Goal: Information Seeking & Learning: Learn about a topic

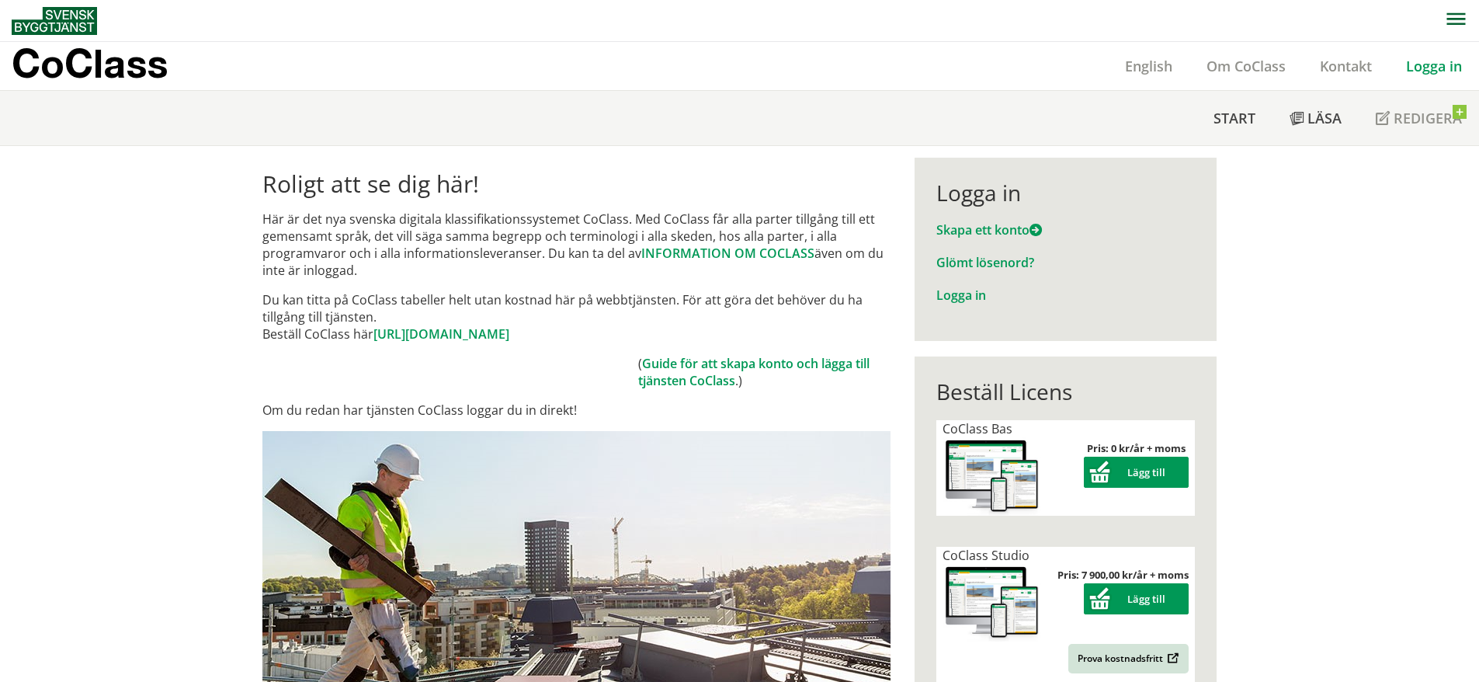
click at [1419, 65] on link "Logga in" at bounding box center [1434, 66] width 90 height 19
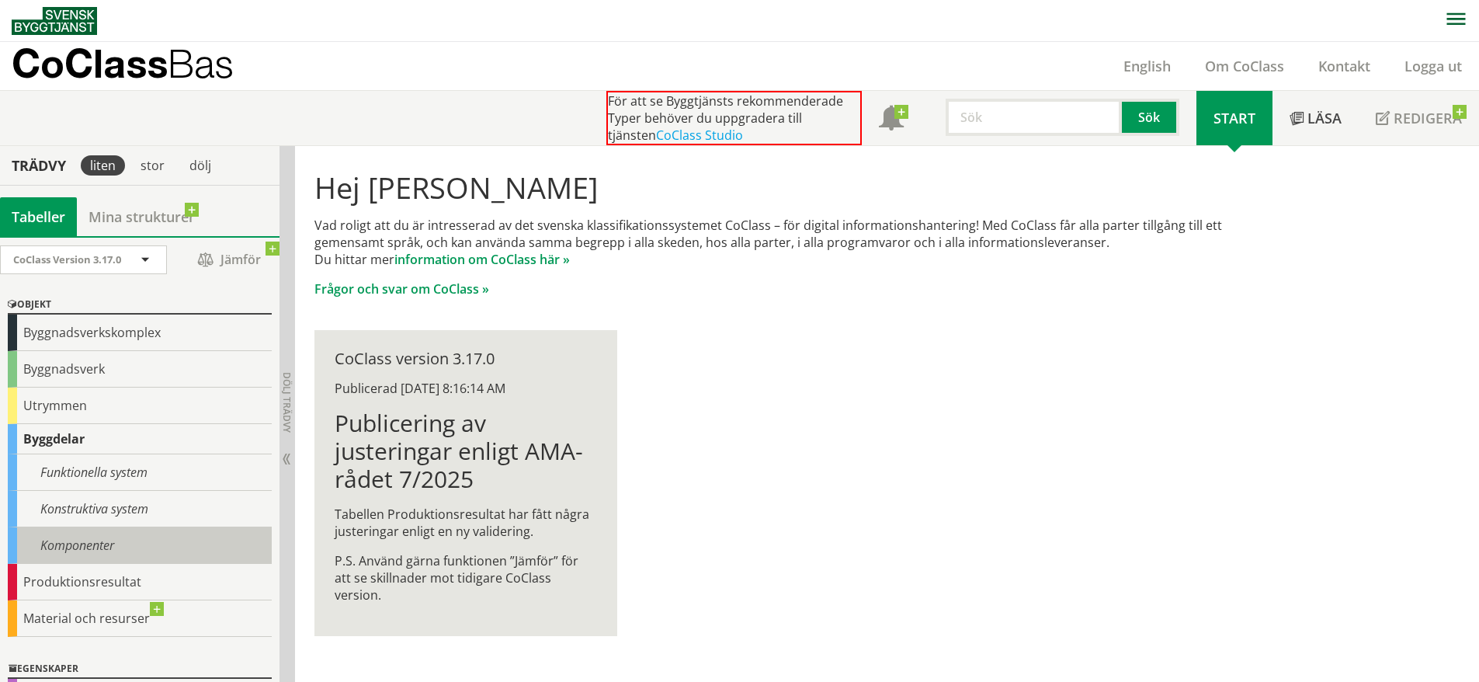
click at [106, 543] on div "Komponenter" at bounding box center [140, 545] width 264 height 36
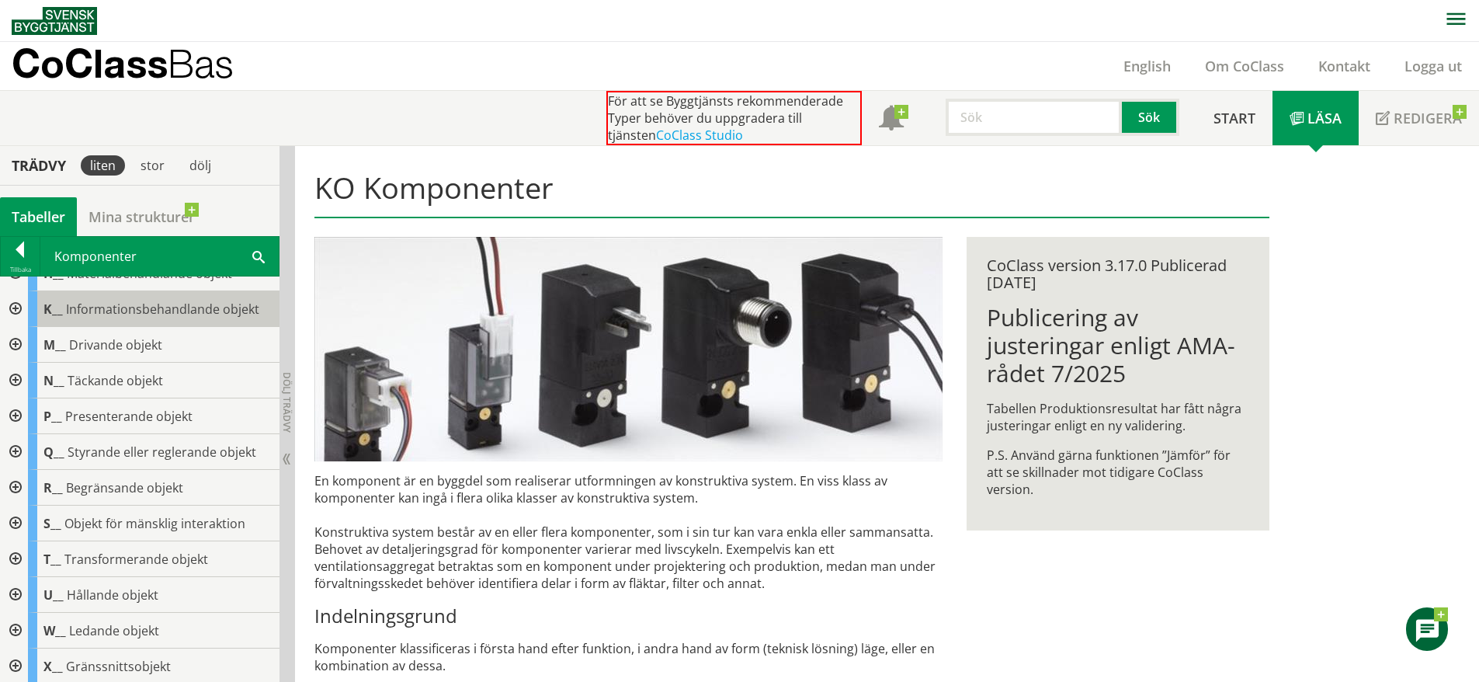
scroll to position [289, 0]
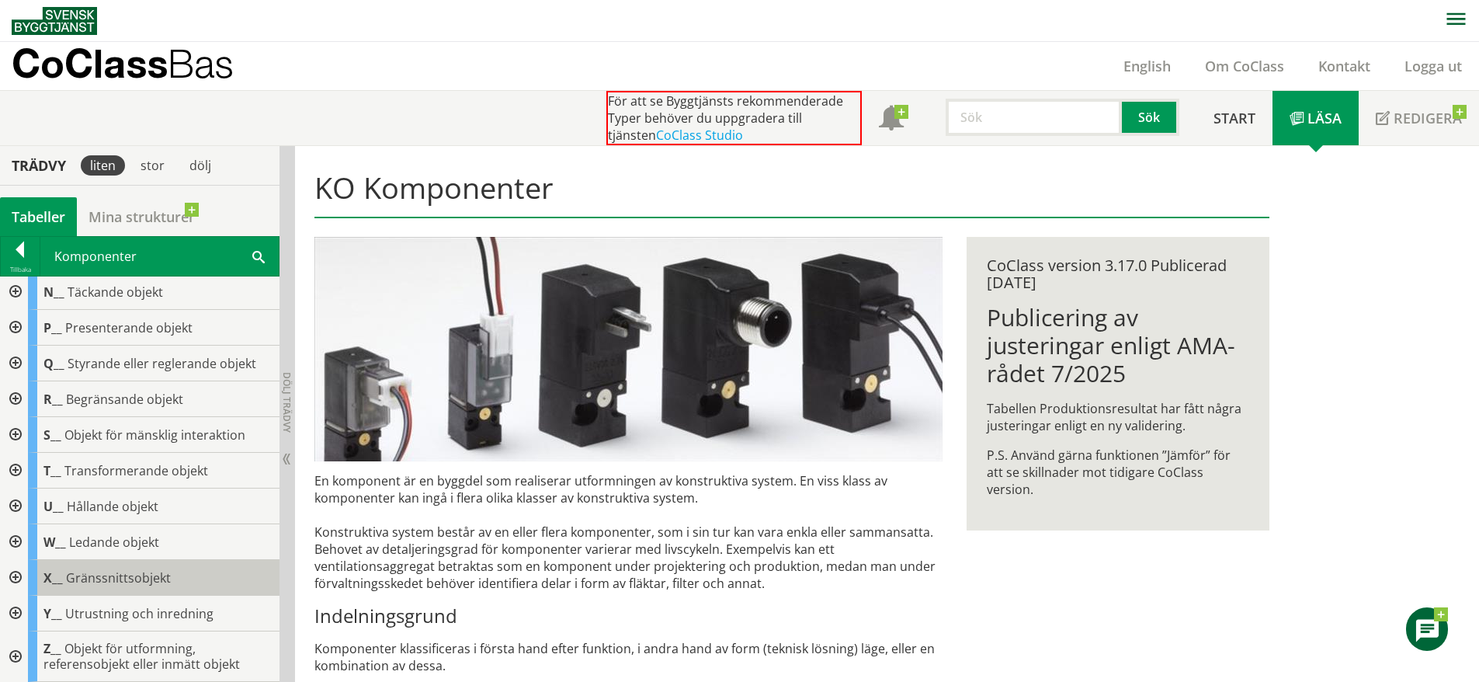
click at [91, 589] on div "X__ Gränssnittsobjekt" at bounding box center [154, 578] width 252 height 36
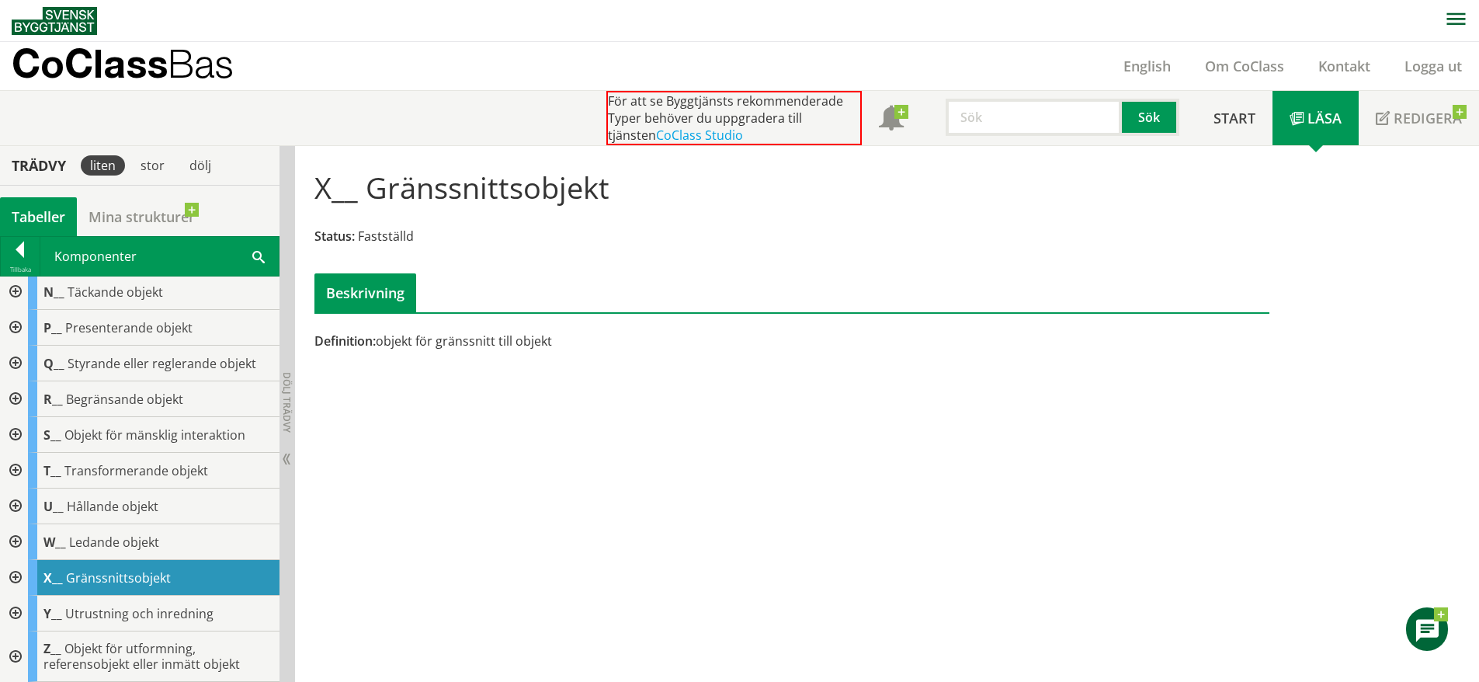
click at [19, 578] on div at bounding box center [14, 578] width 28 height 36
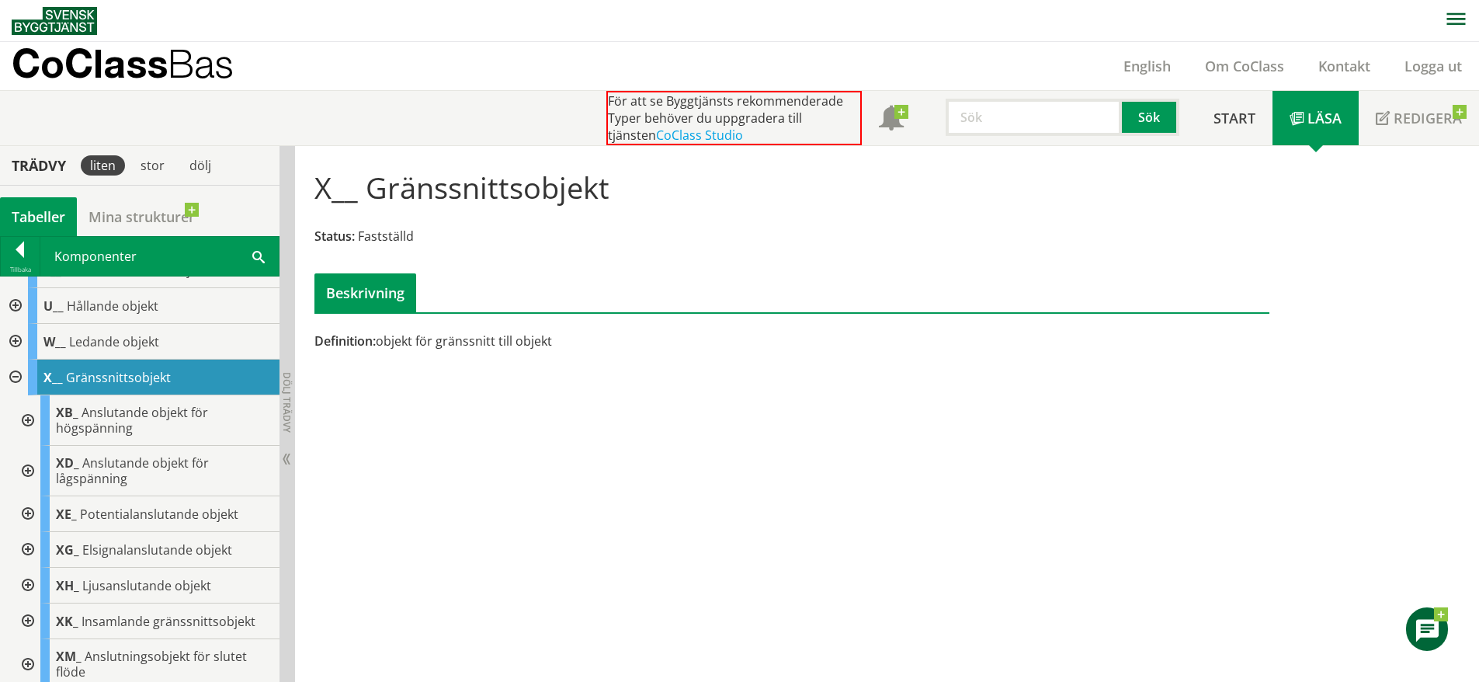
scroll to position [528, 0]
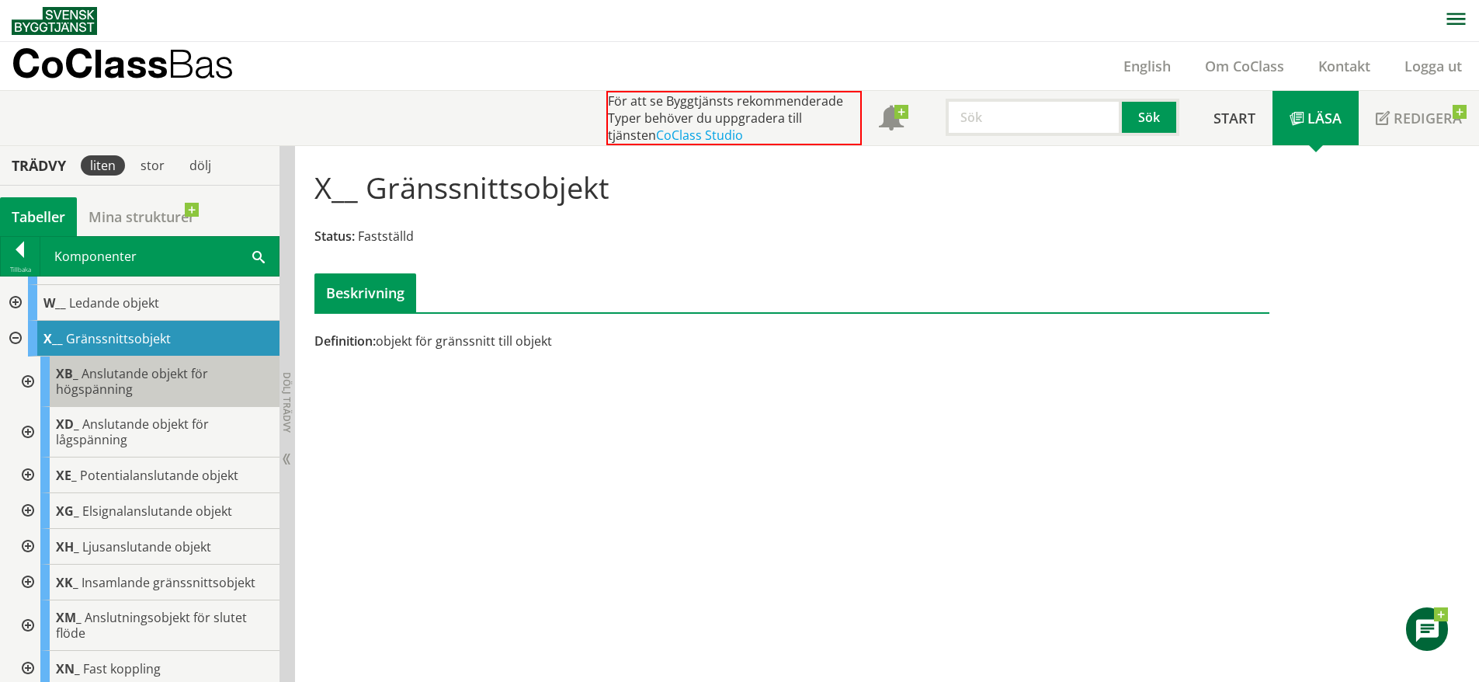
click at [161, 367] on span "Anslutande objekt för högspänning" at bounding box center [132, 381] width 152 height 33
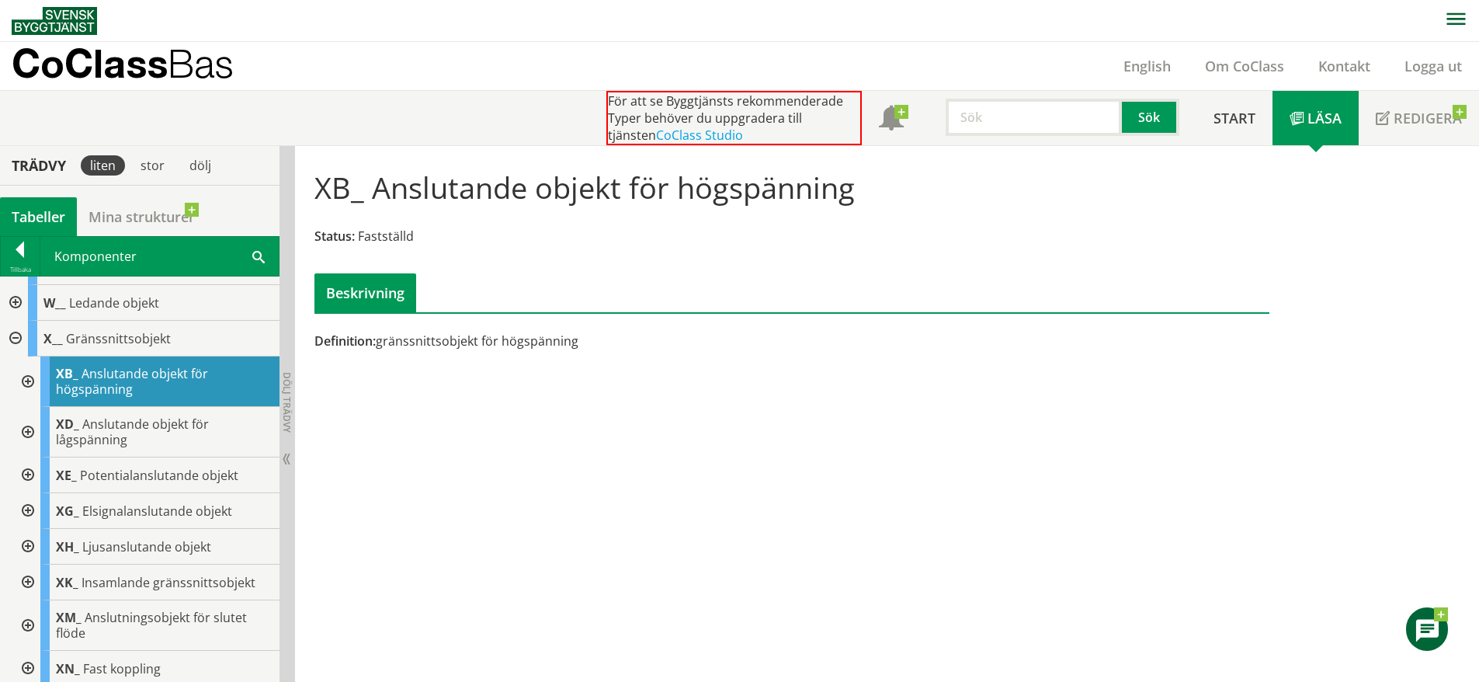
click at [30, 379] on div at bounding box center [26, 381] width 28 height 50
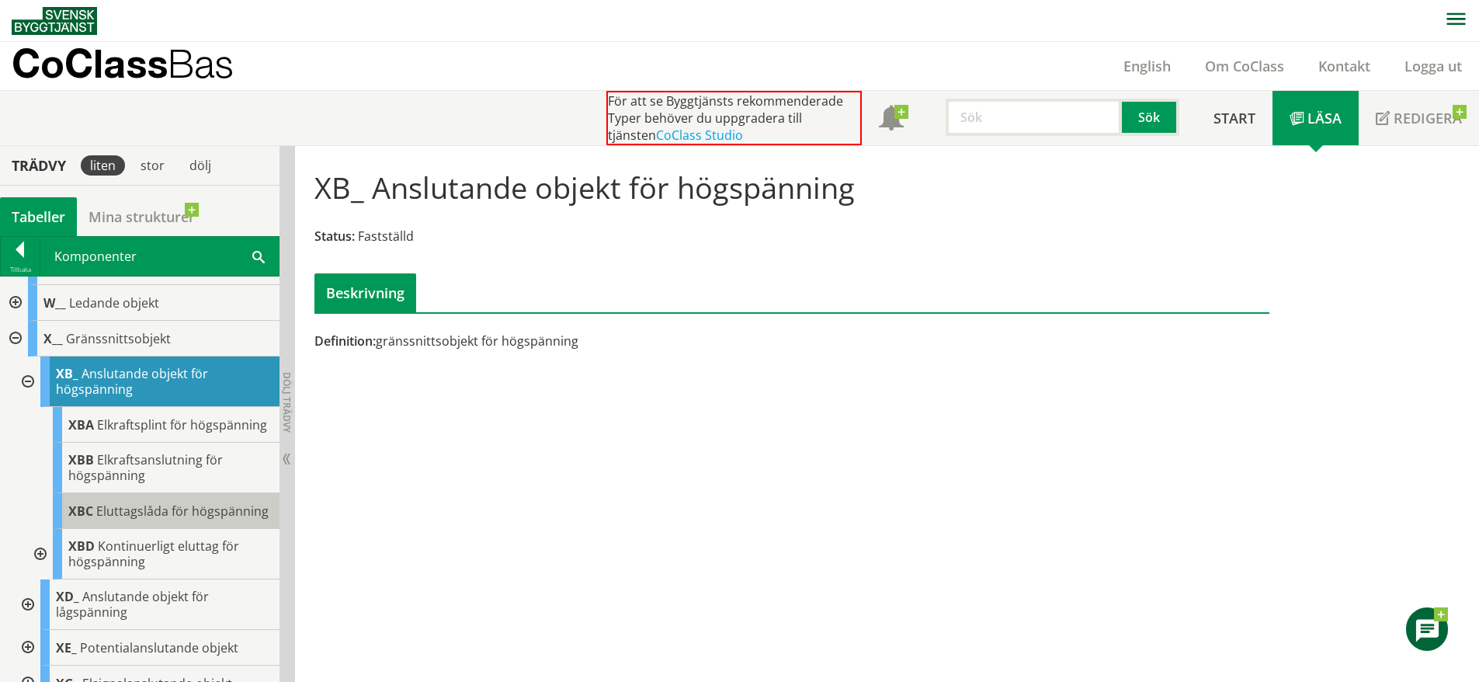
click at [111, 520] on span "Eluttagslåda för högspänning" at bounding box center [182, 510] width 172 height 17
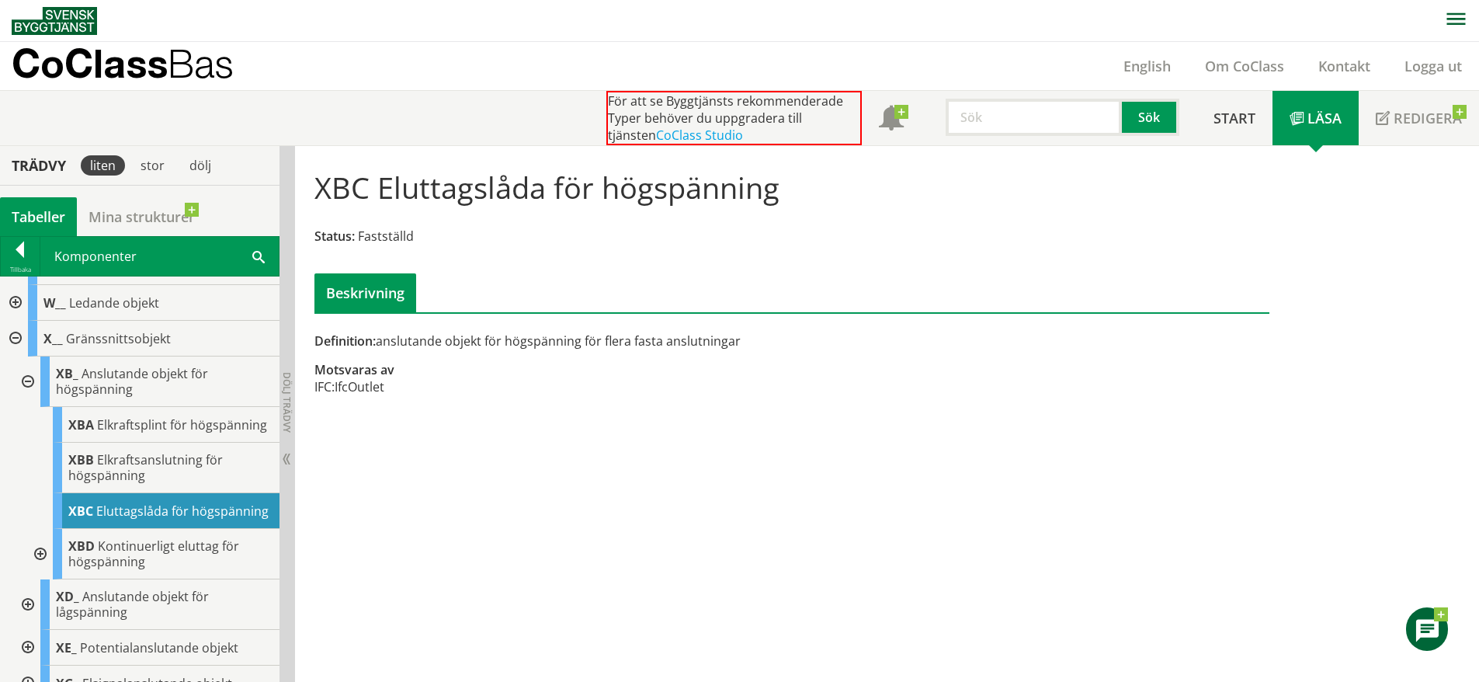
click at [26, 381] on div at bounding box center [26, 381] width 28 height 50
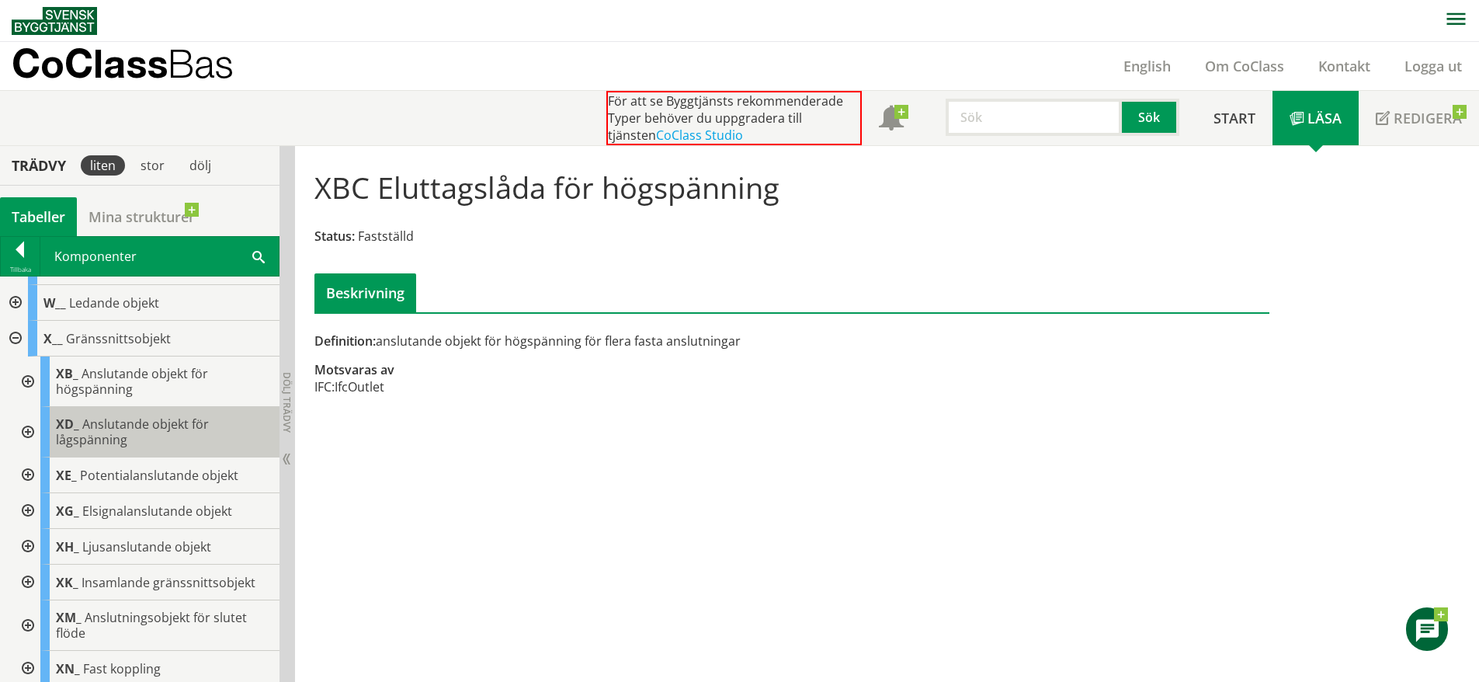
click at [97, 429] on span "Anslutande objekt för lågspänning" at bounding box center [132, 431] width 153 height 33
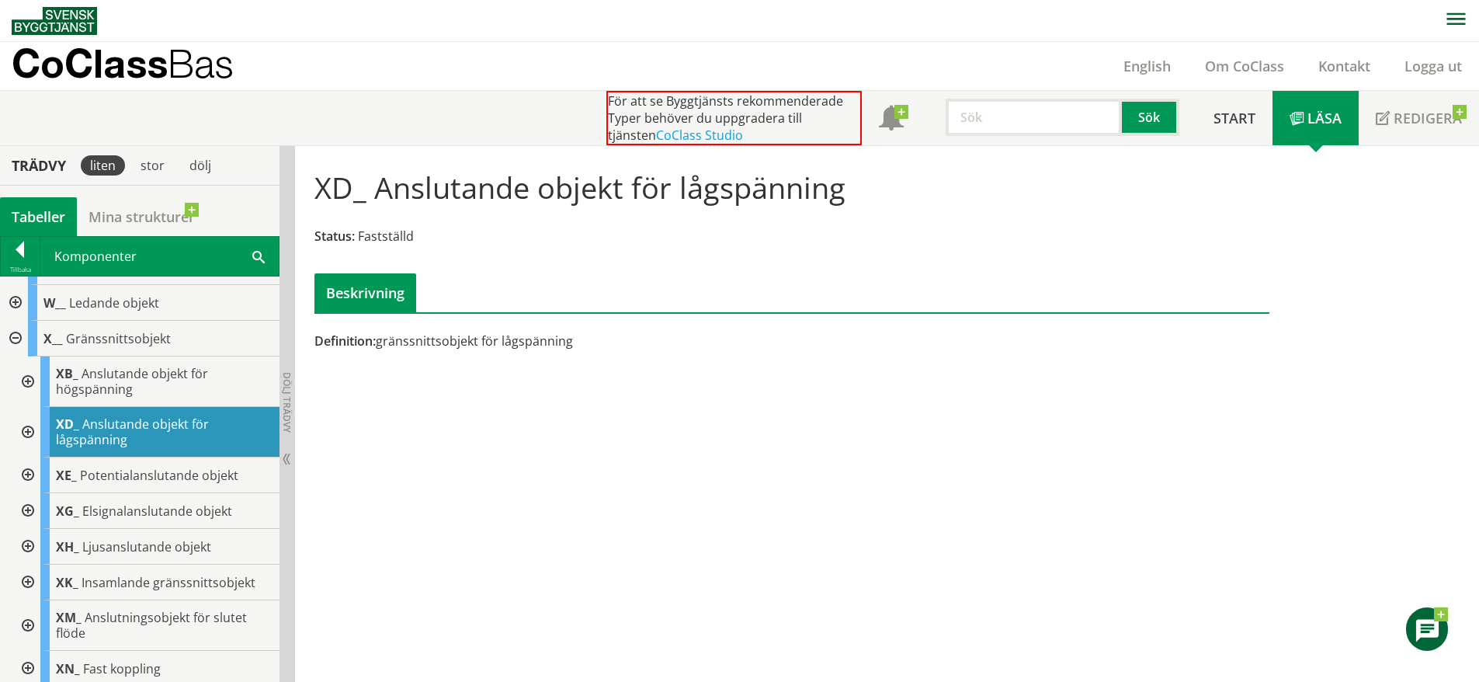
click at [26, 433] on div at bounding box center [26, 432] width 28 height 50
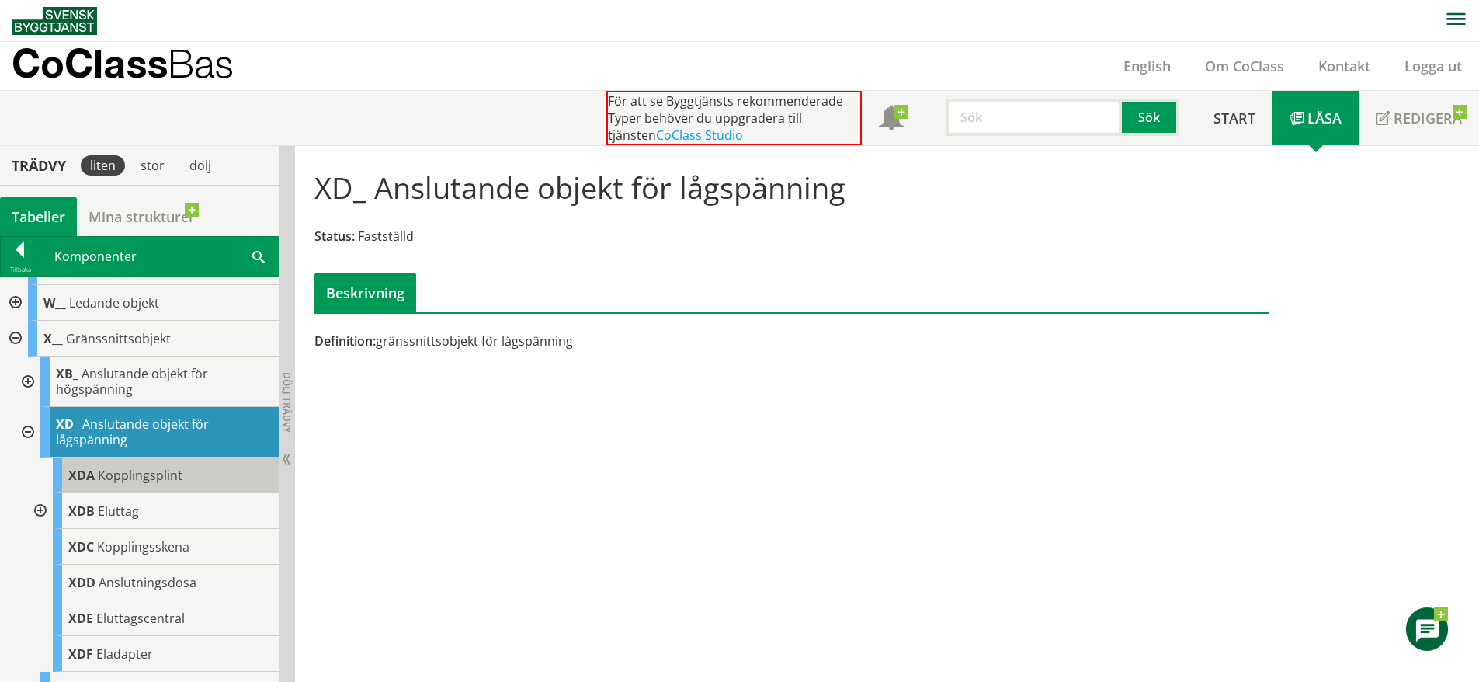
click at [111, 485] on div "XDA Kopplingsplint" at bounding box center [166, 475] width 227 height 36
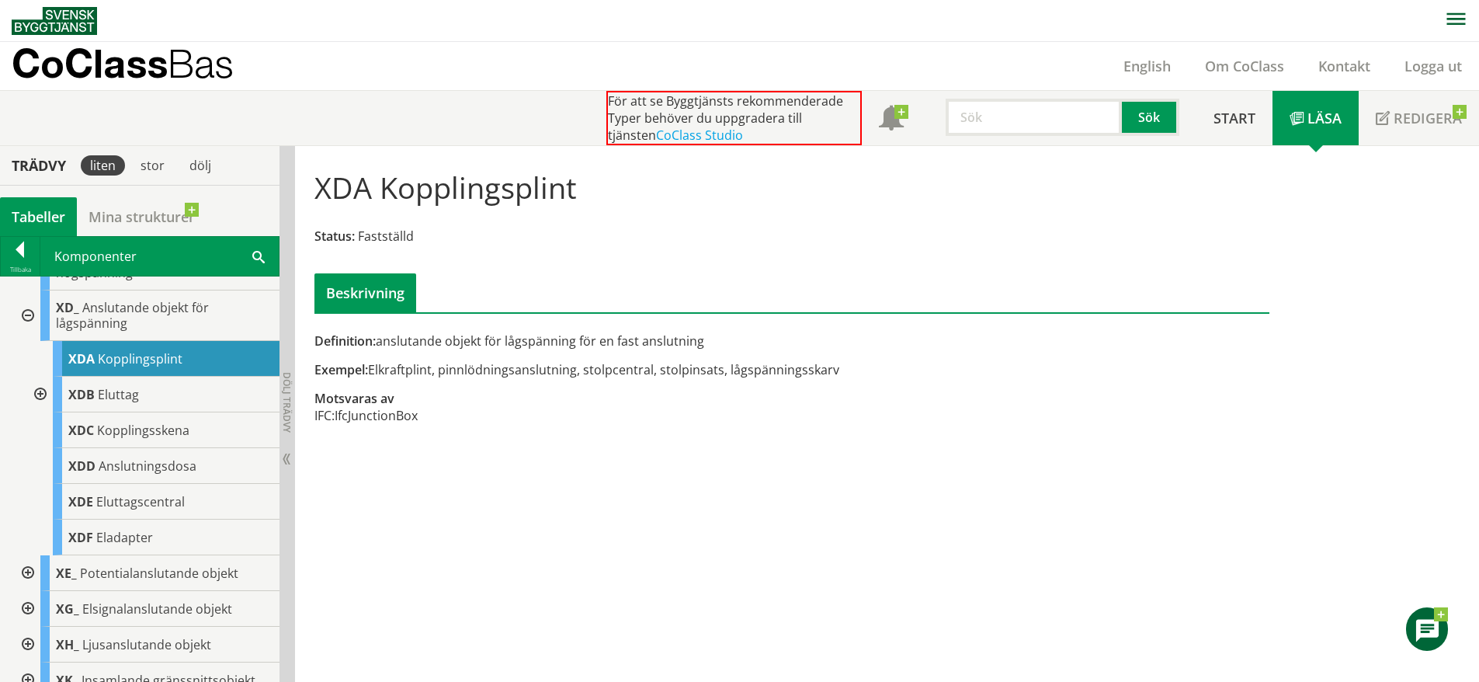
scroll to position [647, 0]
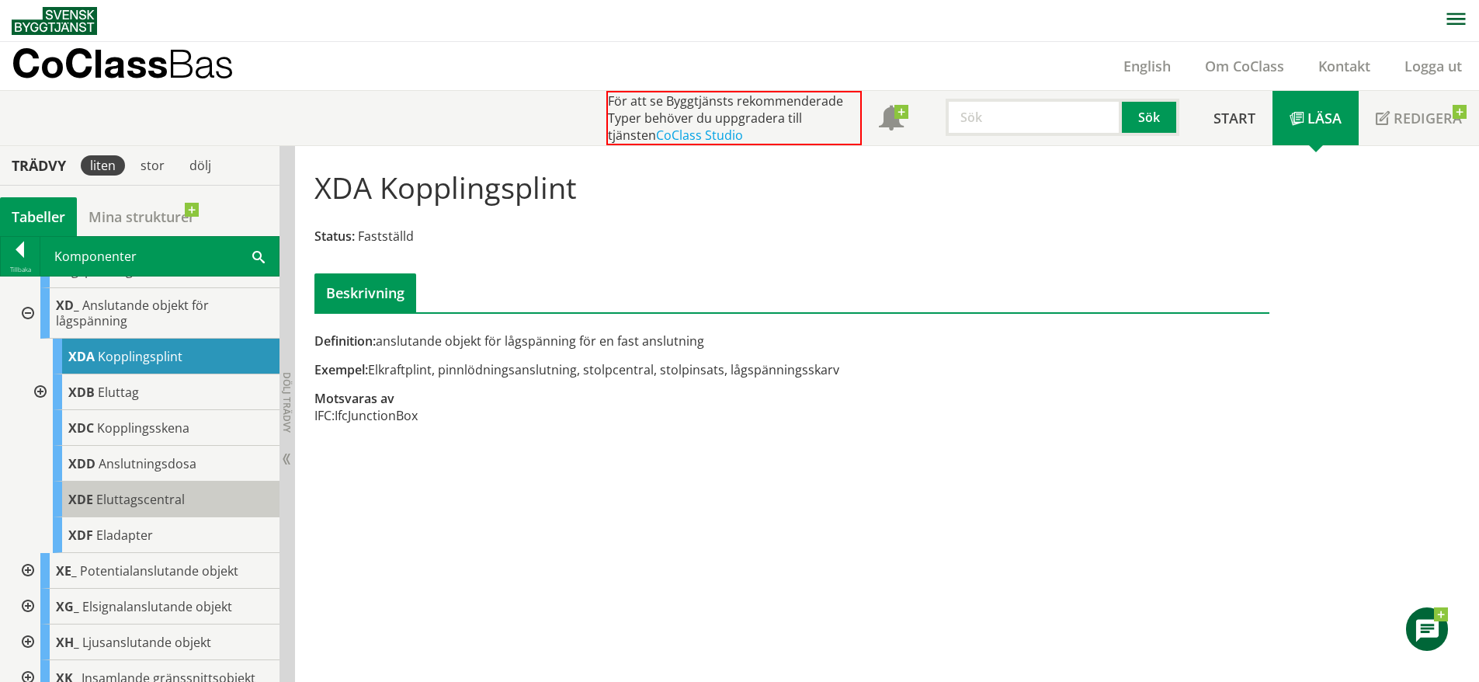
click at [163, 503] on span "Eluttagscentral" at bounding box center [140, 499] width 89 height 17
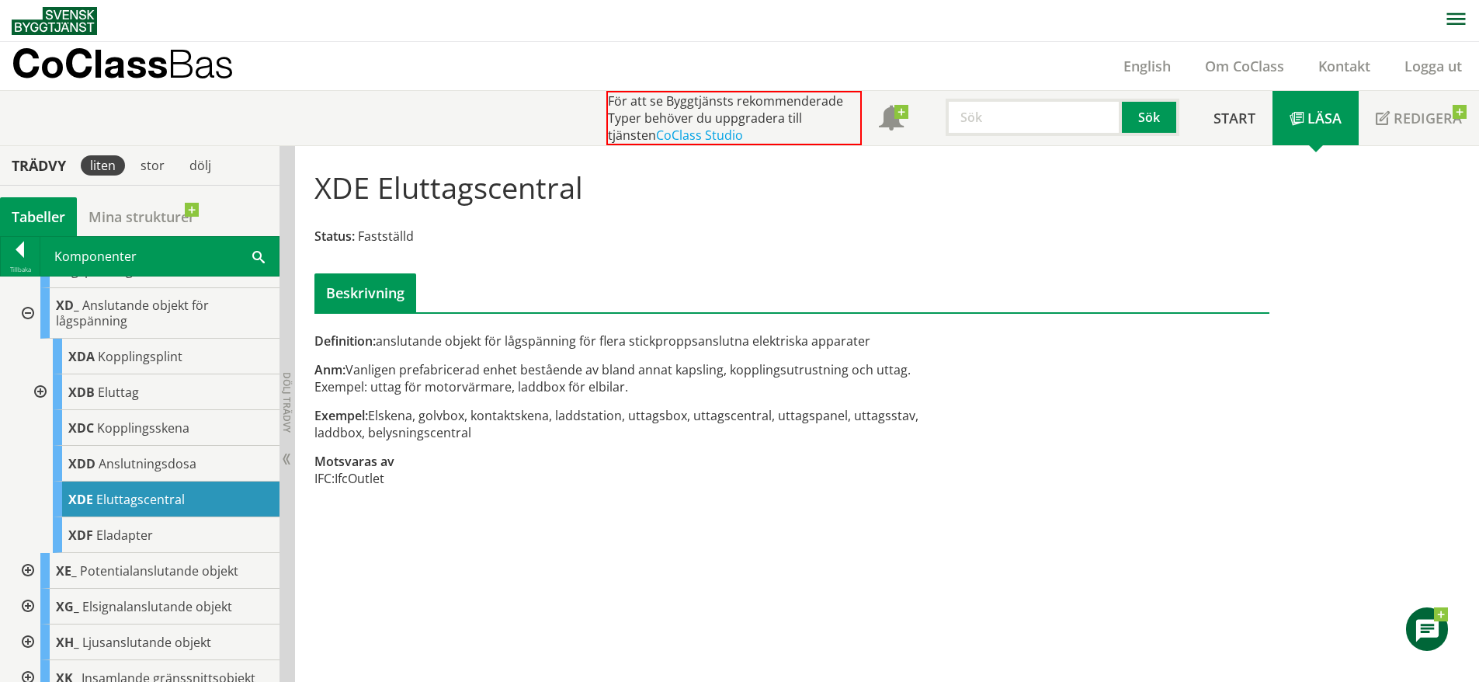
click at [28, 570] on div at bounding box center [26, 571] width 28 height 36
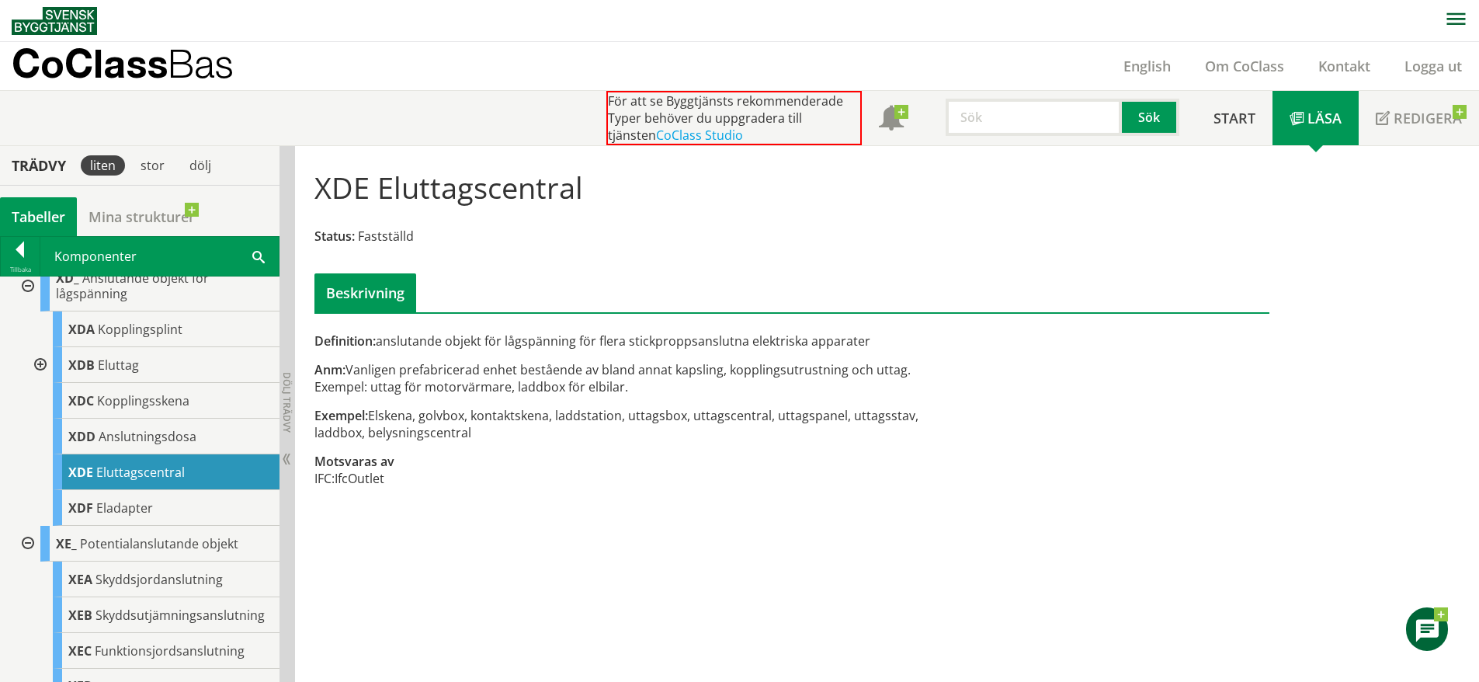
scroll to position [673, 0]
click at [28, 295] on div at bounding box center [26, 287] width 28 height 50
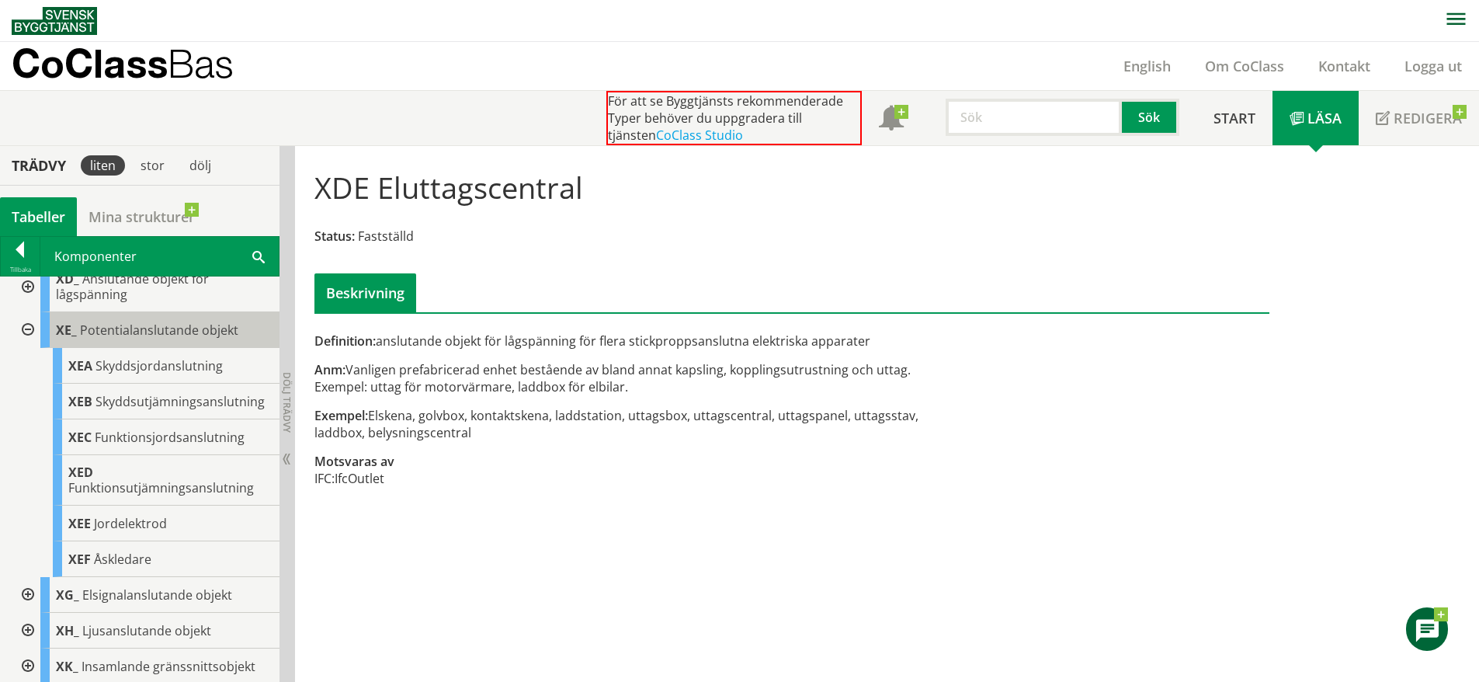
click at [151, 330] on span "Potentialanslutande objekt" at bounding box center [159, 329] width 158 height 17
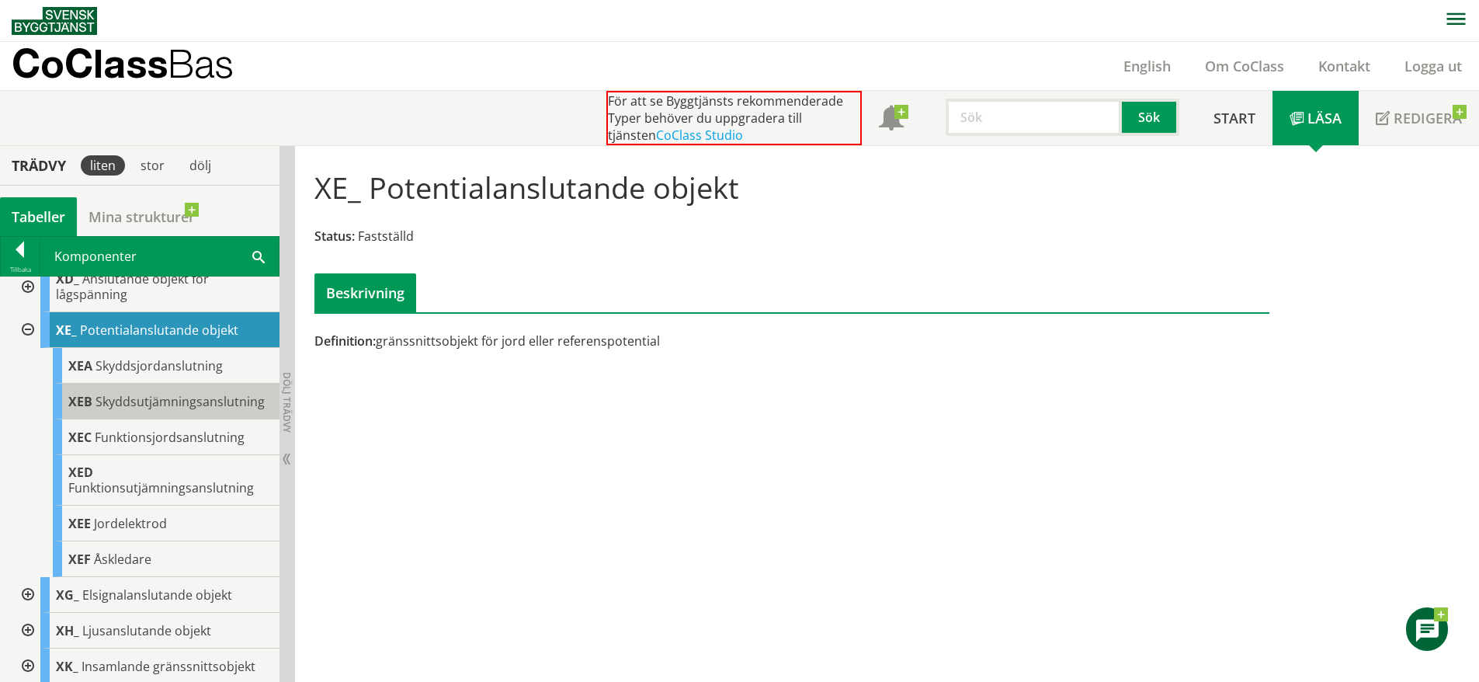
click at [143, 394] on span "Skyddsutjämningsanslutning" at bounding box center [180, 401] width 169 height 17
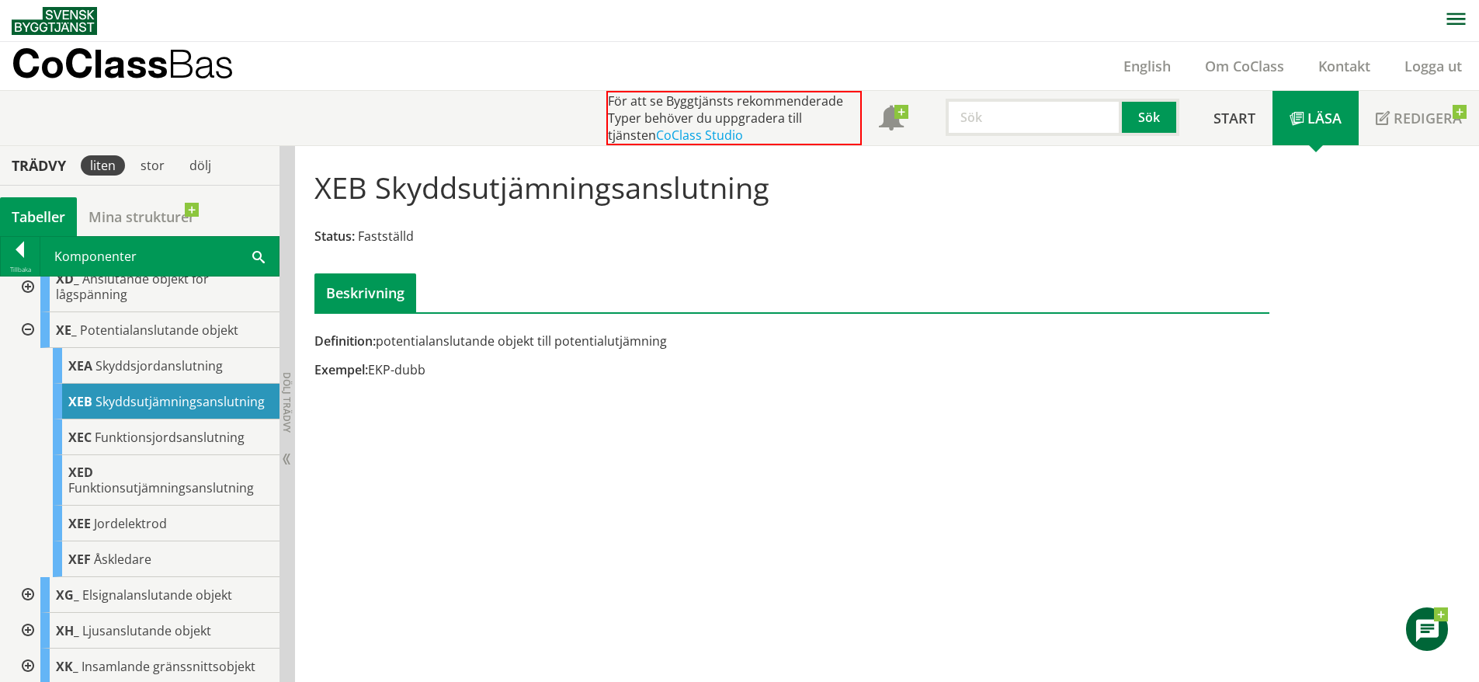
click at [30, 330] on div at bounding box center [26, 330] width 28 height 36
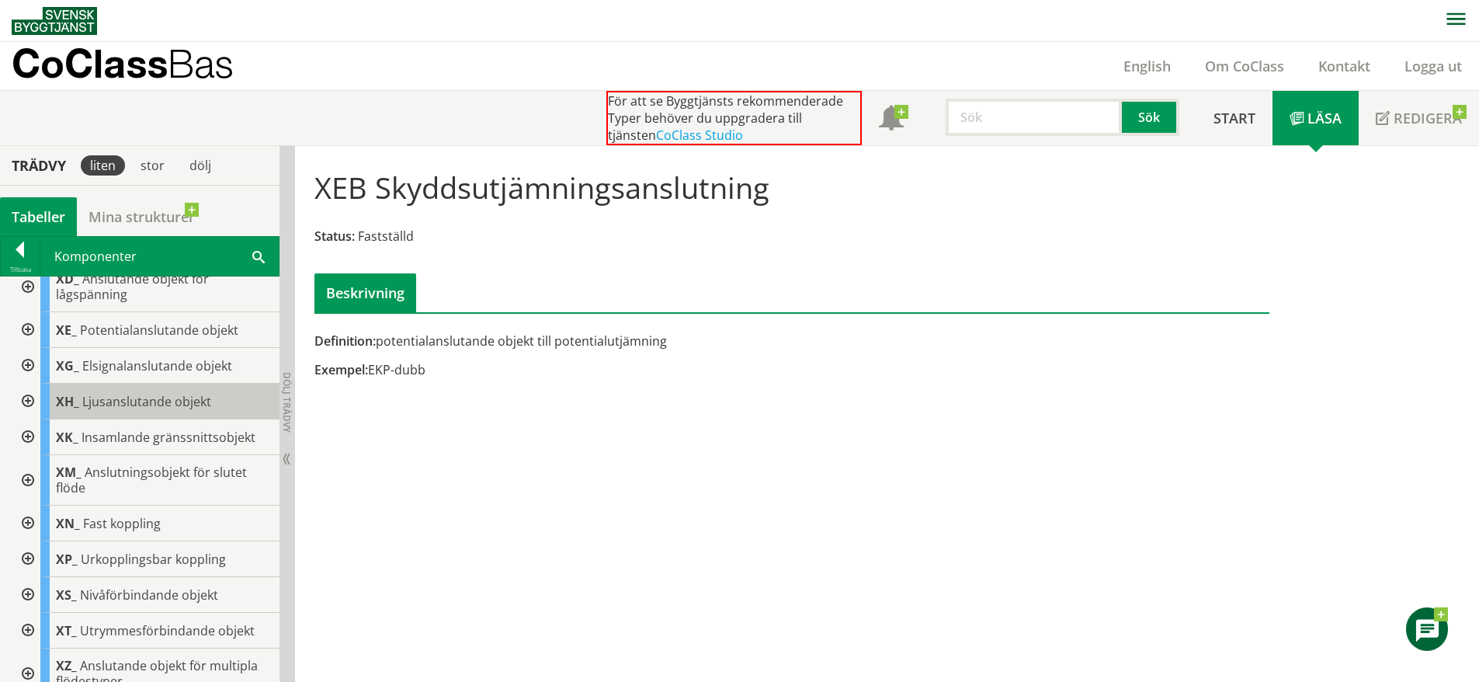
click at [165, 394] on span "Ljusanslutande objekt" at bounding box center [146, 401] width 129 height 17
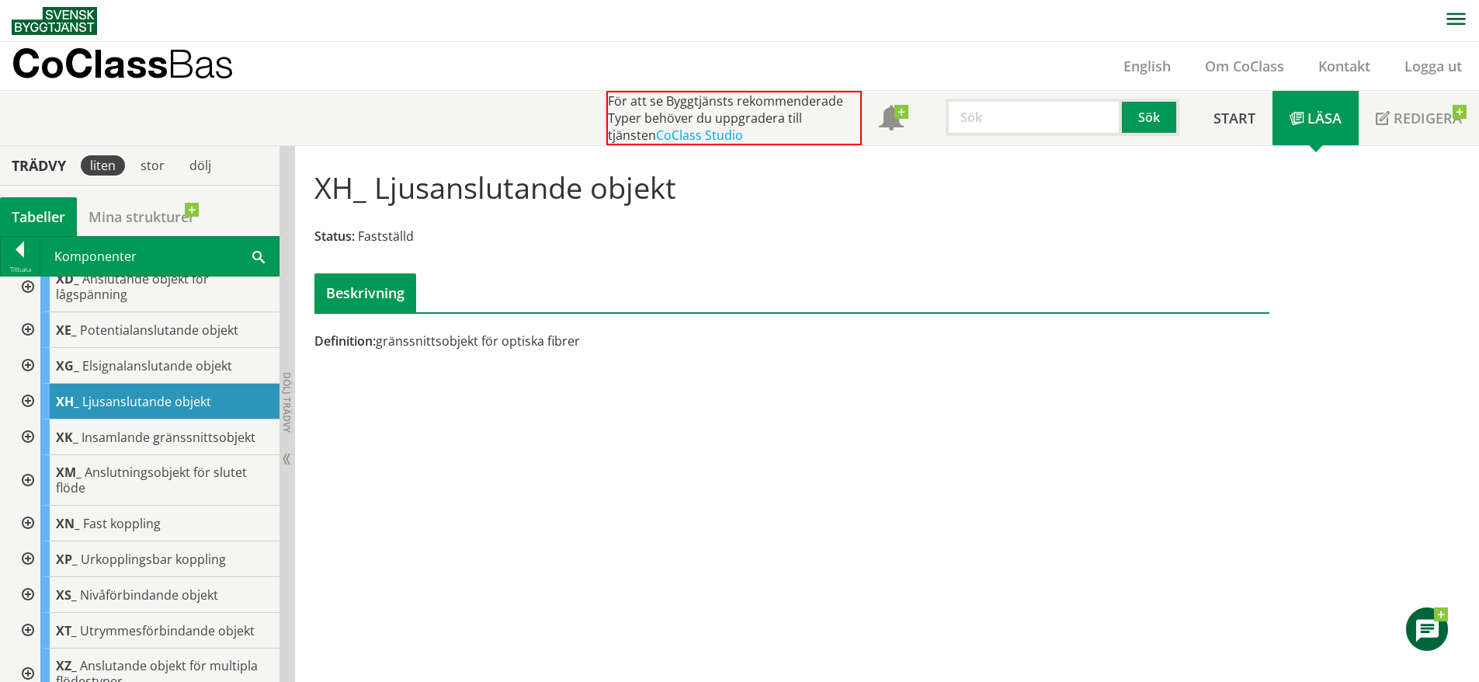
click at [34, 387] on div at bounding box center [26, 402] width 28 height 36
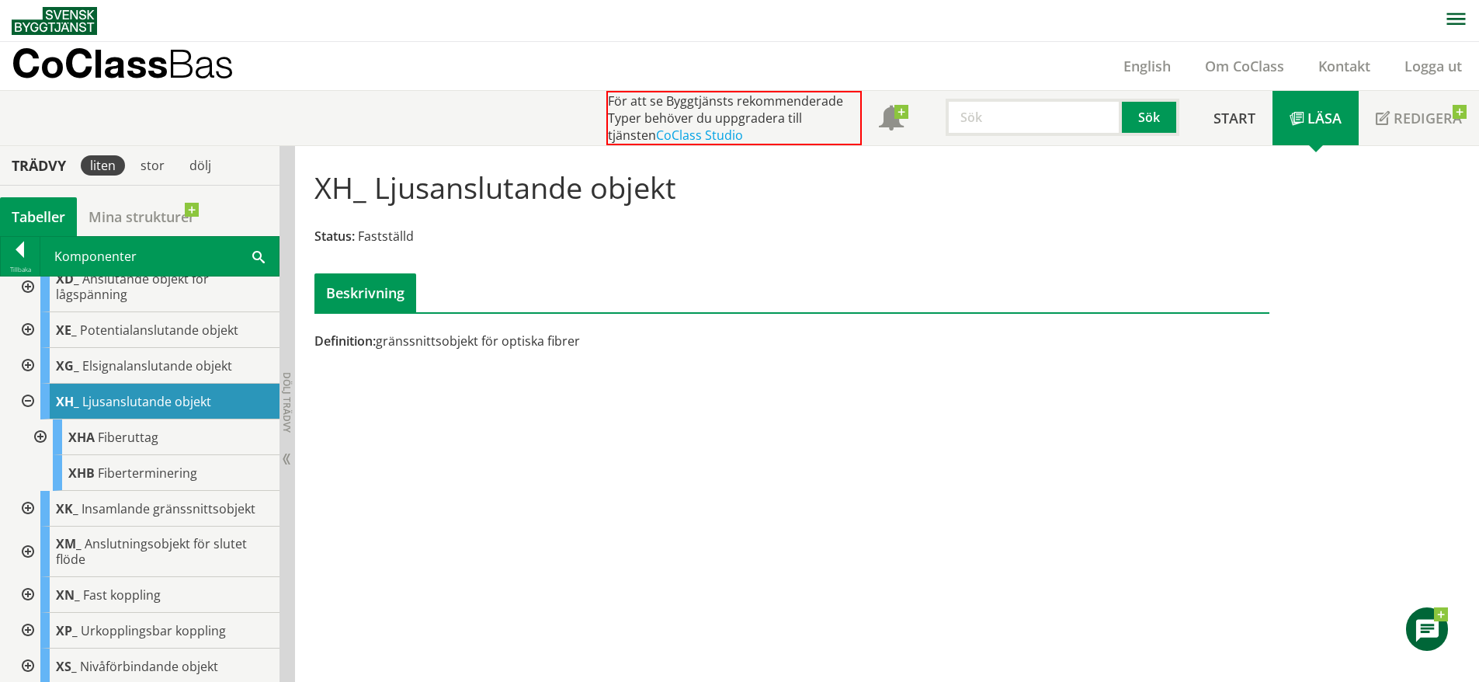
click at [31, 399] on div at bounding box center [26, 402] width 28 height 36
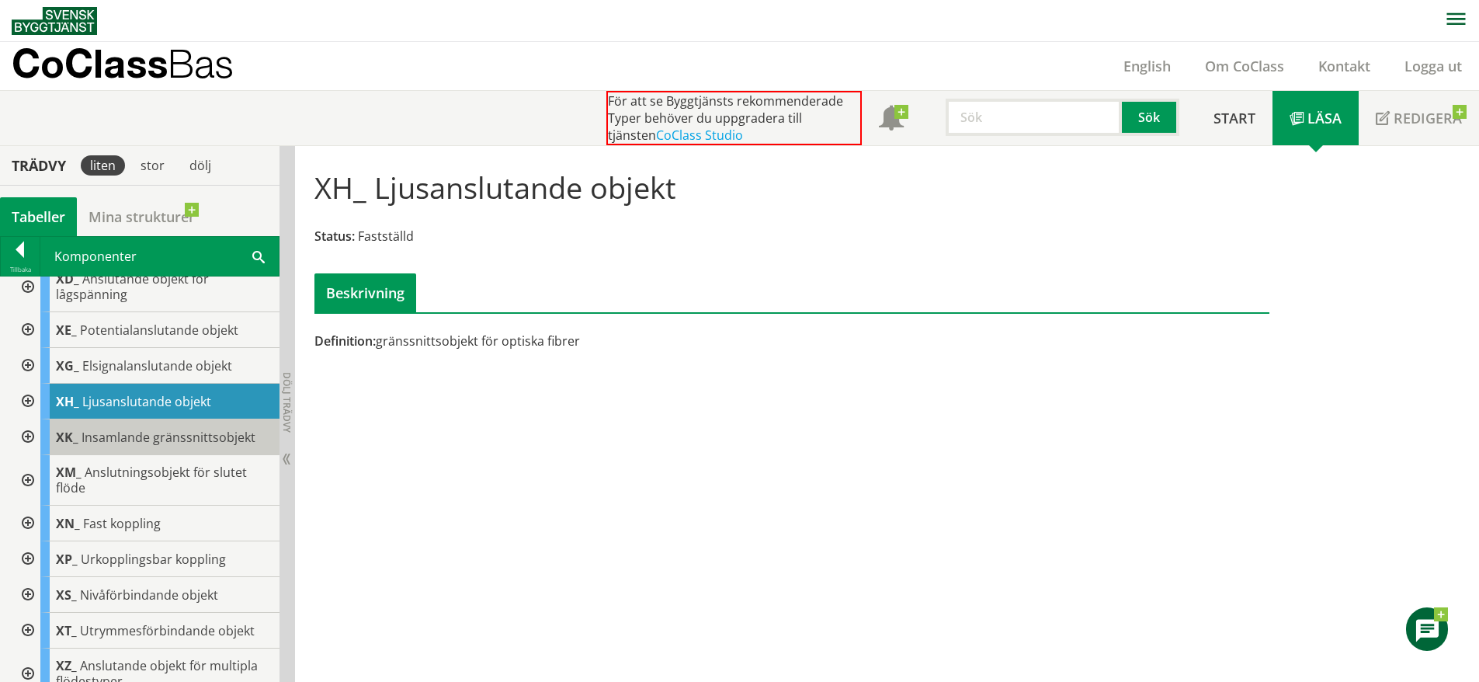
click at [112, 432] on span "Insamlande gränssnittsobjekt" at bounding box center [169, 437] width 174 height 17
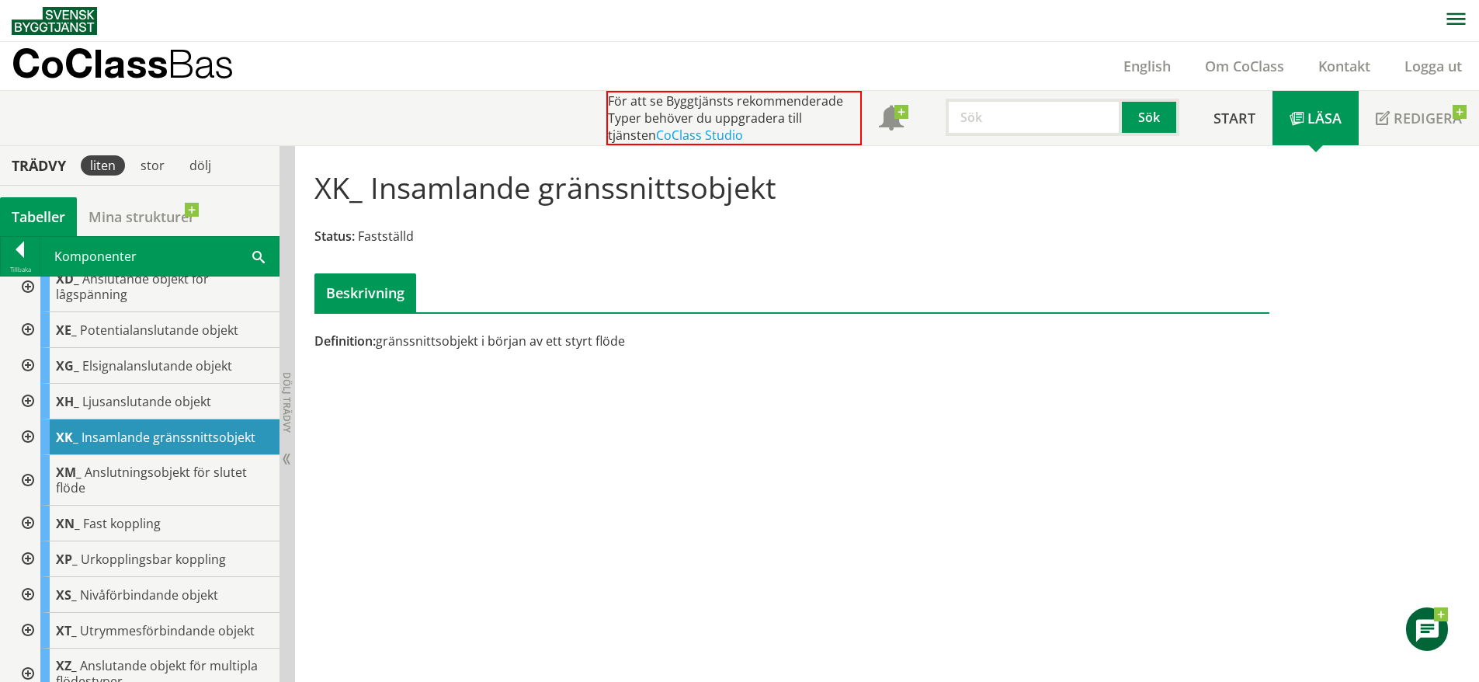
click at [33, 433] on div at bounding box center [26, 437] width 28 height 36
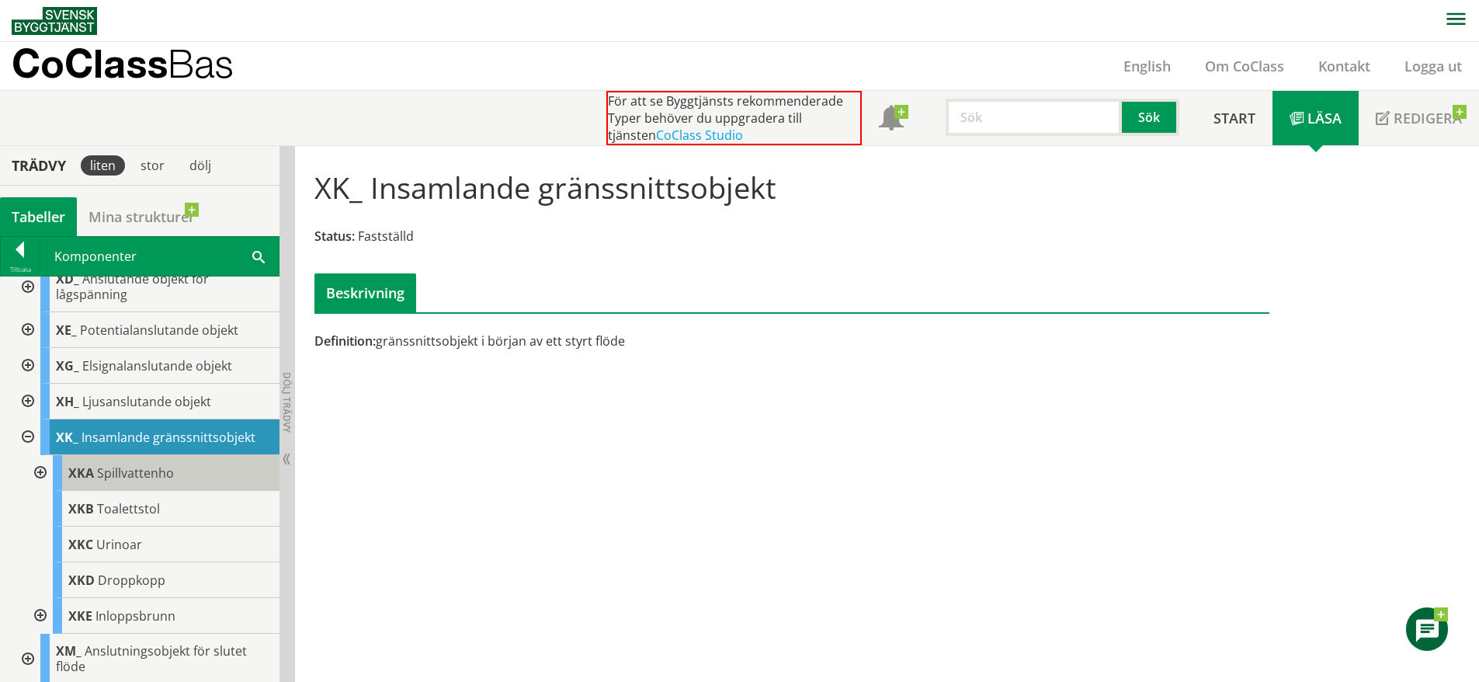
click at [156, 480] on span "Spillvattenho" at bounding box center [135, 472] width 77 height 17
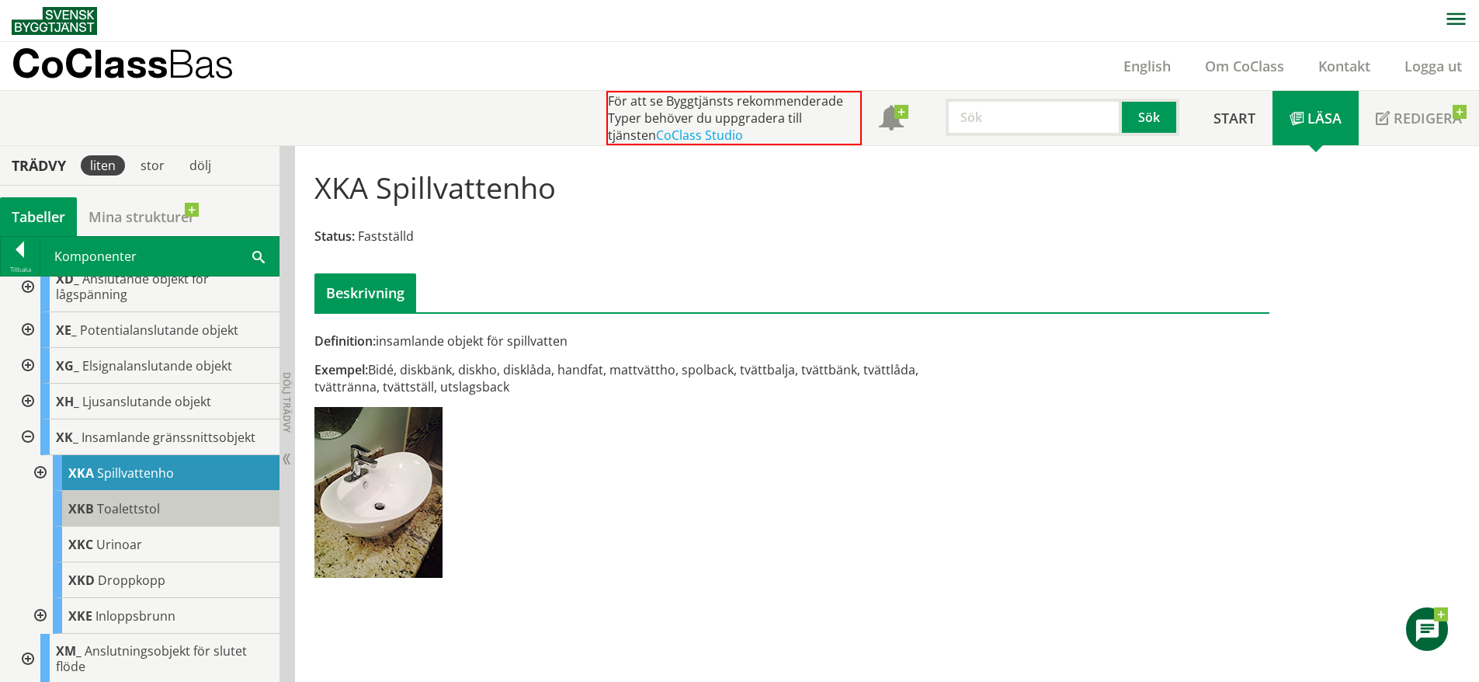
click at [164, 503] on div "XKB Toalettstol" at bounding box center [166, 509] width 227 height 36
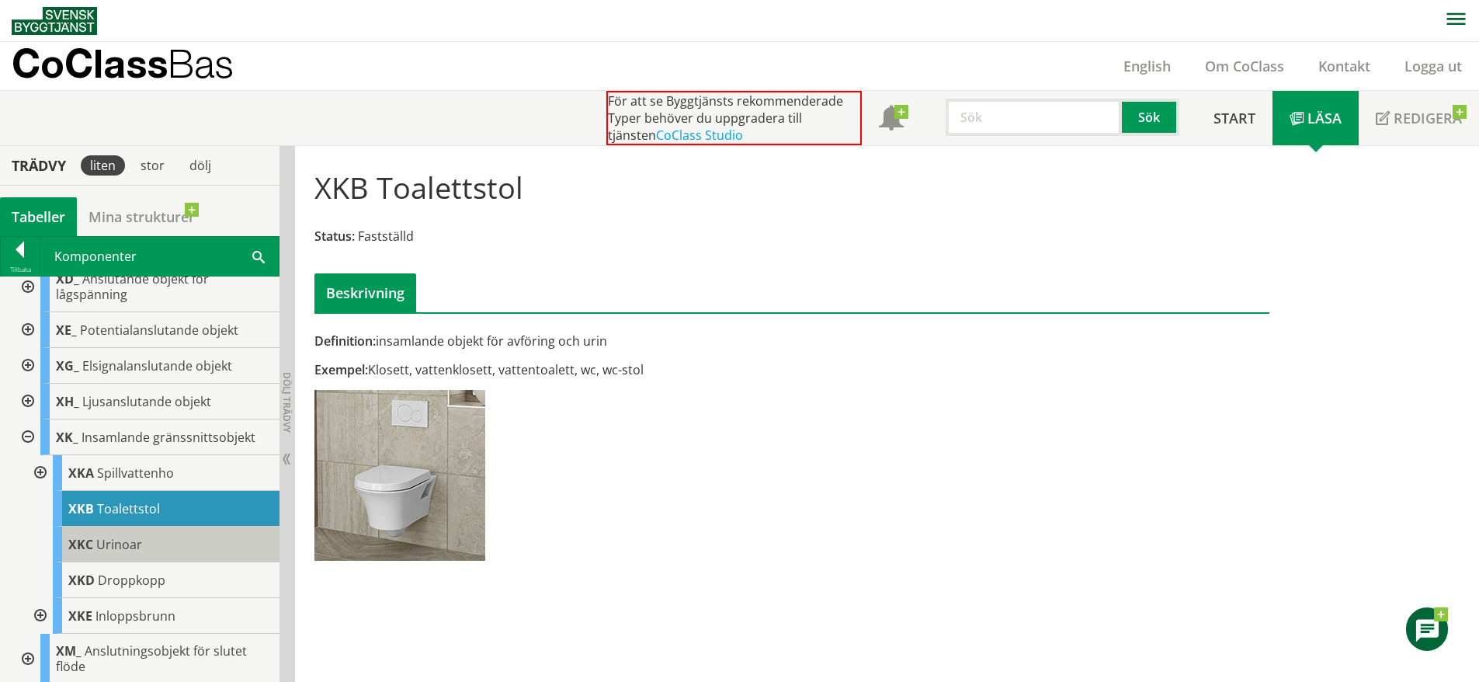
click at [158, 539] on div "XKC Urinoar" at bounding box center [166, 544] width 227 height 36
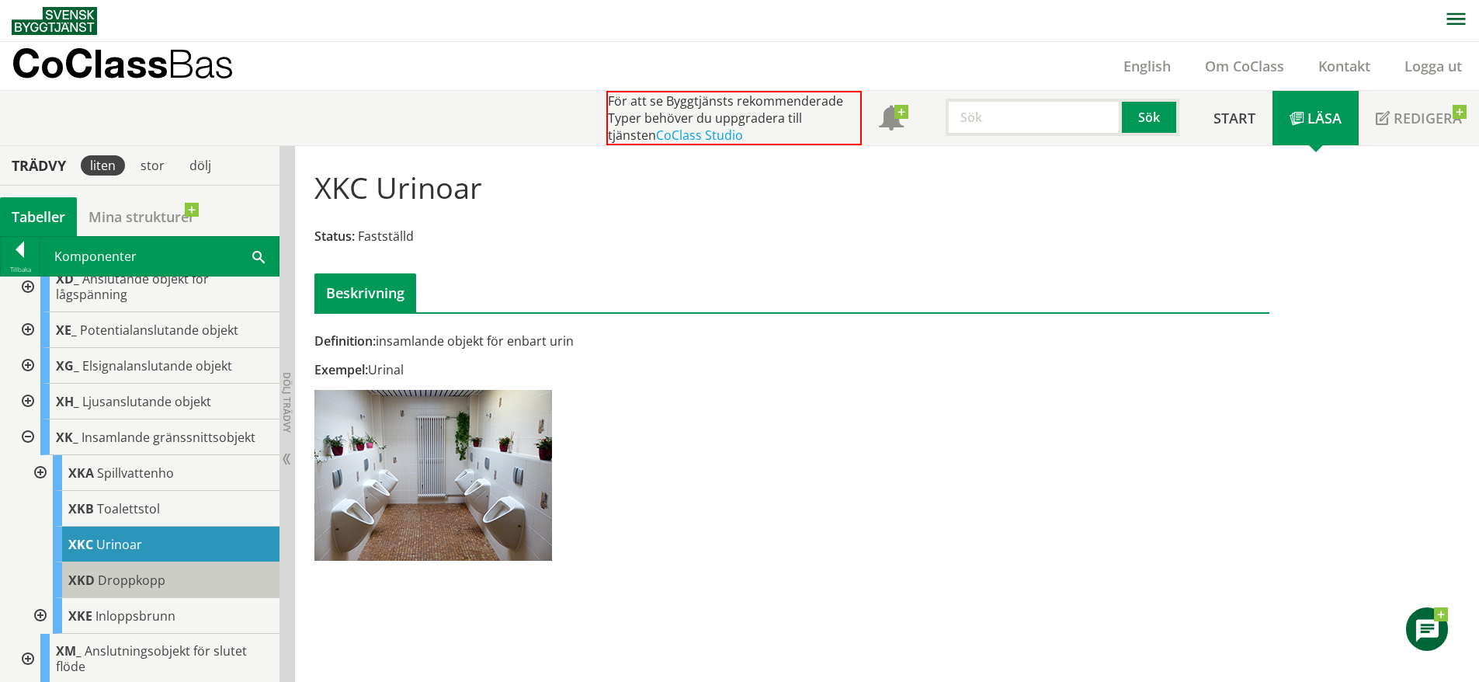
click at [169, 582] on div "XKD Droppkopp" at bounding box center [166, 580] width 227 height 36
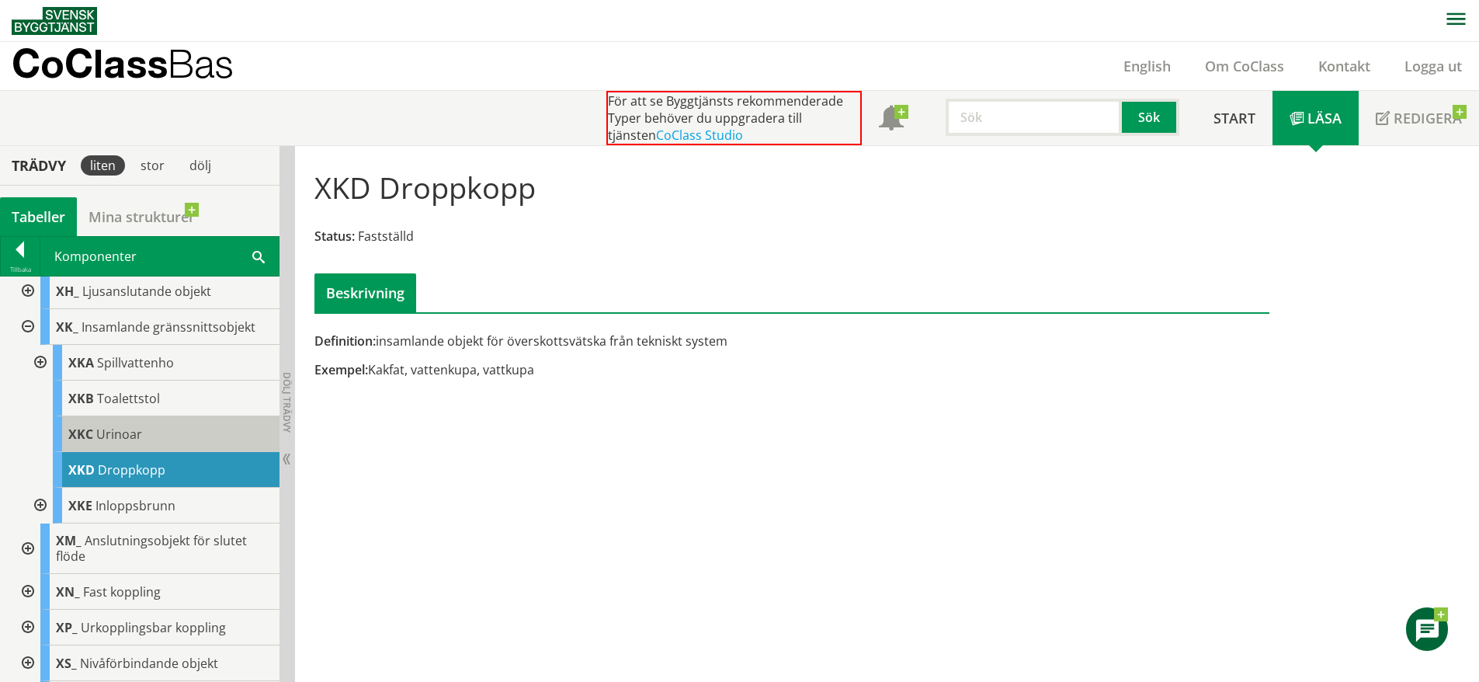
scroll to position [784, 0]
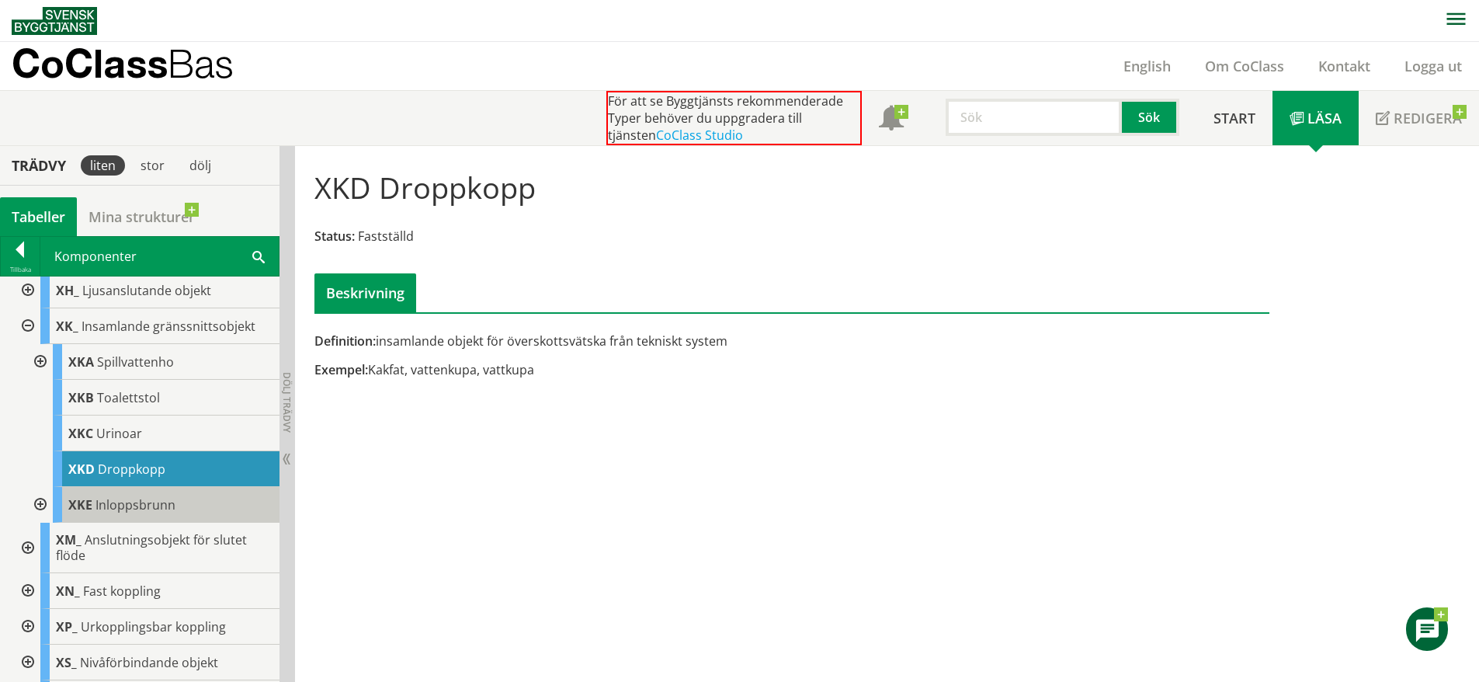
click at [126, 511] on span "Inloppsbrunn" at bounding box center [136, 504] width 80 height 17
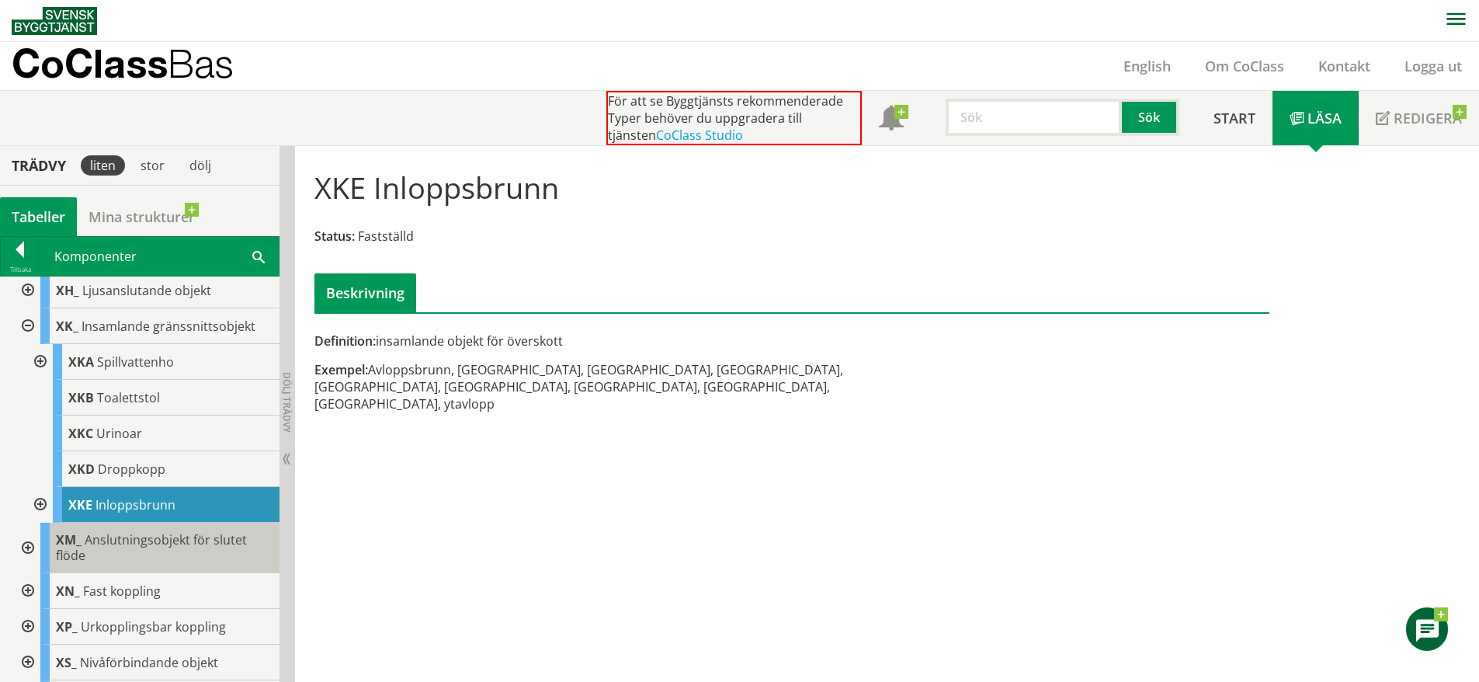
click at [135, 535] on span "Anslutningsobjekt för slutet flöde" at bounding box center [151, 547] width 191 height 33
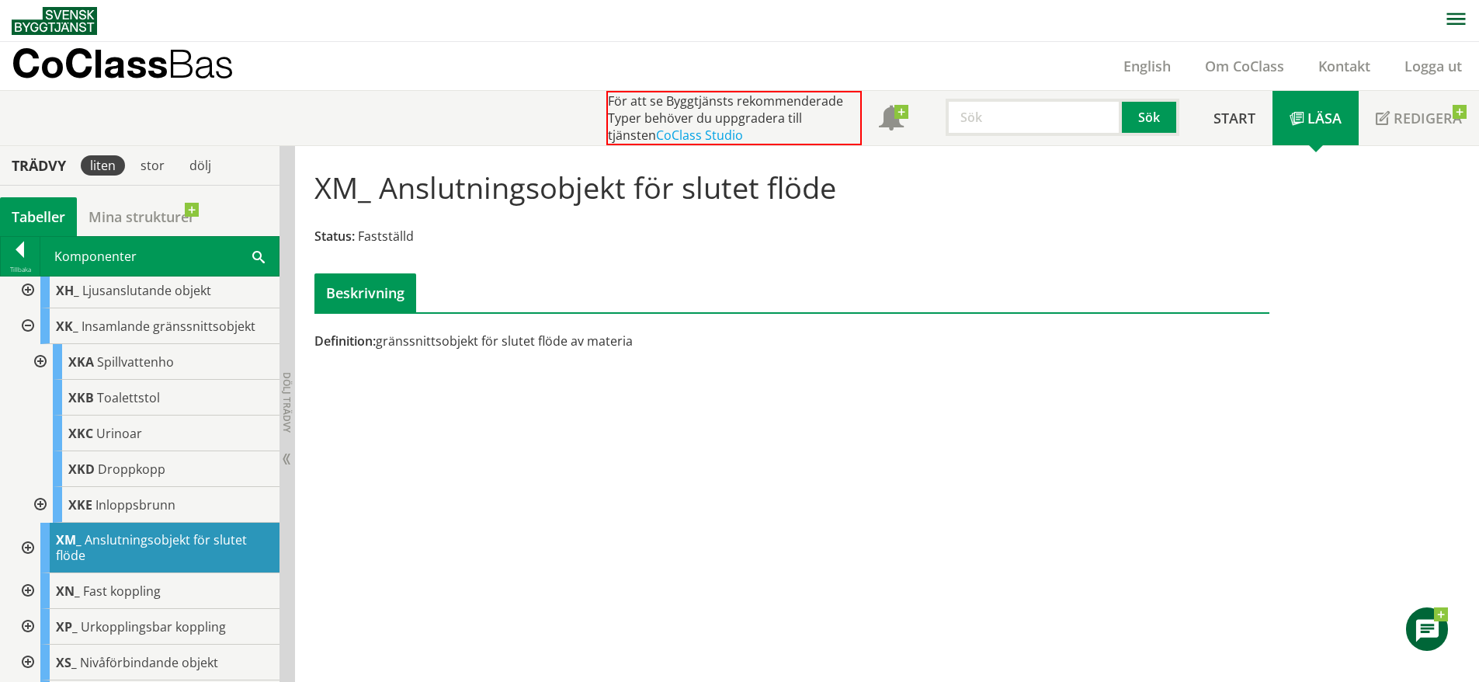
click at [36, 542] on div at bounding box center [26, 548] width 28 height 50
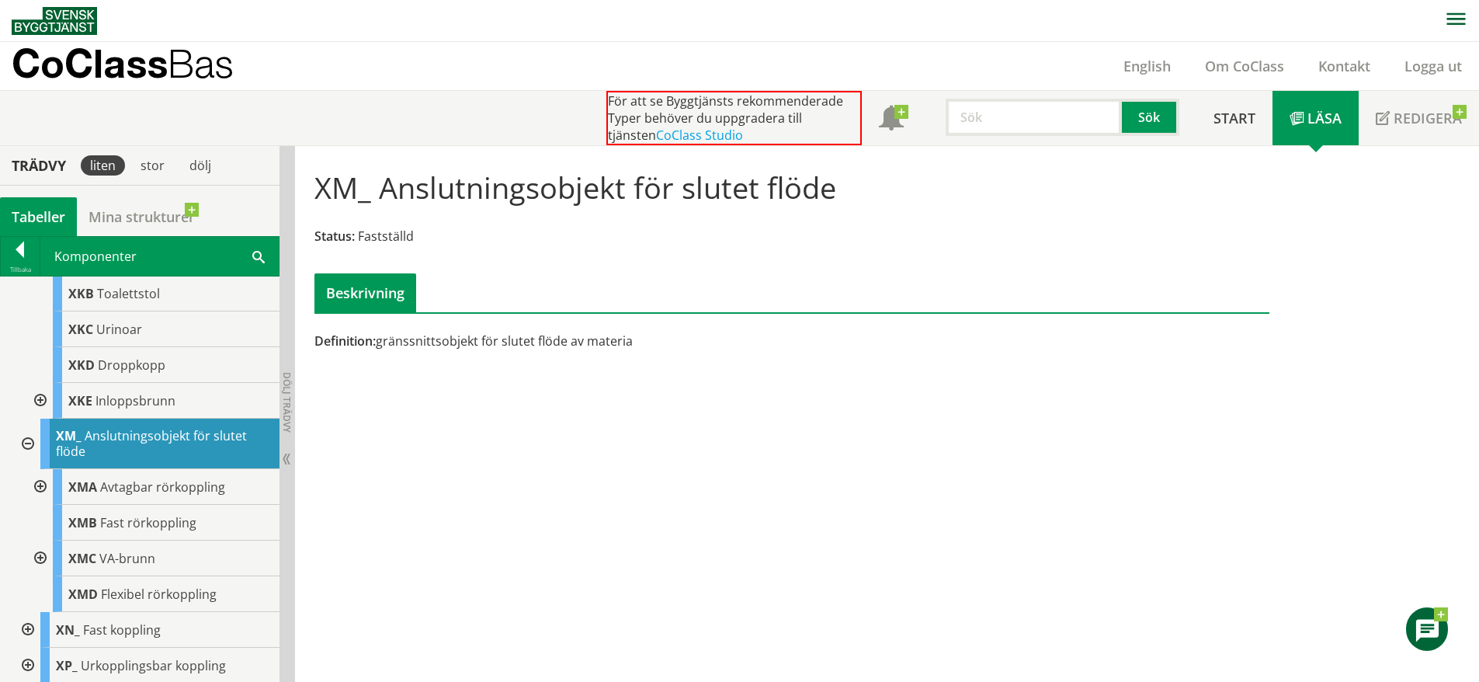
scroll to position [889, 0]
click at [163, 481] on span "Avtagbar rörkoppling" at bounding box center [162, 486] width 125 height 17
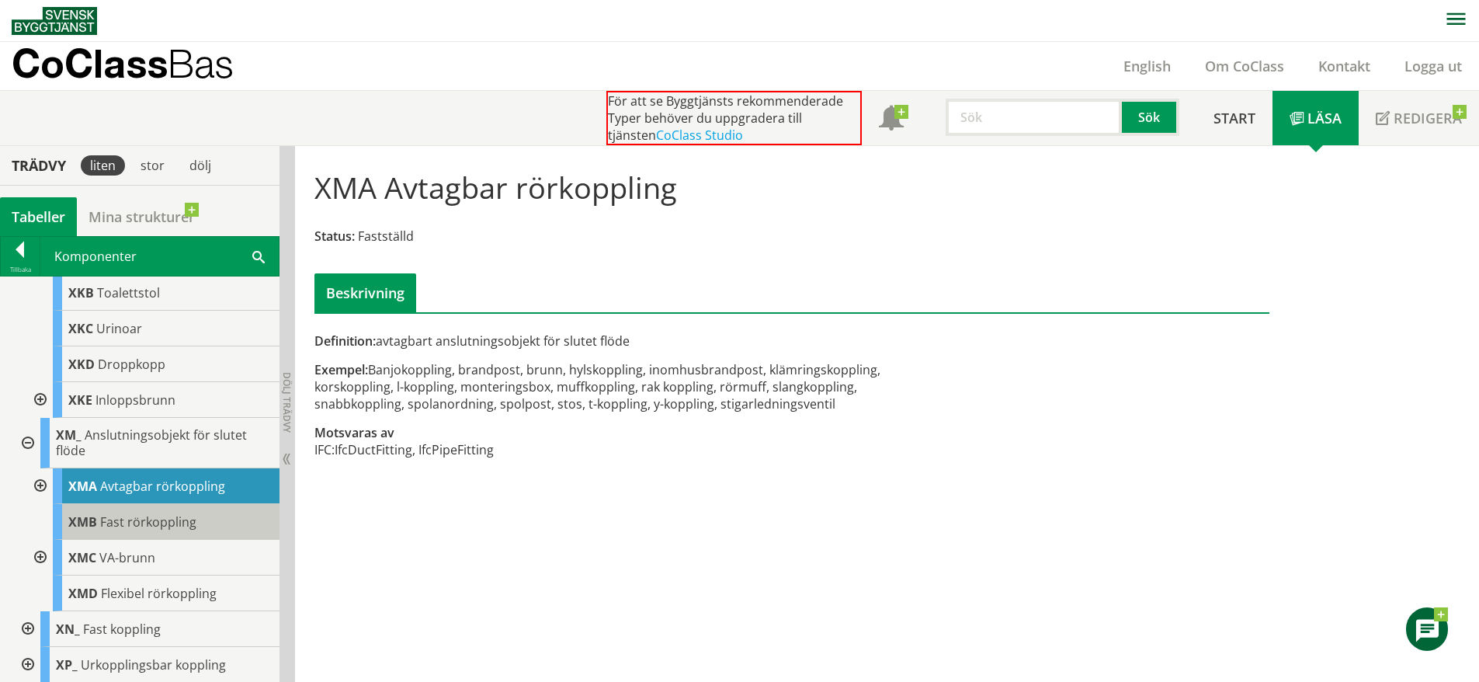
click at [158, 526] on span "Fast rörkoppling" at bounding box center [148, 521] width 96 height 17
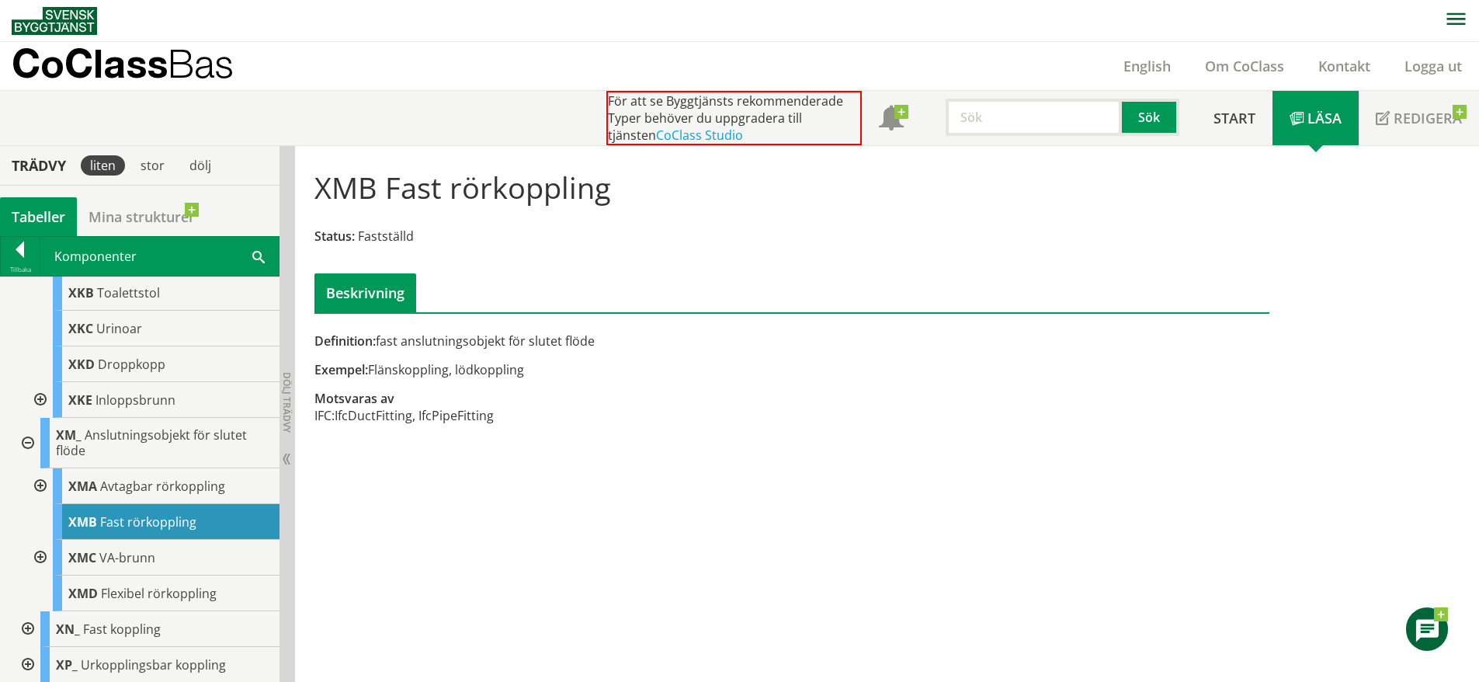
click at [36, 485] on div at bounding box center [39, 486] width 28 height 36
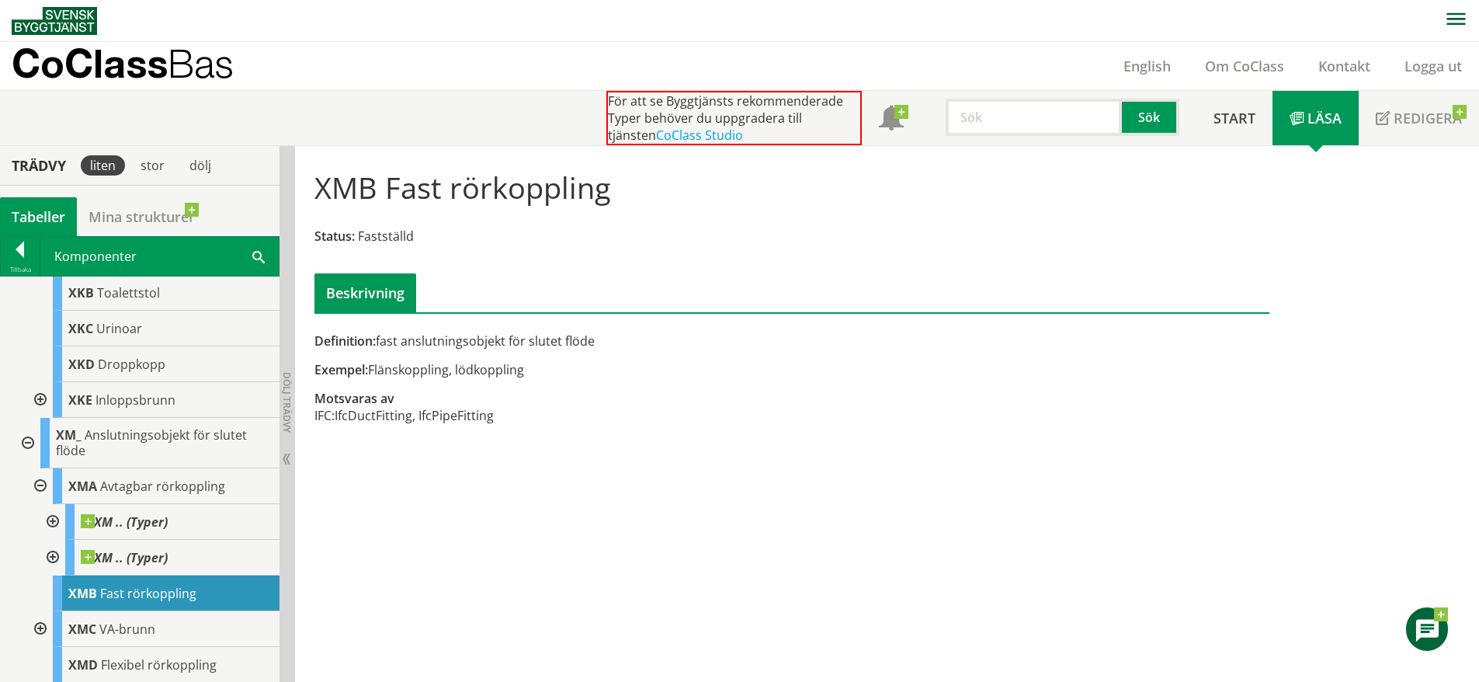
click at [36, 485] on div at bounding box center [39, 486] width 28 height 36
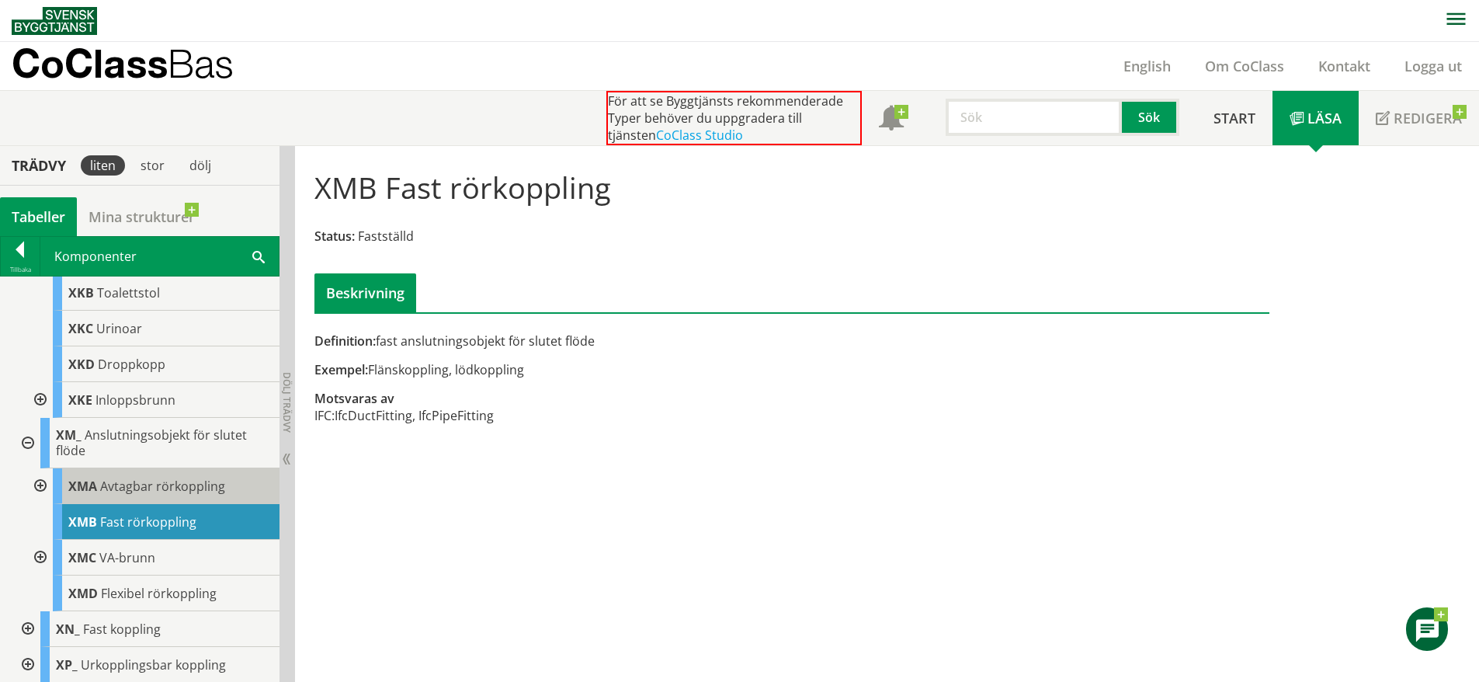
click at [185, 481] on span "Avtagbar rörkoppling" at bounding box center [162, 486] width 125 height 17
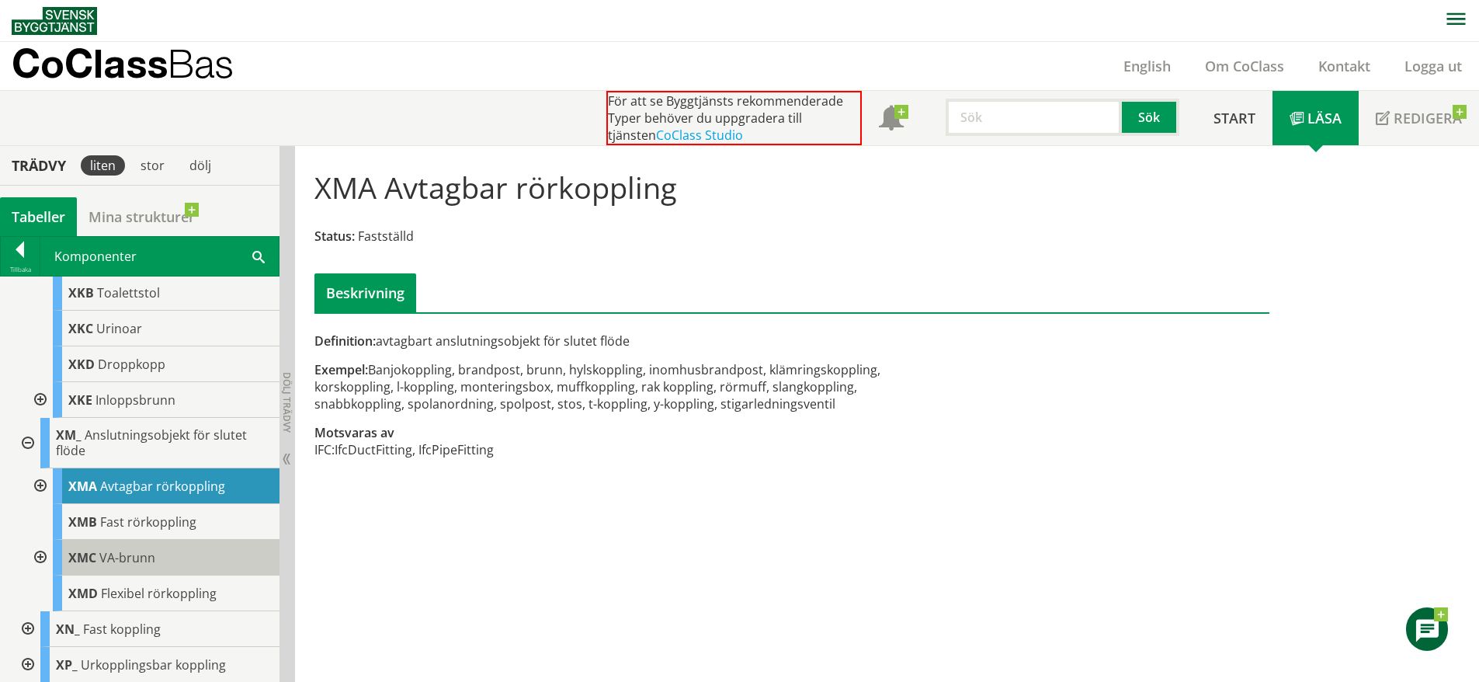
click at [169, 550] on div "XMC VA-brunn" at bounding box center [166, 558] width 227 height 36
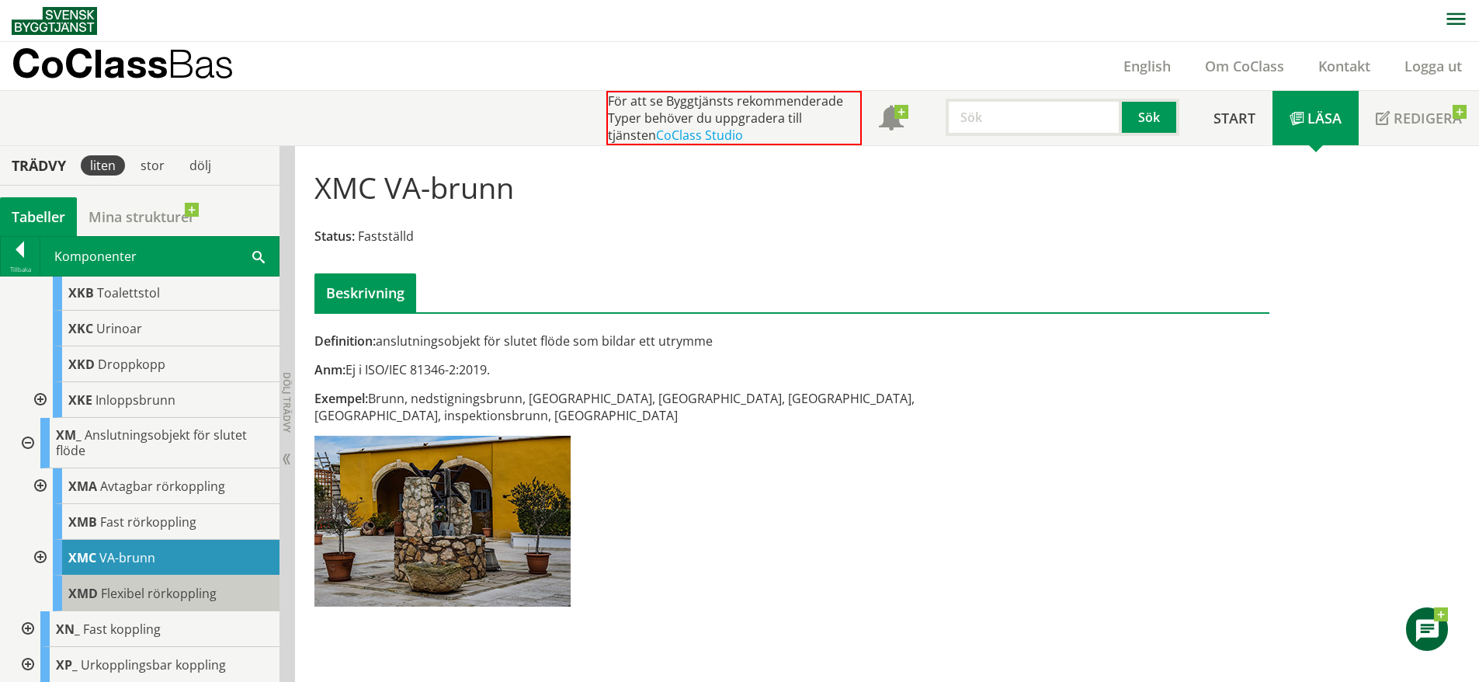
click at [170, 593] on span "Flexibel rörkoppling" at bounding box center [159, 593] width 116 height 17
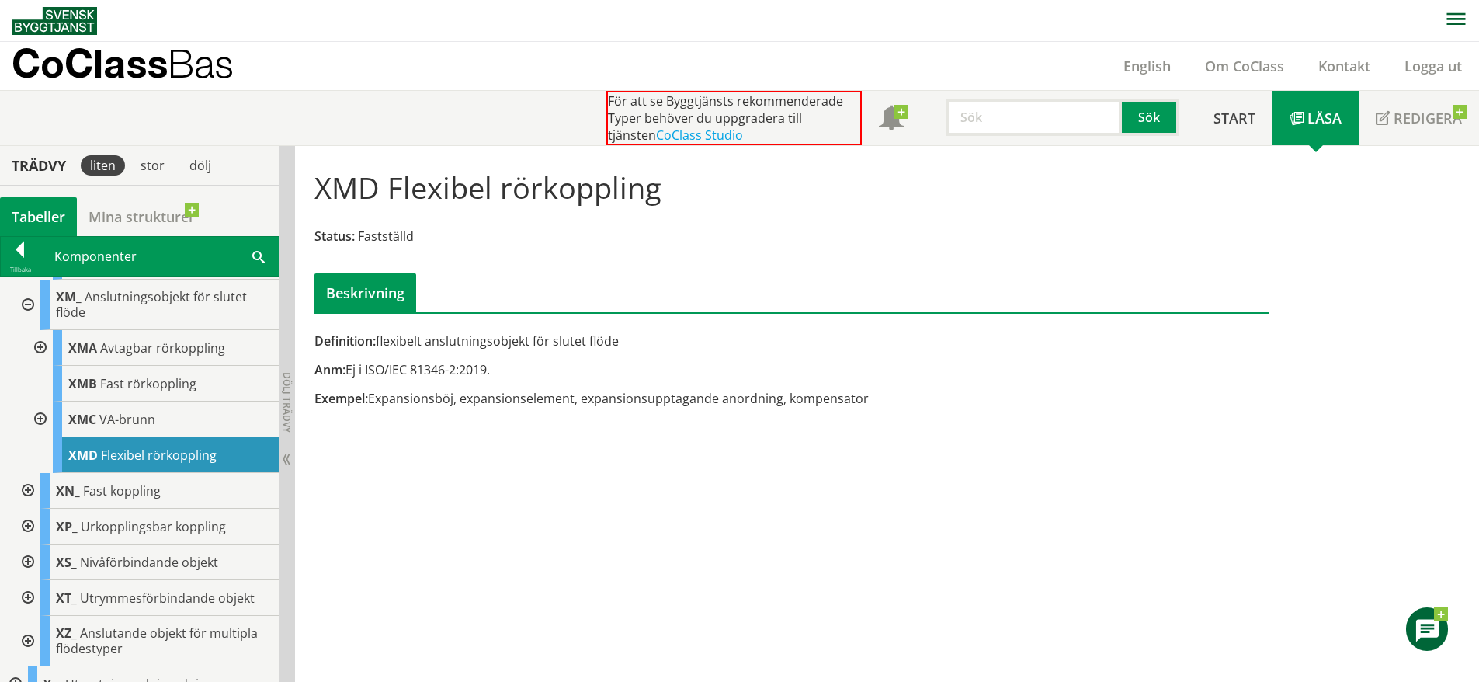
scroll to position [1028, 0]
click at [175, 492] on div "XN_ Fast koppling" at bounding box center [159, 490] width 239 height 36
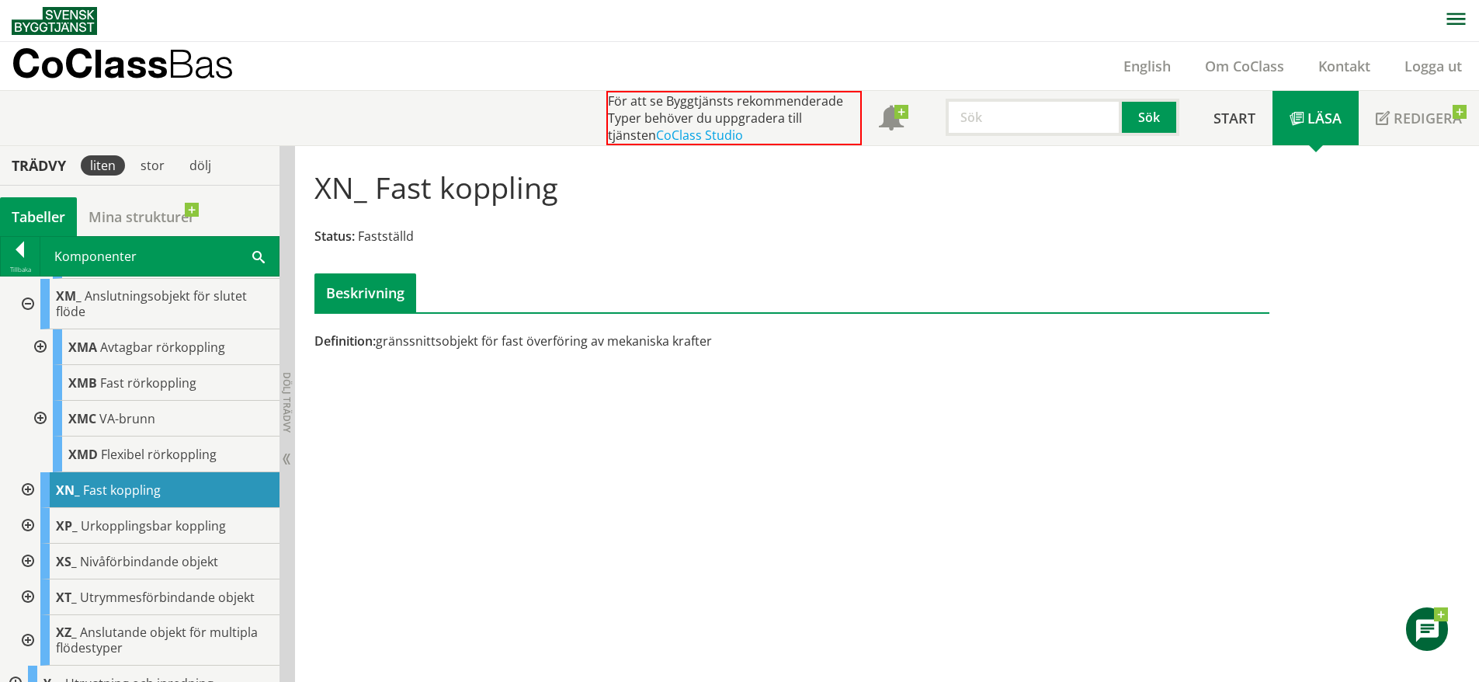
click at [26, 485] on div at bounding box center [26, 490] width 28 height 36
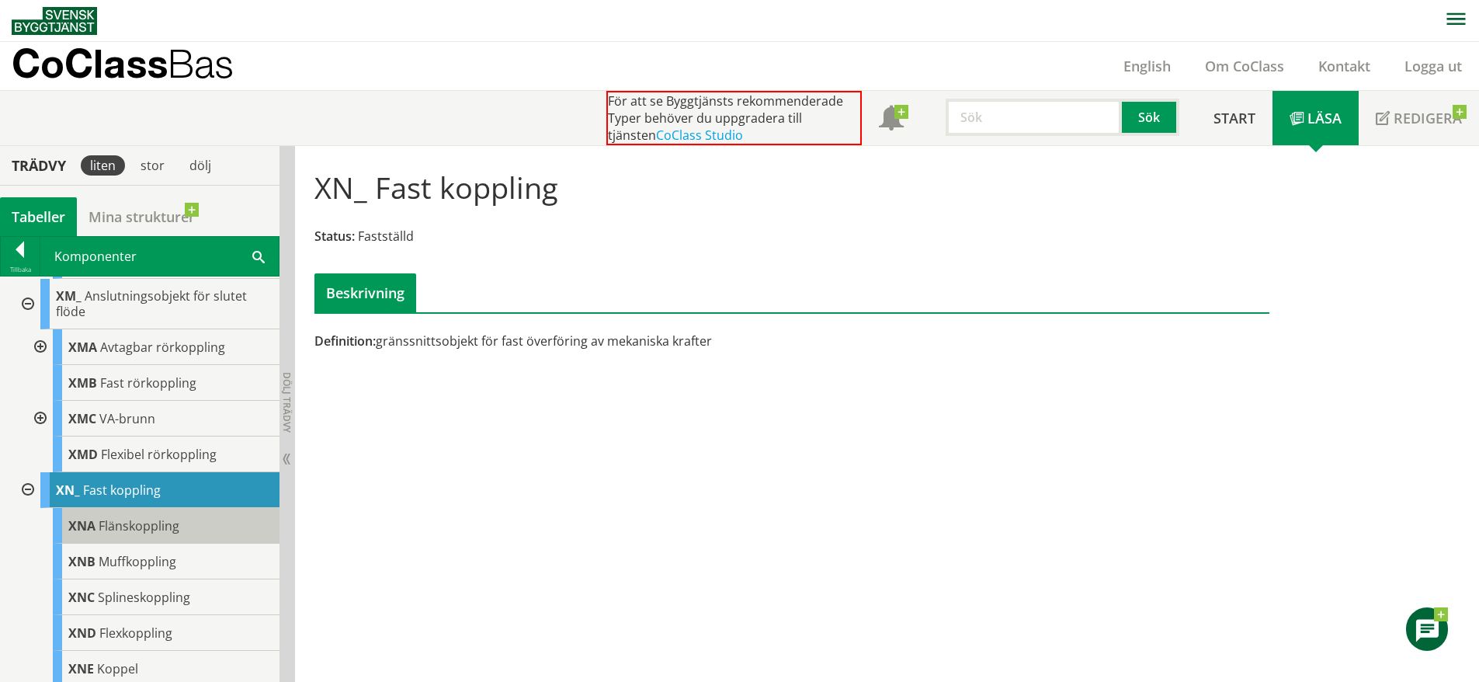
click at [177, 537] on div "XNA Flänskoppling" at bounding box center [166, 526] width 227 height 36
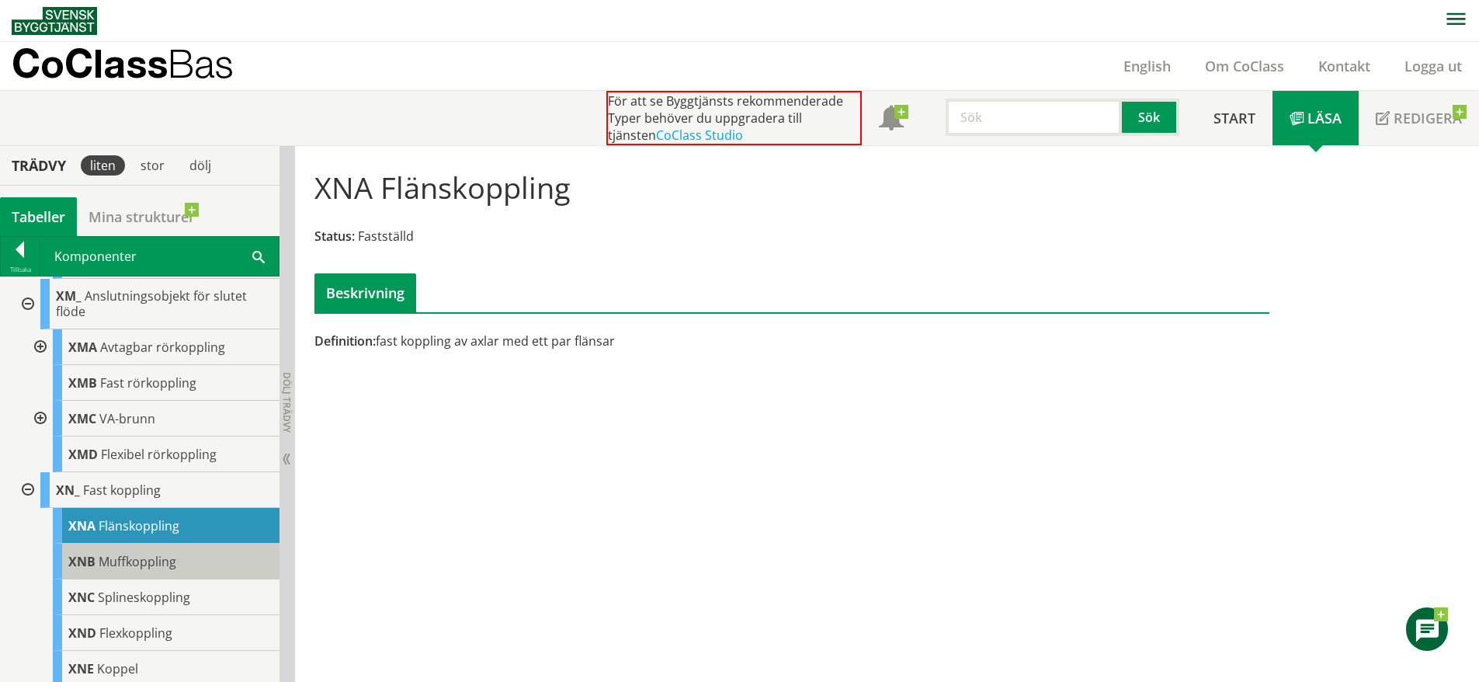
click at [176, 554] on div "XNB Muffkoppling" at bounding box center [166, 562] width 227 height 36
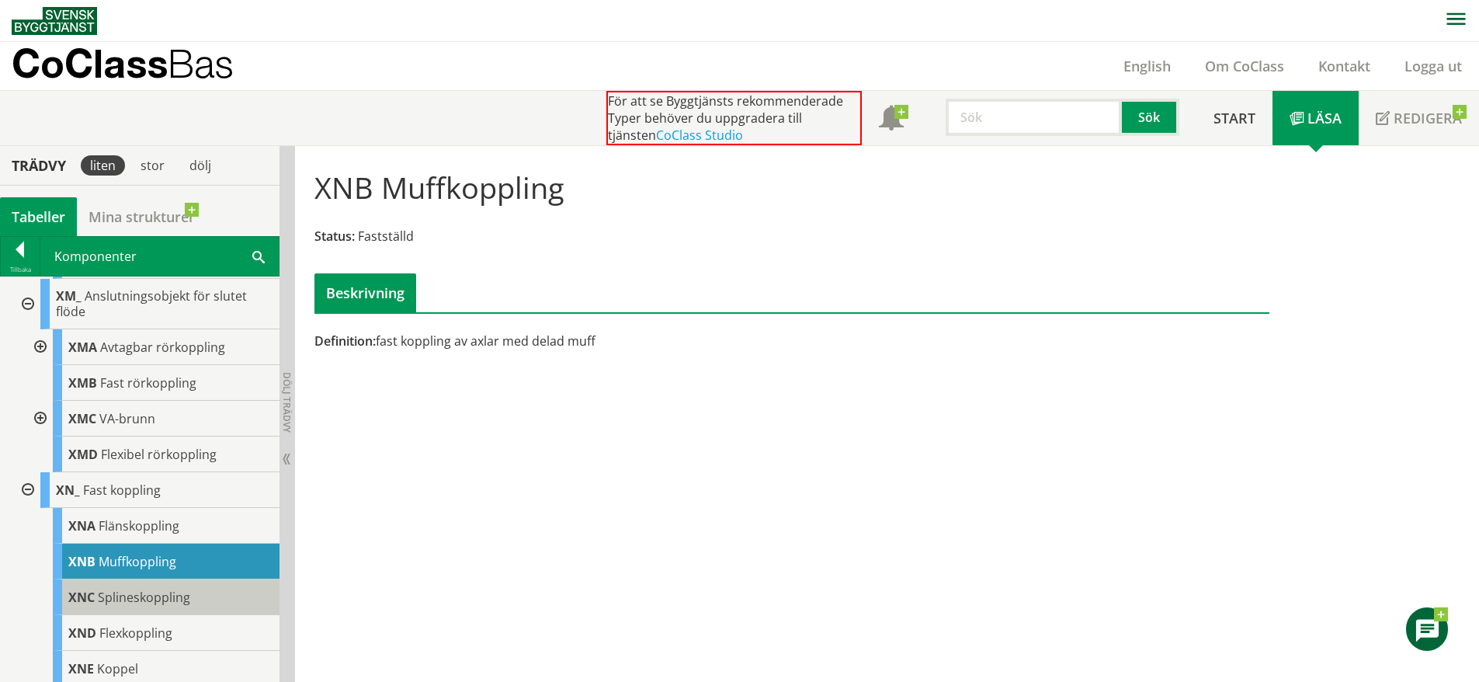
click at [191, 598] on div "XNC Splineskoppling" at bounding box center [166, 597] width 227 height 36
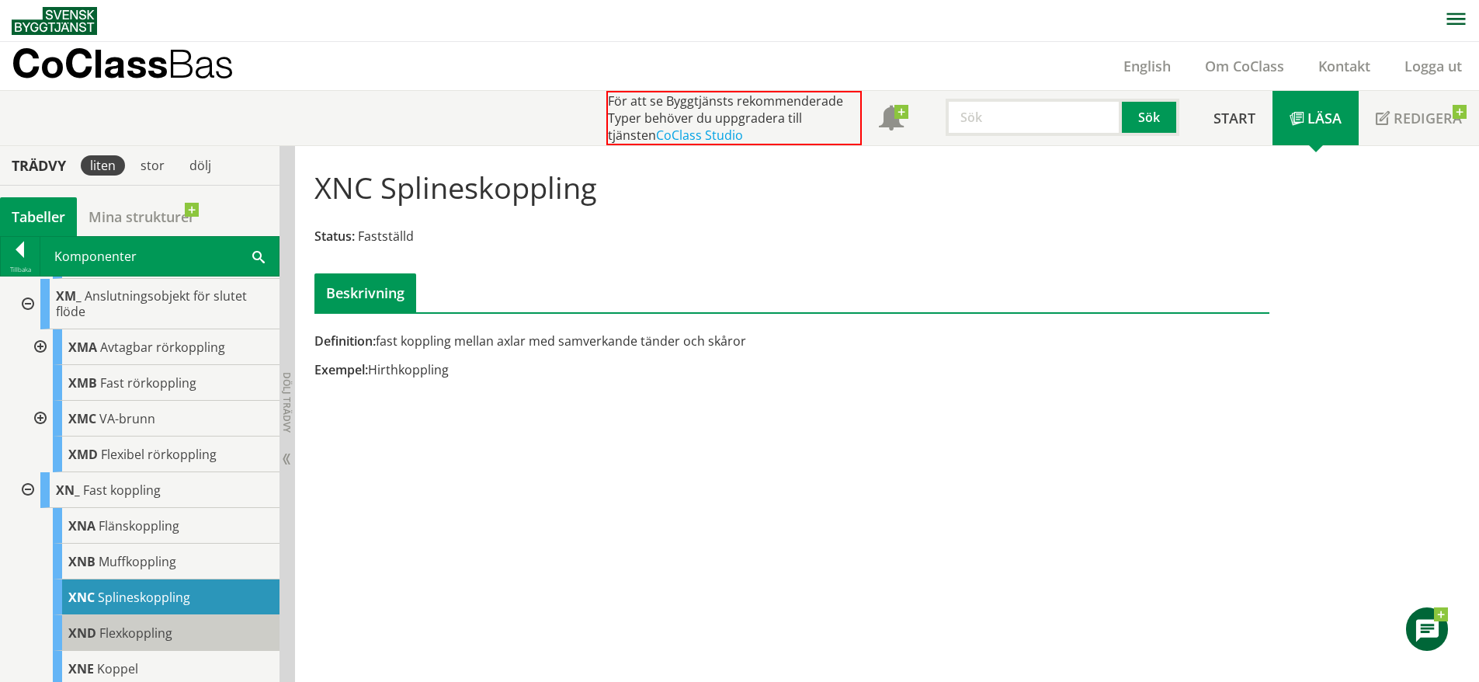
click at [186, 624] on div "XND Flexkoppling" at bounding box center [166, 633] width 227 height 36
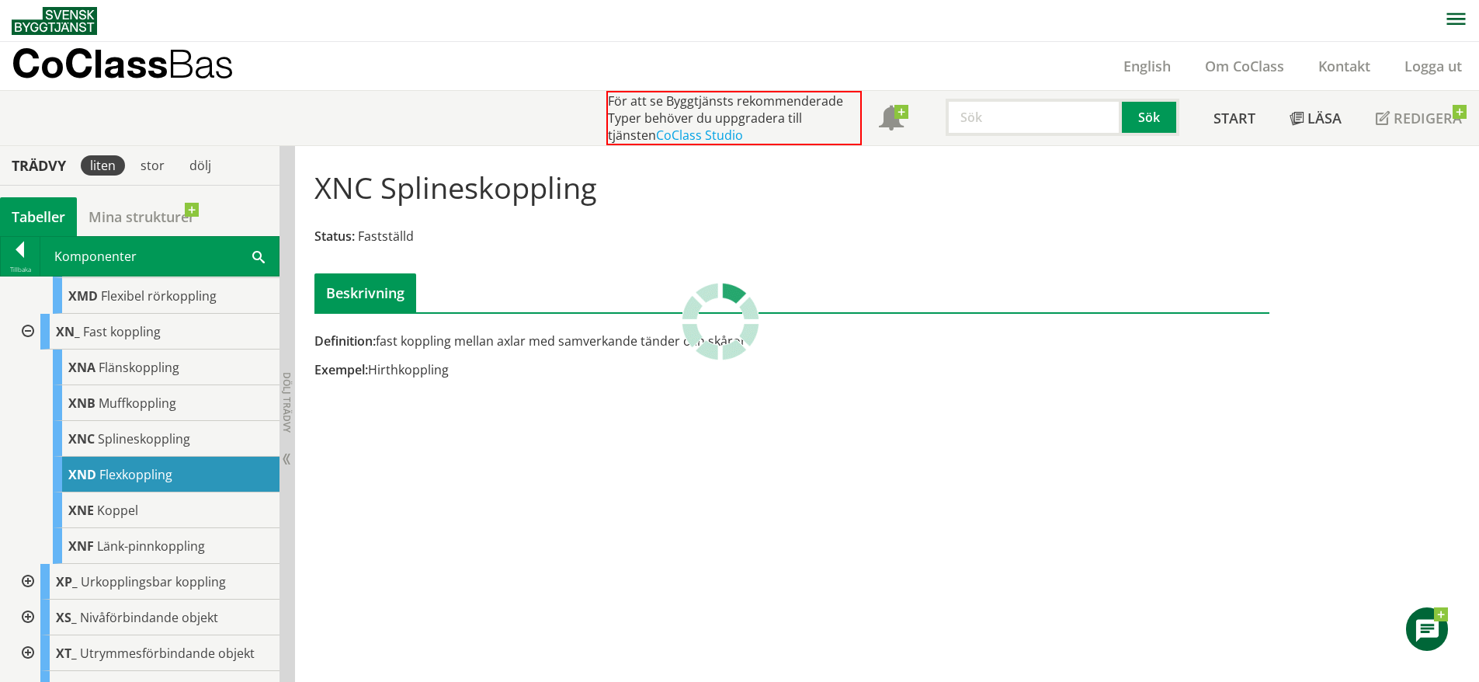
scroll to position [1190, 0]
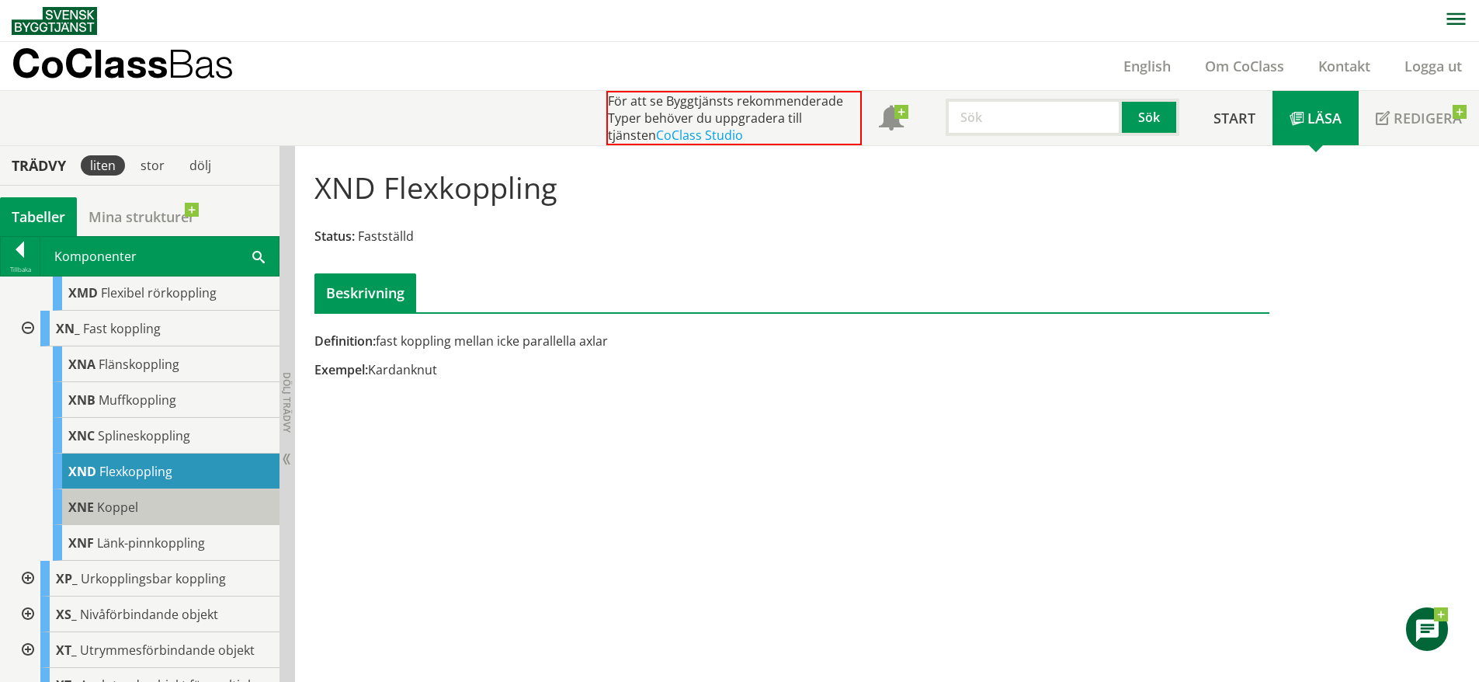
click at [158, 516] on div "XNE Koppel" at bounding box center [166, 507] width 227 height 36
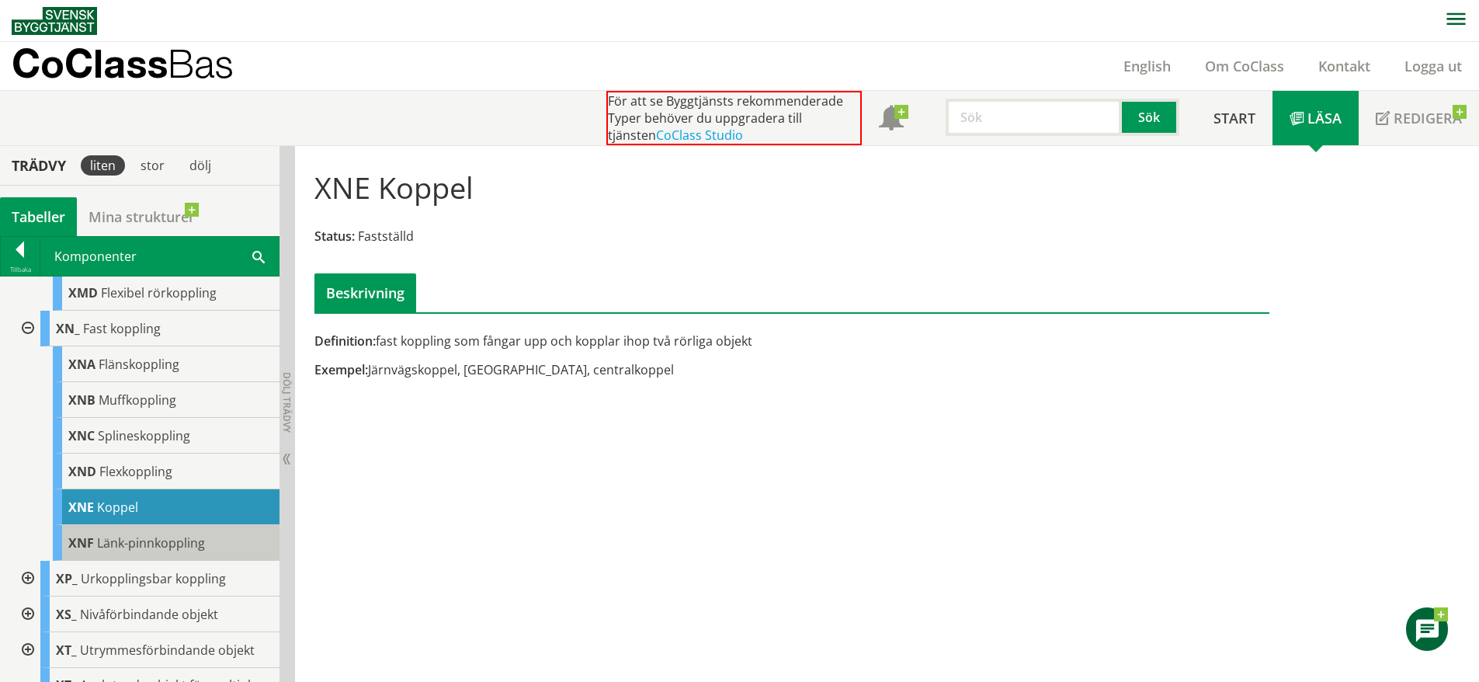
click at [158, 535] on span "Länk-pinnkoppling" at bounding box center [151, 542] width 108 height 17
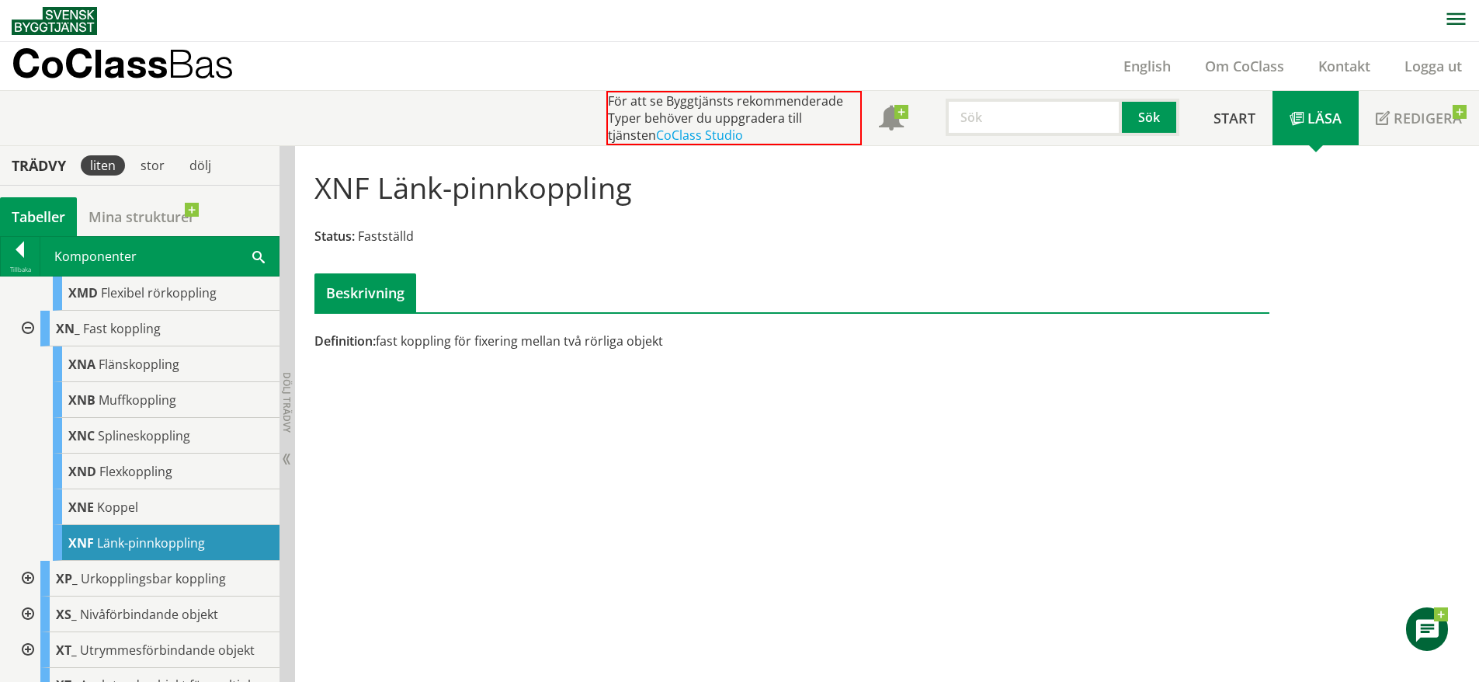
click at [29, 576] on div at bounding box center [26, 579] width 28 height 36
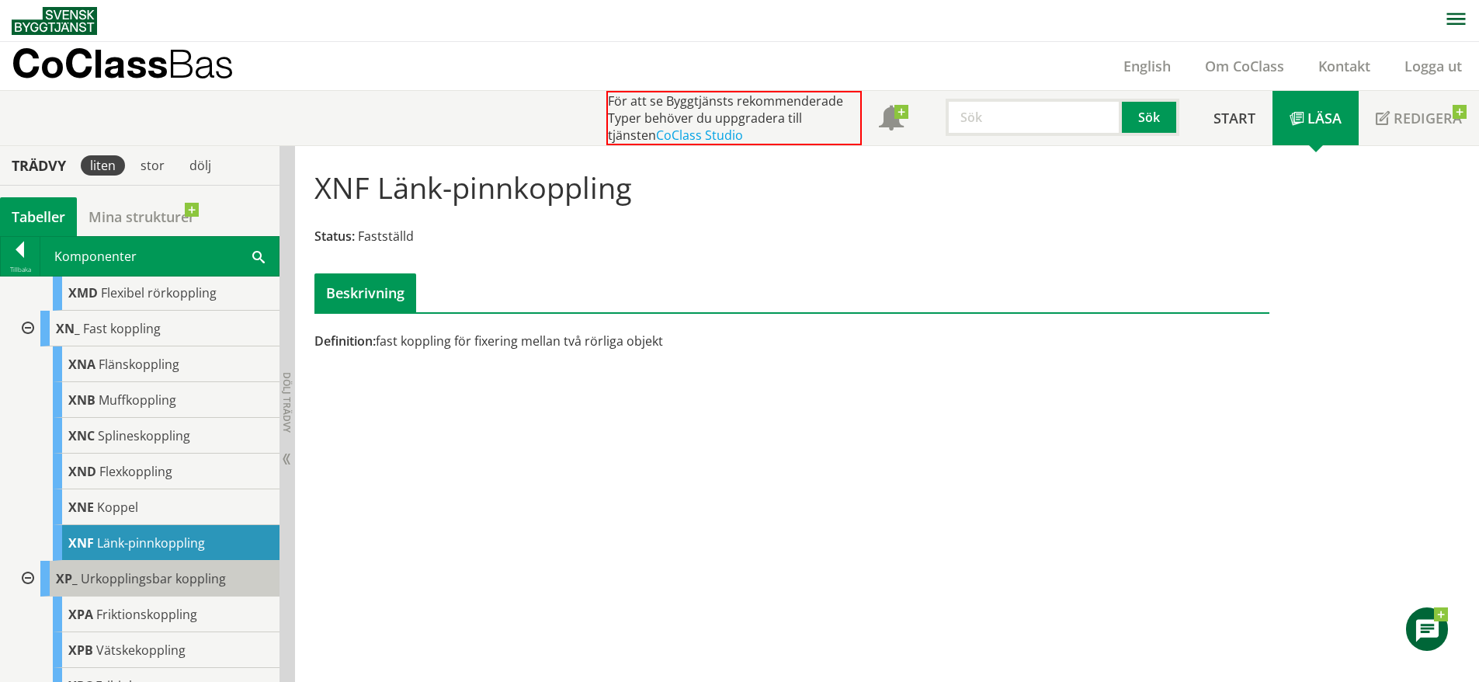
click at [160, 578] on span "Urkopplingsbar koppling" at bounding box center [153, 578] width 145 height 17
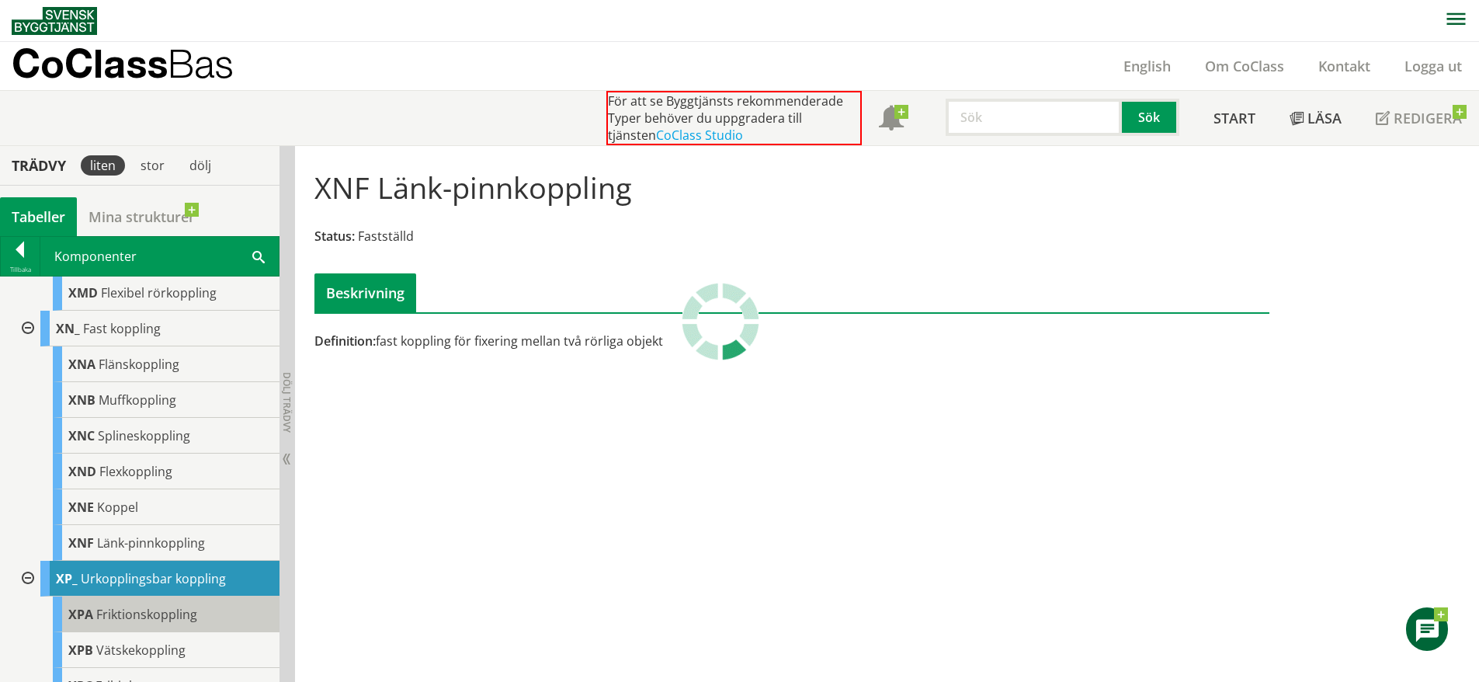
click at [158, 606] on span "Friktionskoppling" at bounding box center [146, 614] width 101 height 17
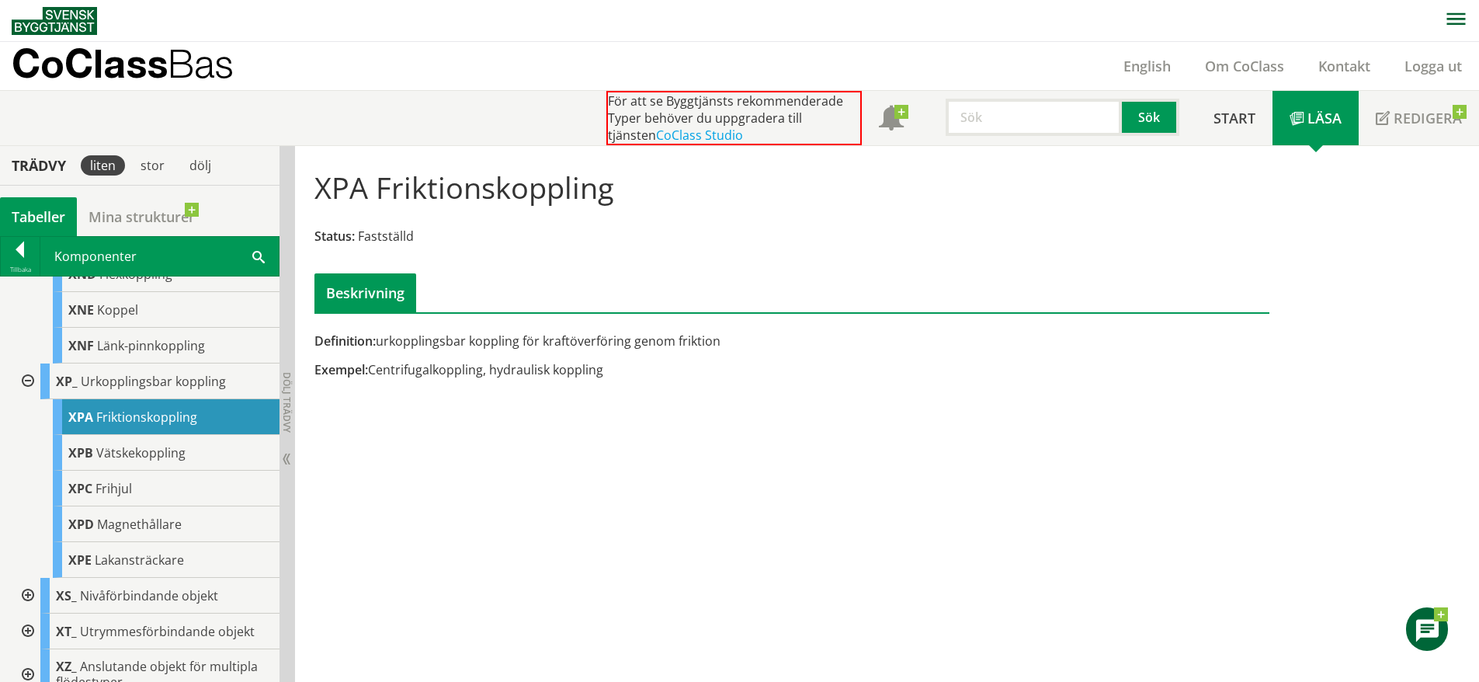
scroll to position [1388, 0]
click at [155, 469] on div "XPB Vätskekoppling" at bounding box center [166, 452] width 227 height 36
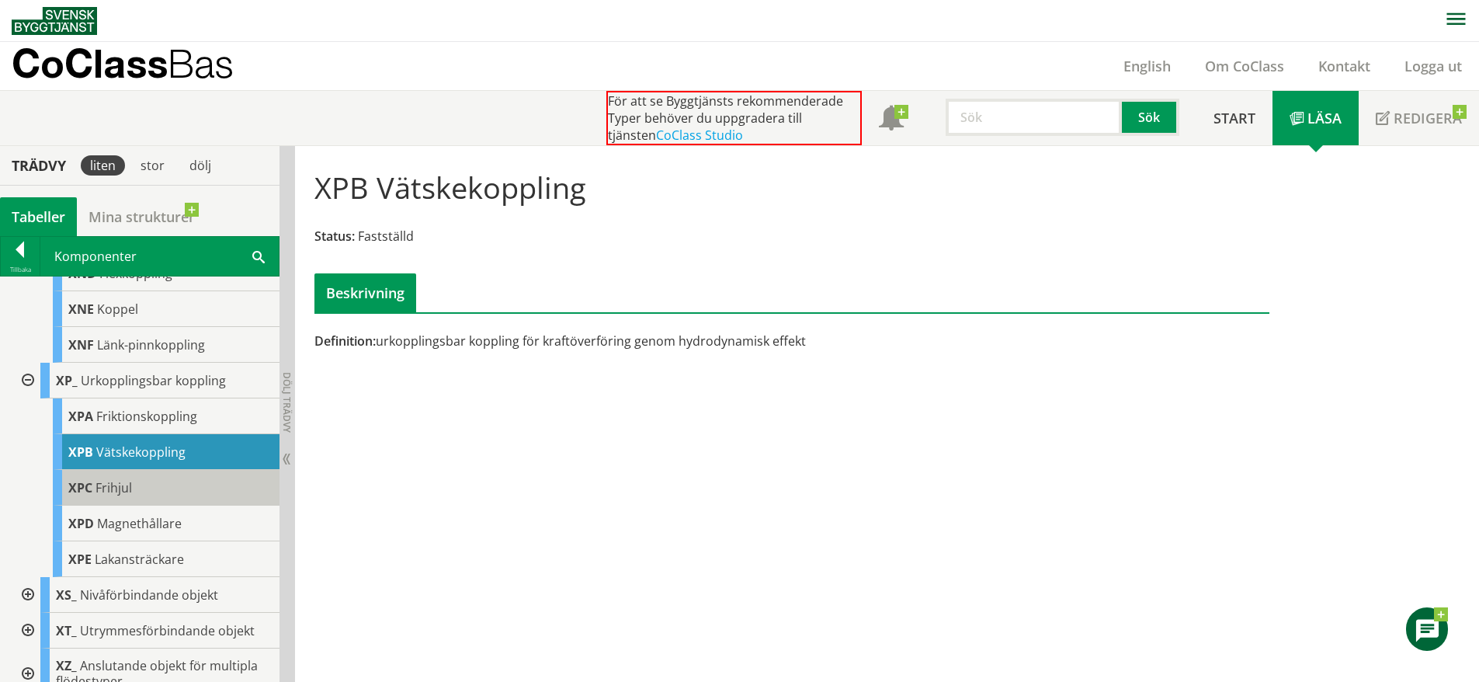
click at [147, 479] on div "XPC Frihjul" at bounding box center [166, 488] width 227 height 36
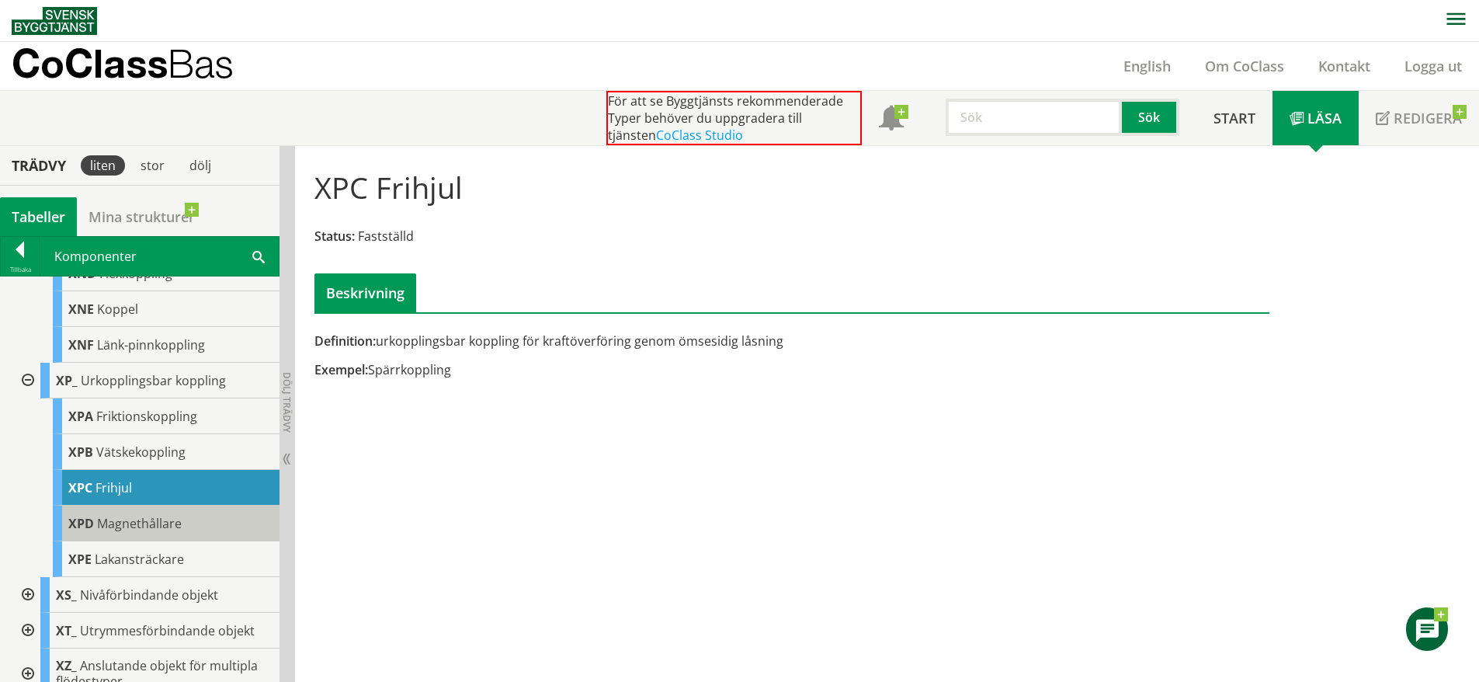
click at [147, 523] on span "Magnethållare" at bounding box center [139, 523] width 85 height 17
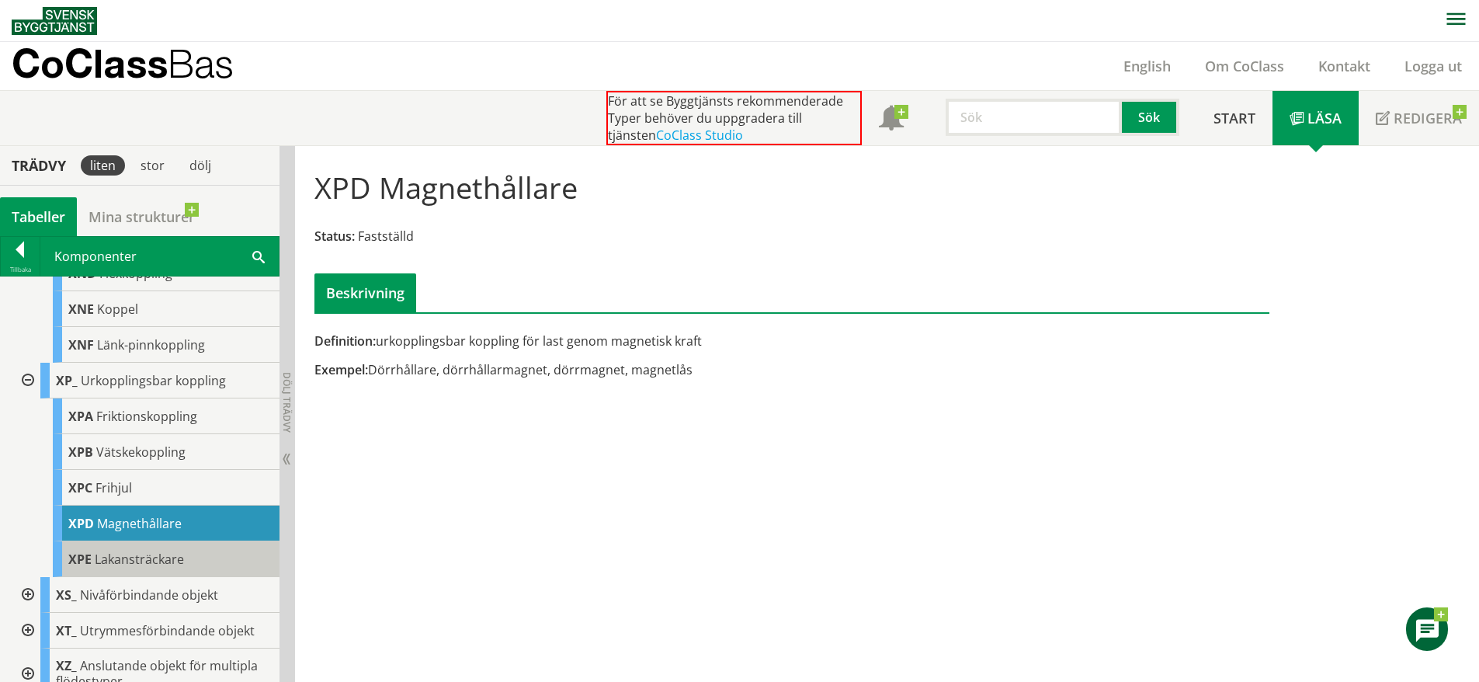
click at [160, 544] on div "XPE Lakansträckare" at bounding box center [166, 559] width 227 height 36
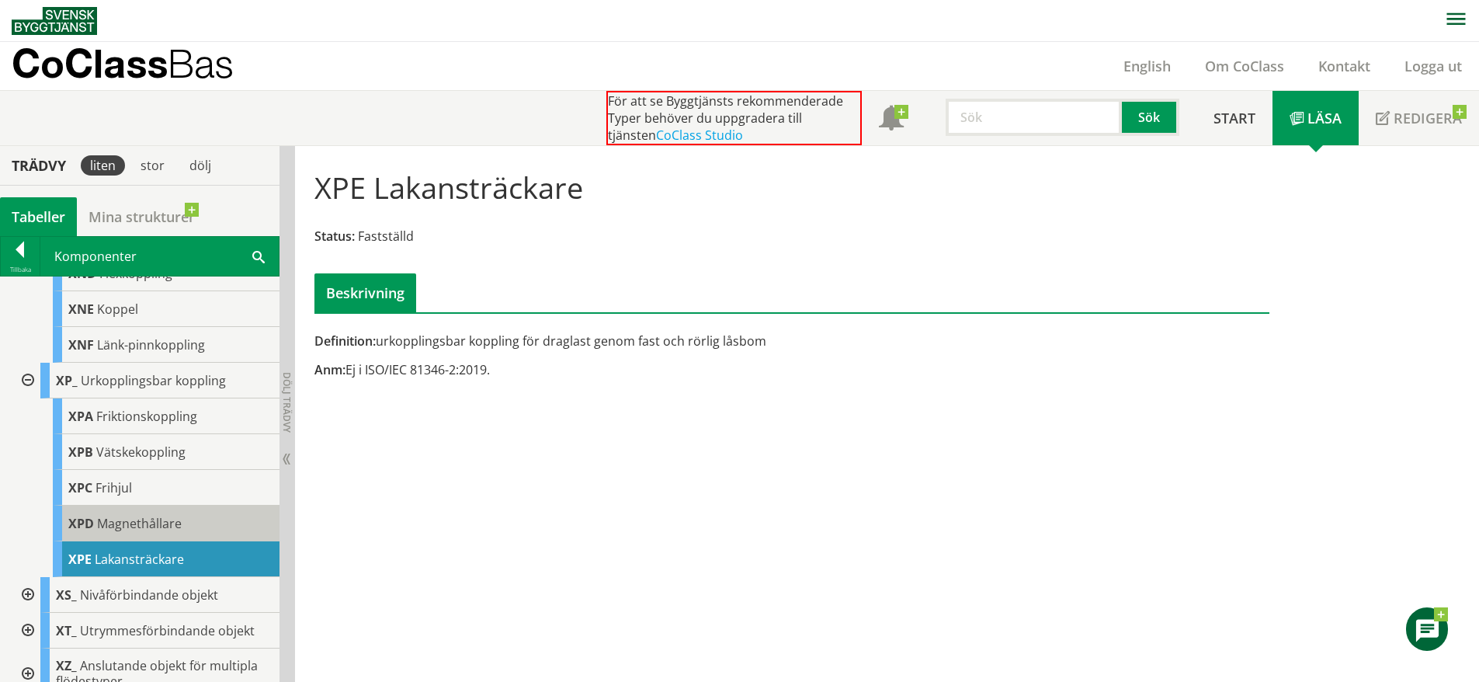
click at [154, 517] on span "Magnethållare" at bounding box center [139, 523] width 85 height 17
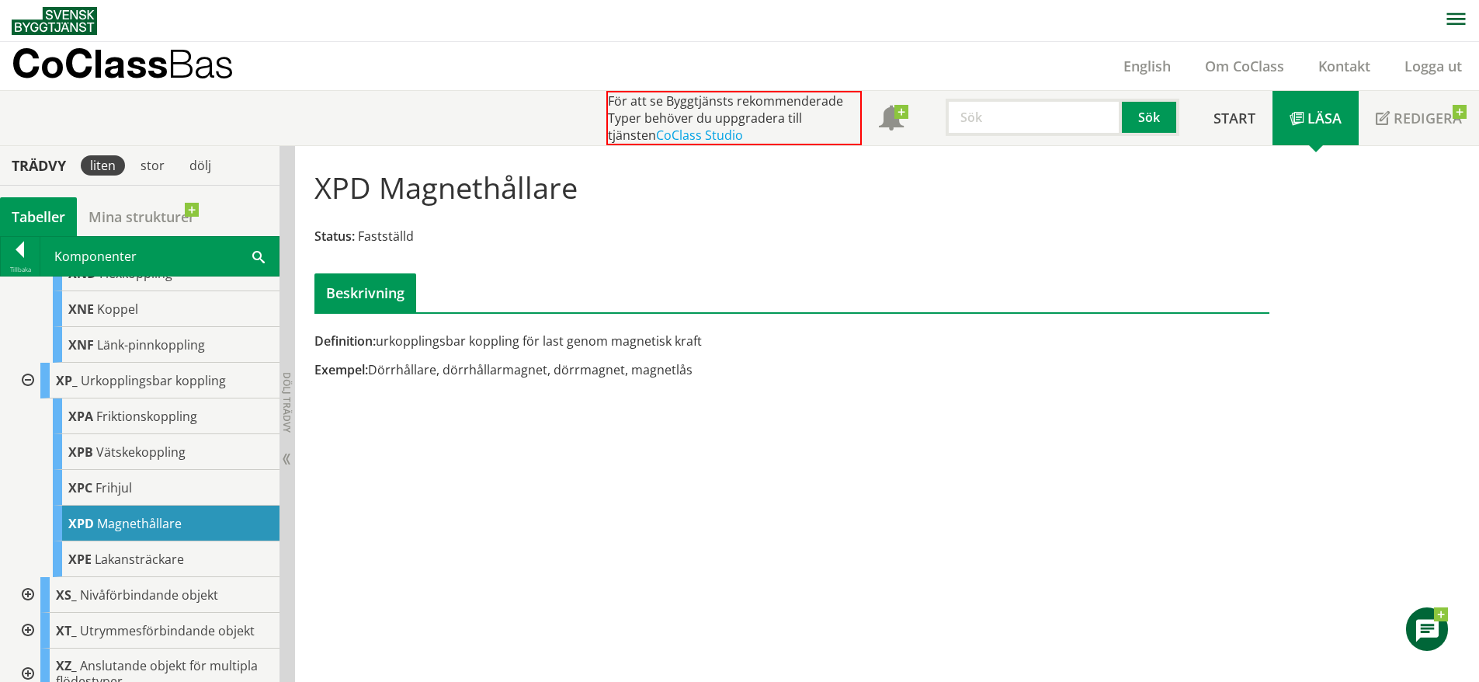
click at [127, 523] on span "Magnethållare" at bounding box center [139, 523] width 85 height 17
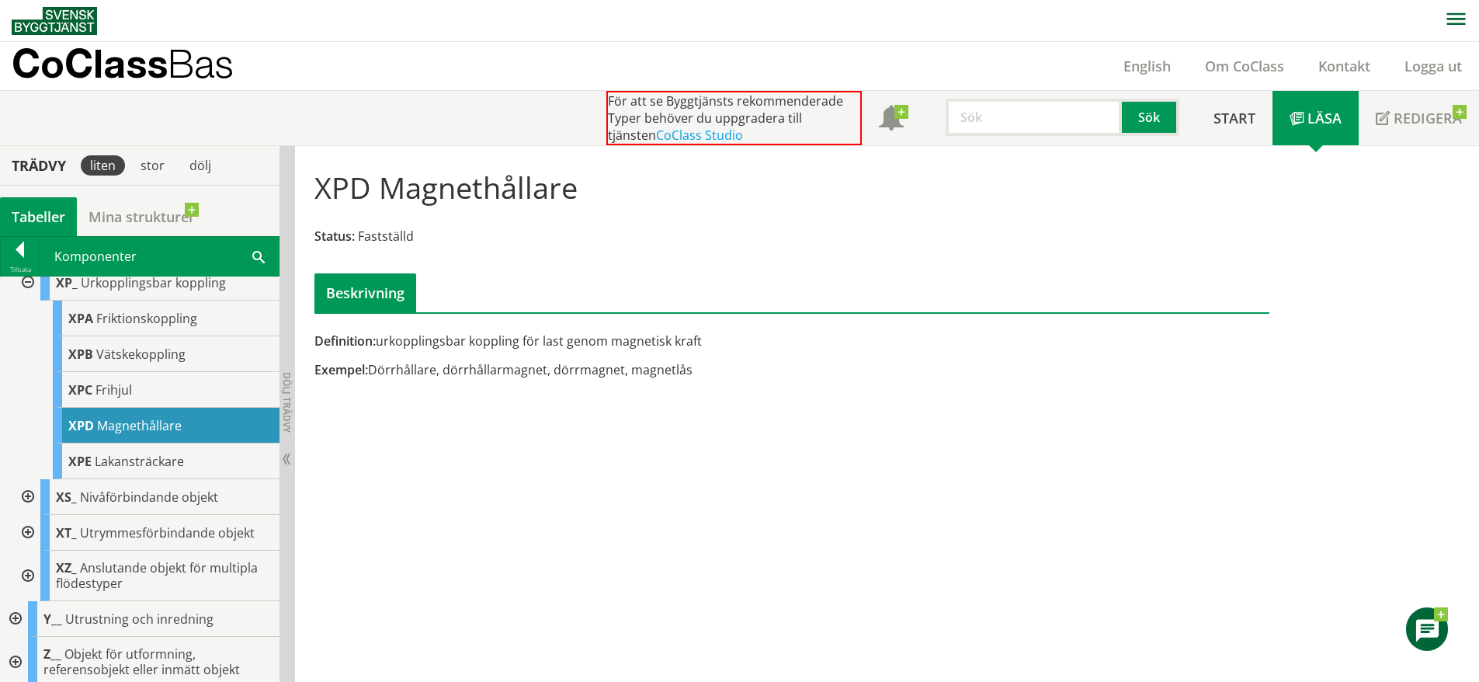
scroll to position [1486, 0]
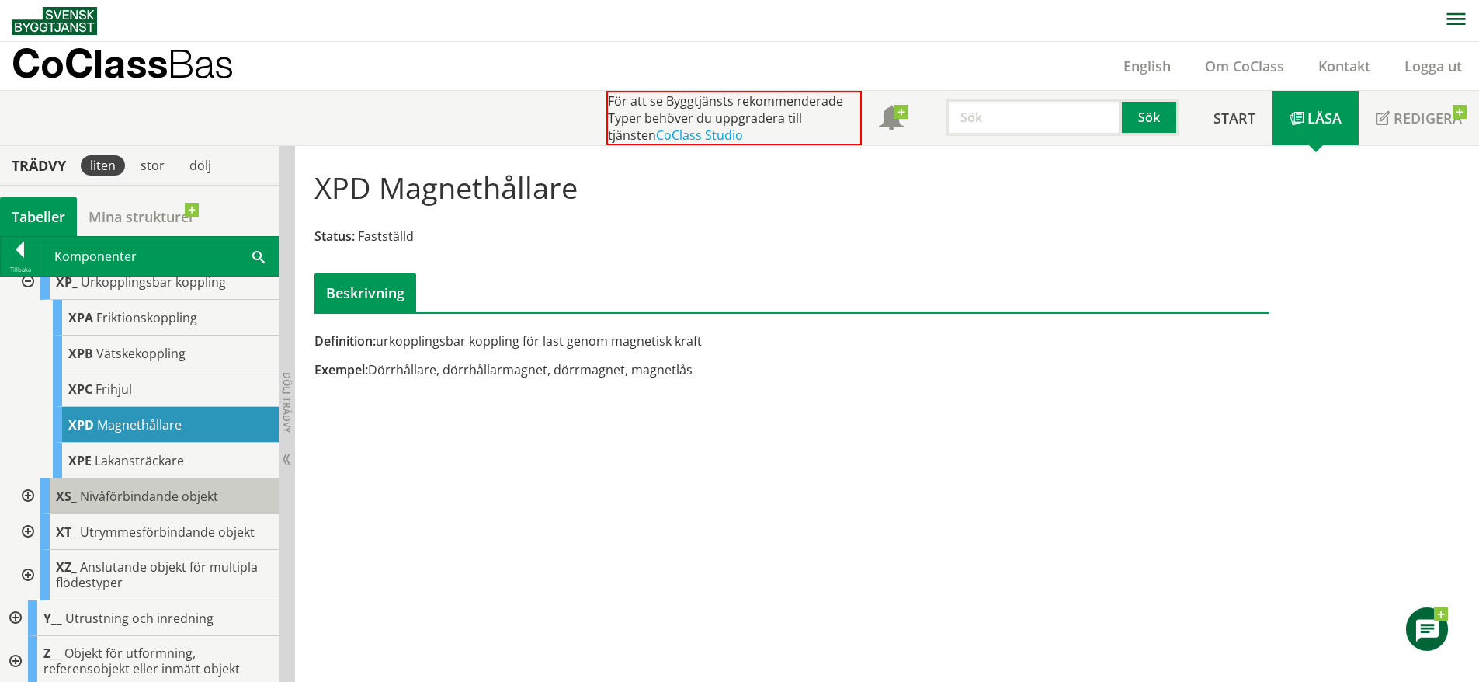
click at [109, 491] on span "Nivåförbindande objekt" at bounding box center [149, 496] width 138 height 17
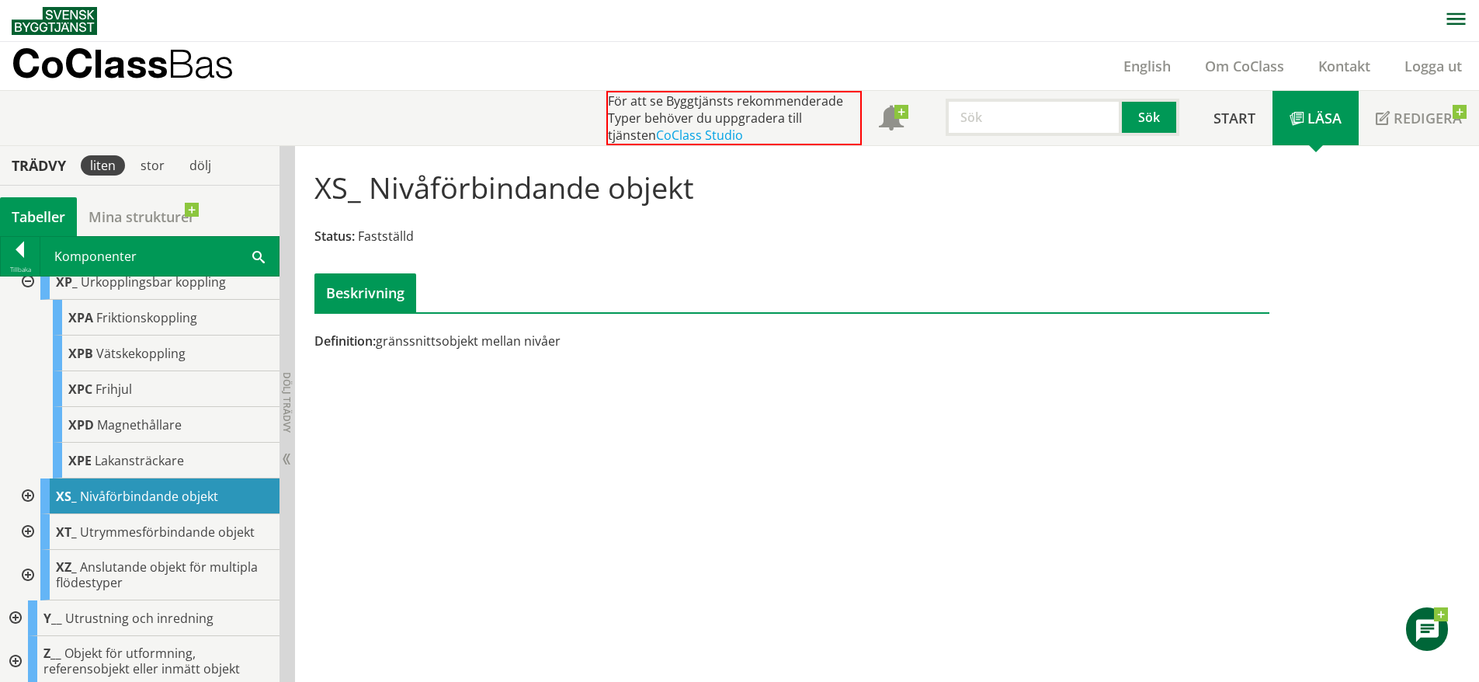
click at [30, 494] on div at bounding box center [26, 496] width 28 height 36
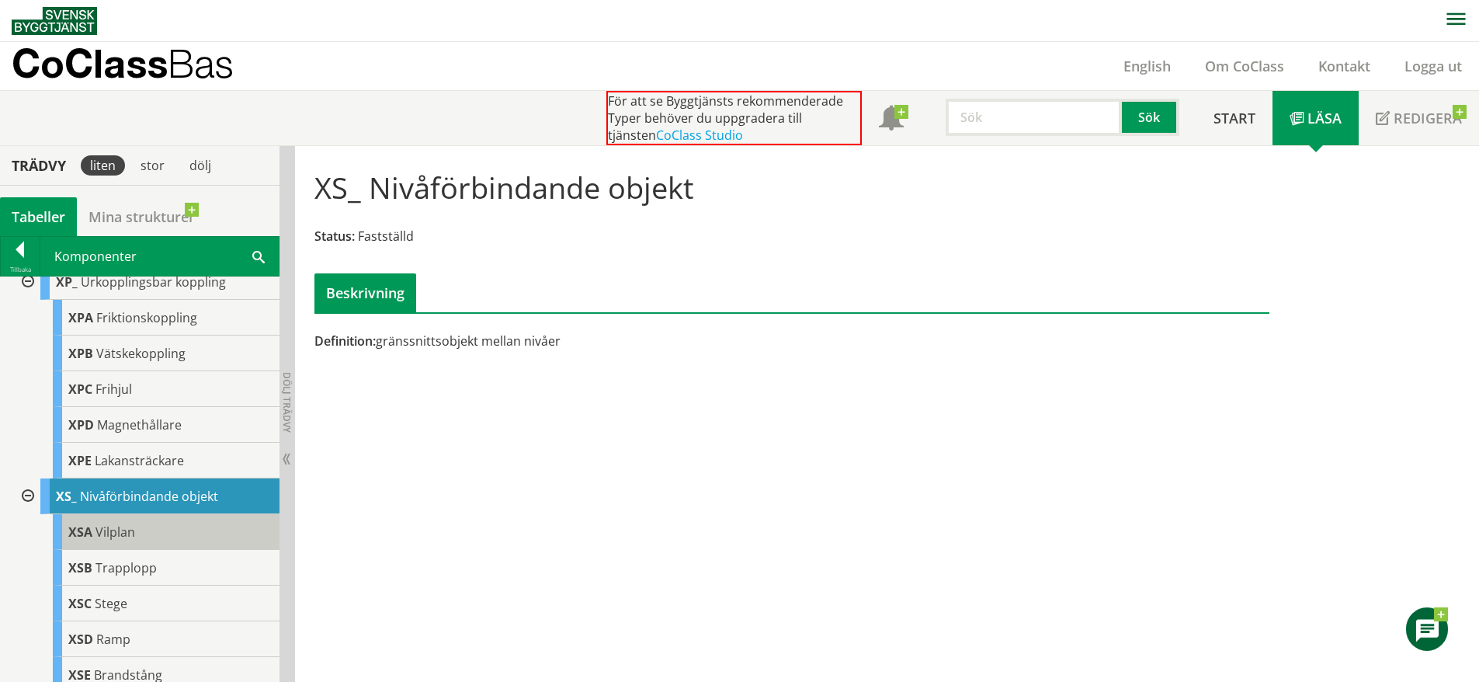
click at [123, 536] on span "Vilplan" at bounding box center [116, 531] width 40 height 17
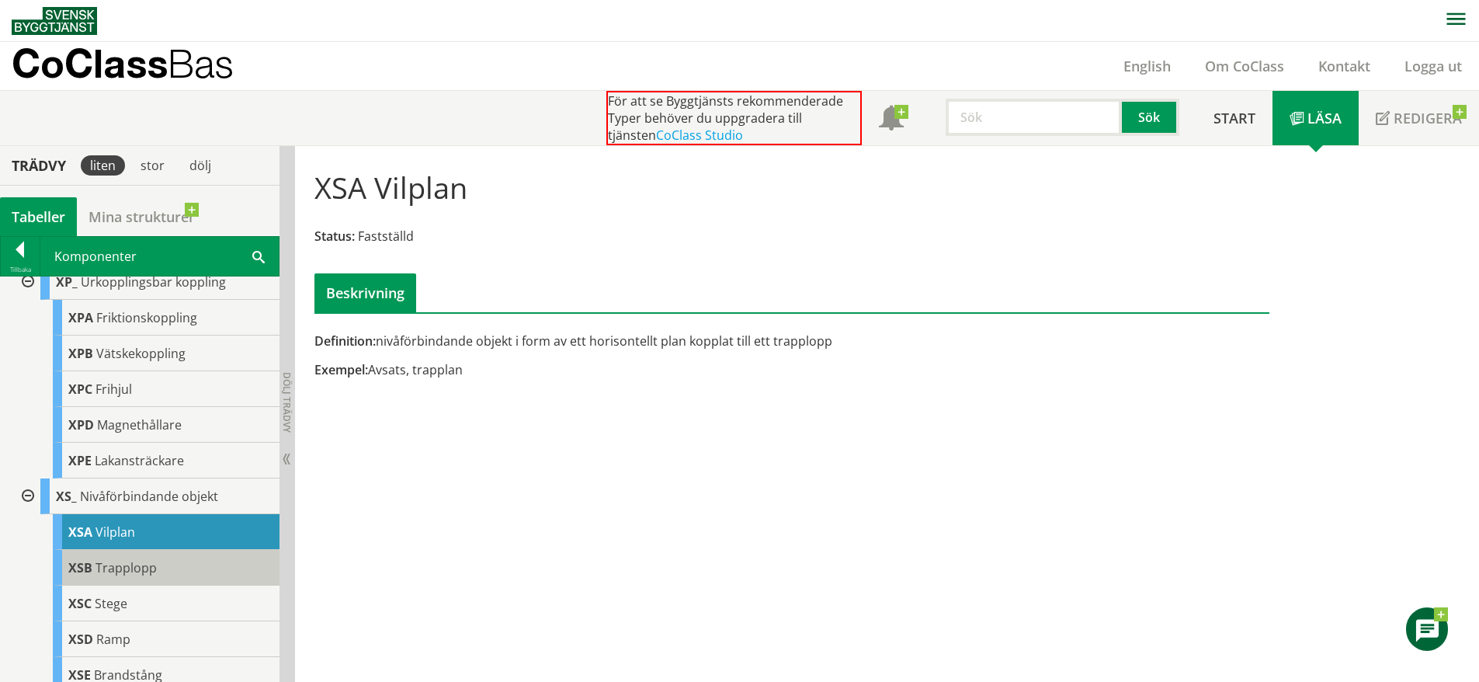
click at [155, 563] on div "XSB Trapplopp" at bounding box center [166, 568] width 227 height 36
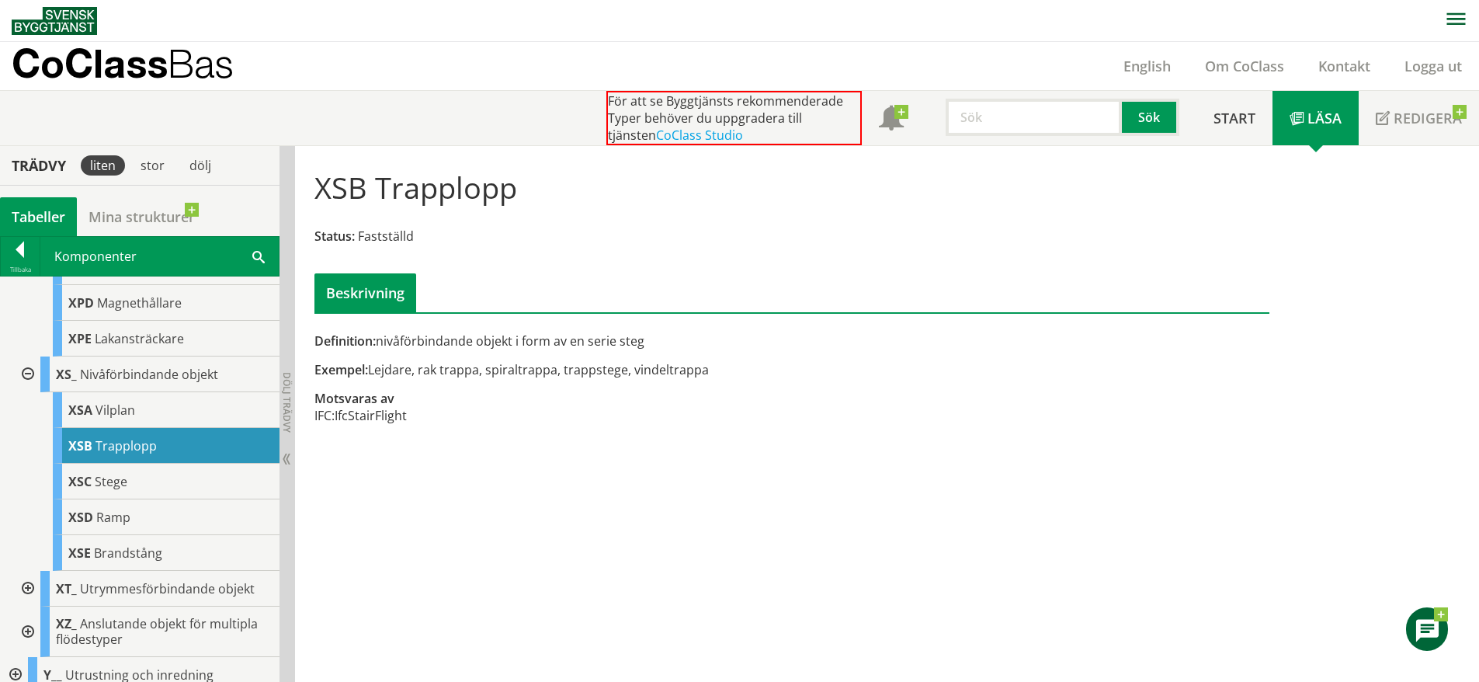
scroll to position [1610, 0]
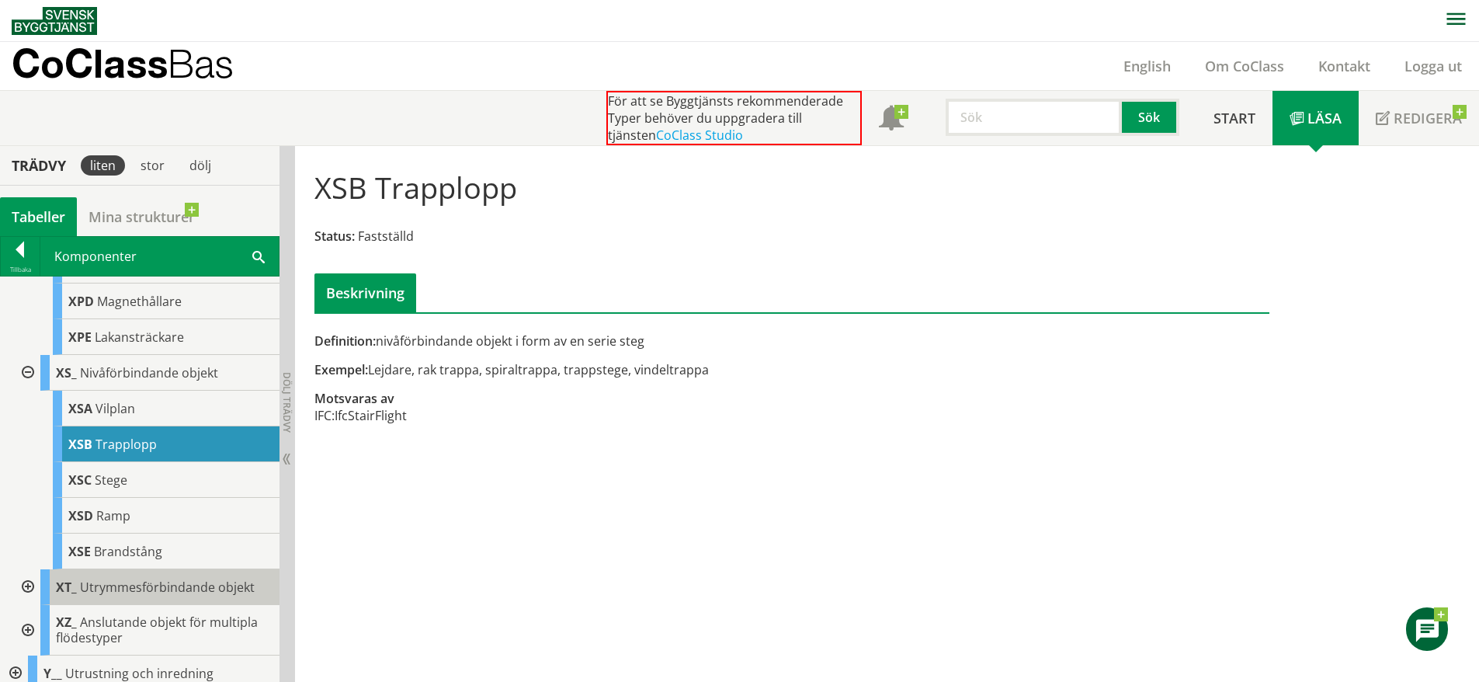
drag, startPoint x: 117, startPoint y: 587, endPoint x: 85, endPoint y: 581, distance: 33.2
drag, startPoint x: 85, startPoint y: 581, endPoint x: 38, endPoint y: 581, distance: 46.6
click at [38, 581] on div at bounding box center [26, 587] width 28 height 36
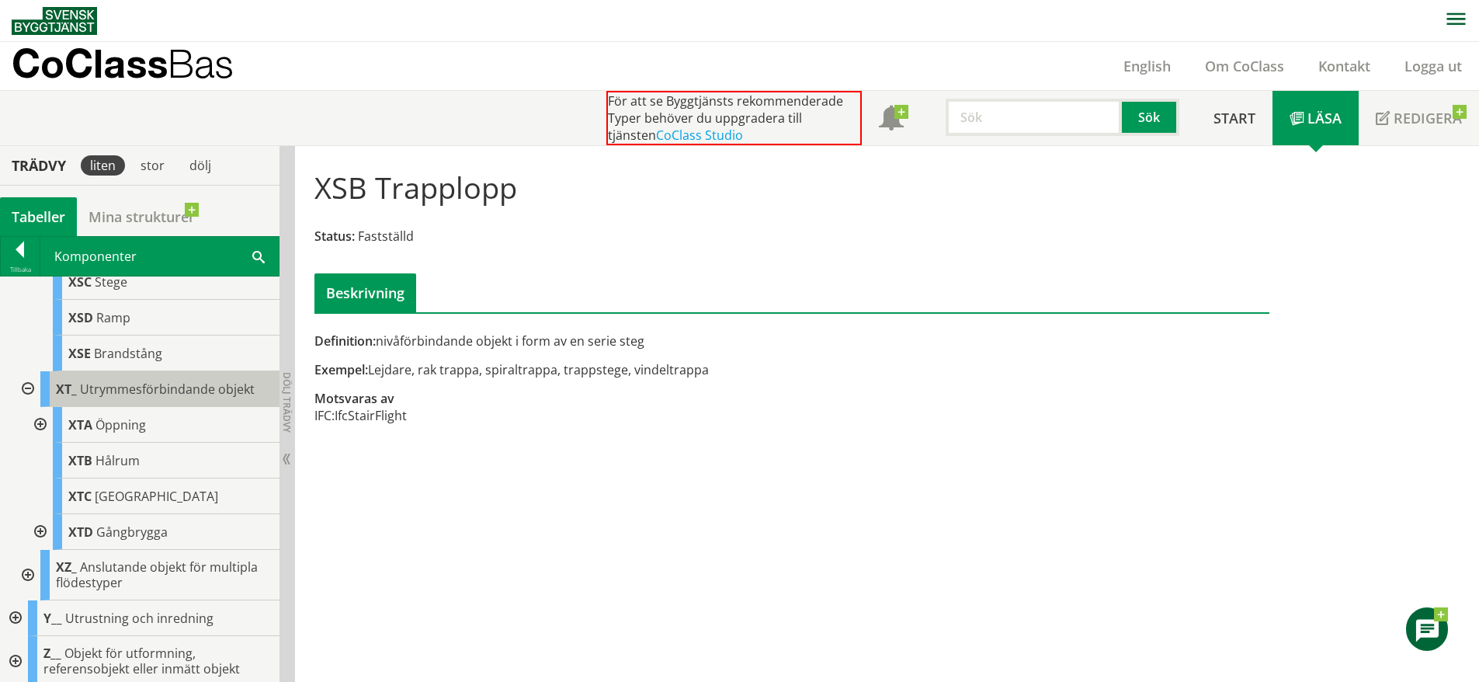
scroll to position [1809, 0]
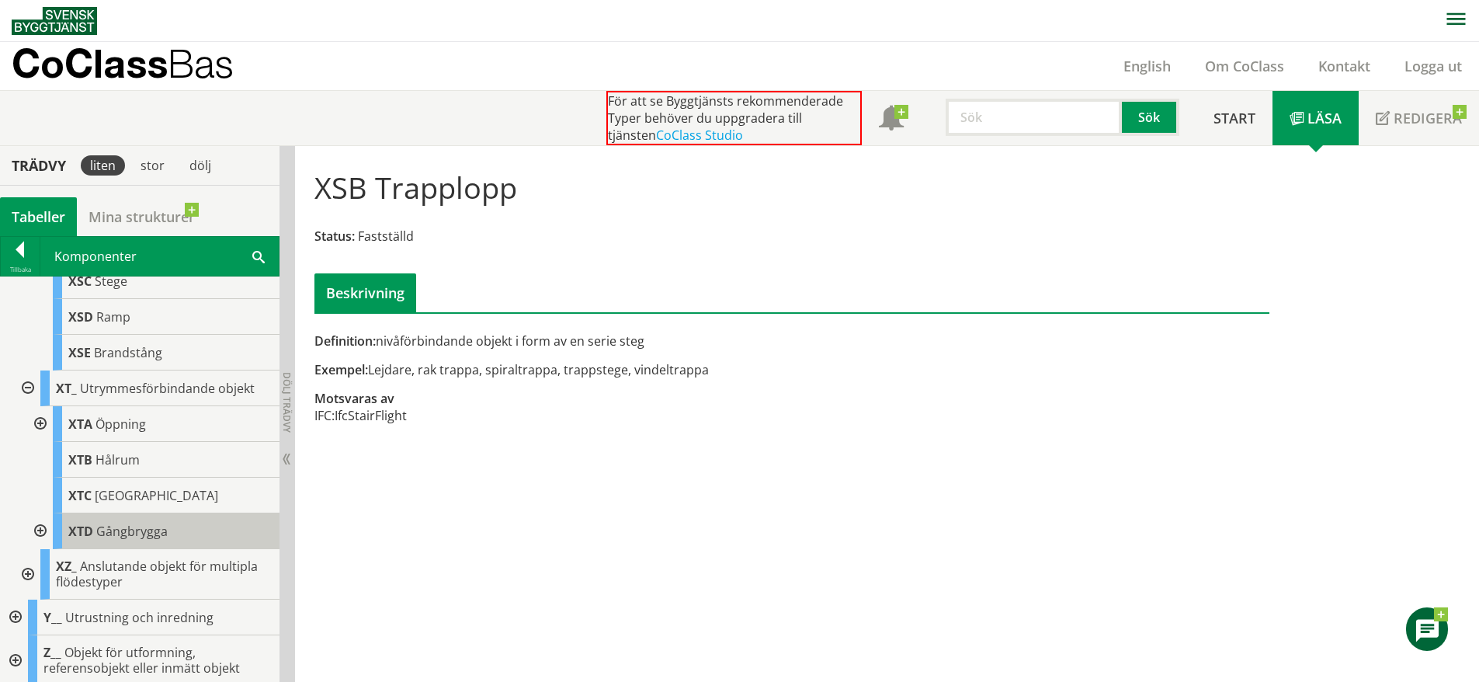
click at [130, 521] on div "XTD Gångbrygga" at bounding box center [166, 531] width 227 height 36
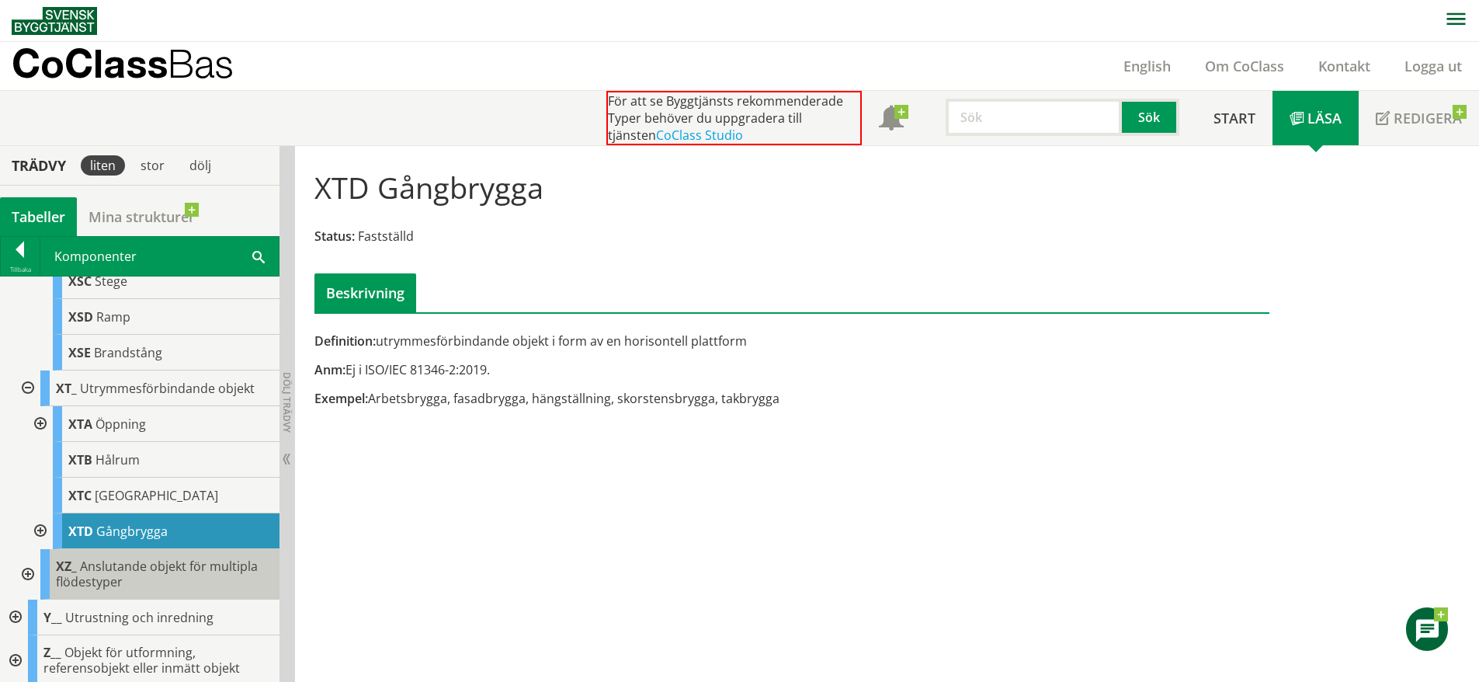
click at [99, 581] on span "Anslutande objekt för multipla flödestyper" at bounding box center [157, 574] width 202 height 33
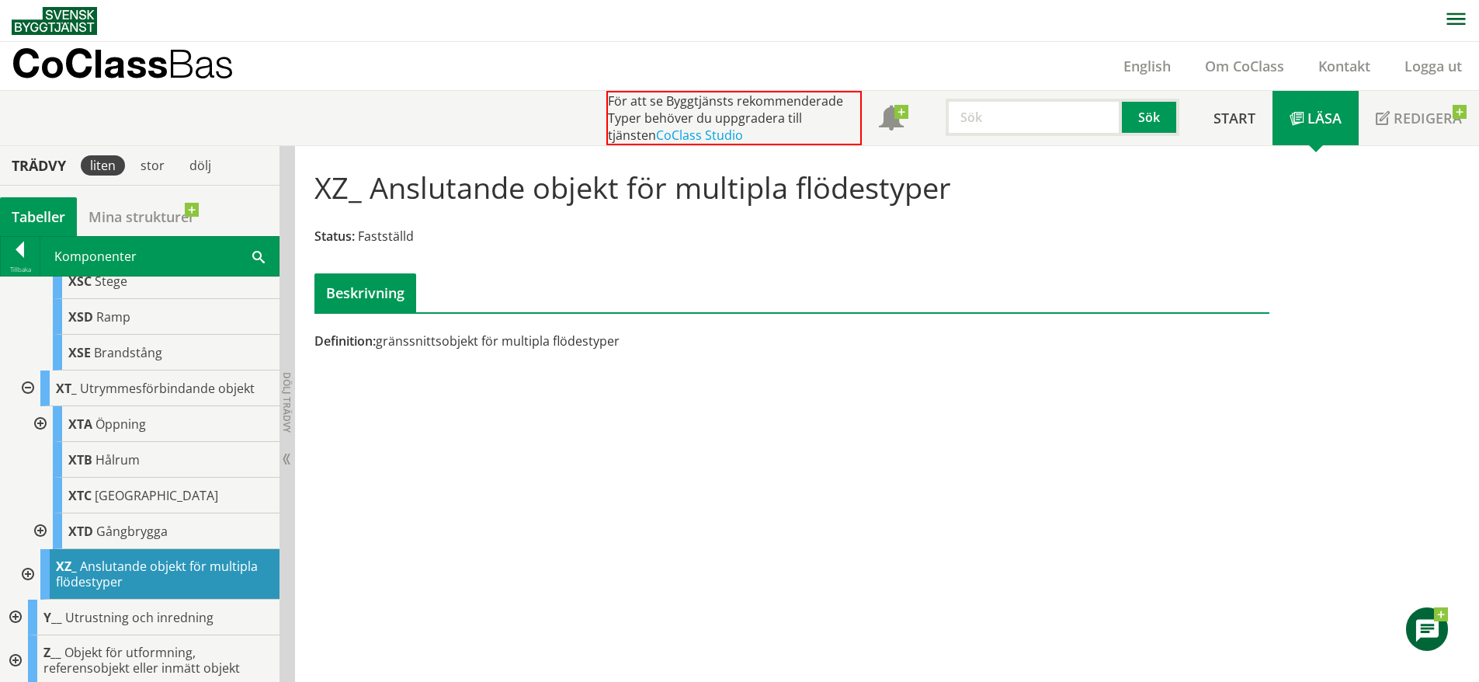
click at [30, 572] on div at bounding box center [26, 574] width 28 height 50
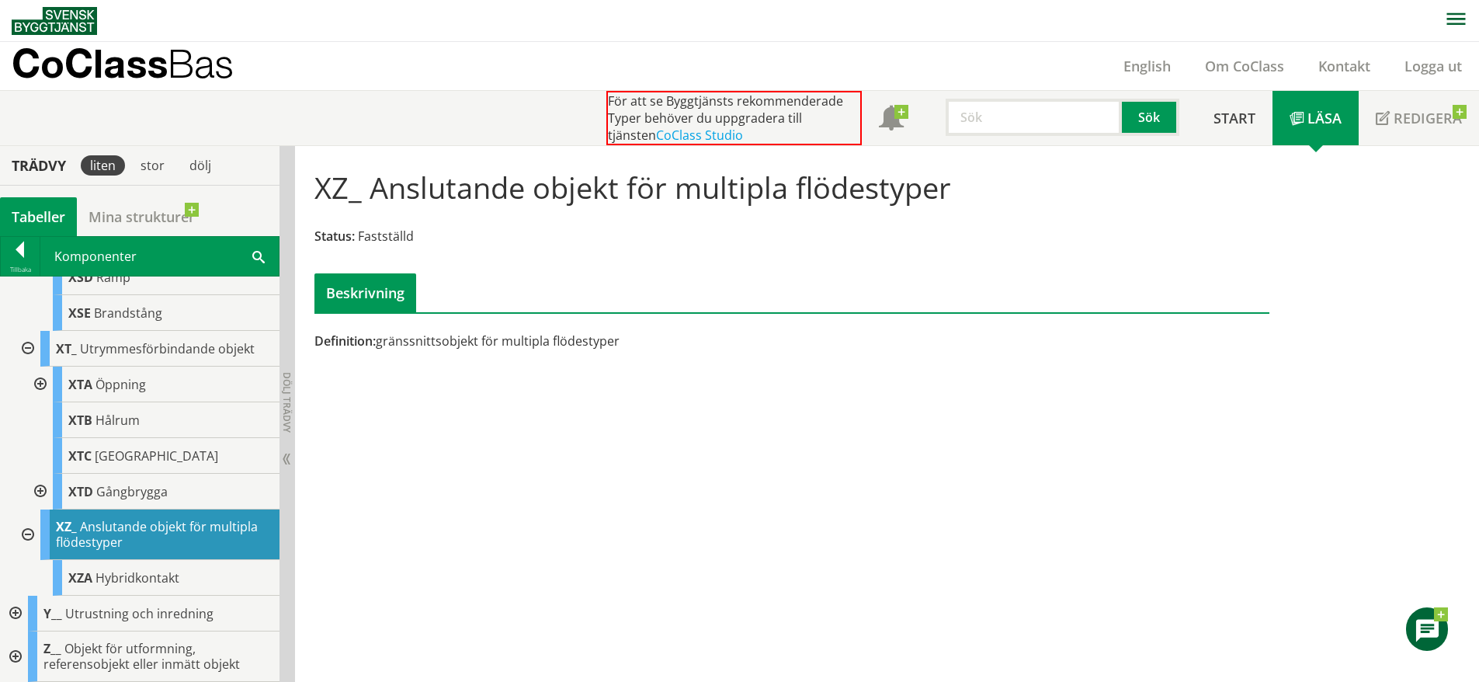
click at [9, 611] on div at bounding box center [14, 614] width 28 height 36
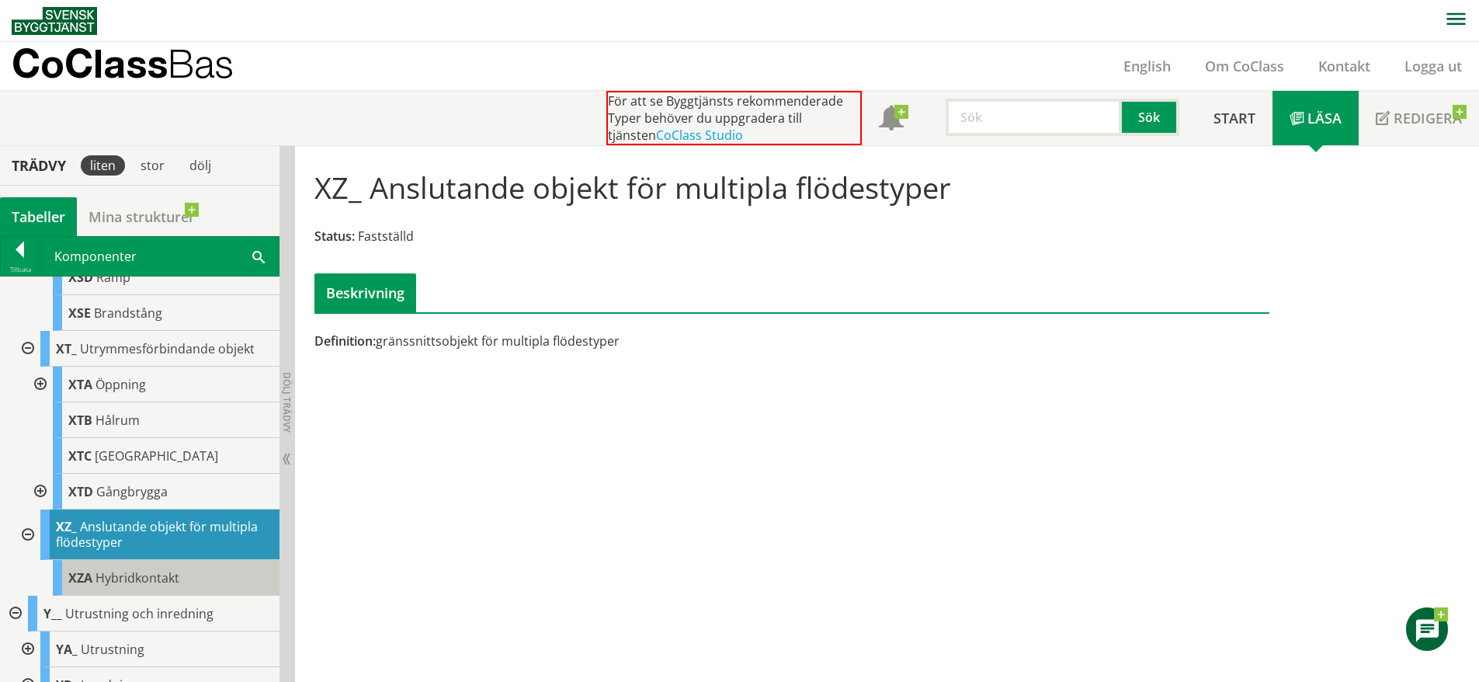
scroll to position [1920, 0]
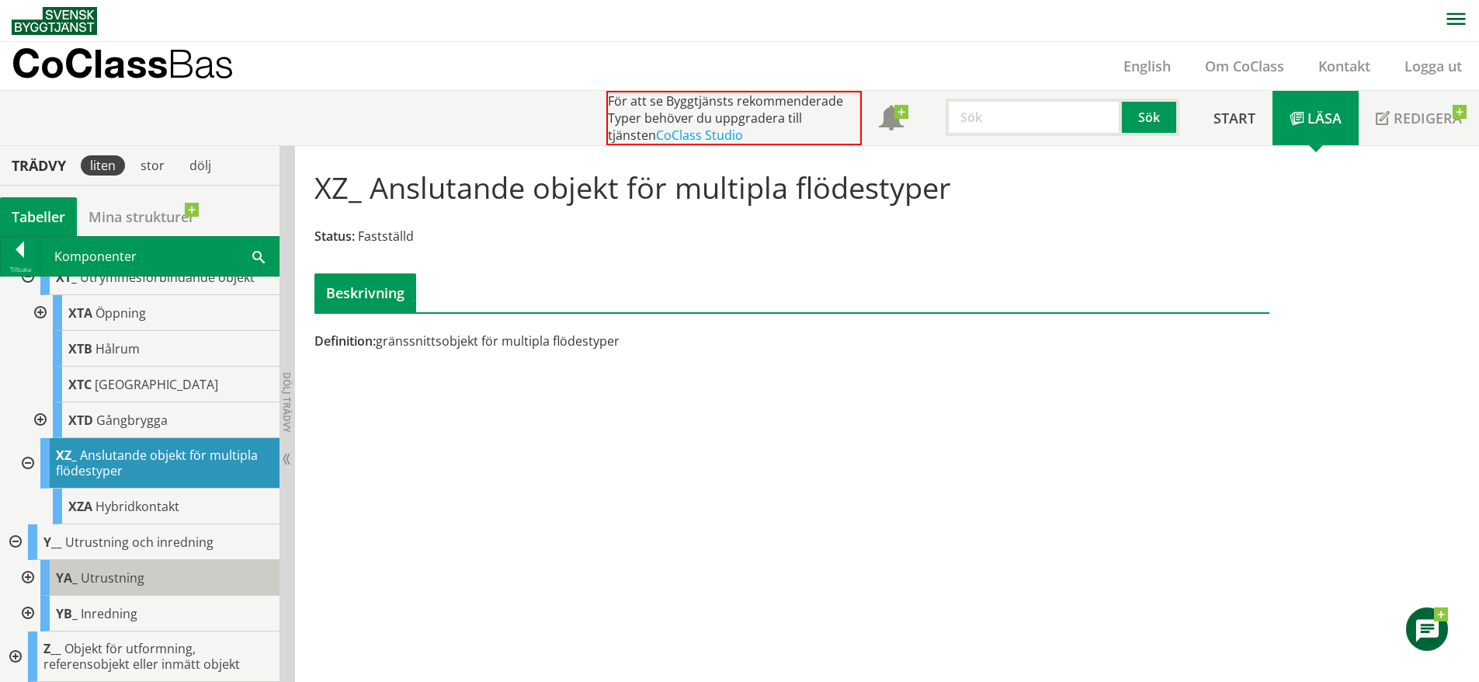
click at [158, 561] on div "YA_ Utrustning" at bounding box center [159, 578] width 239 height 36
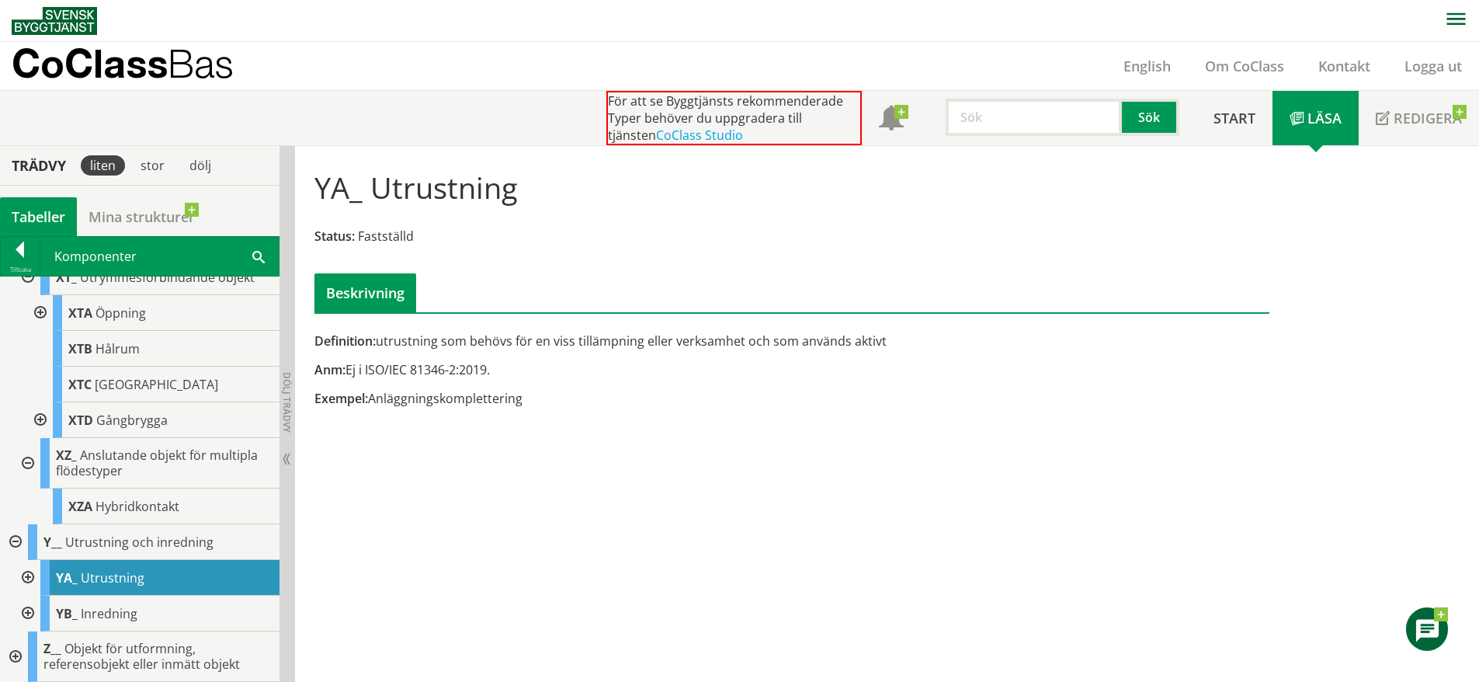
click at [28, 575] on div at bounding box center [26, 578] width 28 height 36
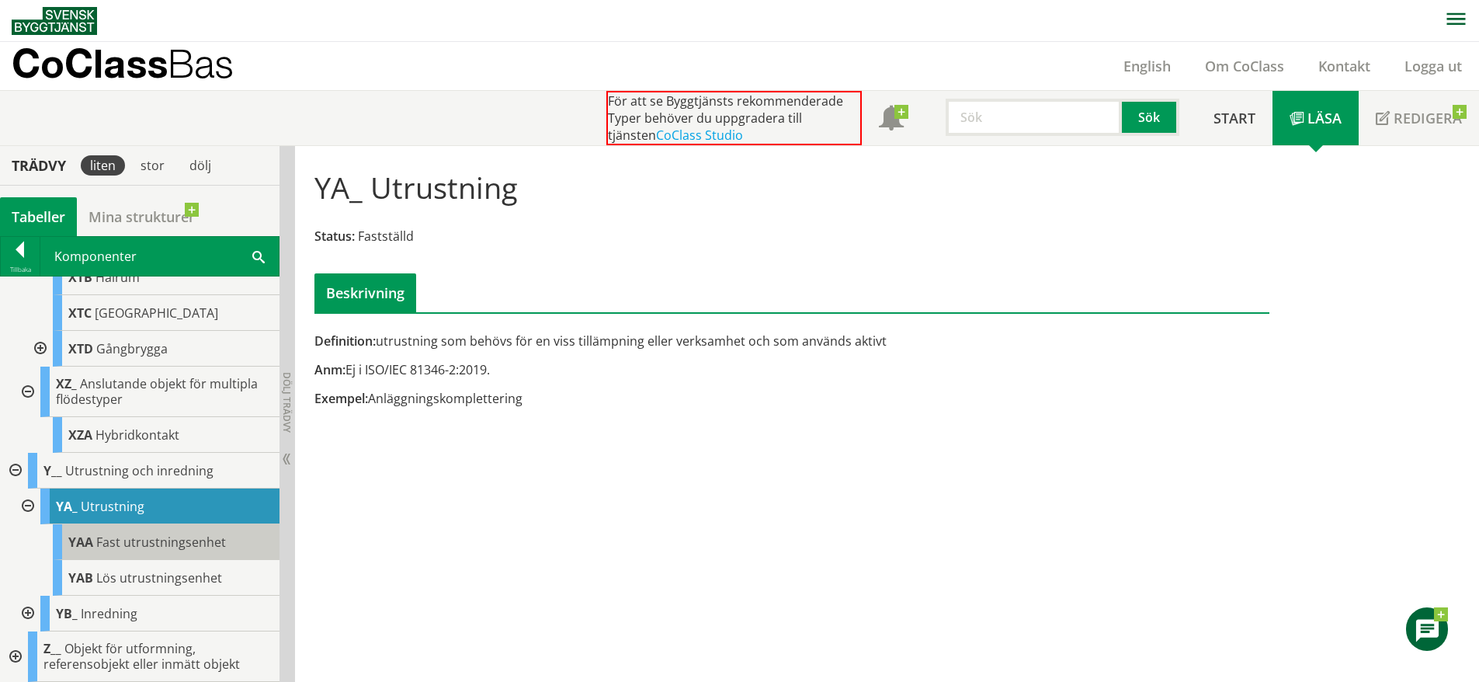
click at [165, 534] on span "Fast utrustningsenhet" at bounding box center [161, 541] width 130 height 17
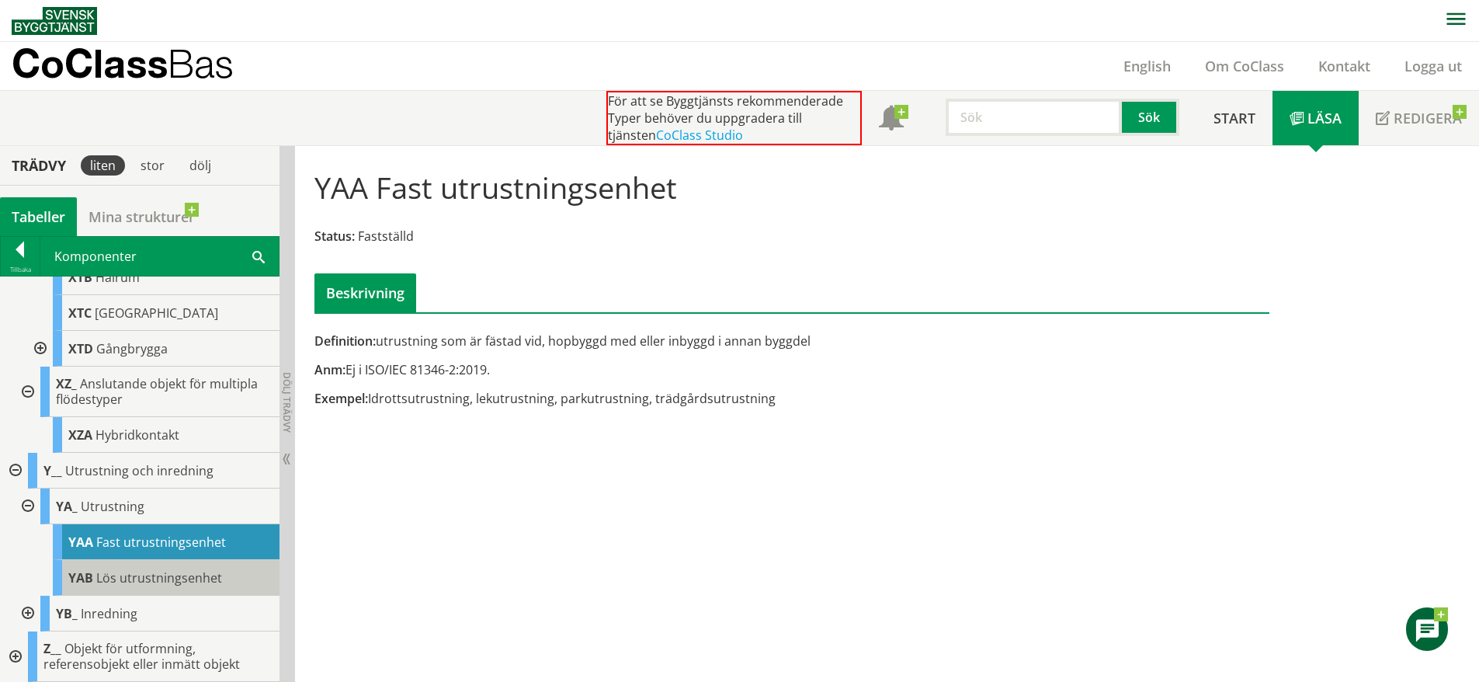
click at [209, 581] on span "Lös utrustningsenhet" at bounding box center [159, 577] width 126 height 17
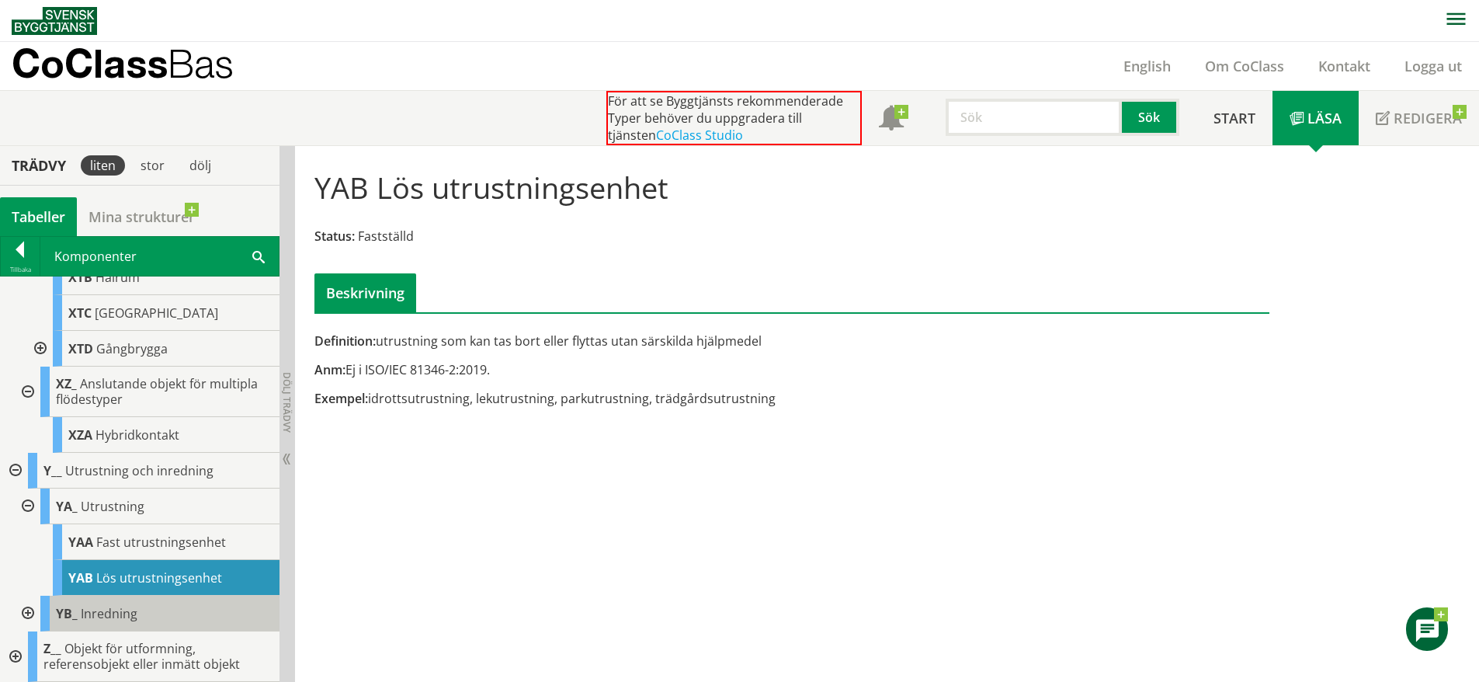
click at [113, 622] on div "YB_ Inredning" at bounding box center [159, 614] width 239 height 36
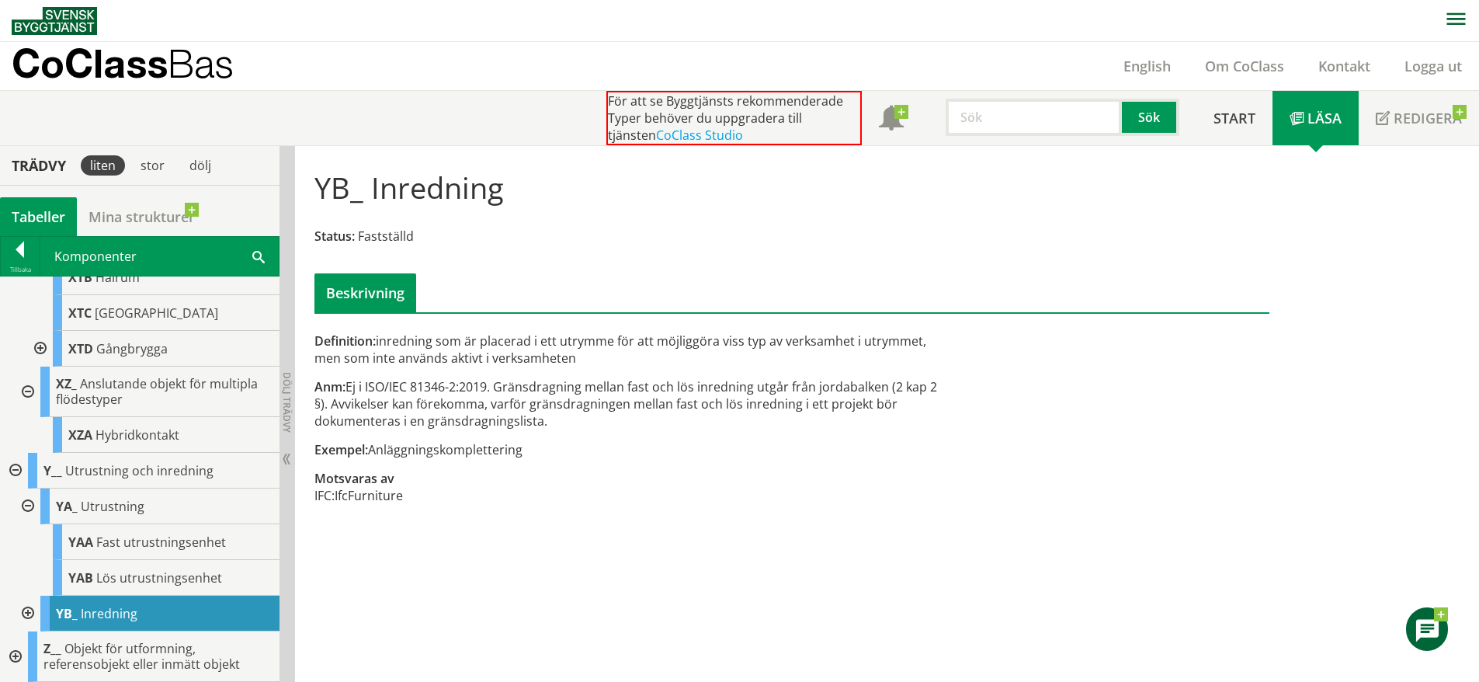
click at [31, 616] on div at bounding box center [26, 614] width 28 height 36
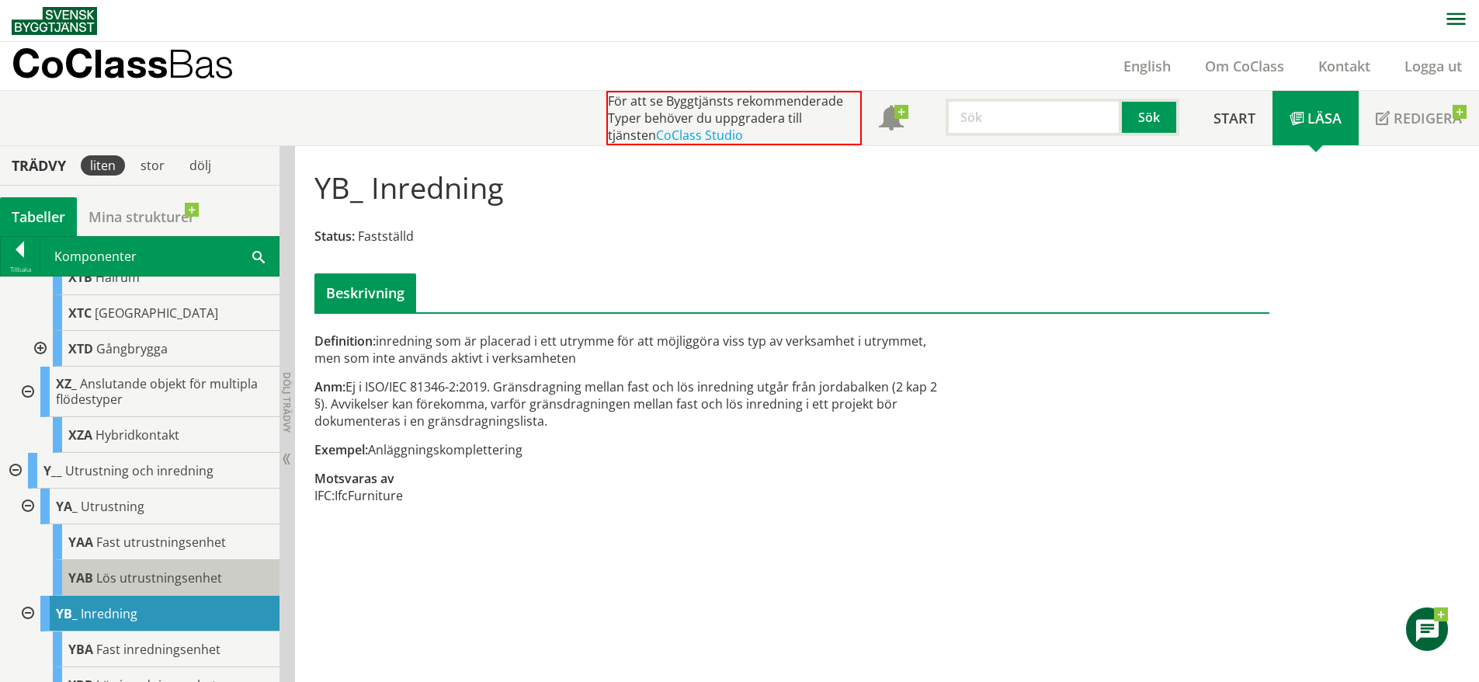
scroll to position [2063, 0]
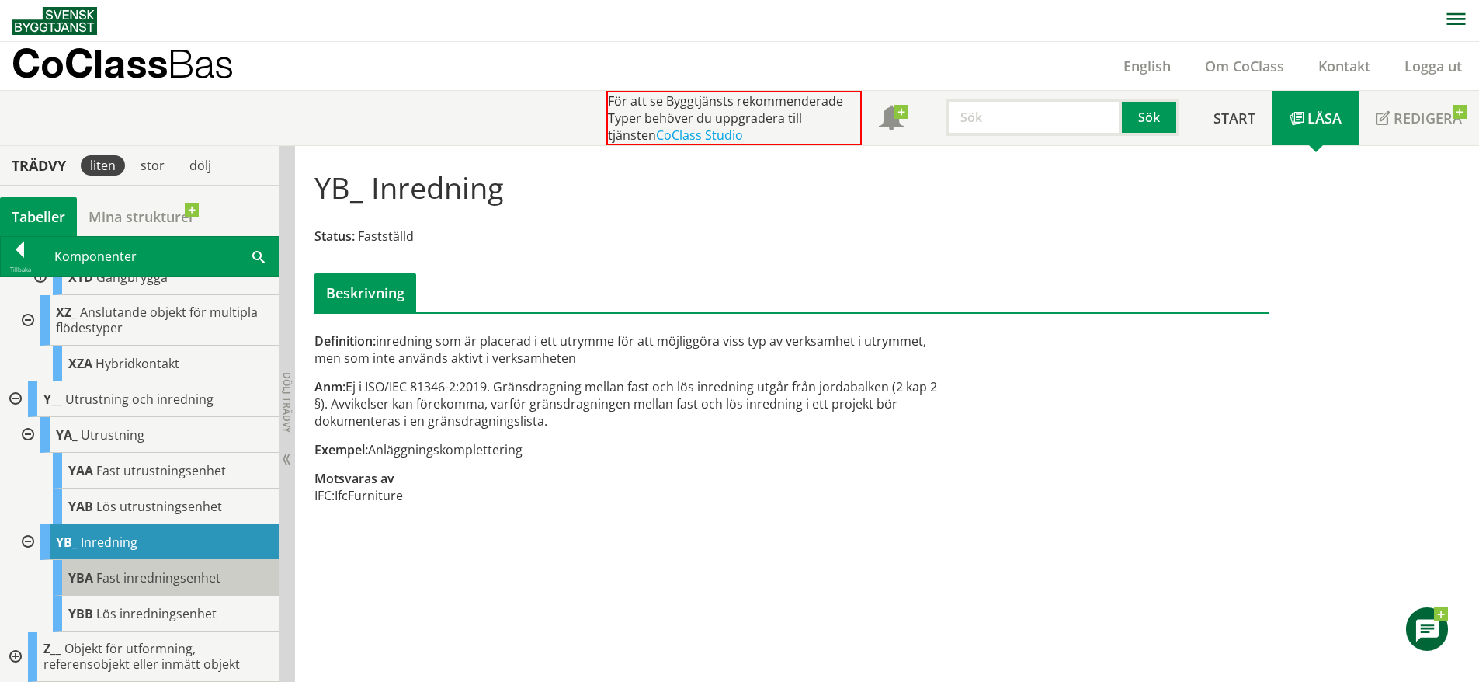
click at [167, 570] on span "Fast inredningsenhet" at bounding box center [158, 577] width 124 height 17
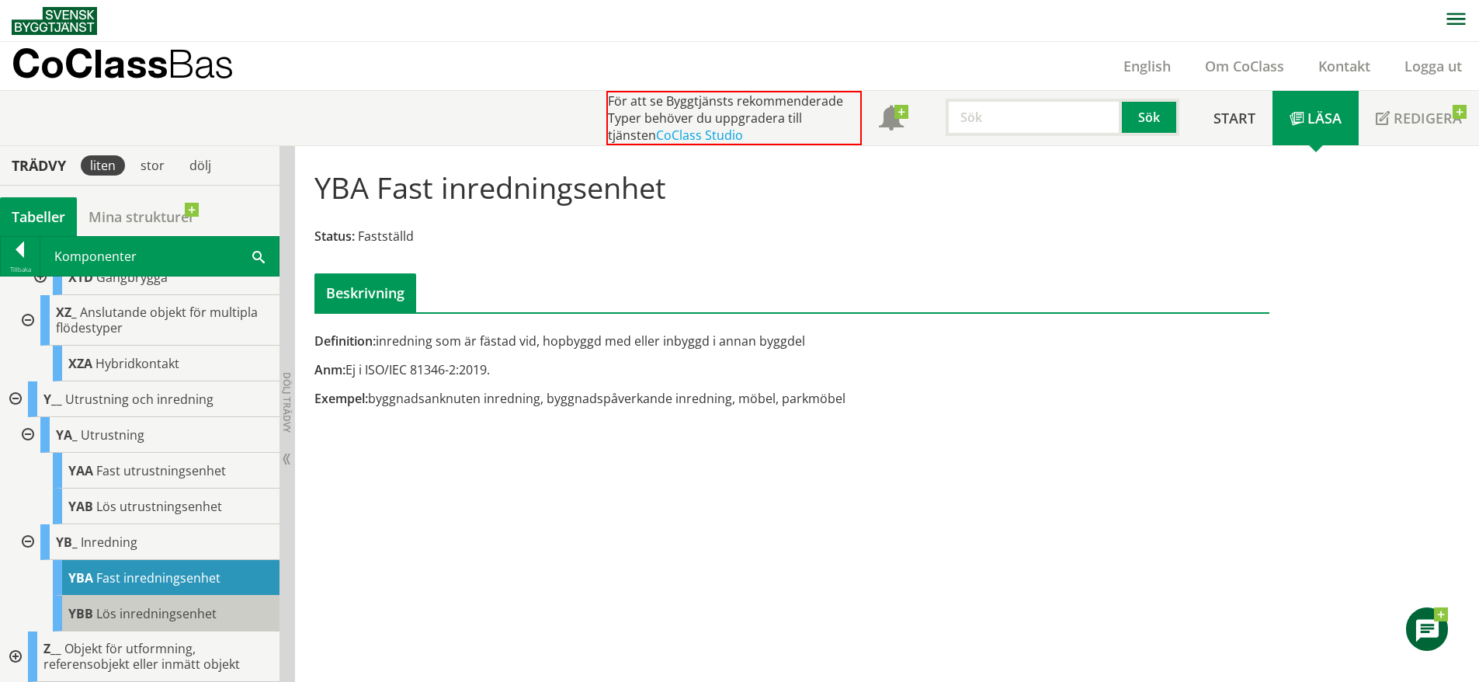
click at [166, 603] on div "YBB Lös inredningsenhet" at bounding box center [166, 614] width 227 height 36
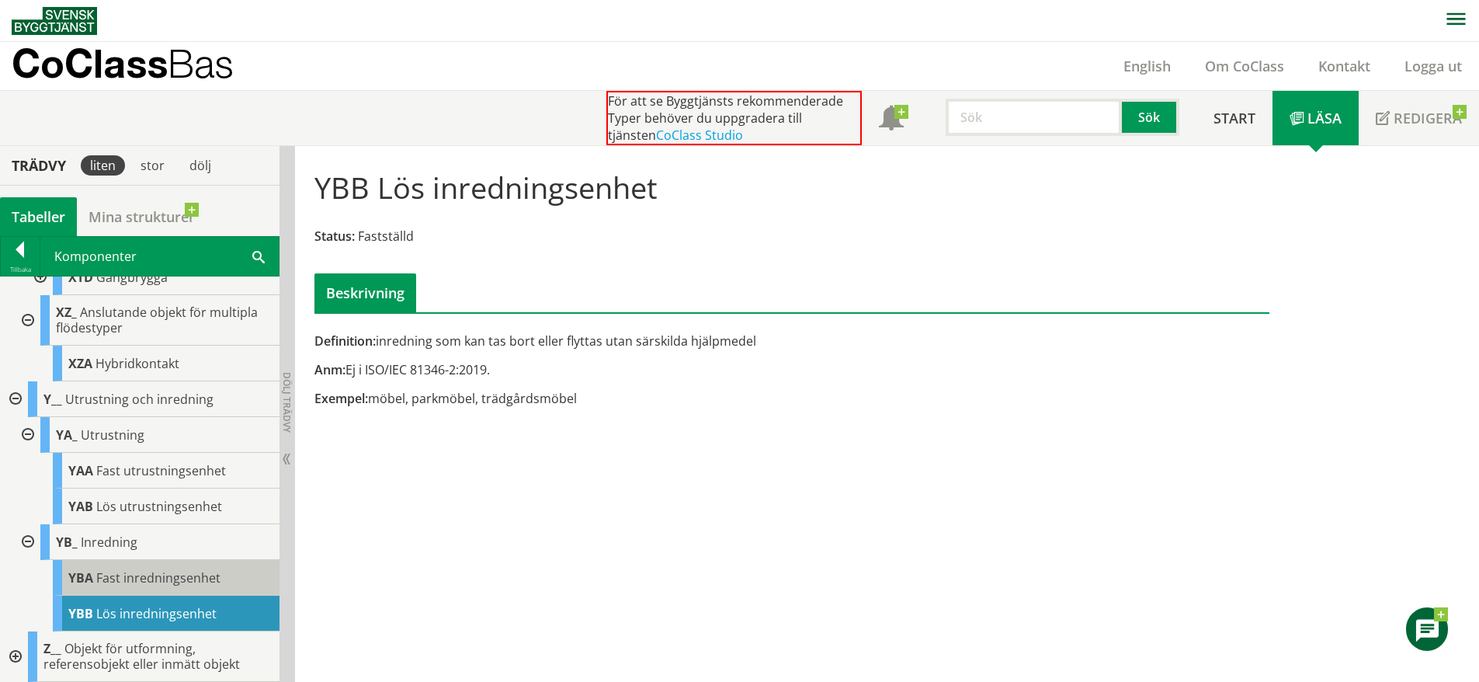
click at [164, 572] on span "Fast inredningsenhet" at bounding box center [158, 577] width 124 height 17
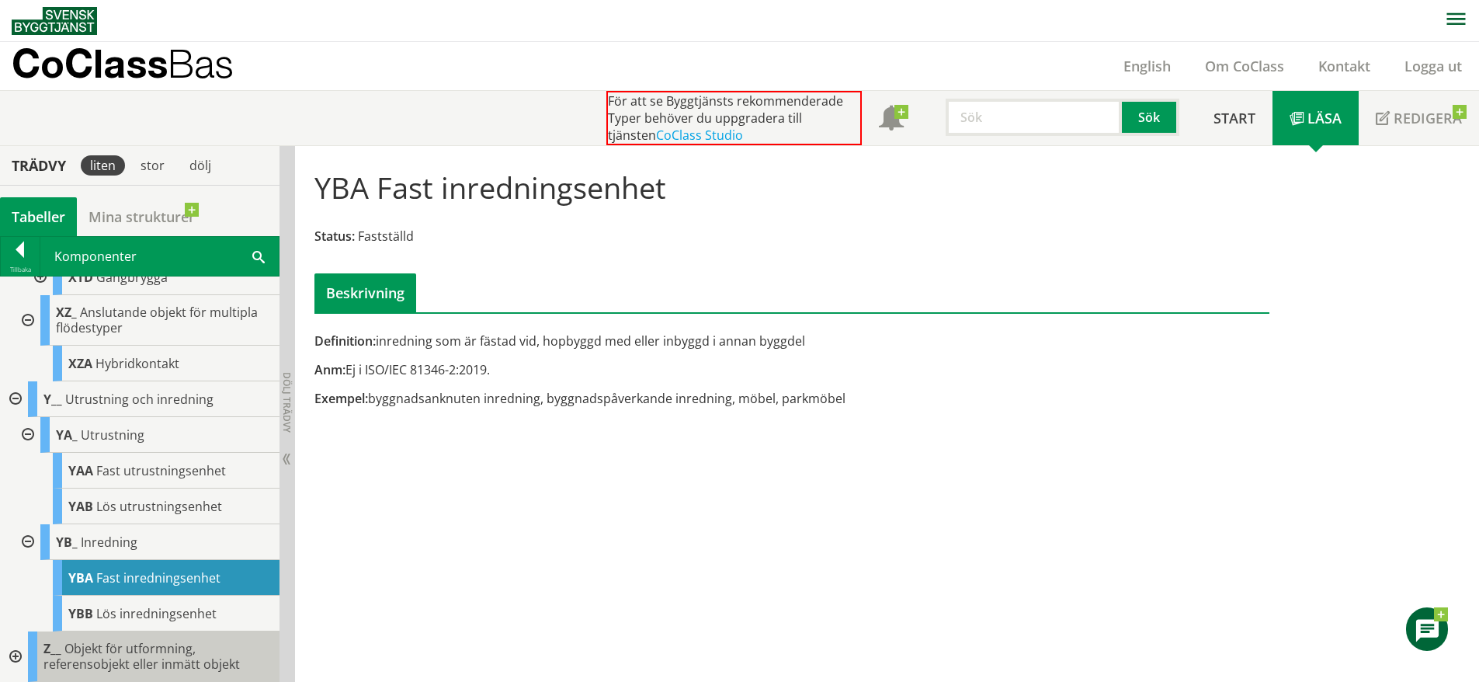
click at [172, 658] on span "Objekt för utformning, referensobjekt eller inmätt objekt" at bounding box center [141, 656] width 196 height 33
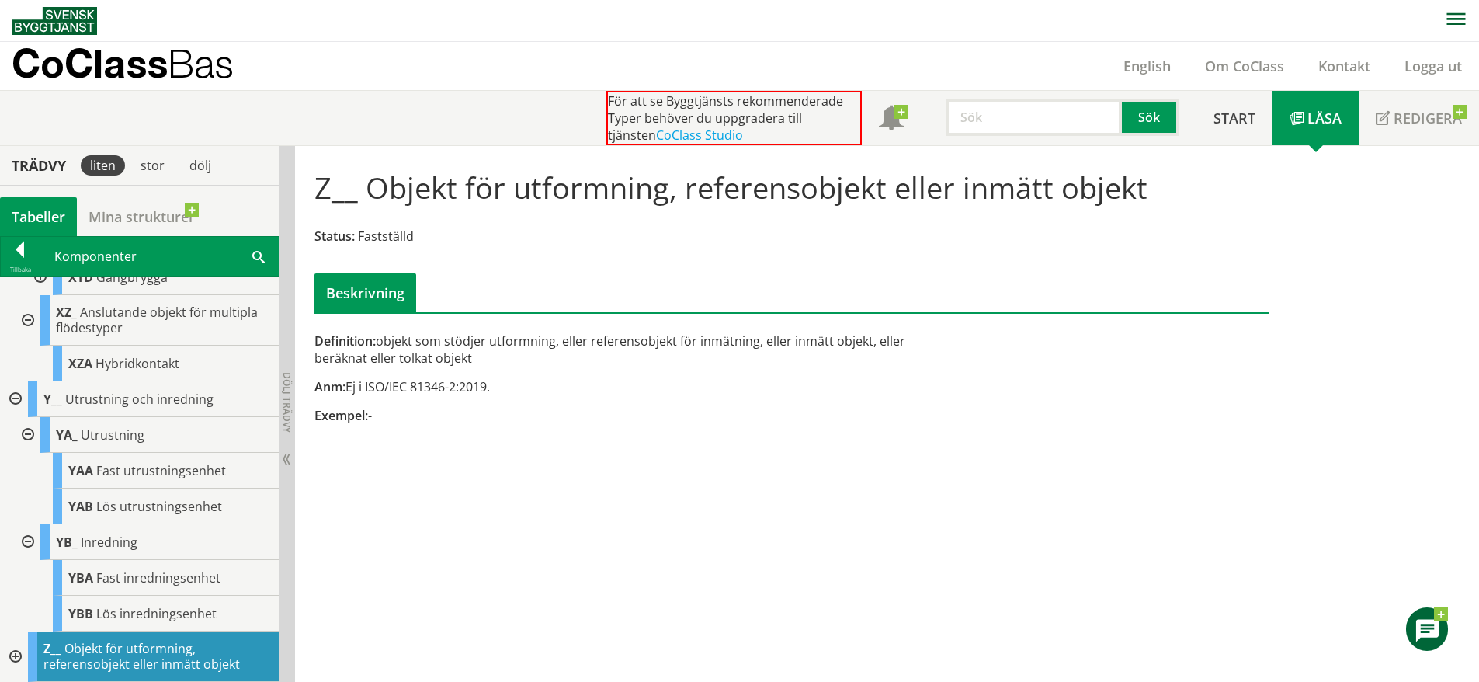
click at [15, 651] on div at bounding box center [14, 656] width 28 height 50
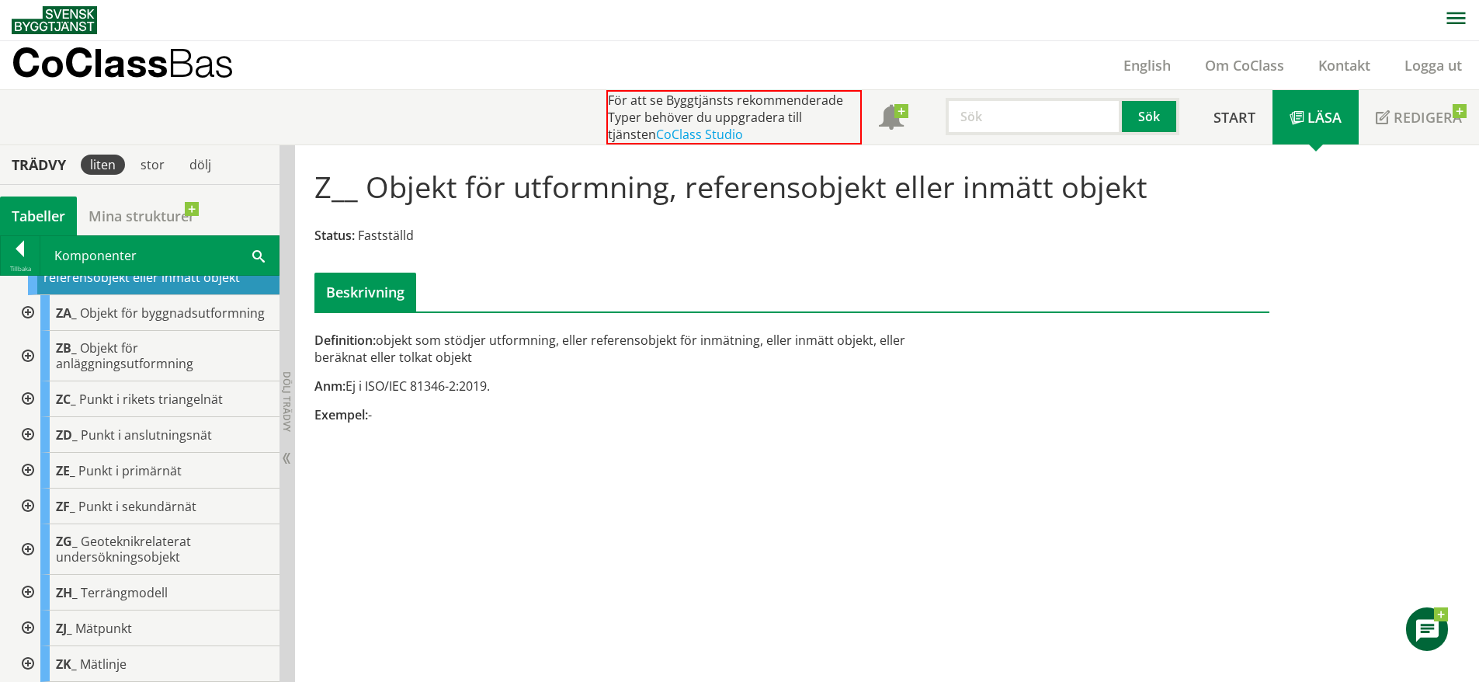
scroll to position [2462, 0]
click at [187, 329] on div "ZA_ Objekt för byggnadsutformning" at bounding box center [159, 313] width 239 height 36
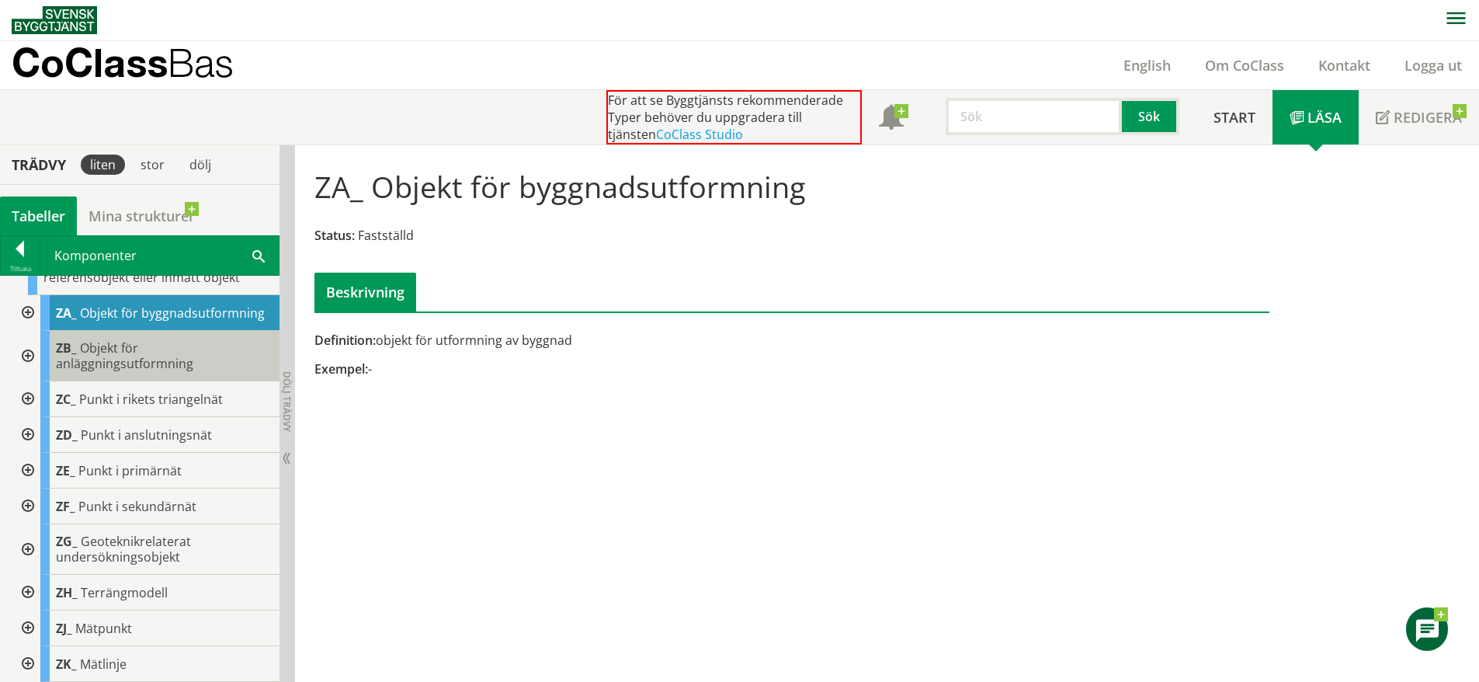
click at [189, 348] on div "ZB_ Objekt för anläggningsutformning" at bounding box center [159, 356] width 239 height 50
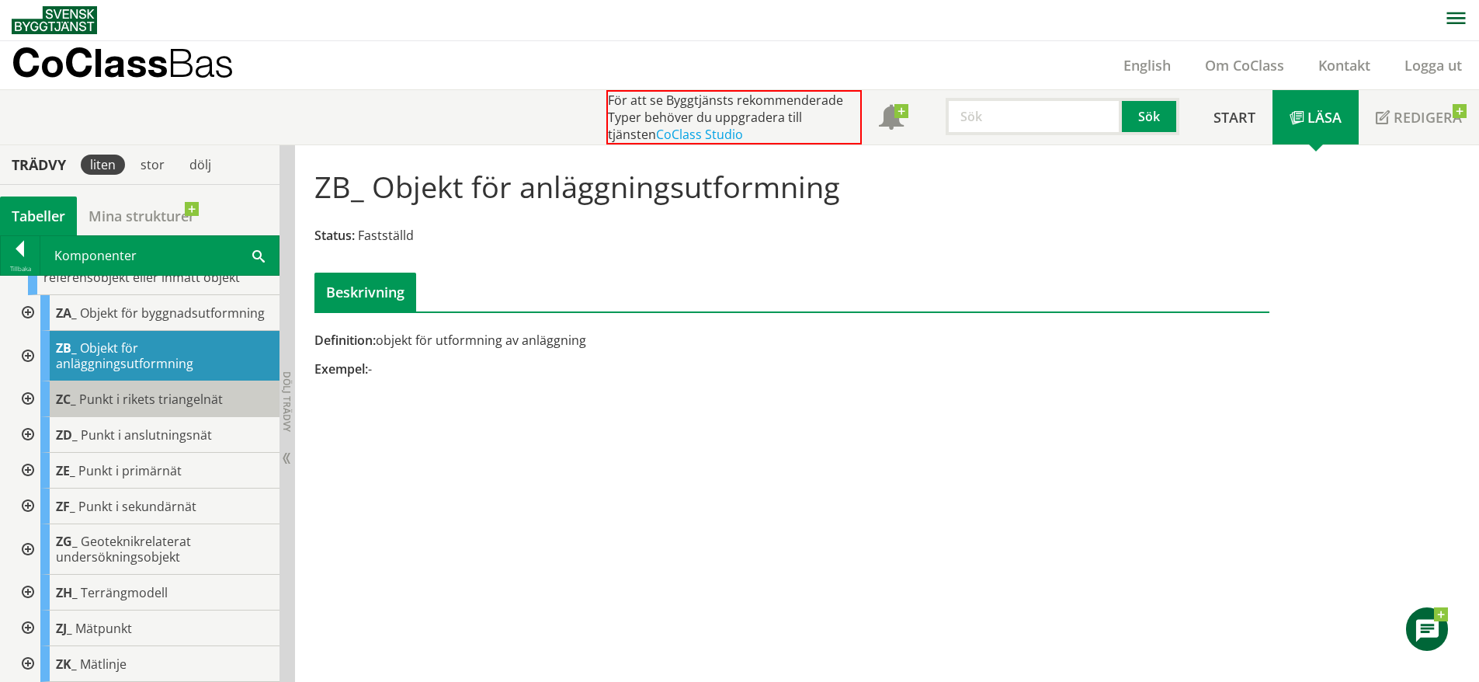
click at [210, 401] on span "Punkt i rikets triangelnät" at bounding box center [151, 399] width 144 height 17
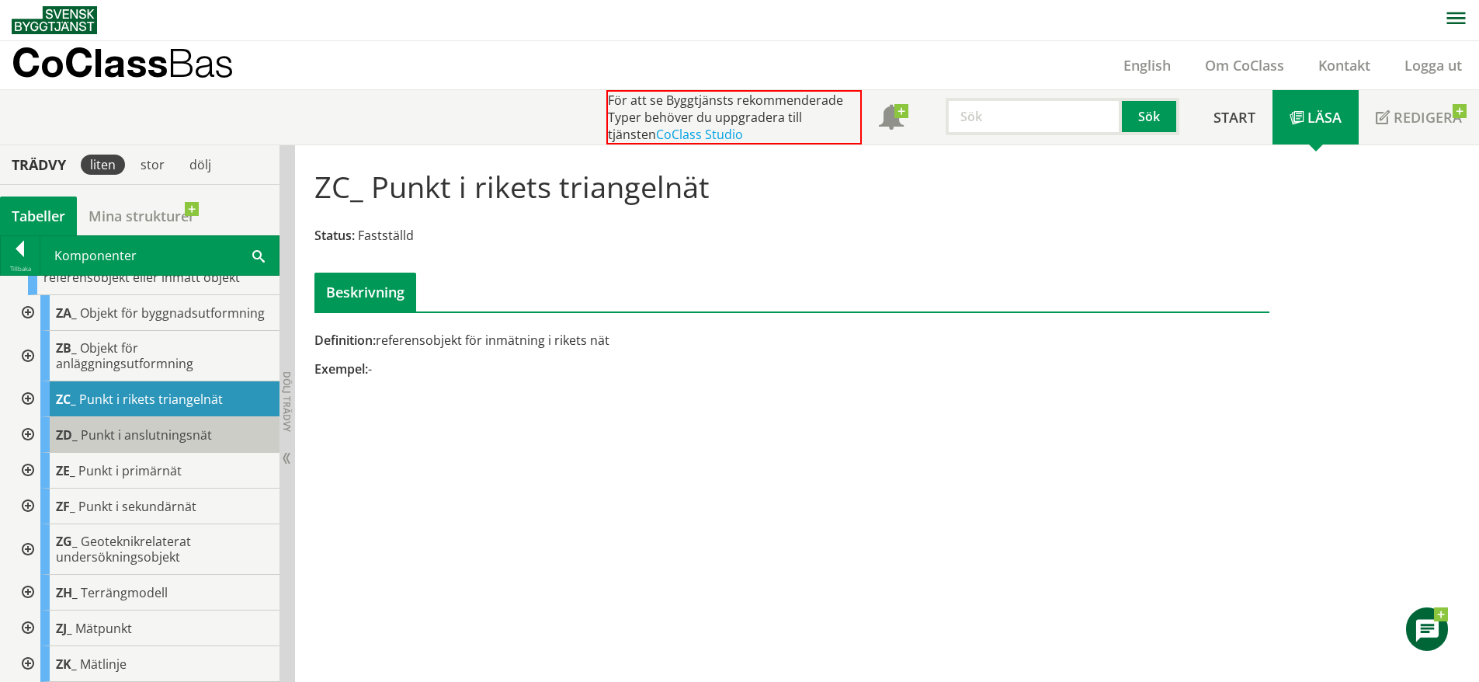
click at [210, 432] on div "ZD_ Punkt i anslutningsnät" at bounding box center [159, 435] width 239 height 36
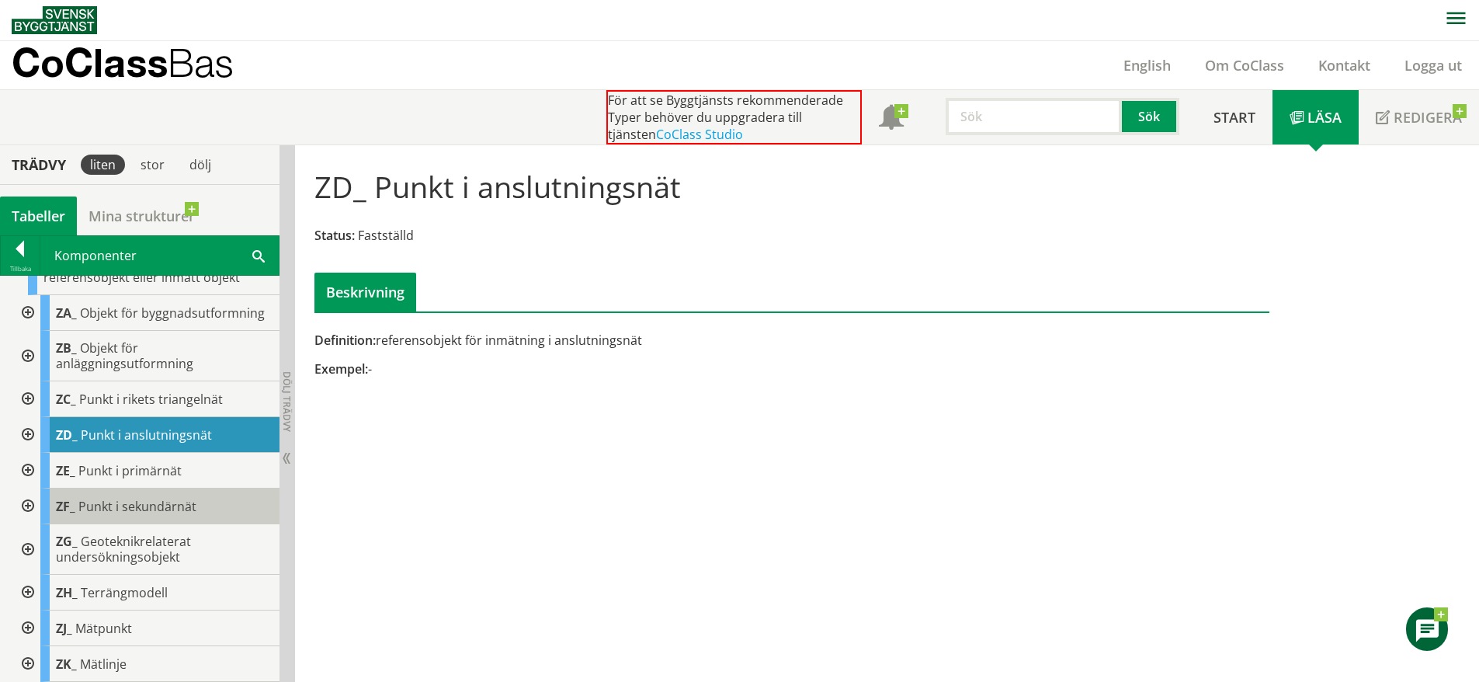
click at [205, 511] on div "ZF_ Punkt i sekundärnät" at bounding box center [159, 506] width 239 height 36
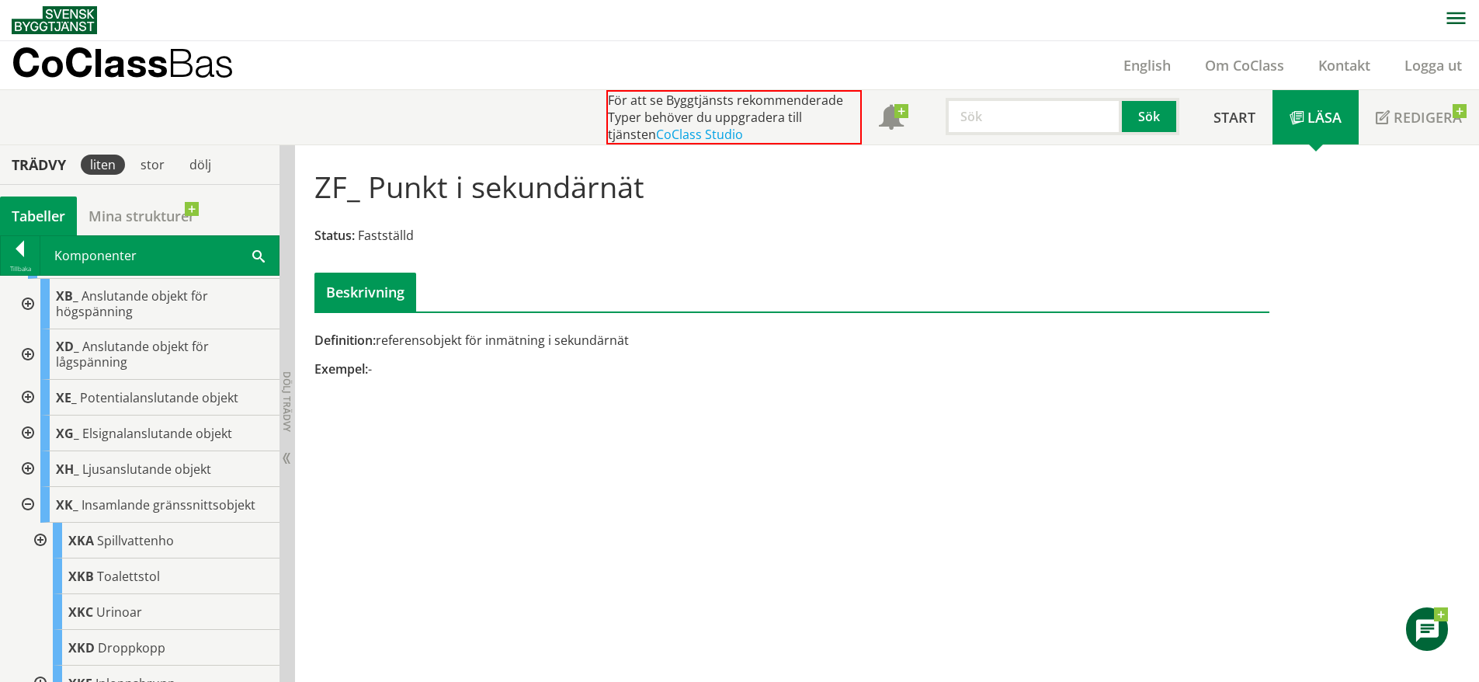
scroll to position [604, 0]
click at [30, 503] on div at bounding box center [26, 506] width 28 height 36
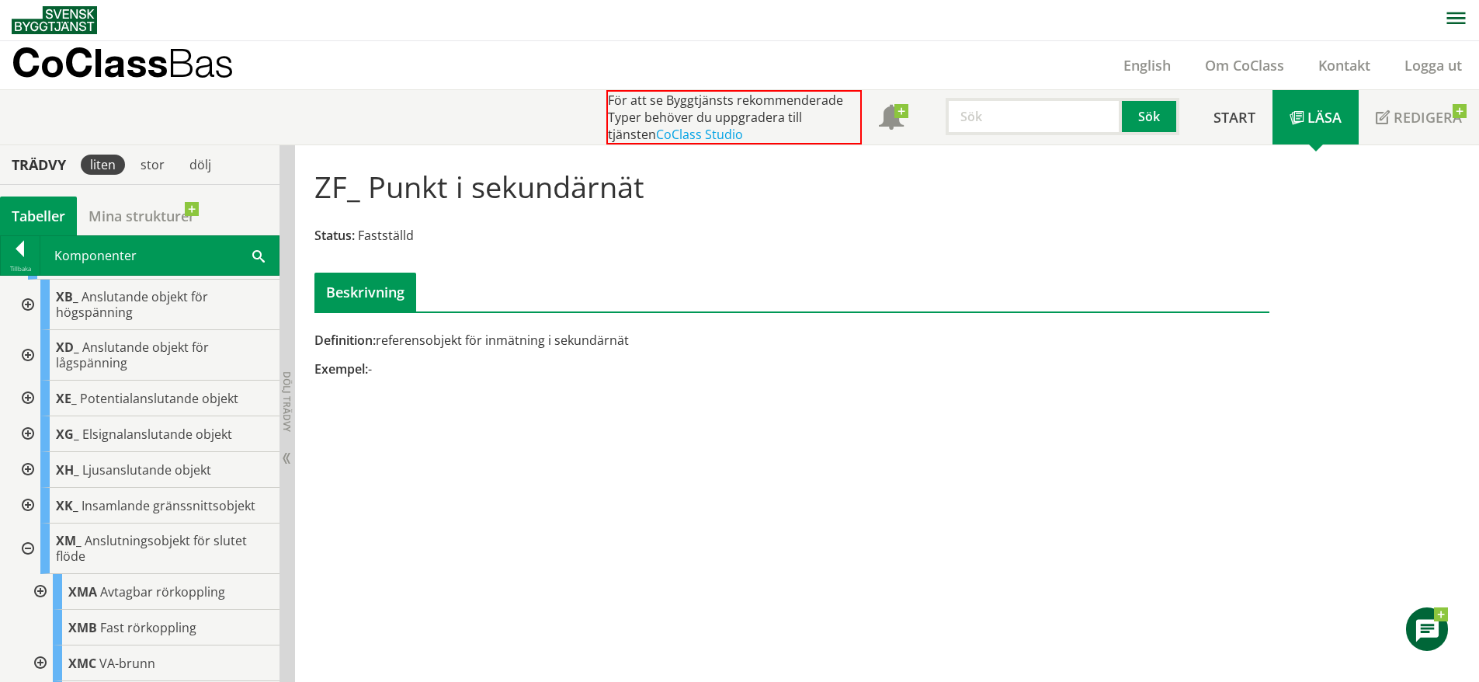
click at [33, 548] on div at bounding box center [26, 548] width 28 height 50
click at [30, 590] on div at bounding box center [26, 592] width 28 height 36
click at [31, 625] on div at bounding box center [26, 628] width 28 height 36
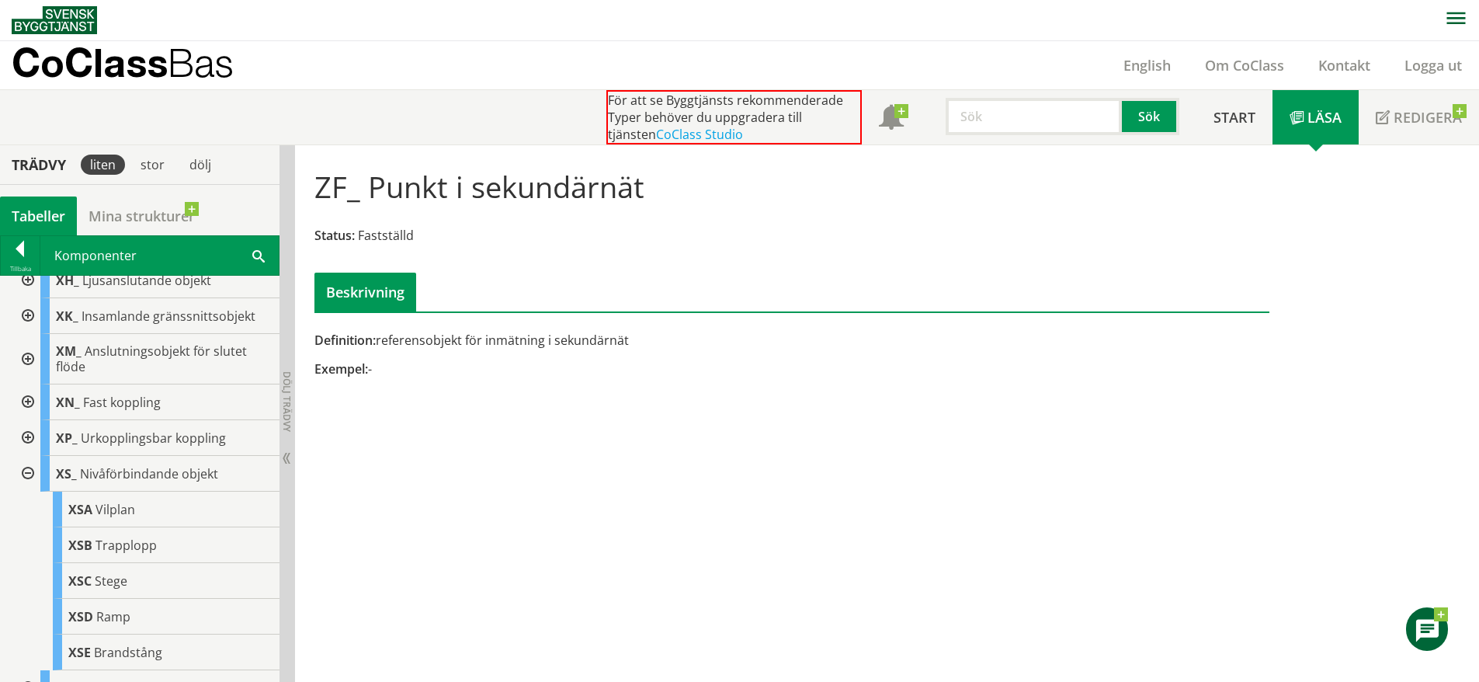
scroll to position [801, 0]
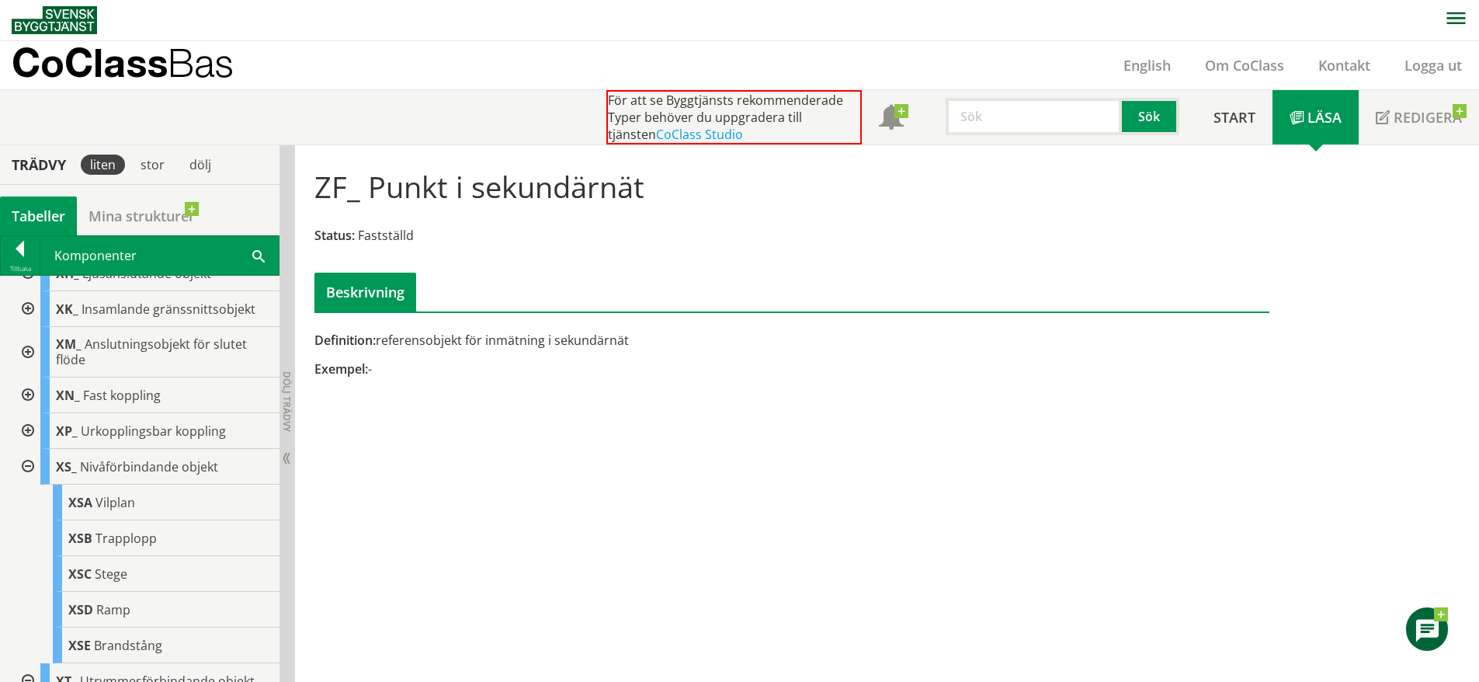
click at [30, 467] on div at bounding box center [26, 467] width 28 height 36
click at [29, 509] on div at bounding box center [26, 503] width 28 height 36
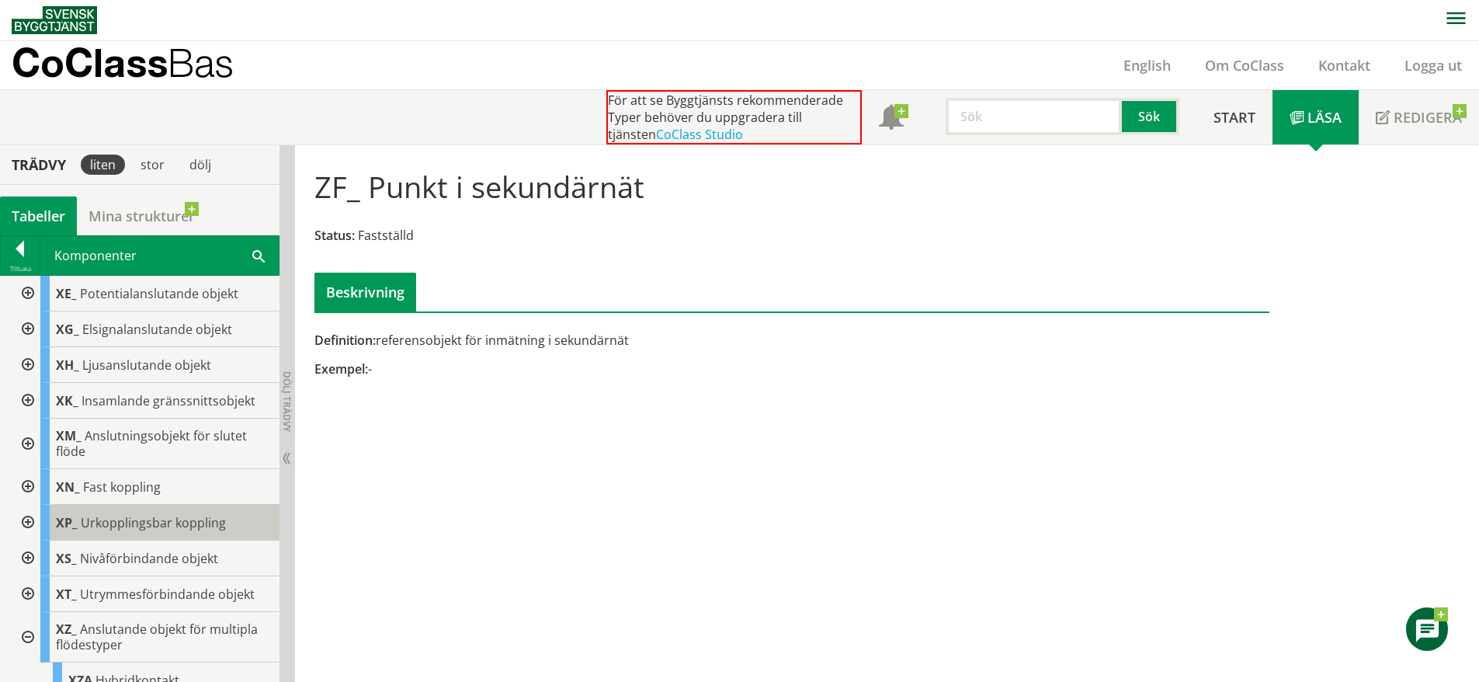
scroll to position [708, 0]
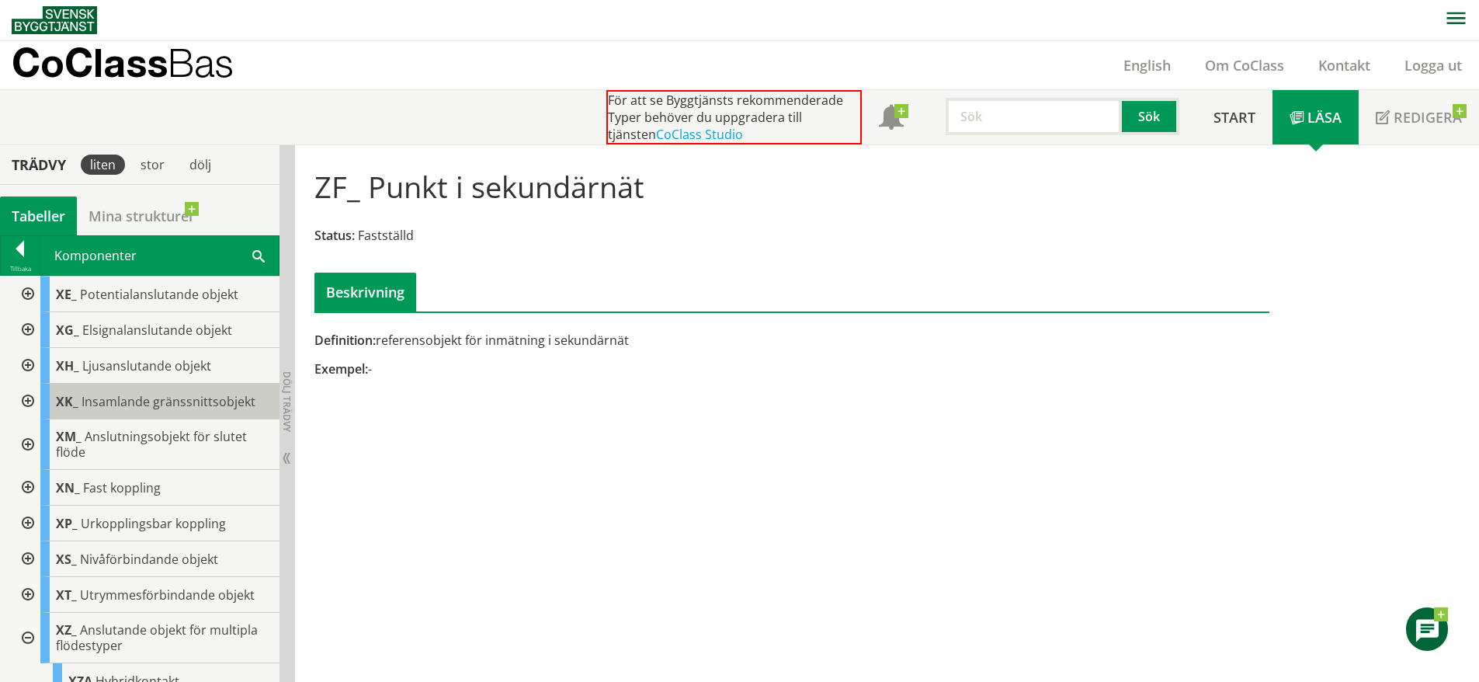
click at [122, 404] on span "Insamlande gränssnittsobjekt" at bounding box center [169, 401] width 174 height 17
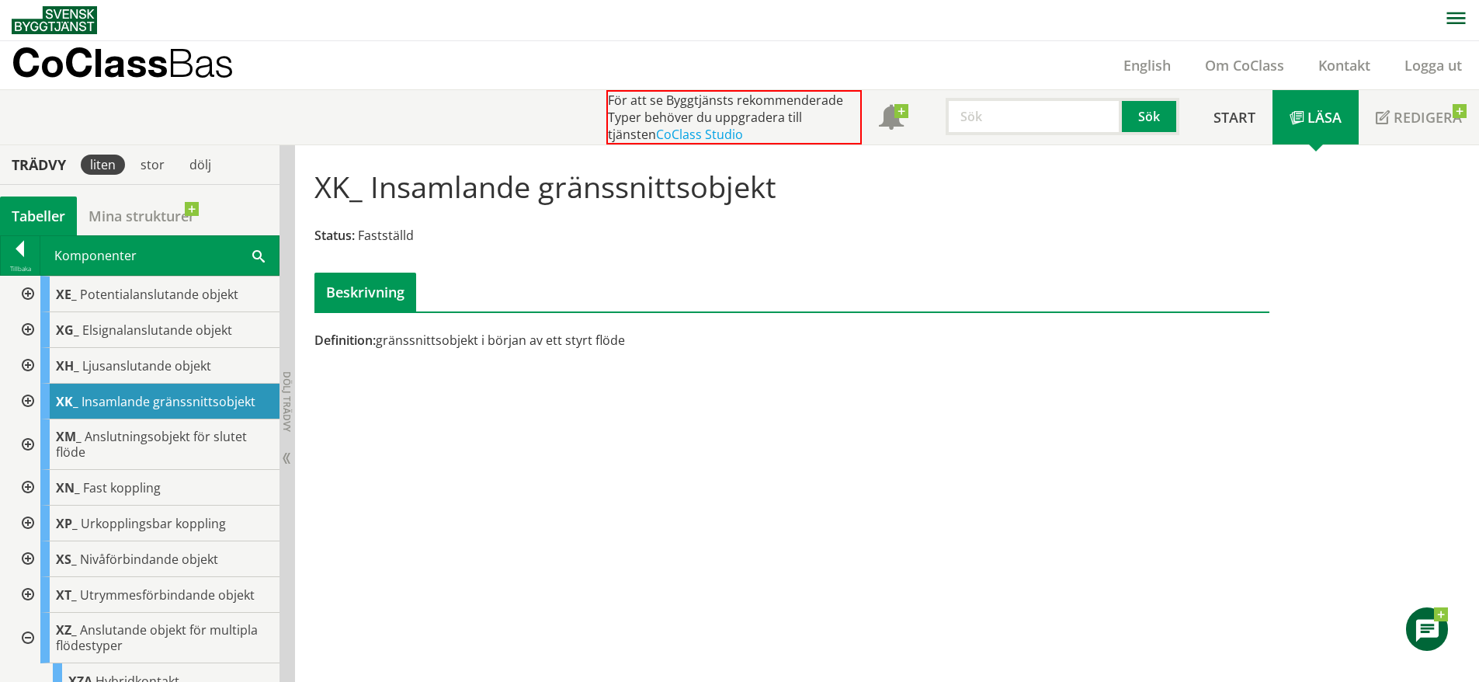
click at [30, 403] on div at bounding box center [26, 402] width 28 height 36
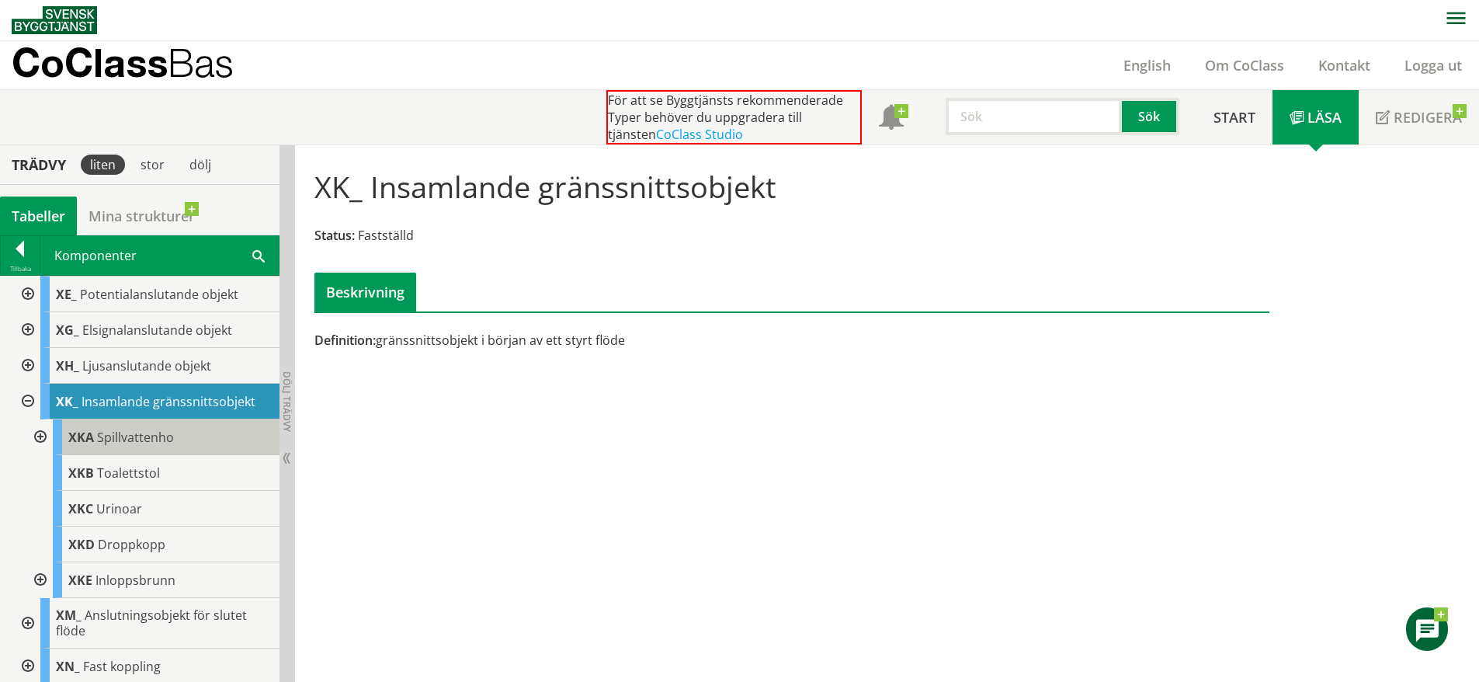
click at [124, 439] on span "Spillvattenho" at bounding box center [135, 437] width 77 height 17
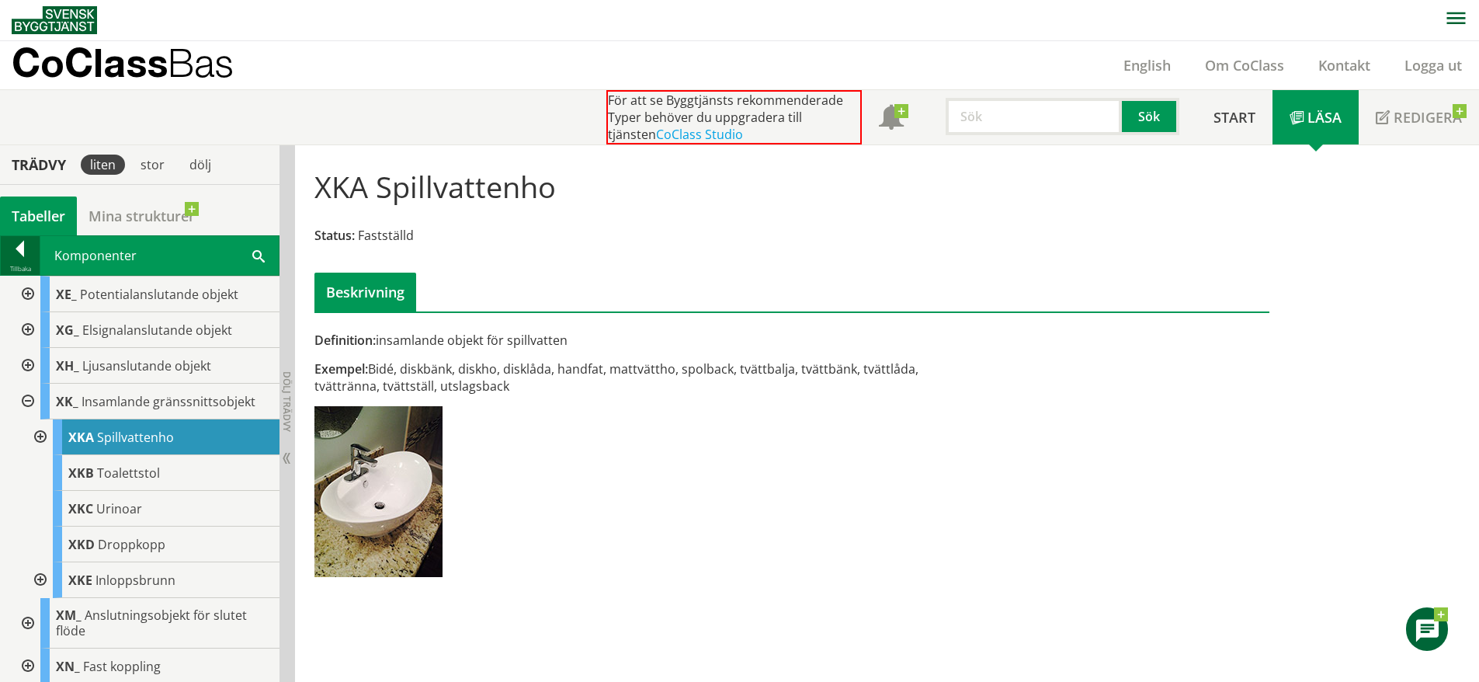
click at [16, 249] on div at bounding box center [20, 252] width 39 height 22
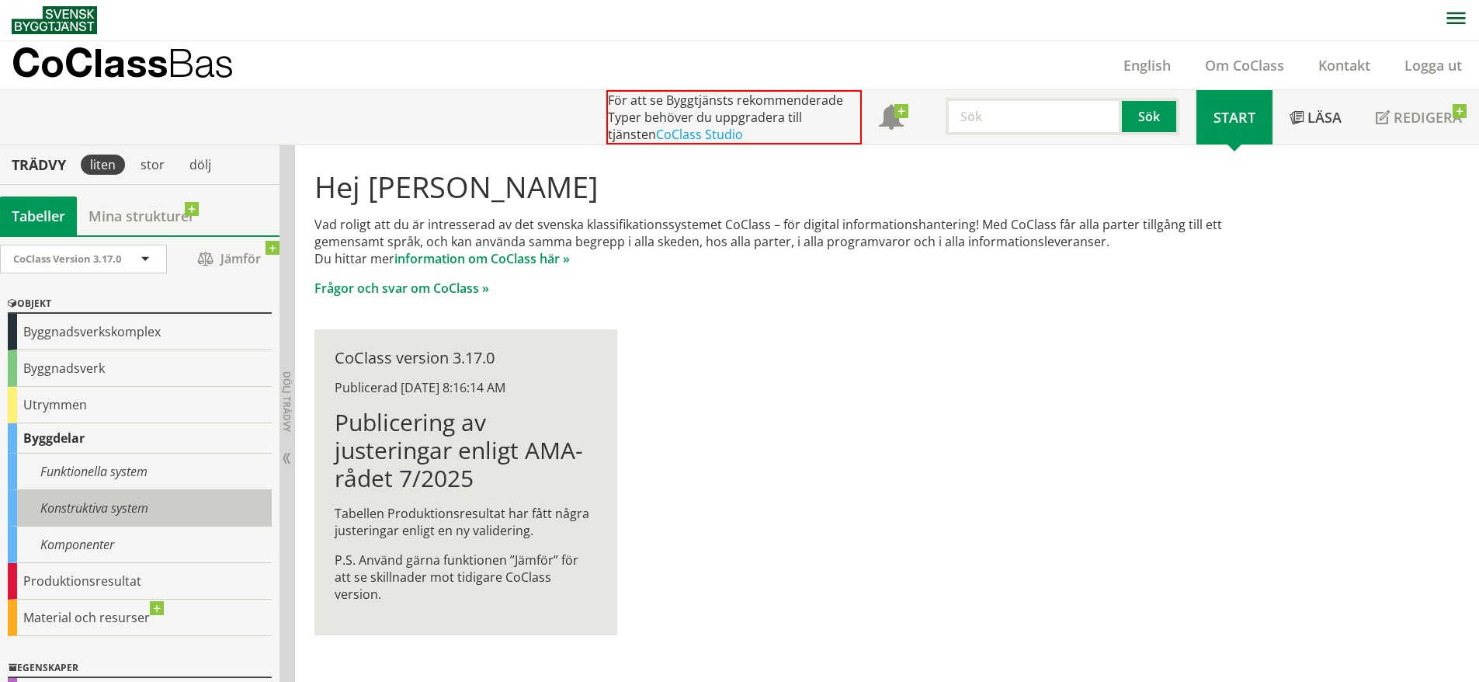
click at [137, 513] on div "Konstruktiva system" at bounding box center [140, 508] width 264 height 36
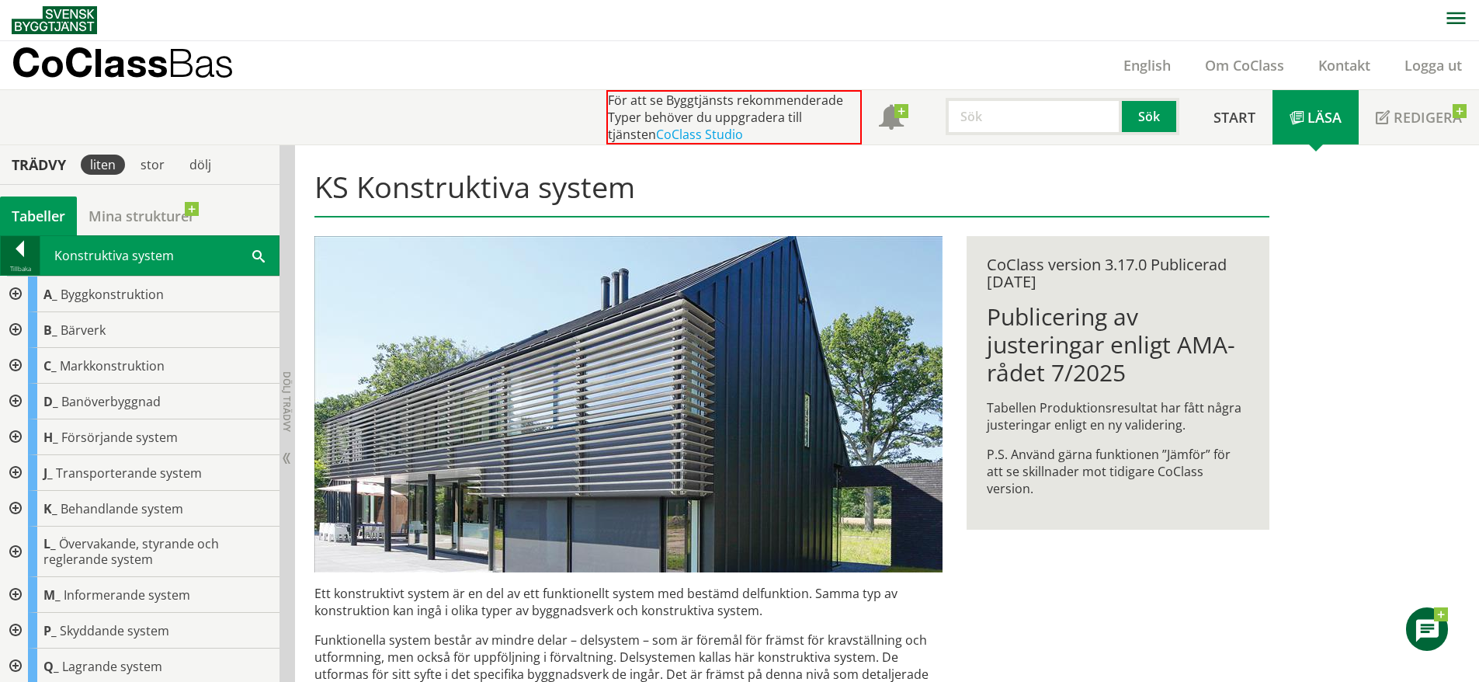
click at [19, 248] on div at bounding box center [20, 252] width 39 height 22
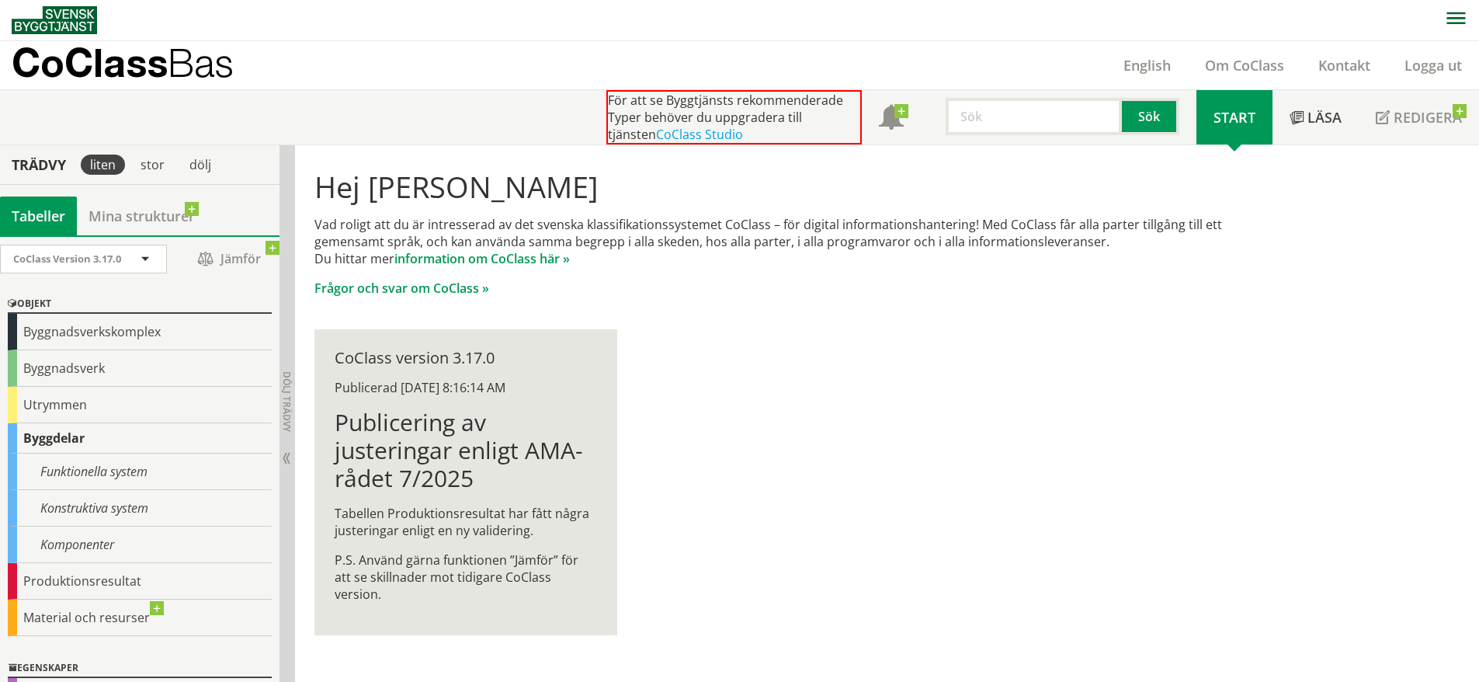
click at [99, 451] on div "Byggdelar" at bounding box center [140, 438] width 264 height 30
click at [126, 476] on div "Funktionella system" at bounding box center [140, 472] width 264 height 36
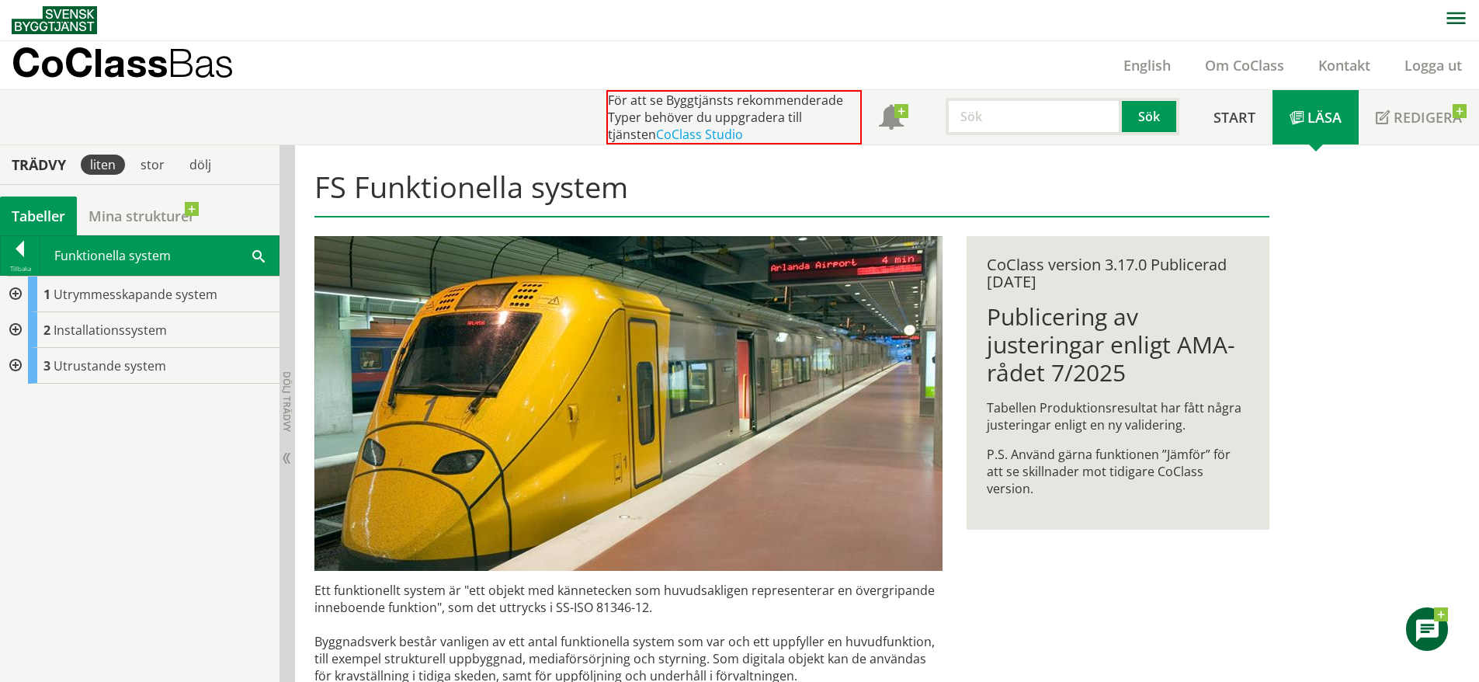
click at [19, 331] on div at bounding box center [14, 330] width 28 height 36
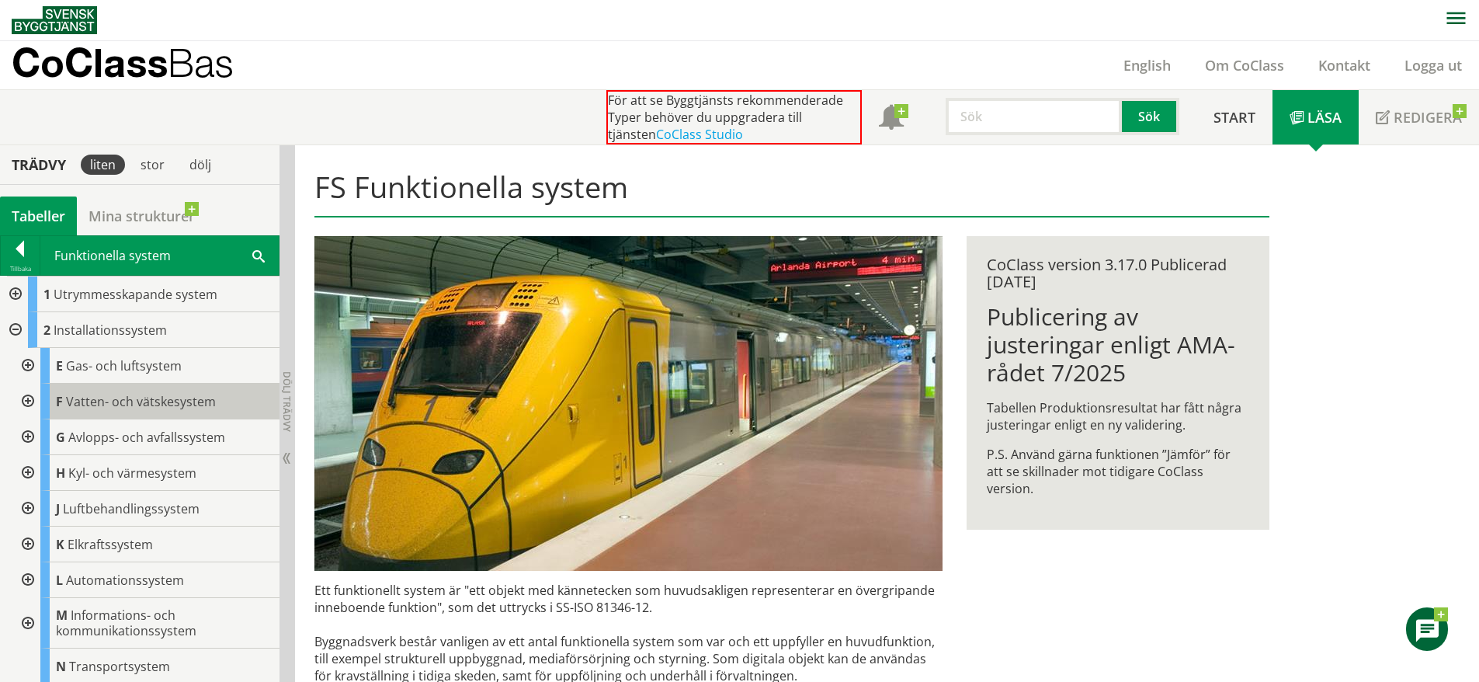
click at [118, 399] on span "Vatten- och vätskesystem" at bounding box center [141, 401] width 150 height 17
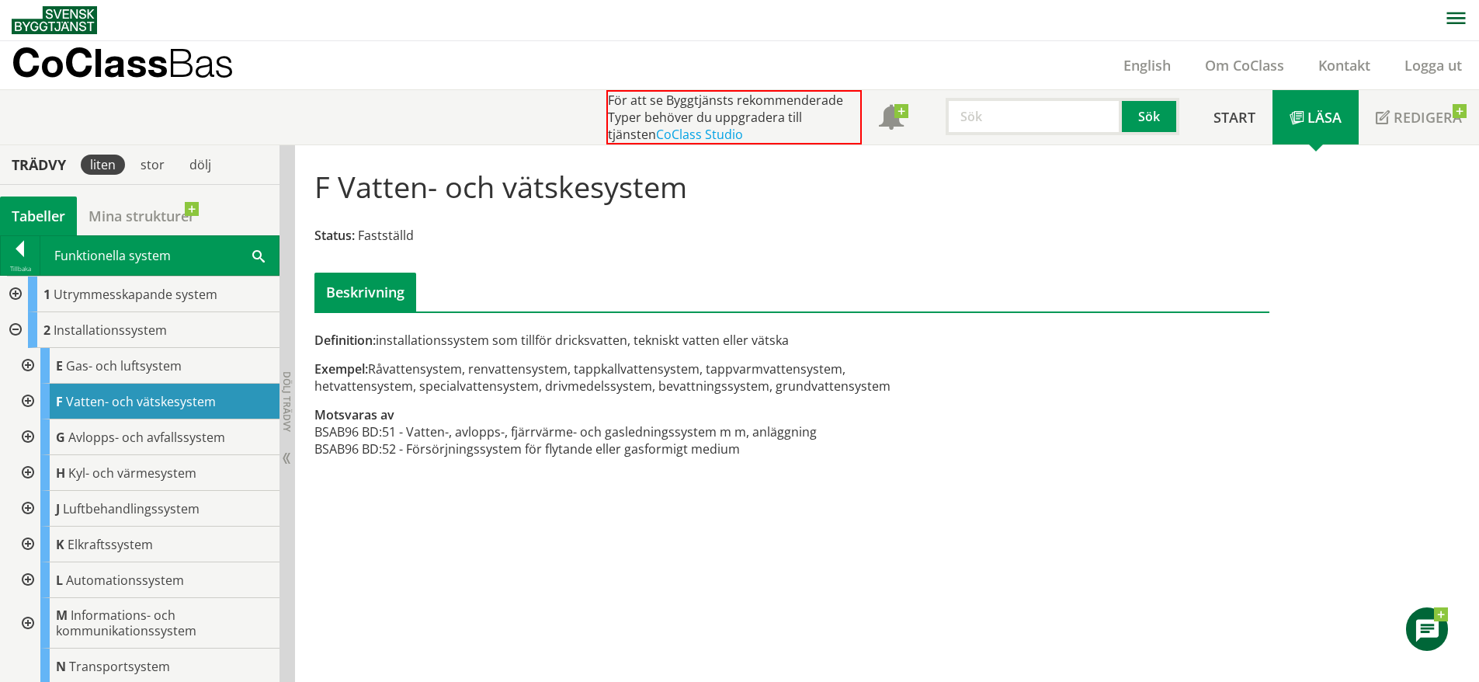
click at [26, 397] on div at bounding box center [26, 402] width 28 height 36
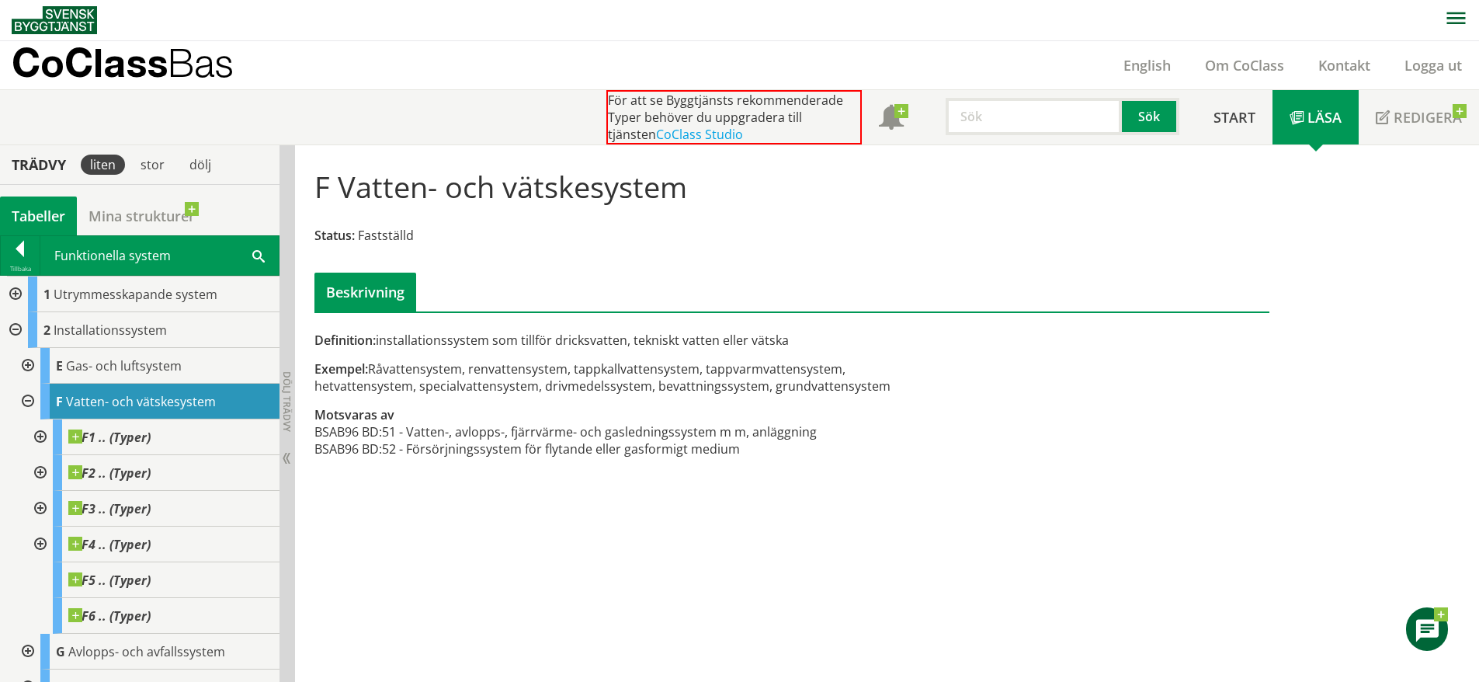
click at [18, 395] on div at bounding box center [26, 402] width 28 height 36
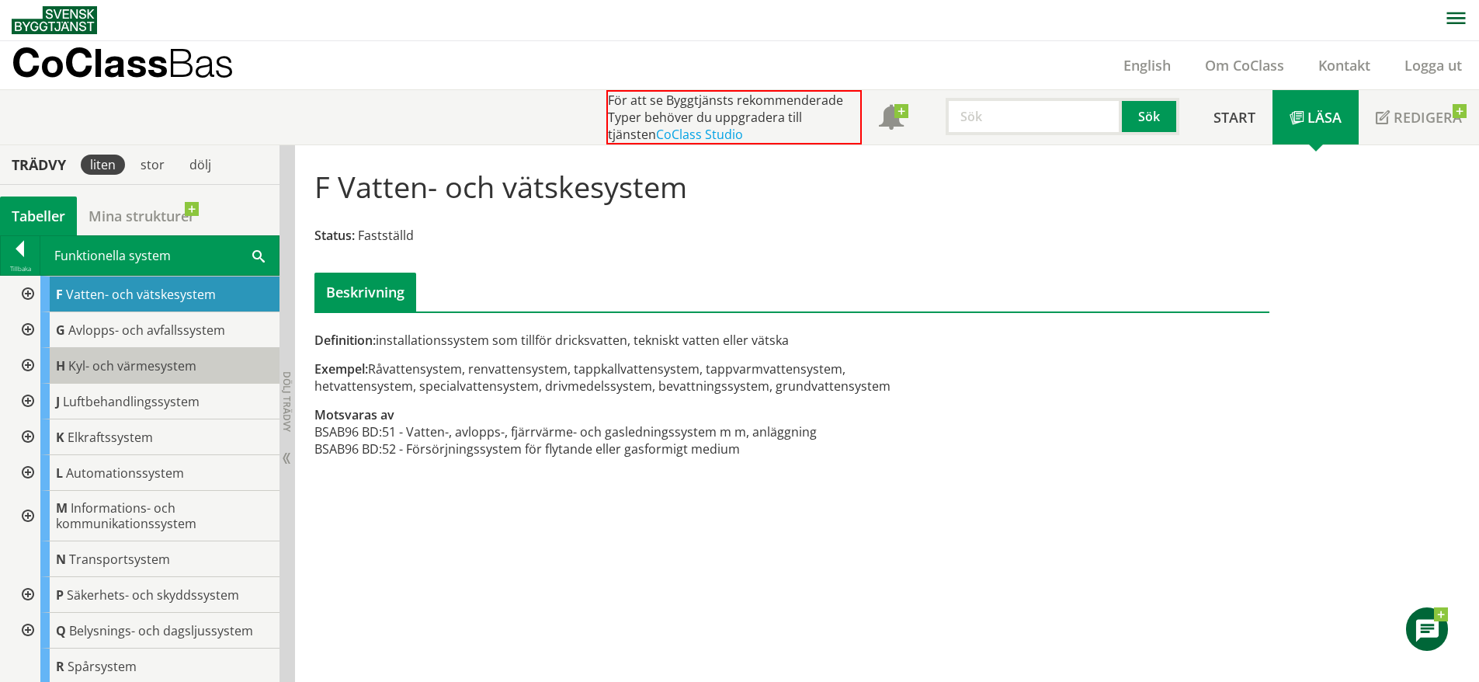
scroll to position [145, 0]
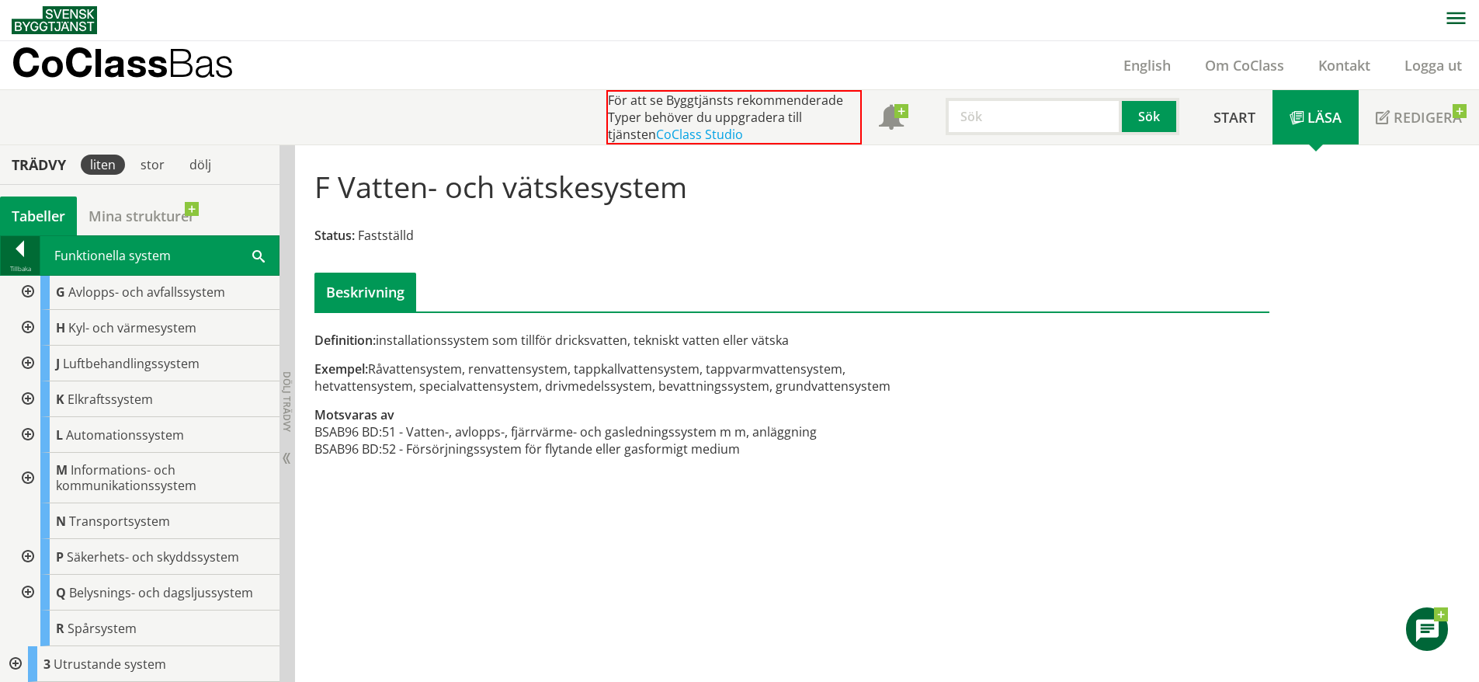
click at [22, 266] on div "Tillbaka" at bounding box center [20, 268] width 39 height 12
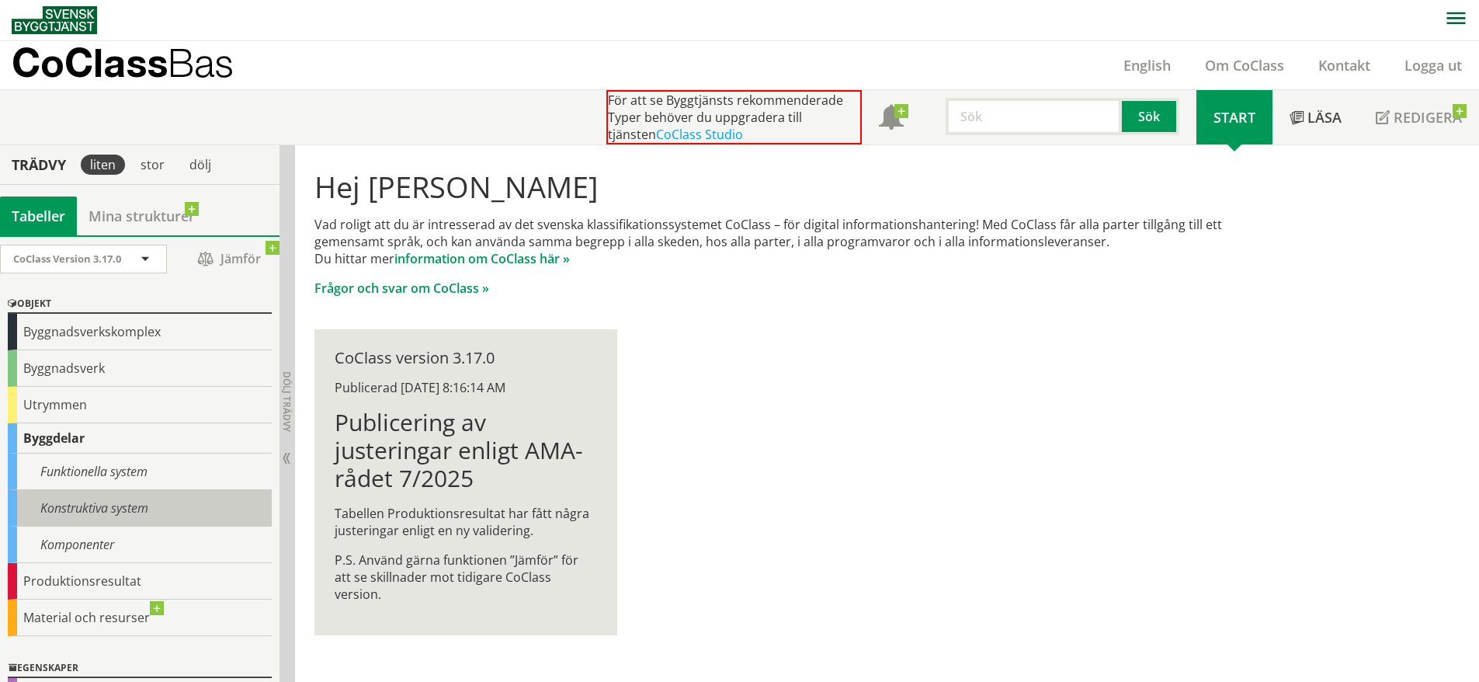
click at [141, 503] on div "Konstruktiva system" at bounding box center [140, 508] width 264 height 36
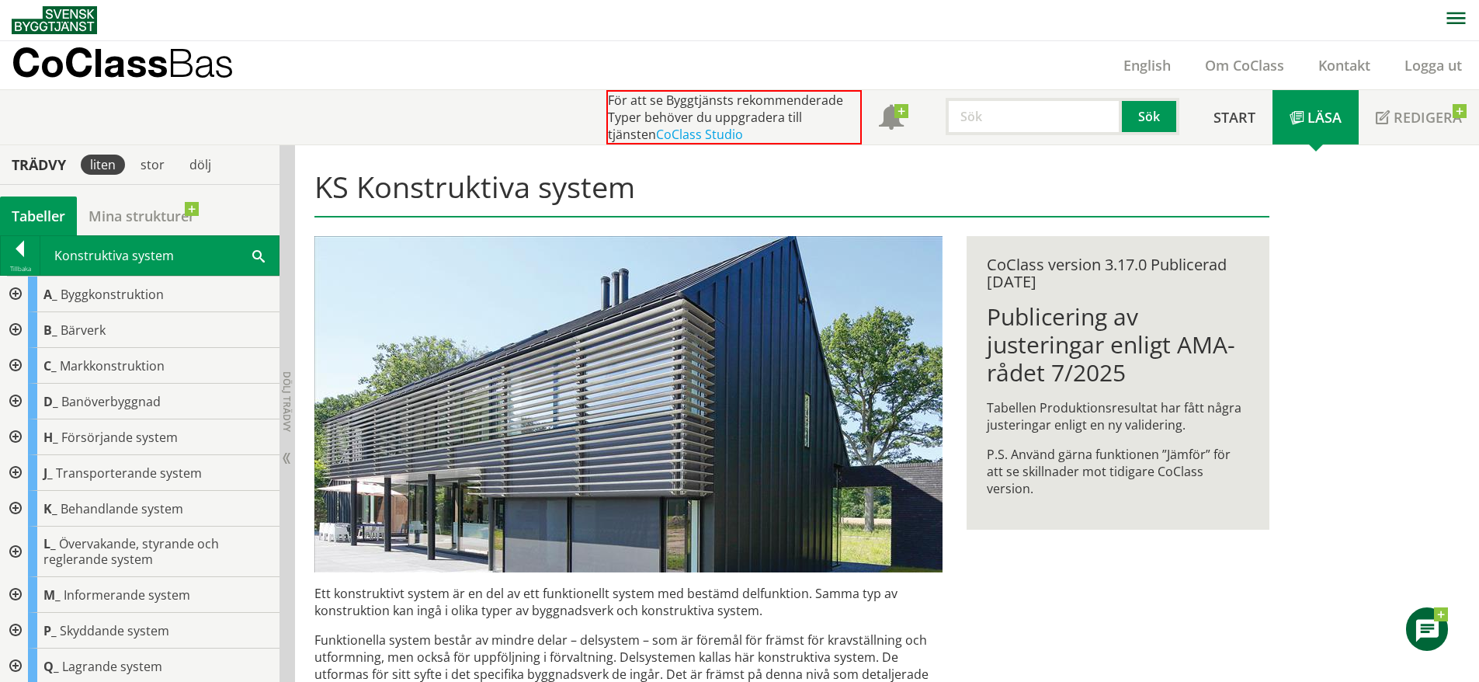
scroll to position [38, 0]
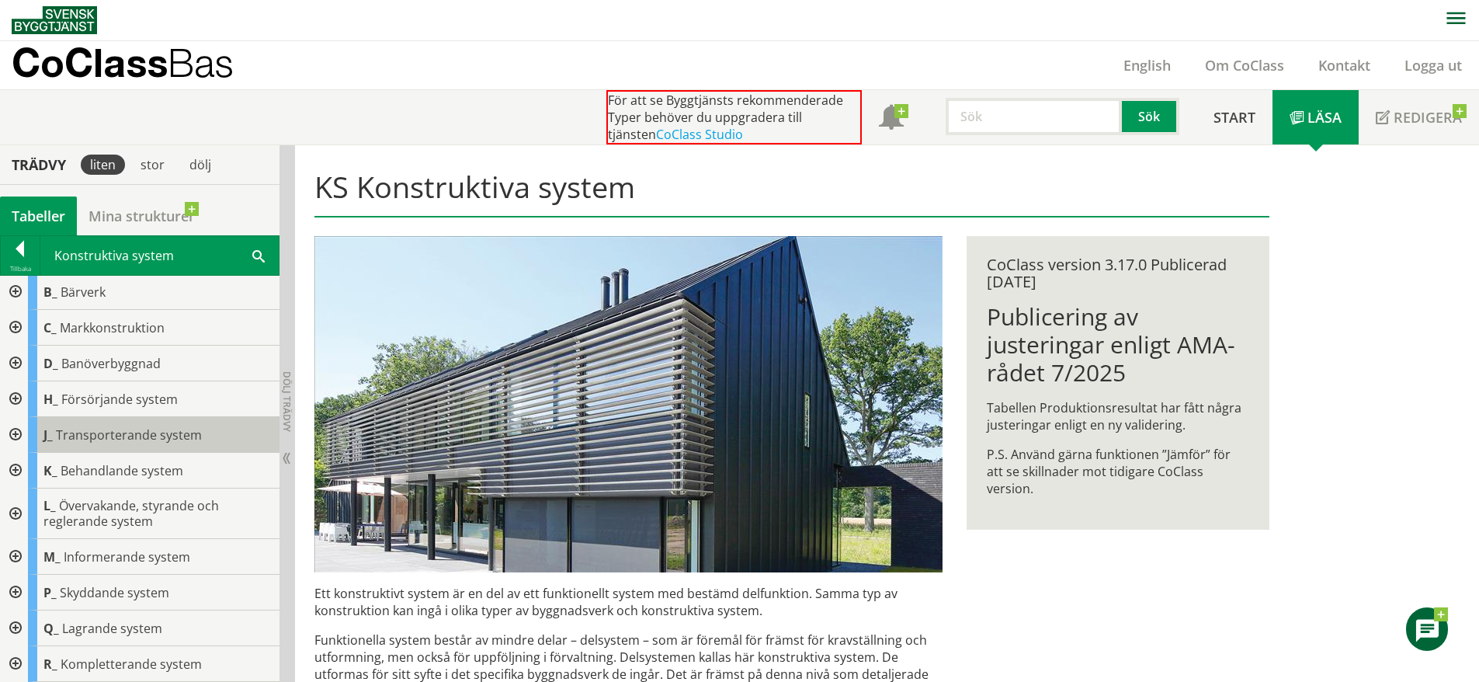
click at [107, 440] on span "Transporterande system" at bounding box center [129, 434] width 146 height 17
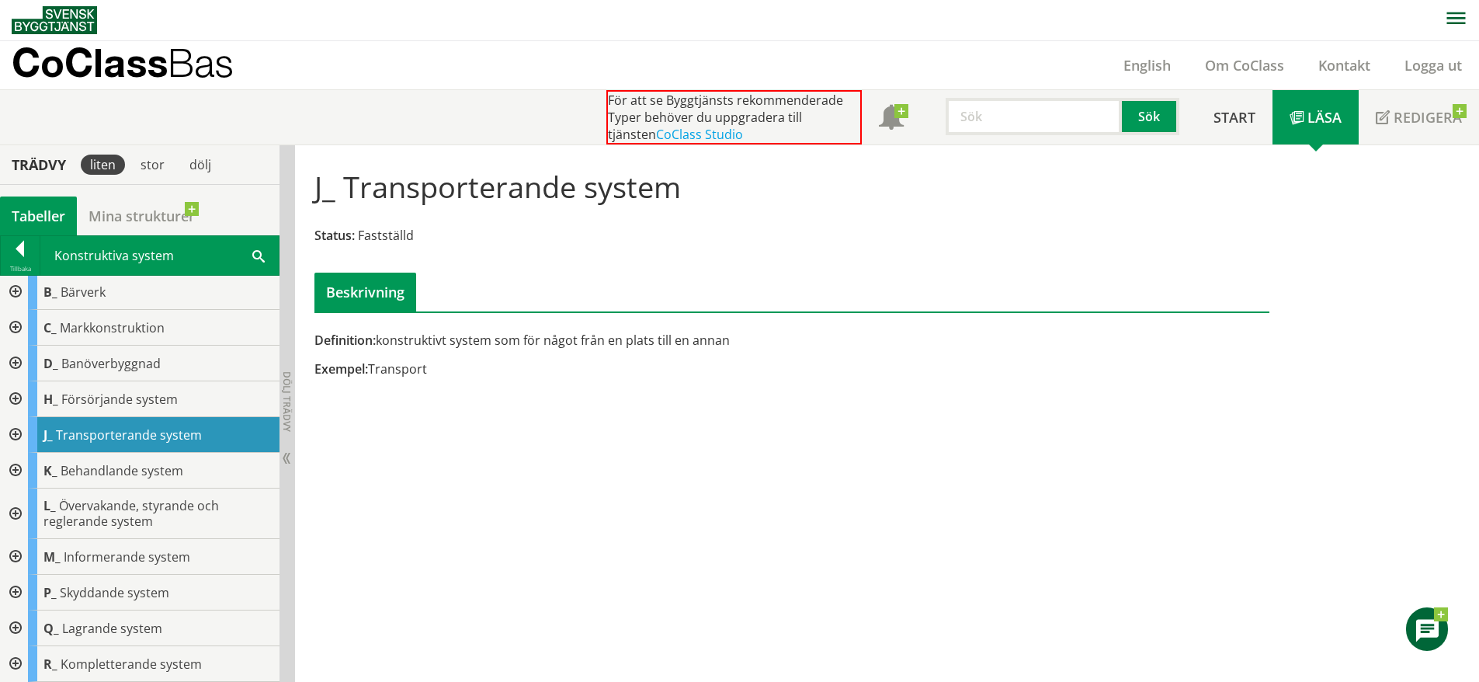
click at [23, 432] on div at bounding box center [14, 435] width 28 height 36
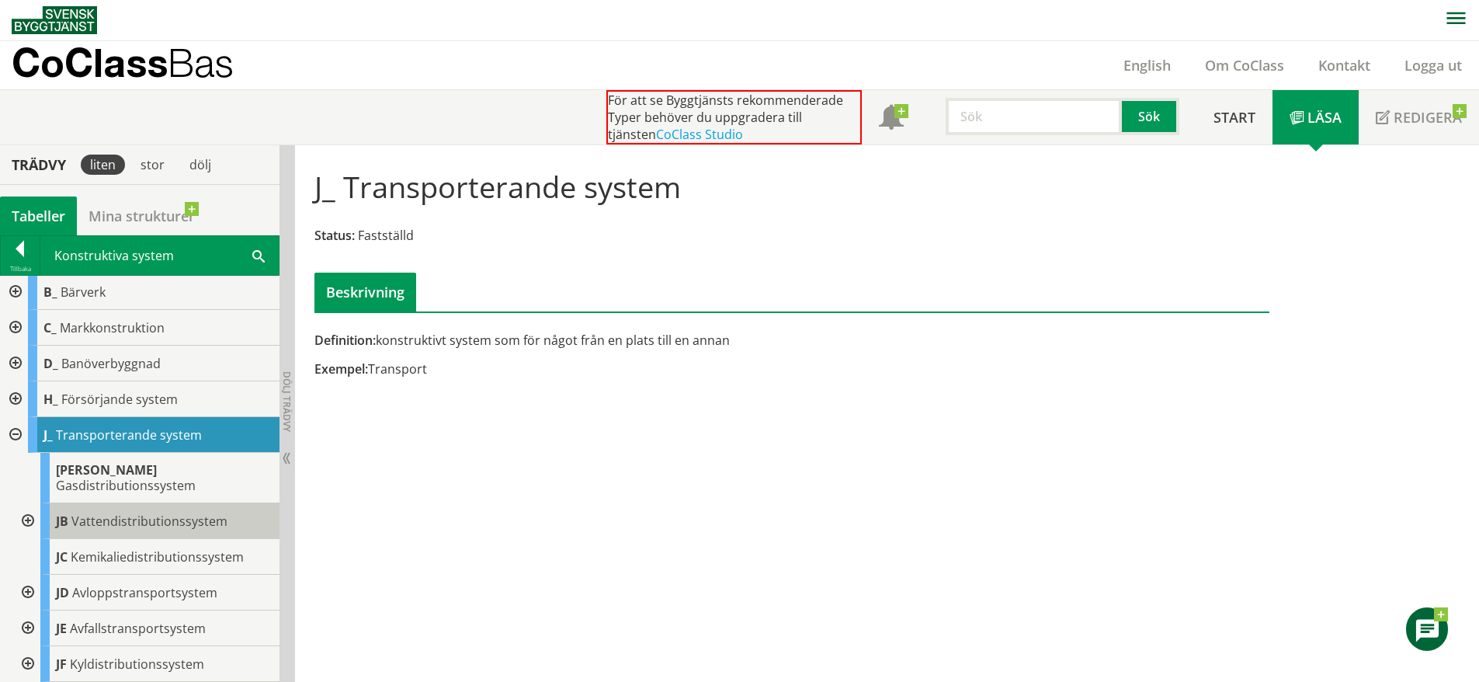
click at [203, 516] on div "JB Vattendistributionssystem" at bounding box center [159, 521] width 239 height 36
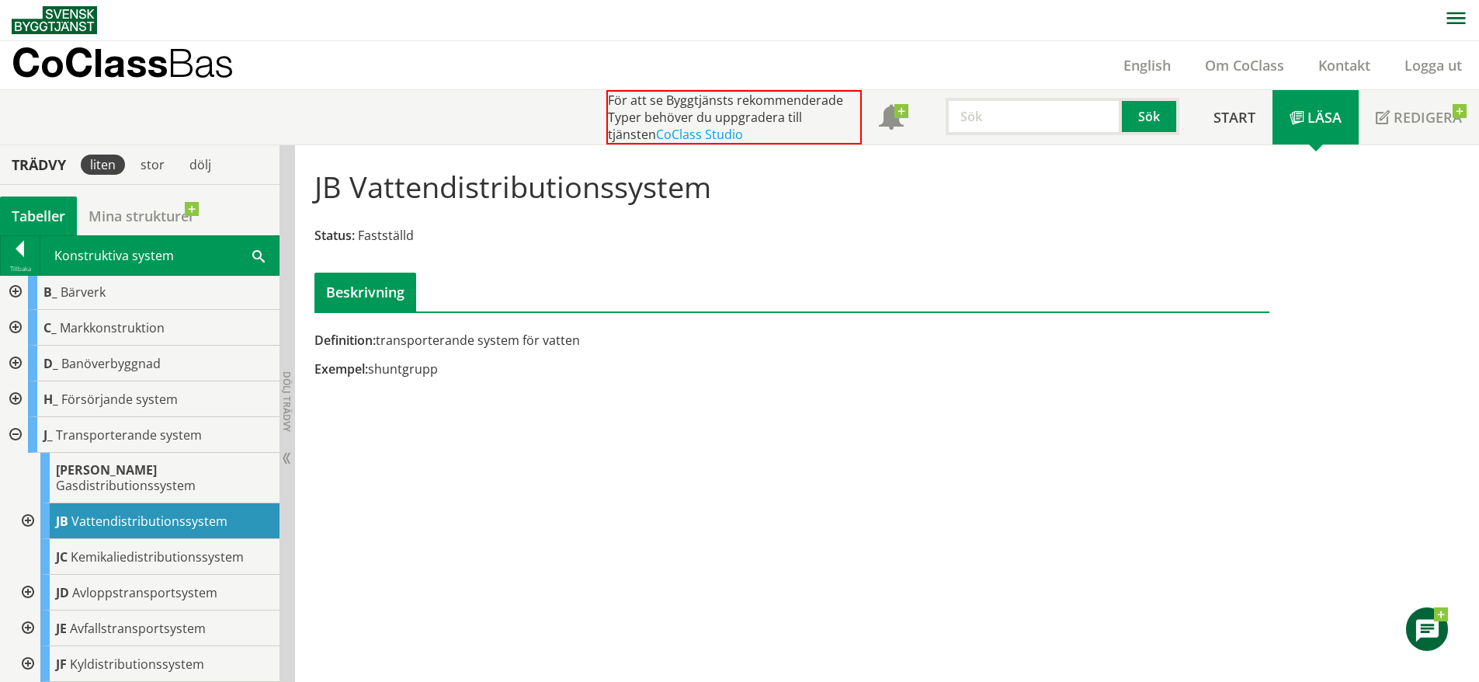
click at [27, 505] on div at bounding box center [26, 521] width 28 height 36
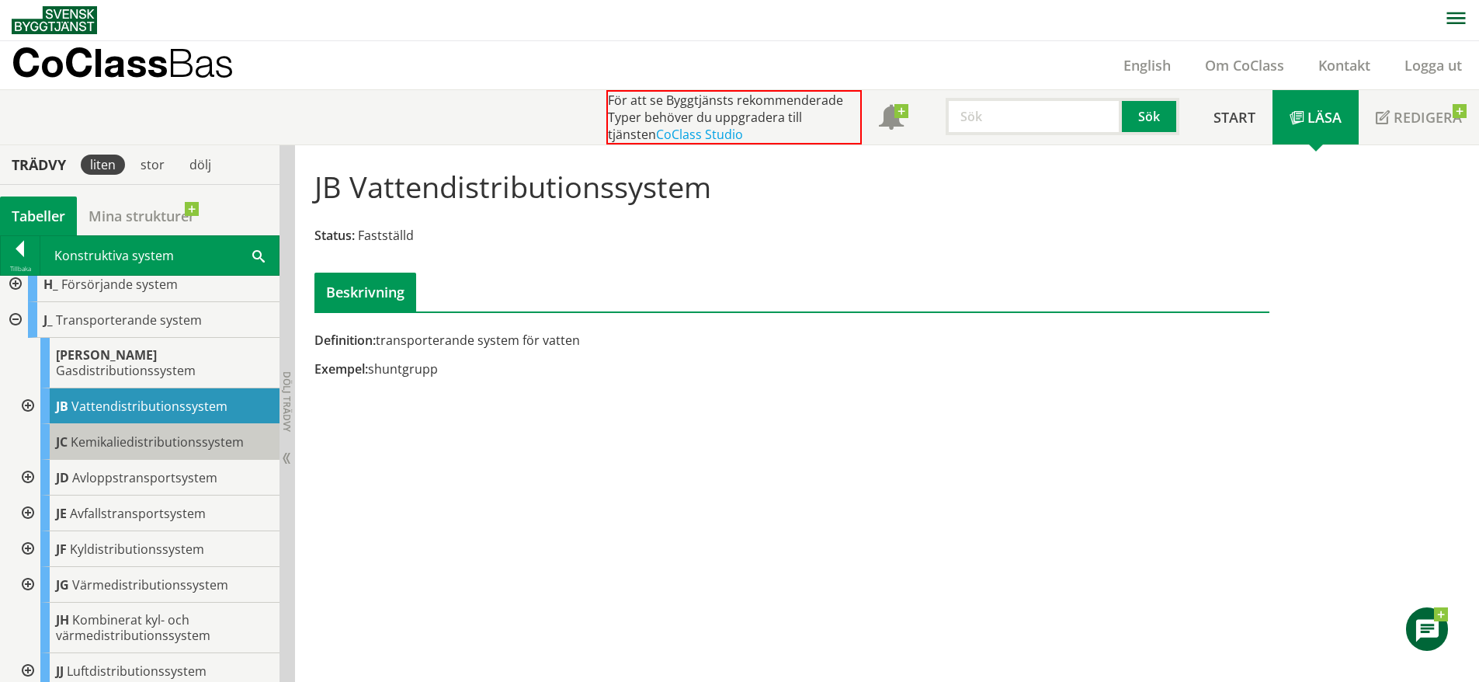
scroll to position [167, 0]
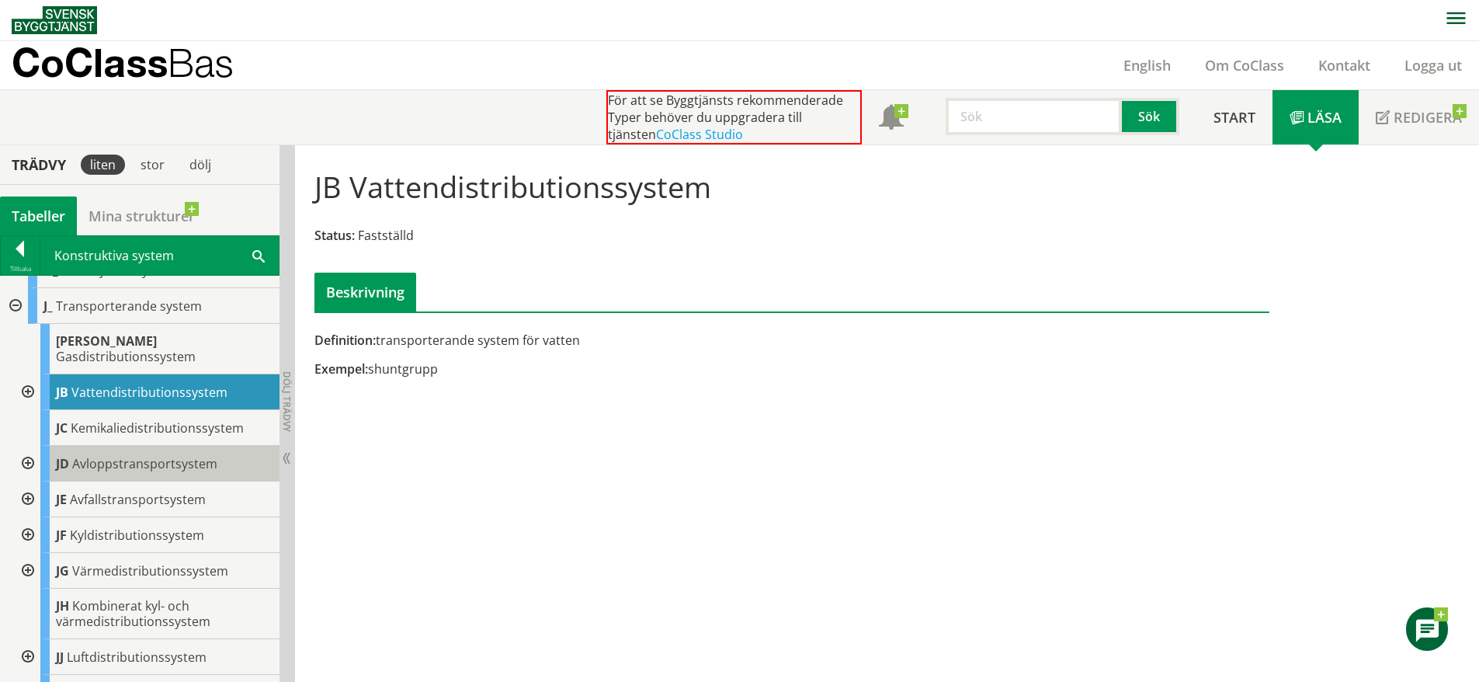
click at [158, 455] on span "Avloppstransportsystem" at bounding box center [144, 463] width 145 height 17
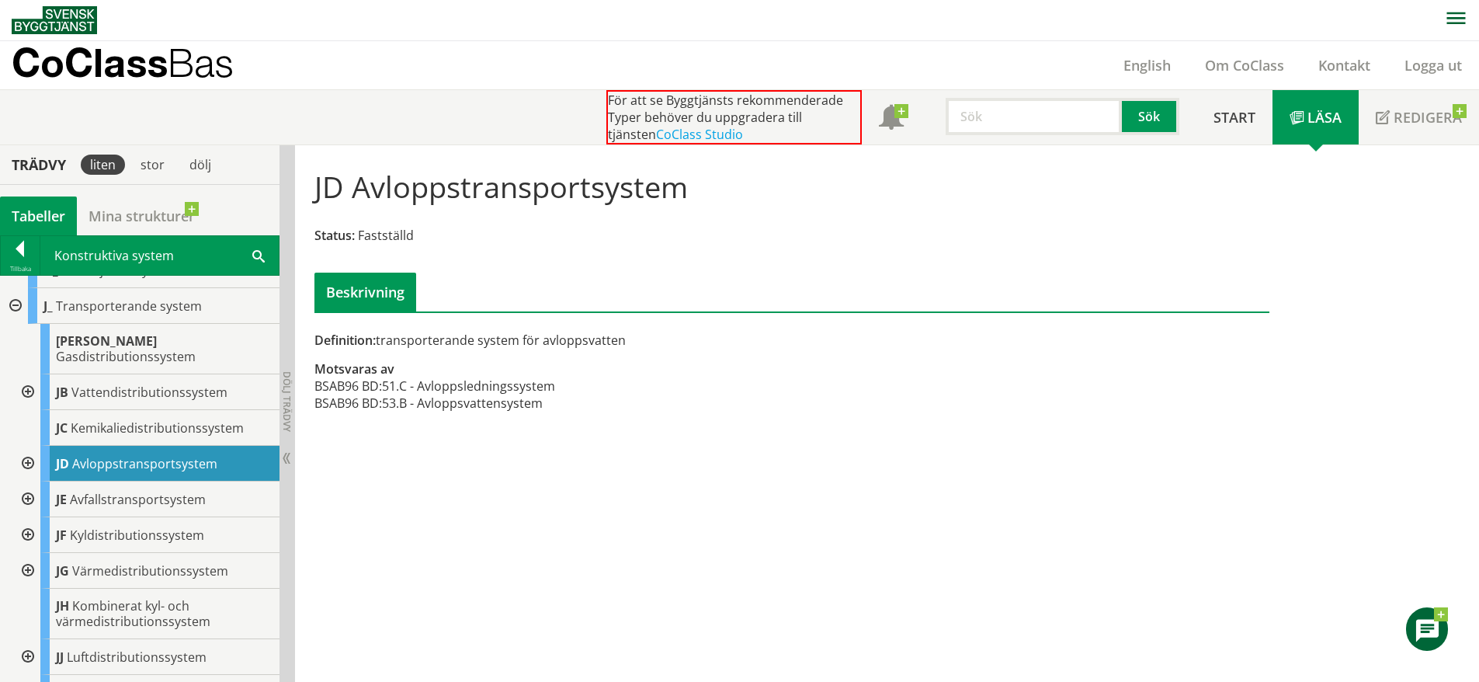
click at [30, 447] on div at bounding box center [26, 464] width 28 height 36
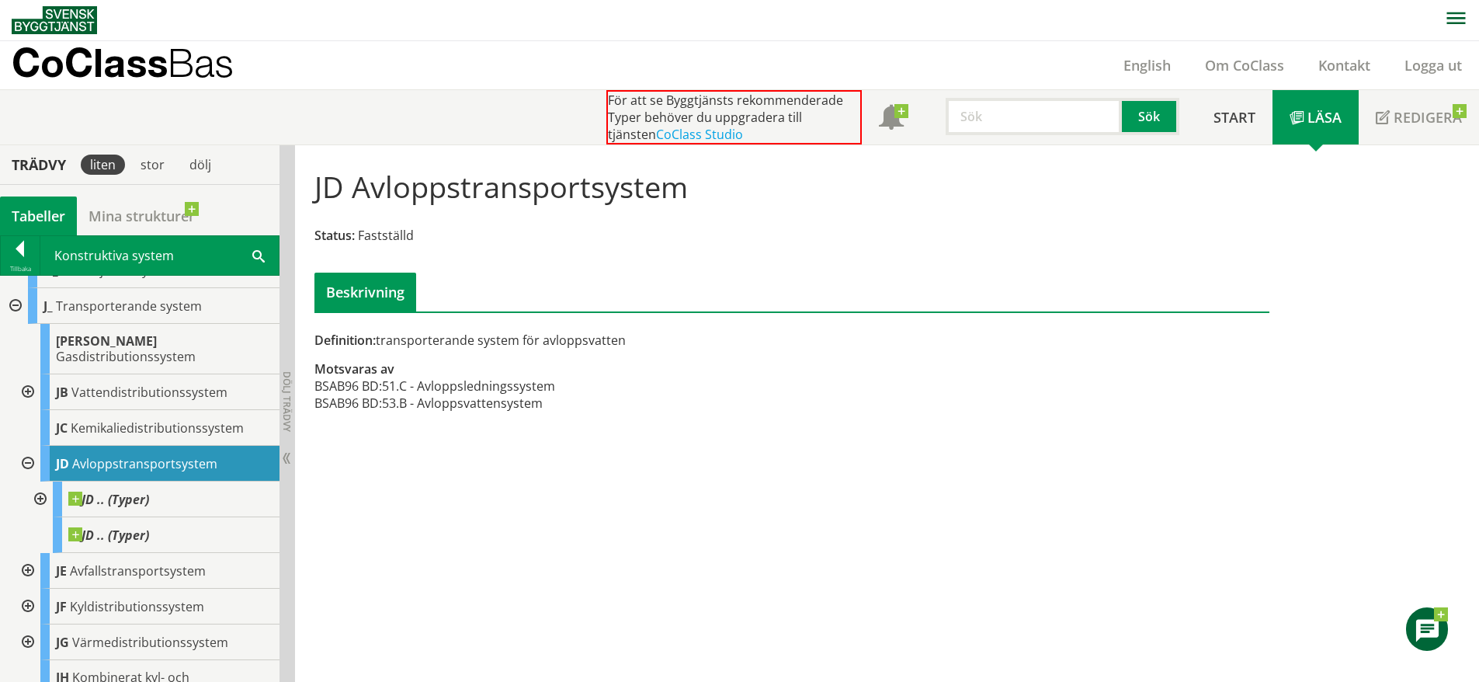
click at [30, 447] on div at bounding box center [26, 464] width 28 height 36
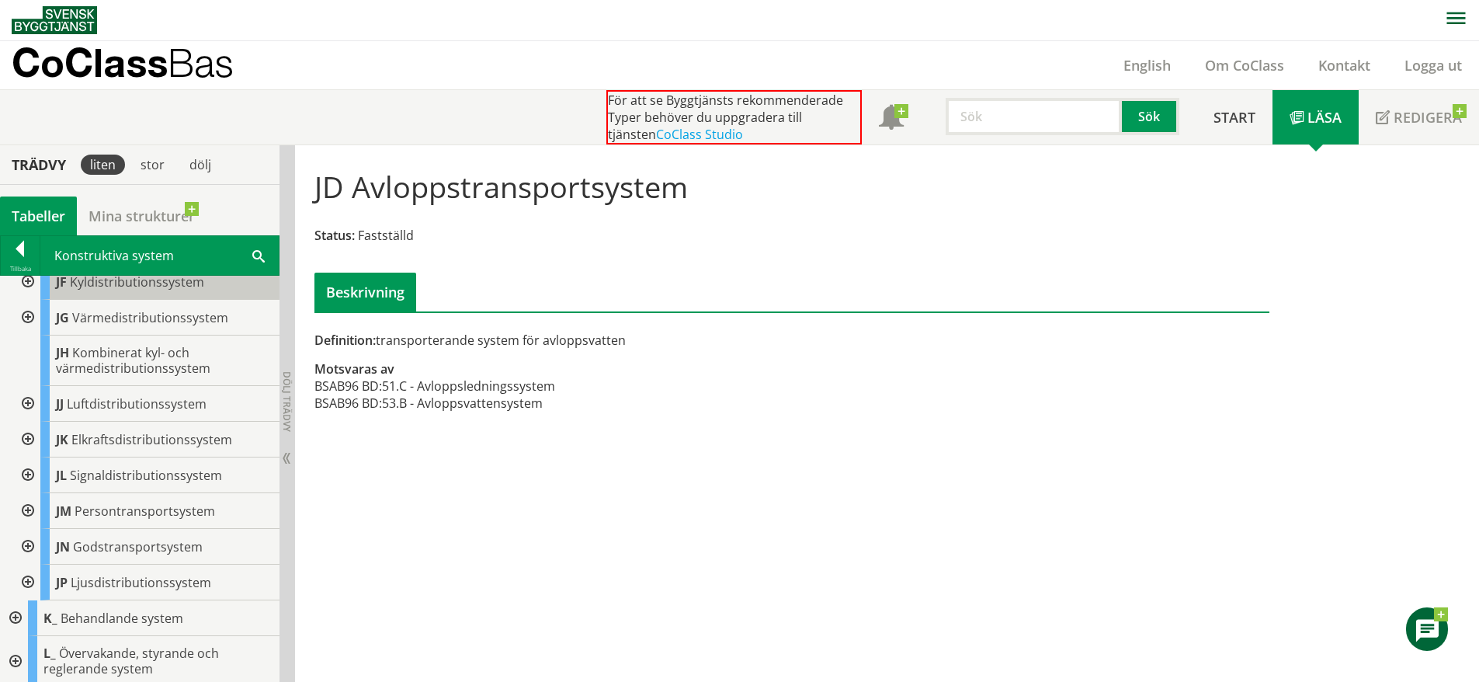
scroll to position [422, 0]
click at [17, 255] on div at bounding box center [20, 252] width 39 height 22
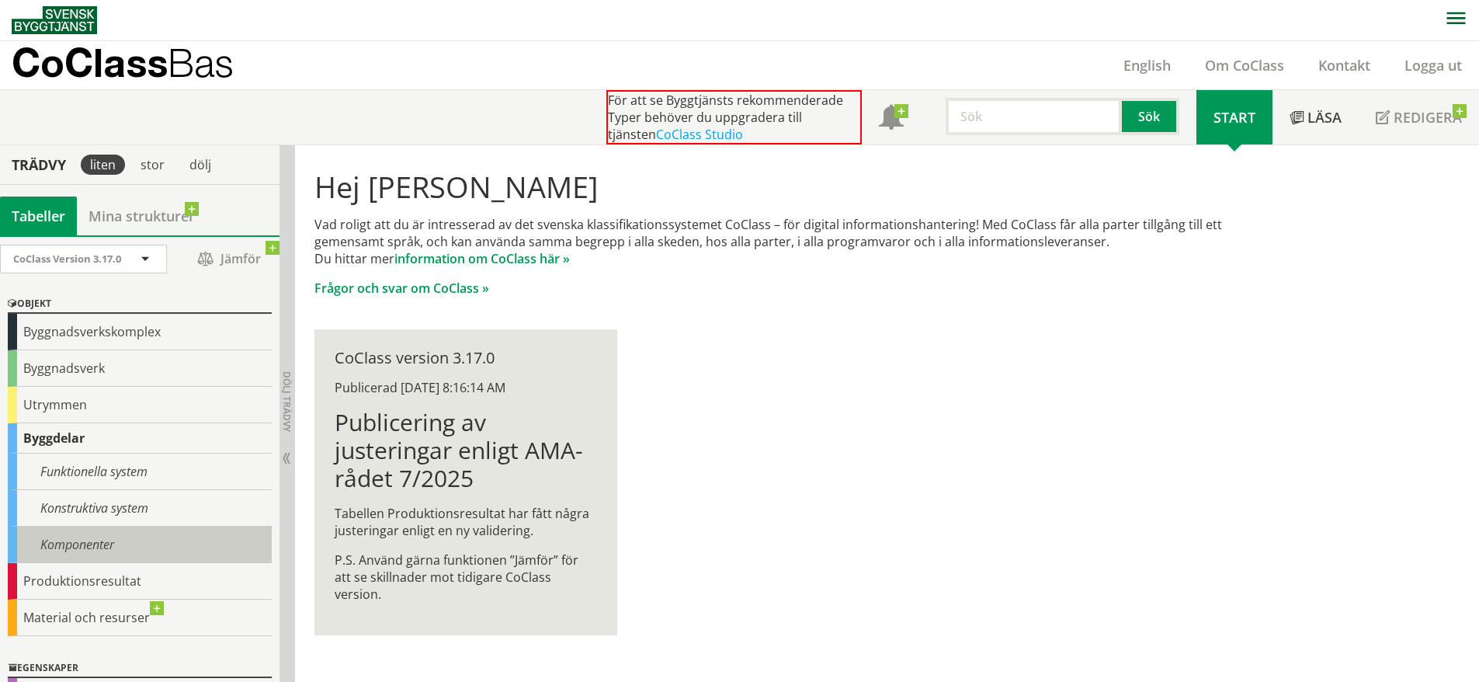
click at [106, 548] on div "Komponenter" at bounding box center [140, 544] width 264 height 36
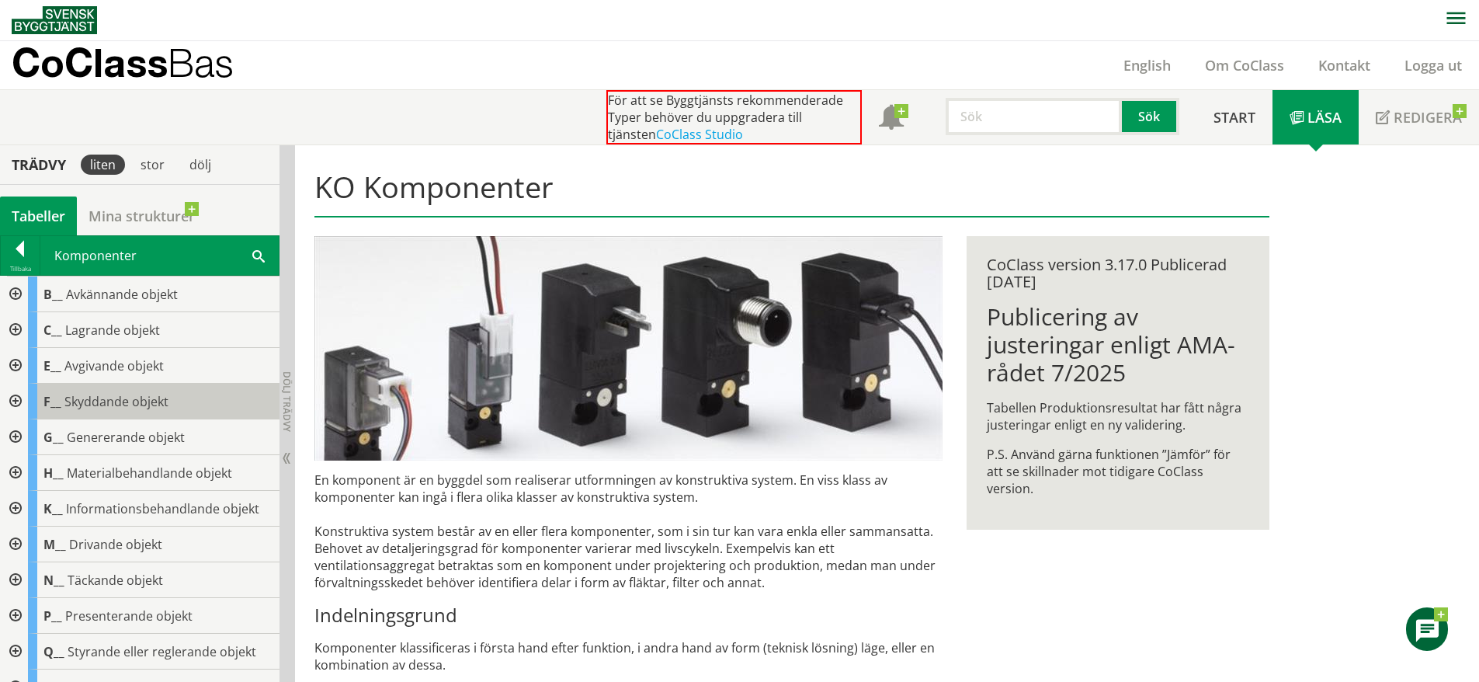
click at [151, 391] on div "F__ Skyddande objekt" at bounding box center [154, 402] width 252 height 36
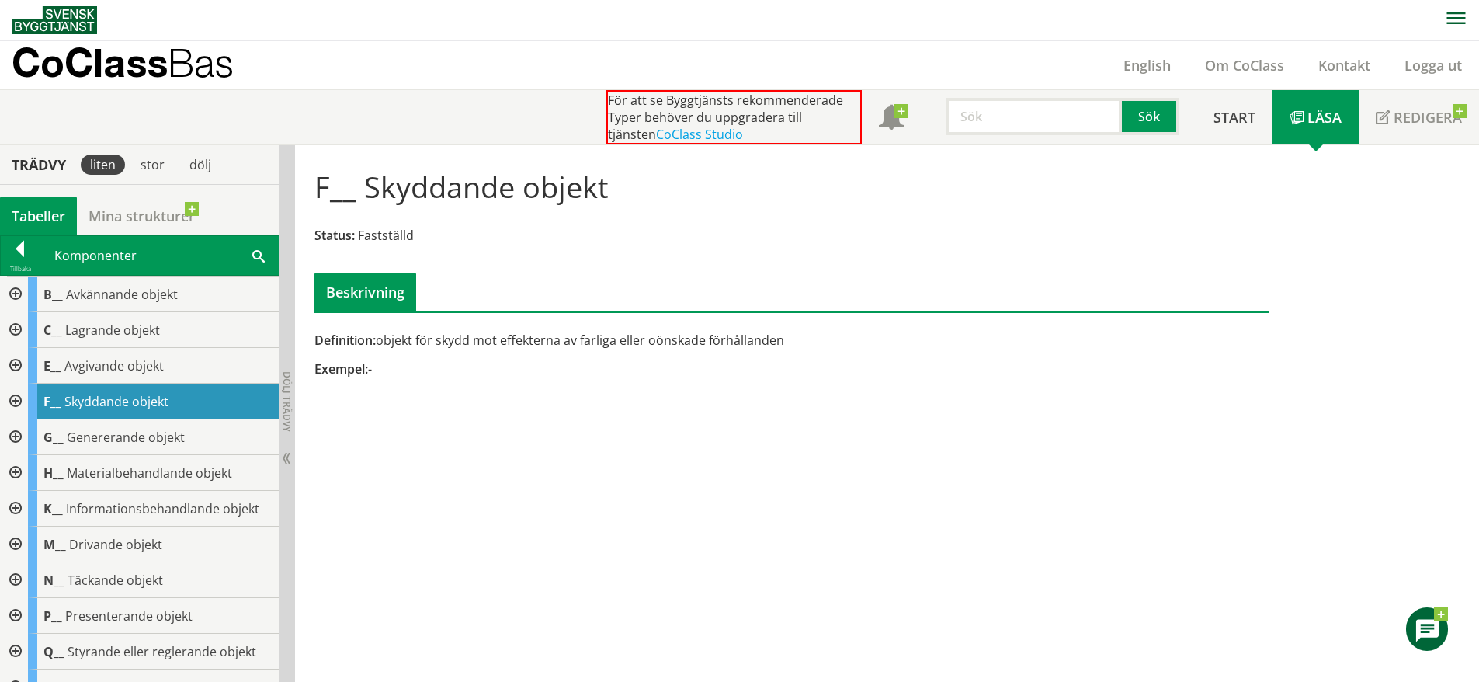
click at [21, 391] on div at bounding box center [14, 402] width 28 height 36
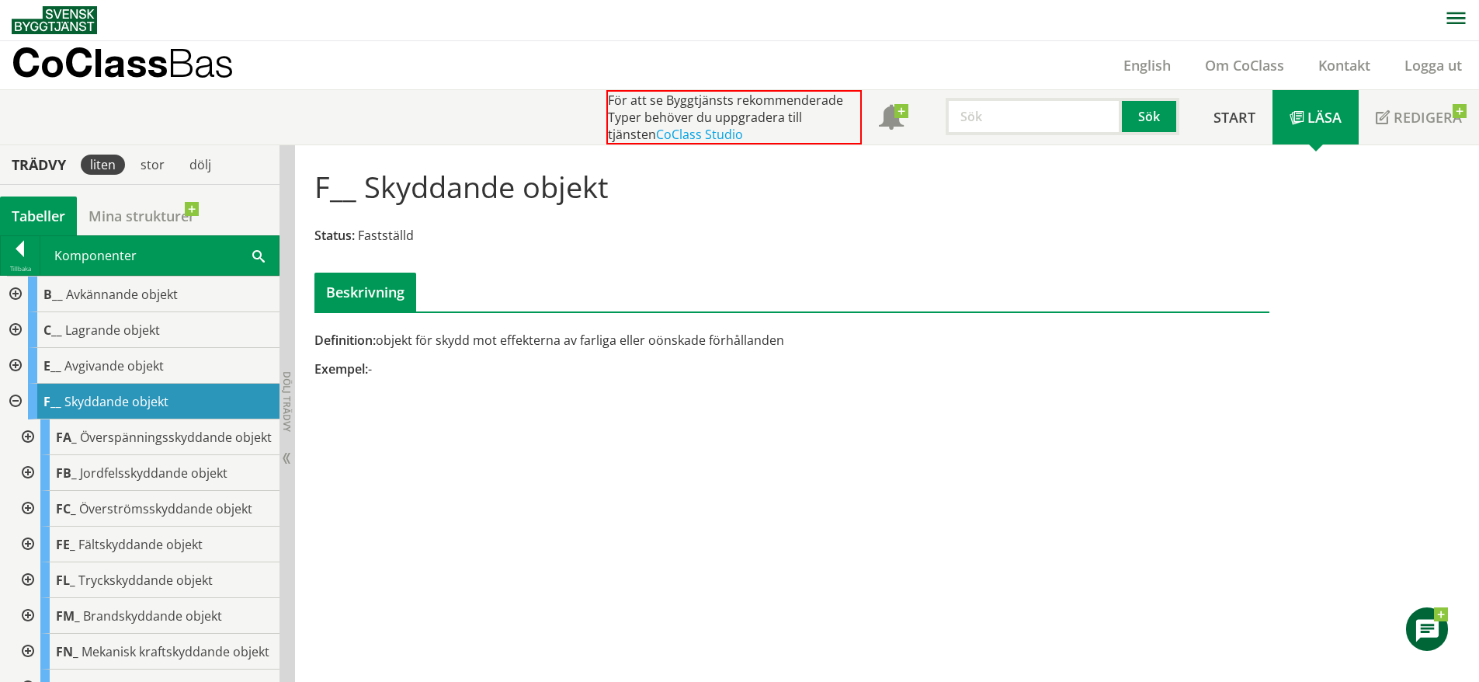
click at [16, 402] on div at bounding box center [14, 402] width 28 height 36
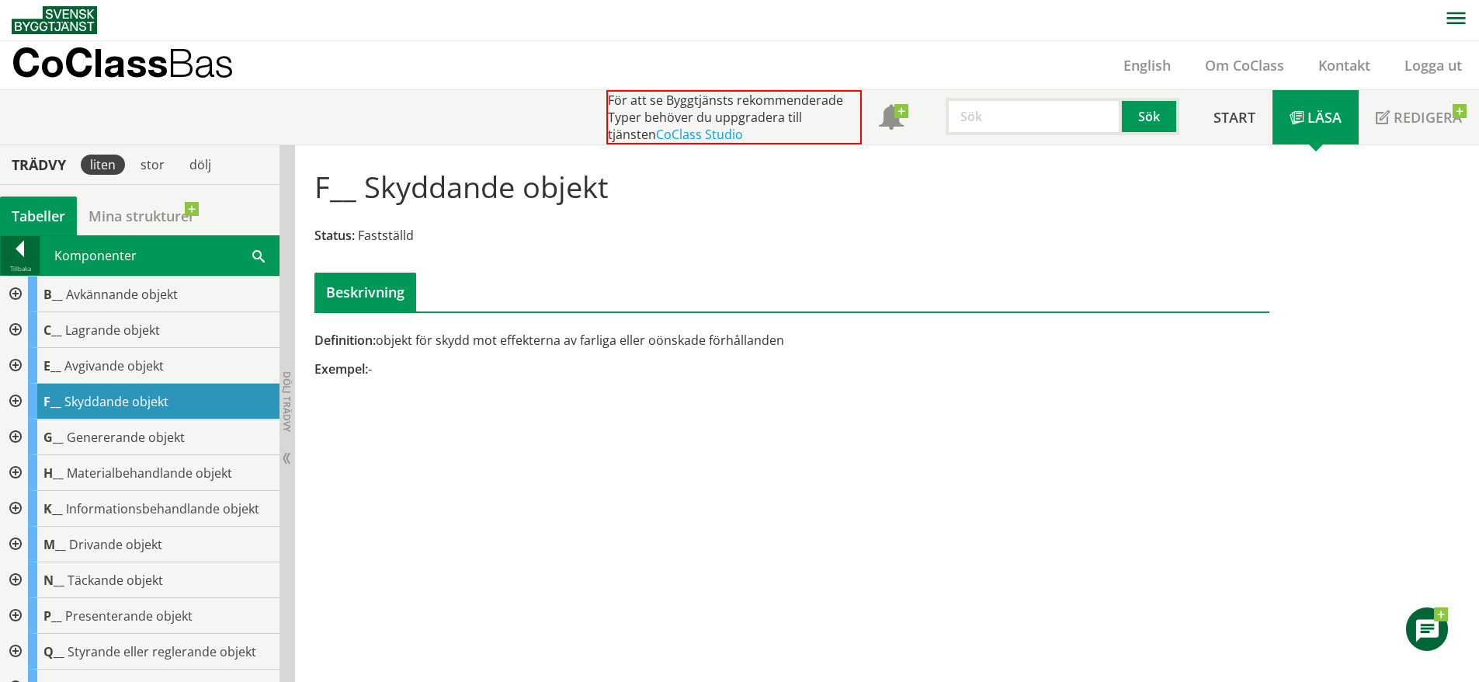
click at [19, 246] on div at bounding box center [20, 252] width 39 height 22
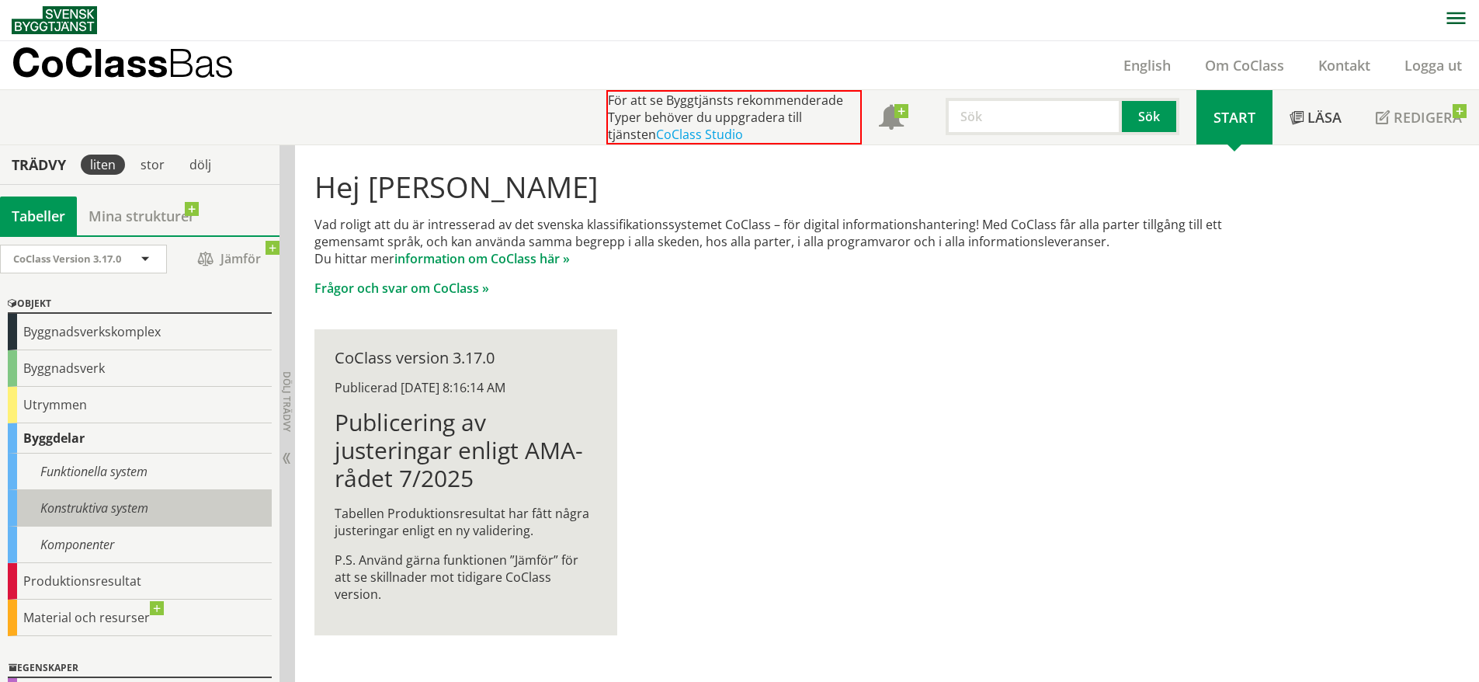
click at [113, 502] on div "Konstruktiva system" at bounding box center [140, 508] width 264 height 36
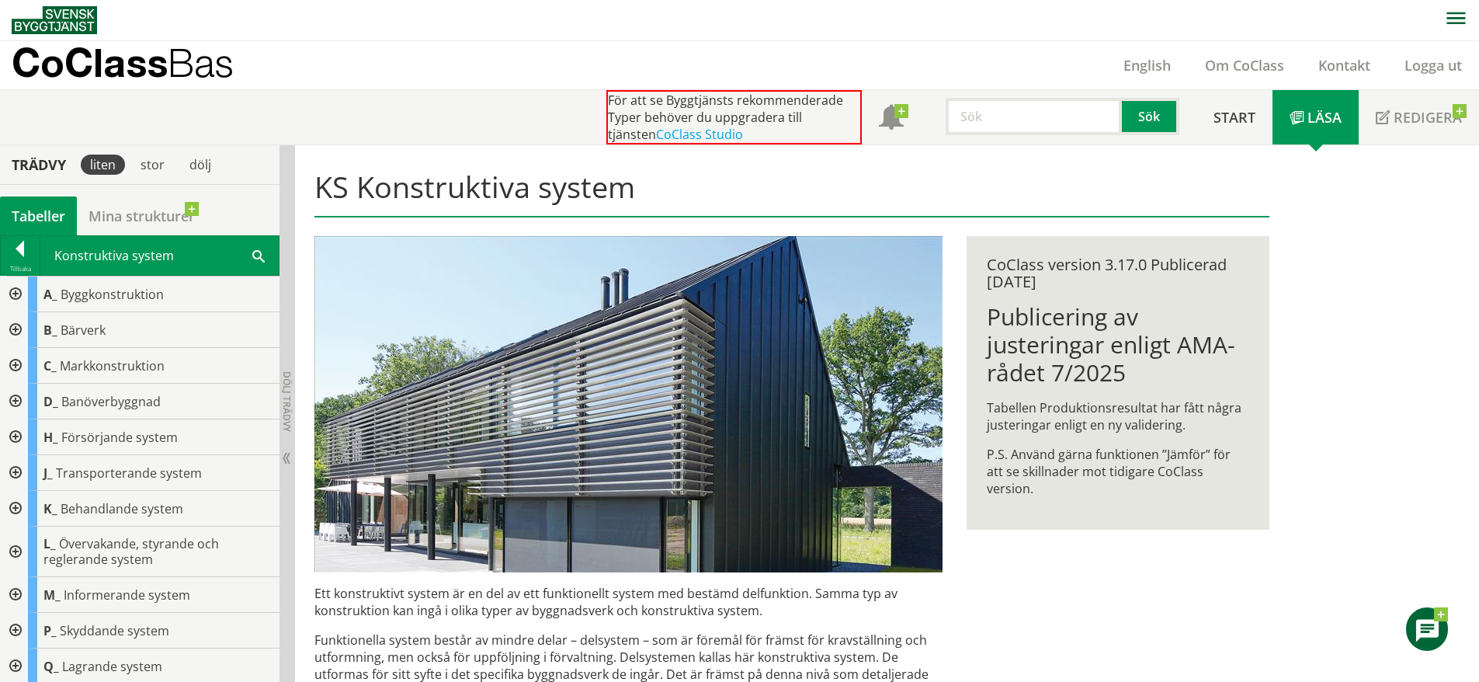
click at [16, 286] on div at bounding box center [14, 294] width 28 height 36
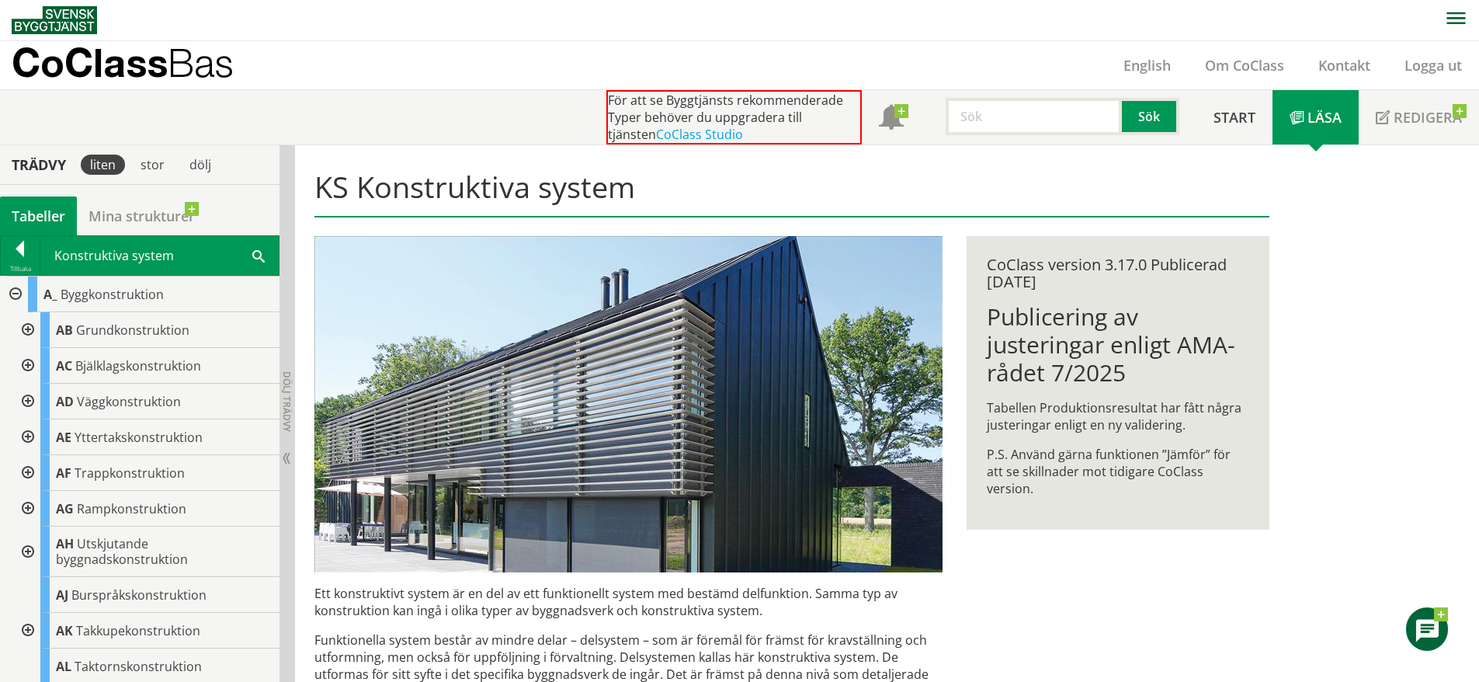
click at [33, 403] on div at bounding box center [26, 402] width 28 height 36
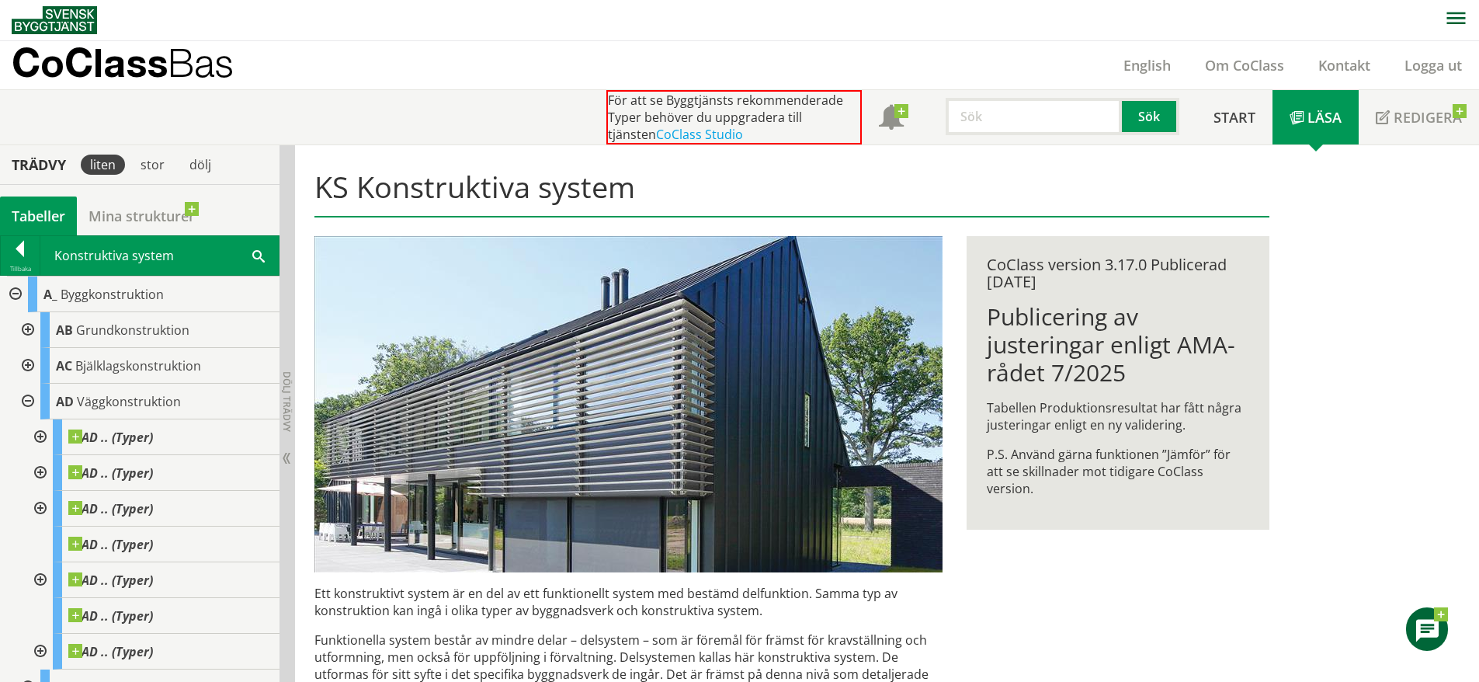
click at [29, 401] on div at bounding box center [26, 402] width 28 height 36
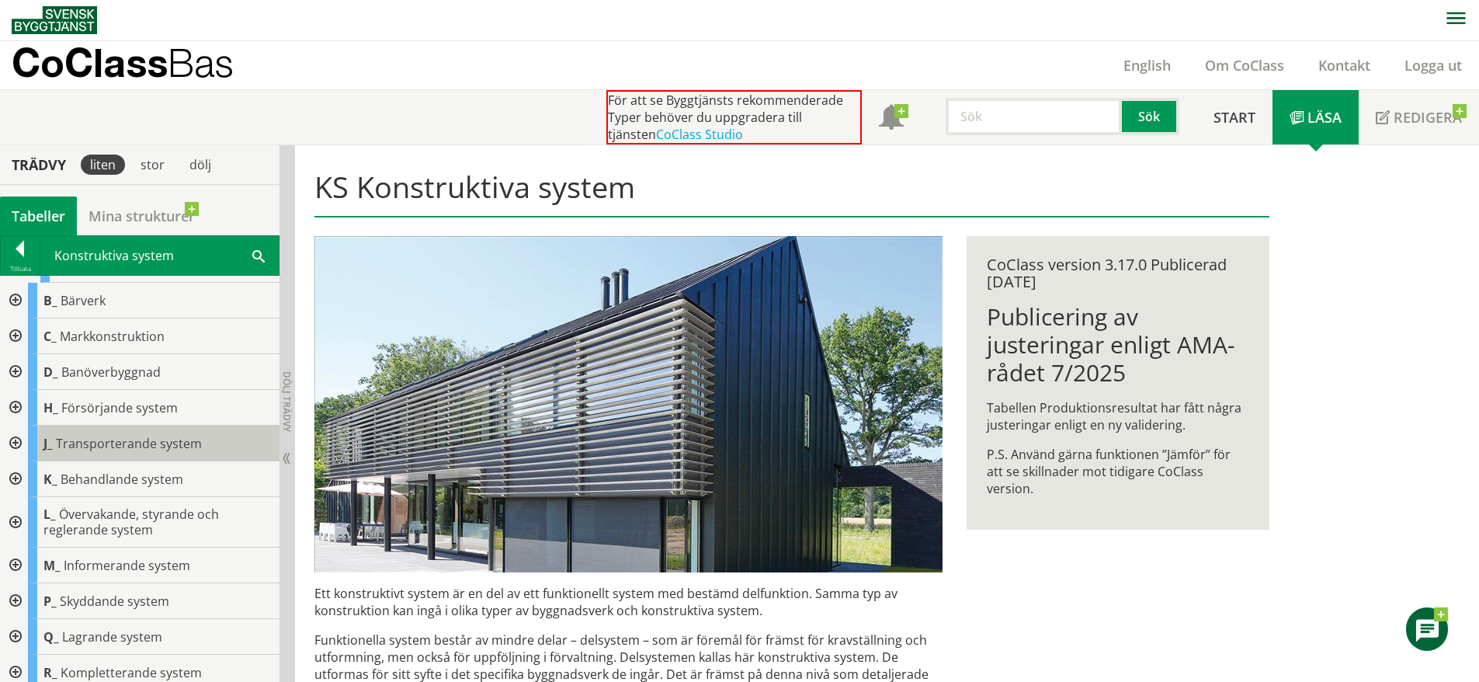
scroll to position [553, 0]
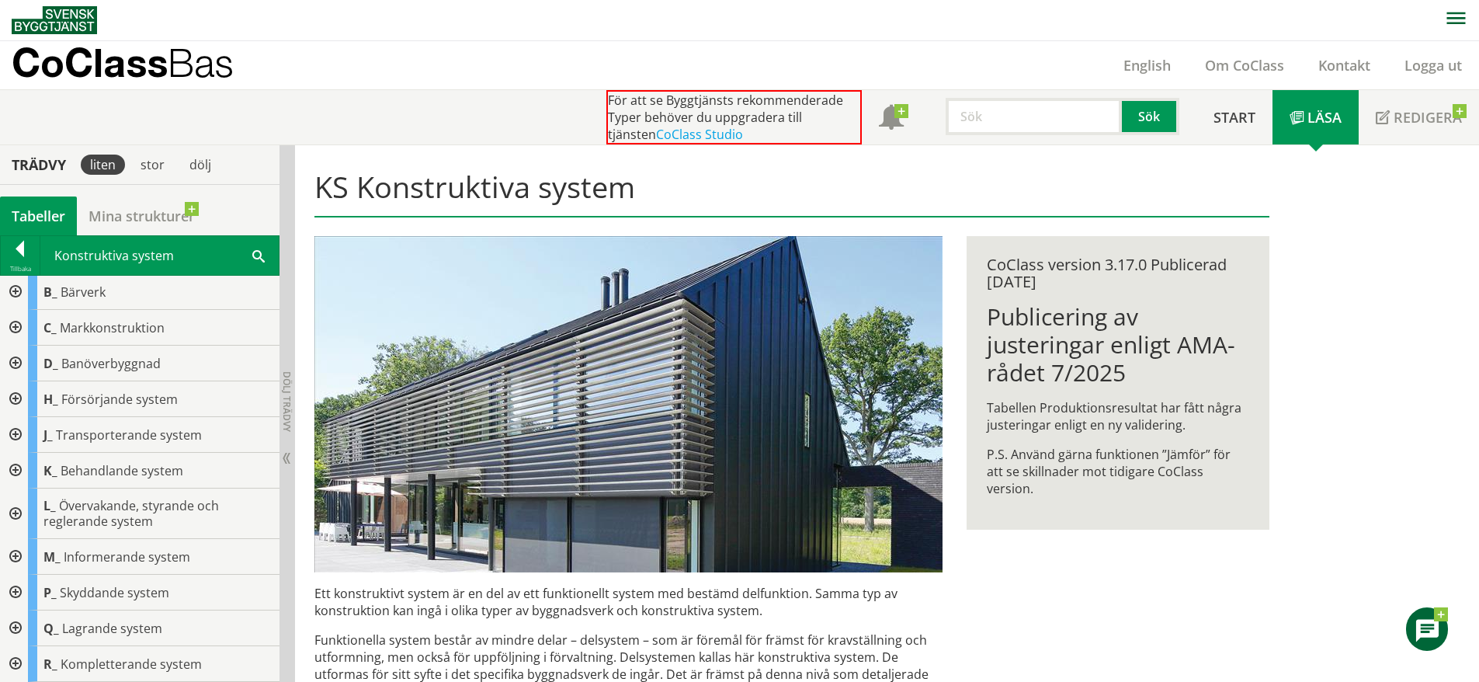
click at [12, 592] on div at bounding box center [14, 593] width 28 height 36
click at [155, 624] on span "Brandskyddssystem" at bounding box center [134, 628] width 118 height 17
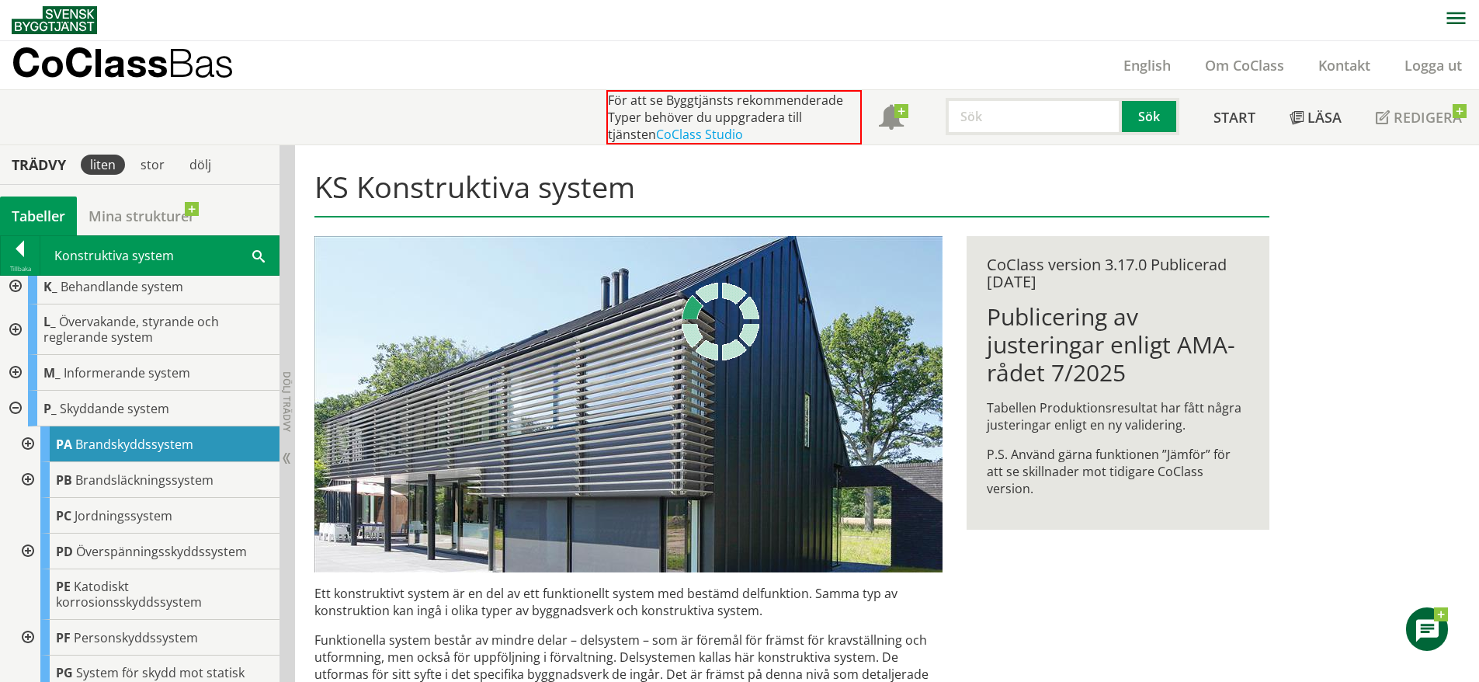
scroll to position [738, 0]
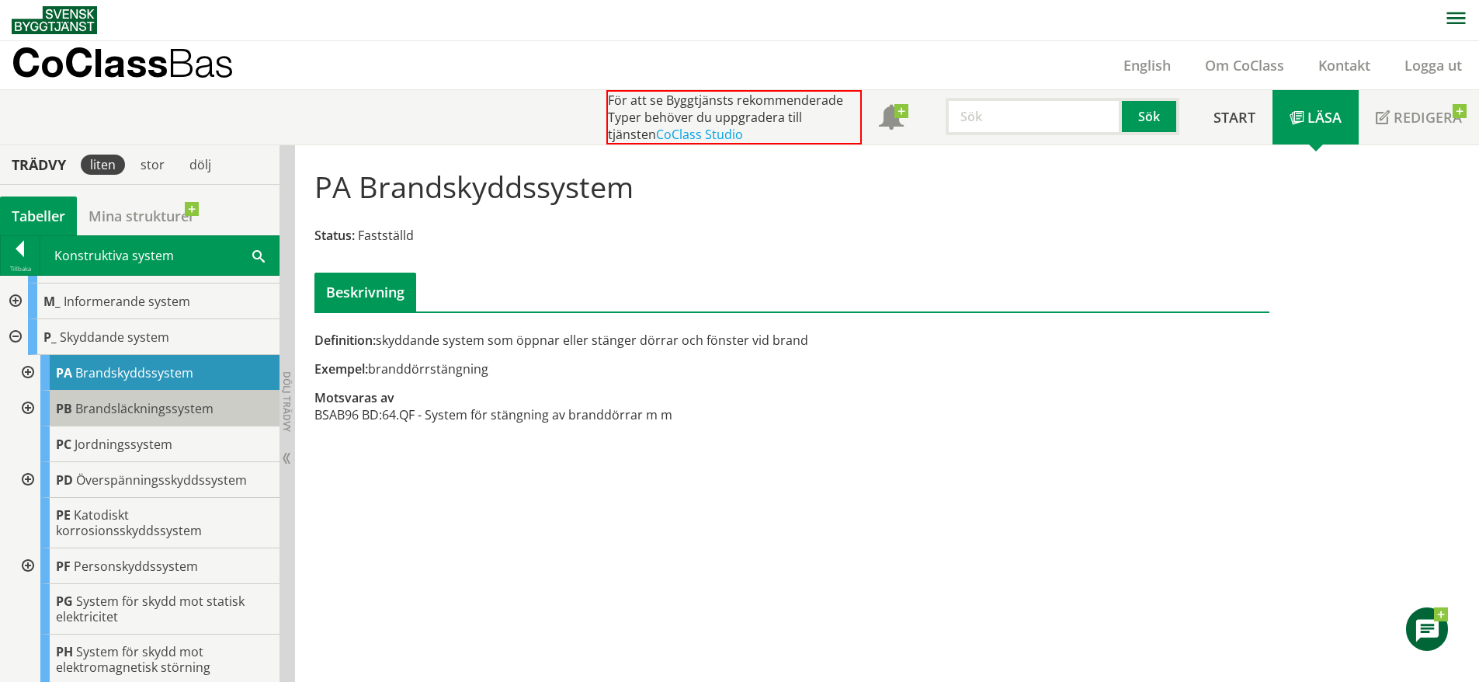
scroll to position [815, 0]
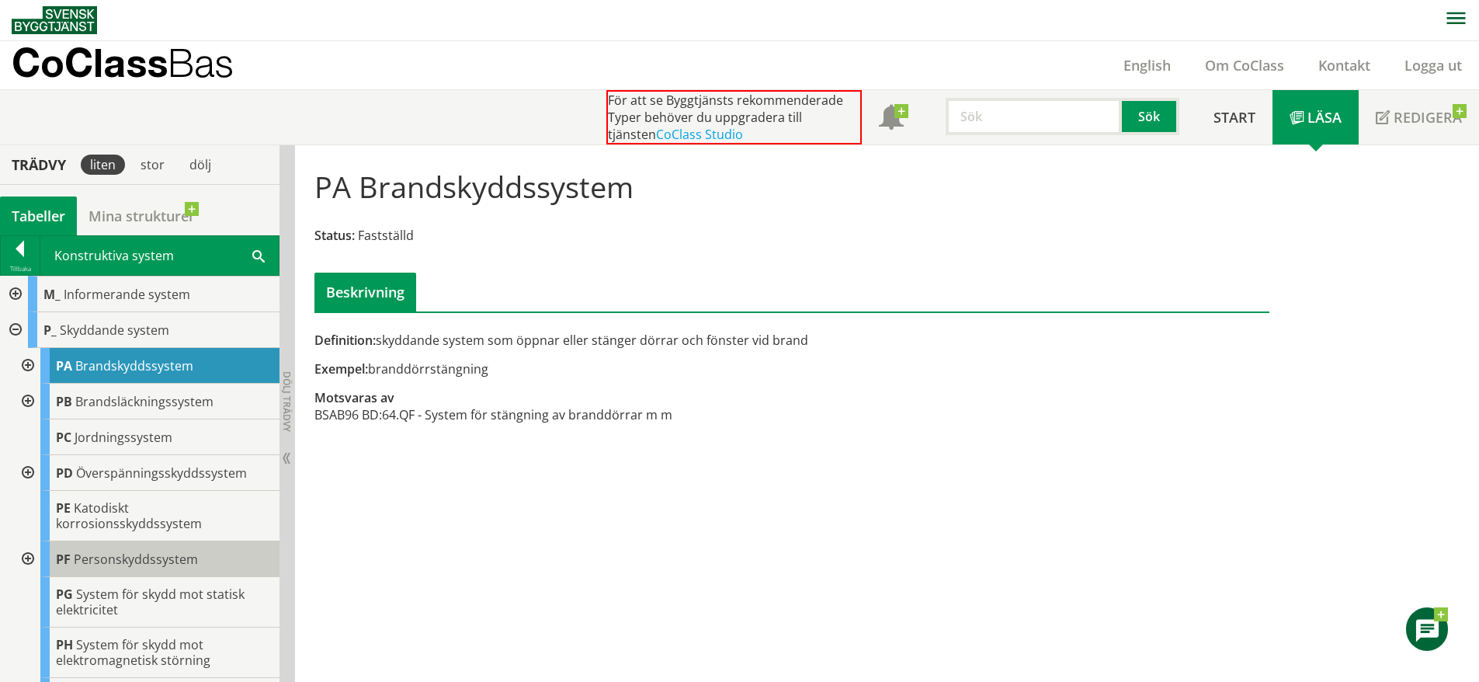
click at [132, 554] on span "Personskyddssystem" at bounding box center [136, 559] width 124 height 17
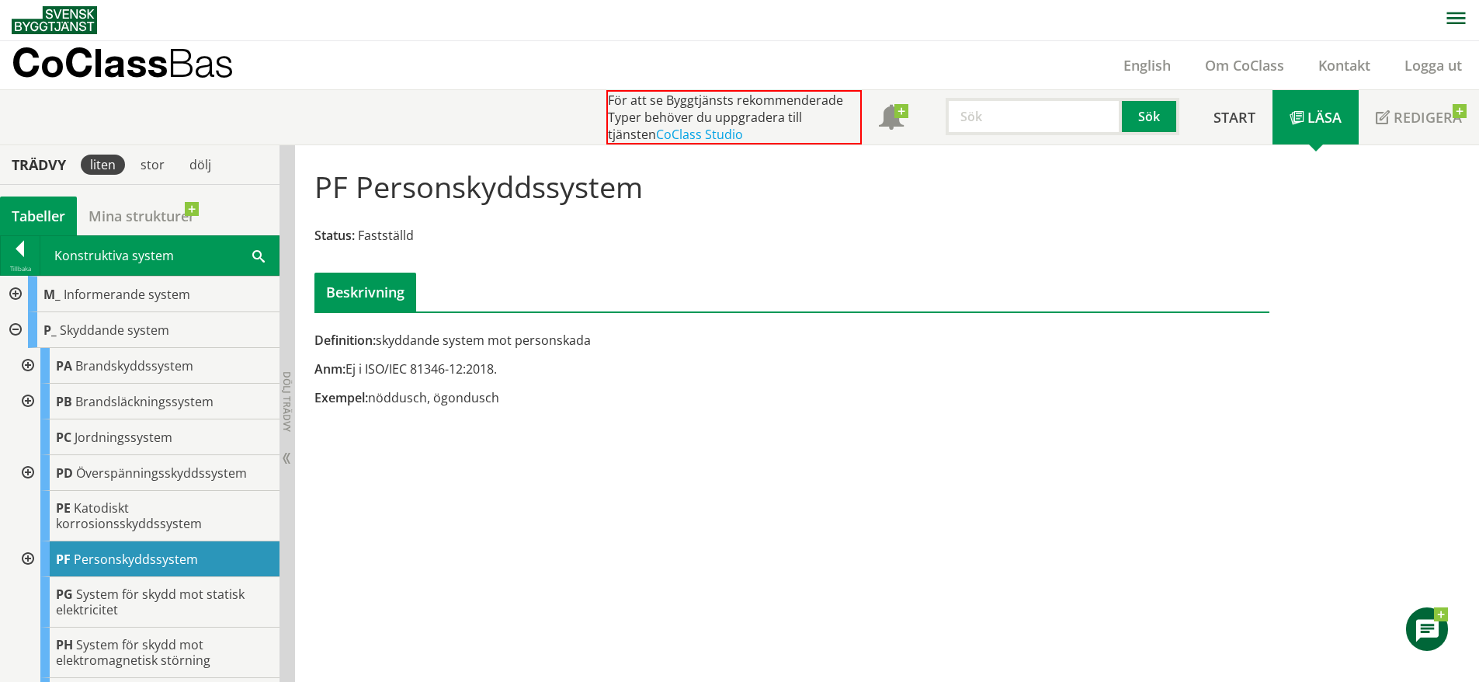
click at [29, 556] on div at bounding box center [26, 559] width 28 height 36
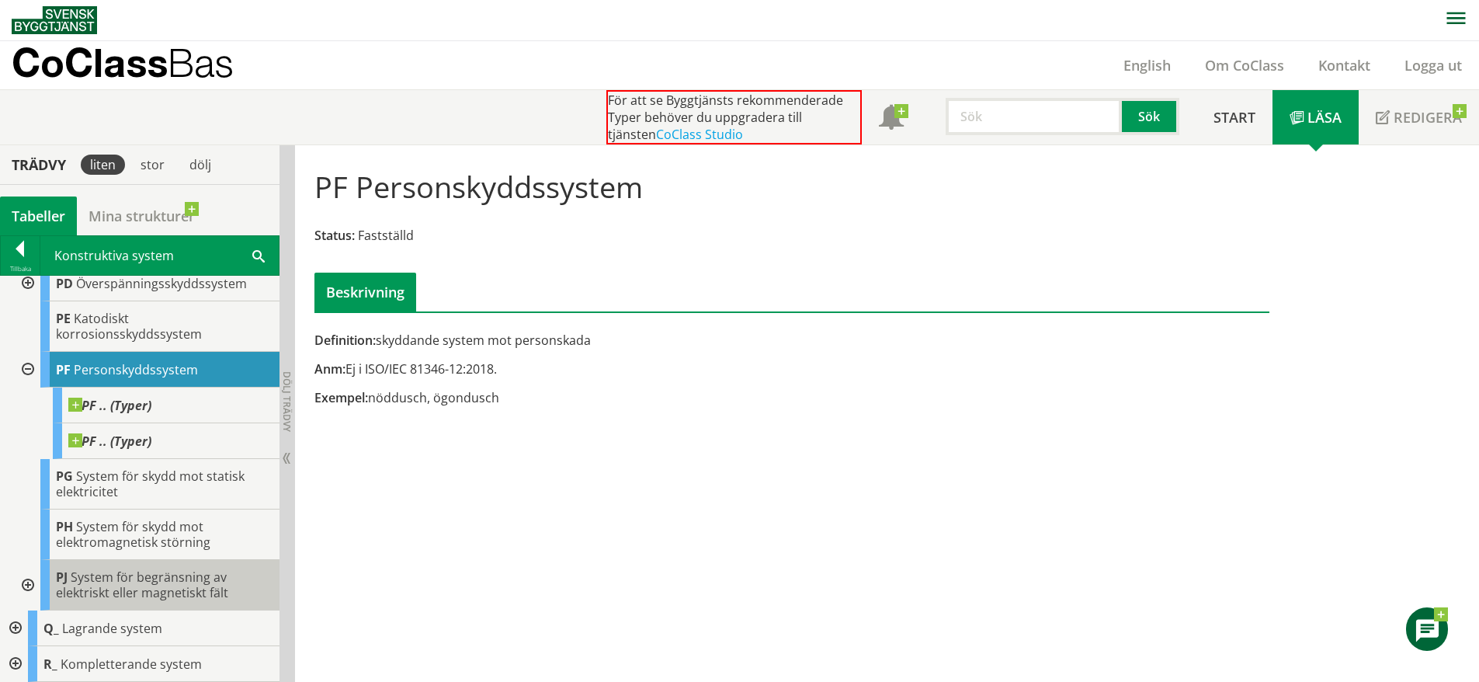
scroll to position [1005, 0]
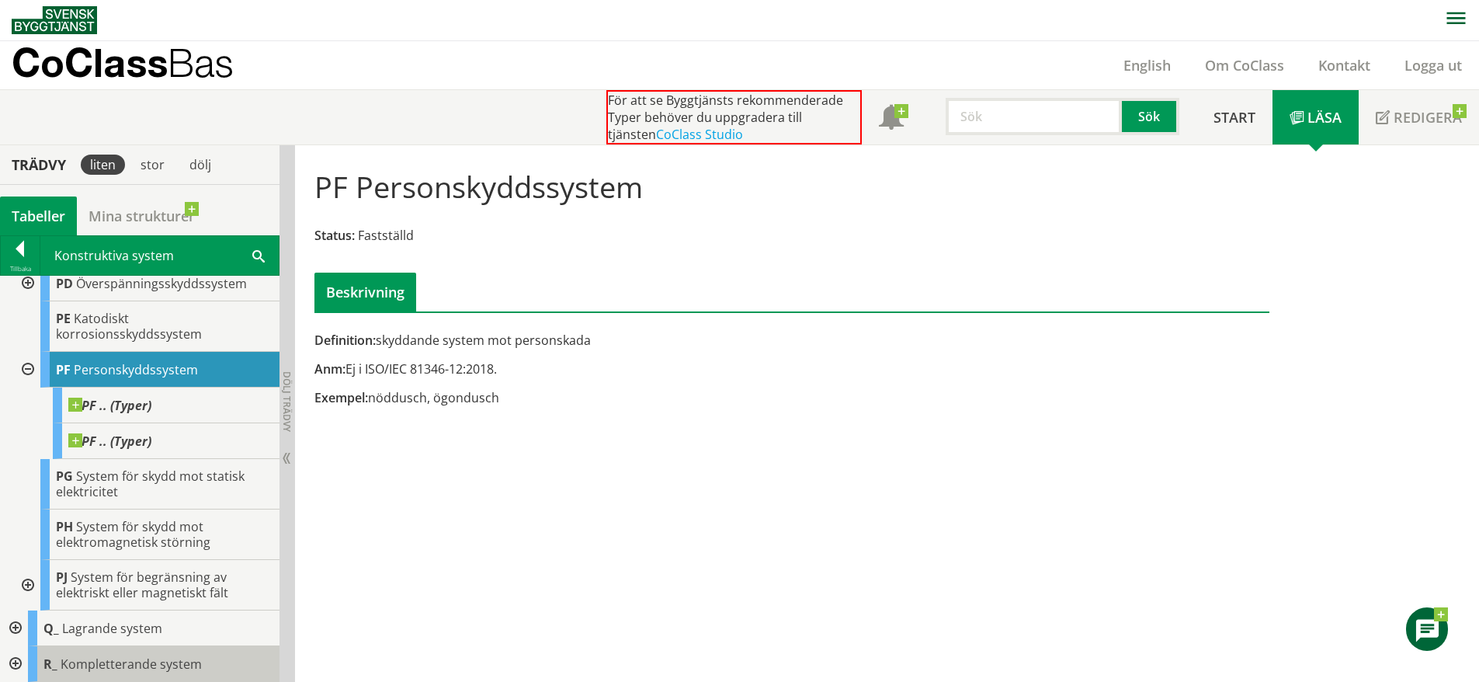
click at [83, 657] on span "Kompletterande system" at bounding box center [131, 663] width 141 height 17
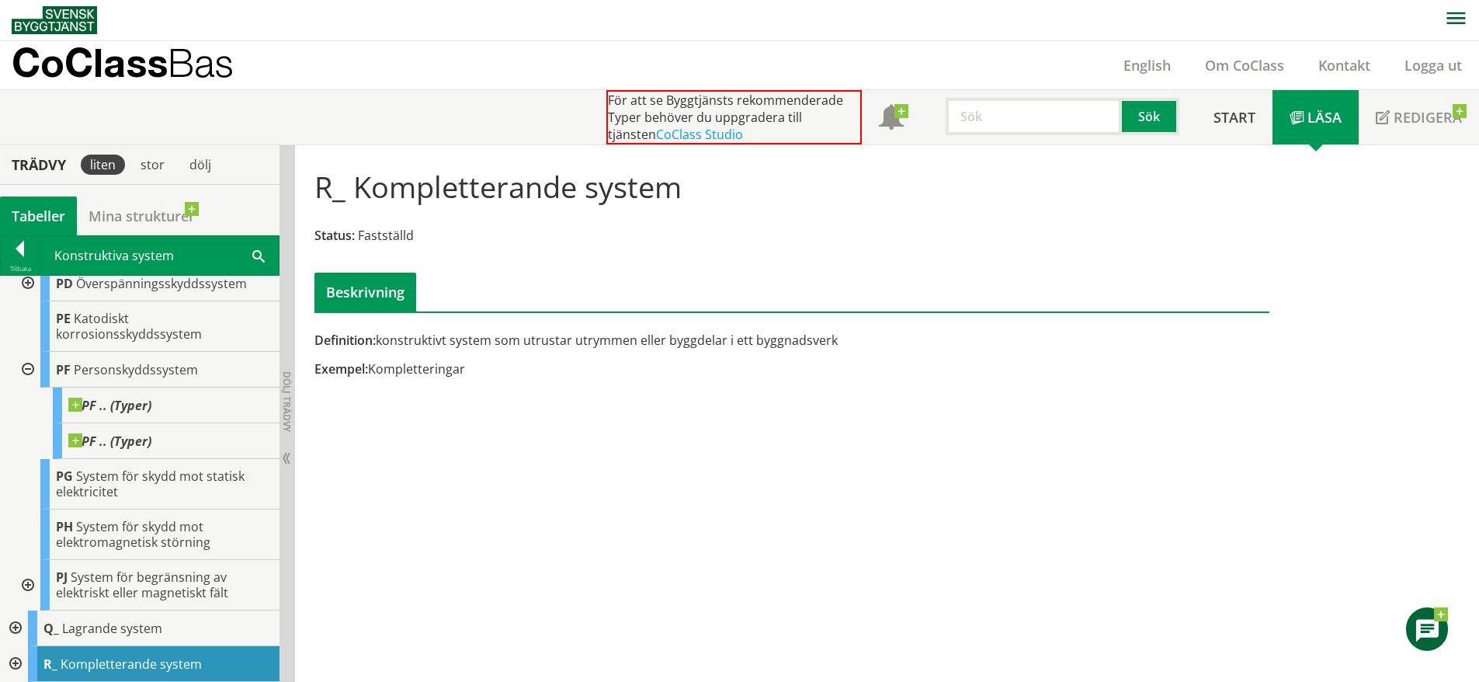
click at [9, 658] on div at bounding box center [14, 664] width 28 height 36
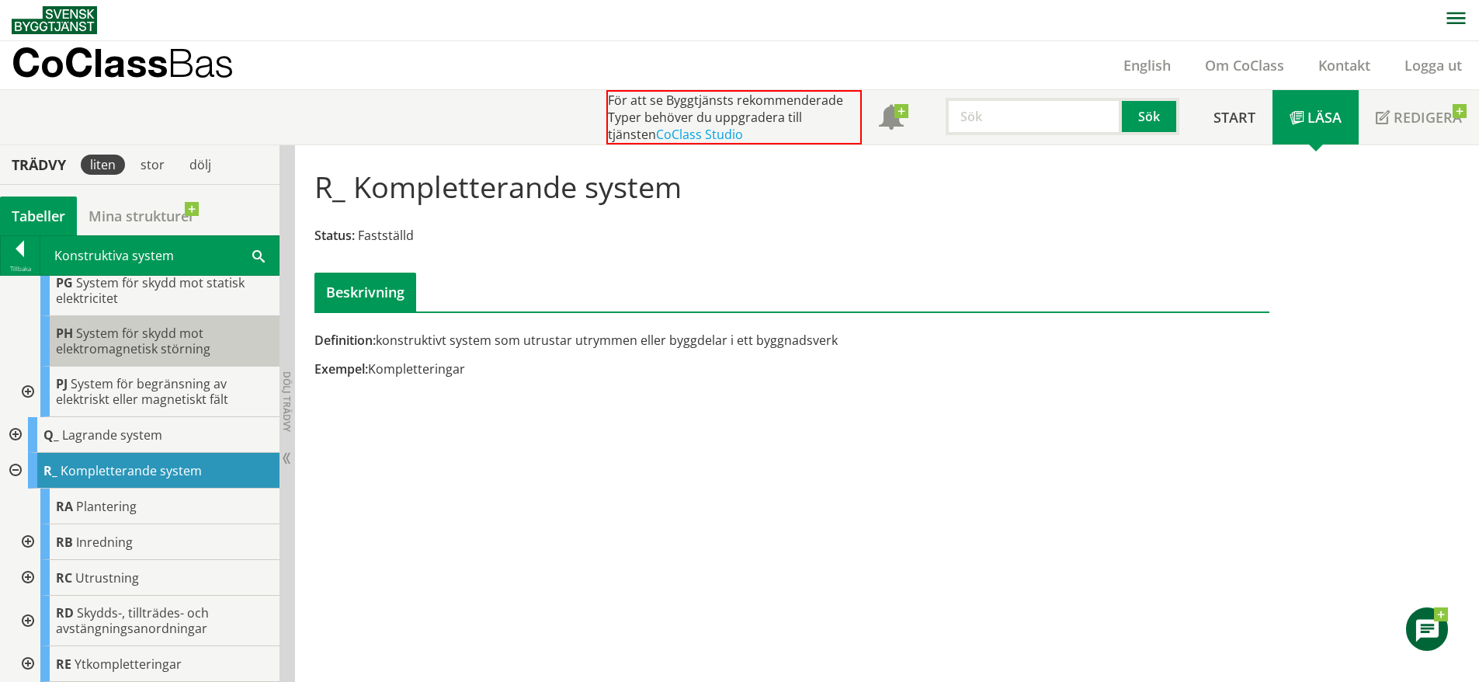
scroll to position [1198, 0]
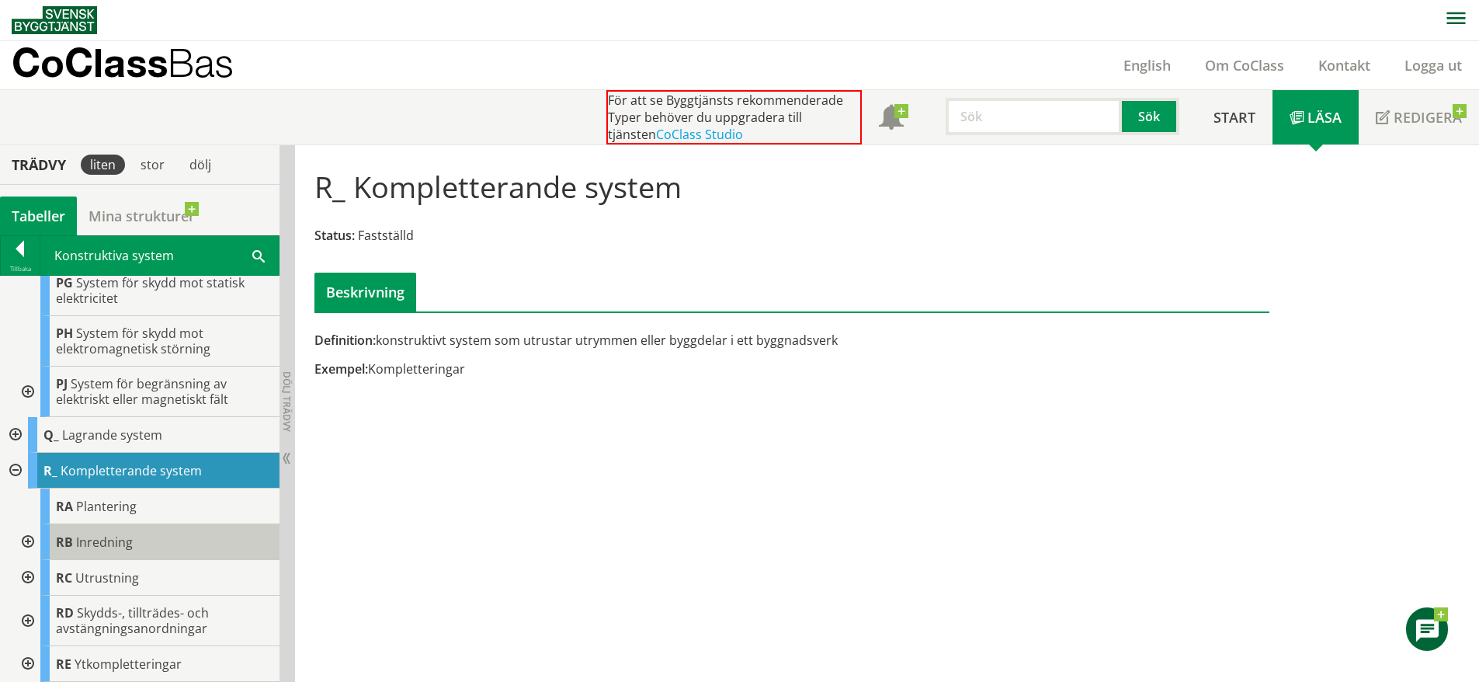
click at [196, 547] on div "RB Inredning" at bounding box center [159, 542] width 239 height 36
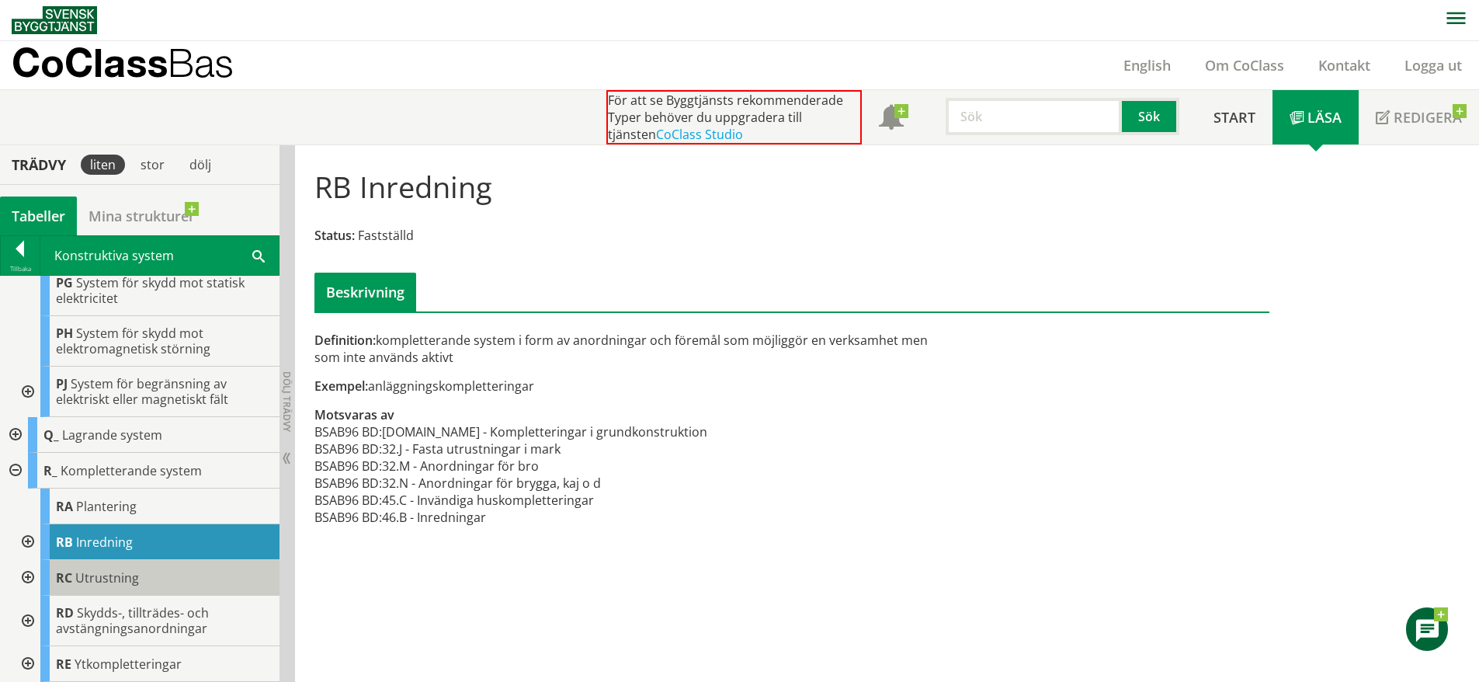
click at [173, 572] on div "RC Utrustning" at bounding box center [159, 578] width 239 height 36
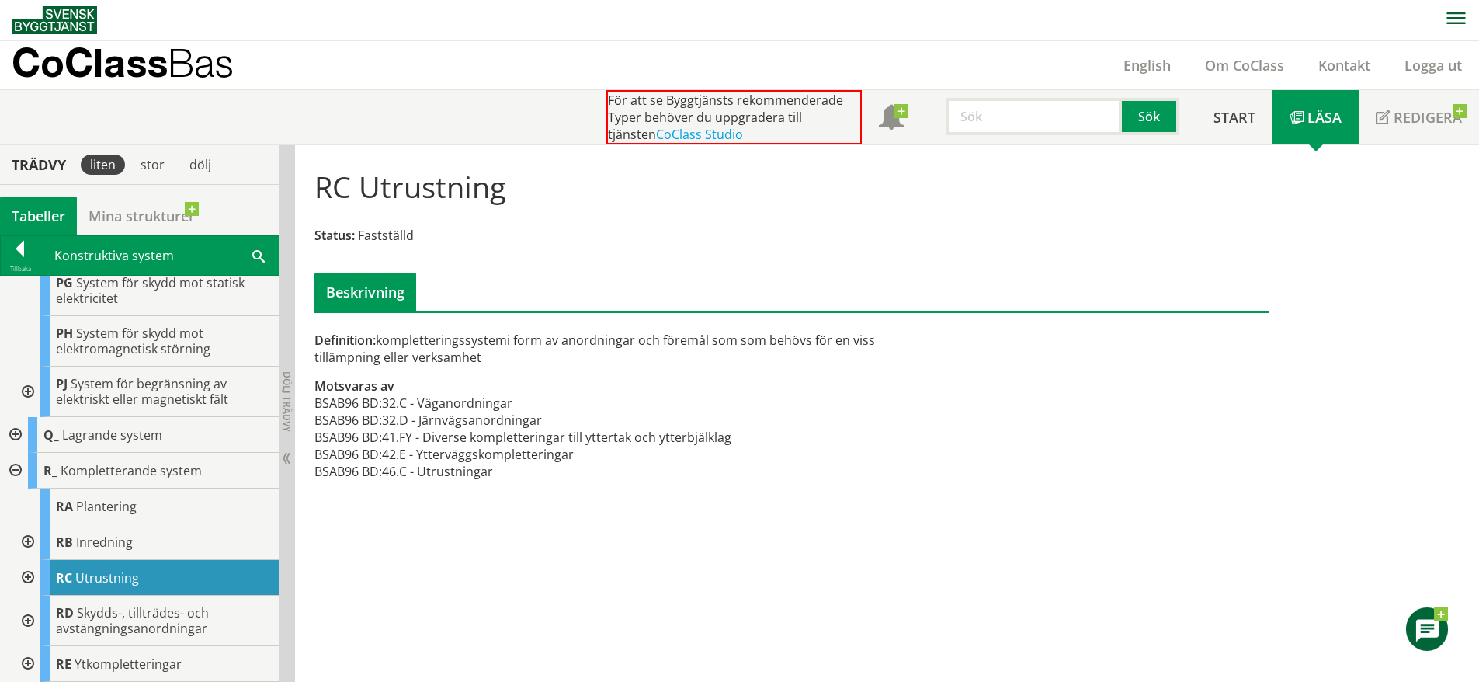
click at [25, 573] on div at bounding box center [26, 578] width 28 height 36
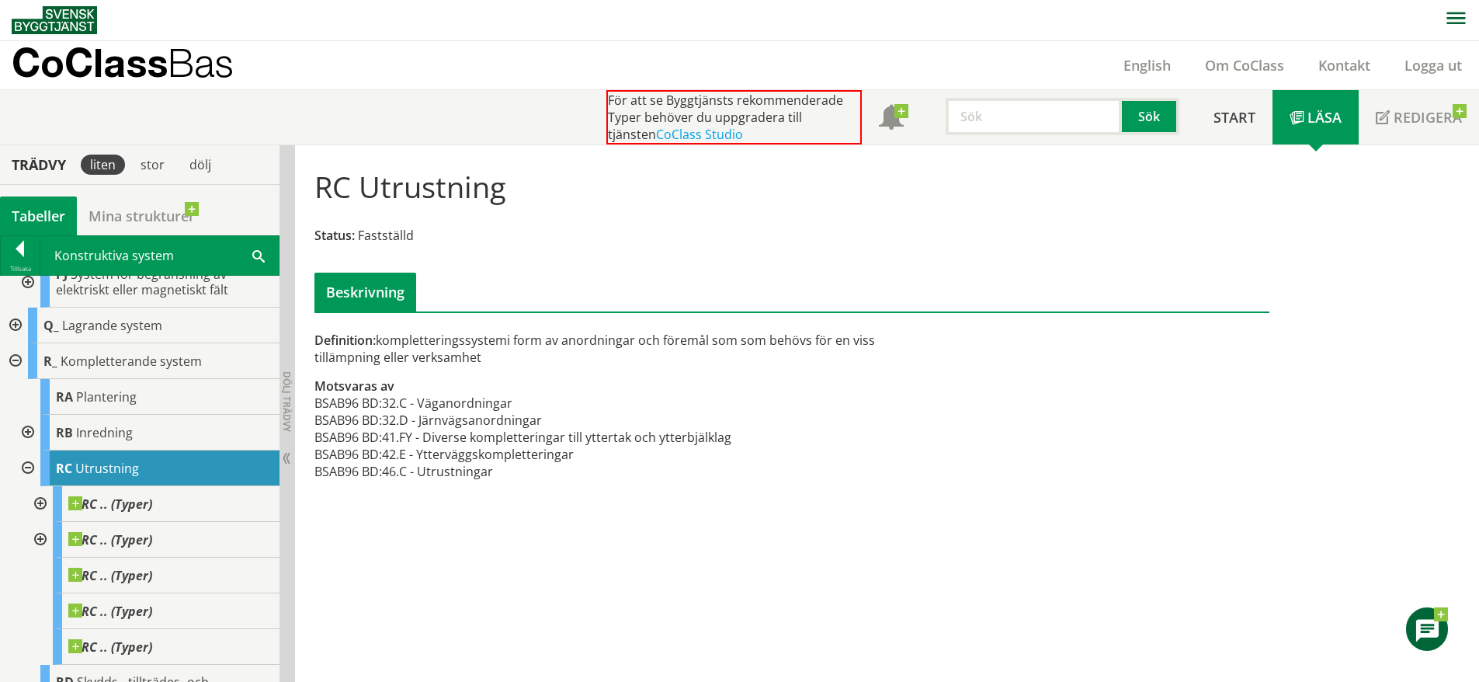
scroll to position [1311, 0]
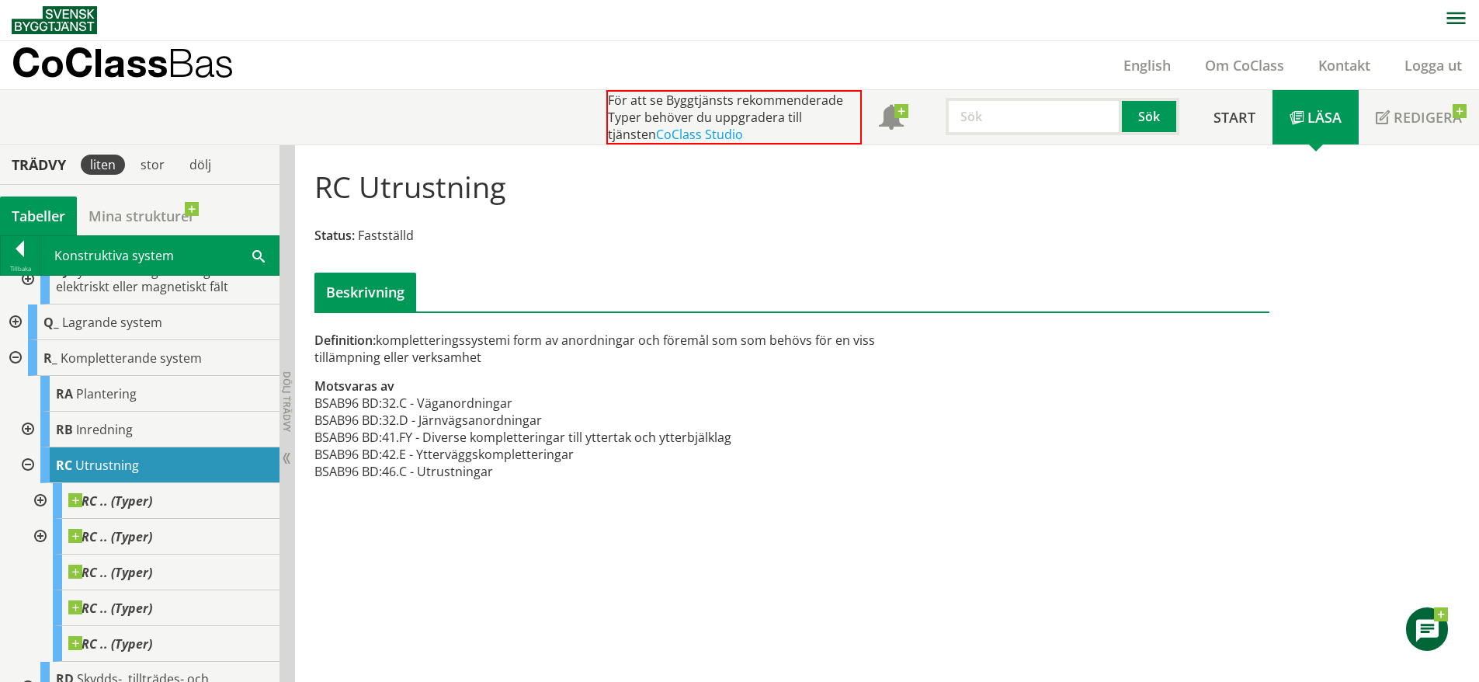
click at [28, 461] on div at bounding box center [26, 465] width 28 height 36
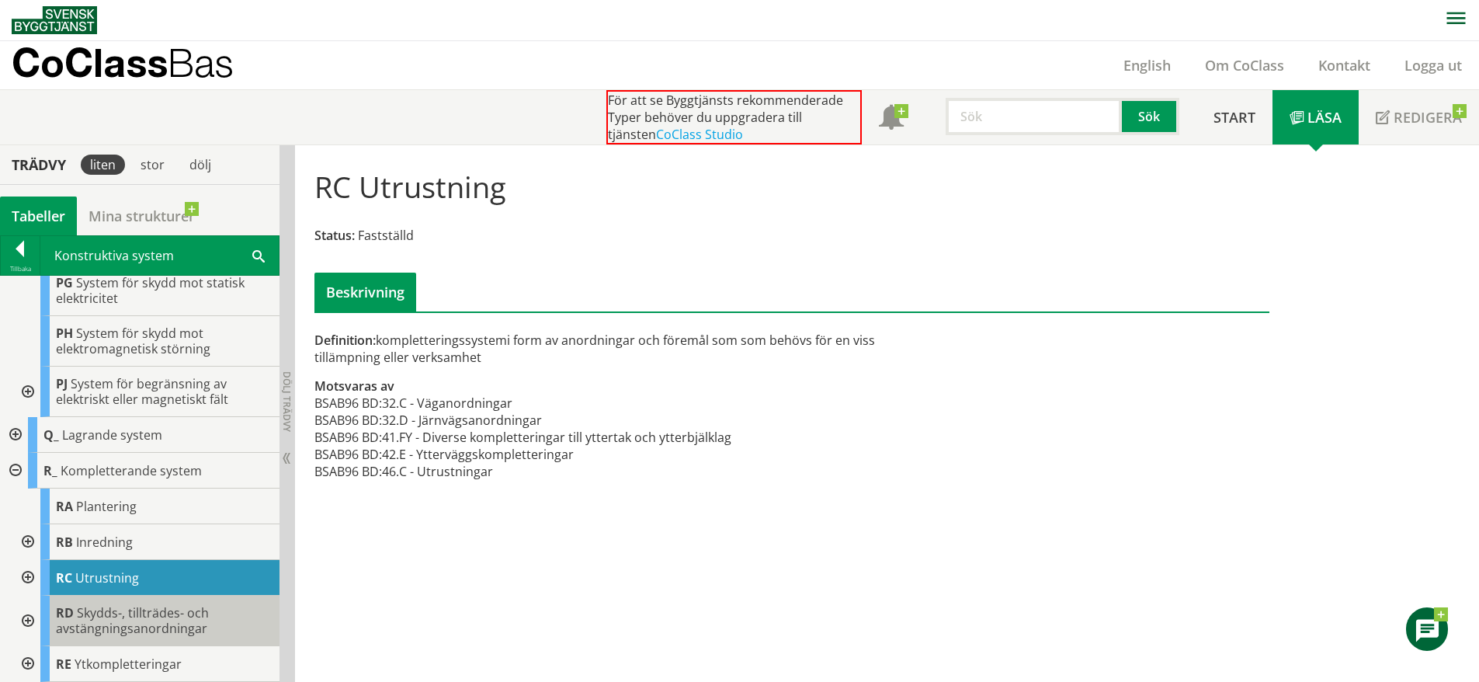
click at [139, 631] on span "Skydds-, tillträdes- och avstängningsanordningar" at bounding box center [132, 620] width 153 height 33
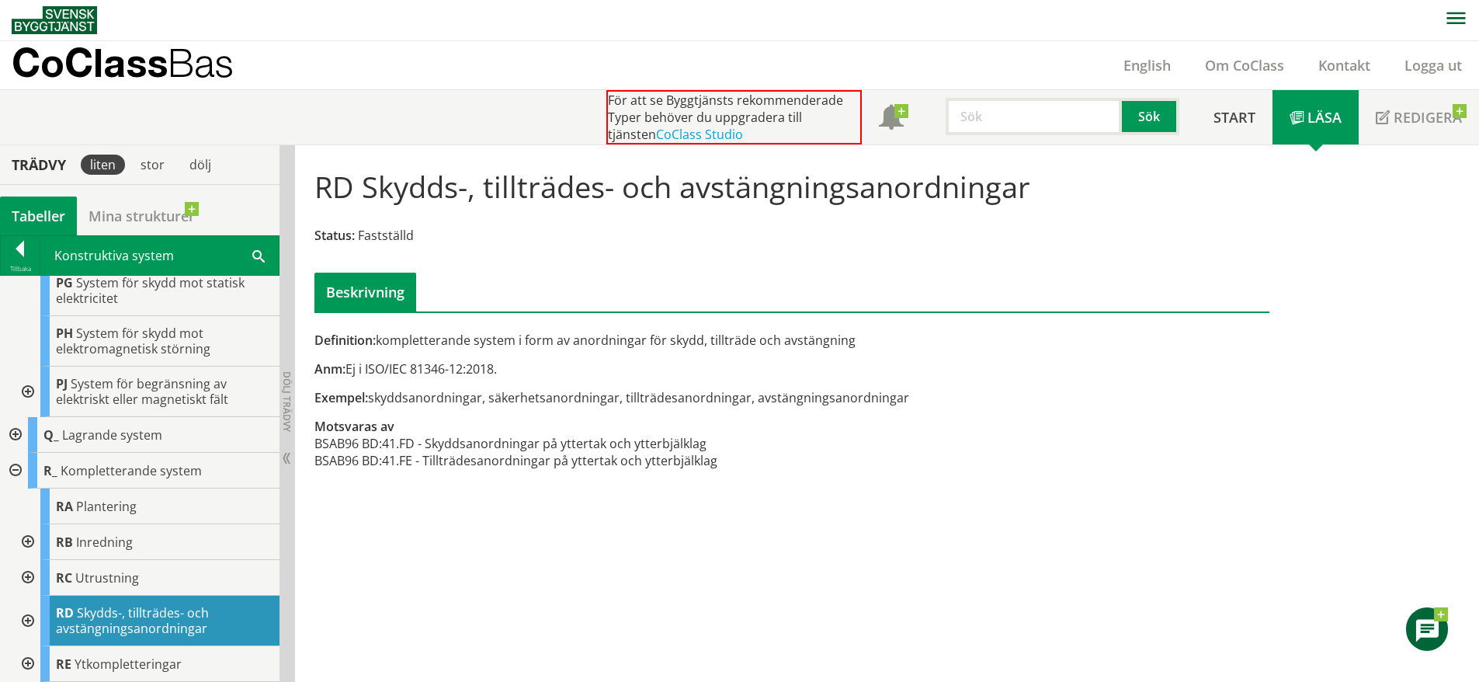
click at [26, 618] on div at bounding box center [26, 621] width 28 height 50
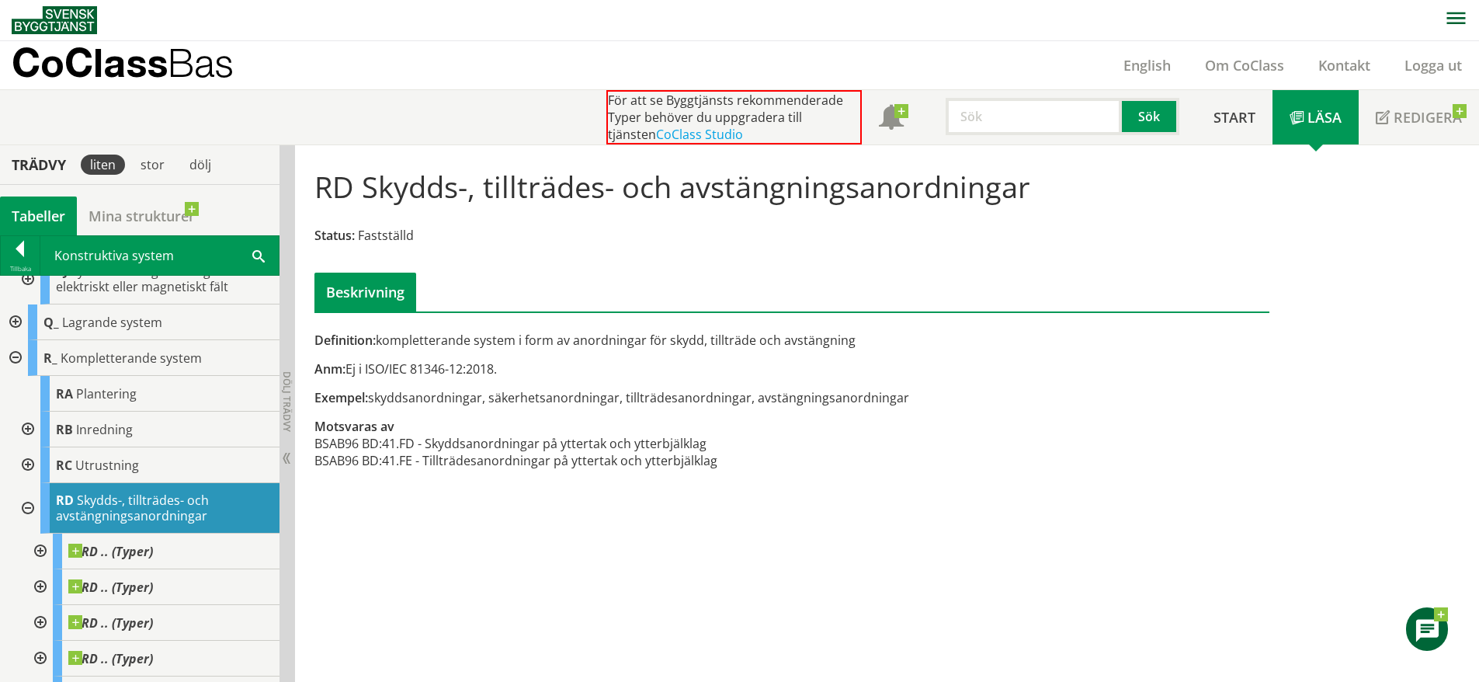
scroll to position [1413, 0]
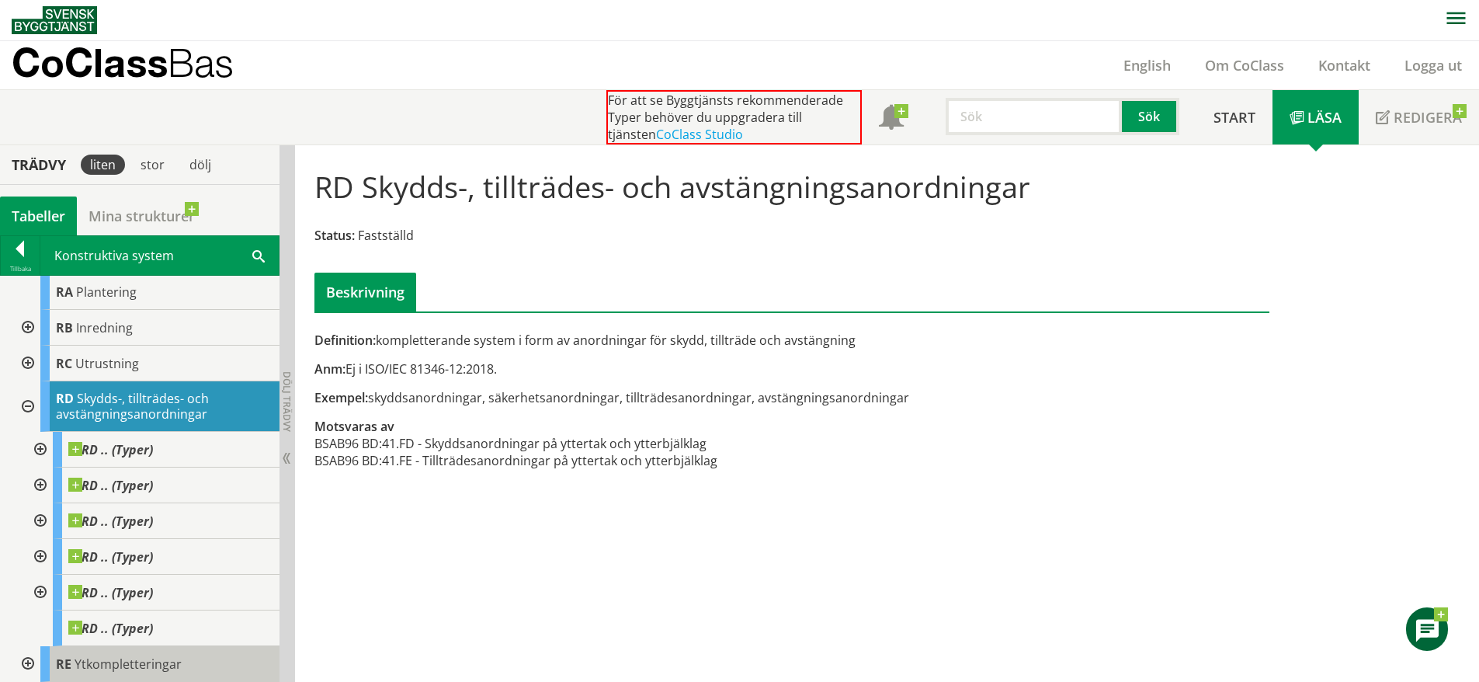
click at [99, 655] on span "Ytkompletteringar" at bounding box center [128, 663] width 107 height 17
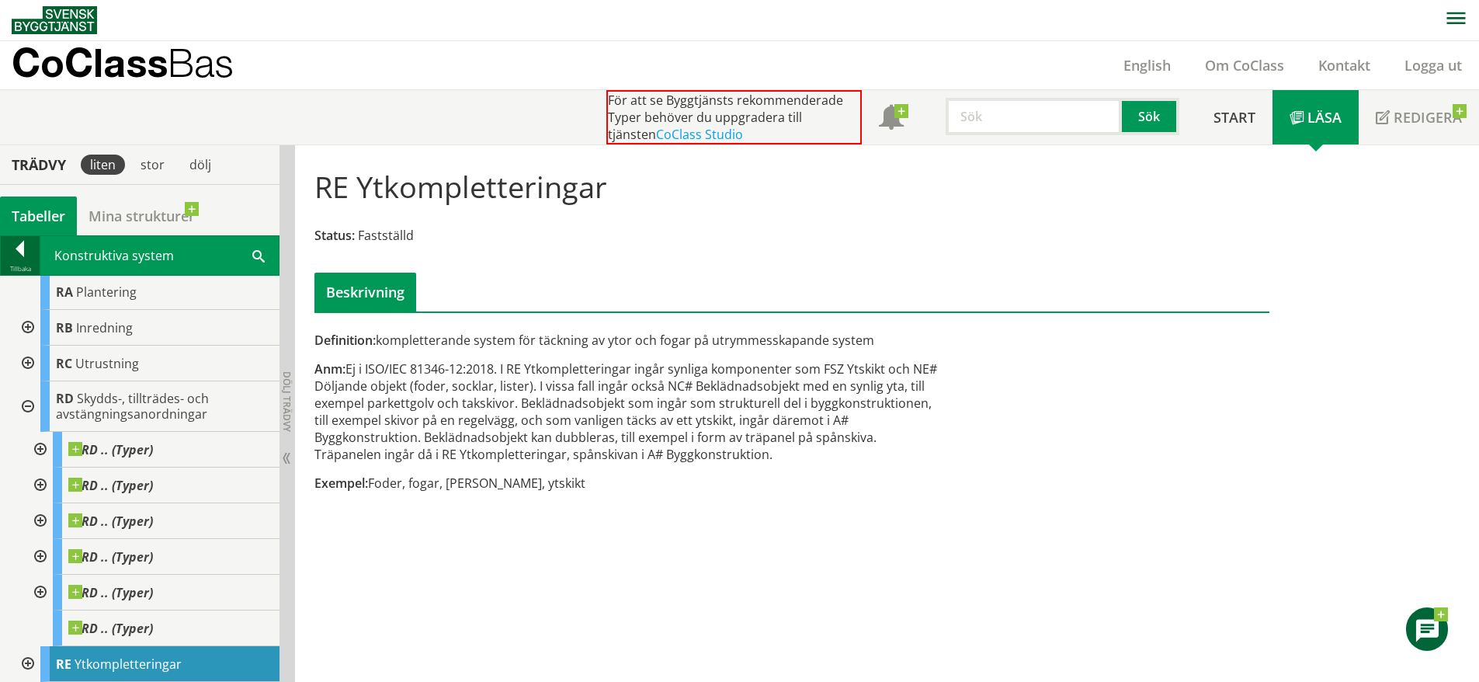
click at [26, 245] on div at bounding box center [20, 252] width 39 height 22
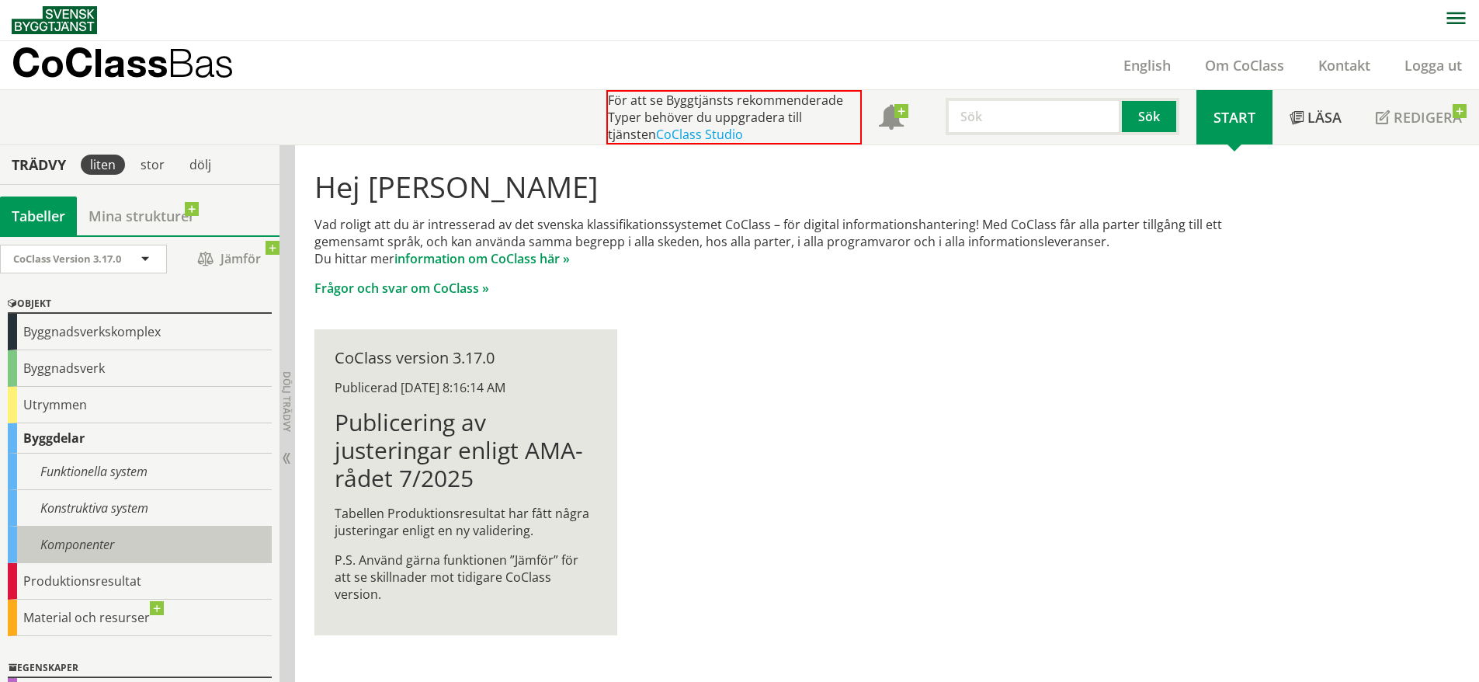
click at [77, 542] on div "Komponenter" at bounding box center [140, 544] width 264 height 36
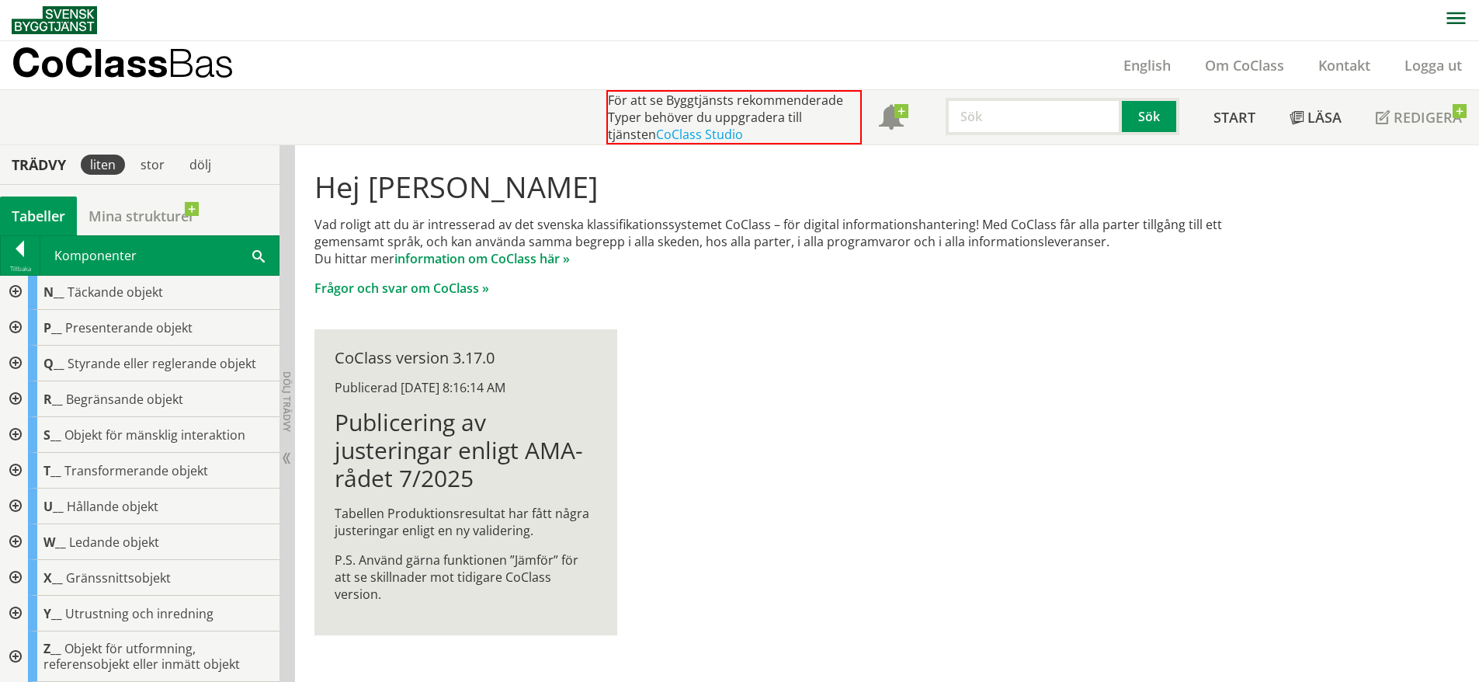
scroll to position [287, 0]
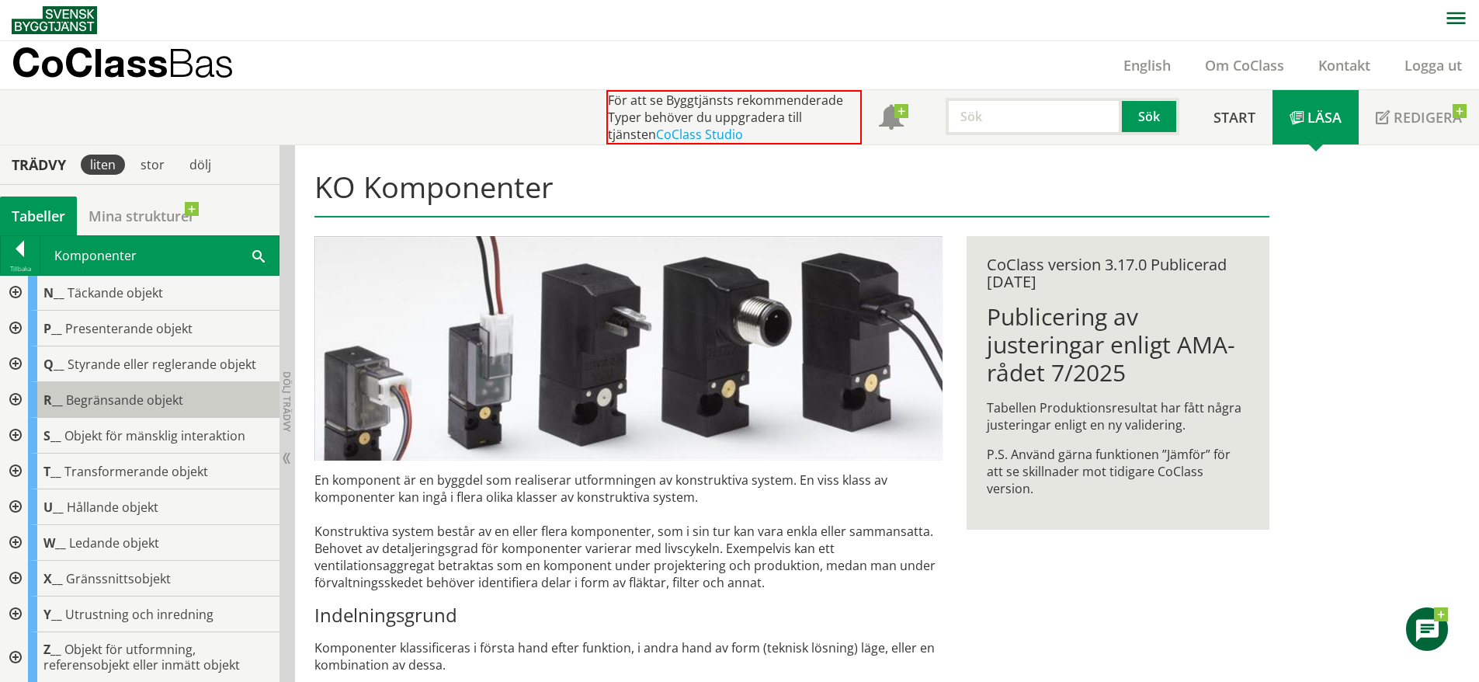
click at [84, 394] on span "Begränsande objekt" at bounding box center [124, 399] width 117 height 17
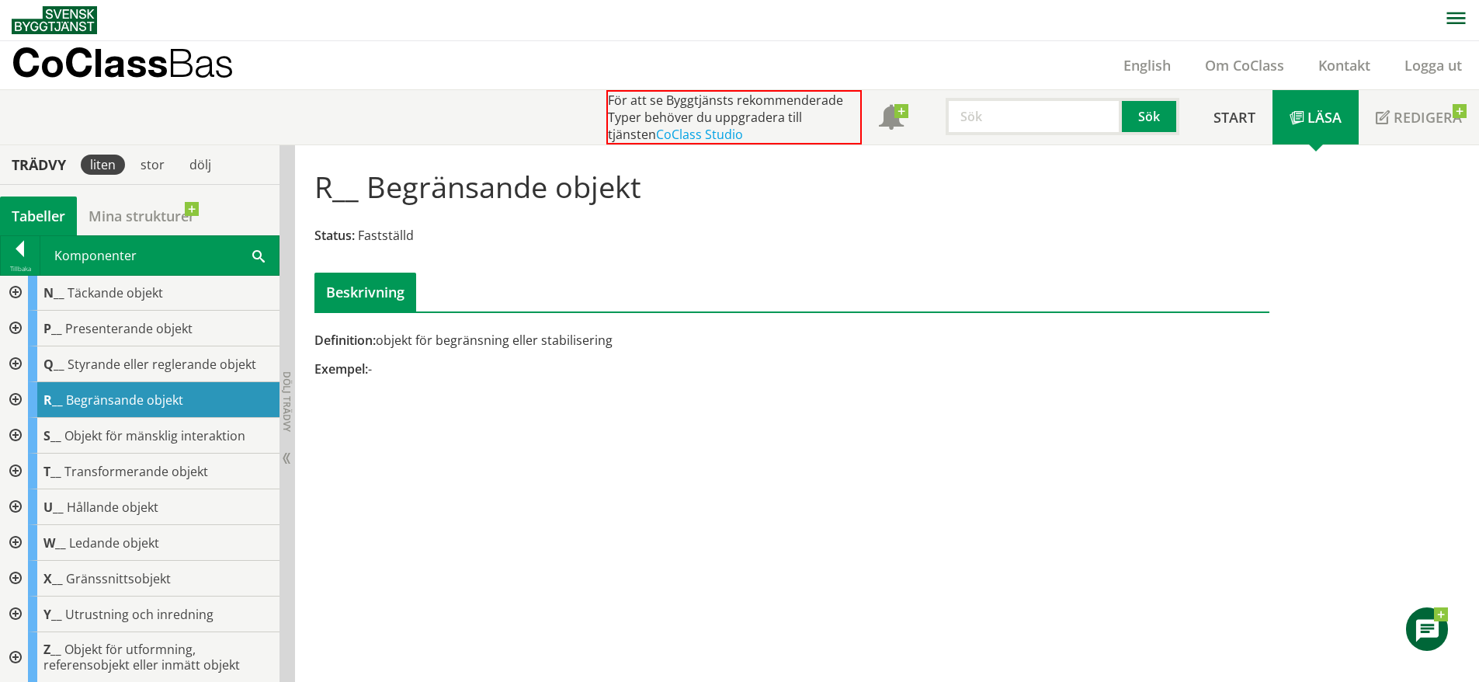
click at [16, 402] on div at bounding box center [14, 400] width 28 height 36
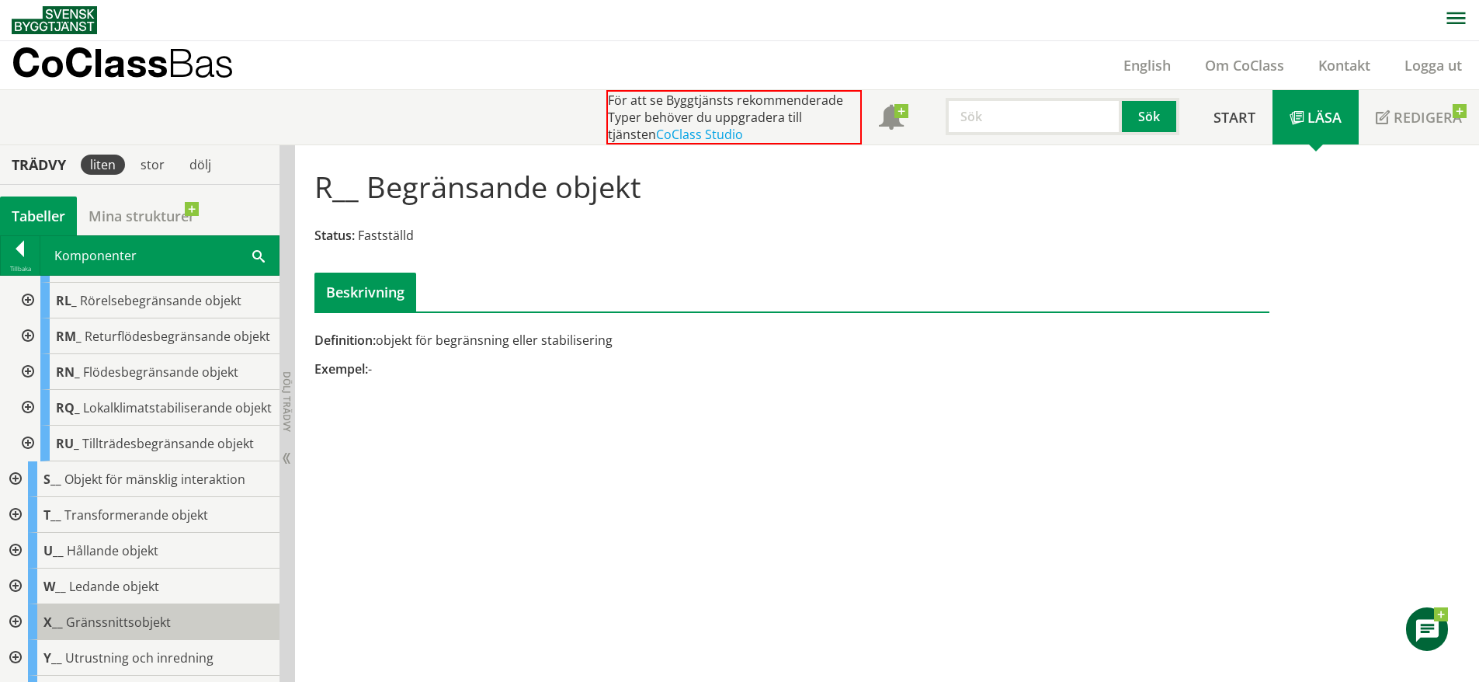
scroll to position [530, 0]
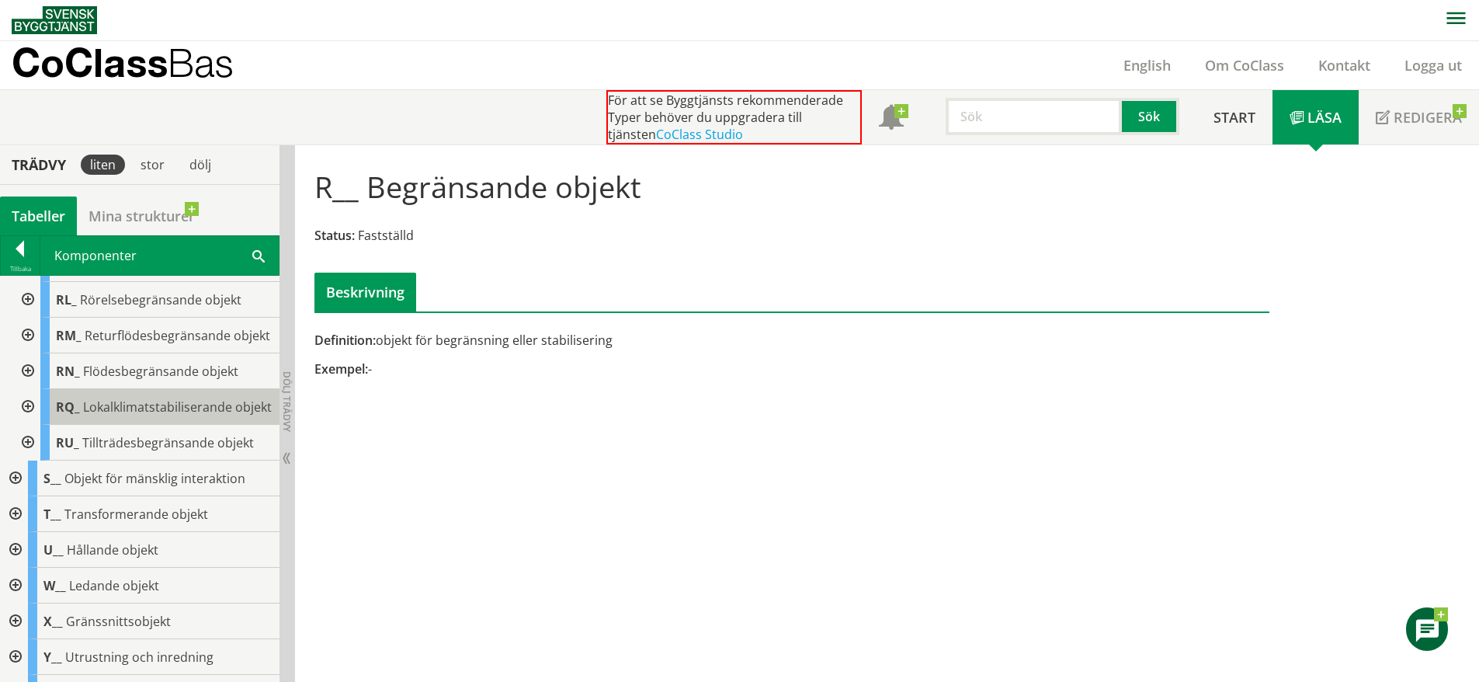
click at [207, 425] on div "RQ_ Lokalklimatstabiliserande objekt" at bounding box center [159, 407] width 239 height 36
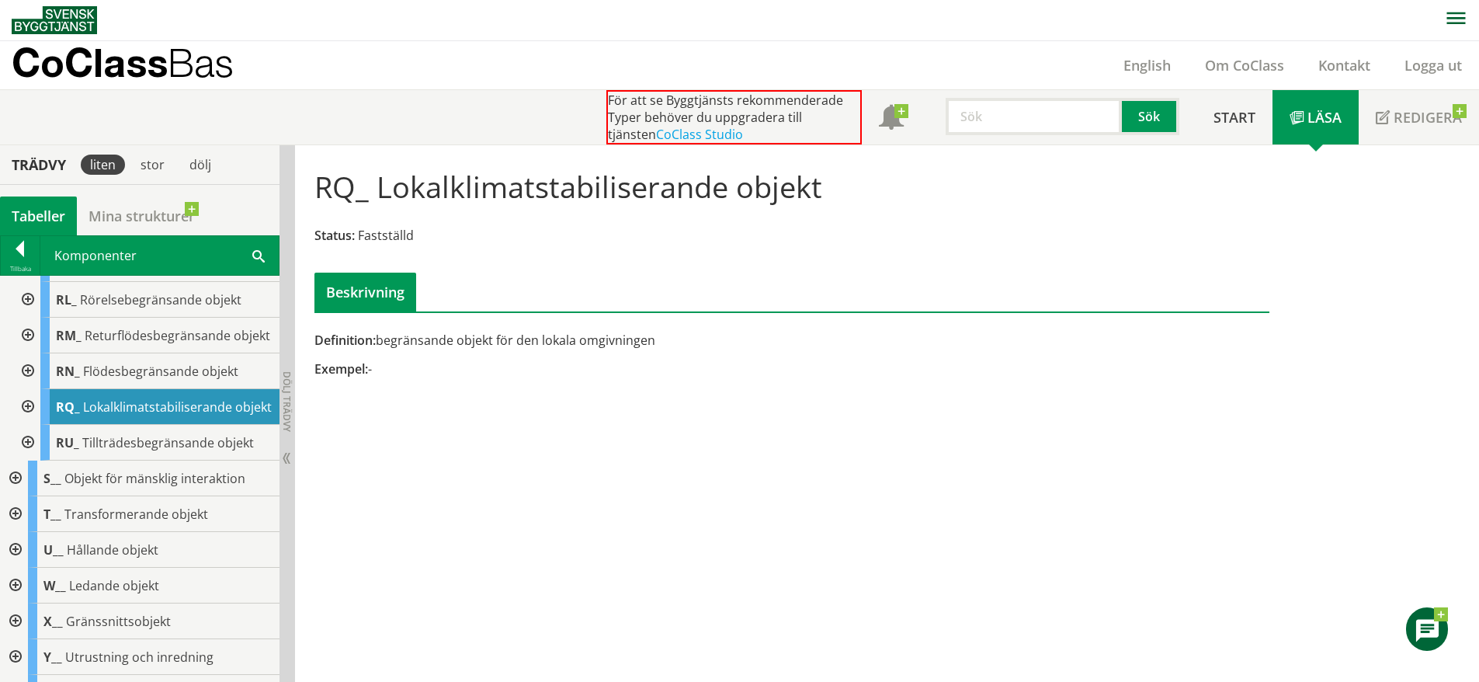
click at [31, 425] on div at bounding box center [26, 407] width 28 height 36
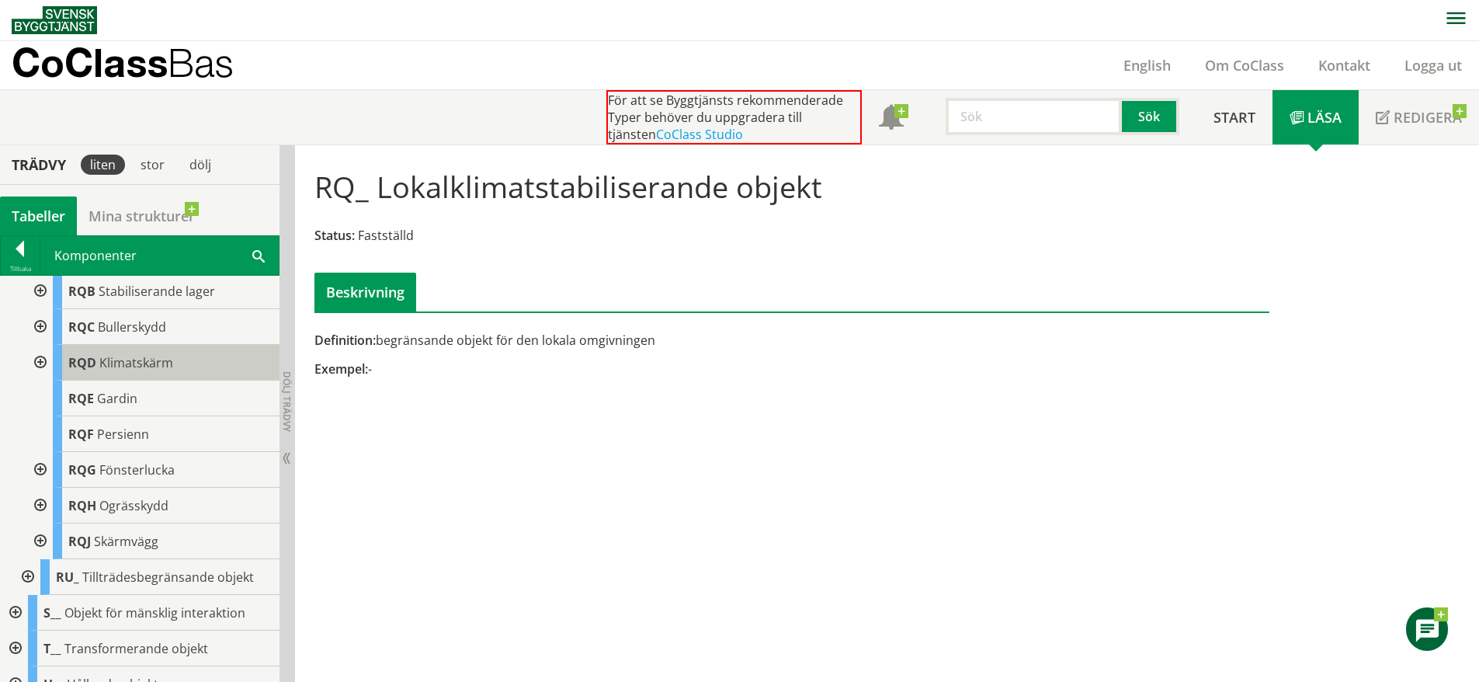
scroll to position [723, 0]
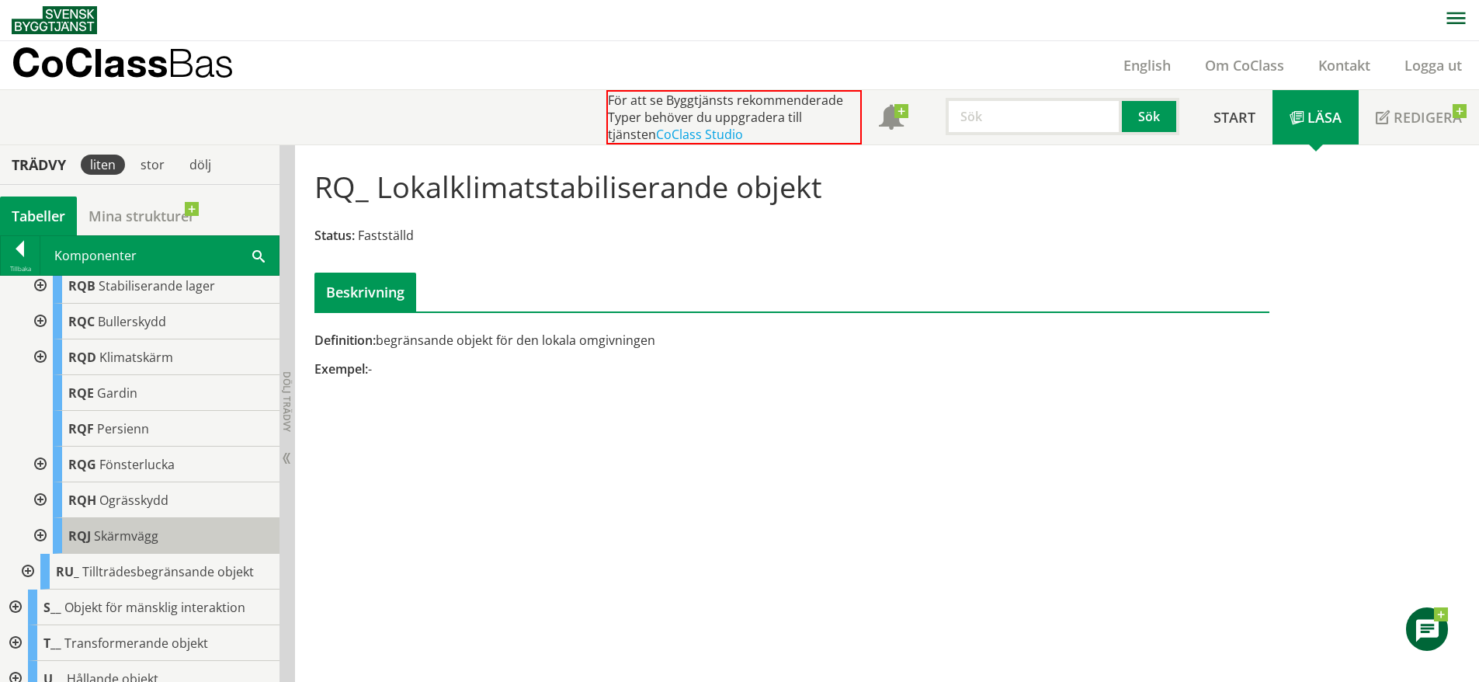
click at [152, 544] on span "Skärmvägg" at bounding box center [126, 535] width 64 height 17
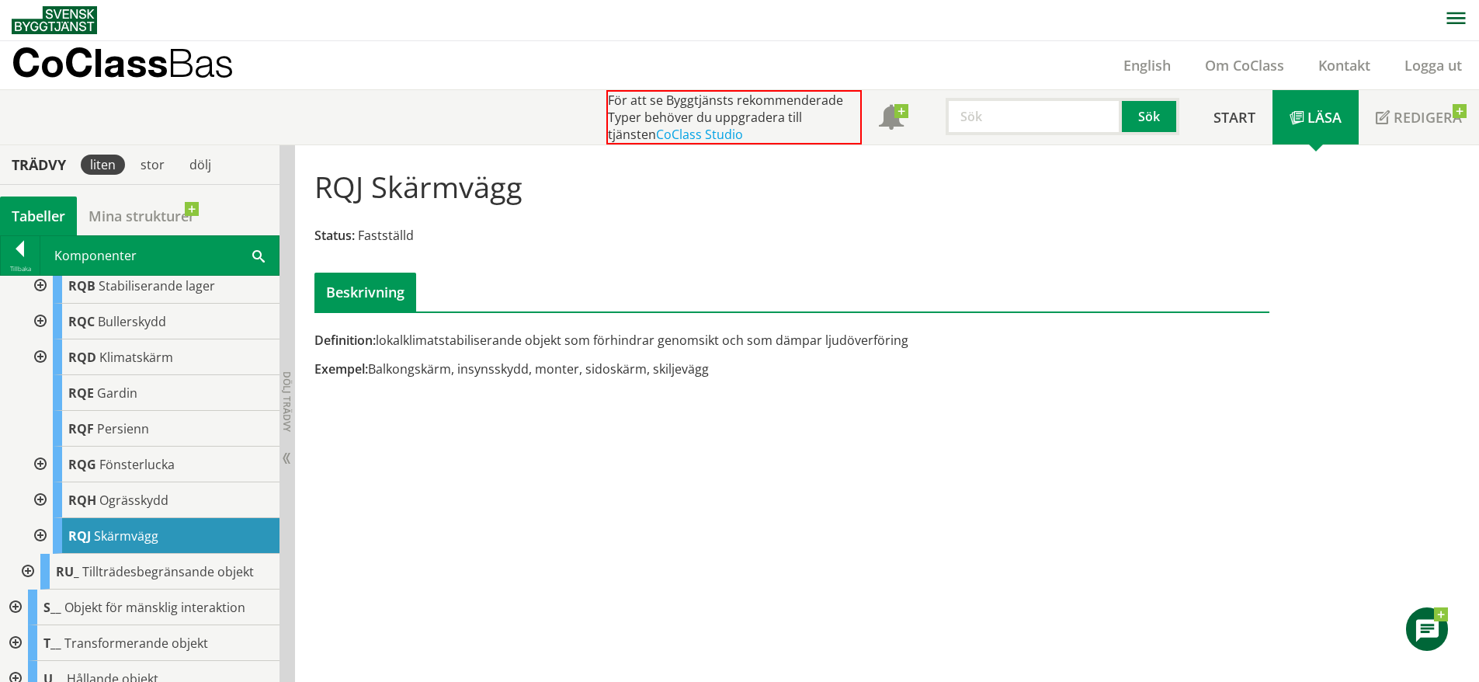
click at [44, 554] on div at bounding box center [39, 536] width 28 height 36
click at [42, 554] on div at bounding box center [39, 536] width 28 height 36
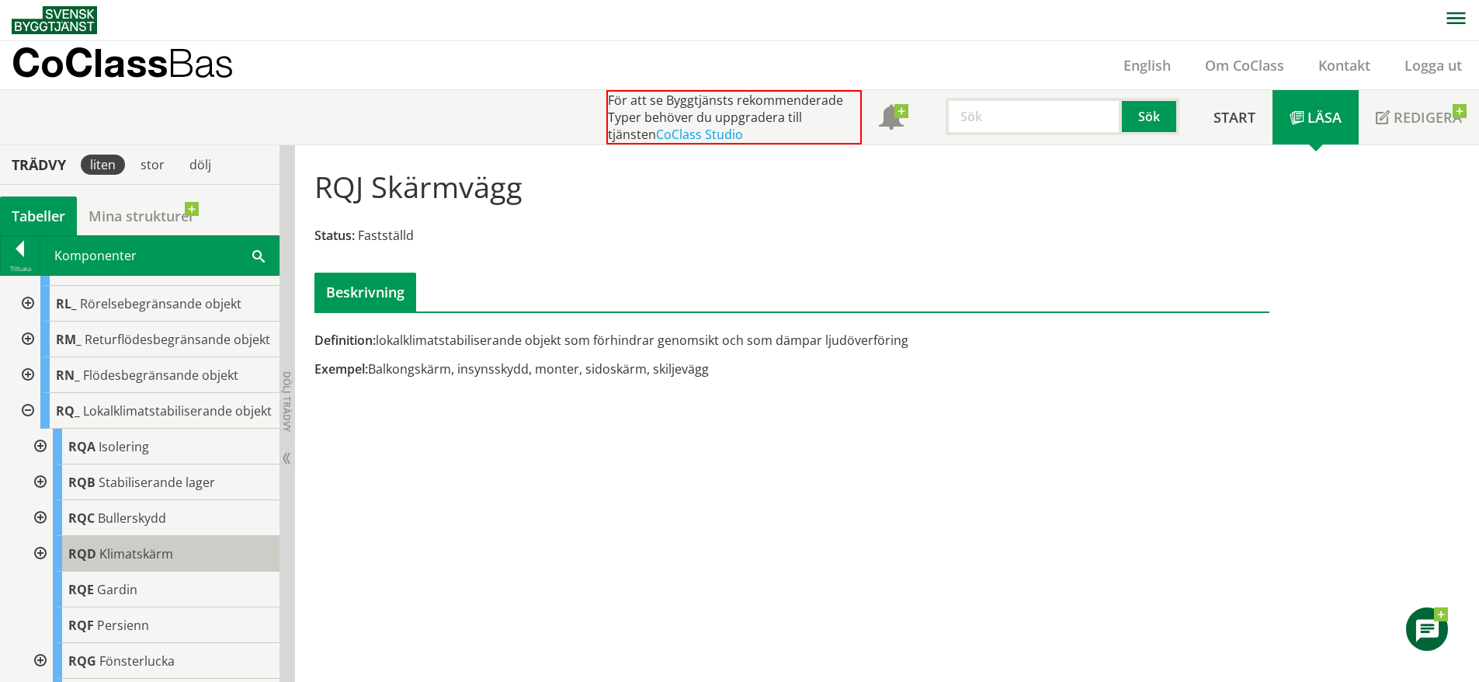
scroll to position [525, 0]
click at [34, 430] on div at bounding box center [26, 412] width 28 height 36
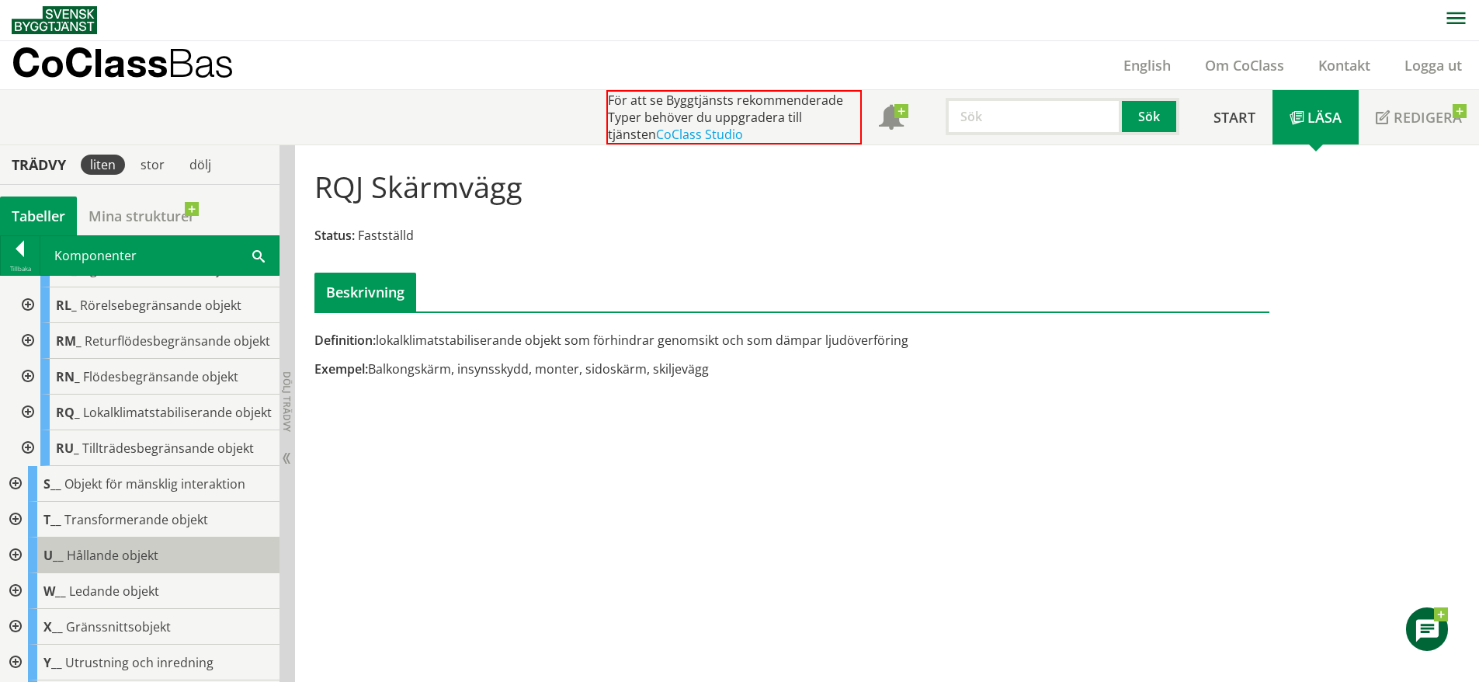
click at [49, 564] on span "U__" at bounding box center [53, 555] width 20 height 17
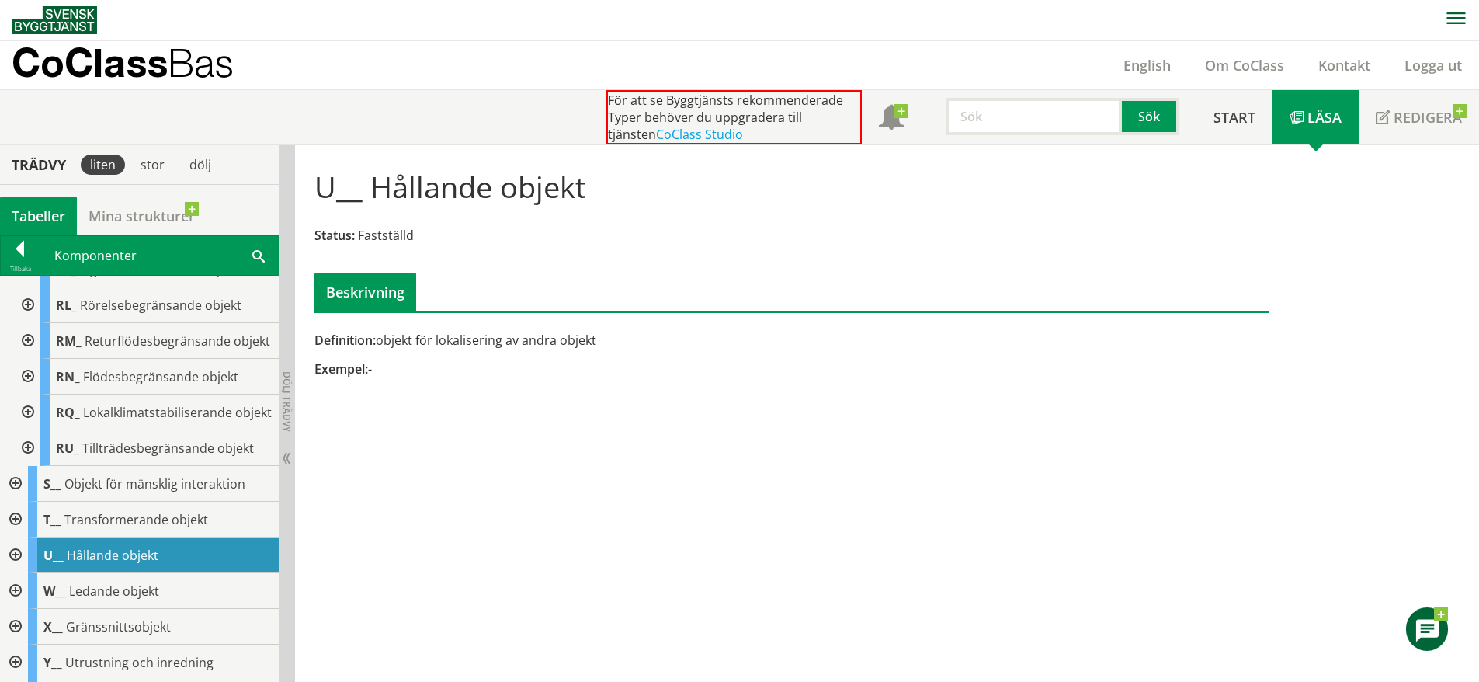
click at [12, 573] on div at bounding box center [14, 555] width 28 height 36
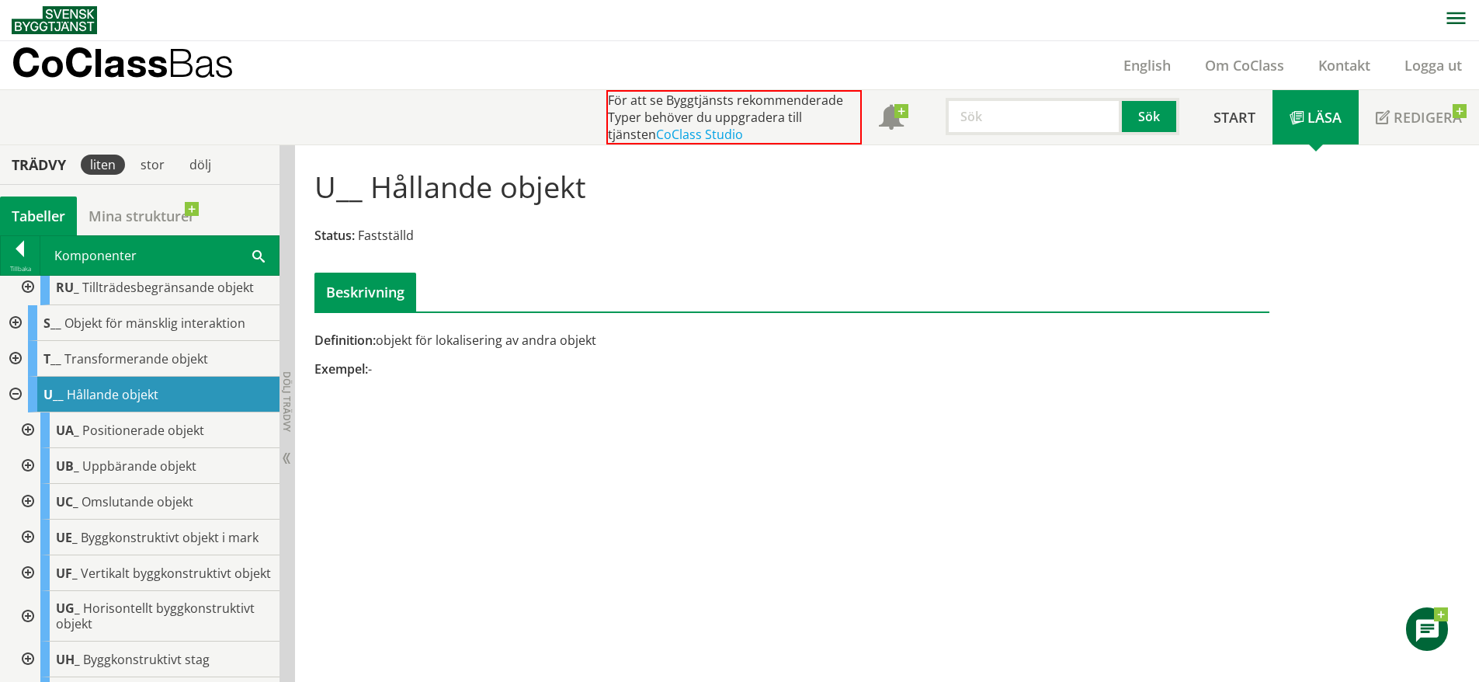
scroll to position [705, 0]
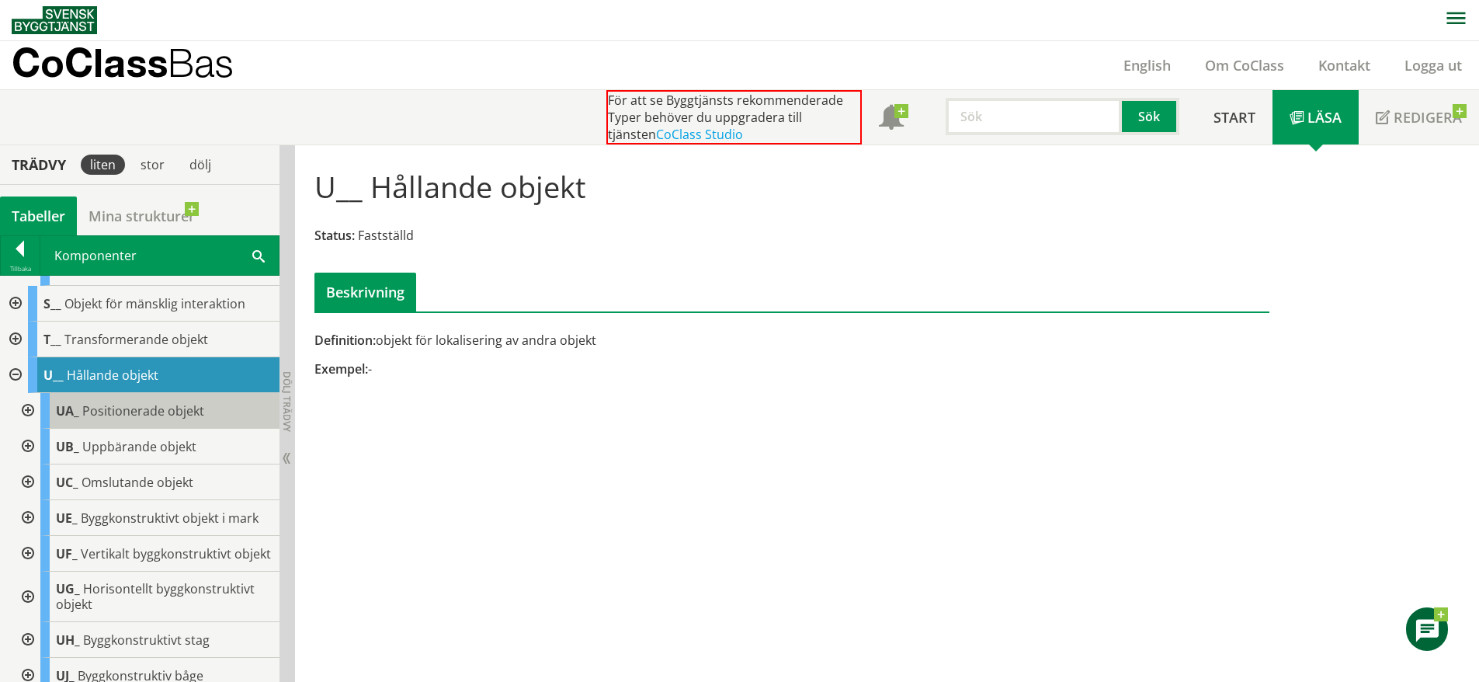
click at [136, 424] on div "UA_ Positionerade objekt" at bounding box center [159, 411] width 239 height 36
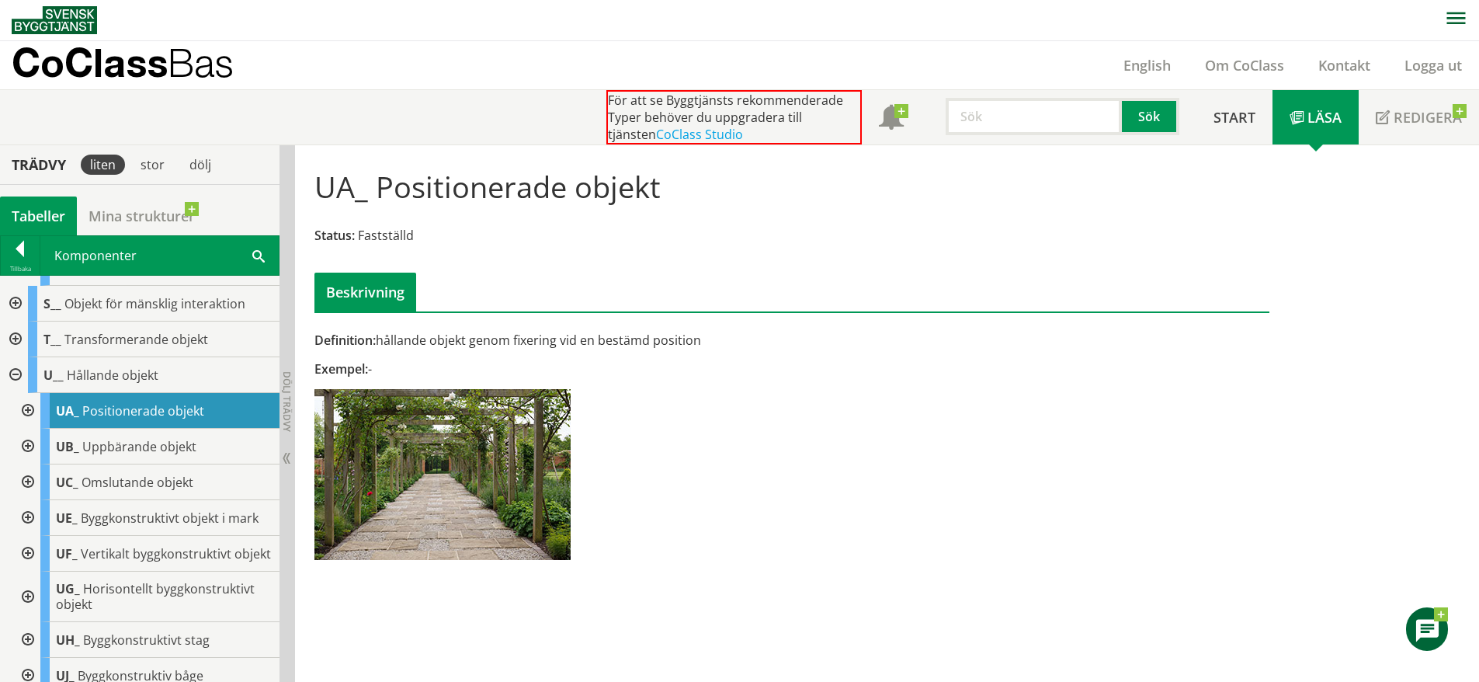
click at [26, 429] on div at bounding box center [26, 411] width 28 height 36
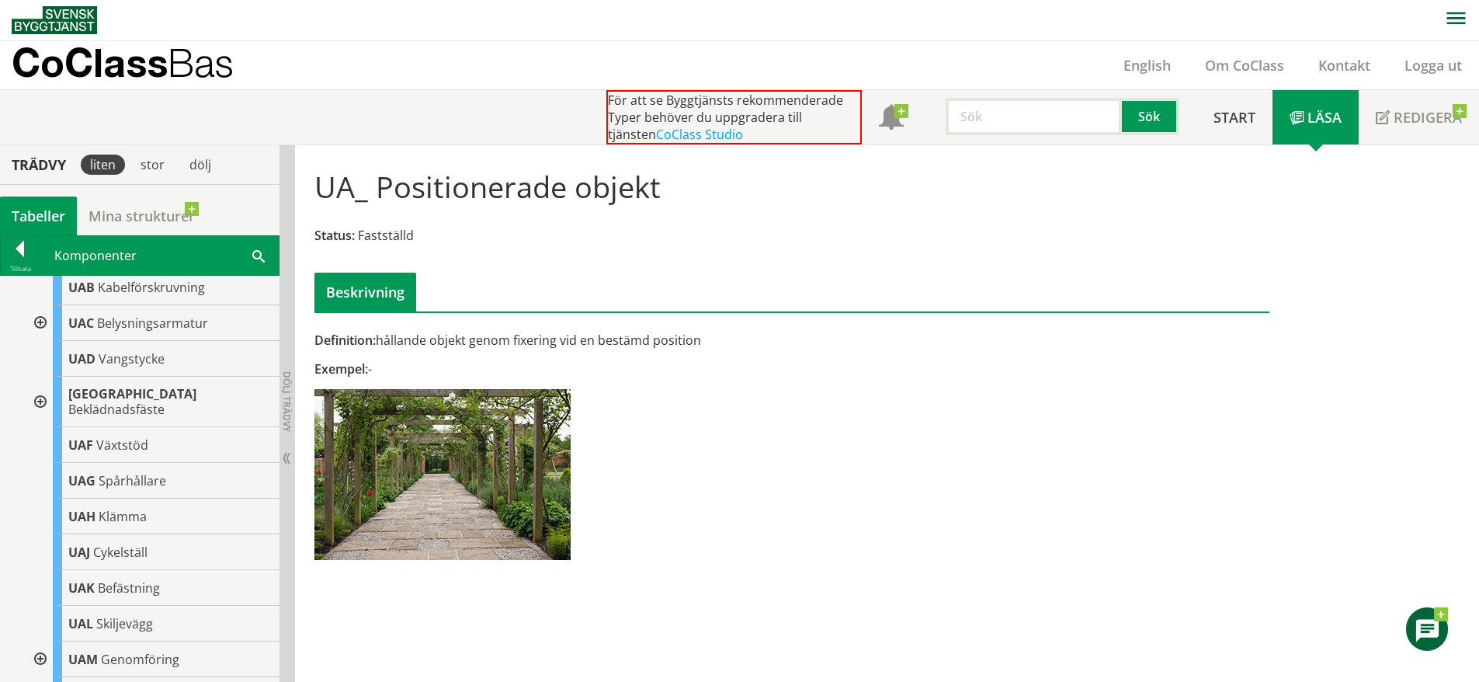
scroll to position [916, 0]
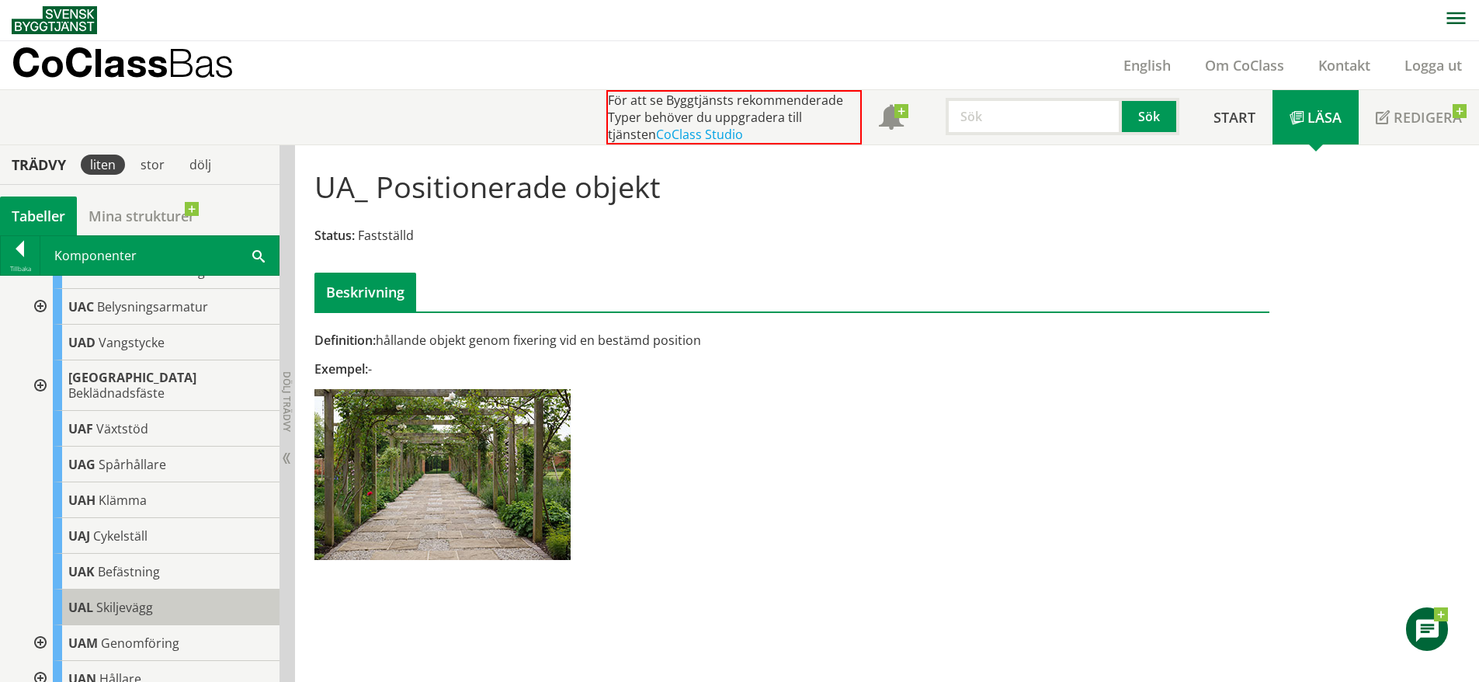
click at [179, 624] on div "UAL Skiljevägg" at bounding box center [166, 607] width 227 height 36
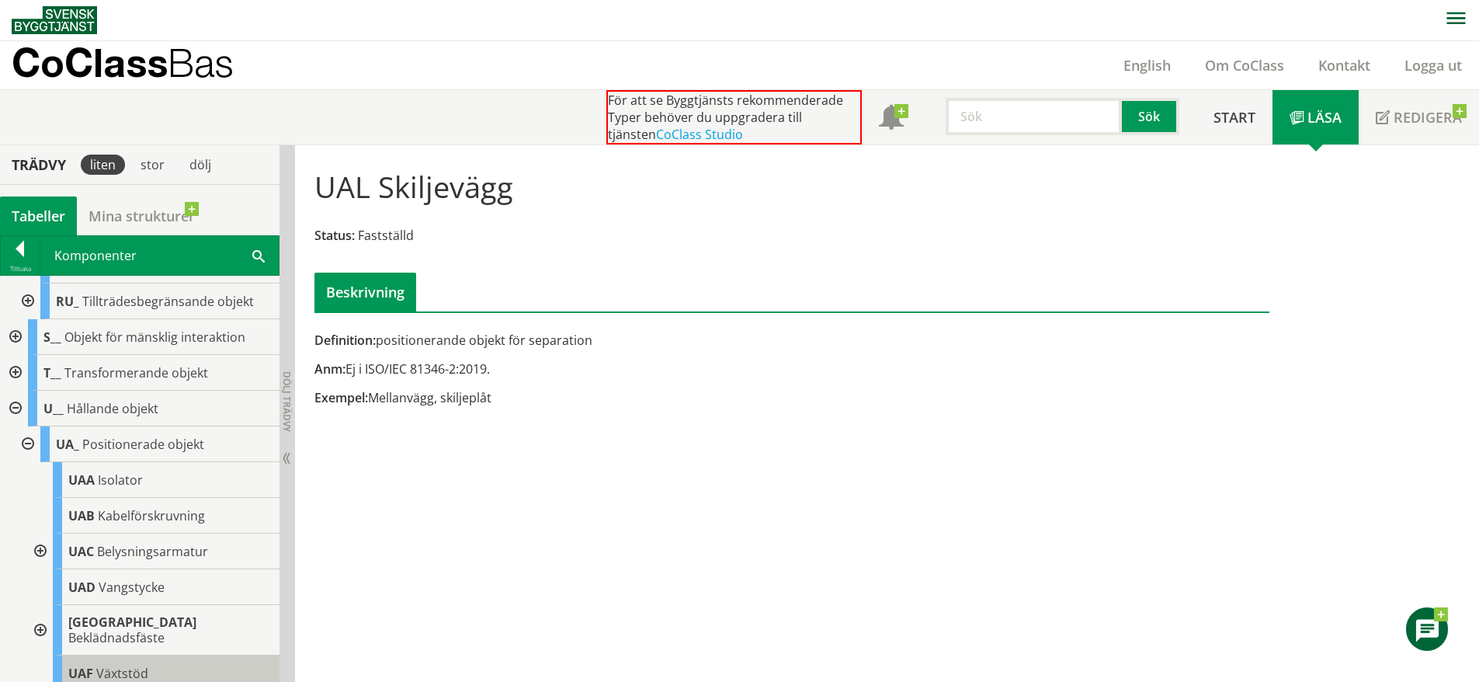
scroll to position [675, 0]
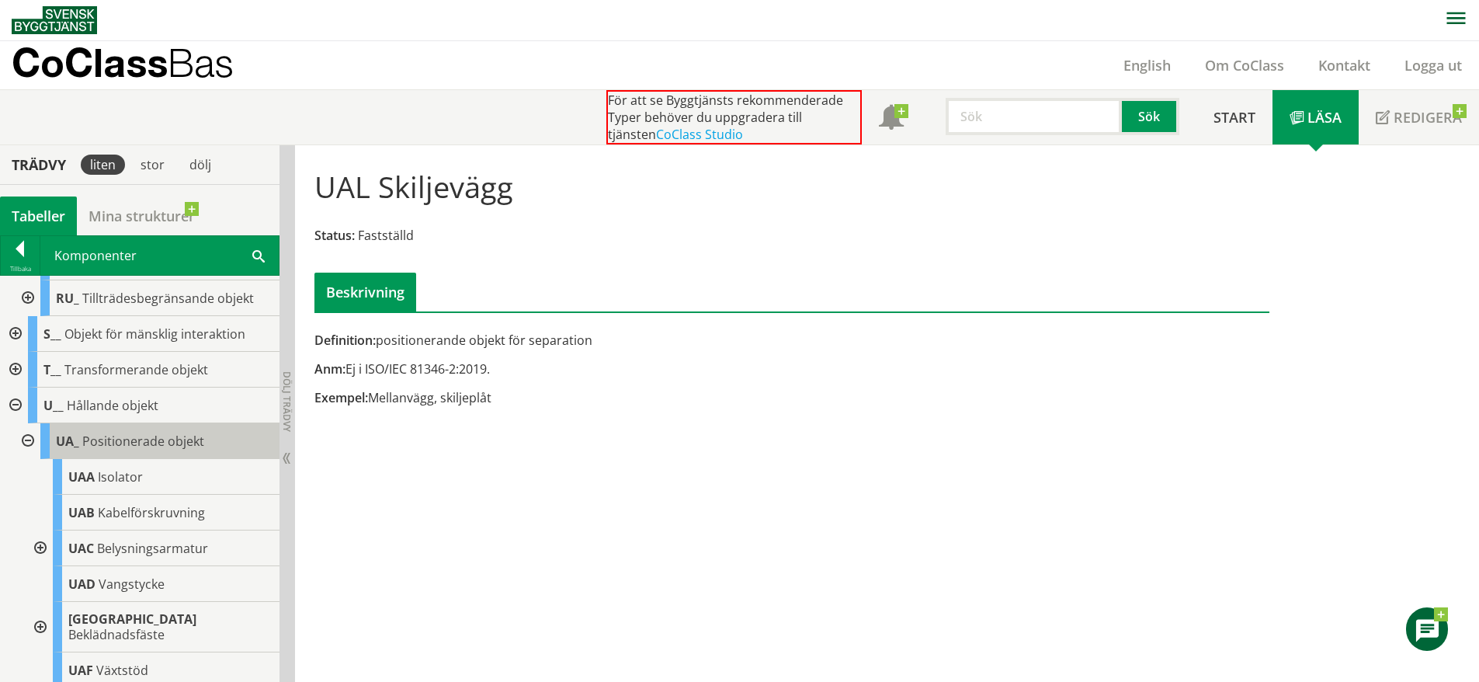
click at [151, 450] on span "Positionerade objekt" at bounding box center [143, 441] width 122 height 17
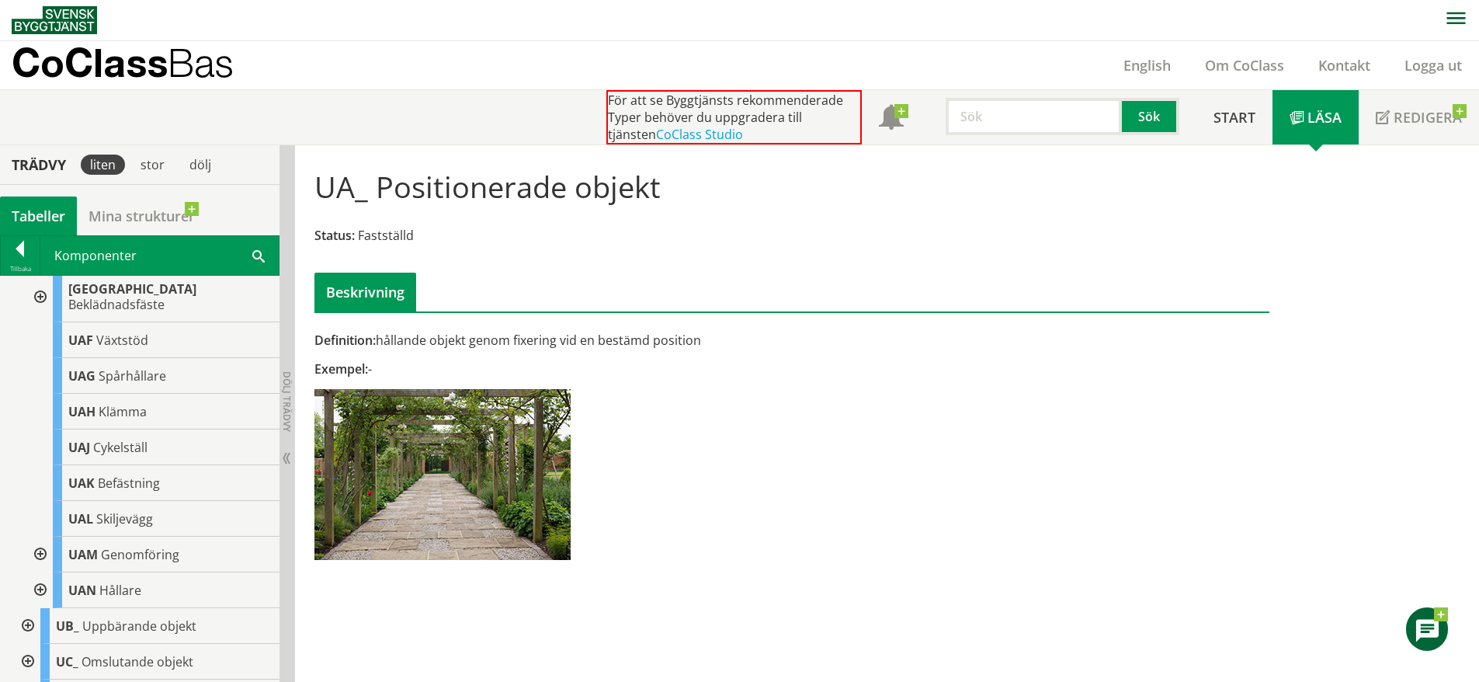
scroll to position [1023, 0]
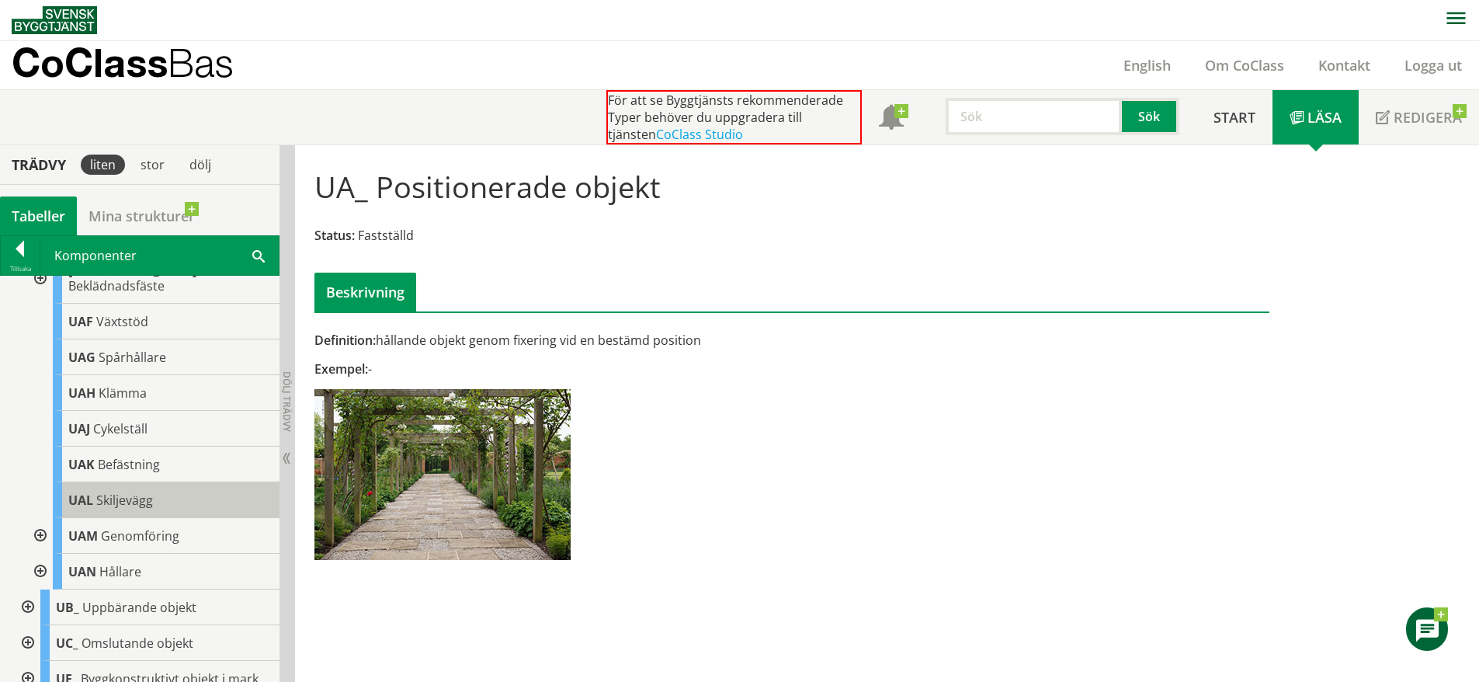
click at [155, 508] on div "UAL Skiljevägg" at bounding box center [166, 500] width 227 height 36
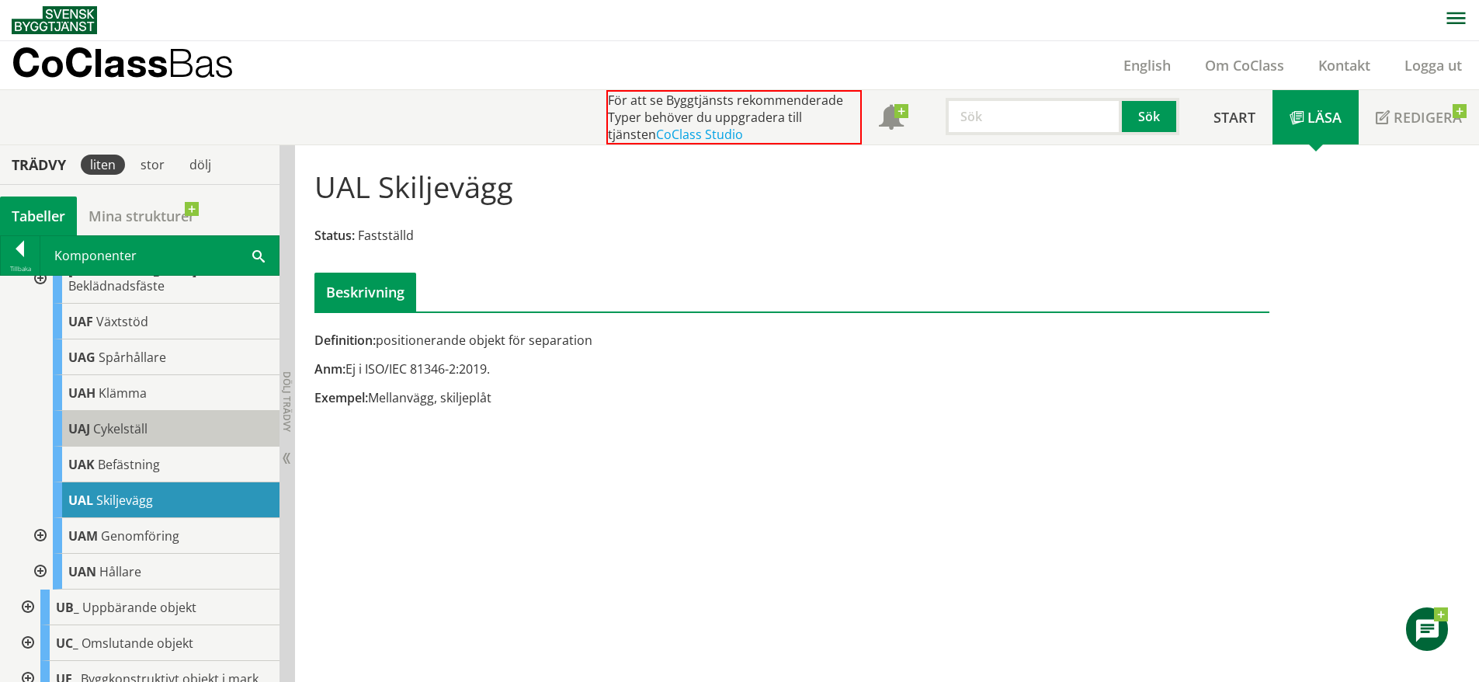
click at [137, 437] on span "Cykelställ" at bounding box center [120, 428] width 54 height 17
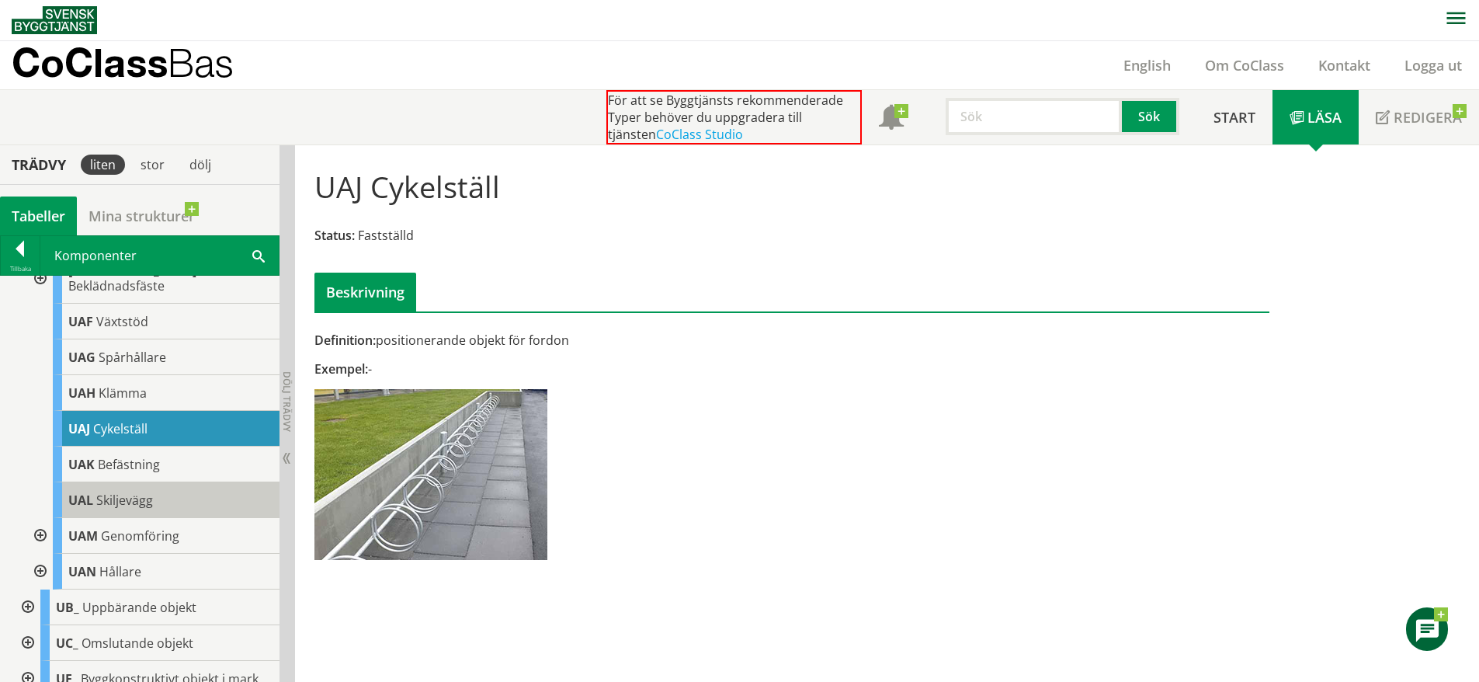
click at [148, 518] on div "UAL Skiljevägg" at bounding box center [166, 500] width 227 height 36
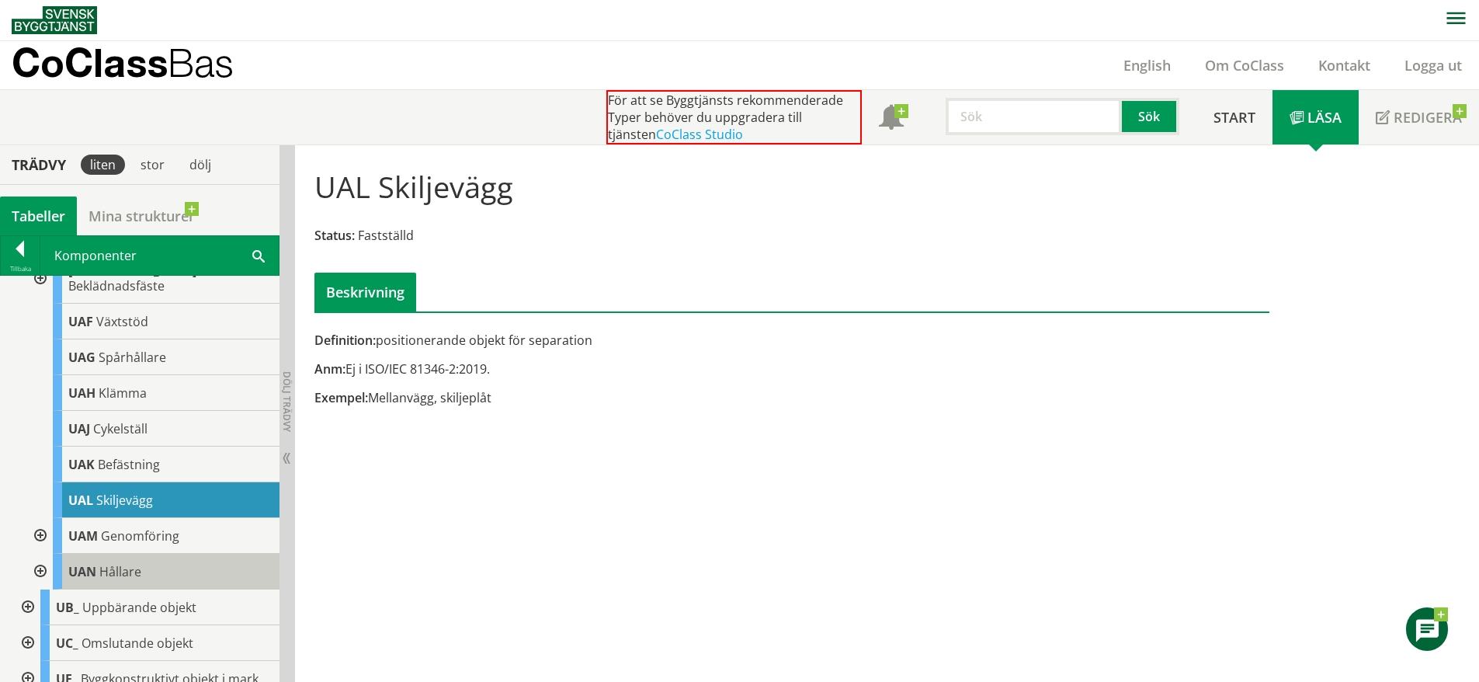
click at [121, 576] on div "UAN Hållare" at bounding box center [166, 572] width 227 height 36
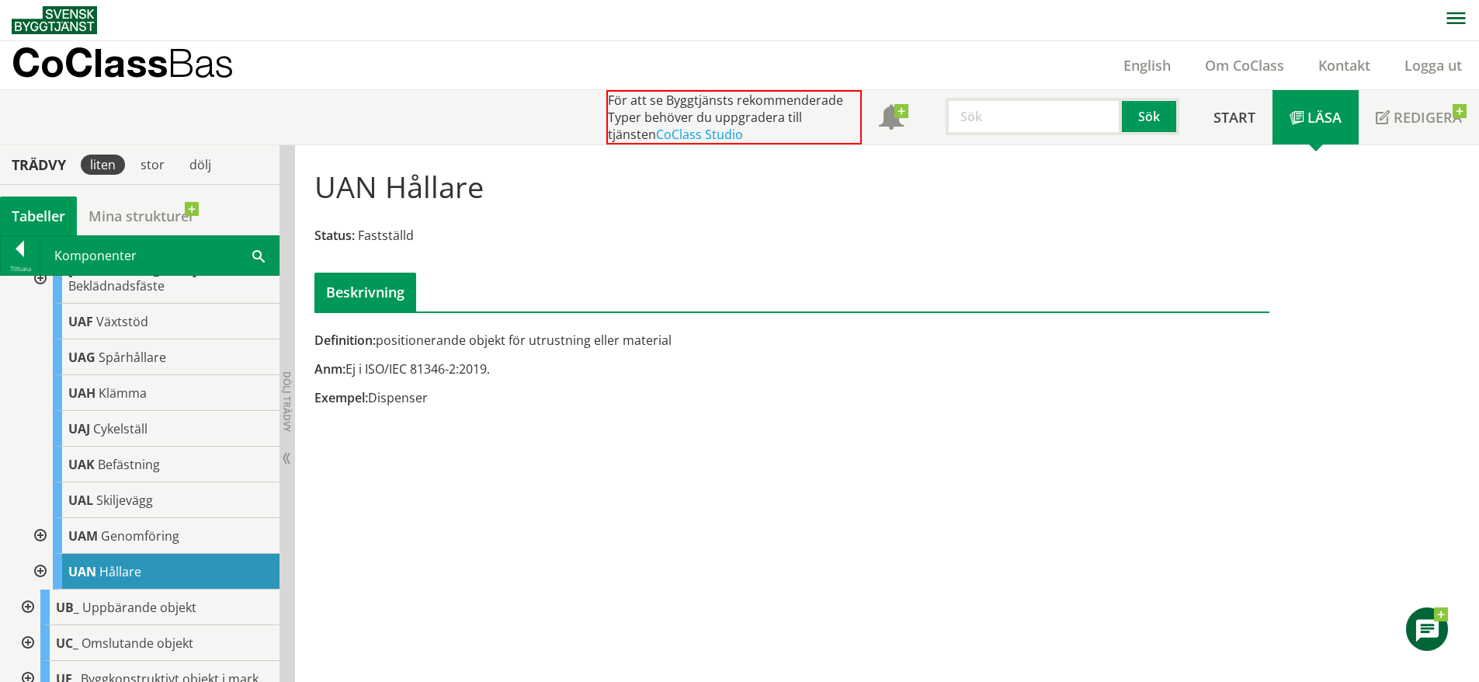
click at [38, 583] on div at bounding box center [39, 572] width 28 height 36
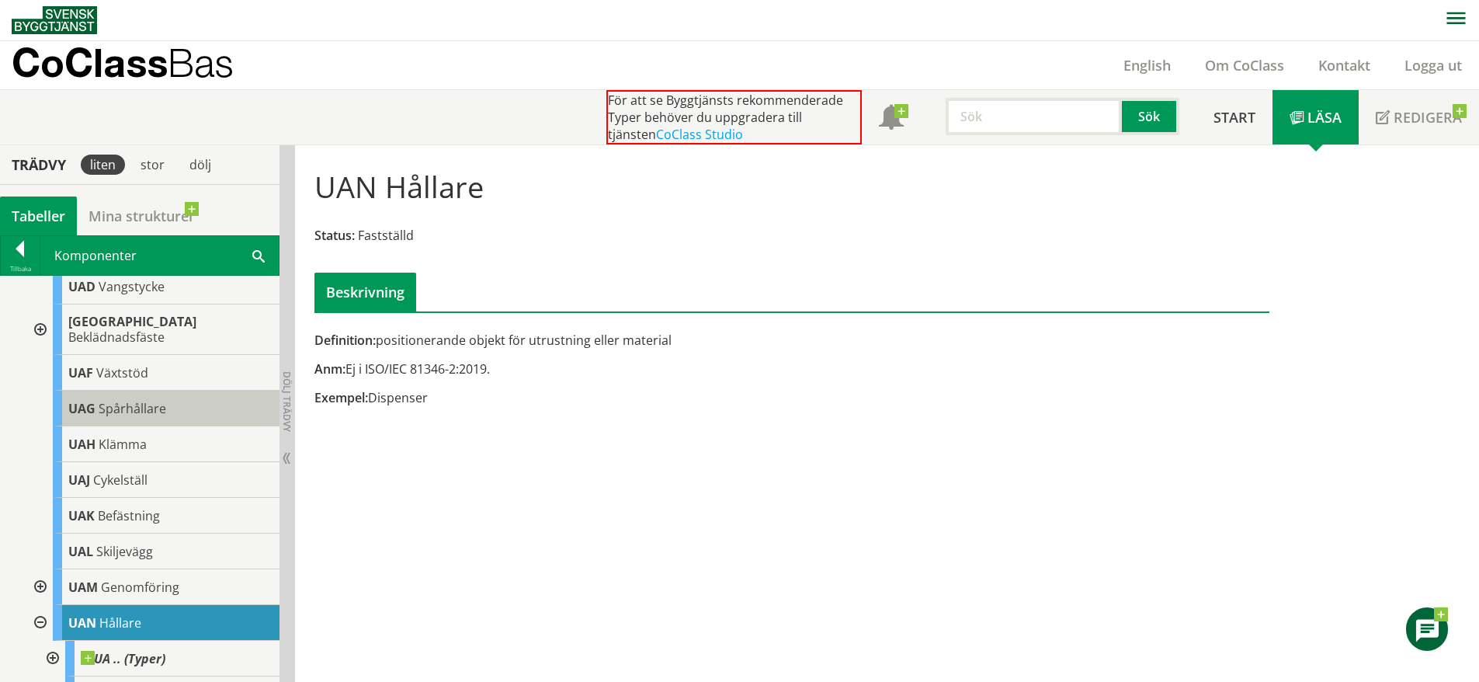
scroll to position [973, 0]
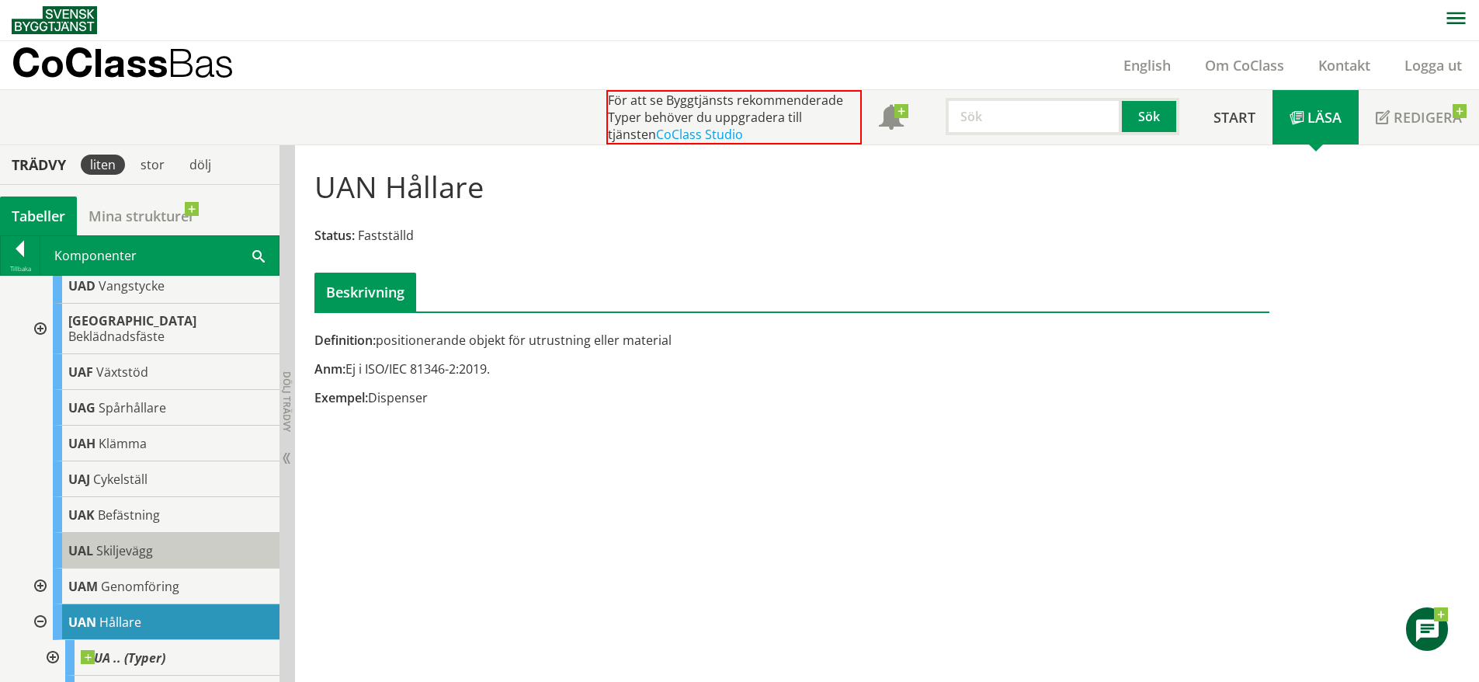
click at [162, 566] on div "UAL Skiljevägg" at bounding box center [166, 551] width 227 height 36
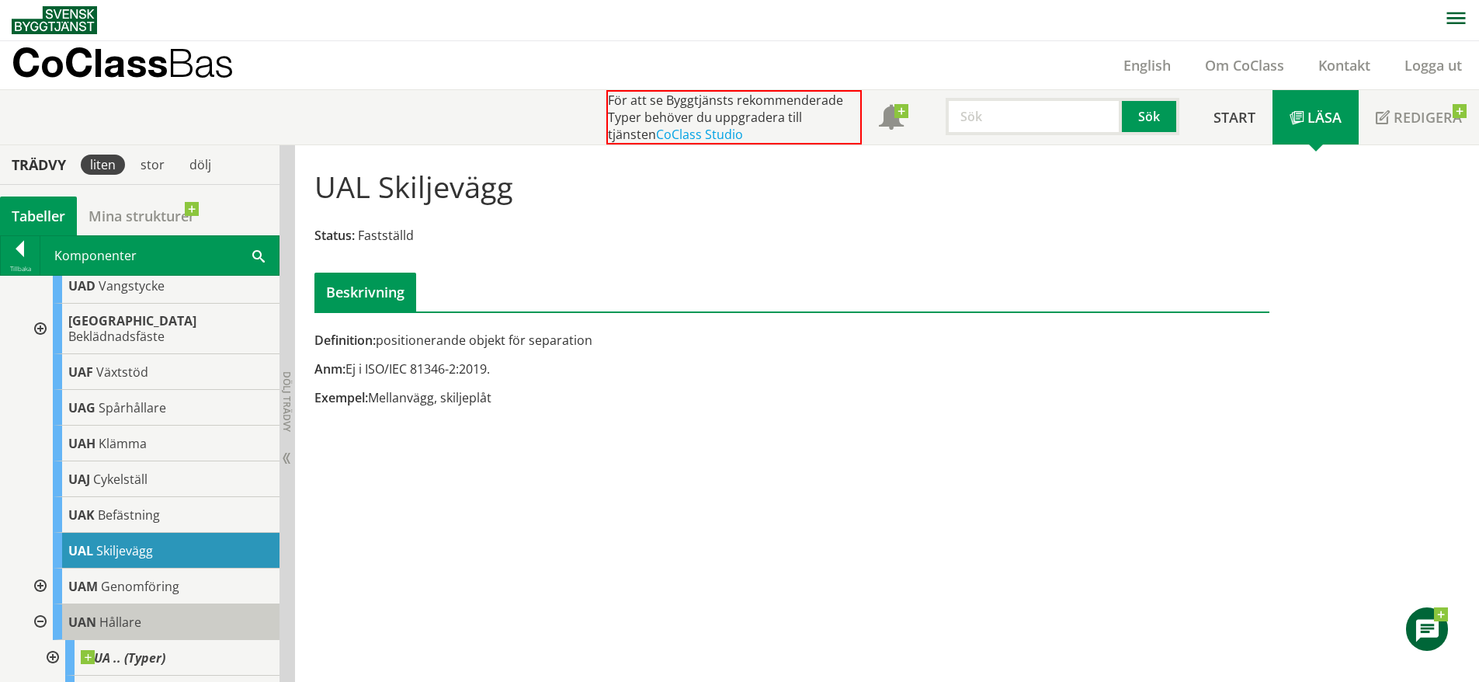
click at [173, 632] on div "UAN Hållare" at bounding box center [166, 622] width 227 height 36
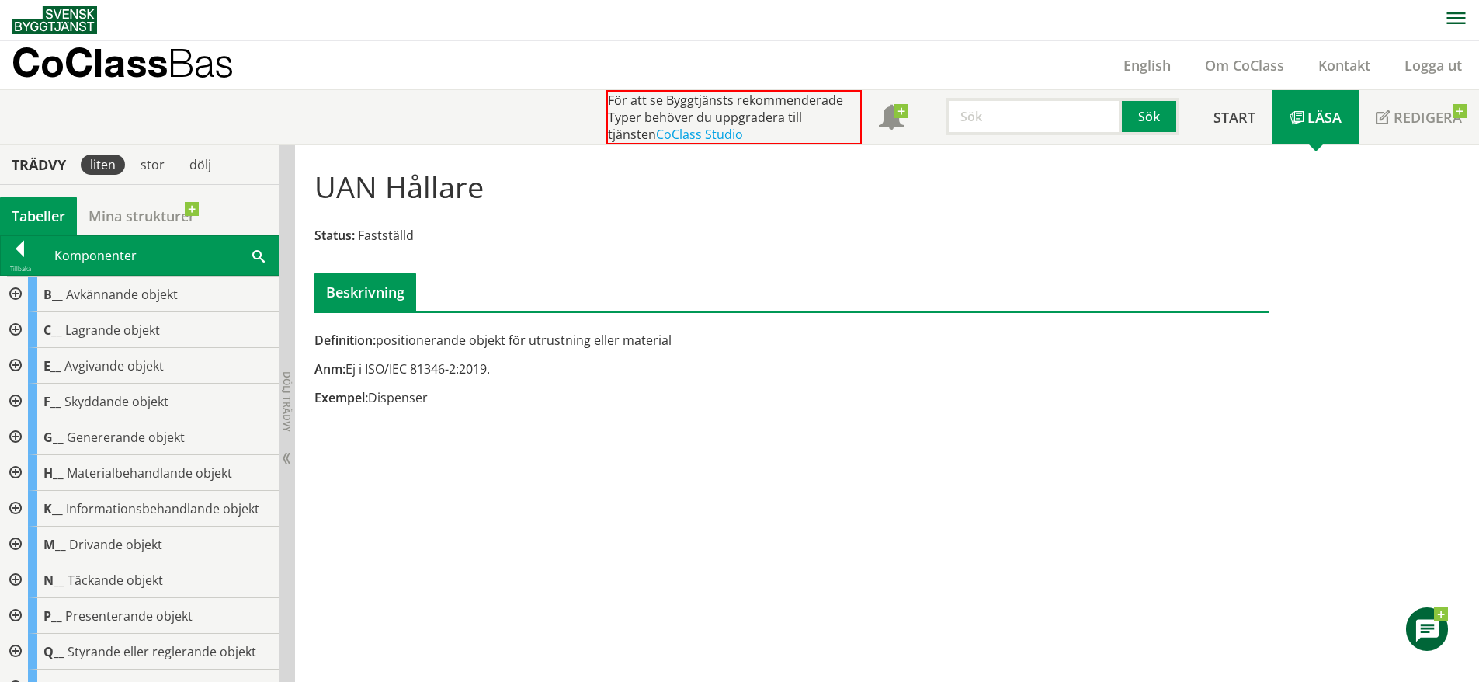
click at [18, 472] on div at bounding box center [14, 473] width 28 height 36
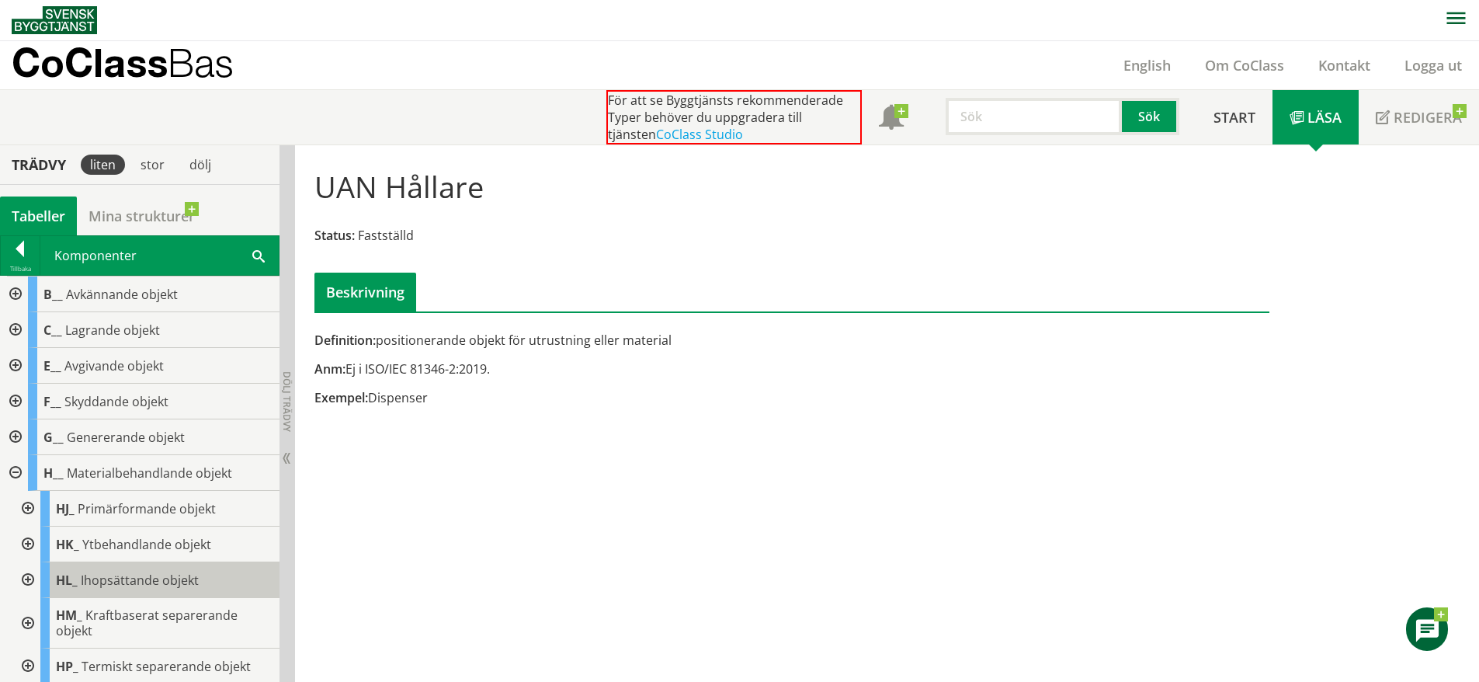
scroll to position [49, 0]
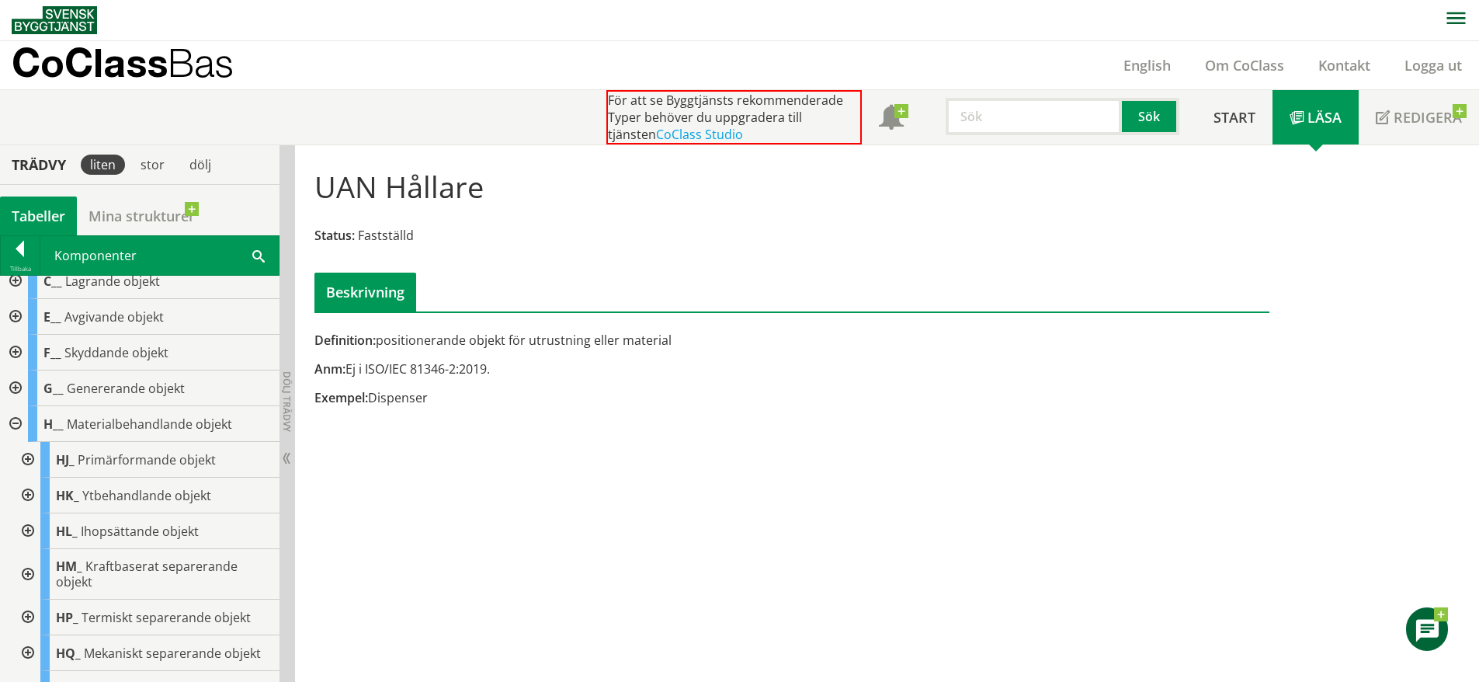
click at [20, 567] on div at bounding box center [26, 574] width 28 height 50
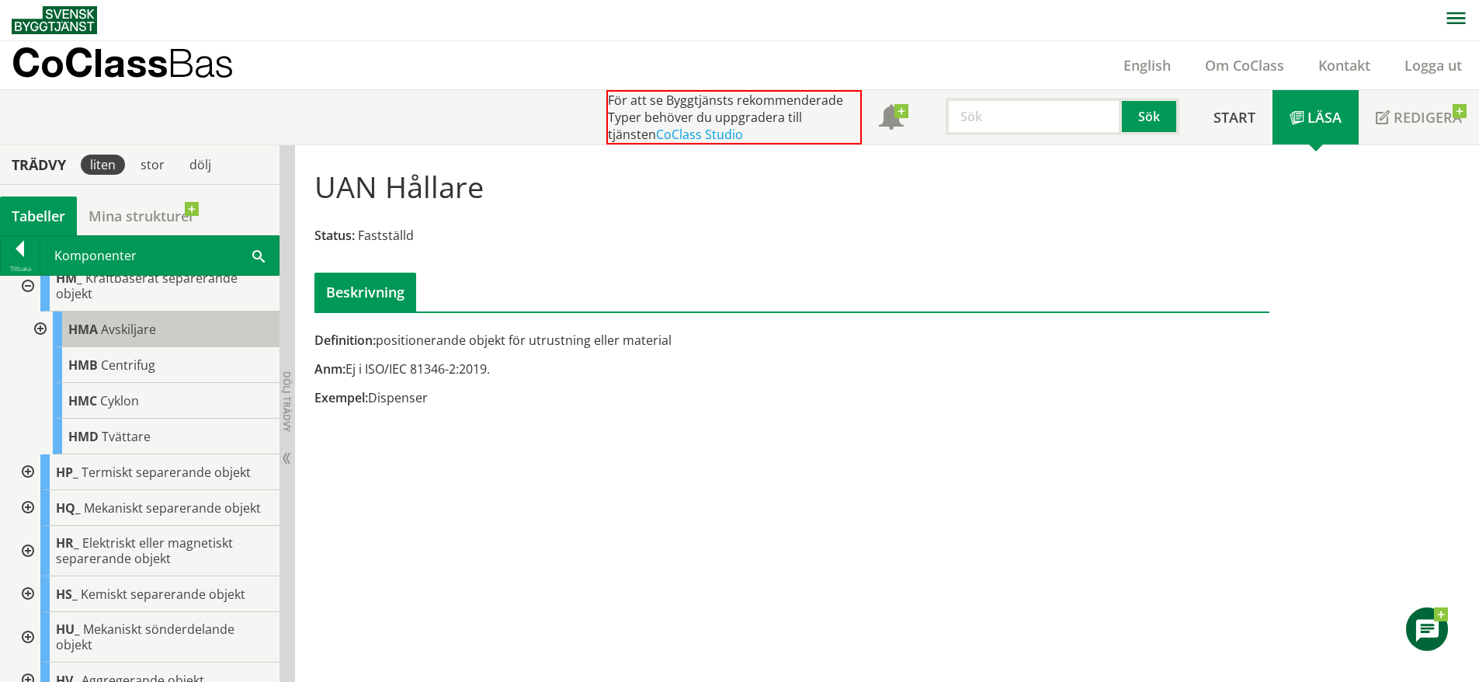
scroll to position [381, 0]
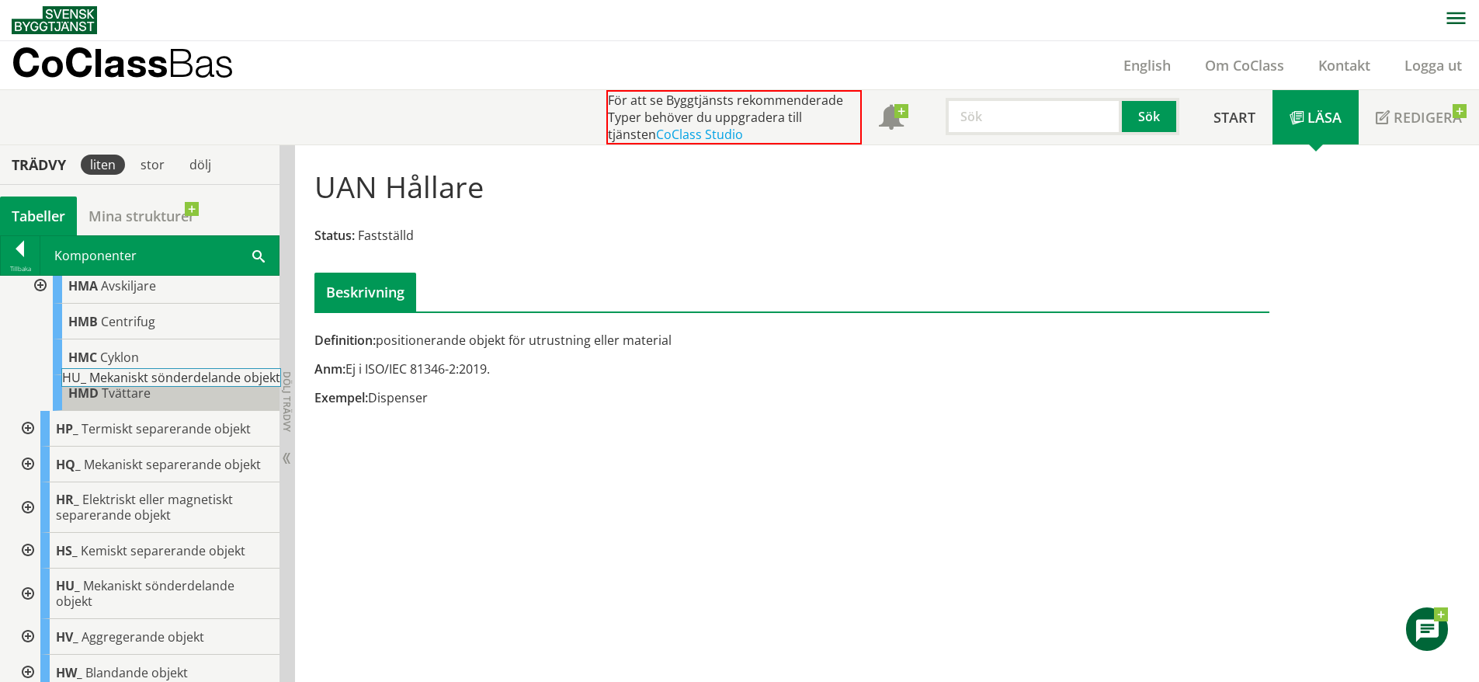
drag, startPoint x: 158, startPoint y: 600, endPoint x: 207, endPoint y: 400, distance: 206.2
click at [207, 400] on div "HJ_ Primärformande objekt HK_ Ytbehandlande objekt HL_ Ihopsättande objekt HM_ …" at bounding box center [145, 418] width 267 height 616
click at [207, 400] on div "HMD Tvättare" at bounding box center [166, 393] width 227 height 36
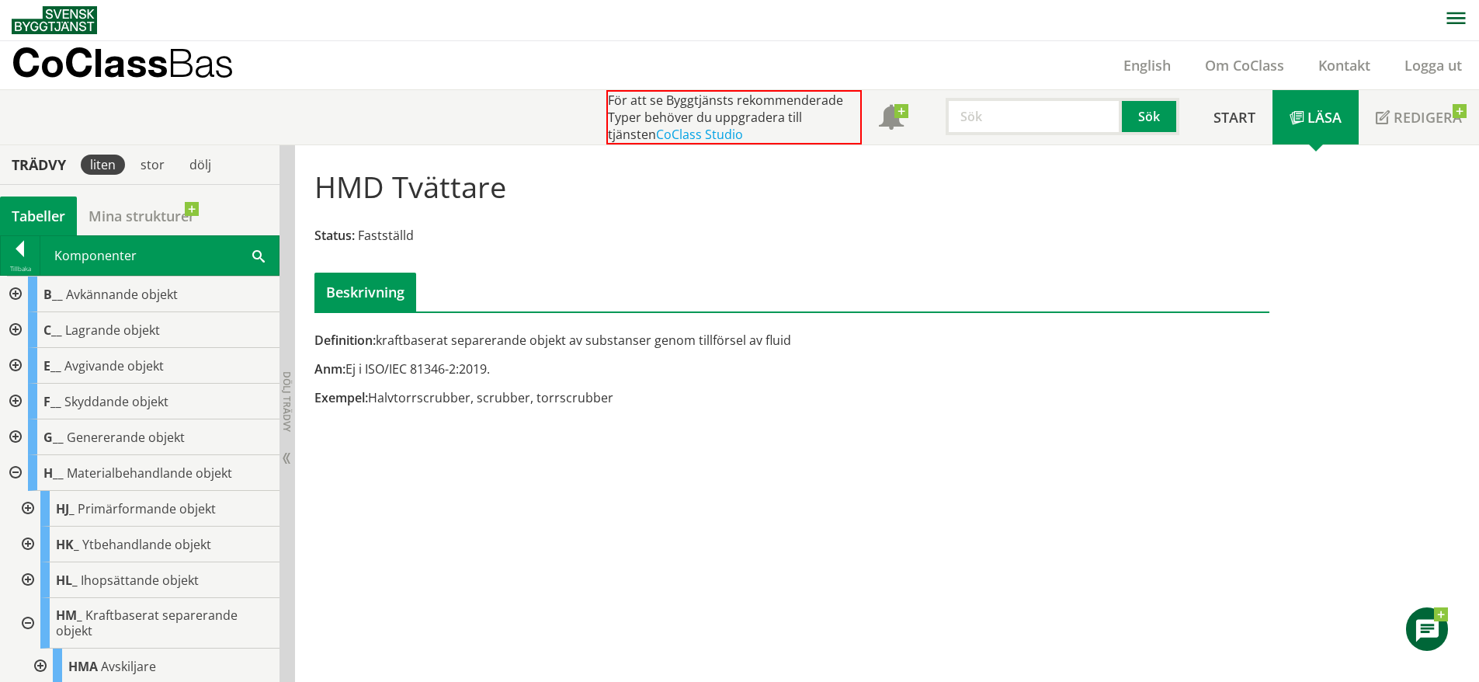
click at [17, 353] on div at bounding box center [14, 366] width 28 height 36
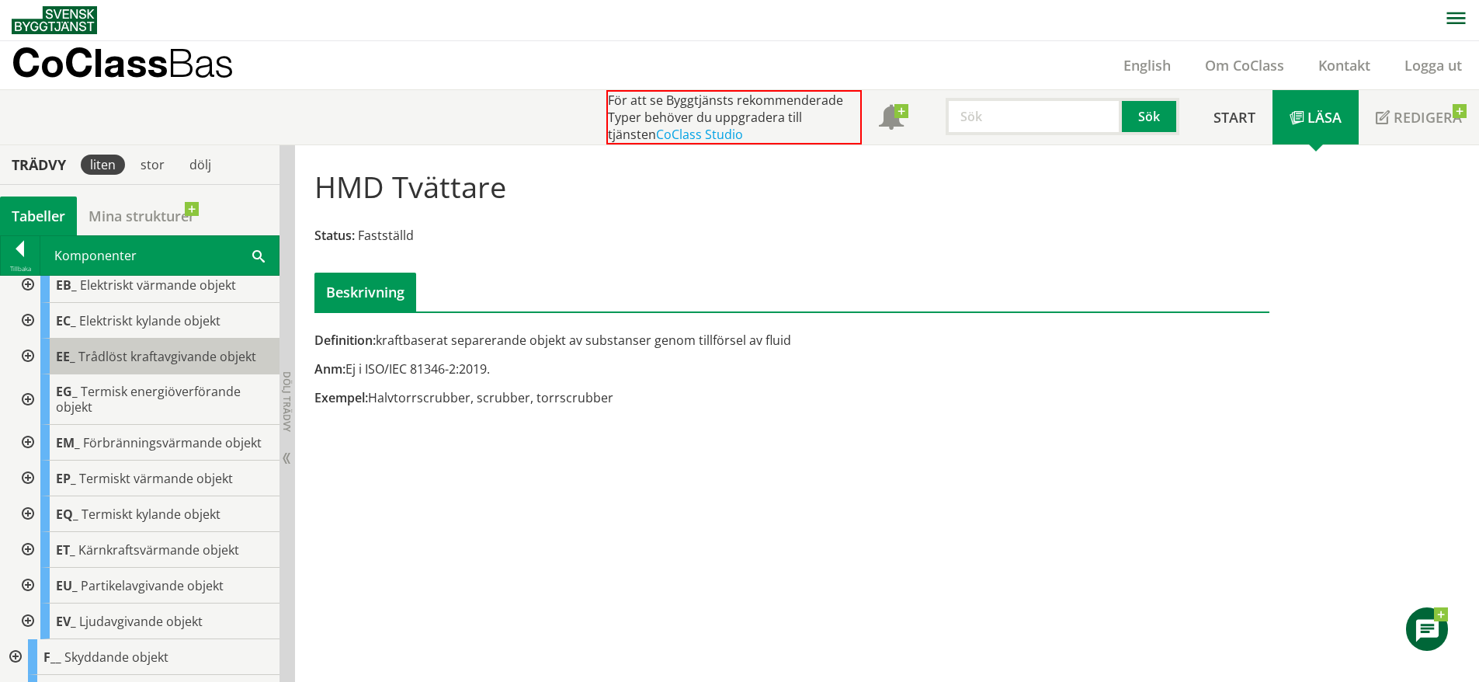
scroll to position [153, 0]
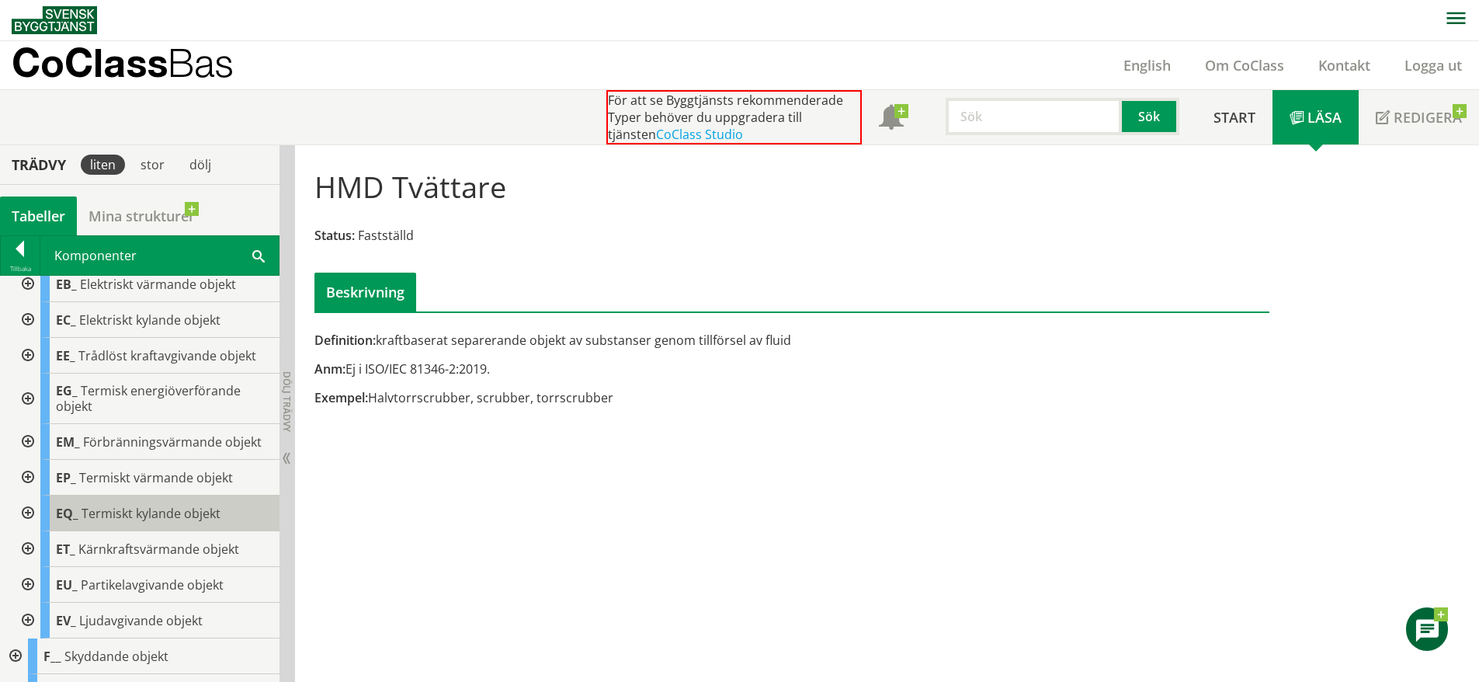
click at [130, 517] on span "Termiskt kylande objekt" at bounding box center [151, 513] width 139 height 17
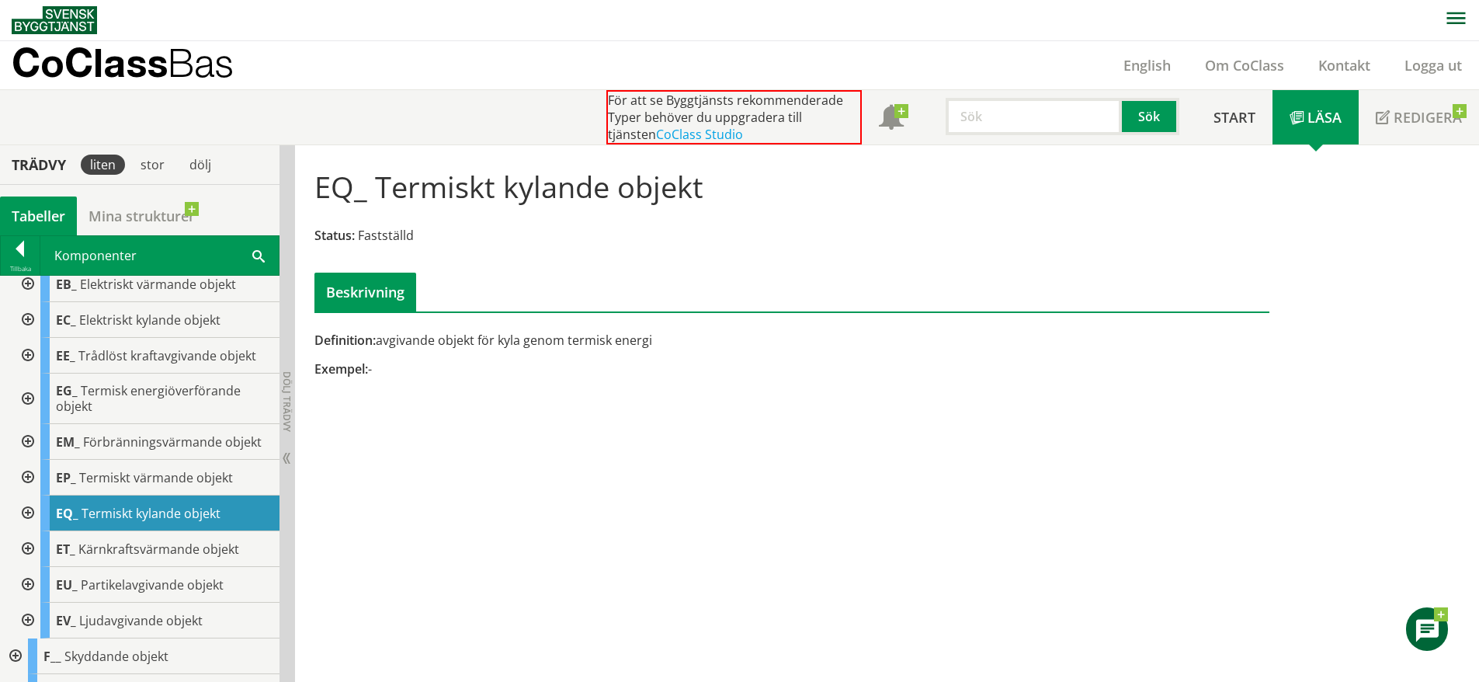
click at [28, 505] on div at bounding box center [26, 513] width 28 height 36
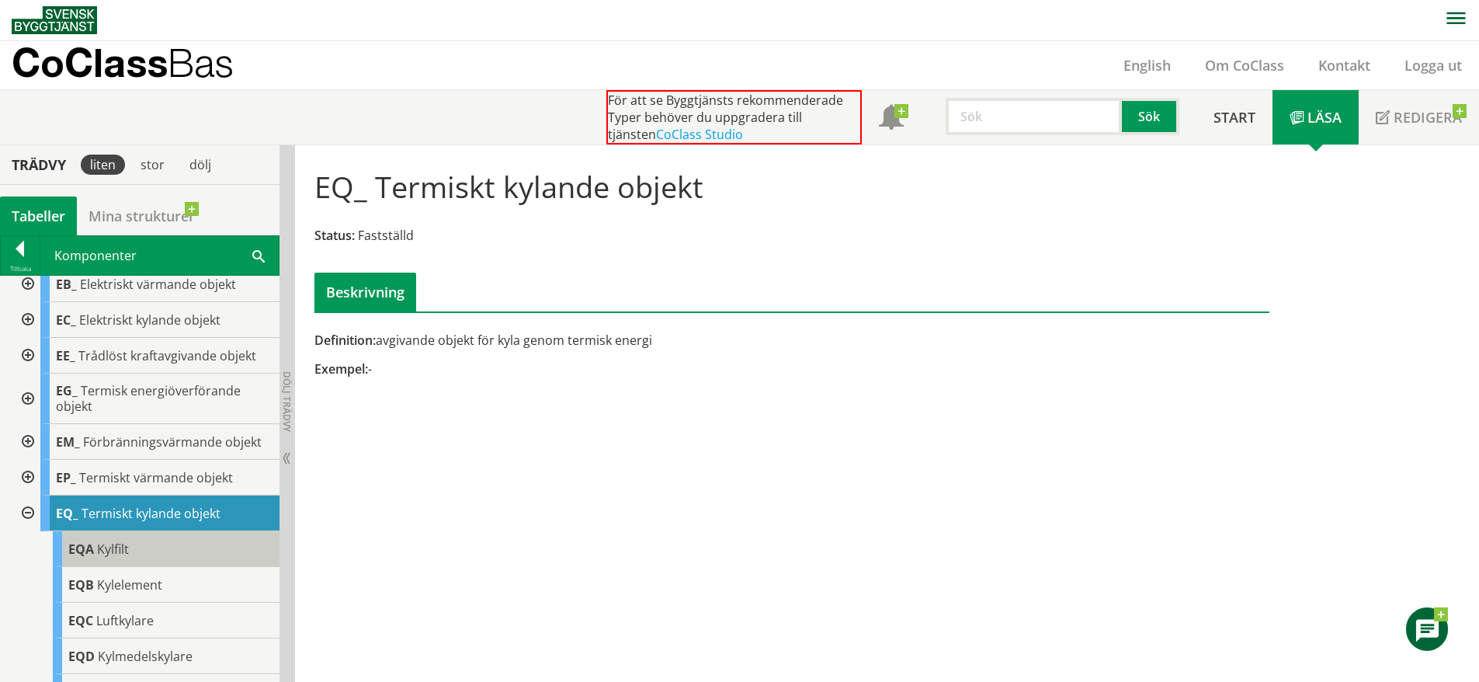
click at [188, 547] on div "EQA Kylfilt" at bounding box center [166, 549] width 227 height 36
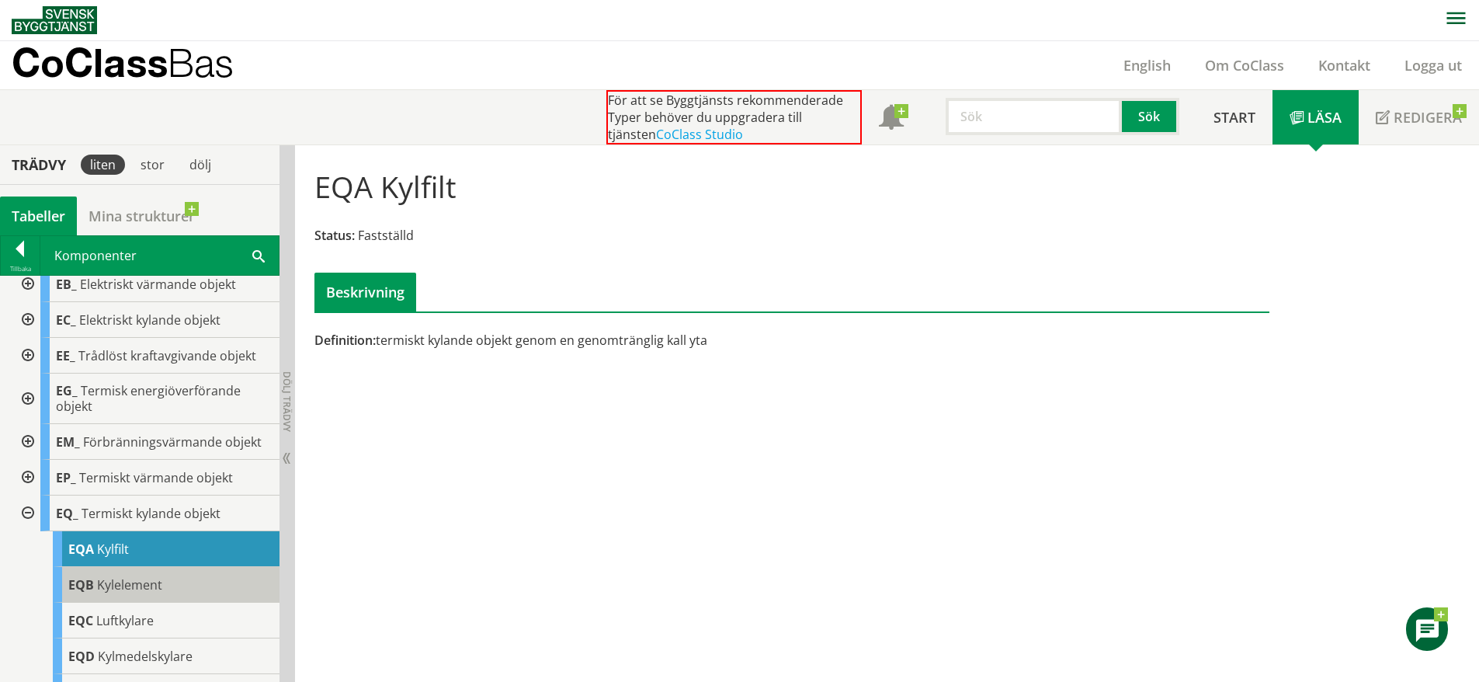
click at [195, 575] on div "EQB Kylelement" at bounding box center [166, 585] width 227 height 36
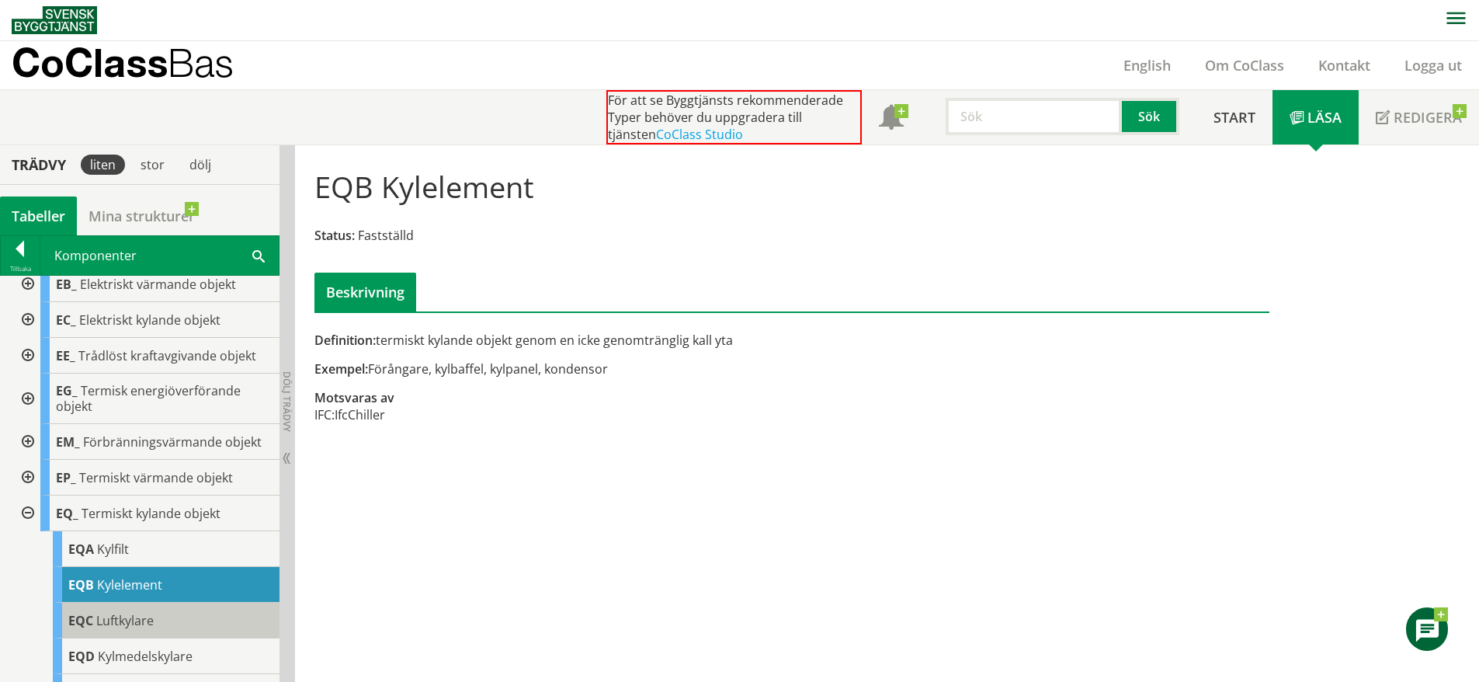
click at [182, 613] on div "EQC Luftkylare" at bounding box center [166, 621] width 227 height 36
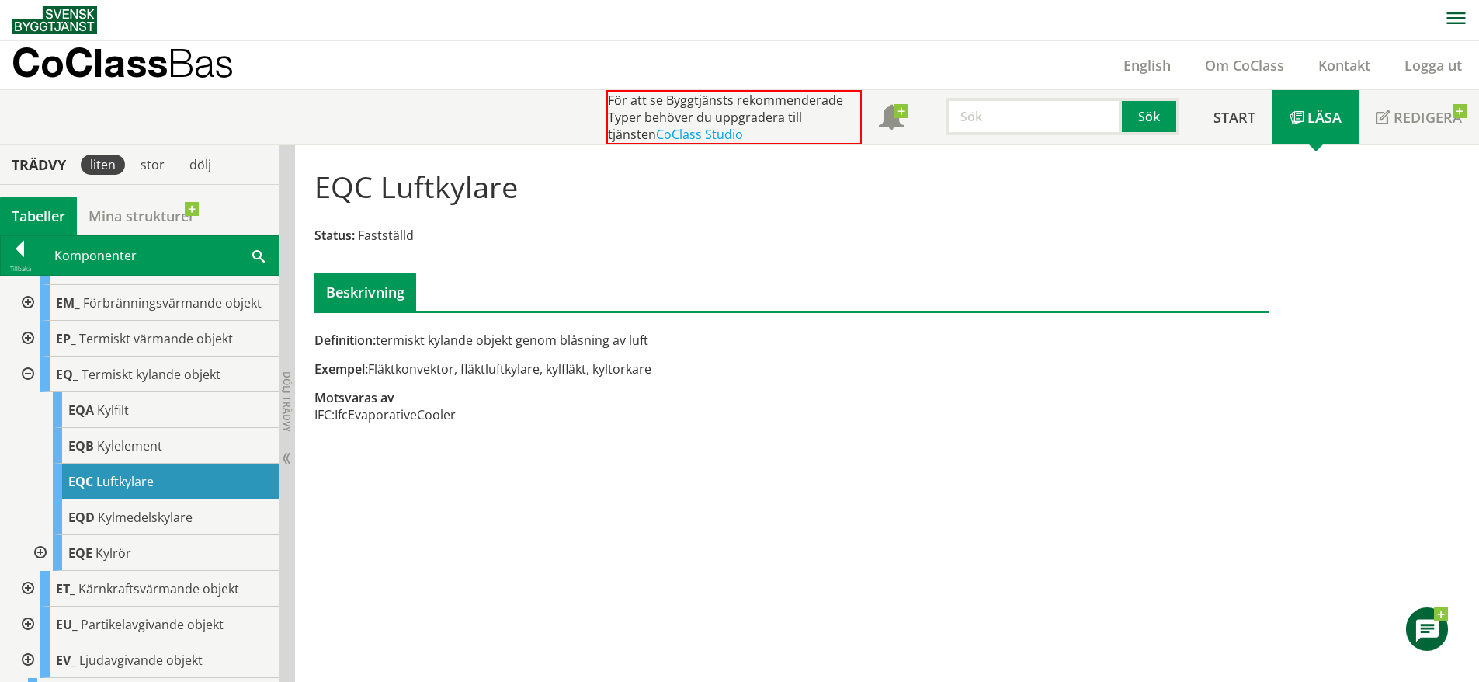
scroll to position [295, 0]
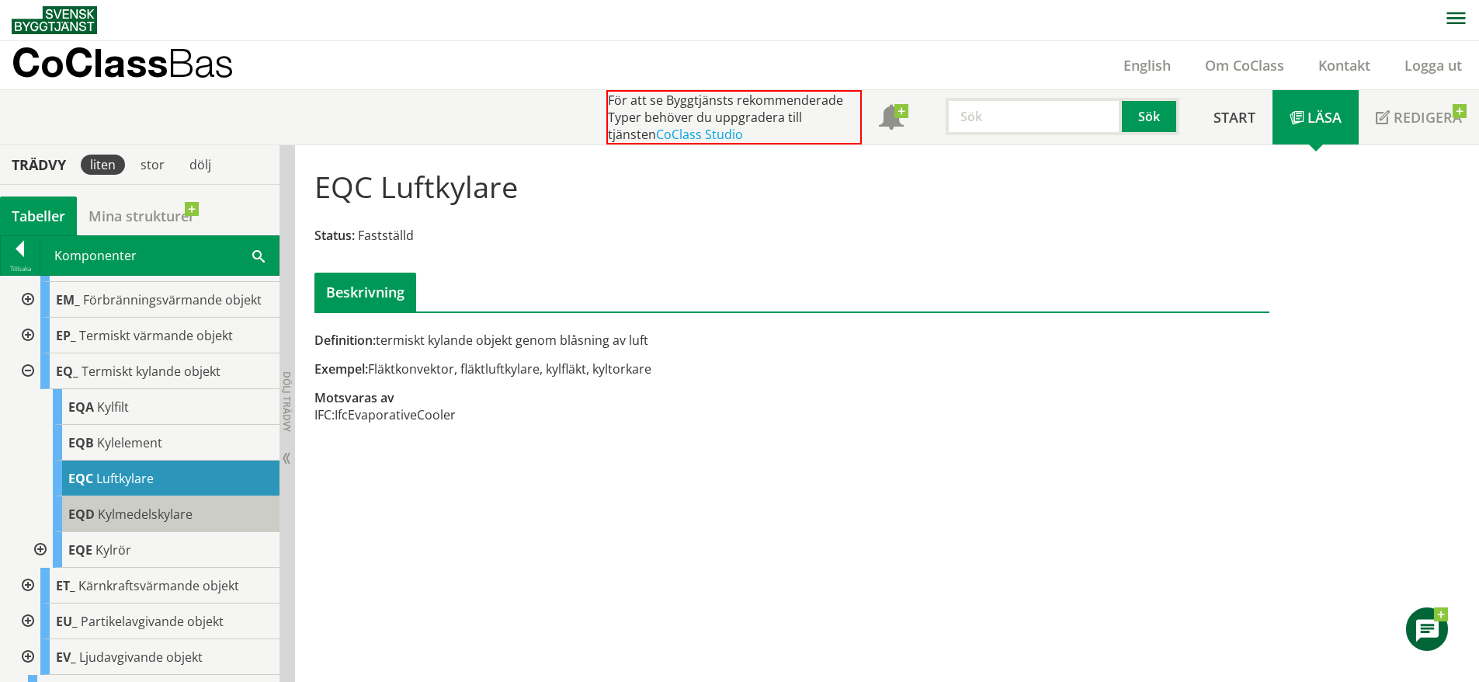
click at [188, 520] on span "Kylmedelskylare" at bounding box center [145, 514] width 95 height 17
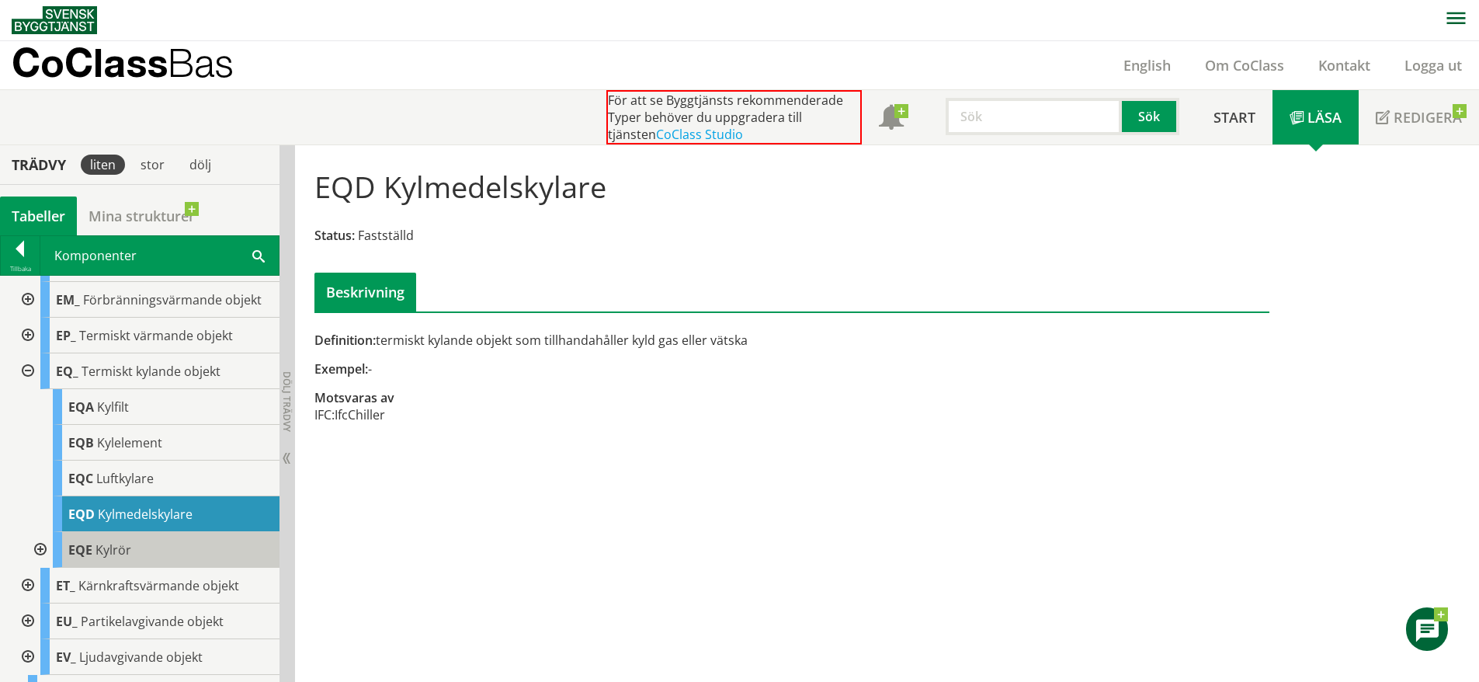
click at [172, 540] on div "EQE Kylrör" at bounding box center [166, 550] width 227 height 36
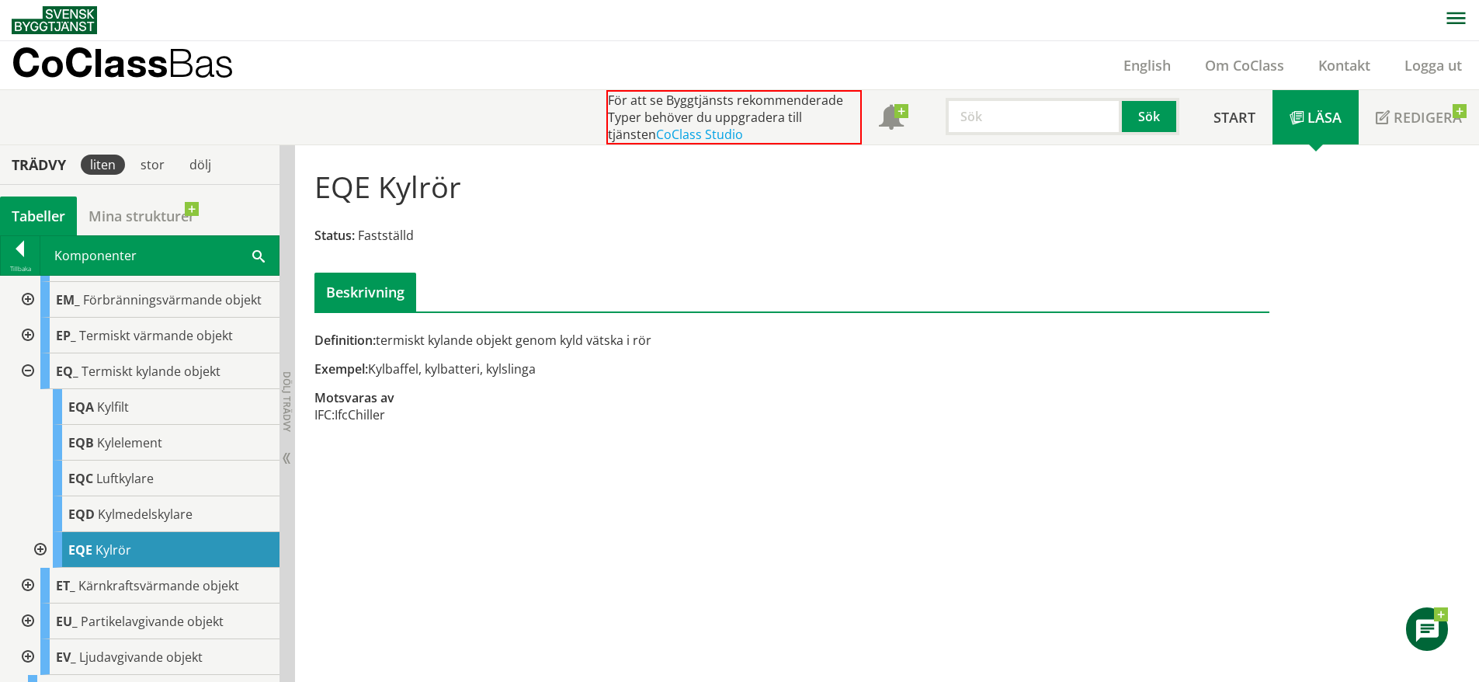
scroll to position [248, 0]
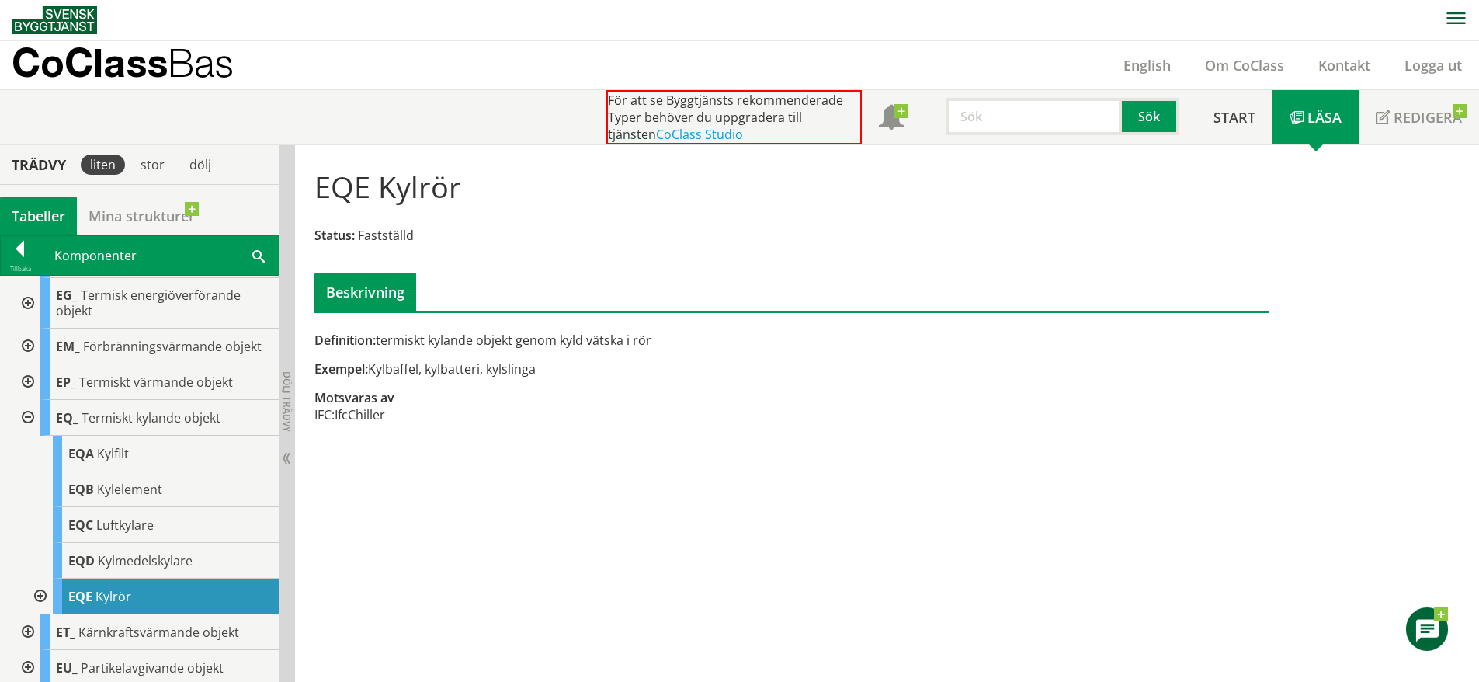
click at [28, 419] on div at bounding box center [26, 418] width 28 height 36
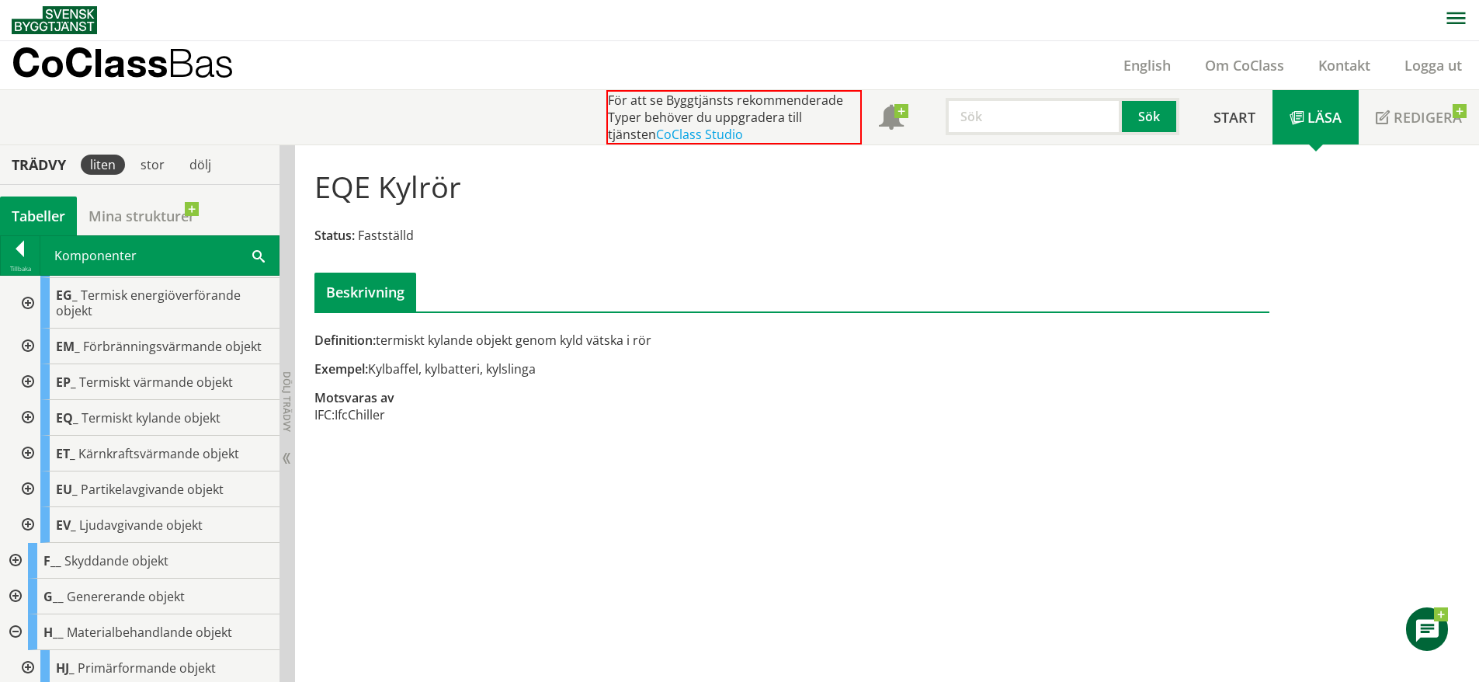
click at [28, 384] on div at bounding box center [26, 382] width 28 height 36
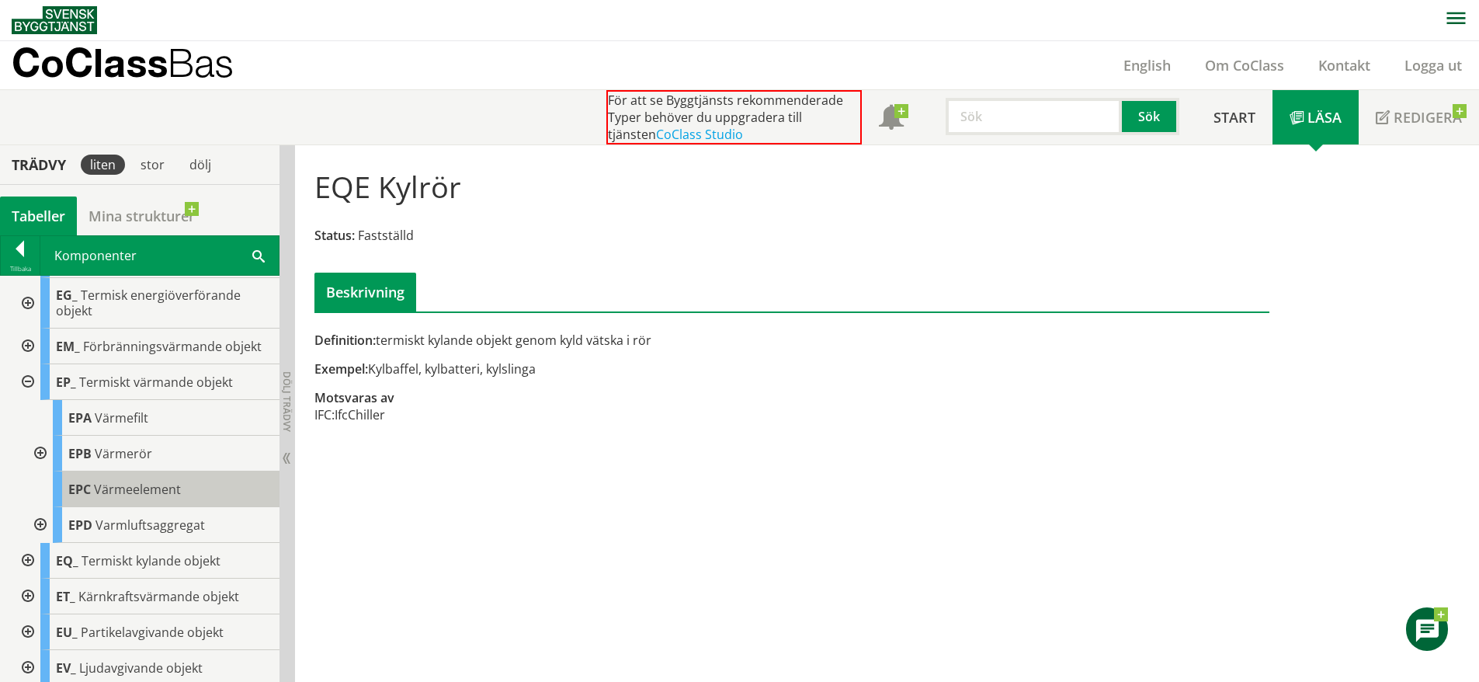
click at [223, 489] on div "EPC Värmeelement" at bounding box center [166, 489] width 227 height 36
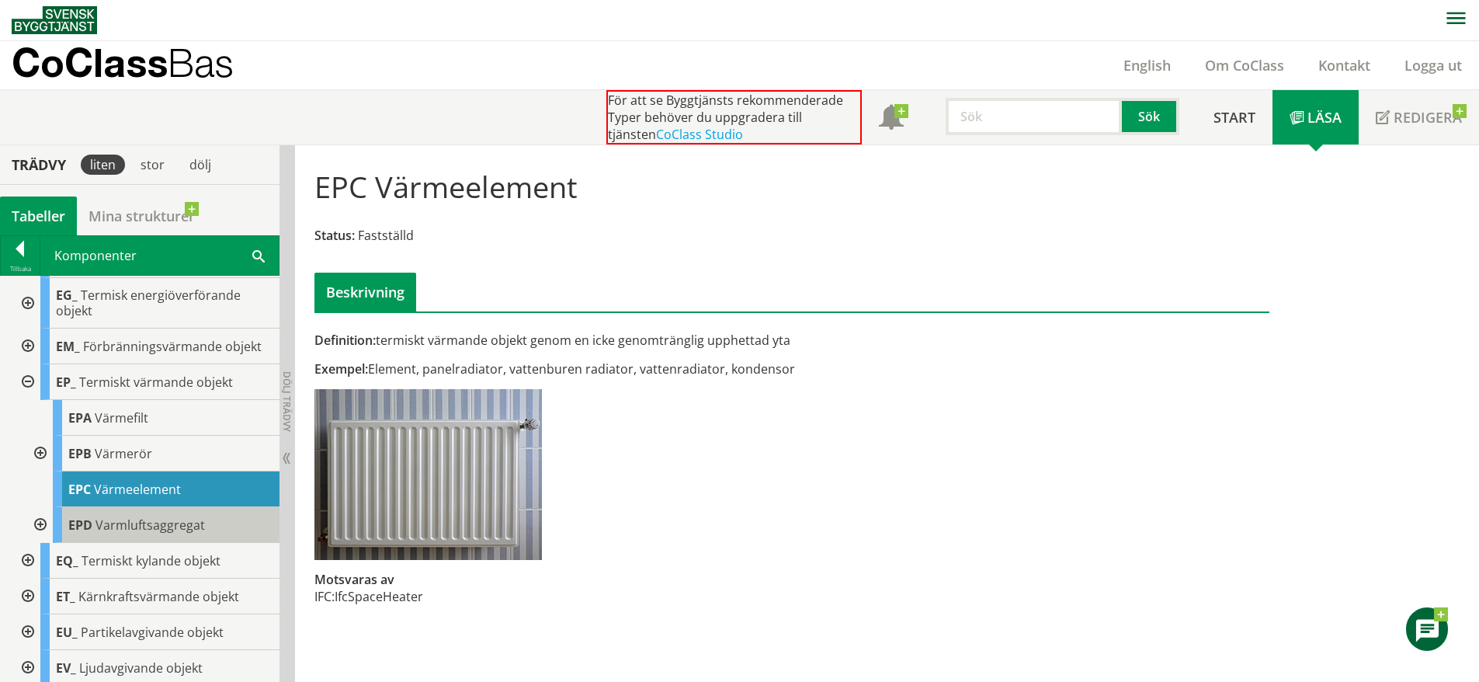
click at [215, 509] on div "EPD Varmluftsaggregat" at bounding box center [166, 525] width 227 height 36
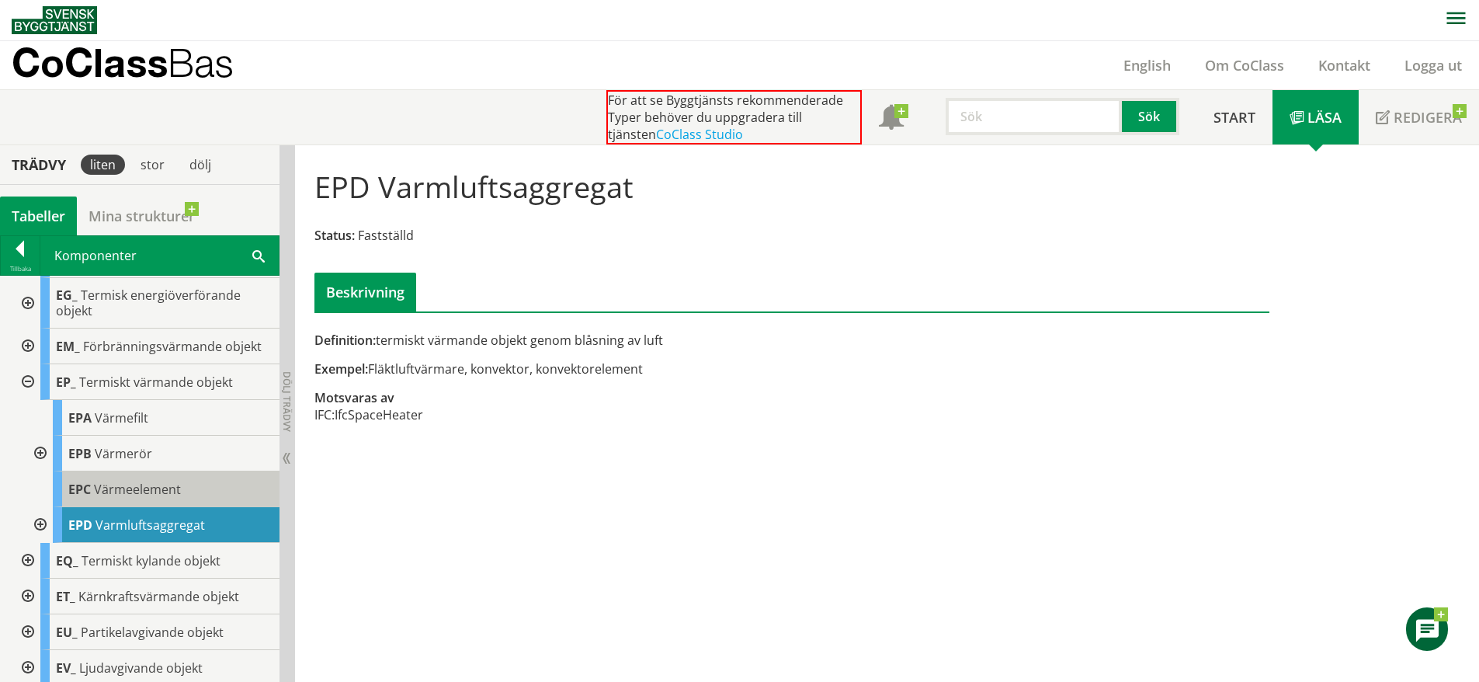
click at [215, 497] on div "EPC Värmeelement" at bounding box center [166, 489] width 227 height 36
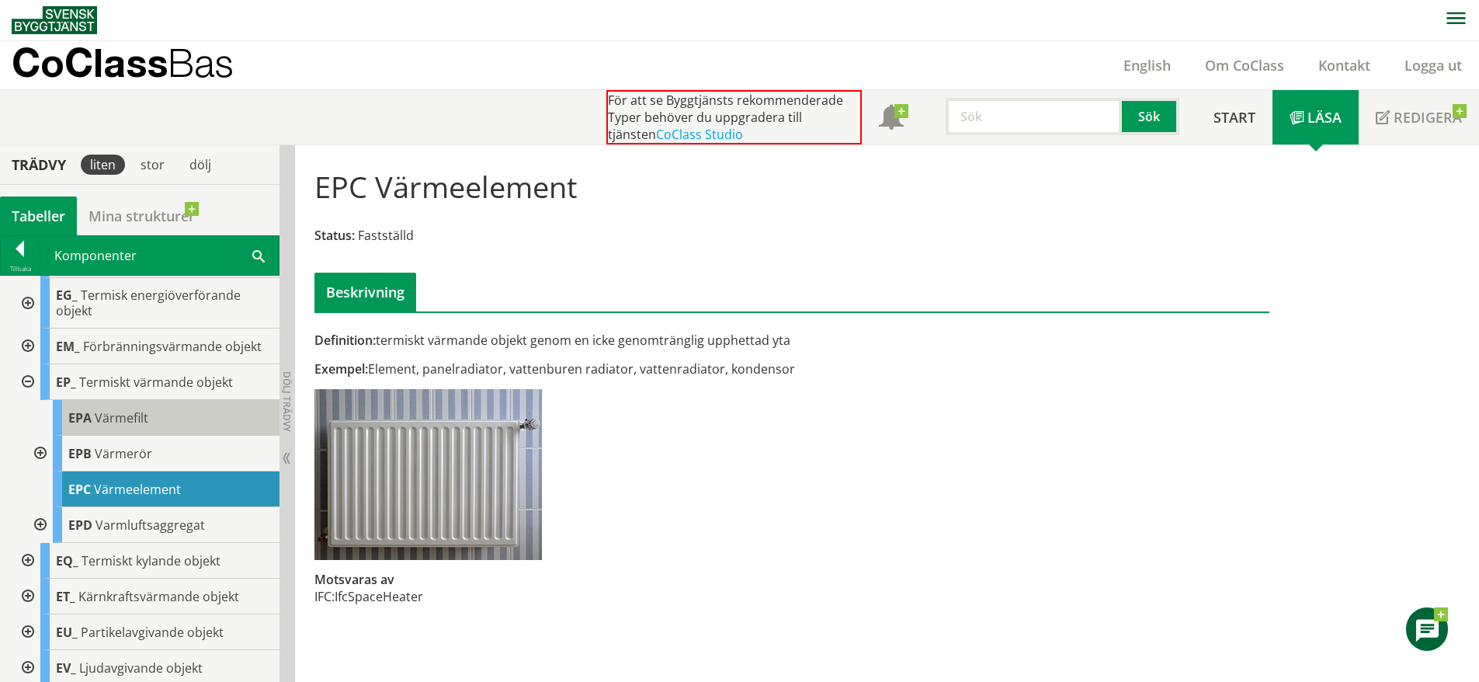
click at [190, 423] on div "EPA Värmefilt" at bounding box center [166, 418] width 227 height 36
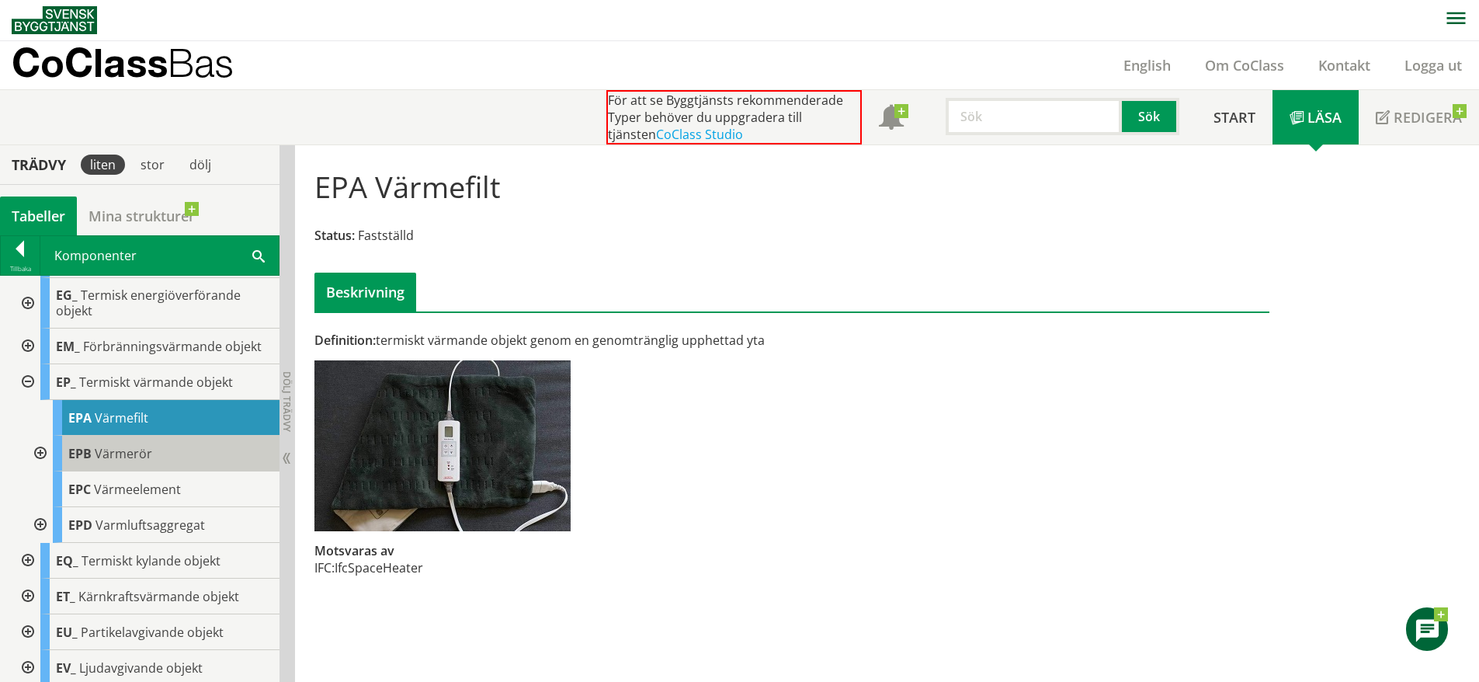
click at [191, 446] on div "EPB Värmerör" at bounding box center [166, 454] width 227 height 36
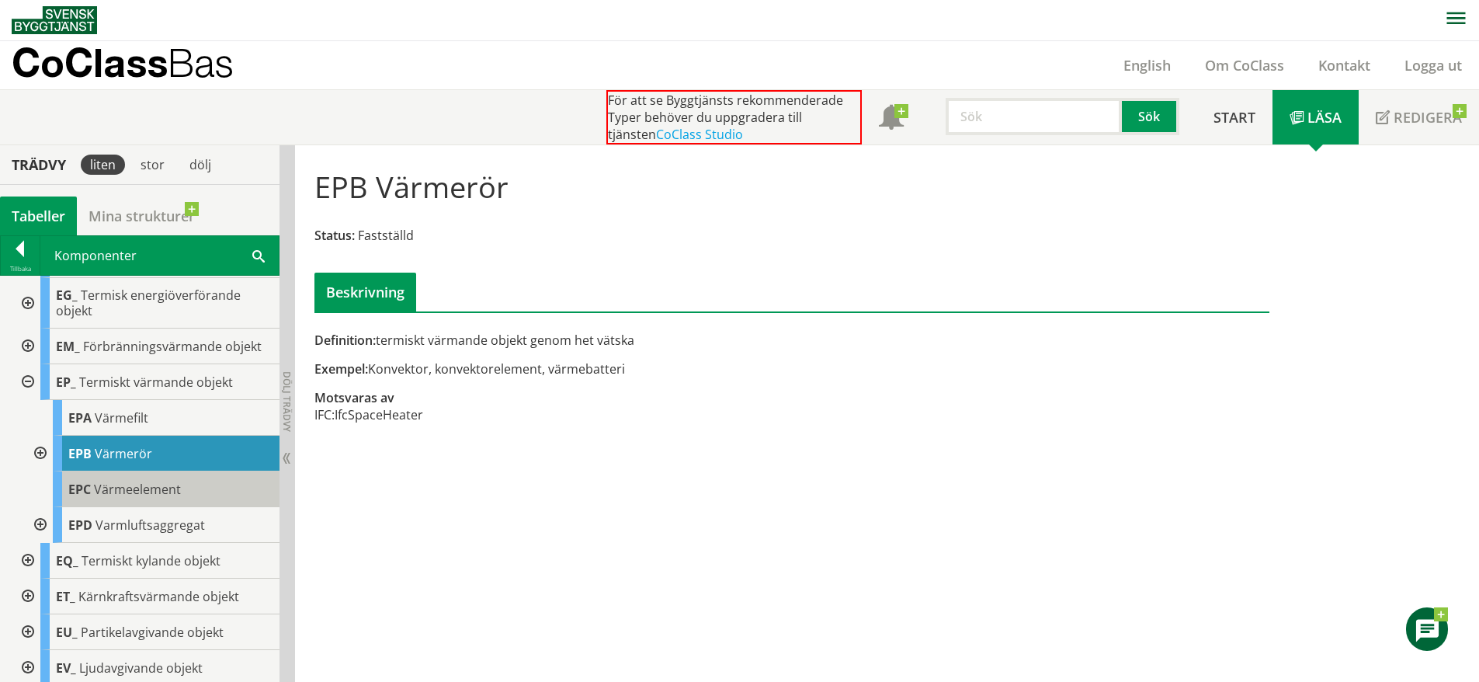
click at [196, 488] on div "EPC Värmeelement" at bounding box center [166, 489] width 227 height 36
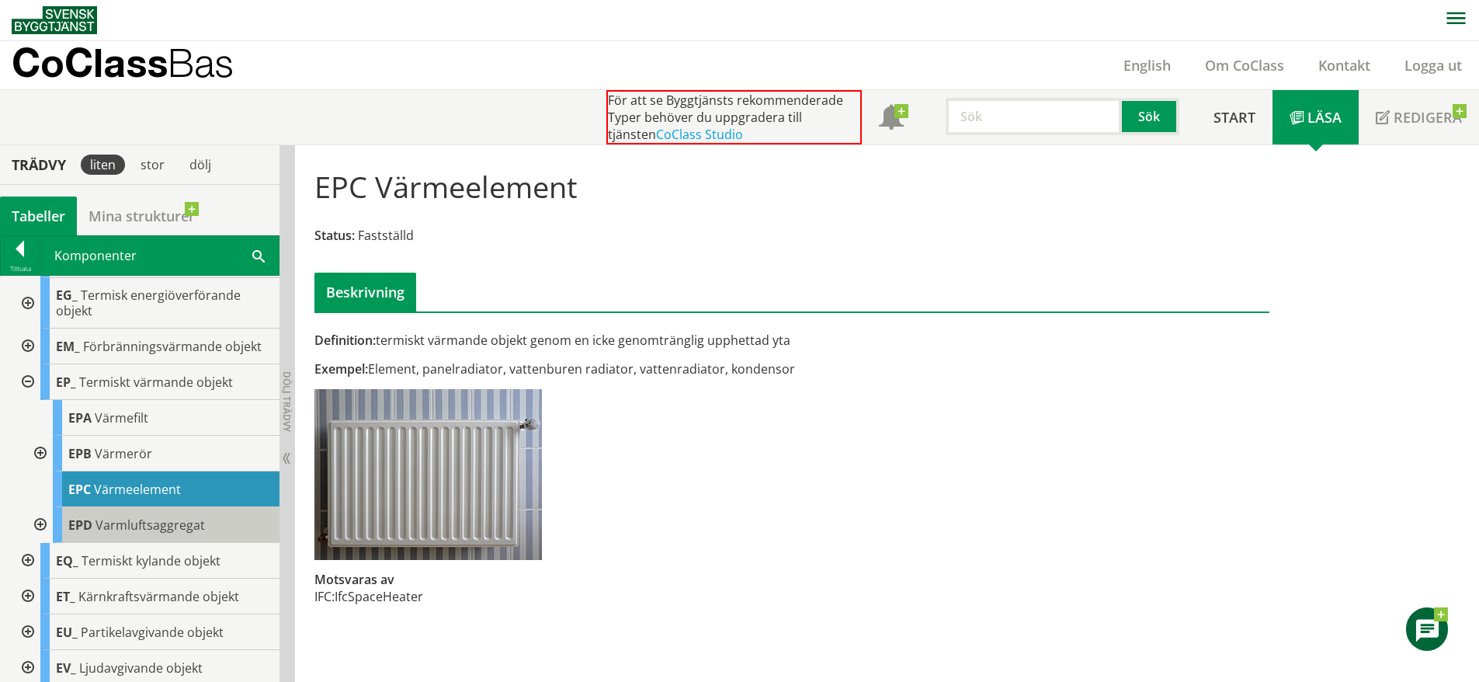
click at [192, 534] on div "EPD Varmluftsaggregat" at bounding box center [166, 525] width 227 height 36
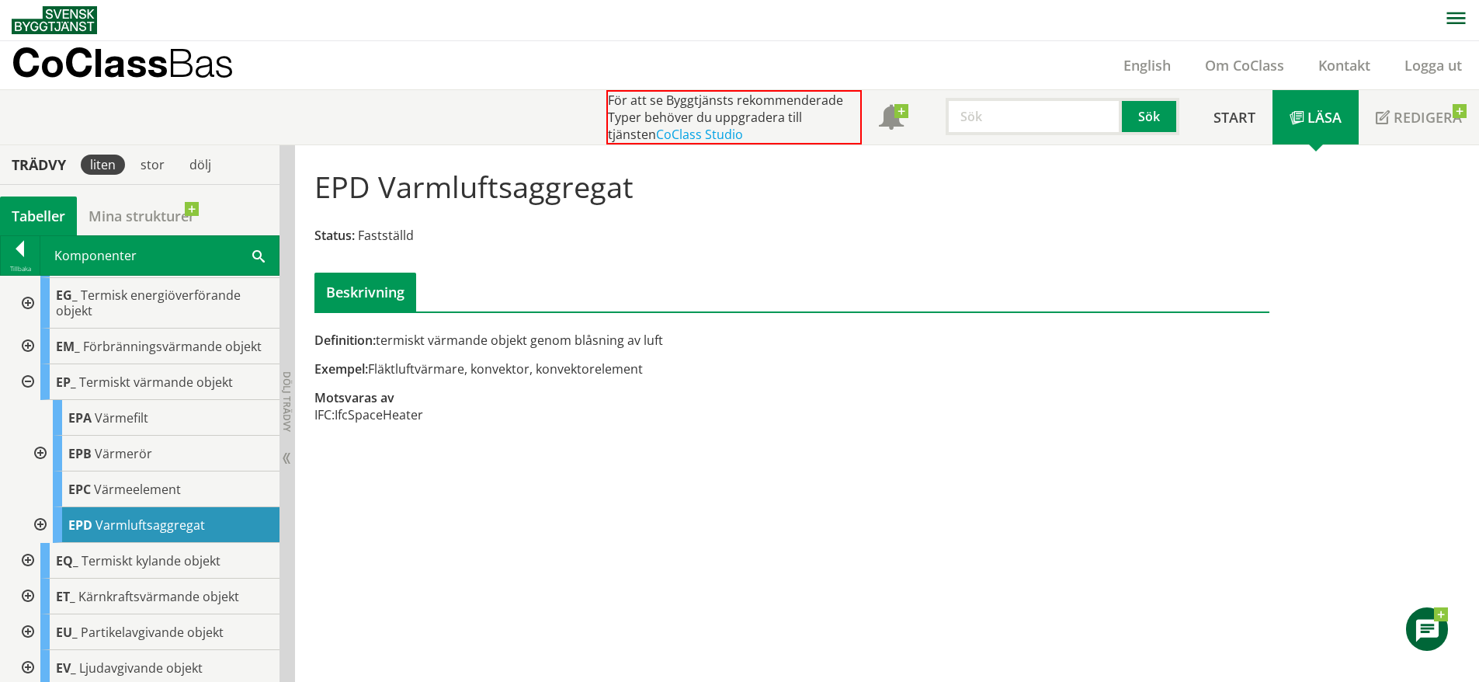
click at [43, 521] on div at bounding box center [39, 525] width 28 height 36
click at [158, 561] on span "Termiskt kylande objekt" at bounding box center [151, 560] width 139 height 17
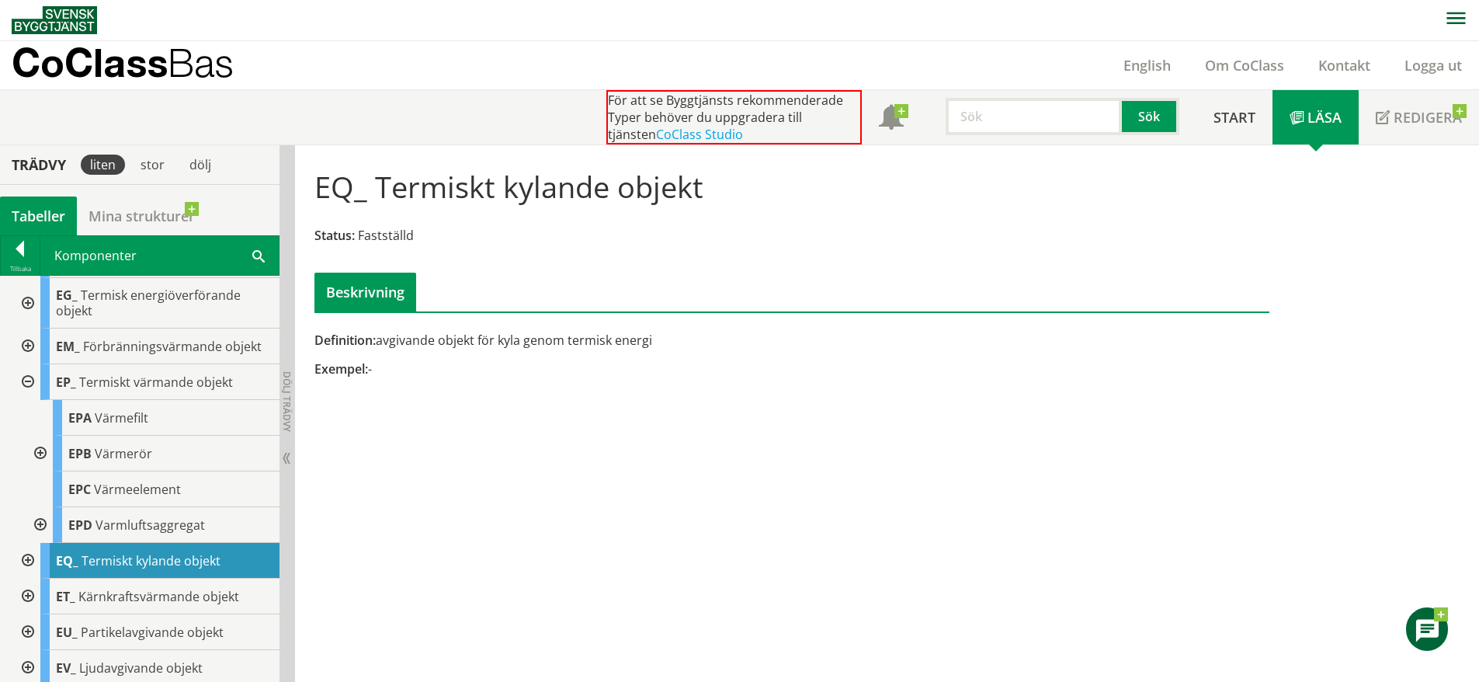
click at [28, 383] on div at bounding box center [26, 382] width 28 height 36
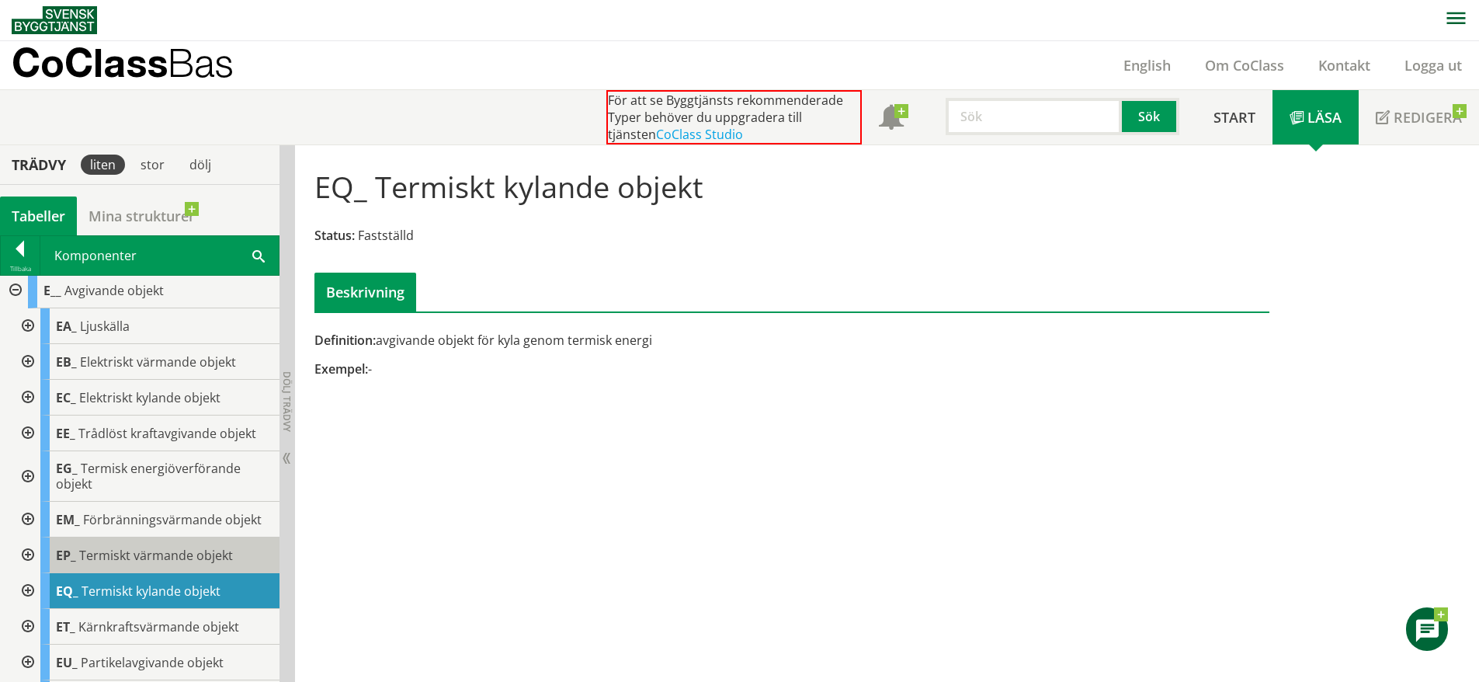
scroll to position [75, 0]
click at [108, 367] on span "Elektriskt värmande objekt" at bounding box center [158, 362] width 156 height 17
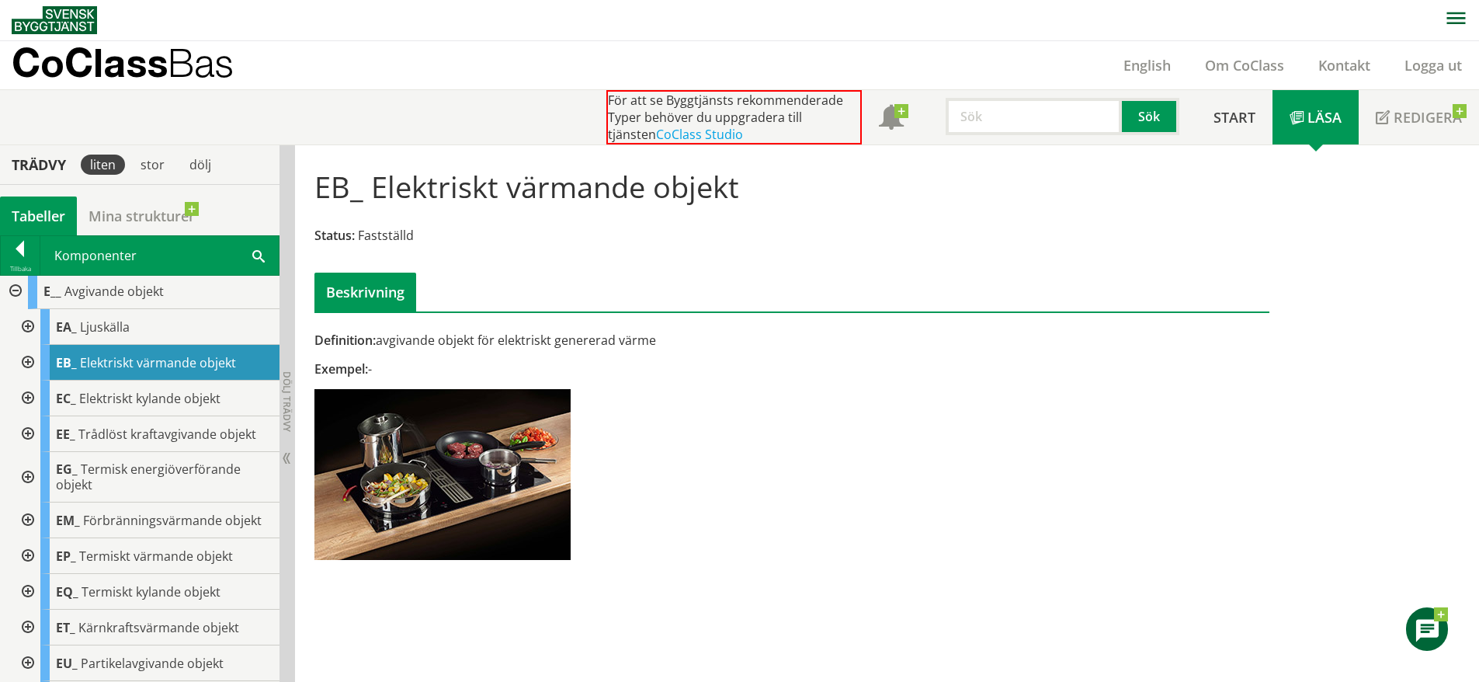
click at [29, 359] on div at bounding box center [26, 363] width 28 height 36
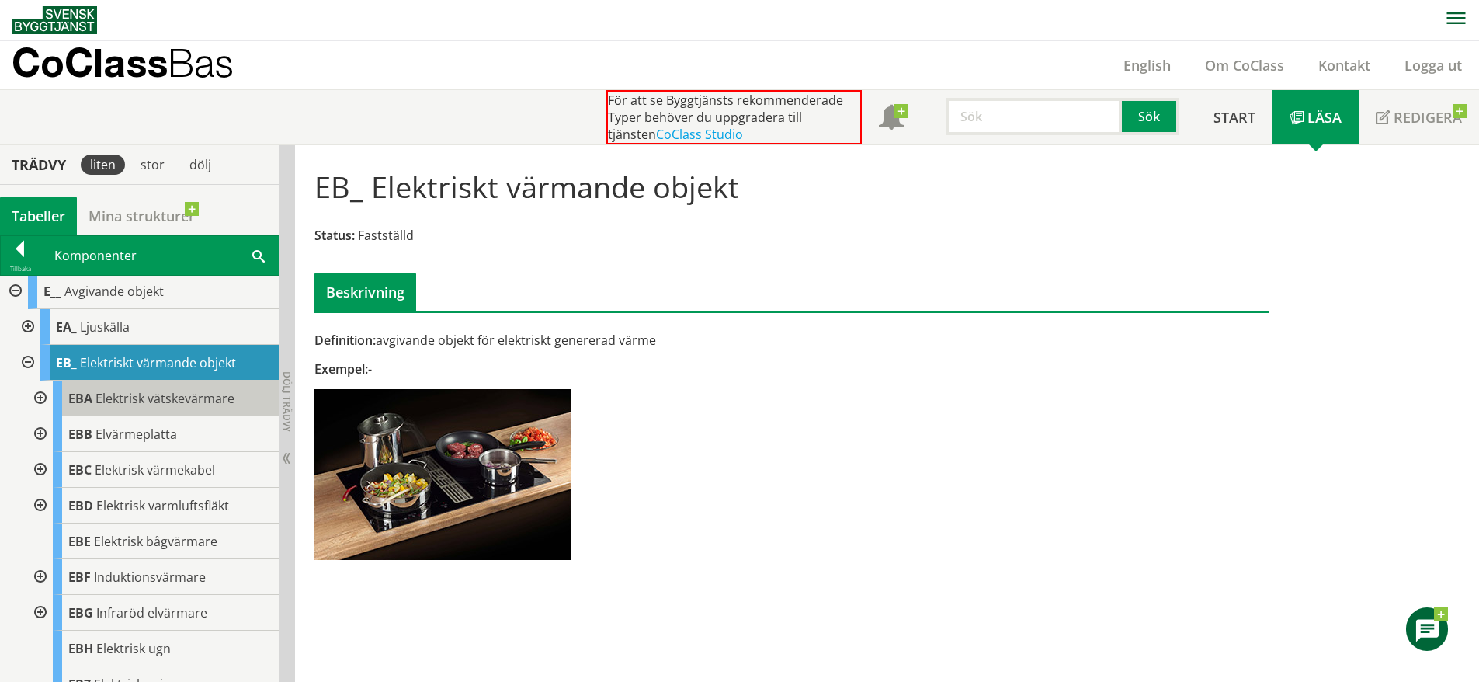
click at [200, 401] on span "Elektrisk vätskevärmare" at bounding box center [165, 398] width 139 height 17
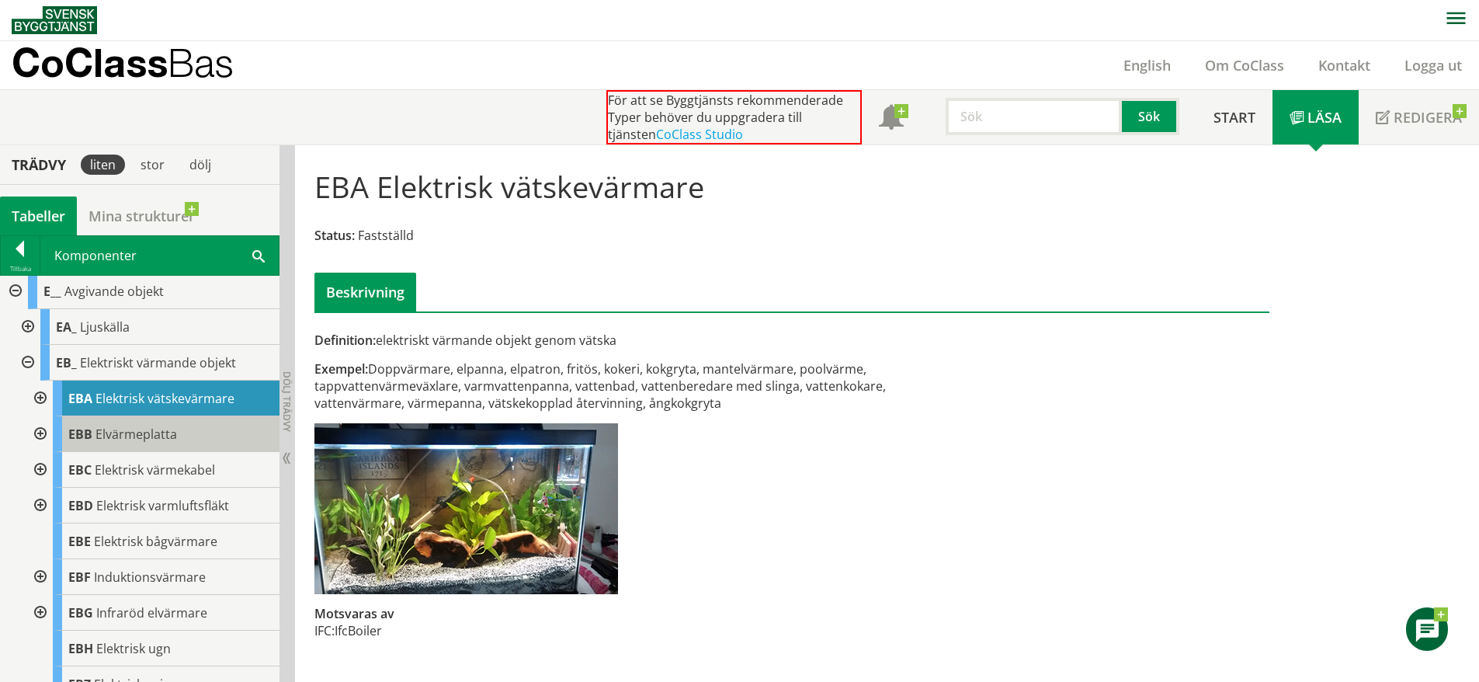
click at [215, 432] on div "EBB Elvärmeplatta" at bounding box center [166, 434] width 227 height 36
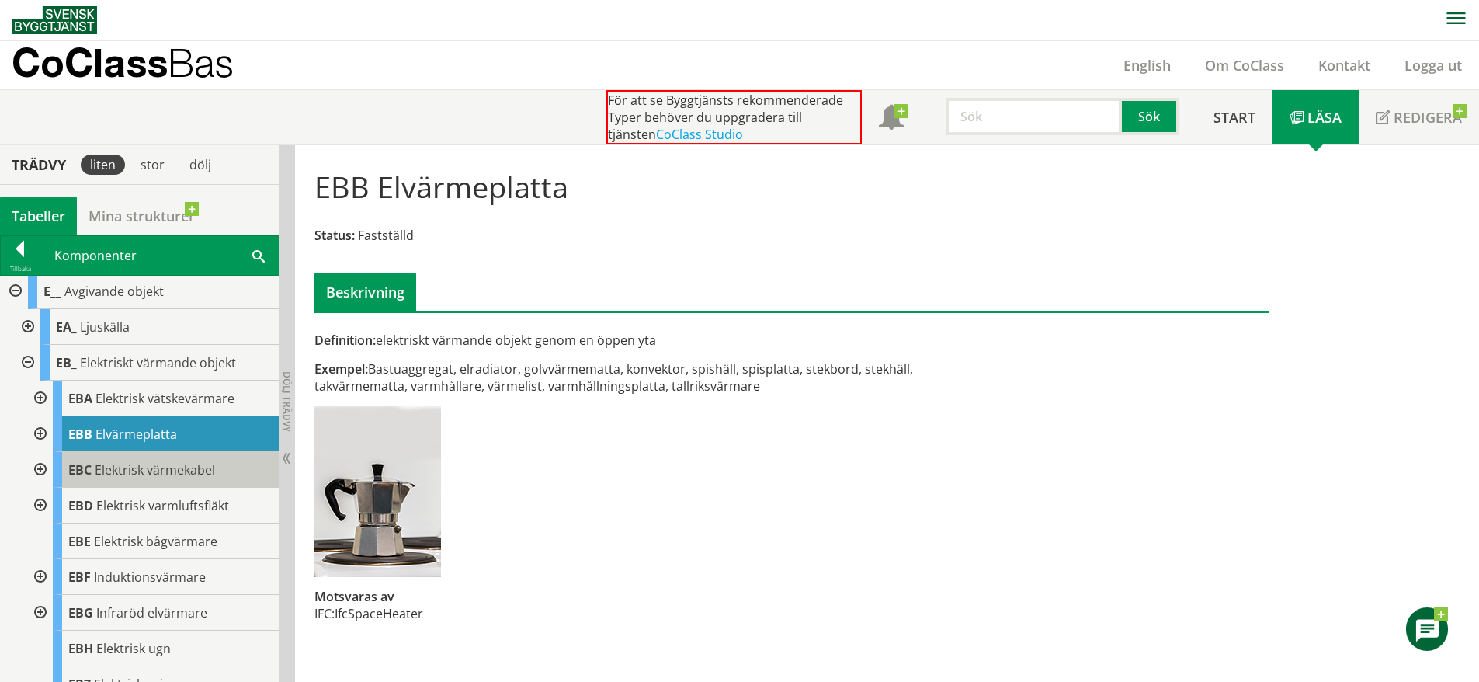
click at [172, 466] on span "Elektrisk värmekabel" at bounding box center [155, 469] width 120 height 17
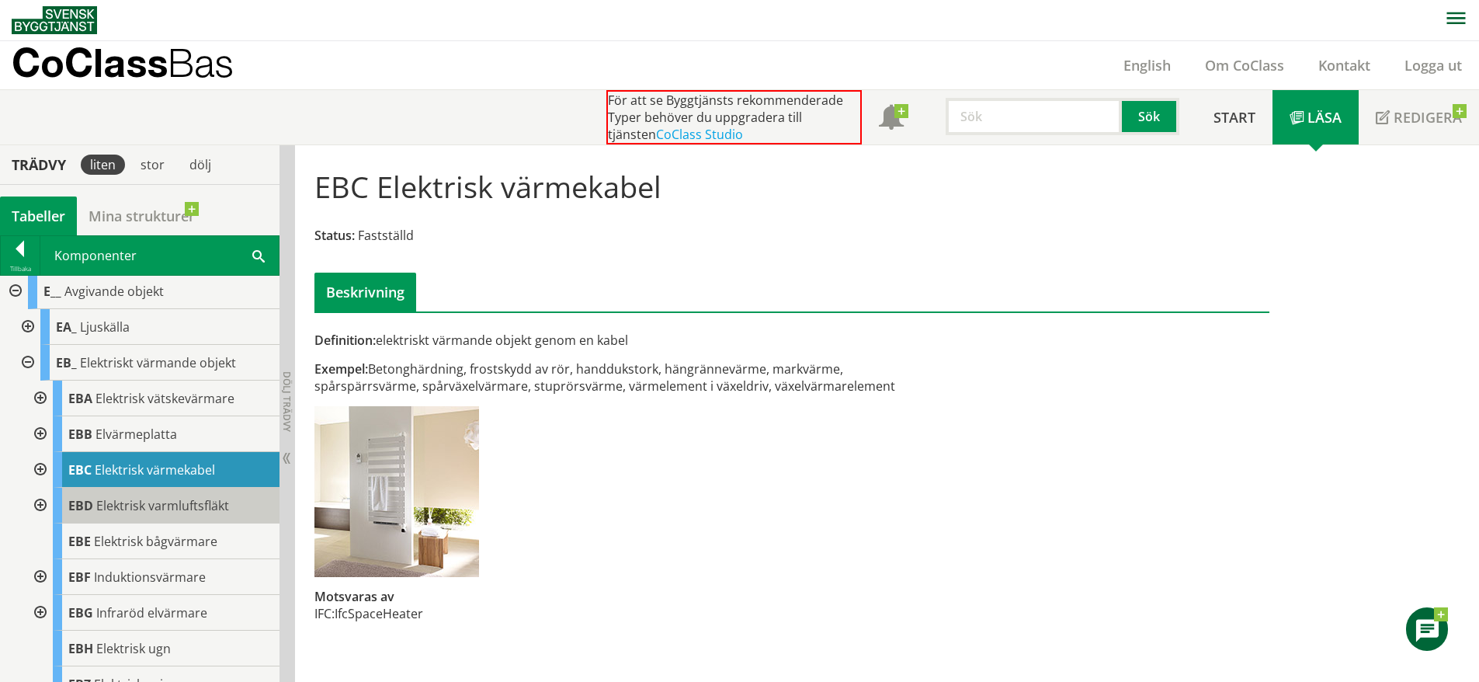
click at [212, 508] on span "Elektrisk varmluftsfläkt" at bounding box center [162, 505] width 133 height 17
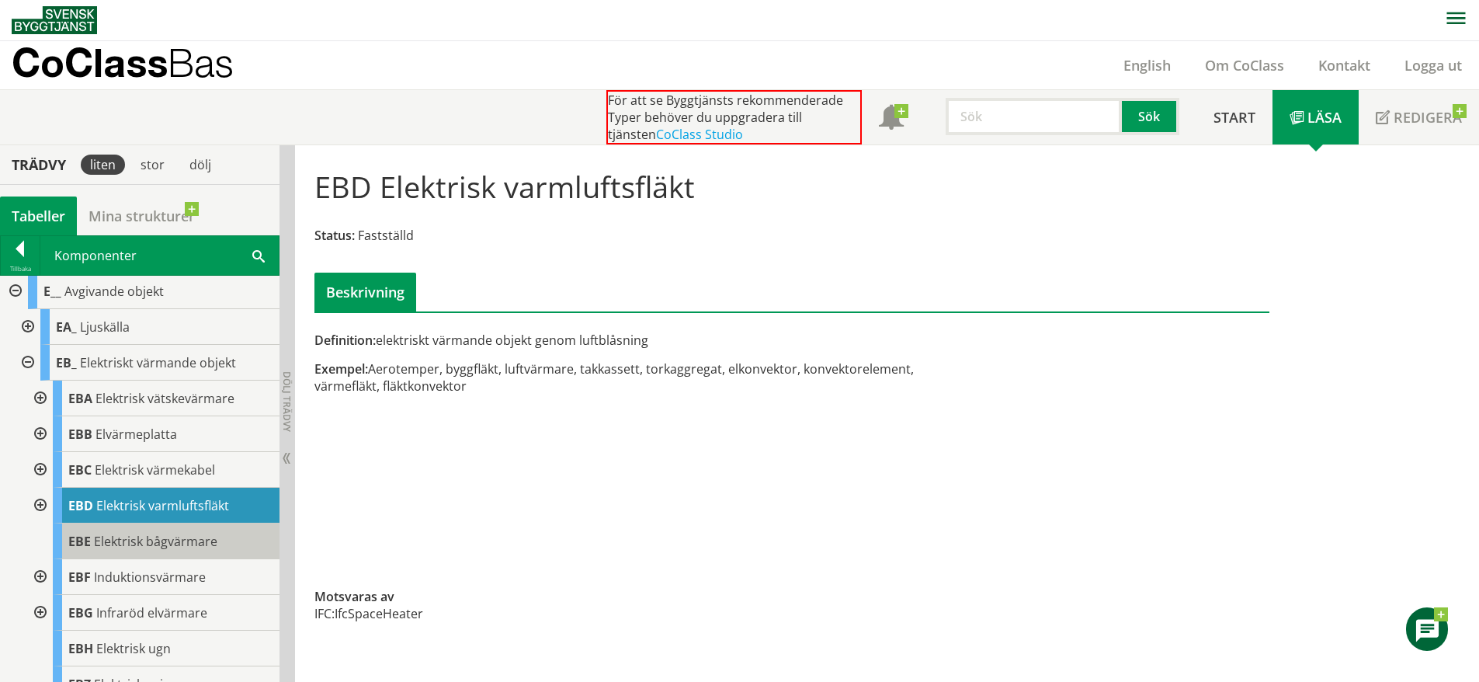
click at [168, 540] on span "Elektrisk bågvärmare" at bounding box center [155, 541] width 123 height 17
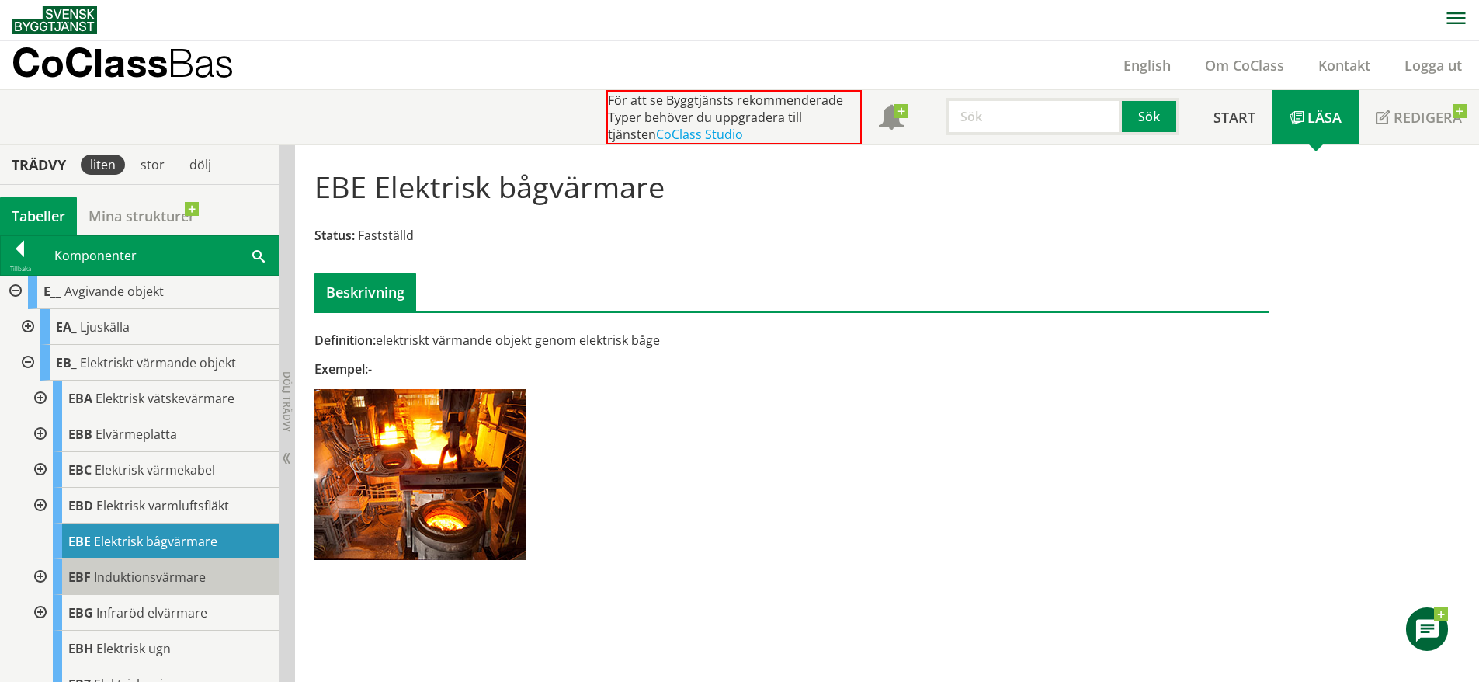
click at [165, 586] on div "EBF Induktionsvärmare" at bounding box center [166, 577] width 227 height 36
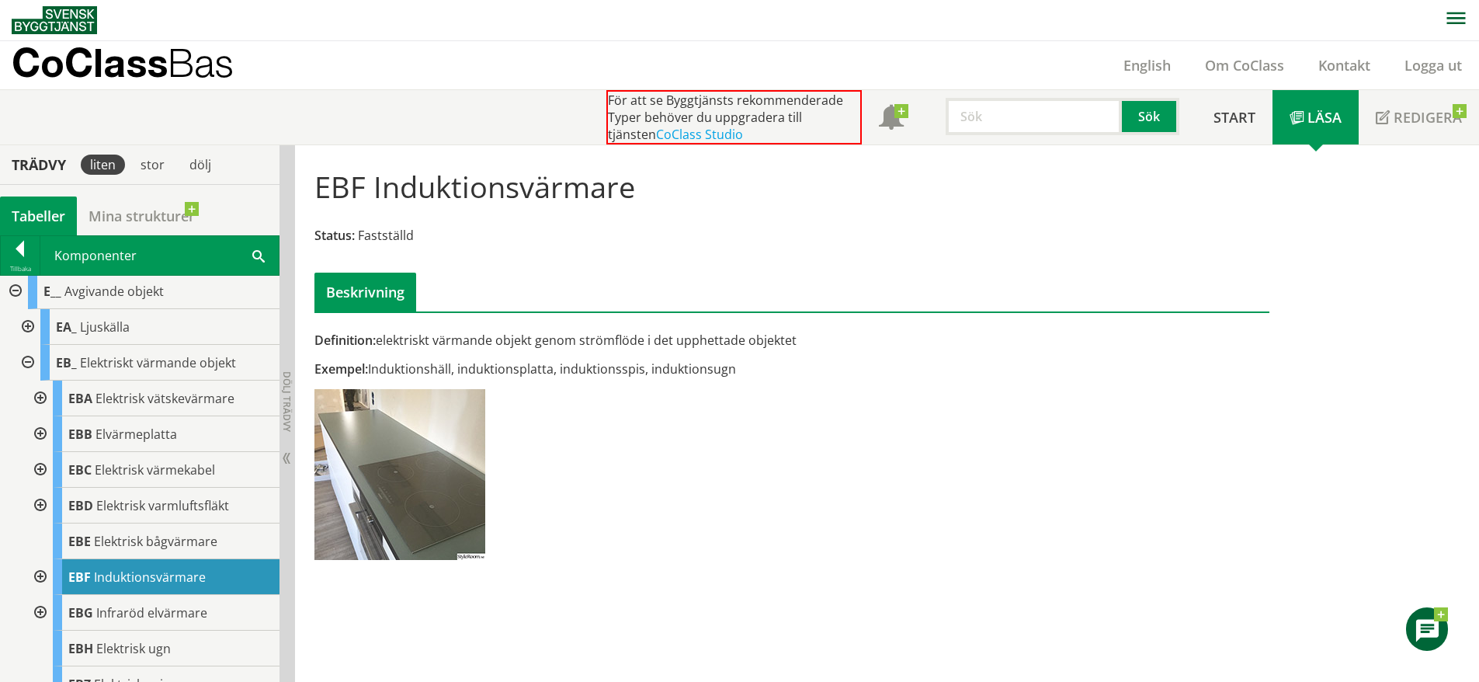
click at [38, 578] on div at bounding box center [39, 577] width 28 height 36
click at [40, 573] on div at bounding box center [39, 577] width 28 height 36
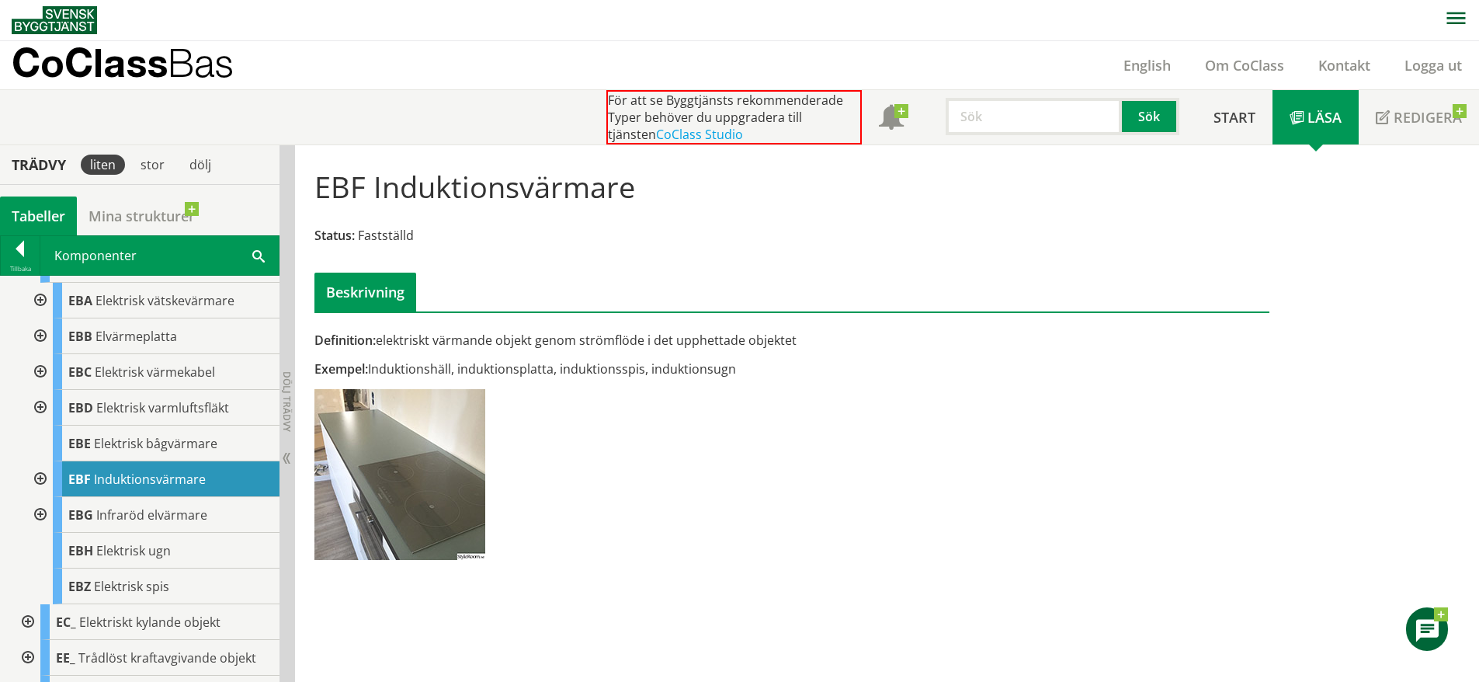
scroll to position [174, 0]
click at [162, 520] on span "Infraröd elvärmare" at bounding box center [151, 513] width 111 height 17
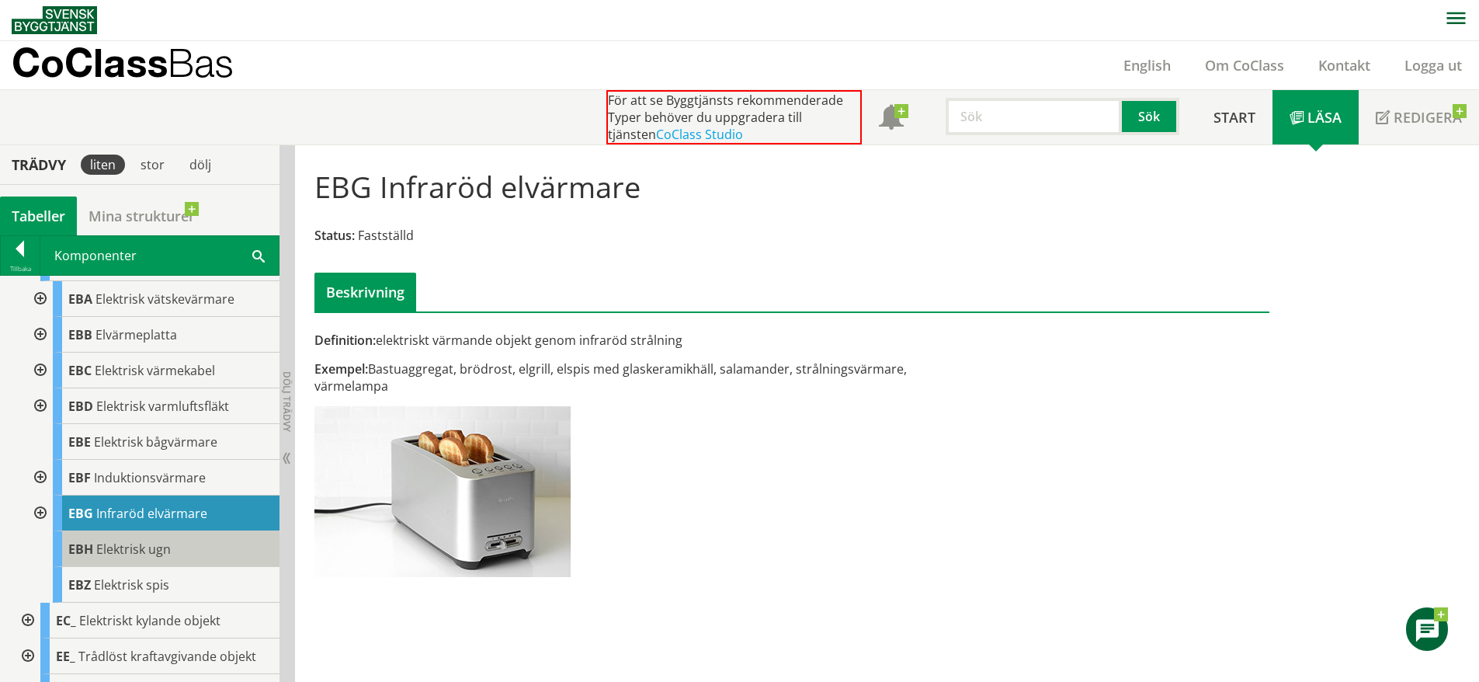
click at [140, 560] on div "EBH Elektrisk ugn" at bounding box center [166, 549] width 227 height 36
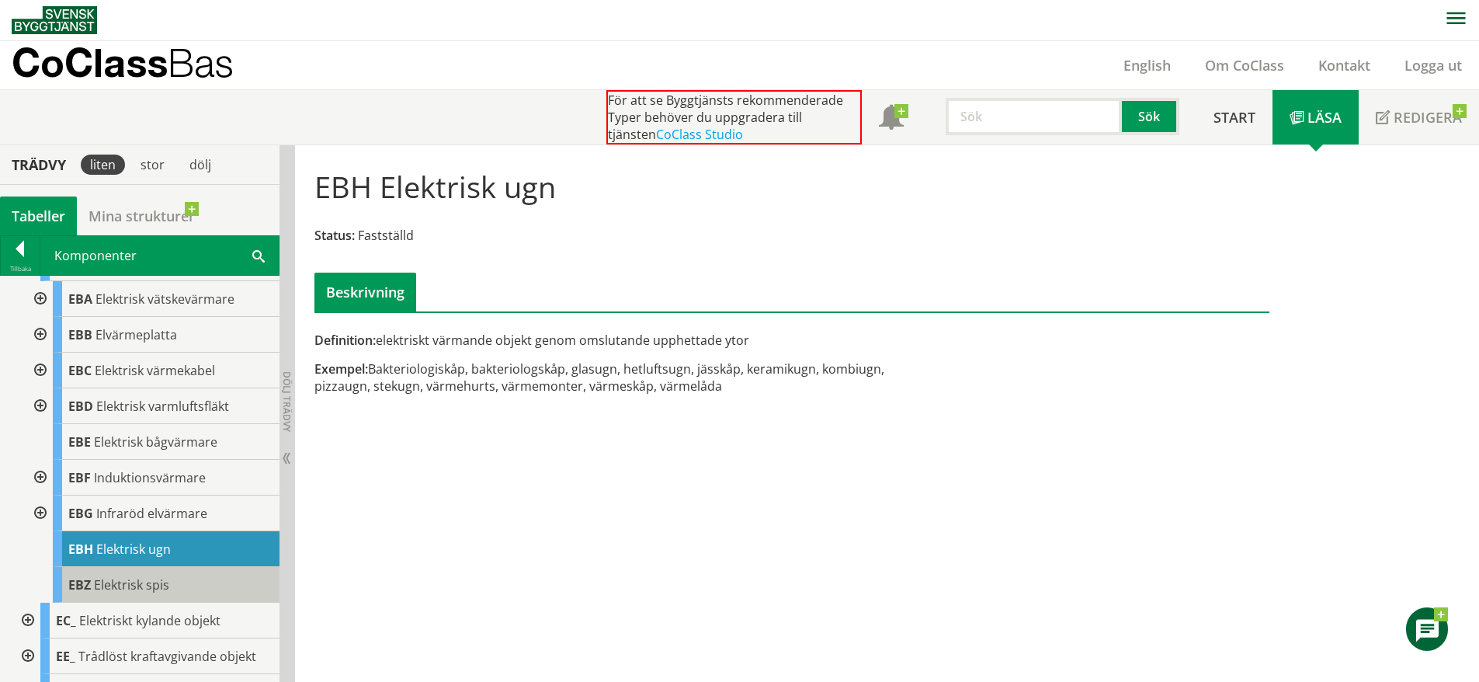
click at [152, 576] on span "Elektrisk spis" at bounding box center [131, 584] width 75 height 17
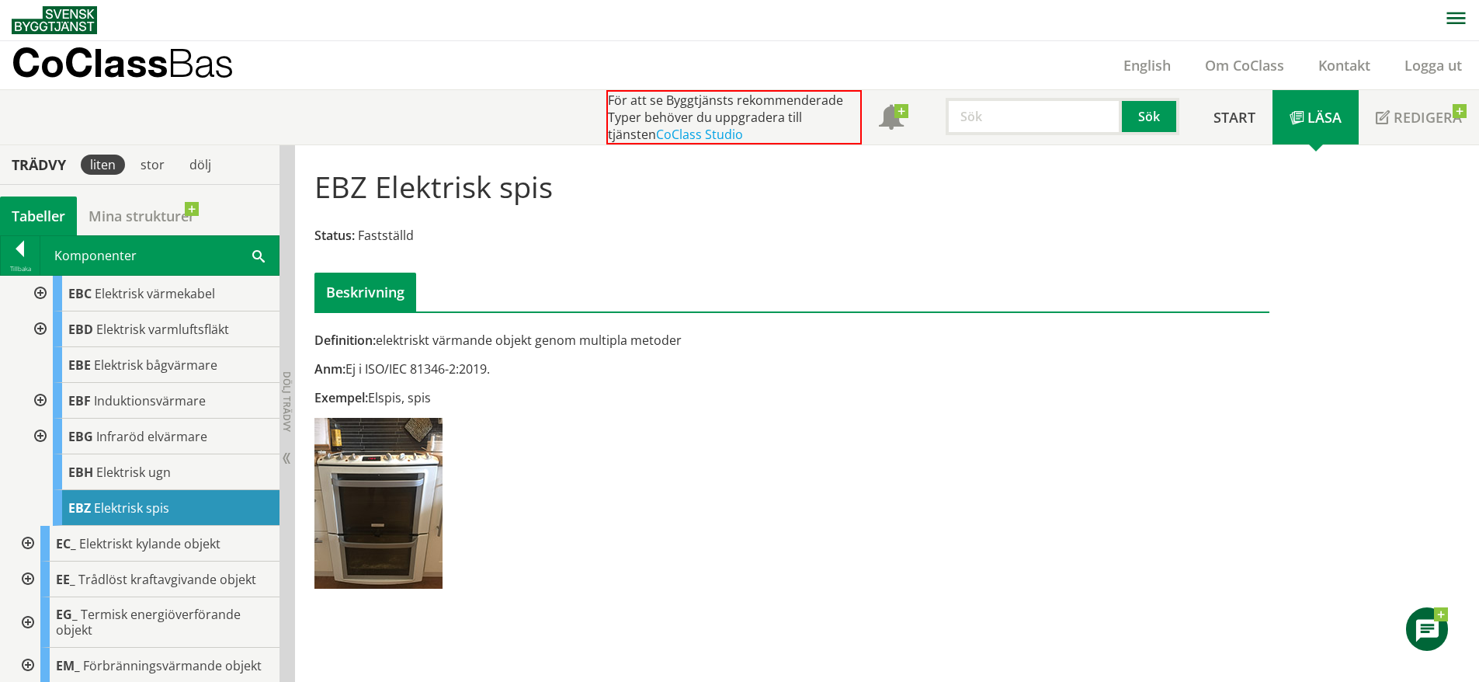
scroll to position [278, 0]
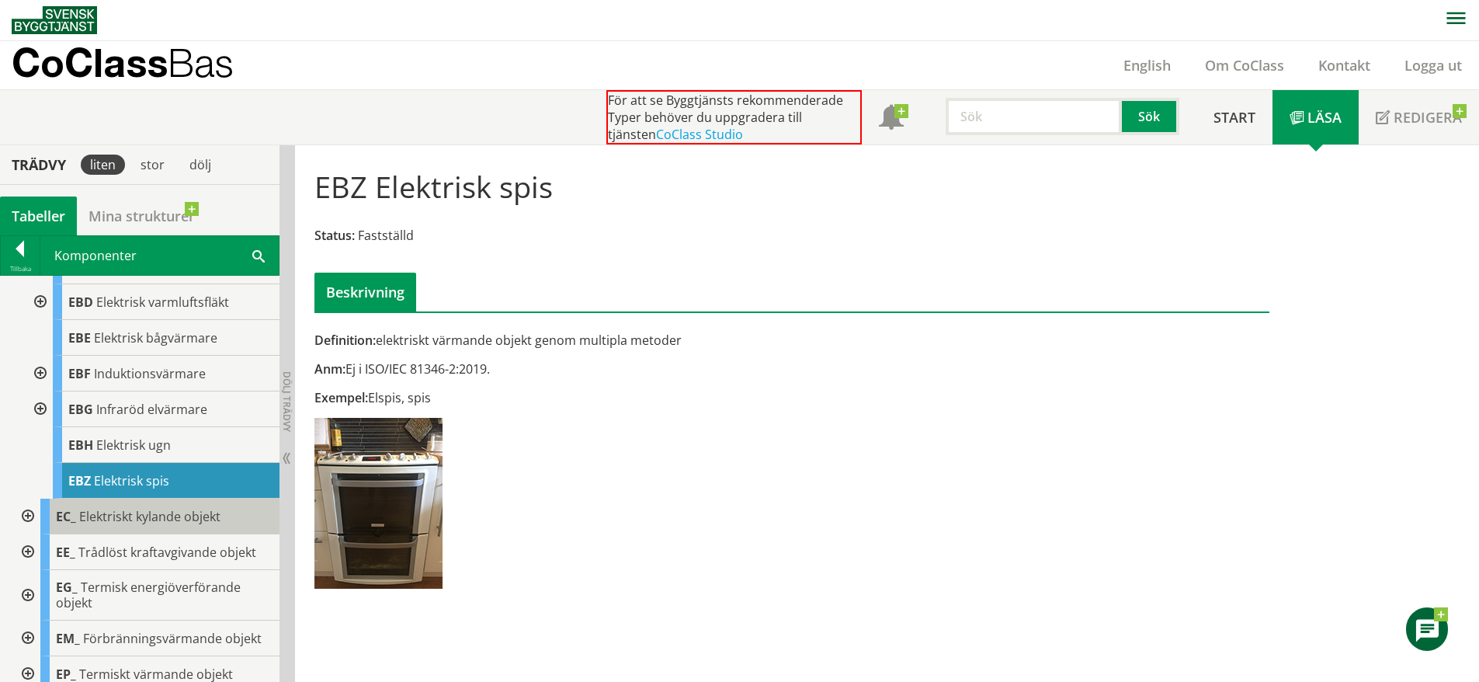
click at [177, 527] on div "EC_ Elektriskt kylande objekt" at bounding box center [159, 517] width 239 height 36
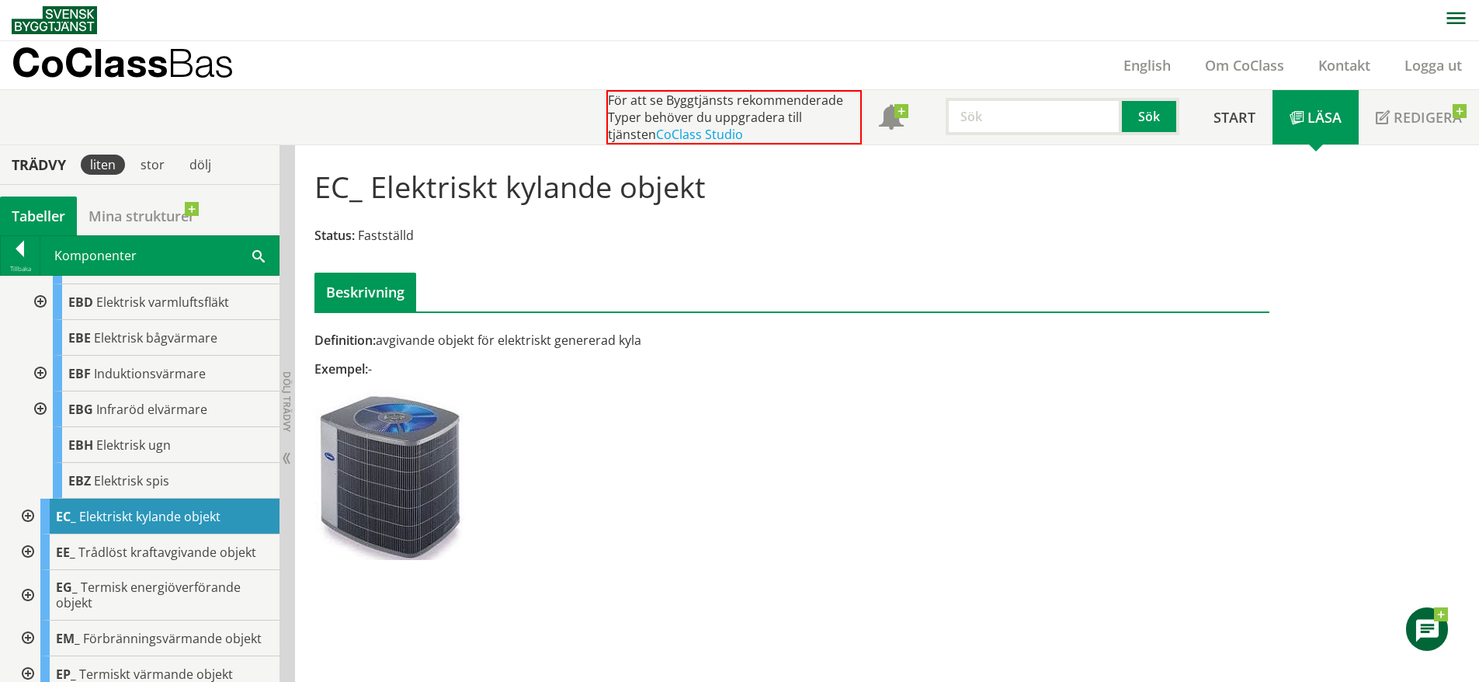
click at [26, 513] on div at bounding box center [26, 517] width 28 height 36
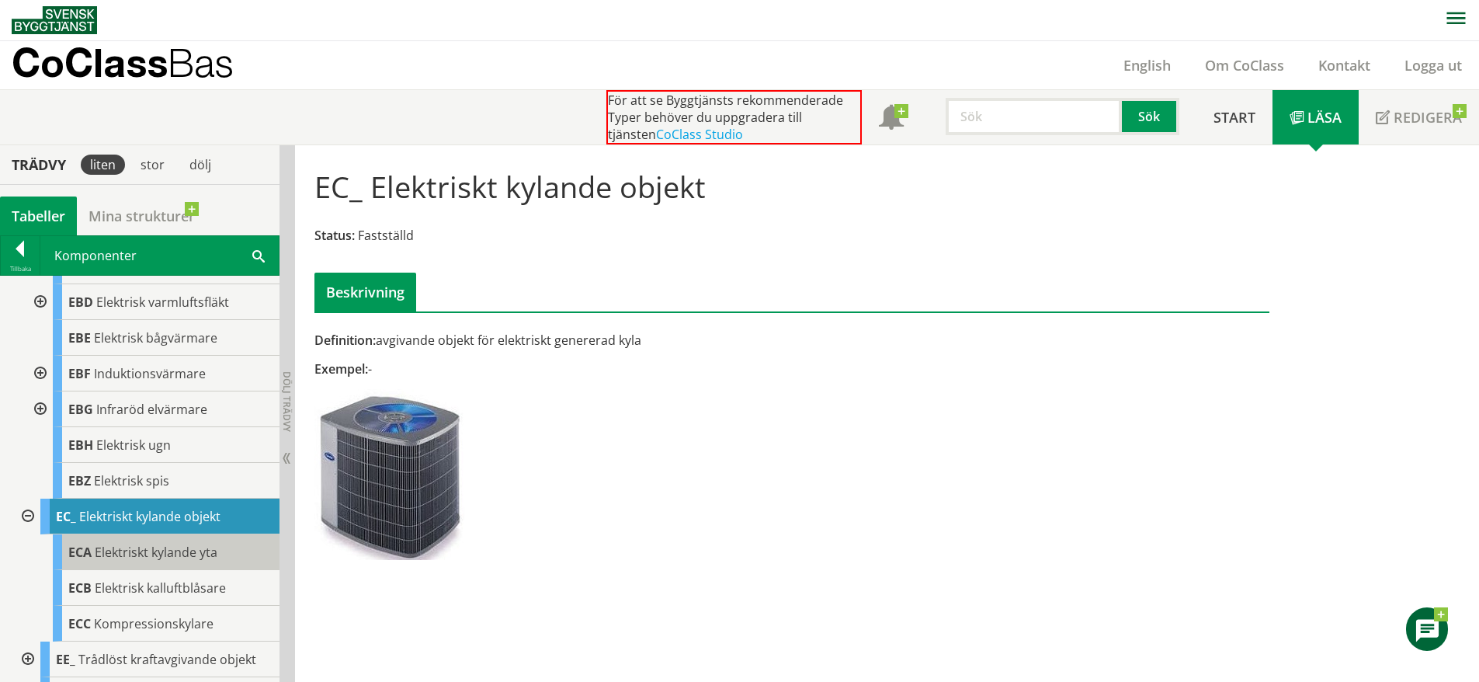
click at [155, 553] on span "Elektriskt kylande yta" at bounding box center [156, 552] width 123 height 17
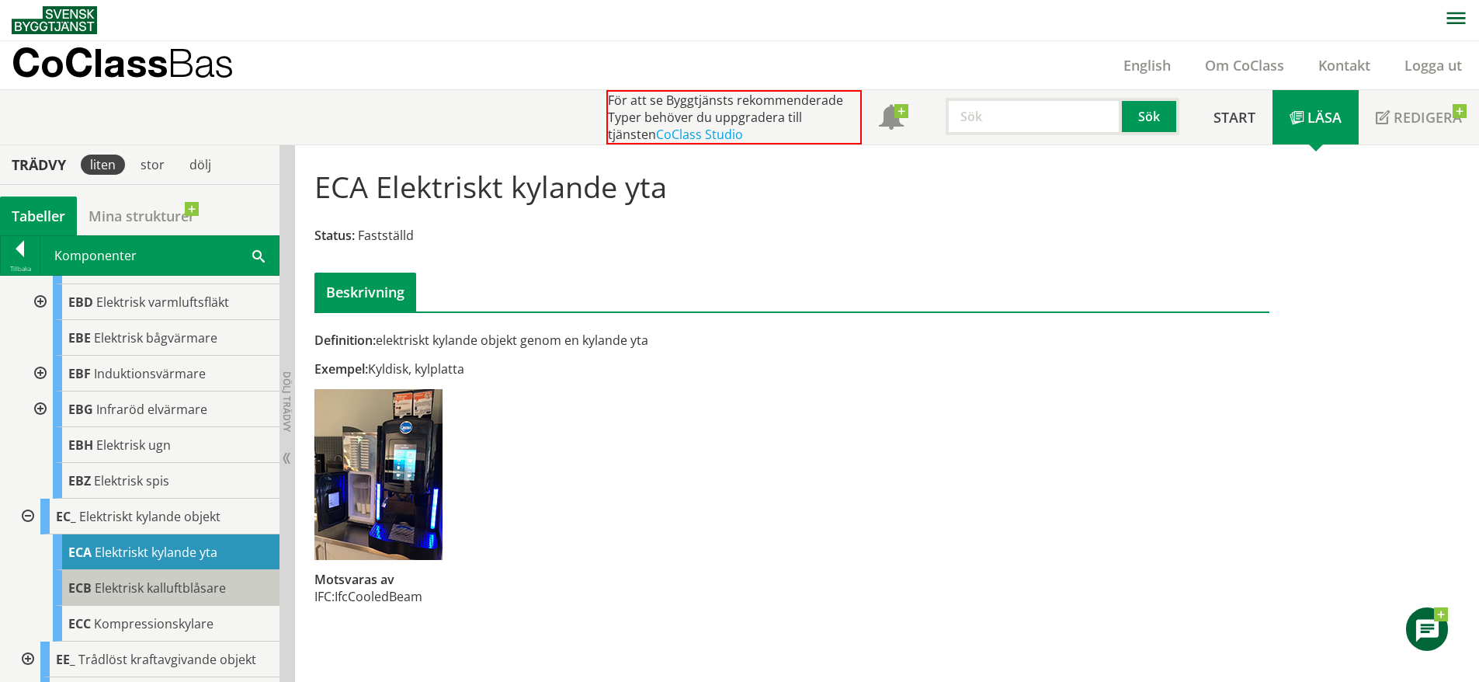
click at [164, 579] on span "Elektrisk kalluftblåsare" at bounding box center [160, 587] width 131 height 17
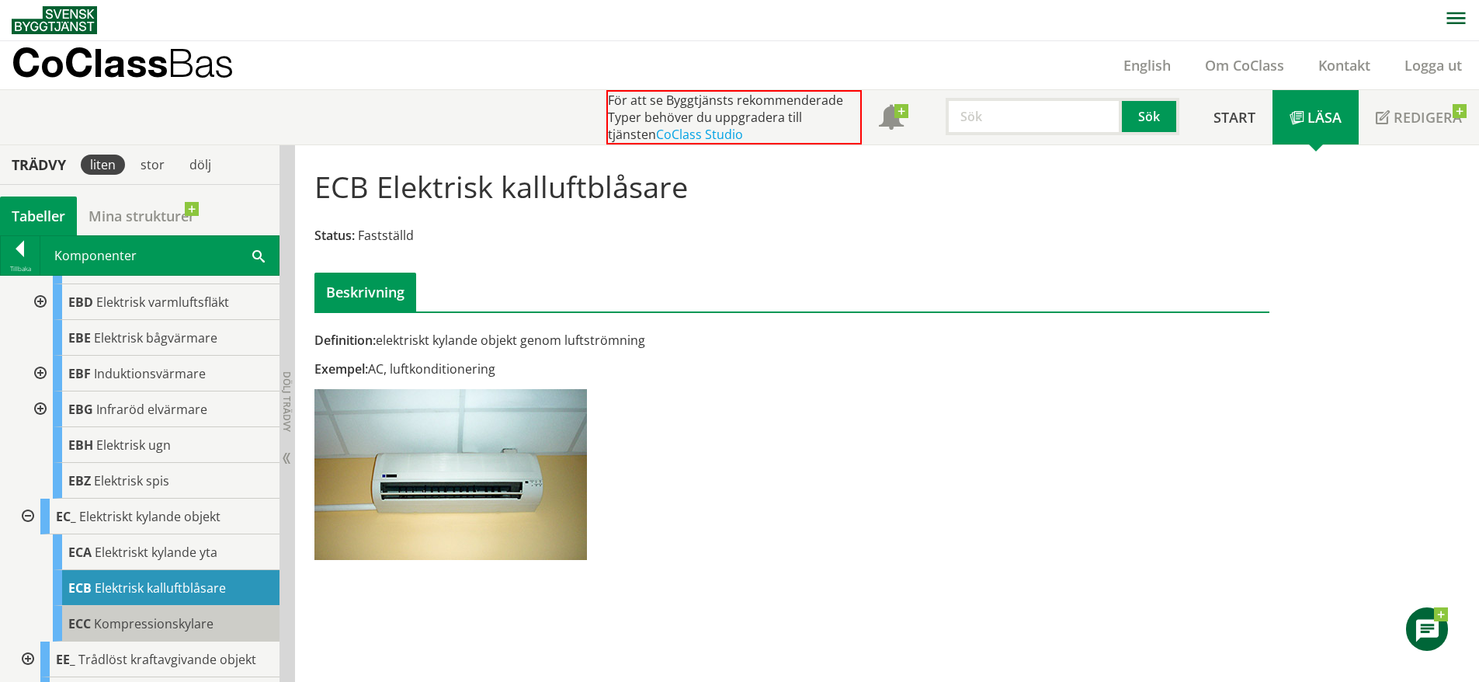
click at [173, 607] on div "ECC Kompressionskylare" at bounding box center [166, 624] width 227 height 36
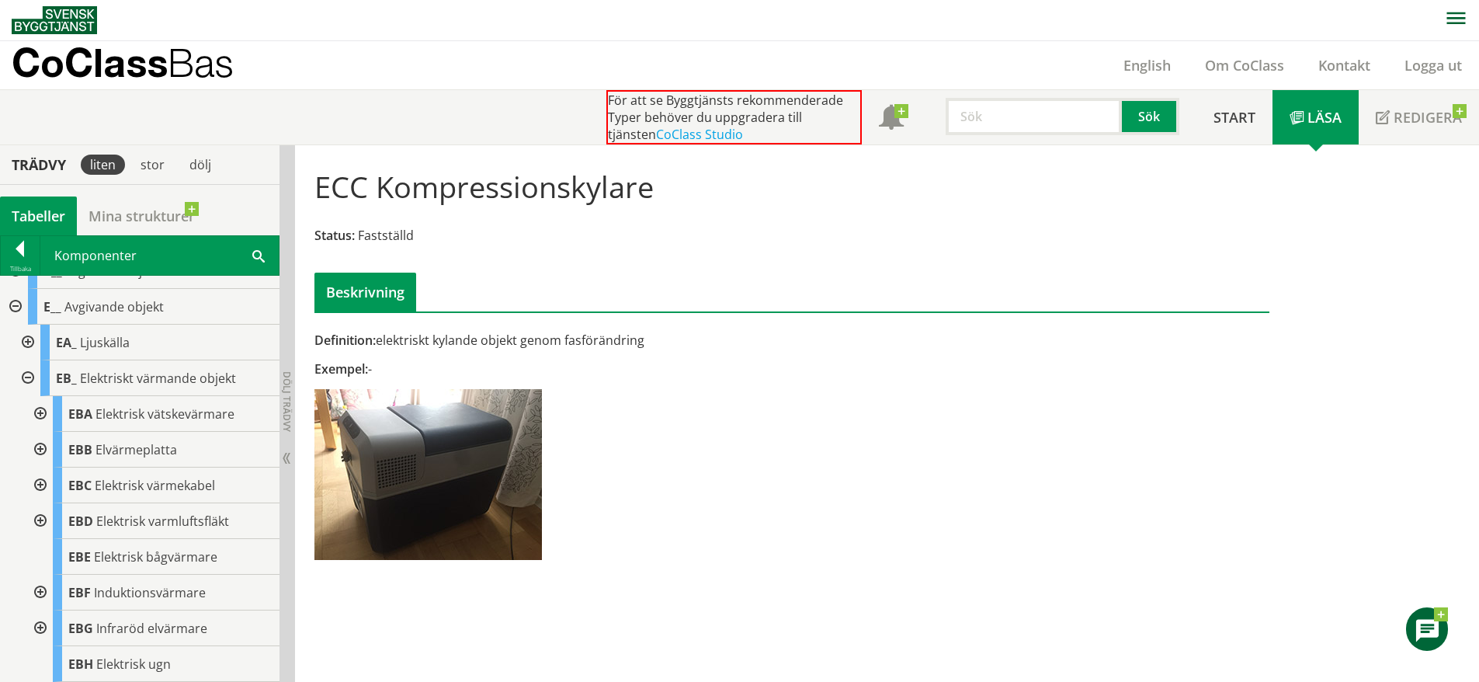
scroll to position [57, 0]
click at [30, 375] on div at bounding box center [26, 381] width 28 height 36
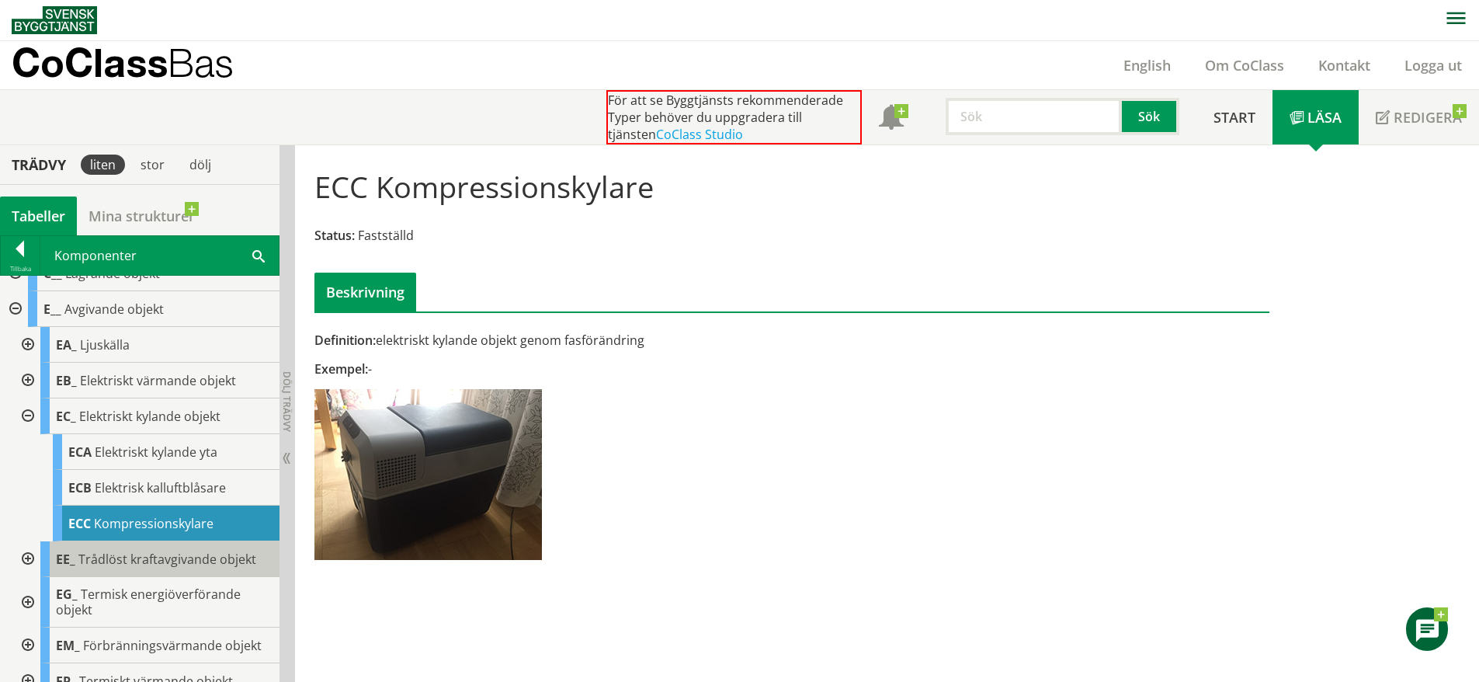
click at [165, 570] on div "EE_ Trådlöst kraftavgivande objekt" at bounding box center [159, 559] width 239 height 36
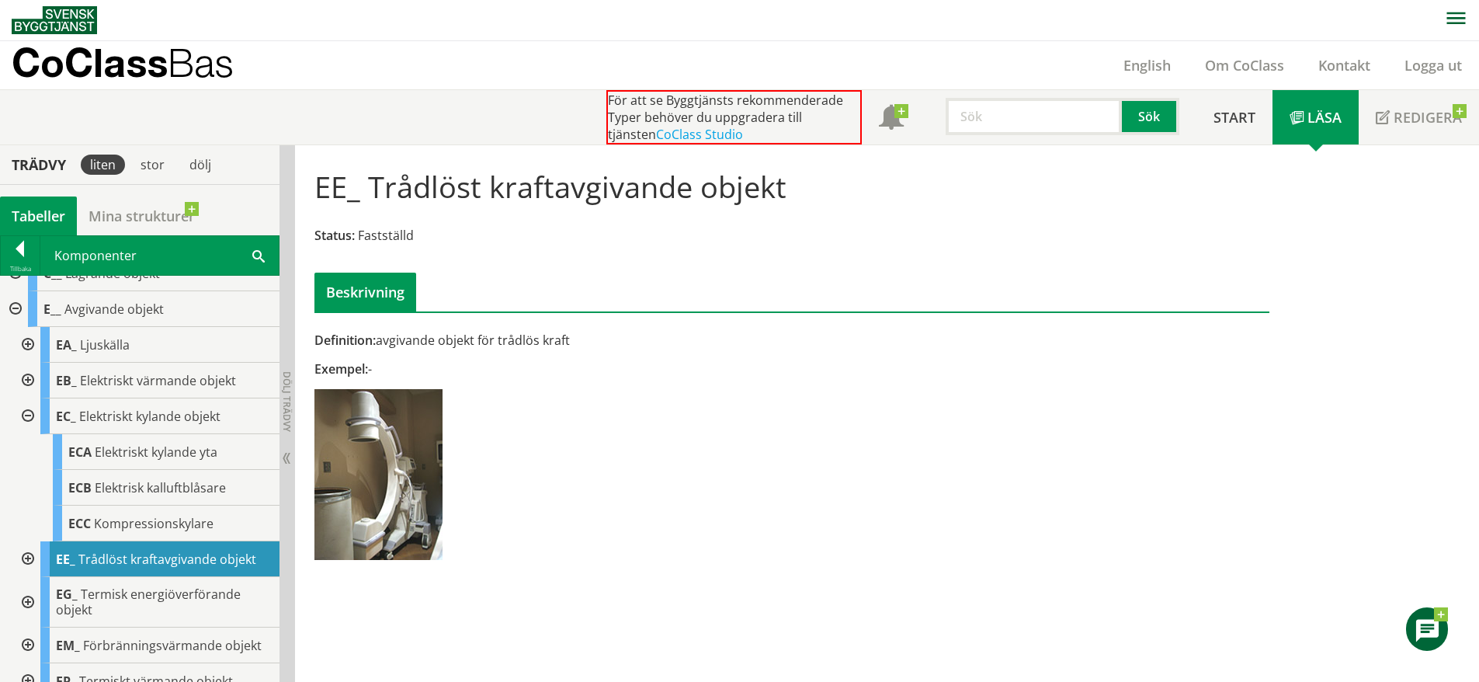
click at [33, 556] on div at bounding box center [26, 559] width 28 height 36
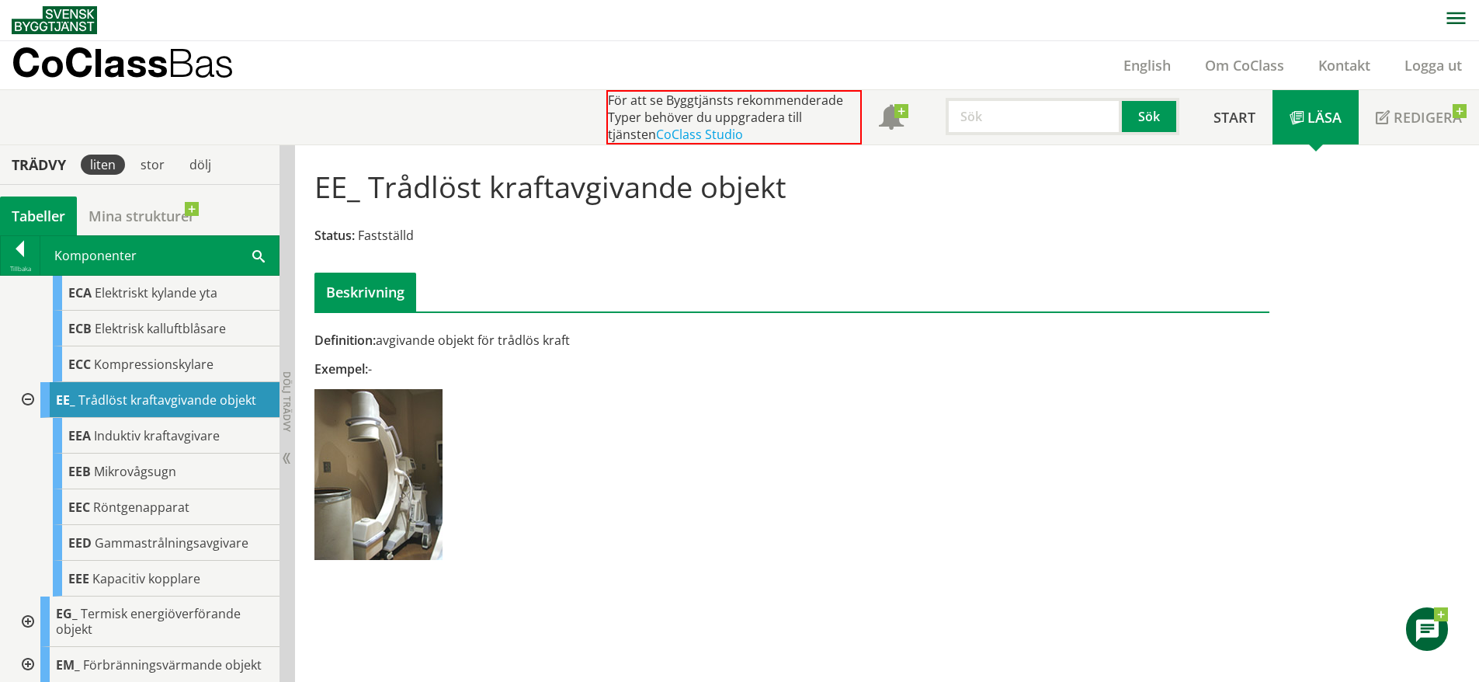
scroll to position [219, 0]
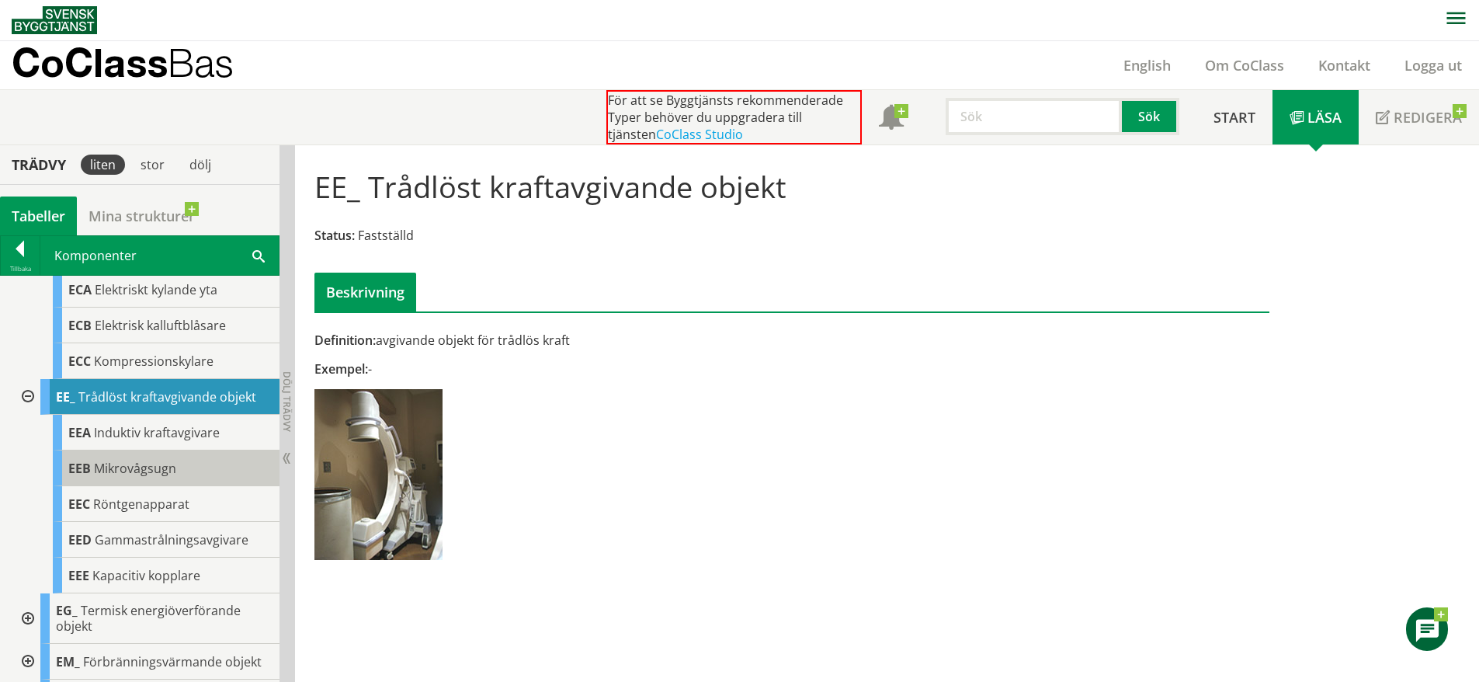
click at [169, 466] on span "Mikrovågsugn" at bounding box center [135, 468] width 82 height 17
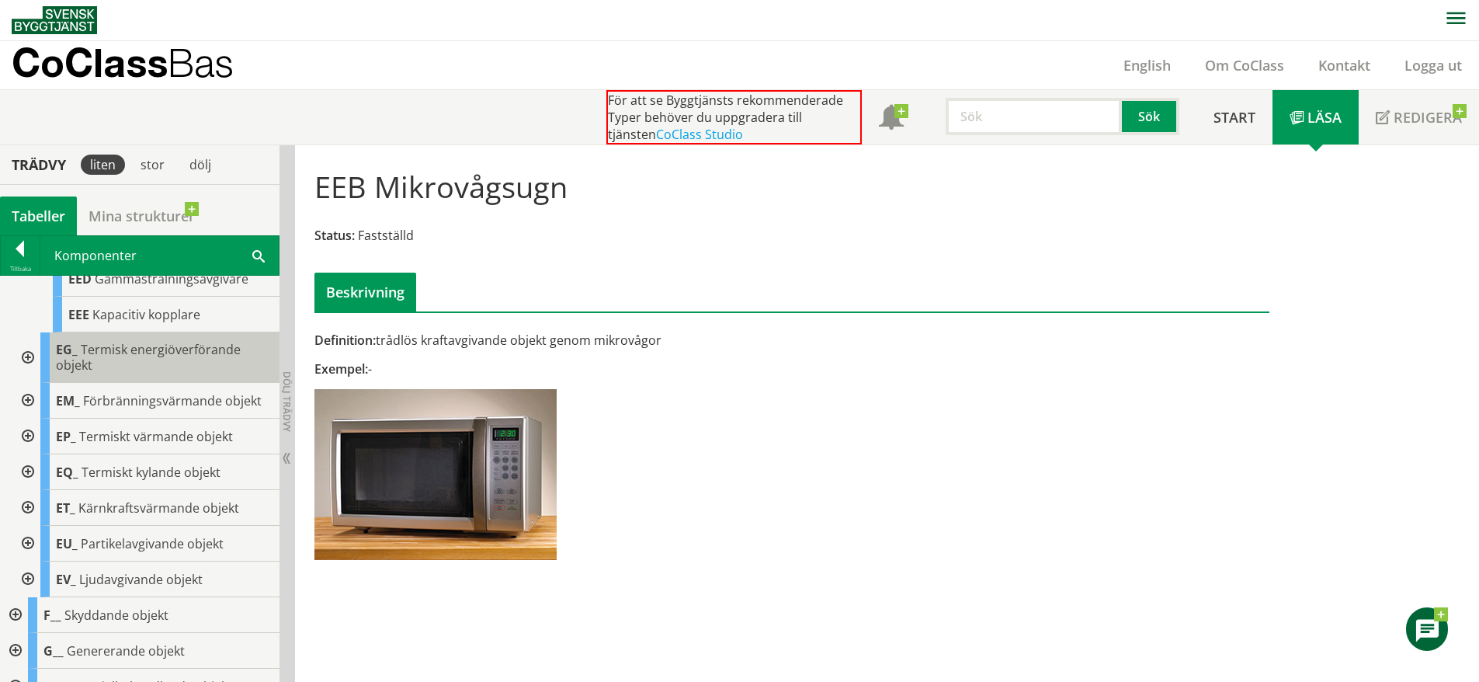
scroll to position [501, 0]
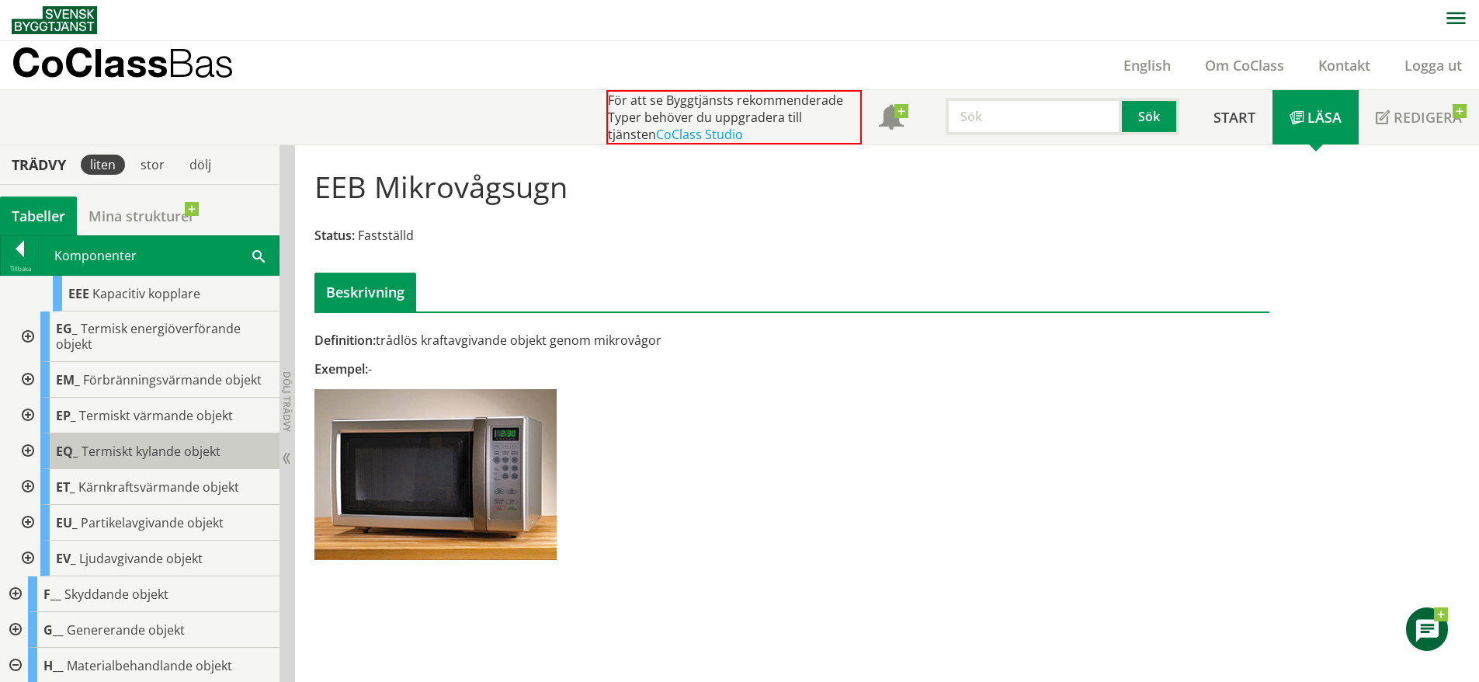
click at [142, 461] on div "EQ_ Termiskt kylande objekt" at bounding box center [159, 451] width 239 height 36
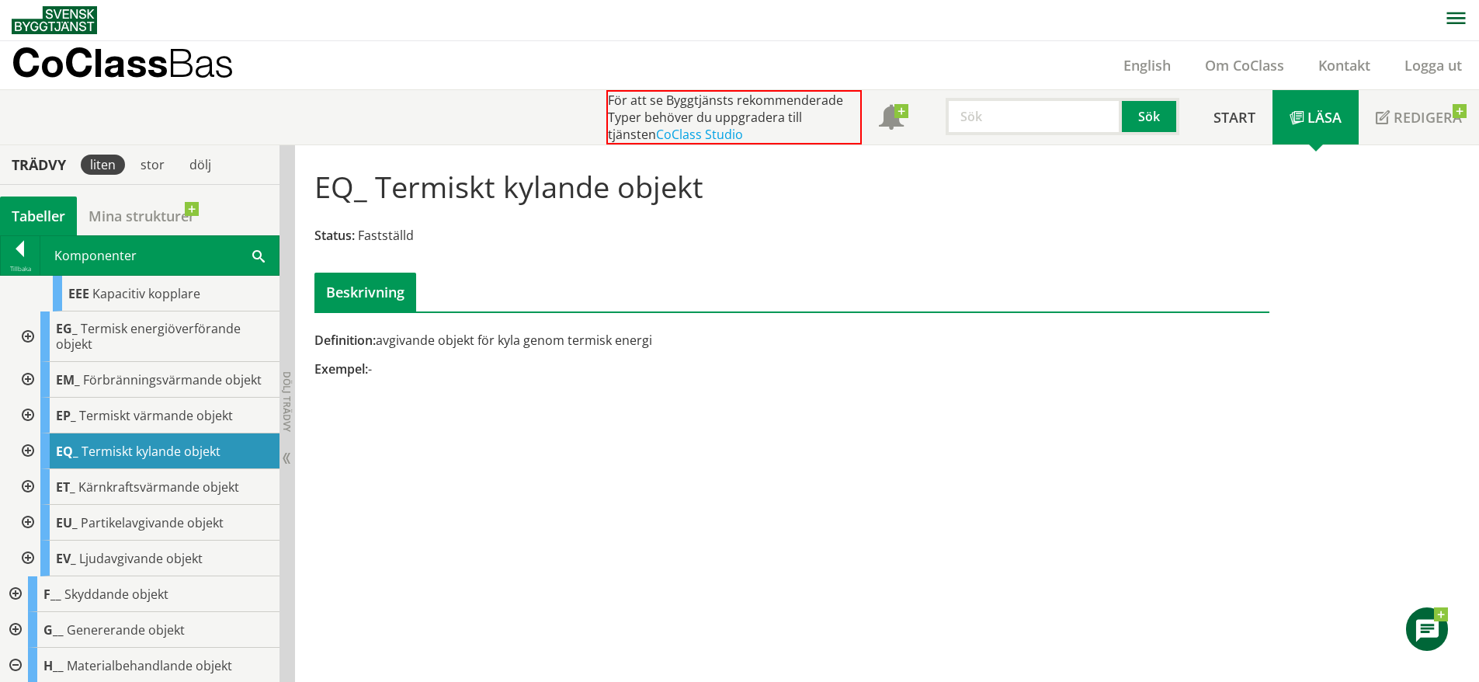
click at [29, 447] on div at bounding box center [26, 451] width 28 height 36
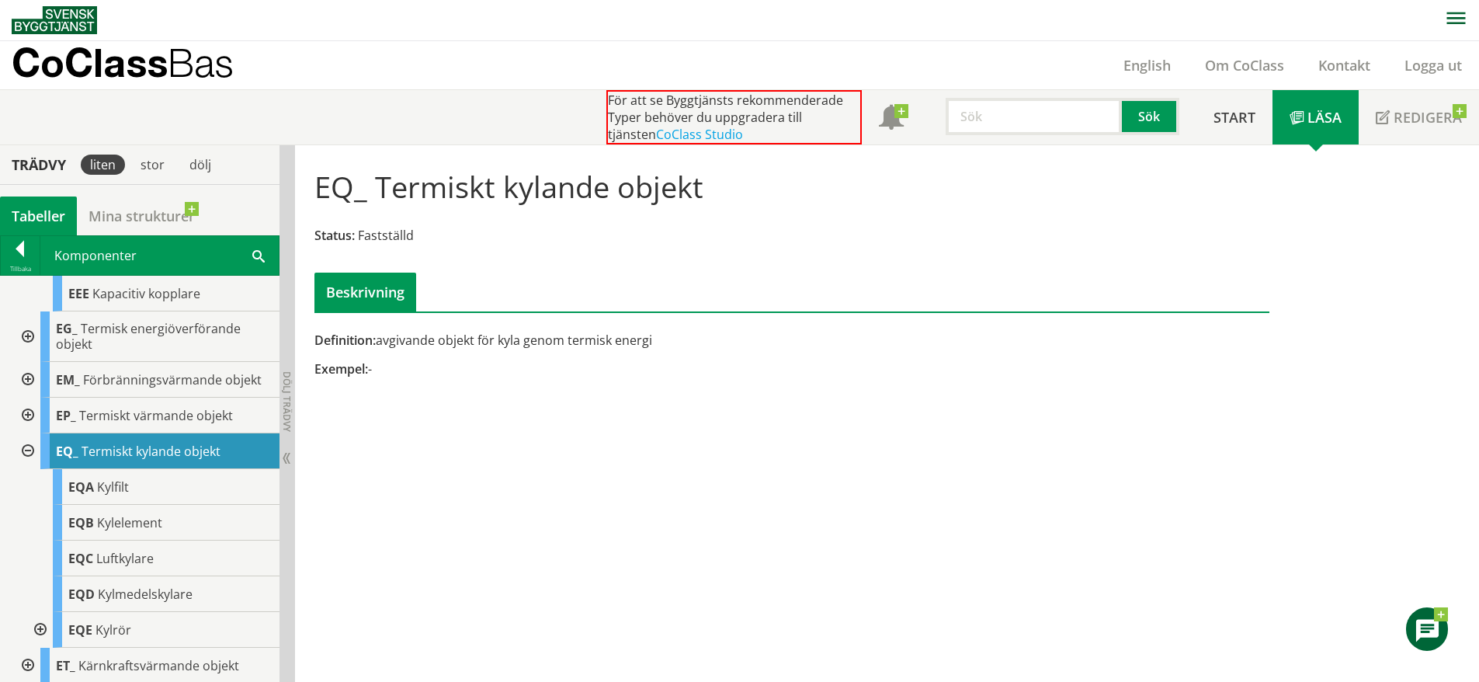
click at [32, 449] on div at bounding box center [26, 451] width 28 height 36
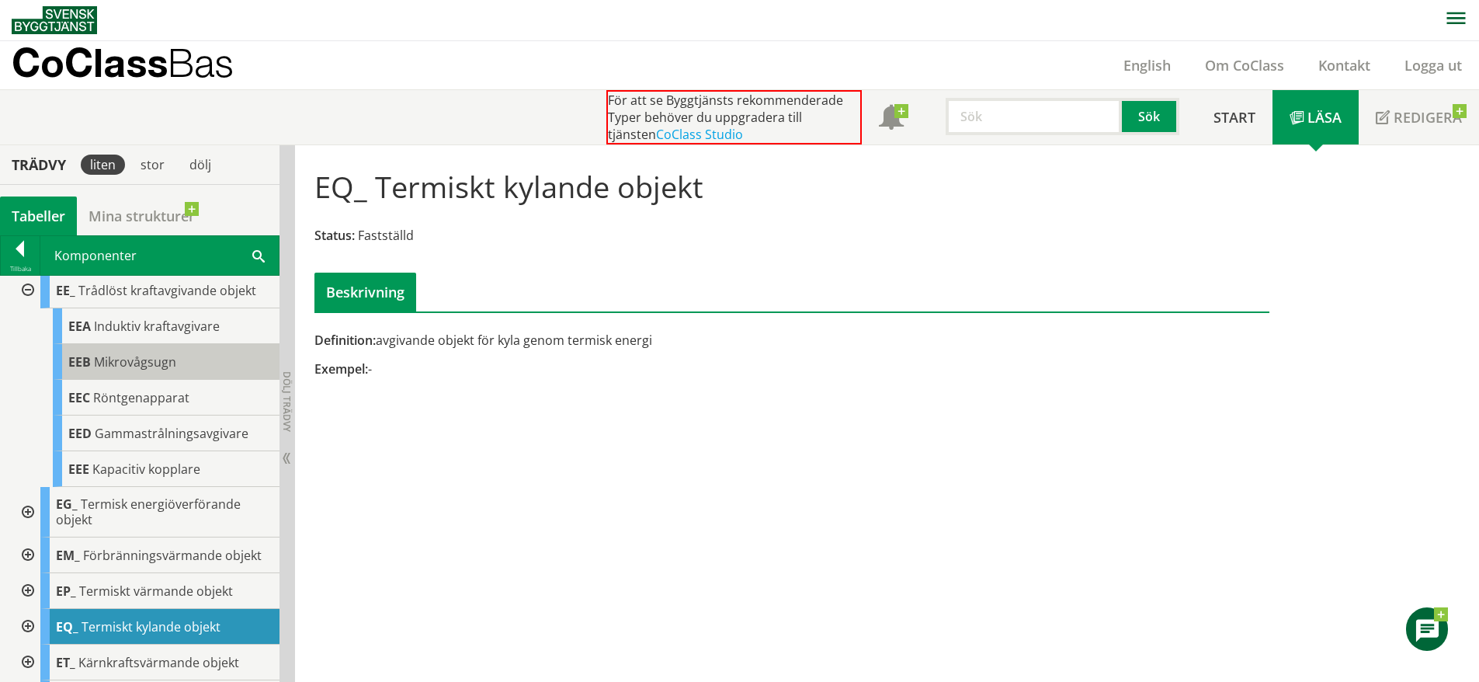
scroll to position [320, 0]
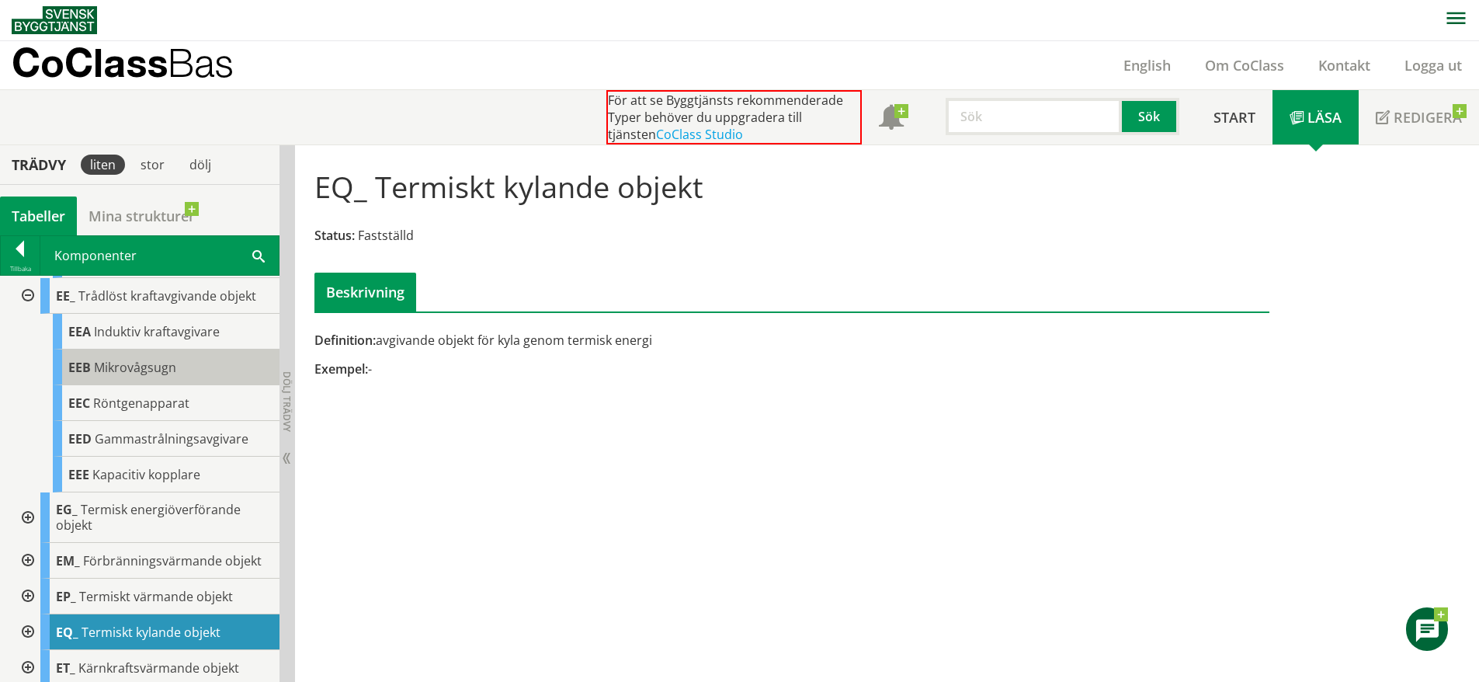
click at [162, 366] on span "Mikrovågsugn" at bounding box center [135, 367] width 82 height 17
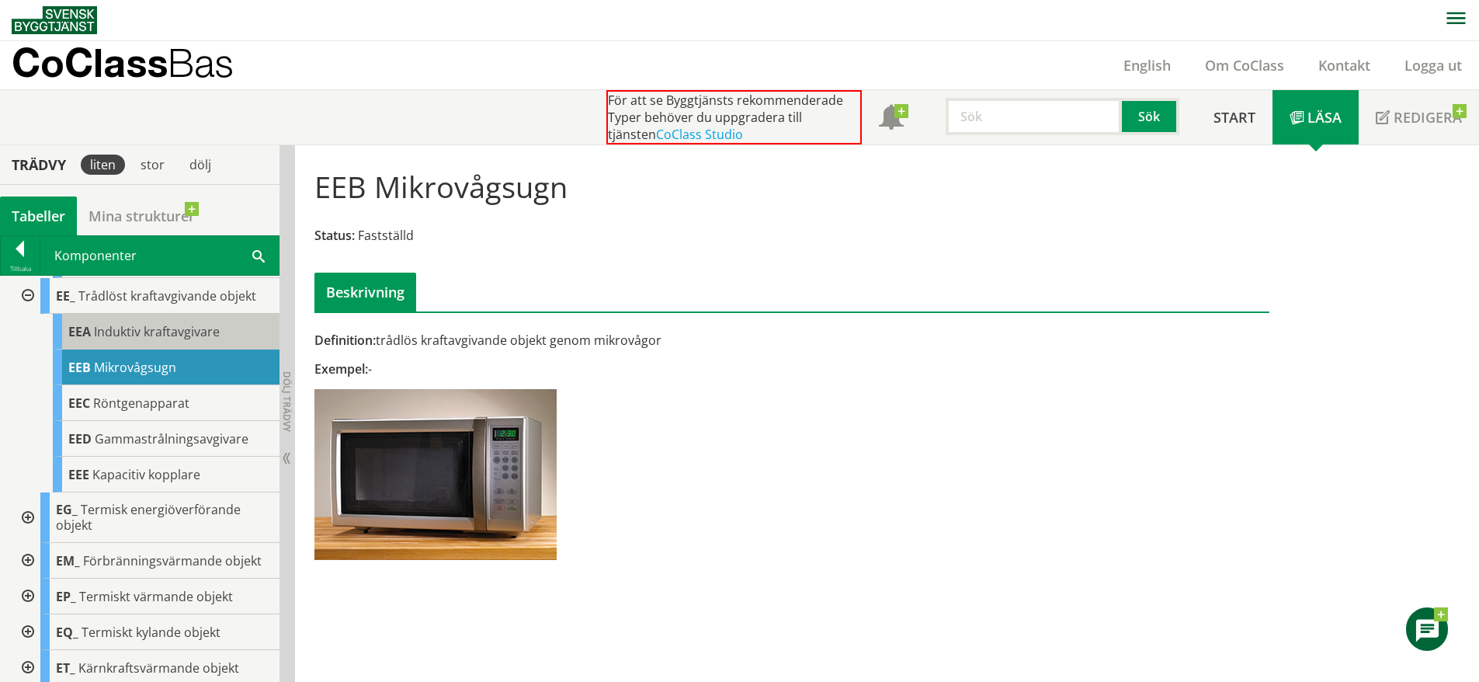
click at [189, 340] on div "EEA Induktiv kraftavgivare" at bounding box center [166, 332] width 227 height 36
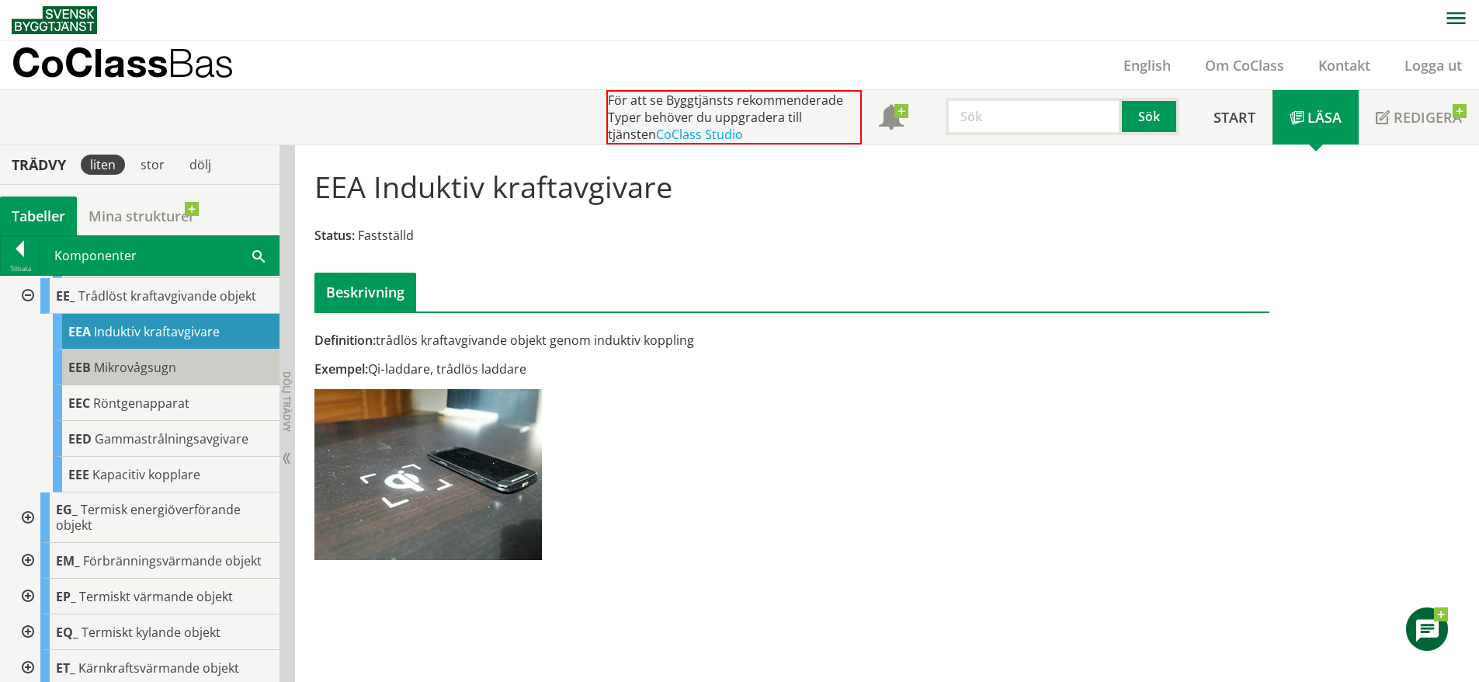
click at [184, 363] on div "EEB Mikrovågsugn" at bounding box center [166, 367] width 227 height 36
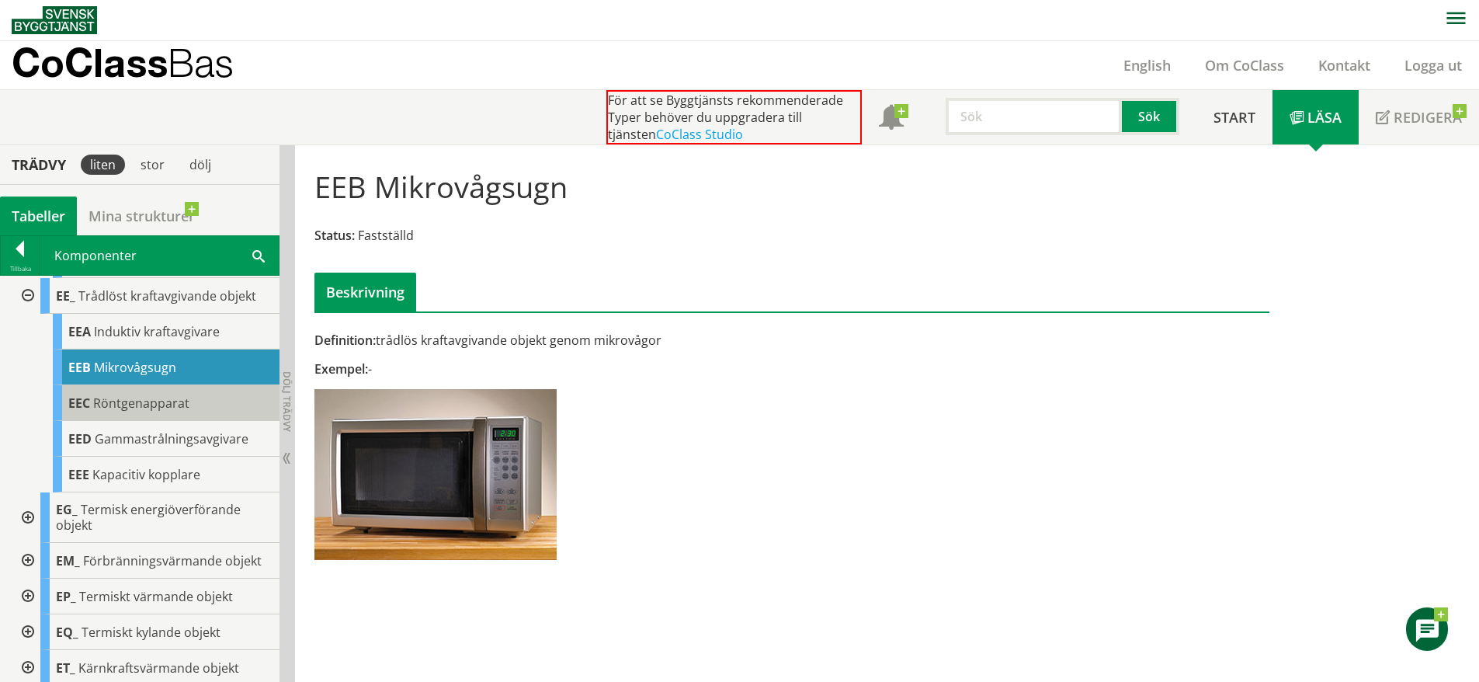
click at [178, 405] on span "Röntgenapparat" at bounding box center [141, 402] width 96 height 17
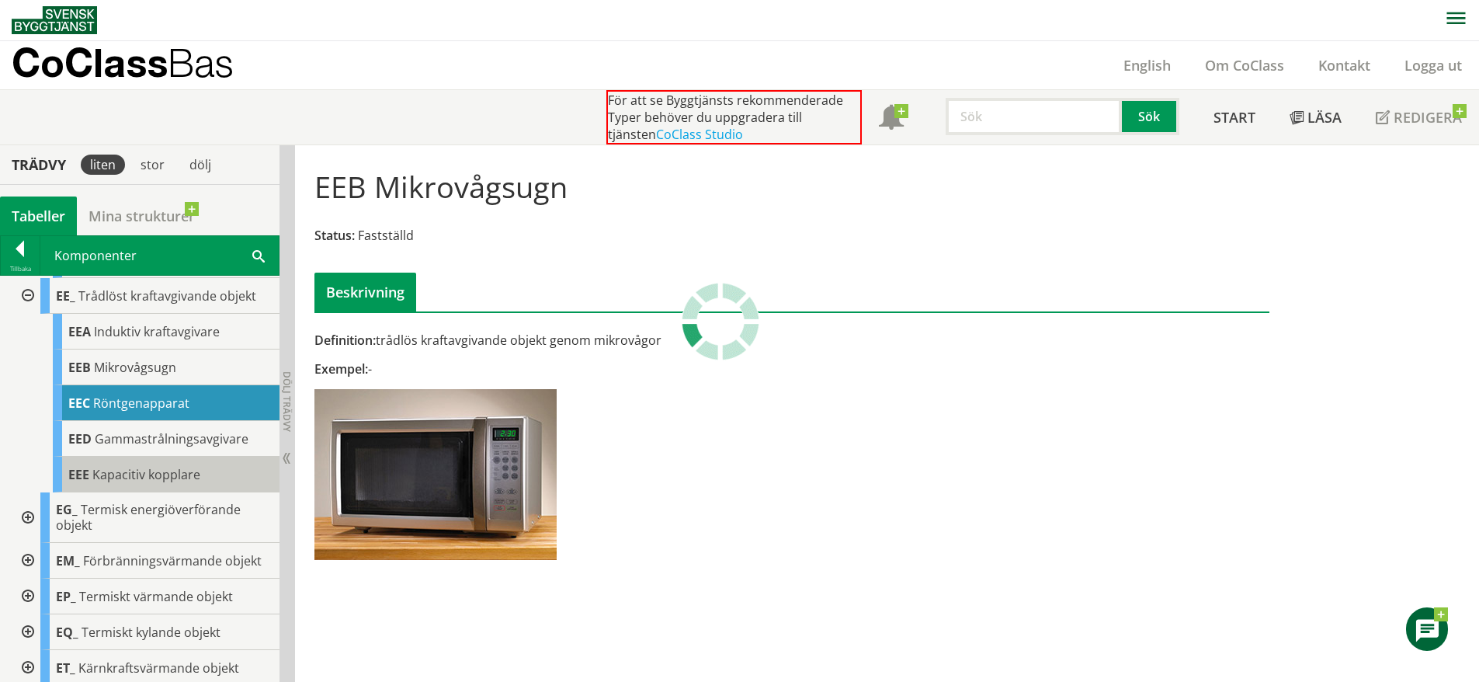
click at [171, 458] on div "EEE Kapacitiv kopplare" at bounding box center [166, 475] width 227 height 36
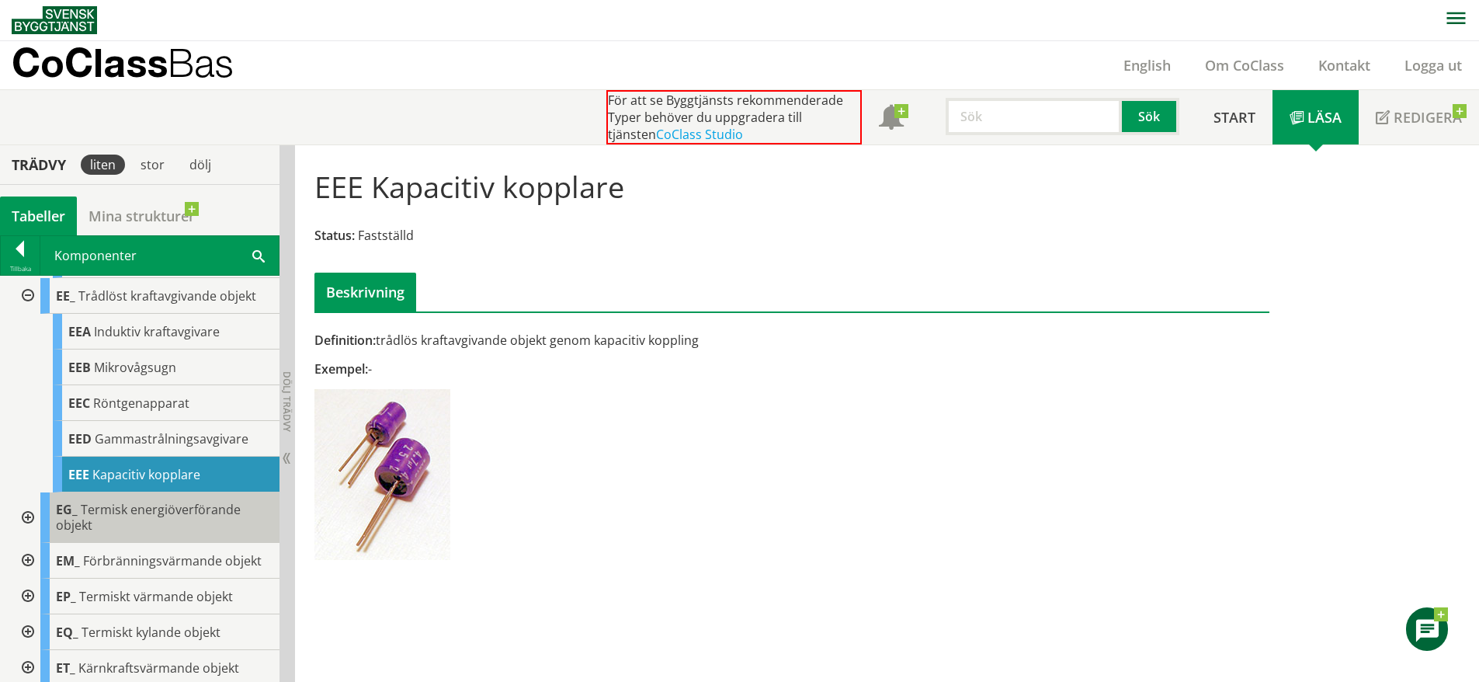
click at [171, 512] on span "Termisk energiöverförande objekt" at bounding box center [148, 517] width 185 height 33
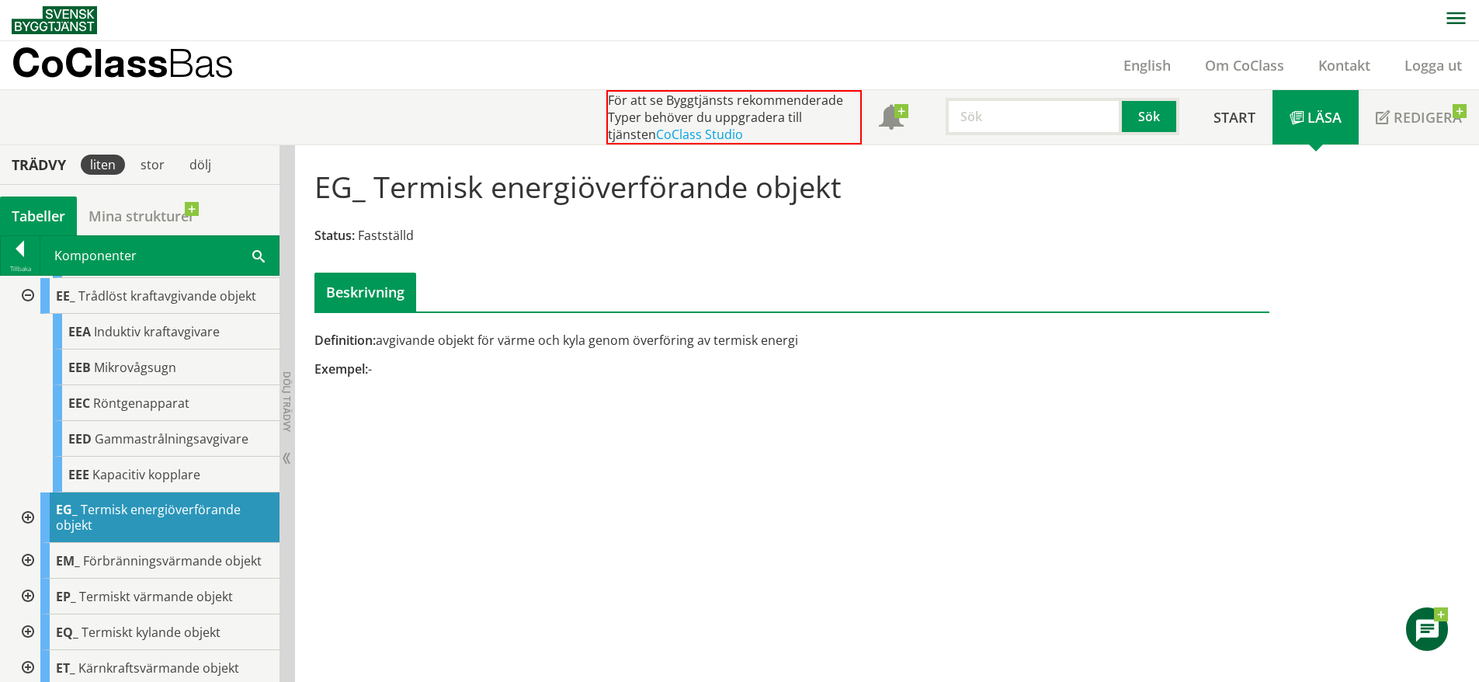
click at [30, 511] on div at bounding box center [26, 517] width 28 height 50
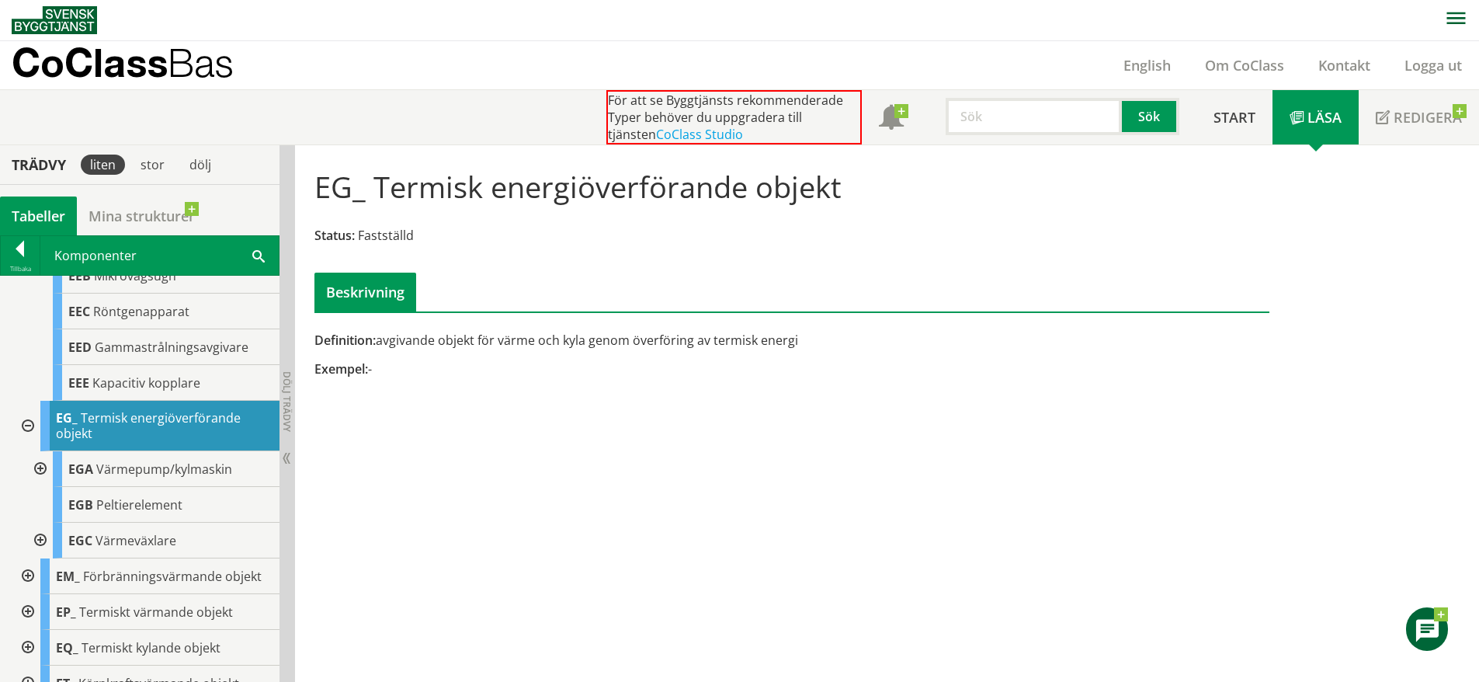
scroll to position [416, 0]
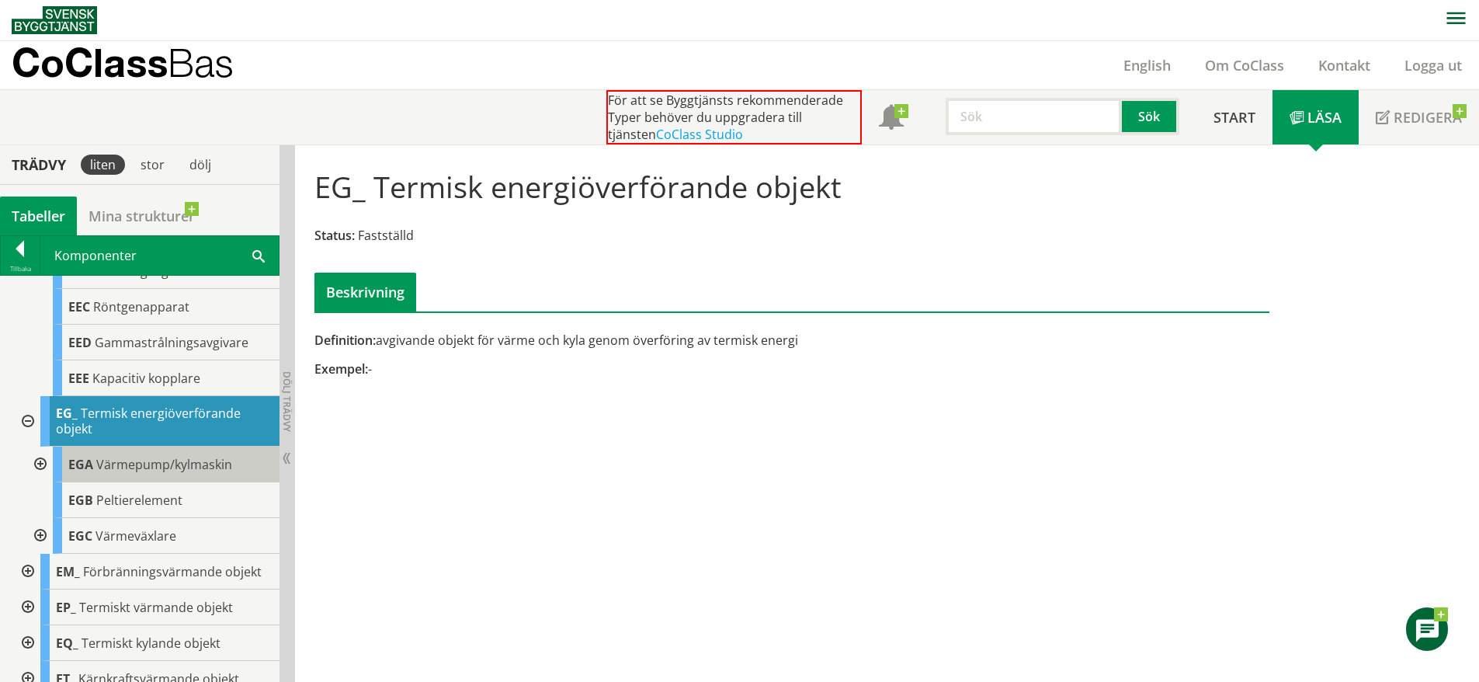
click at [167, 474] on div "EGA Värmepump/kylmaskin" at bounding box center [166, 465] width 227 height 36
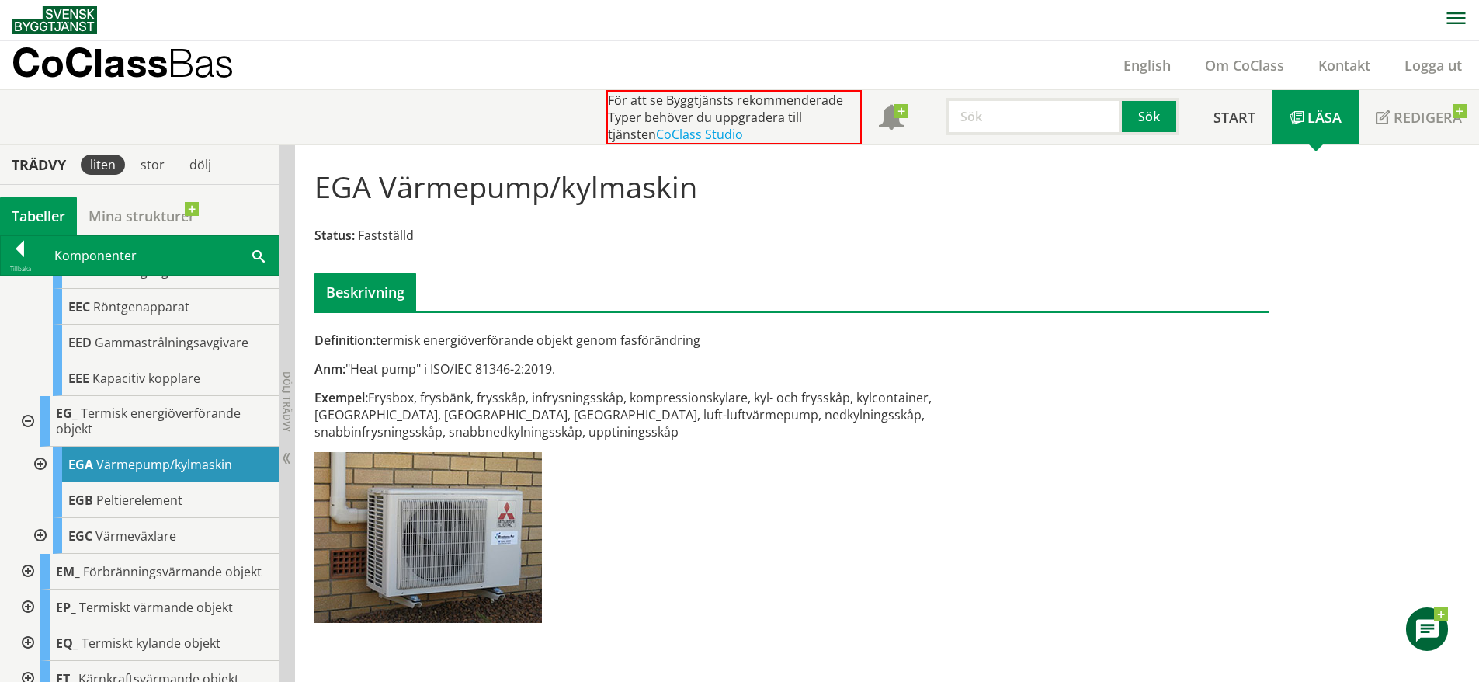
click at [38, 458] on div at bounding box center [39, 465] width 28 height 36
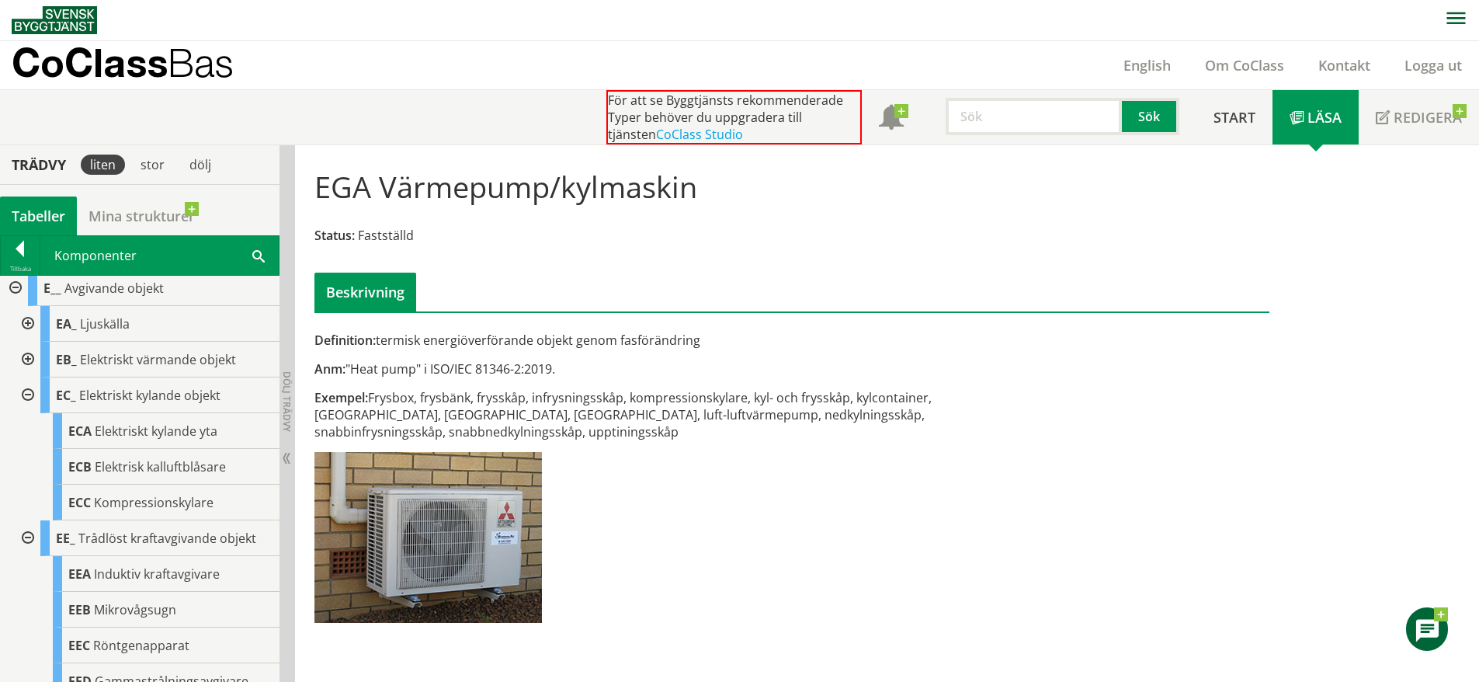
scroll to position [5, 0]
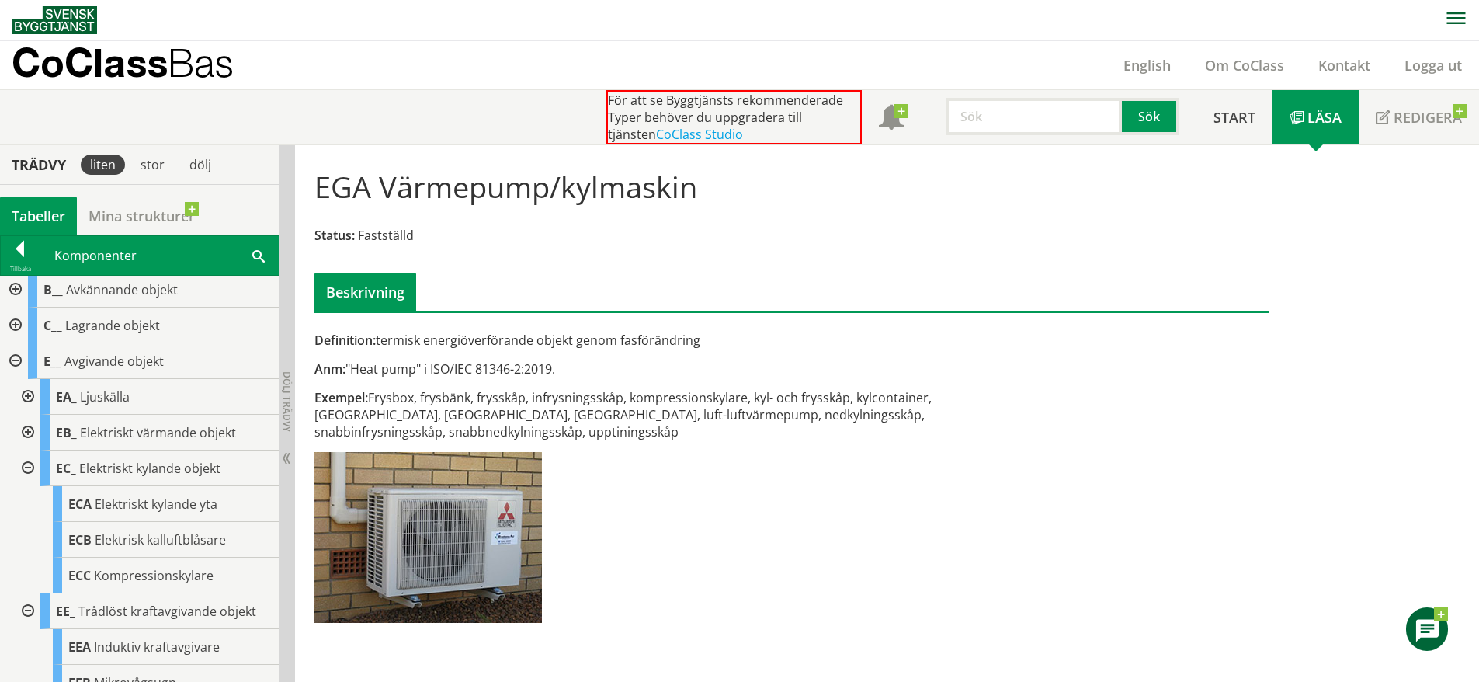
click at [16, 361] on div at bounding box center [14, 361] width 28 height 36
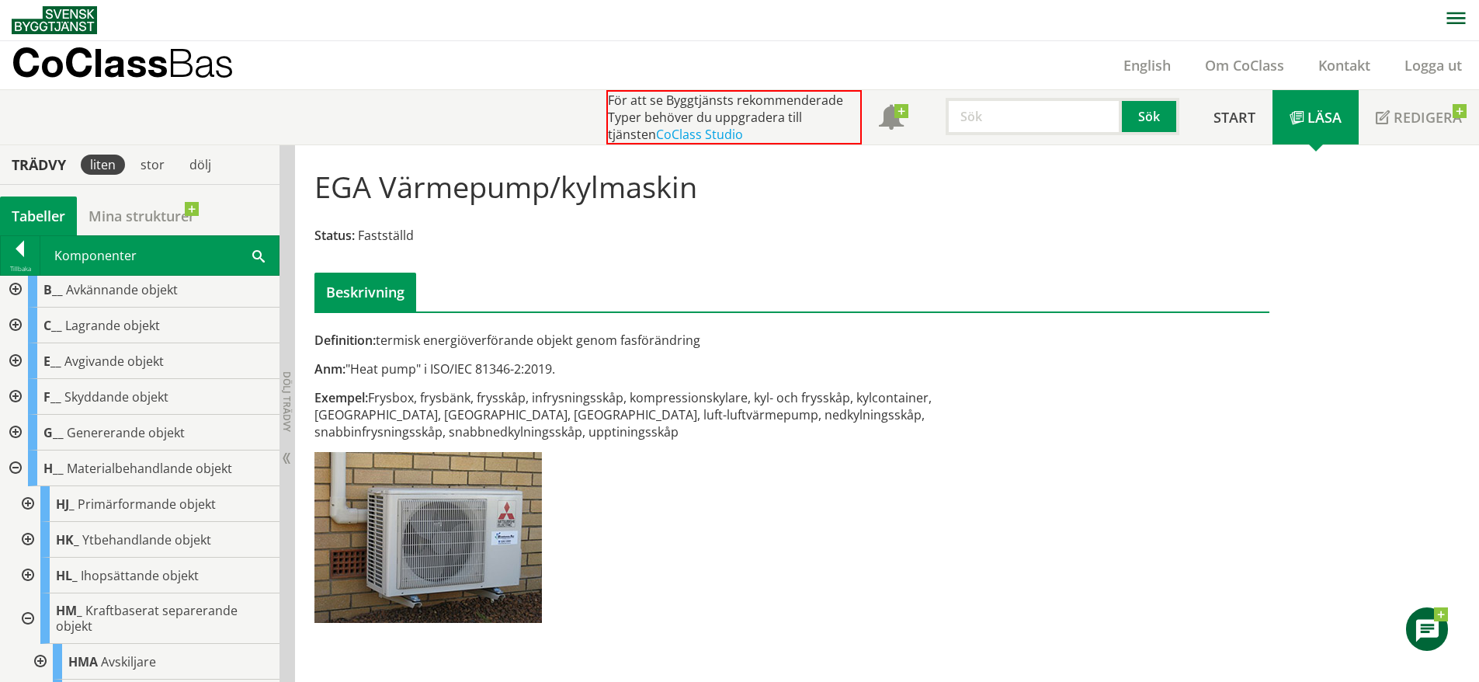
click at [19, 423] on div at bounding box center [14, 433] width 28 height 36
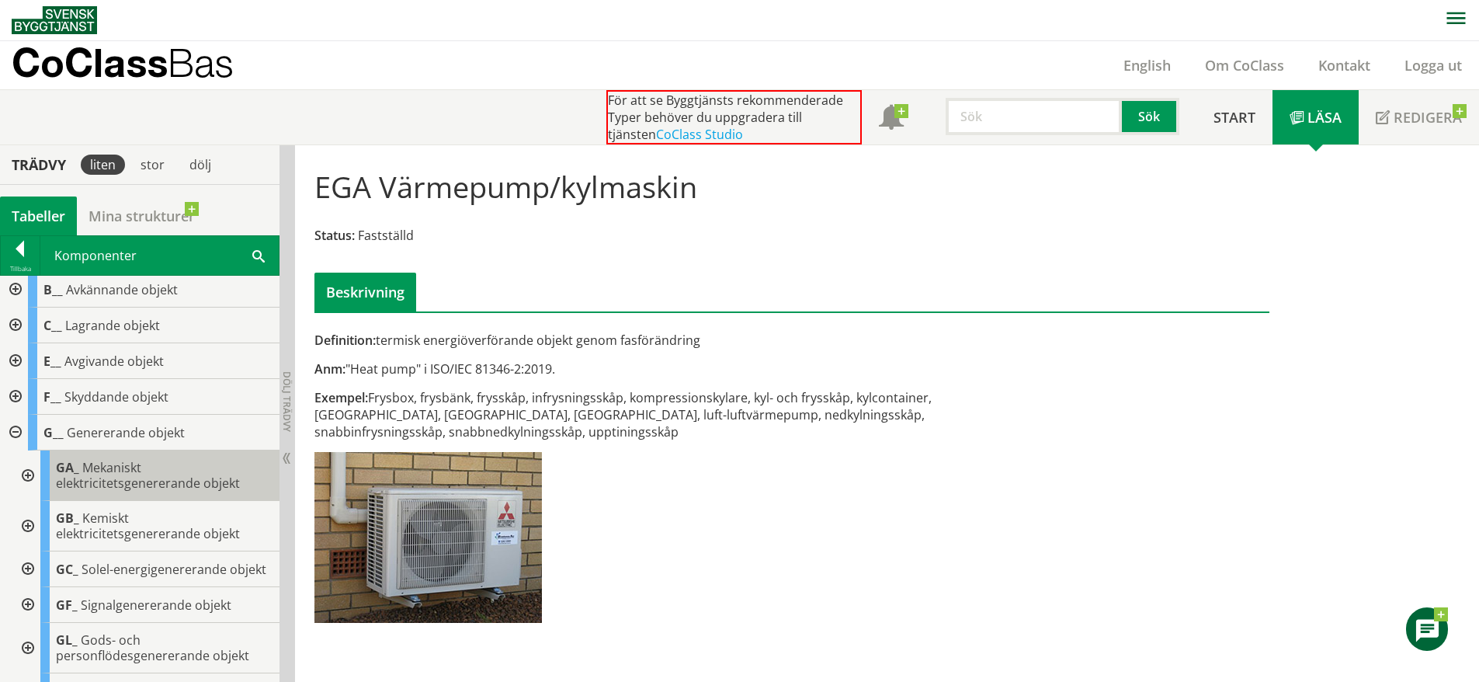
click at [168, 478] on span "Mekaniskt elektricitetsgenererande objekt" at bounding box center [148, 475] width 184 height 33
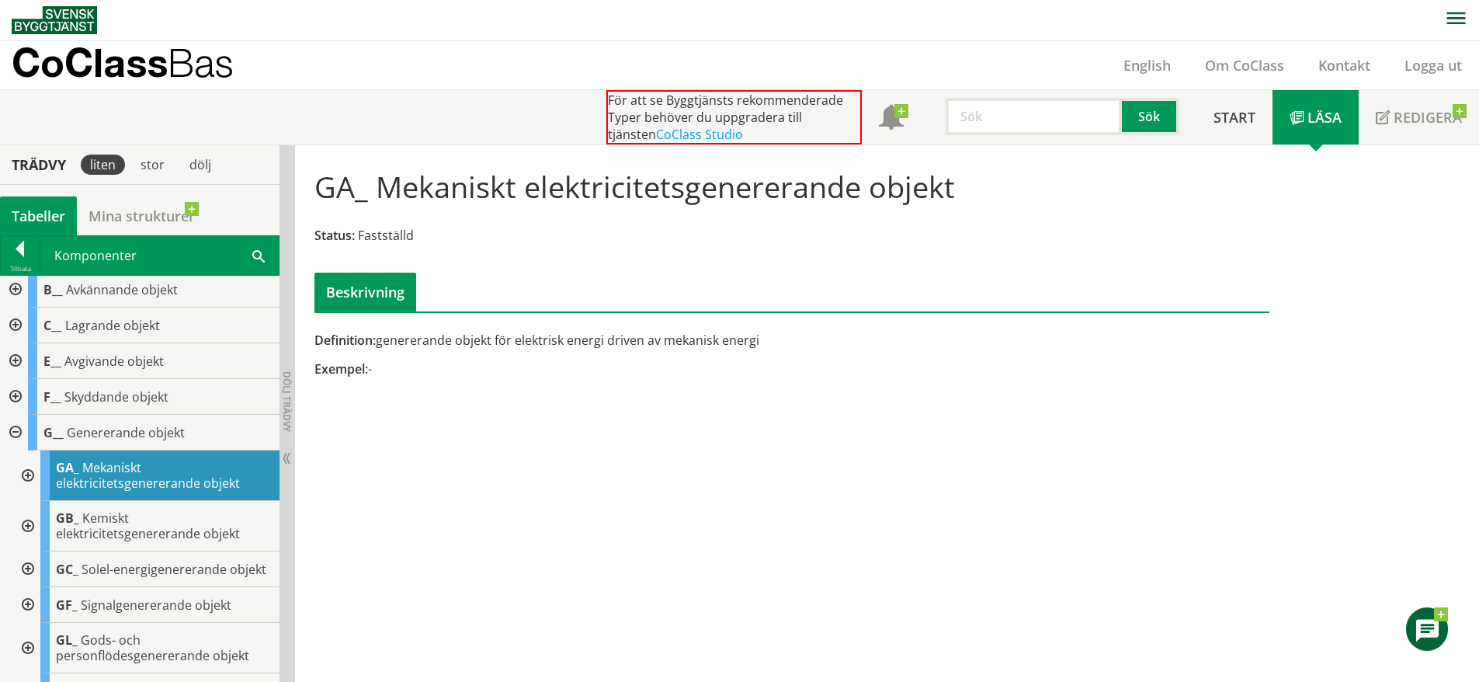
click at [24, 476] on div at bounding box center [26, 475] width 28 height 50
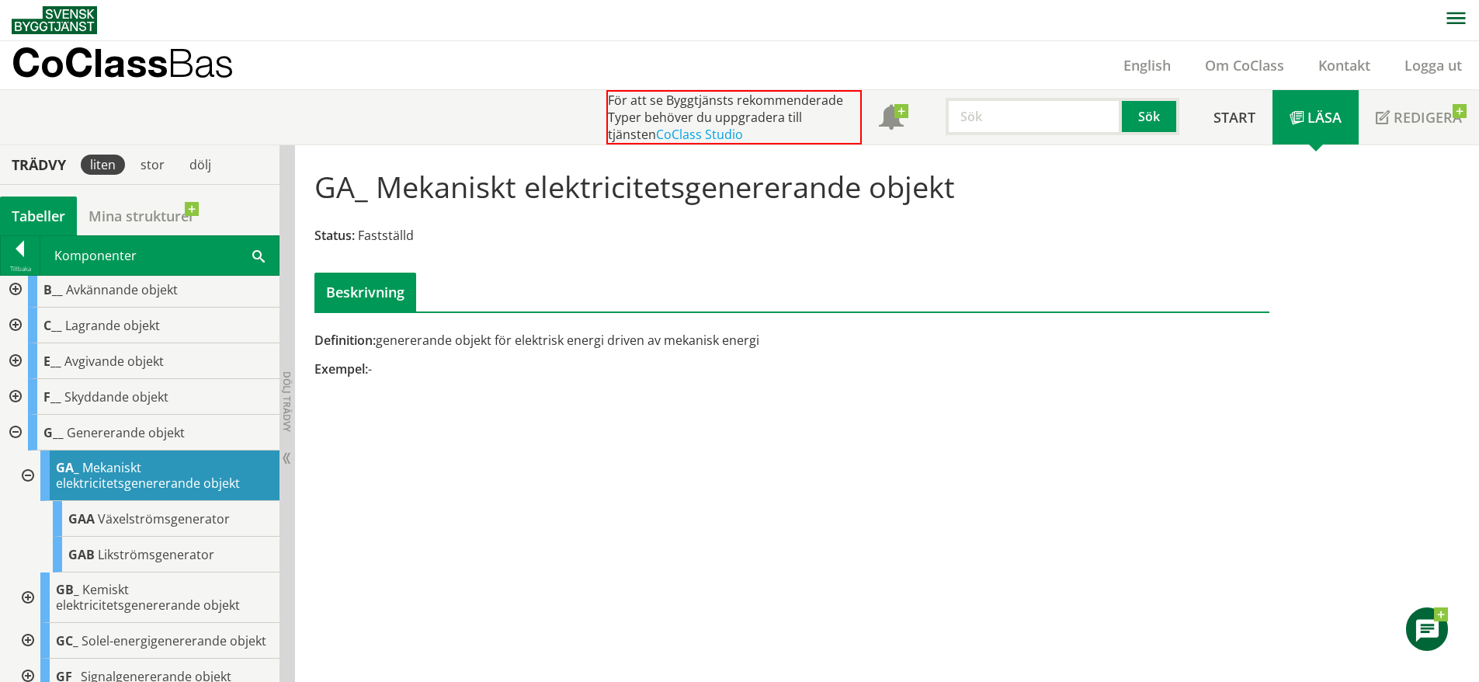
click at [24, 476] on div at bounding box center [26, 475] width 28 height 50
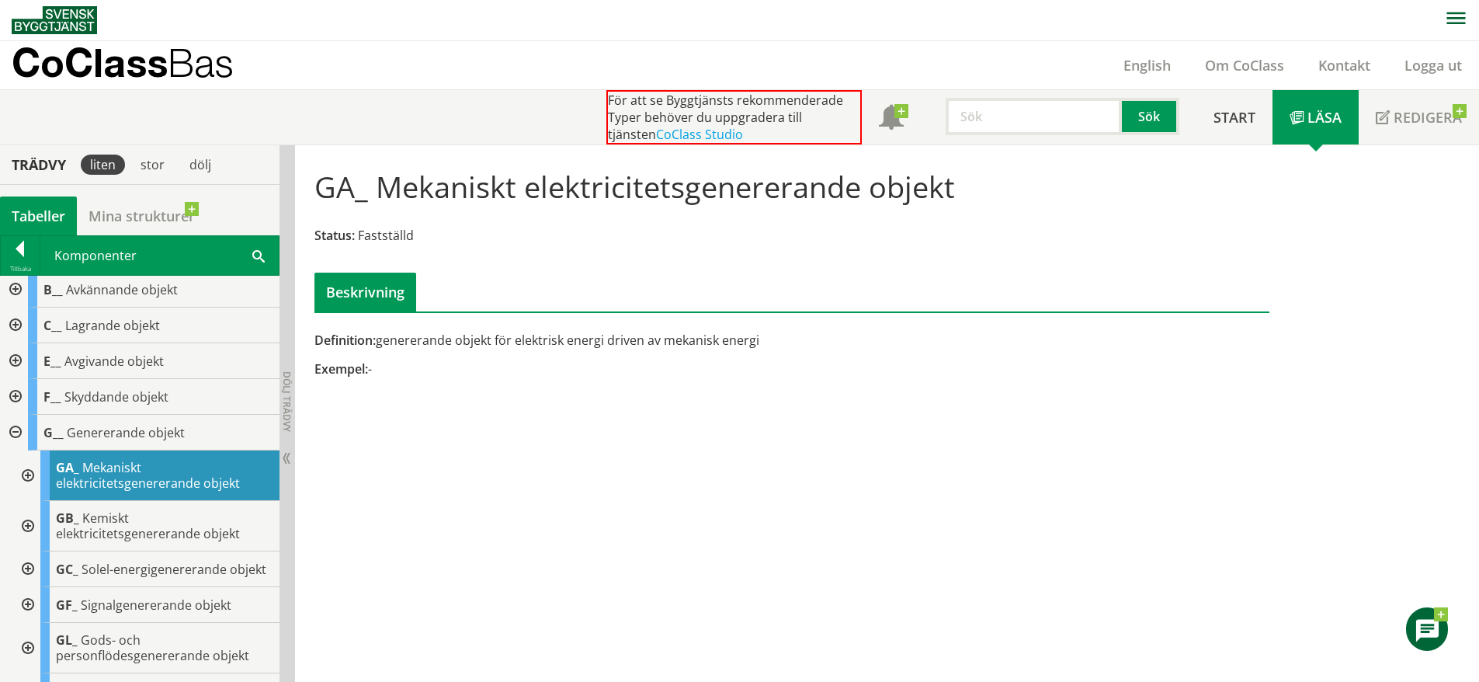
click at [6, 436] on div at bounding box center [14, 433] width 28 height 36
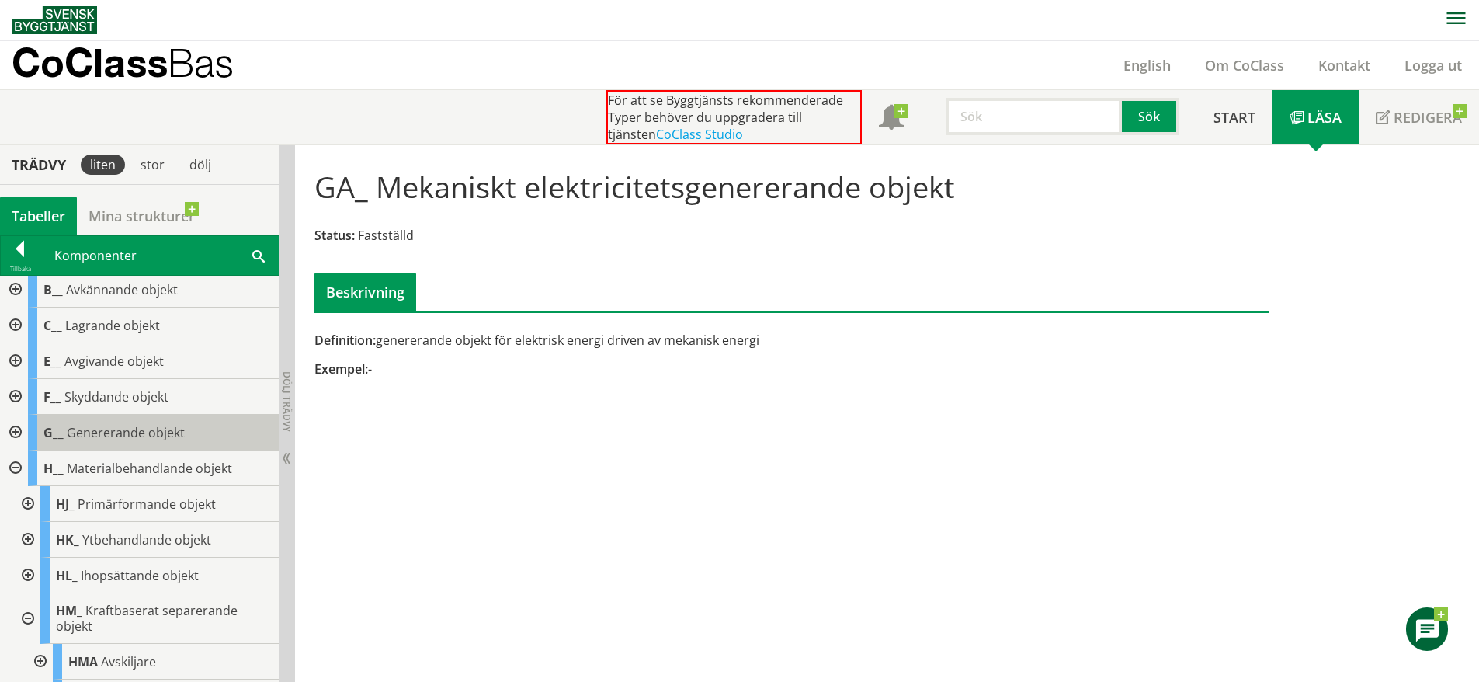
click at [84, 429] on span "Genererande objekt" at bounding box center [126, 432] width 118 height 17
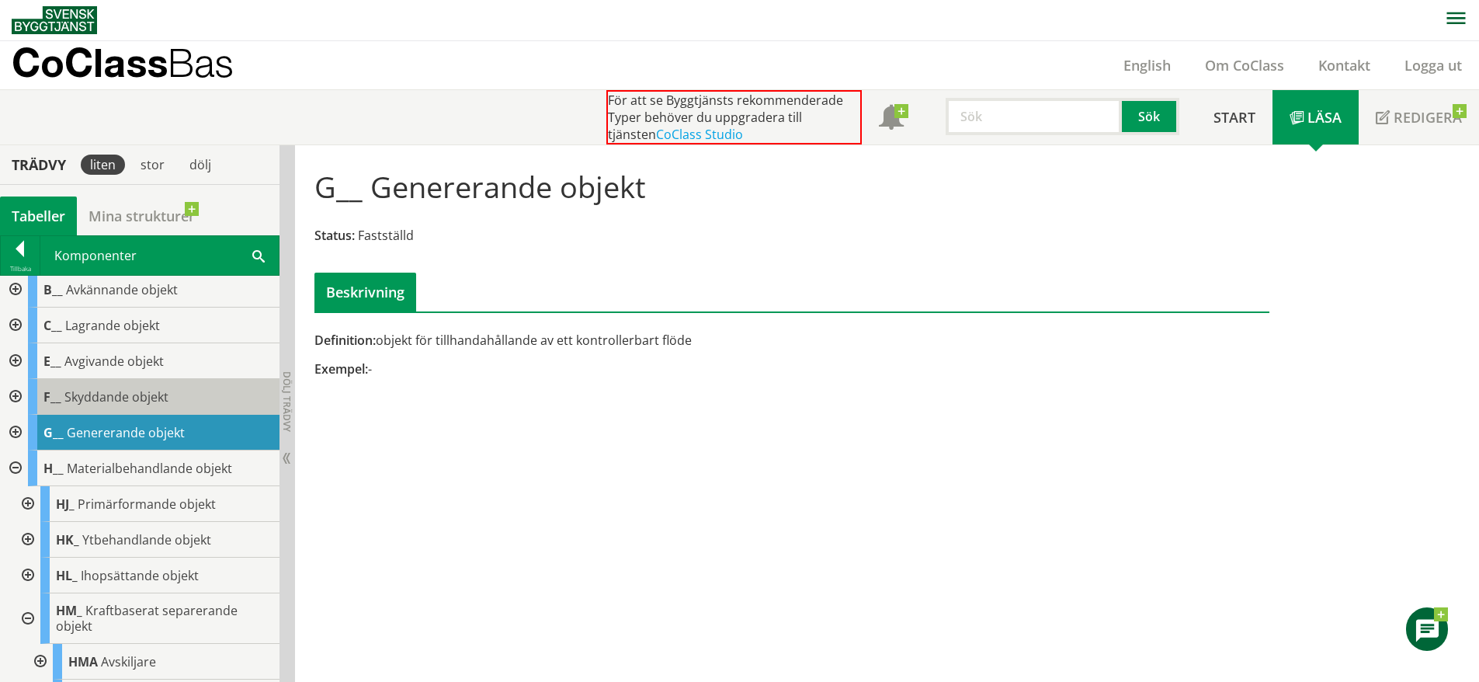
click at [83, 397] on span "Skyddande objekt" at bounding box center [116, 396] width 104 height 17
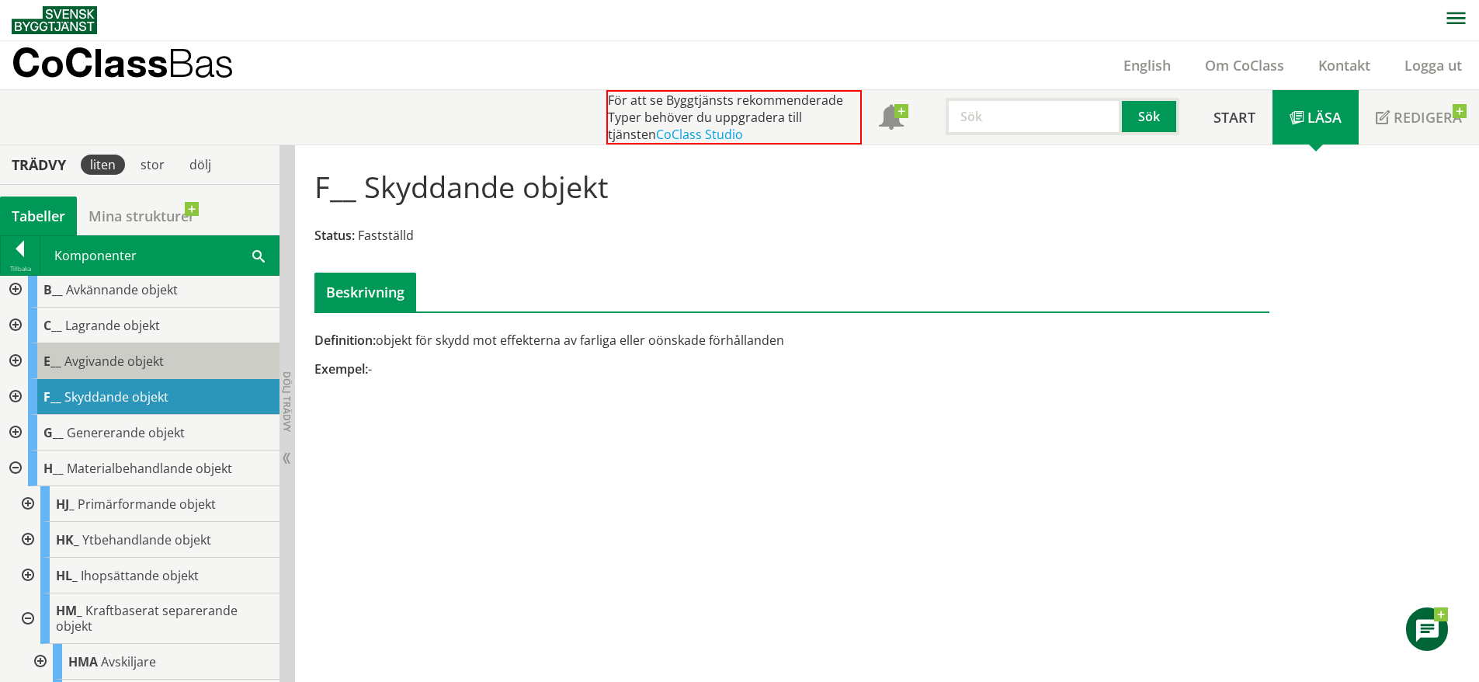
click at [85, 363] on span "Avgivande objekt" at bounding box center [113, 361] width 99 height 17
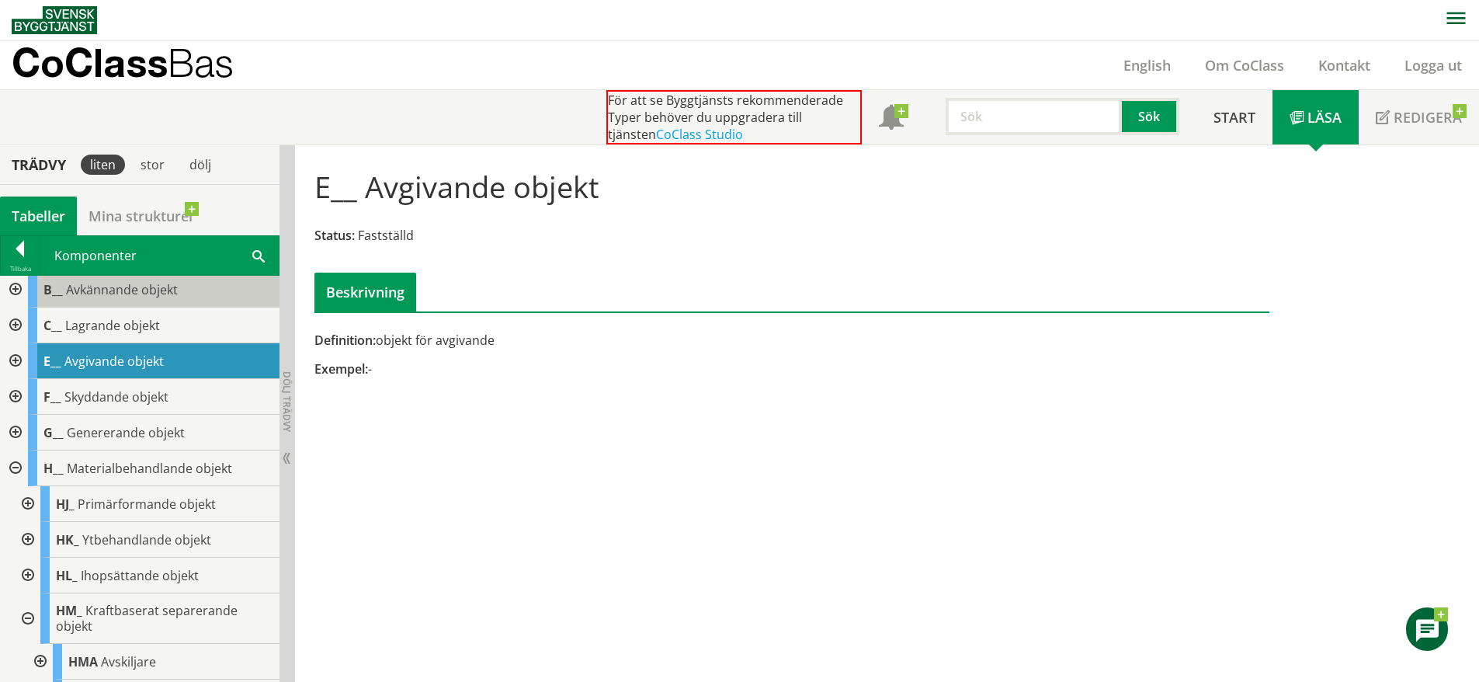
click at [112, 307] on div "B__ Avkännande objekt" at bounding box center [154, 290] width 252 height 36
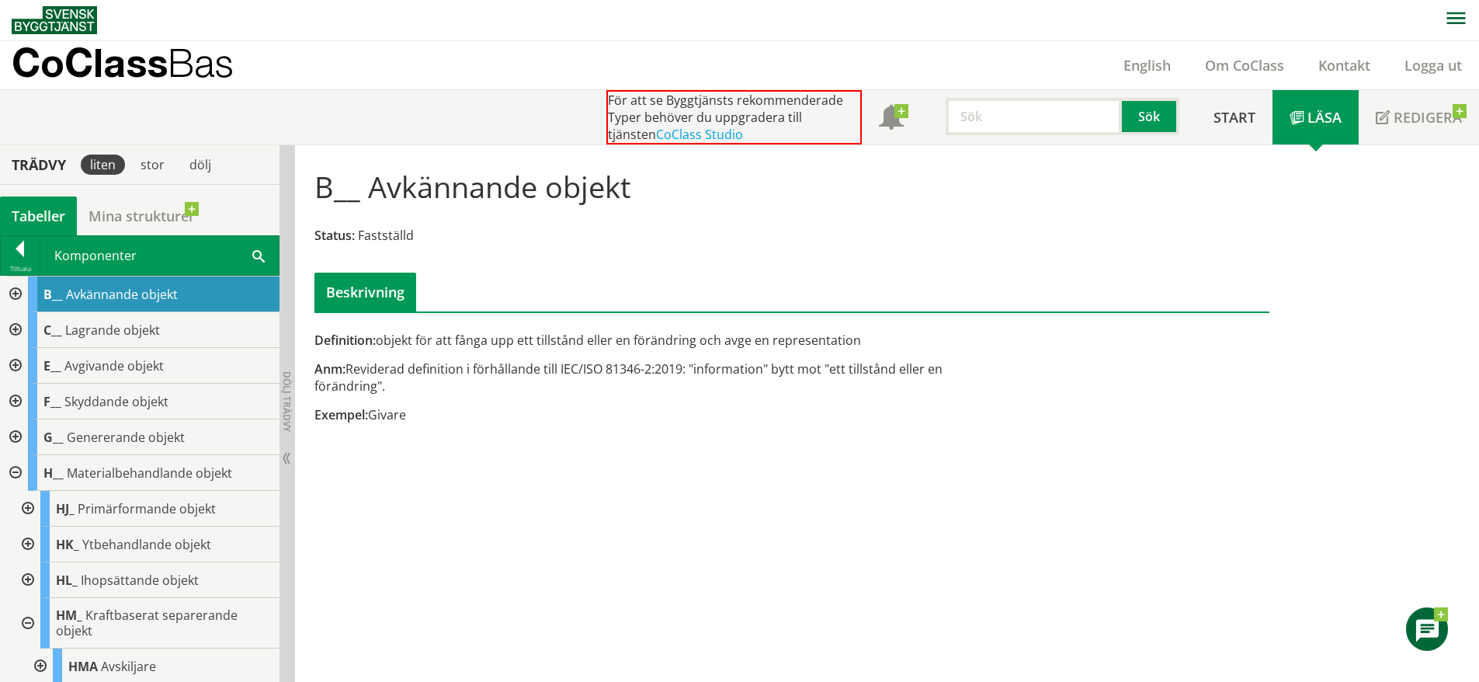
click at [22, 289] on div at bounding box center [14, 294] width 28 height 36
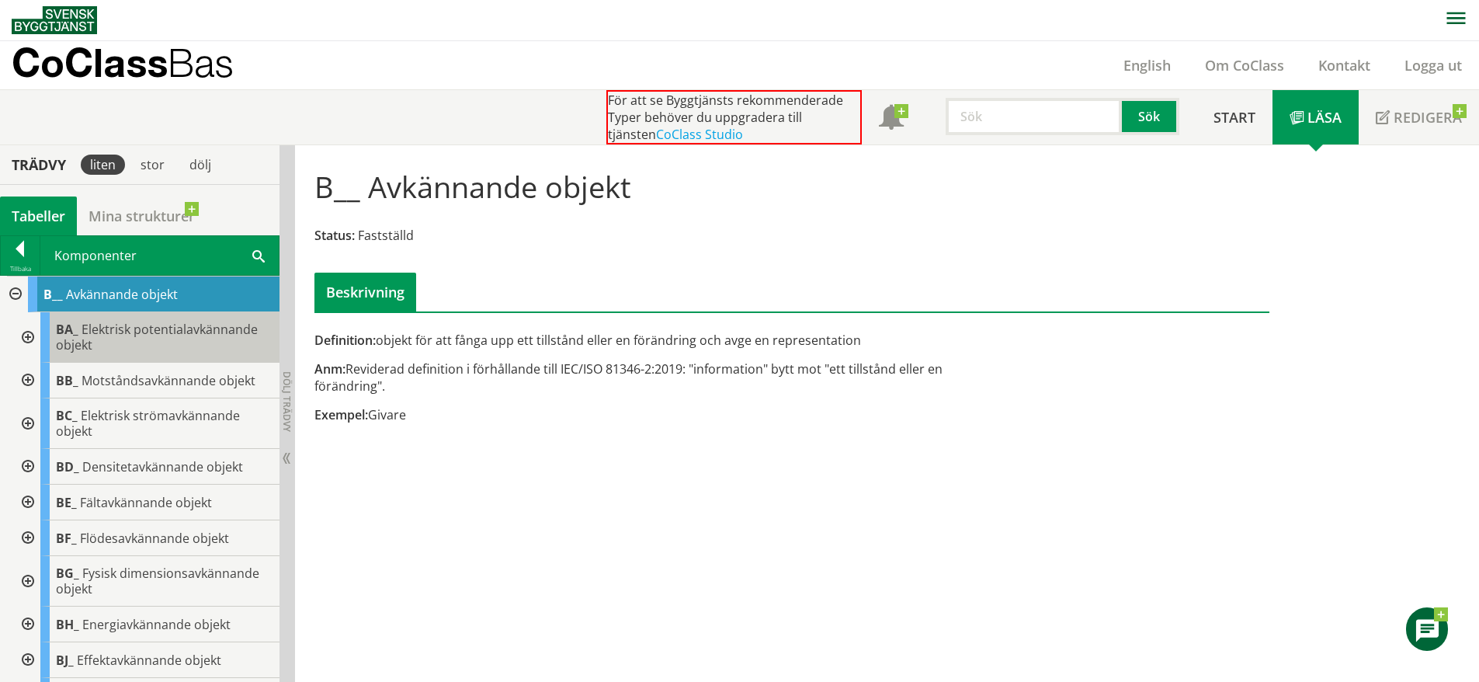
click at [169, 350] on div "BA_ Elektrisk potentialavkännande objekt" at bounding box center [159, 337] width 239 height 50
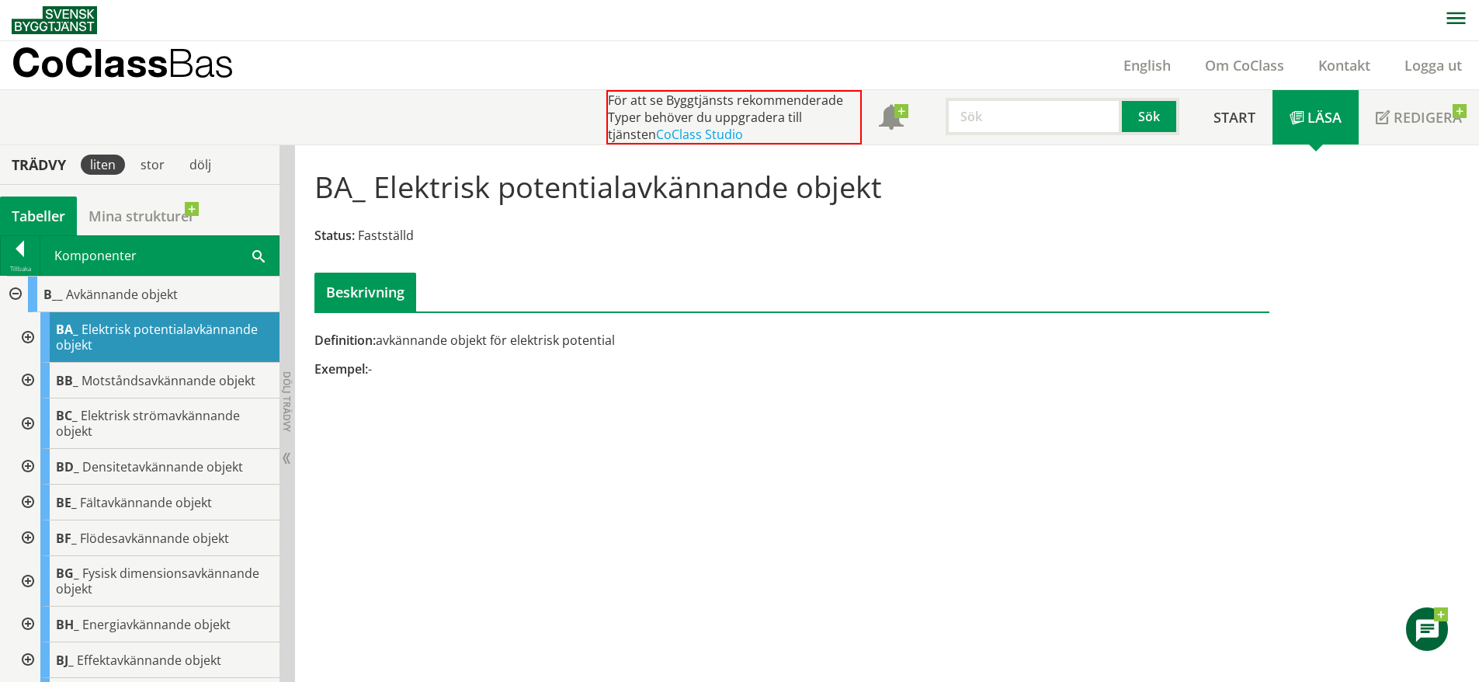
click at [29, 330] on div at bounding box center [26, 337] width 28 height 50
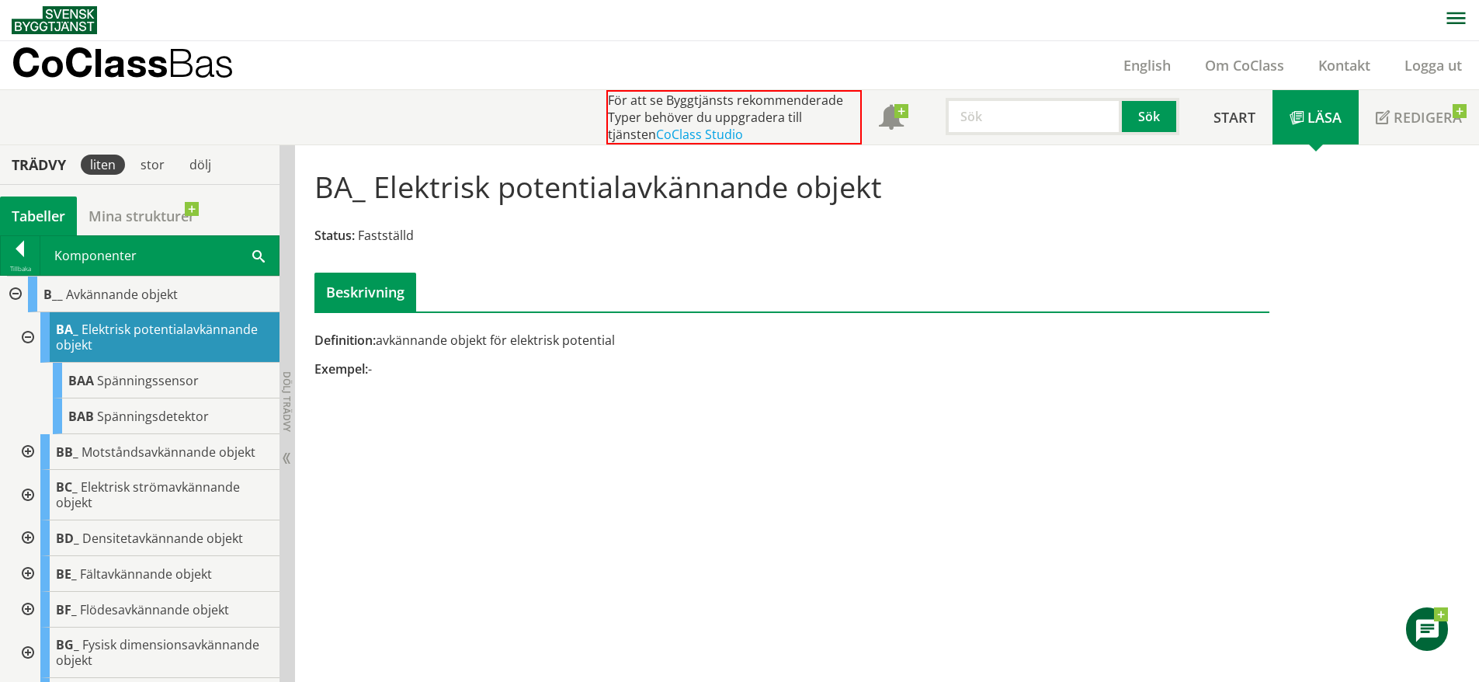
click at [29, 330] on div at bounding box center [26, 337] width 28 height 50
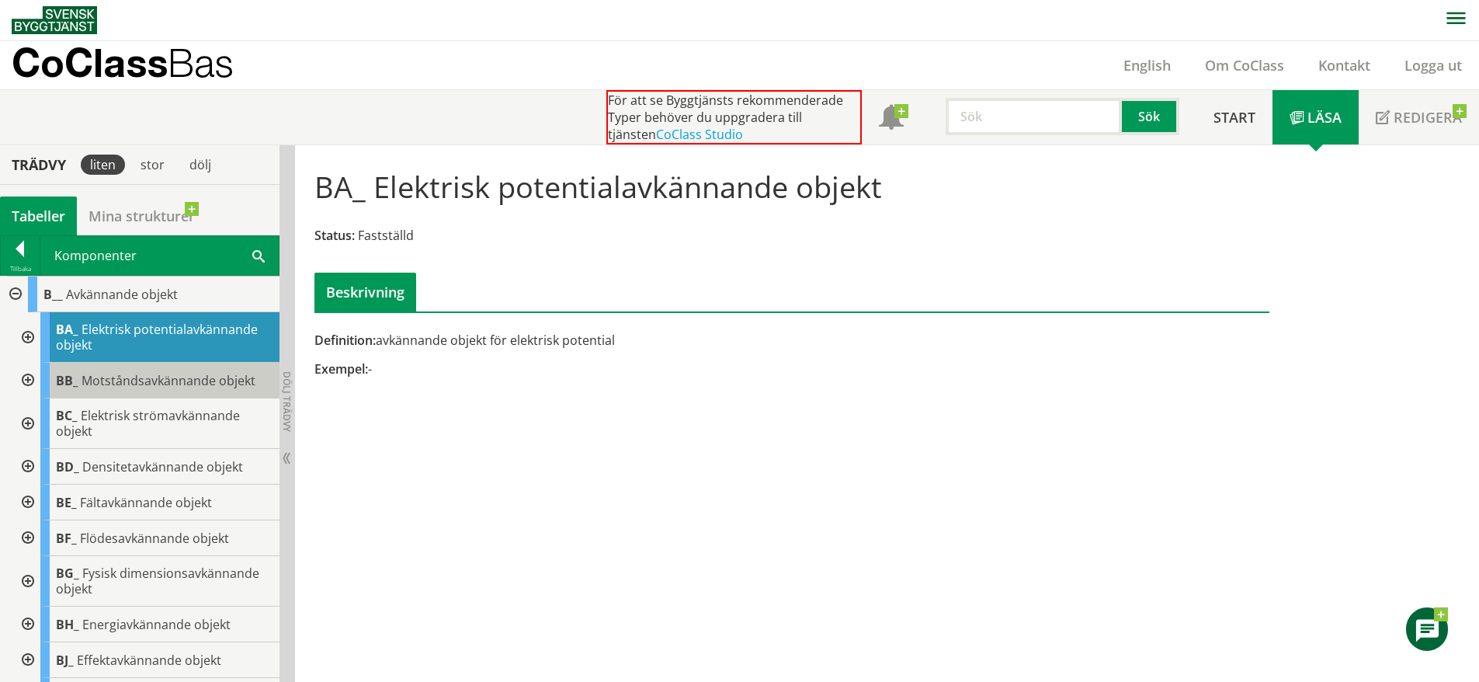
click at [137, 377] on span "Motståndsavkännande objekt" at bounding box center [169, 380] width 174 height 17
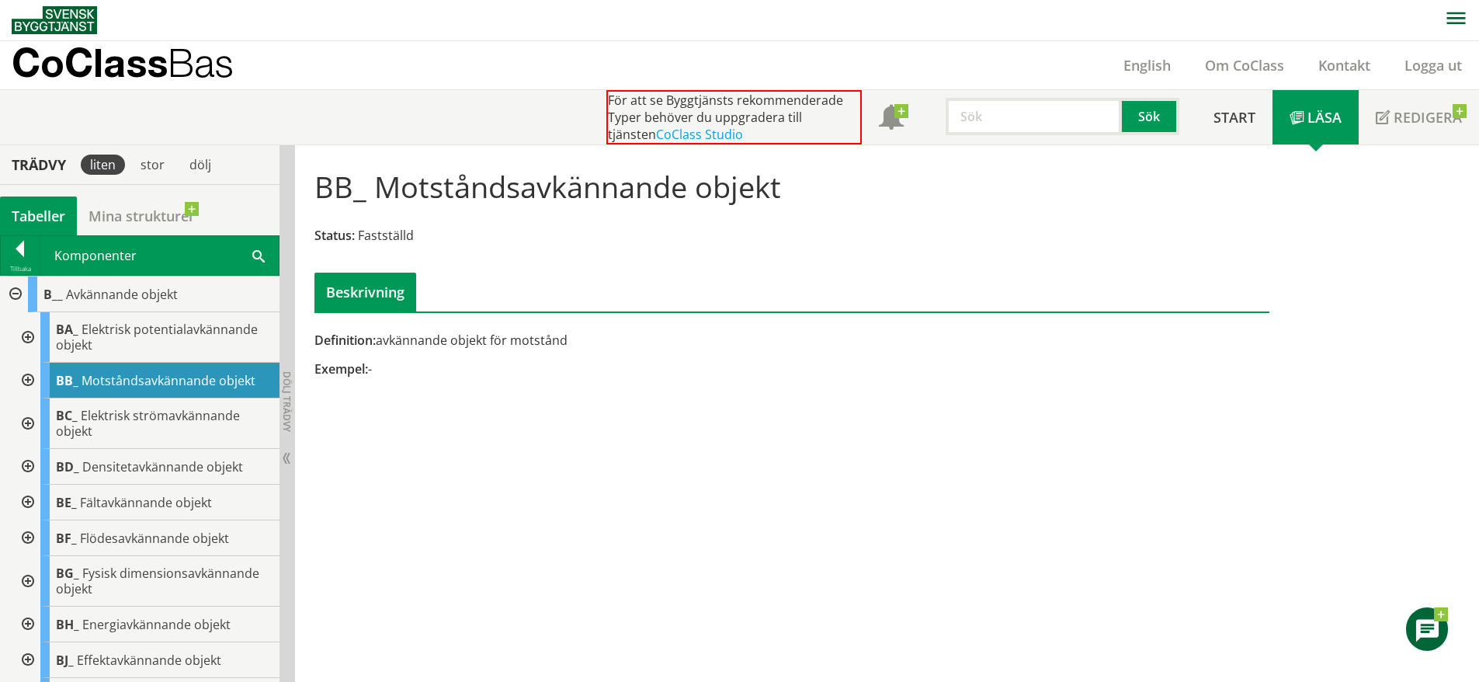
click at [29, 376] on div at bounding box center [26, 381] width 28 height 36
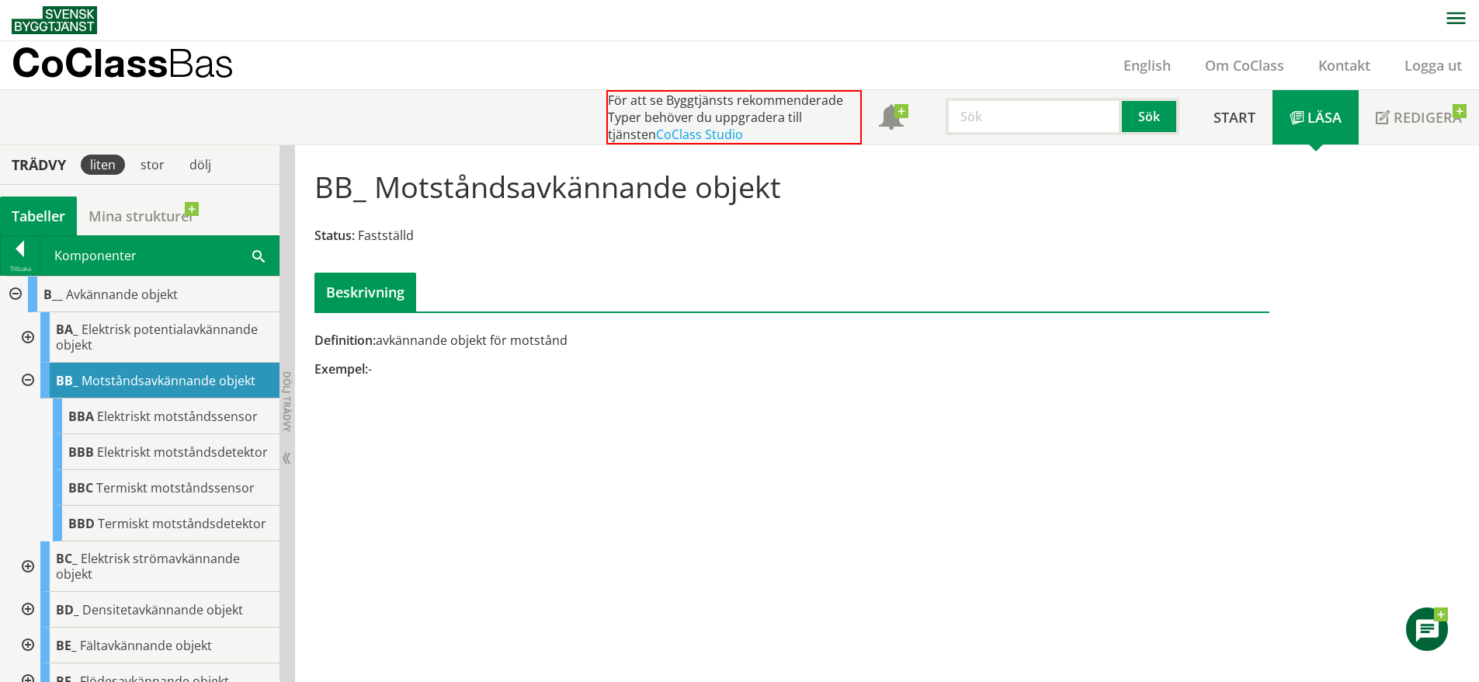
click at [29, 376] on div at bounding box center [26, 381] width 28 height 36
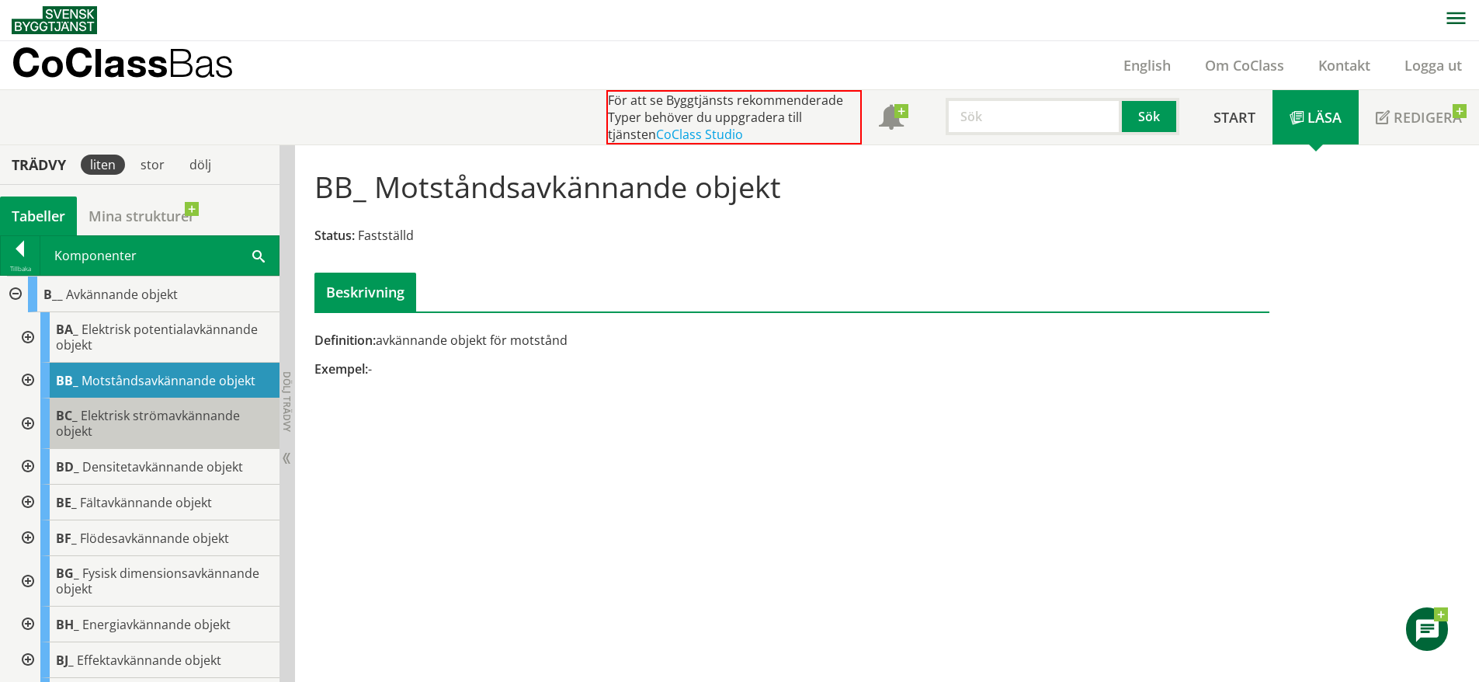
click at [108, 419] on span "Elektrisk strömavkännande objekt" at bounding box center [148, 423] width 184 height 33
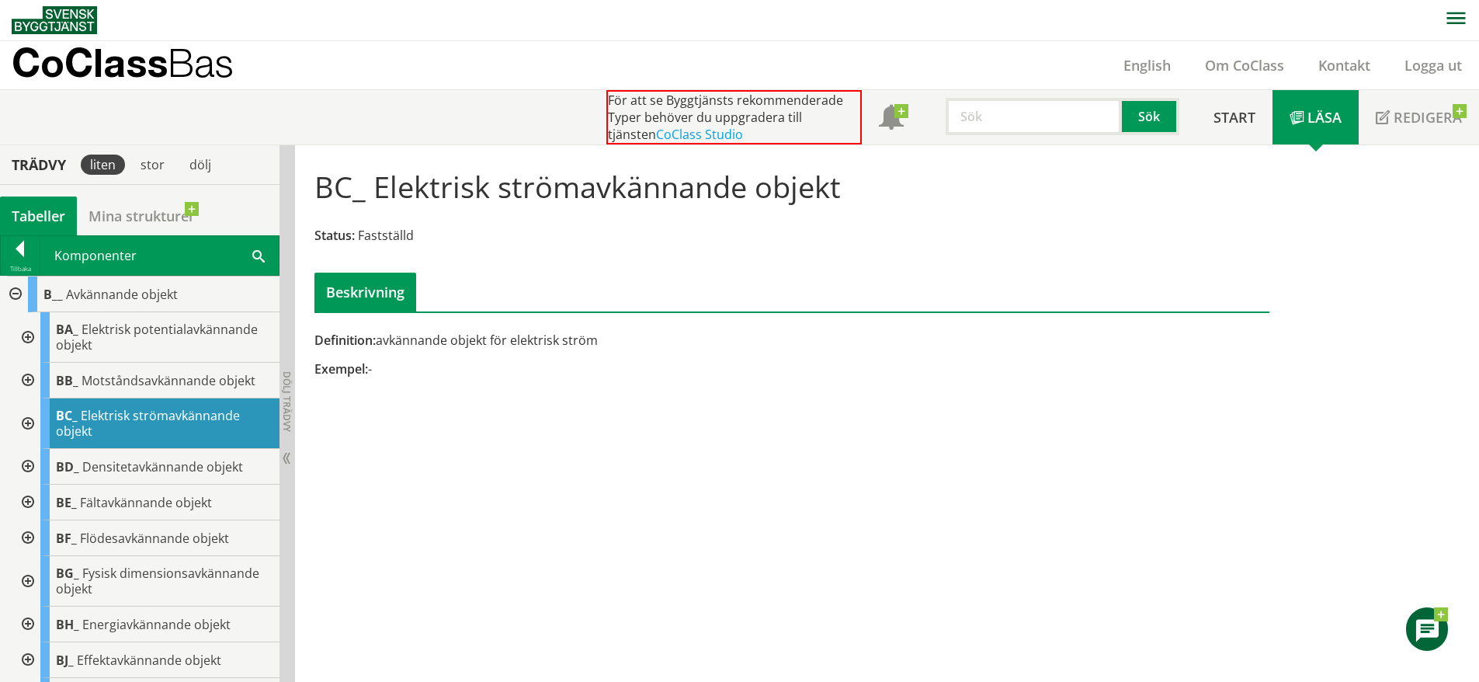
click at [27, 422] on div at bounding box center [26, 423] width 28 height 50
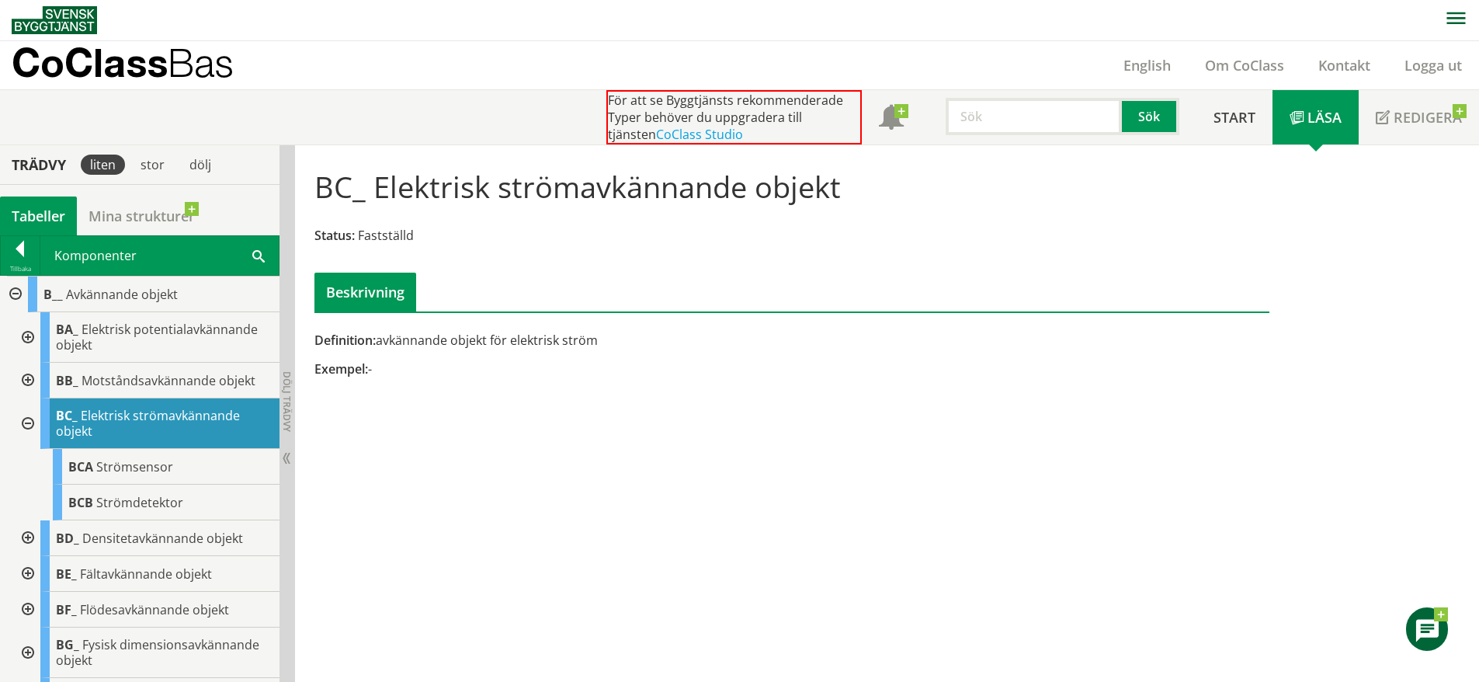
click at [29, 429] on div at bounding box center [26, 423] width 28 height 50
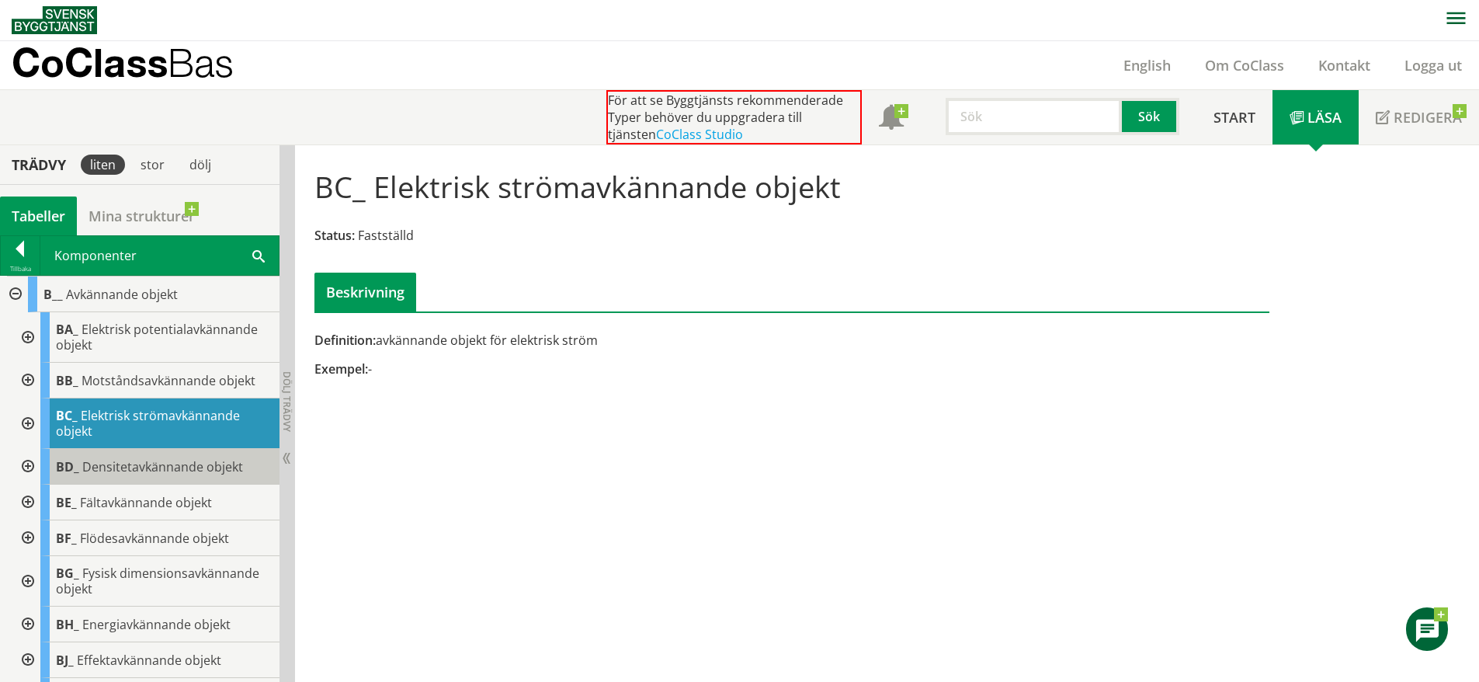
click at [98, 460] on span "Densitetavkännande objekt" at bounding box center [162, 466] width 161 height 17
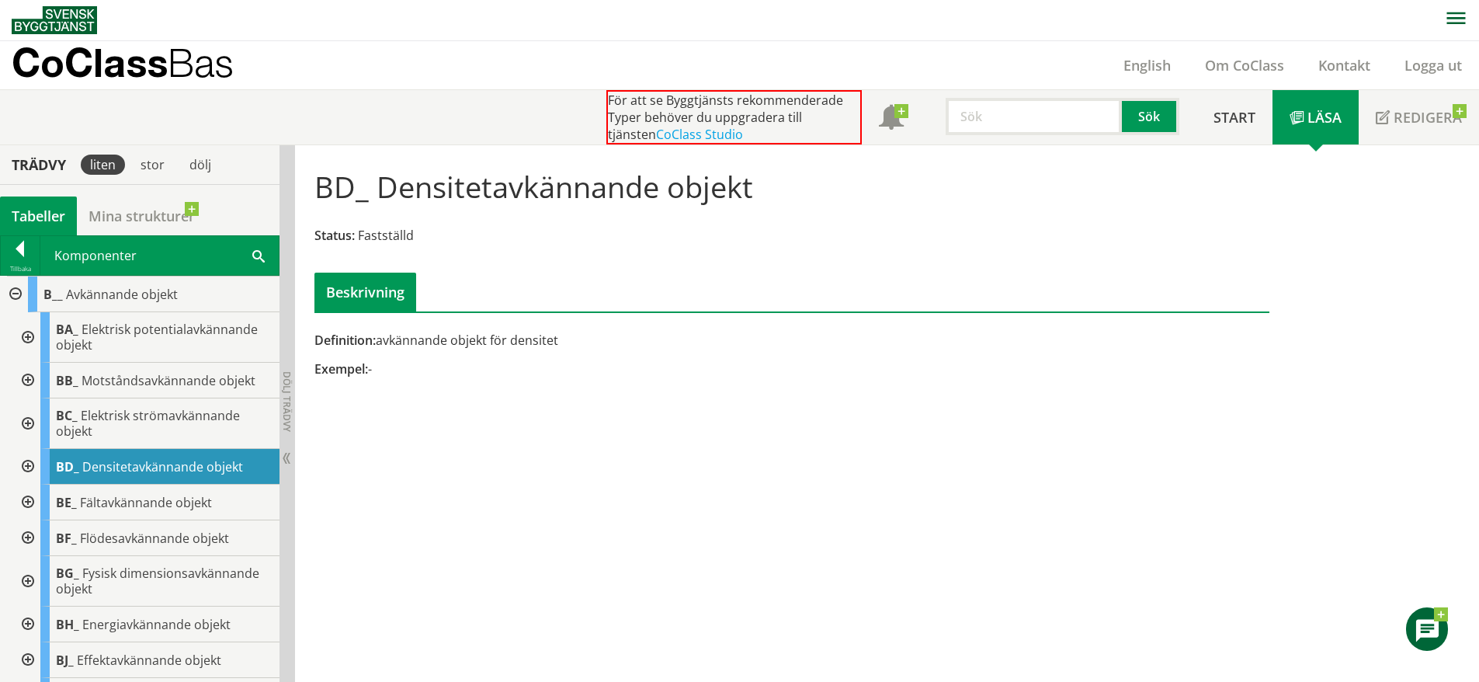
click at [26, 412] on div at bounding box center [26, 423] width 28 height 50
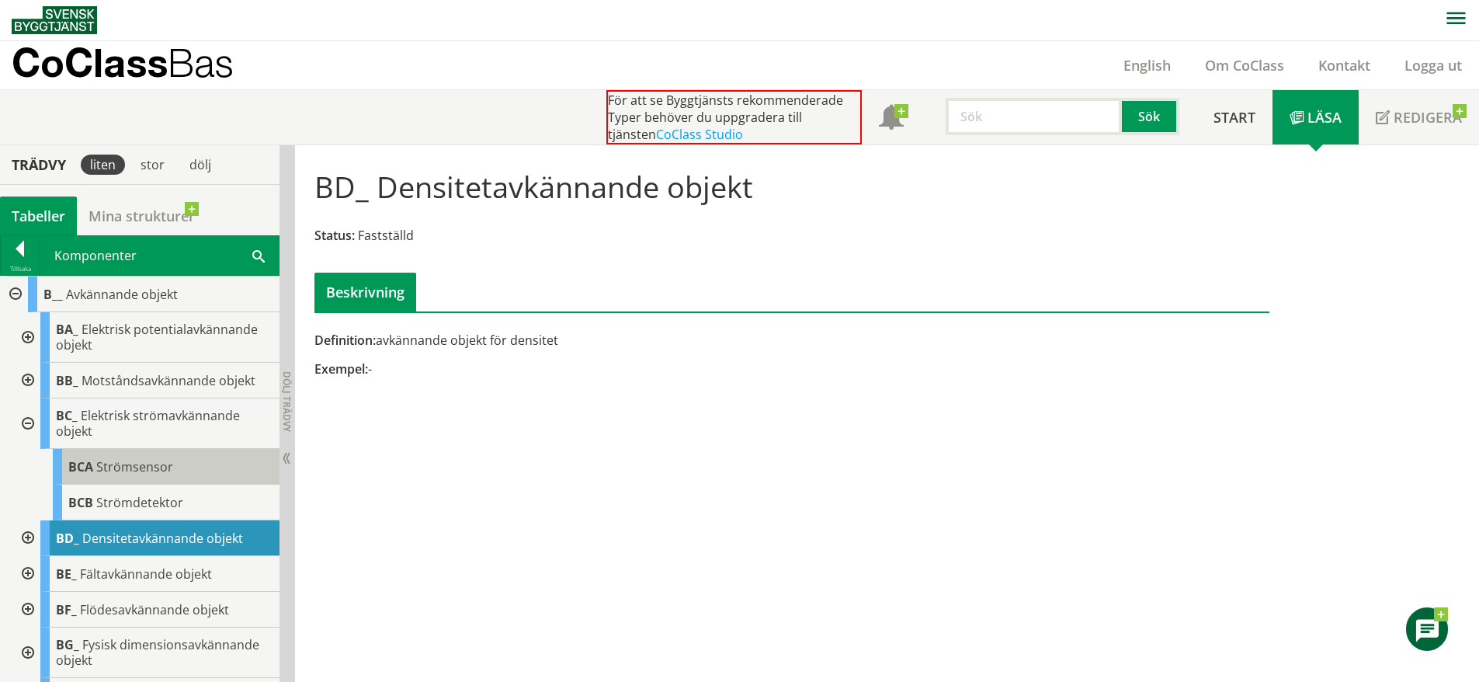
click at [130, 466] on span "Strömsensor" at bounding box center [134, 466] width 77 height 17
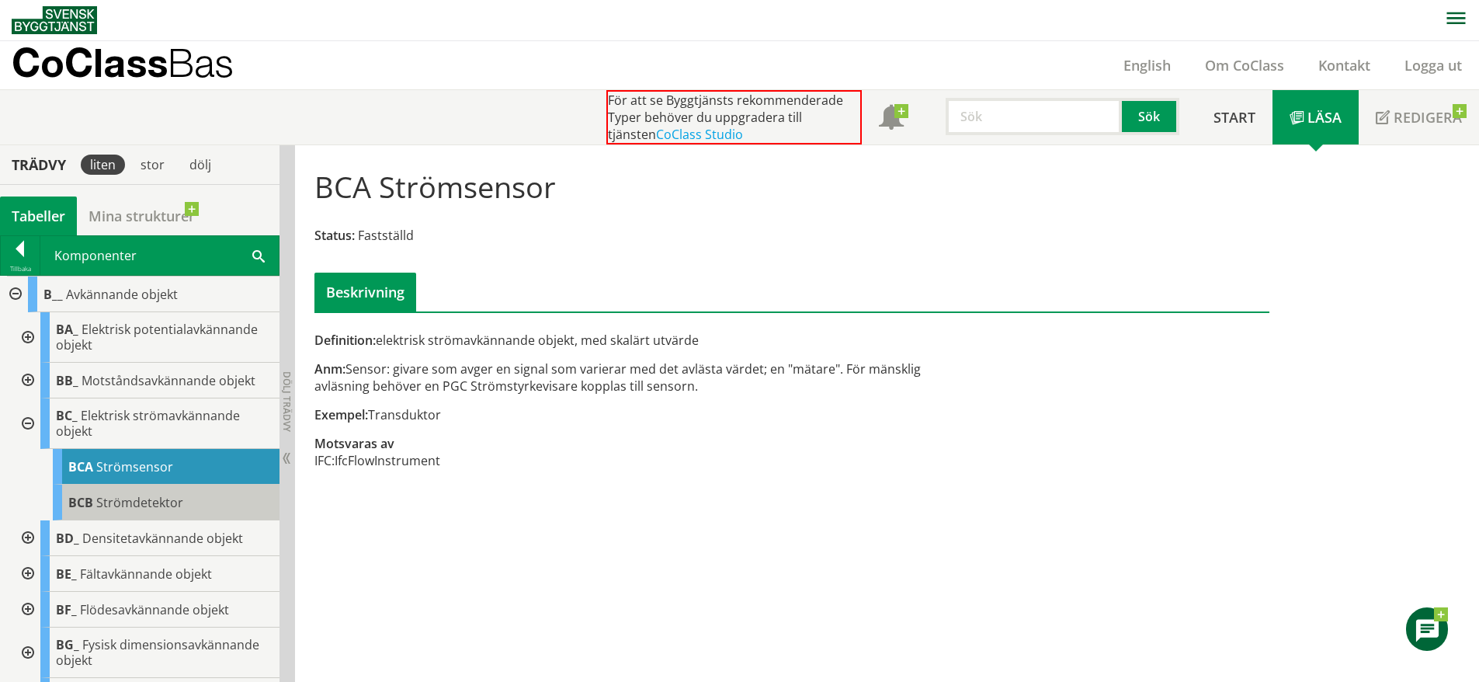
click at [148, 499] on span "Strömdetektor" at bounding box center [139, 502] width 87 height 17
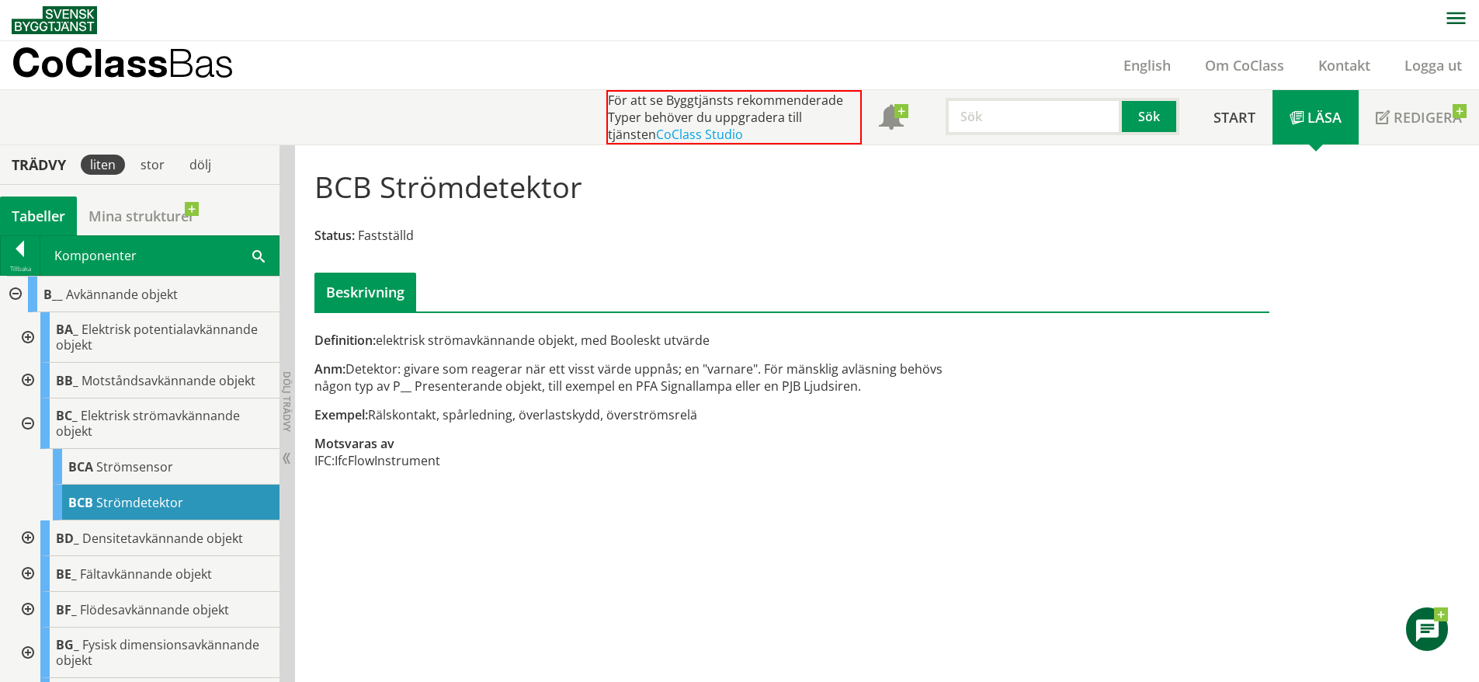
click at [33, 422] on div at bounding box center [26, 423] width 28 height 50
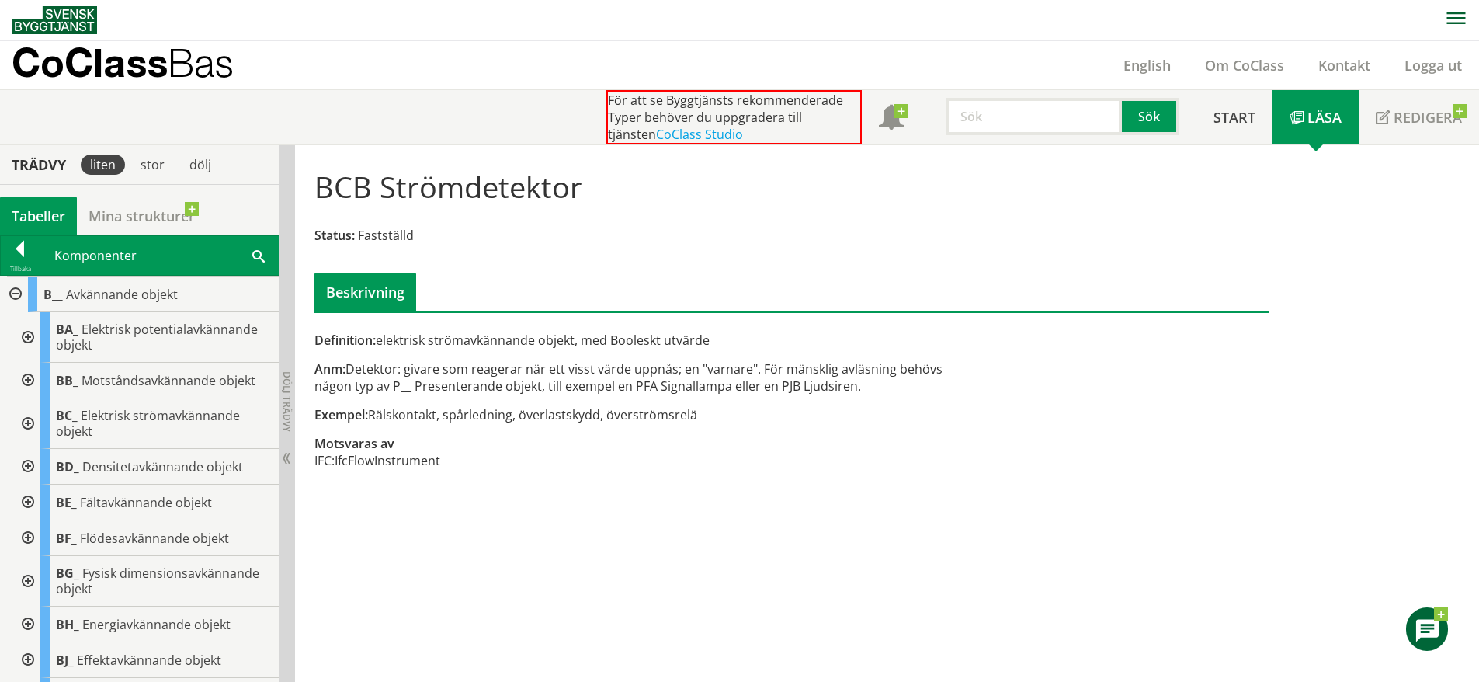
click at [26, 466] on div at bounding box center [26, 467] width 28 height 36
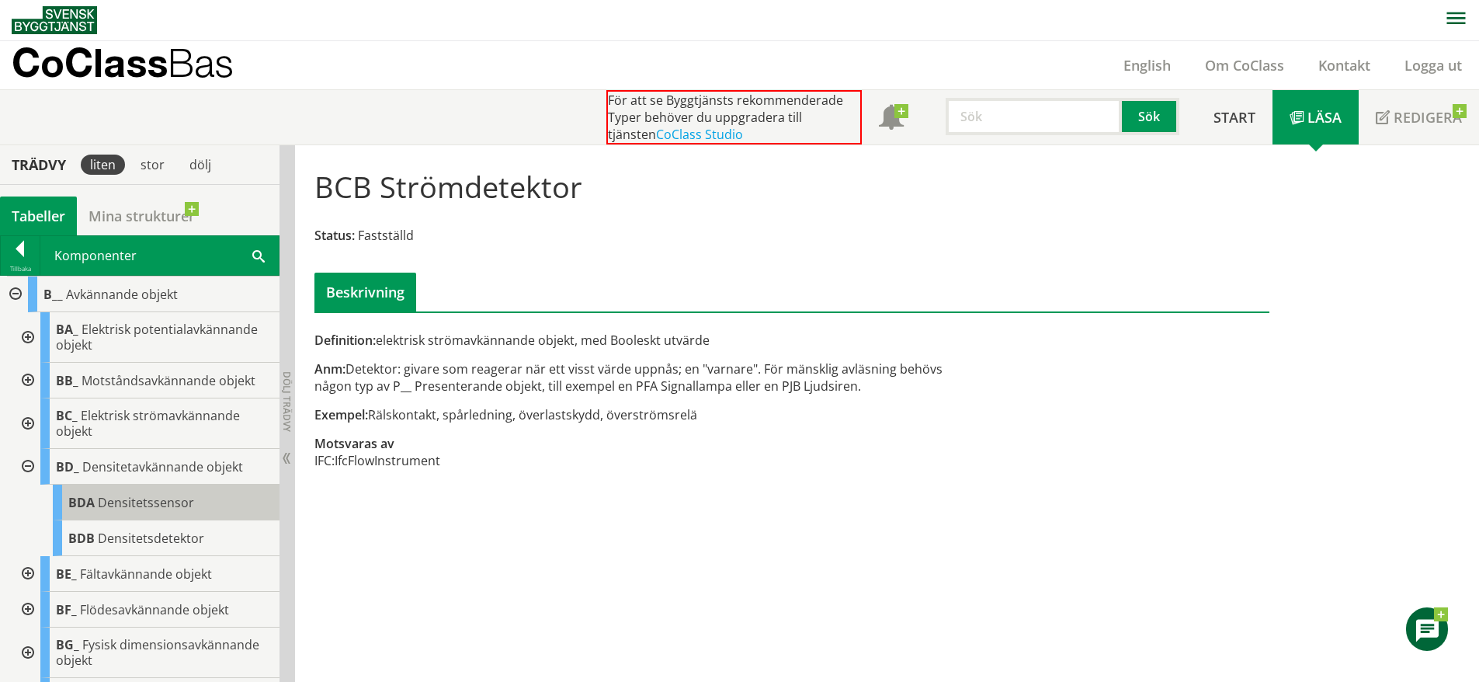
click at [144, 507] on span "Densitetssensor" at bounding box center [146, 502] width 96 height 17
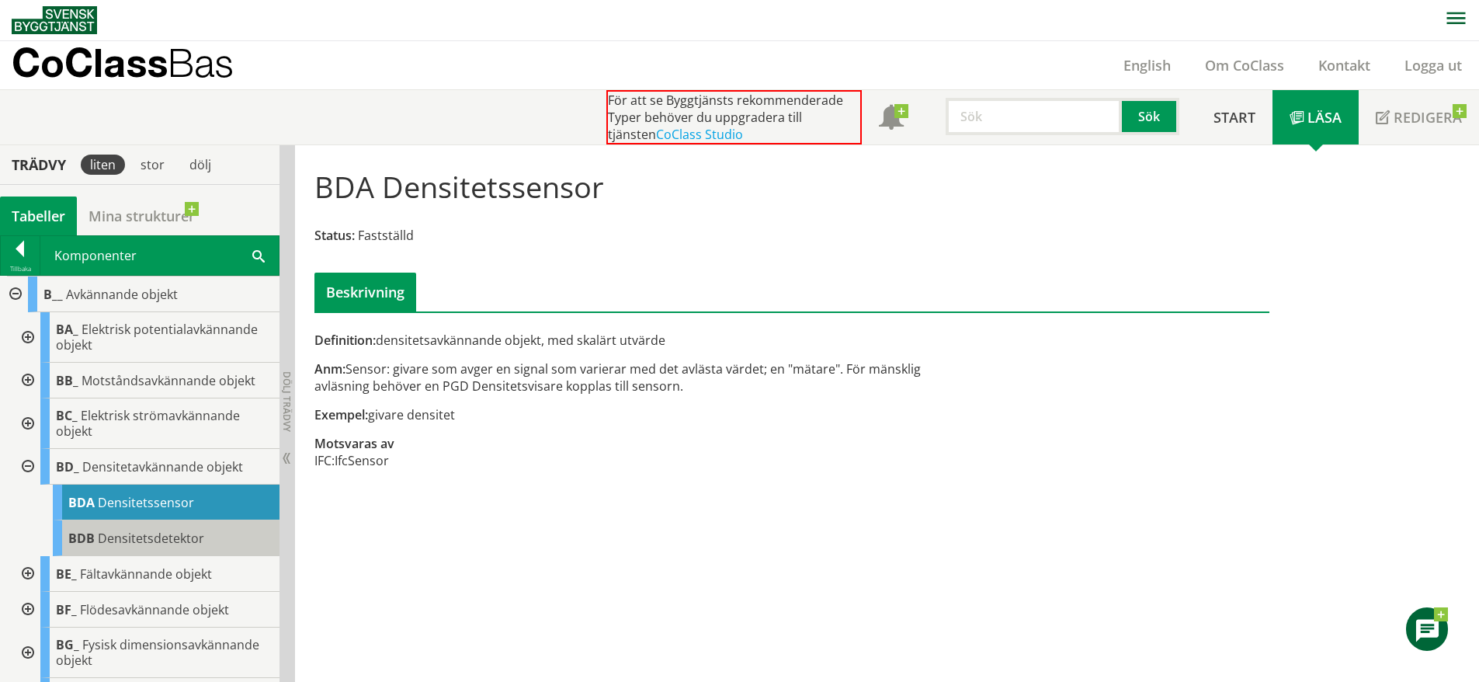
click at [134, 537] on span "Densitetsdetektor" at bounding box center [151, 538] width 106 height 17
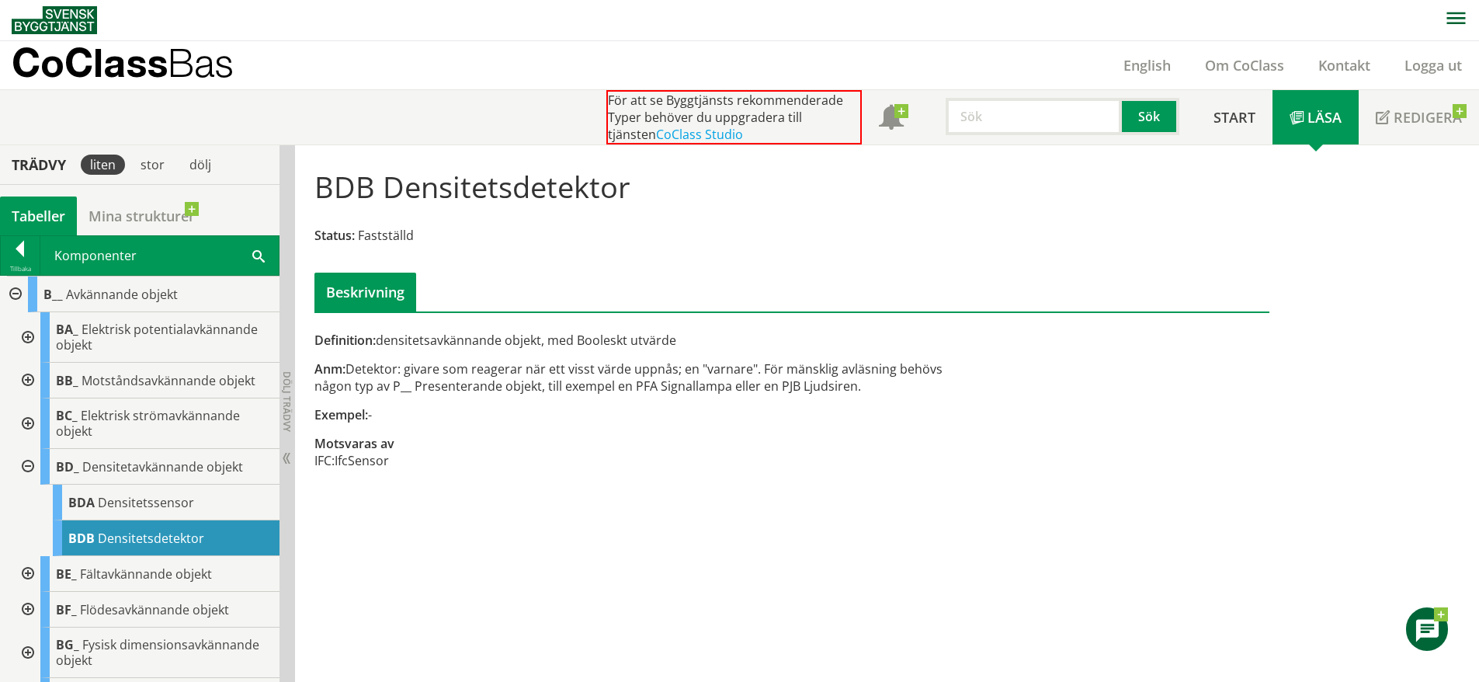
click at [22, 472] on div at bounding box center [26, 467] width 28 height 36
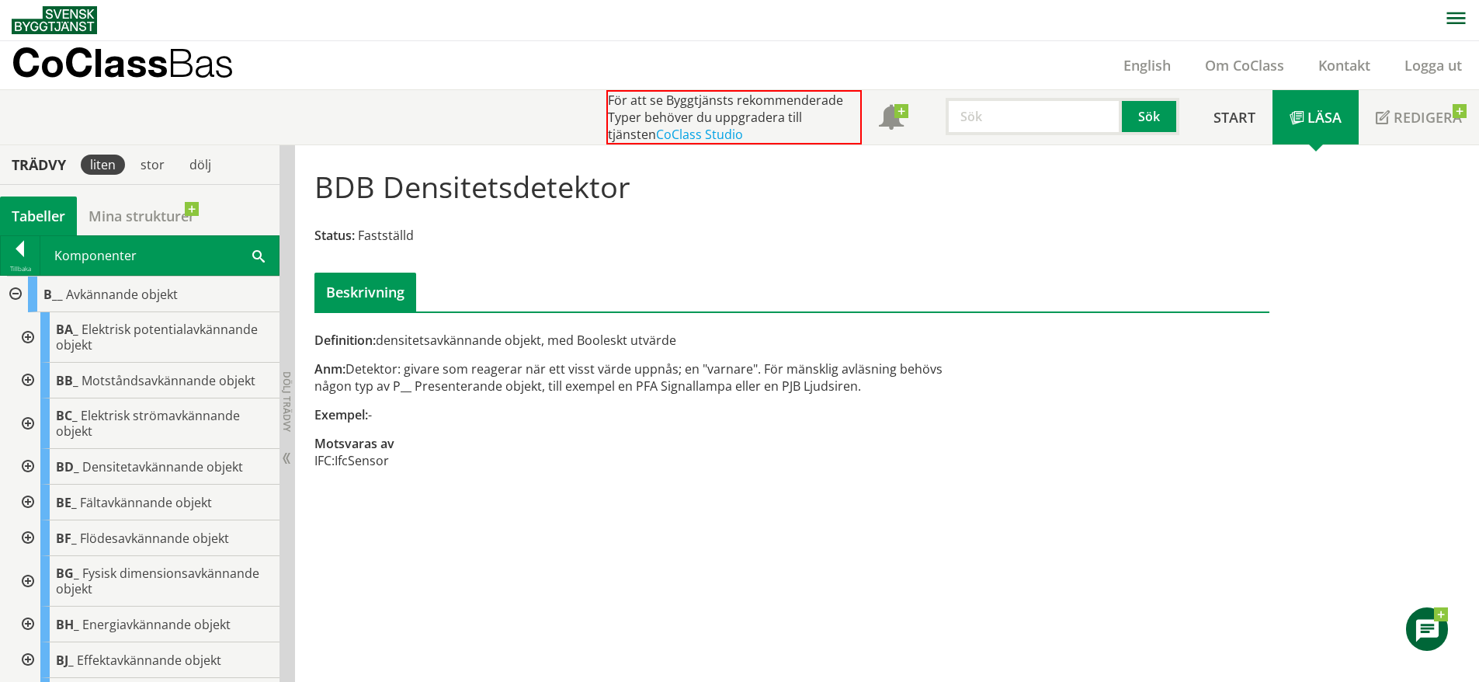
click at [31, 536] on div at bounding box center [26, 538] width 28 height 36
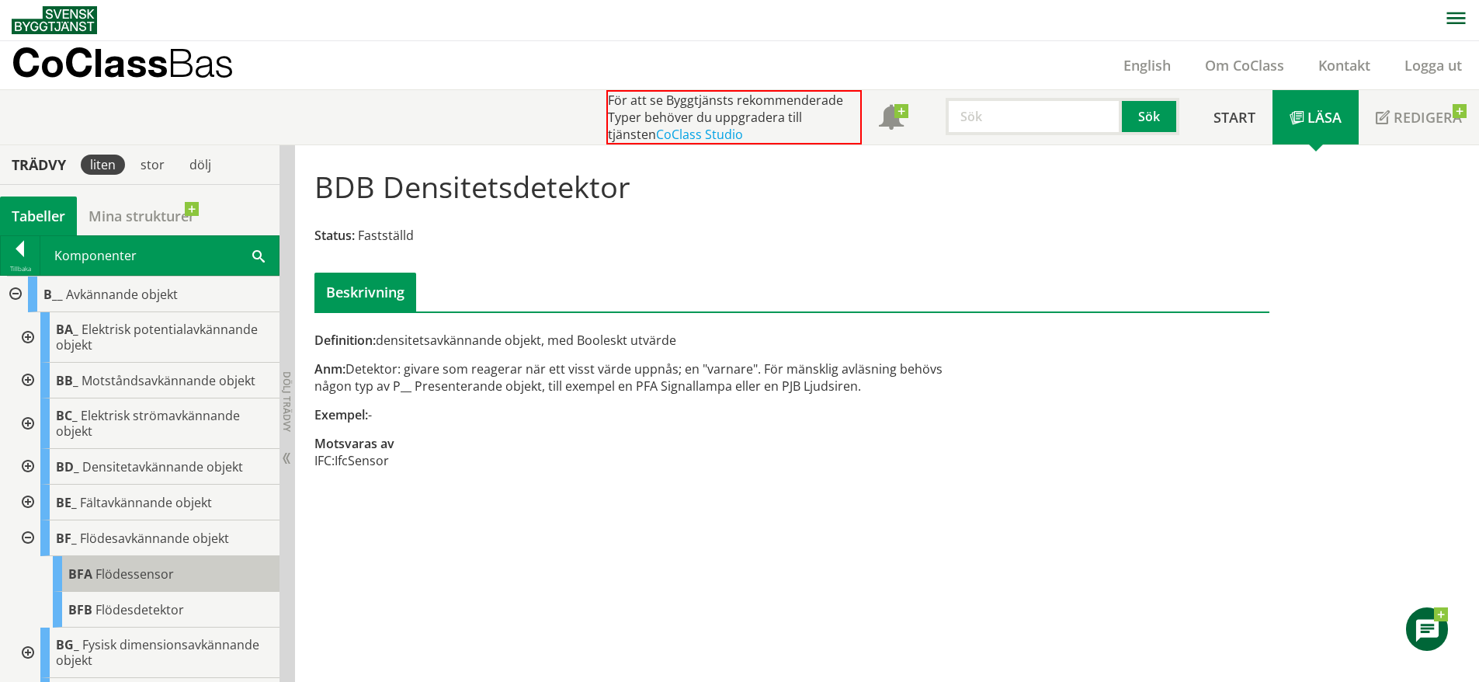
click at [92, 569] on span "BFA" at bounding box center [80, 573] width 24 height 17
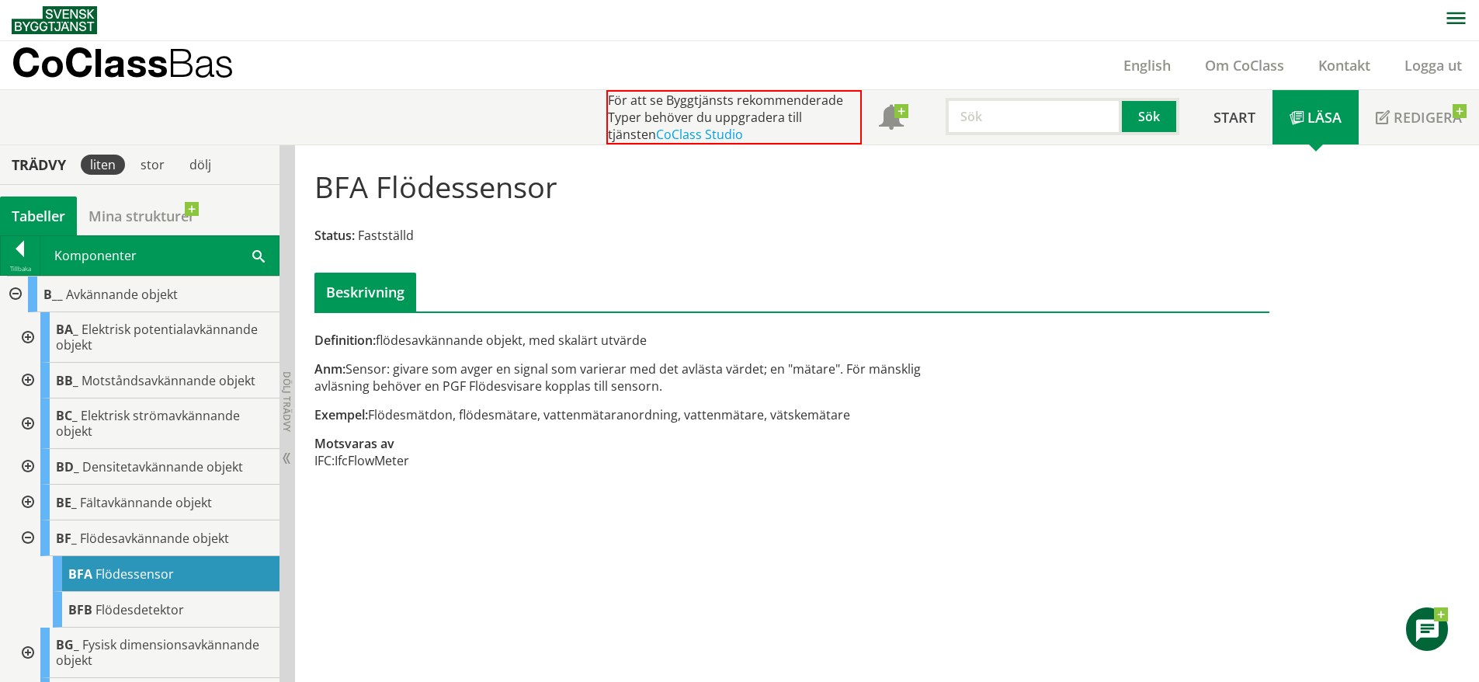
click at [28, 538] on div at bounding box center [26, 538] width 28 height 36
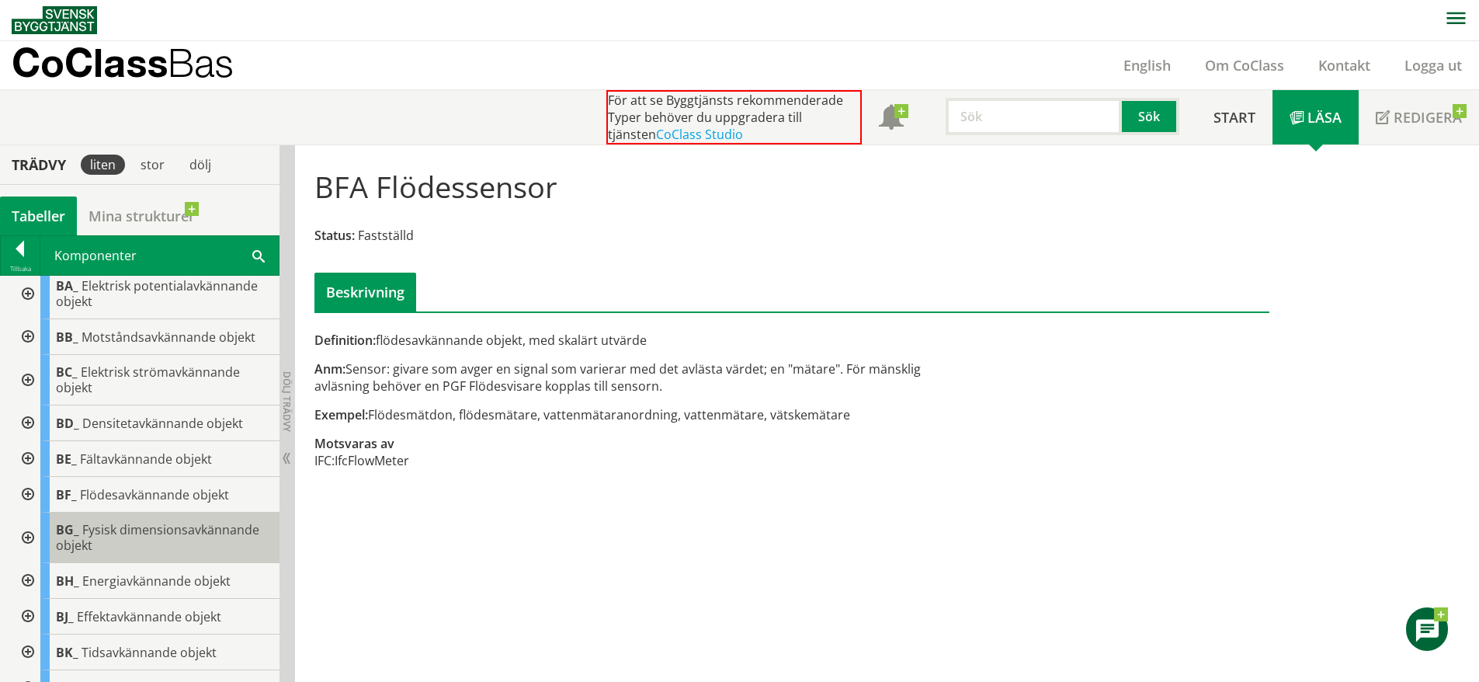
scroll to position [58, 0]
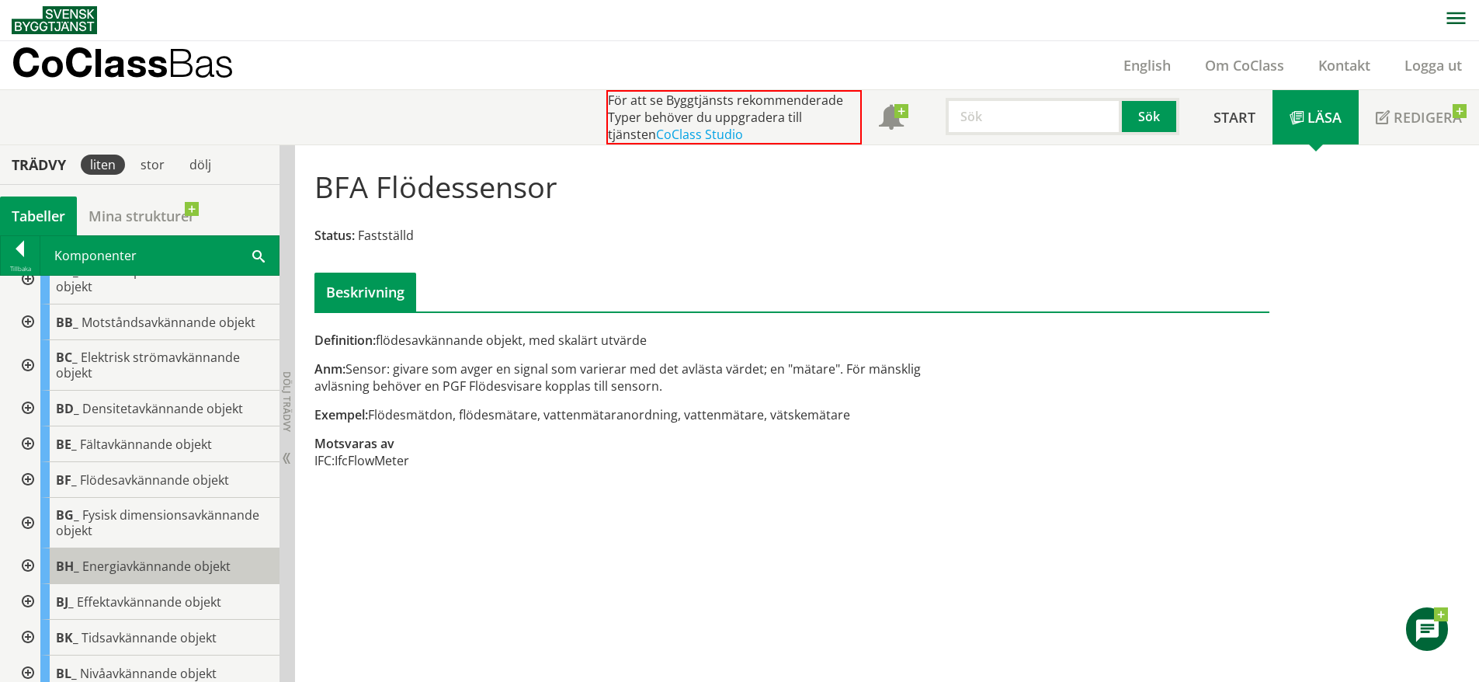
click at [106, 573] on span "Energiavkännande objekt" at bounding box center [156, 566] width 148 height 17
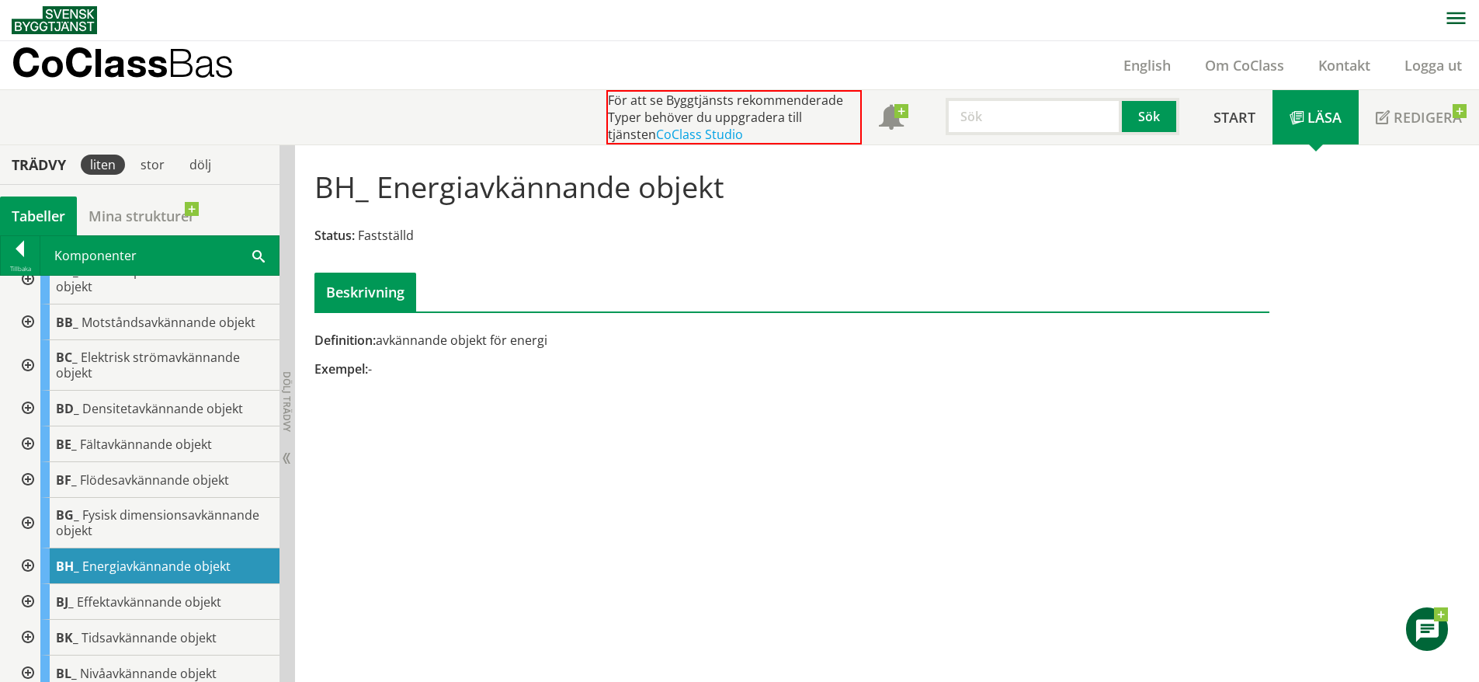
click at [34, 567] on div at bounding box center [26, 566] width 28 height 36
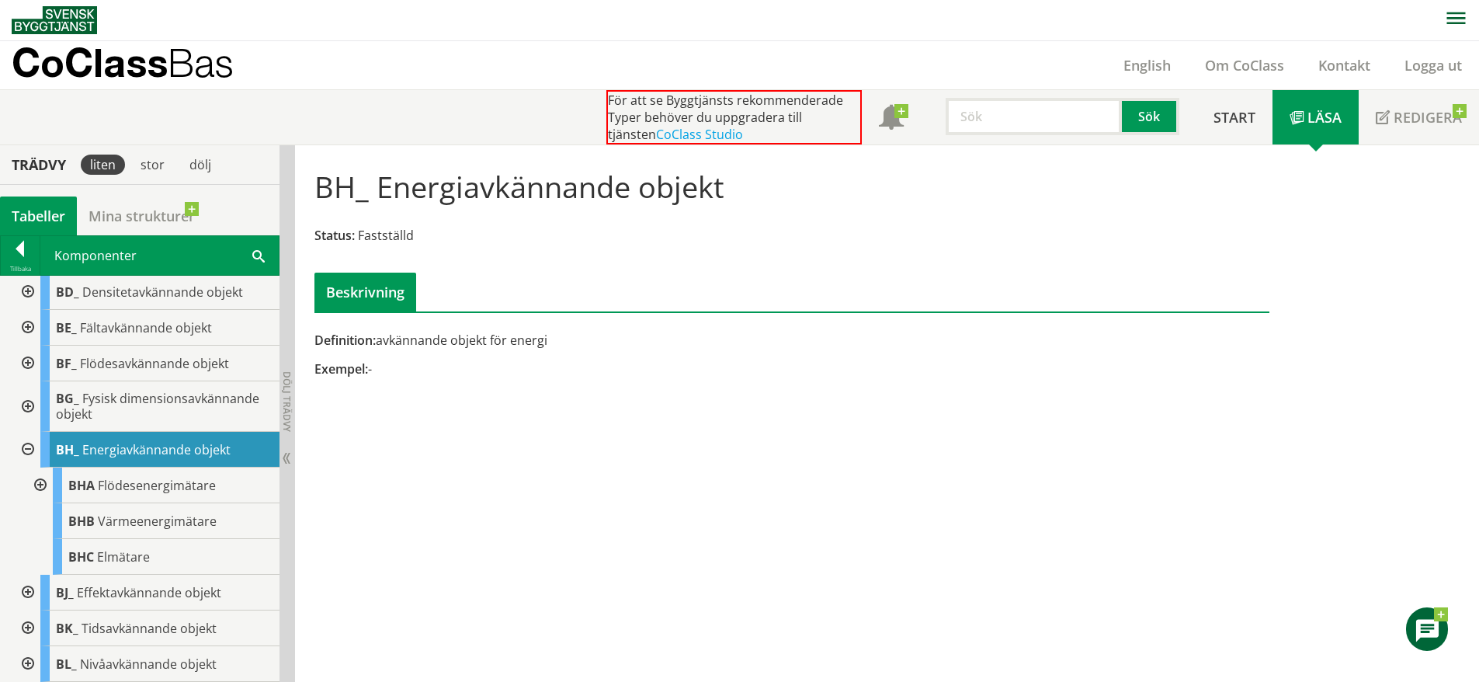
scroll to position [179, 0]
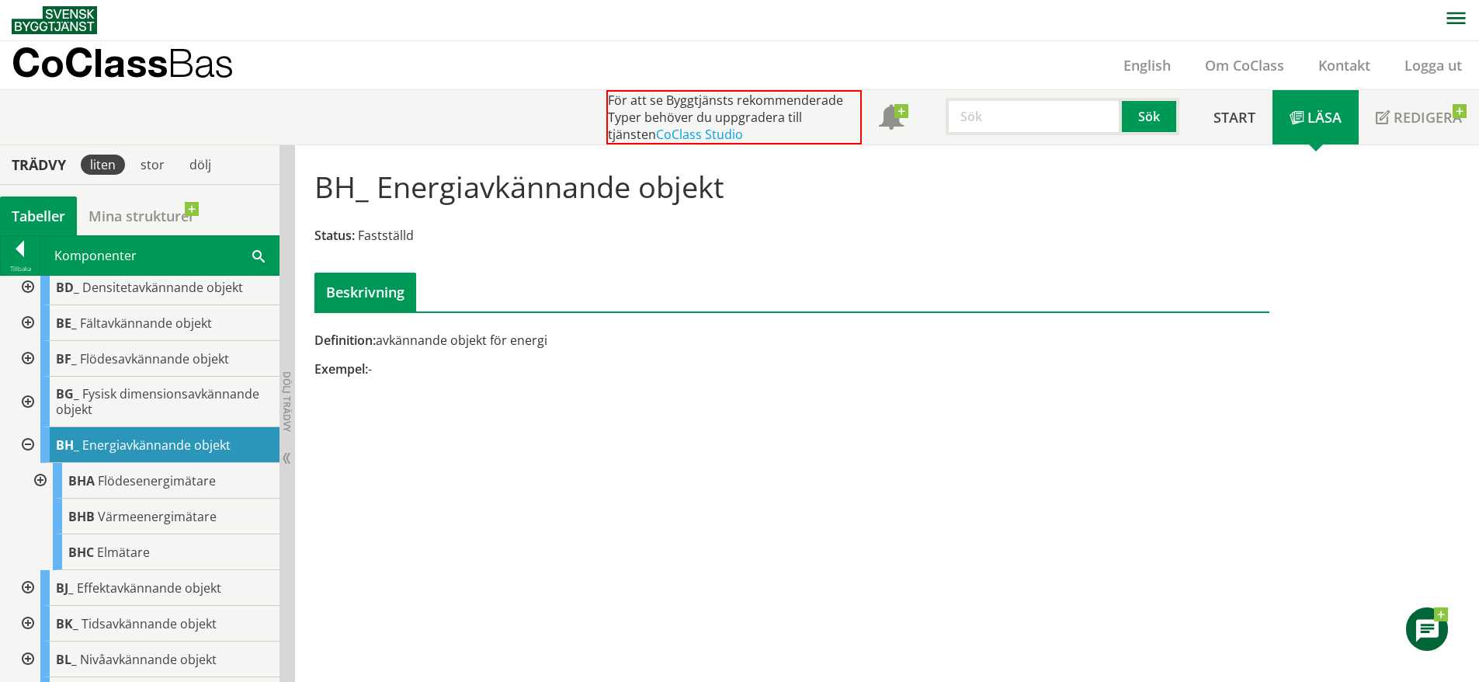
click at [32, 585] on div at bounding box center [26, 588] width 28 height 36
click at [30, 443] on div at bounding box center [26, 445] width 28 height 36
click at [134, 526] on div "BJA Effektsensor" at bounding box center [166, 517] width 227 height 36
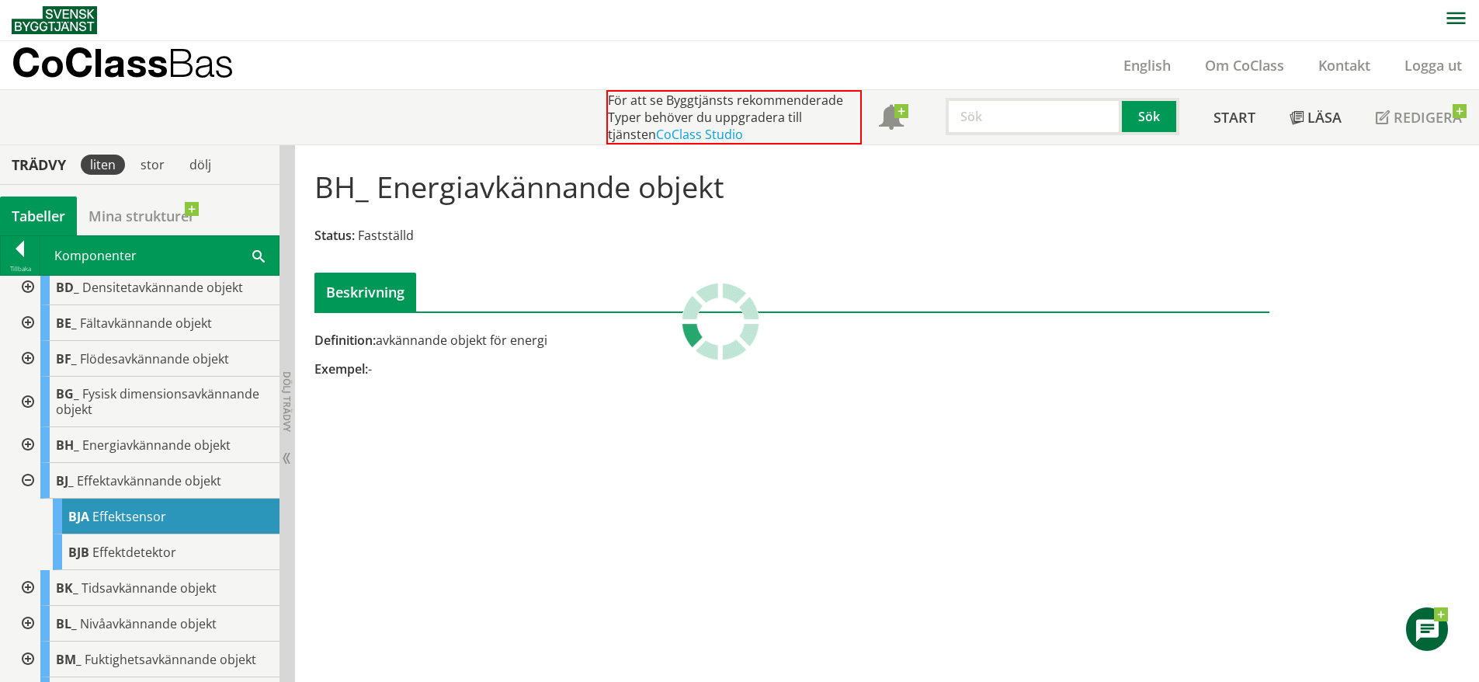
click at [23, 482] on div at bounding box center [26, 481] width 28 height 36
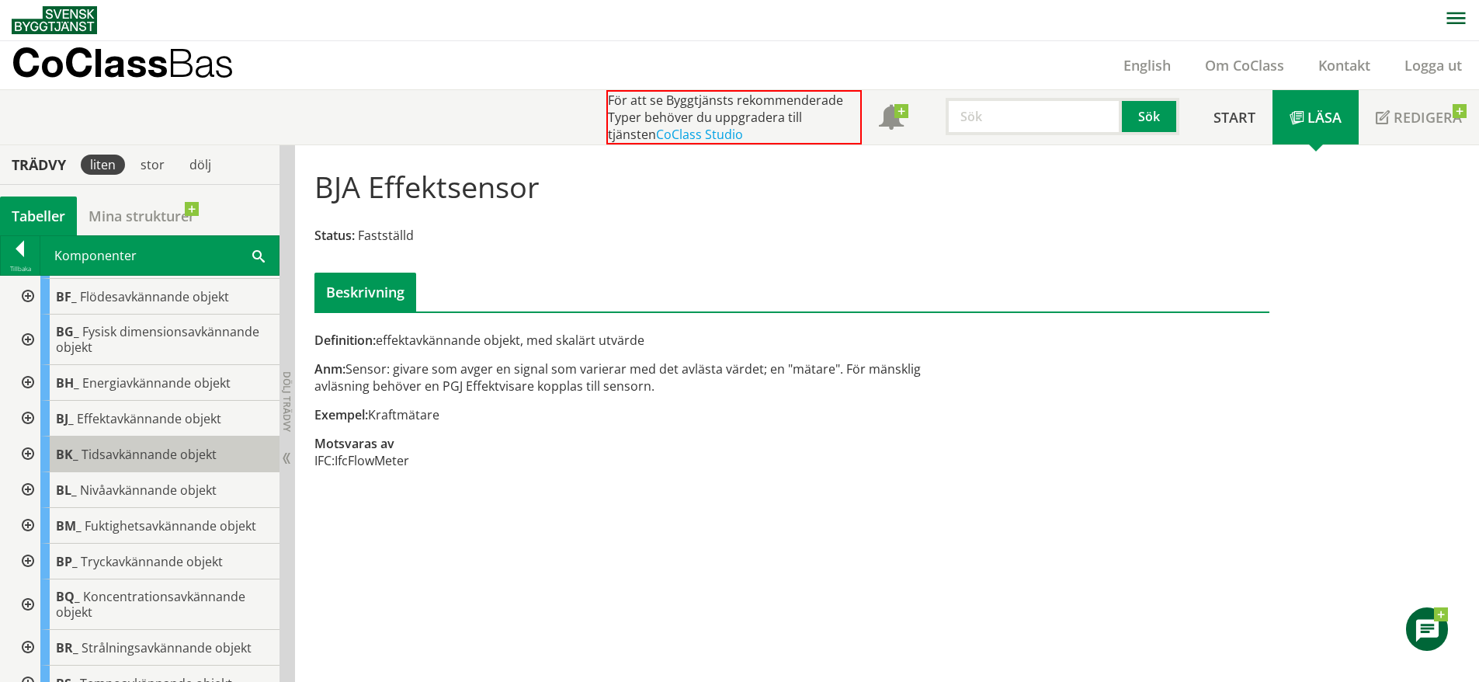
scroll to position [243, 0]
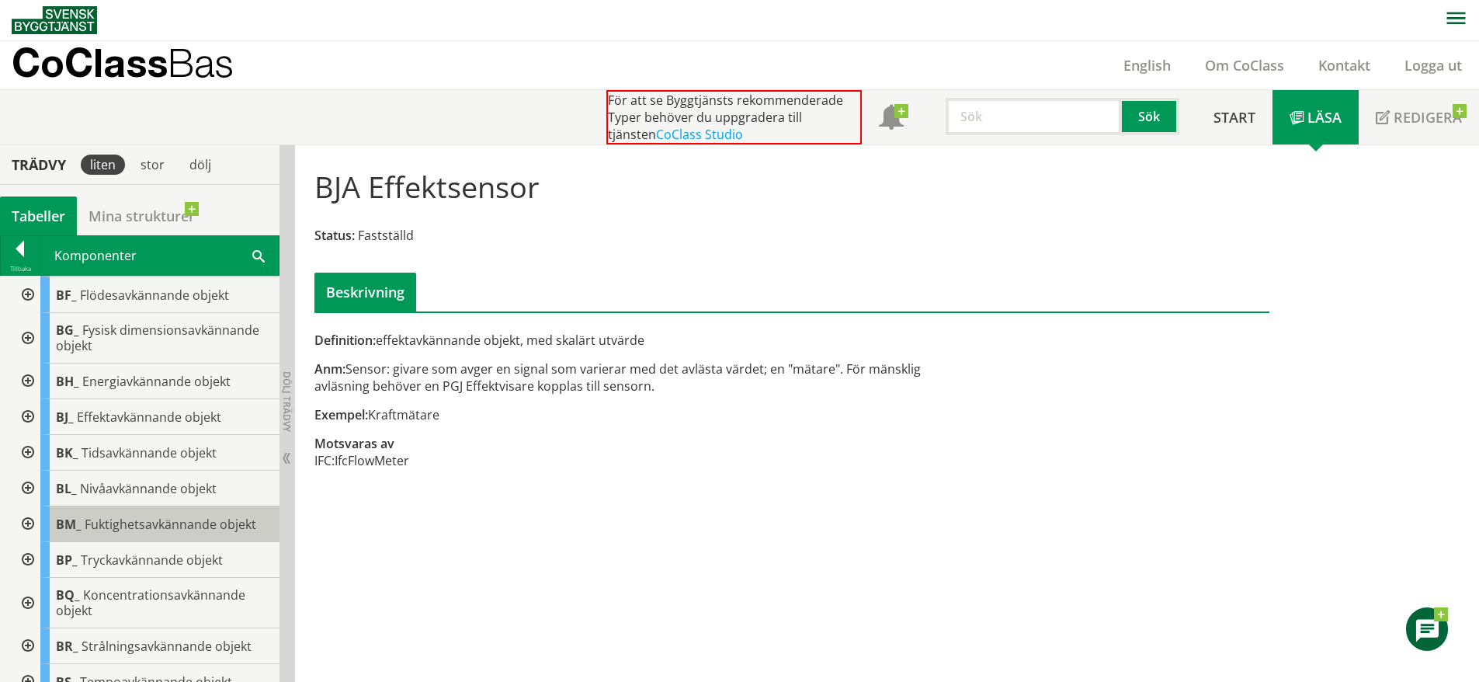
click at [98, 506] on div "BM_ Fuktighetsavkännande objekt" at bounding box center [159, 524] width 239 height 36
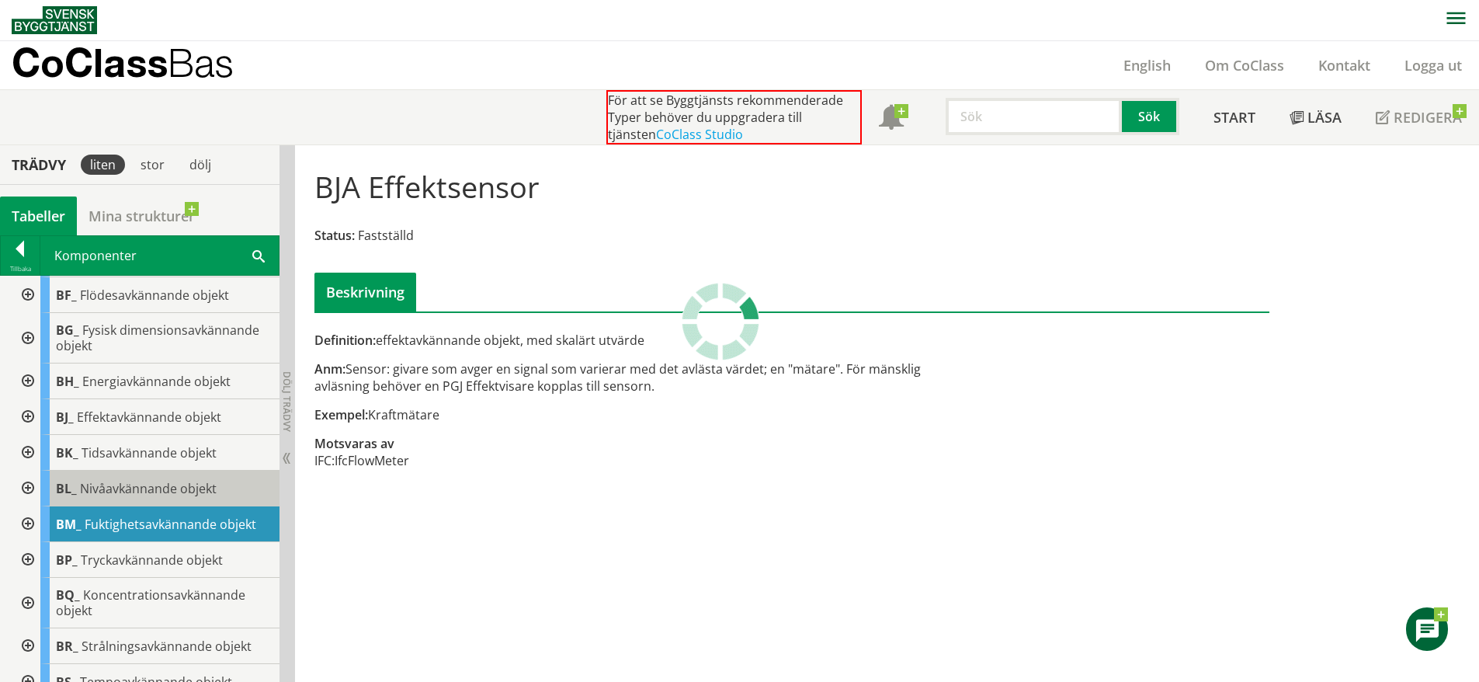
click at [97, 493] on span "Nivåavkännande objekt" at bounding box center [148, 488] width 137 height 17
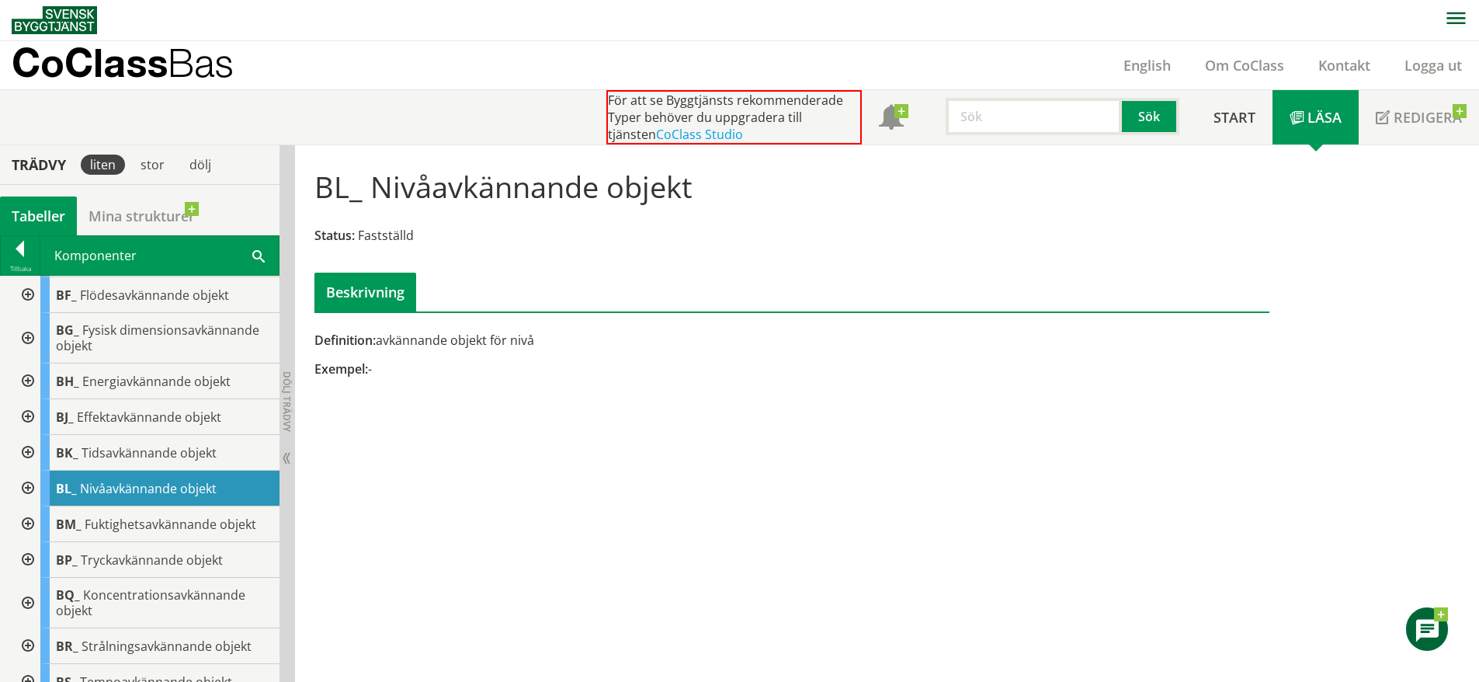
click at [28, 492] on div at bounding box center [26, 489] width 28 height 36
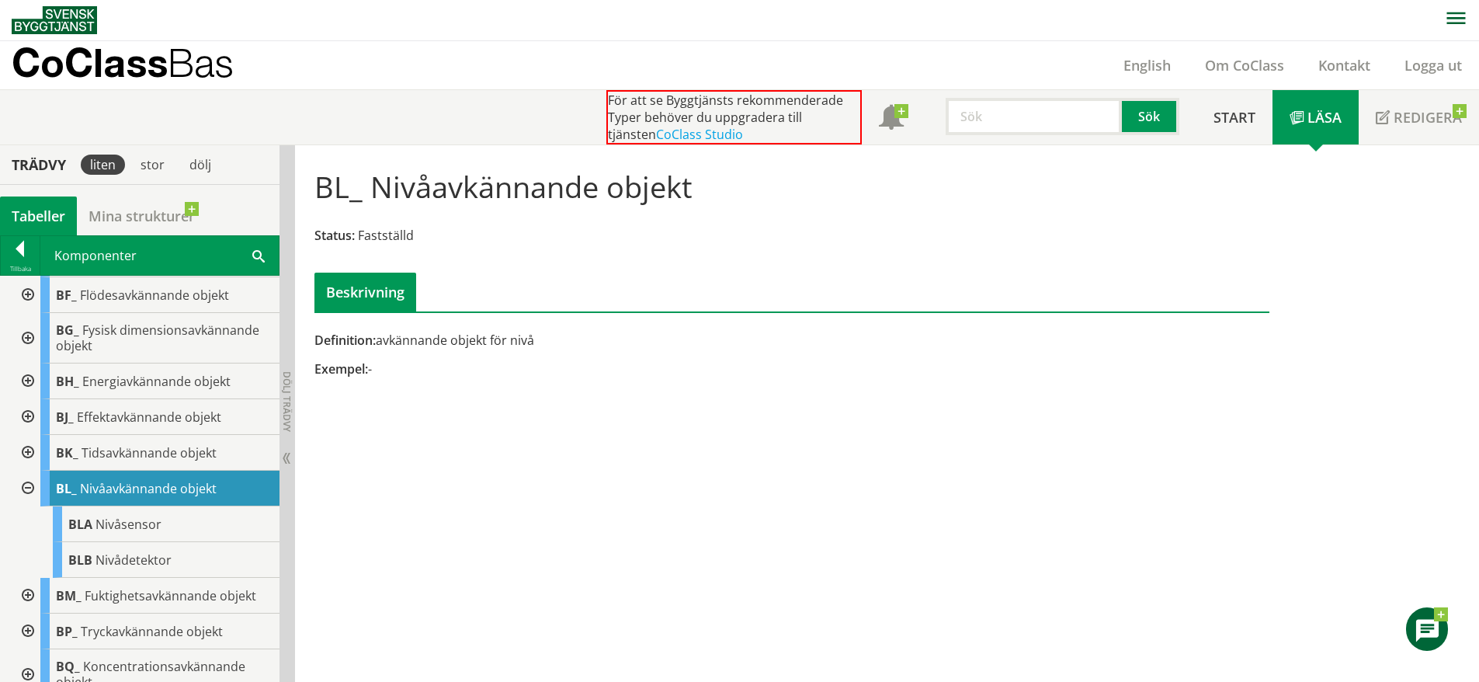
click at [151, 533] on div "BLA Nivåsensor" at bounding box center [166, 524] width 227 height 36
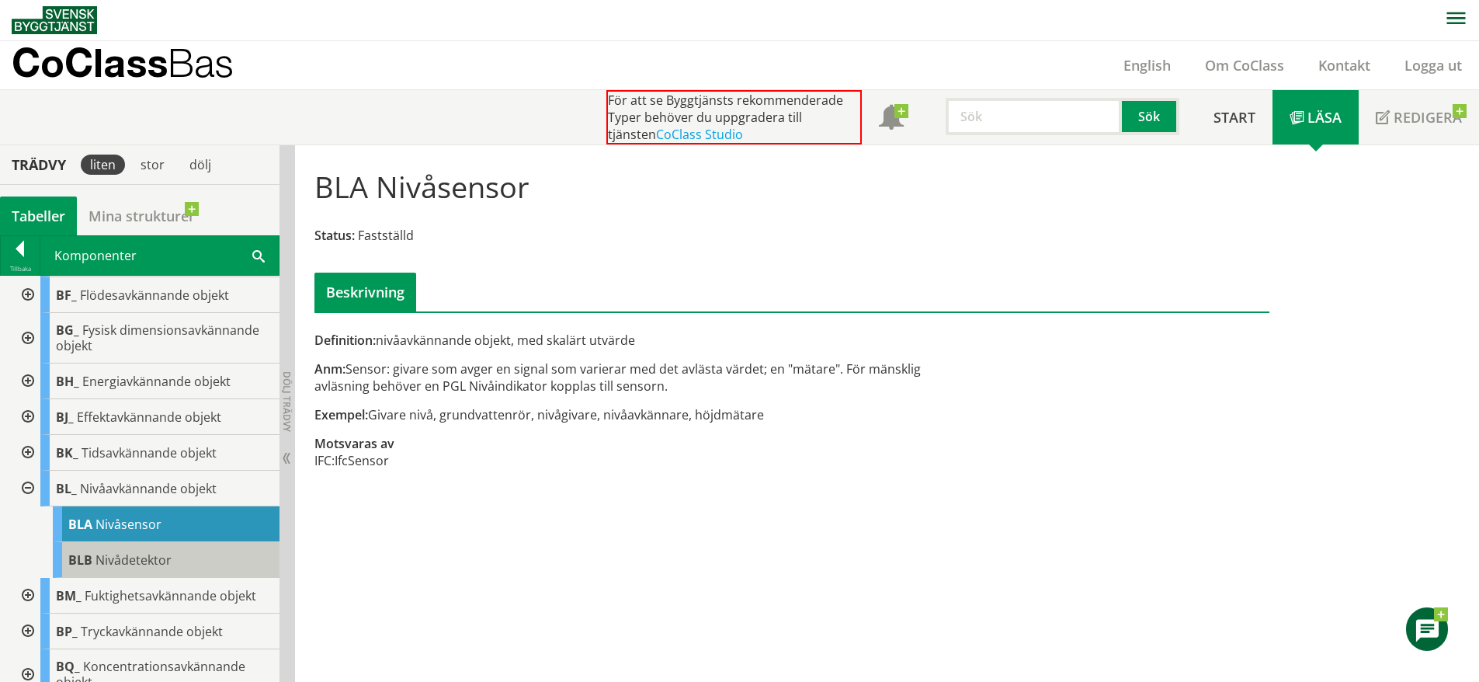
click at [158, 558] on span "Nivådetektor" at bounding box center [134, 559] width 76 height 17
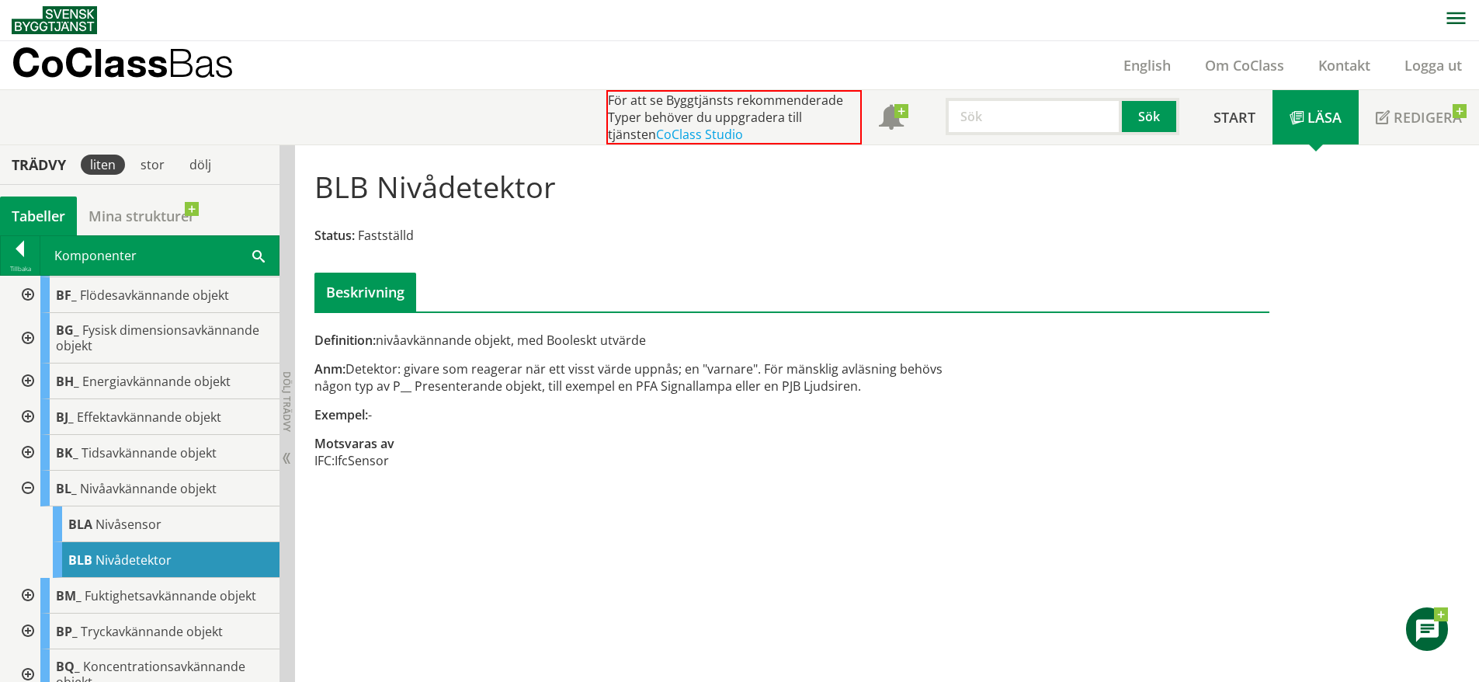
click at [26, 491] on div at bounding box center [26, 489] width 28 height 36
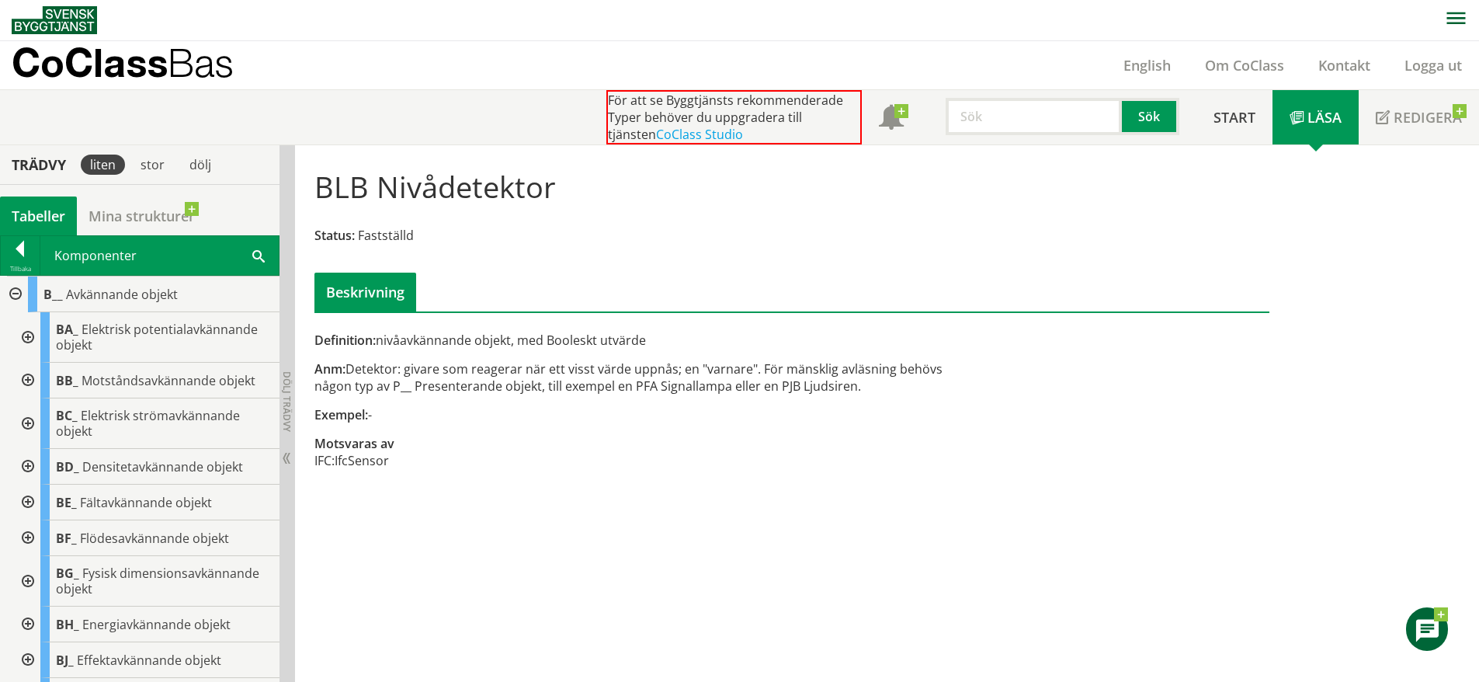
click at [19, 293] on div at bounding box center [14, 294] width 28 height 36
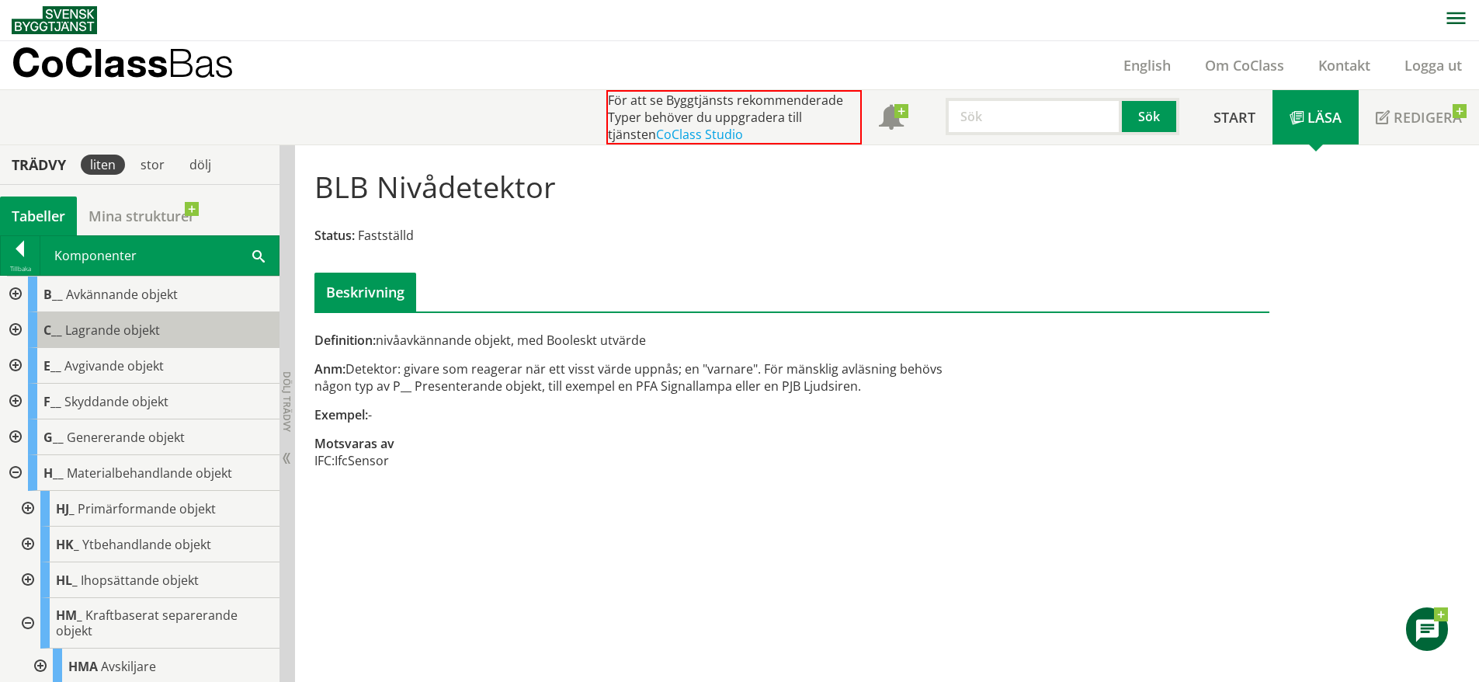
click at [67, 319] on div "C__ Lagrande objekt" at bounding box center [154, 330] width 252 height 36
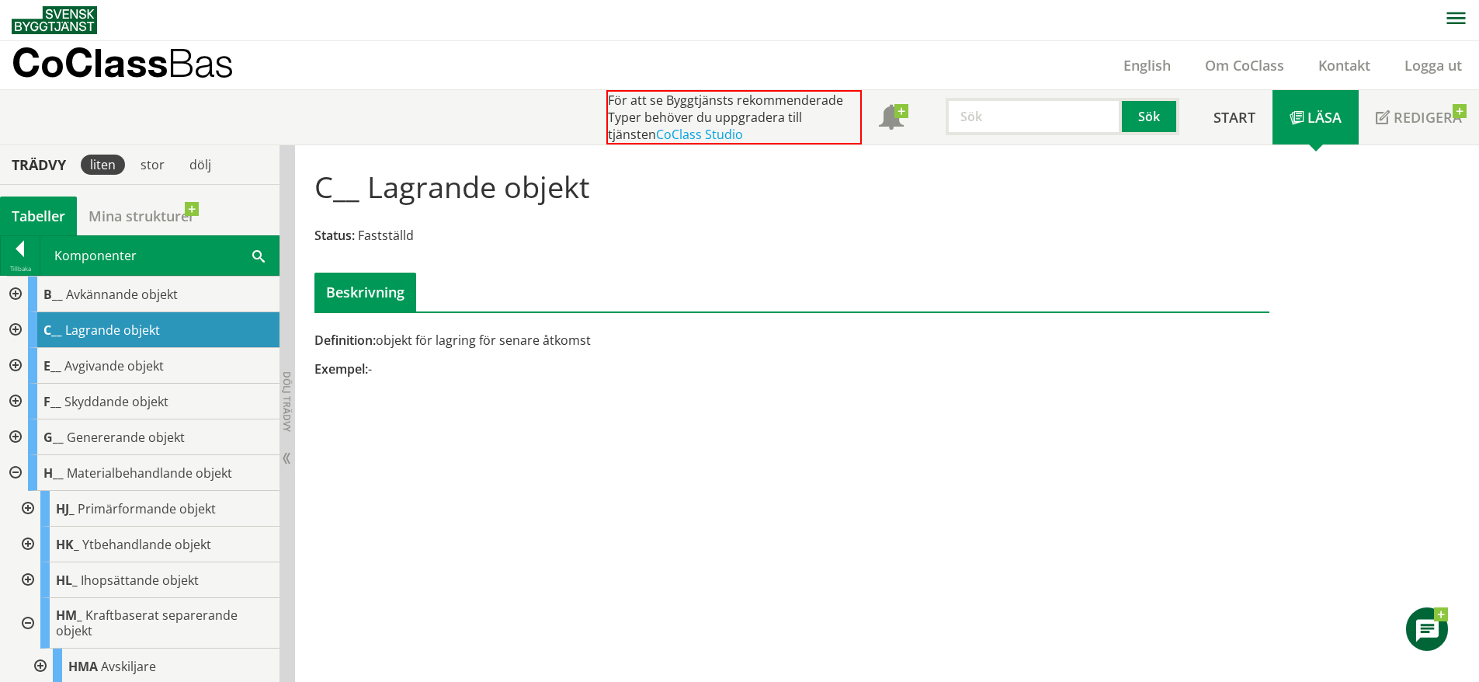
click at [10, 329] on div at bounding box center [14, 330] width 28 height 36
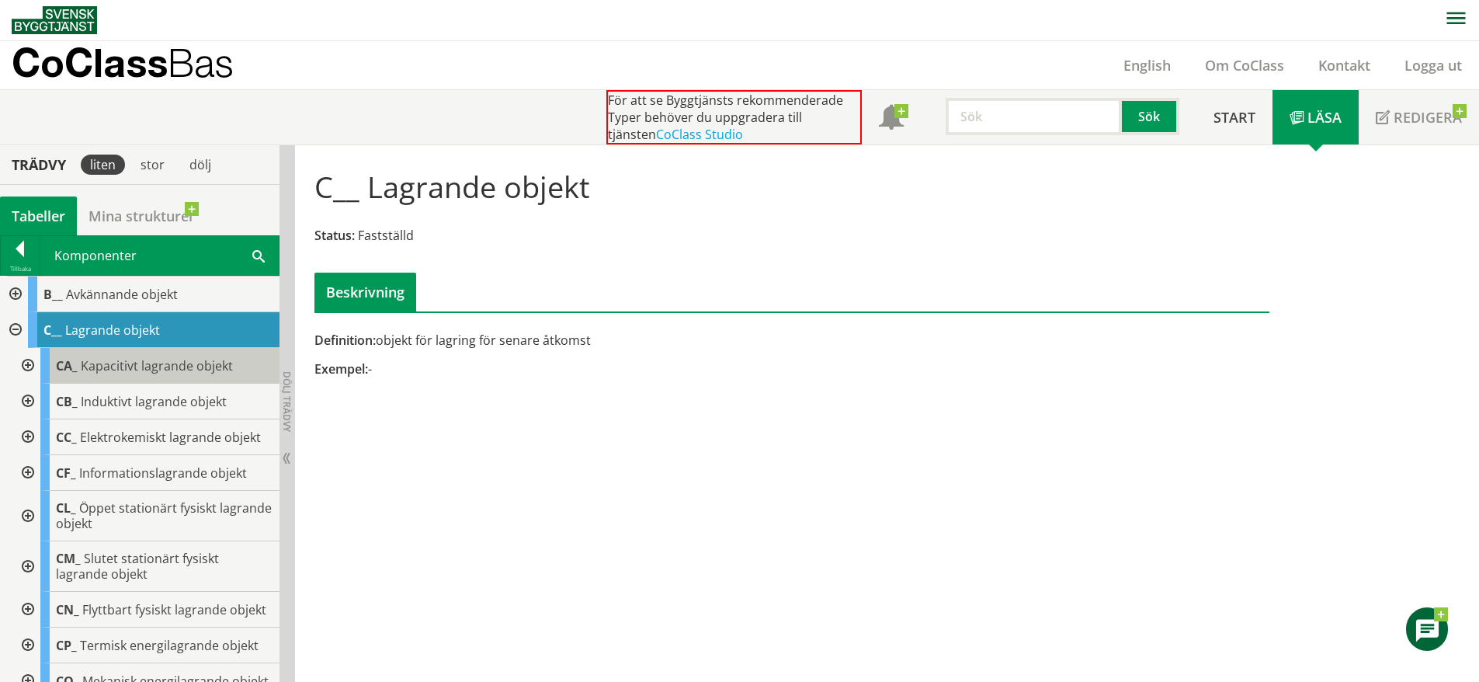
click at [155, 378] on div "CA_ Kapacitivt lagrande objekt" at bounding box center [159, 366] width 239 height 36
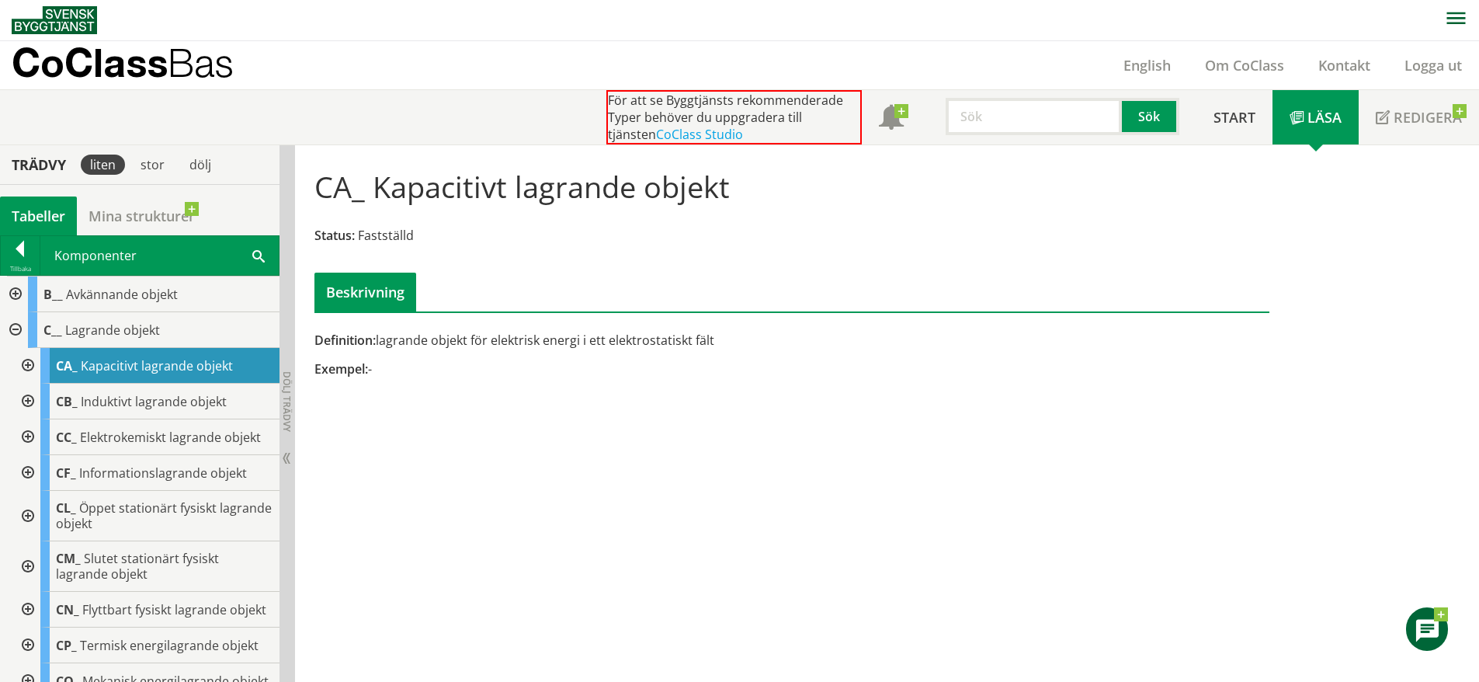
click at [23, 363] on div at bounding box center [26, 366] width 28 height 36
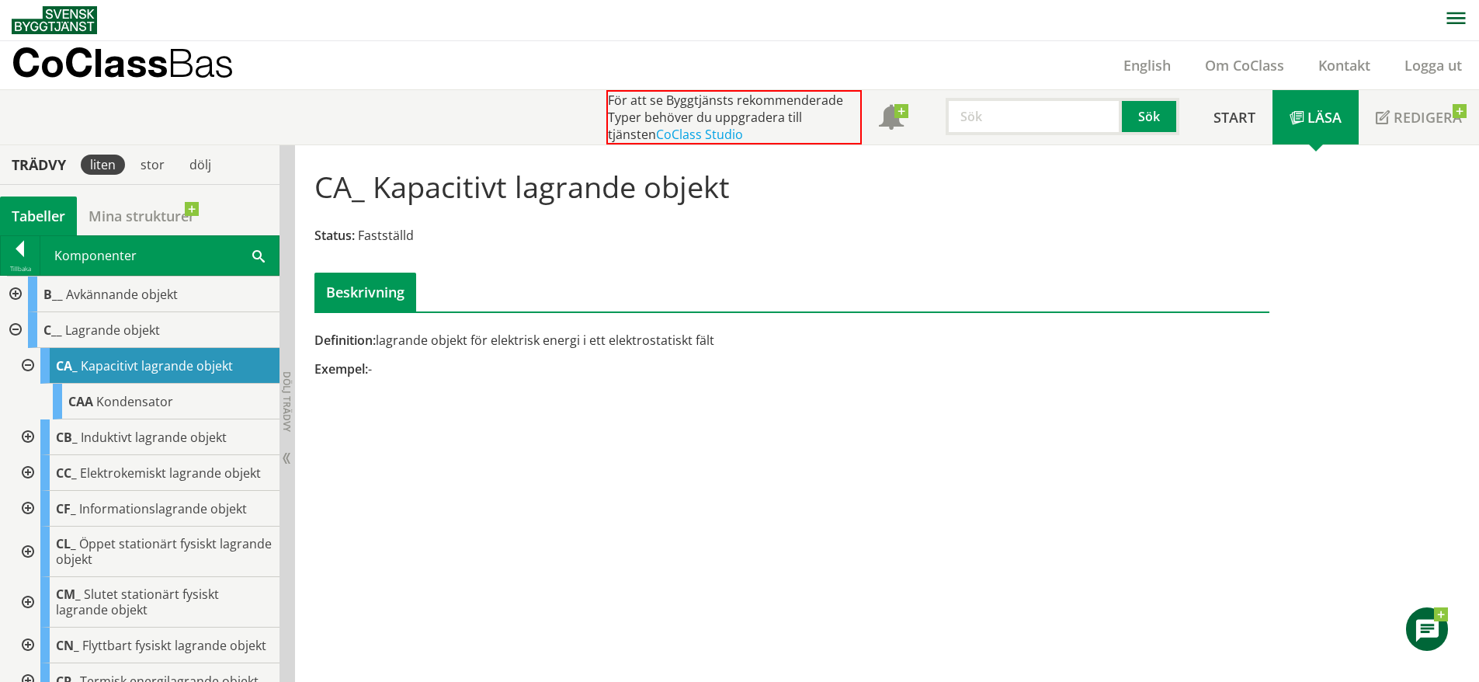
click at [32, 440] on div at bounding box center [26, 437] width 28 height 36
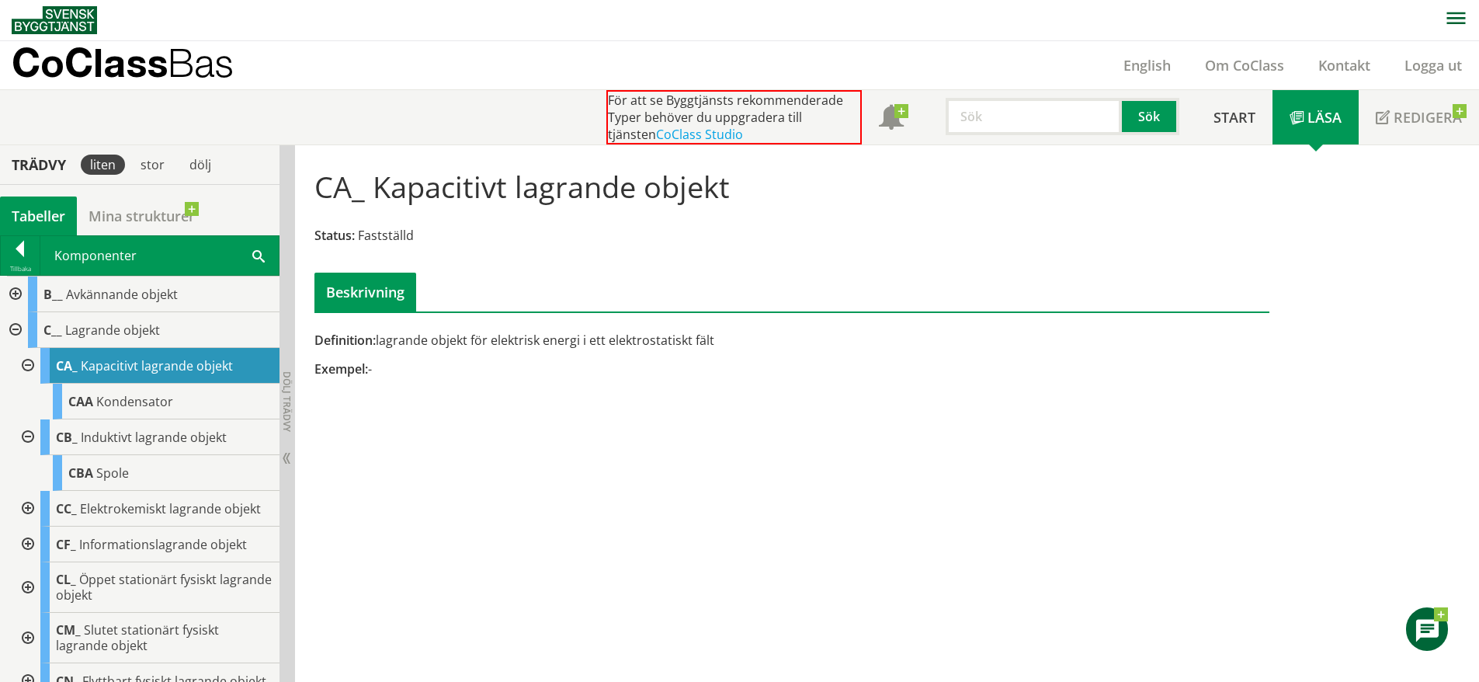
click at [23, 506] on div at bounding box center [26, 509] width 28 height 36
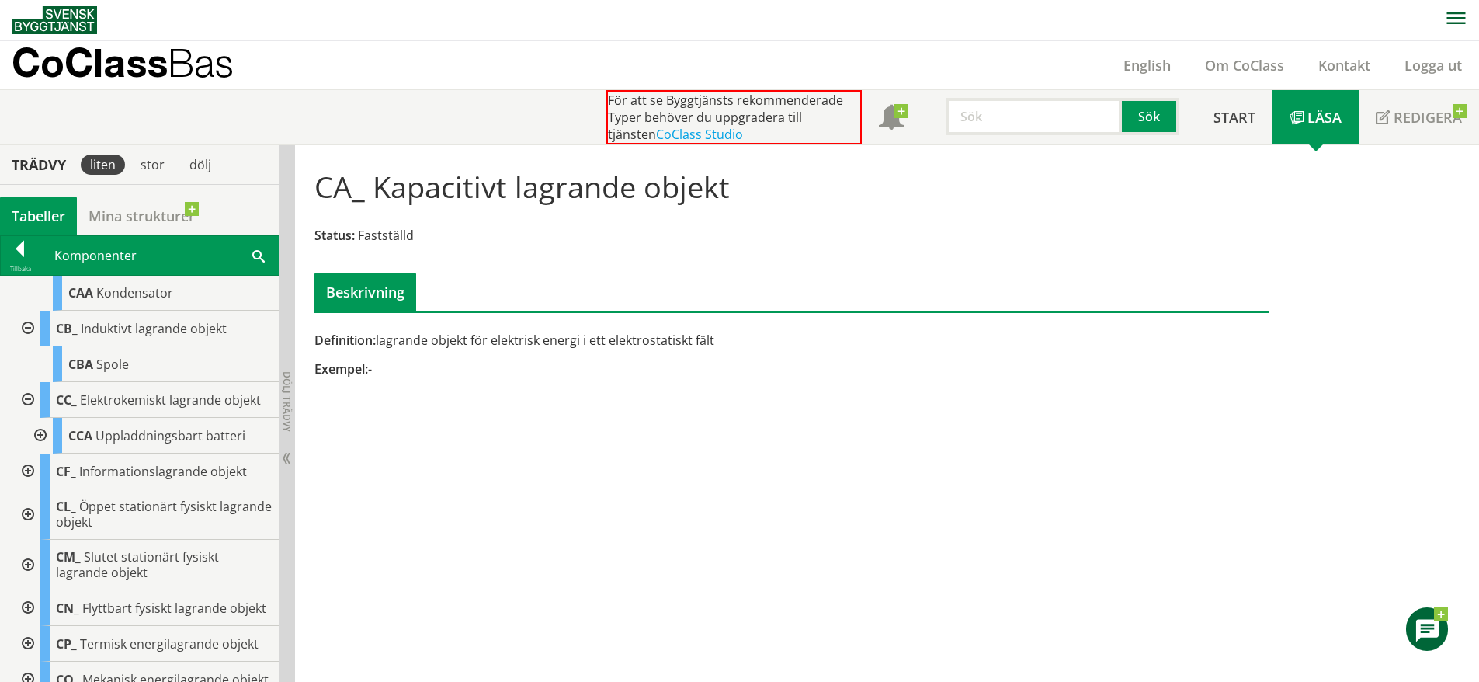
scroll to position [128, 0]
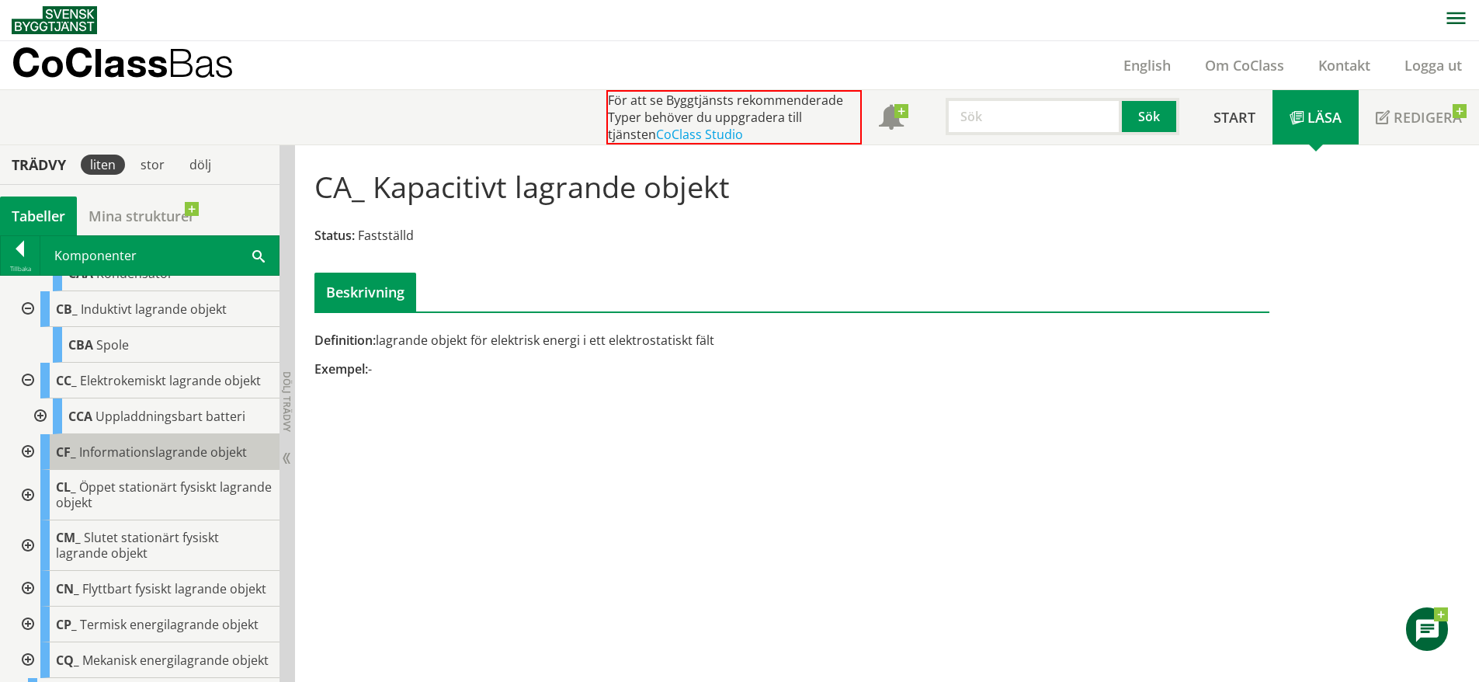
click at [125, 443] on span "Informationslagrande objekt" at bounding box center [163, 451] width 168 height 17
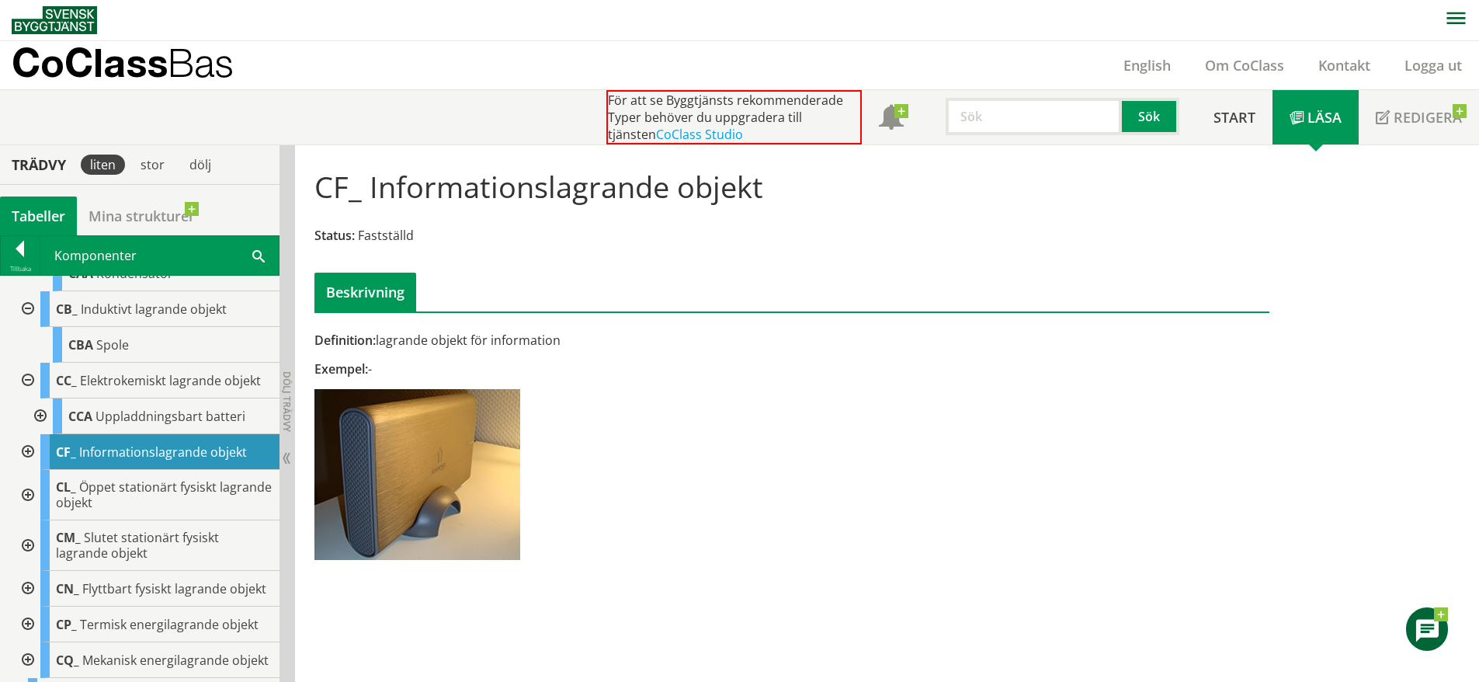
click at [24, 451] on div at bounding box center [26, 452] width 28 height 36
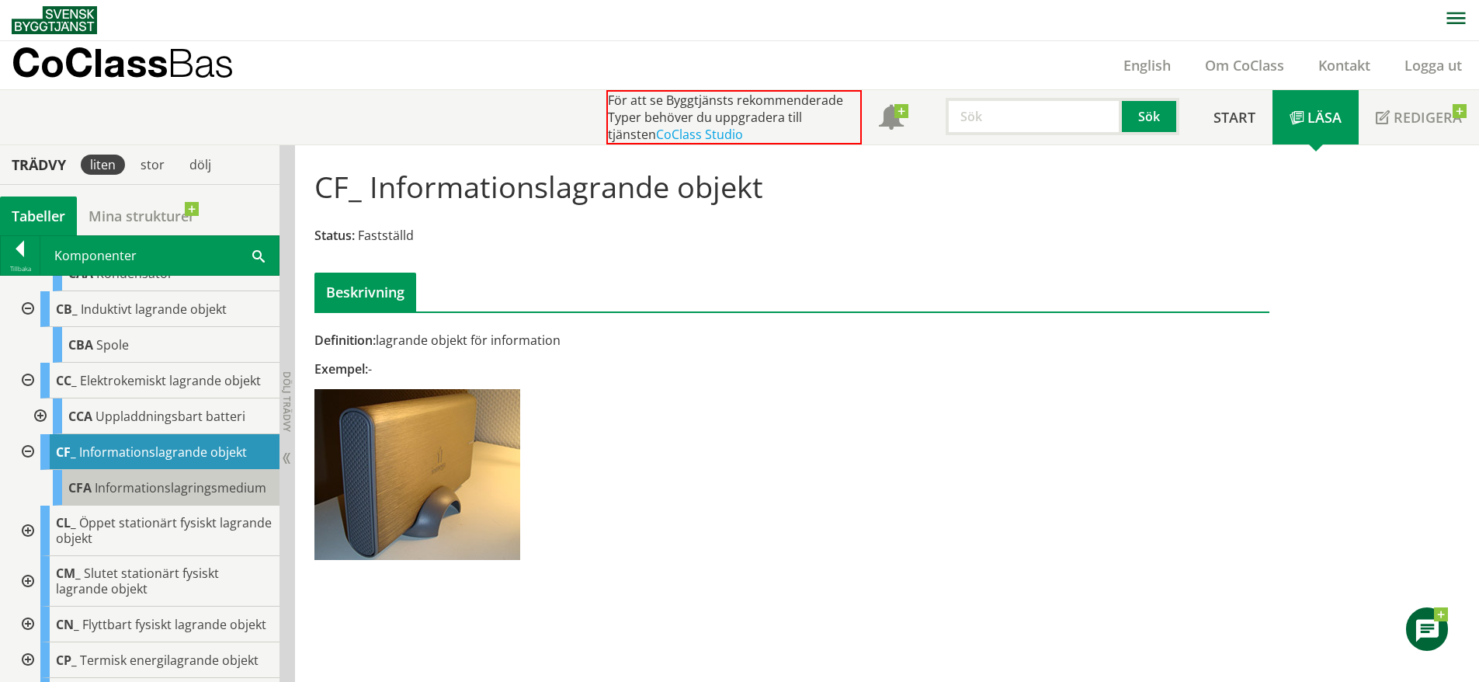
click at [89, 485] on span "CFA" at bounding box center [79, 487] width 23 height 17
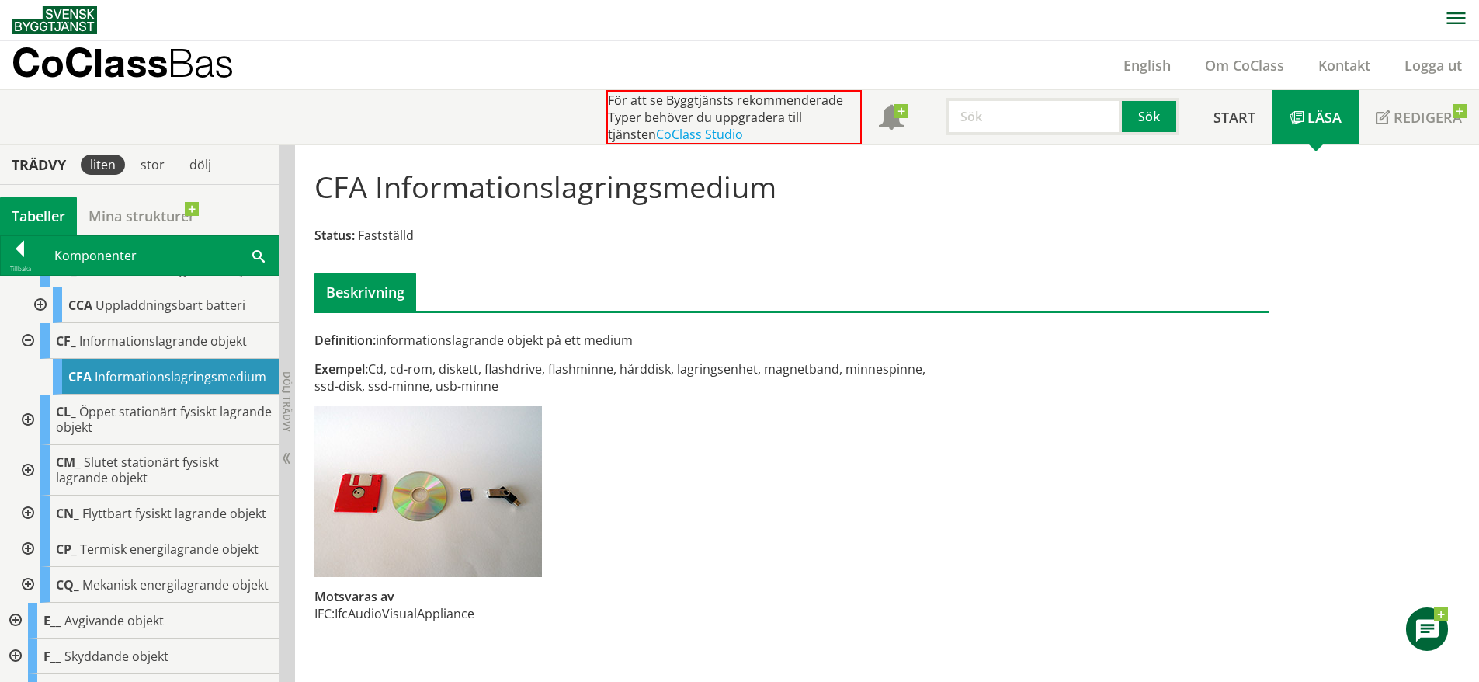
scroll to position [254, 0]
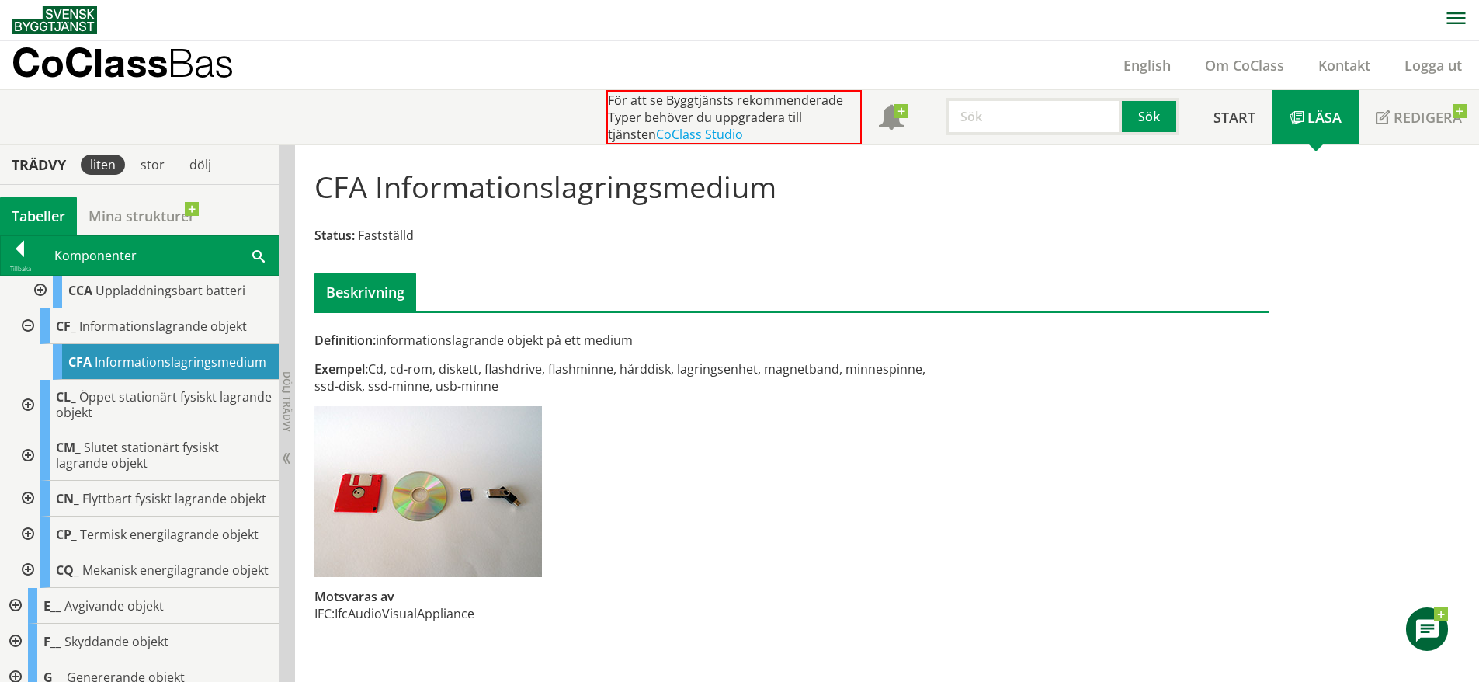
click at [29, 418] on div at bounding box center [26, 405] width 28 height 50
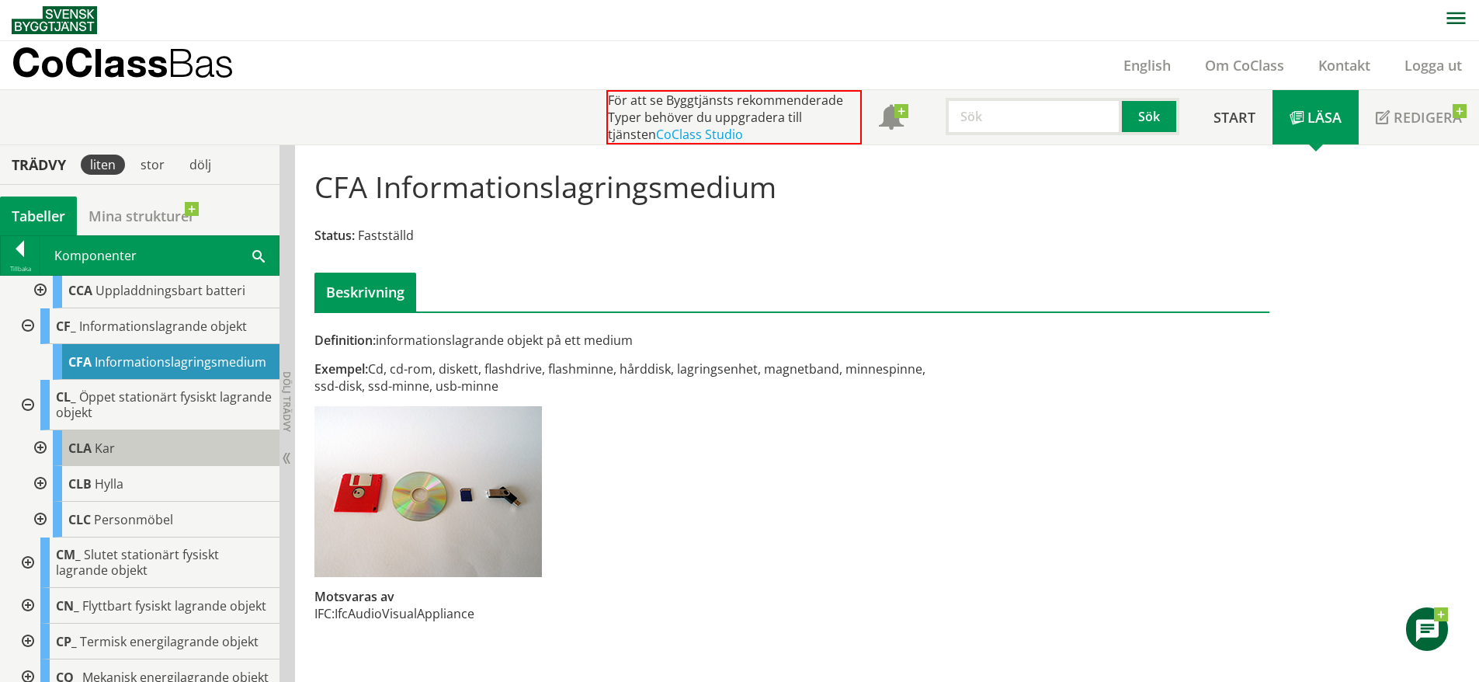
click at [98, 457] on span "Kar" at bounding box center [105, 448] width 20 height 17
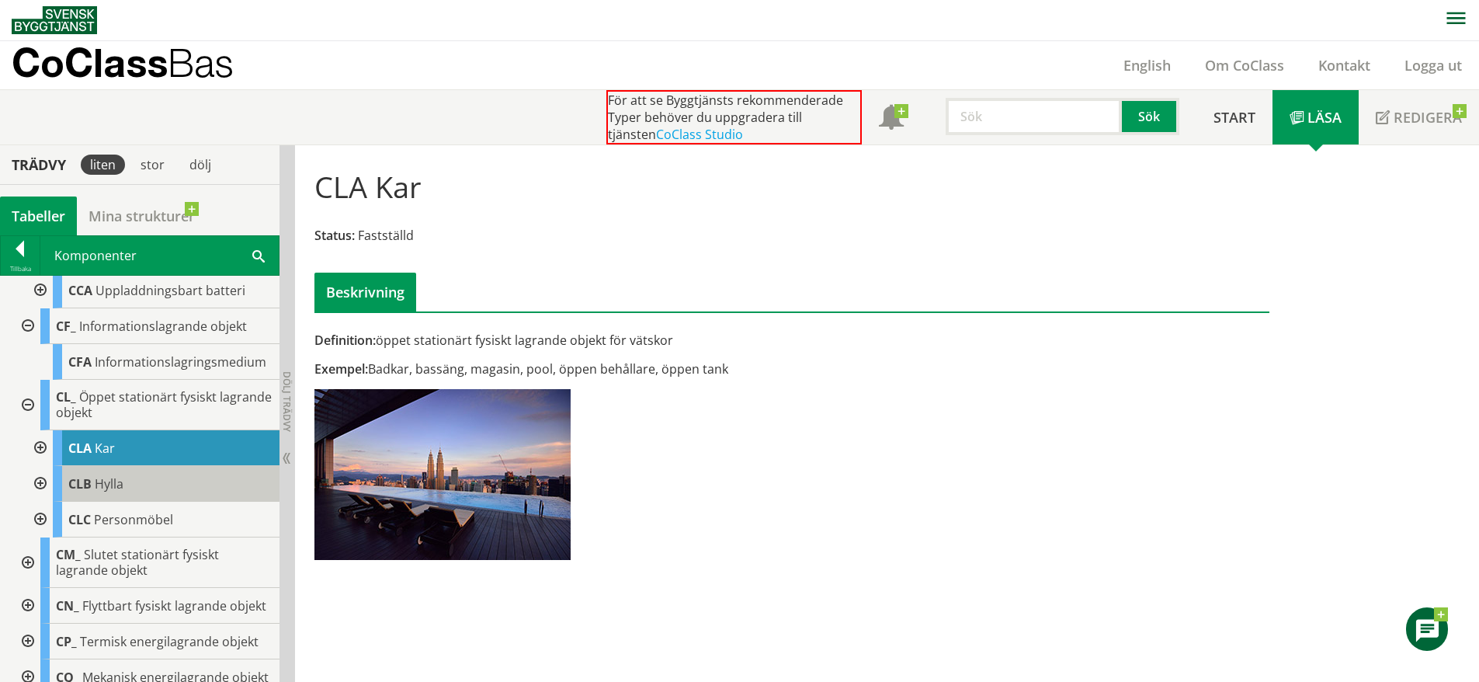
click at [125, 494] on div "CLB Hylla" at bounding box center [166, 484] width 227 height 36
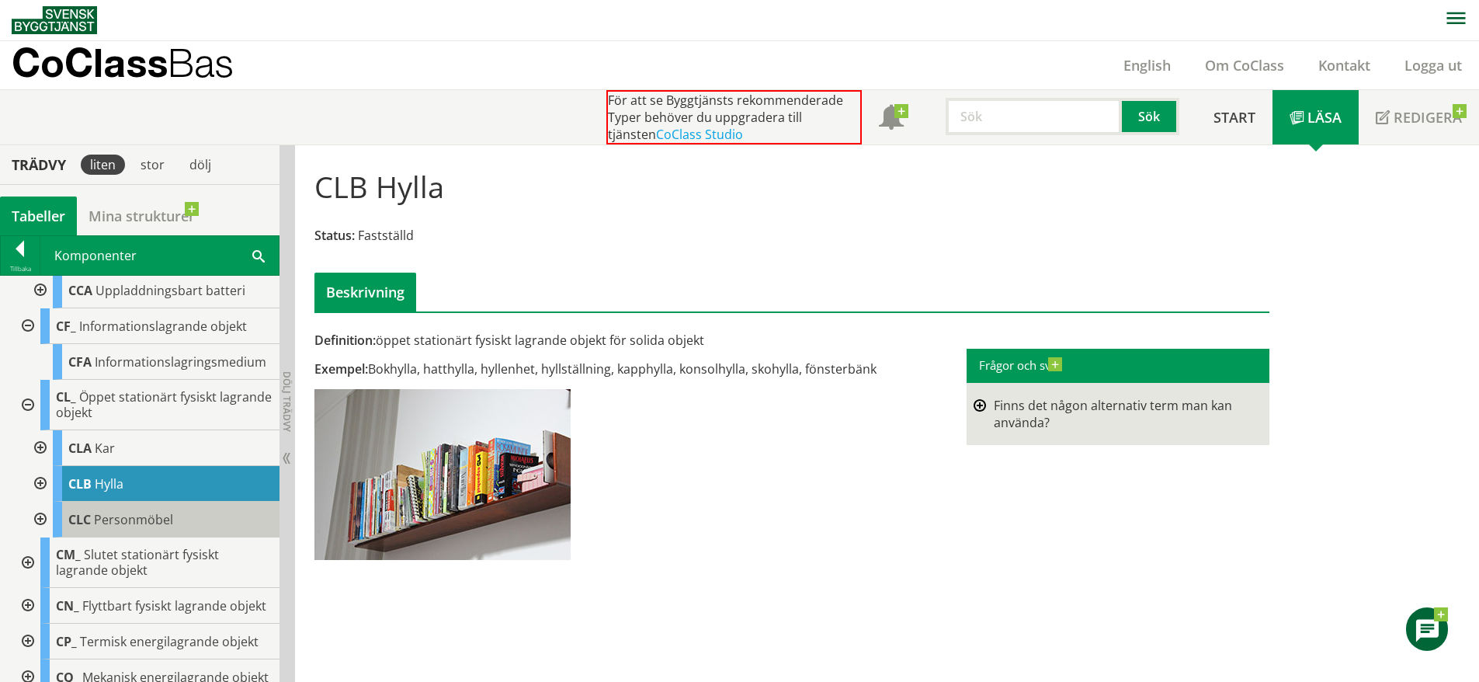
click at [144, 516] on div "CLC Personmöbel" at bounding box center [166, 520] width 227 height 36
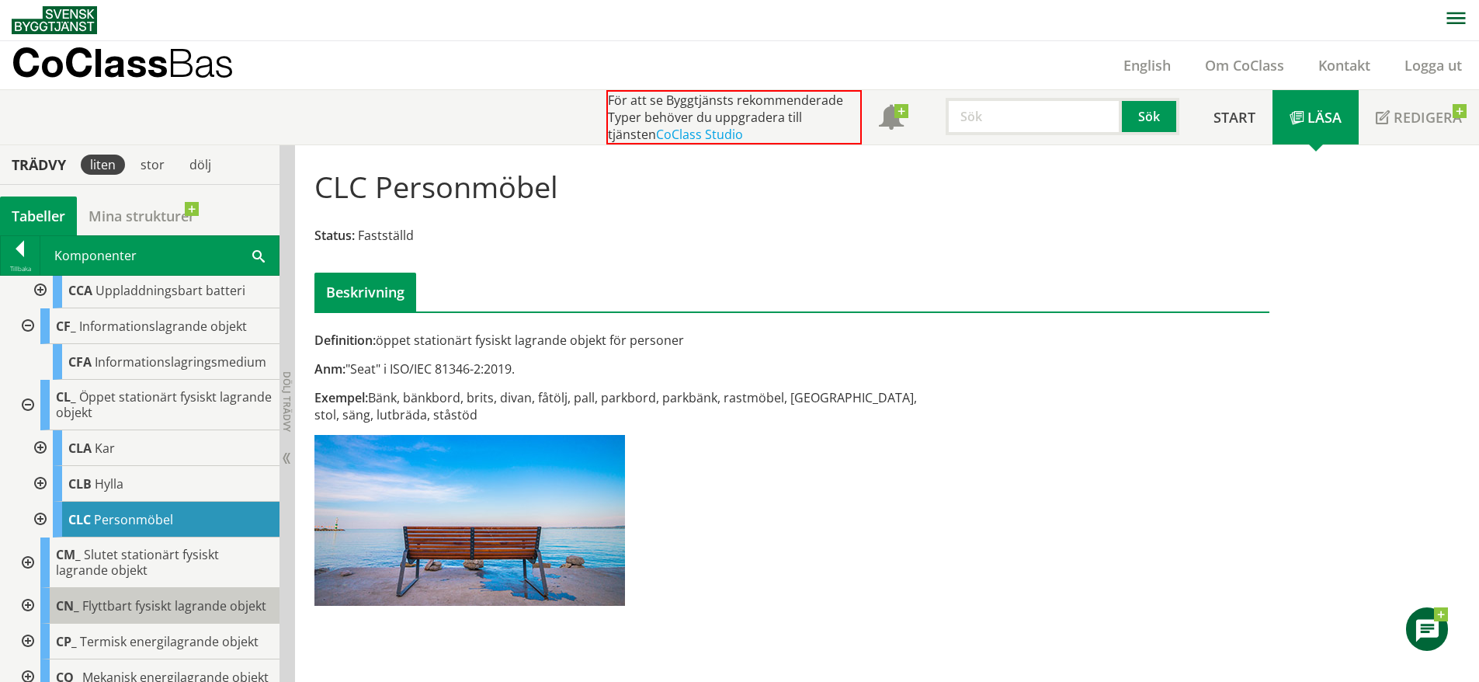
click at [151, 607] on div "CN_ Flyttbart fysiskt lagrande objekt" at bounding box center [159, 606] width 239 height 36
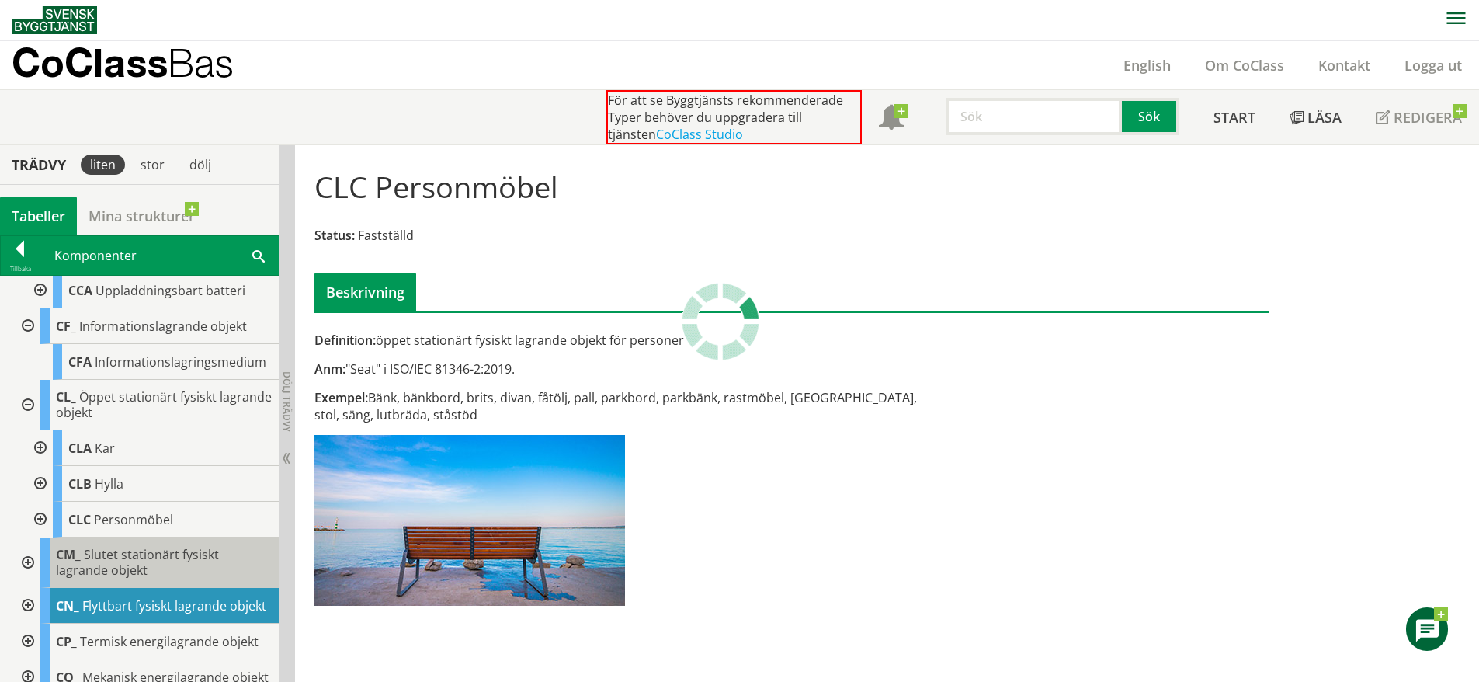
click at [143, 579] on span "Slutet stationärt fysiskt lagrande objekt" at bounding box center [137, 562] width 163 height 33
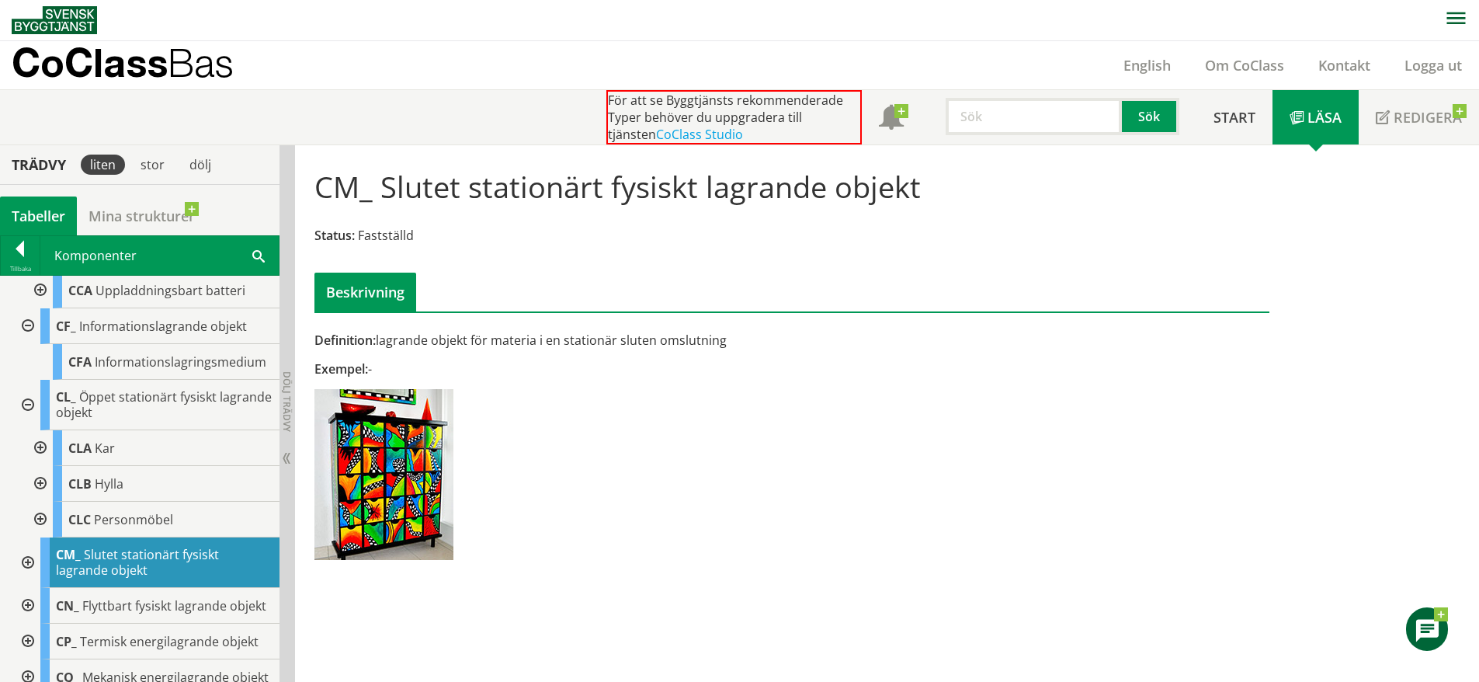
click at [27, 570] on div at bounding box center [26, 562] width 28 height 50
click at [133, 624] on div "CMA Tank" at bounding box center [166, 606] width 227 height 36
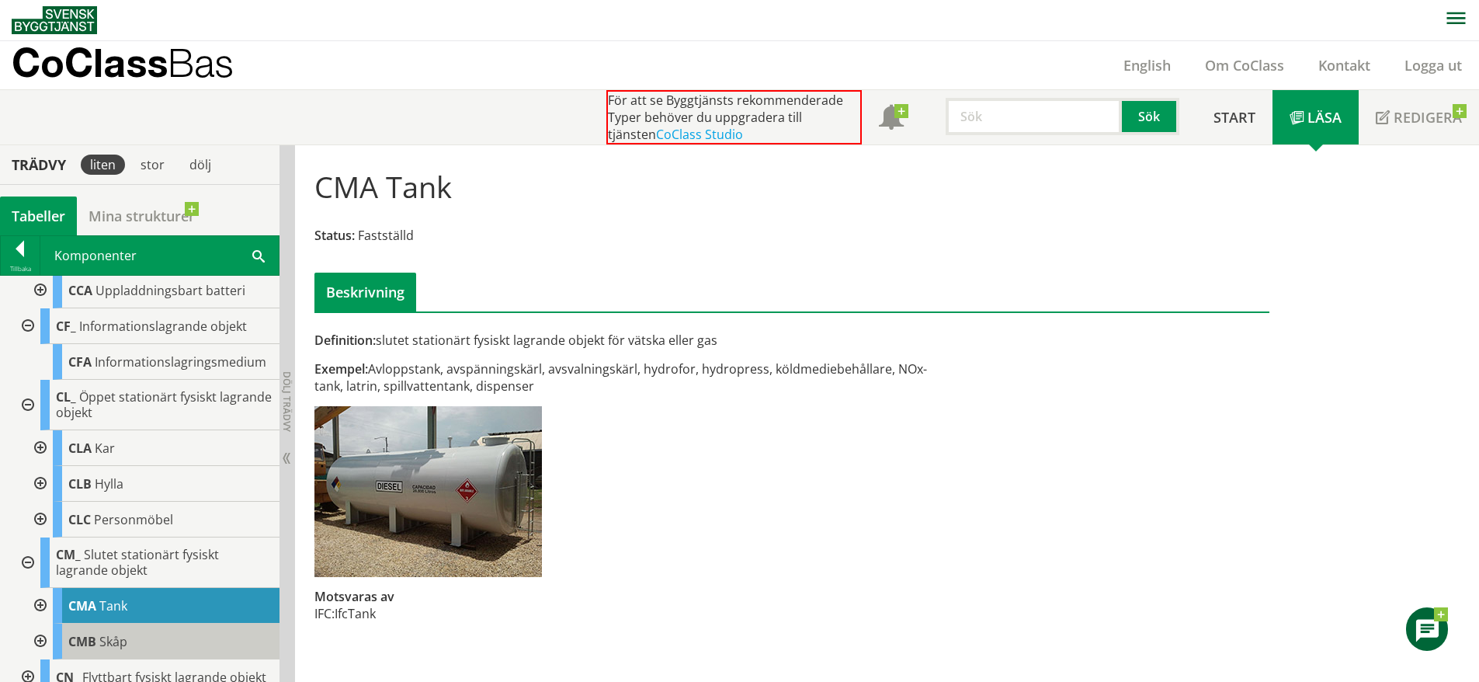
click at [124, 647] on span "Skåp" at bounding box center [113, 641] width 28 height 17
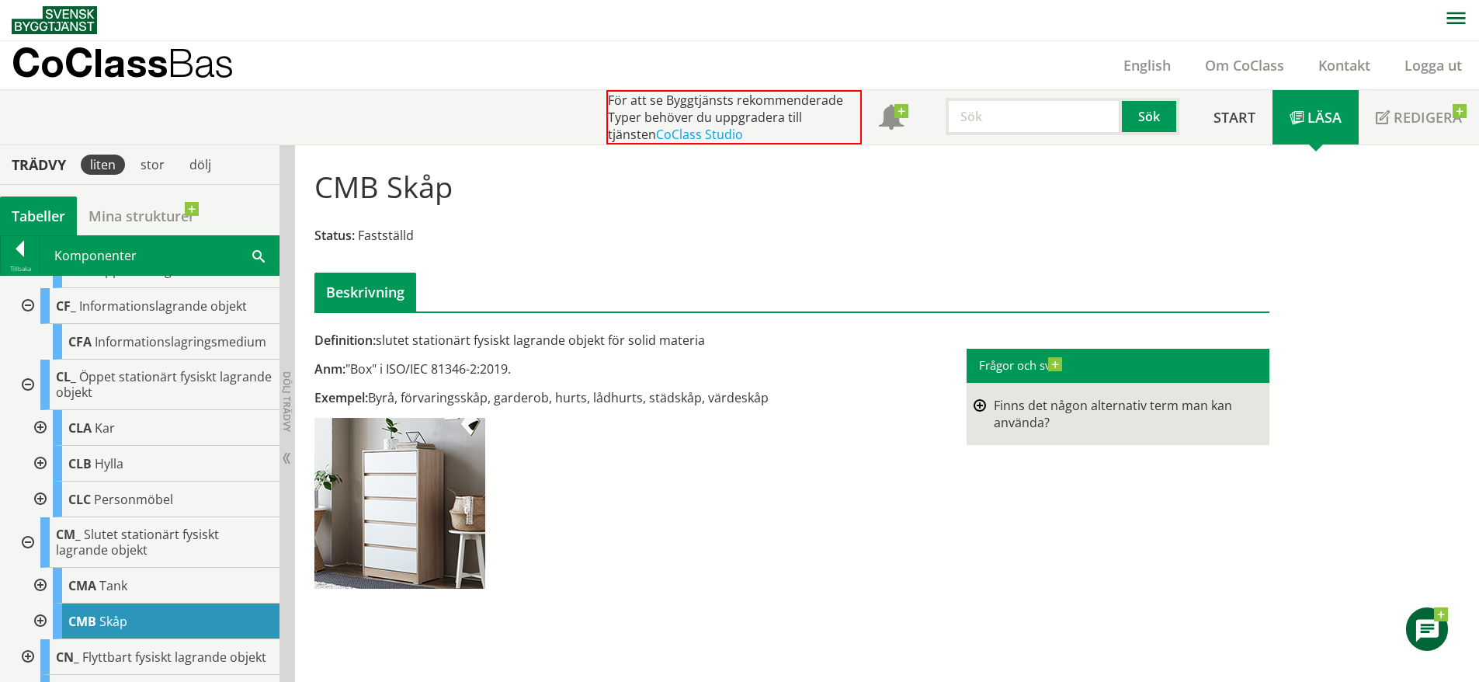
scroll to position [276, 0]
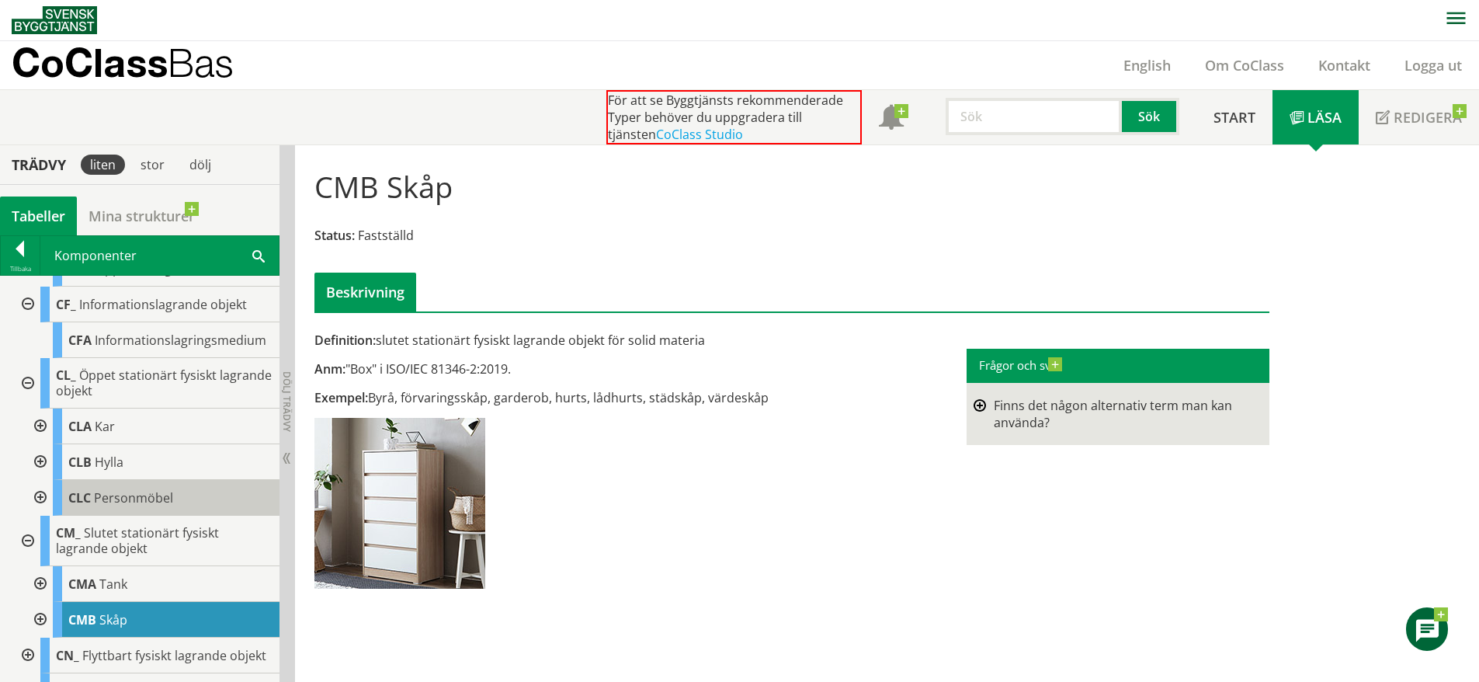
click at [157, 506] on span "Personmöbel" at bounding box center [133, 497] width 79 height 17
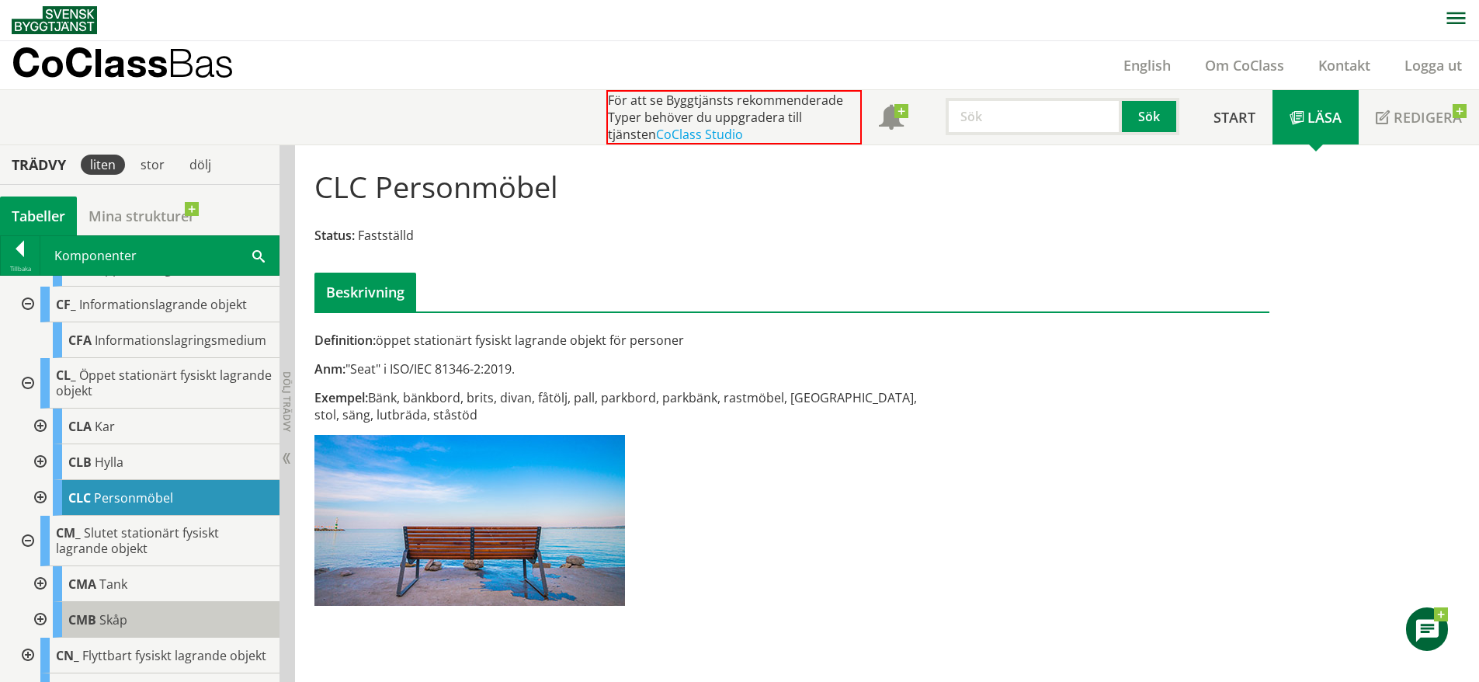
click at [138, 624] on div "CMB Skåp" at bounding box center [166, 620] width 227 height 36
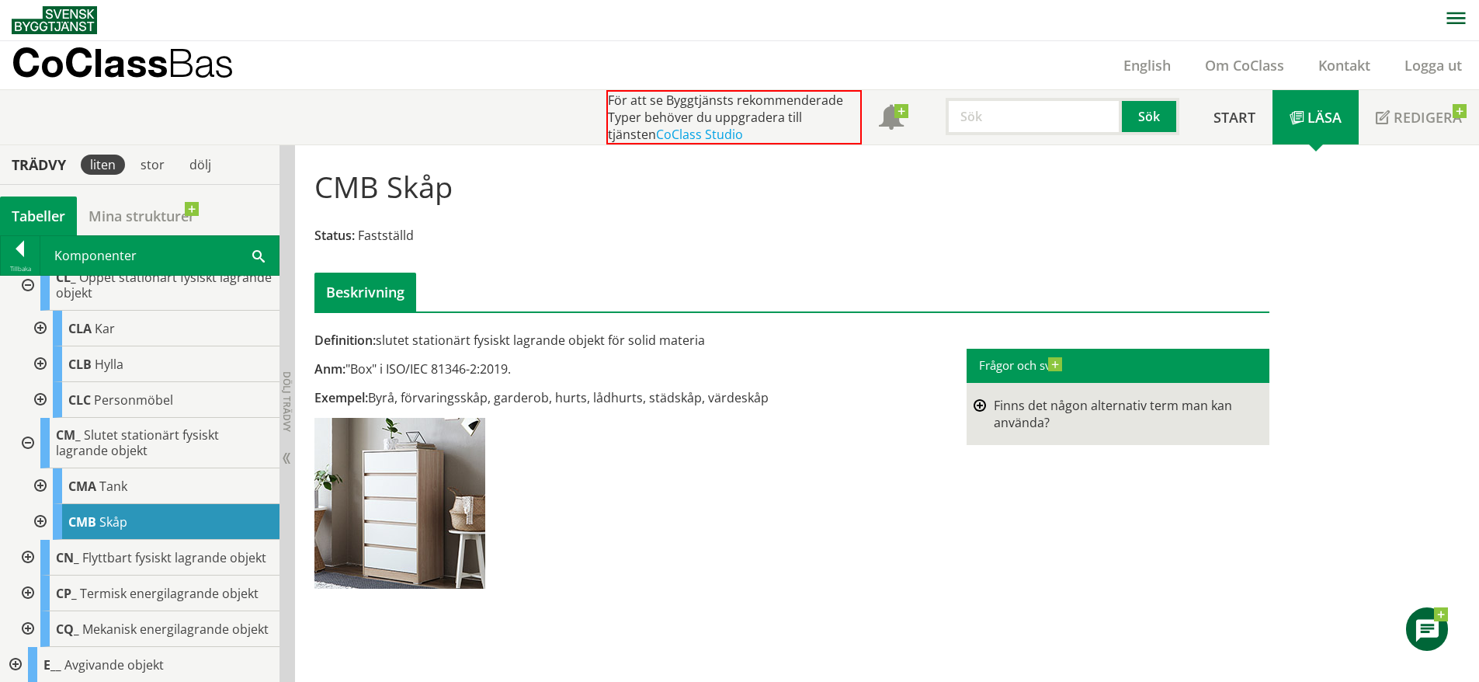
scroll to position [375, 0]
click at [100, 574] on div "CN_ Flyttbart fysiskt lagrande objekt" at bounding box center [159, 556] width 239 height 36
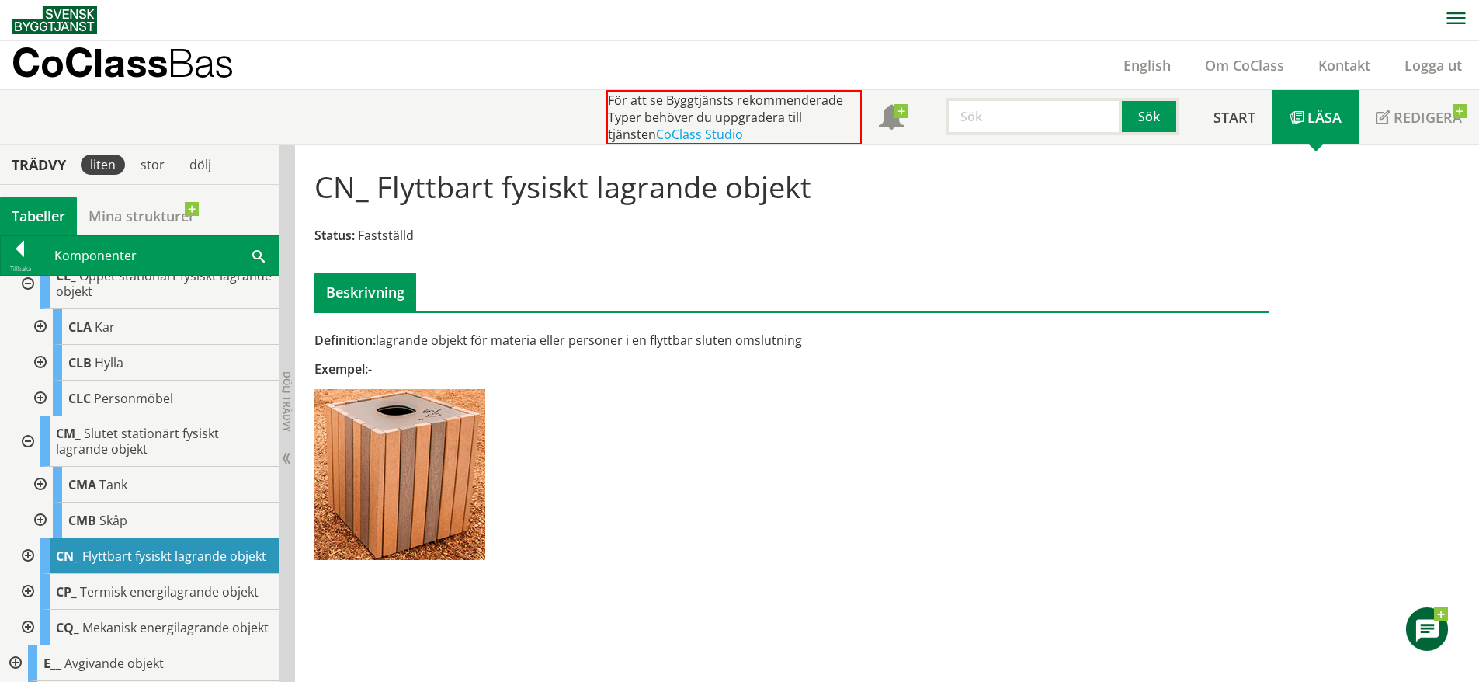
drag, startPoint x: 33, startPoint y: 577, endPoint x: 44, endPoint y: 579, distance: 11.0
click at [44, 574] on div "CN_ Flyttbart fysiskt lagrande objekt" at bounding box center [159, 556] width 239 height 36
click at [26, 574] on div at bounding box center [26, 556] width 28 height 36
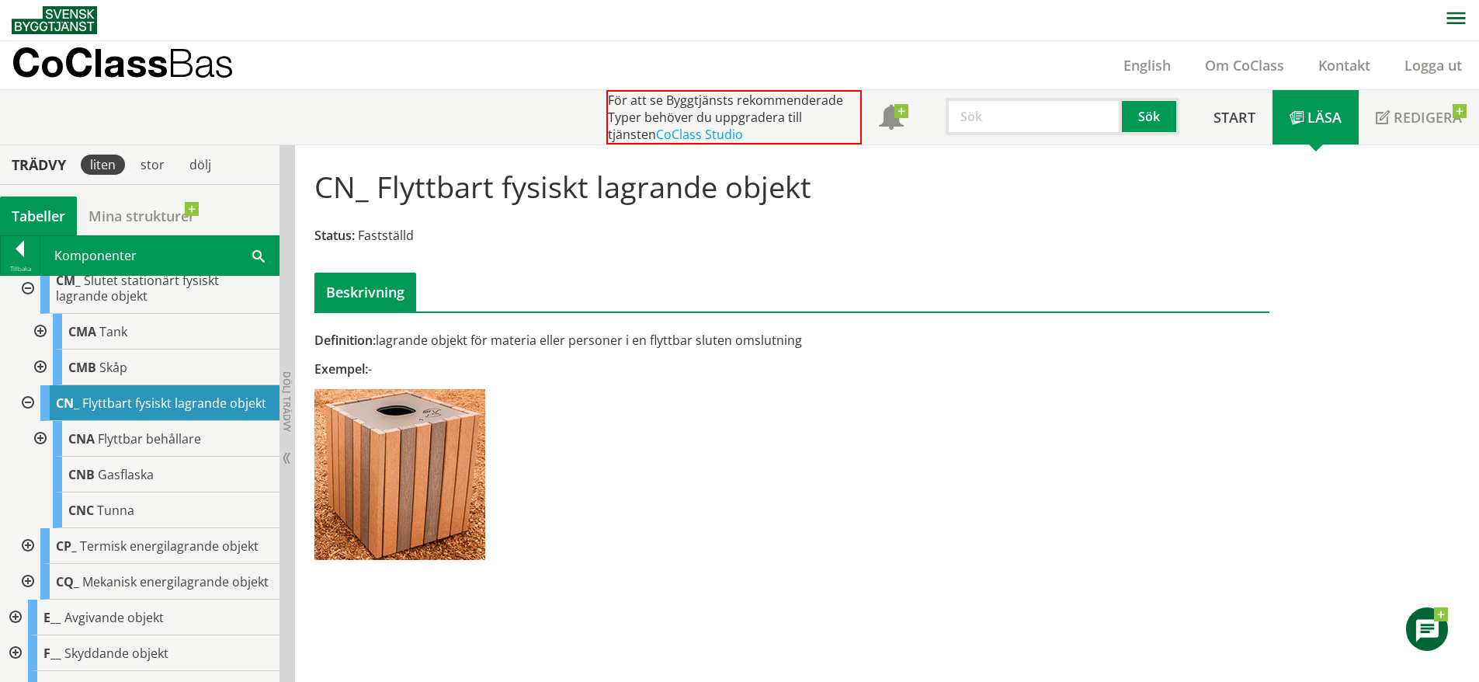
scroll to position [528, 0]
click at [191, 457] on div "CNA Flyttbar behållare" at bounding box center [166, 439] width 227 height 36
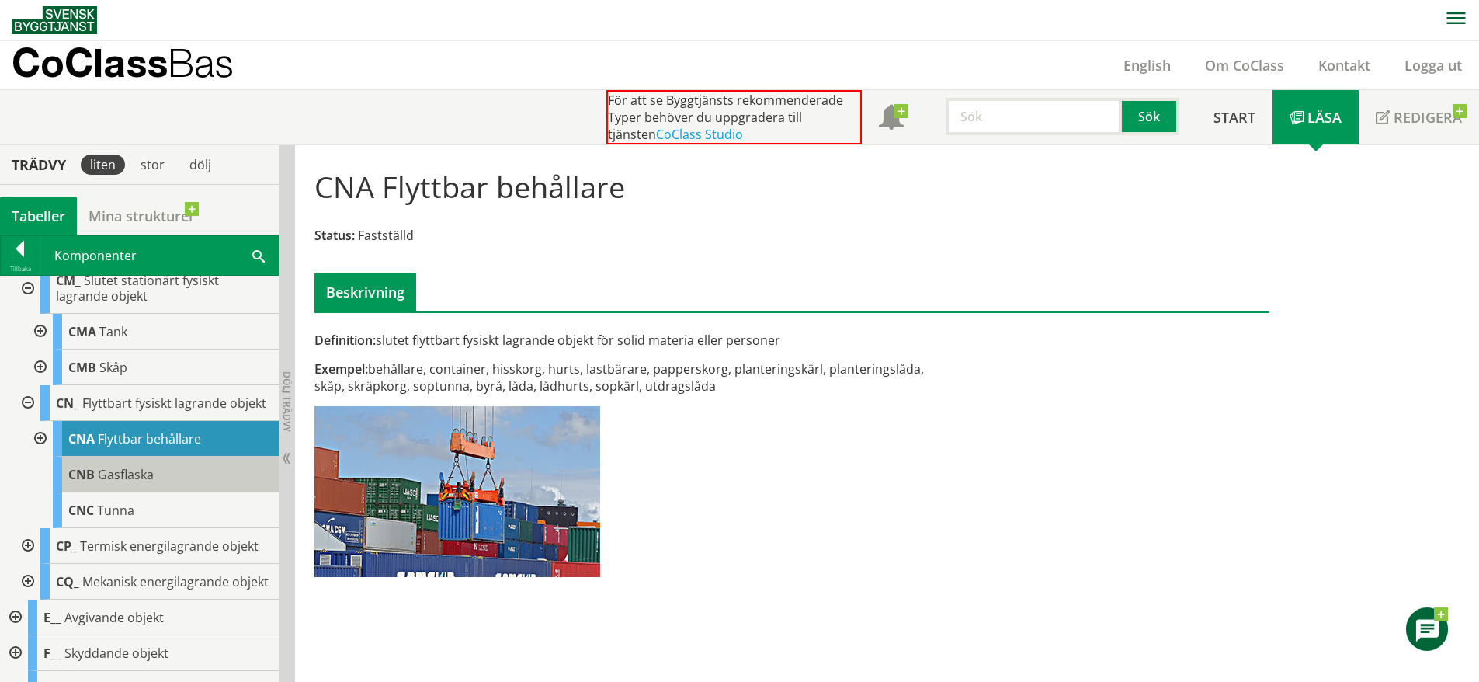
click at [168, 492] on div "CNB Gasflaska" at bounding box center [166, 475] width 227 height 36
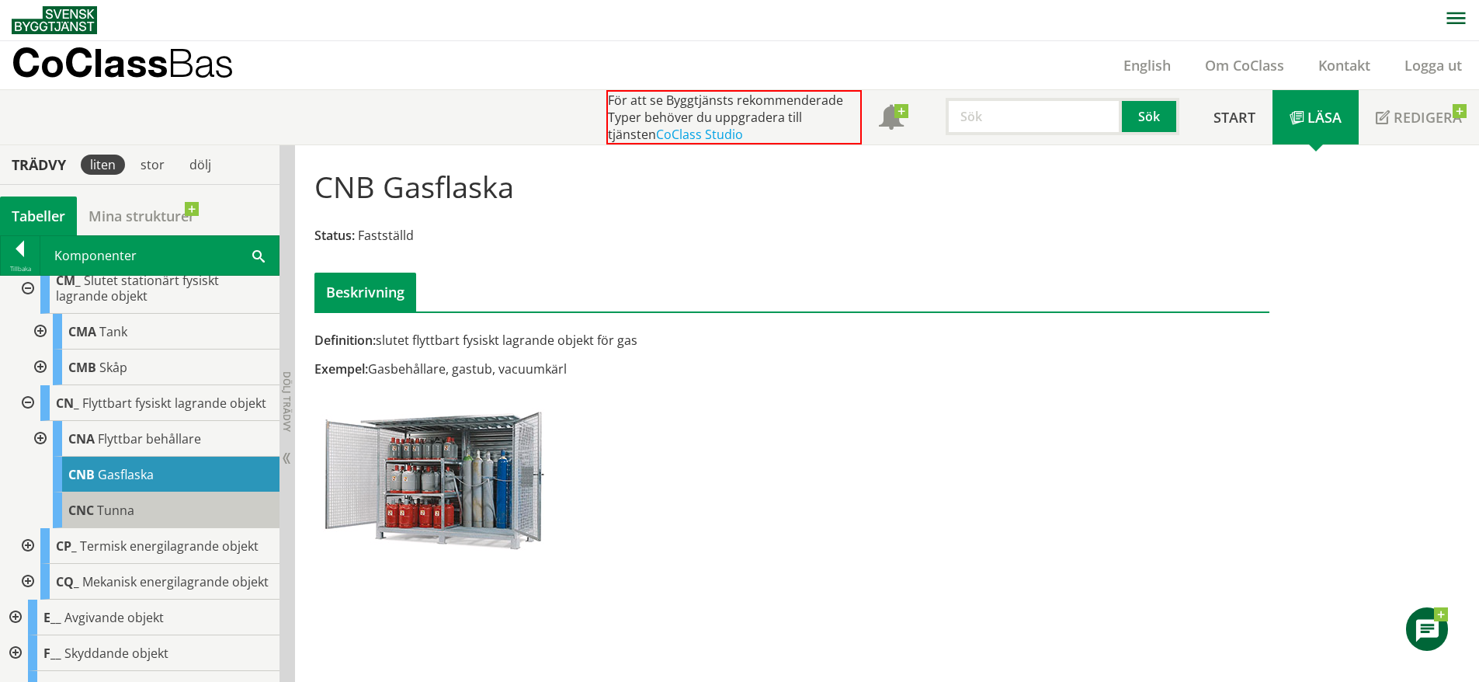
click at [166, 528] on div "CNC Tunna" at bounding box center [166, 510] width 227 height 36
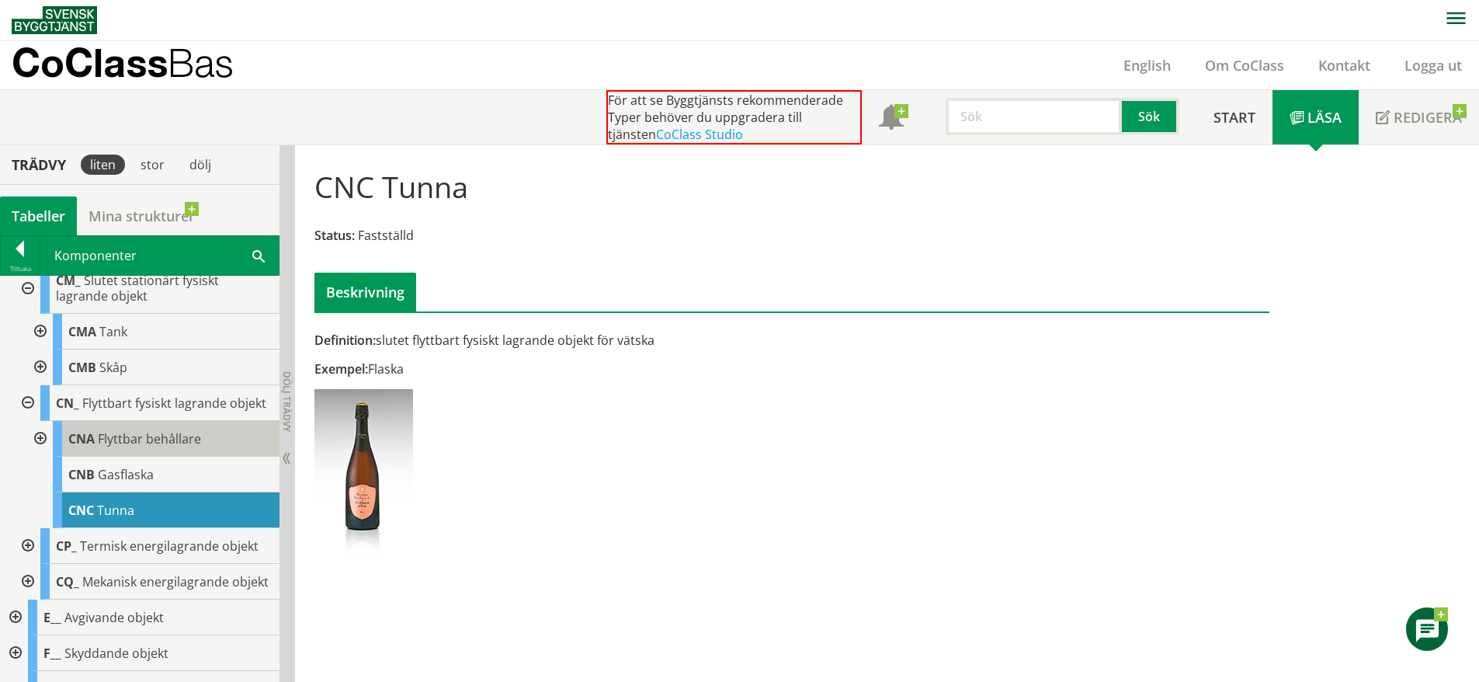
click at [178, 457] on div "CNA Flyttbar behållare" at bounding box center [166, 439] width 227 height 36
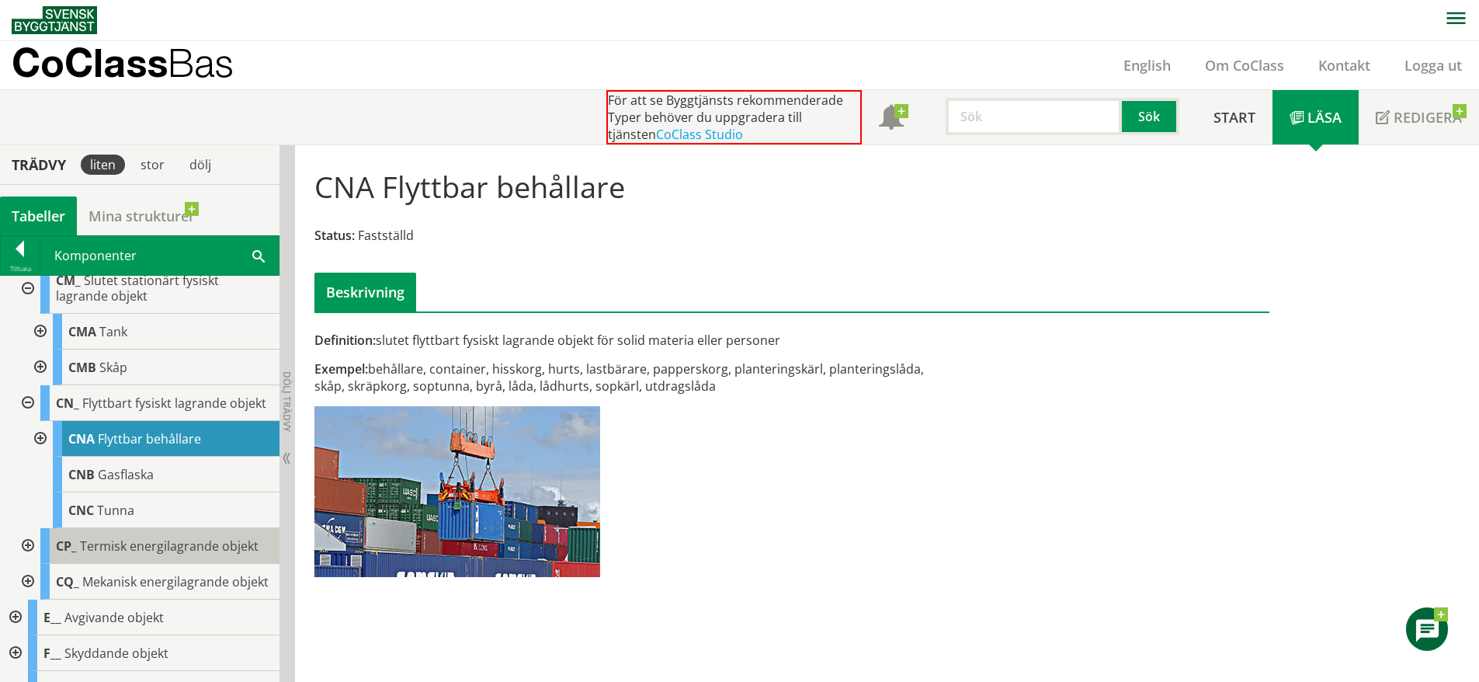
click at [172, 558] on div "CP_ Termisk energilagrande objekt" at bounding box center [159, 546] width 239 height 36
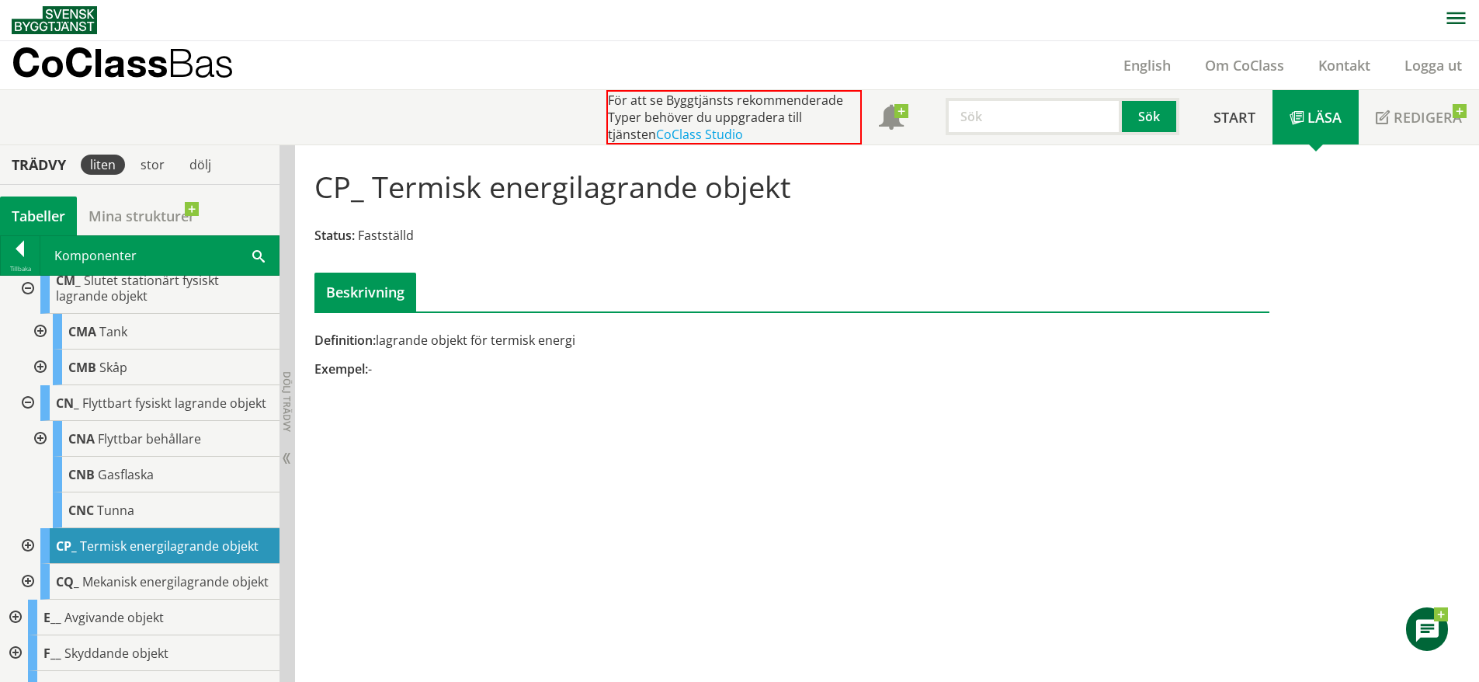
click at [23, 564] on div at bounding box center [26, 546] width 28 height 36
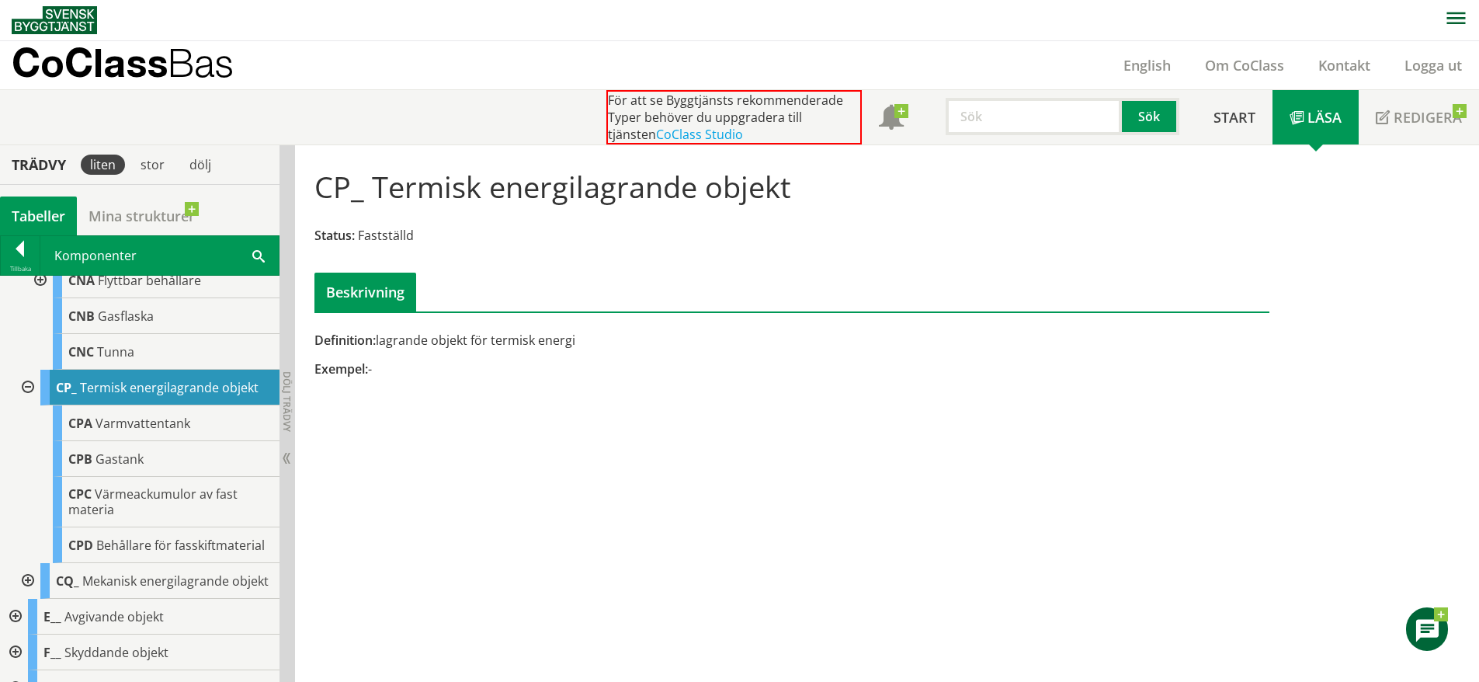
scroll to position [688, 0]
click at [171, 430] on span "Varmvattentank" at bounding box center [143, 421] width 95 height 17
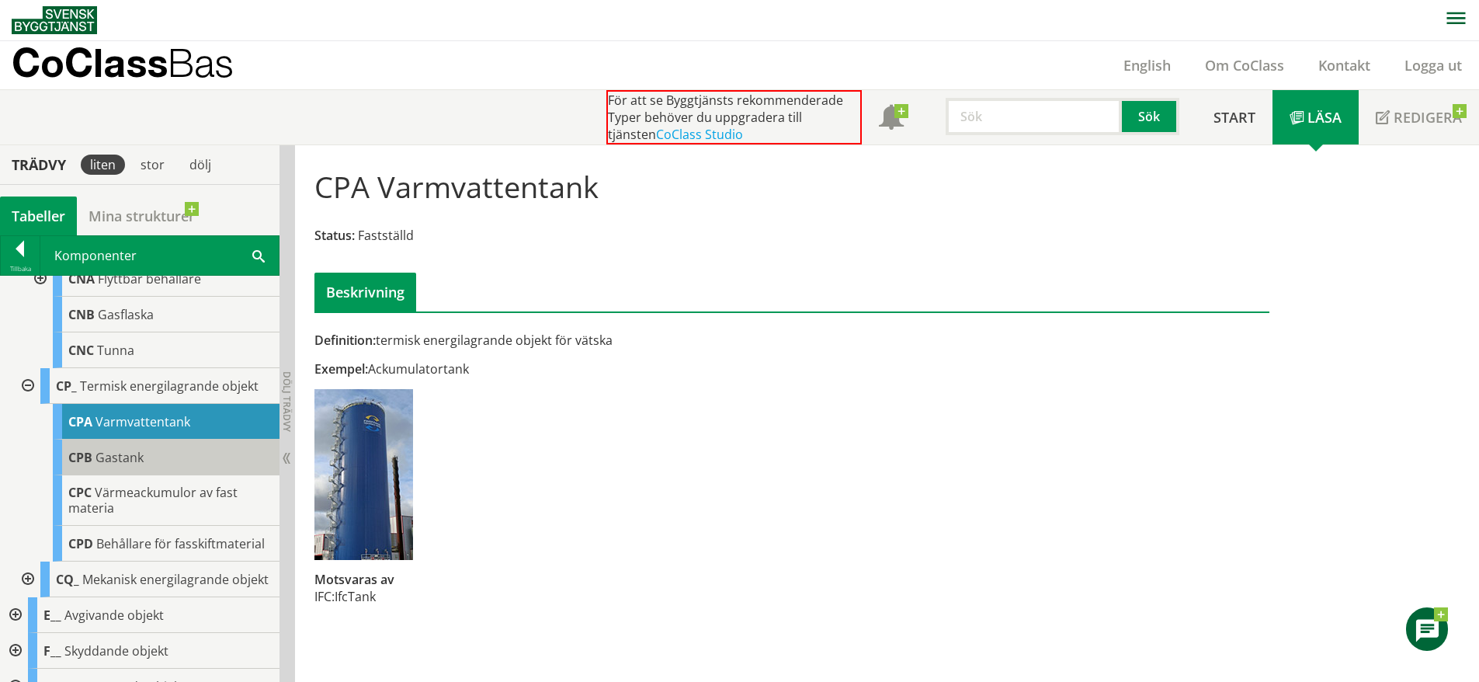
click at [162, 471] on div "CPB Gastank" at bounding box center [166, 458] width 227 height 36
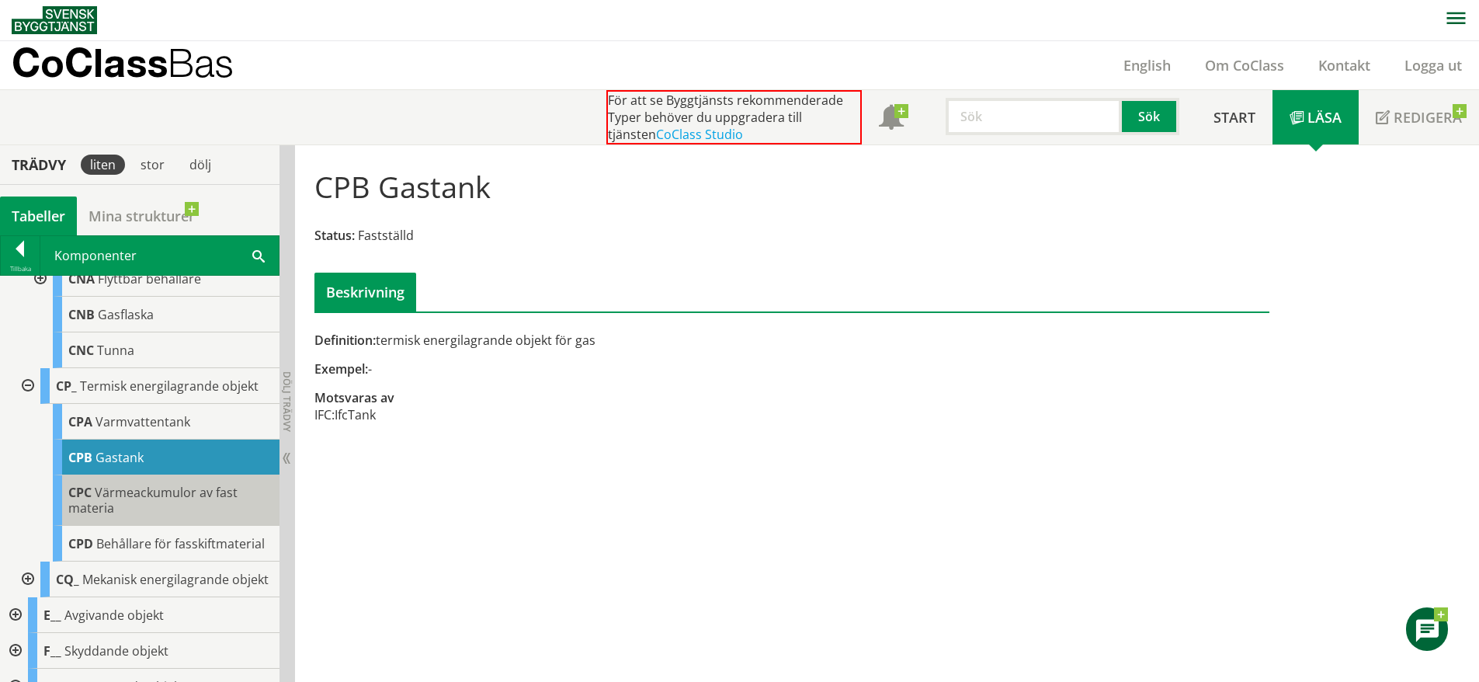
click at [158, 516] on span "Värmeackumulor av fast materia" at bounding box center [152, 500] width 169 height 33
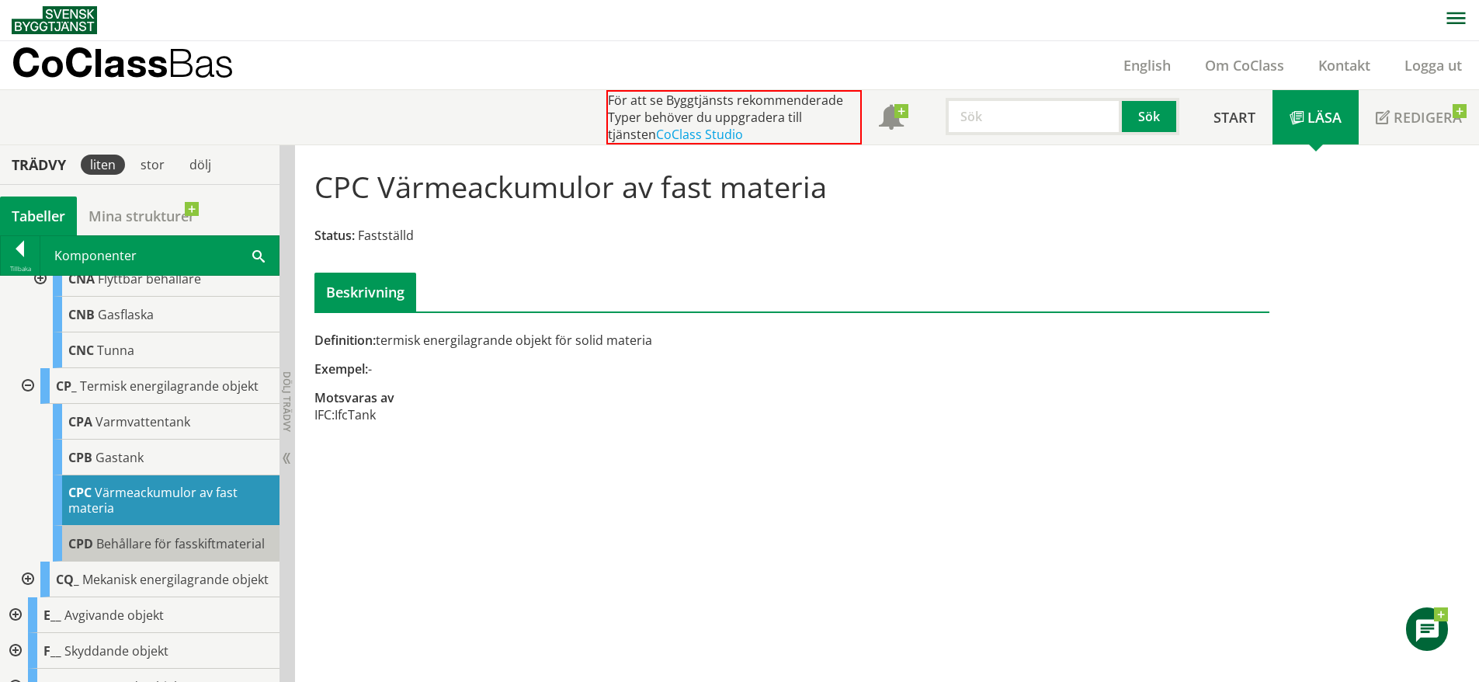
click at [153, 552] on span "Behållare för fasskiftmaterial" at bounding box center [180, 543] width 169 height 17
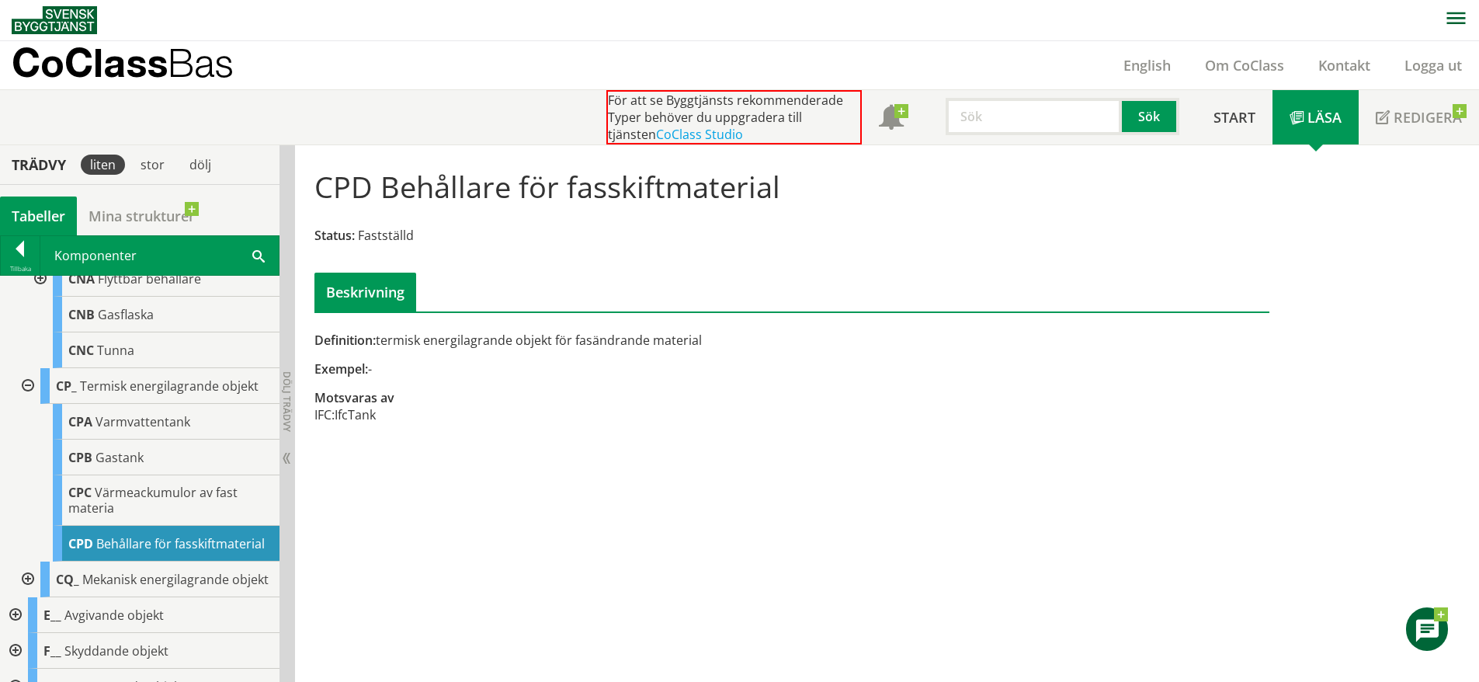
scroll to position [723, 0]
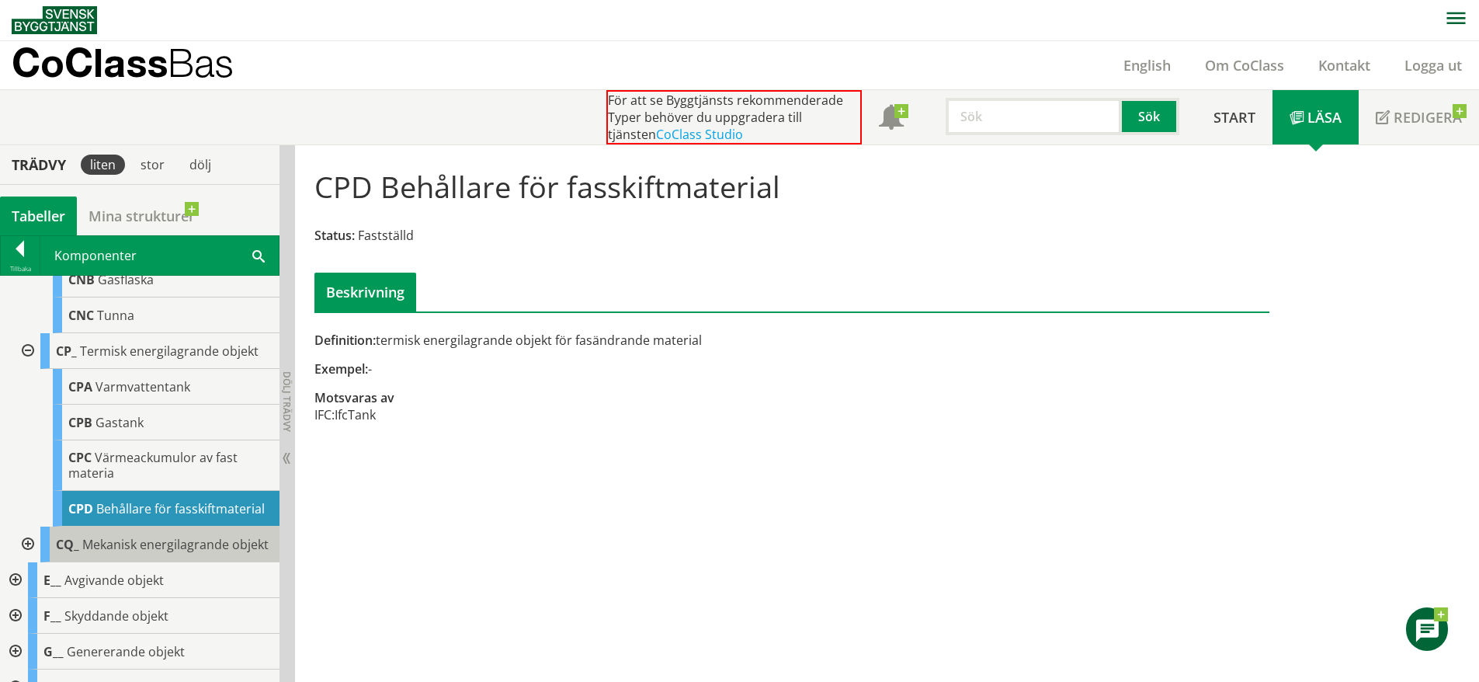
click at [127, 553] on span "Mekanisk energilagrande objekt" at bounding box center [175, 544] width 186 height 17
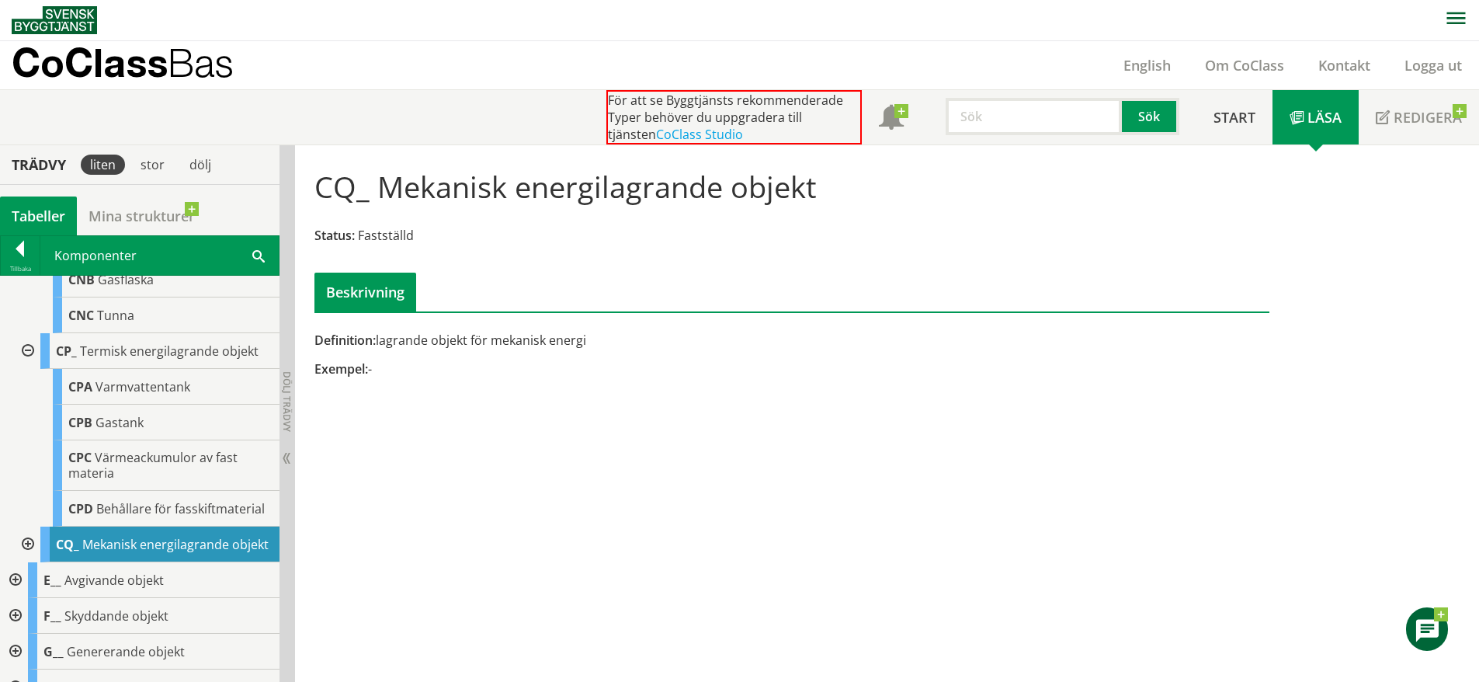
click at [31, 562] on div at bounding box center [26, 544] width 28 height 36
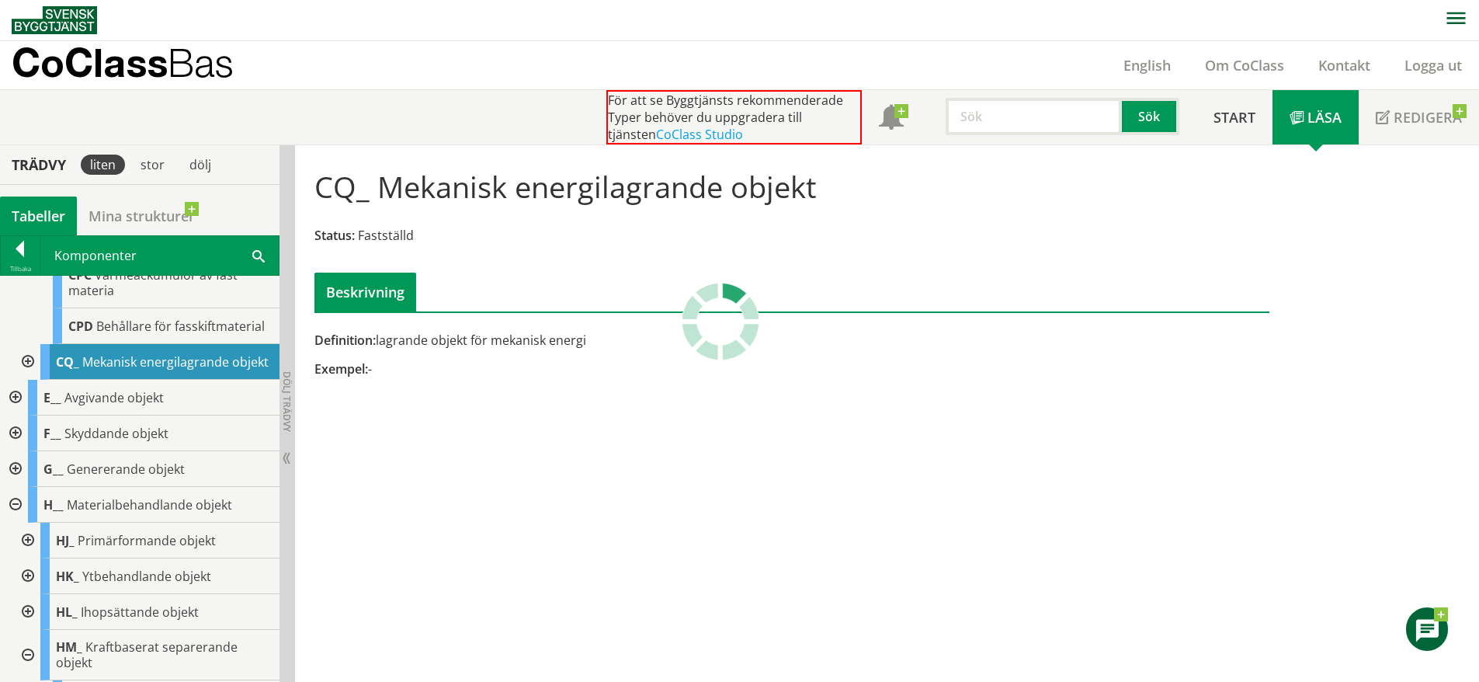
scroll to position [908, 0]
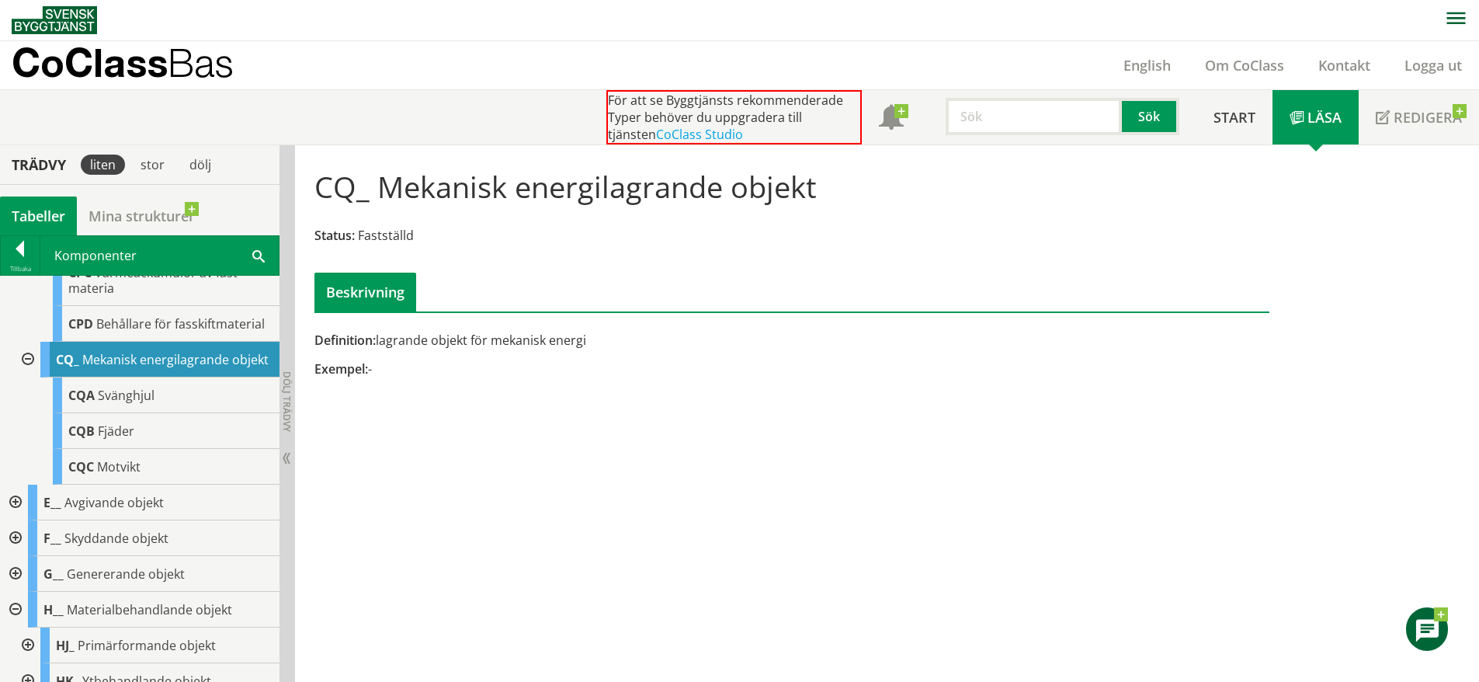
click at [163, 377] on div "CQ_ Mekanisk energilagrande objekt" at bounding box center [159, 360] width 239 height 36
click at [123, 485] on div "CQC Motvikt" at bounding box center [166, 467] width 227 height 36
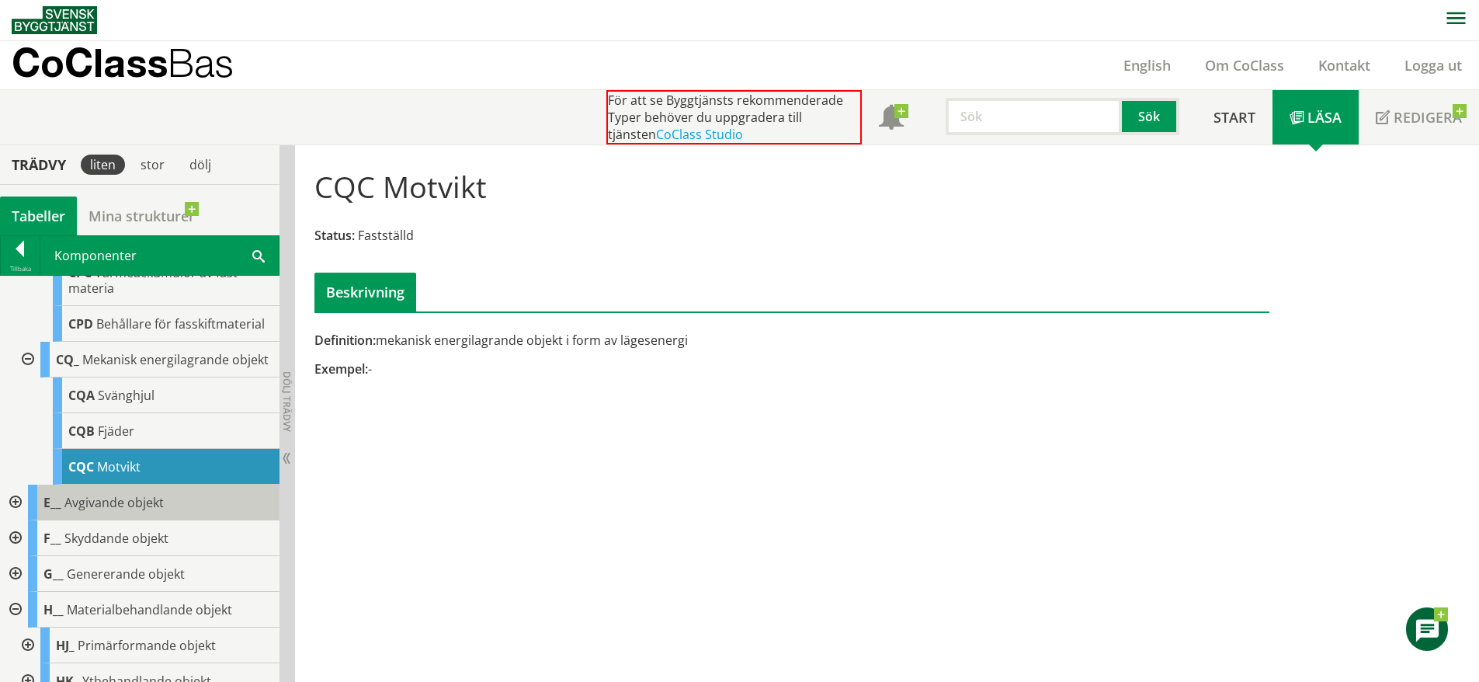
click at [85, 511] on span "Avgivande objekt" at bounding box center [113, 502] width 99 height 17
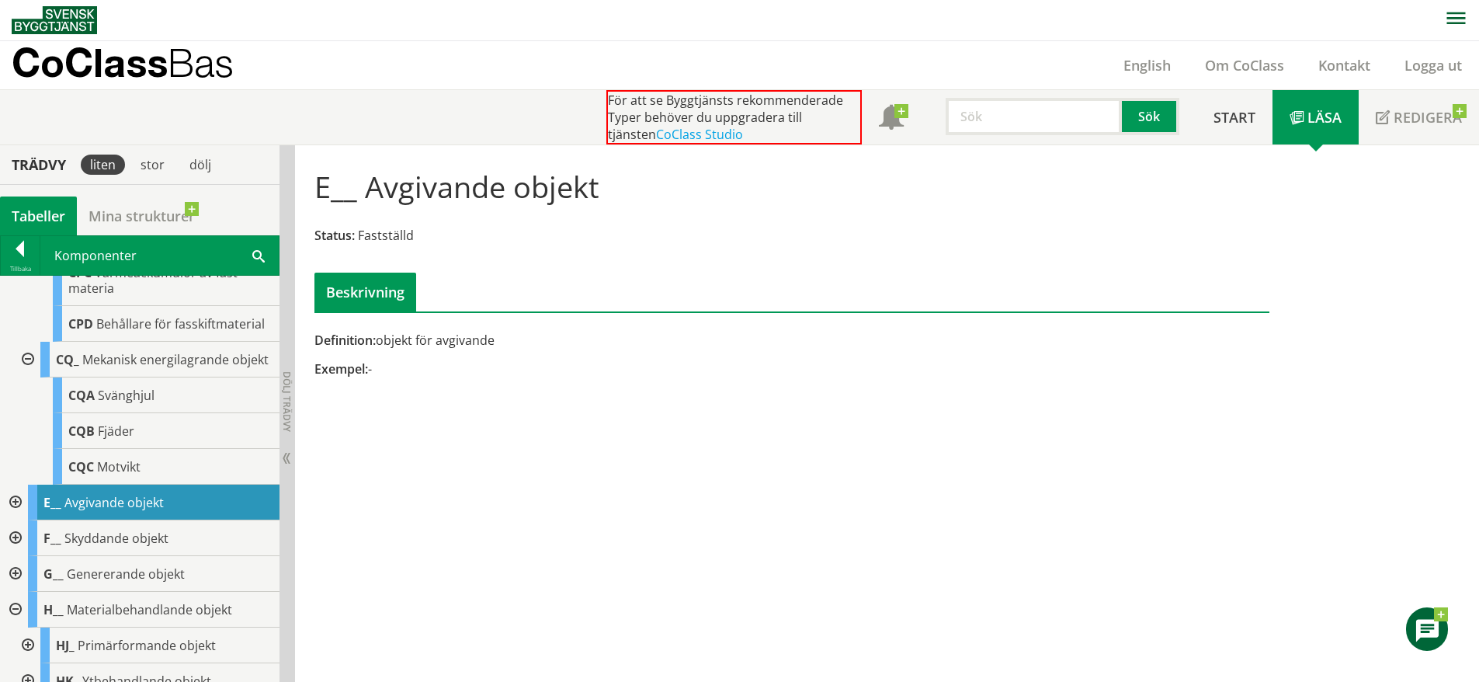
click at [16, 520] on div at bounding box center [14, 503] width 28 height 36
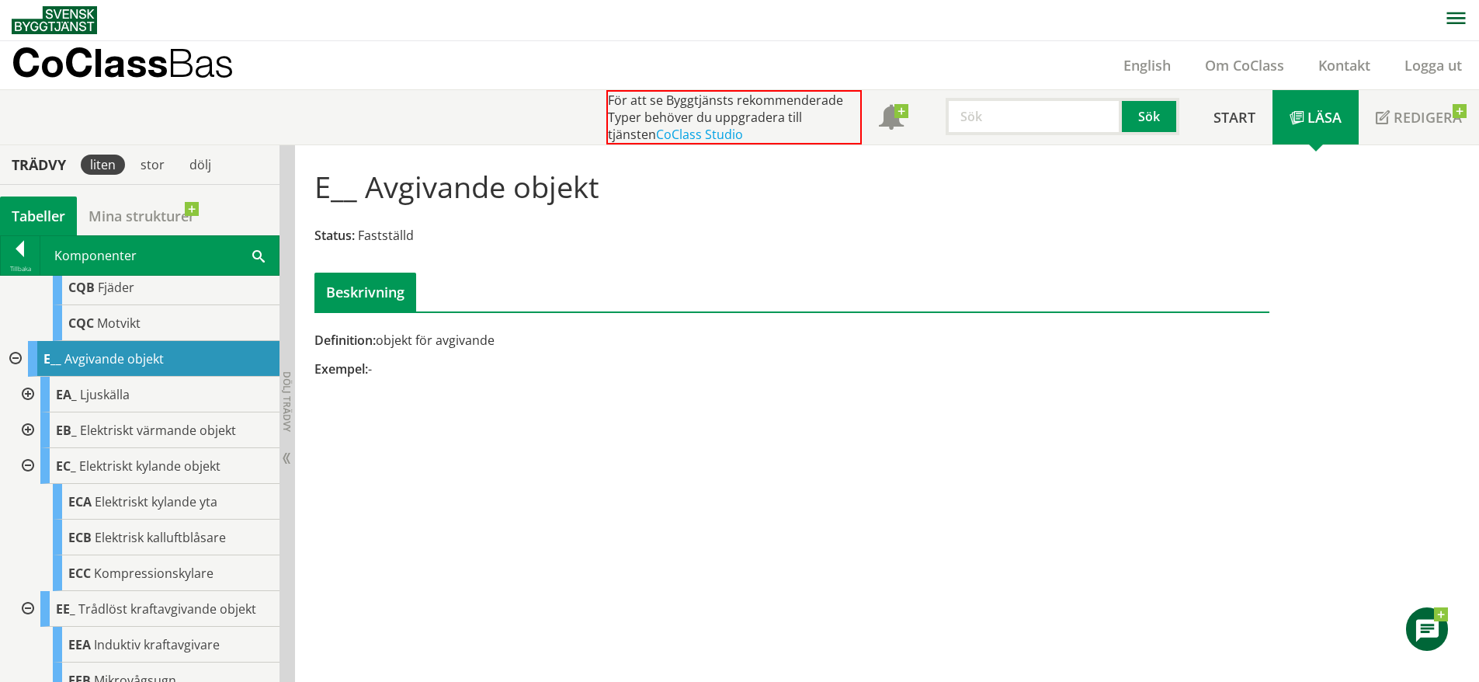
scroll to position [1052, 0]
click at [145, 412] on div "EA_ Ljuskälla" at bounding box center [159, 394] width 239 height 36
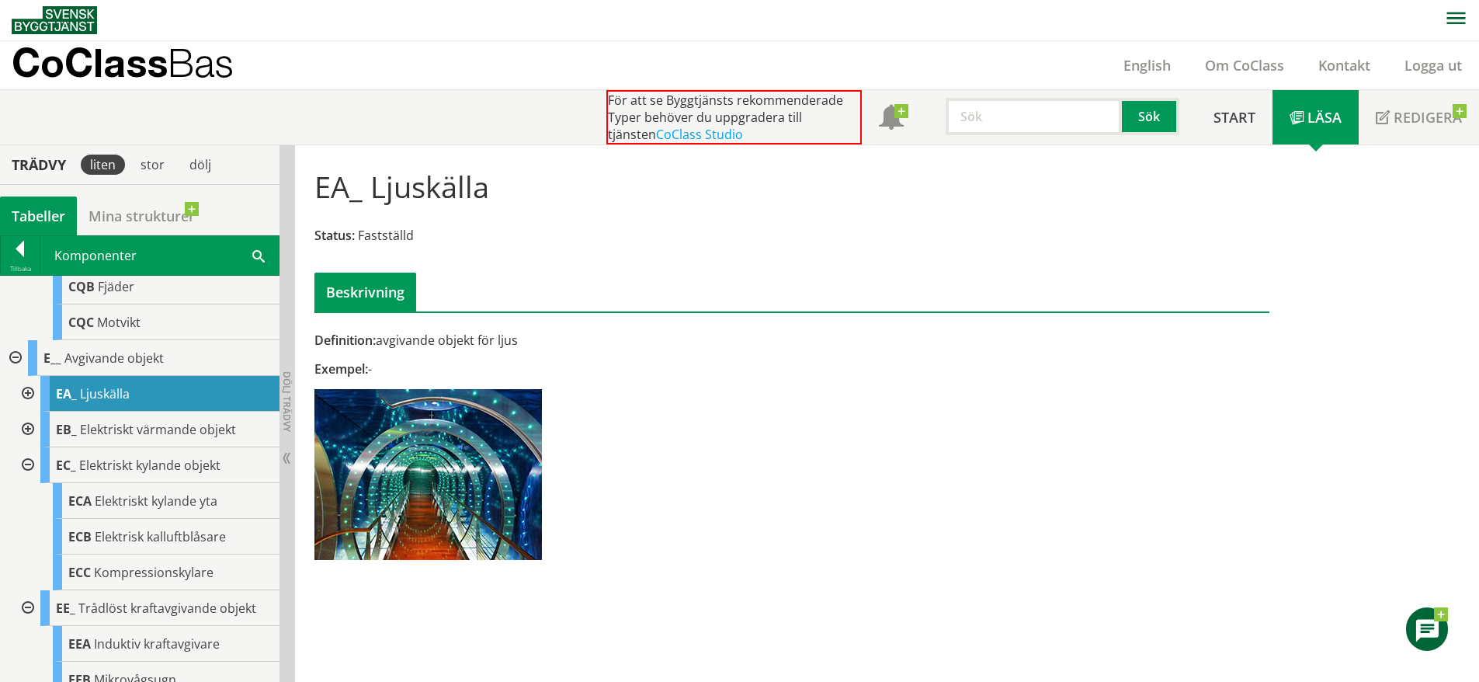
click at [27, 412] on div at bounding box center [26, 394] width 28 height 36
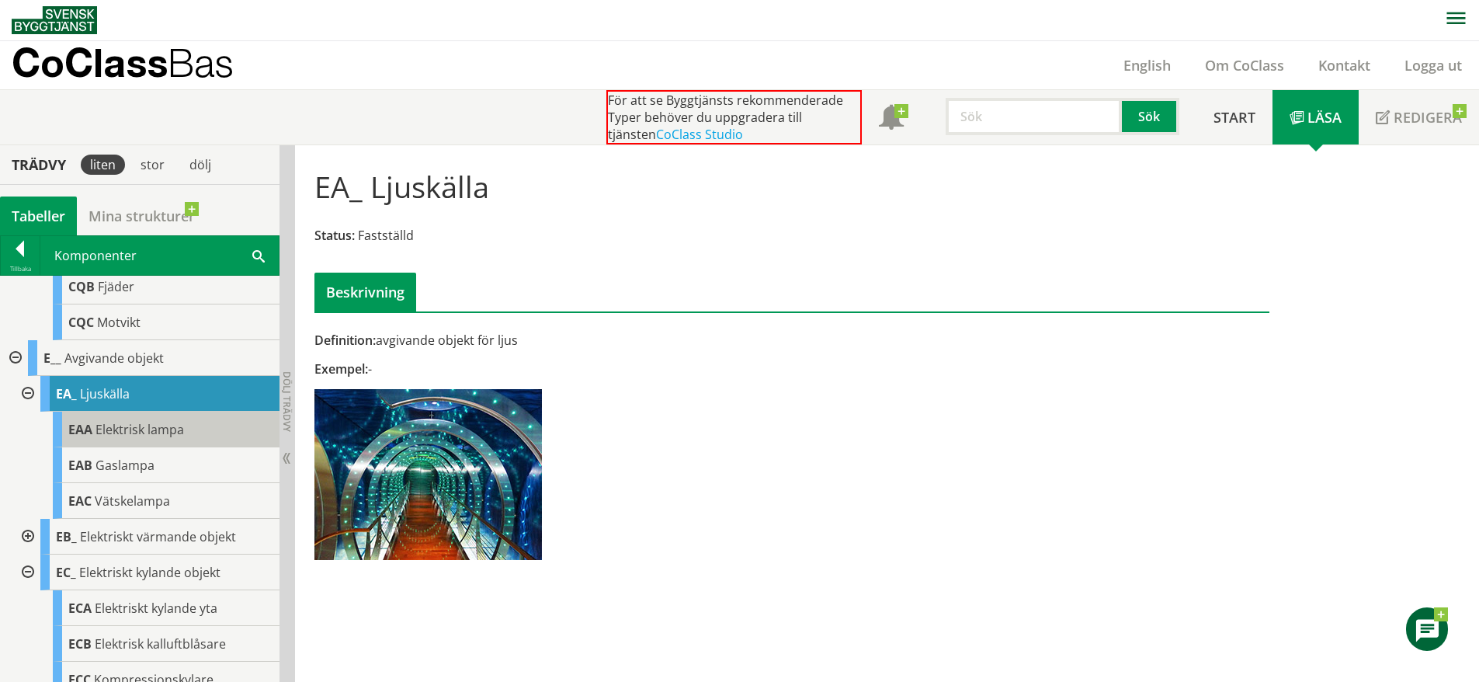
click at [142, 447] on div "EAA Elektrisk lampa" at bounding box center [166, 430] width 227 height 36
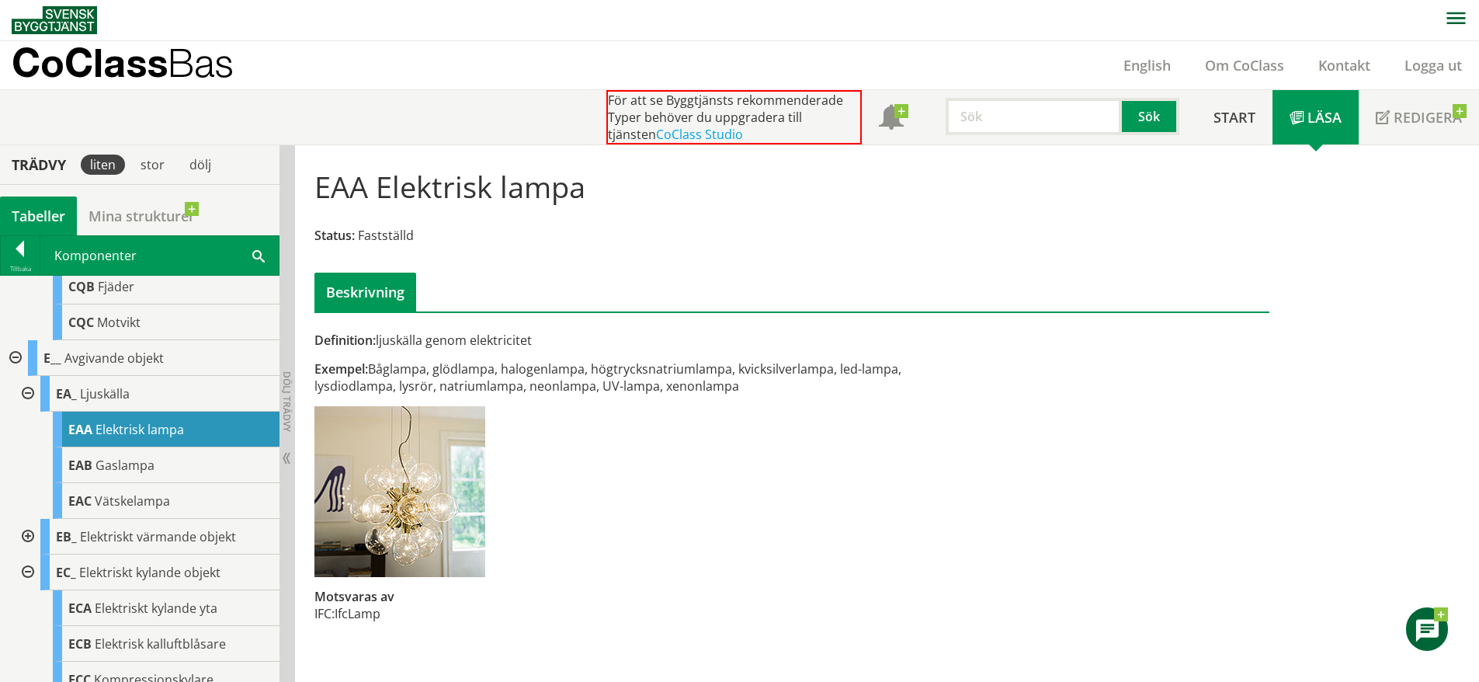
click at [19, 554] on div at bounding box center [26, 537] width 28 height 36
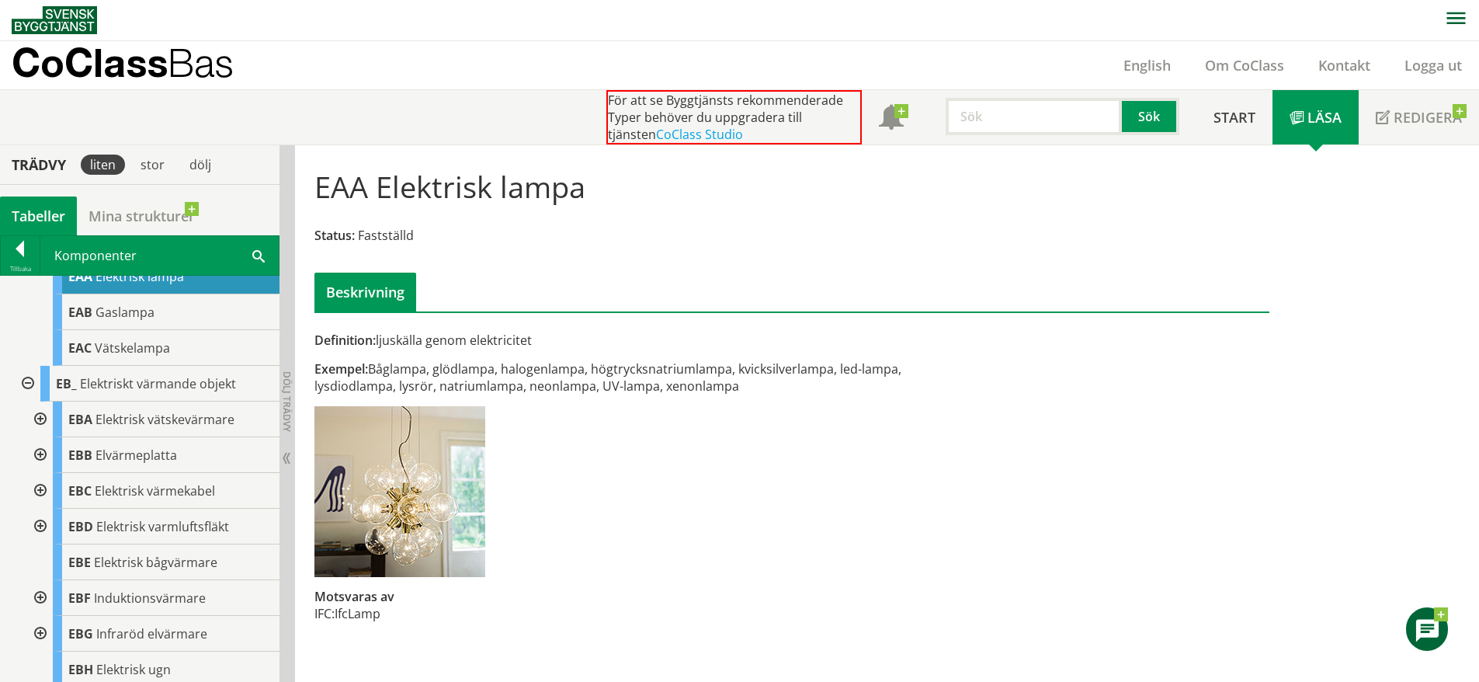
scroll to position [1206, 0]
click at [198, 427] on span "Elektrisk vätskevärmare" at bounding box center [165, 418] width 139 height 17
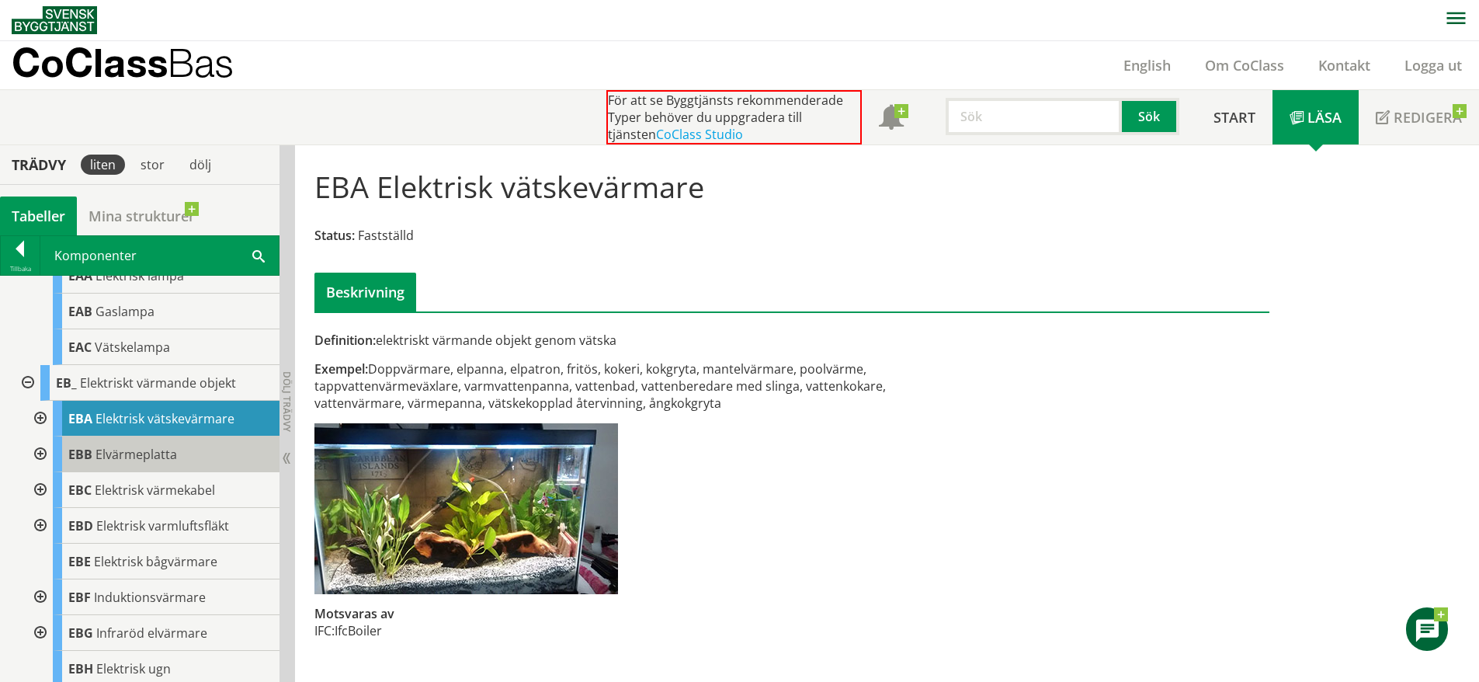
click at [199, 472] on div "EBB Elvärmeplatta" at bounding box center [166, 454] width 227 height 36
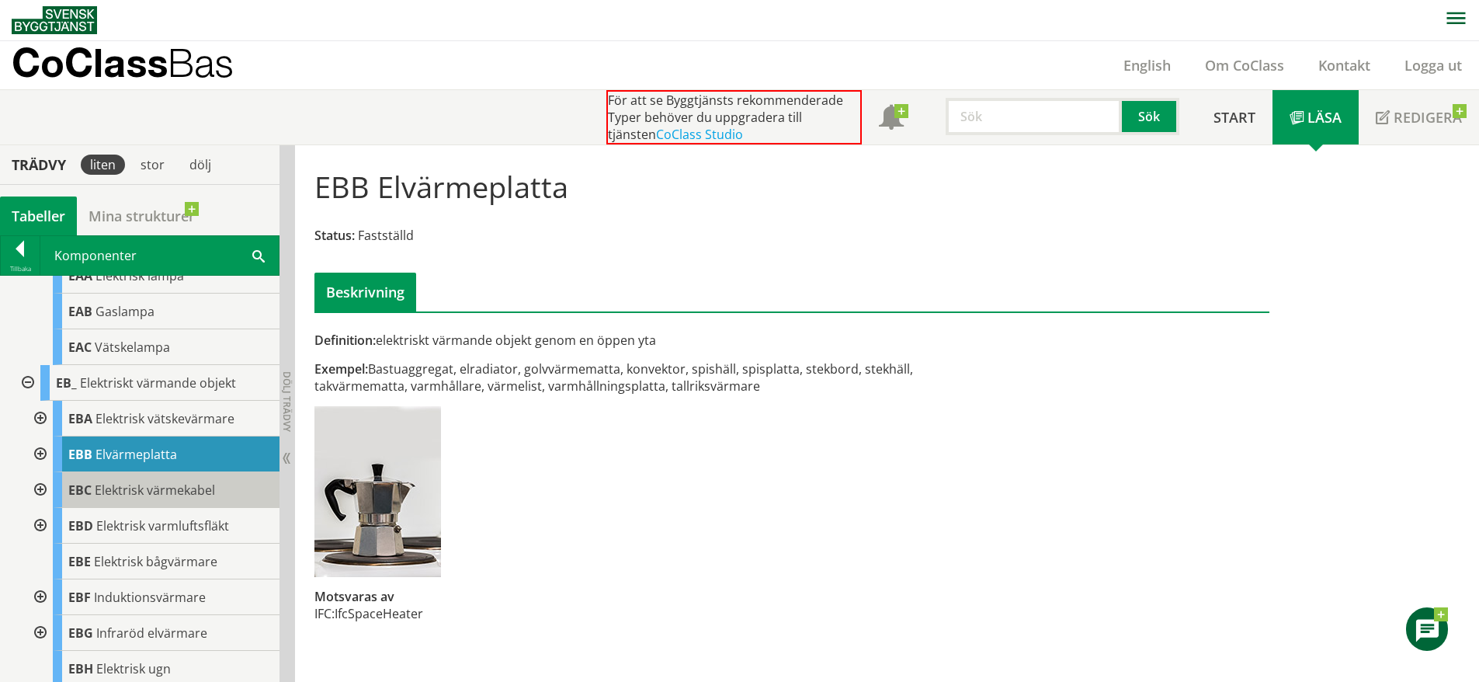
click at [196, 499] on span "Elektrisk värmekabel" at bounding box center [155, 489] width 120 height 17
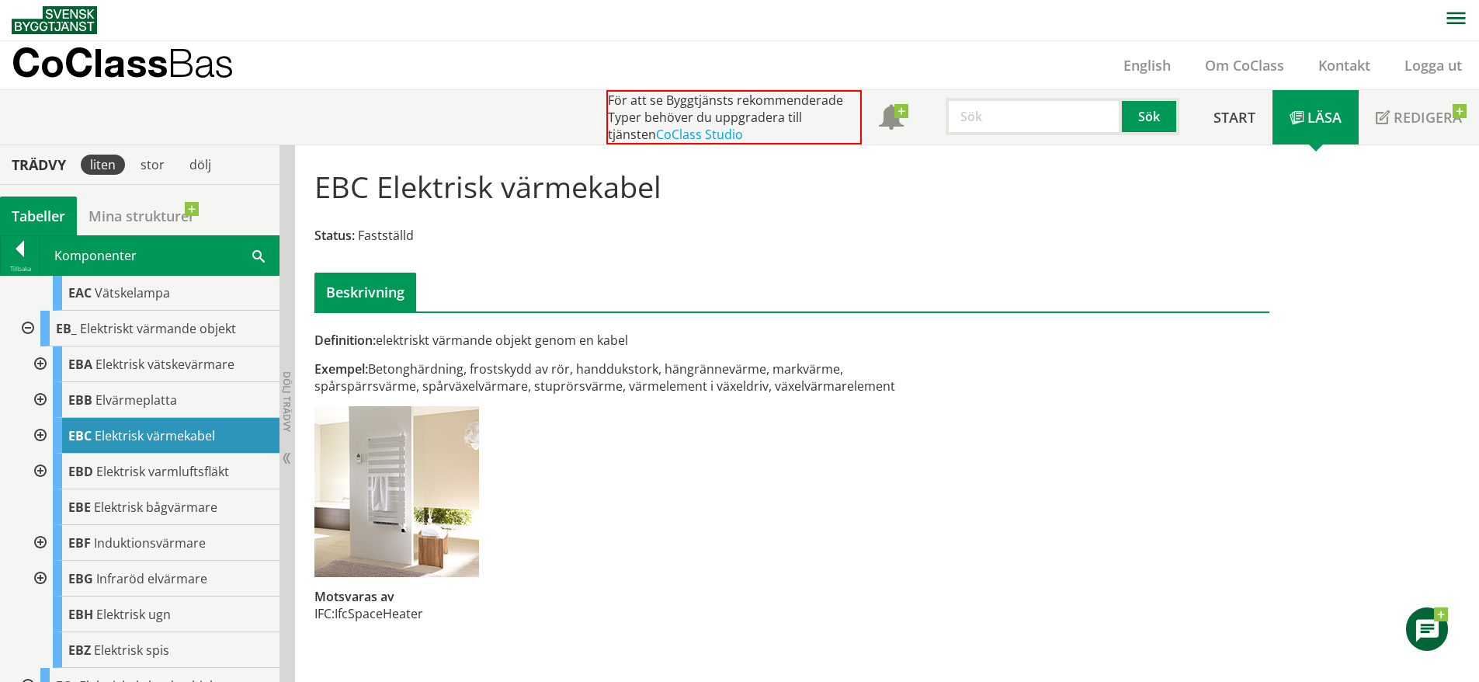
scroll to position [1261, 0]
click at [182, 479] on span "Elektrisk varmluftsfläkt" at bounding box center [162, 470] width 133 height 17
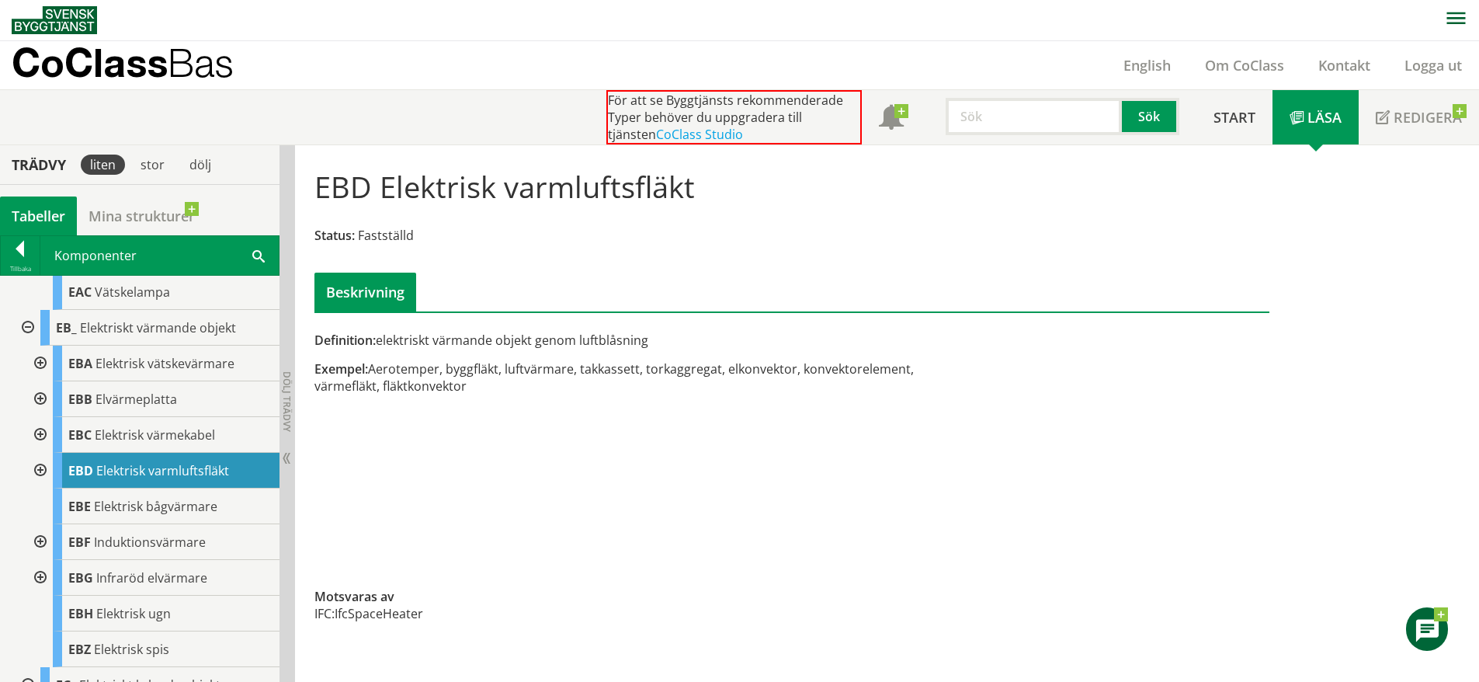
click at [43, 488] on div at bounding box center [39, 471] width 28 height 36
drag, startPoint x: 189, startPoint y: 567, endPoint x: 435, endPoint y: 551, distance: 246.7
click at [435, 551] on div "Trädvy liten stor dölj Tabeller Mina strukturer CoClass Version 3.17.0" at bounding box center [739, 413] width 1479 height 537
click at [203, 560] on div "EBE Elektrisk bågvärmare" at bounding box center [166, 542] width 227 height 36
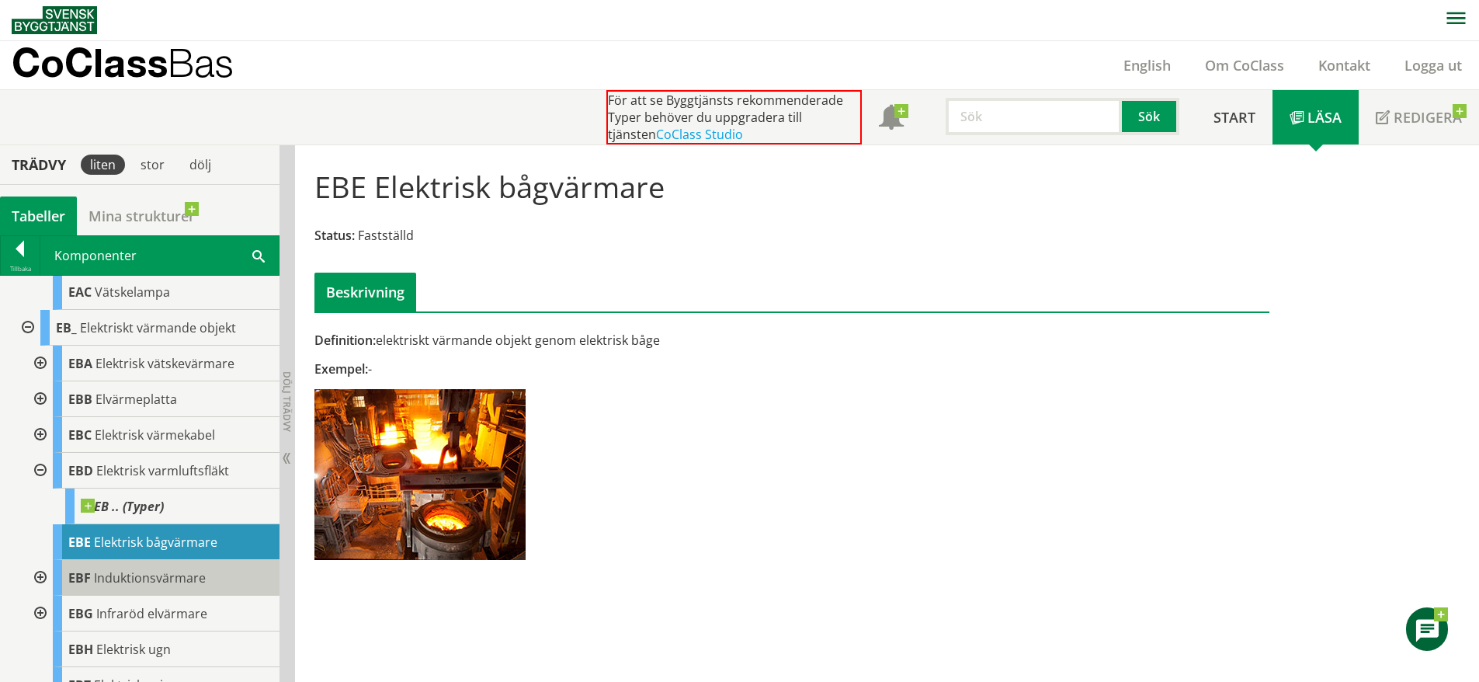
click at [126, 586] on span "Induktionsvärmare" at bounding box center [150, 577] width 112 height 17
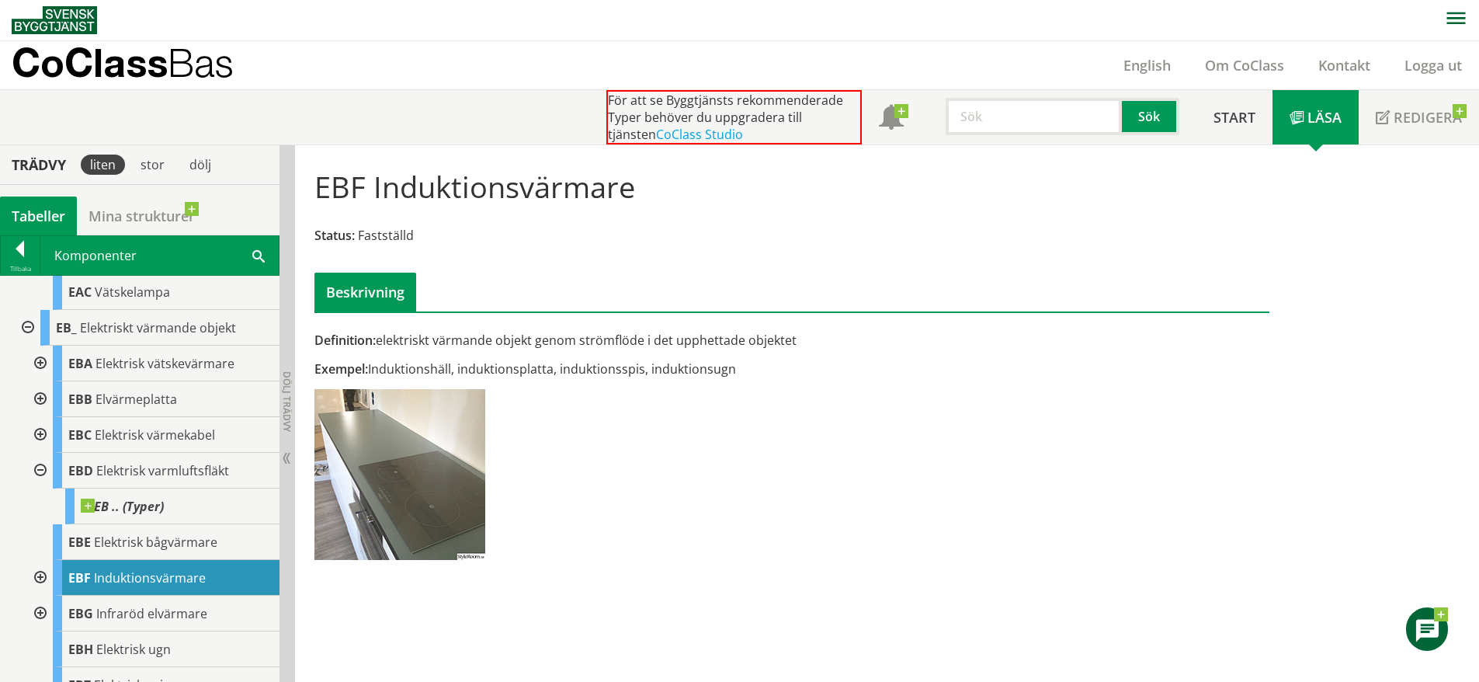
click at [45, 596] on div at bounding box center [39, 578] width 28 height 36
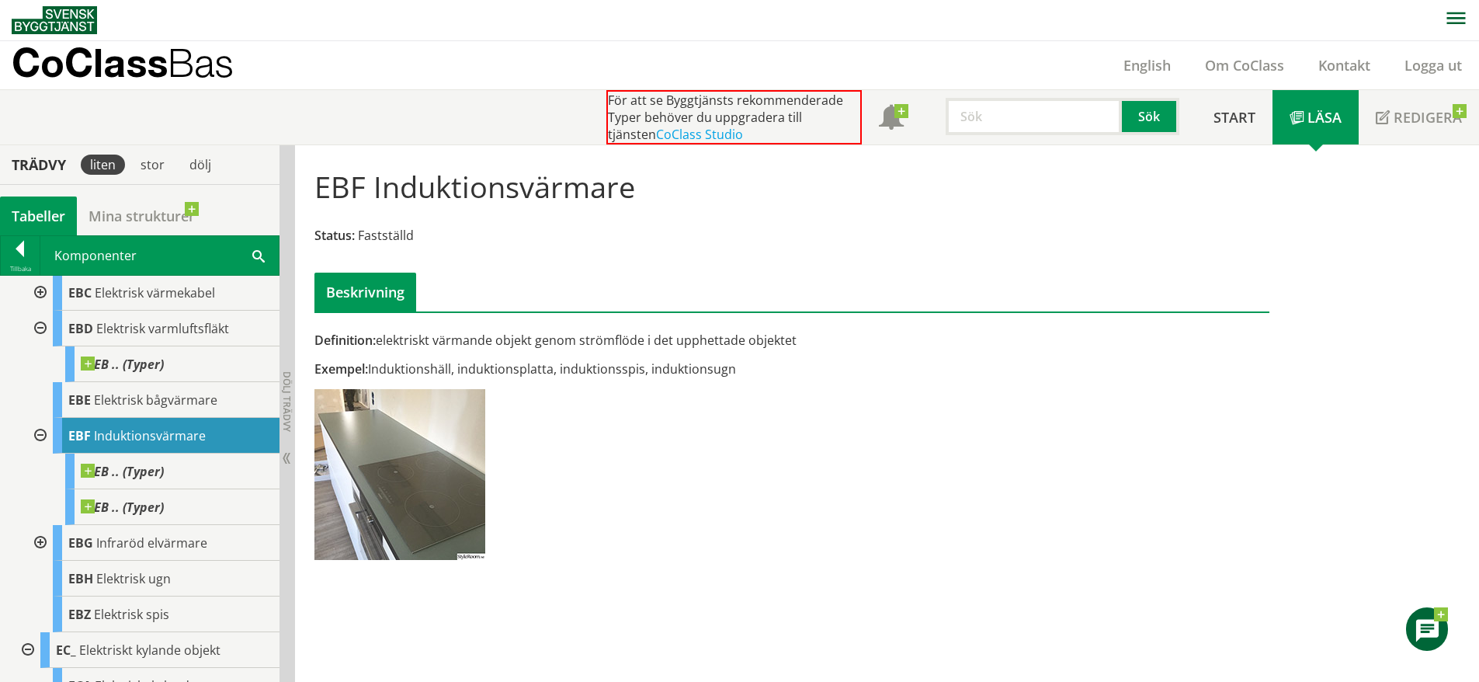
scroll to position [1404, 0]
click at [115, 551] on span "Infraröd elvärmare" at bounding box center [151, 541] width 111 height 17
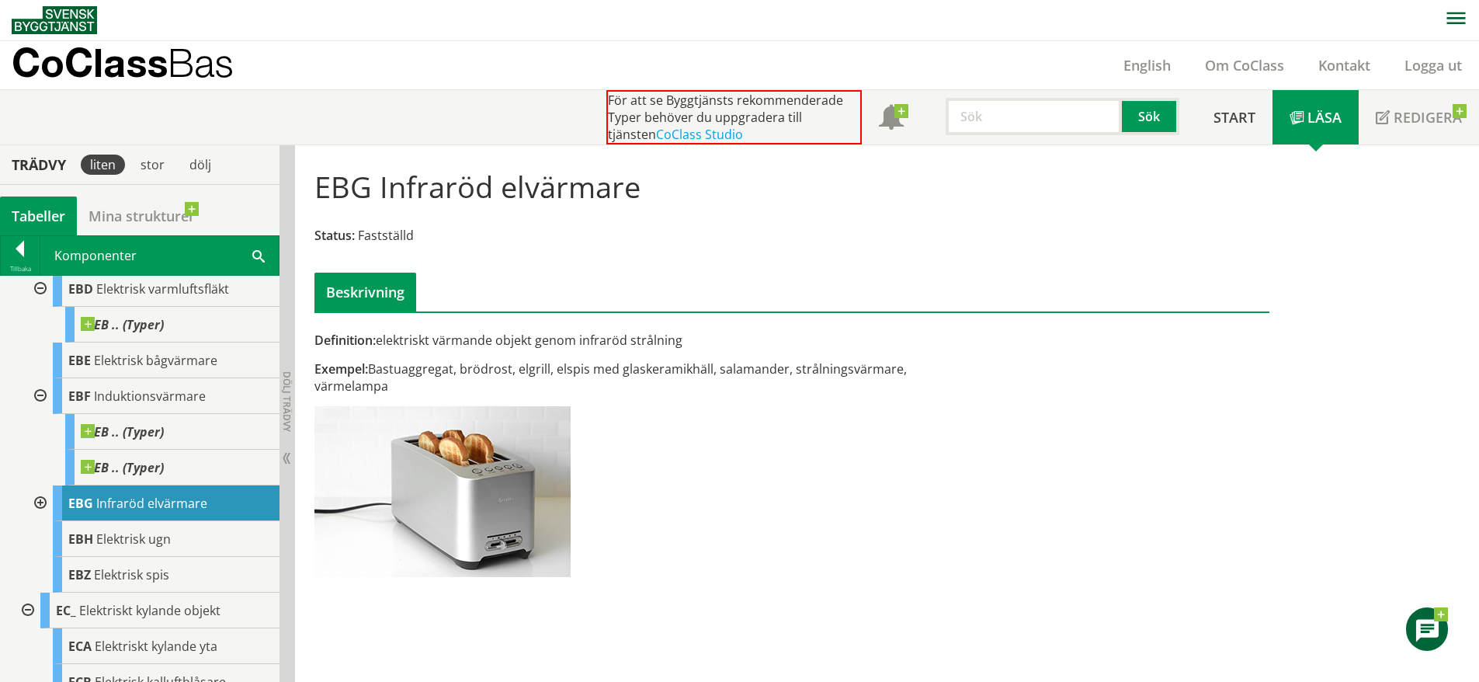
scroll to position [1444, 0]
click at [115, 547] on span "Elektrisk ugn" at bounding box center [133, 538] width 75 height 17
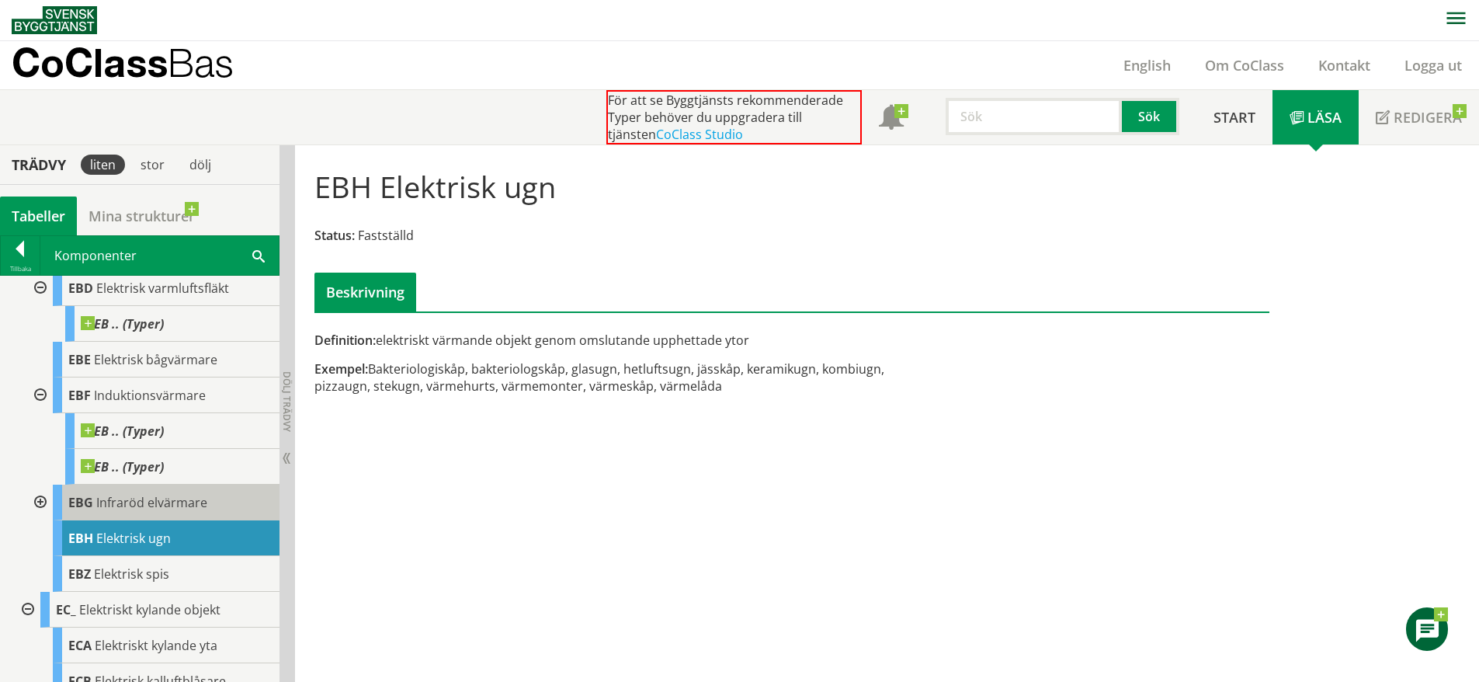
scroll to position [1493, 0]
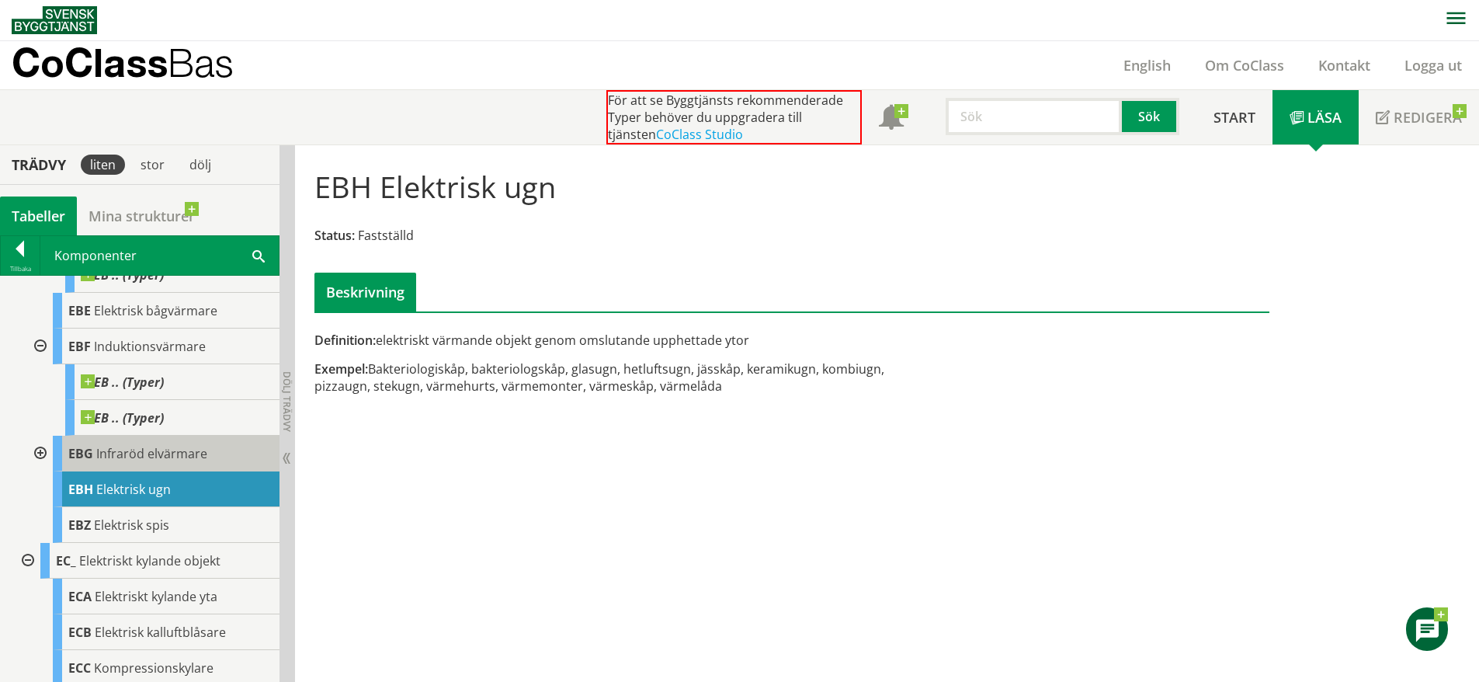
click at [115, 543] on div "EBZ Elektrisk spis" at bounding box center [166, 525] width 227 height 36
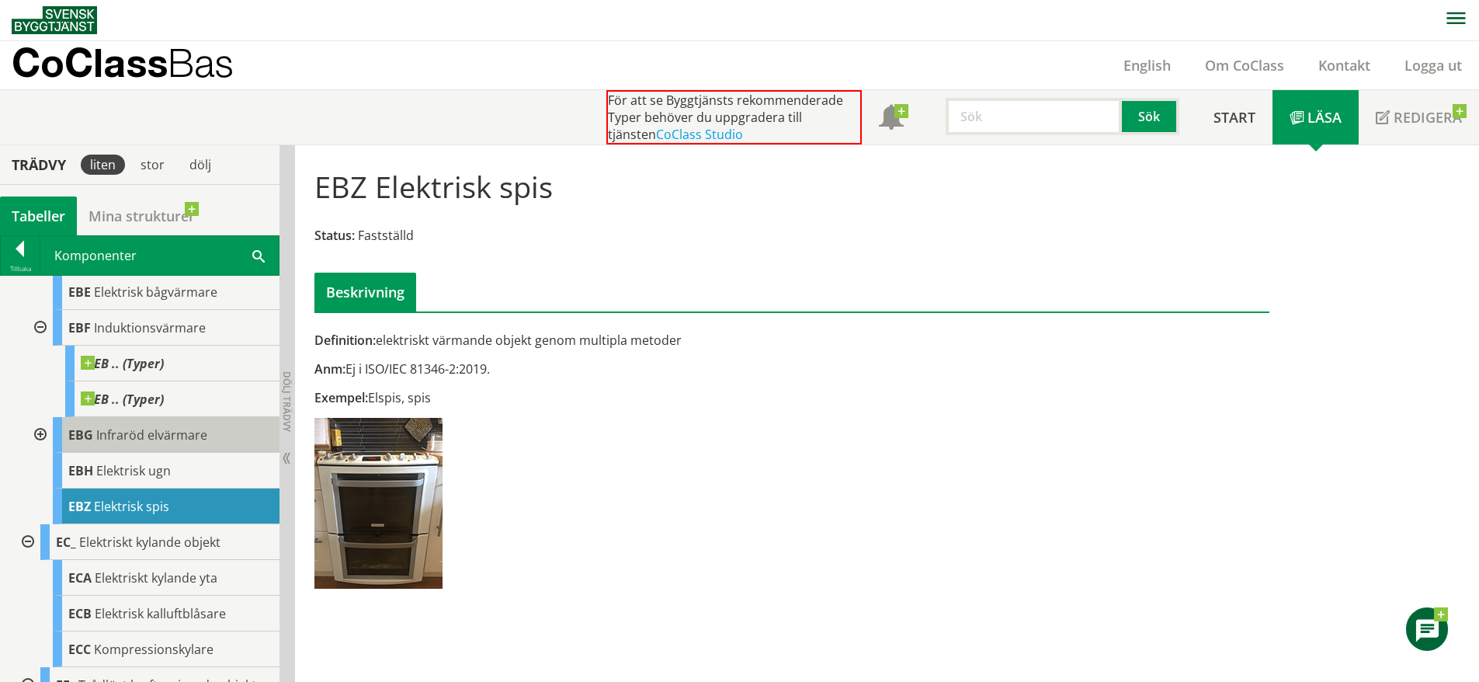
scroll to position [1512, 0]
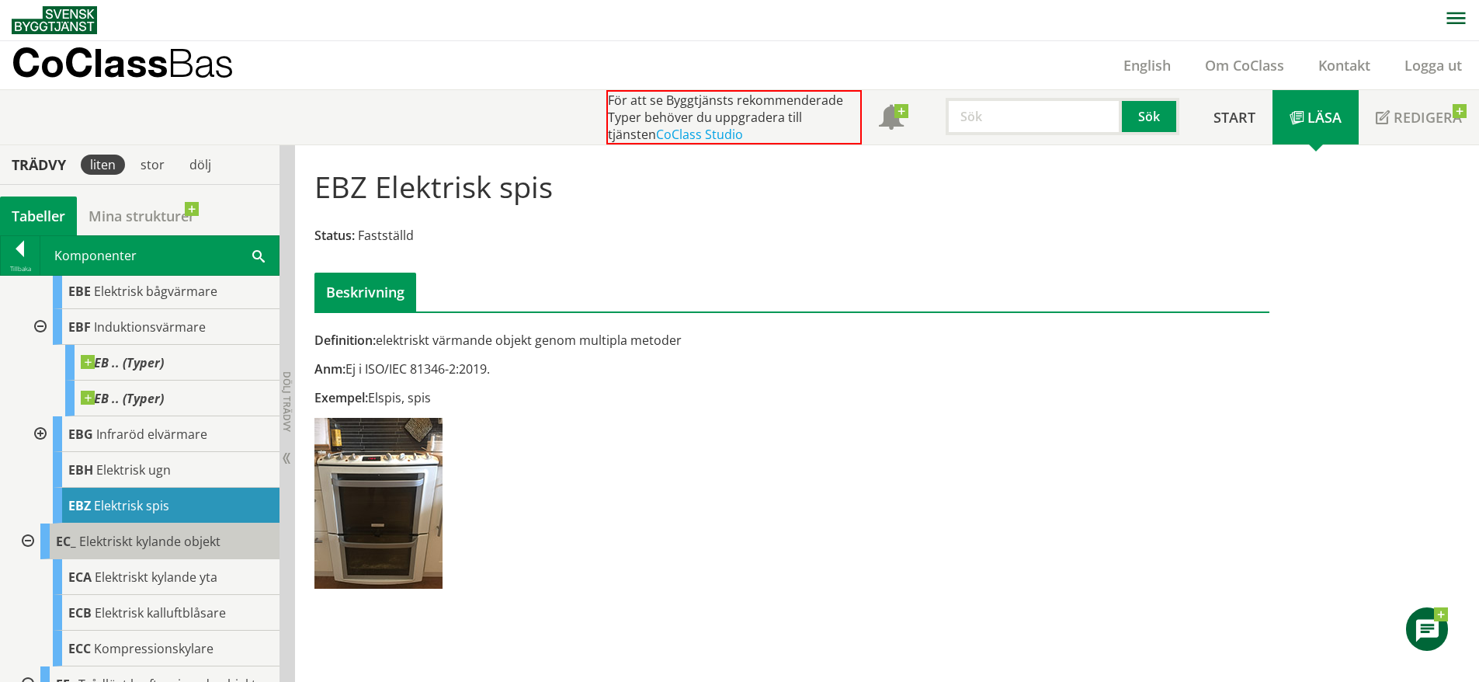
click at [92, 550] on span "Elektriskt kylande objekt" at bounding box center [149, 541] width 141 height 17
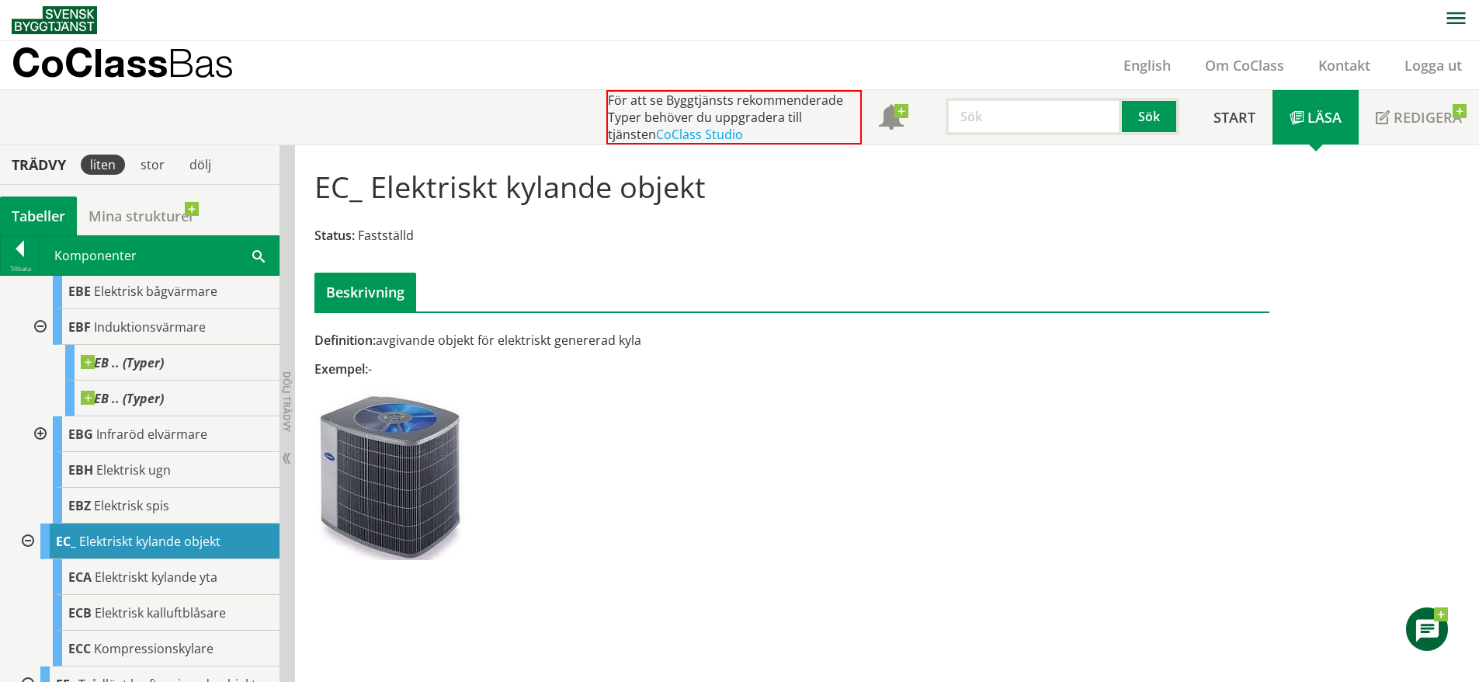
click at [30, 559] on div at bounding box center [26, 541] width 28 height 36
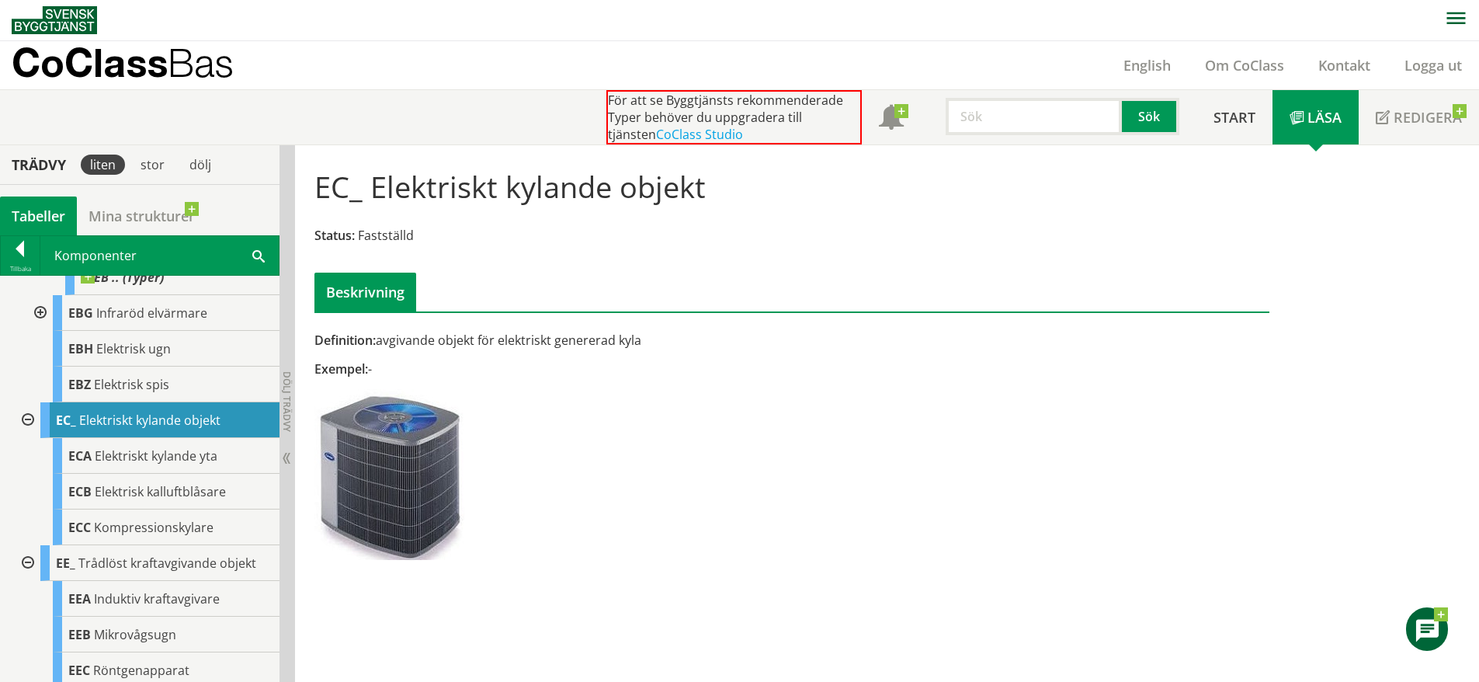
scroll to position [1636, 0]
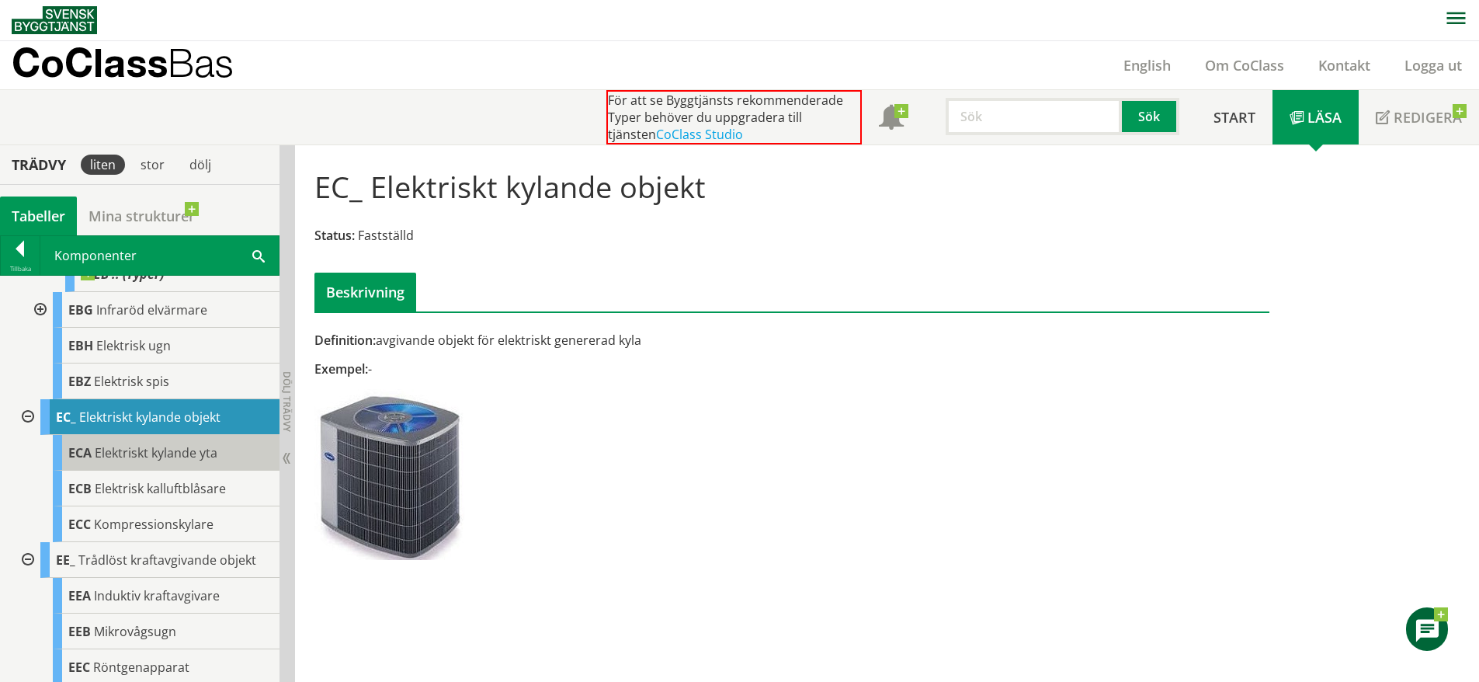
click at [164, 461] on span "Elektriskt kylande yta" at bounding box center [156, 452] width 123 height 17
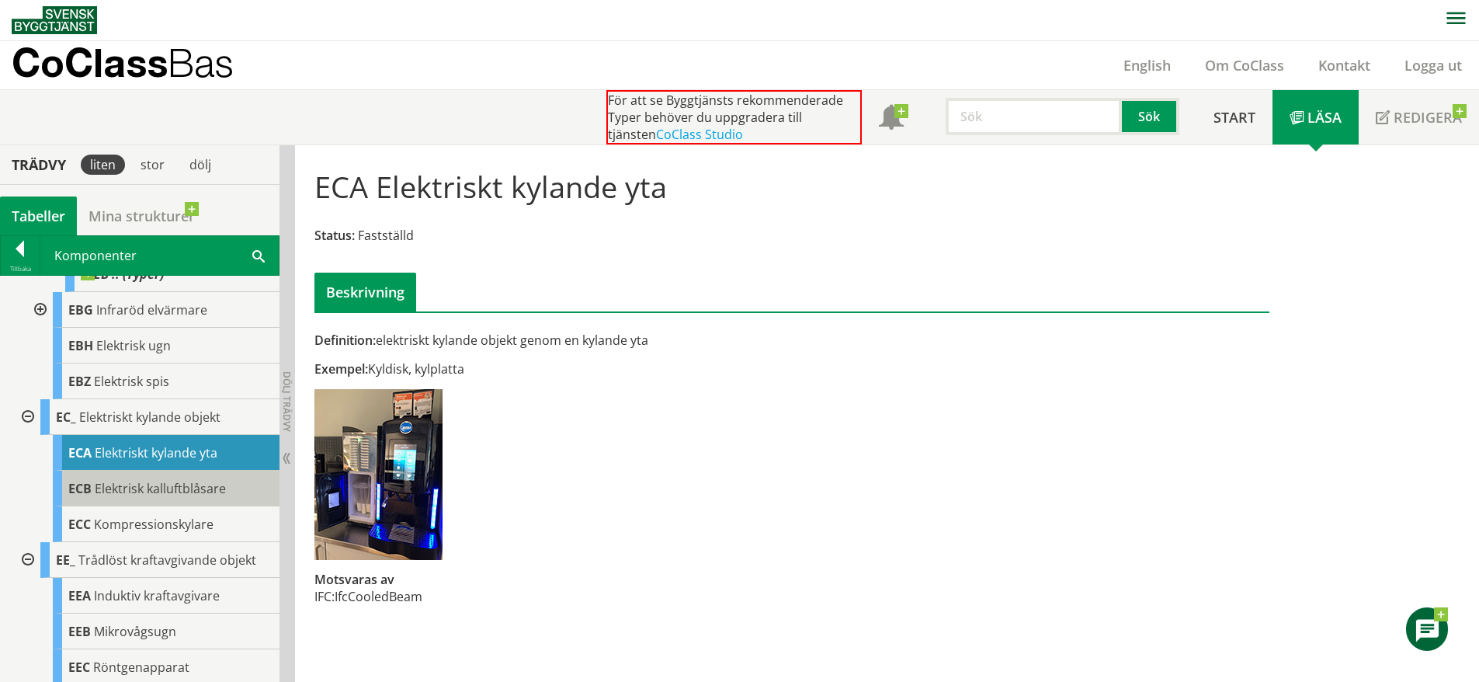
click at [180, 497] on span "Elektrisk kalluftblåsare" at bounding box center [160, 488] width 131 height 17
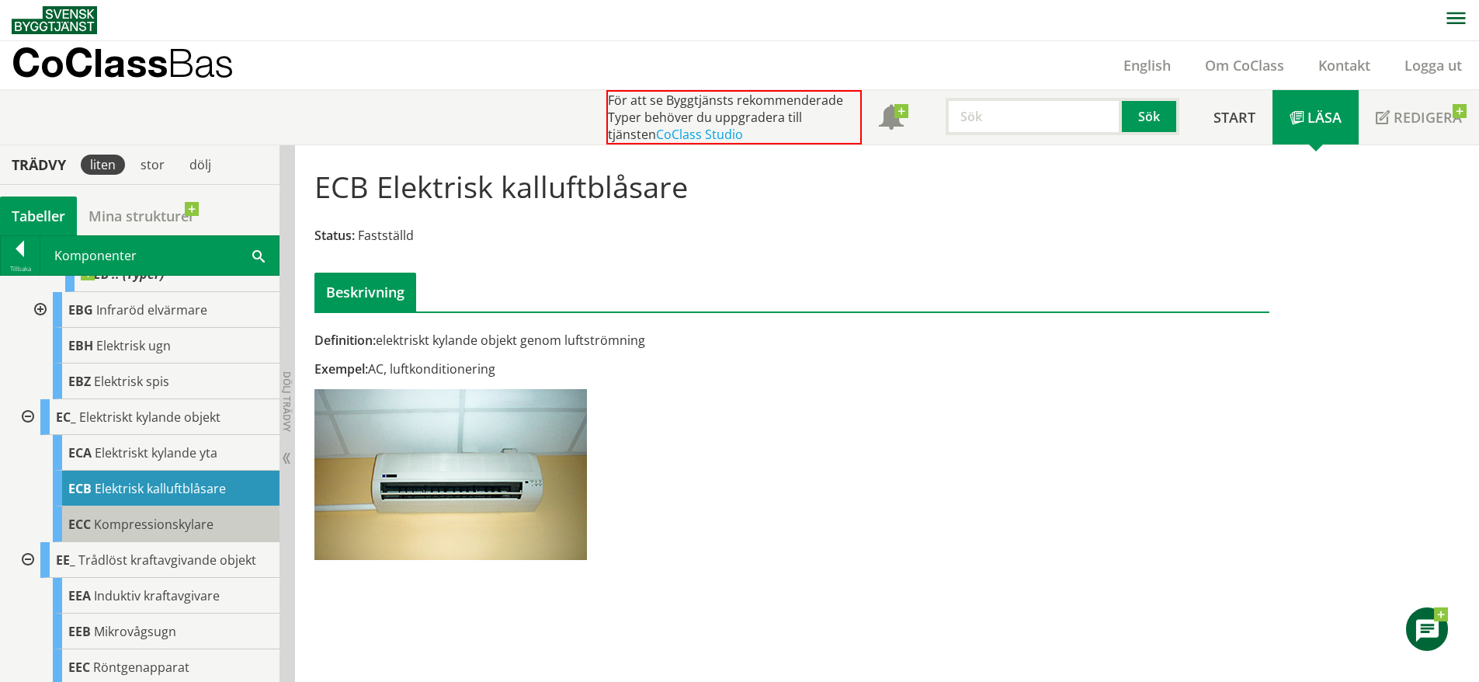
click at [172, 533] on span "Kompressionskylare" at bounding box center [154, 524] width 120 height 17
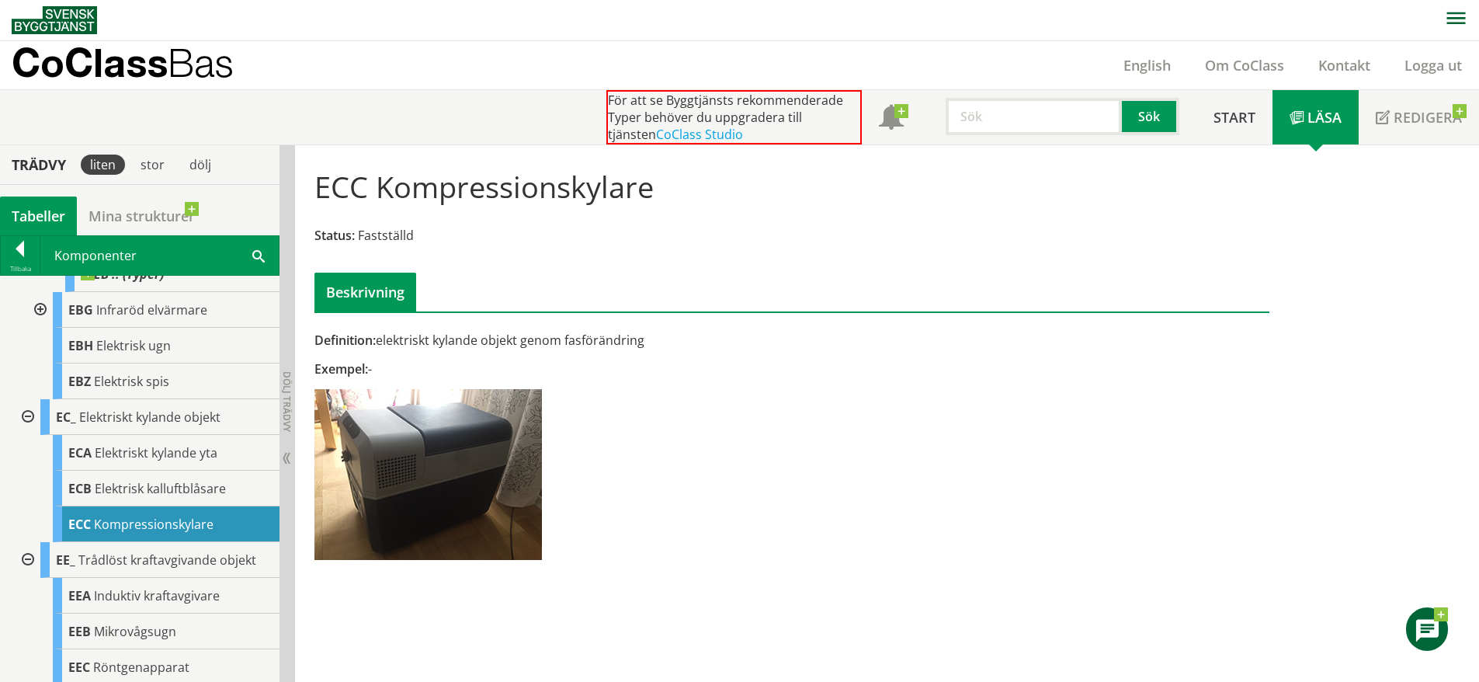
click at [31, 435] on div at bounding box center [26, 417] width 28 height 36
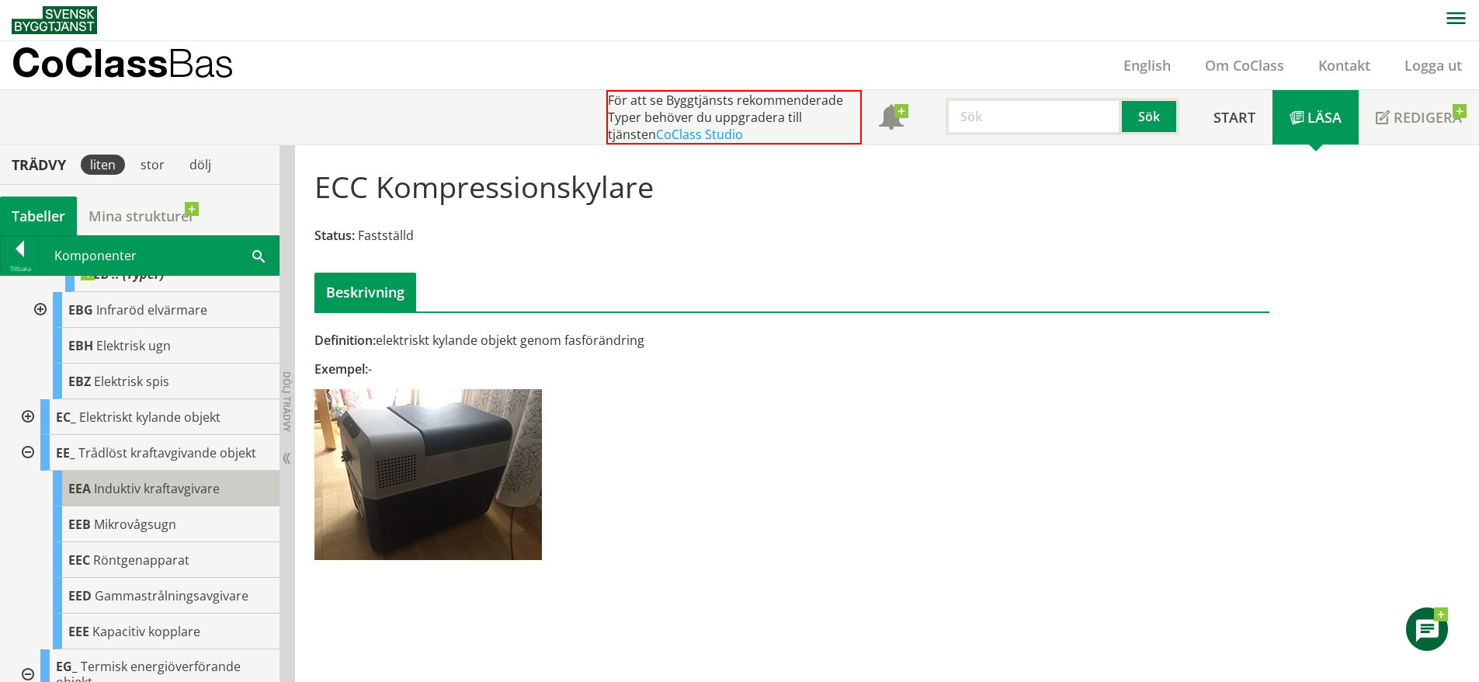
click at [163, 497] on span "Induktiv kraftavgivare" at bounding box center [157, 488] width 126 height 17
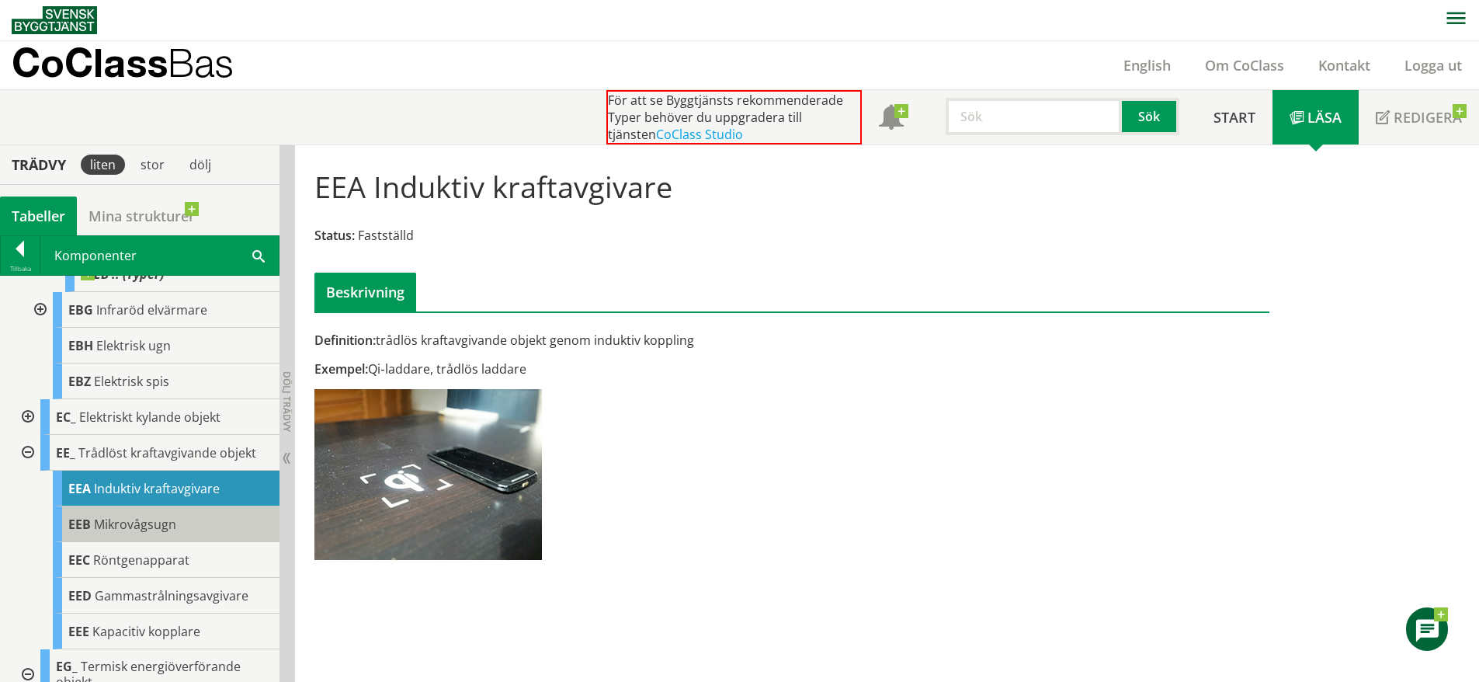
click at [169, 533] on span "Mikrovågsugn" at bounding box center [135, 524] width 82 height 17
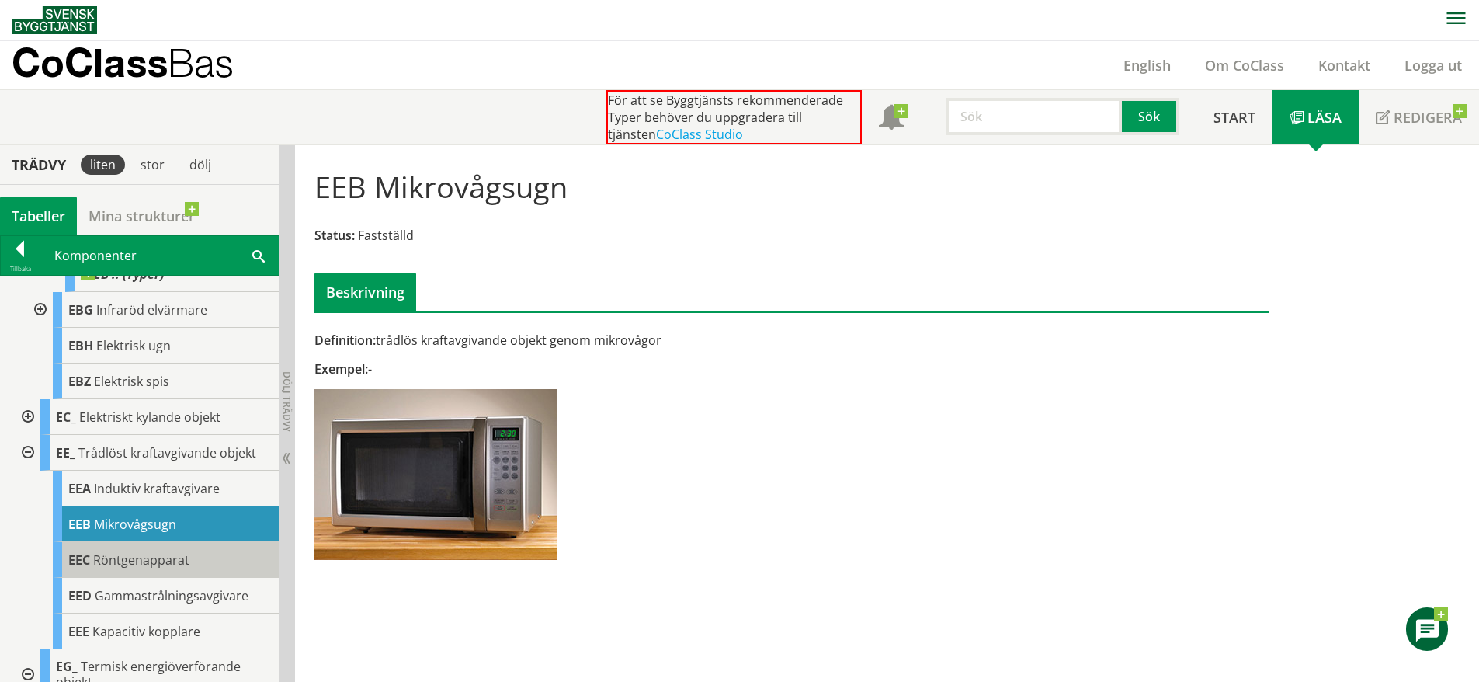
click at [174, 568] on span "Röntgenapparat" at bounding box center [141, 559] width 96 height 17
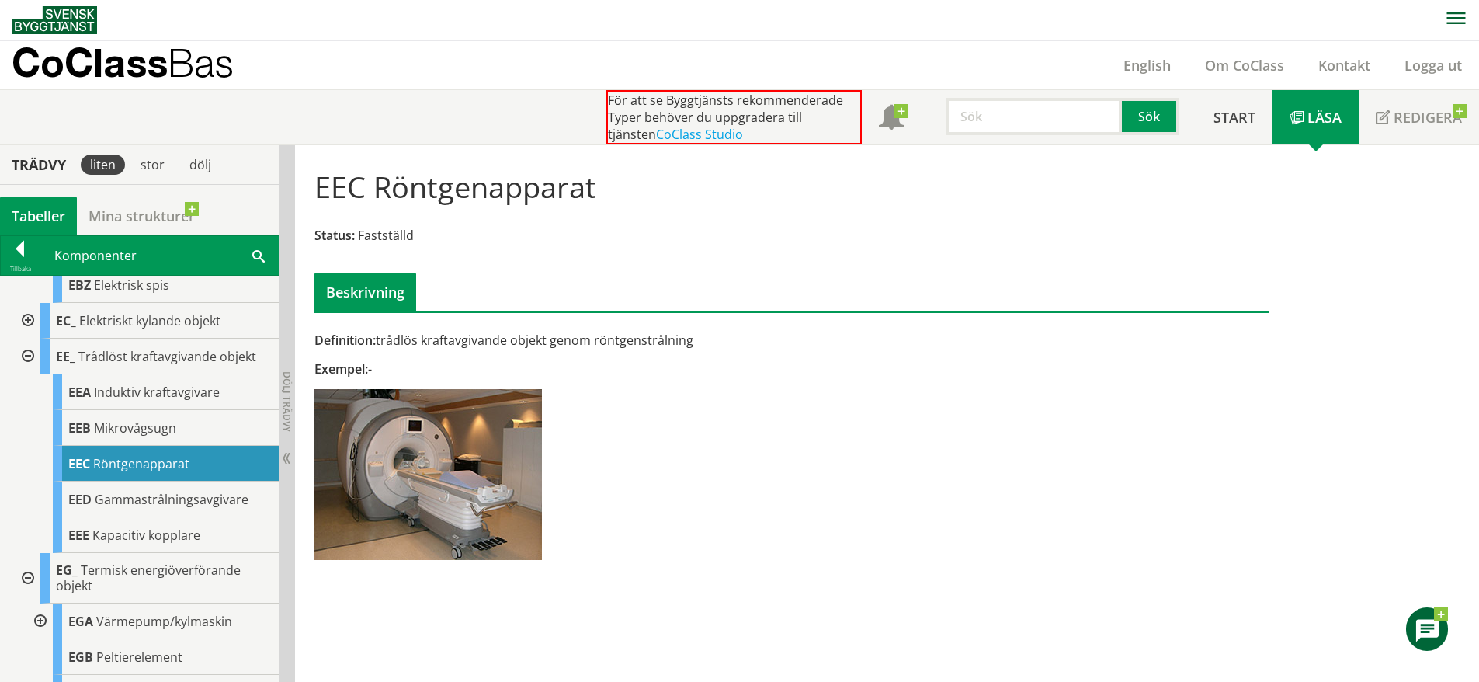
scroll to position [1735, 0]
click at [189, 479] on div "EEC Röntgenapparat" at bounding box center [166, 461] width 227 height 36
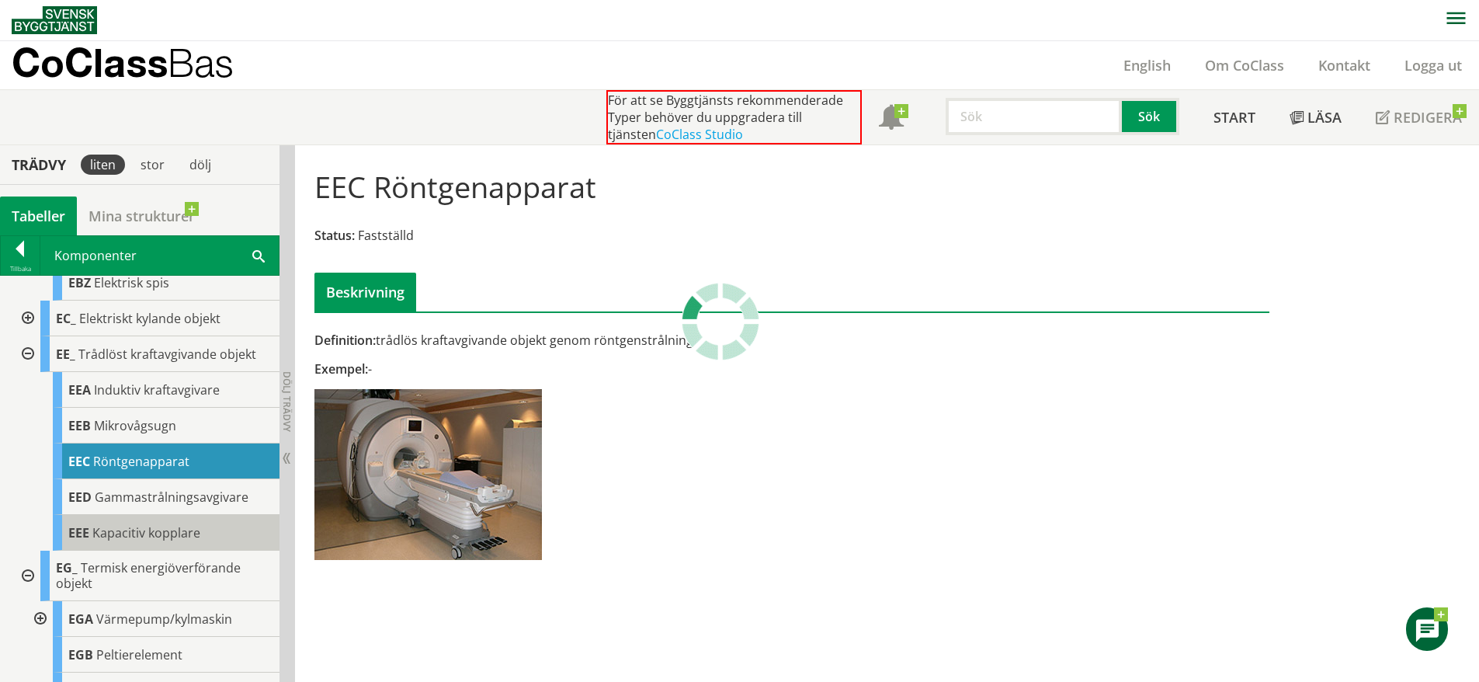
click at [184, 541] on span "Kapacitiv kopplare" at bounding box center [146, 532] width 108 height 17
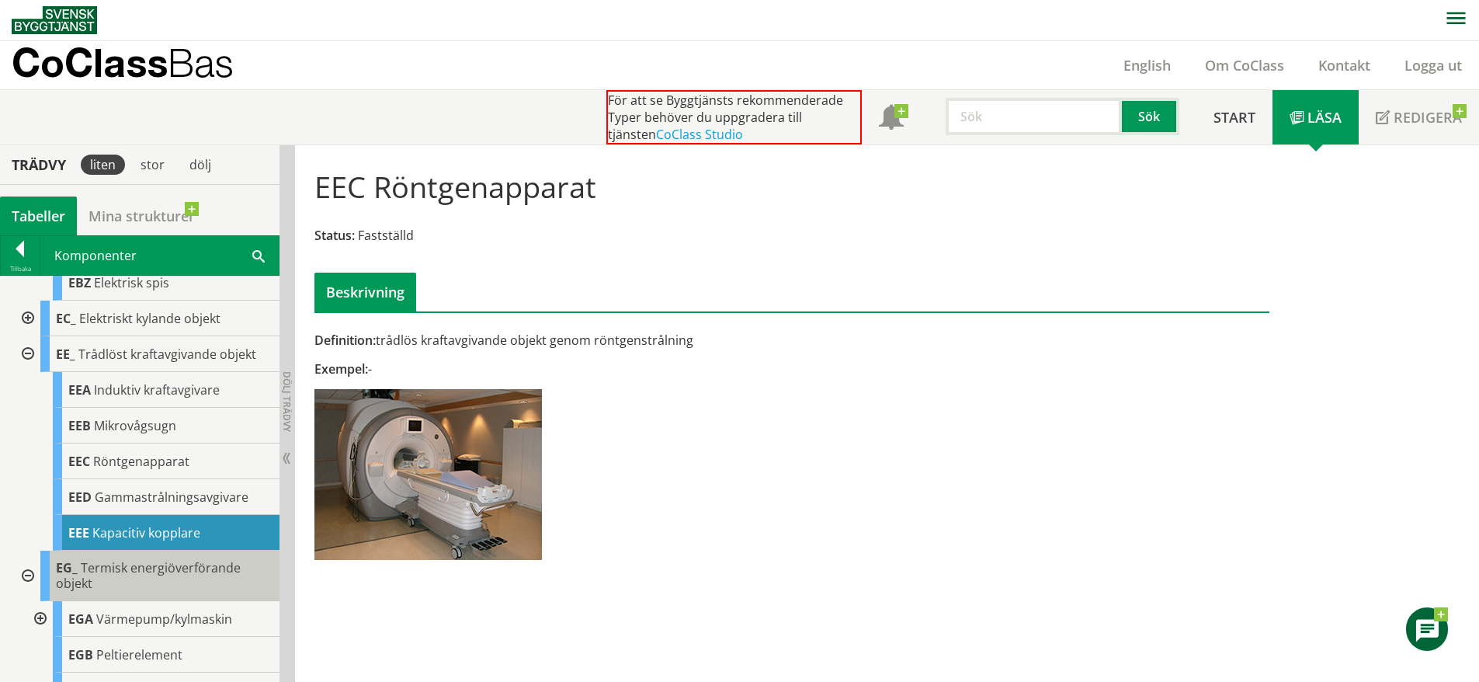
click at [120, 592] on span "Termisk energiöverförande objekt" at bounding box center [148, 575] width 185 height 33
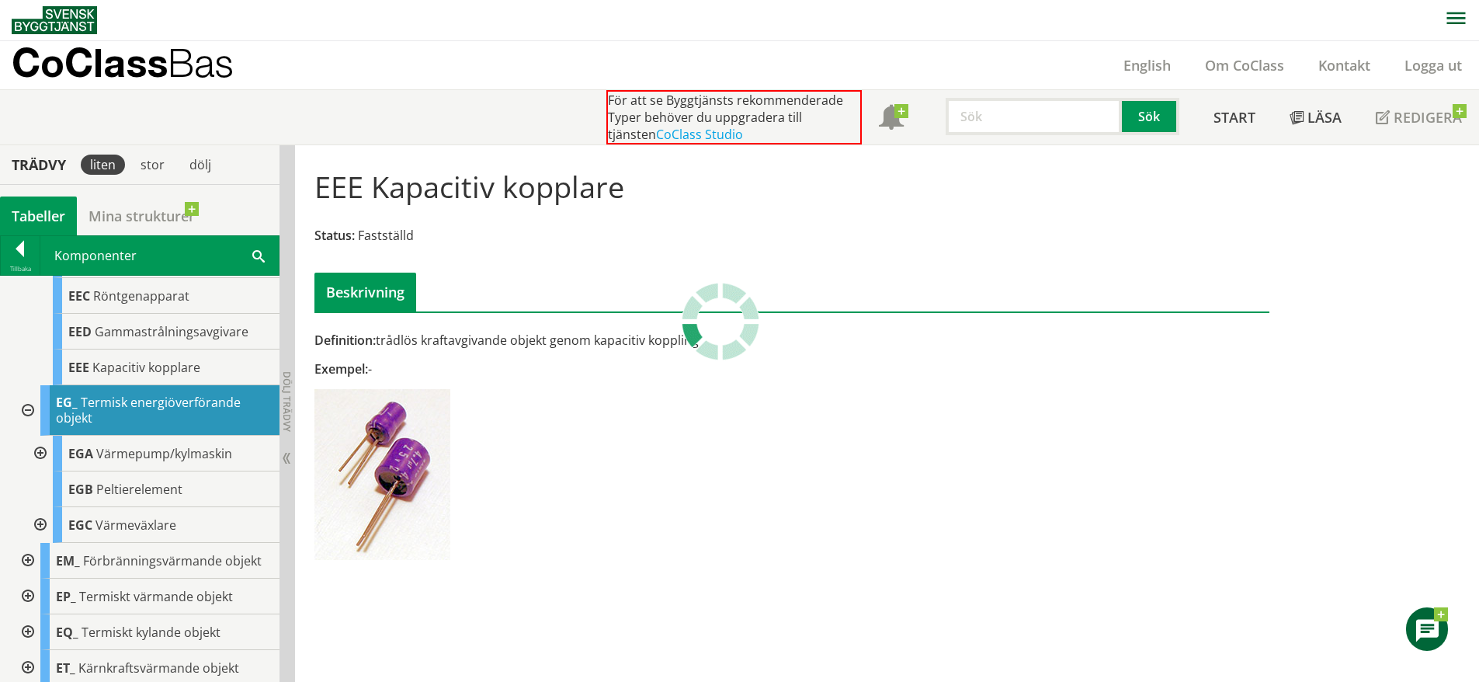
scroll to position [1907, 0]
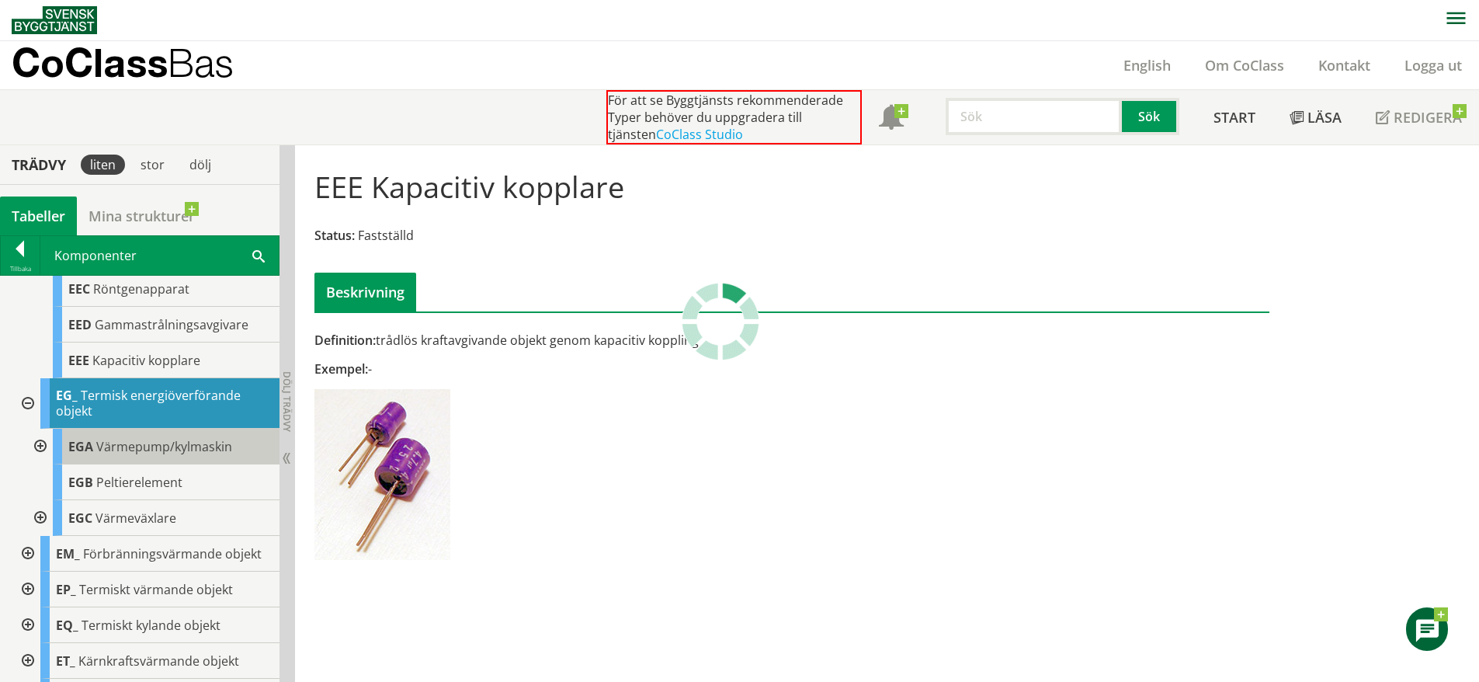
click at [157, 464] on div "EGA Värmepump/kylmaskin" at bounding box center [166, 447] width 227 height 36
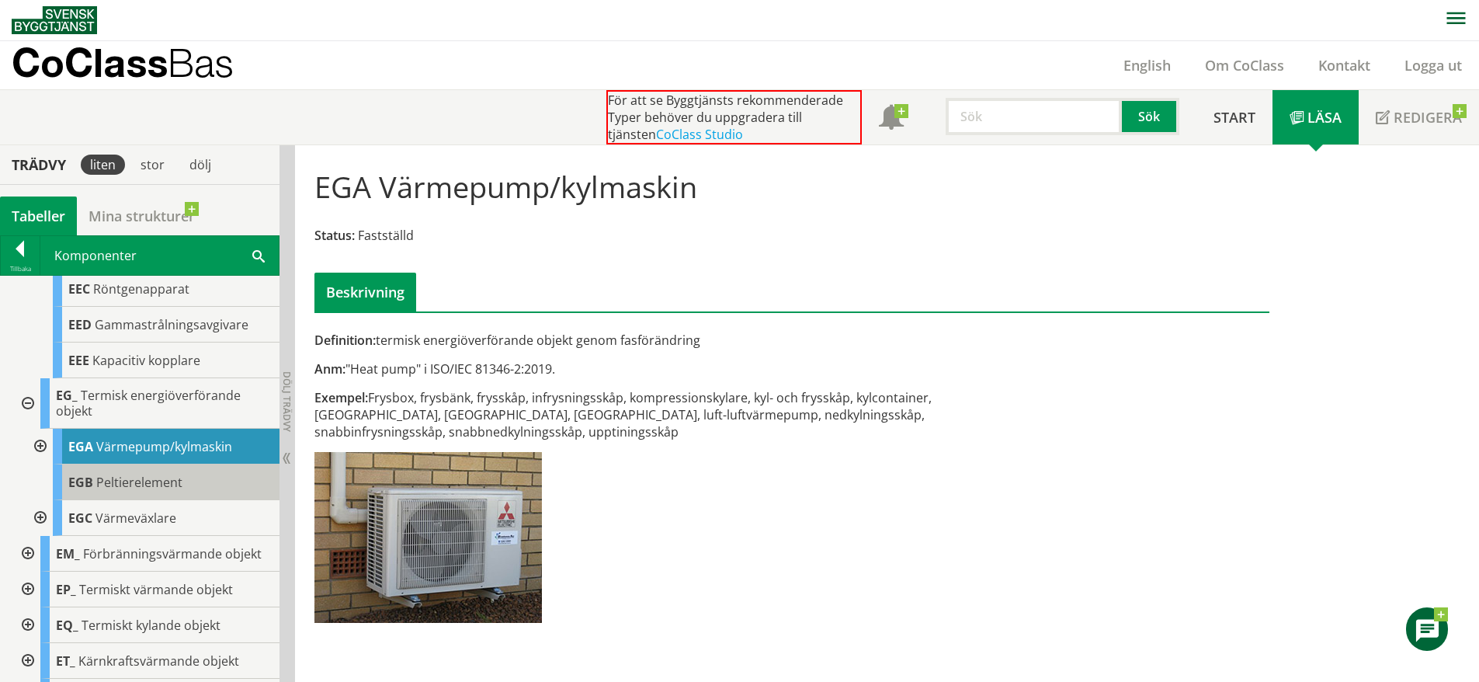
click at [194, 500] on div "EGB Peltierelement" at bounding box center [166, 482] width 227 height 36
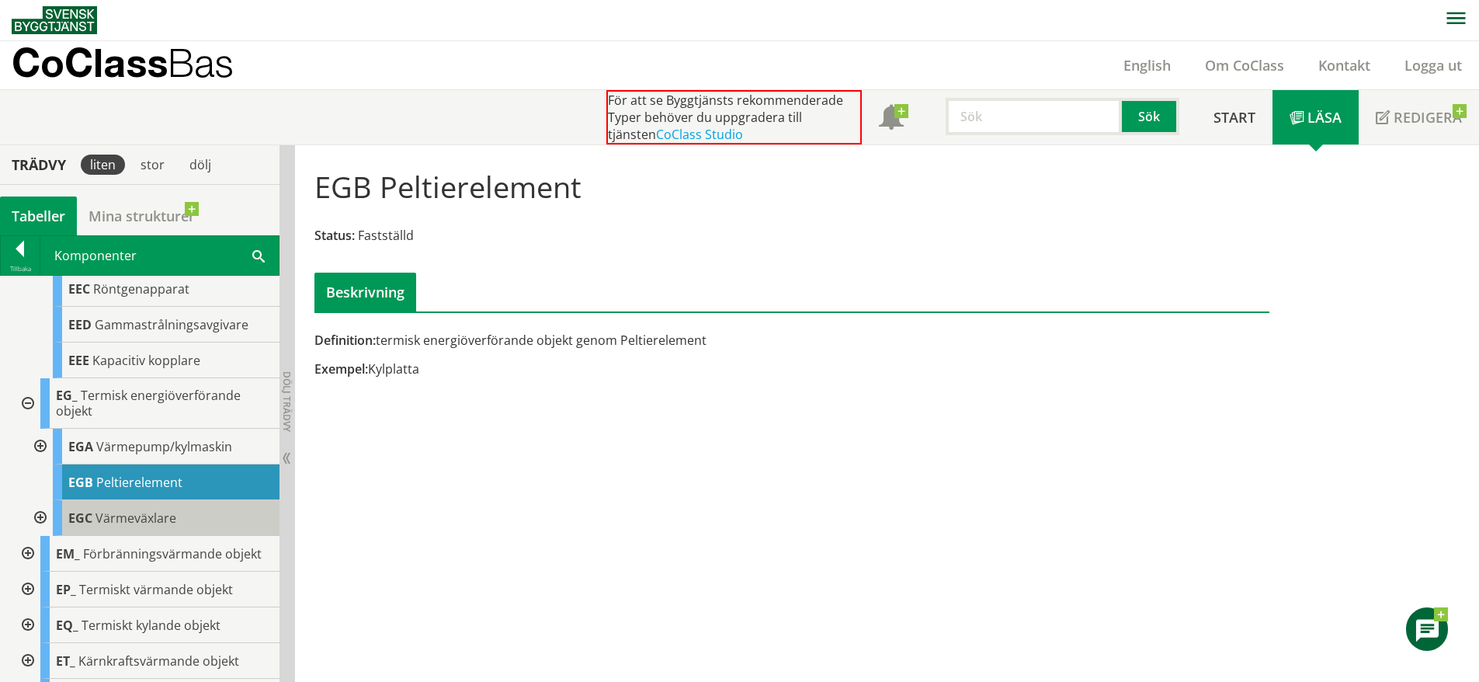
click at [182, 536] on div "EGC Värmeväxlare" at bounding box center [166, 518] width 227 height 36
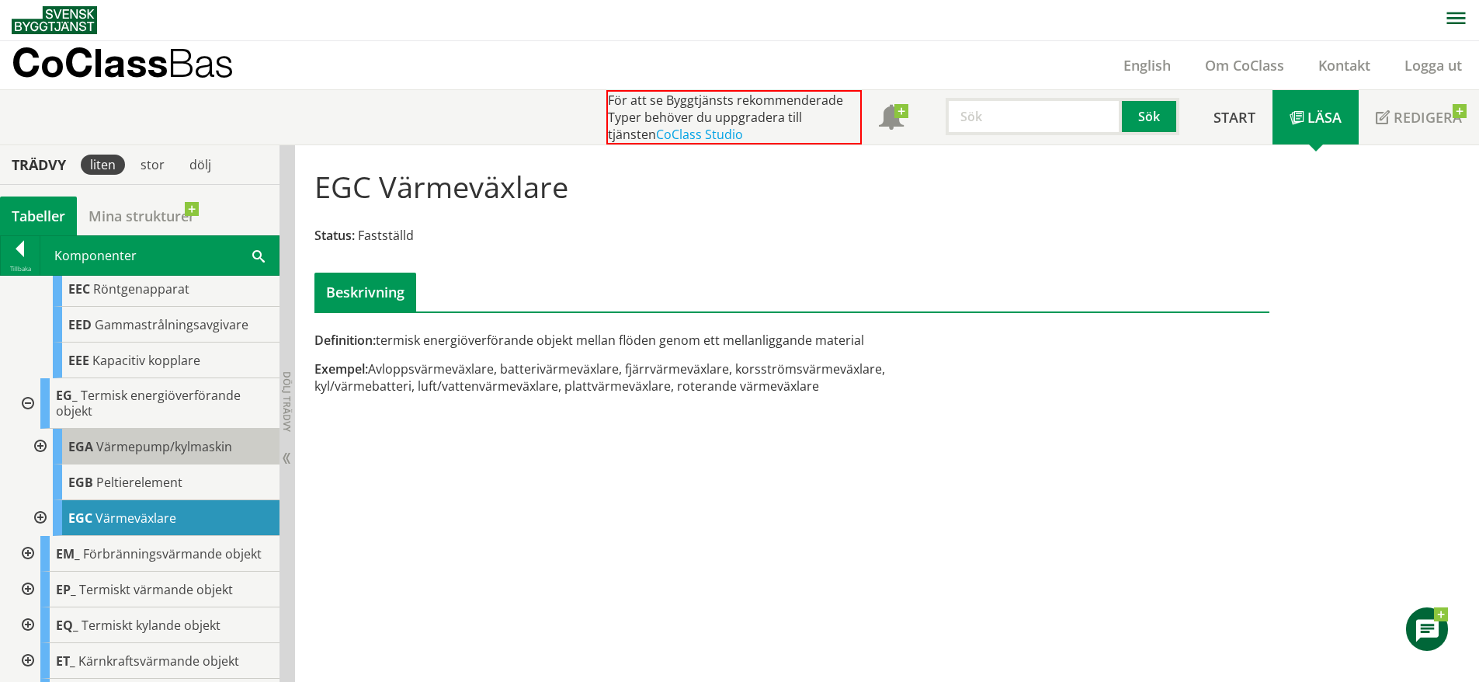
click at [183, 464] on div "EGA Värmepump/kylmaskin" at bounding box center [166, 447] width 227 height 36
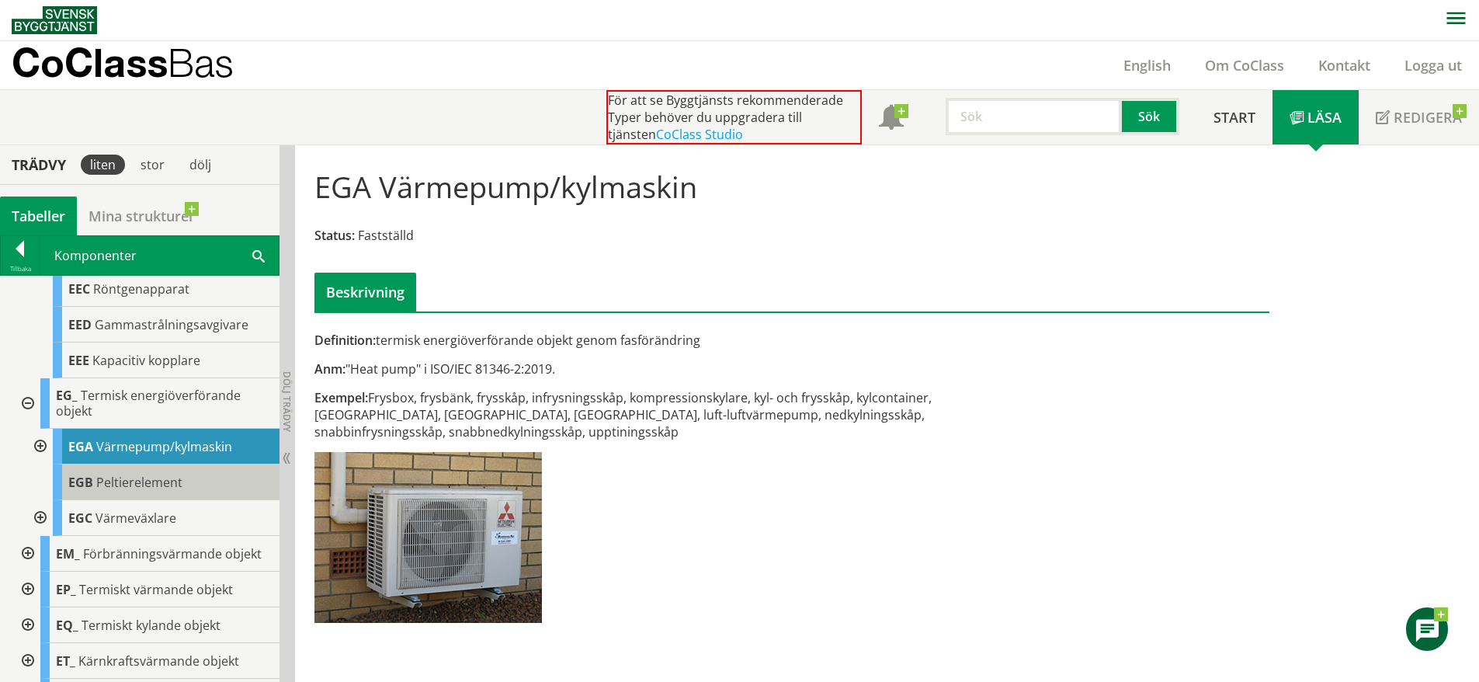
click at [157, 491] on span "Peltierelement" at bounding box center [139, 482] width 86 height 17
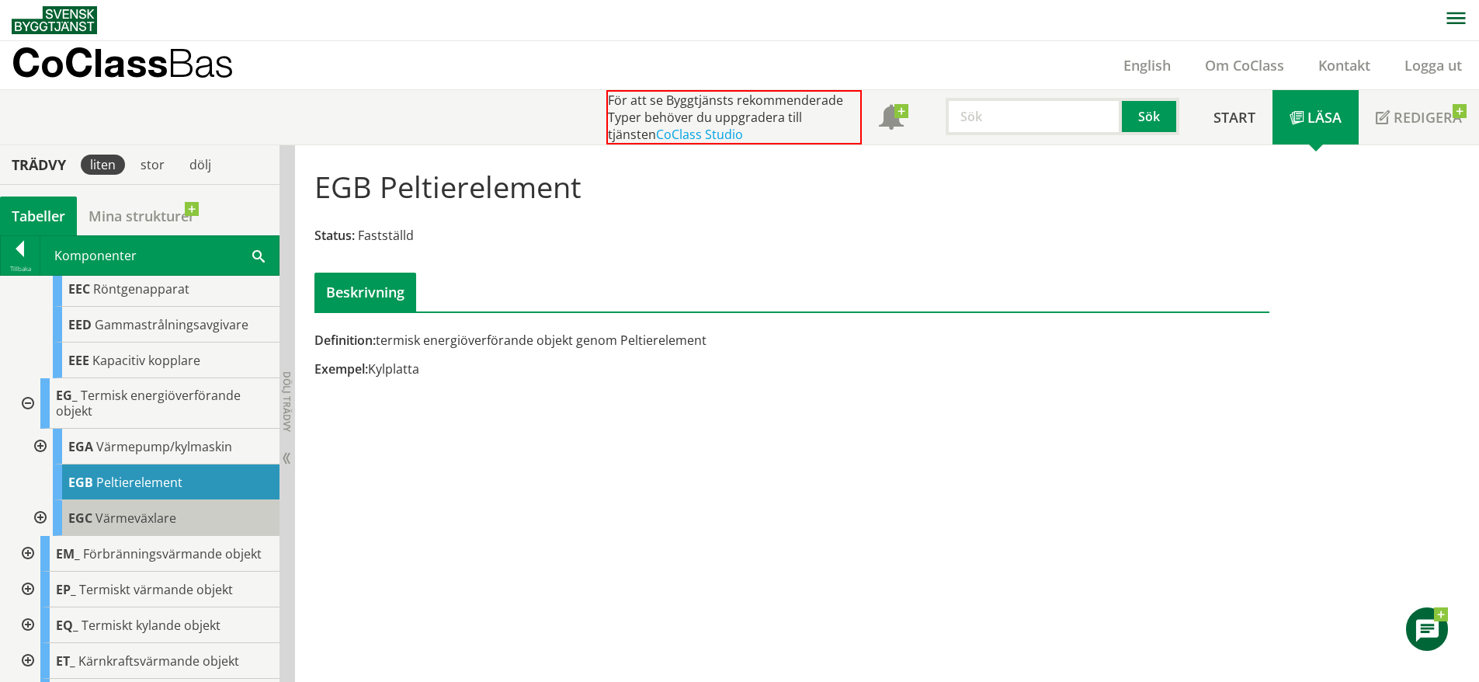
click at [158, 536] on div "EGC Värmeväxlare" at bounding box center [166, 518] width 227 height 36
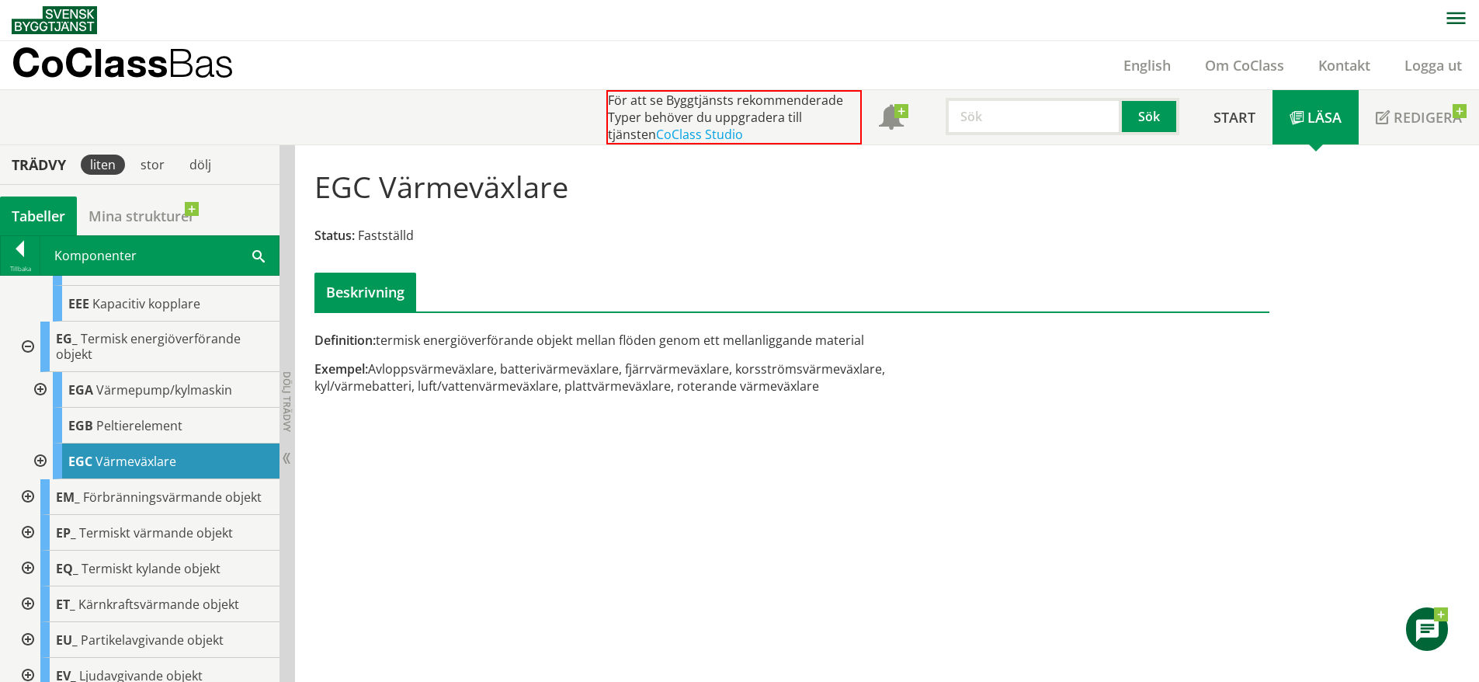
scroll to position [1967, 0]
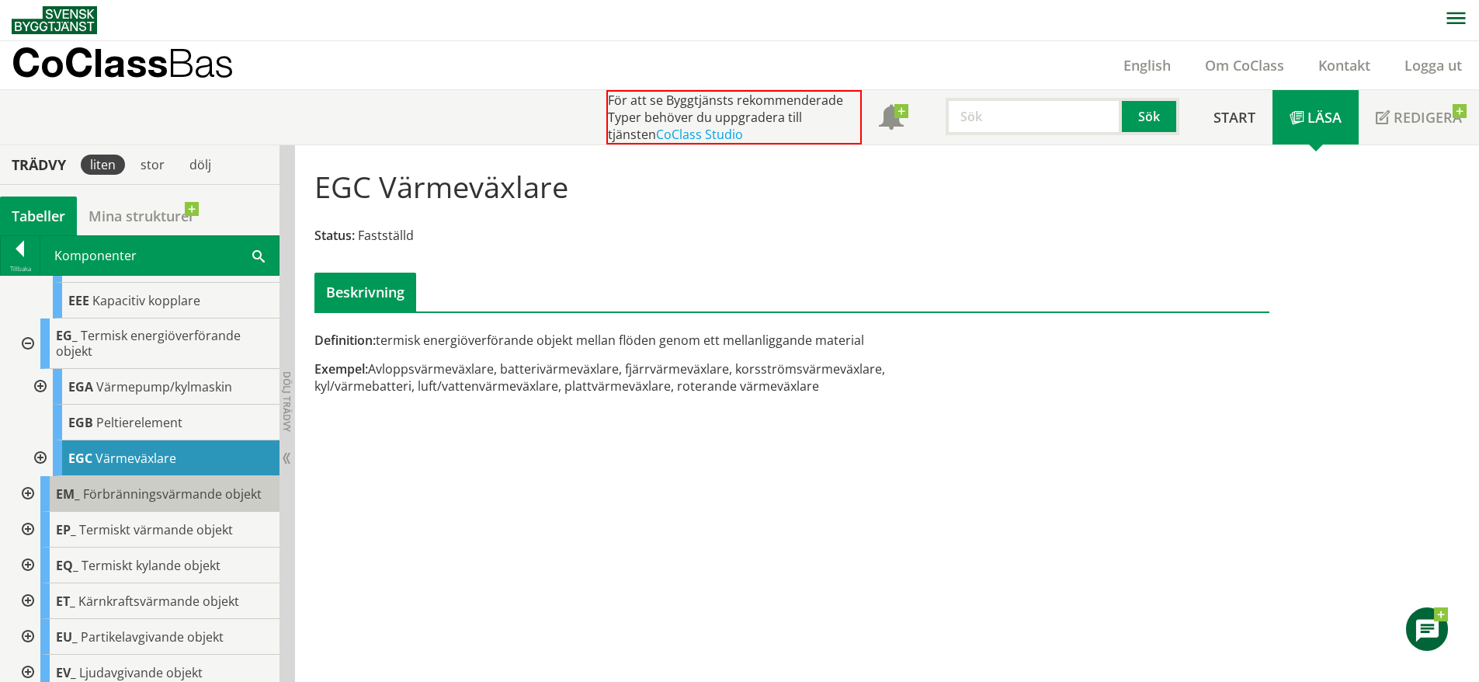
click at [158, 502] on span "Förbränningsvärmande objekt" at bounding box center [172, 493] width 179 height 17
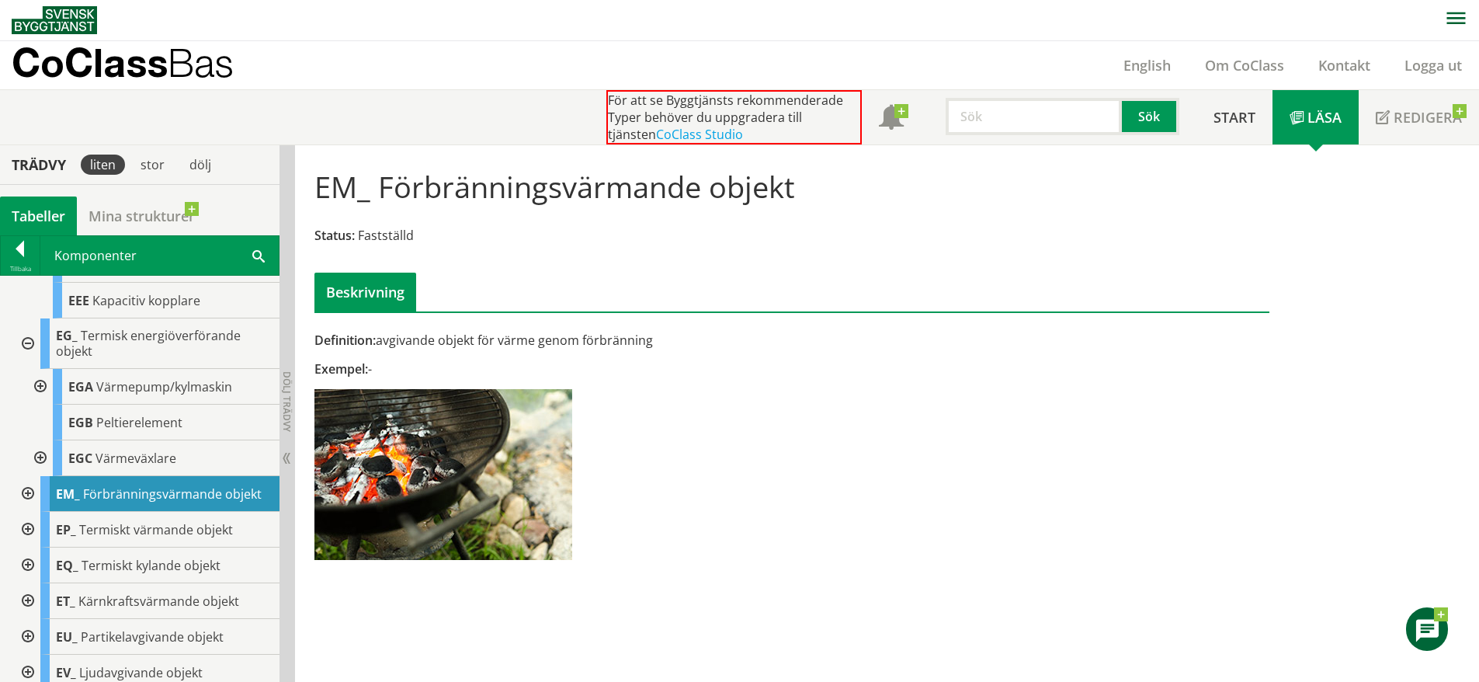
click at [24, 512] on div at bounding box center [26, 494] width 28 height 36
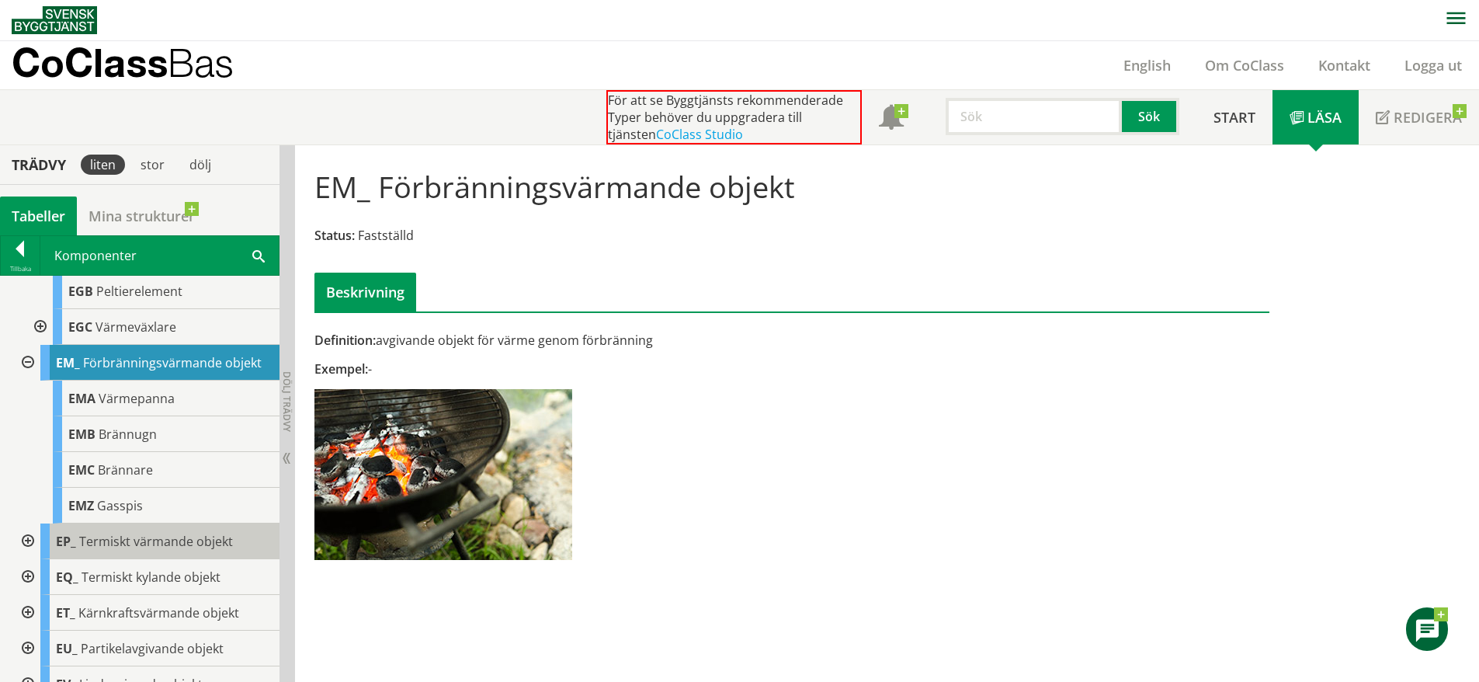
scroll to position [2099, 0]
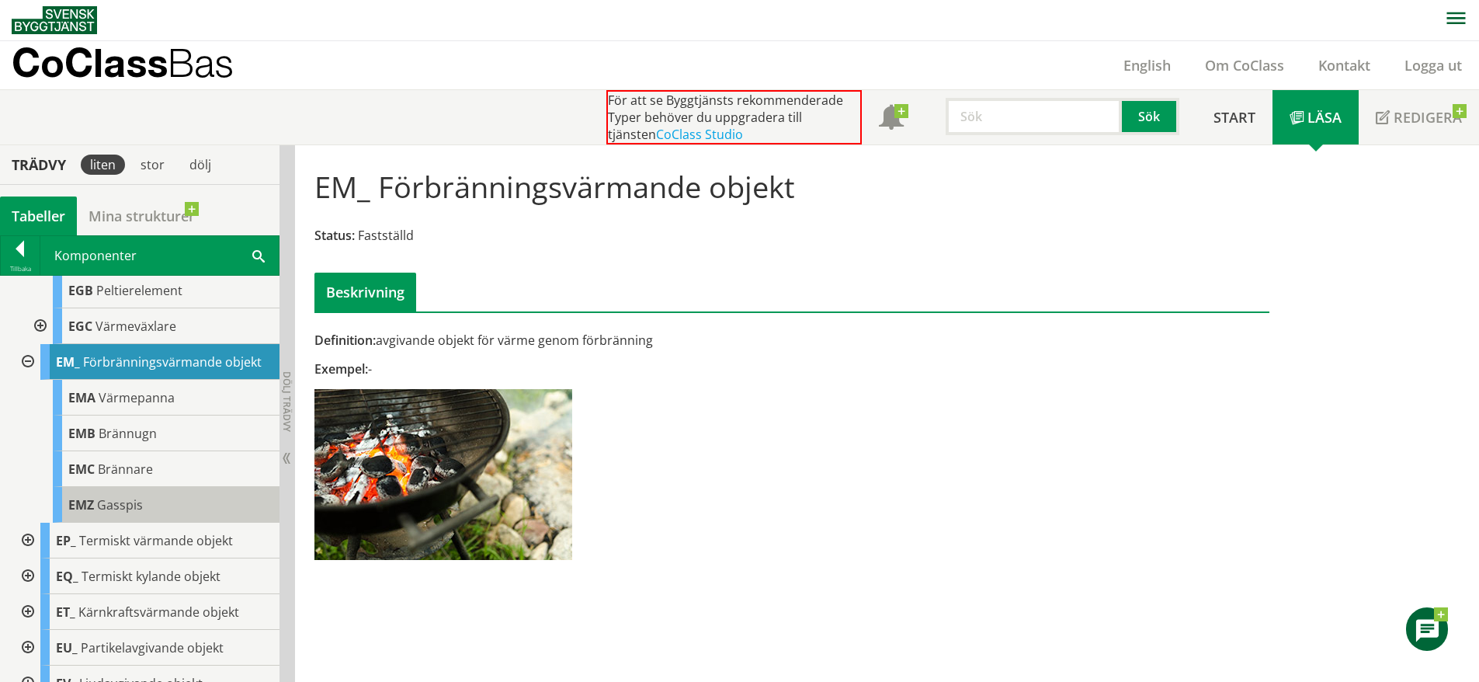
click at [189, 523] on div "EMZ Gasspis" at bounding box center [166, 505] width 227 height 36
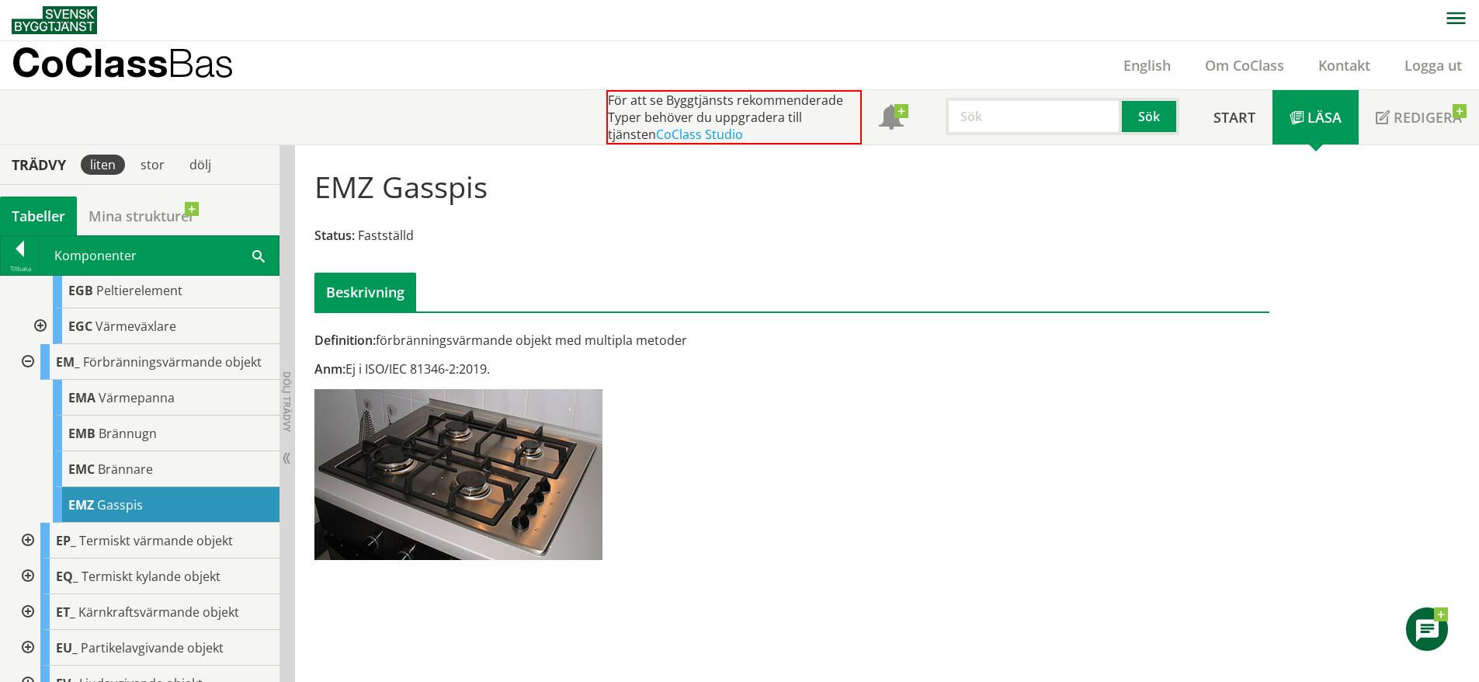
click at [29, 558] on div at bounding box center [26, 541] width 28 height 36
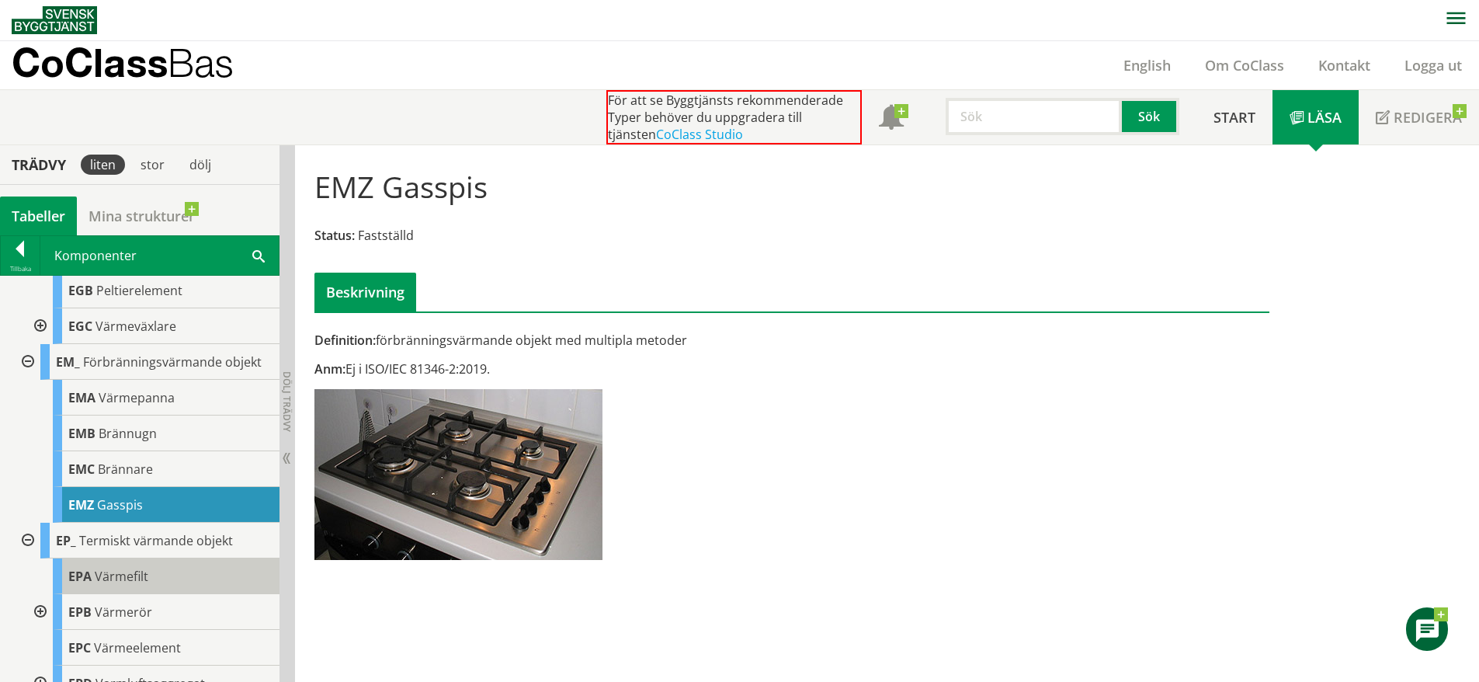
click at [133, 585] on span "Värmefilt" at bounding box center [122, 576] width 54 height 17
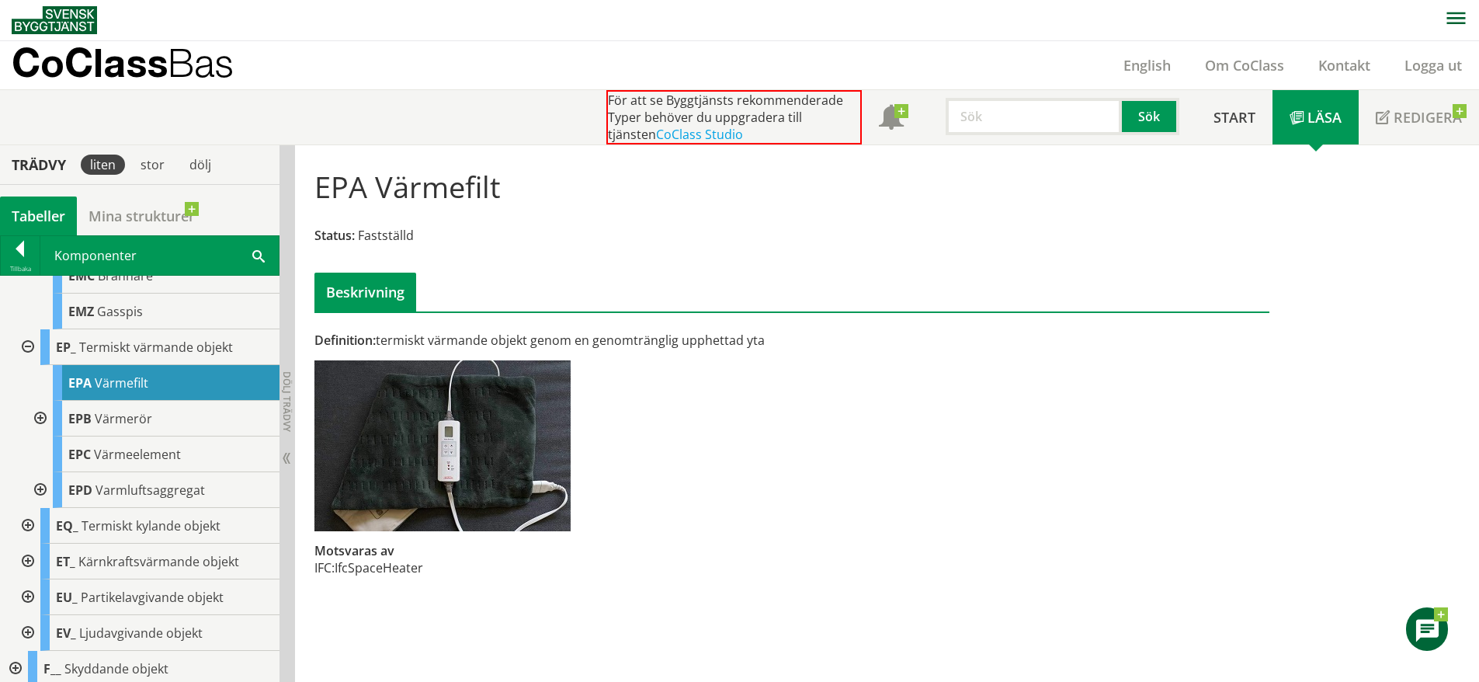
scroll to position [2315, 0]
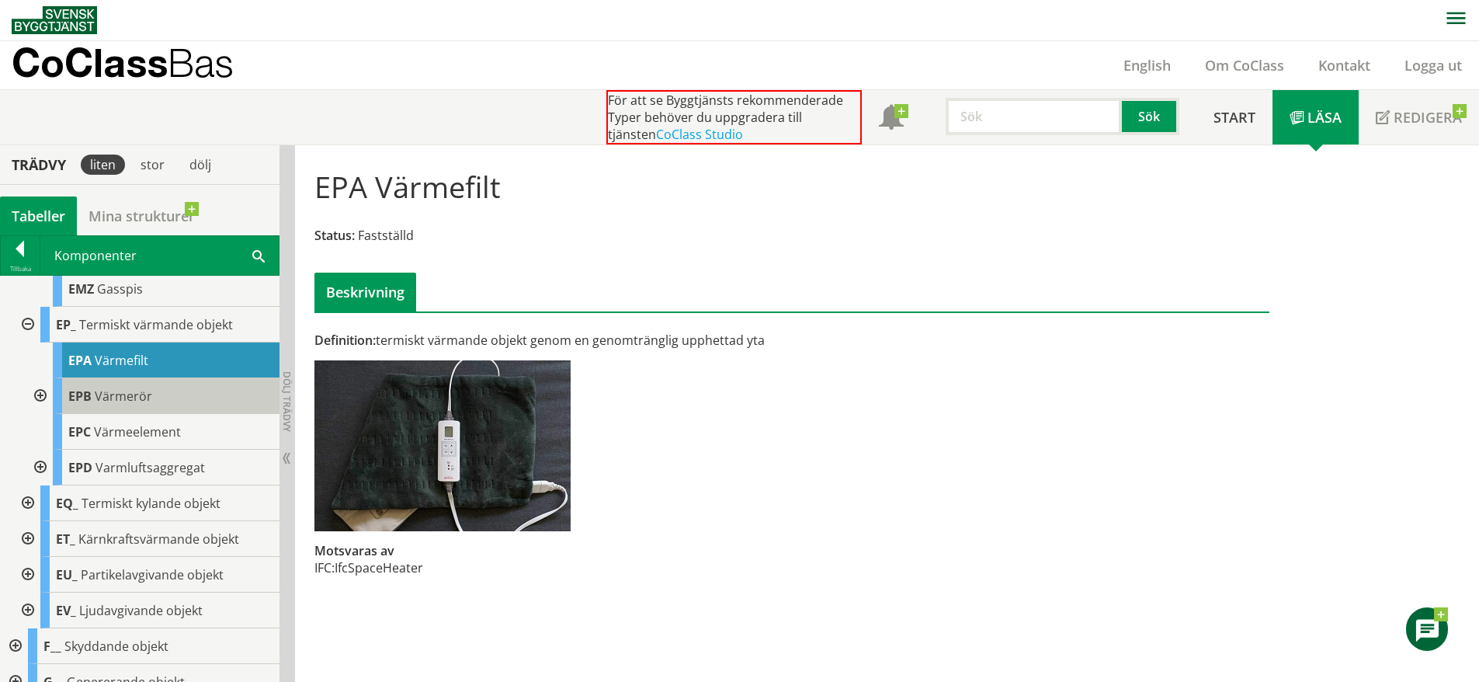
click at [172, 414] on div "EPB Värmerör" at bounding box center [166, 396] width 227 height 36
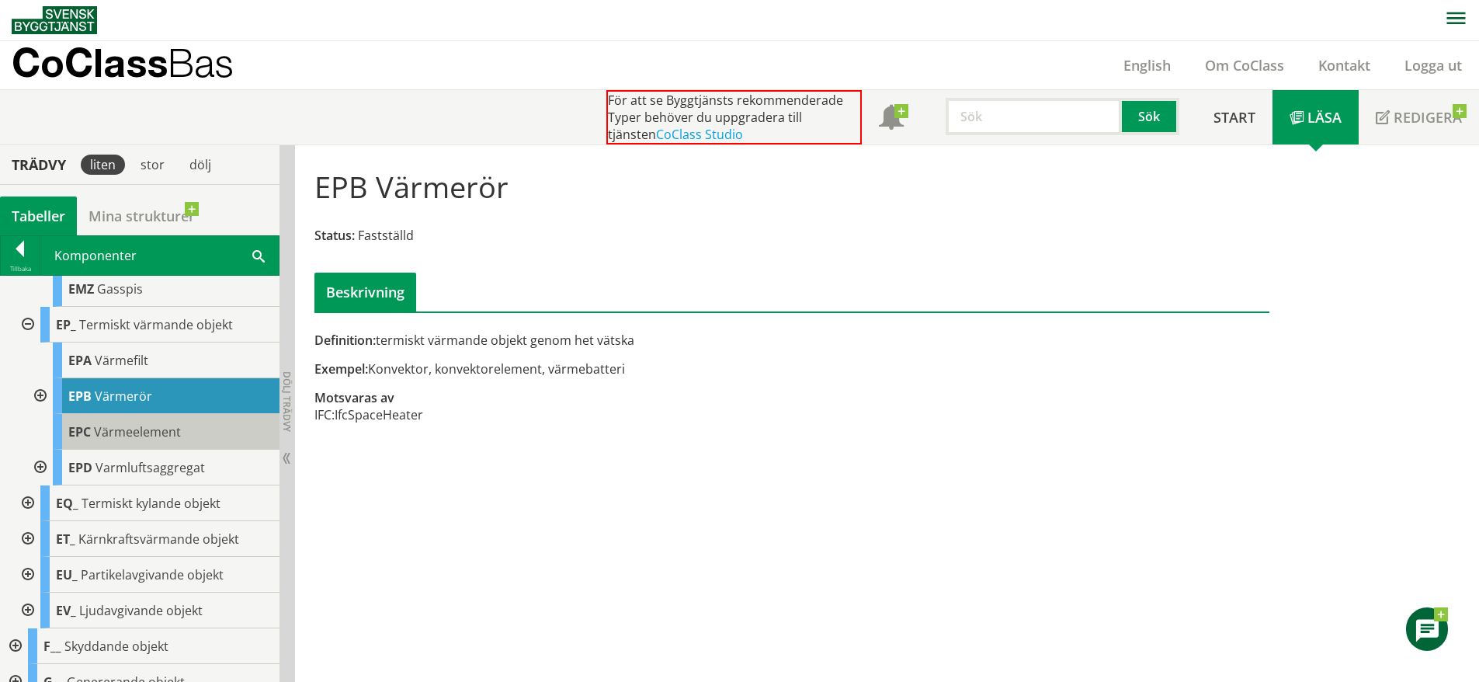
click at [155, 440] on span "Värmeelement" at bounding box center [137, 431] width 87 height 17
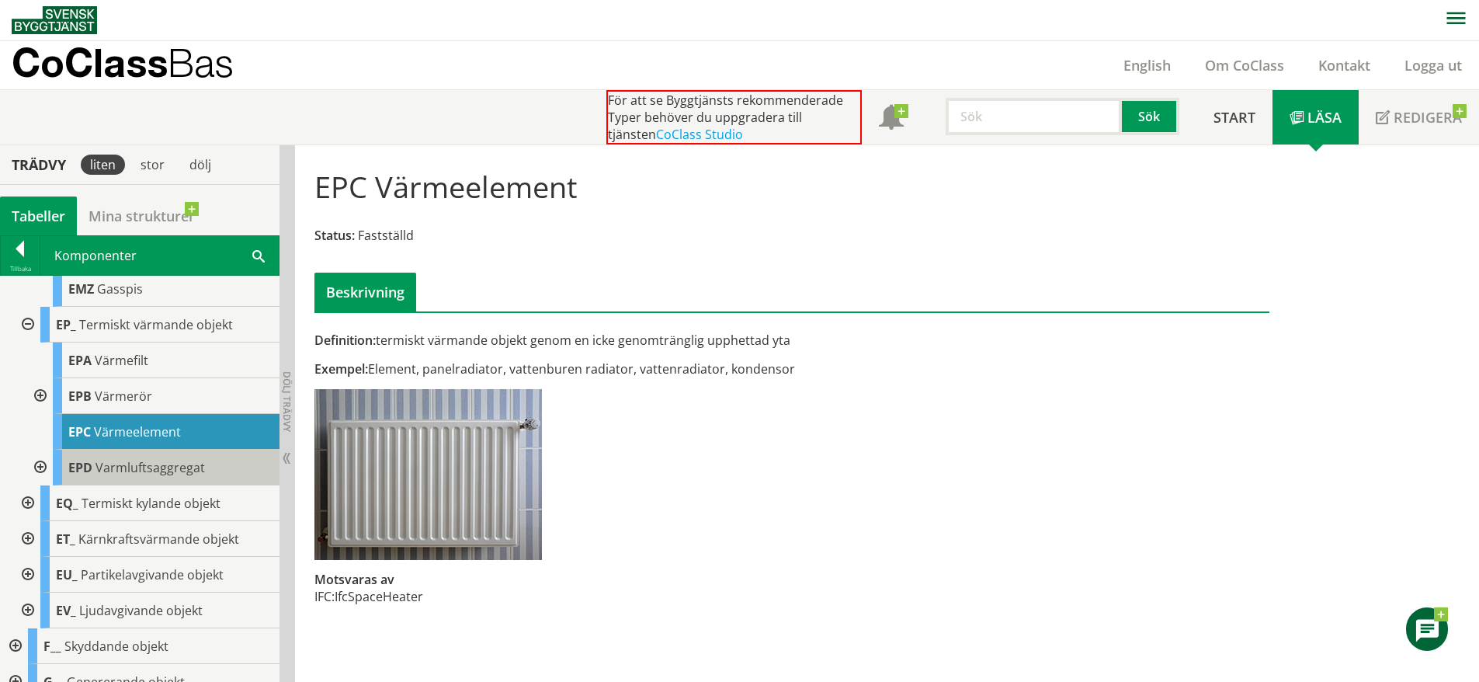
click at [193, 485] on div "EPD Varmluftsaggregat" at bounding box center [166, 468] width 227 height 36
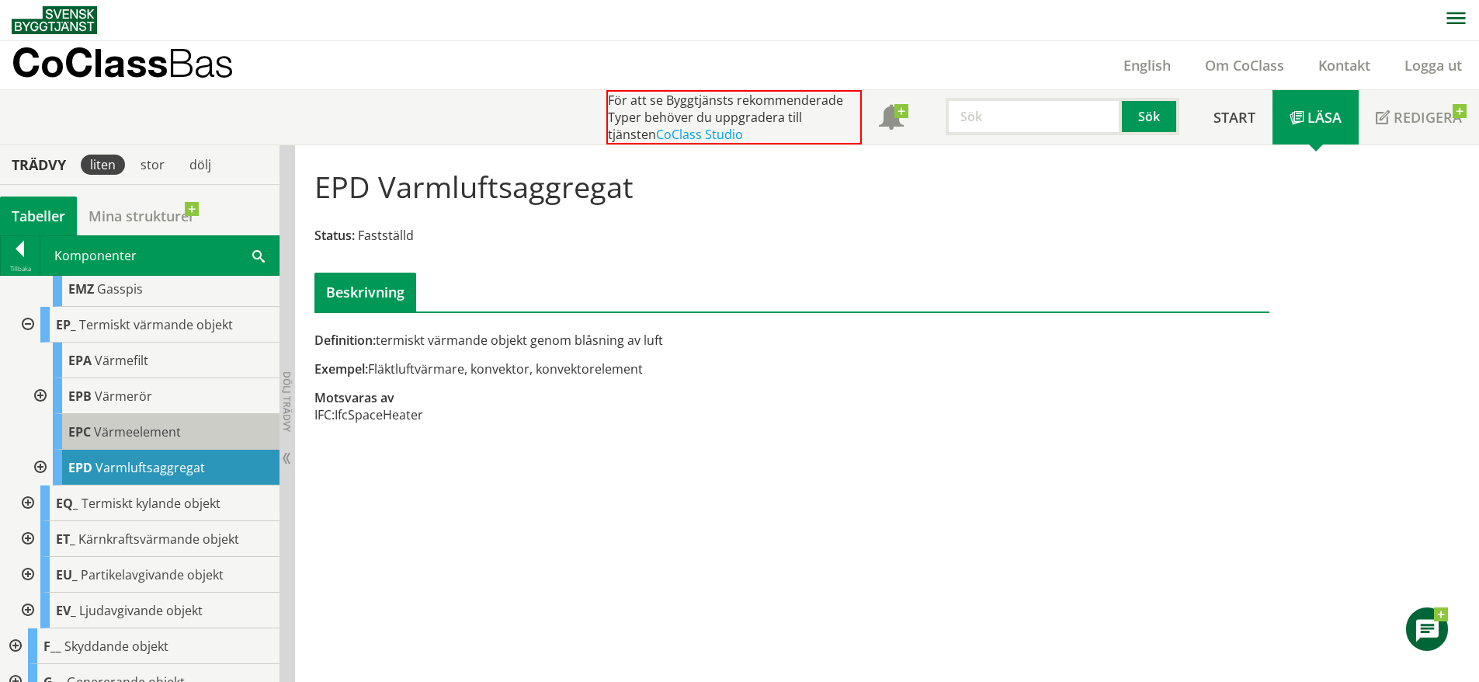
click at [178, 440] on span "Värmeelement" at bounding box center [137, 431] width 87 height 17
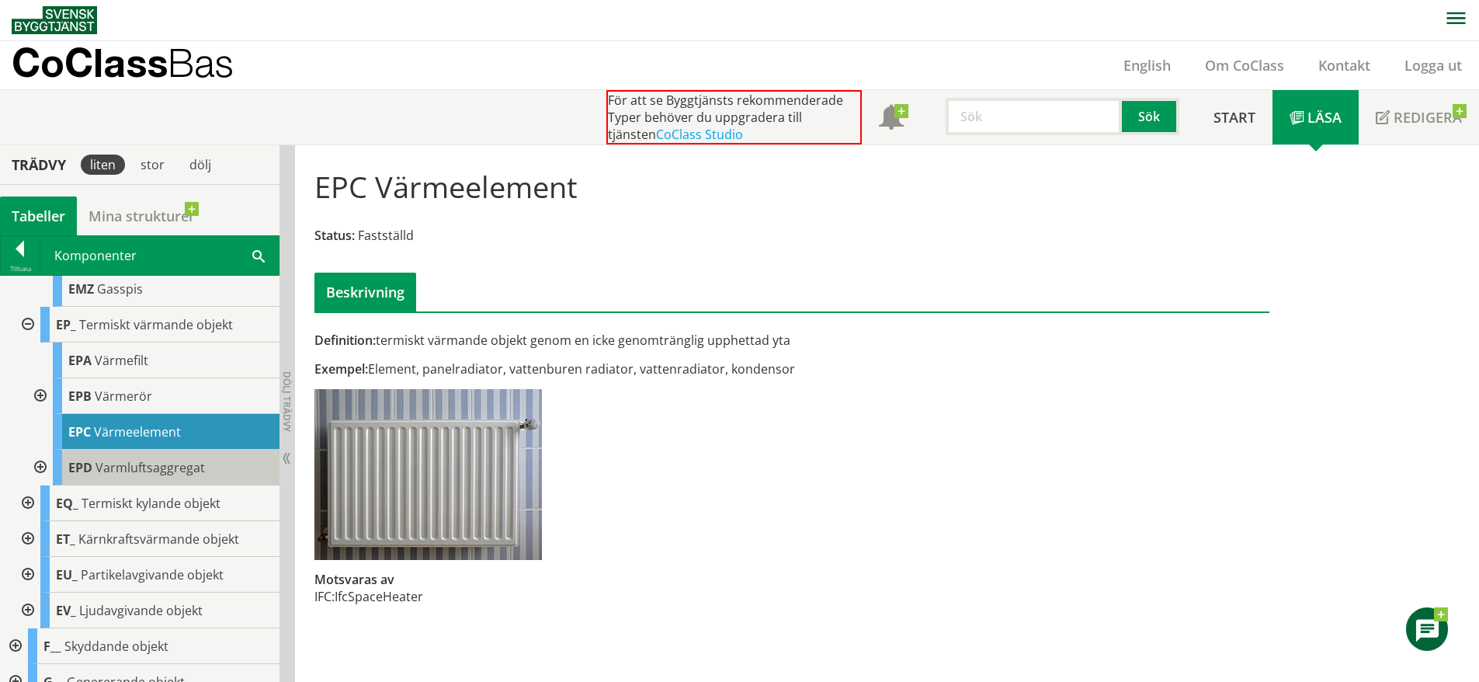
click at [171, 476] on span "Varmluftsaggregat" at bounding box center [150, 467] width 109 height 17
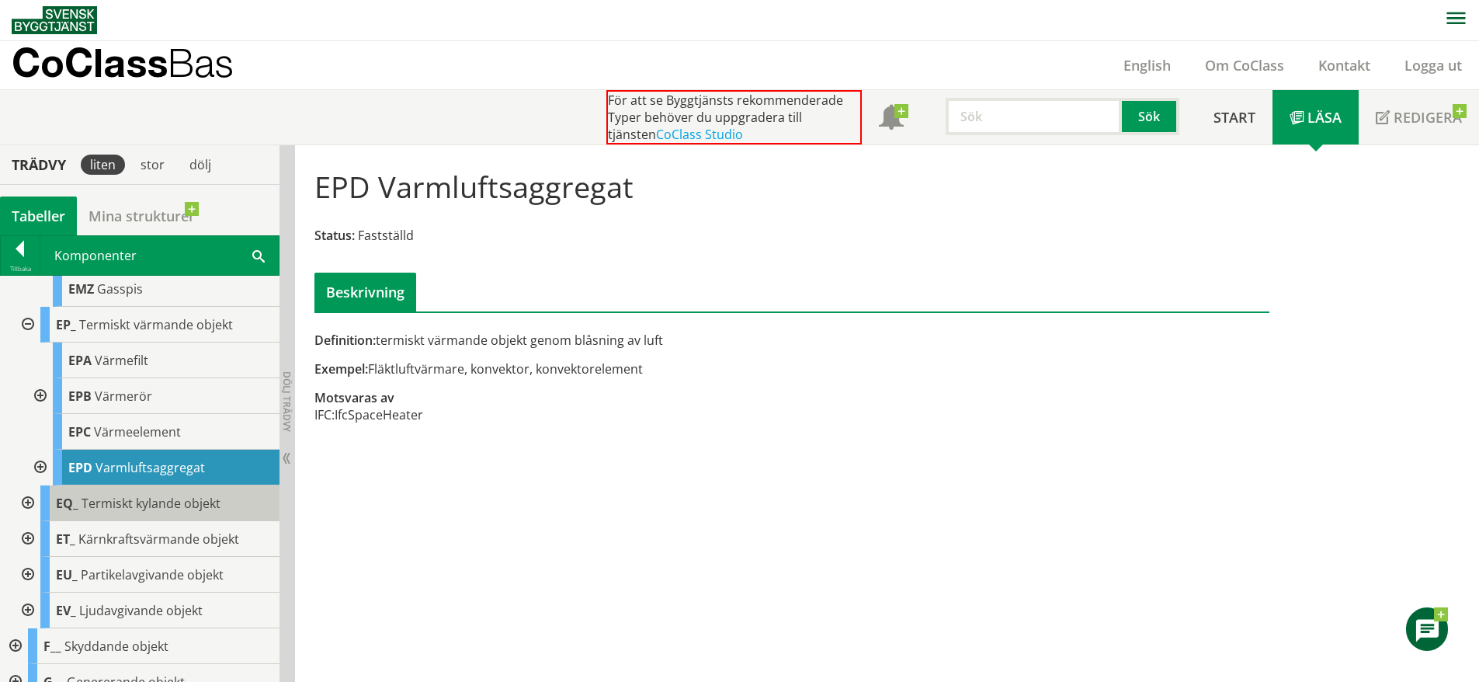
click at [132, 512] on span "Termiskt kylande objekt" at bounding box center [151, 503] width 139 height 17
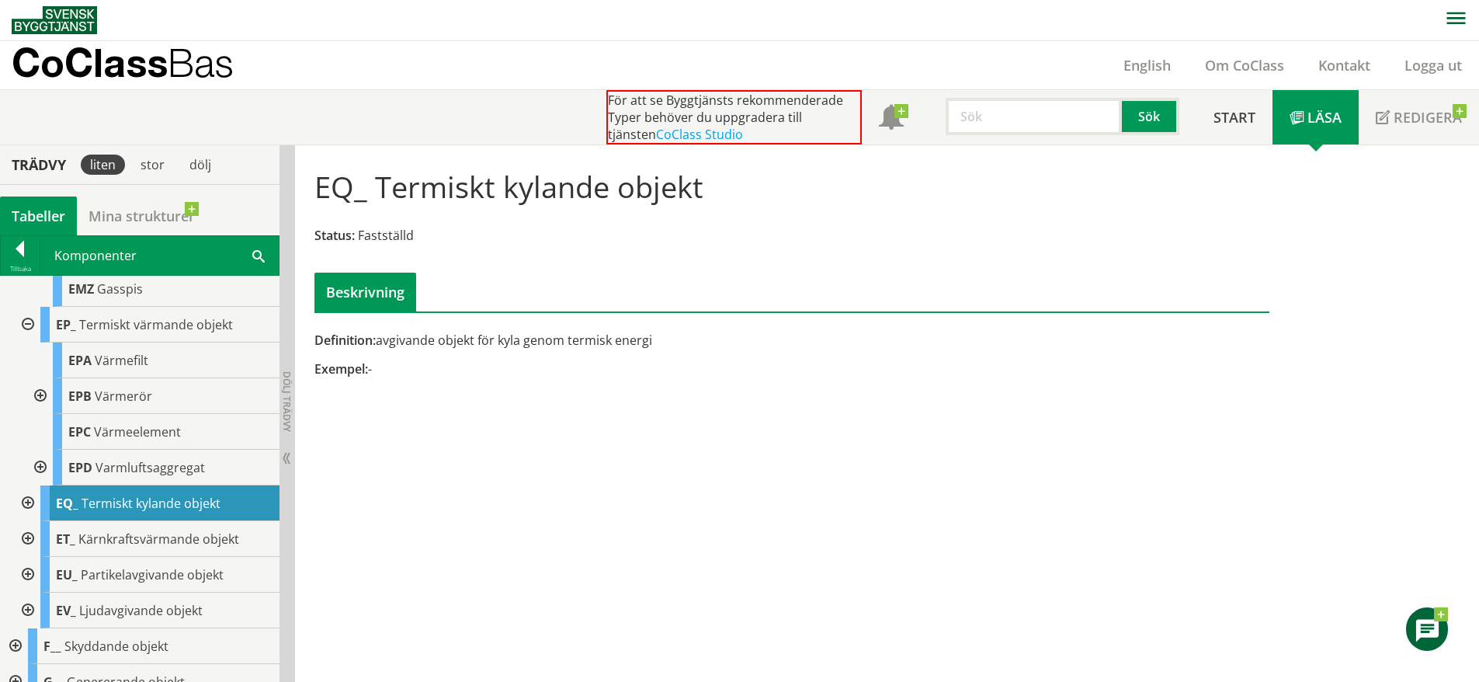
click at [29, 521] on div at bounding box center [26, 503] width 28 height 36
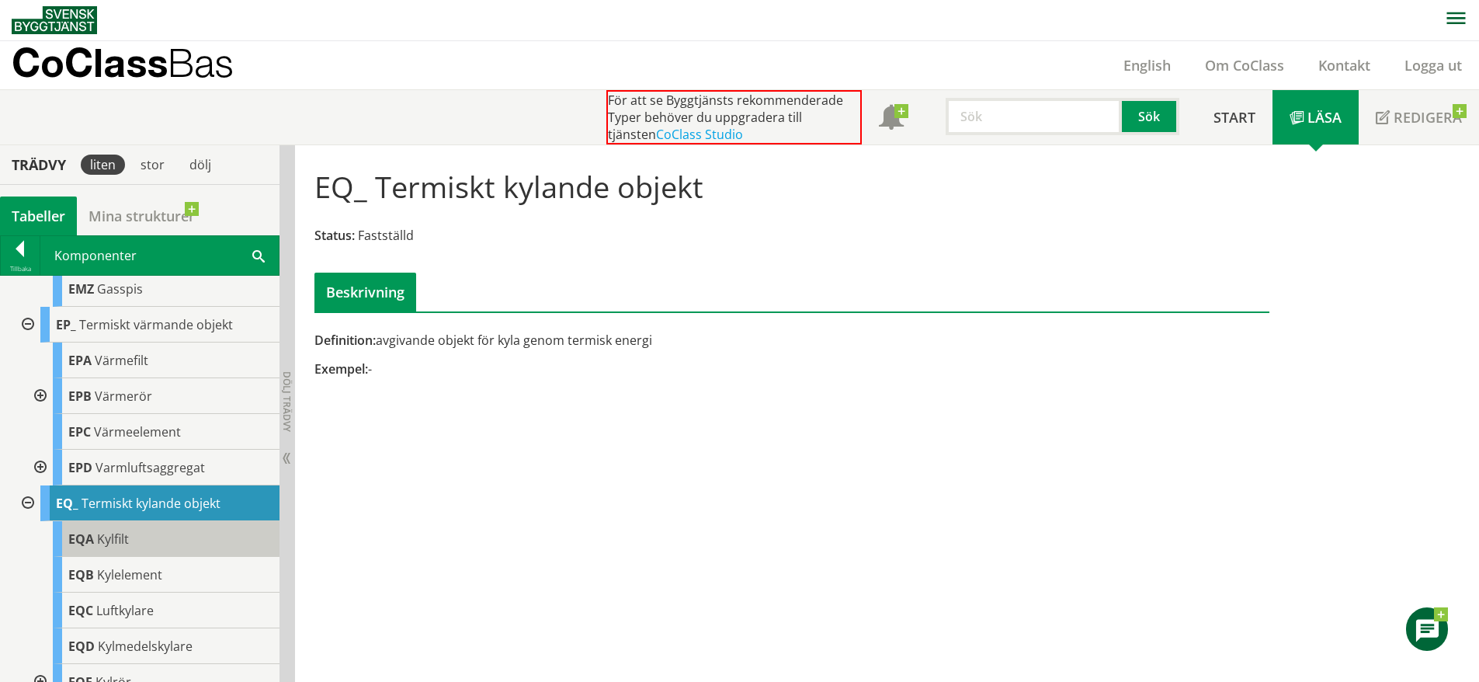
click at [104, 547] on span "Kylfilt" at bounding box center [113, 538] width 32 height 17
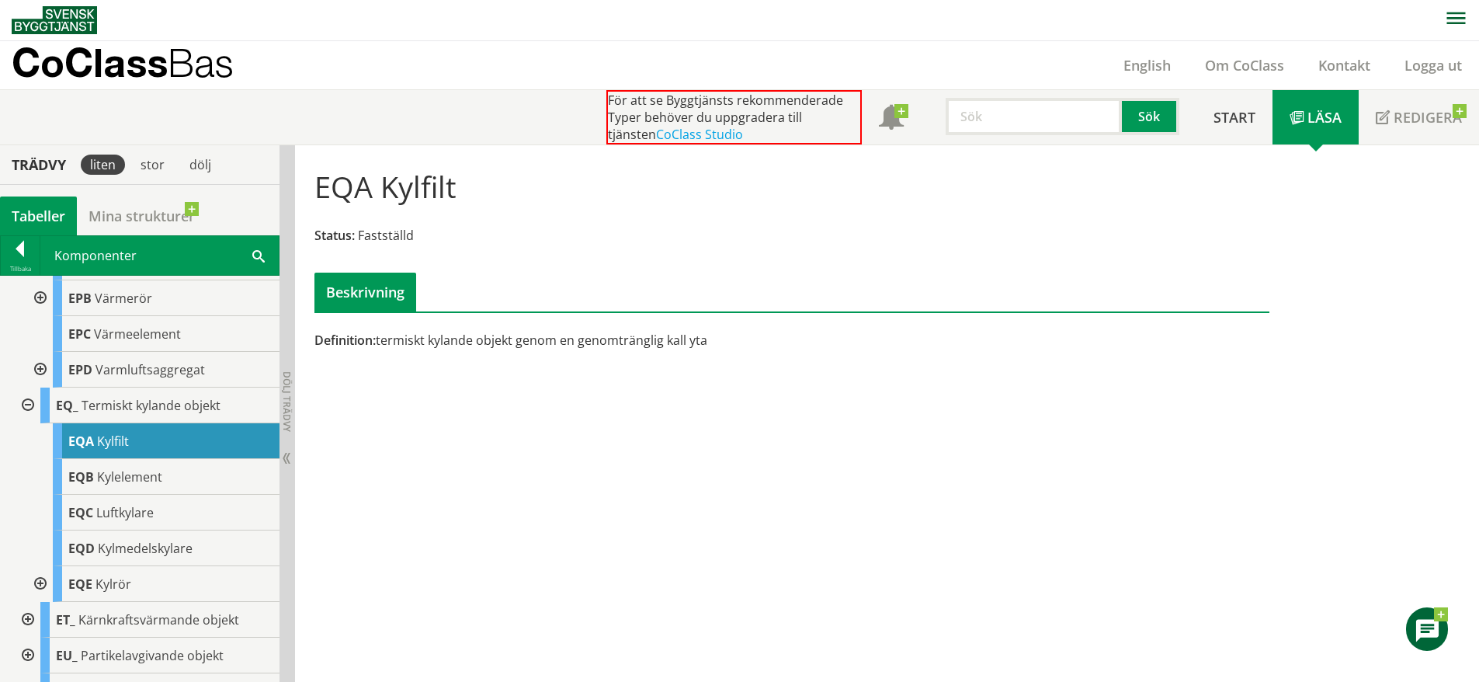
scroll to position [2422, 0]
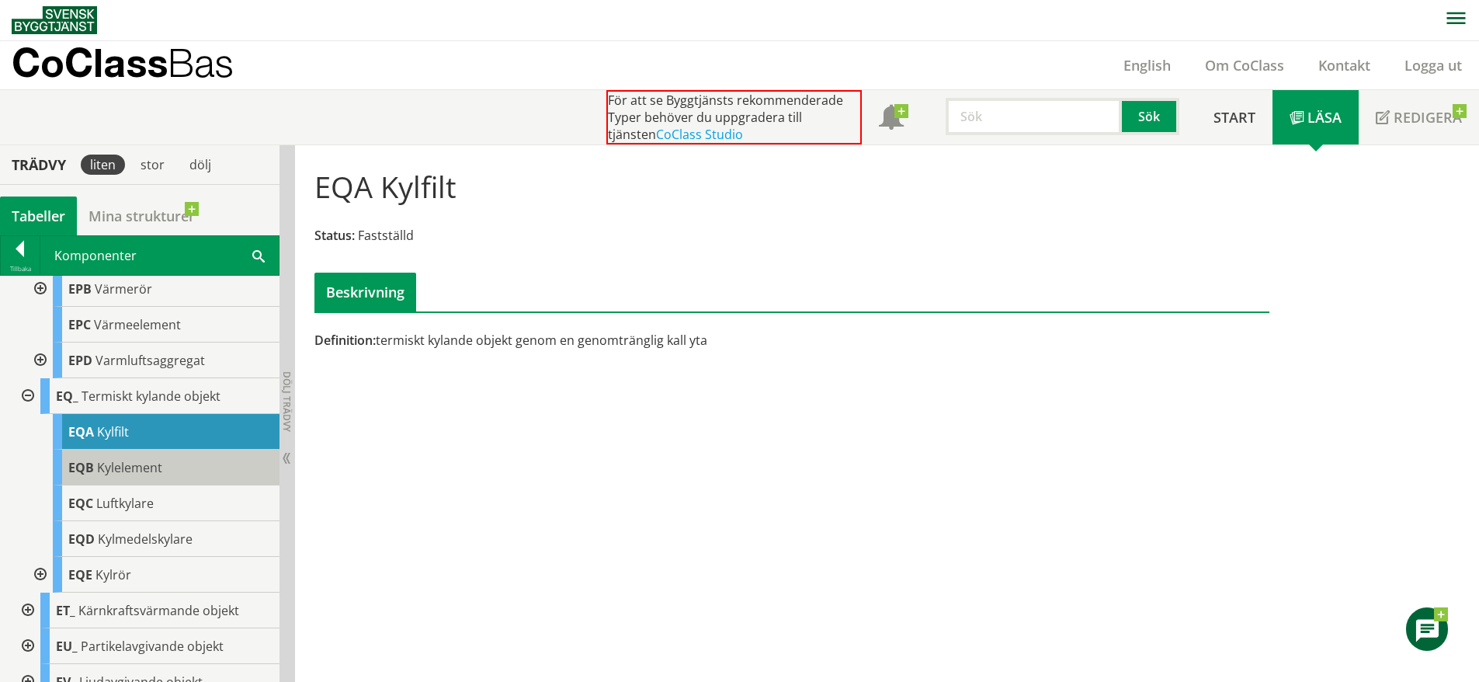
click at [144, 485] on div "EQB Kylelement" at bounding box center [166, 468] width 227 height 36
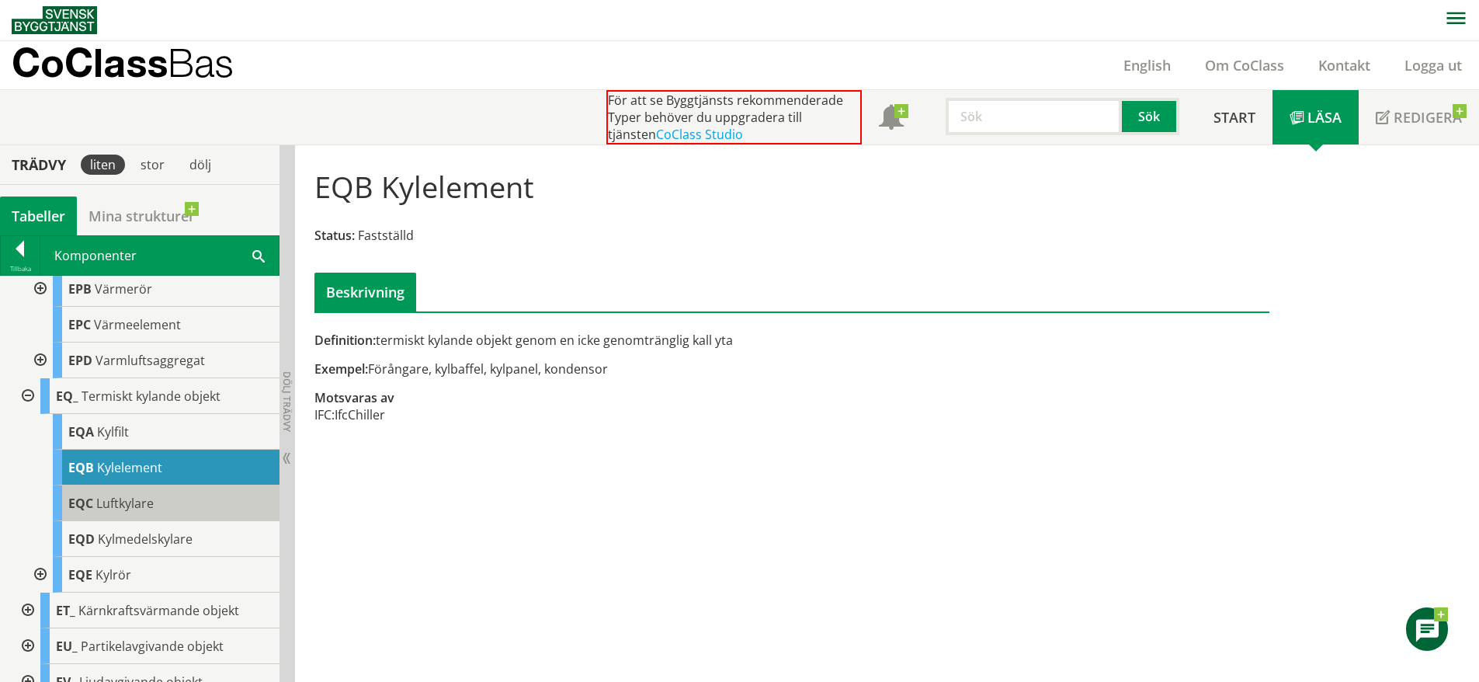
click at [138, 512] on span "Luftkylare" at bounding box center [124, 503] width 57 height 17
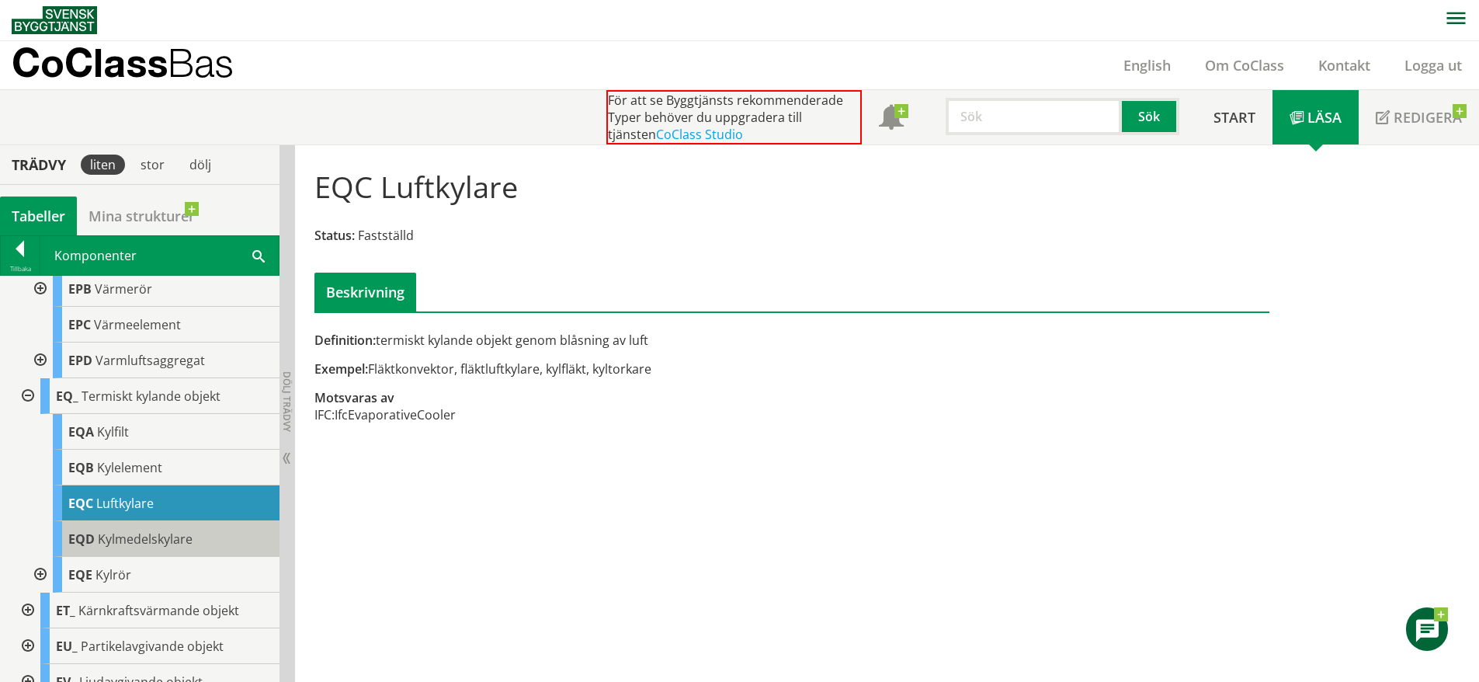
click at [151, 557] on div "EQD Kylmedelskylare" at bounding box center [166, 539] width 227 height 36
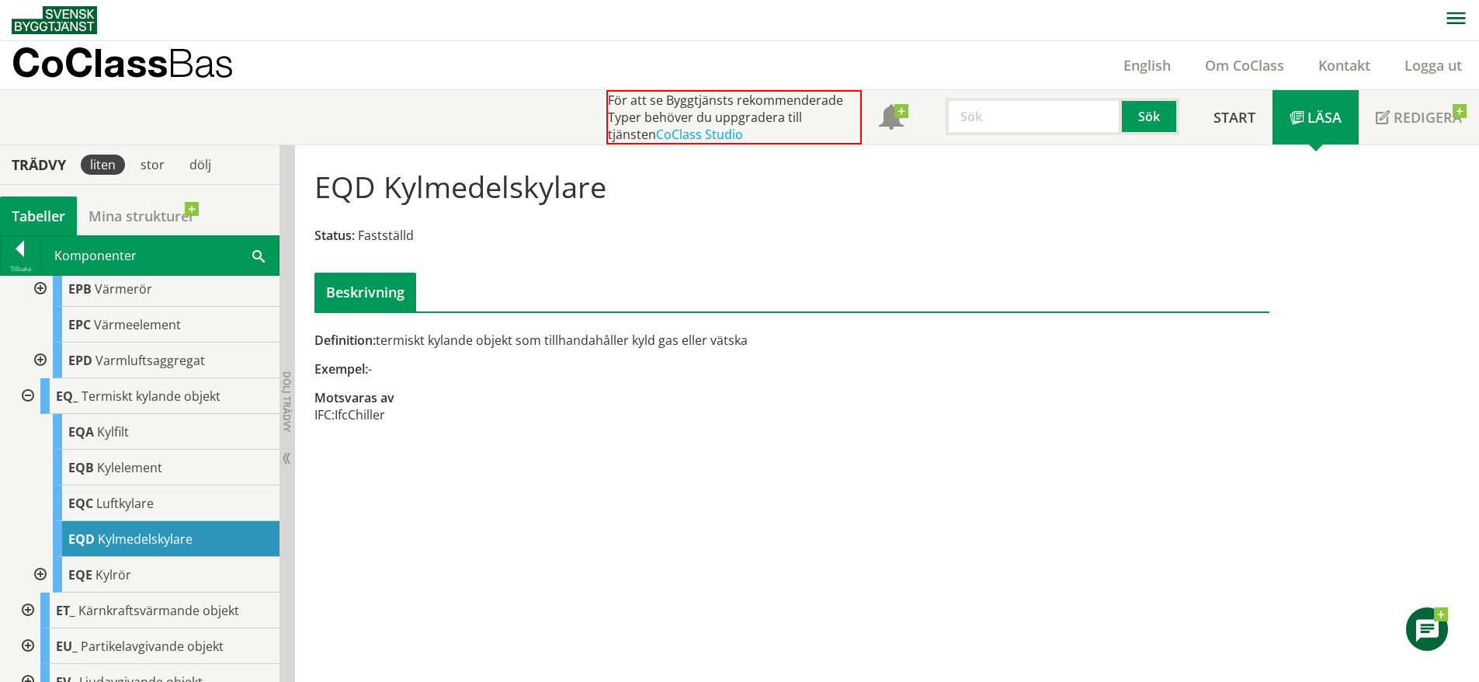
click at [129, 557] on div "EQD Kylmedelskylare" at bounding box center [166, 539] width 227 height 36
click at [103, 593] on div "EQE Kylrör" at bounding box center [166, 575] width 227 height 36
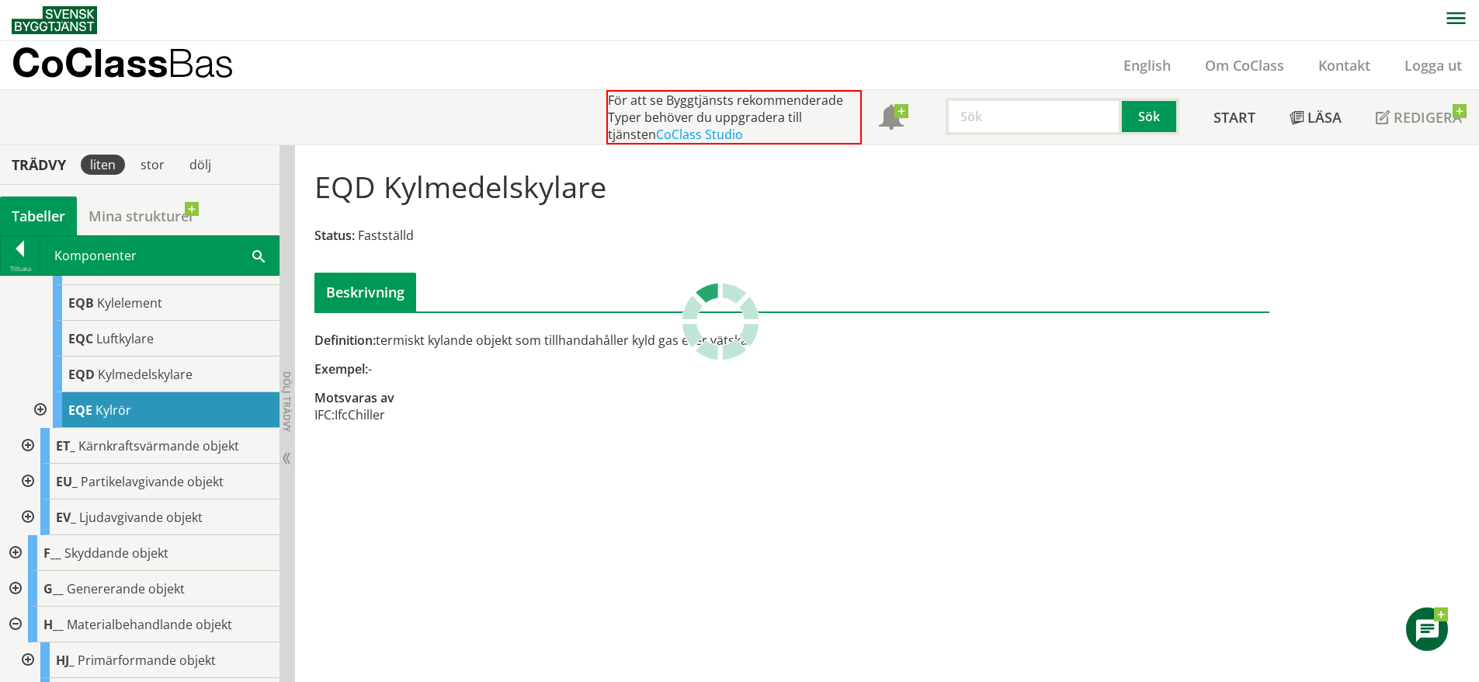
scroll to position [2611, 0]
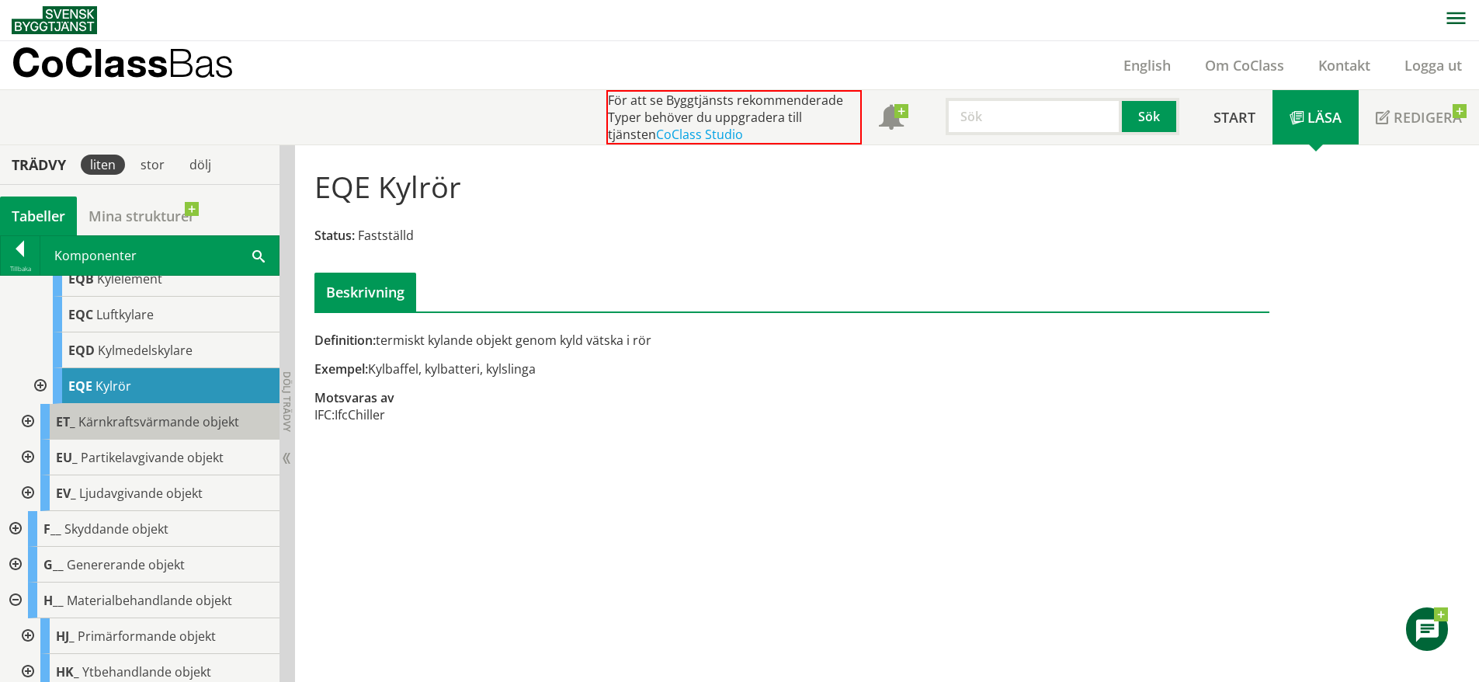
click at [81, 430] on span "Kärnkraftsvärmande objekt" at bounding box center [158, 421] width 161 height 17
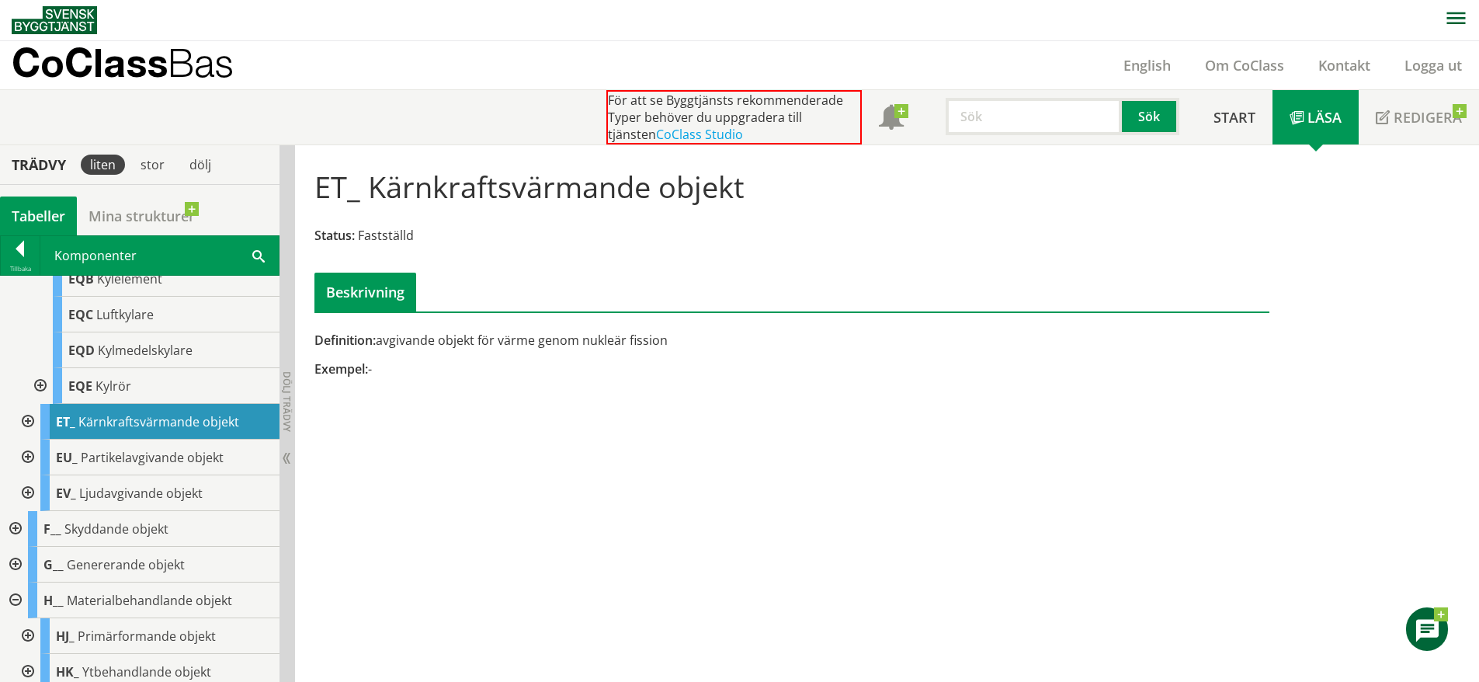
click at [26, 440] on div at bounding box center [26, 422] width 28 height 36
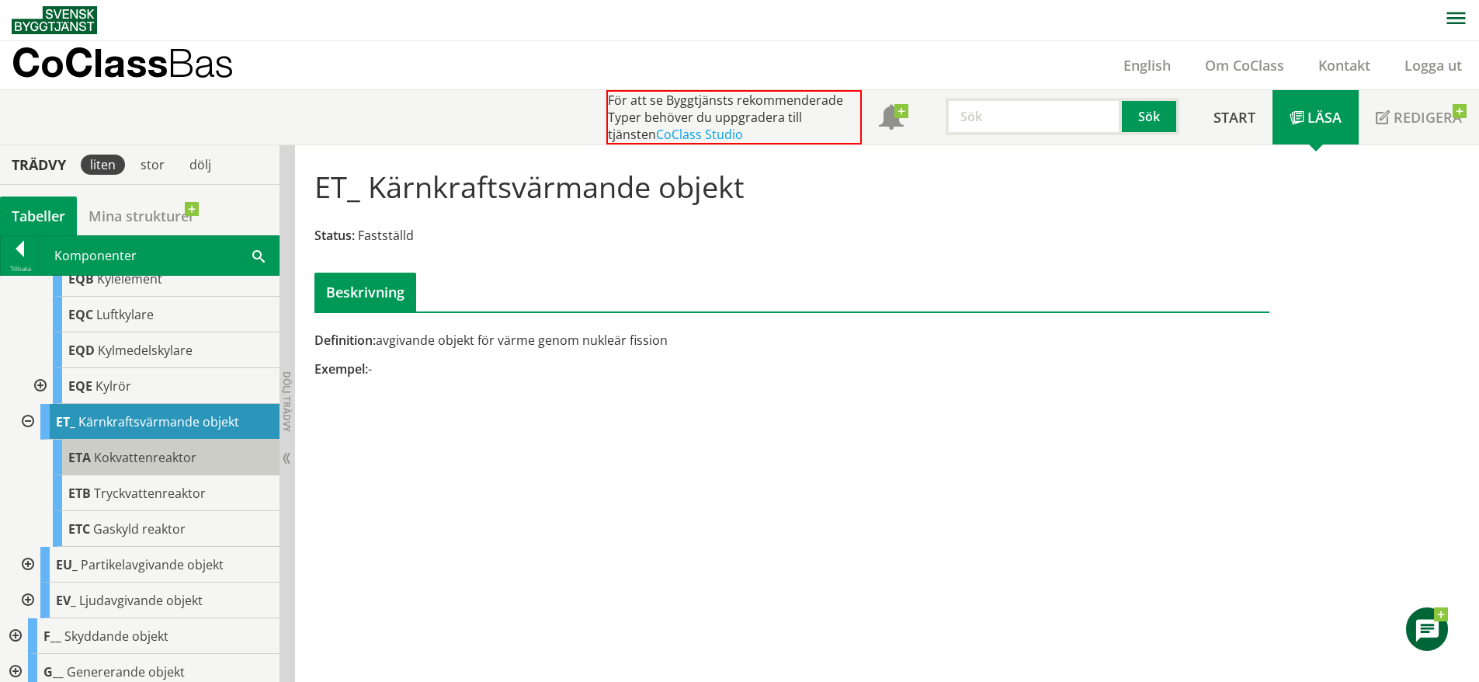
click at [115, 466] on span "Kokvattenreaktor" at bounding box center [145, 457] width 103 height 17
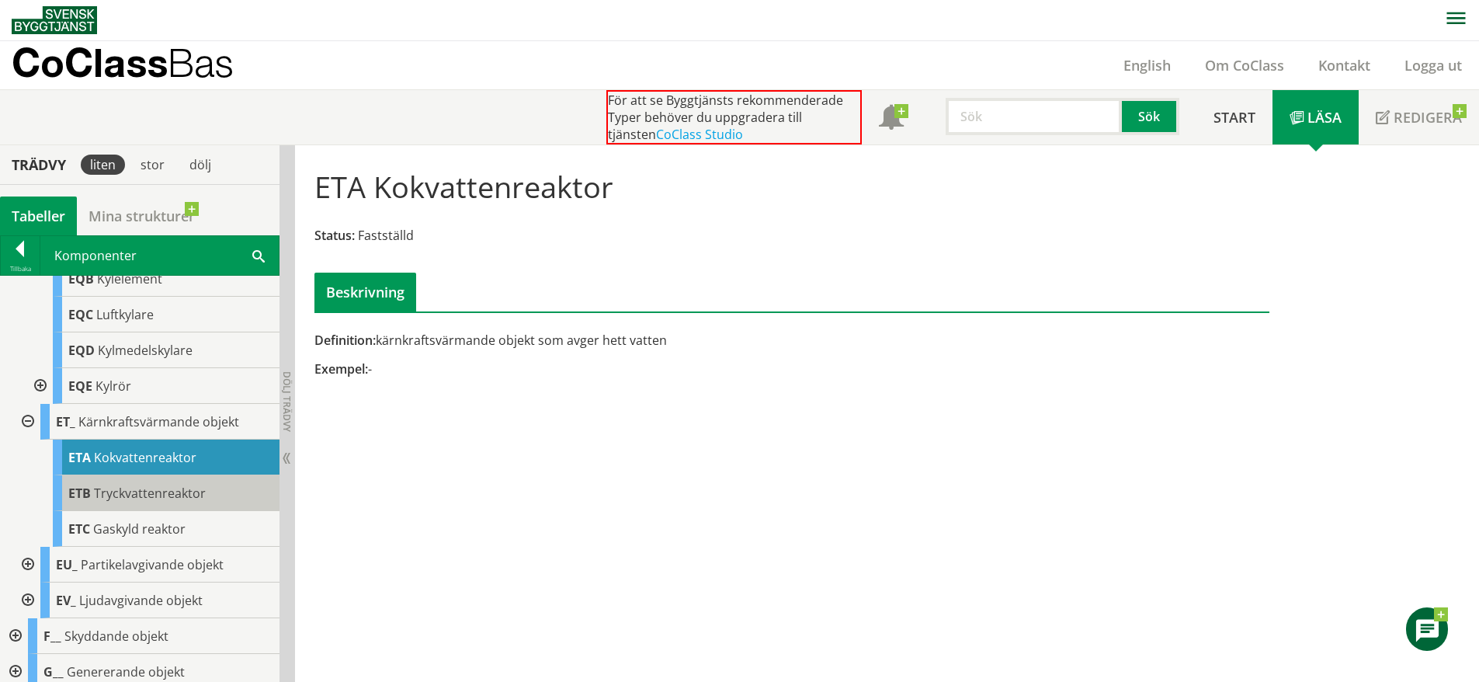
click at [152, 511] on div "ETB Tryckvattenreaktor" at bounding box center [166, 493] width 227 height 36
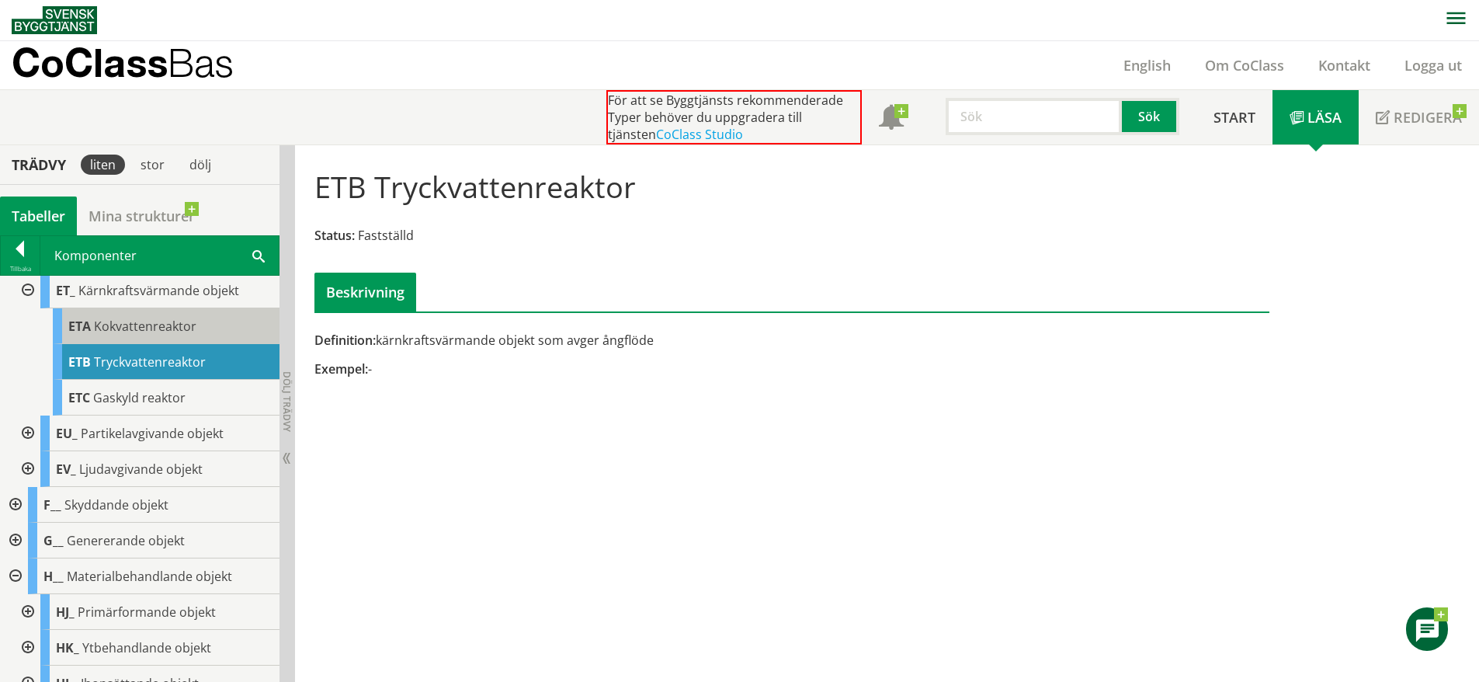
scroll to position [2761, 0]
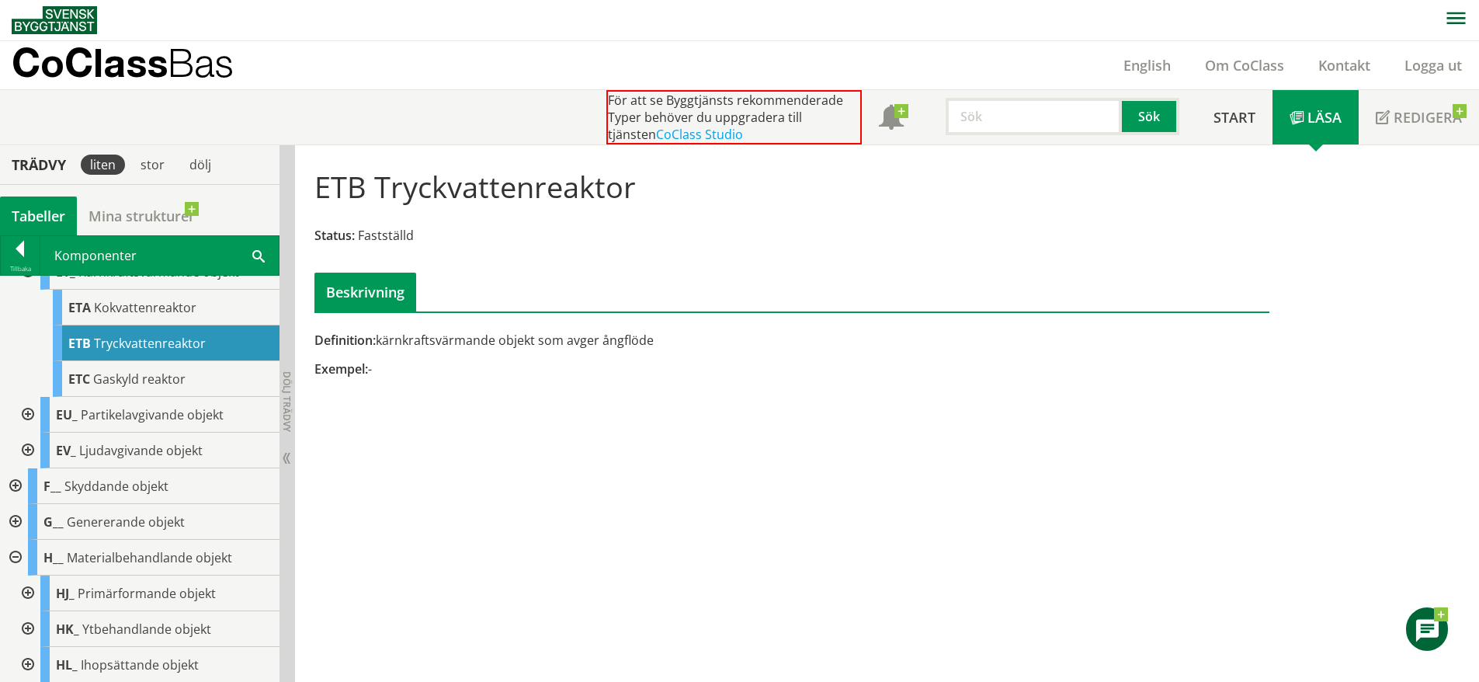
click at [26, 433] on div at bounding box center [26, 415] width 28 height 36
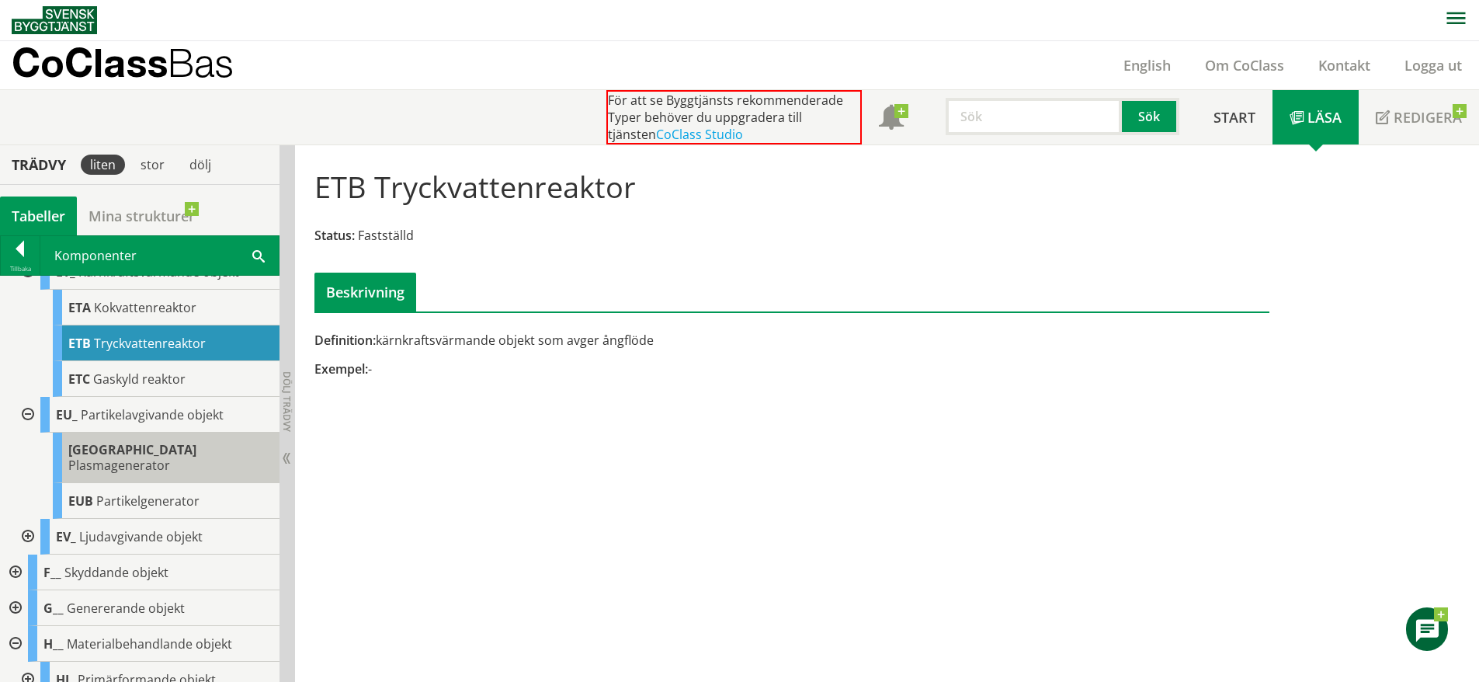
click at [141, 483] on div "EUA Plasmagenerator" at bounding box center [166, 458] width 227 height 50
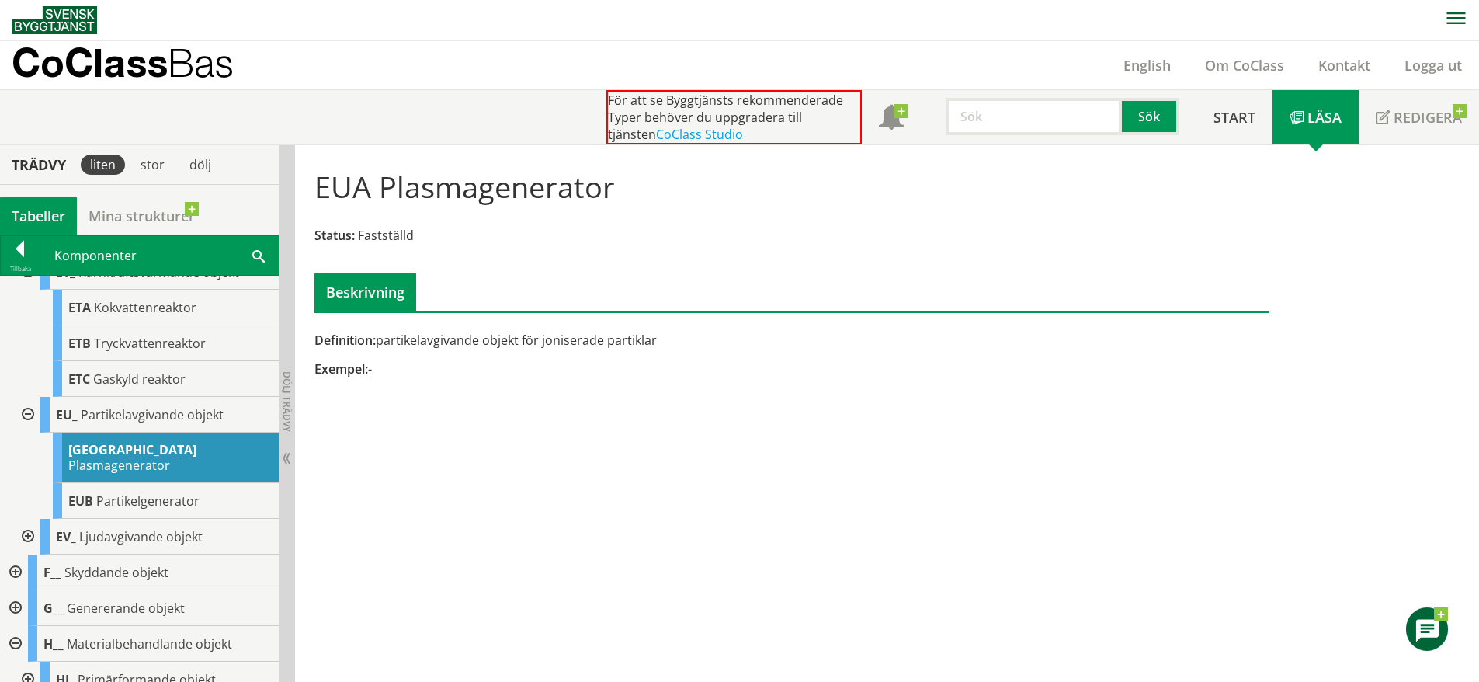
click at [32, 554] on div at bounding box center [26, 537] width 28 height 36
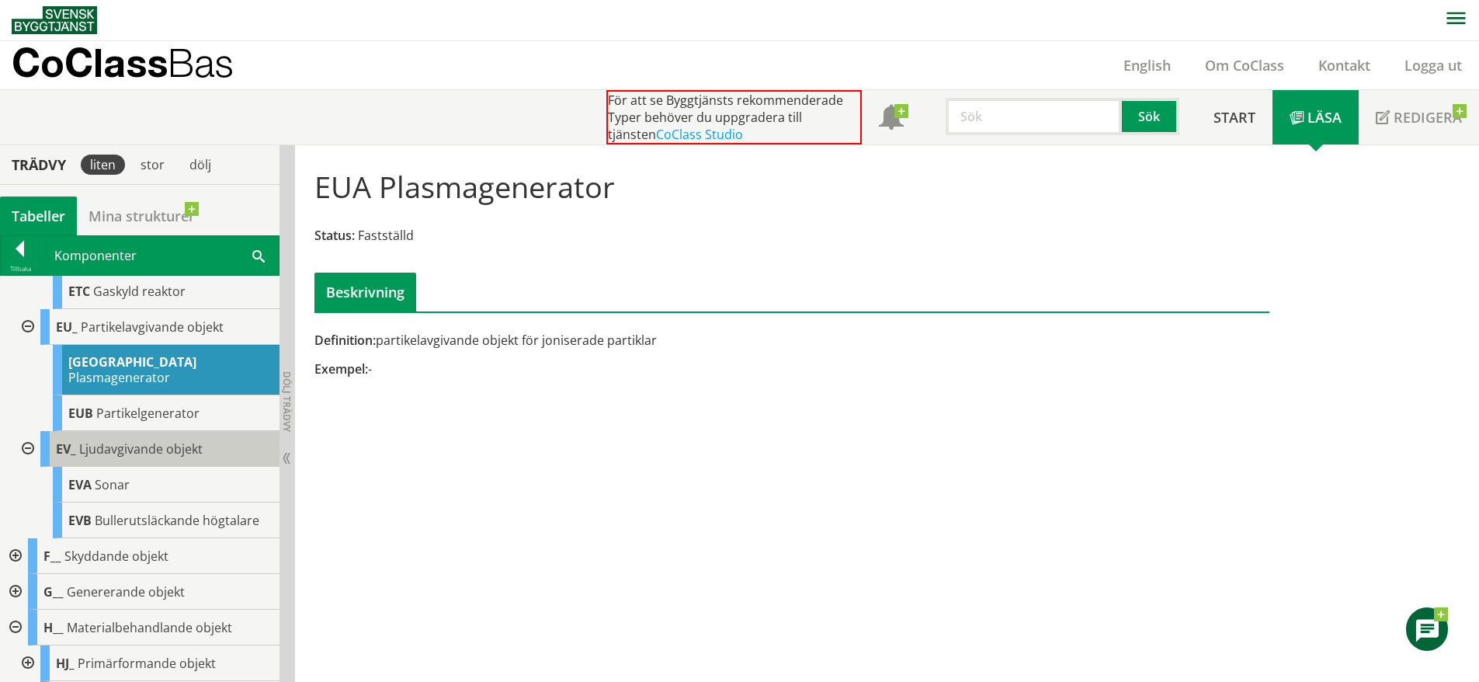
scroll to position [2851, 0]
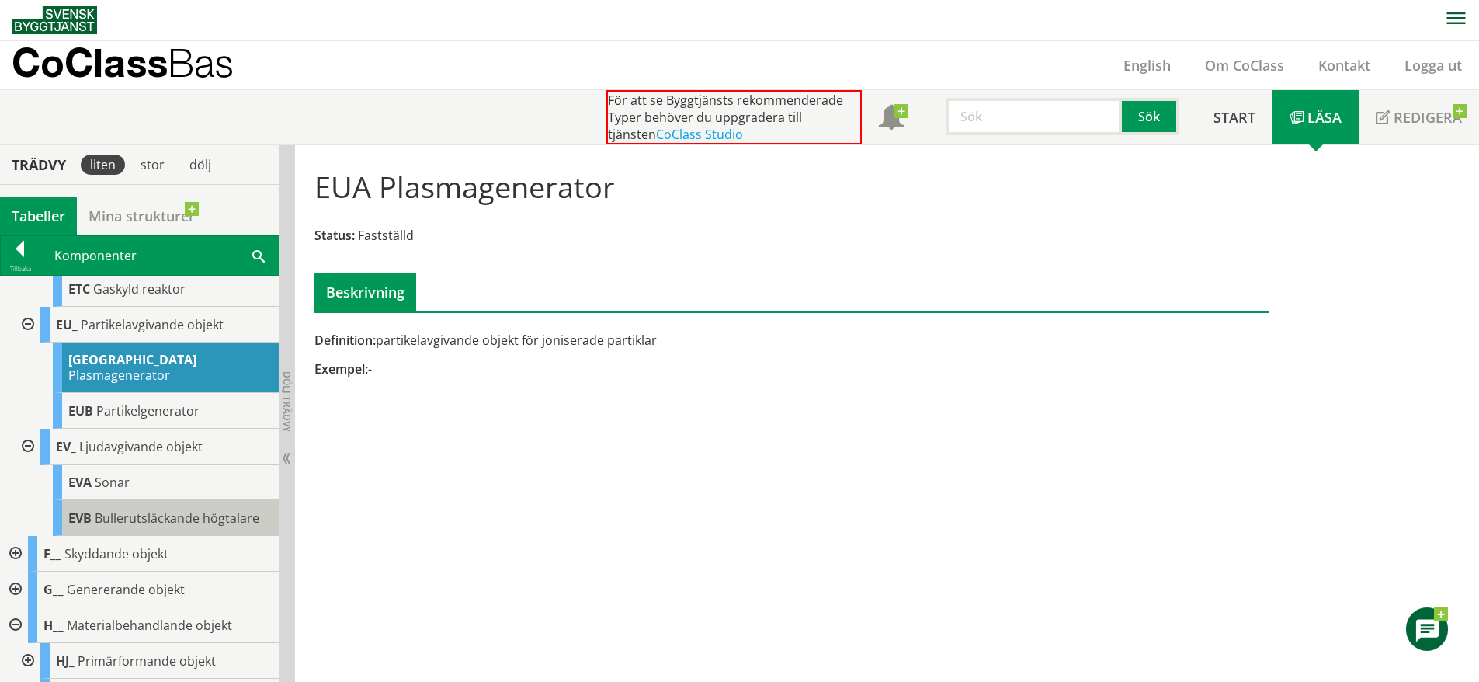
click at [170, 536] on div "EVB Bullerutsläckande högtalare" at bounding box center [166, 518] width 227 height 36
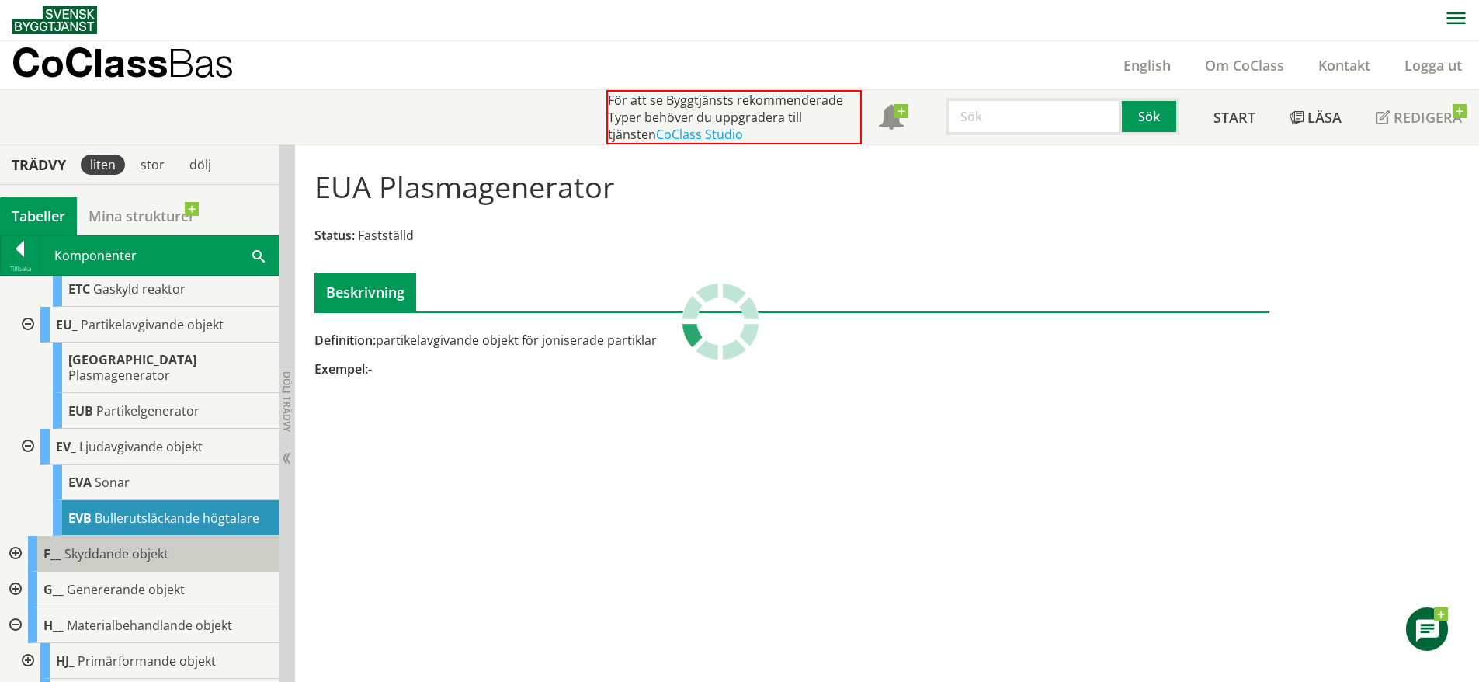
click at [114, 572] on div "F__ Skyddande objekt" at bounding box center [154, 554] width 252 height 36
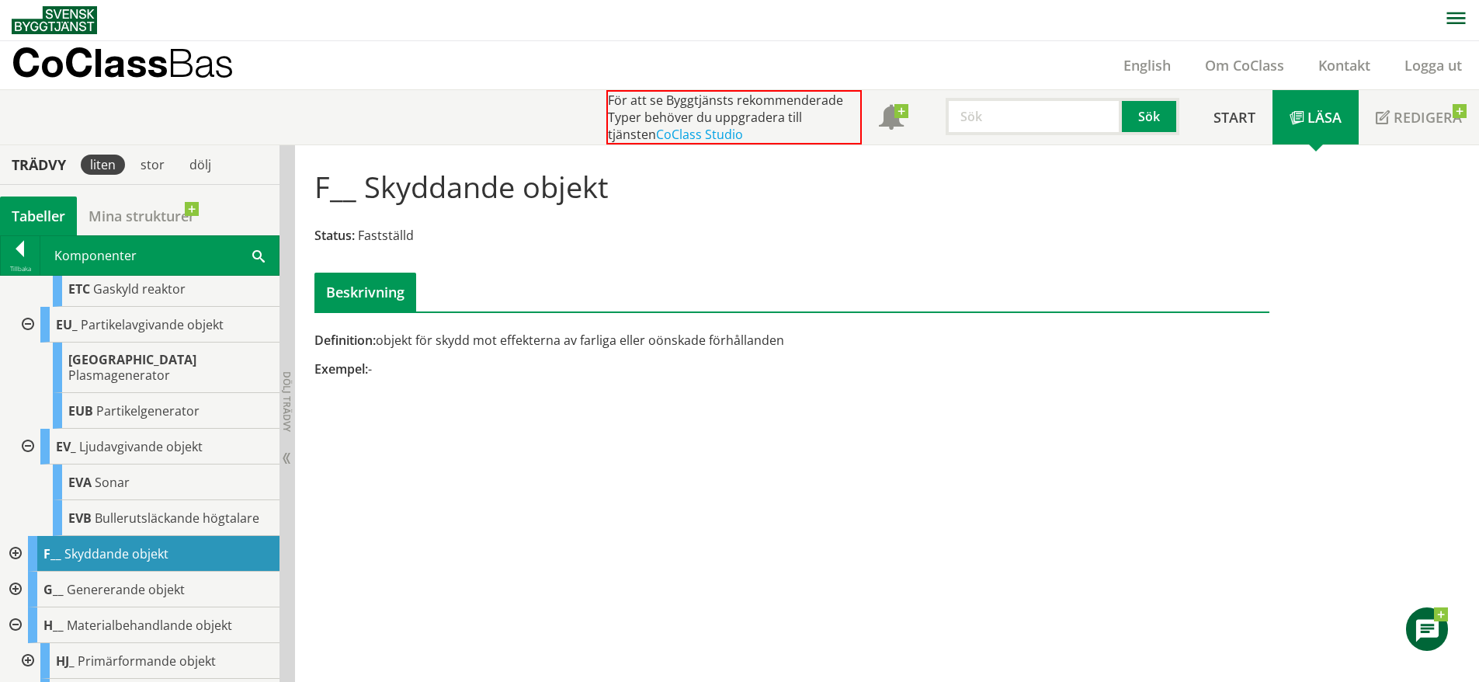
click at [16, 572] on div at bounding box center [14, 554] width 28 height 36
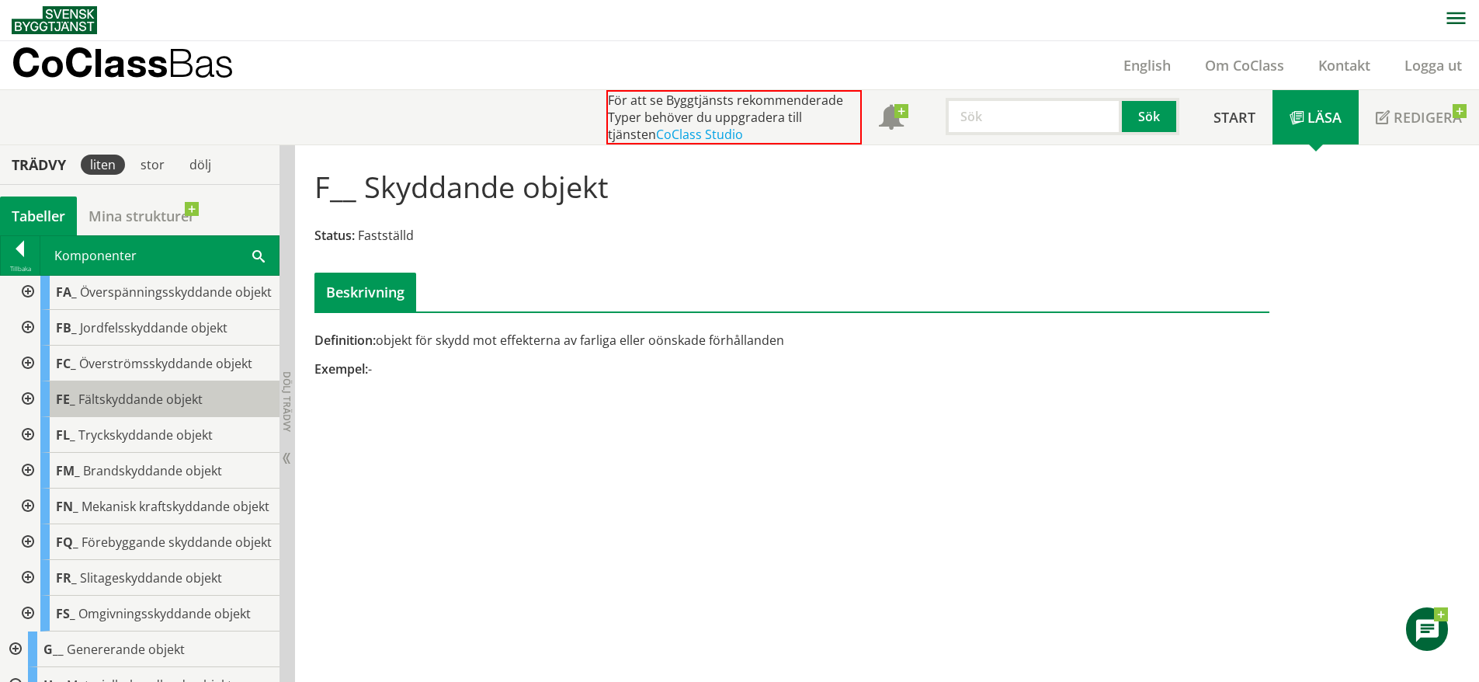
scroll to position [3150, 0]
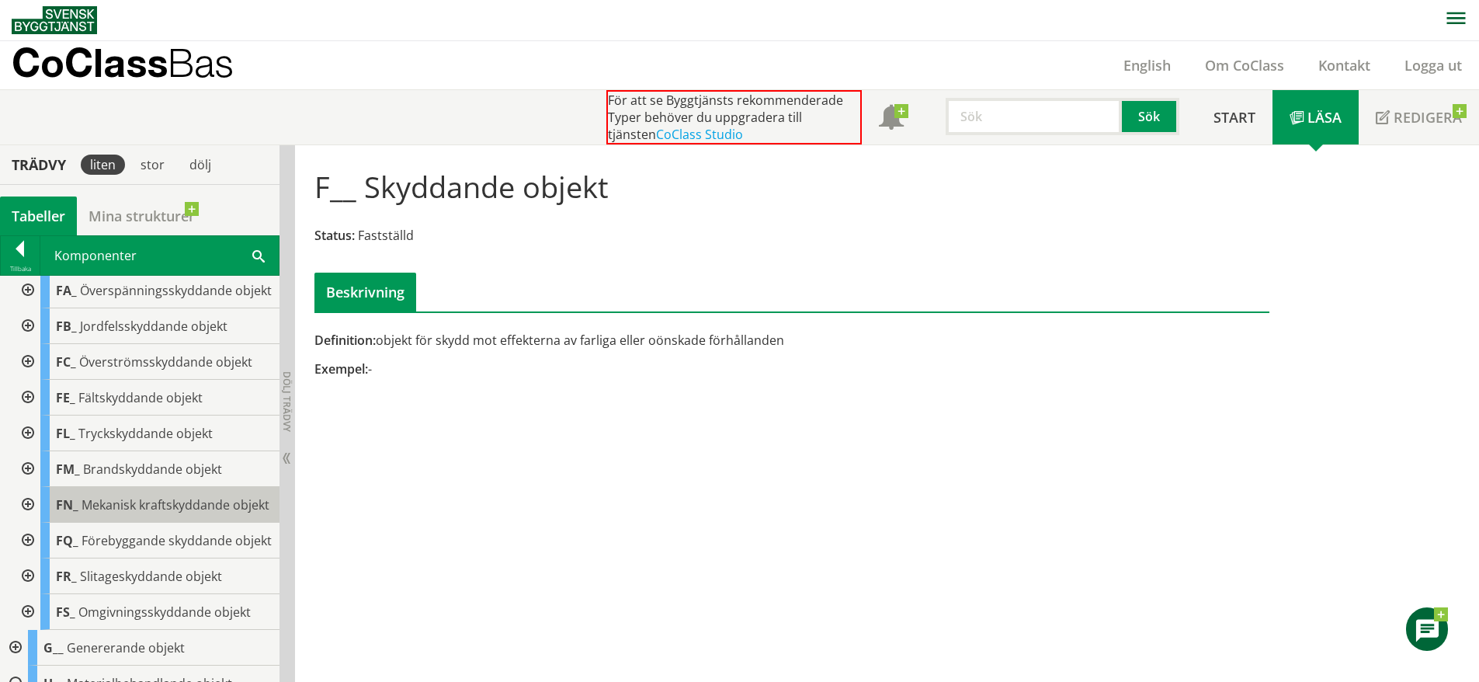
click at [154, 513] on span "Mekanisk kraftskyddande objekt" at bounding box center [176, 504] width 188 height 17
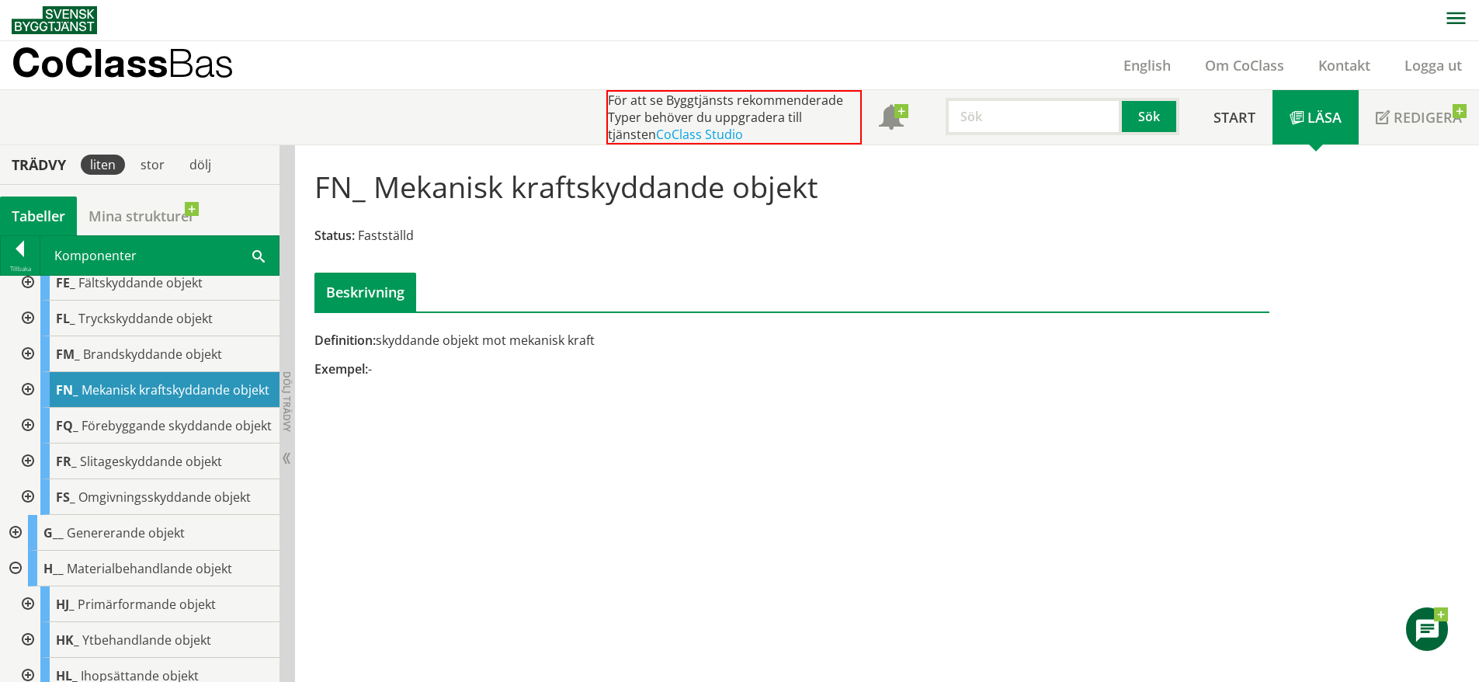
scroll to position [3265, 0]
click at [129, 550] on div "G__ Genererande objekt" at bounding box center [154, 532] width 252 height 36
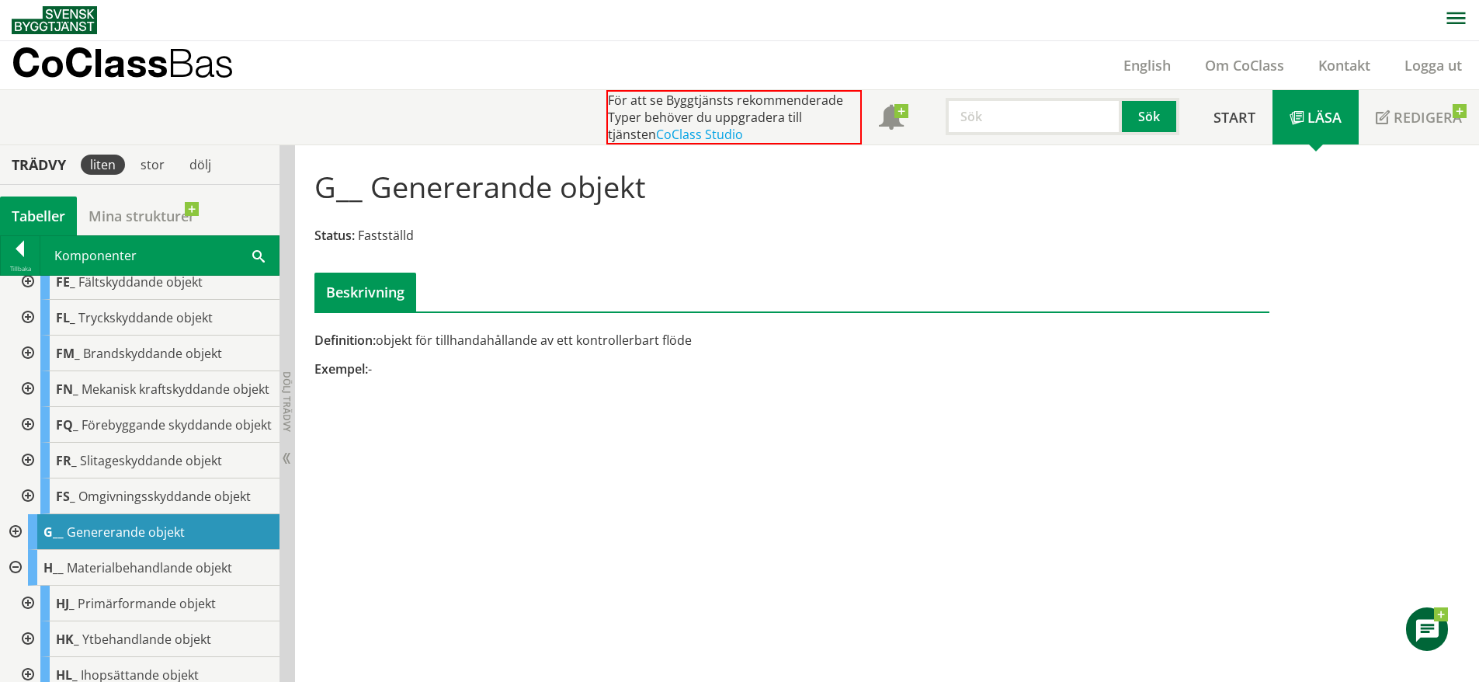
click at [17, 550] on div at bounding box center [14, 532] width 28 height 36
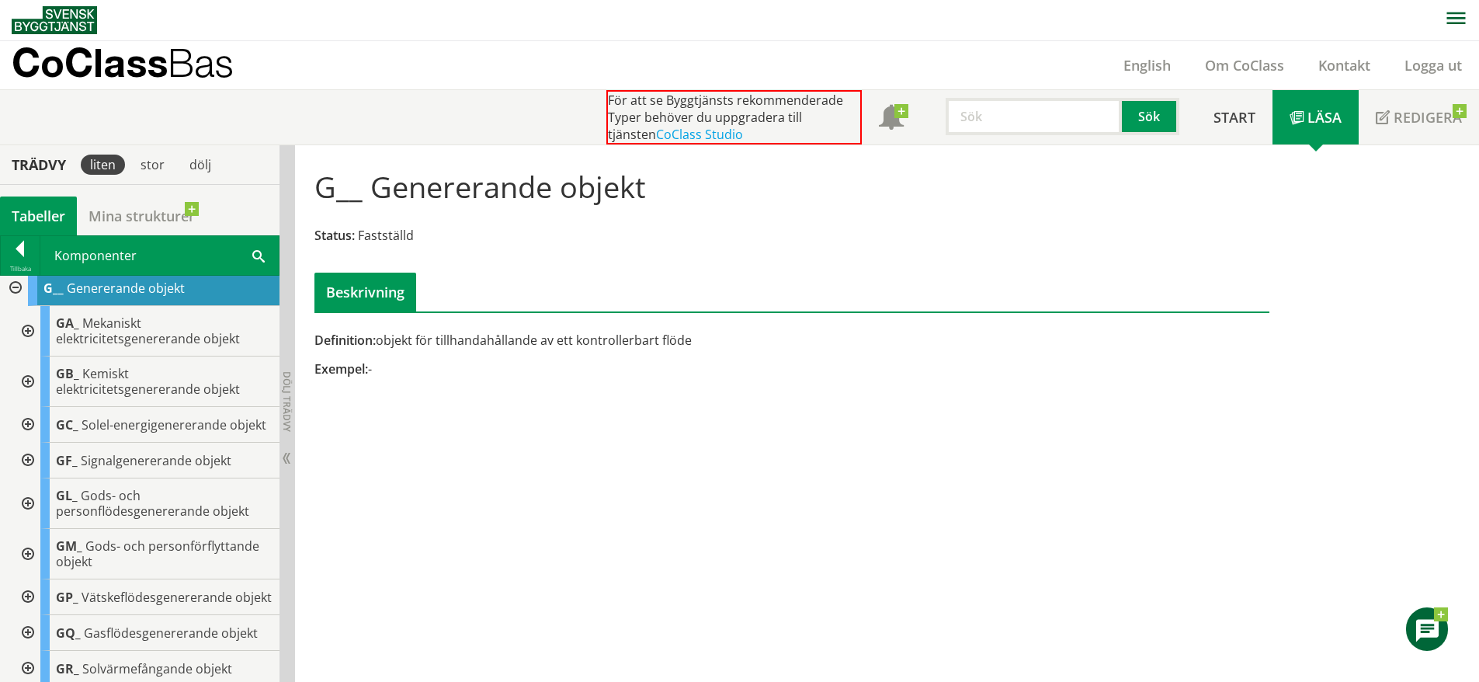
scroll to position [3510, 0]
click at [137, 442] on div "GC_ Solel-energigenererande objekt" at bounding box center [159, 424] width 239 height 36
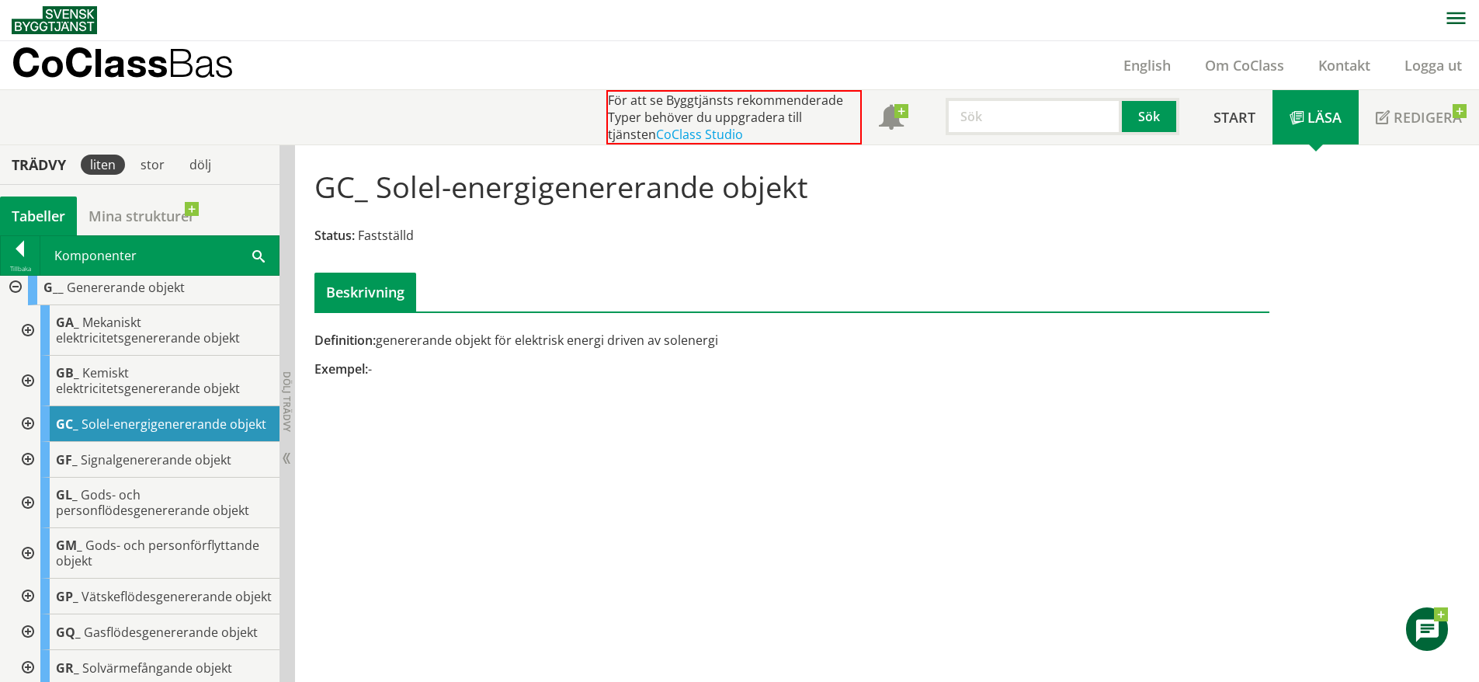
click at [30, 442] on div at bounding box center [26, 424] width 28 height 36
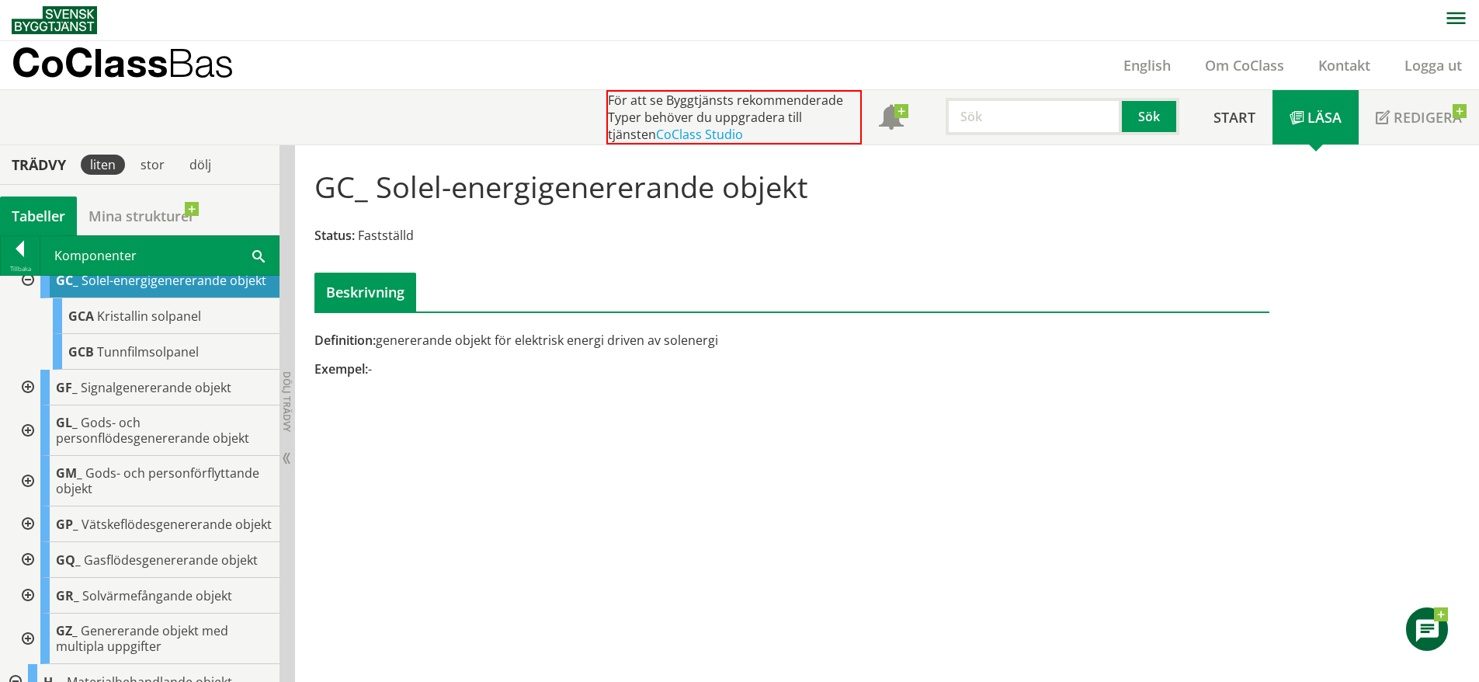
scroll to position [3672, 0]
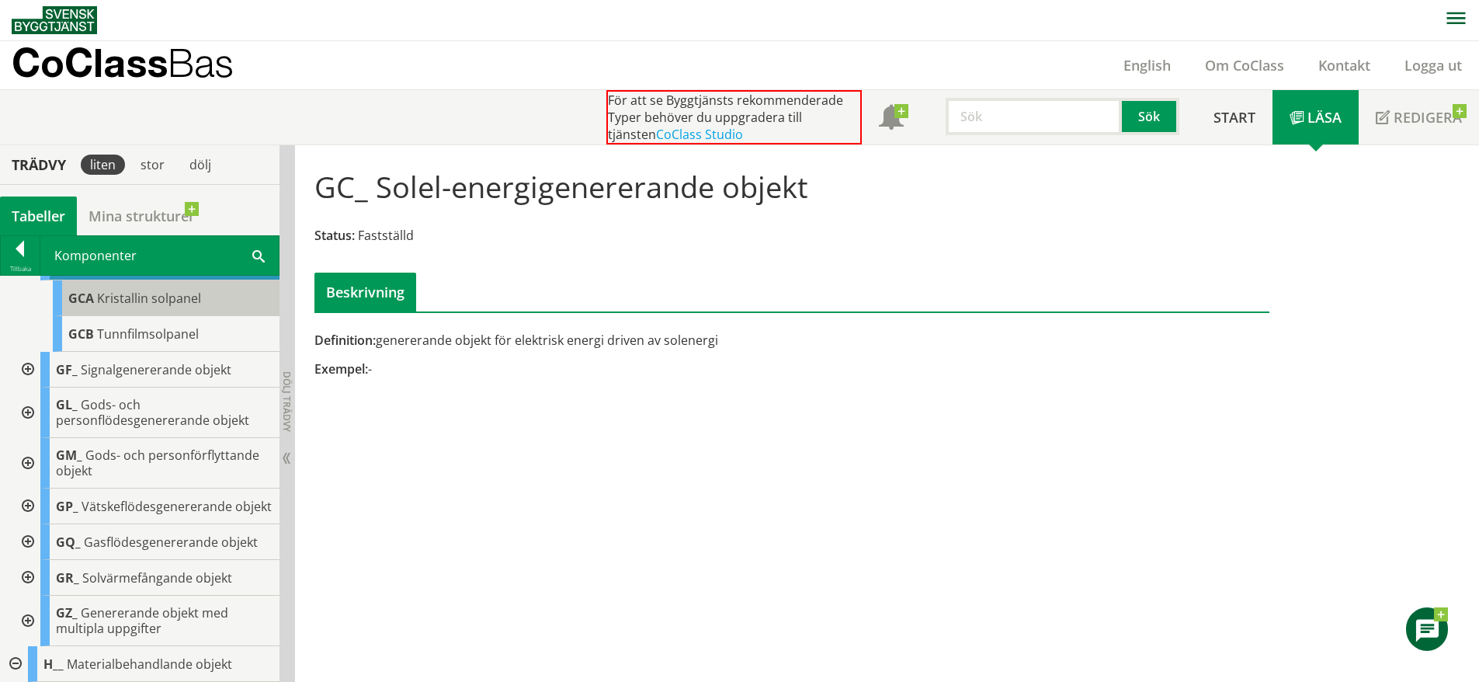
click at [155, 307] on span "Kristallin solpanel" at bounding box center [149, 298] width 104 height 17
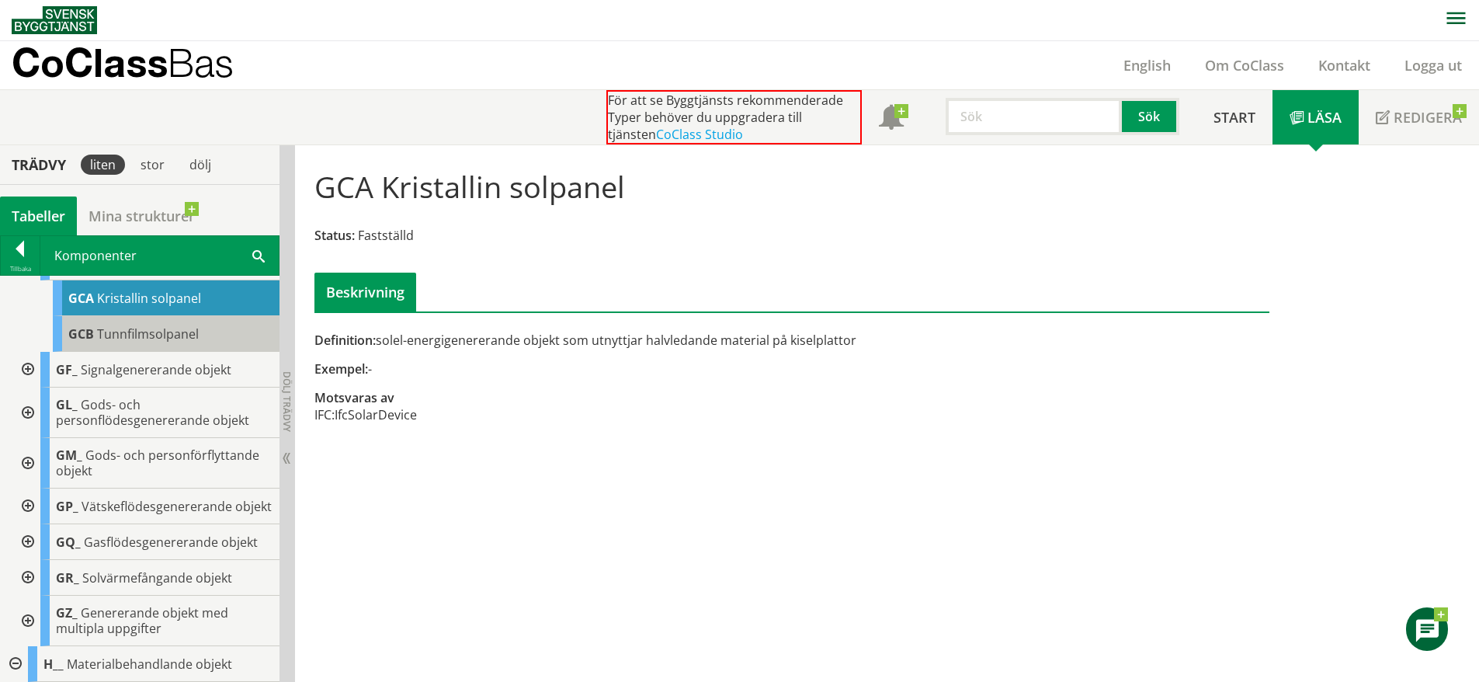
click at [182, 342] on span "Tunnfilmsolpanel" at bounding box center [148, 333] width 102 height 17
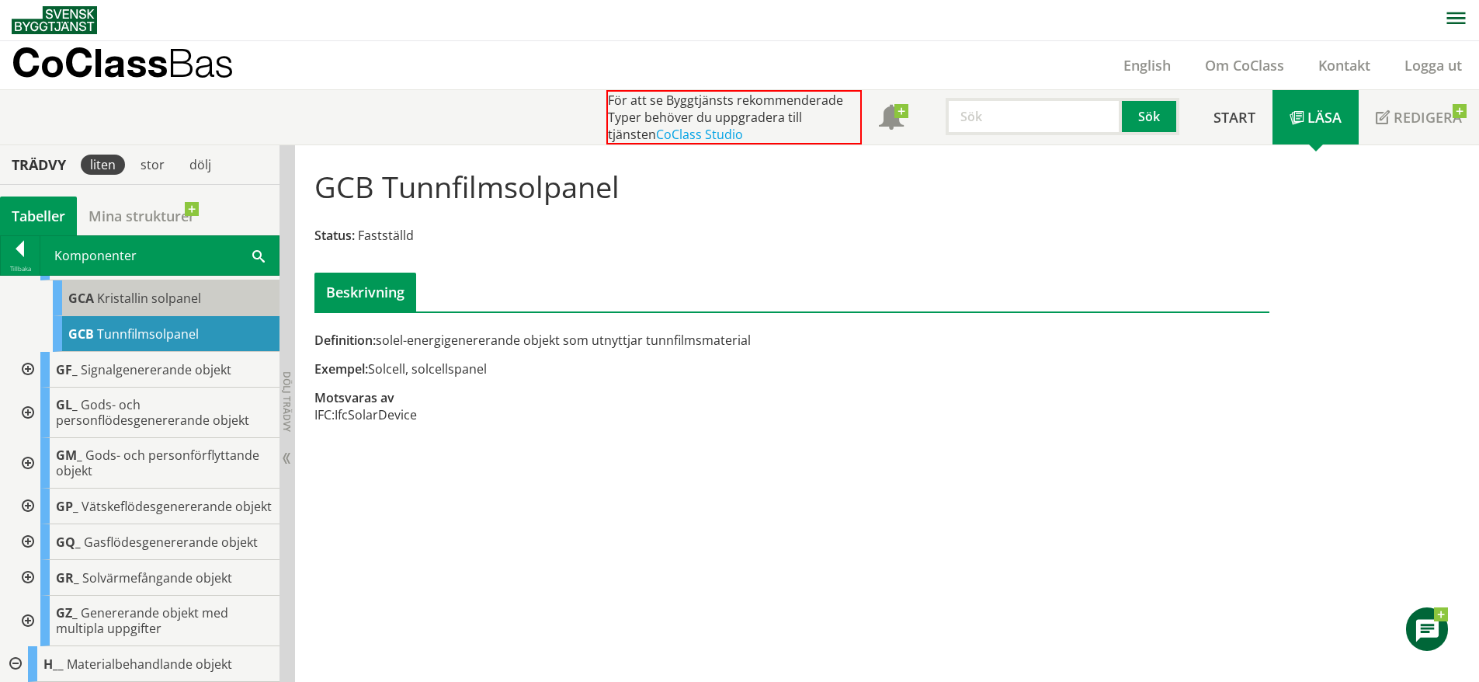
click at [216, 316] on div "GCA Kristallin solpanel" at bounding box center [166, 298] width 227 height 36
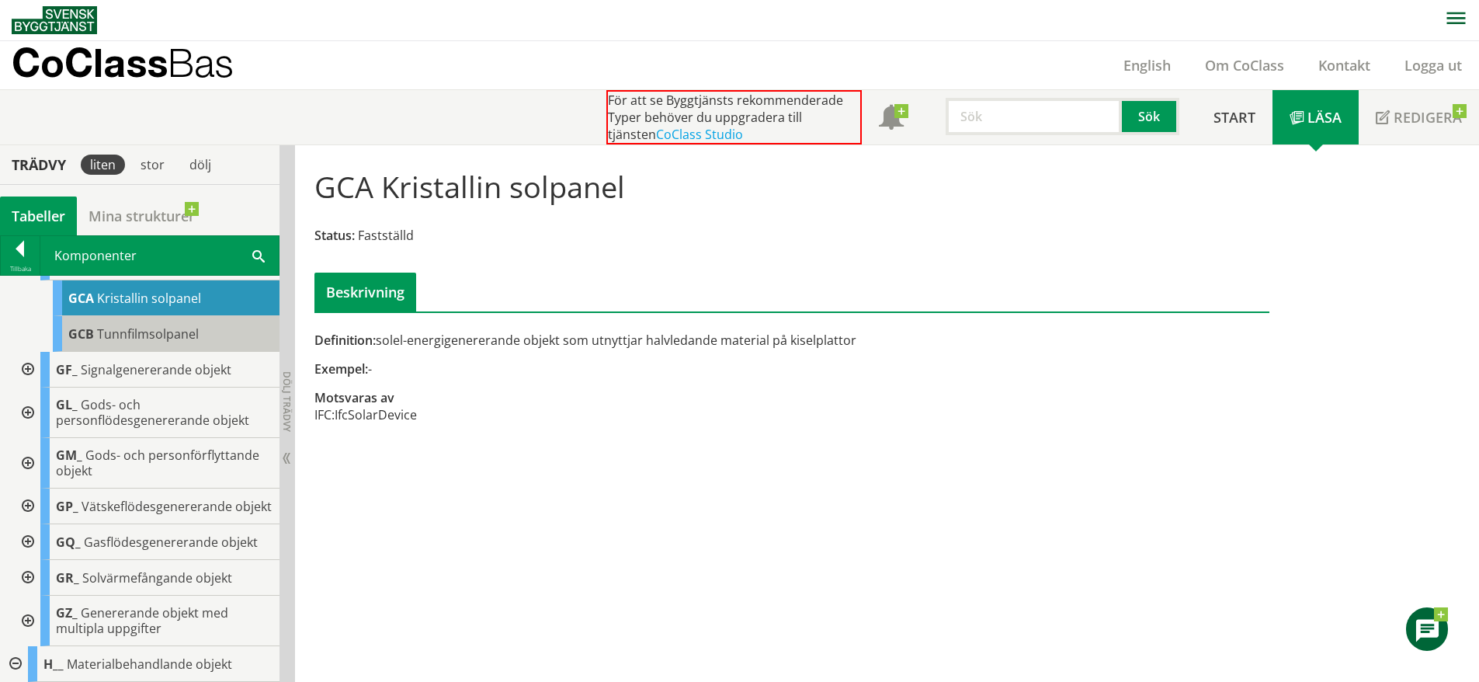
click at [193, 342] on span "Tunnfilmsolpanel" at bounding box center [148, 333] width 102 height 17
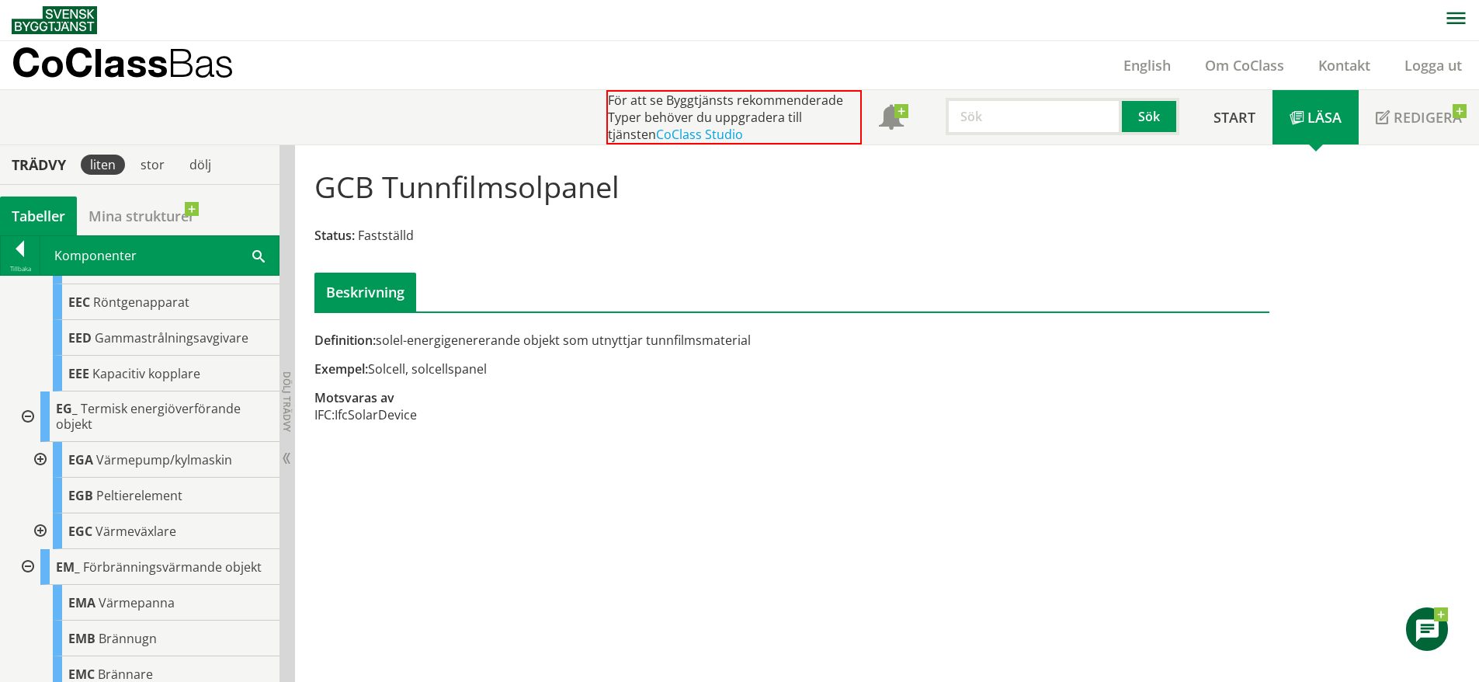
scroll to position [1894, 0]
click at [177, 468] on span "Värmepump/kylmaskin" at bounding box center [164, 459] width 136 height 17
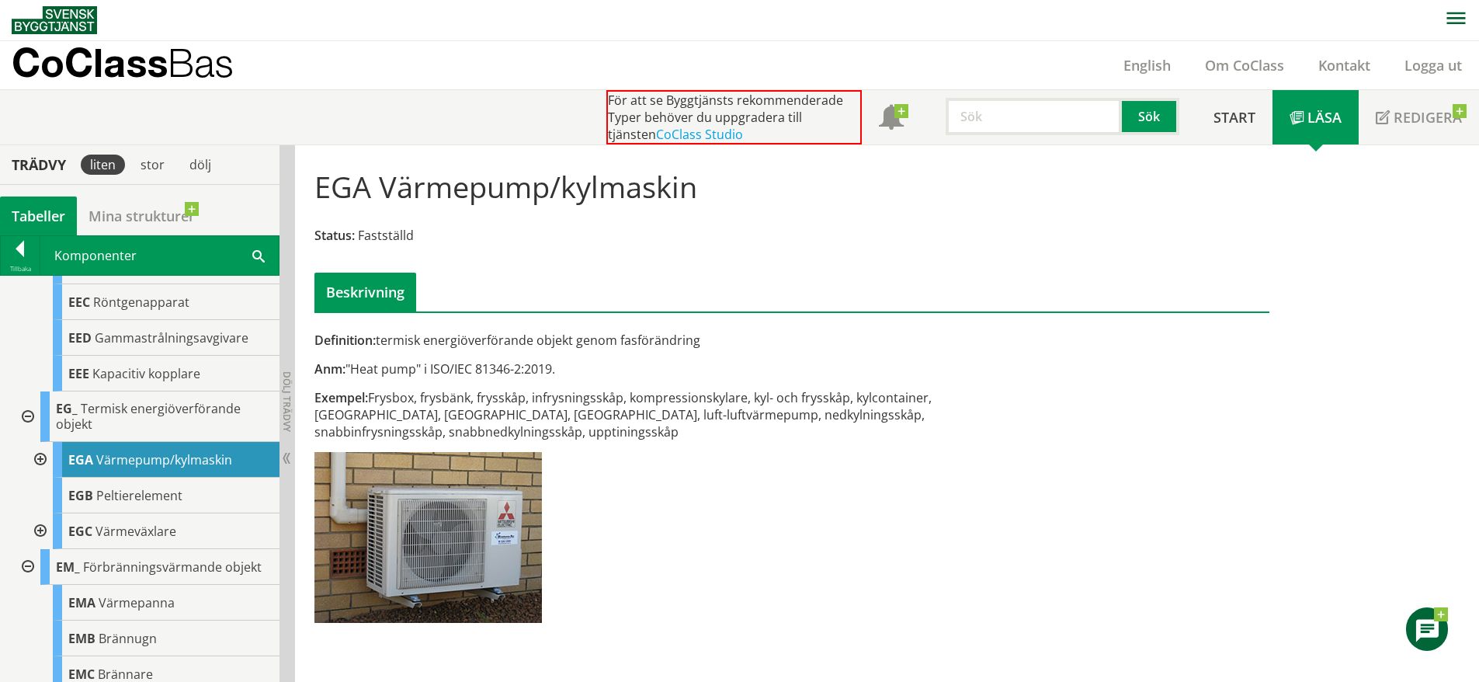
click at [43, 478] on div at bounding box center [39, 460] width 28 height 36
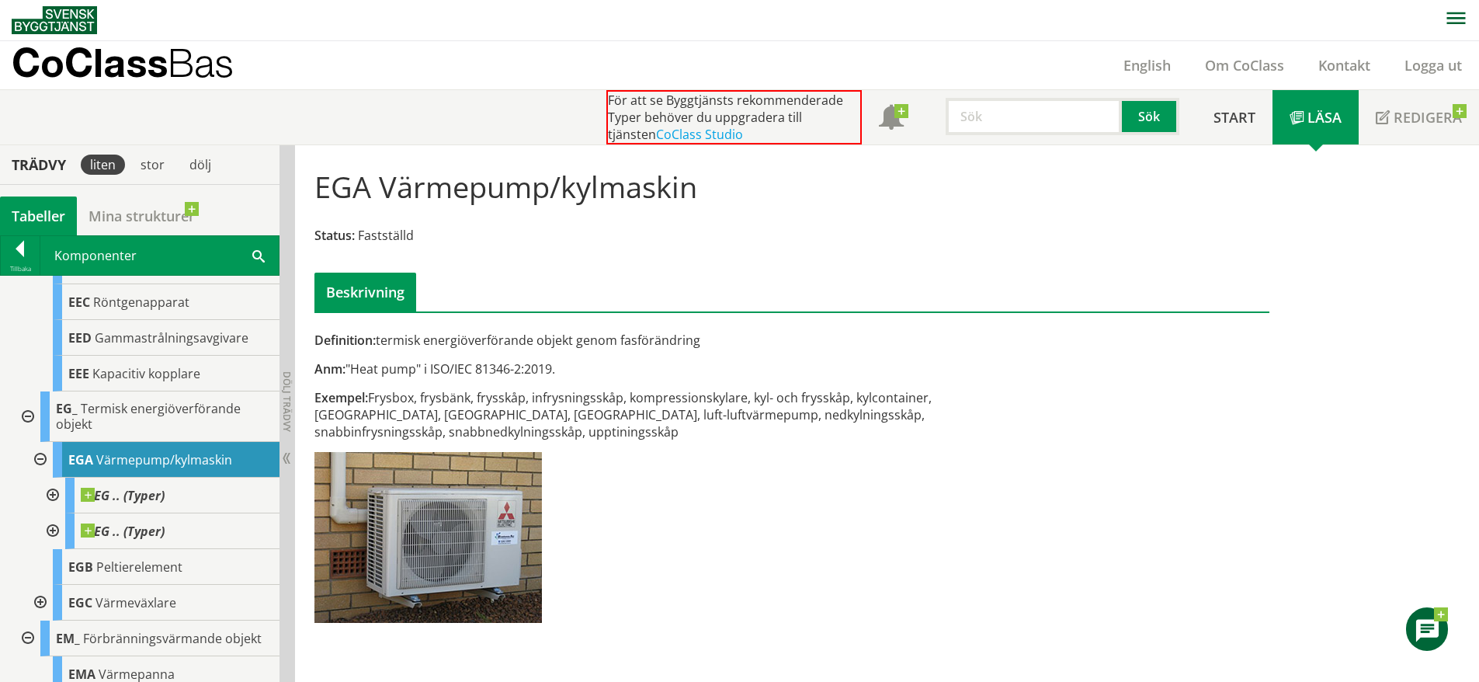
click at [43, 478] on div at bounding box center [39, 460] width 28 height 36
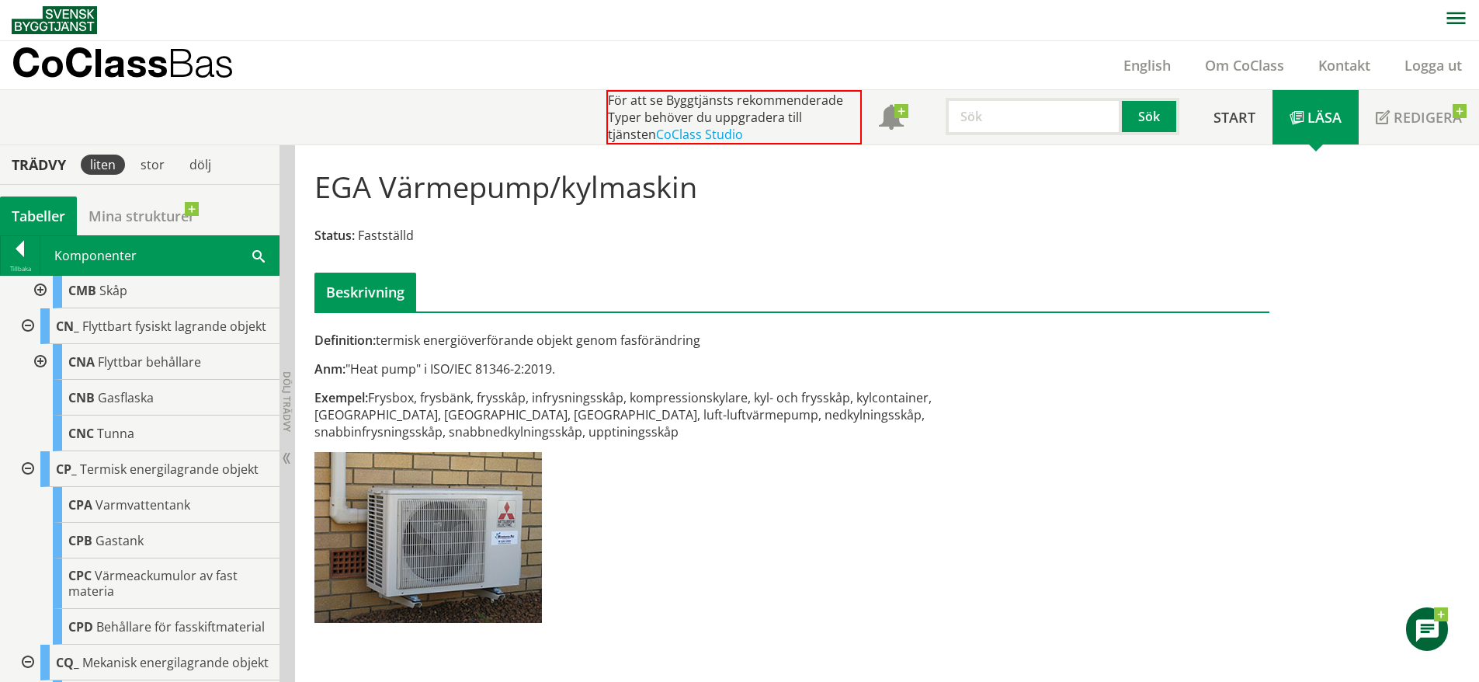
scroll to position [604, 0]
click at [144, 371] on span "Flyttbar behållare" at bounding box center [149, 362] width 103 height 17
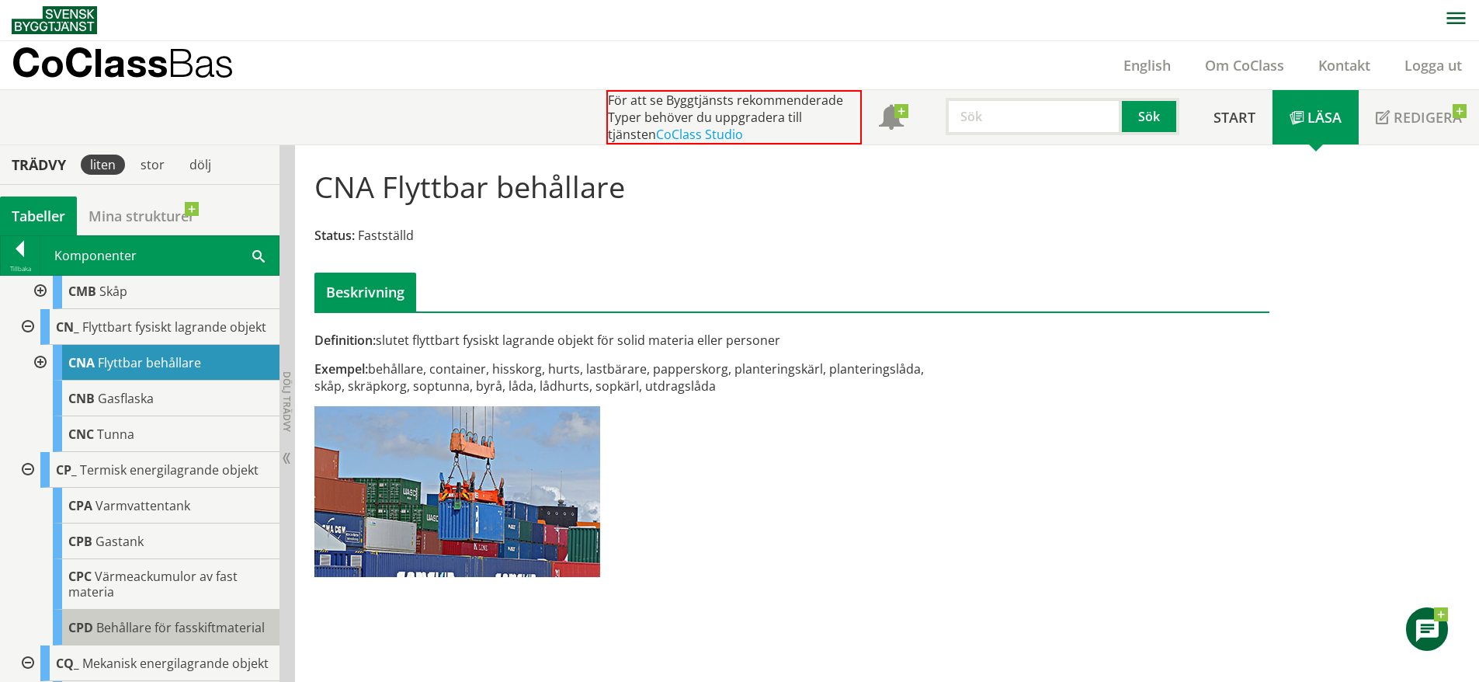
click at [245, 645] on div "CPD Behållare för fasskiftmaterial" at bounding box center [166, 628] width 227 height 36
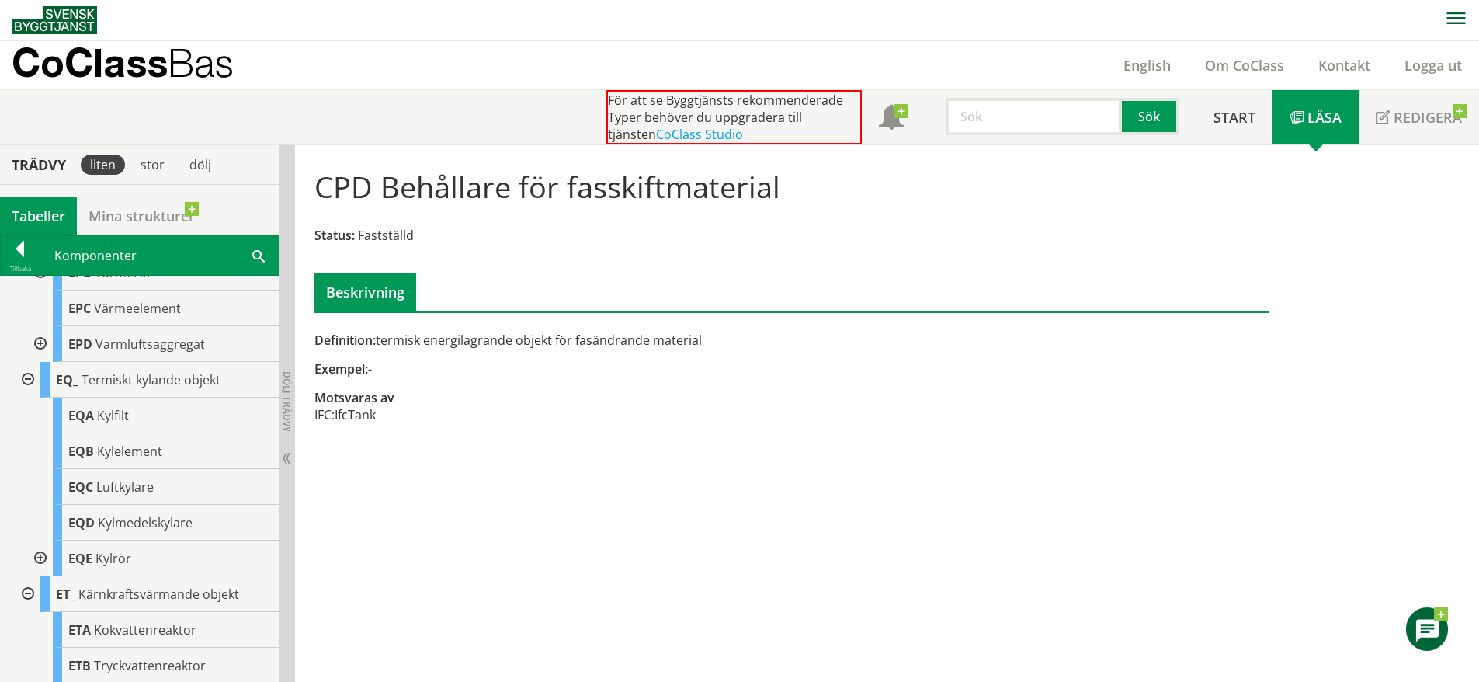
scroll to position [2444, 0]
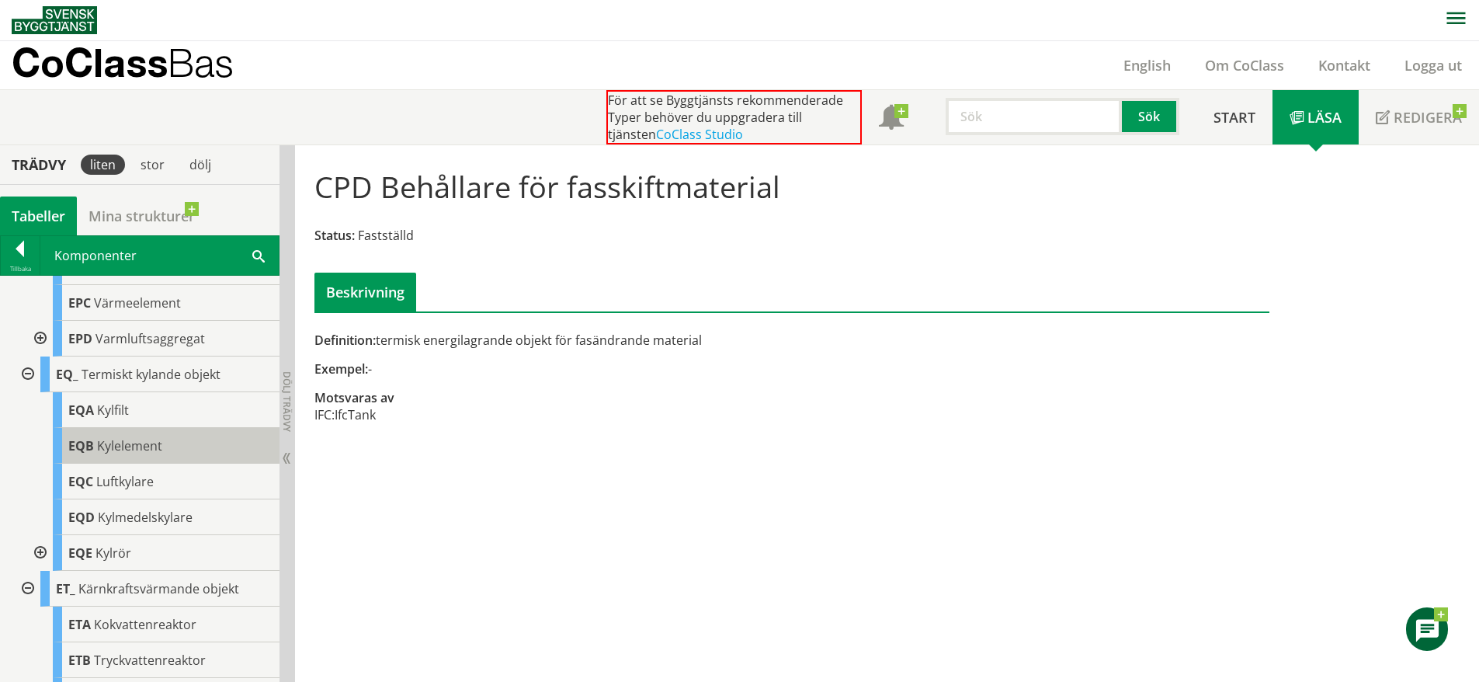
click at [196, 464] on div "EQB Kylelement" at bounding box center [166, 446] width 227 height 36
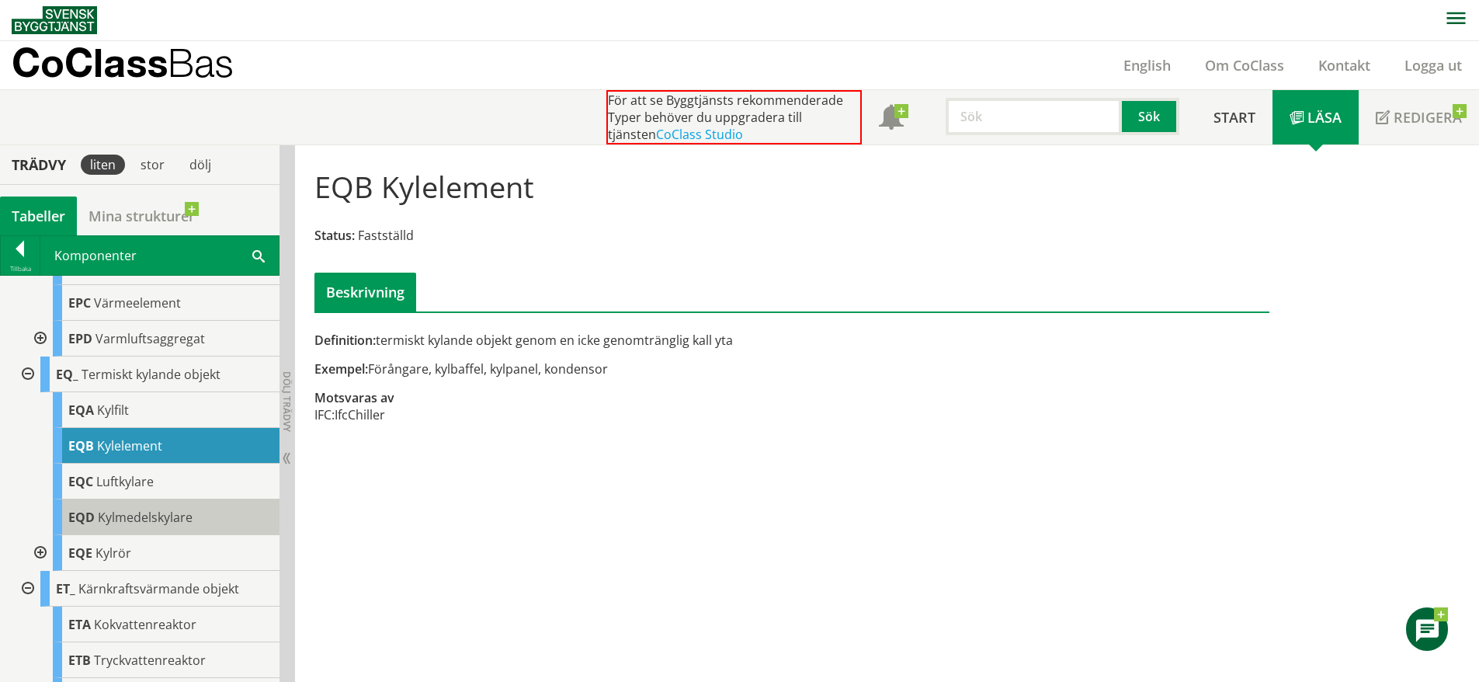
click at [190, 526] on span "Kylmedelskylare" at bounding box center [145, 517] width 95 height 17
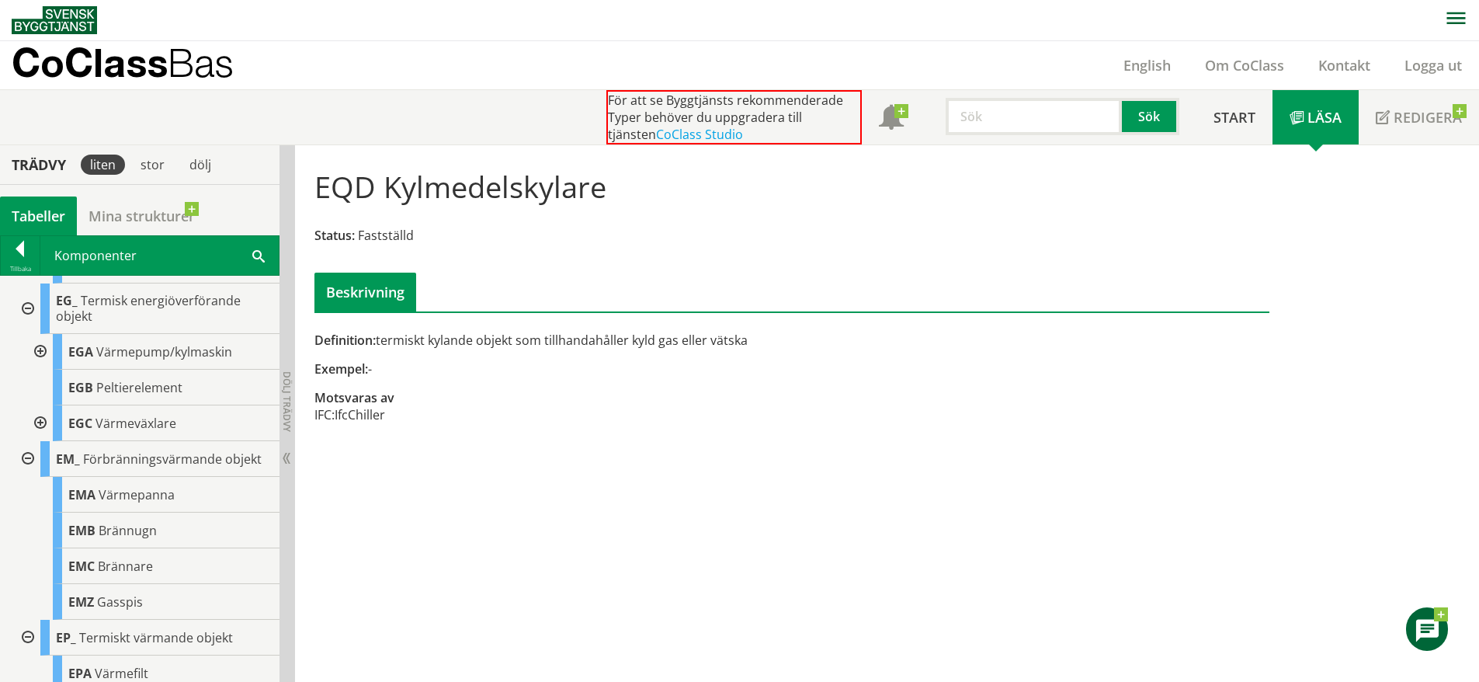
scroll to position [2001, 0]
click at [217, 325] on span "Termisk energiöverförande objekt" at bounding box center [148, 309] width 185 height 33
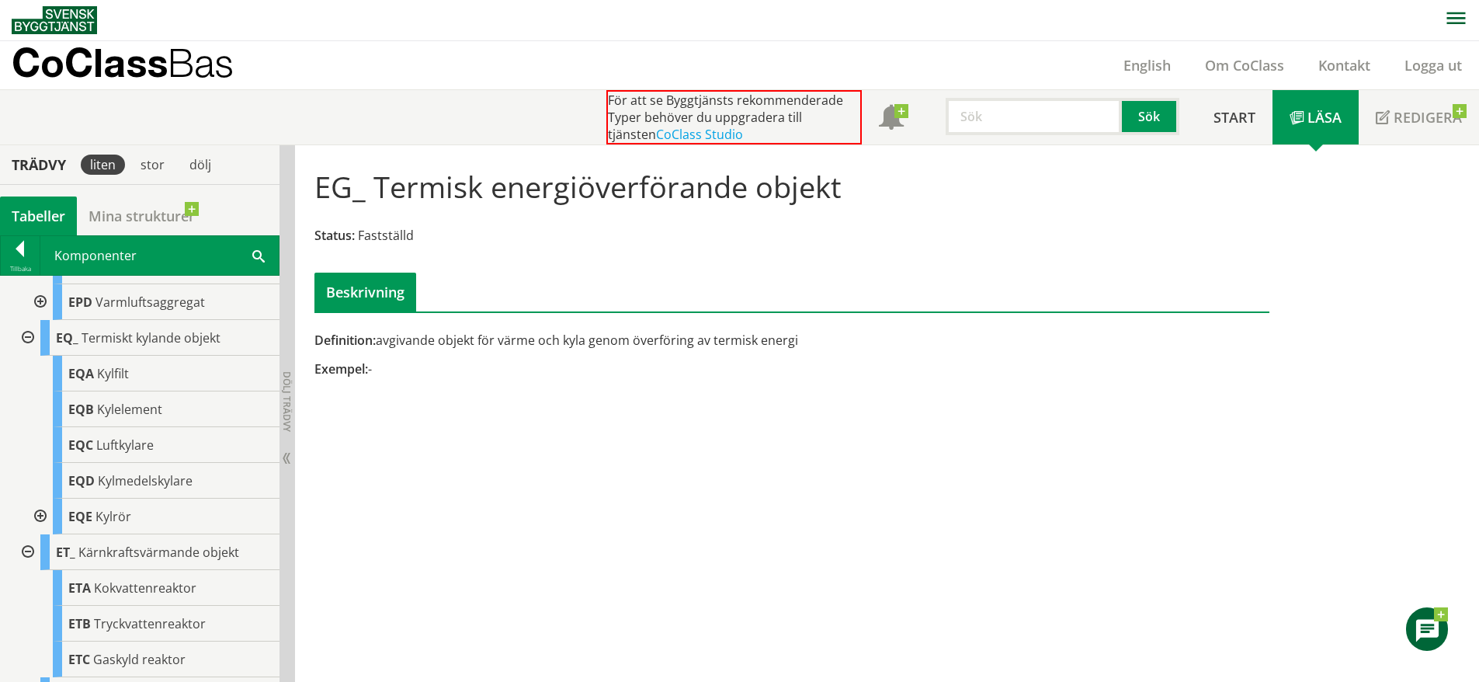
scroll to position [2481, 0]
click at [205, 498] on div "EQD Kylmedelskylare" at bounding box center [166, 480] width 227 height 36
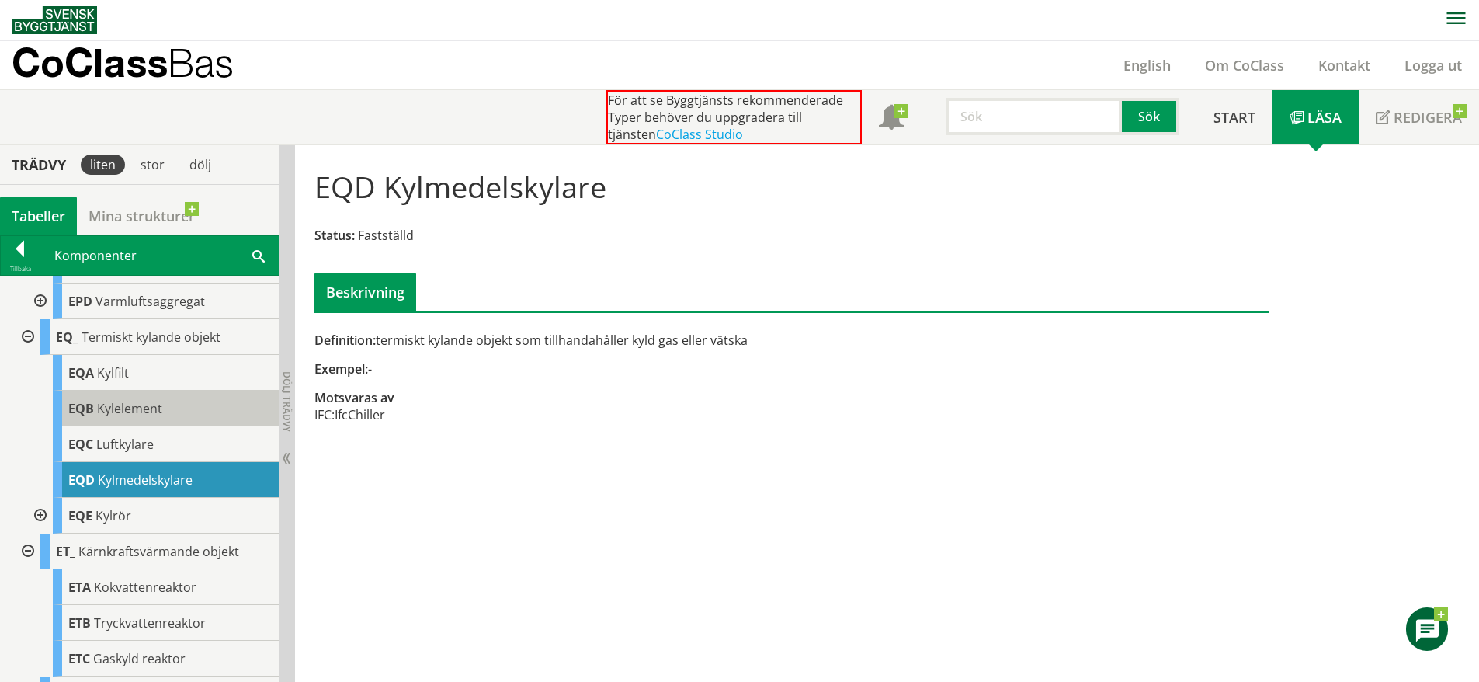
click at [188, 426] on div "EQB Kylelement" at bounding box center [166, 409] width 227 height 36
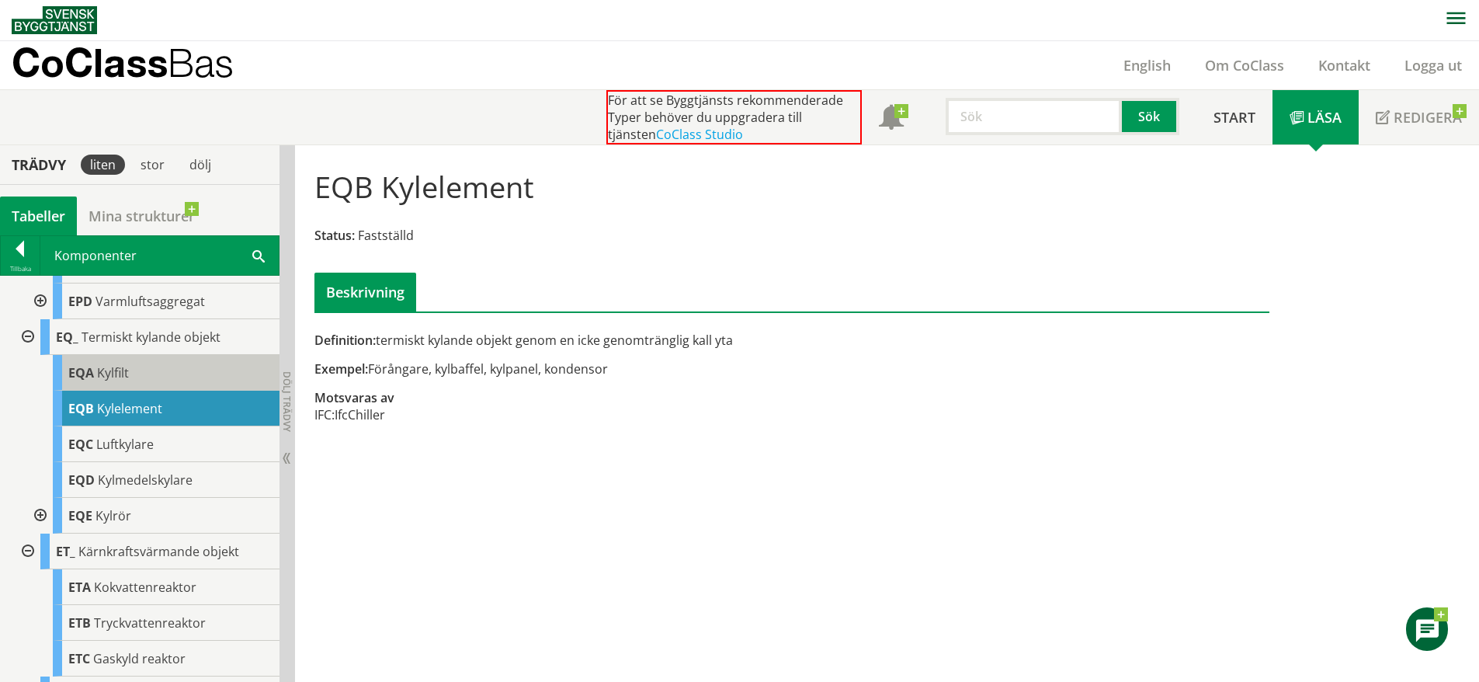
click at [182, 391] on div "EQA Kylfilt" at bounding box center [166, 373] width 227 height 36
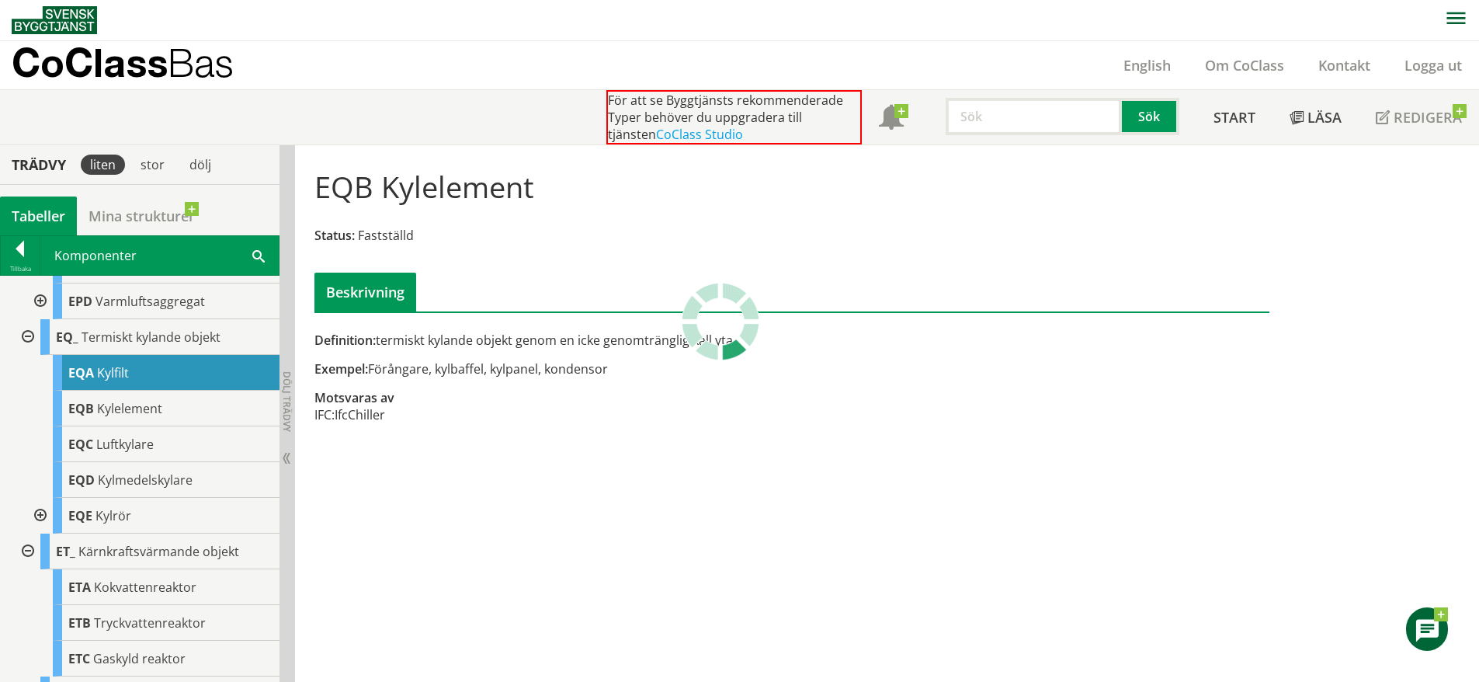
click at [182, 391] on div "EQA Kylfilt" at bounding box center [166, 373] width 227 height 36
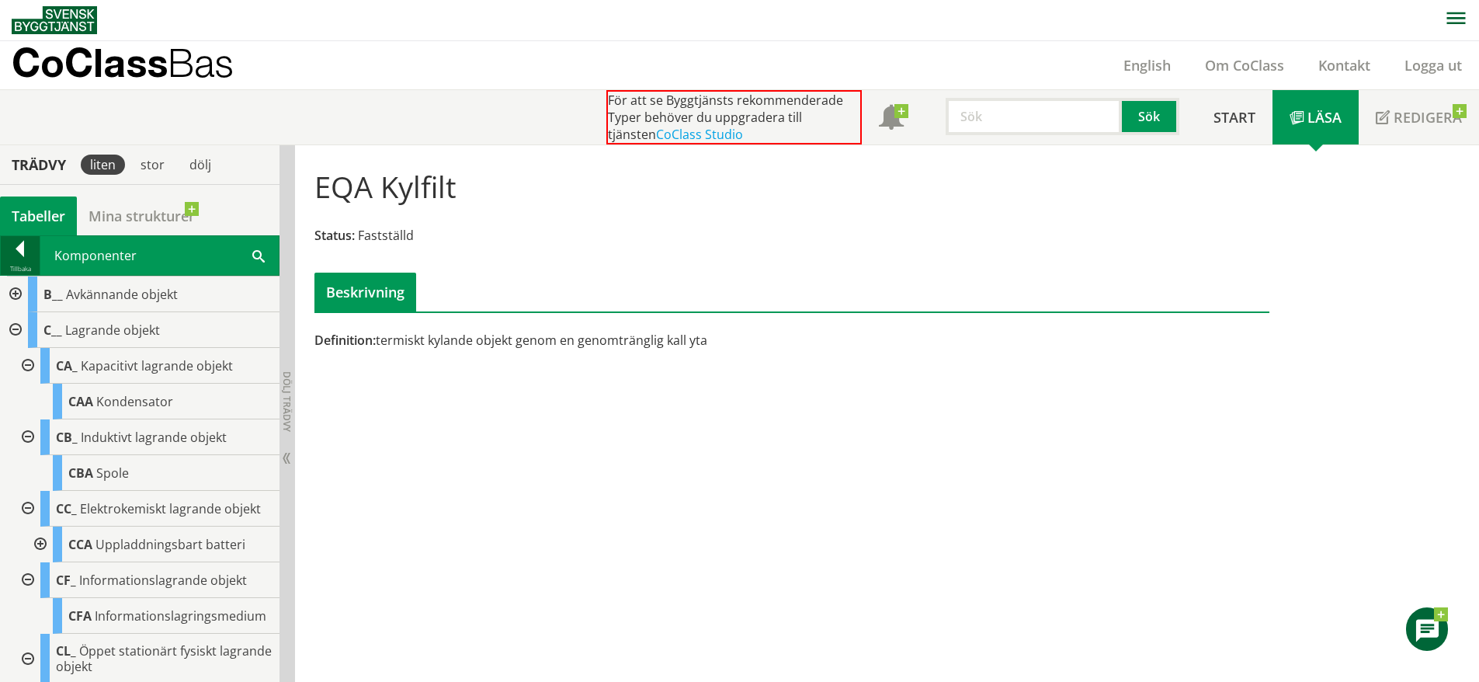
click at [12, 253] on div at bounding box center [20, 252] width 39 height 22
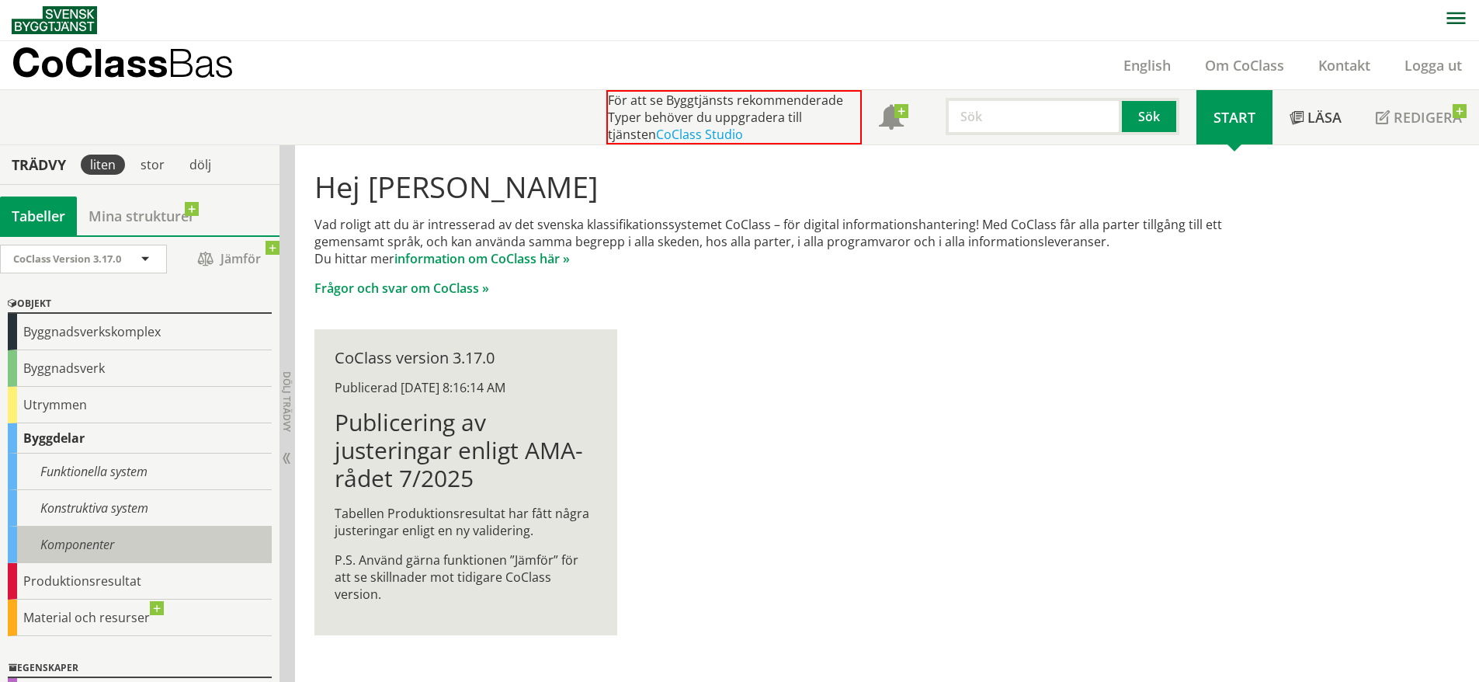
click at [122, 539] on div "Komponenter" at bounding box center [140, 544] width 264 height 36
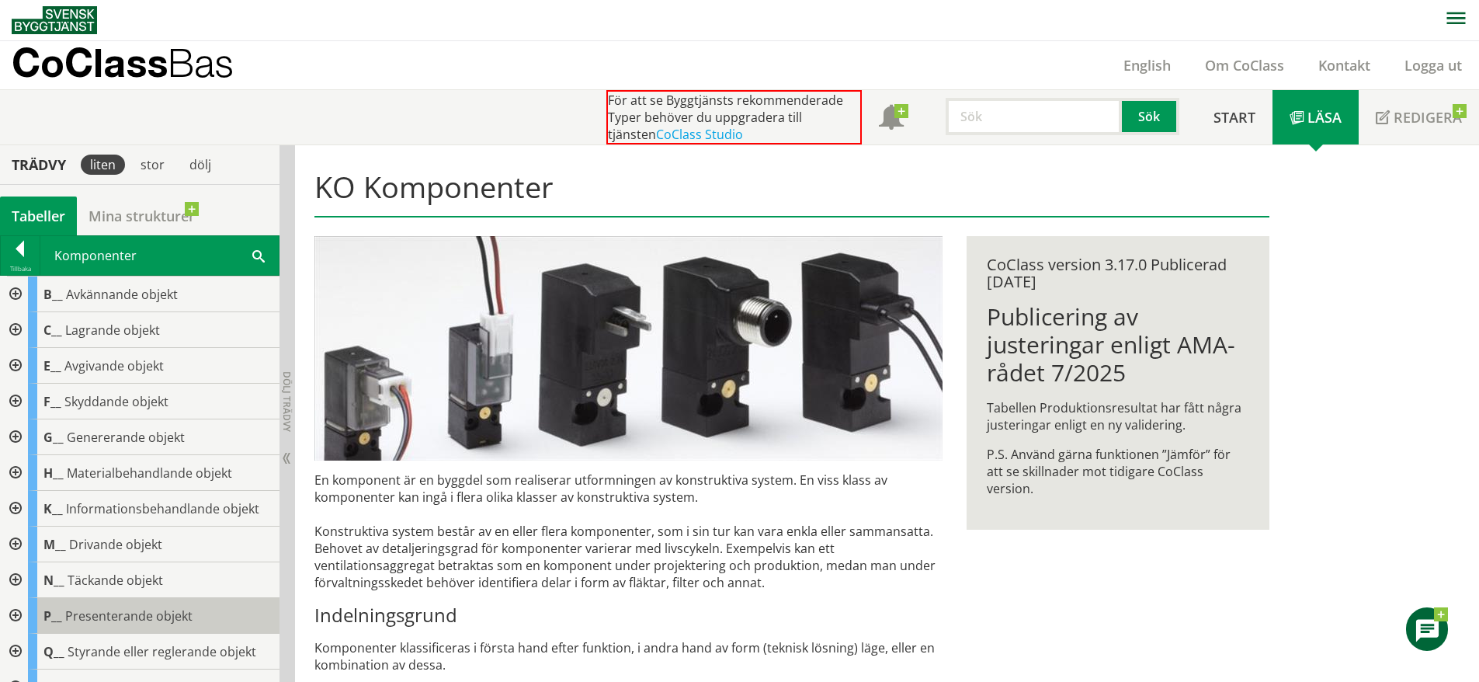
click at [128, 606] on div "P__ Presenterande objekt" at bounding box center [154, 616] width 252 height 36
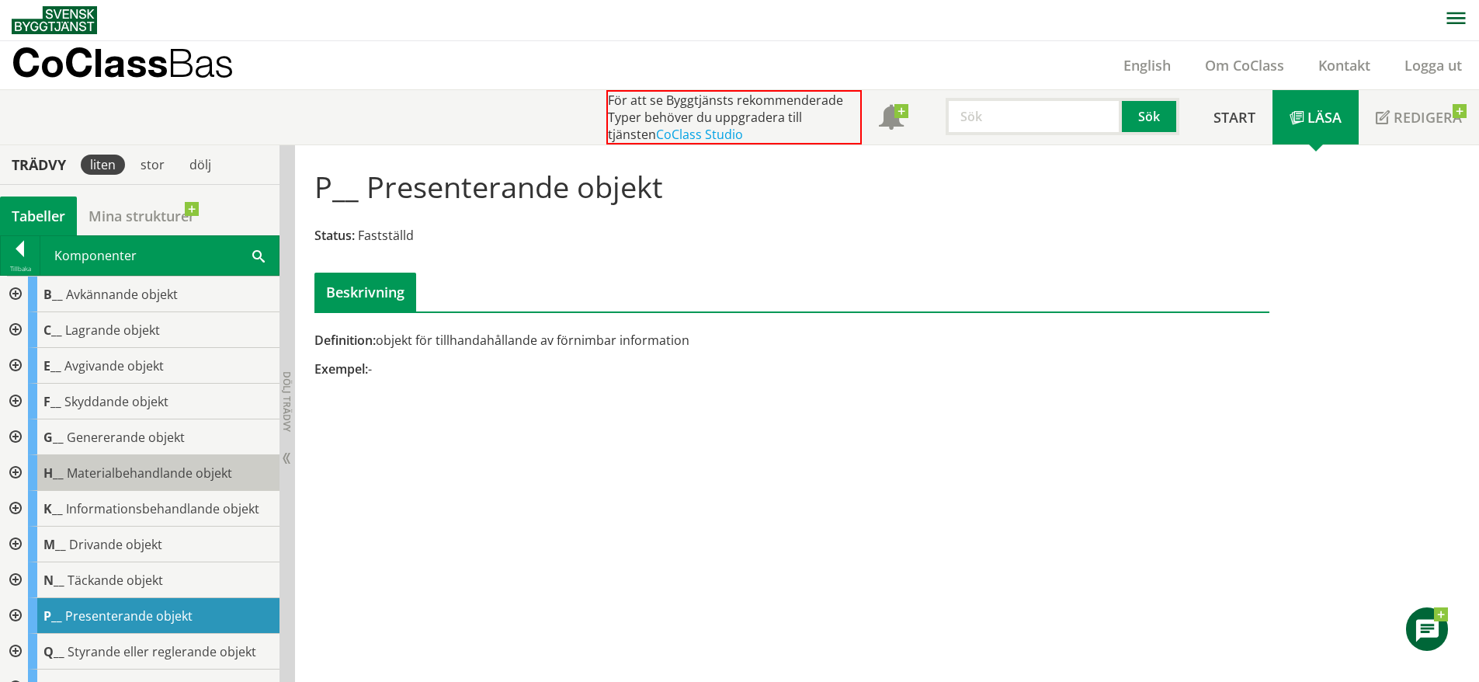
click at [205, 475] on span "Materialbehandlande objekt" at bounding box center [149, 472] width 165 height 17
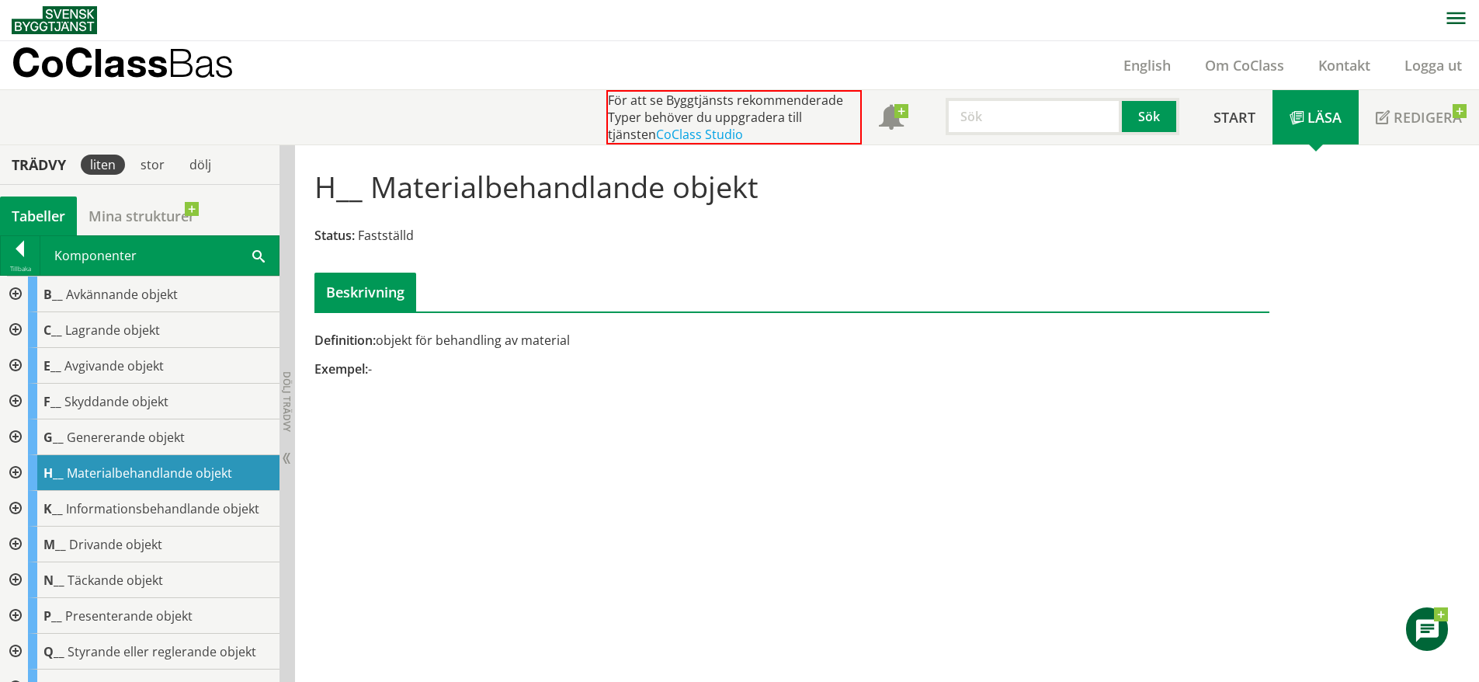
click at [14, 470] on div at bounding box center [14, 473] width 28 height 36
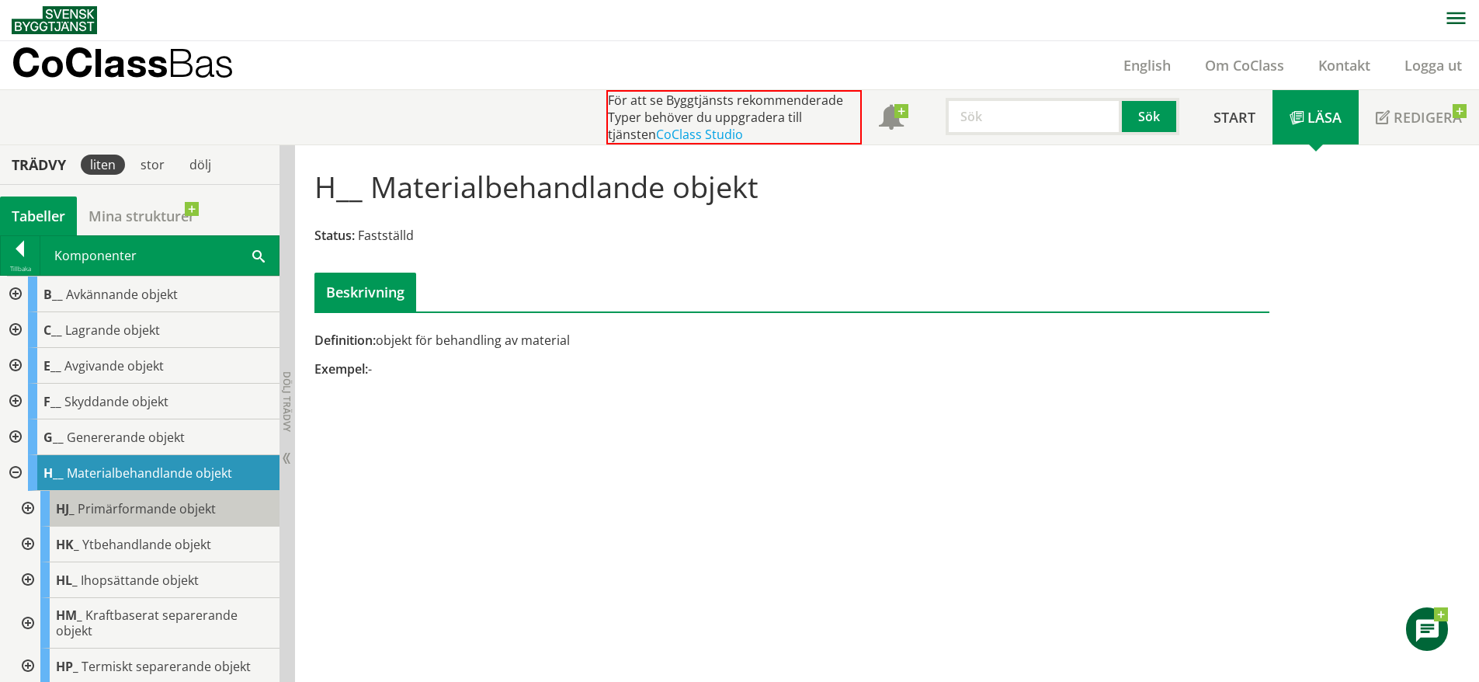
click at [111, 515] on span "Primärformande objekt" at bounding box center [147, 508] width 138 height 17
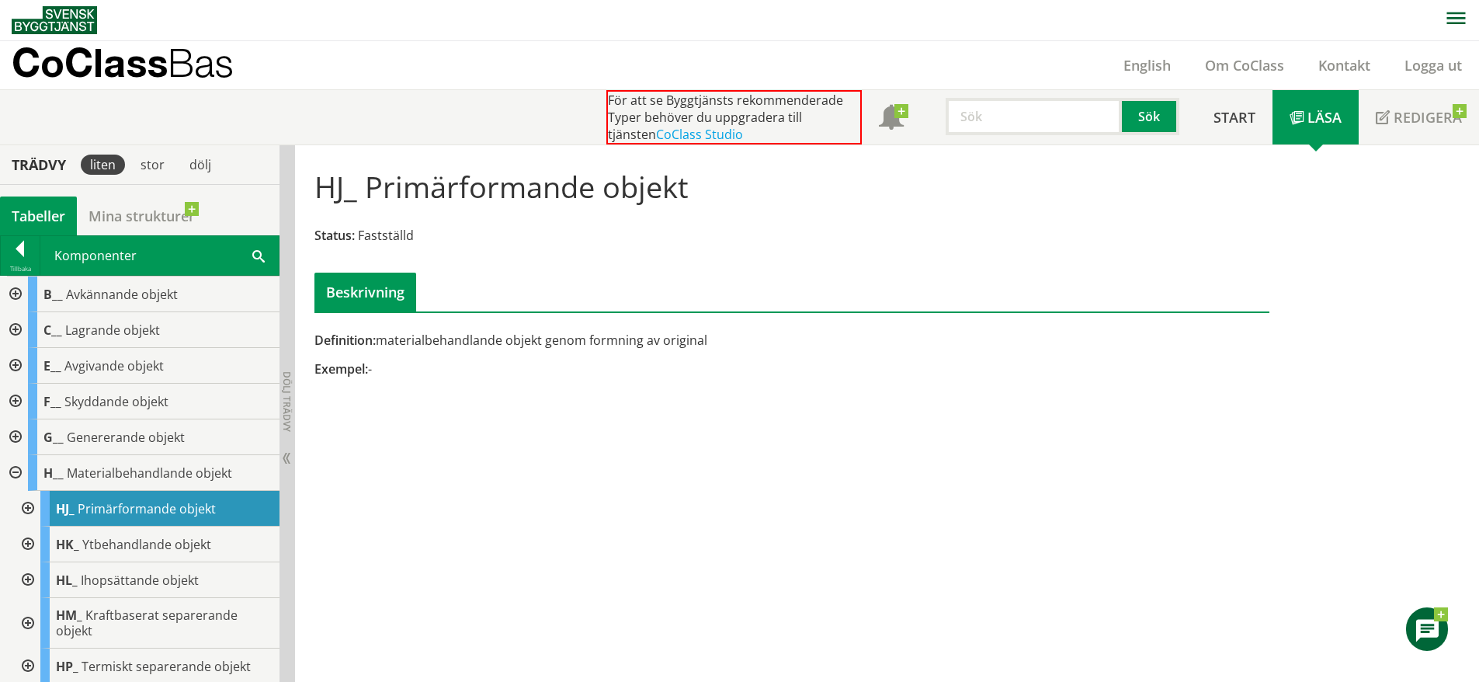
click at [30, 507] on div at bounding box center [26, 509] width 28 height 36
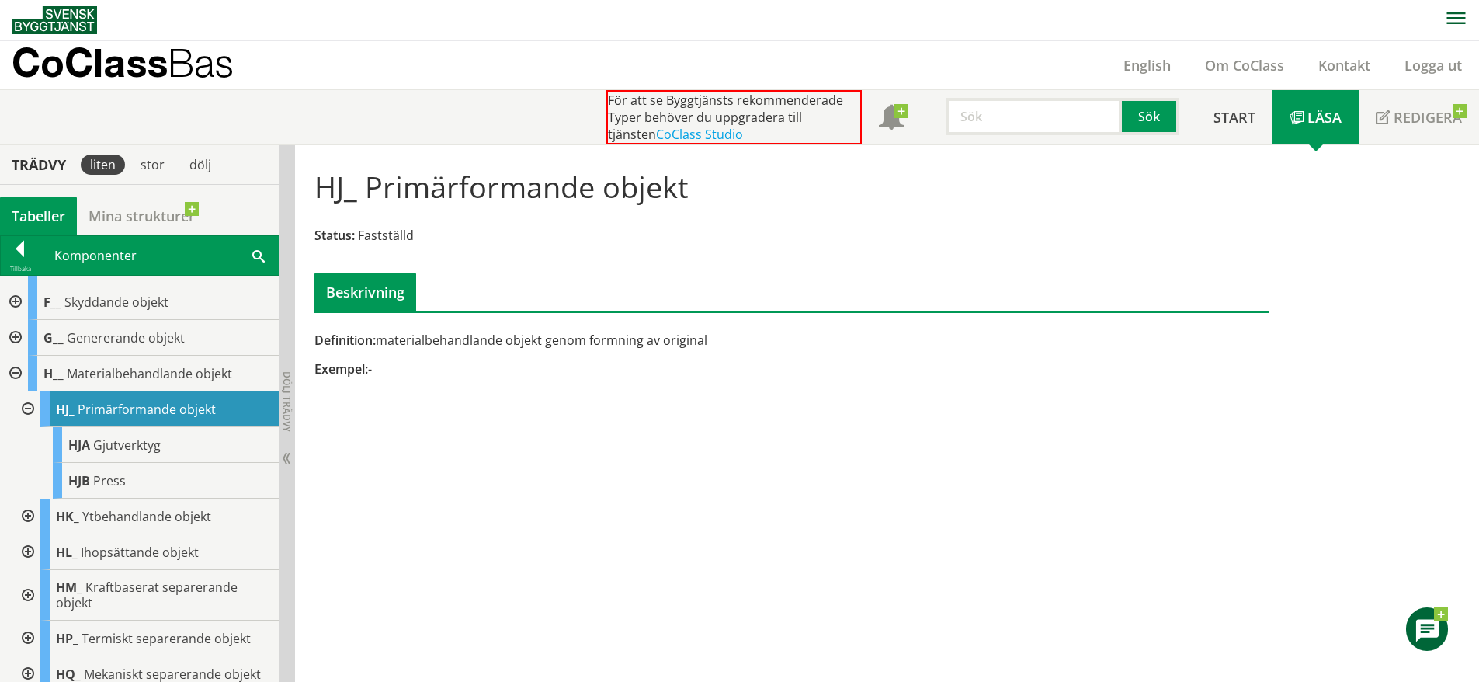
scroll to position [101, 0]
click at [33, 512] on div at bounding box center [26, 515] width 28 height 36
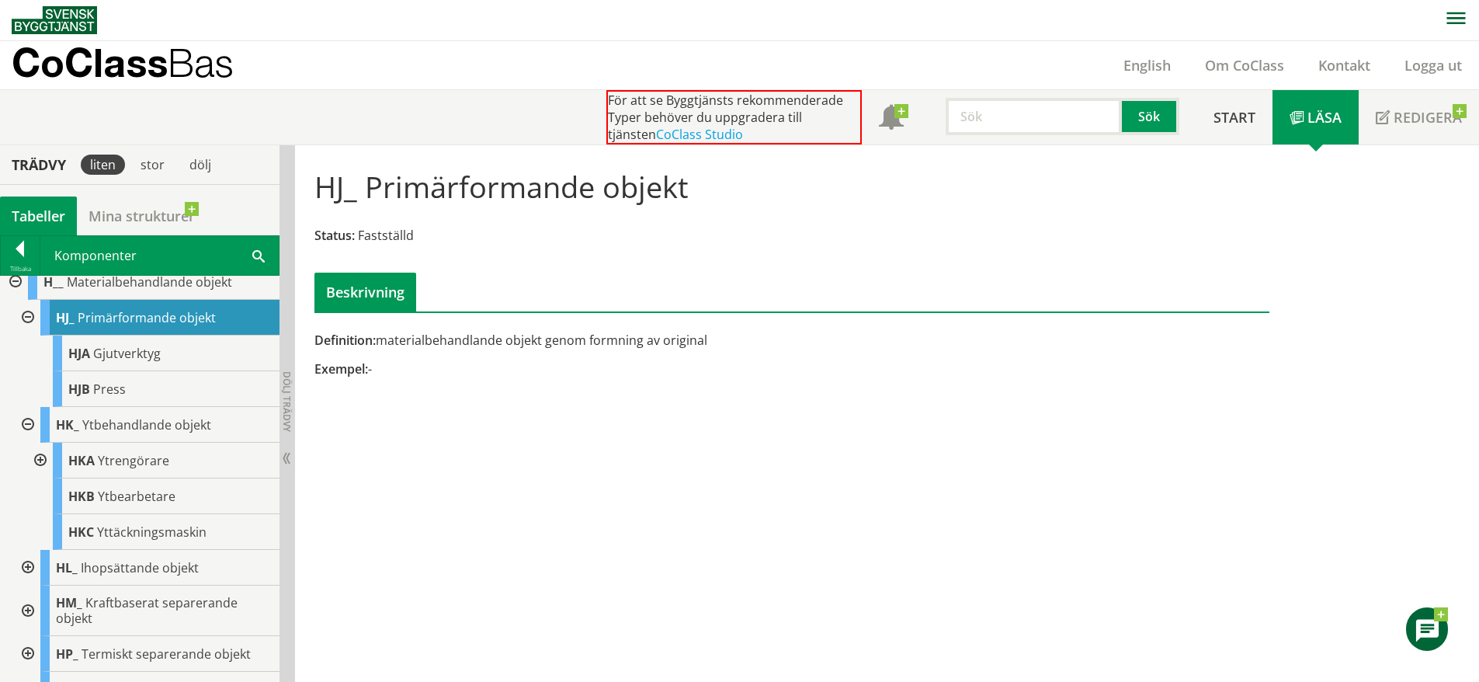
scroll to position [230, 0]
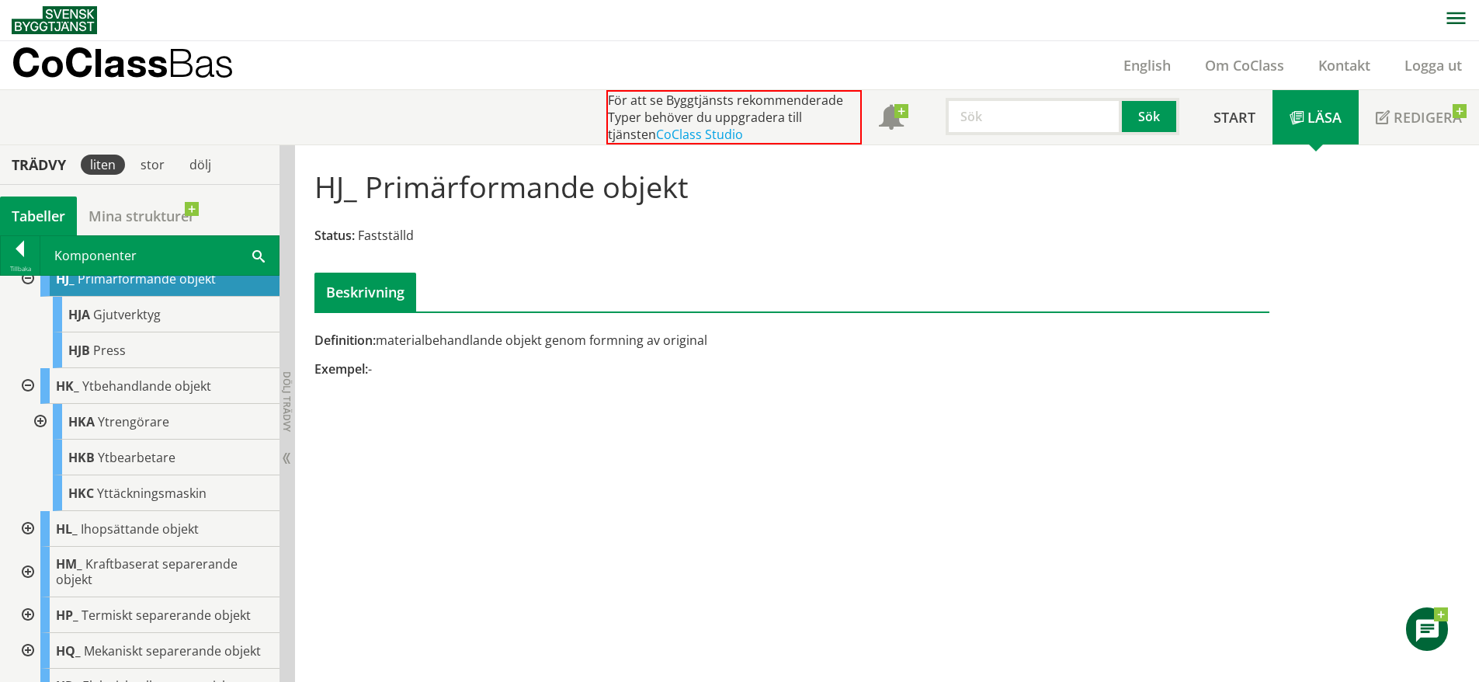
click at [23, 530] on div at bounding box center [26, 529] width 28 height 36
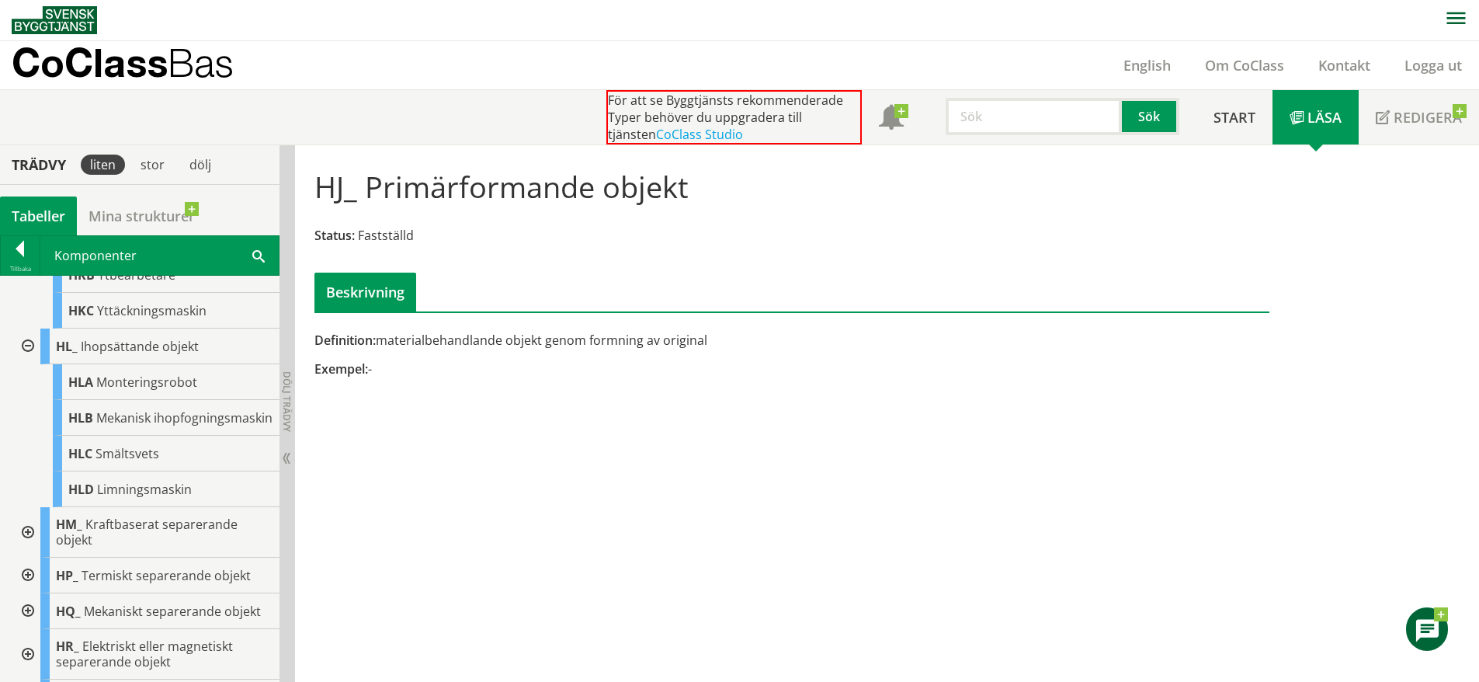
scroll to position [413, 0]
click at [31, 543] on div at bounding box center [26, 531] width 28 height 50
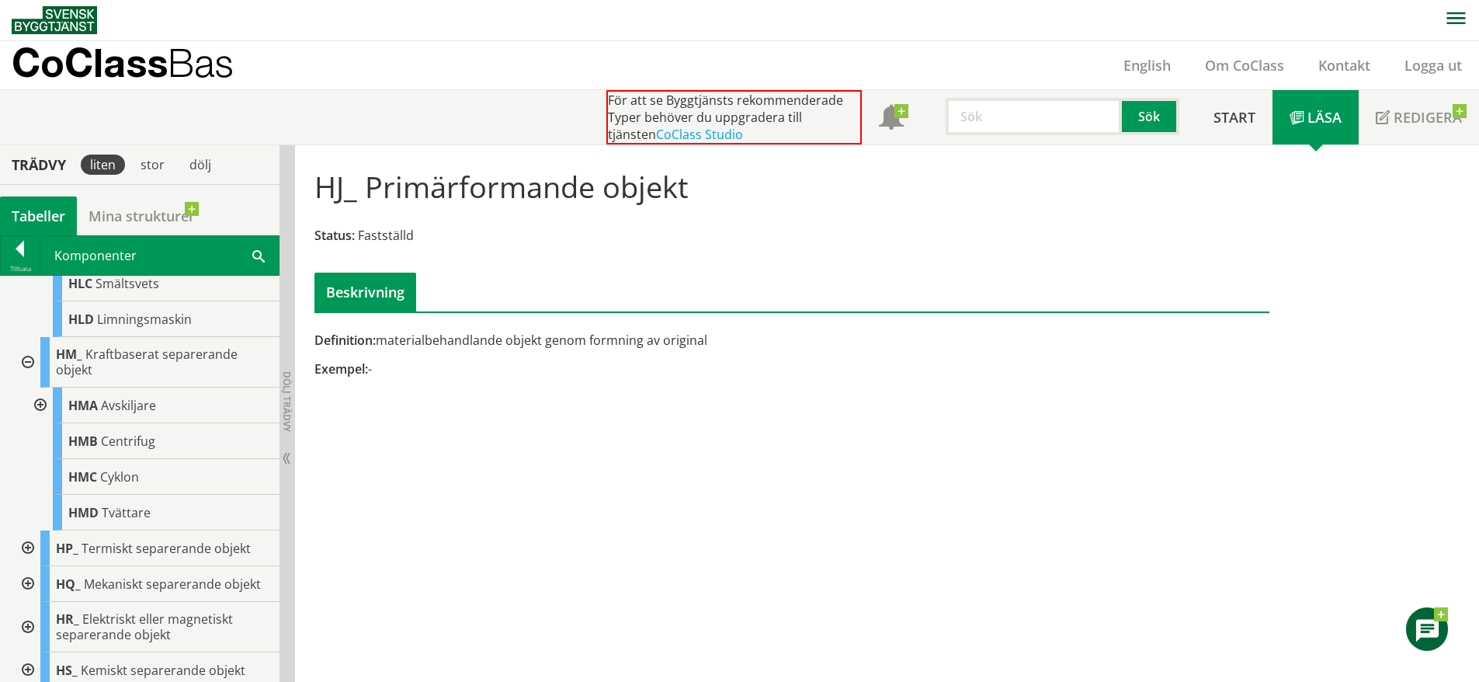
scroll to position [585, 0]
click at [135, 436] on div "HMB Centrifug" at bounding box center [166, 439] width 227 height 36
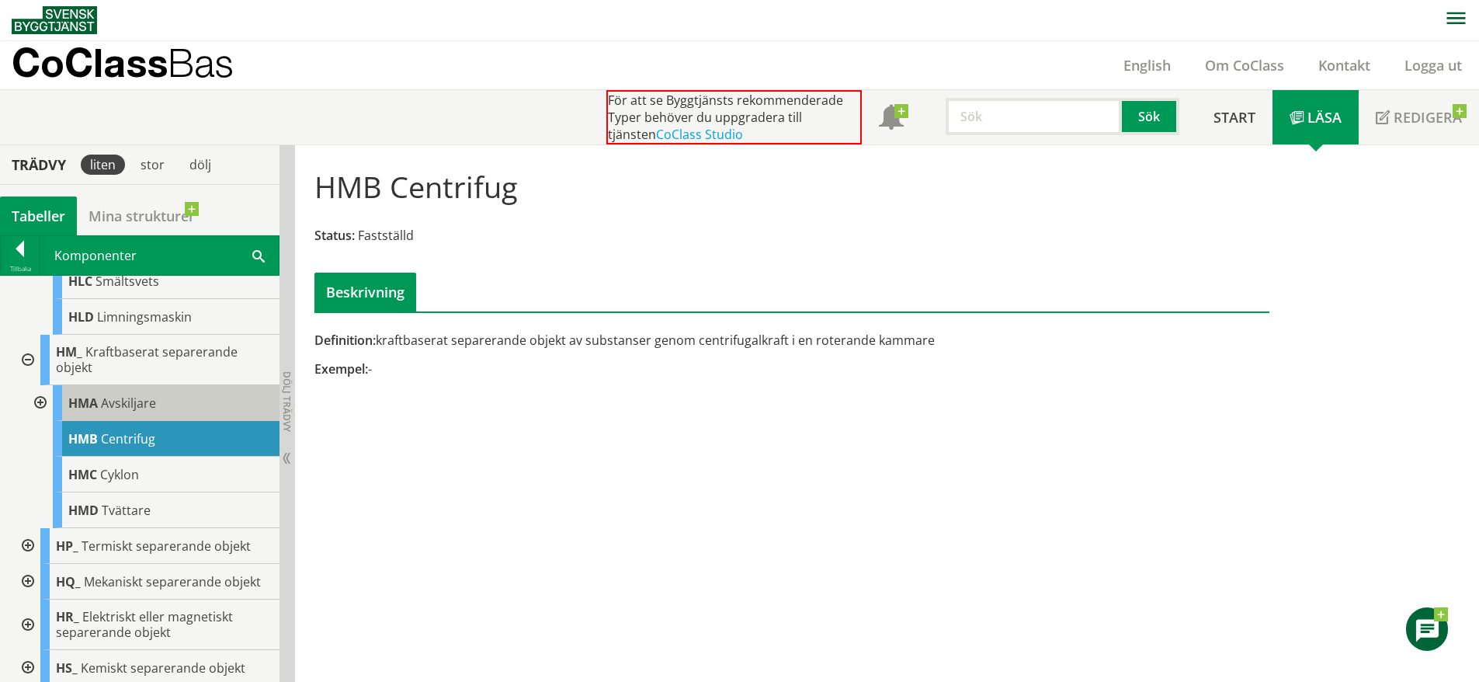
click at [154, 412] on span "Avskiljare" at bounding box center [128, 402] width 55 height 17
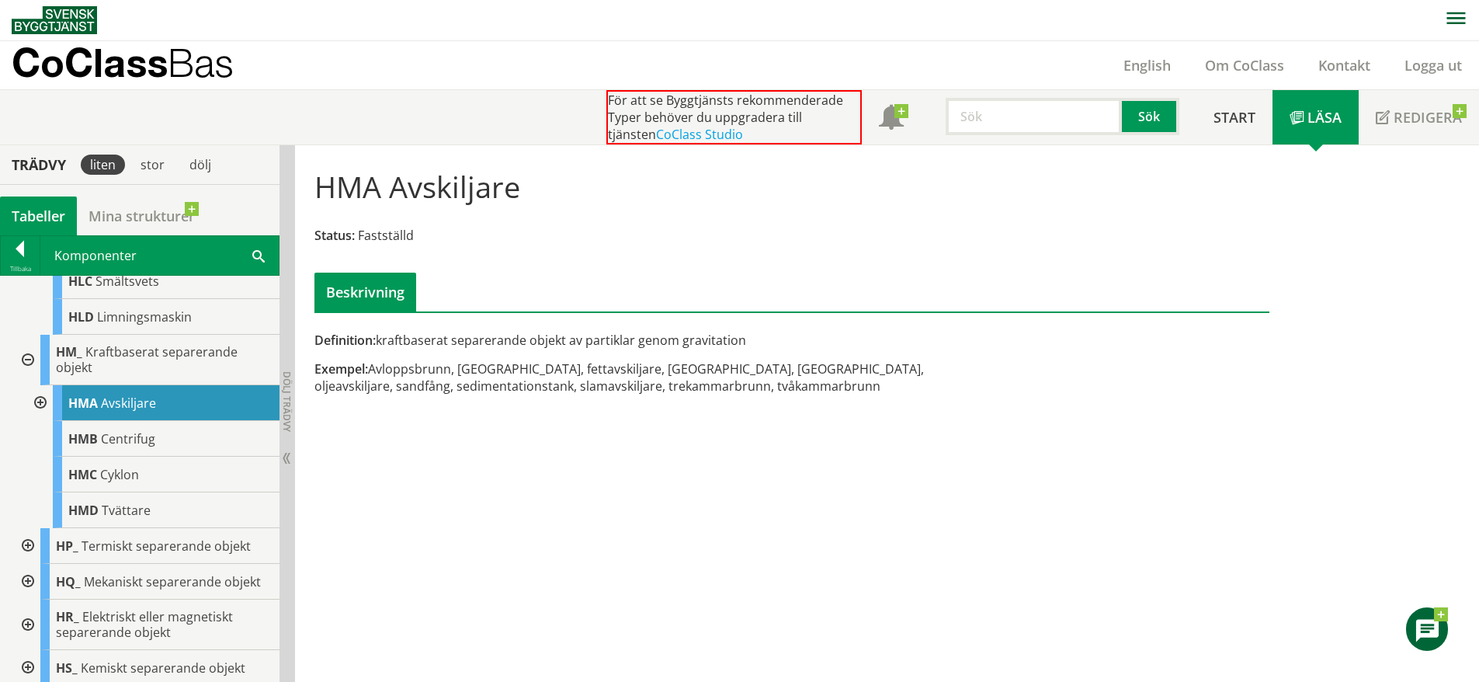
click at [29, 364] on div at bounding box center [26, 360] width 28 height 50
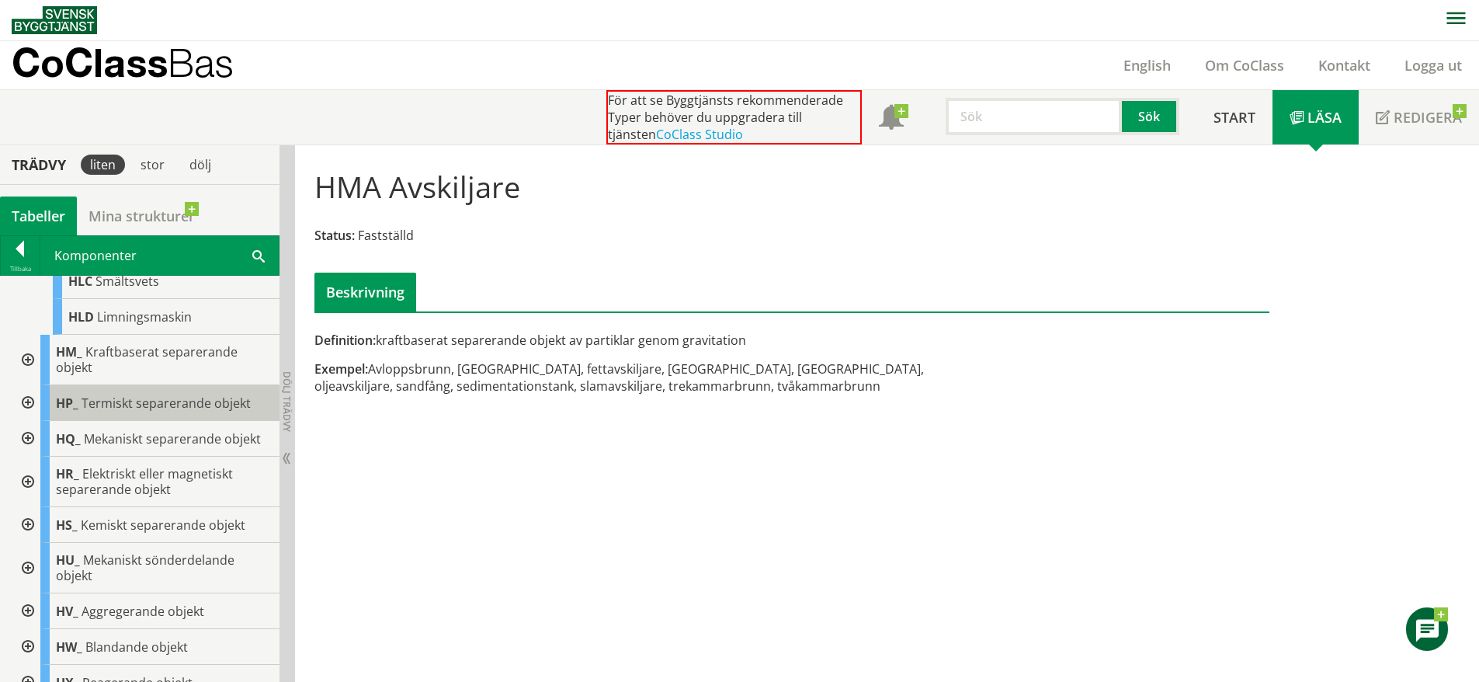
click at [114, 421] on div "HP_ Termiskt separerande objekt" at bounding box center [159, 403] width 239 height 36
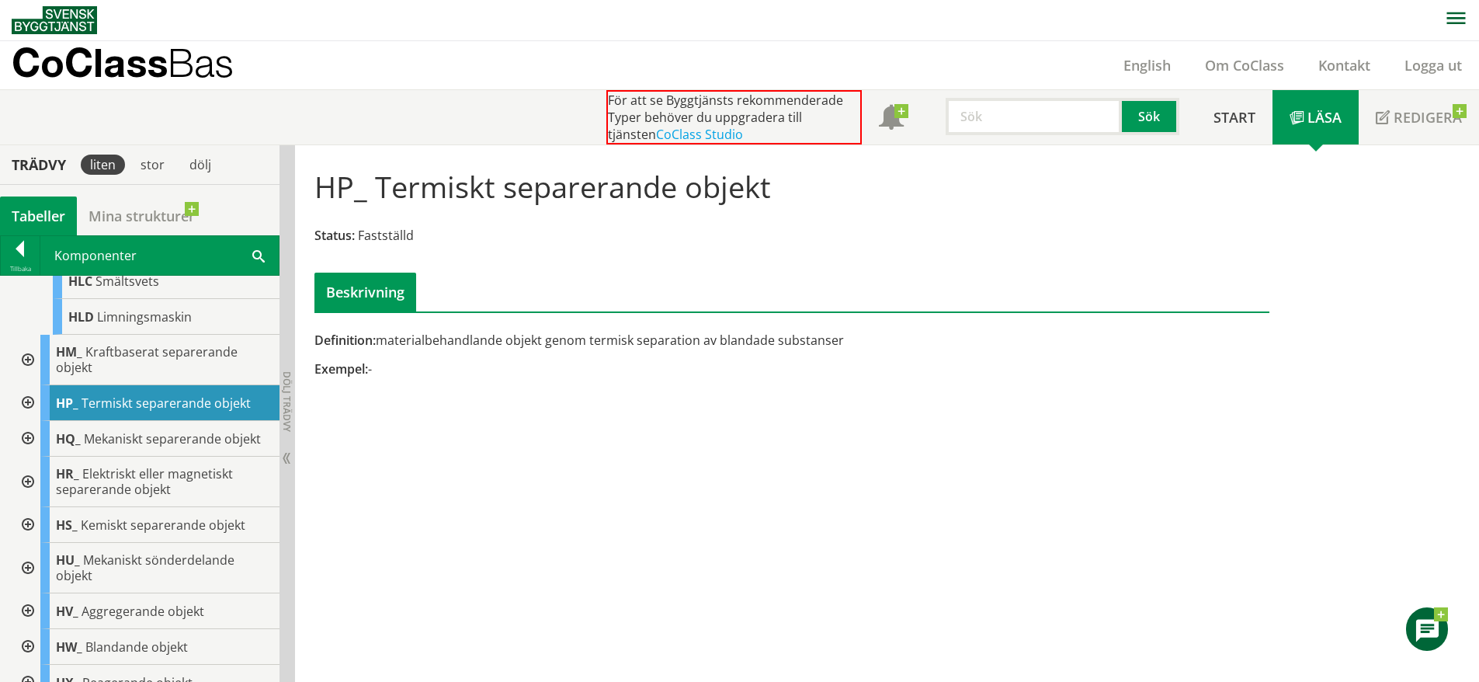
click at [26, 420] on div at bounding box center [26, 403] width 28 height 36
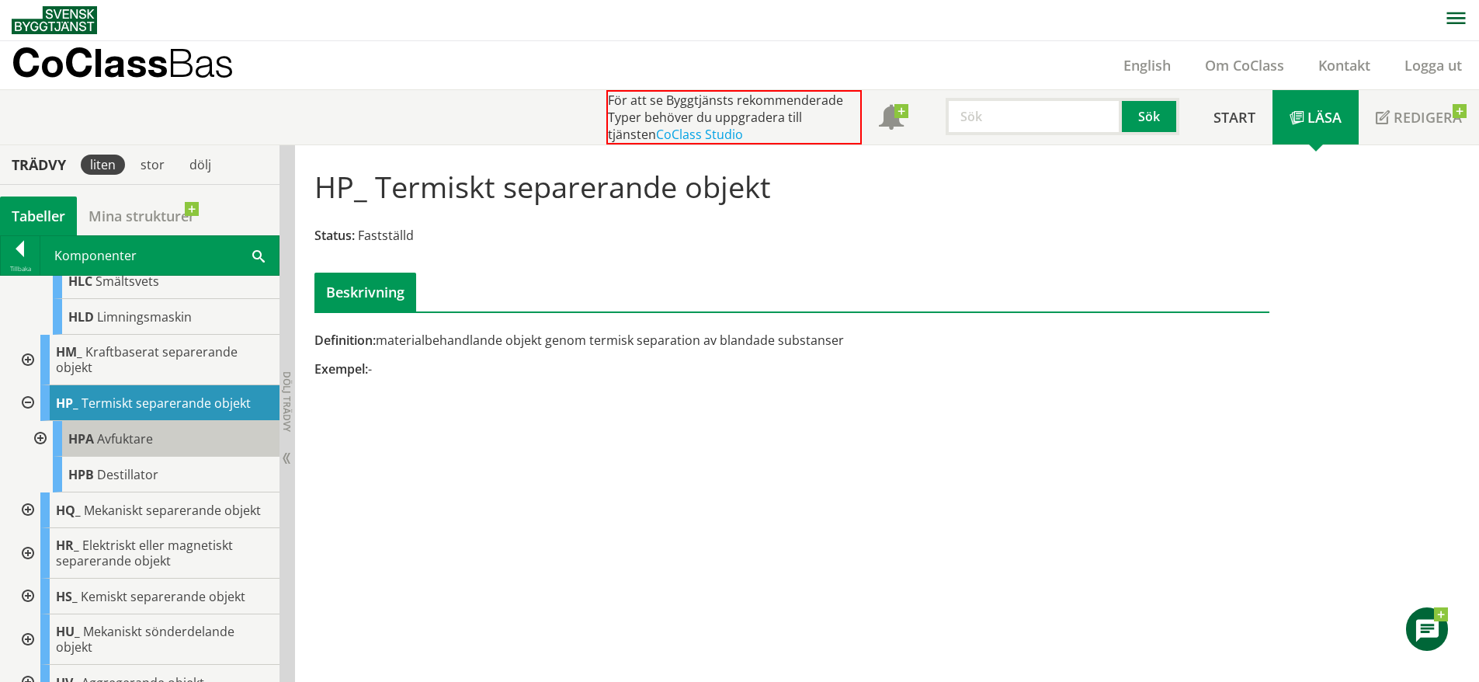
click at [127, 447] on span "Avfuktare" at bounding box center [125, 438] width 56 height 17
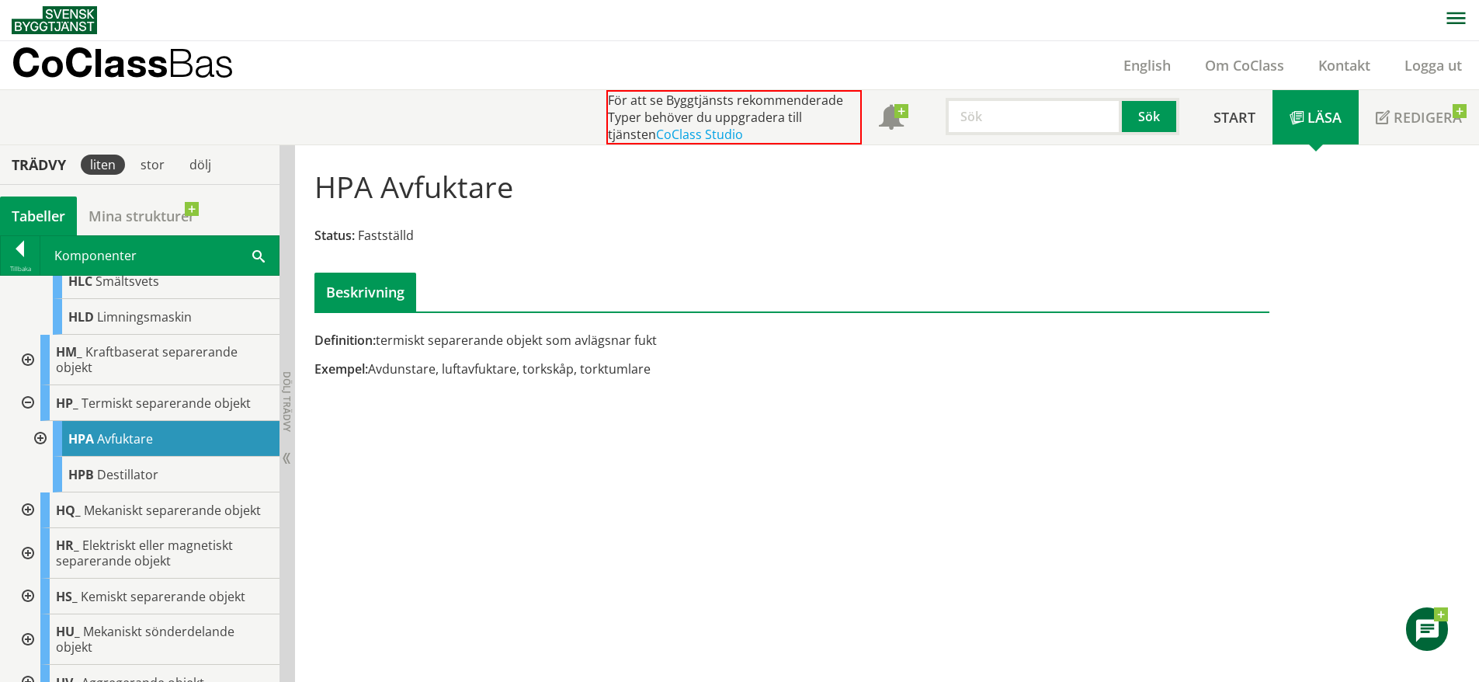
click at [28, 522] on div at bounding box center [26, 510] width 28 height 36
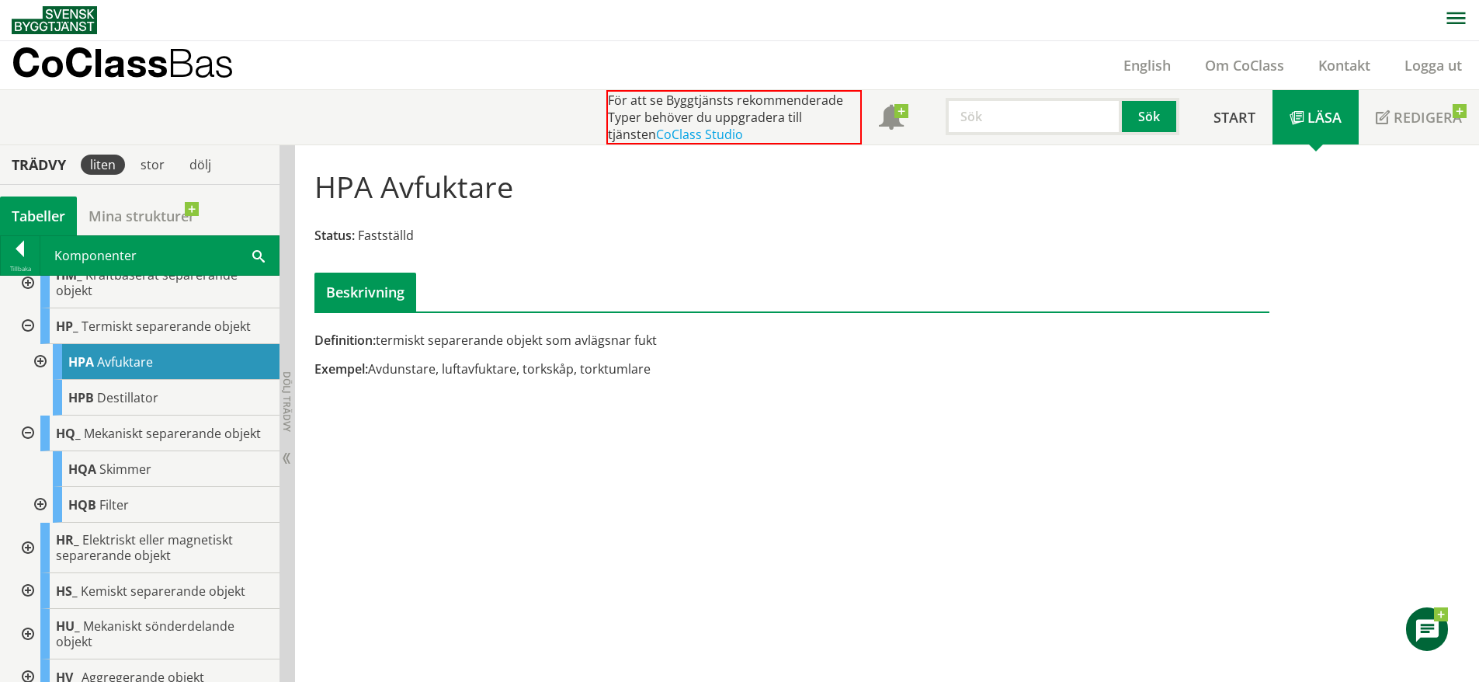
scroll to position [665, 0]
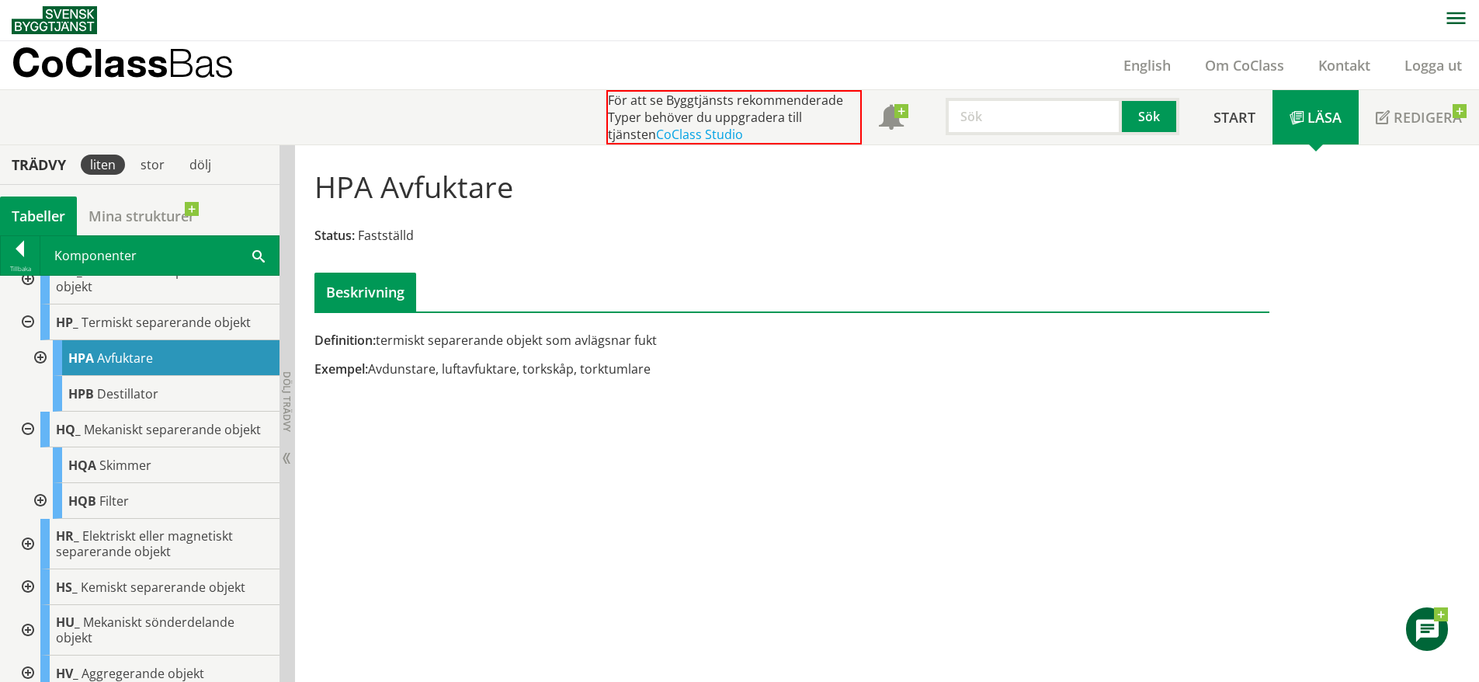
click at [25, 554] on div at bounding box center [26, 544] width 28 height 50
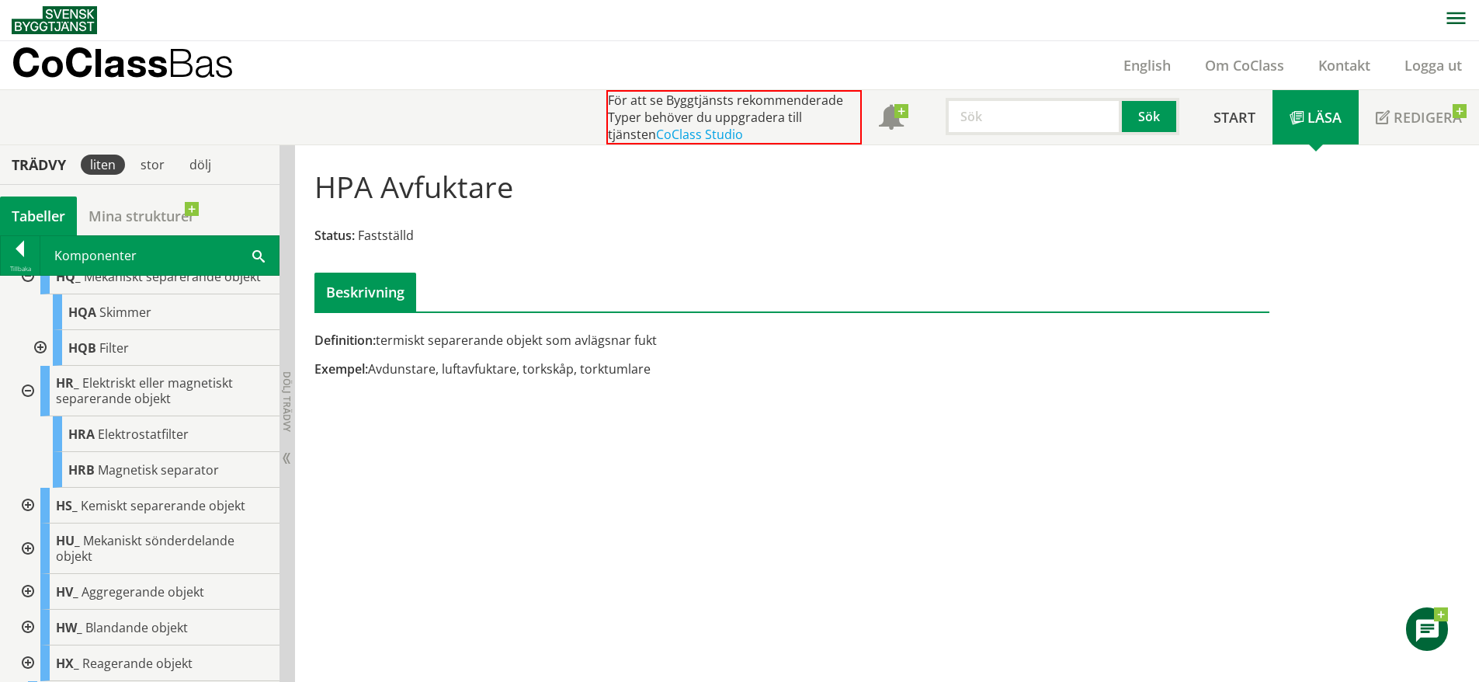
scroll to position [818, 0]
click at [23, 519] on div at bounding box center [26, 506] width 28 height 36
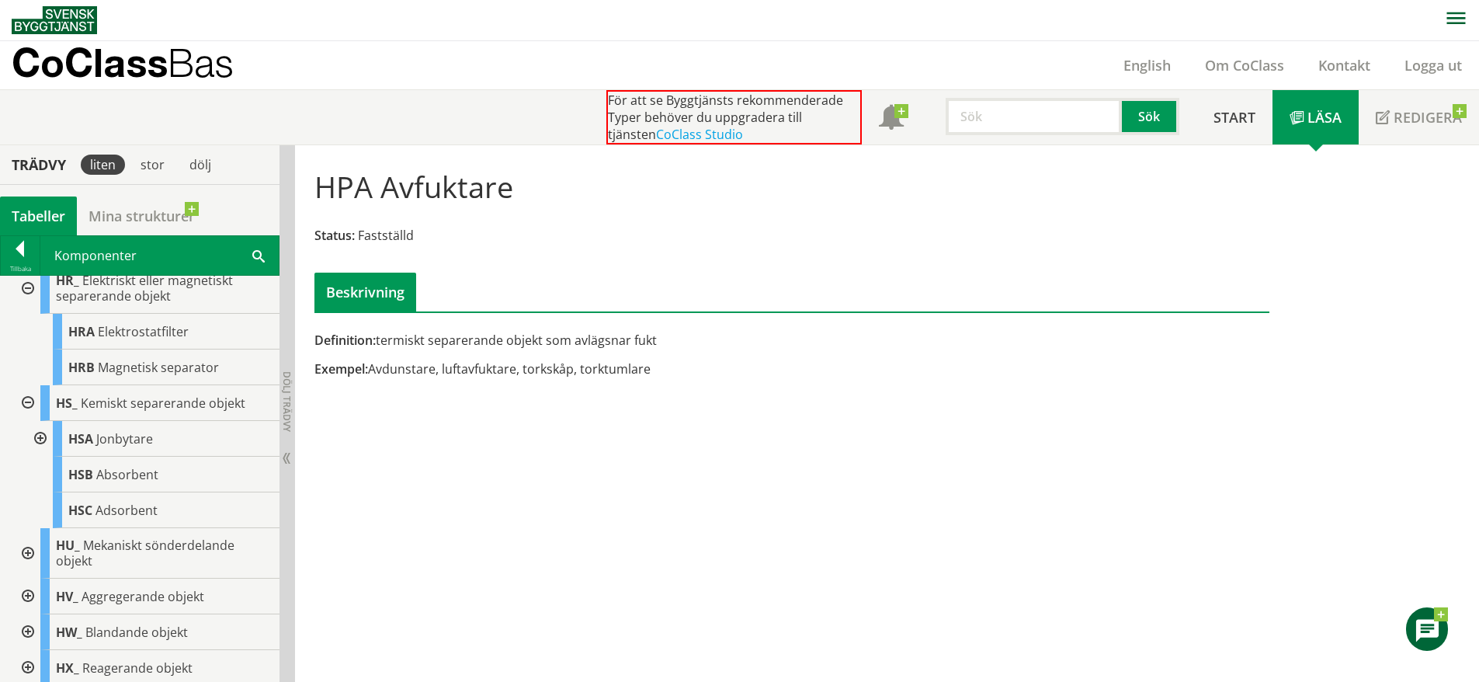
scroll to position [922, 0]
click at [36, 561] on div at bounding box center [26, 552] width 28 height 50
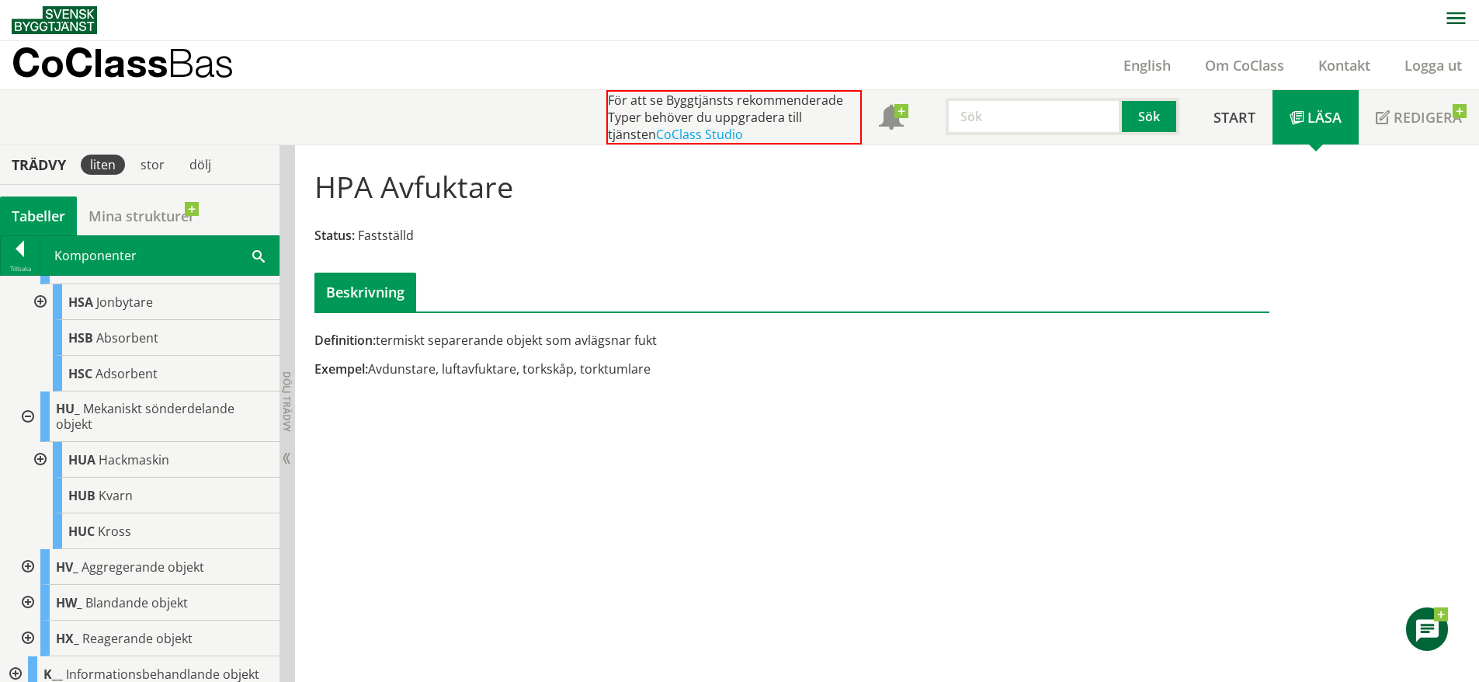
scroll to position [1058, 0]
click at [28, 579] on div at bounding box center [26, 567] width 28 height 36
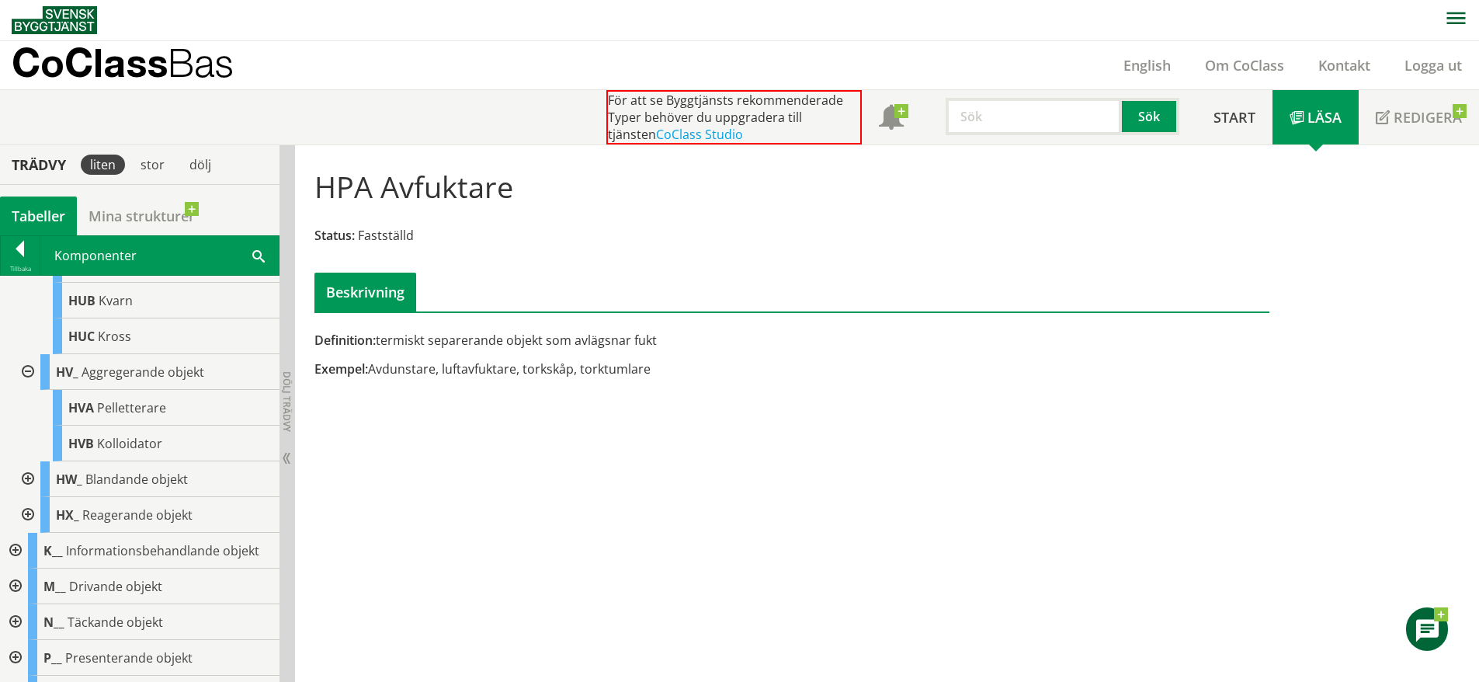
scroll to position [1253, 0]
click at [168, 419] on div "HVA Pelletterare" at bounding box center [166, 407] width 227 height 36
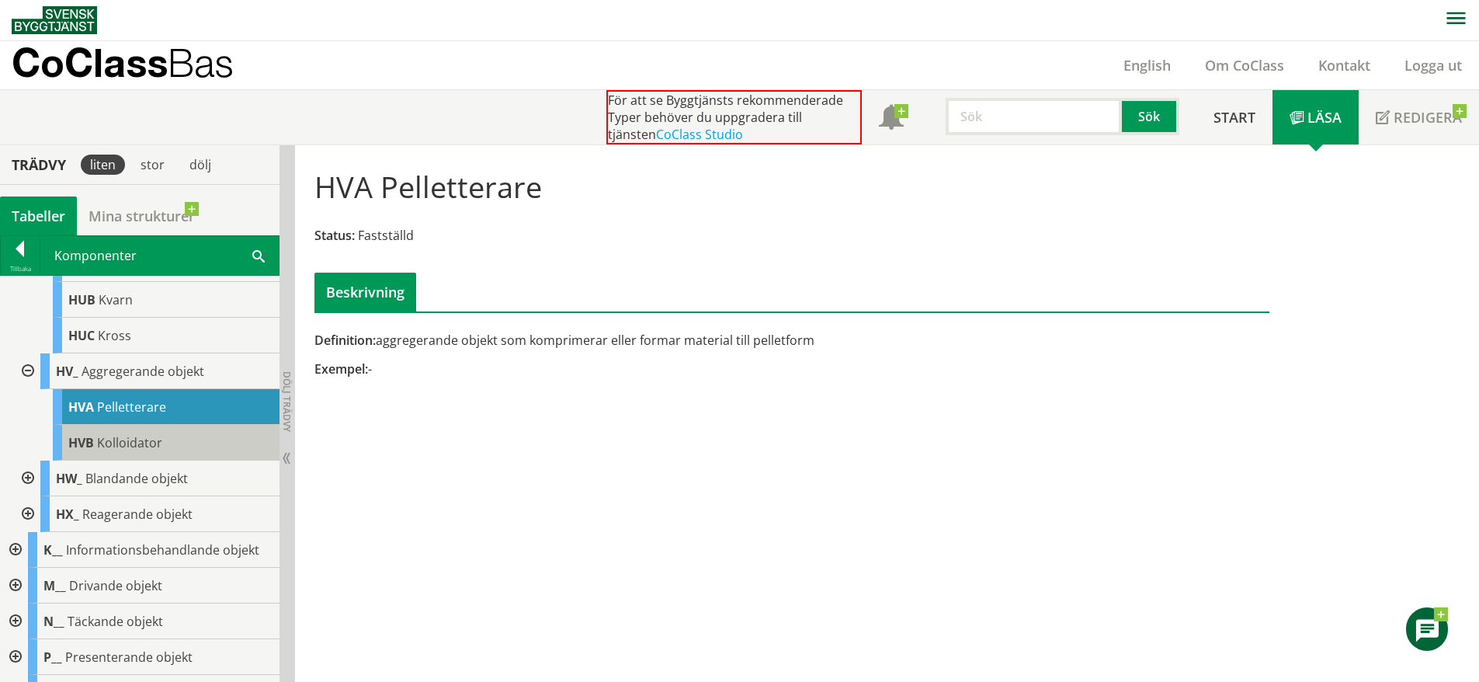
click at [152, 451] on span "Kolloidator" at bounding box center [129, 442] width 65 height 17
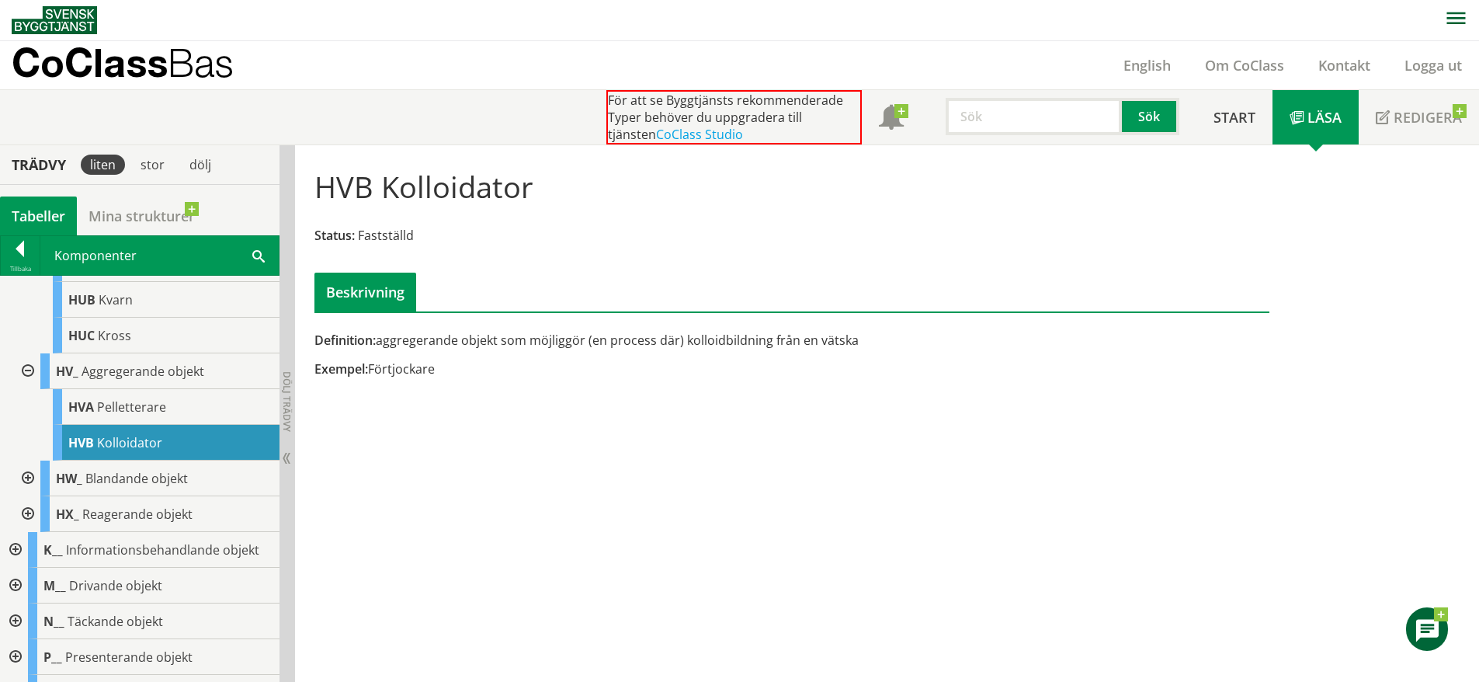
click at [32, 493] on div at bounding box center [26, 478] width 28 height 36
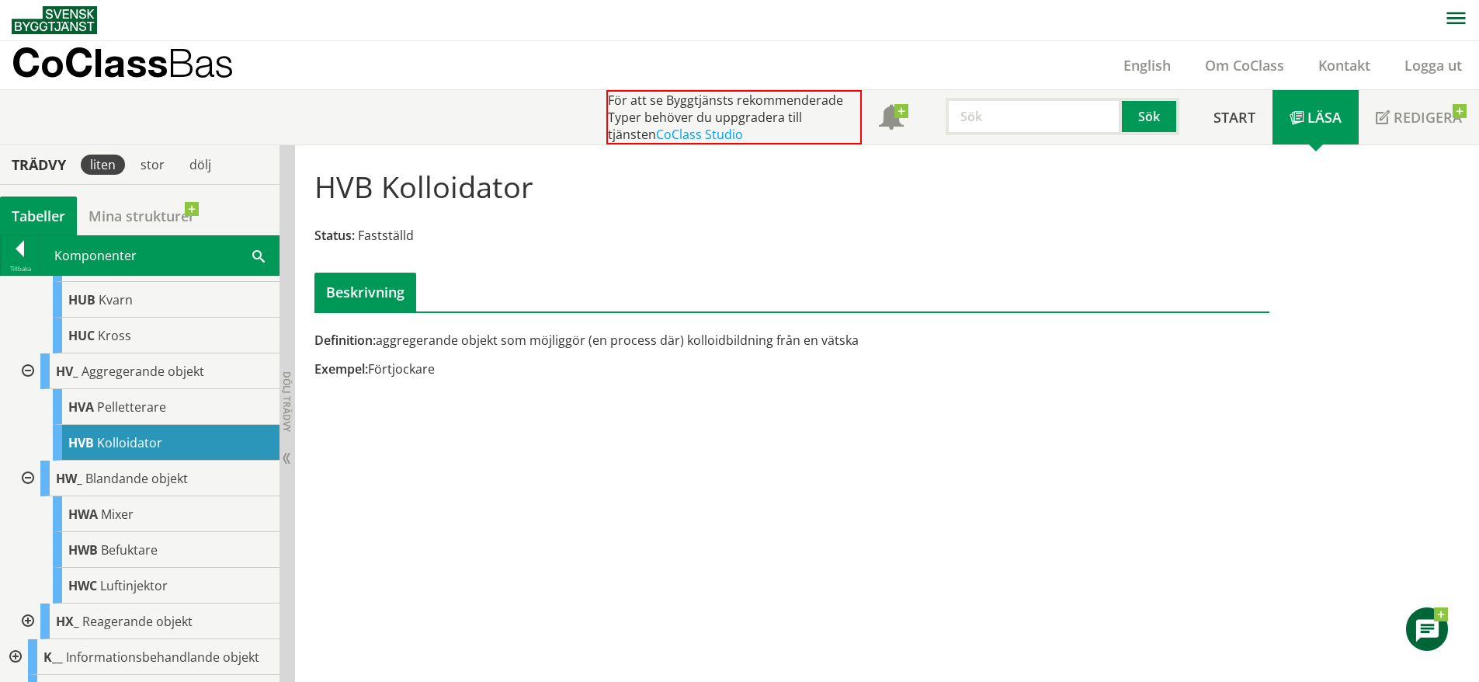
scroll to position [1297, 0]
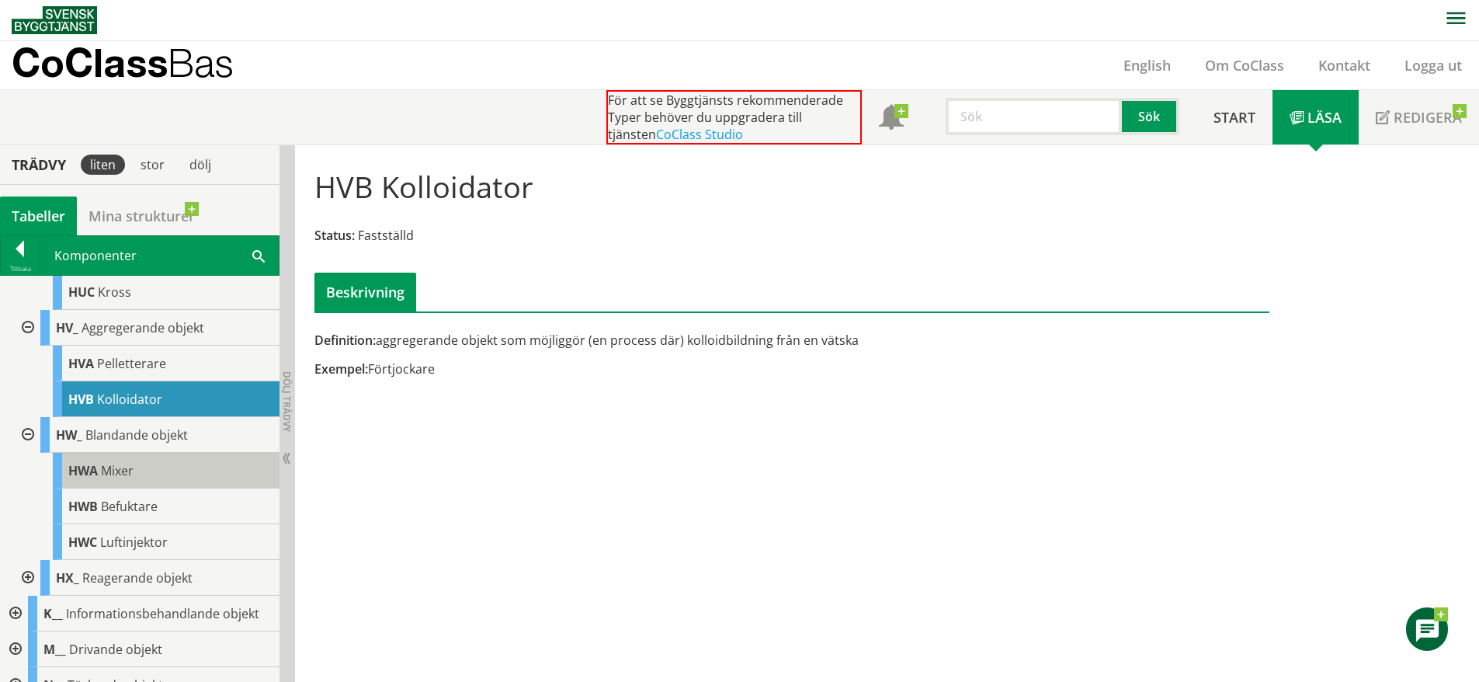
click at [143, 471] on div "HWA Mixer" at bounding box center [166, 471] width 227 height 36
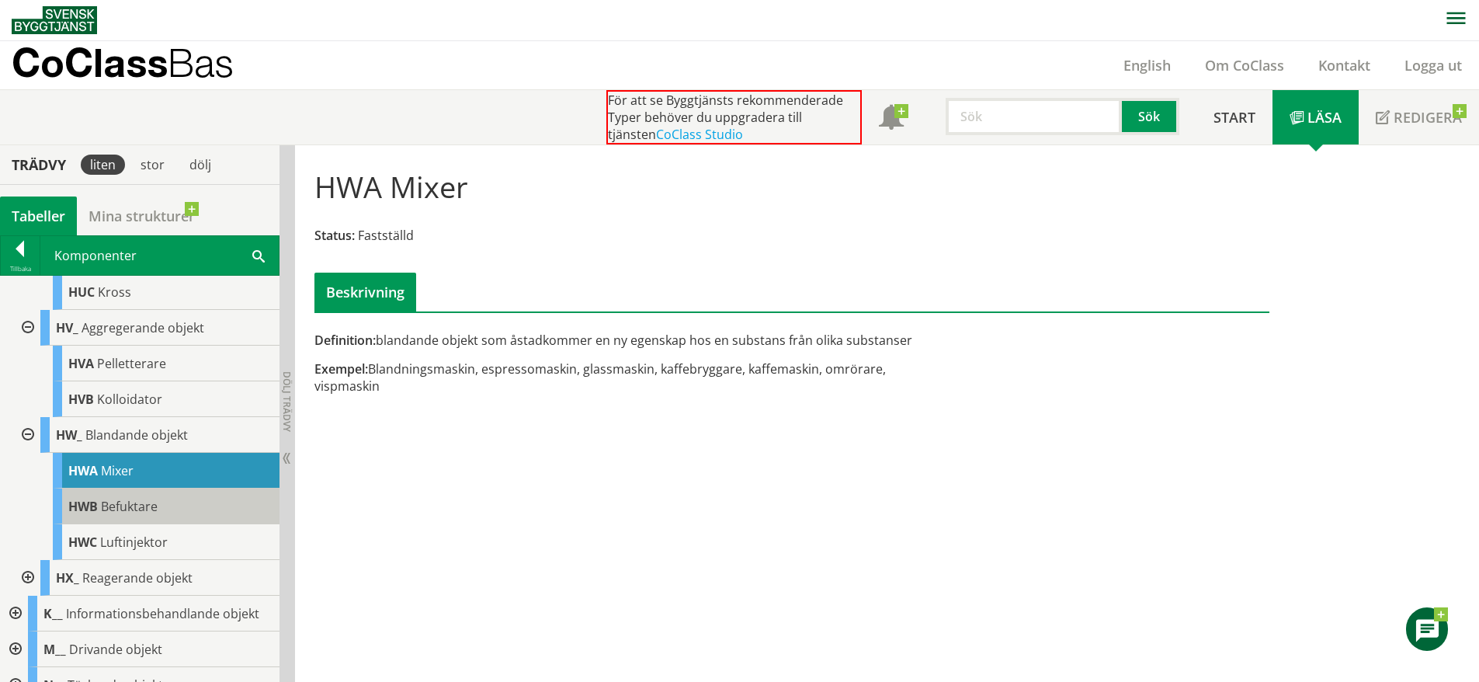
click at [145, 515] on span "Befuktare" at bounding box center [129, 506] width 57 height 17
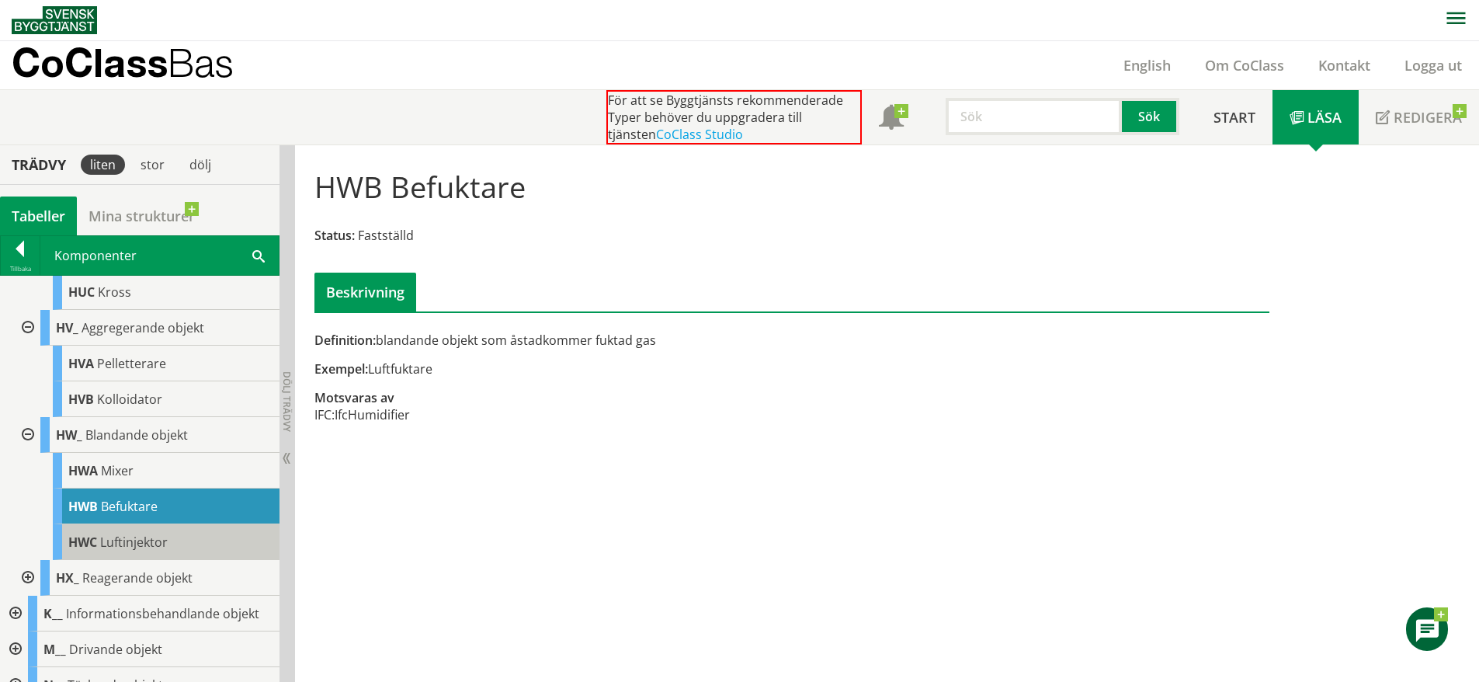
click at [142, 545] on div "HWC Luftinjektor" at bounding box center [166, 542] width 227 height 36
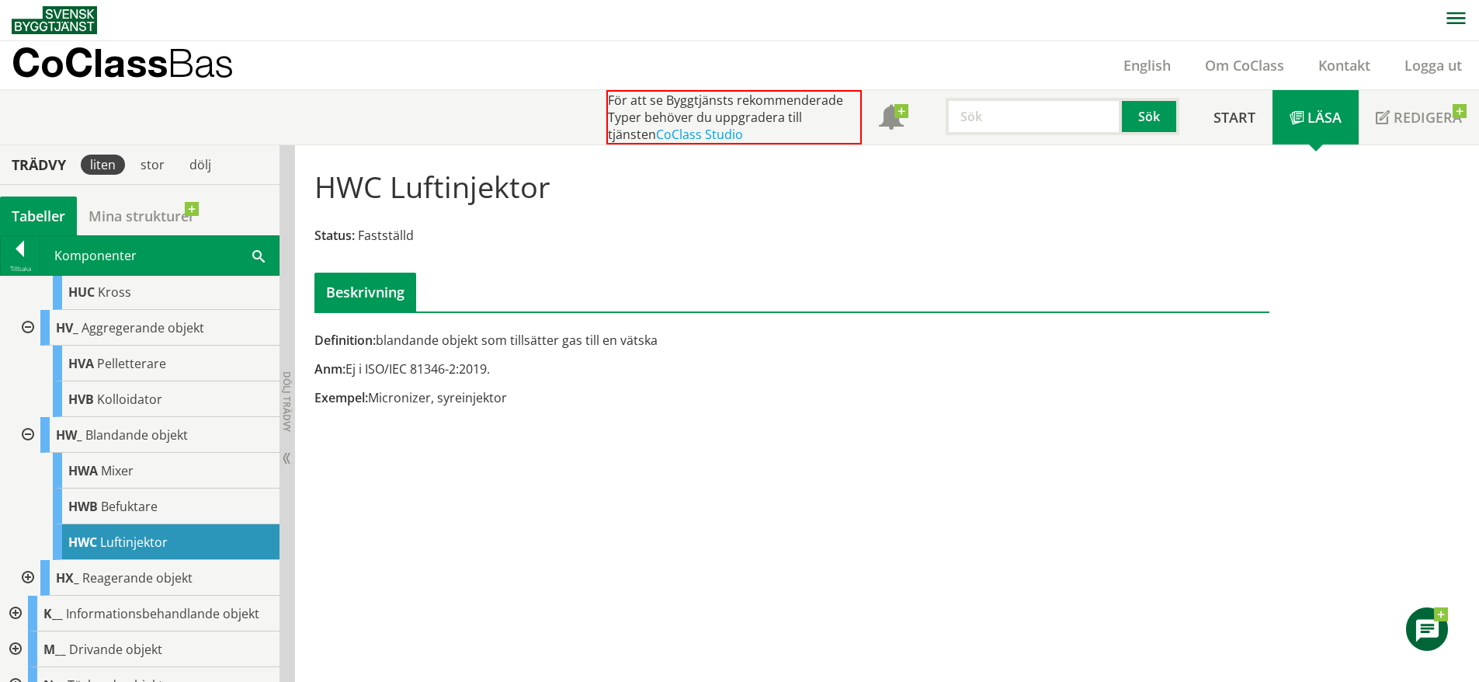
click at [33, 590] on div at bounding box center [26, 578] width 28 height 36
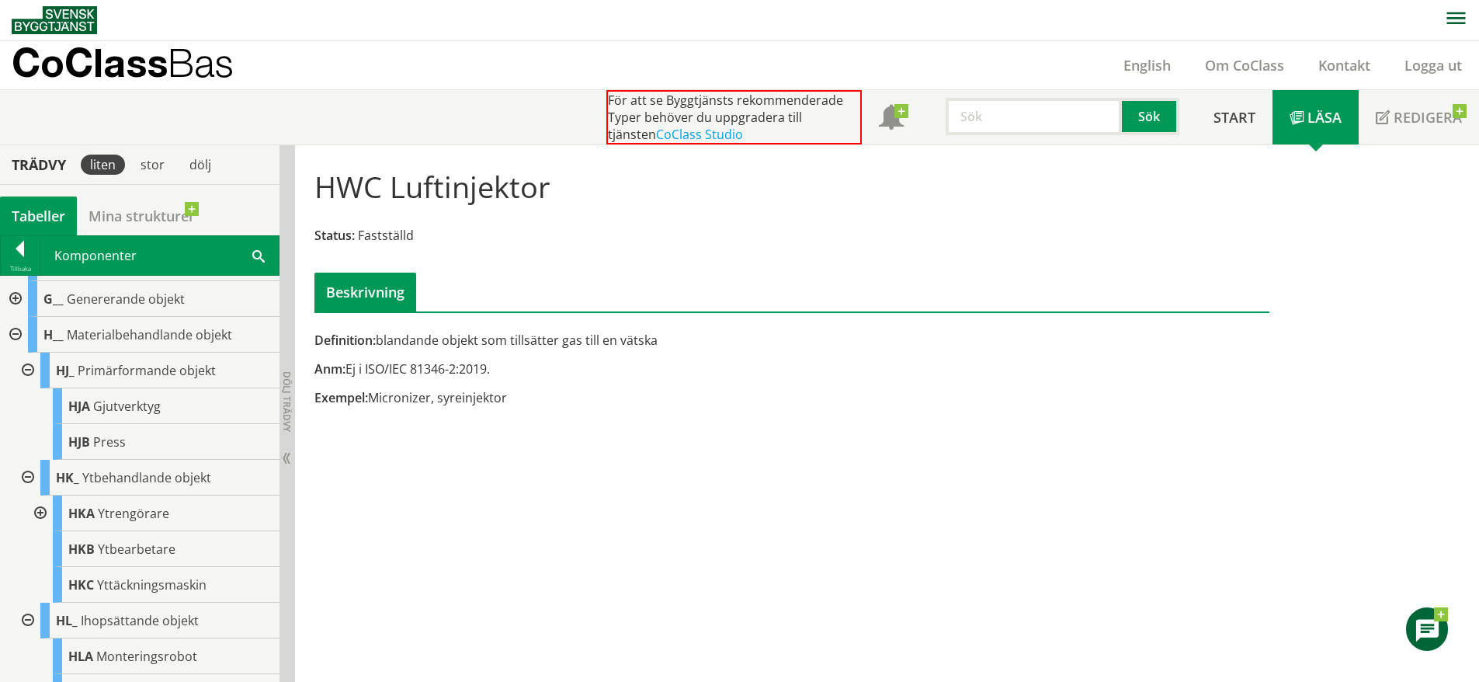
scroll to position [137, 0]
click at [18, 340] on div at bounding box center [14, 336] width 28 height 36
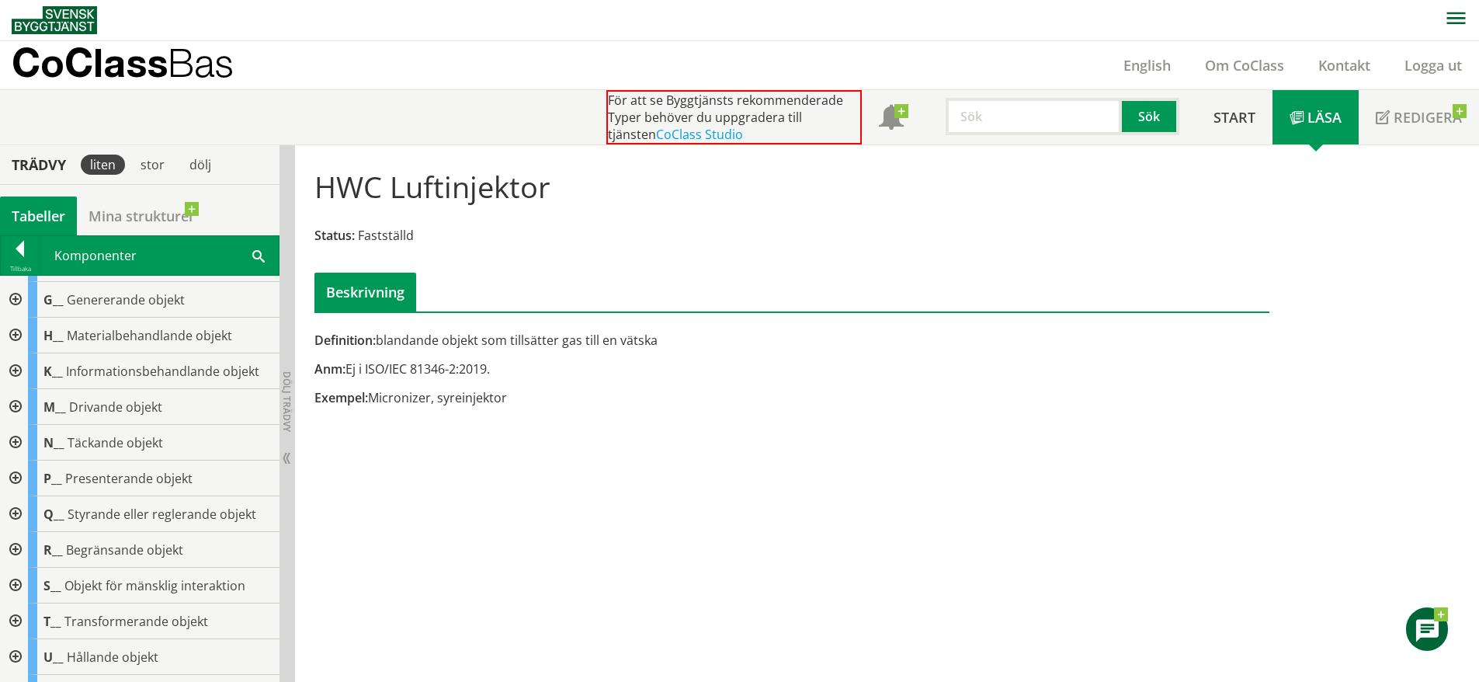
click at [20, 371] on div at bounding box center [14, 371] width 28 height 36
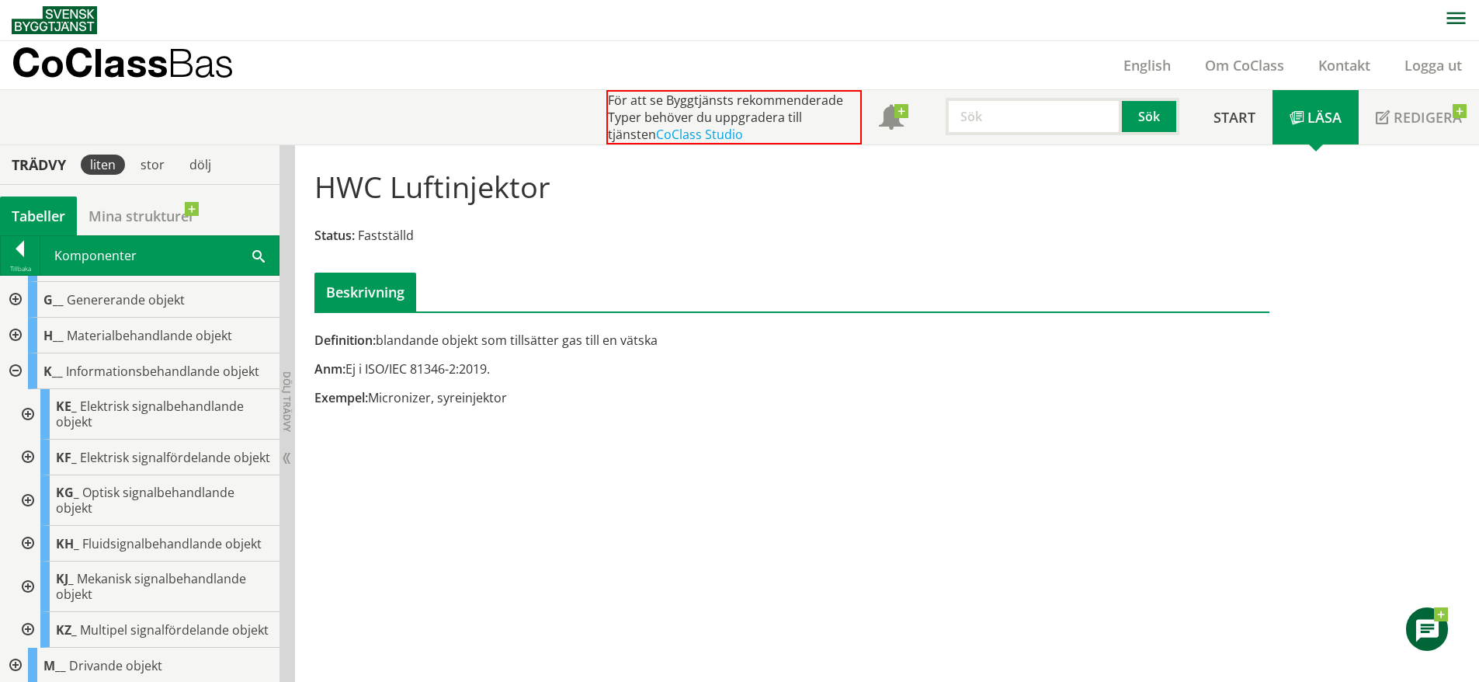
click at [30, 415] on div at bounding box center [26, 414] width 28 height 50
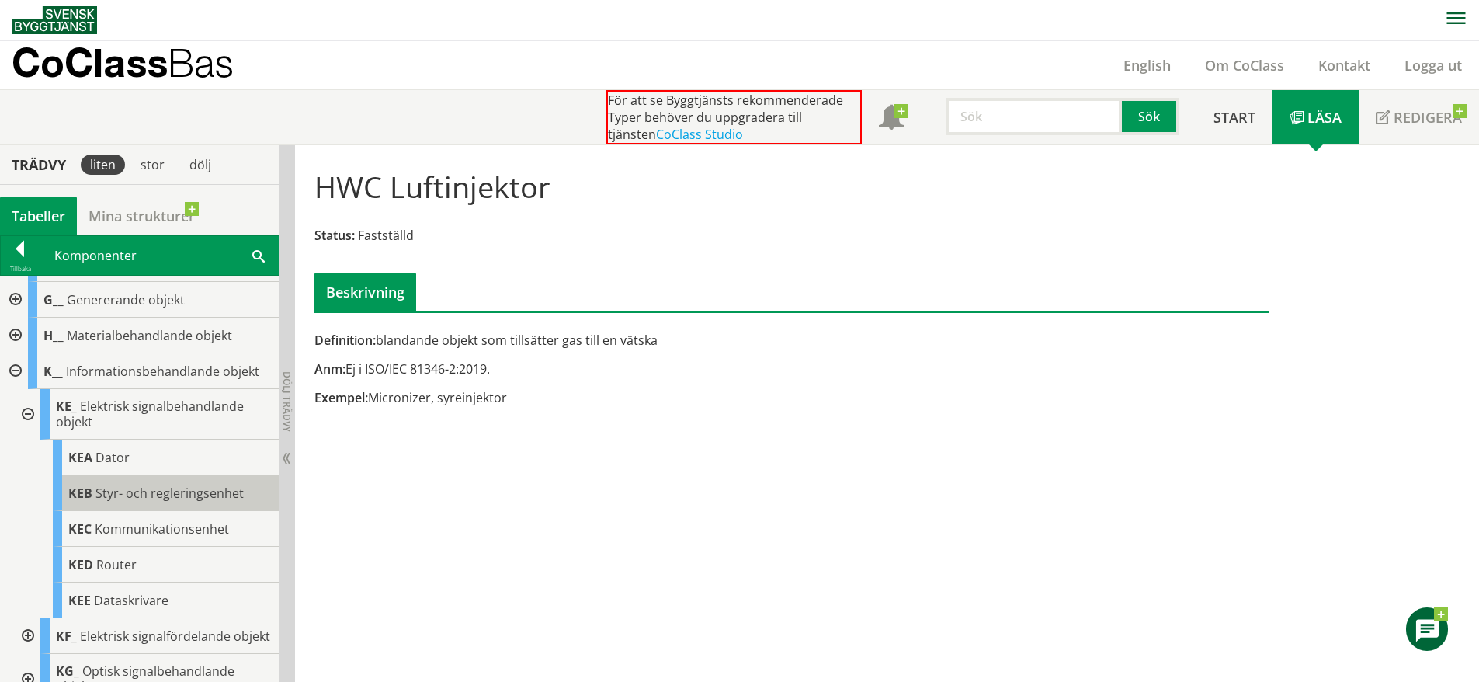
click at [169, 483] on div "KEB Styr- och regleringsenhet" at bounding box center [166, 493] width 227 height 36
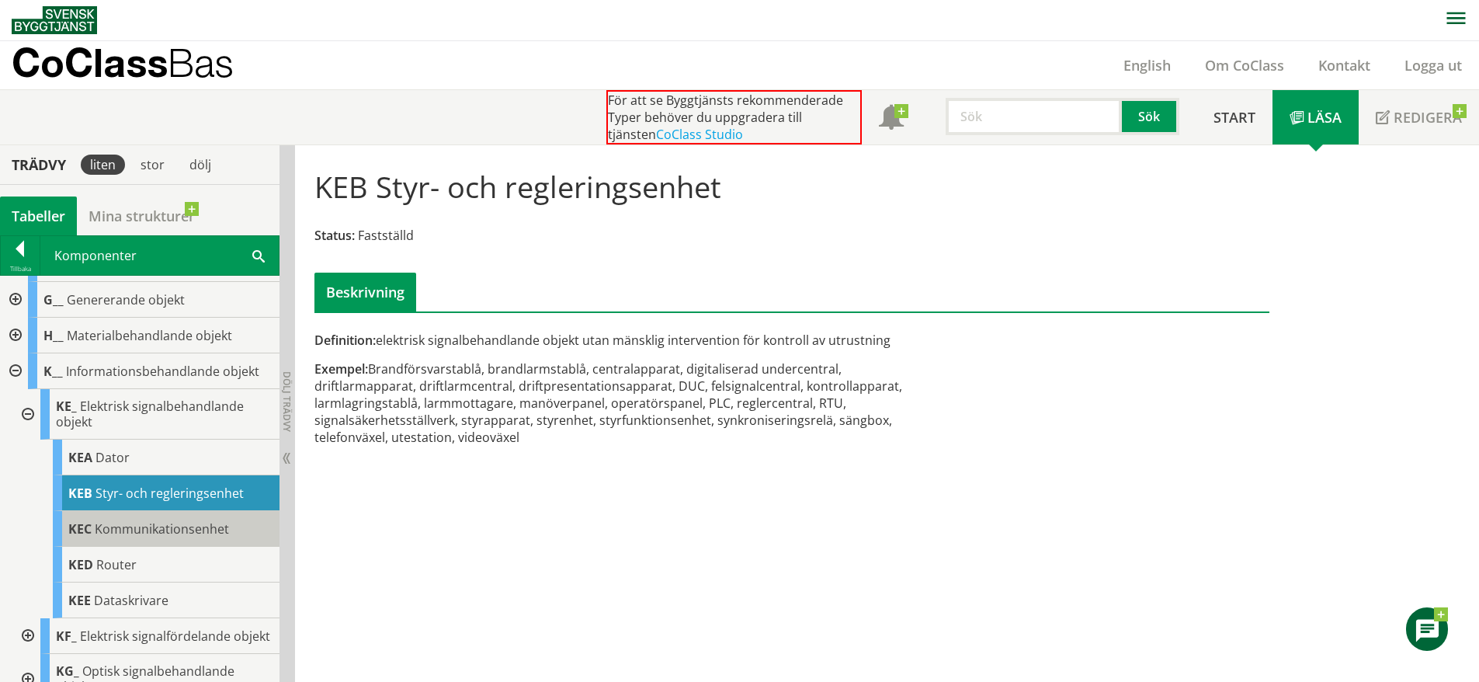
click at [197, 521] on span "Kommunikationsenhet" at bounding box center [162, 528] width 134 height 17
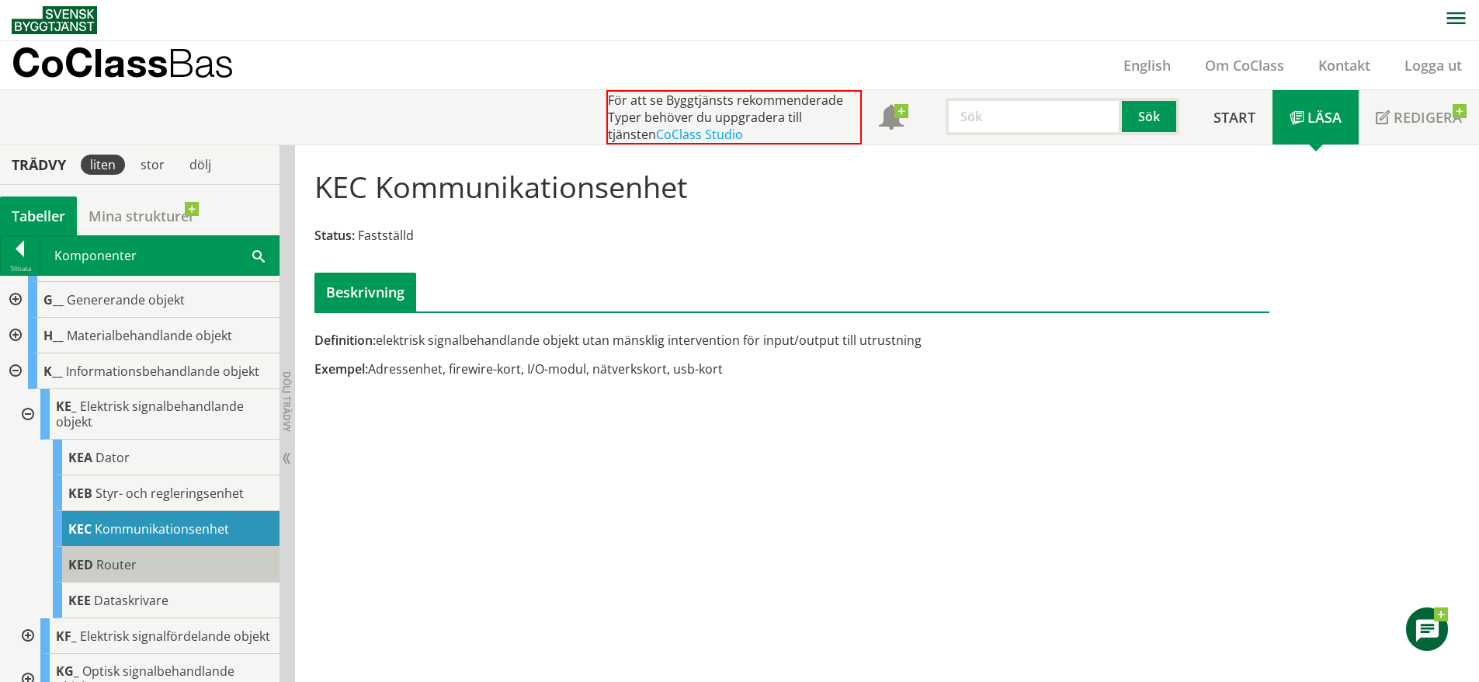
click at [186, 555] on div "KED Router" at bounding box center [166, 565] width 227 height 36
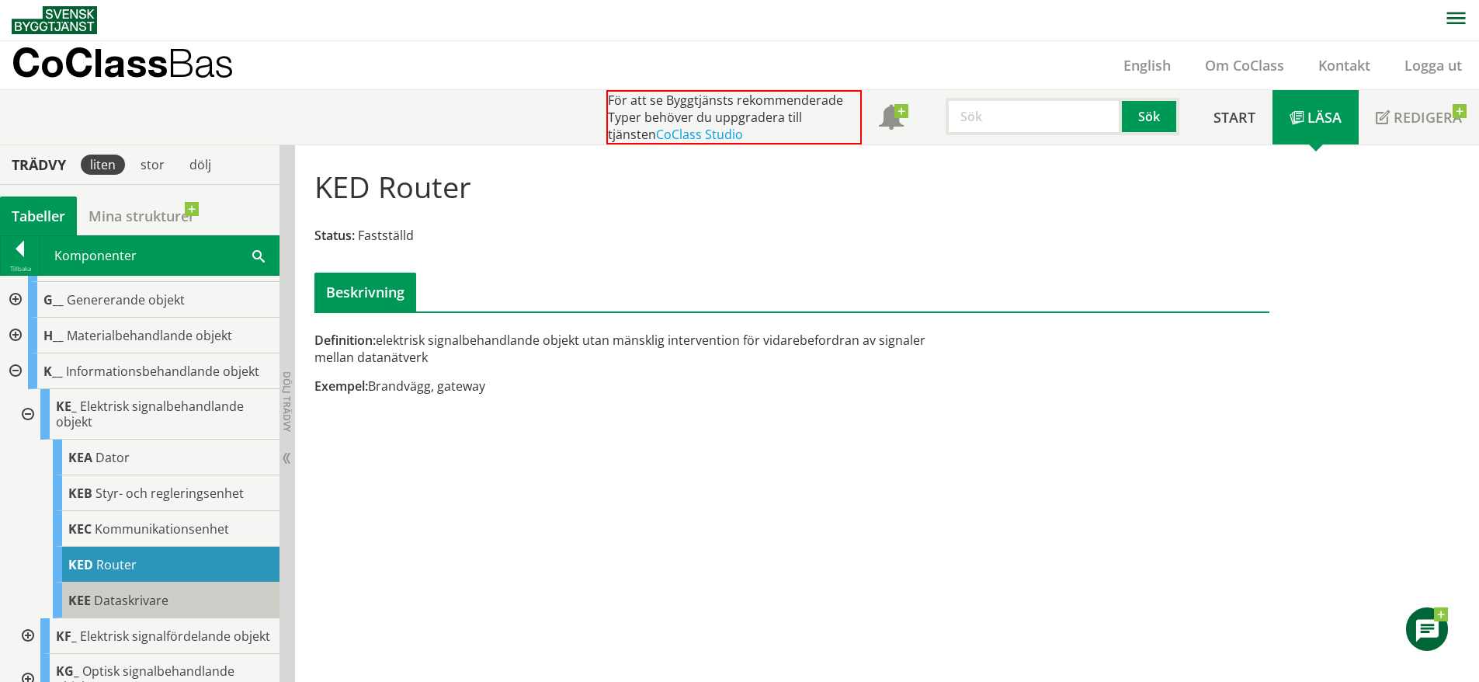
click at [170, 586] on div "KEE Dataskrivare" at bounding box center [166, 600] width 227 height 36
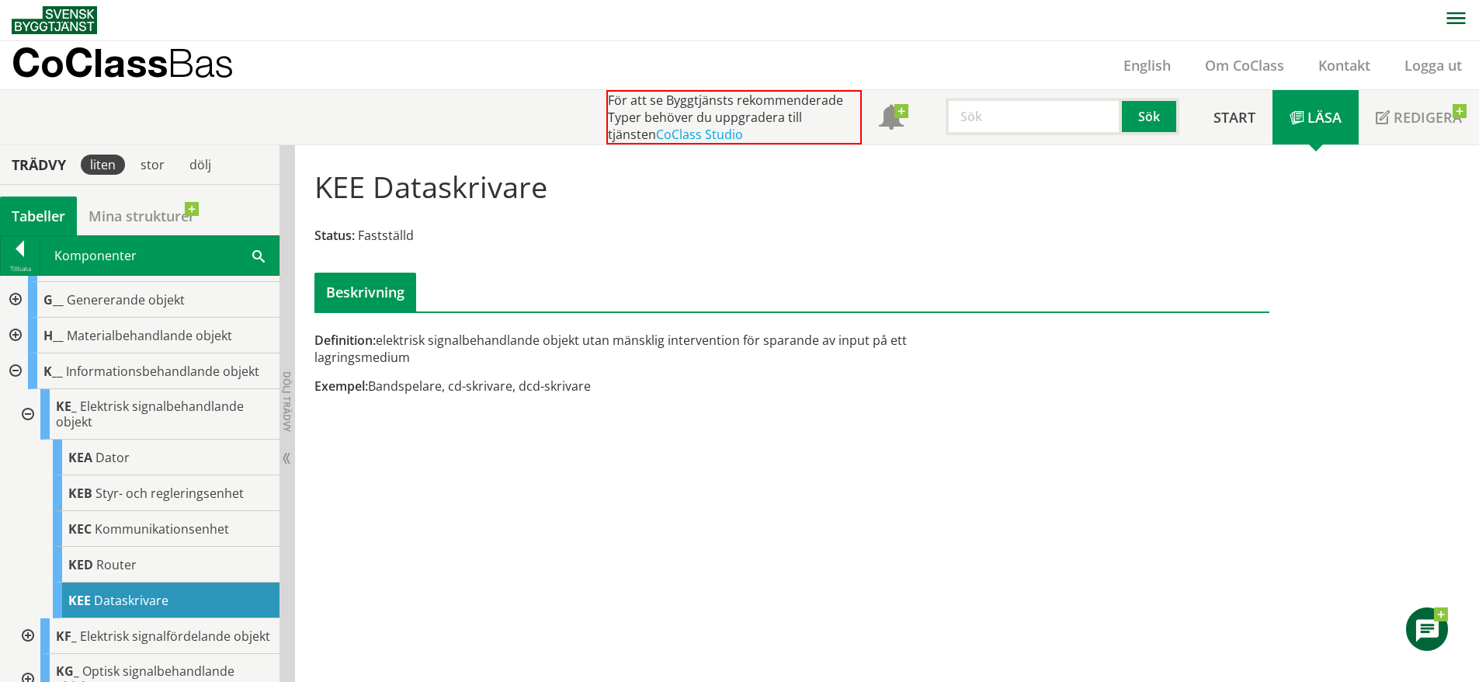
click at [31, 406] on div at bounding box center [26, 414] width 28 height 50
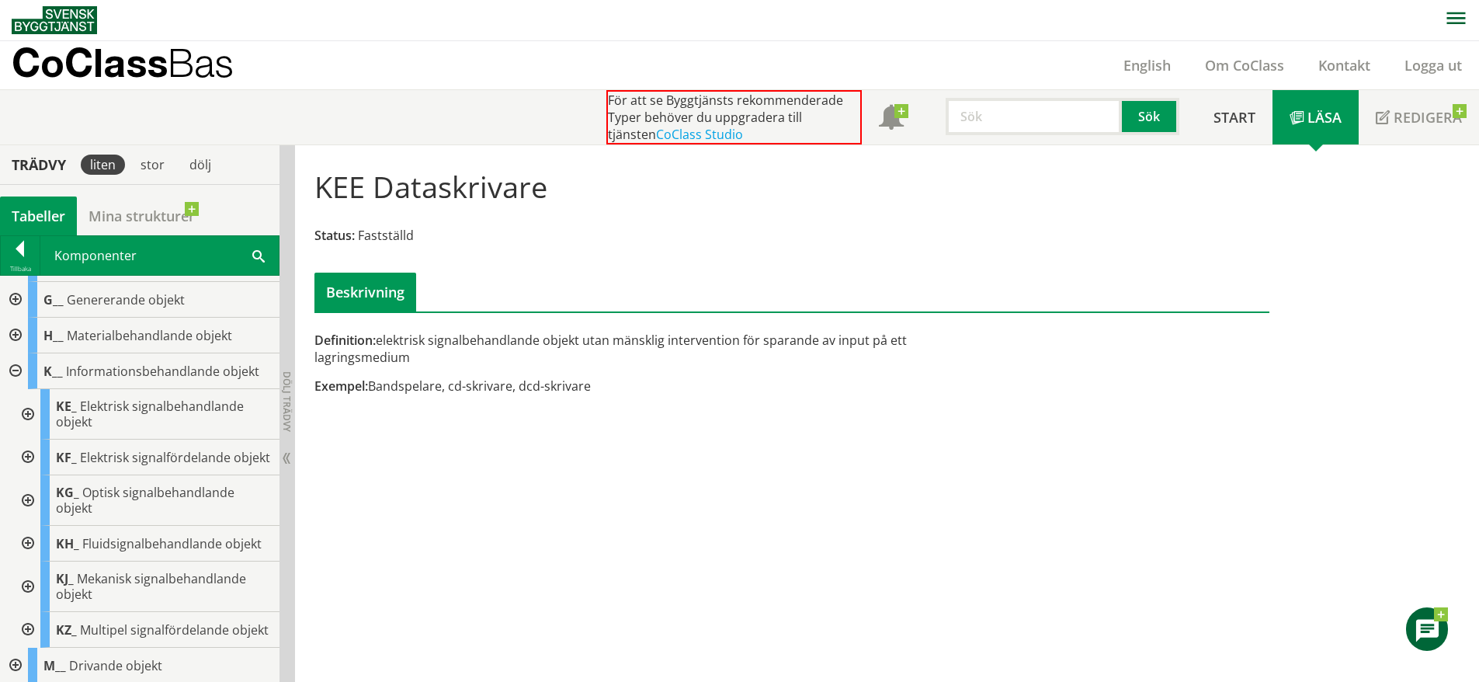
click at [28, 462] on div at bounding box center [26, 458] width 28 height 36
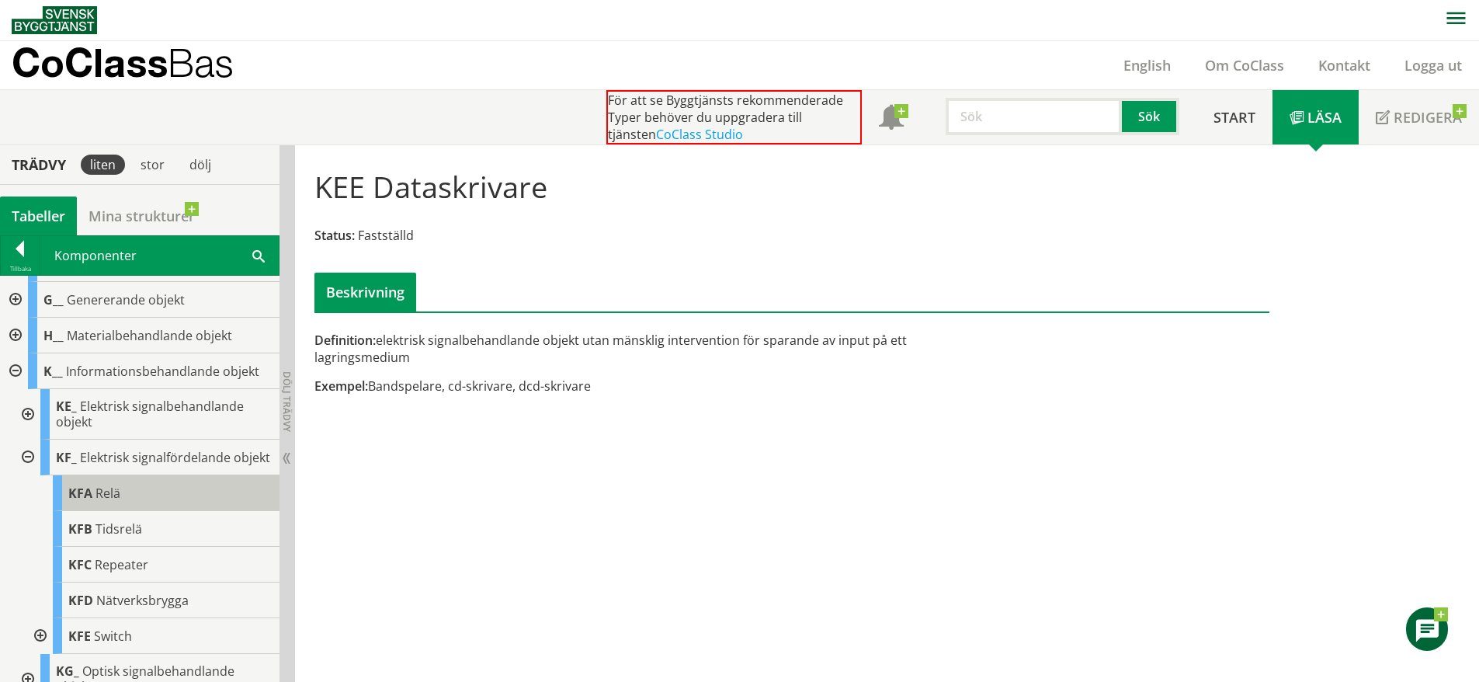
click at [134, 499] on div "KFA Relä" at bounding box center [166, 493] width 227 height 36
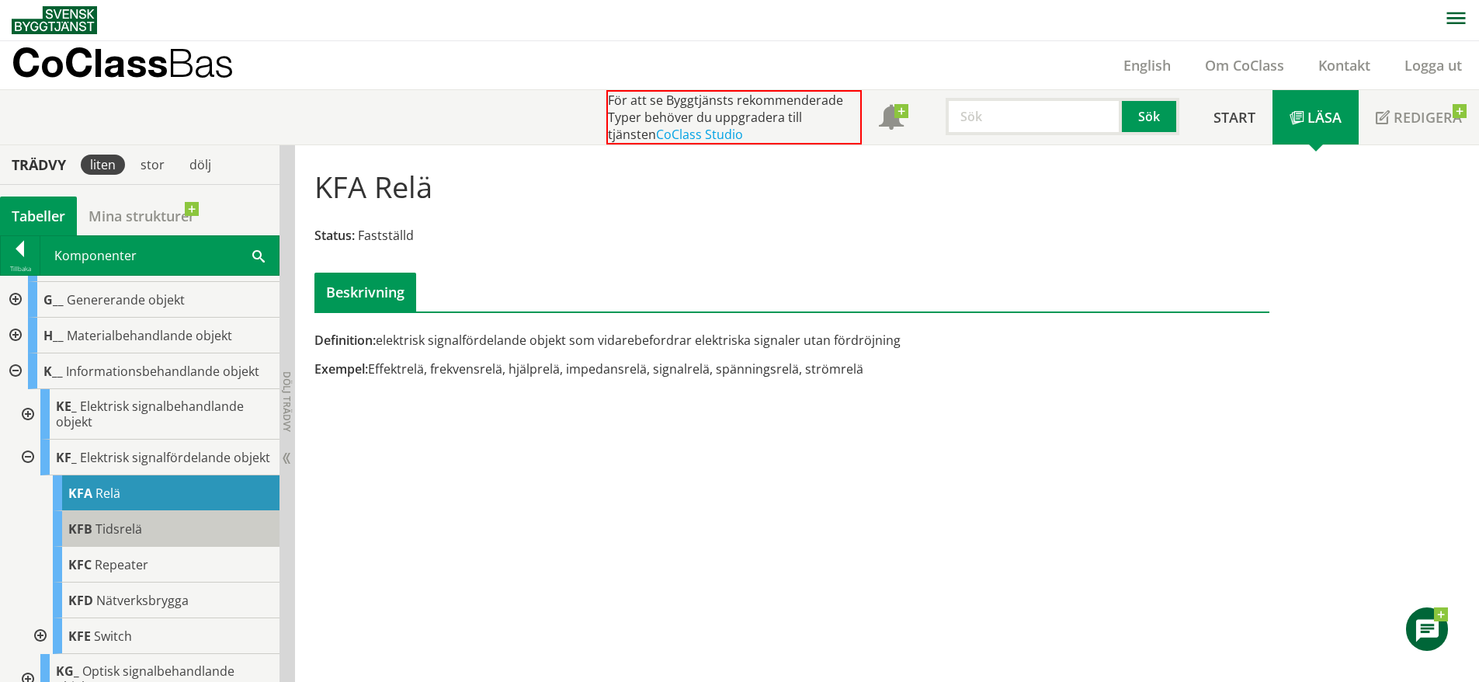
click at [151, 541] on div "KFB Tidsrelä" at bounding box center [166, 529] width 227 height 36
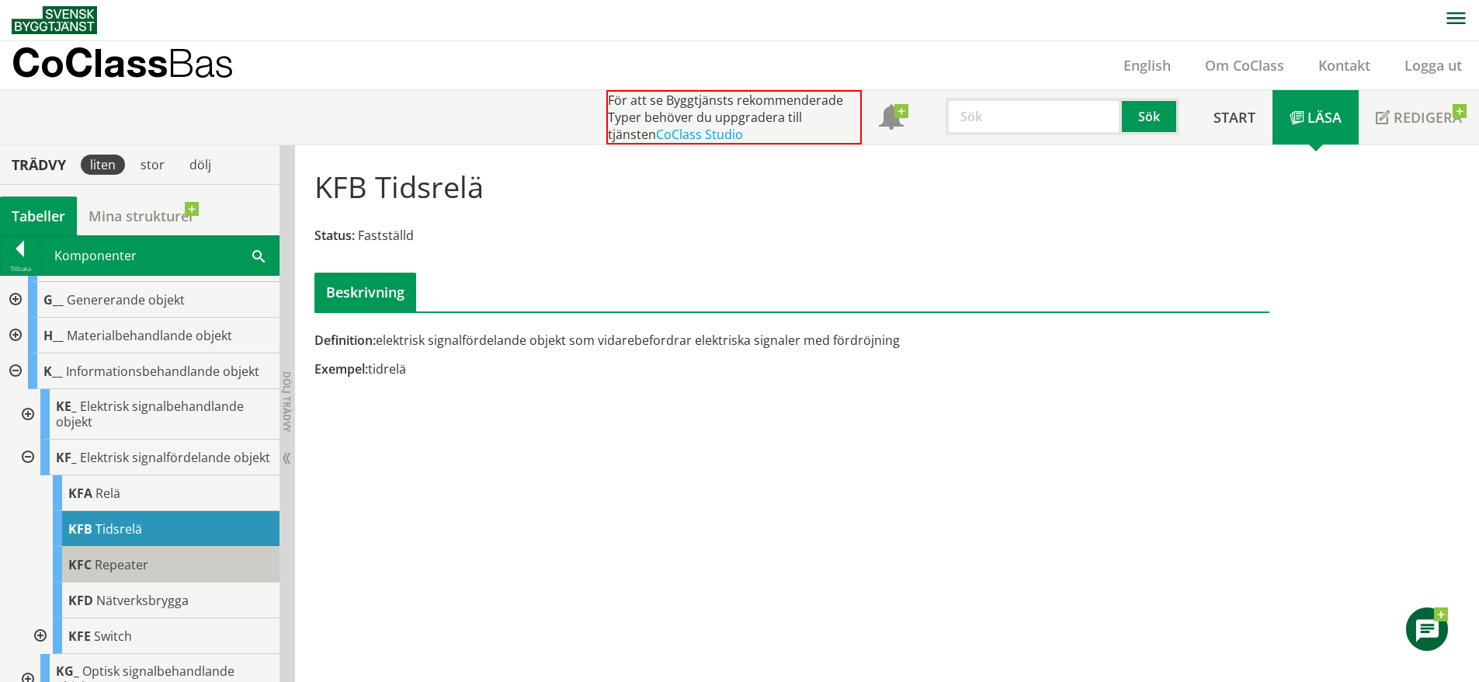
click at [152, 582] on div "KFC Repeater" at bounding box center [166, 565] width 227 height 36
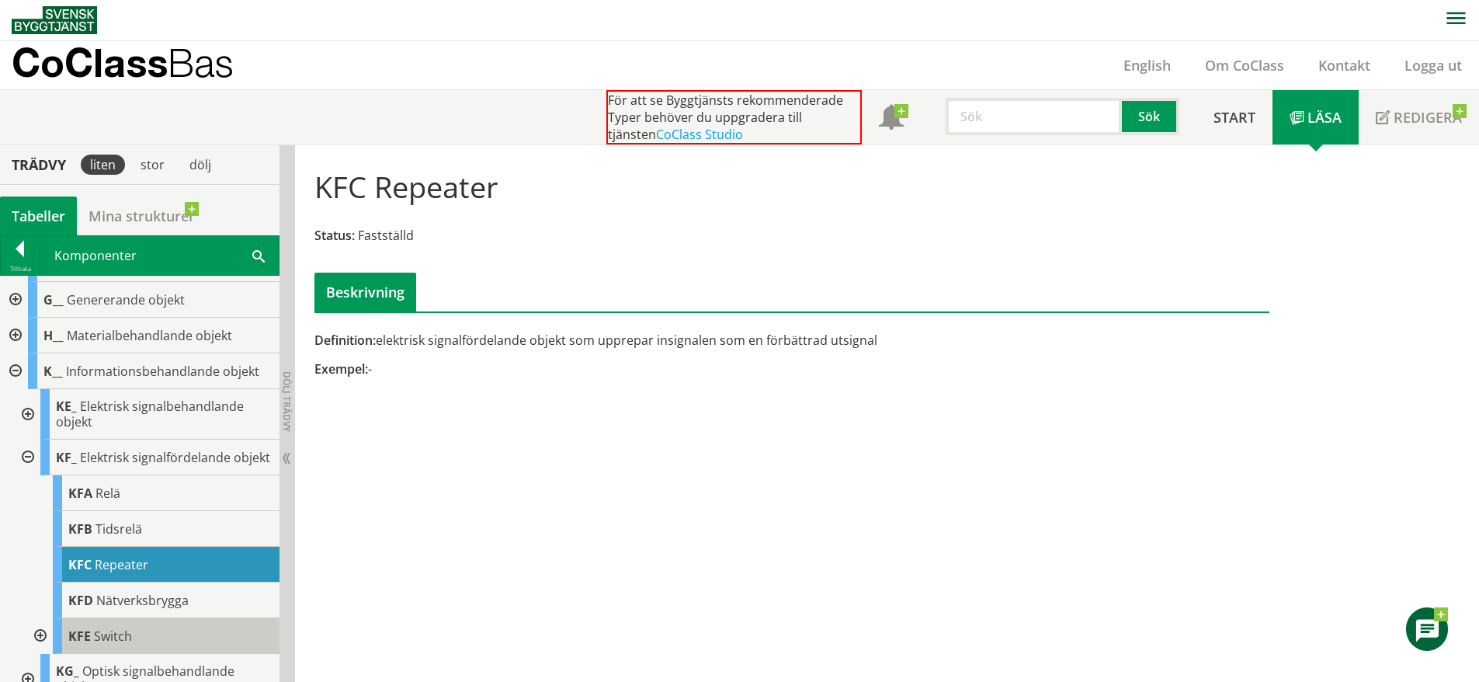
click at [167, 634] on div "KFE Switch" at bounding box center [166, 636] width 227 height 36
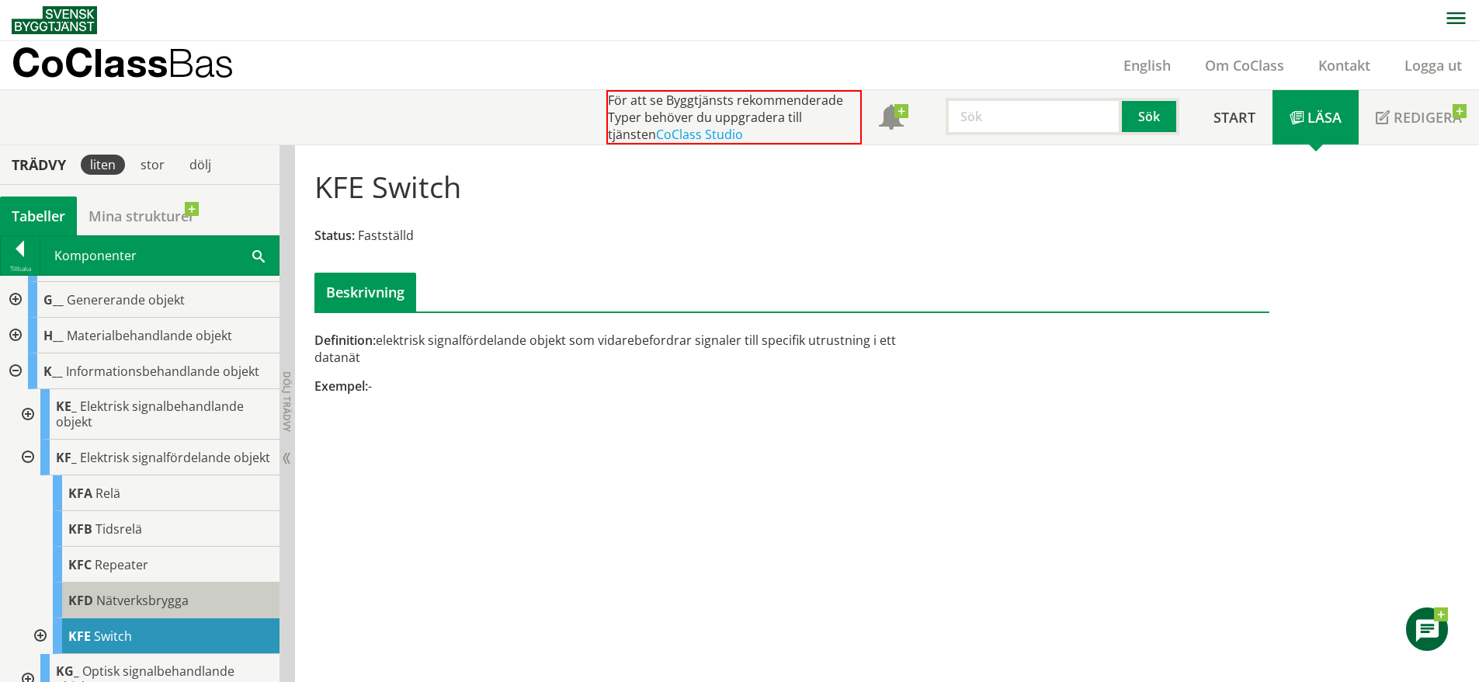
click at [165, 609] on span "Nätverksbrygga" at bounding box center [142, 600] width 92 height 17
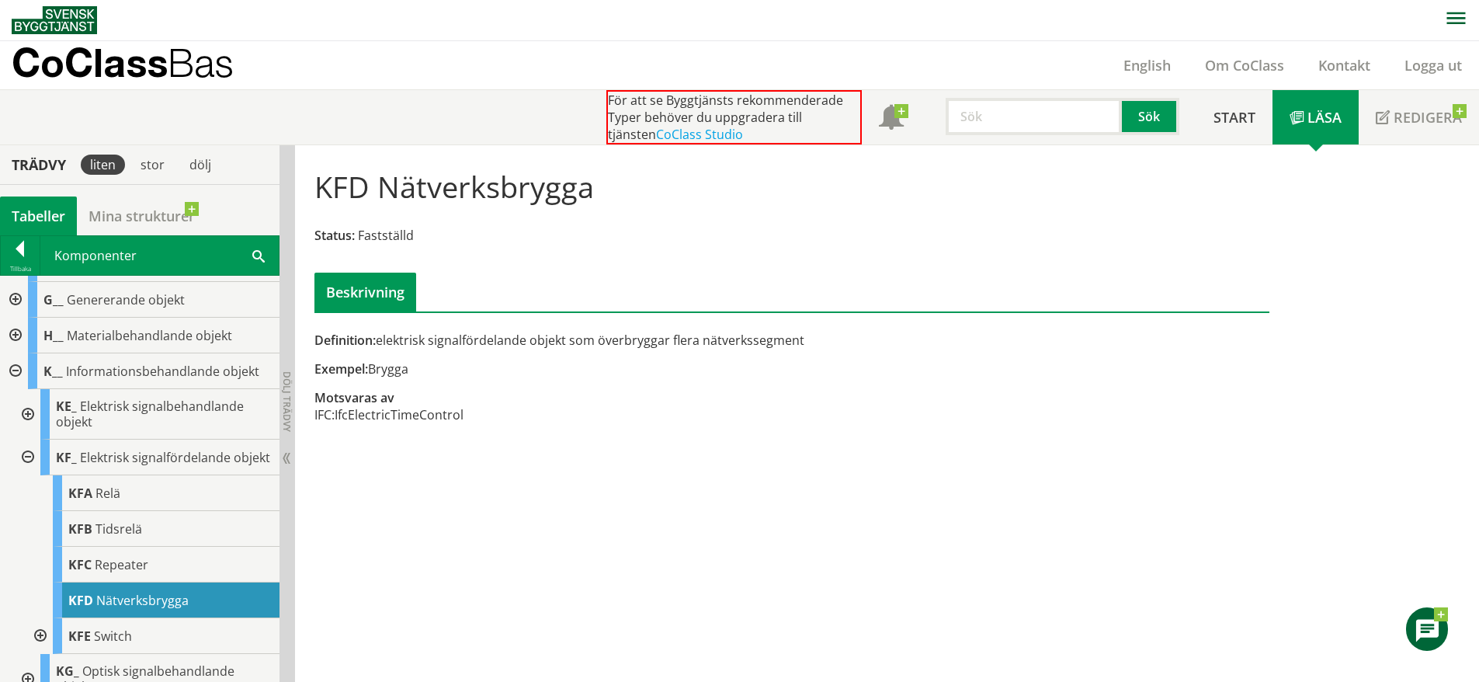
click at [25, 464] on div at bounding box center [26, 458] width 28 height 36
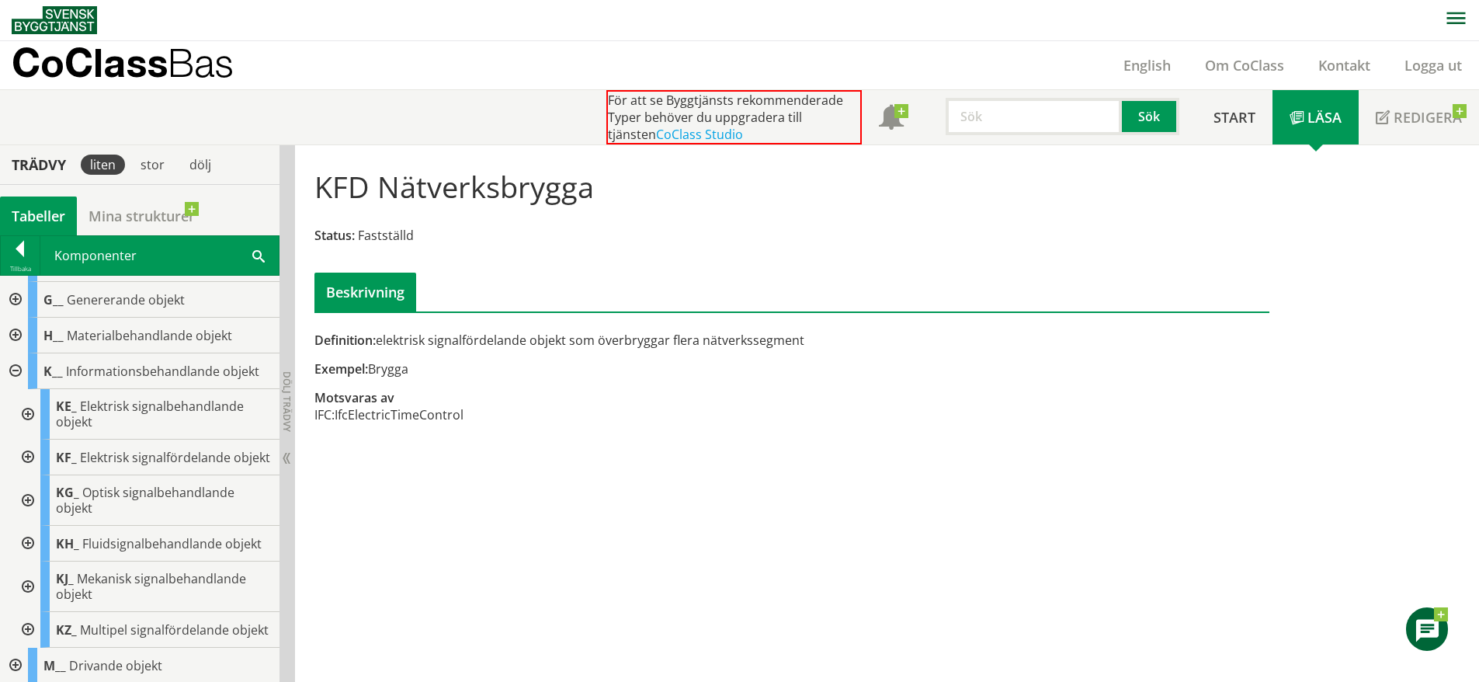
click at [34, 520] on div at bounding box center [26, 500] width 28 height 50
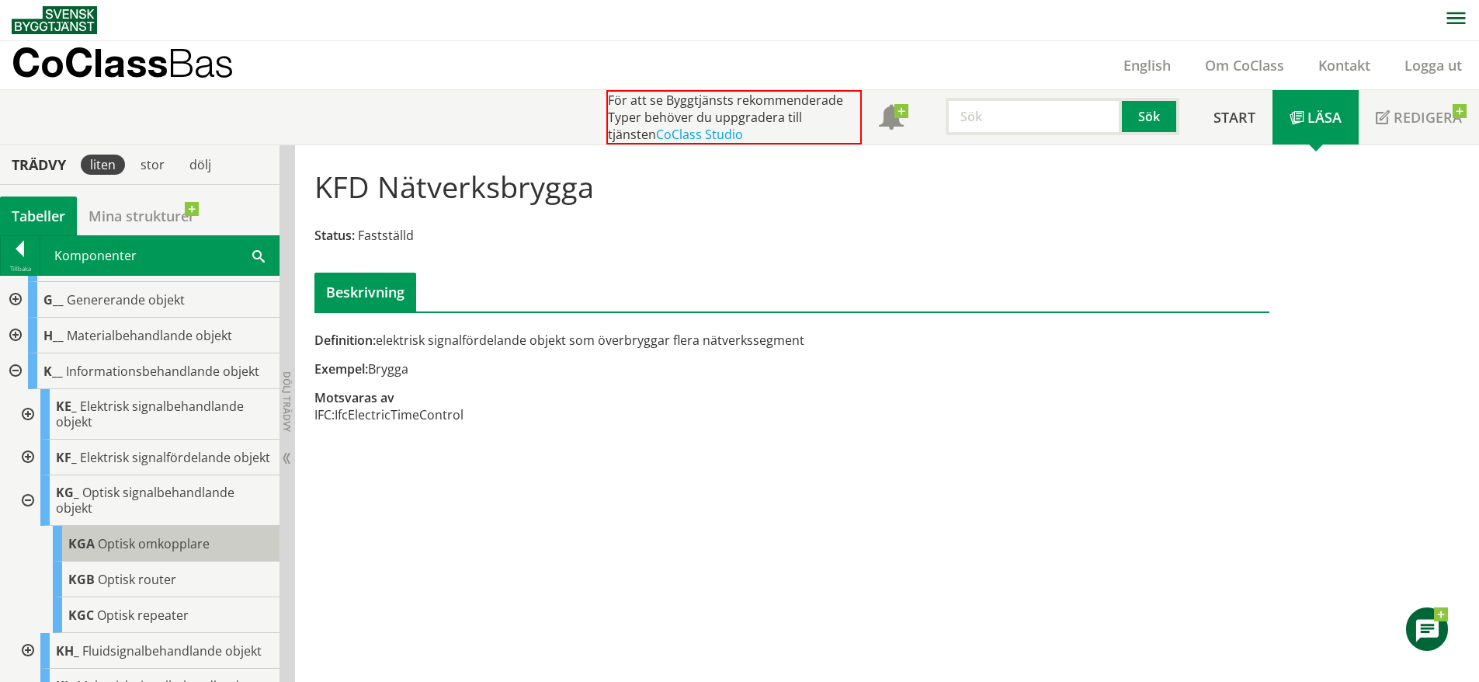
click at [131, 551] on span "Optisk omkopplare" at bounding box center [154, 543] width 112 height 17
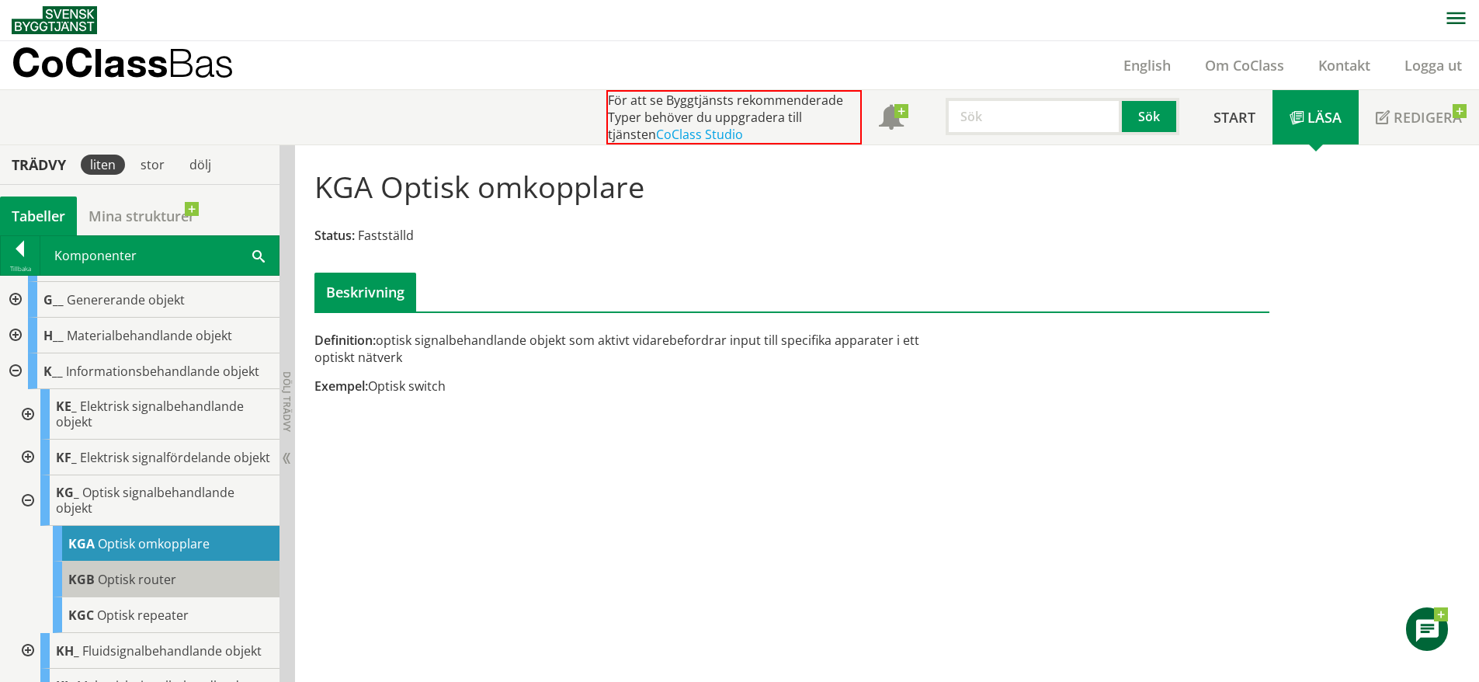
click at [136, 588] on span "Optisk router" at bounding box center [137, 579] width 78 height 17
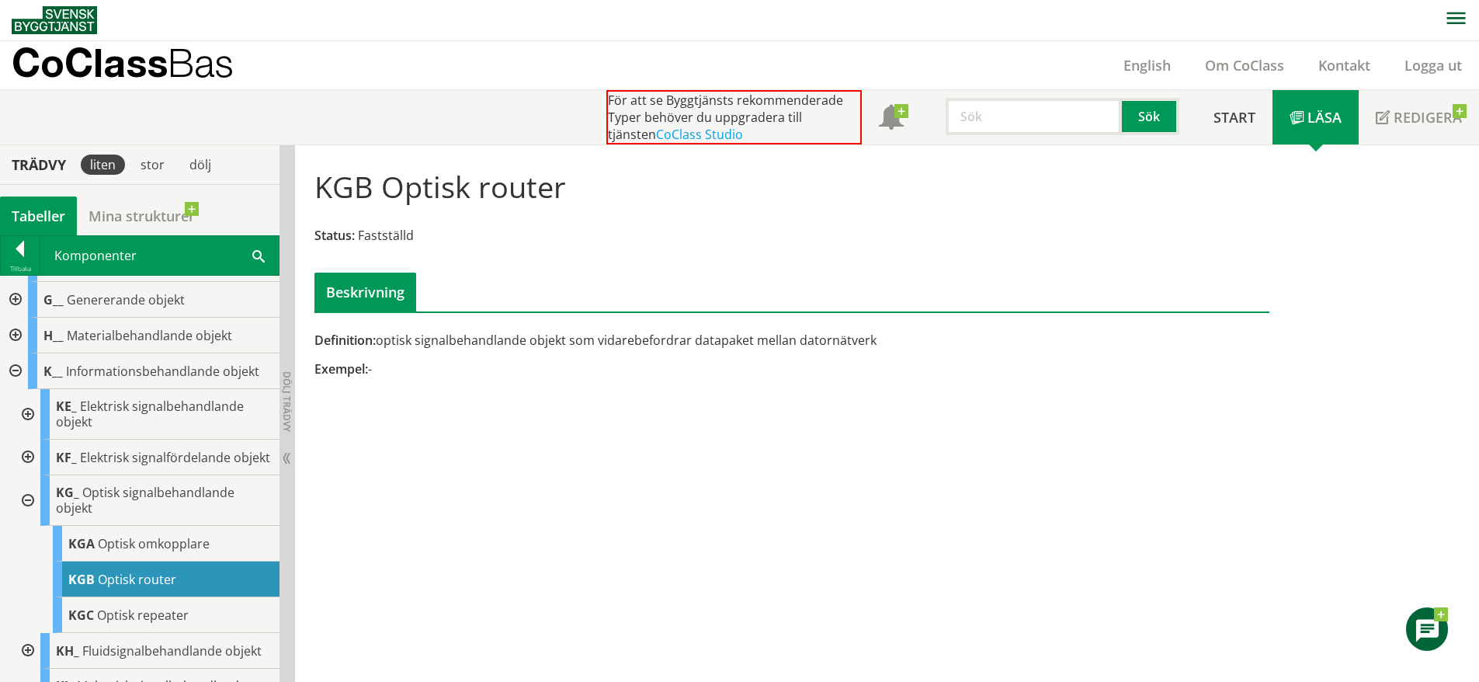
click at [27, 515] on div at bounding box center [26, 500] width 28 height 50
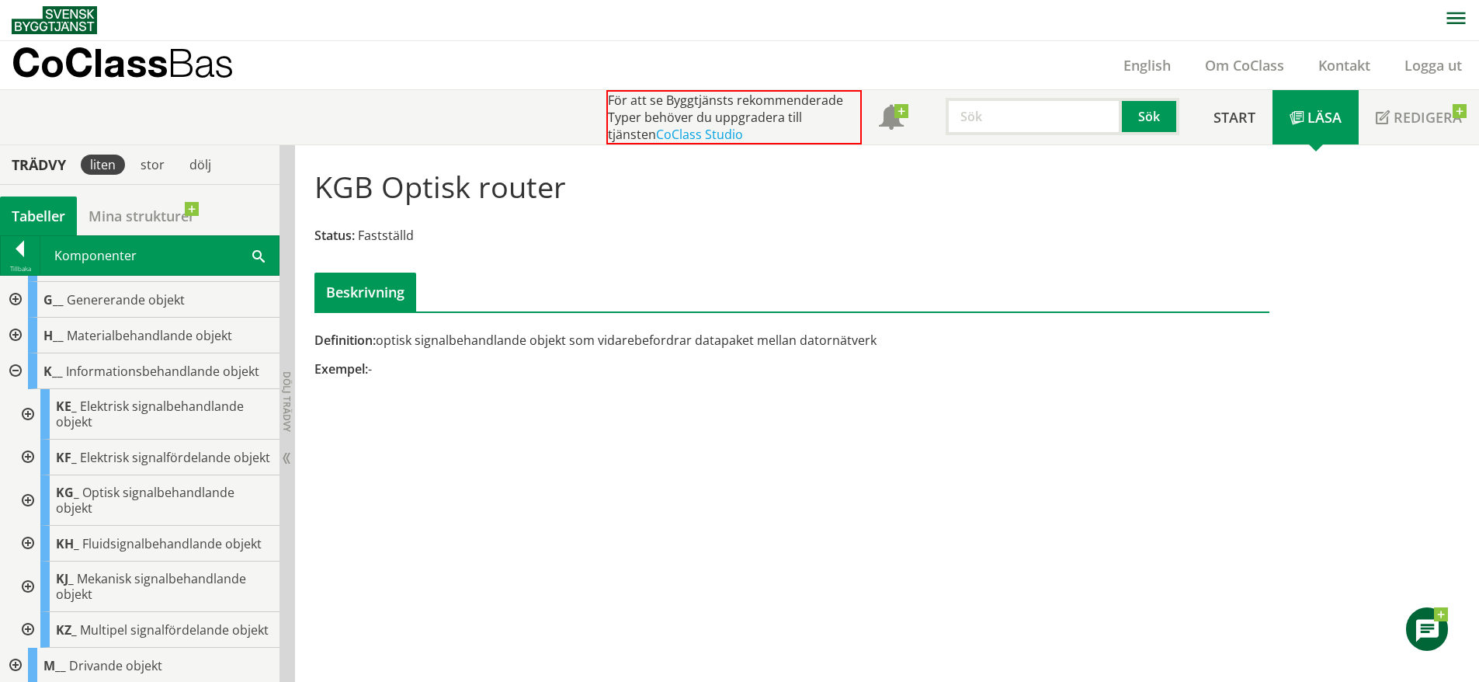
click at [32, 554] on div at bounding box center [26, 544] width 28 height 36
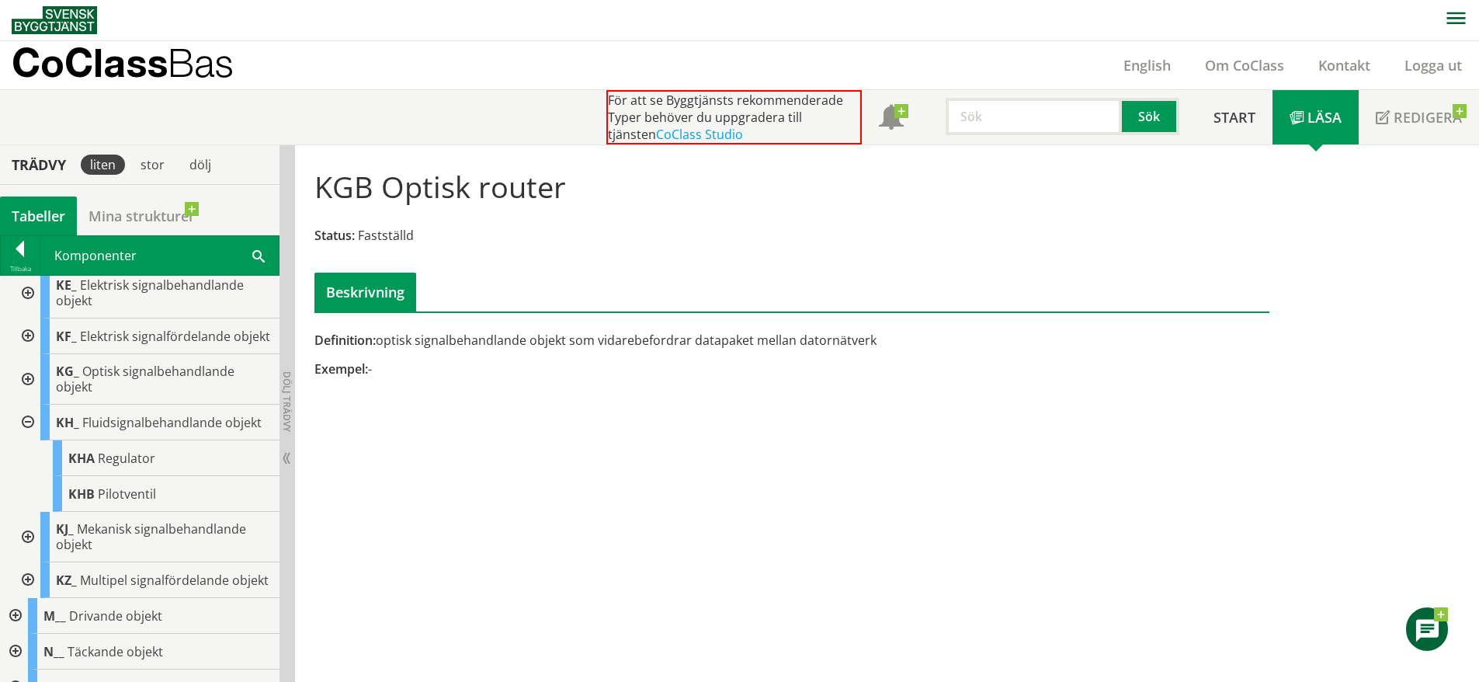
scroll to position [258, 0]
click at [32, 554] on div at bounding box center [26, 538] width 28 height 50
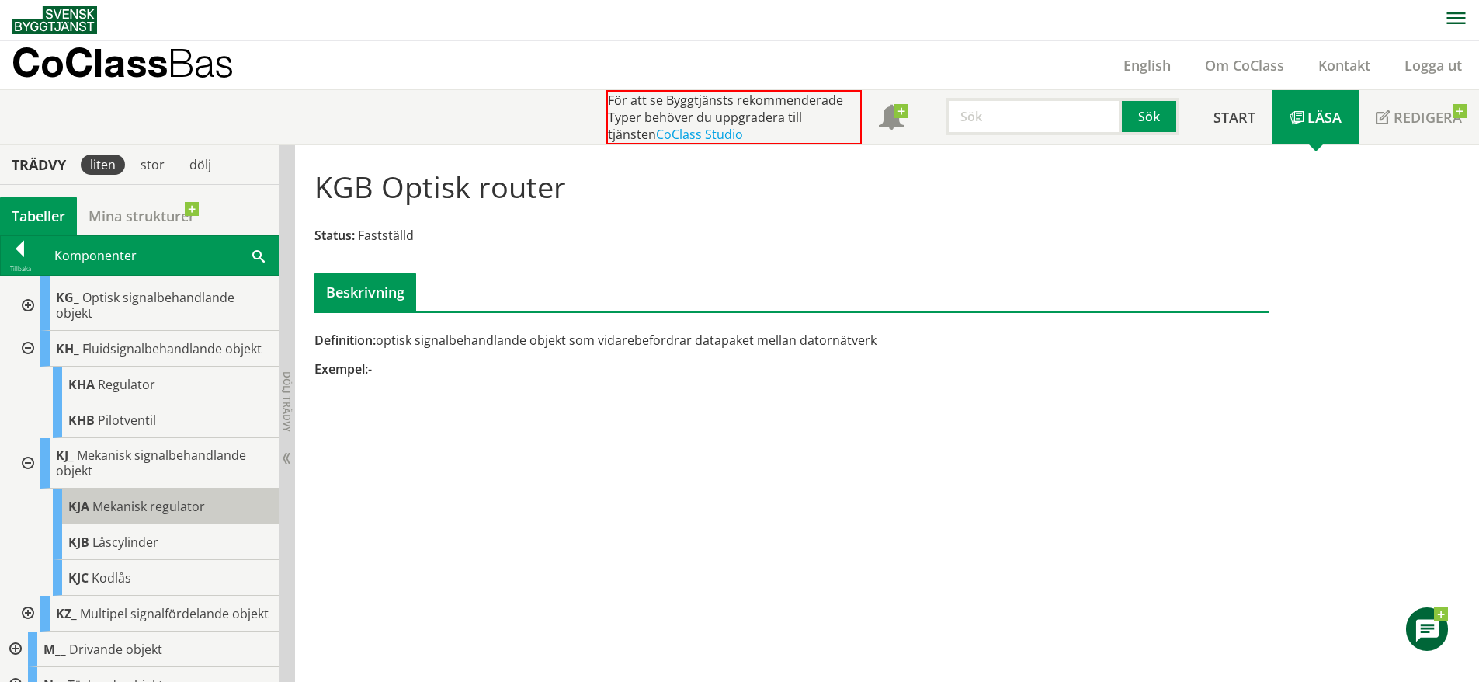
click at [155, 524] on div "KJA Mekanisk regulator" at bounding box center [166, 506] width 227 height 36
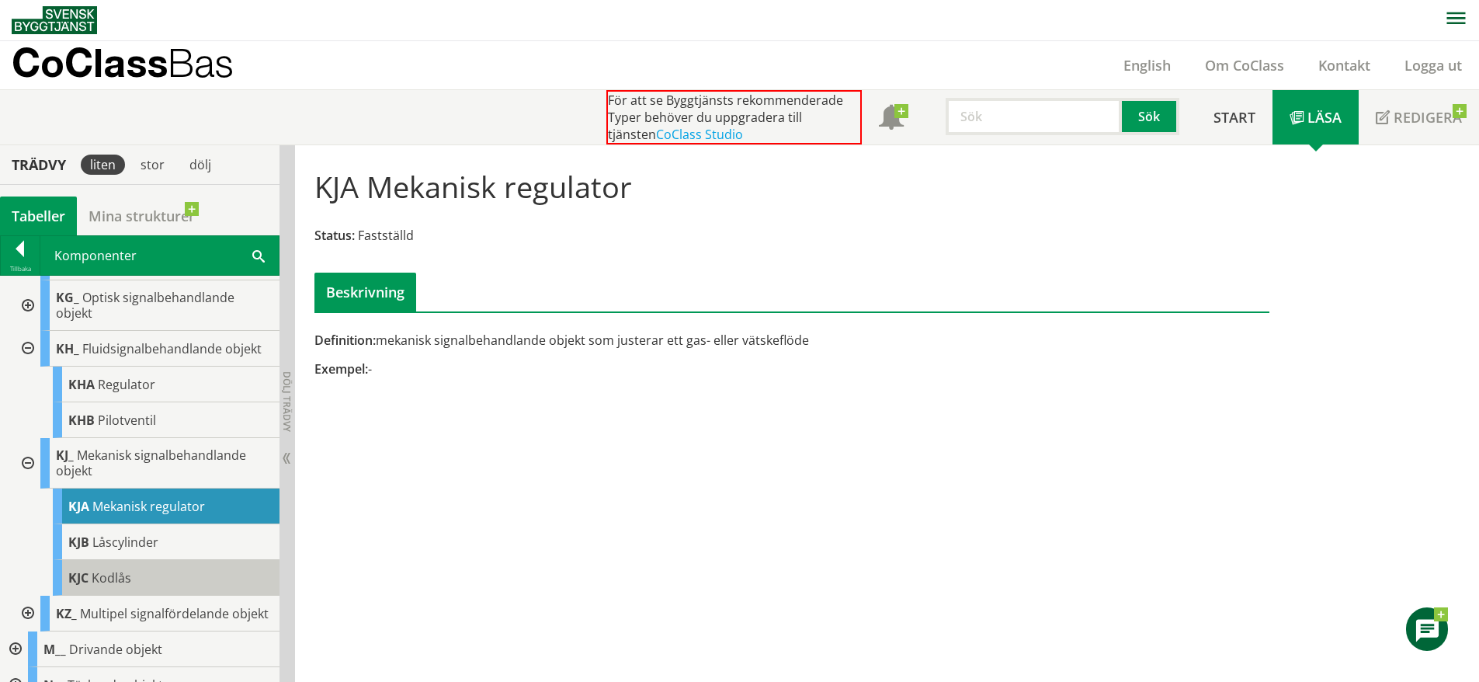
click at [125, 586] on span "Kodlås" at bounding box center [112, 577] width 40 height 17
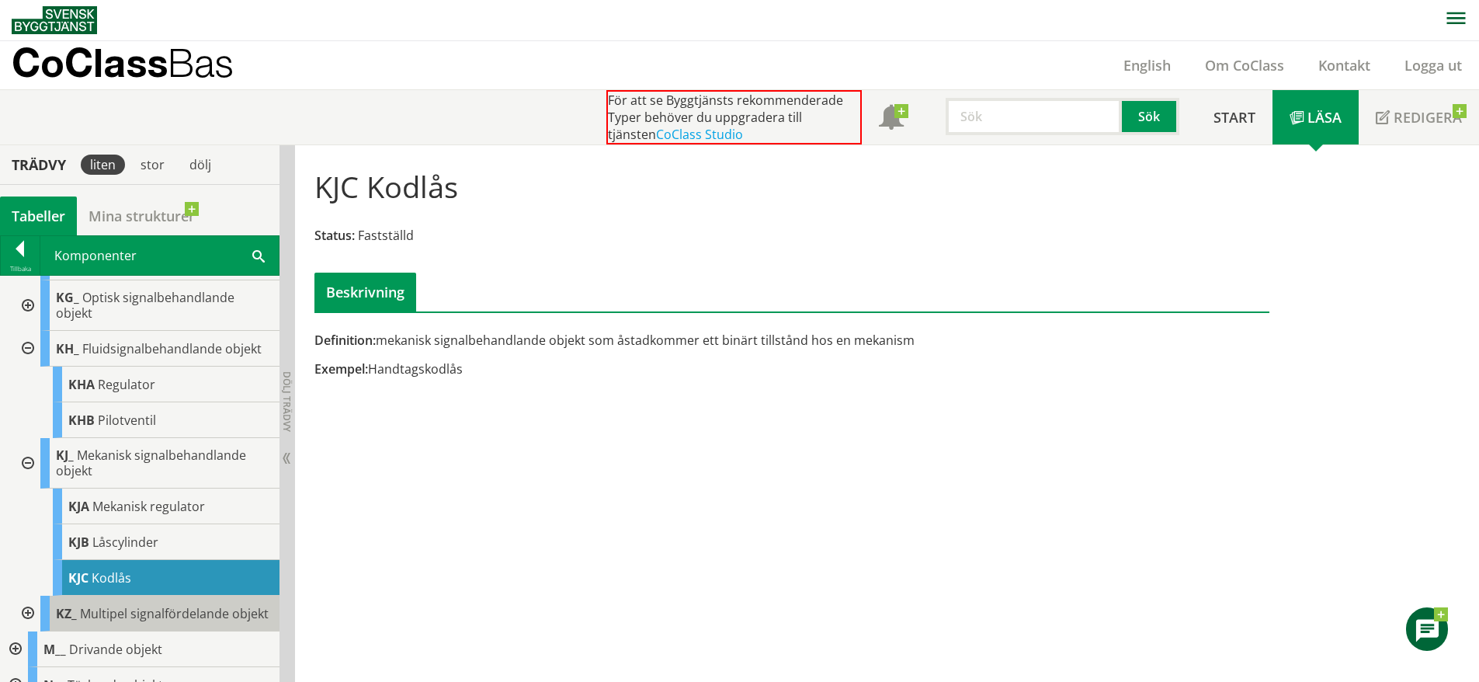
click at [149, 631] on div "KZ_ Multipel signalfördelande objekt" at bounding box center [159, 614] width 239 height 36
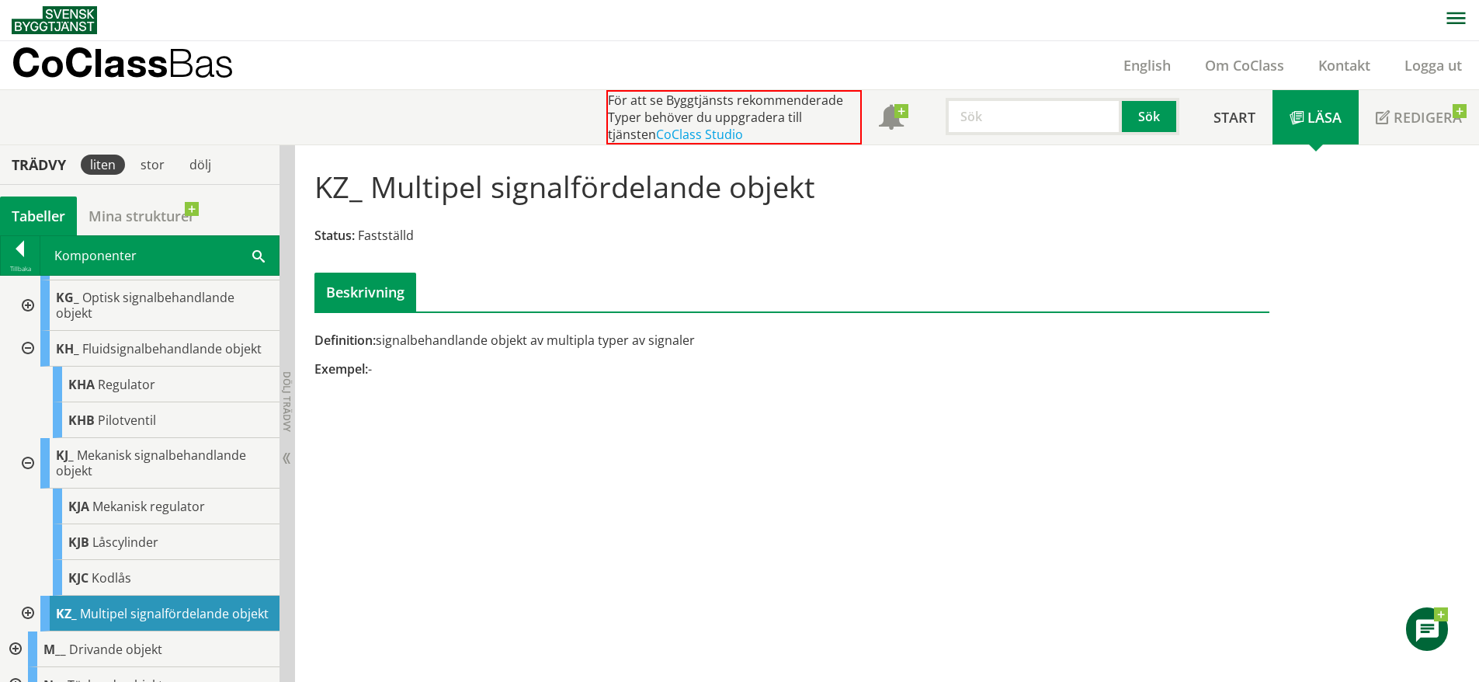
click at [32, 631] on div at bounding box center [26, 614] width 28 height 36
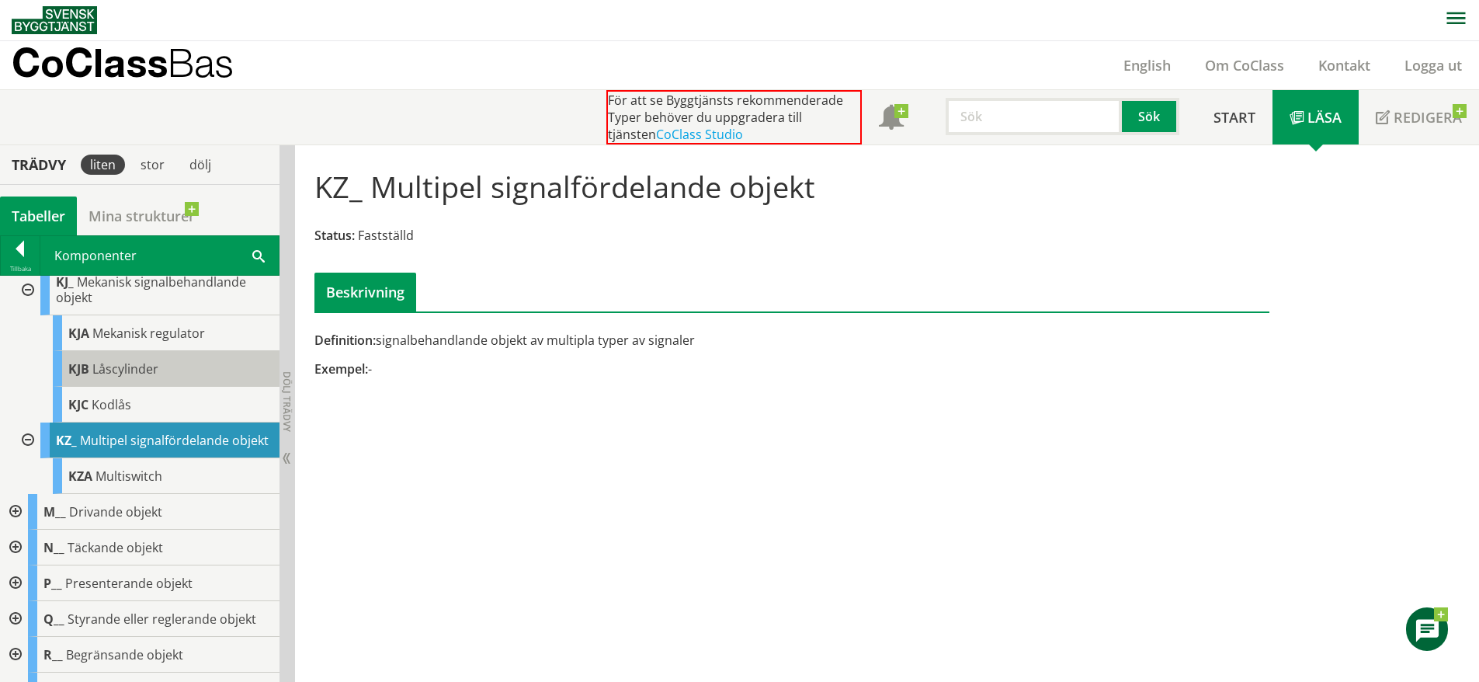
scroll to position [509, 0]
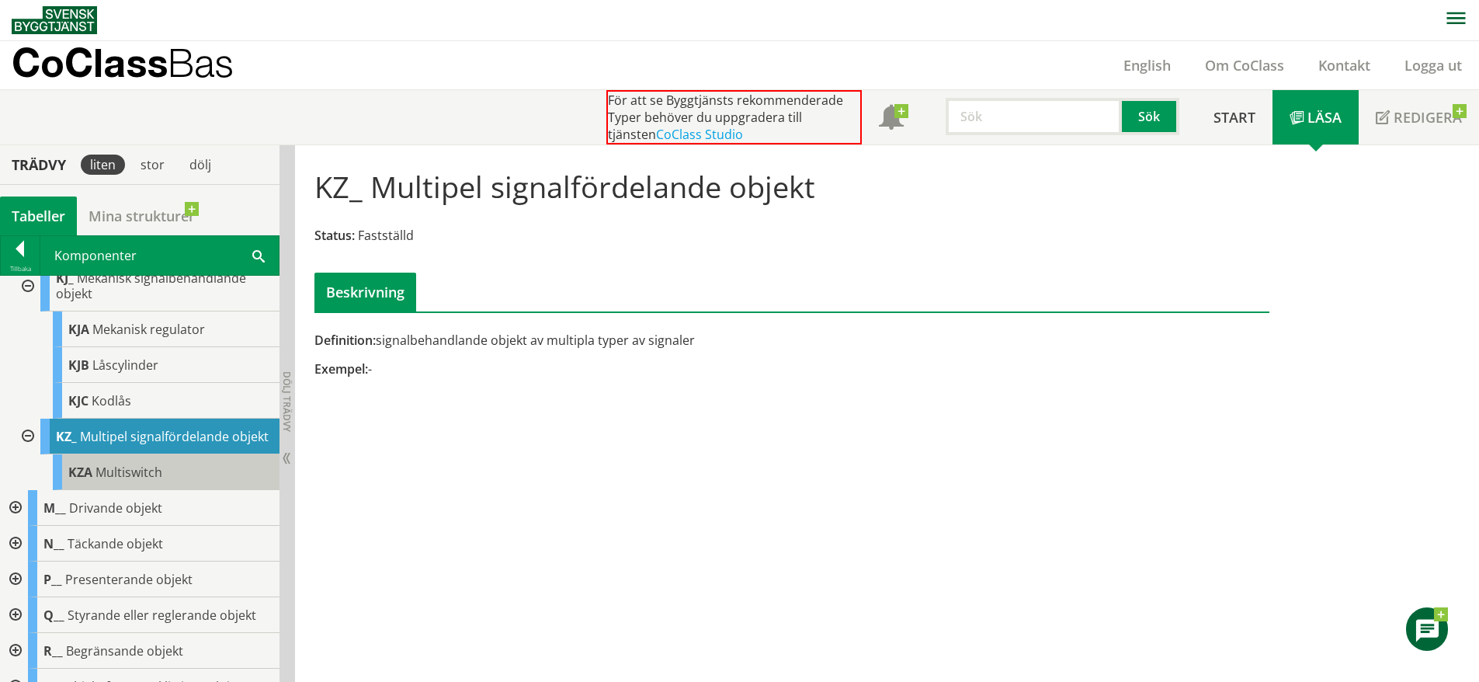
click at [157, 490] on div "KZA Multiswitch" at bounding box center [166, 472] width 227 height 36
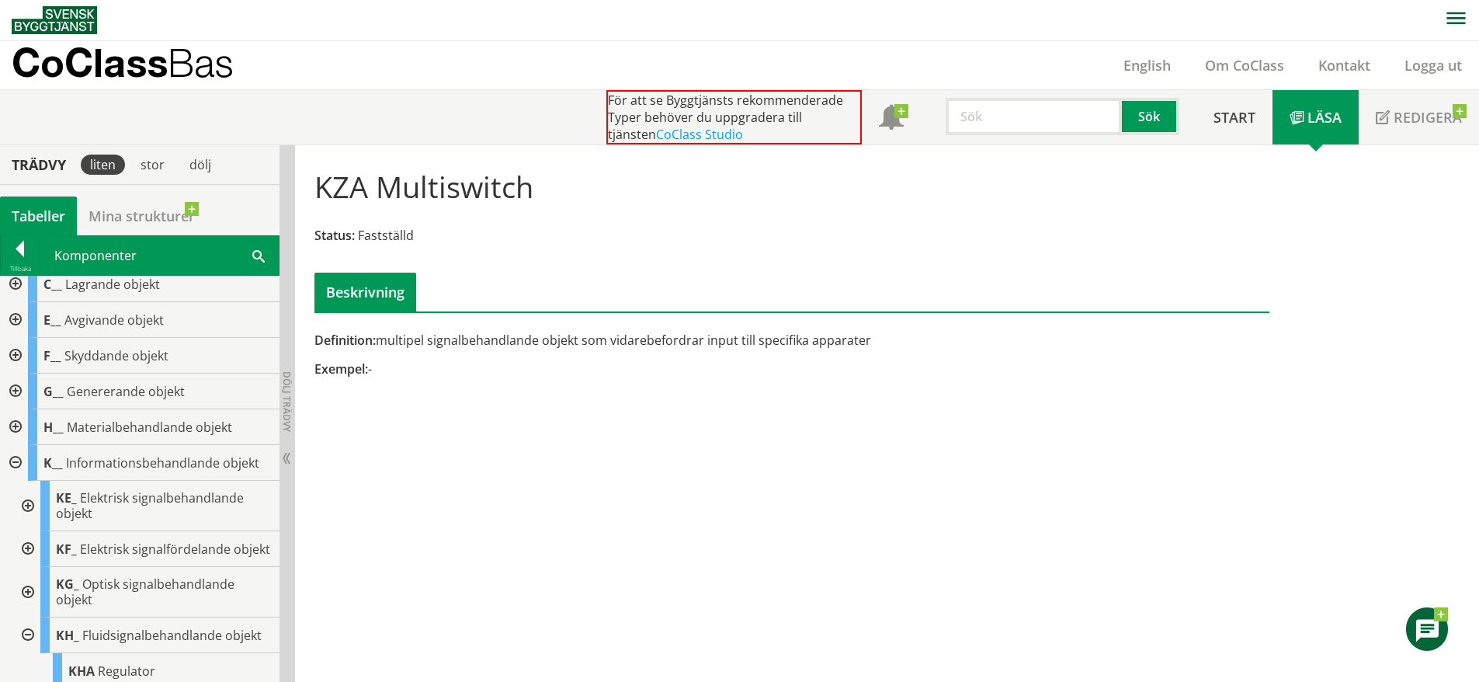
scroll to position [45, 0]
click at [25, 497] on div at bounding box center [26, 506] width 28 height 50
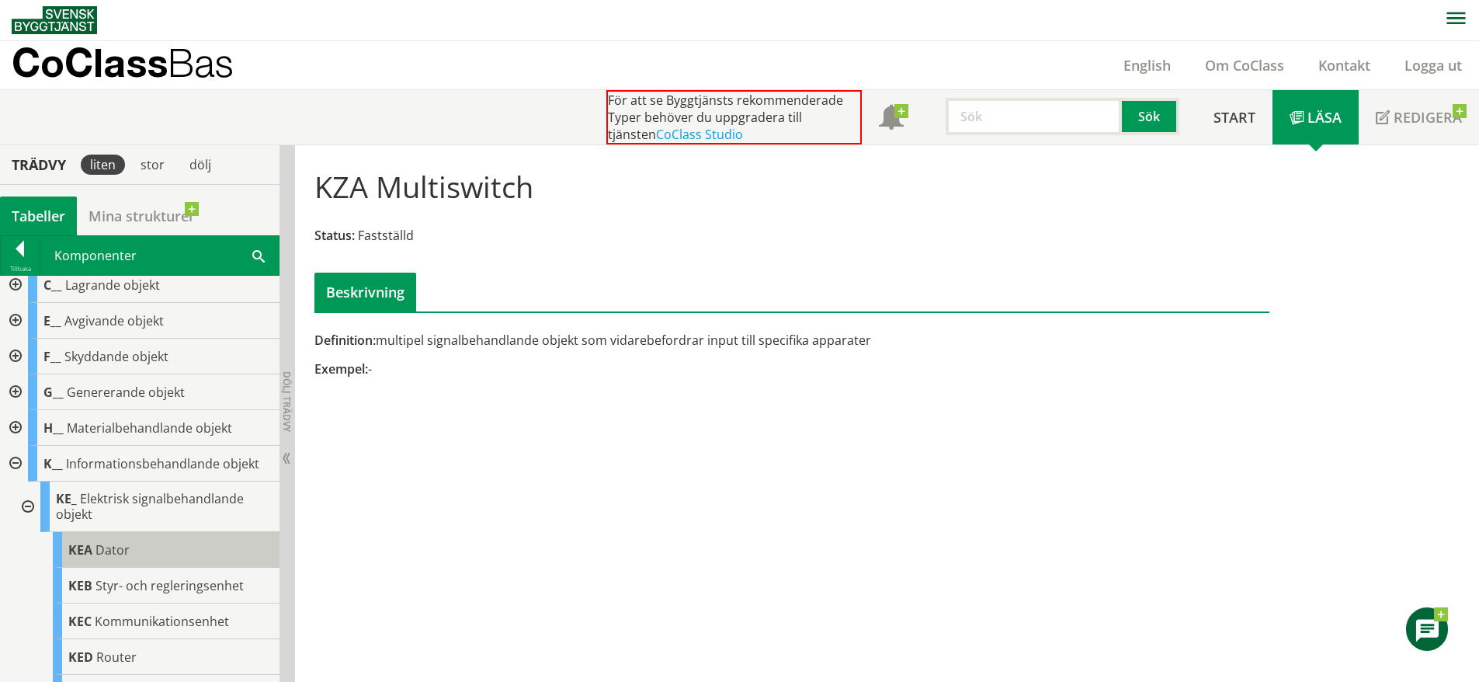
click at [162, 555] on div "KEA Dator" at bounding box center [166, 550] width 227 height 36
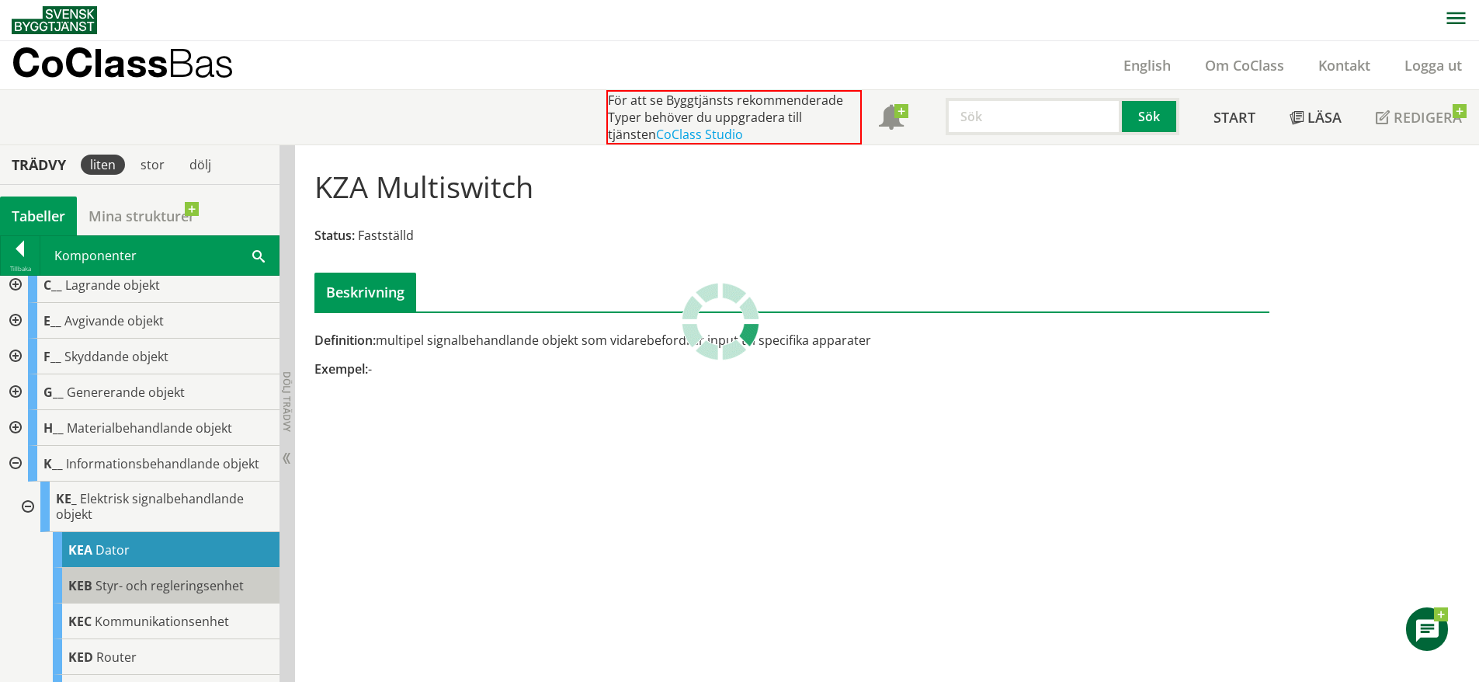
click at [191, 592] on span "Styr- och regleringsenhet" at bounding box center [170, 585] width 148 height 17
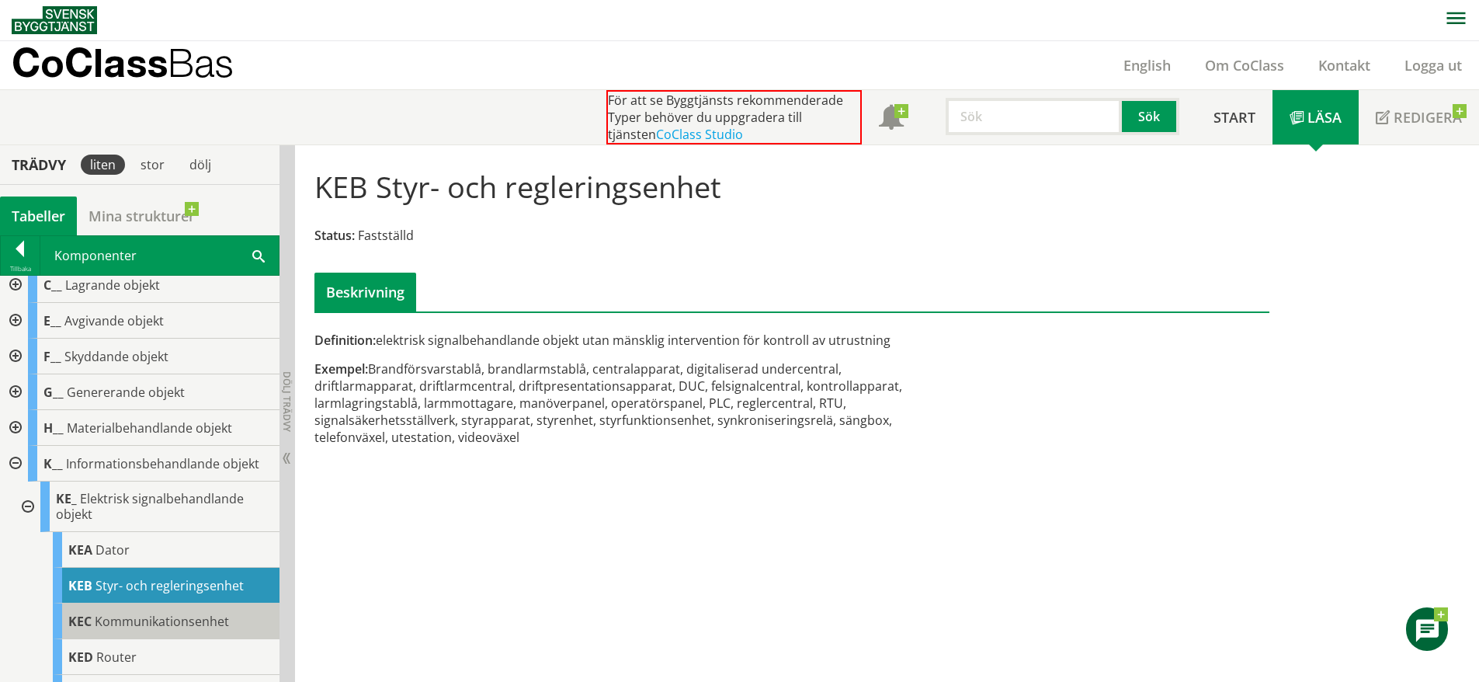
click at [182, 613] on span "Kommunikationsenhet" at bounding box center [162, 621] width 134 height 17
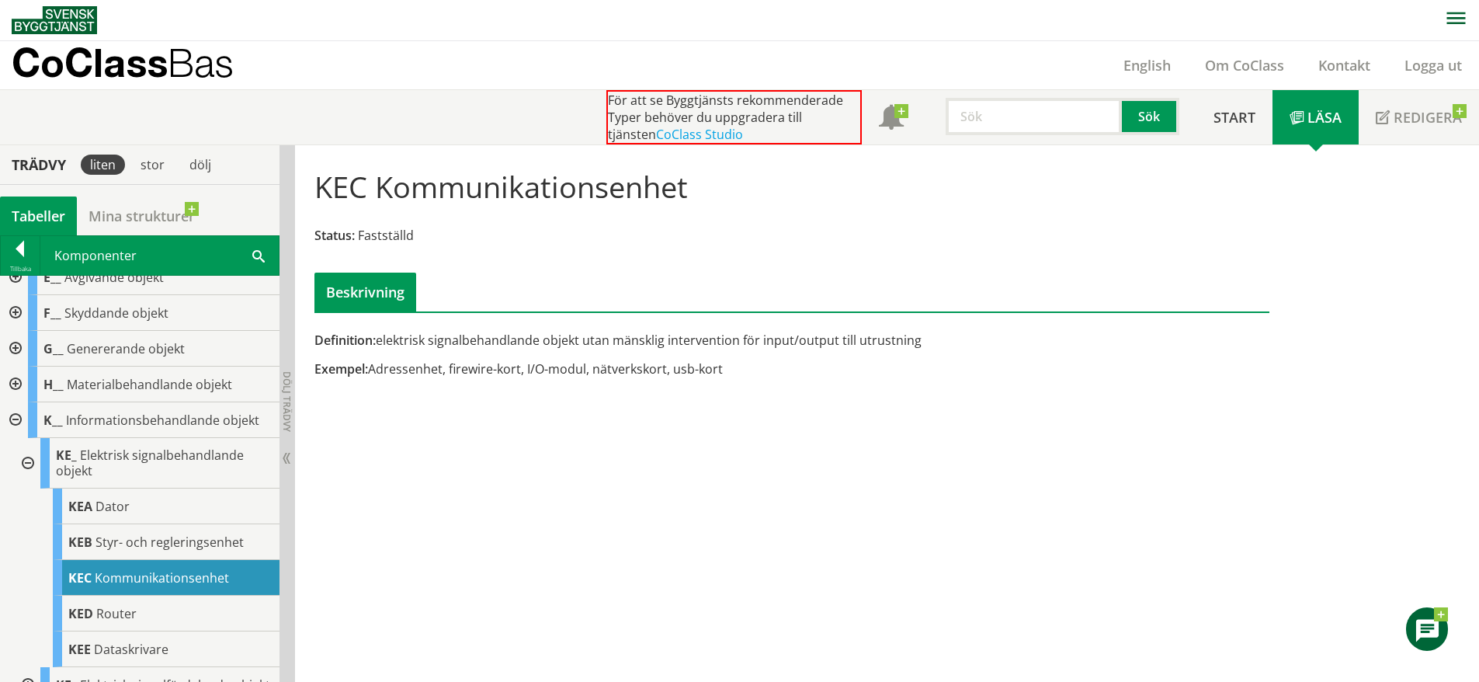
scroll to position [89, 0]
click at [182, 613] on div "KED Router" at bounding box center [166, 613] width 227 height 36
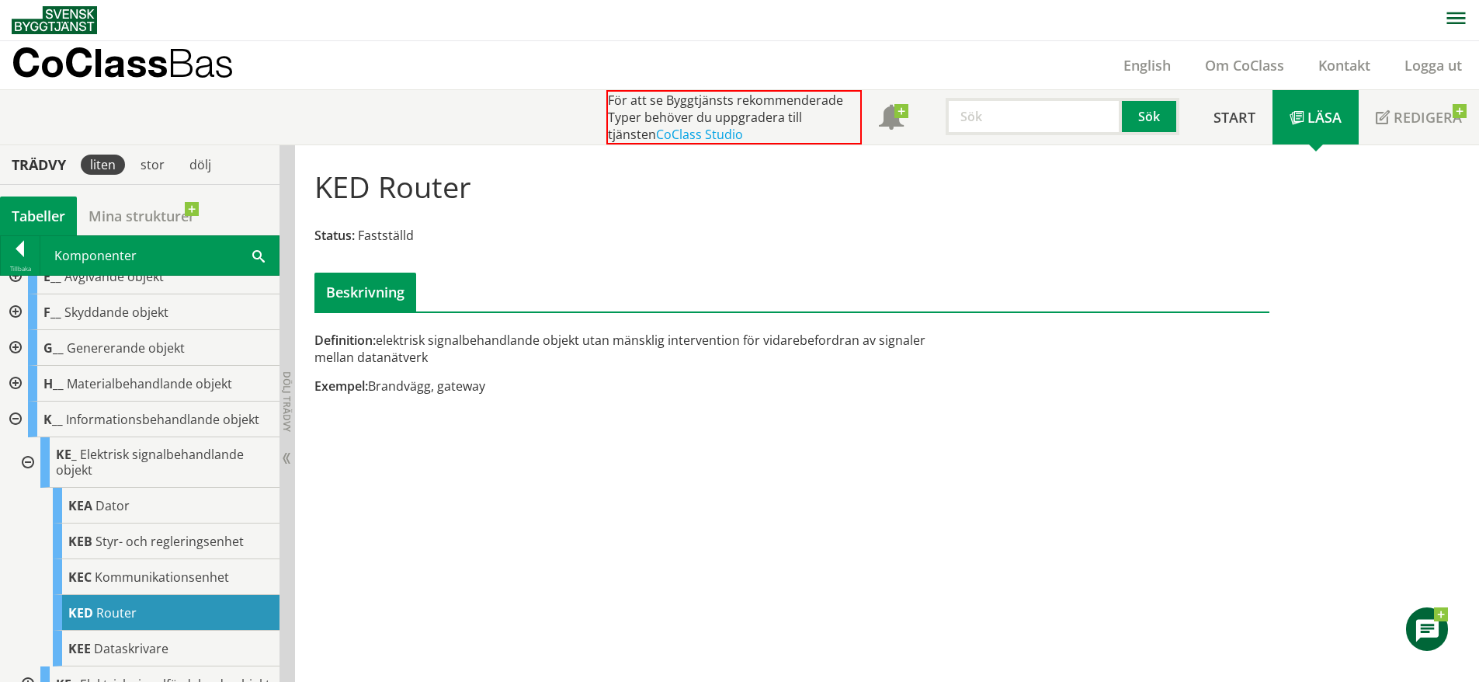
click at [16, 422] on div at bounding box center [14, 419] width 28 height 36
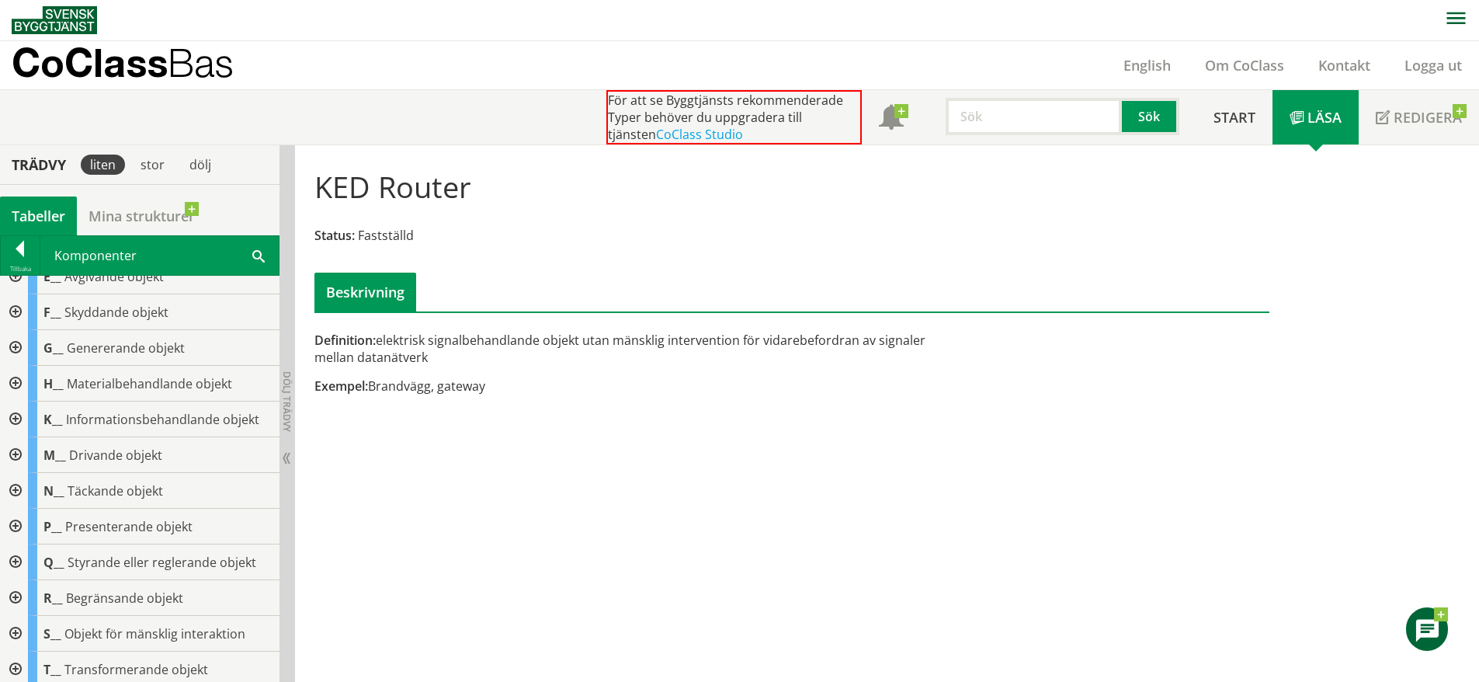
click at [15, 451] on div at bounding box center [14, 455] width 28 height 36
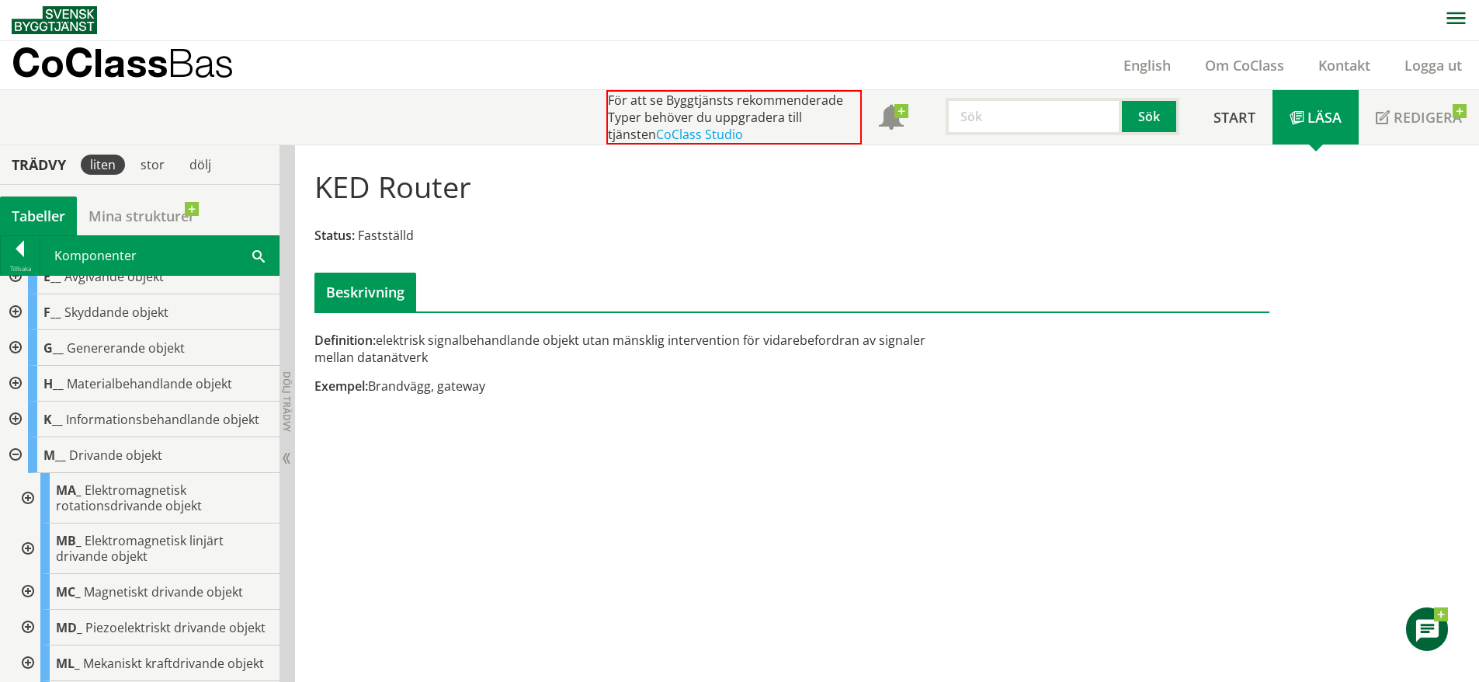
click at [29, 496] on div at bounding box center [26, 498] width 28 height 50
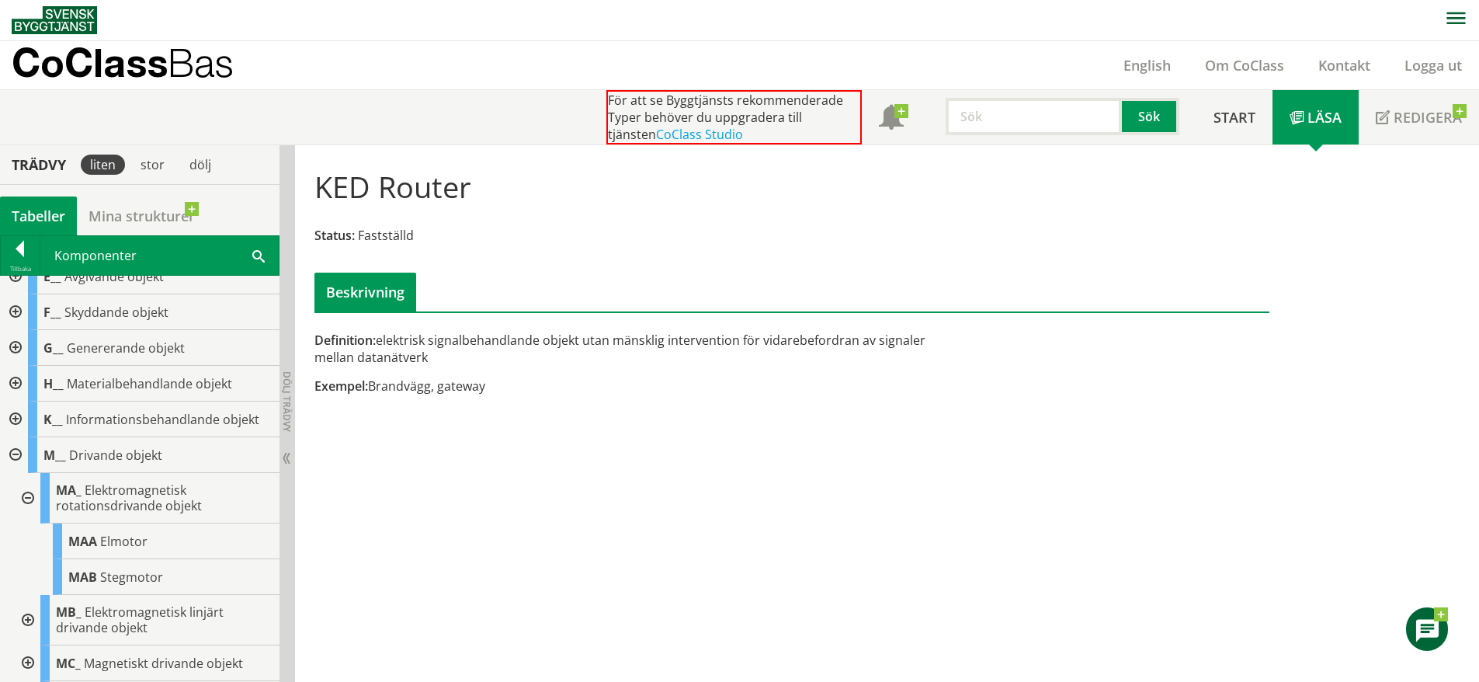
scroll to position [158, 0]
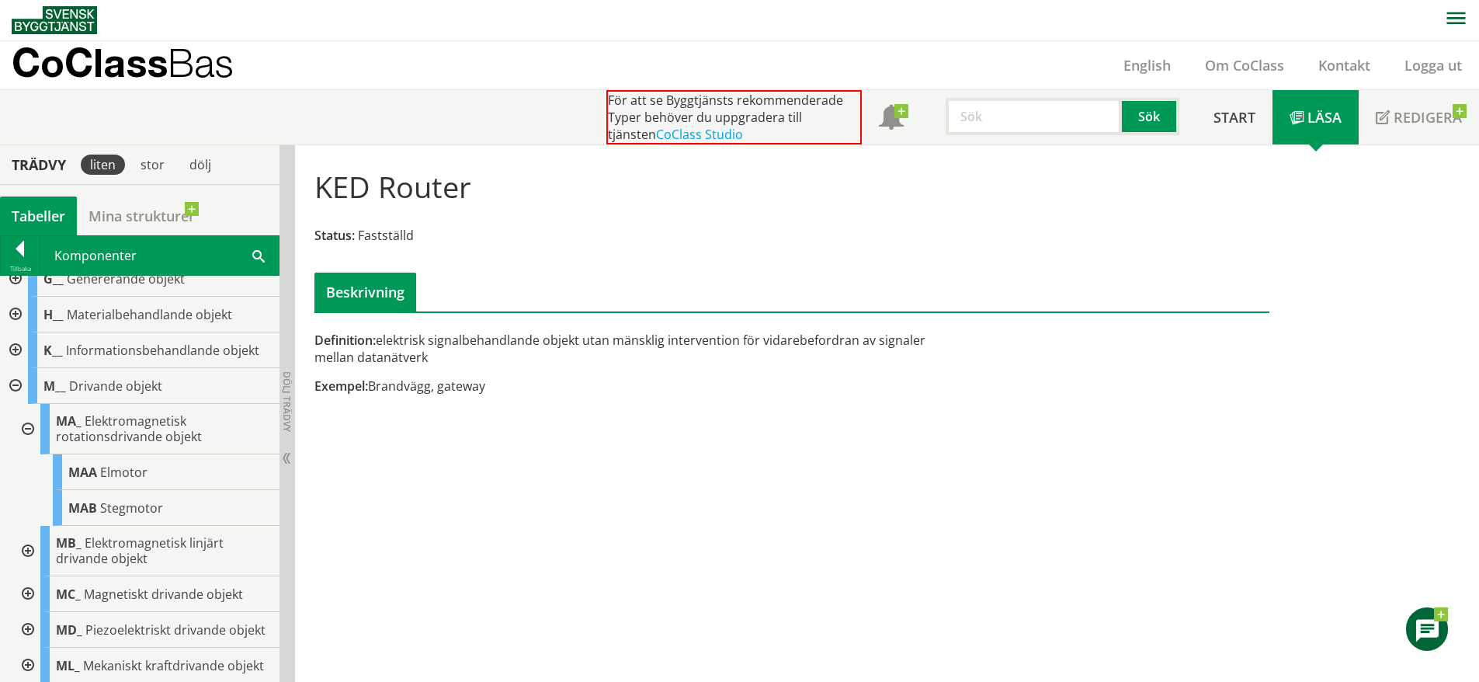
click at [30, 550] on div at bounding box center [26, 551] width 28 height 50
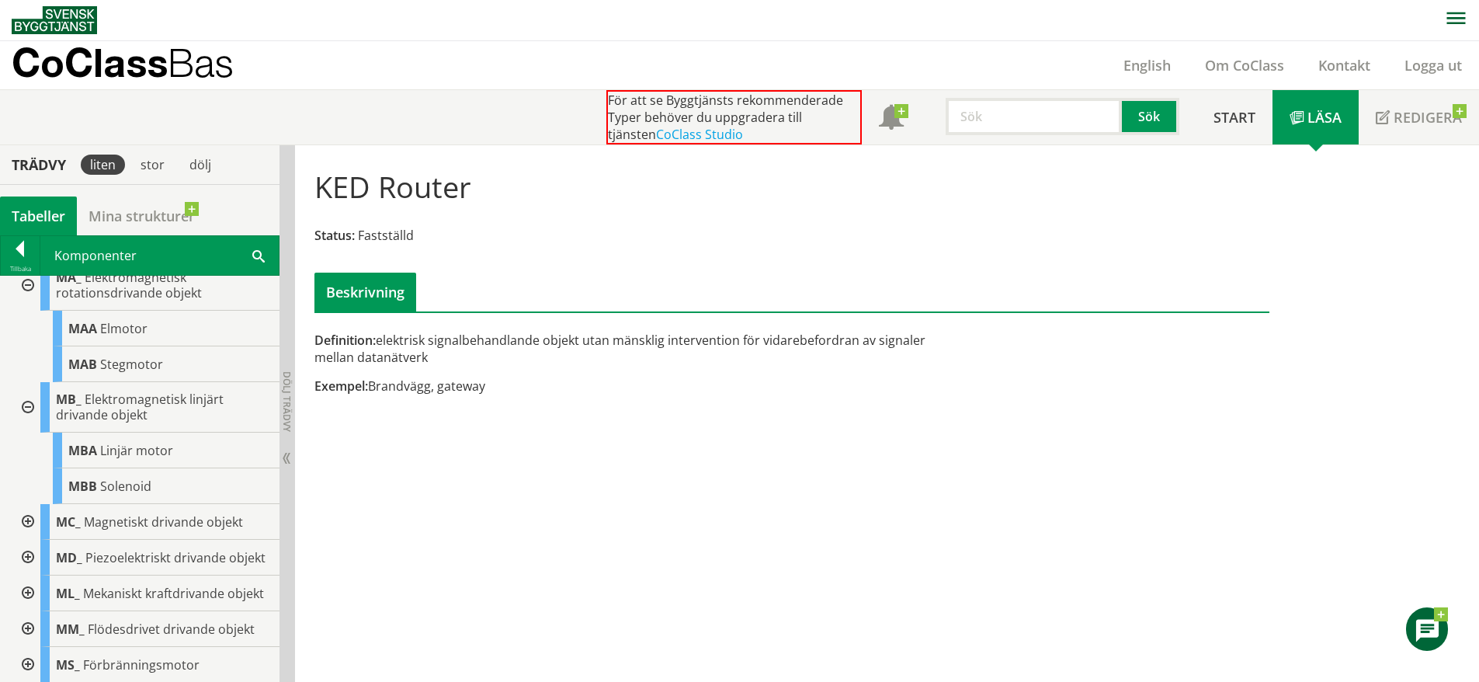
scroll to position [304, 0]
click at [31, 516] on div at bounding box center [26, 520] width 28 height 36
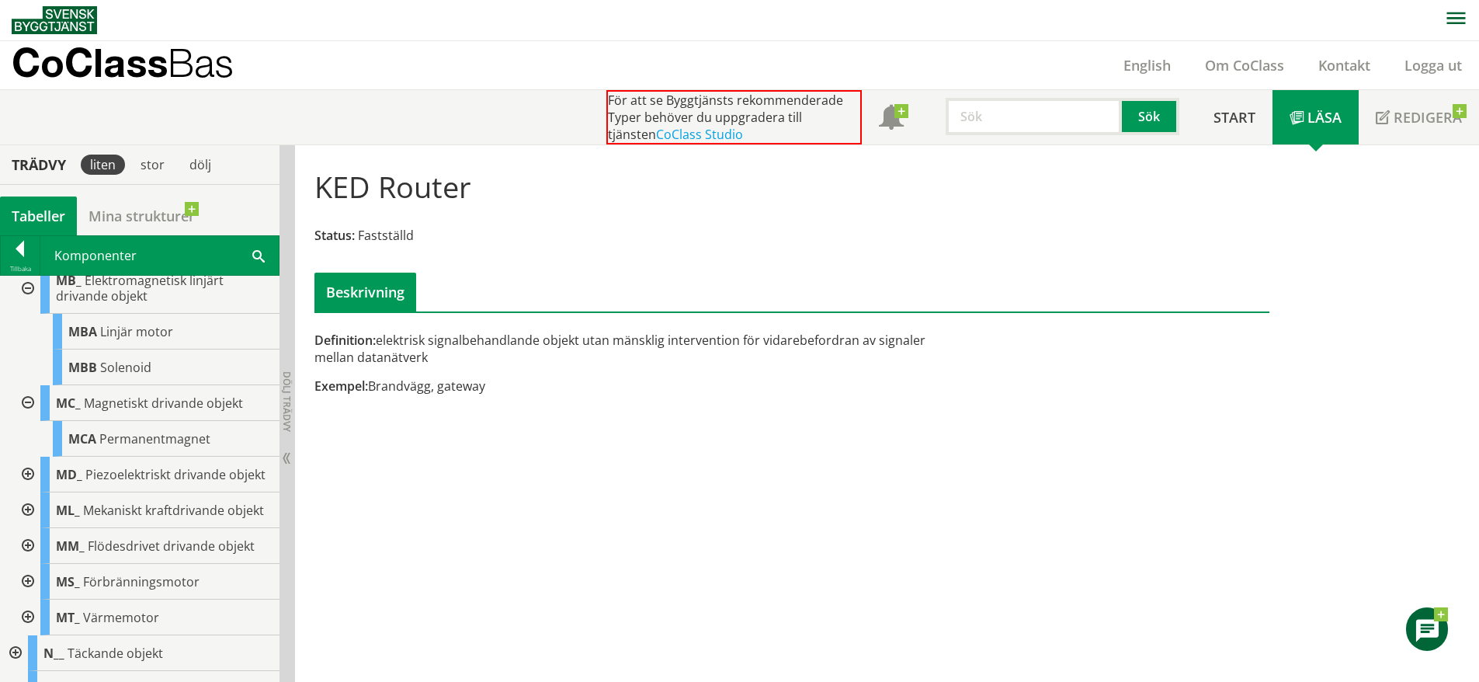
scroll to position [426, 0]
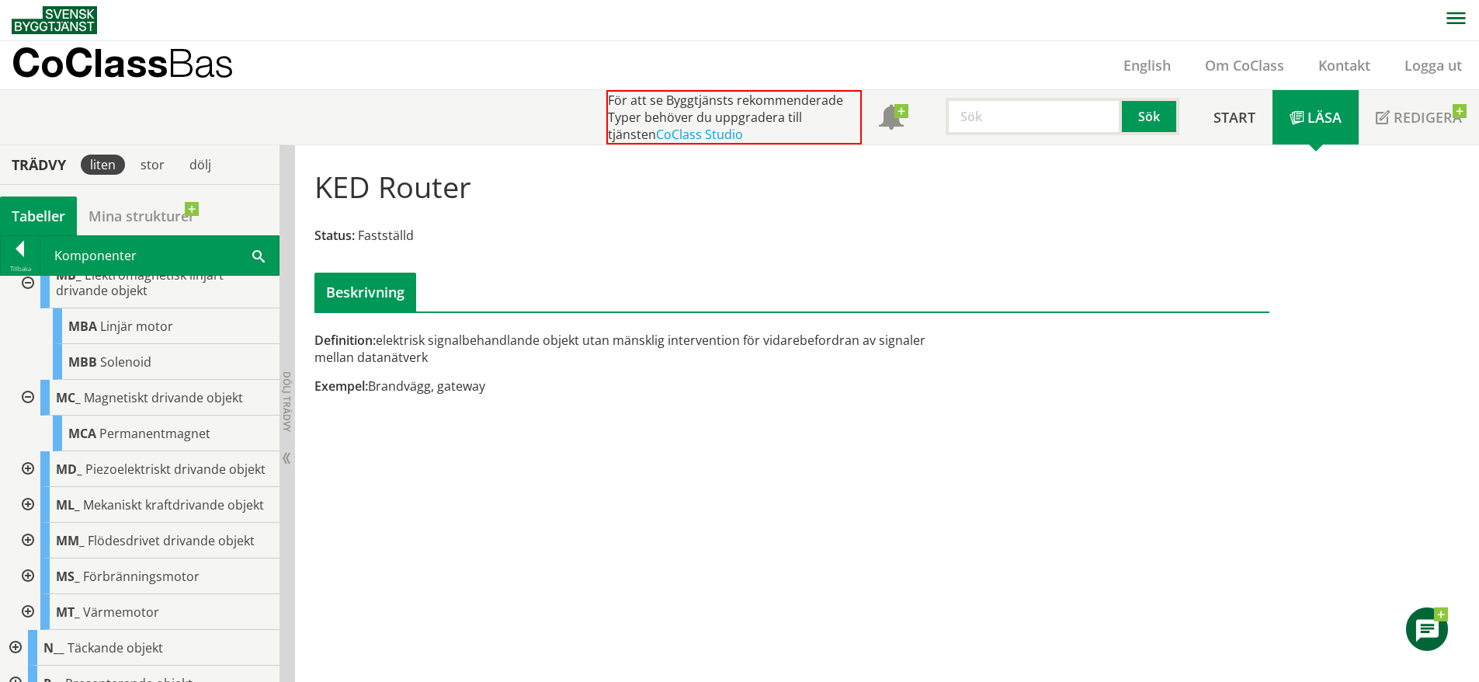
click at [29, 467] on div at bounding box center [26, 469] width 28 height 36
click at [31, 558] on div at bounding box center [26, 541] width 28 height 36
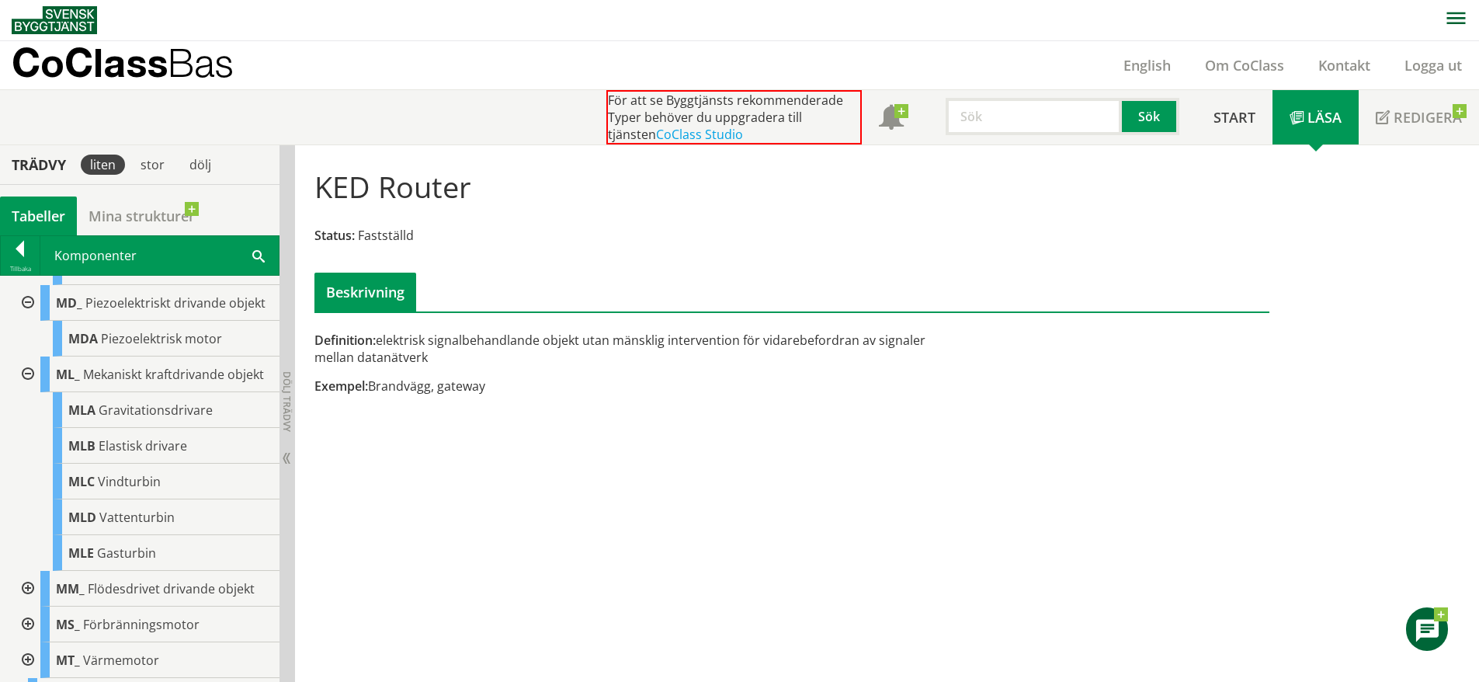
scroll to position [599, 0]
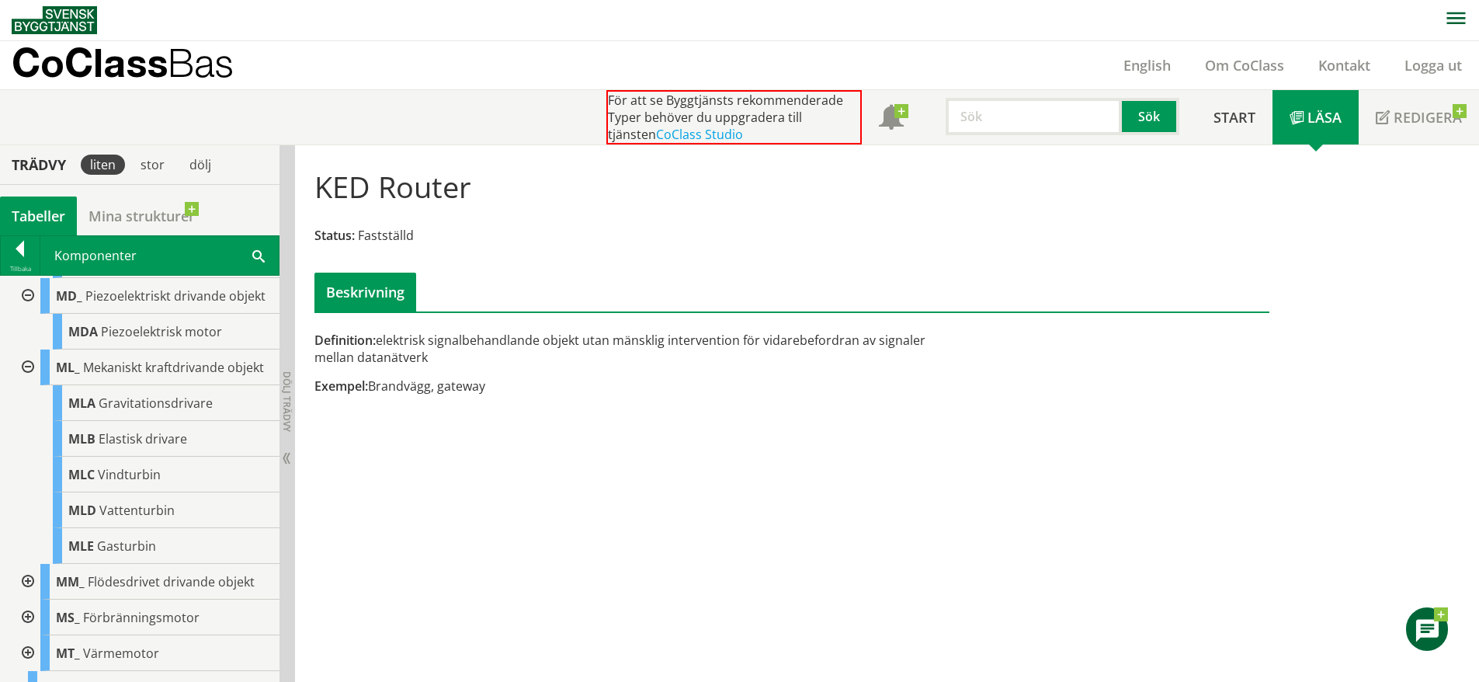
click at [27, 599] on div at bounding box center [26, 582] width 28 height 36
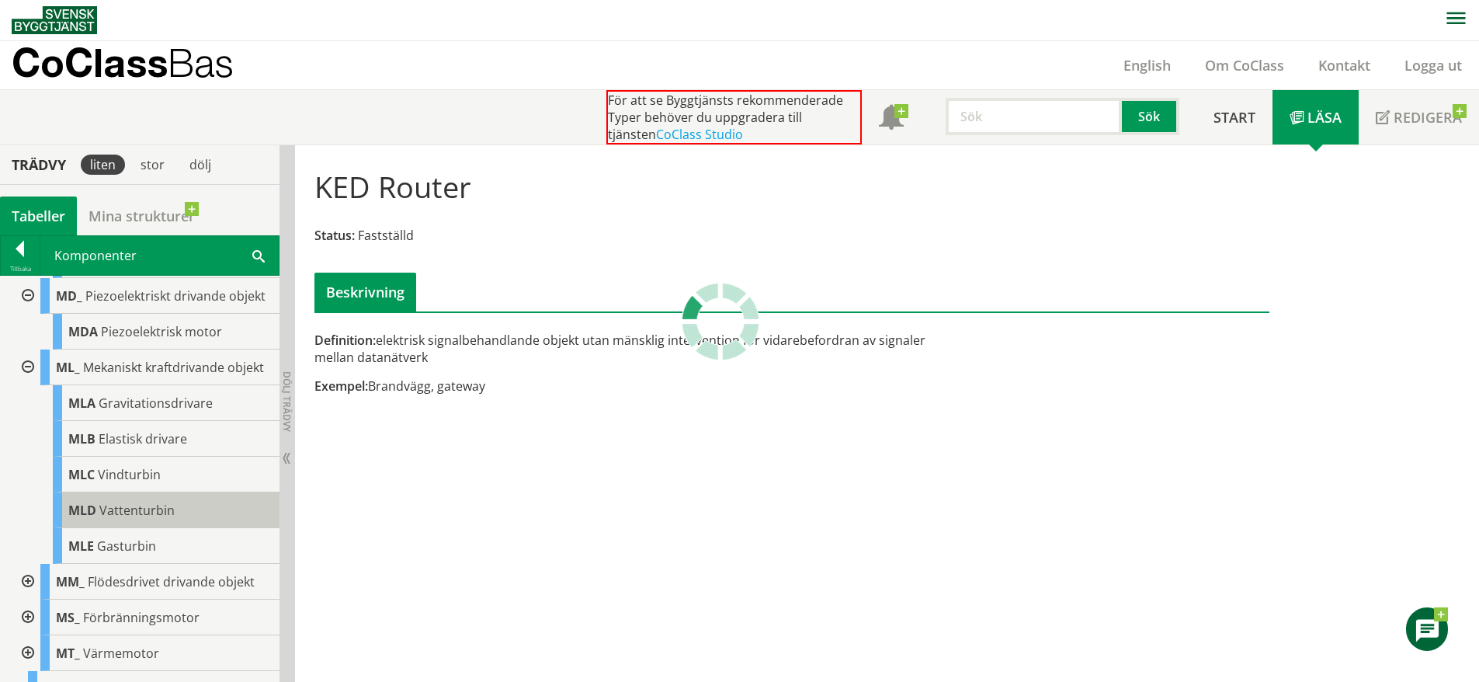
click at [128, 519] on span "Vattenturbin" at bounding box center [136, 510] width 75 height 17
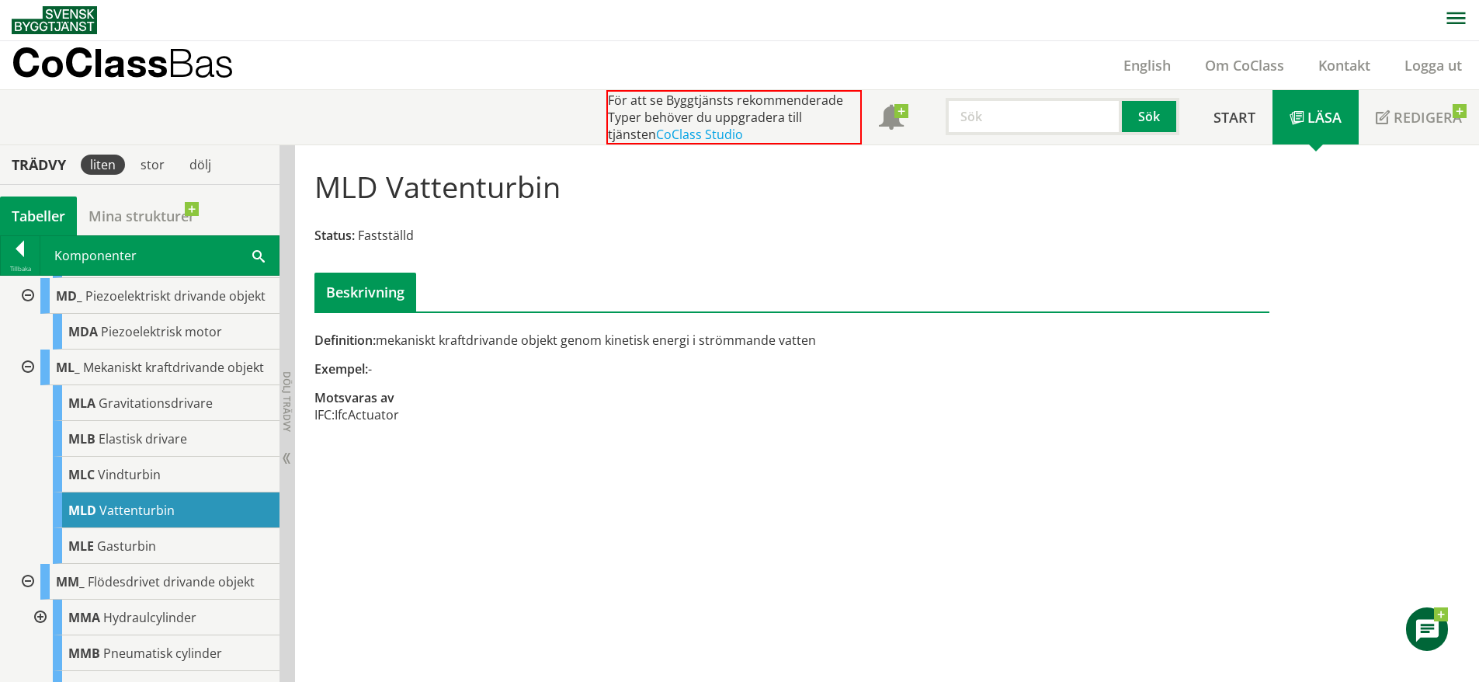
click at [128, 519] on span "Vattenturbin" at bounding box center [136, 510] width 75 height 17
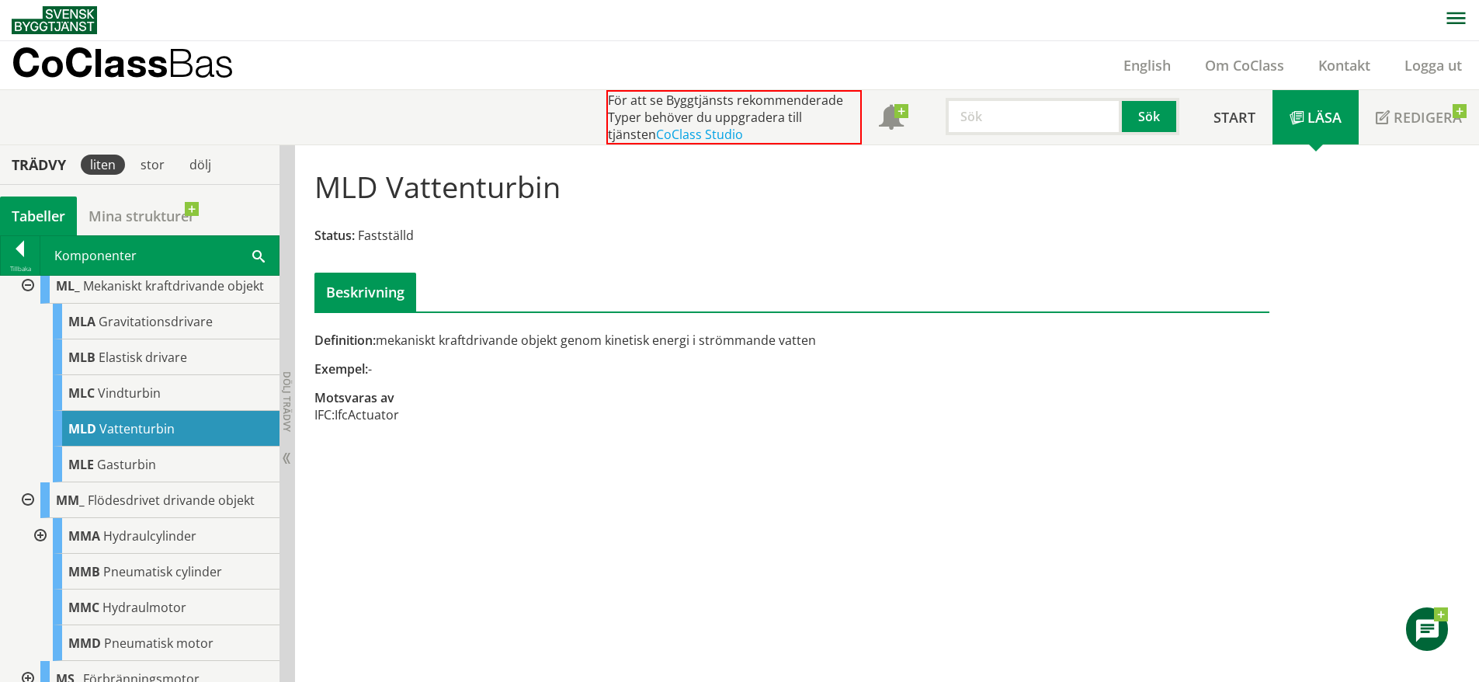
scroll to position [683, 0]
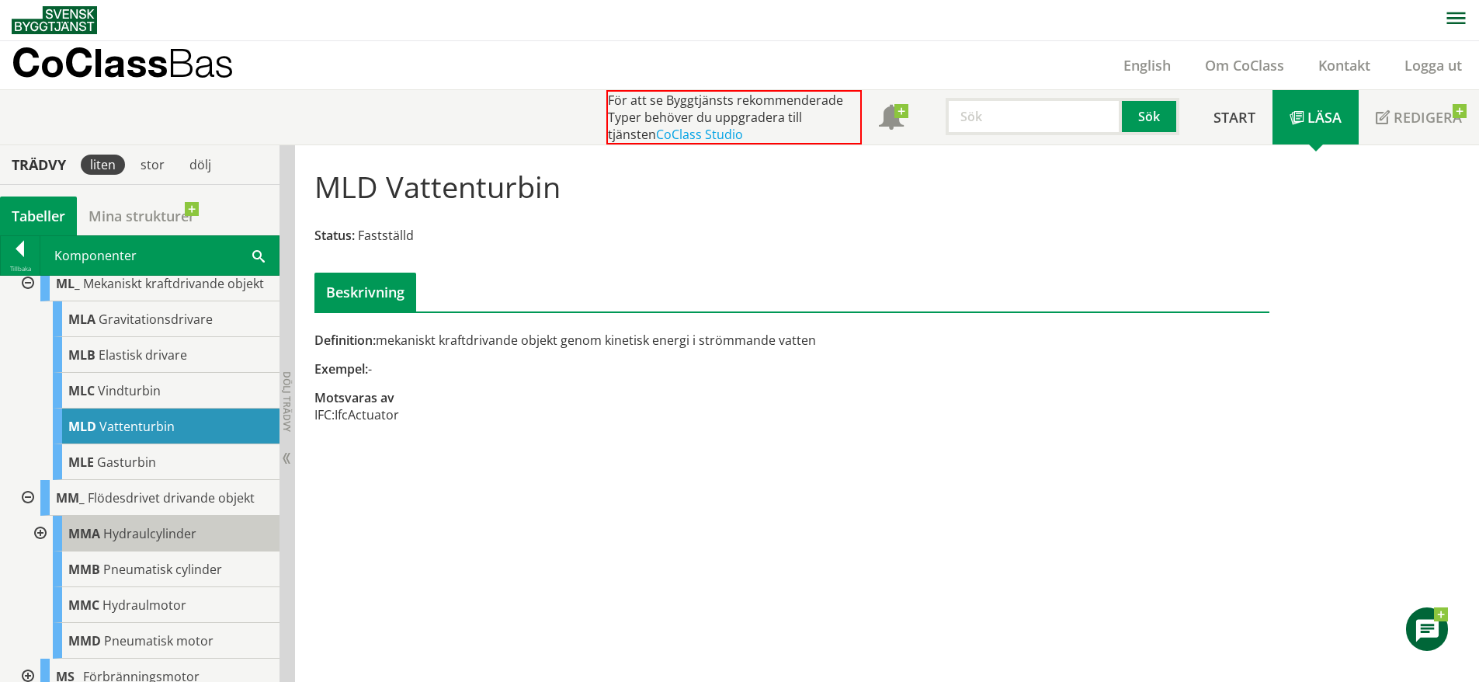
click at [158, 542] on span "Hydraulcylinder" at bounding box center [149, 533] width 93 height 17
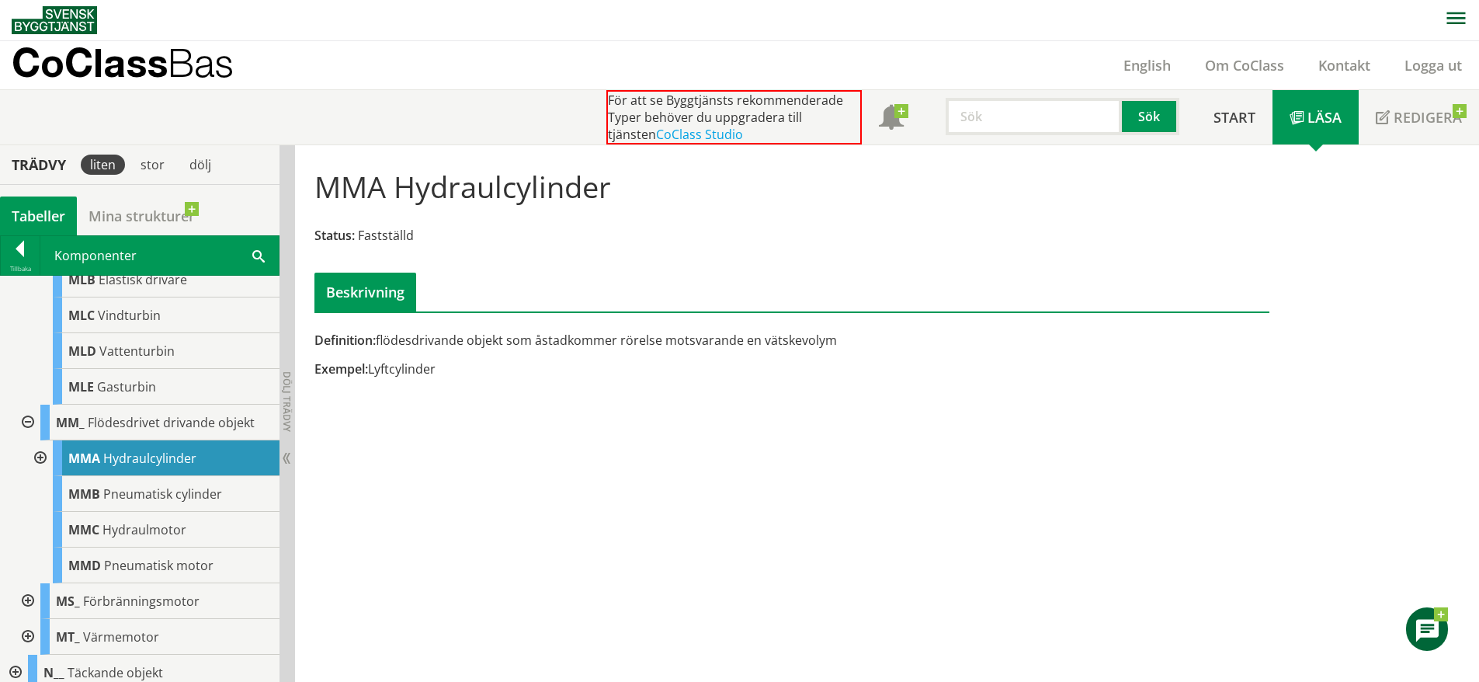
scroll to position [764, 0]
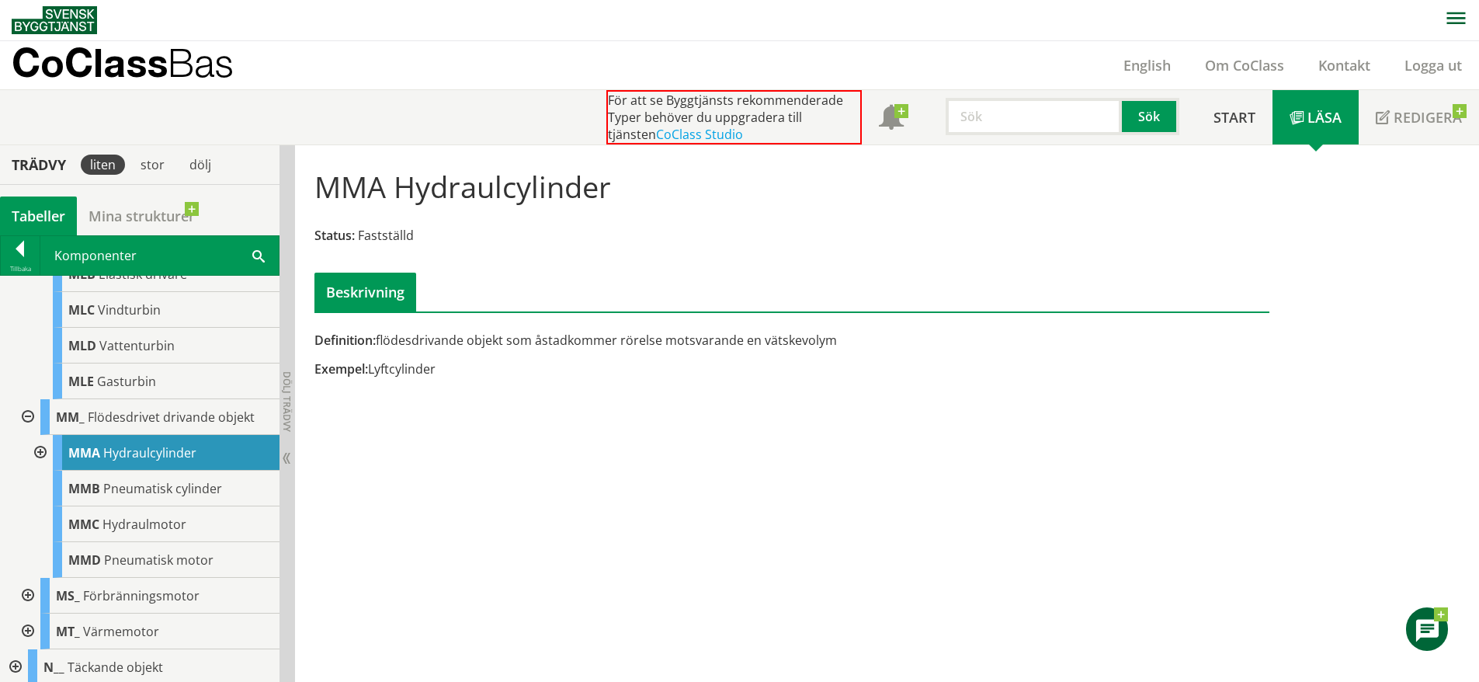
click at [28, 613] on div at bounding box center [26, 596] width 28 height 36
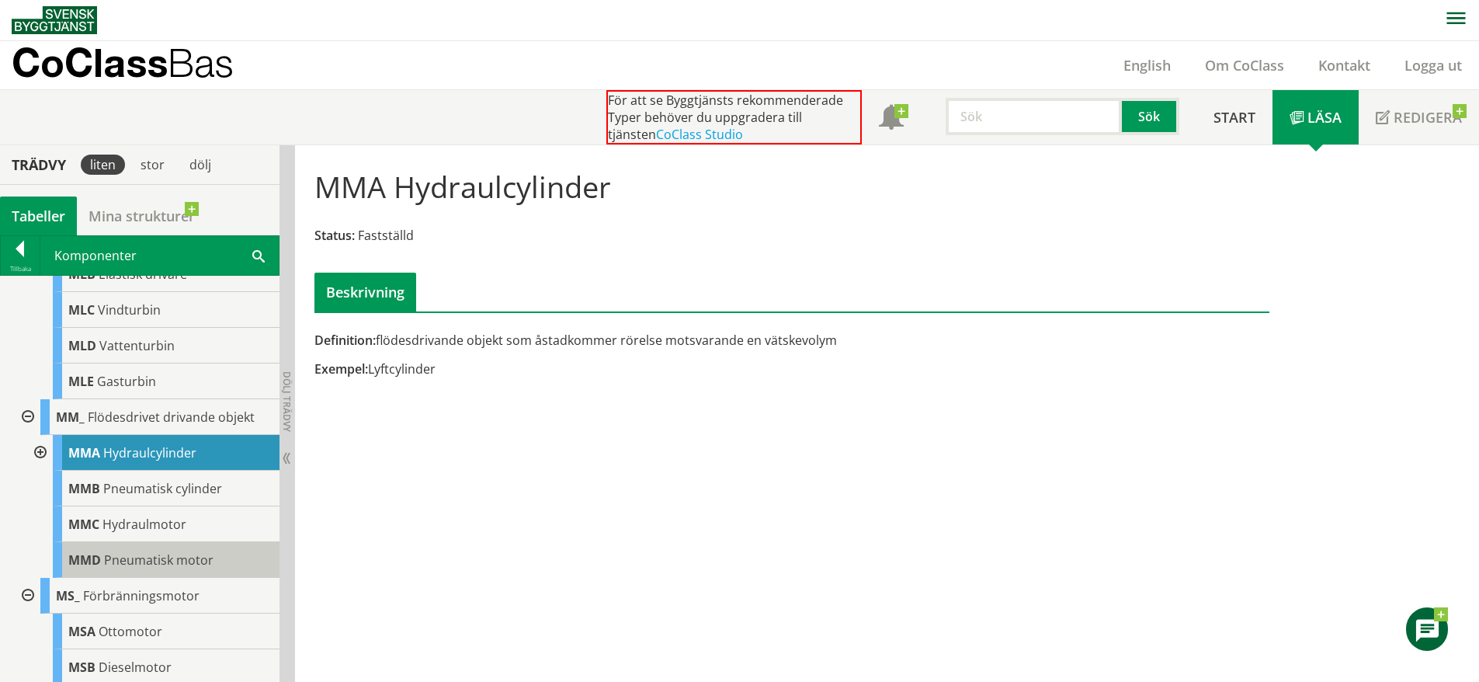
scroll to position [933, 0]
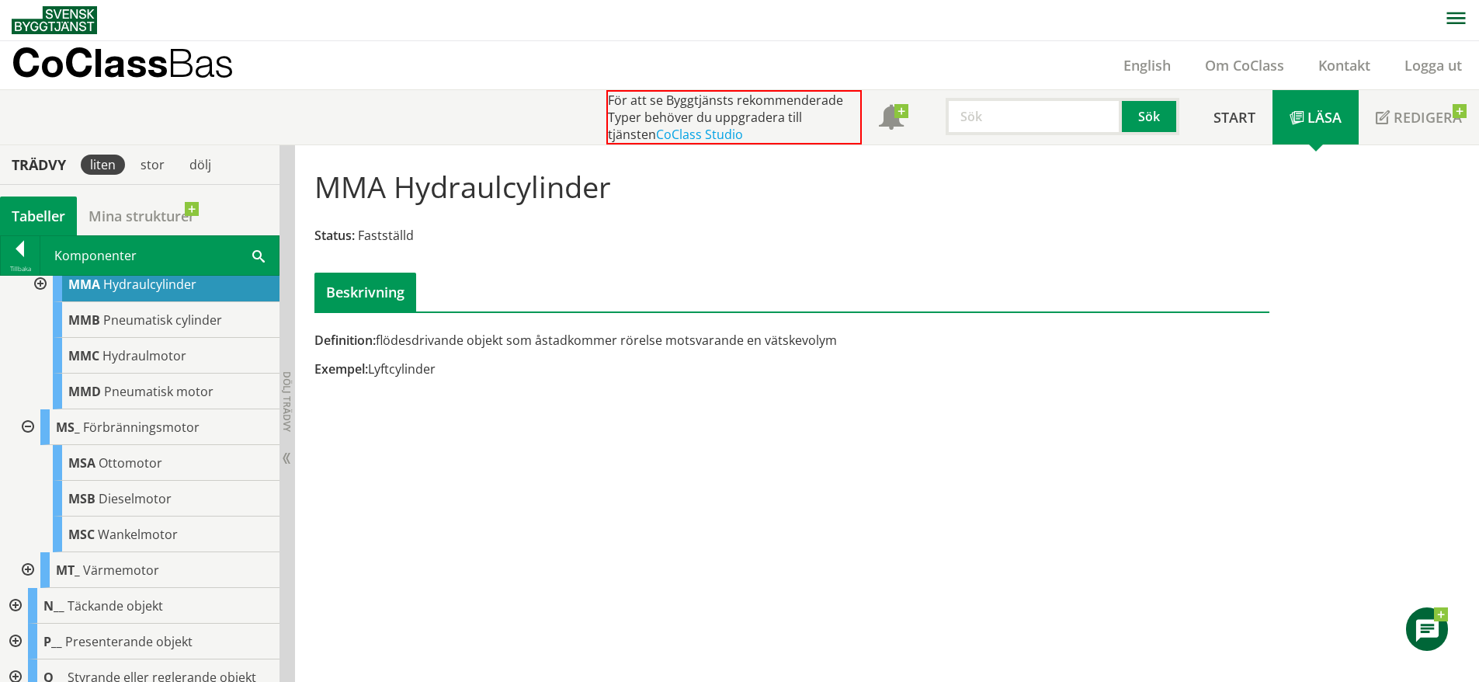
click at [25, 588] on div at bounding box center [26, 570] width 28 height 36
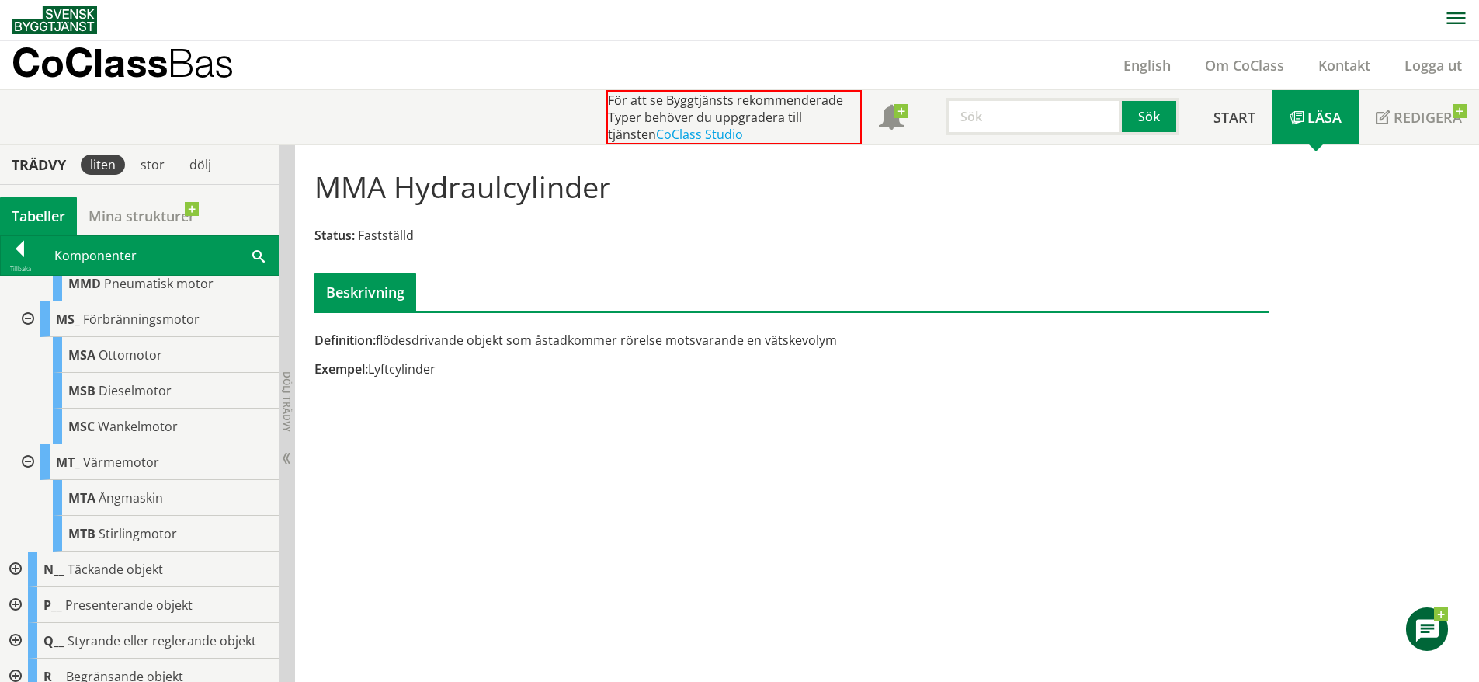
scroll to position [1041, 0]
click at [131, 506] on span "Ångmaskin" at bounding box center [131, 496] width 64 height 17
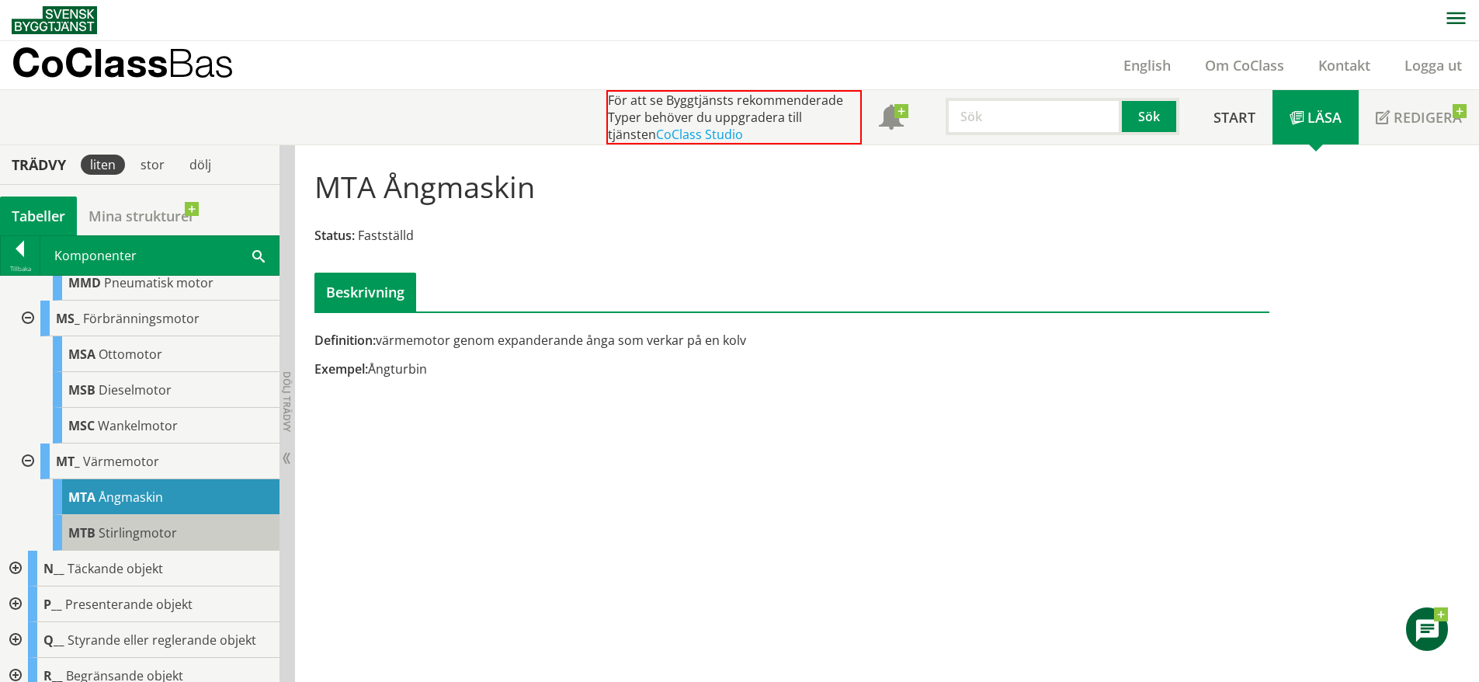
click at [148, 541] on span "Stirlingmotor" at bounding box center [138, 532] width 78 height 17
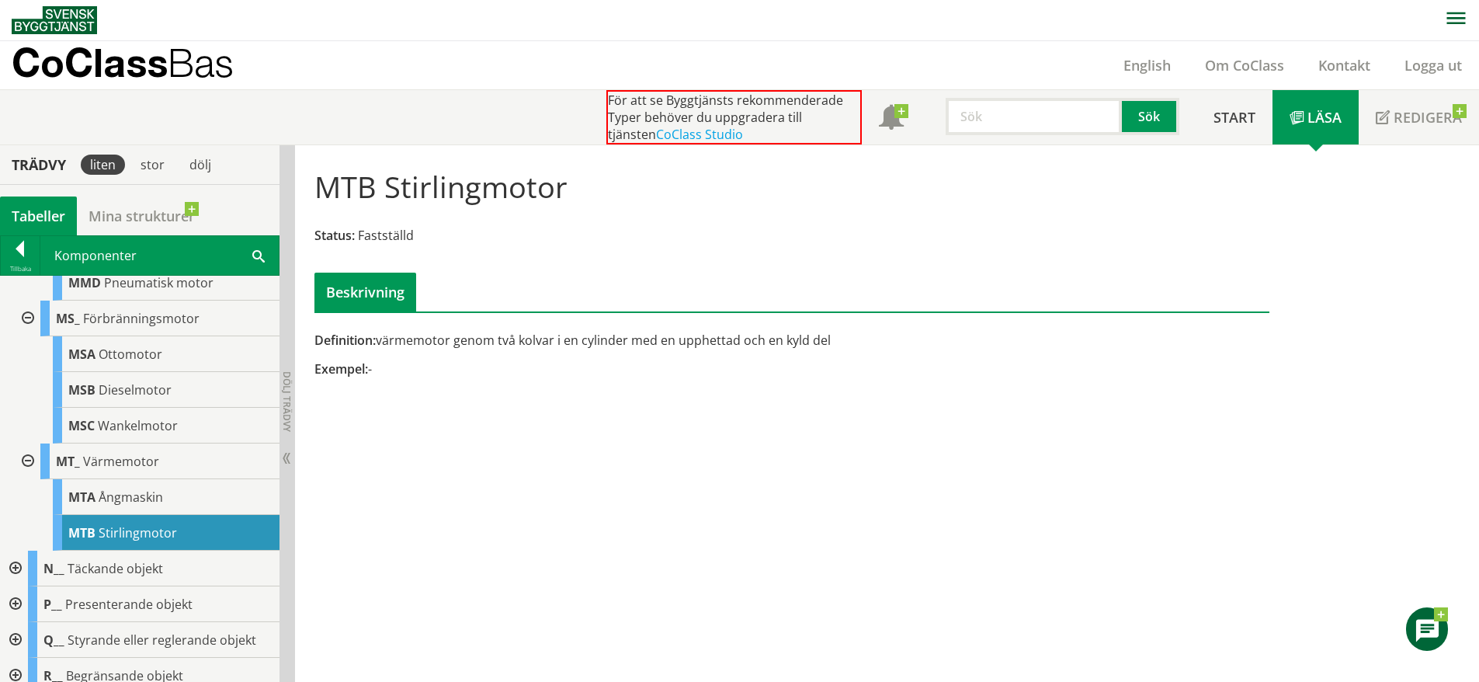
click at [14, 586] on div at bounding box center [14, 569] width 28 height 36
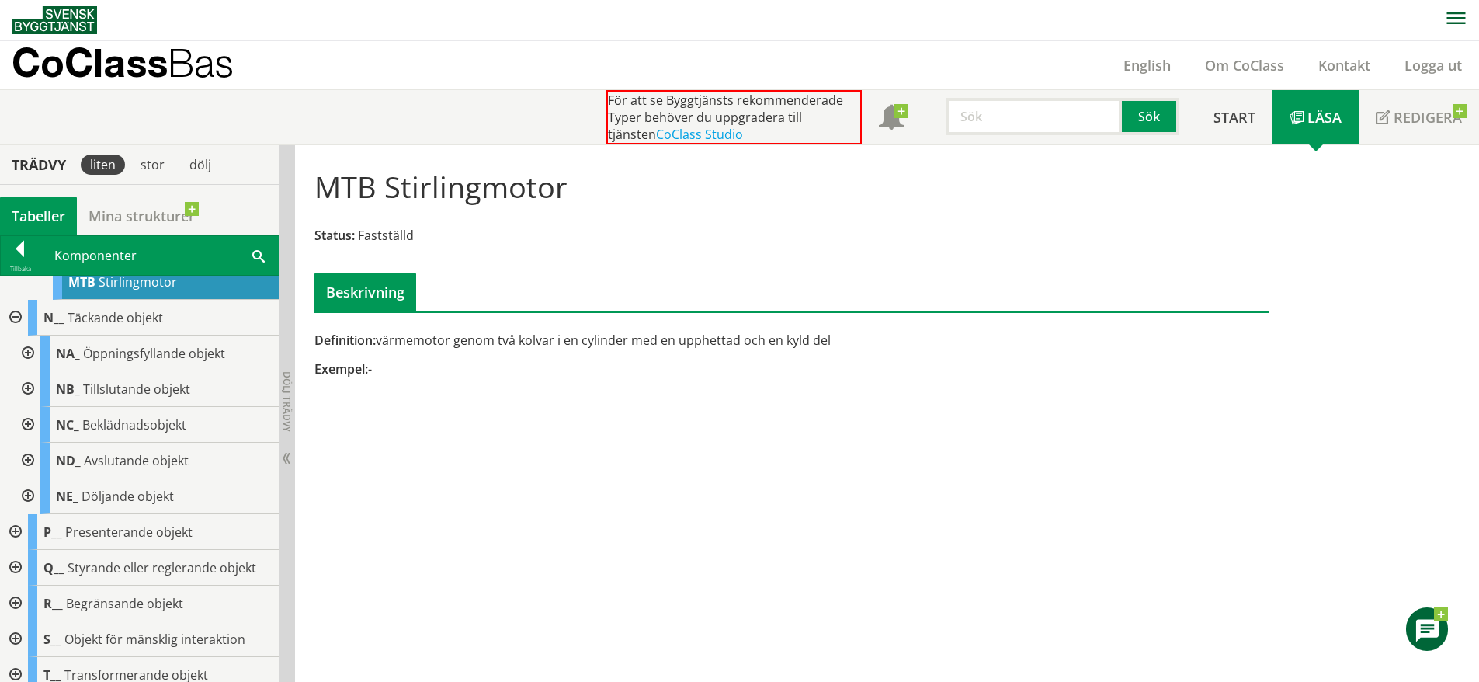
scroll to position [1293, 0]
click at [29, 370] on div at bounding box center [26, 353] width 28 height 36
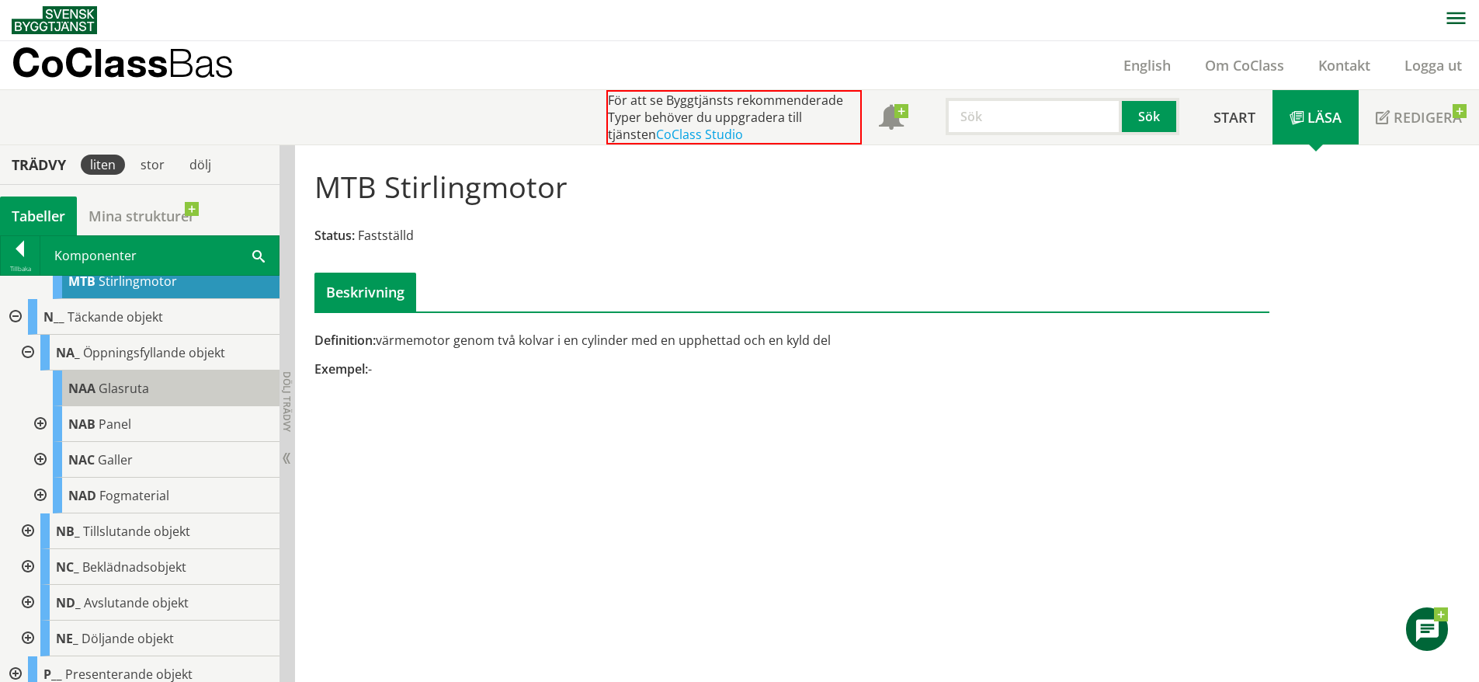
click at [116, 397] on span "Glasruta" at bounding box center [124, 388] width 50 height 17
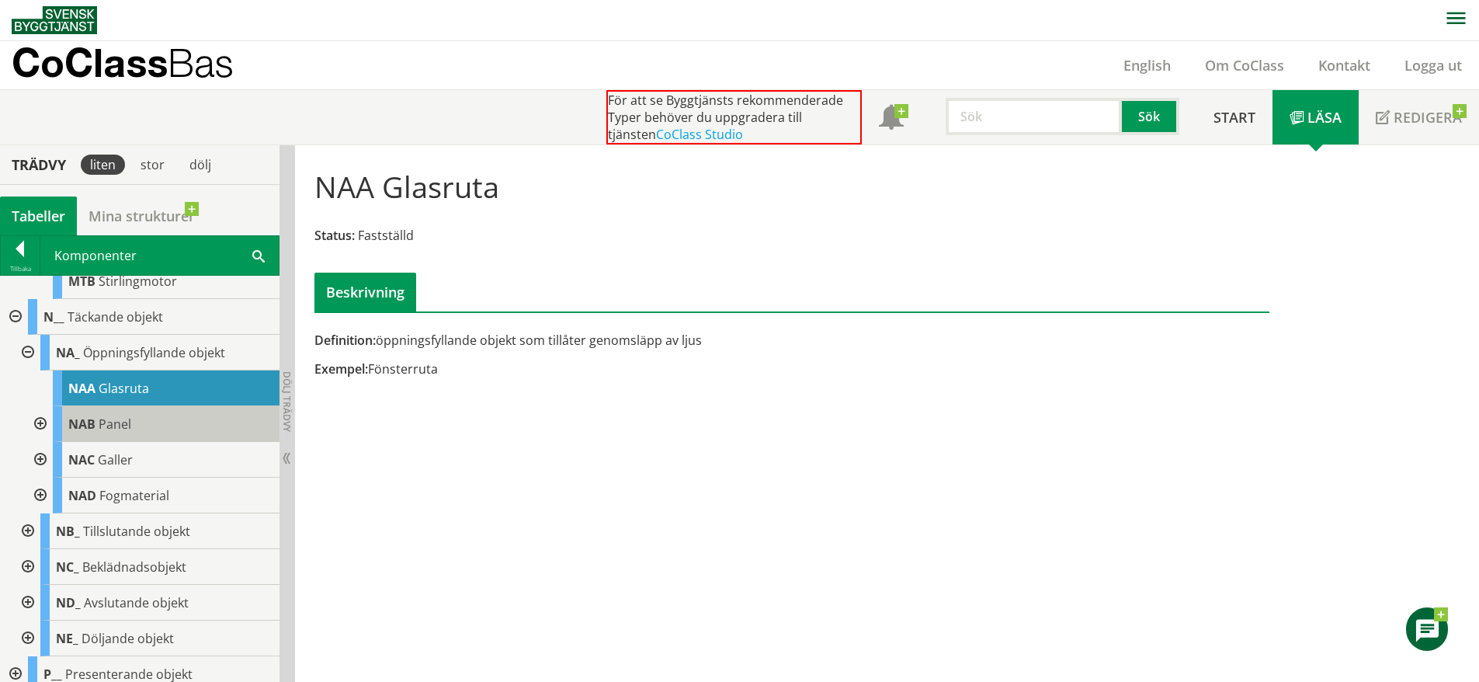
click at [205, 442] on div "NAB Panel" at bounding box center [166, 424] width 227 height 36
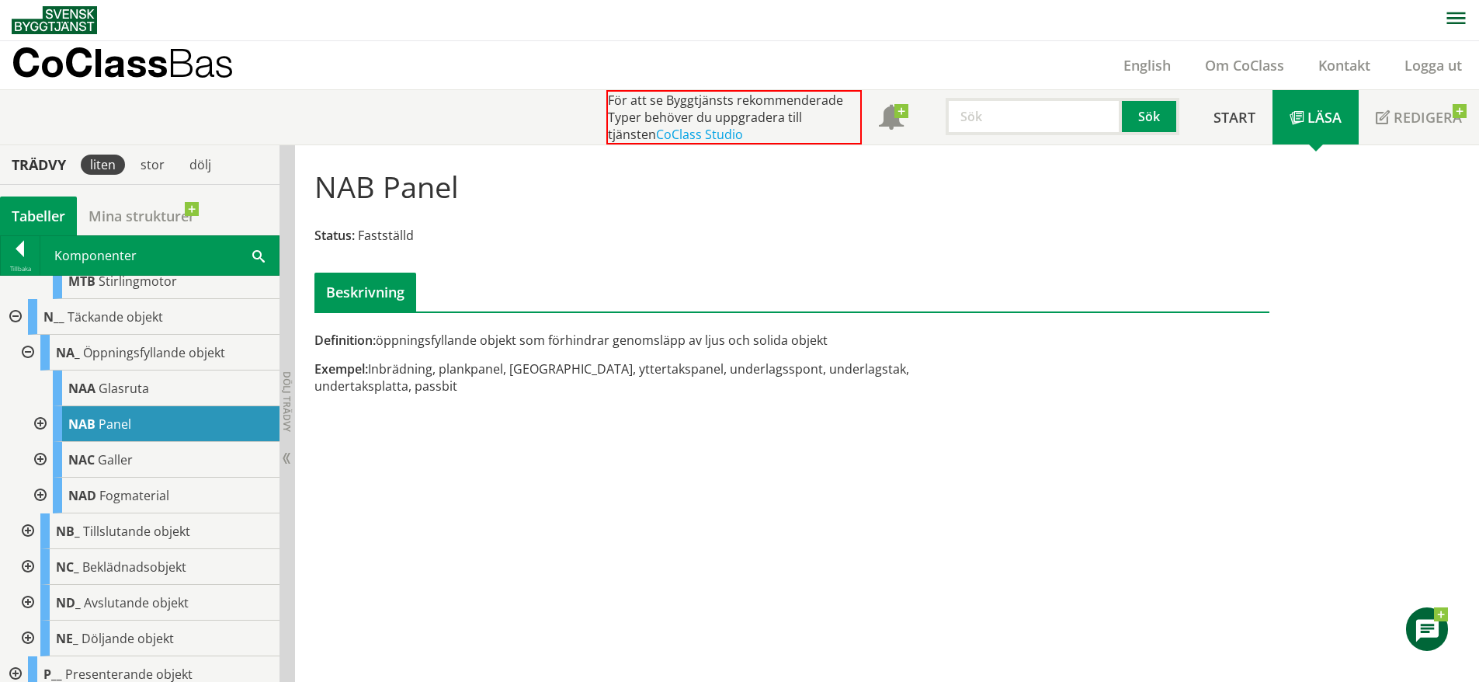
click at [39, 442] on div at bounding box center [39, 424] width 28 height 36
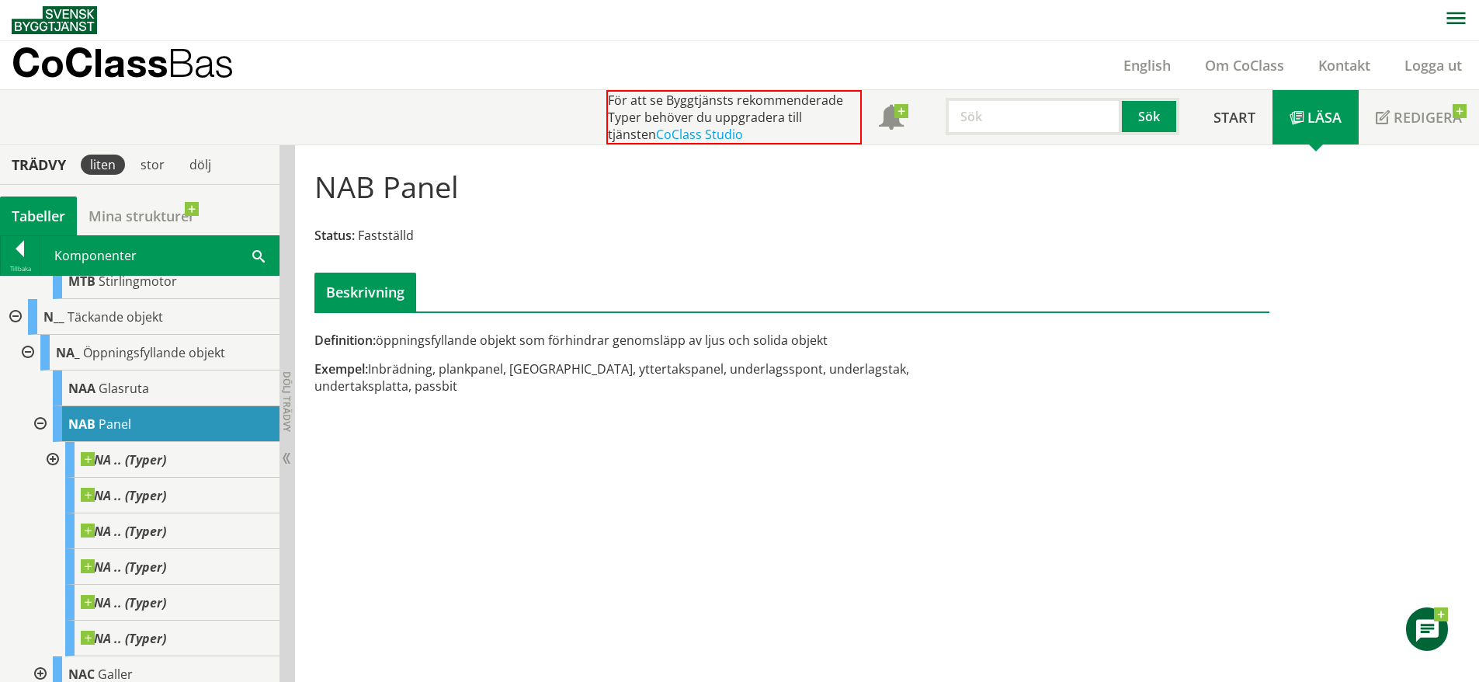
click at [39, 442] on div at bounding box center [39, 424] width 28 height 36
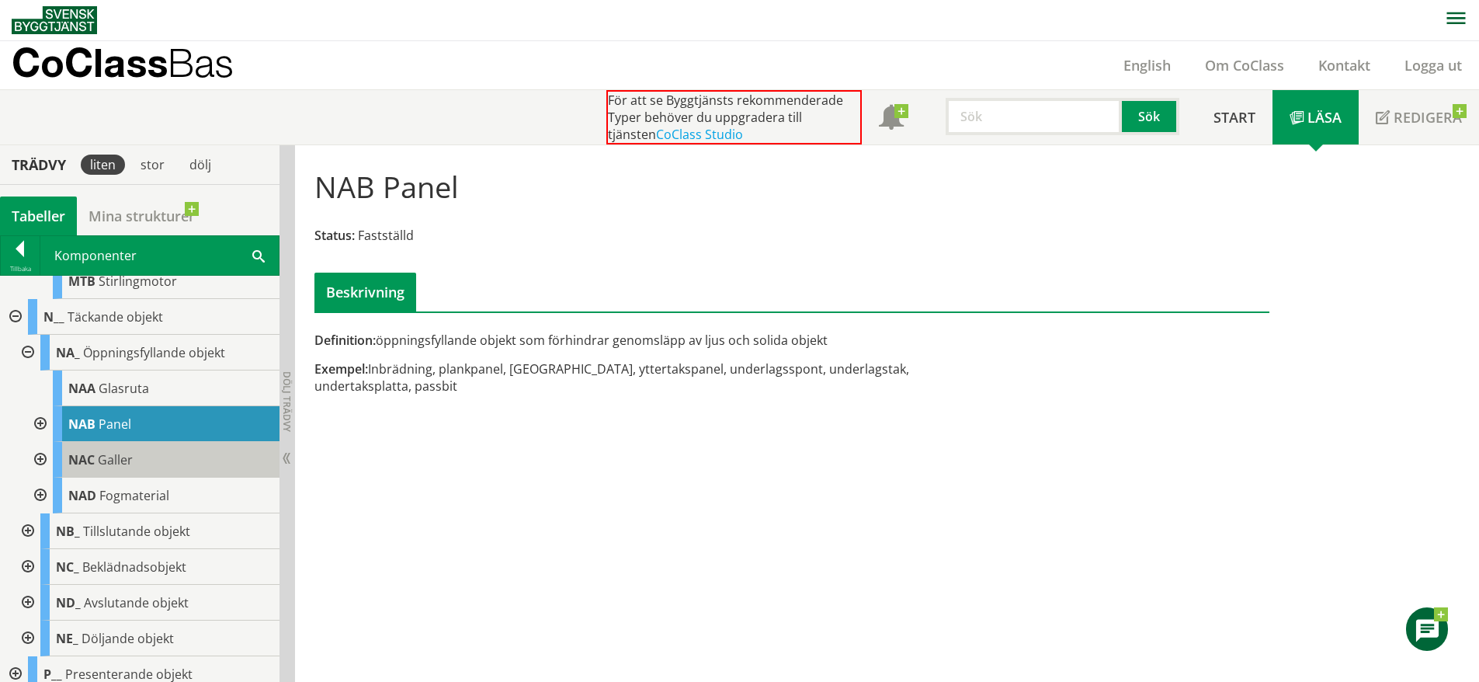
click at [99, 468] on span "Galler" at bounding box center [115, 459] width 35 height 17
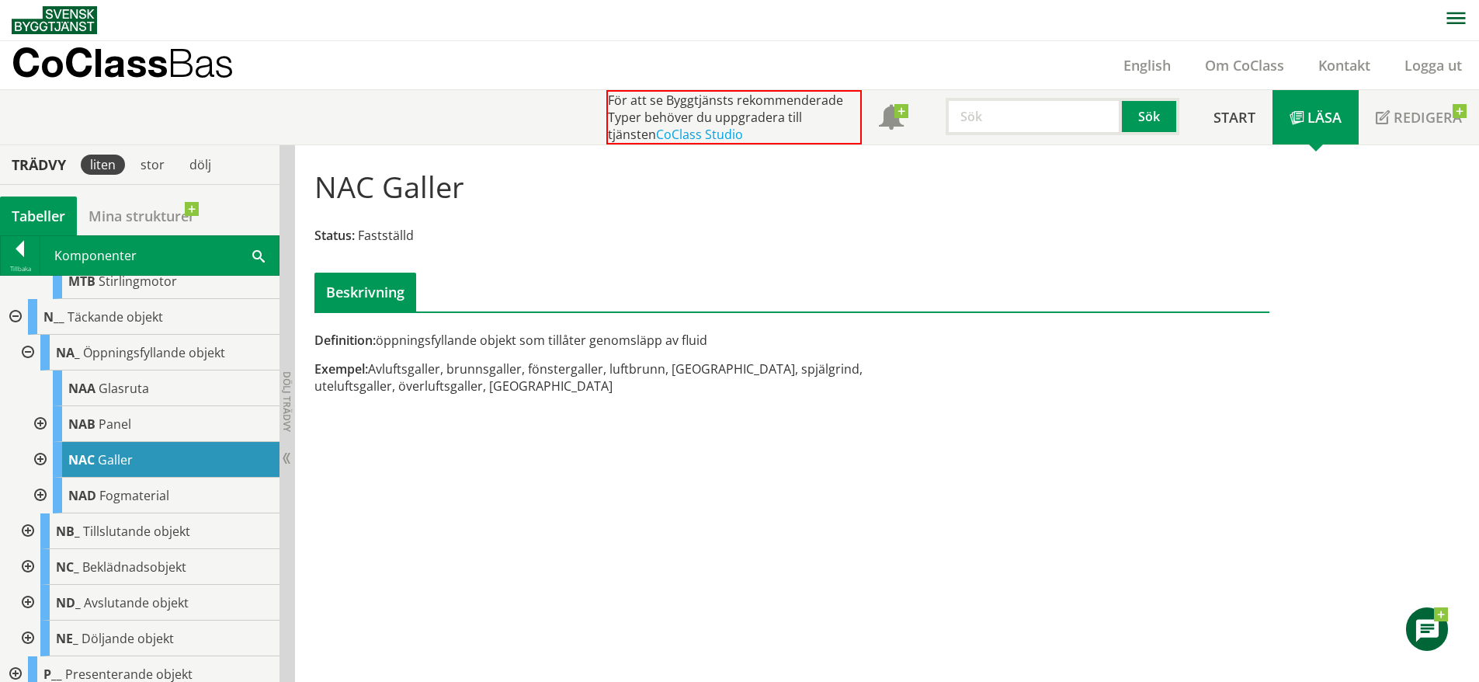
click at [33, 549] on div at bounding box center [26, 531] width 28 height 36
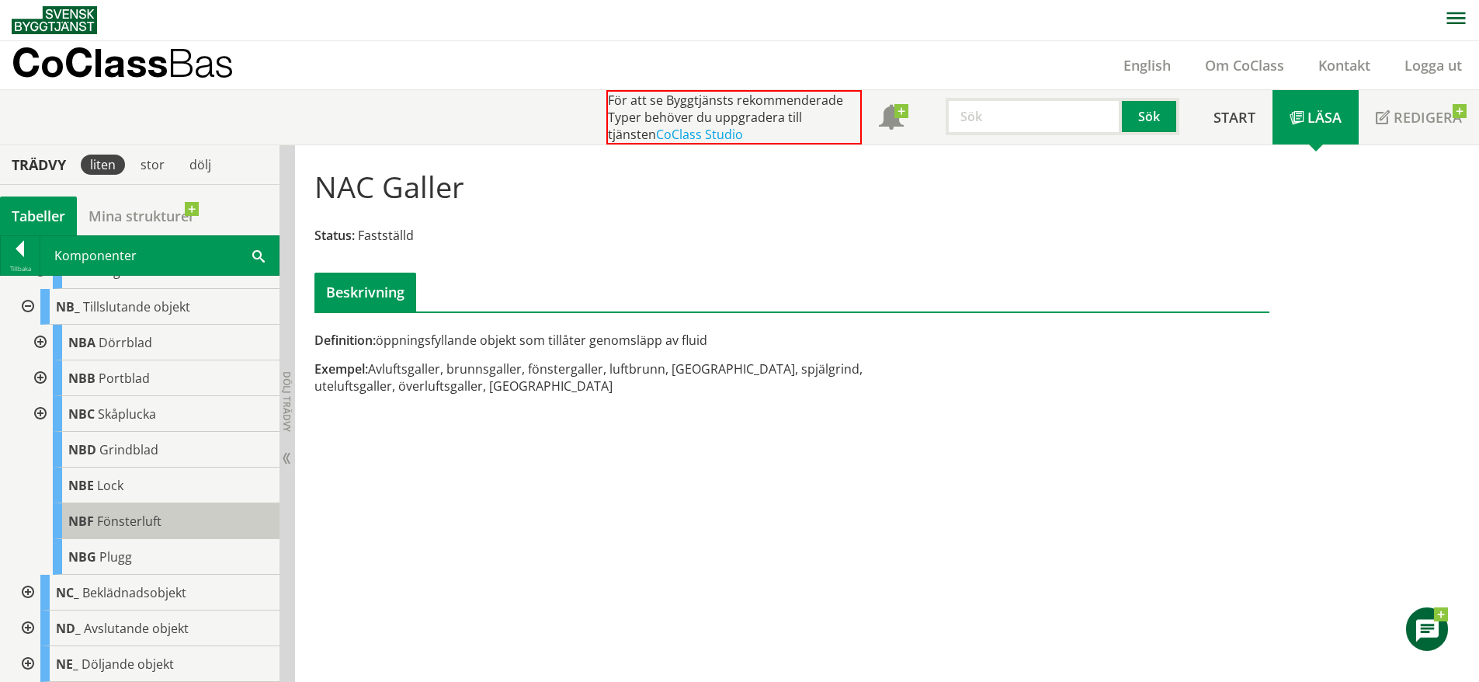
scroll to position [1518, 0]
click at [33, 610] on div at bounding box center [26, 592] width 28 height 36
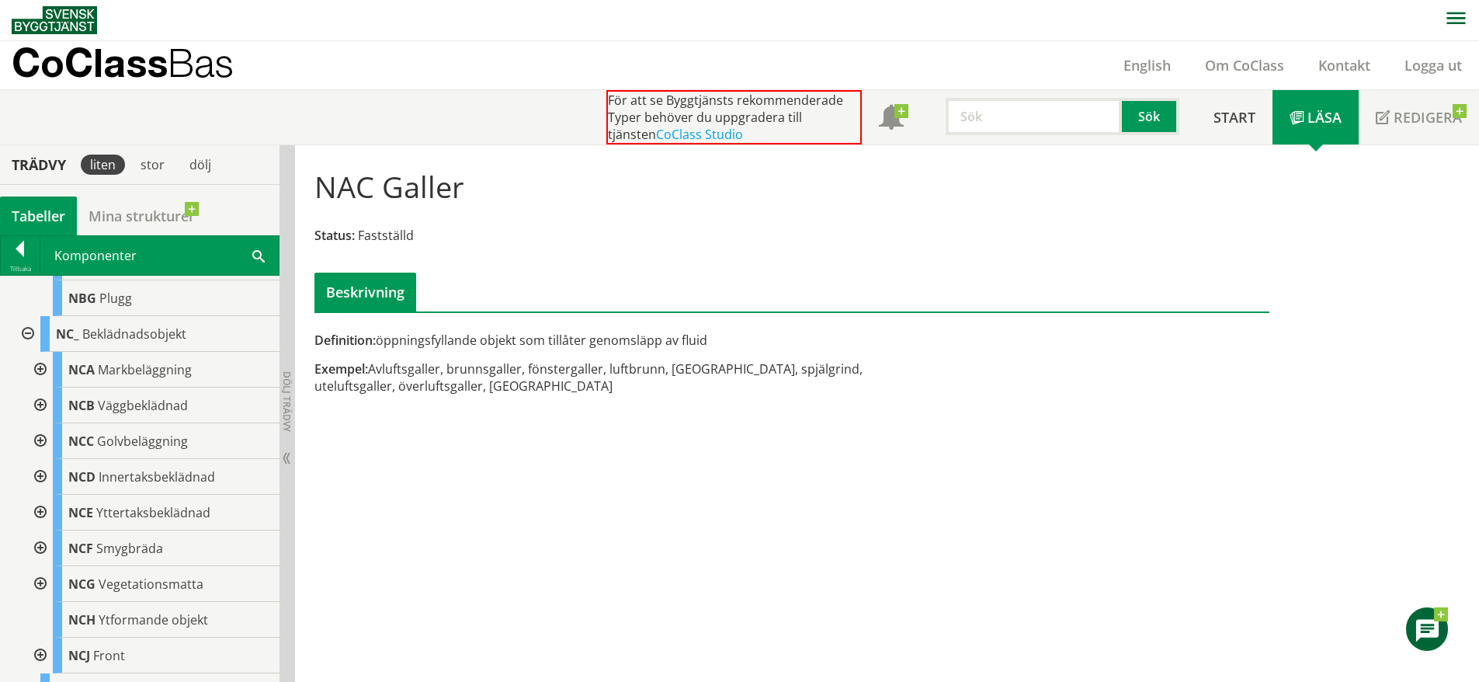
scroll to position [1792, 0]
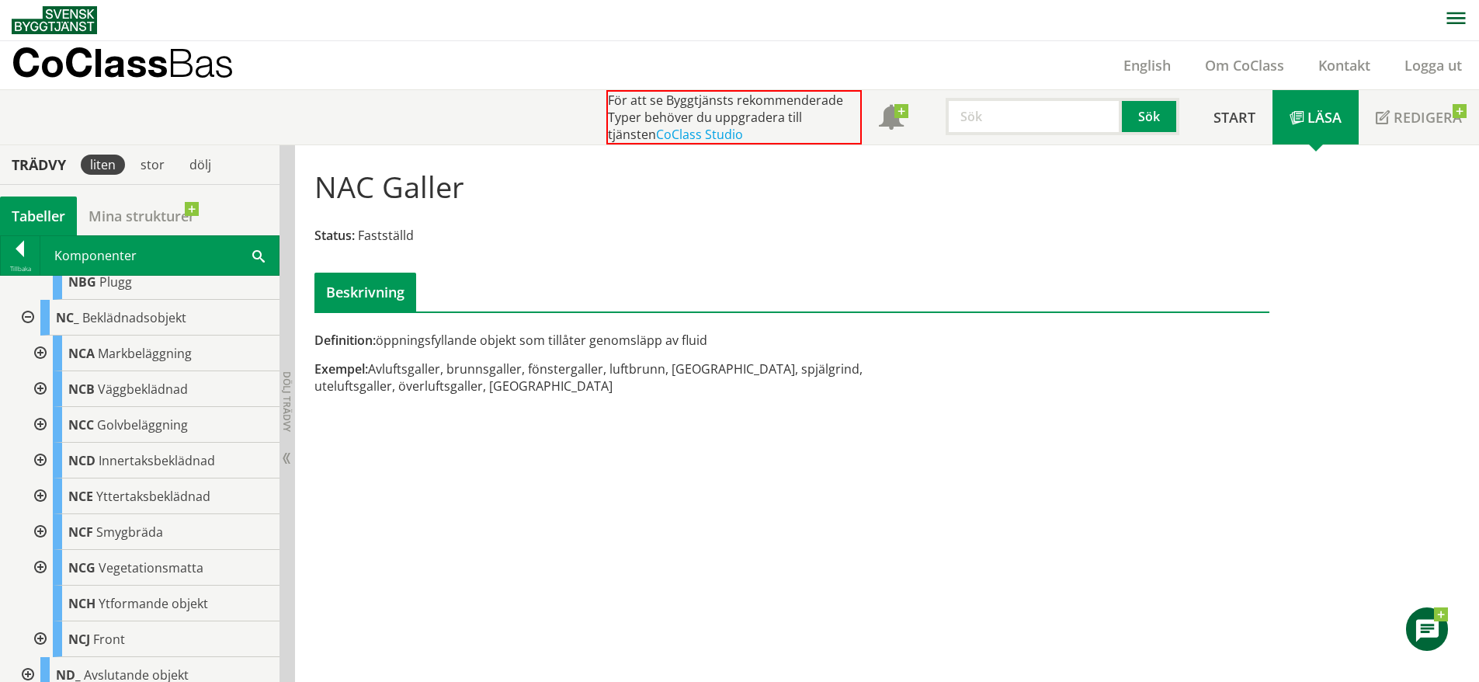
click at [40, 407] on div at bounding box center [39, 389] width 28 height 36
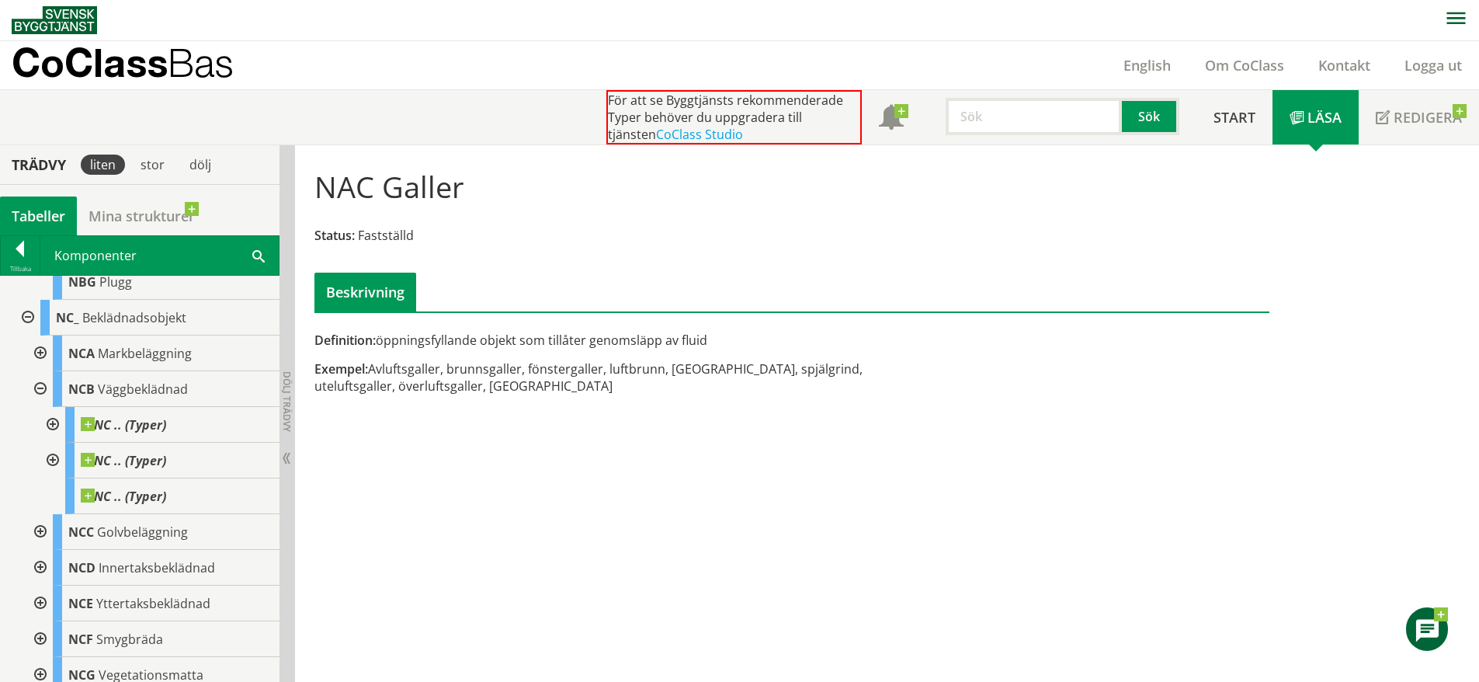
click at [40, 407] on div at bounding box center [39, 389] width 28 height 36
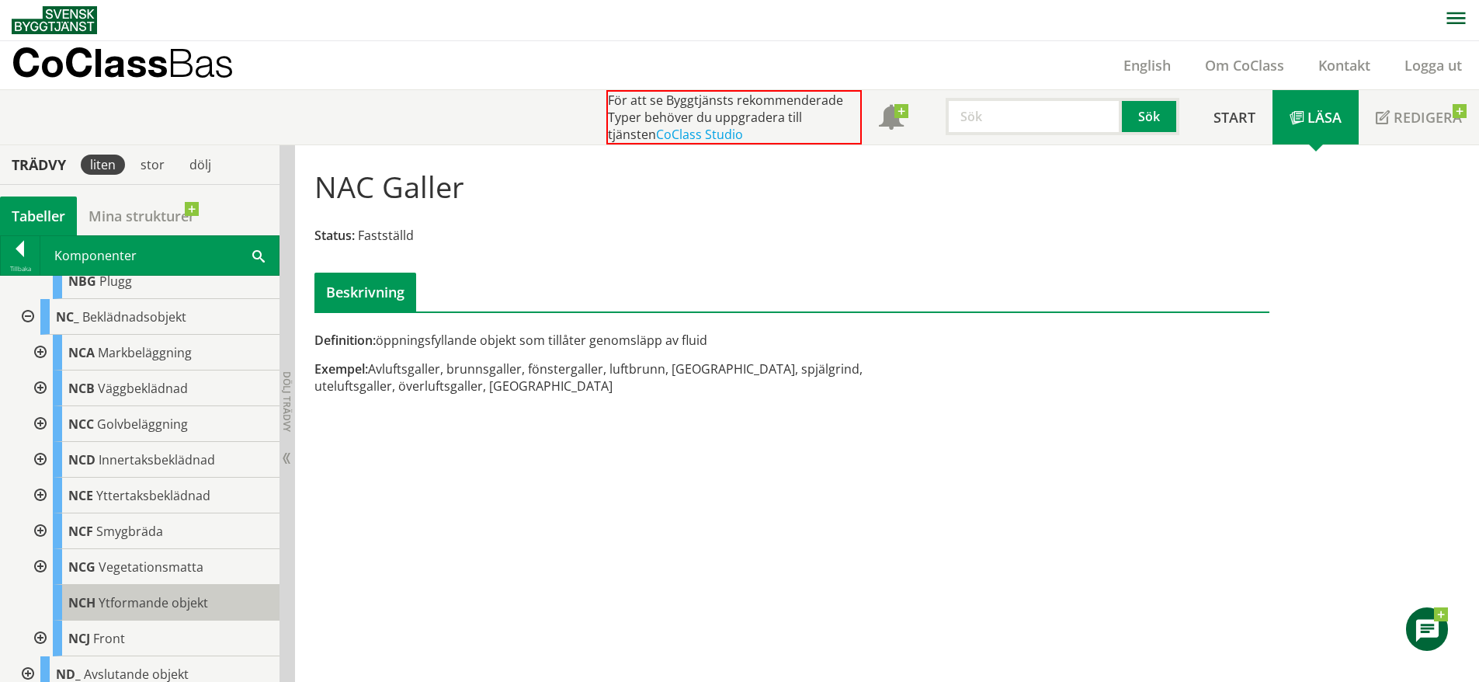
scroll to position [1793, 0]
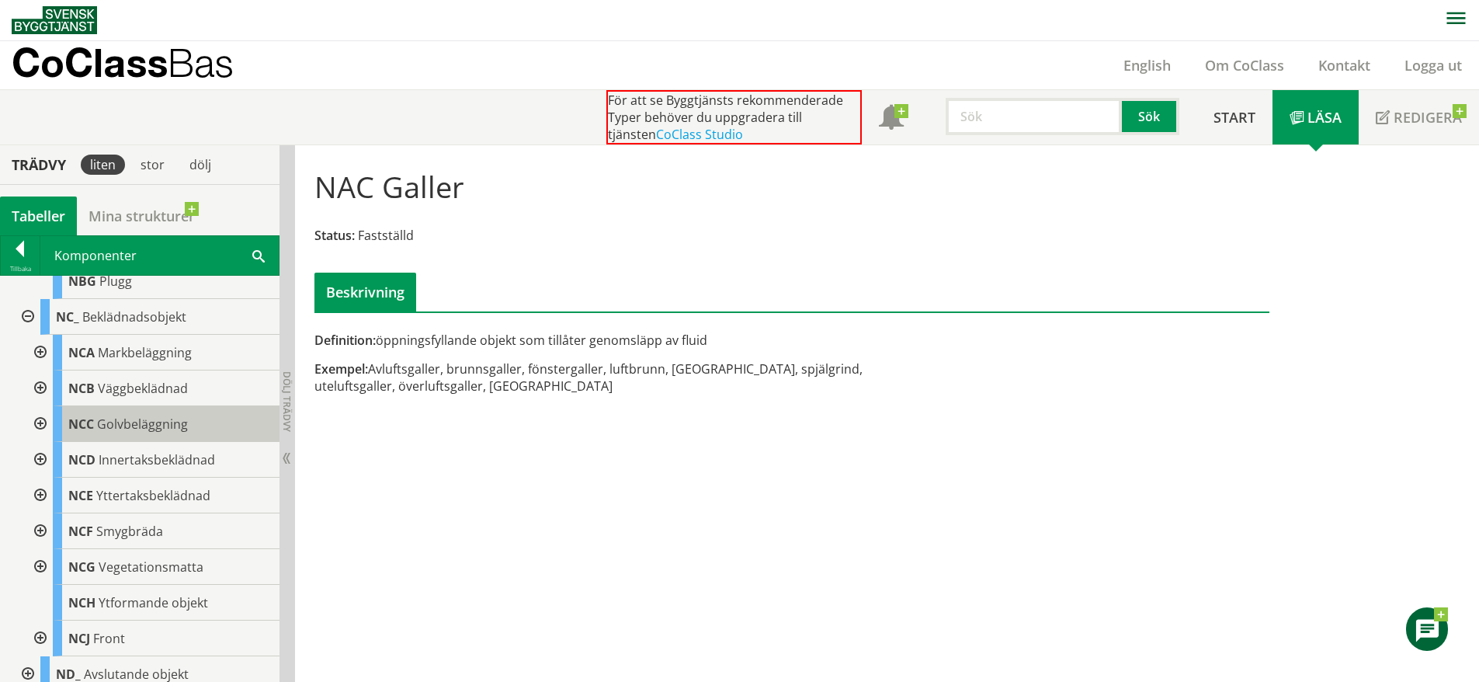
click at [155, 433] on span "Golvbeläggning" at bounding box center [142, 423] width 91 height 17
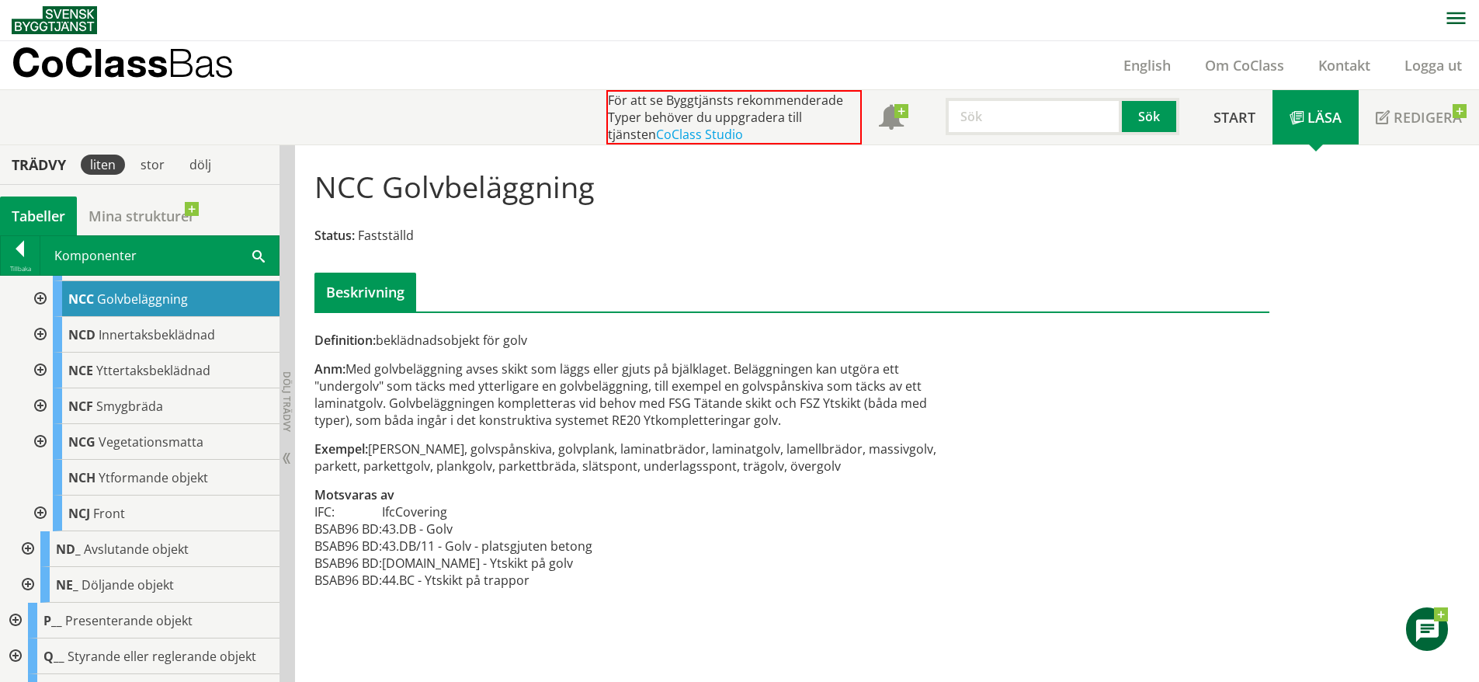
scroll to position [1933, 0]
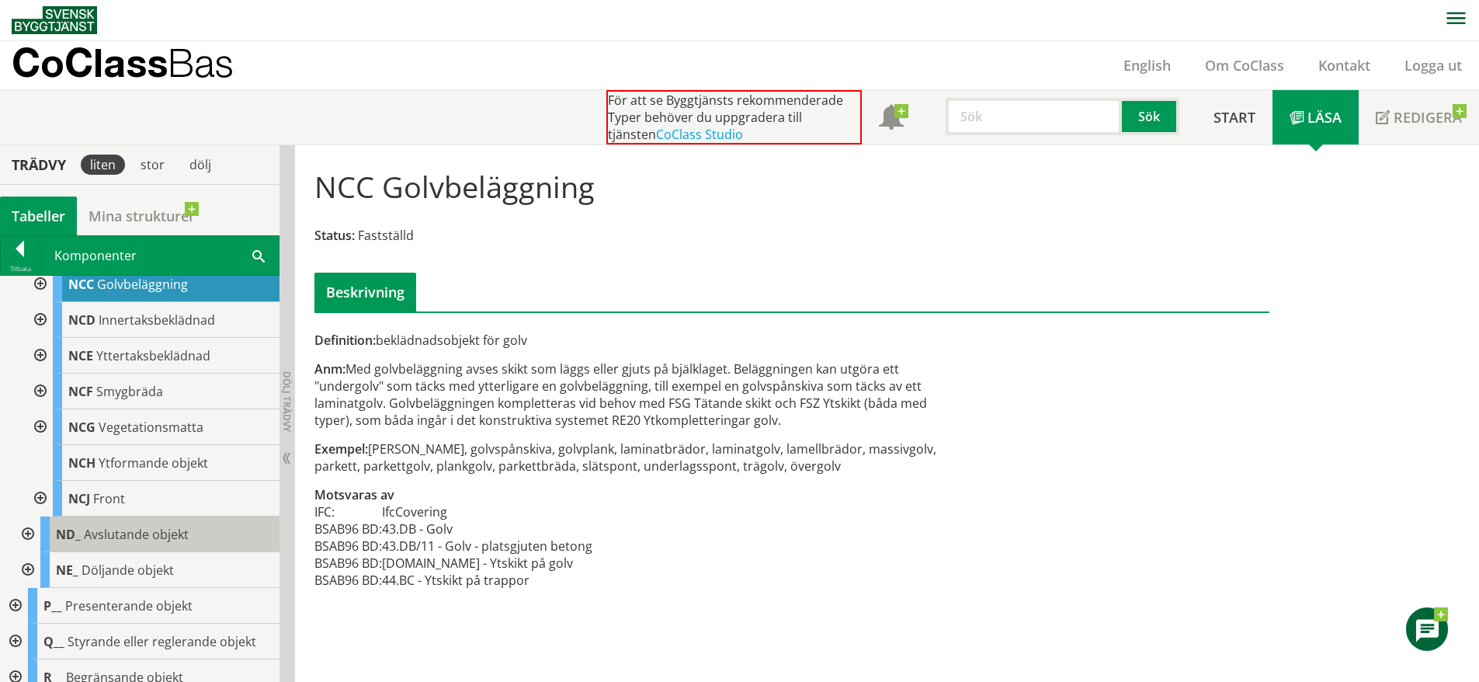
click at [99, 543] on span "Avslutande objekt" at bounding box center [136, 534] width 105 height 17
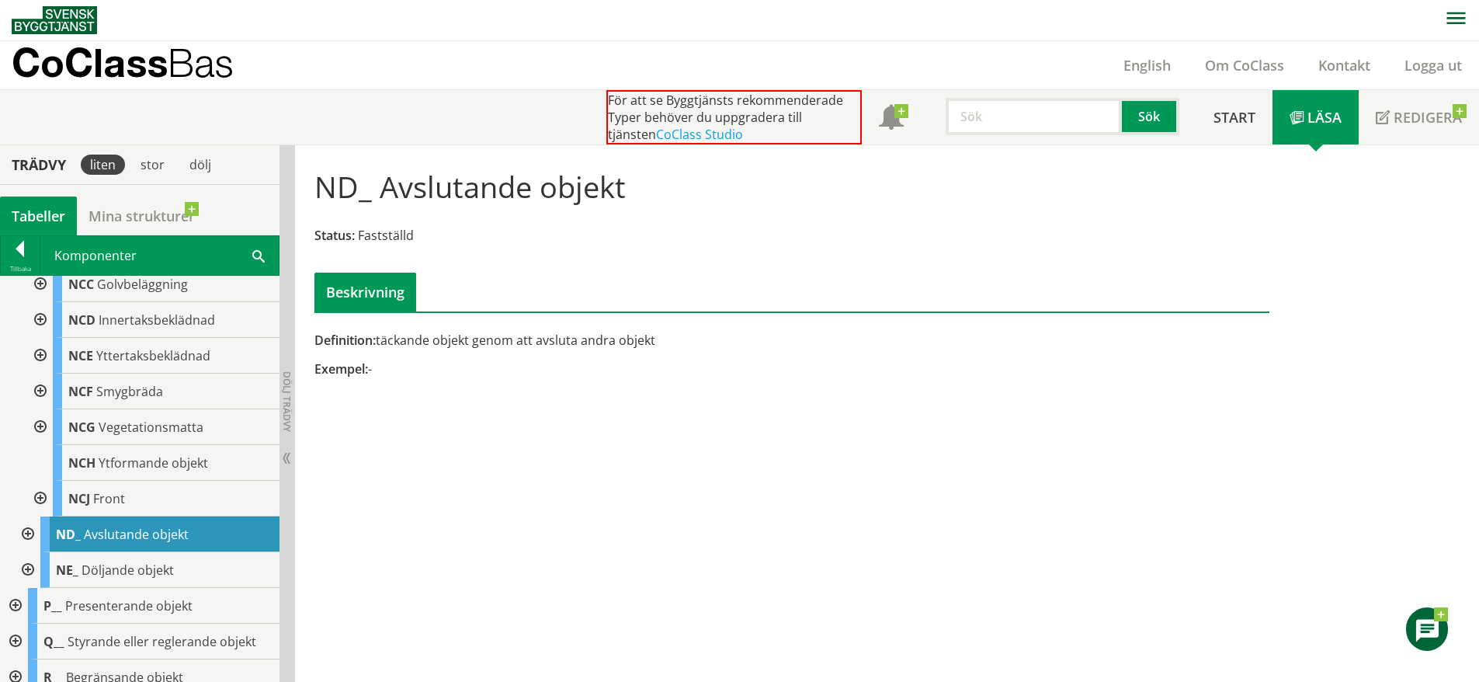
click at [26, 552] on div at bounding box center [26, 534] width 28 height 36
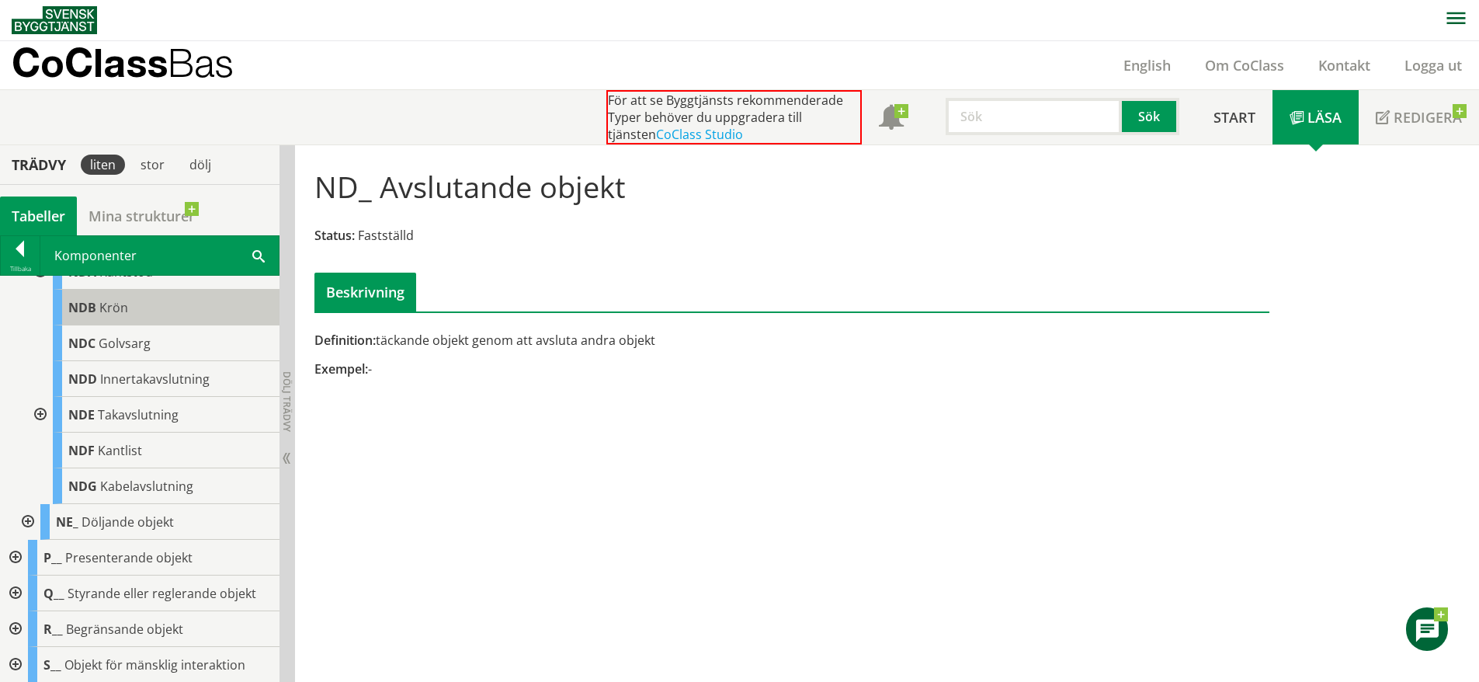
scroll to position [2233, 0]
click at [26, 537] on div at bounding box center [26, 520] width 28 height 36
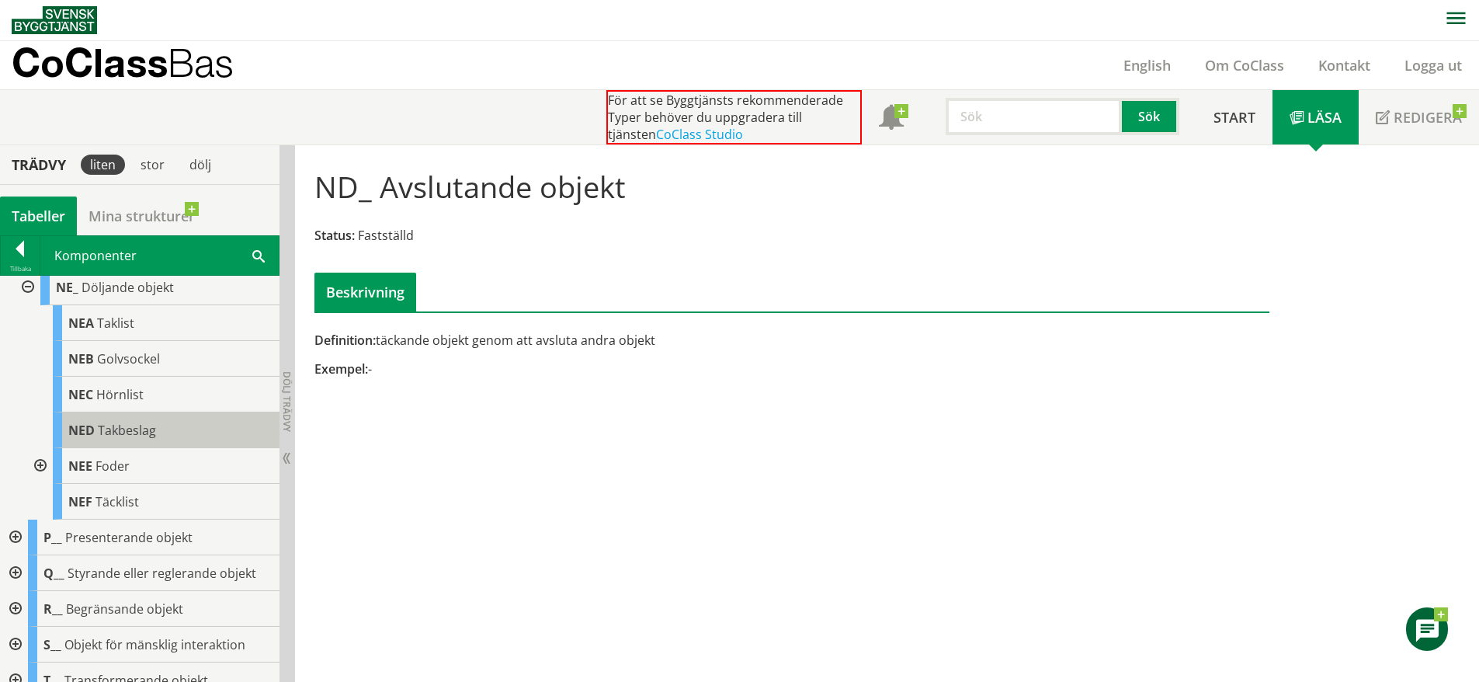
scroll to position [2469, 0]
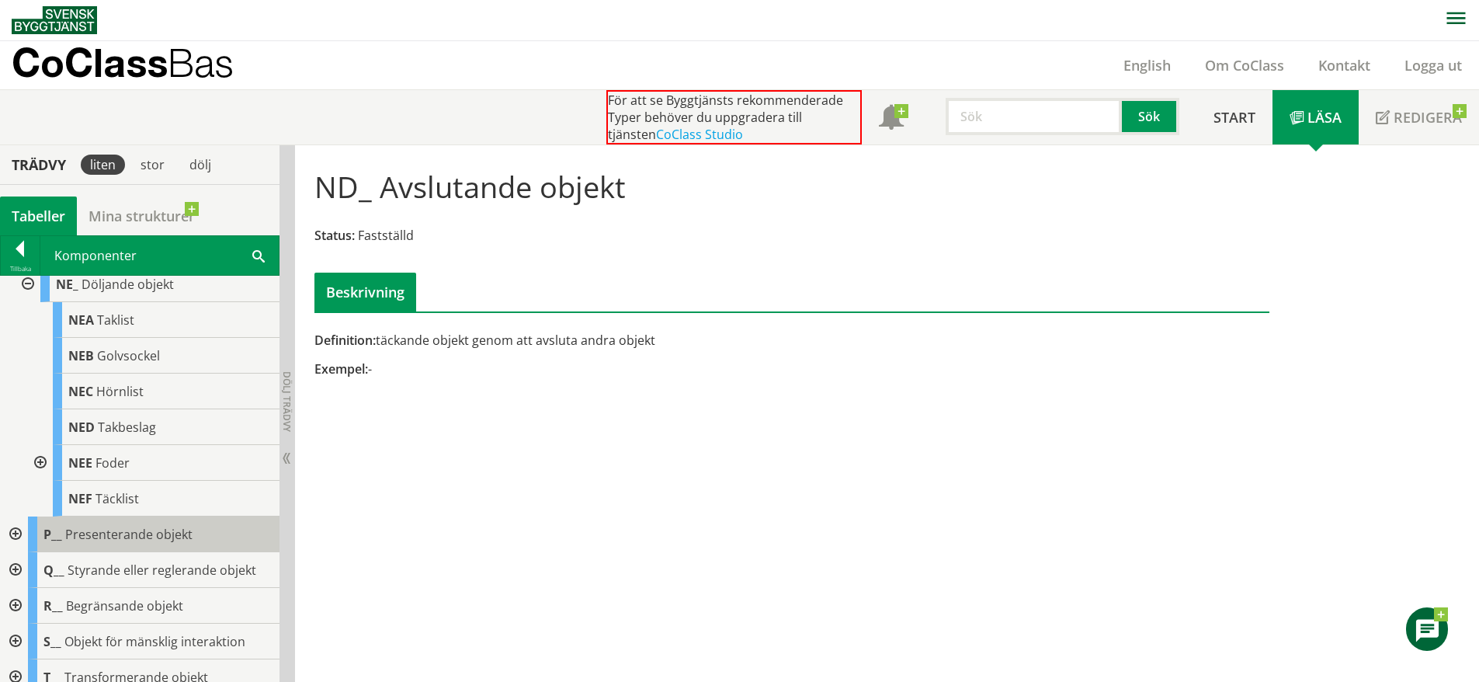
drag, startPoint x: 131, startPoint y: 549, endPoint x: 147, endPoint y: 546, distance: 15.8
click at [147, 546] on div "P__ Presenterande objekt" at bounding box center [154, 534] width 252 height 36
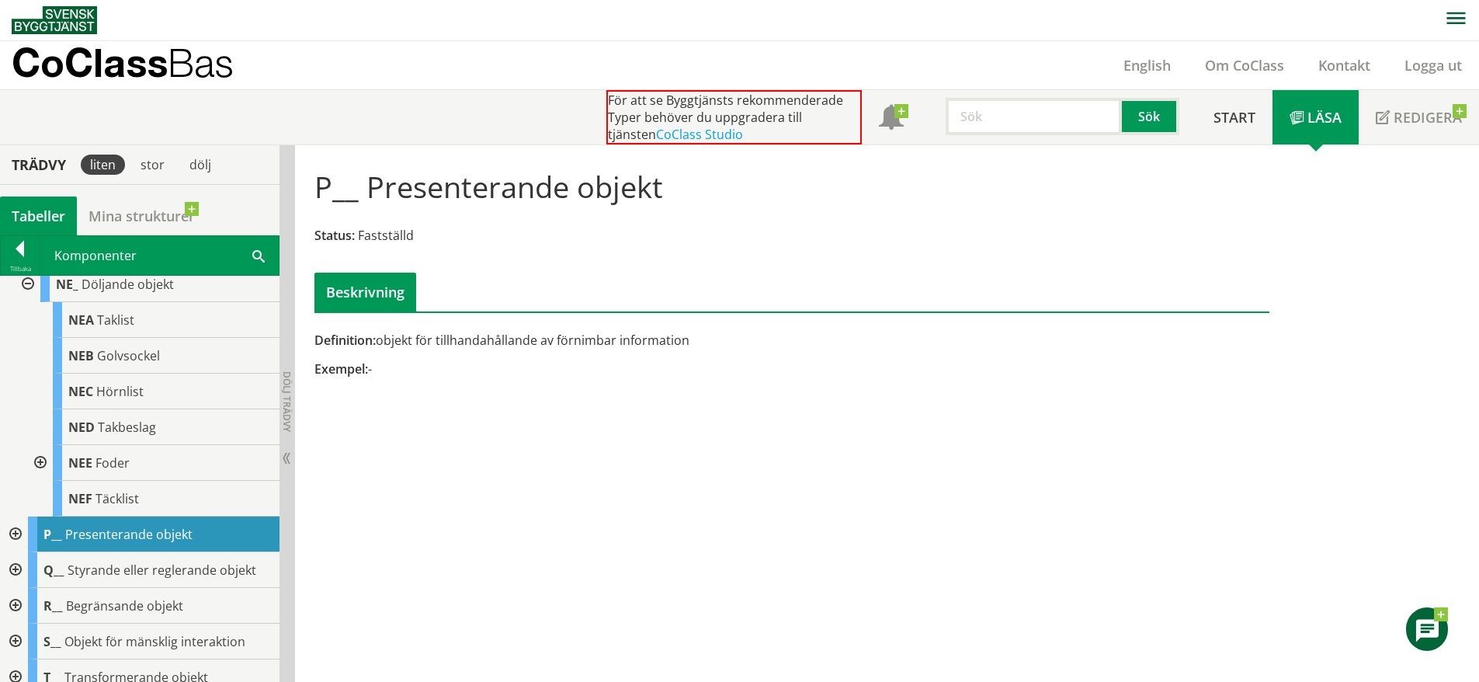
click at [29, 552] on div "P__ Presenterande objekt" at bounding box center [154, 534] width 252 height 36
click at [17, 552] on div at bounding box center [14, 534] width 28 height 36
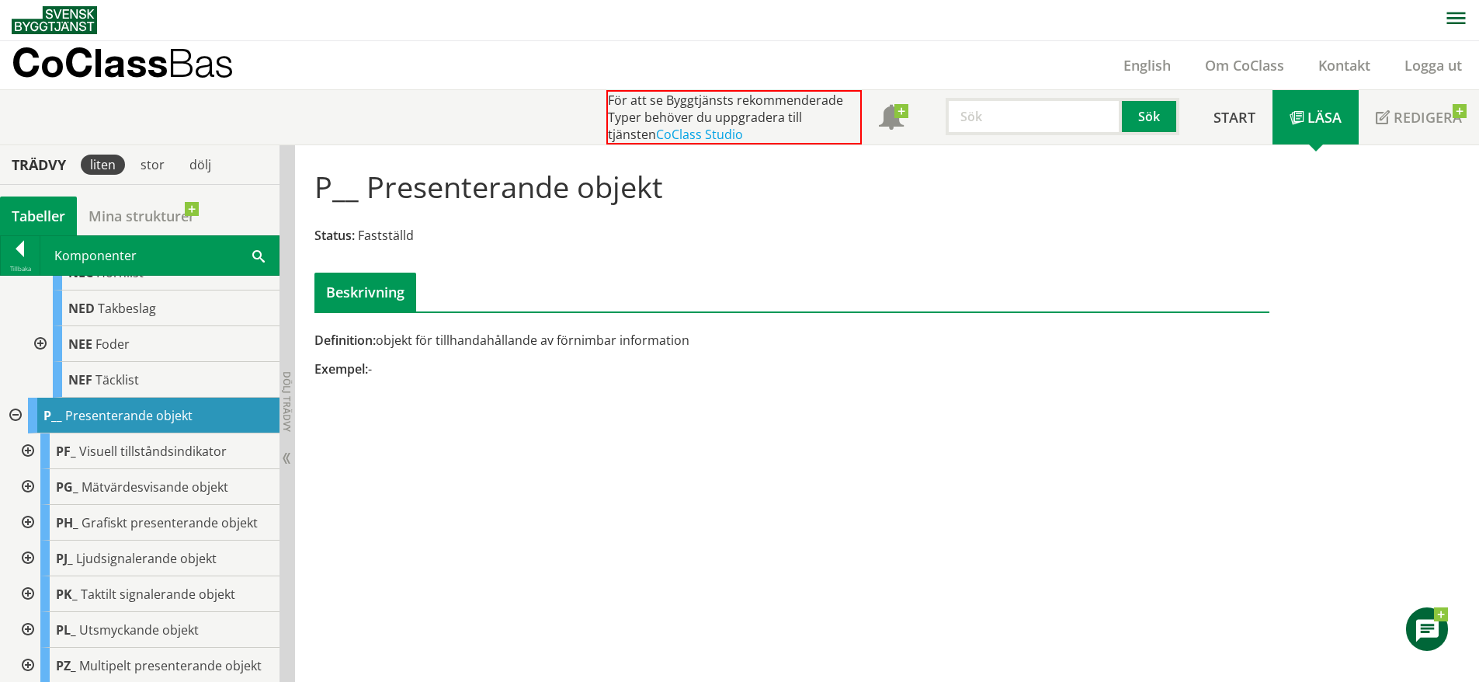
scroll to position [2589, 0]
click at [123, 458] on span "Visuell tillståndsindikator" at bounding box center [153, 449] width 148 height 17
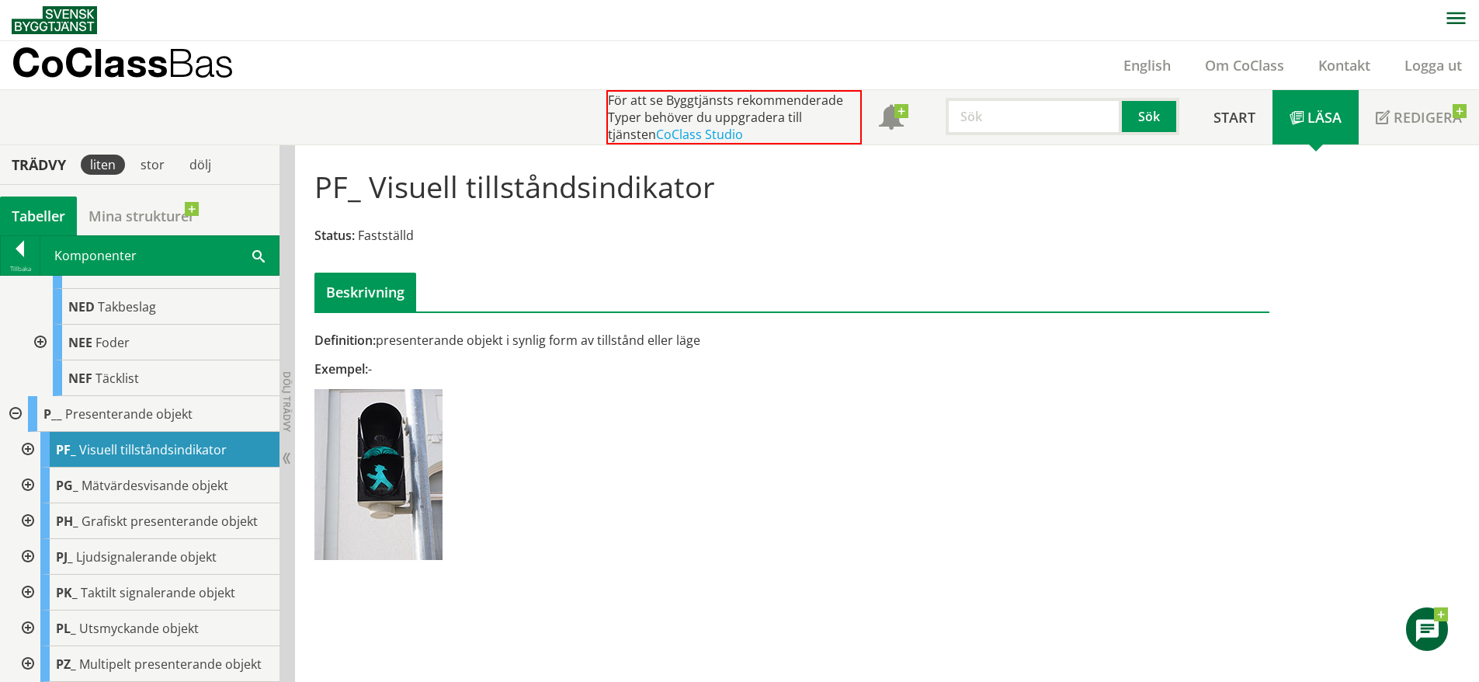
click at [22, 467] on div at bounding box center [26, 450] width 28 height 36
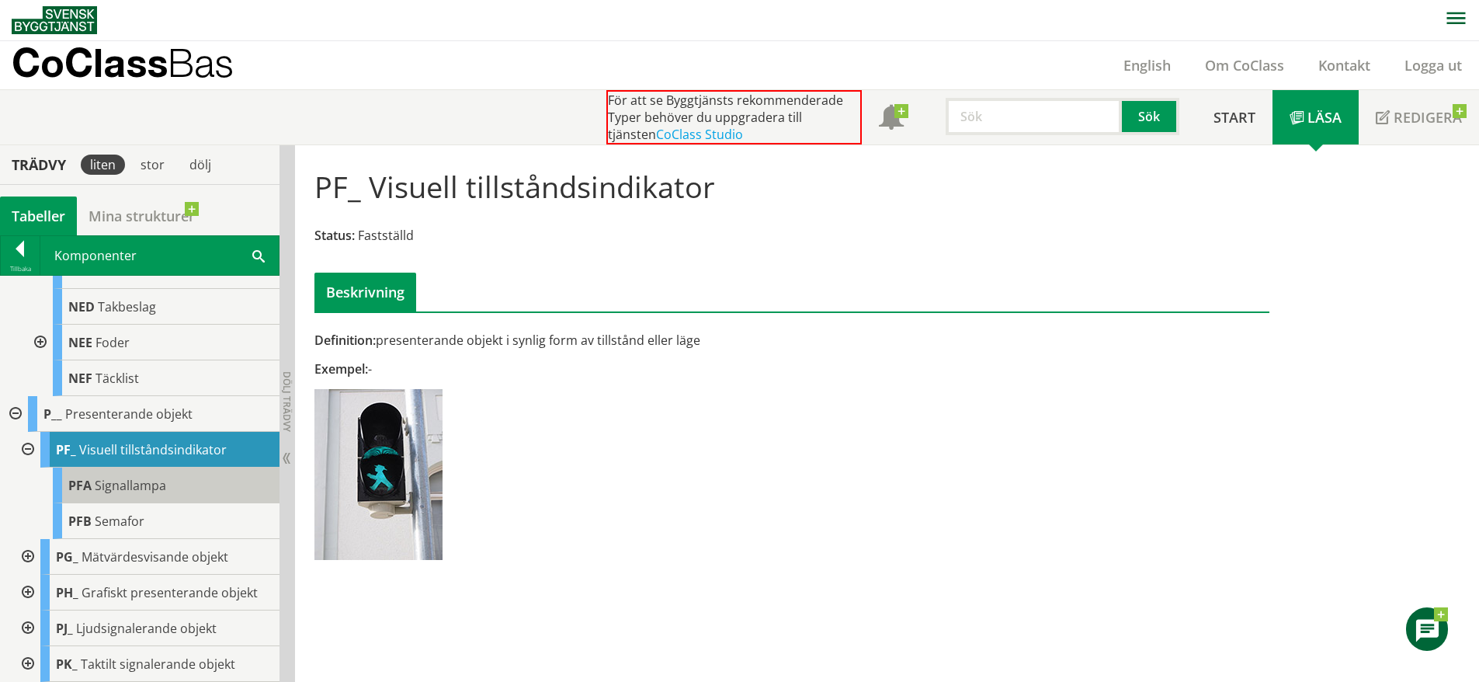
click at [134, 494] on span "Signallampa" at bounding box center [130, 485] width 71 height 17
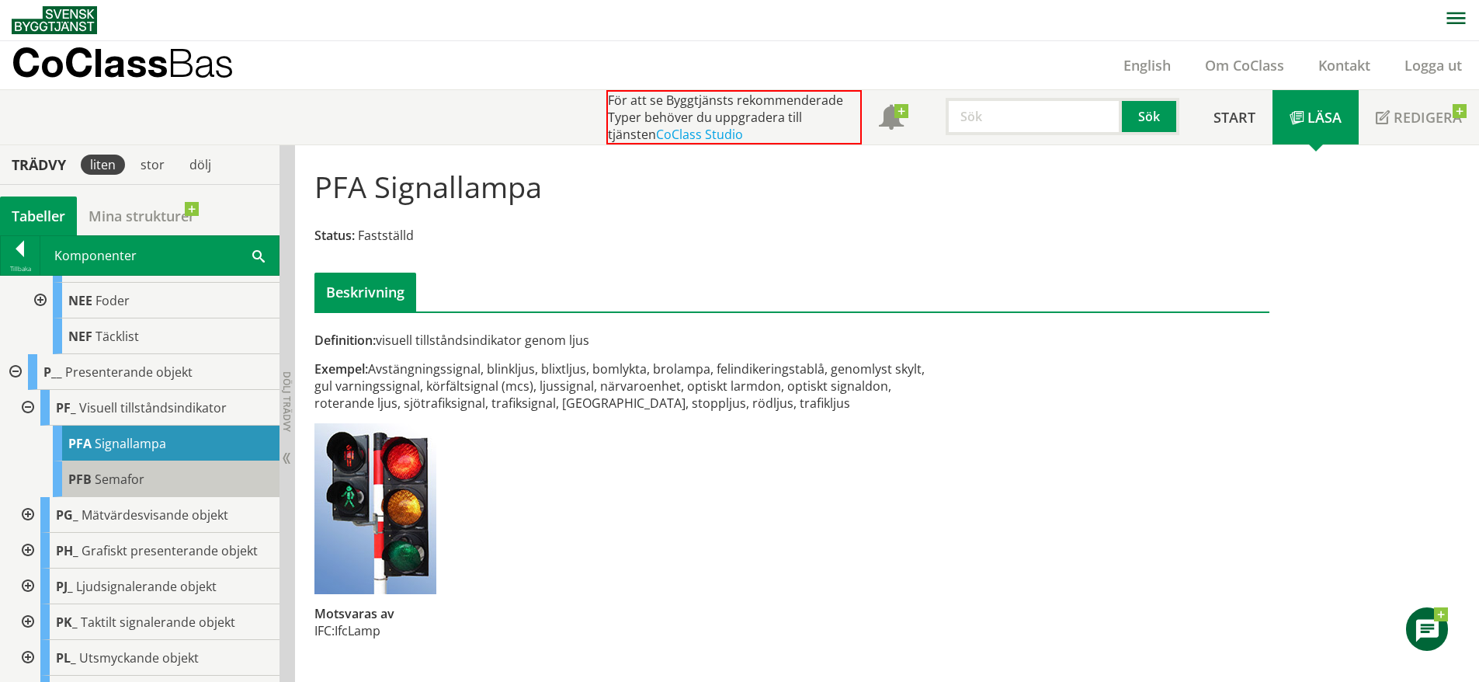
scroll to position [2632, 0]
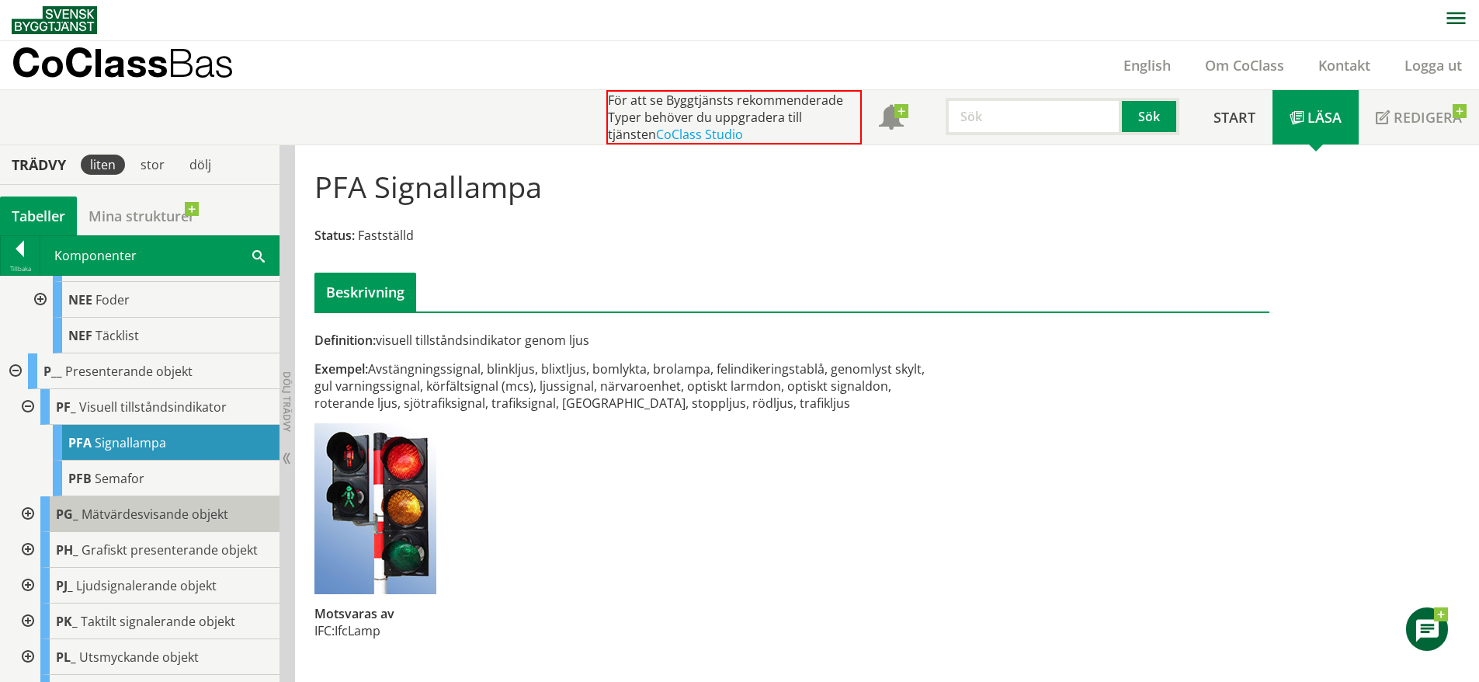
click at [116, 532] on div "PG_ Mätvärdesvisande objekt" at bounding box center [159, 514] width 239 height 36
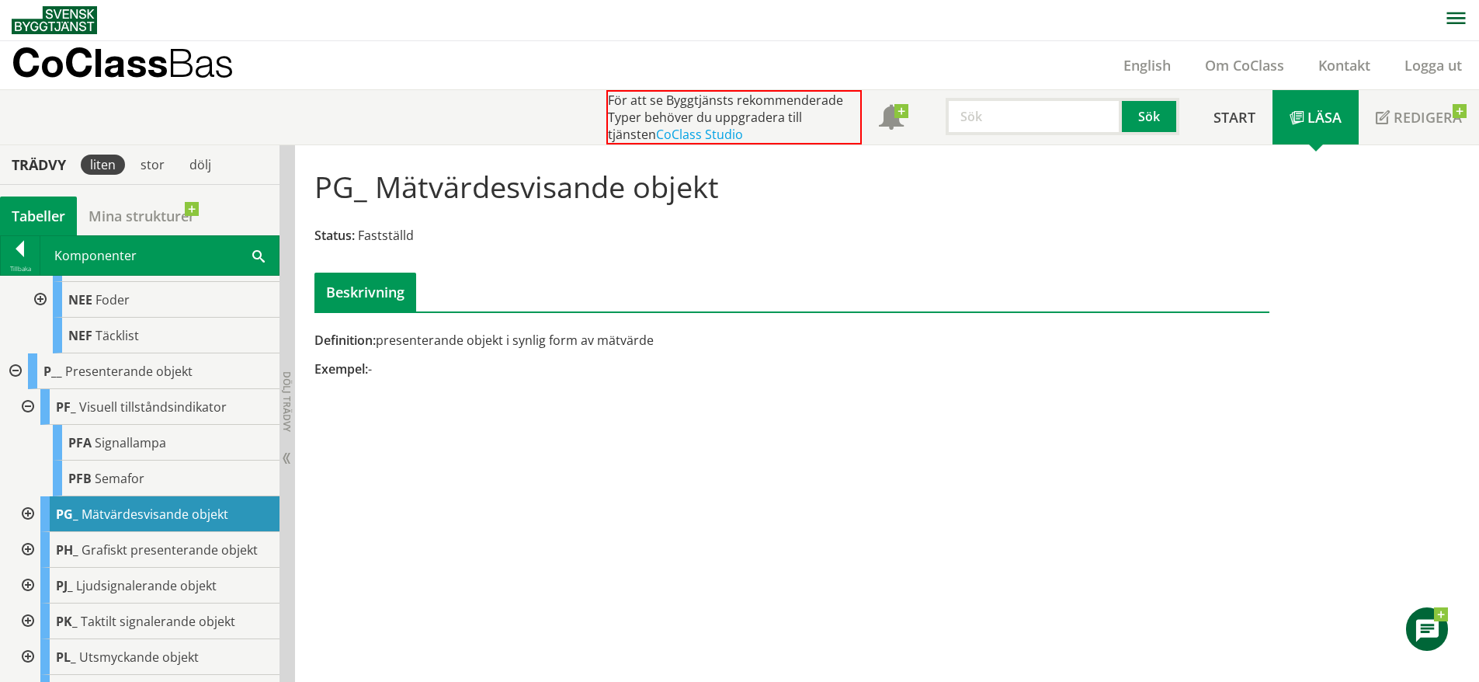
click at [31, 532] on div at bounding box center [26, 514] width 28 height 36
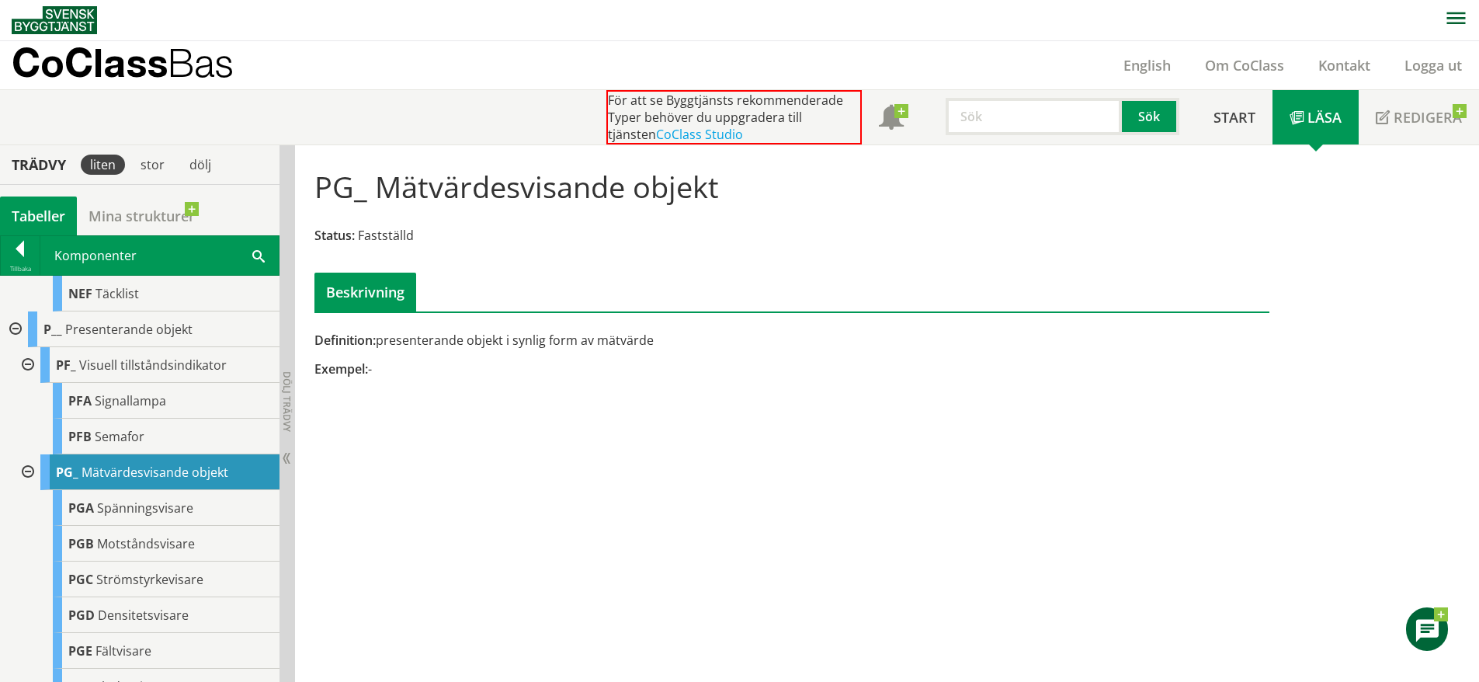
scroll to position [2747, 0]
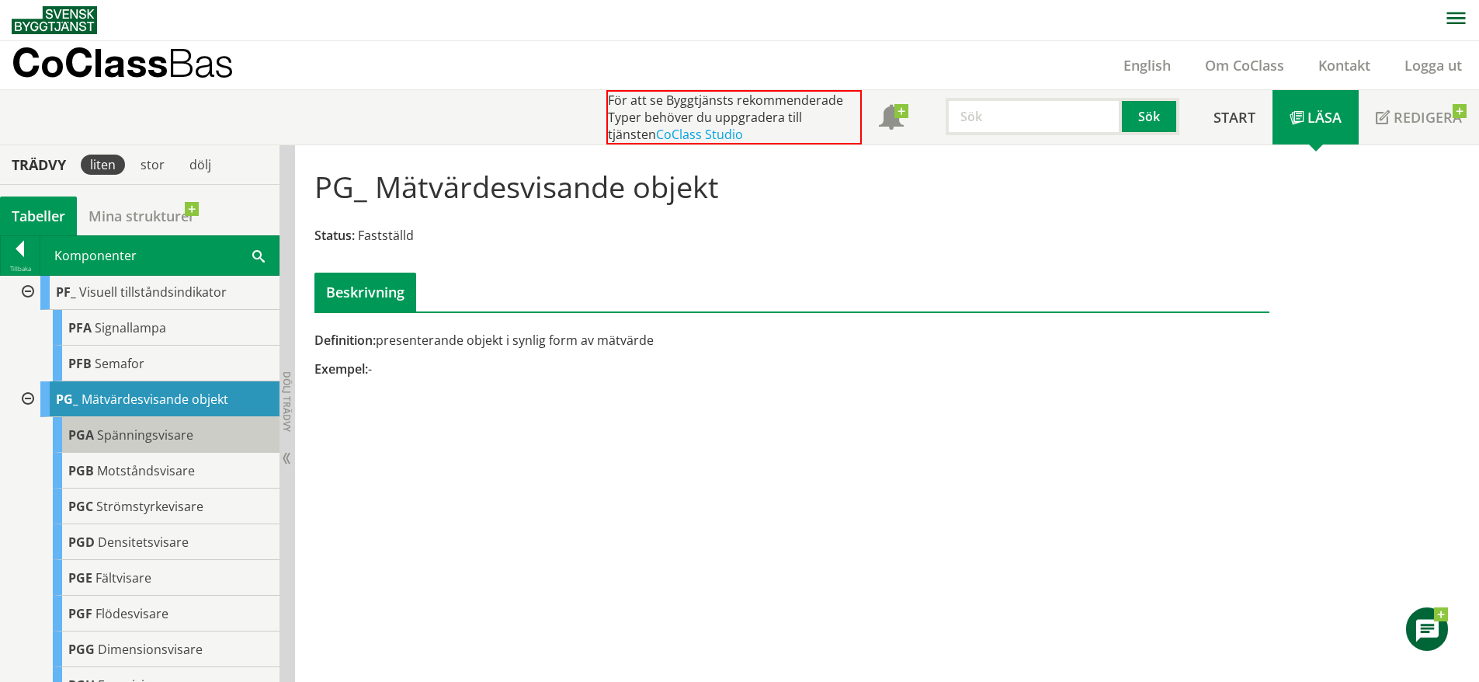
click at [156, 443] on span "Spänningsvisare" at bounding box center [145, 434] width 96 height 17
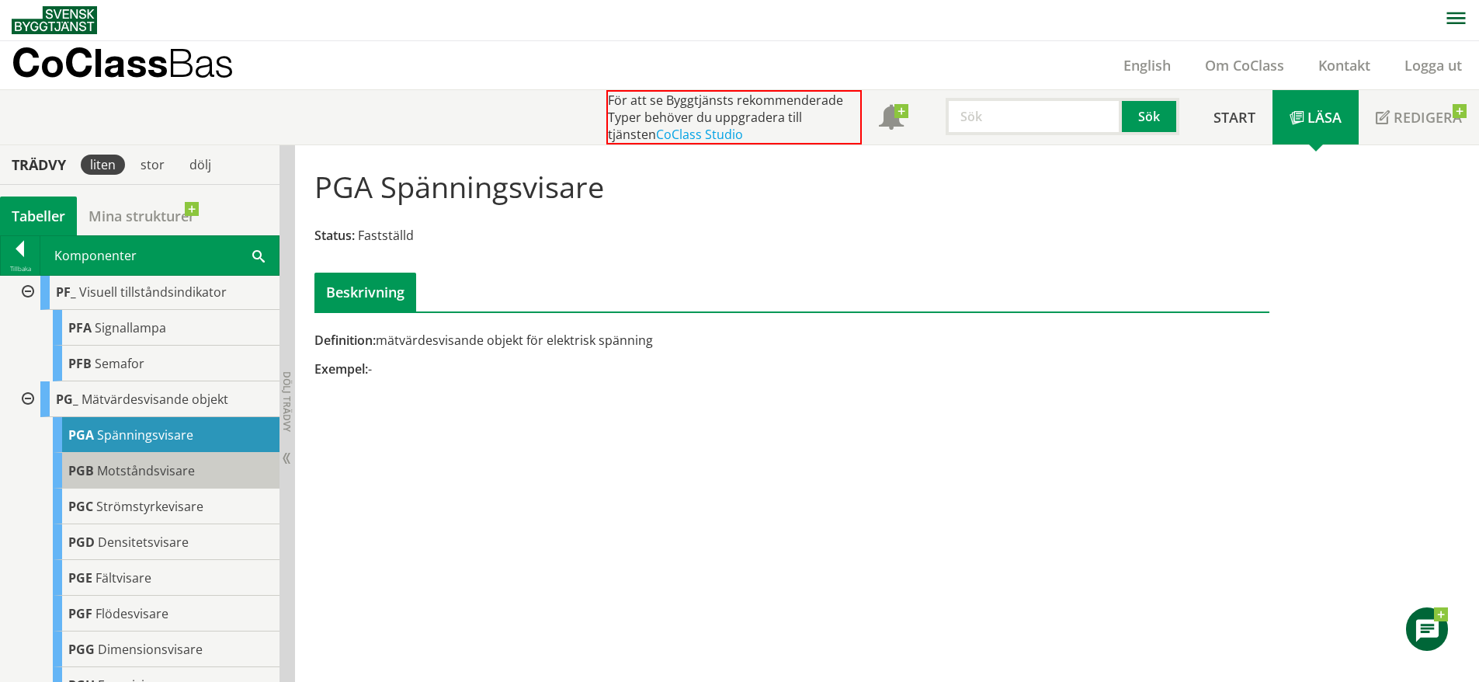
click at [172, 479] on span "Motståndsvisare" at bounding box center [146, 470] width 98 height 17
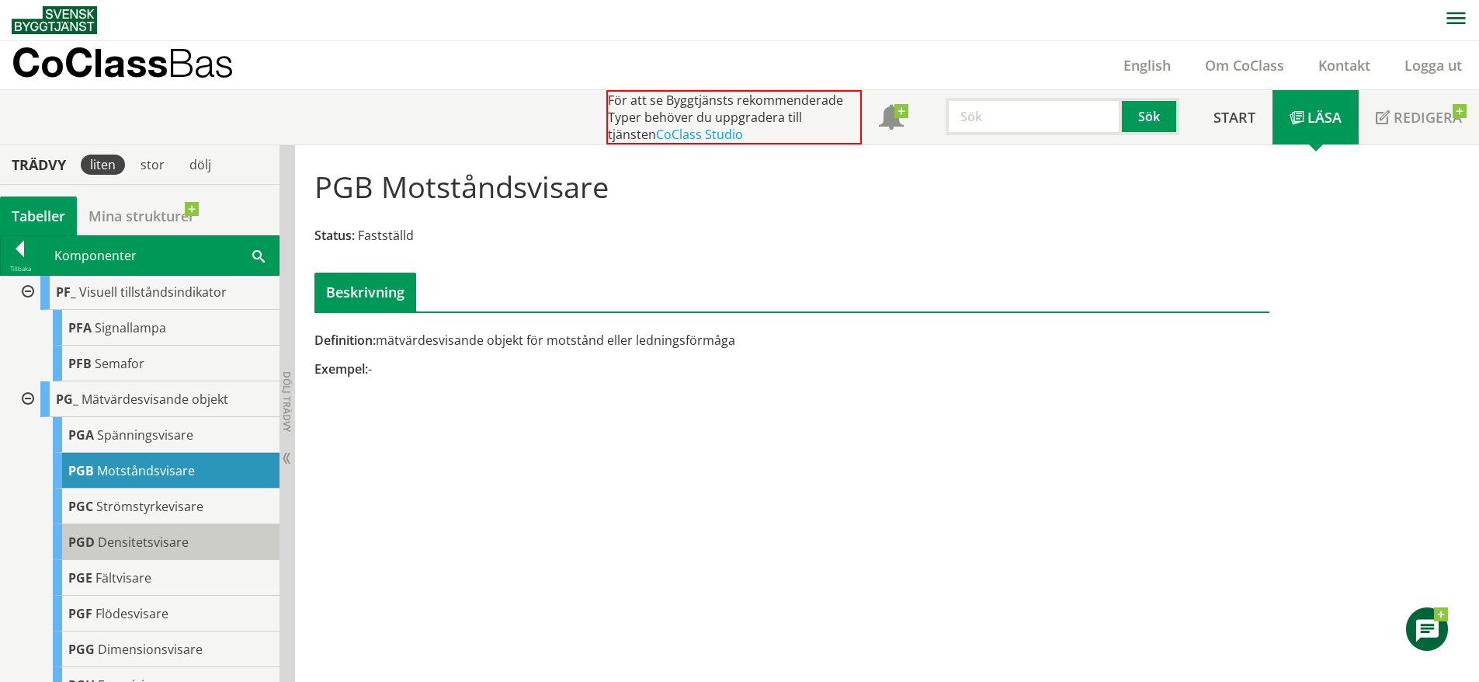
click at [168, 551] on span "Densitetsvisare" at bounding box center [143, 541] width 91 height 17
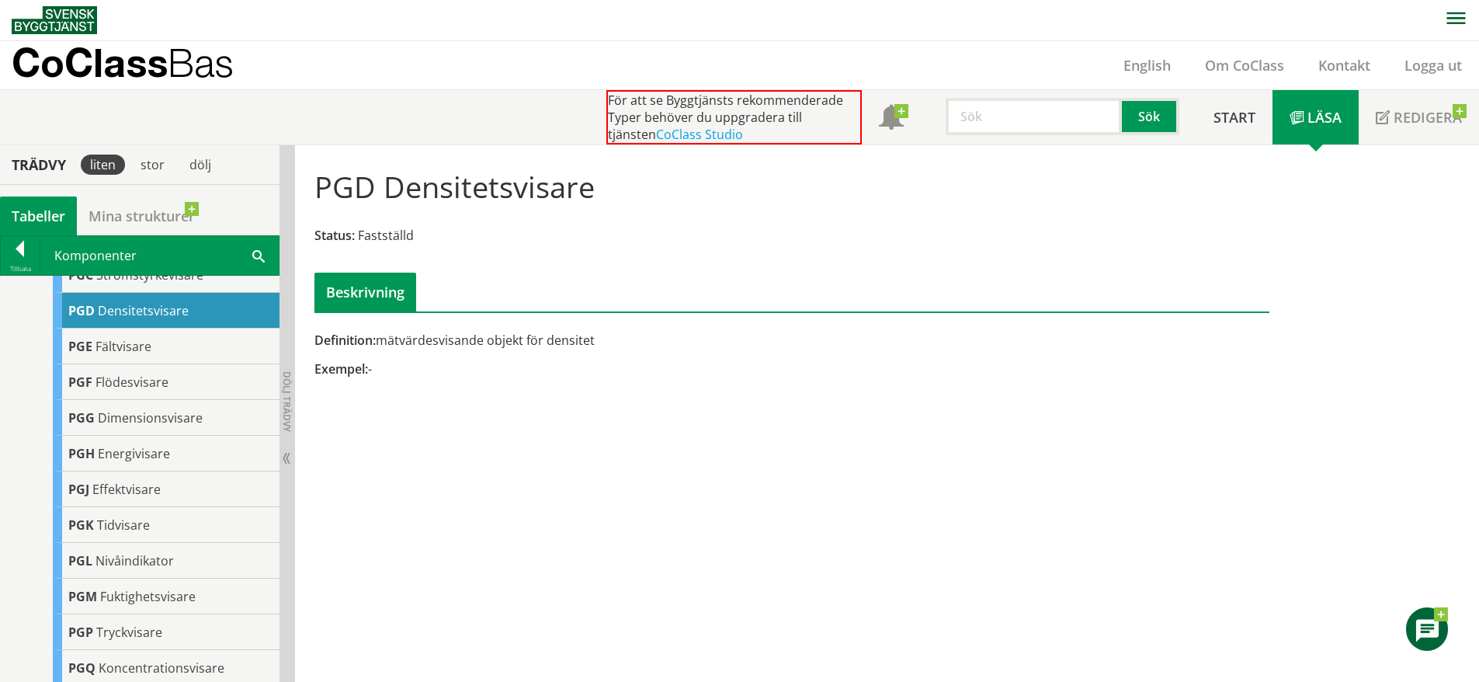
scroll to position [2980, 0]
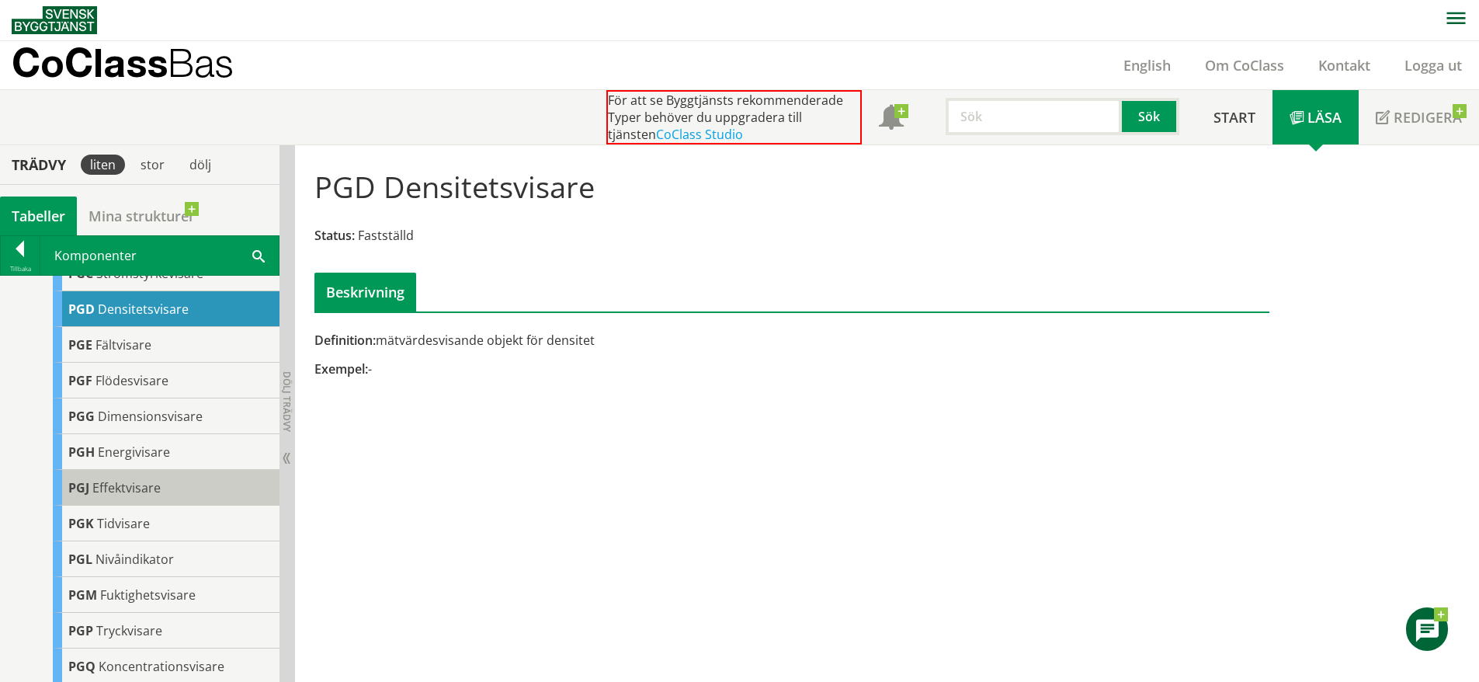
click at [179, 506] on div "PGJ Effektvisare" at bounding box center [166, 488] width 227 height 36
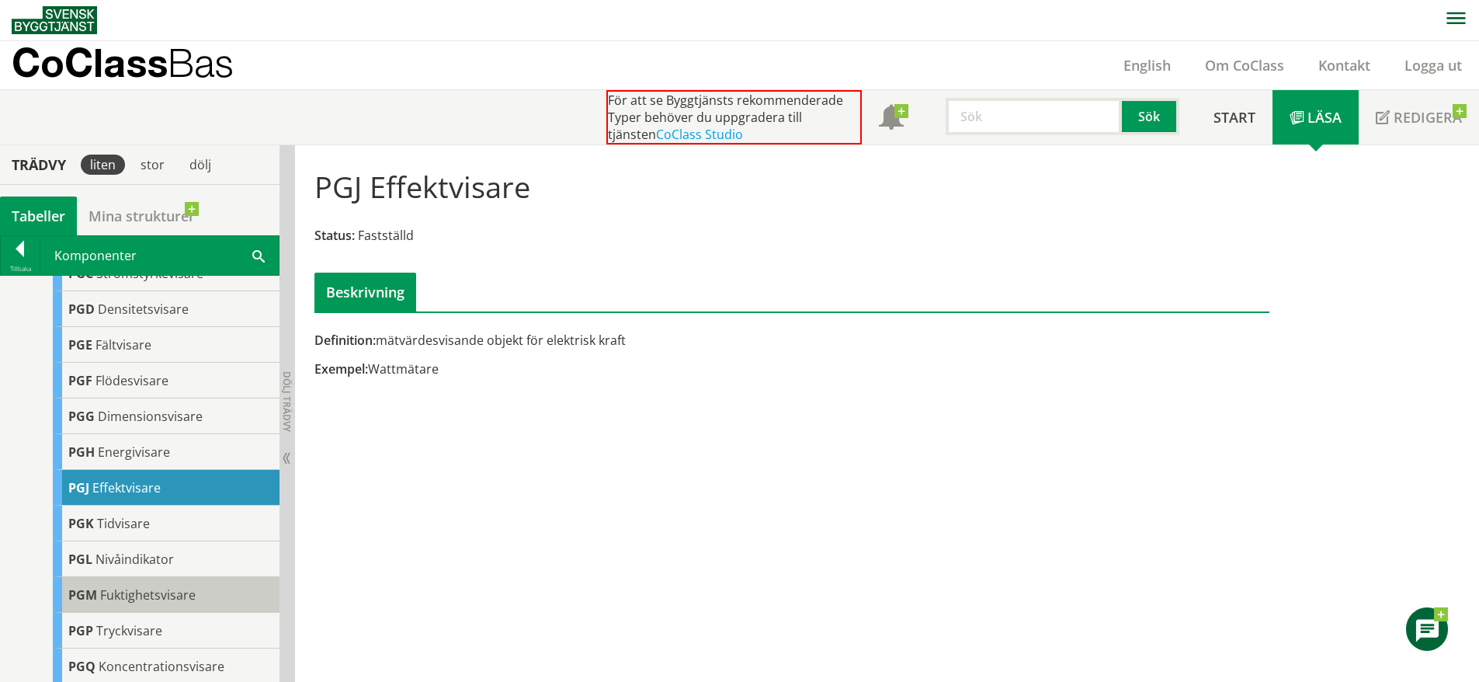
click at [183, 613] on div "PGM Fuktighetsvisare" at bounding box center [166, 595] width 227 height 36
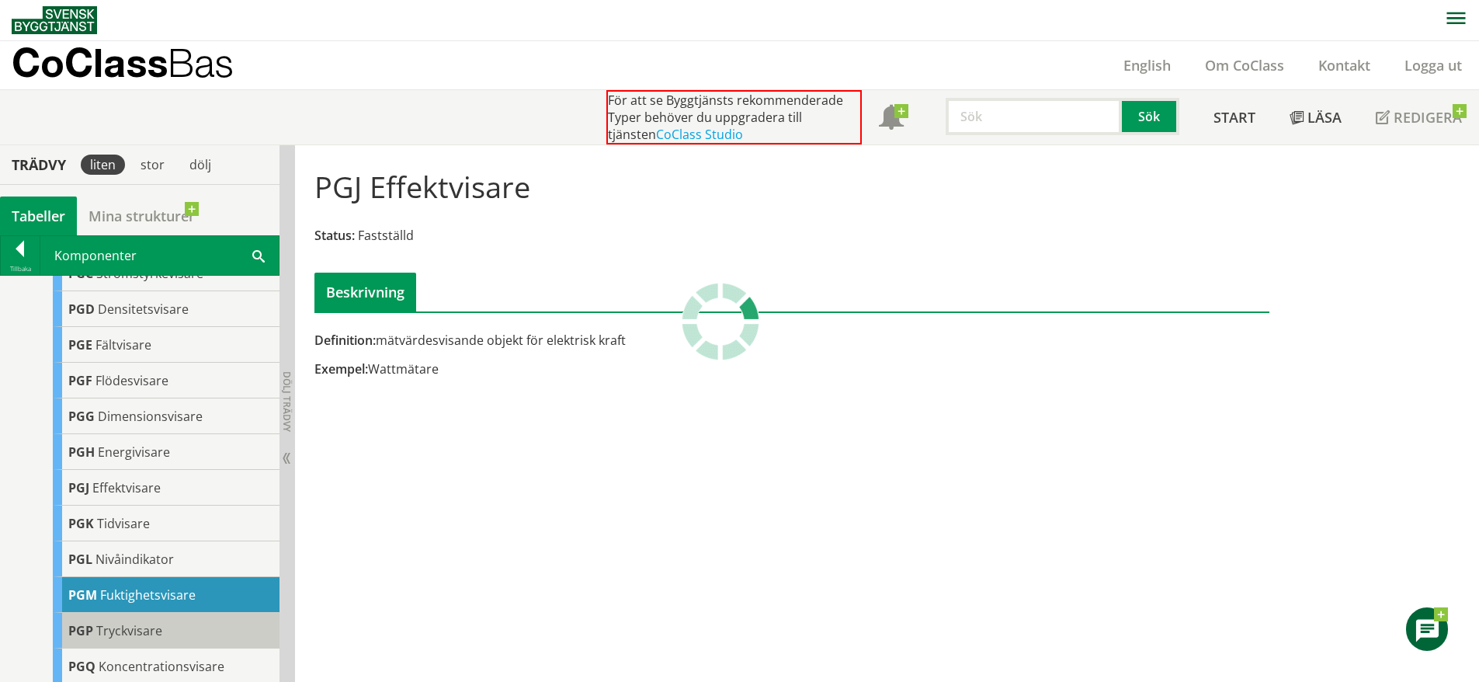
click at [163, 648] on div "PGP Tryckvisare" at bounding box center [166, 631] width 227 height 36
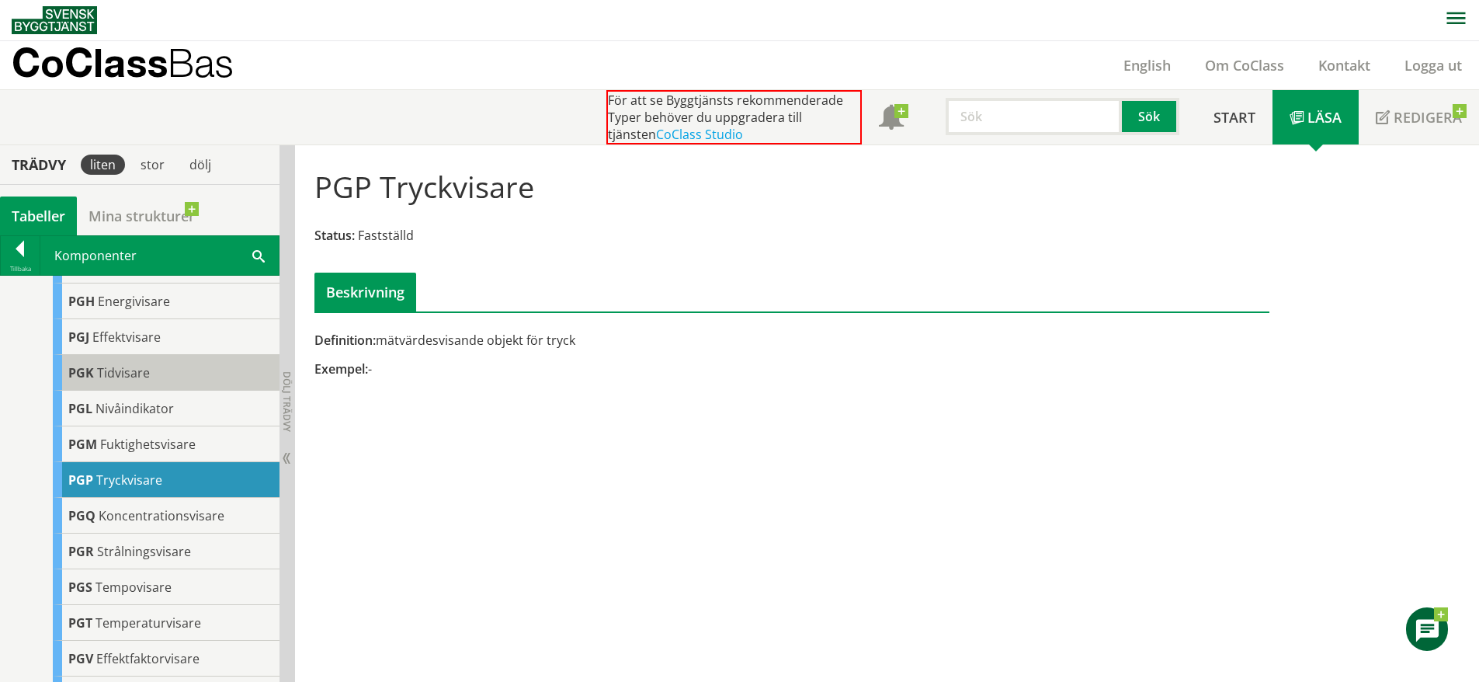
scroll to position [3139, 0]
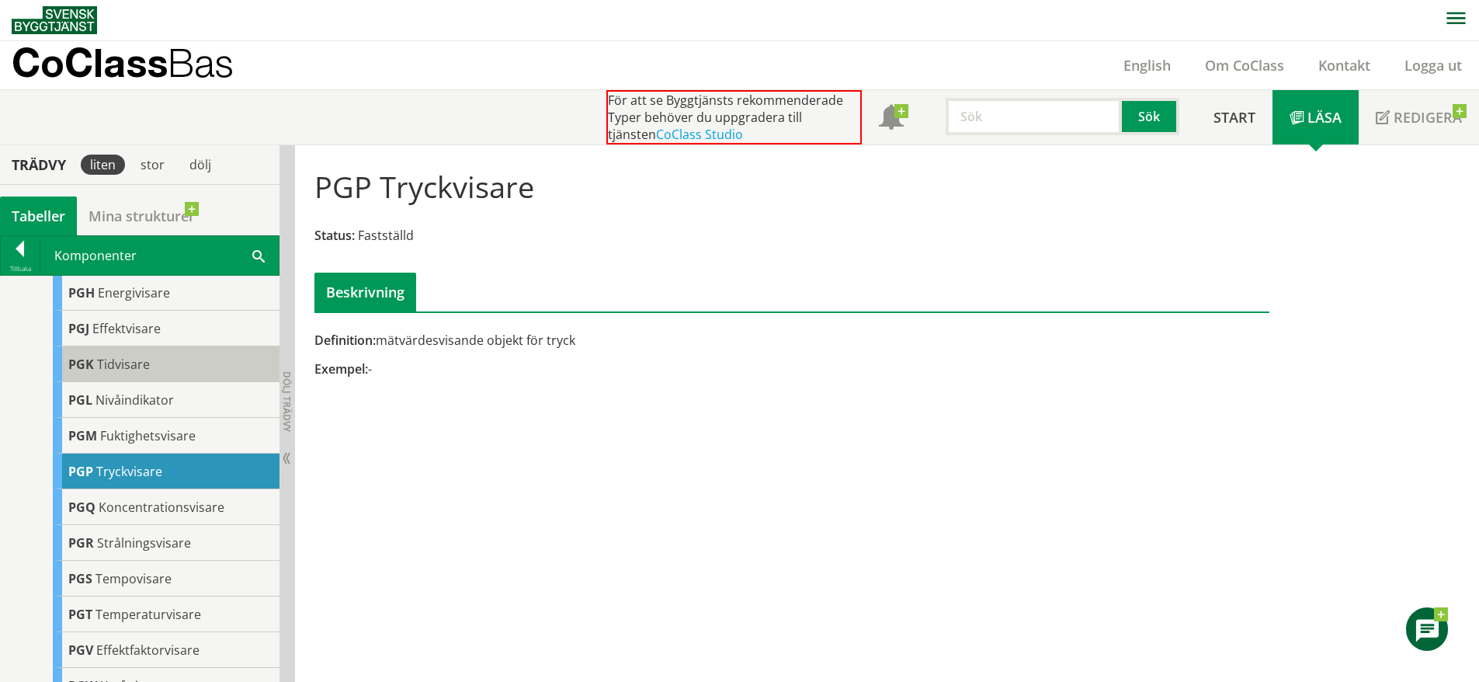
click at [177, 525] on div "PGQ Koncentrationsvisare" at bounding box center [166, 507] width 227 height 36
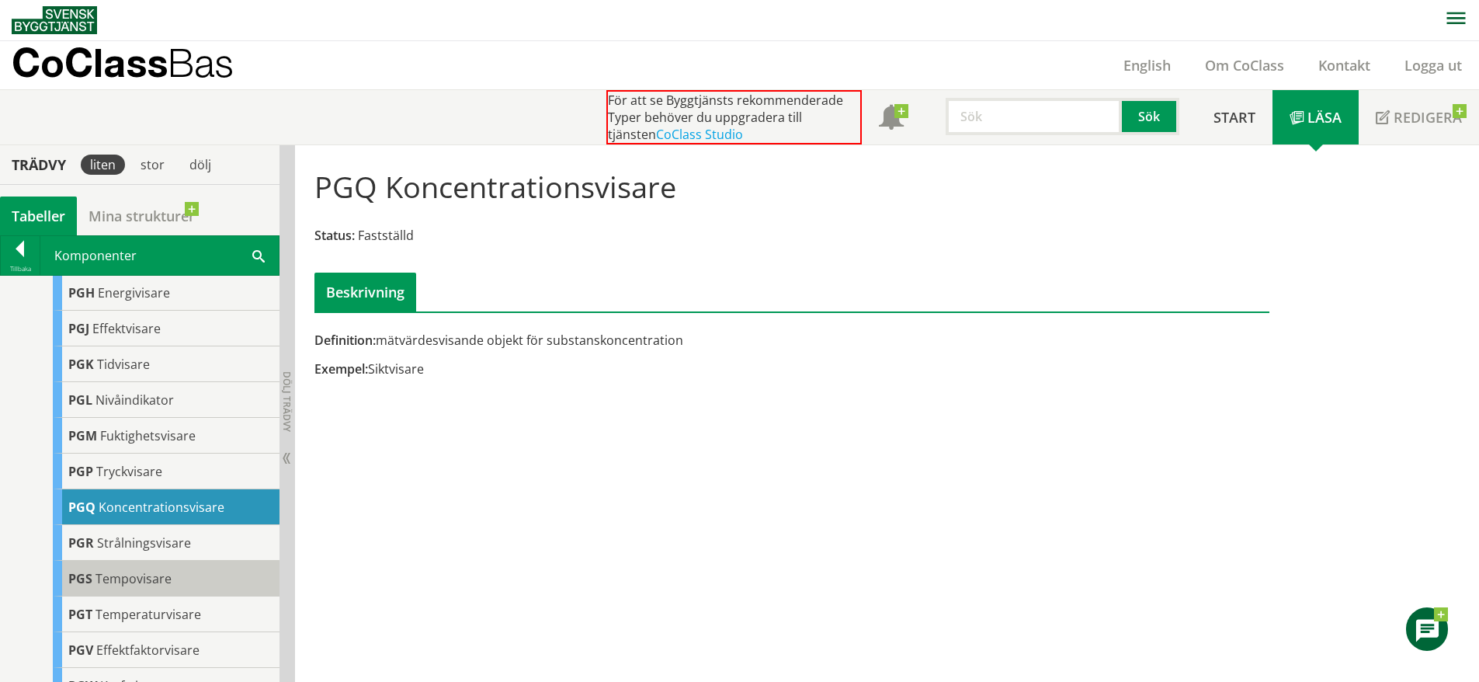
click at [157, 587] on span "Tempovisare" at bounding box center [134, 578] width 76 height 17
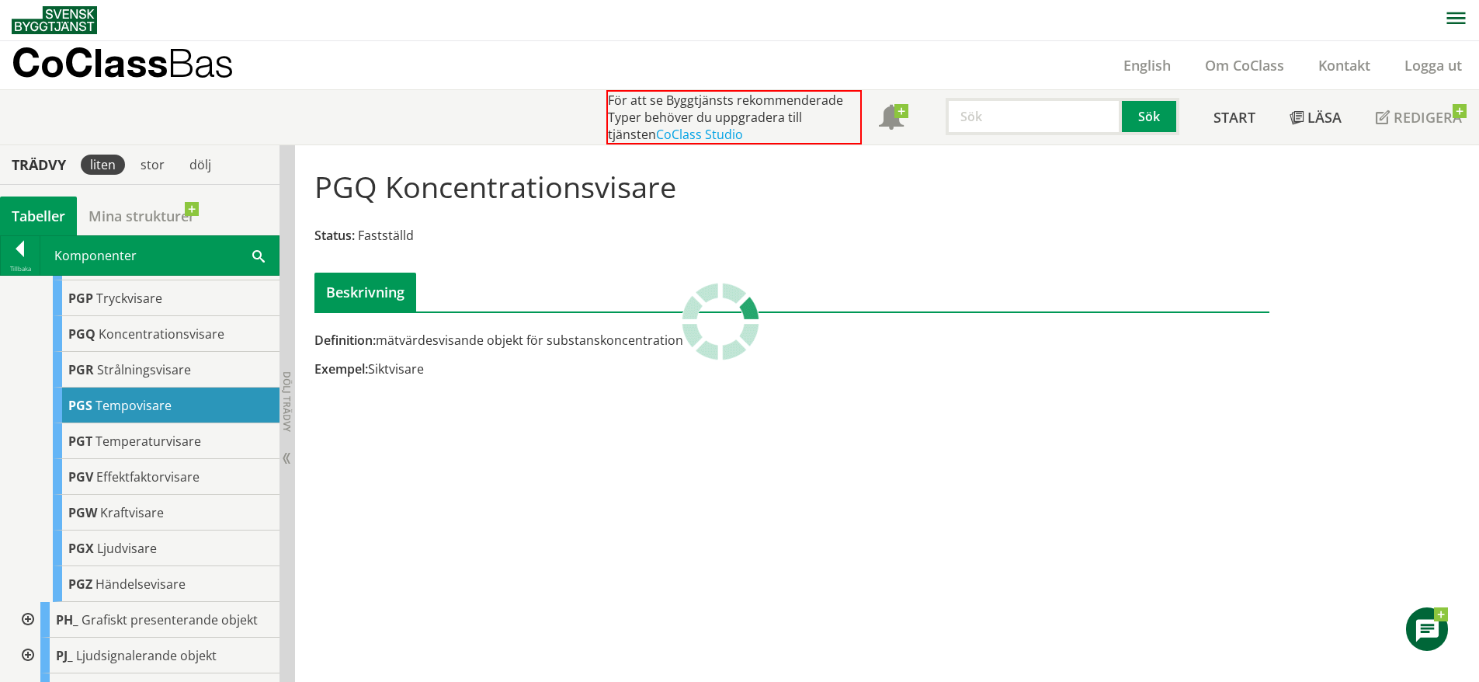
scroll to position [3314, 0]
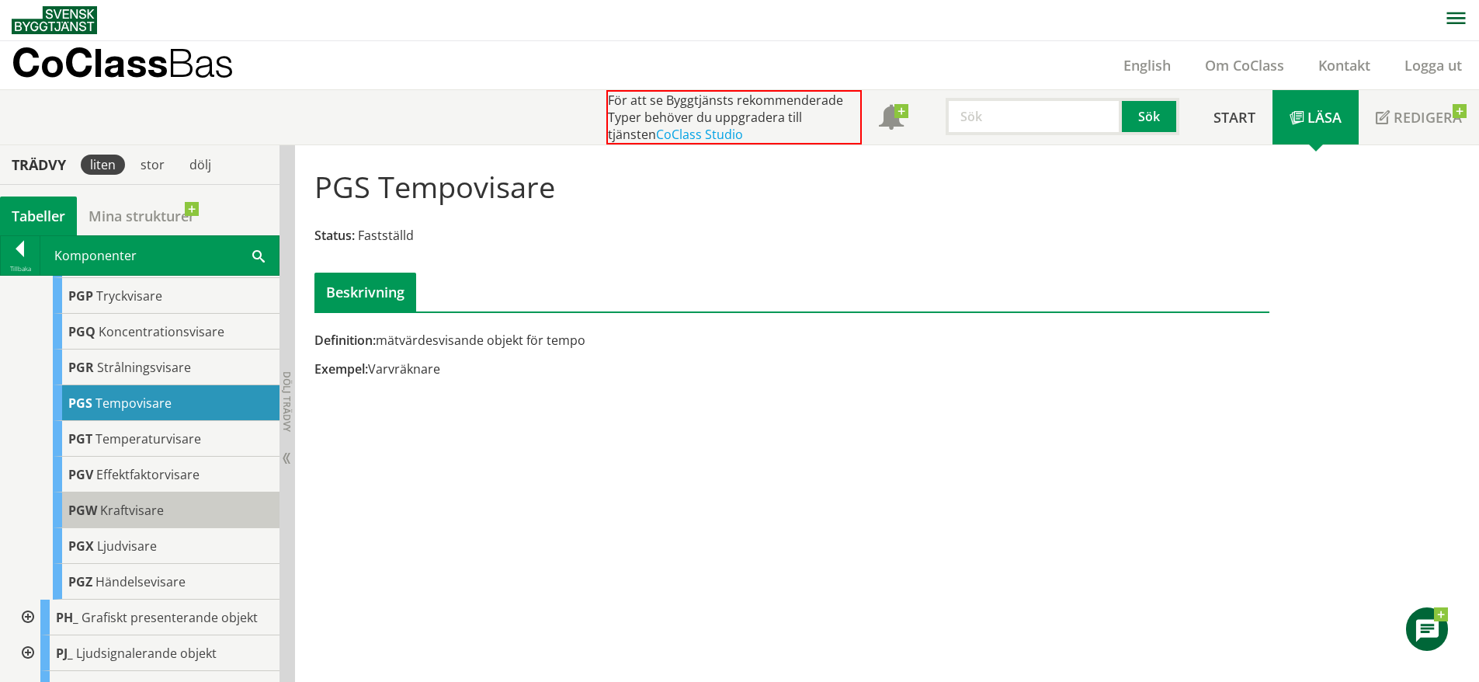
click at [167, 528] on div "PGW Kraftvisare" at bounding box center [166, 510] width 227 height 36
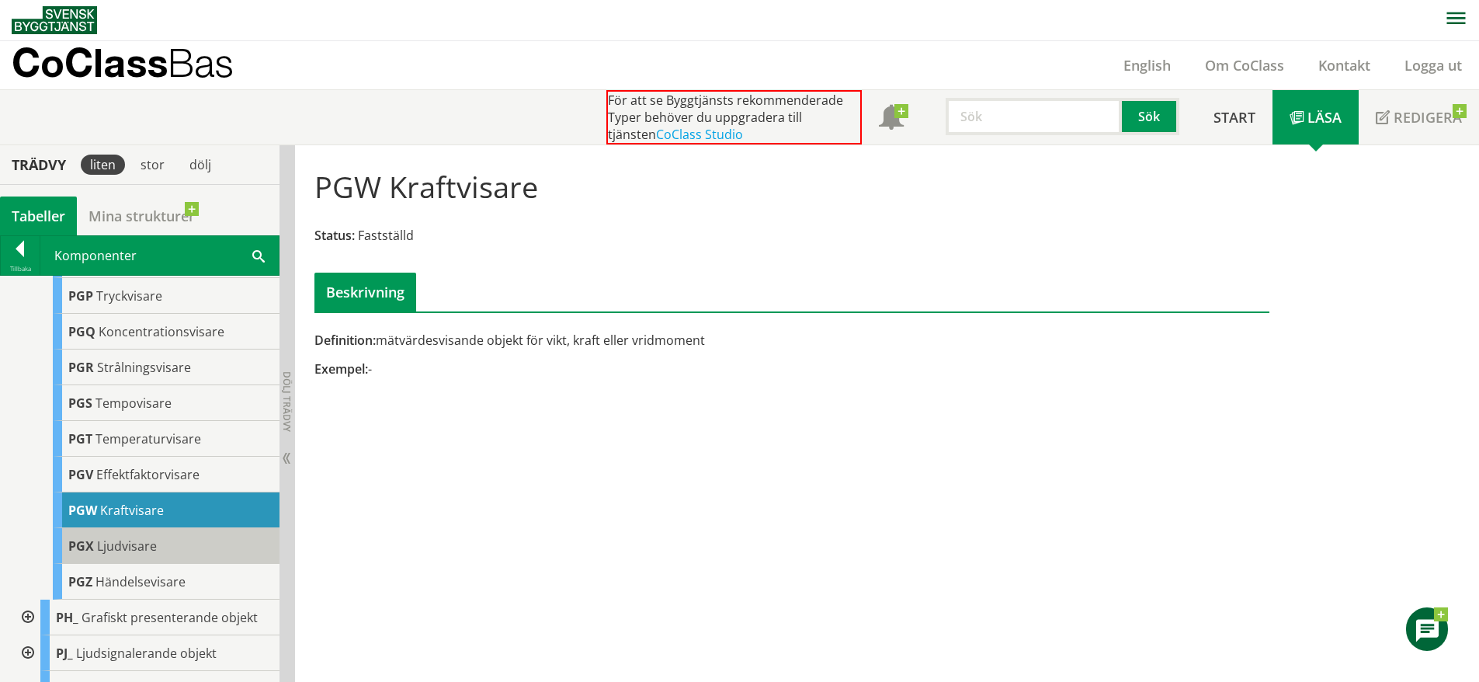
click at [146, 554] on span "Ljudvisare" at bounding box center [127, 545] width 60 height 17
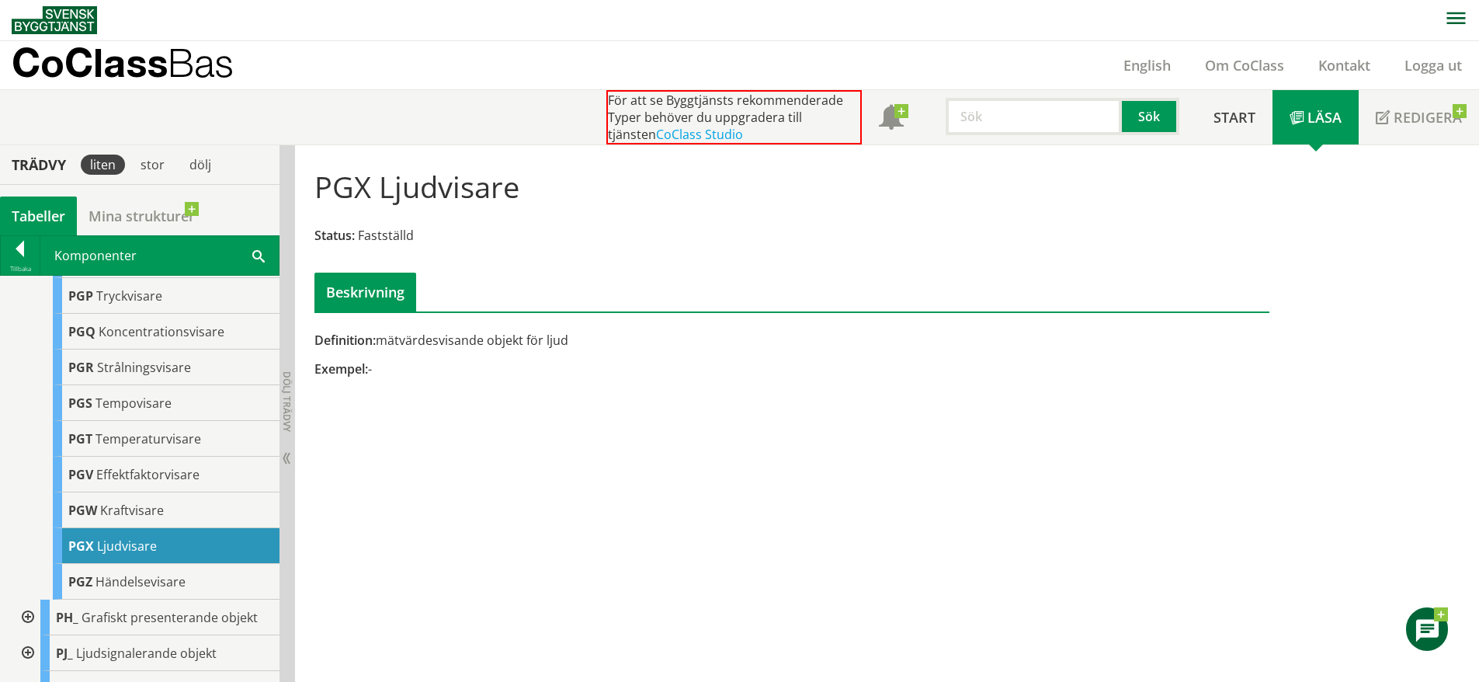
click at [35, 635] on div at bounding box center [26, 617] width 28 height 36
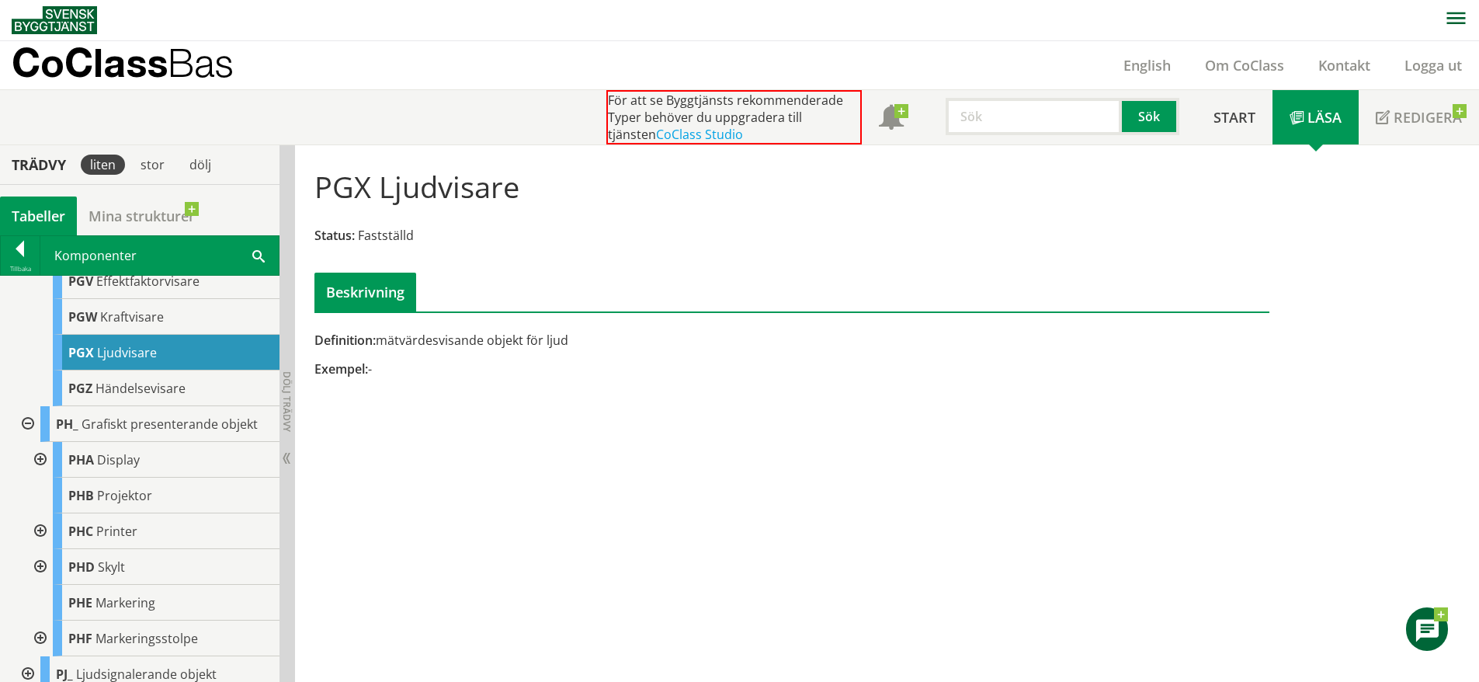
scroll to position [3518, 0]
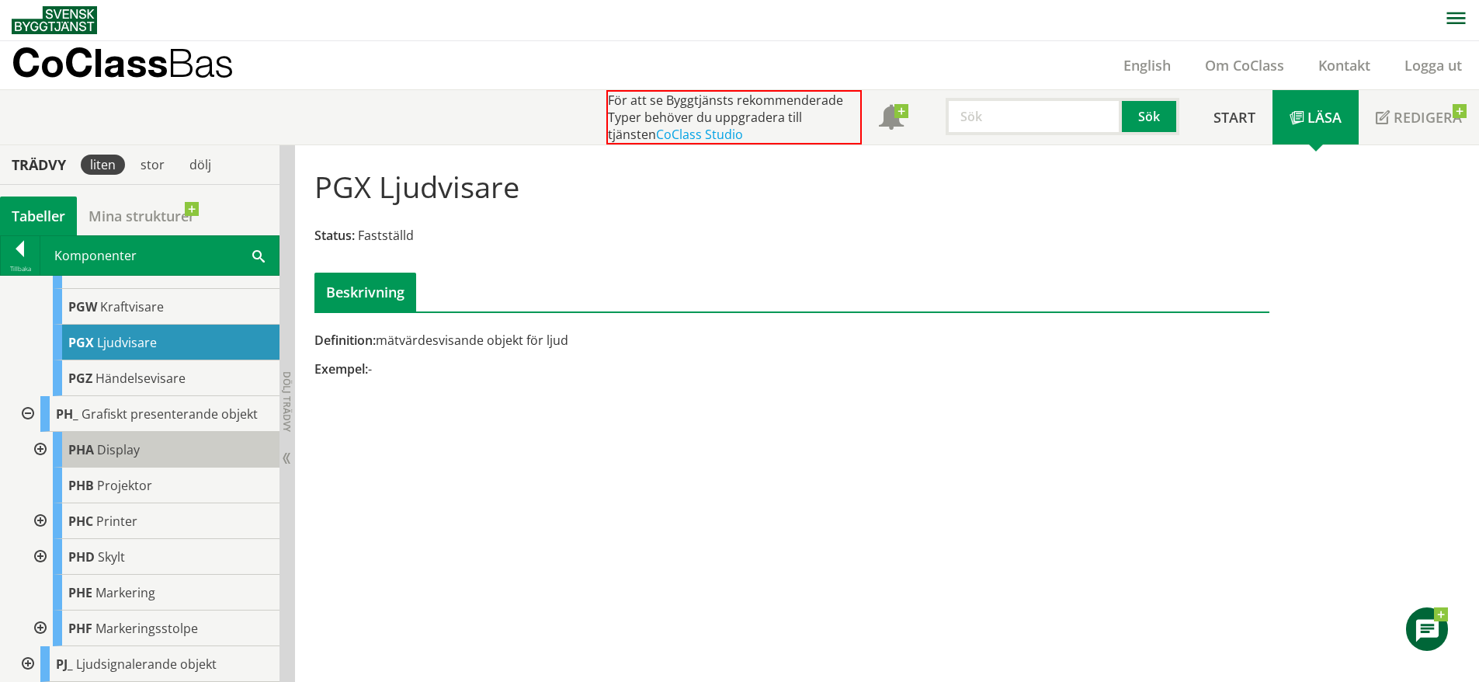
click at [151, 467] on div "PHA Display" at bounding box center [166, 450] width 227 height 36
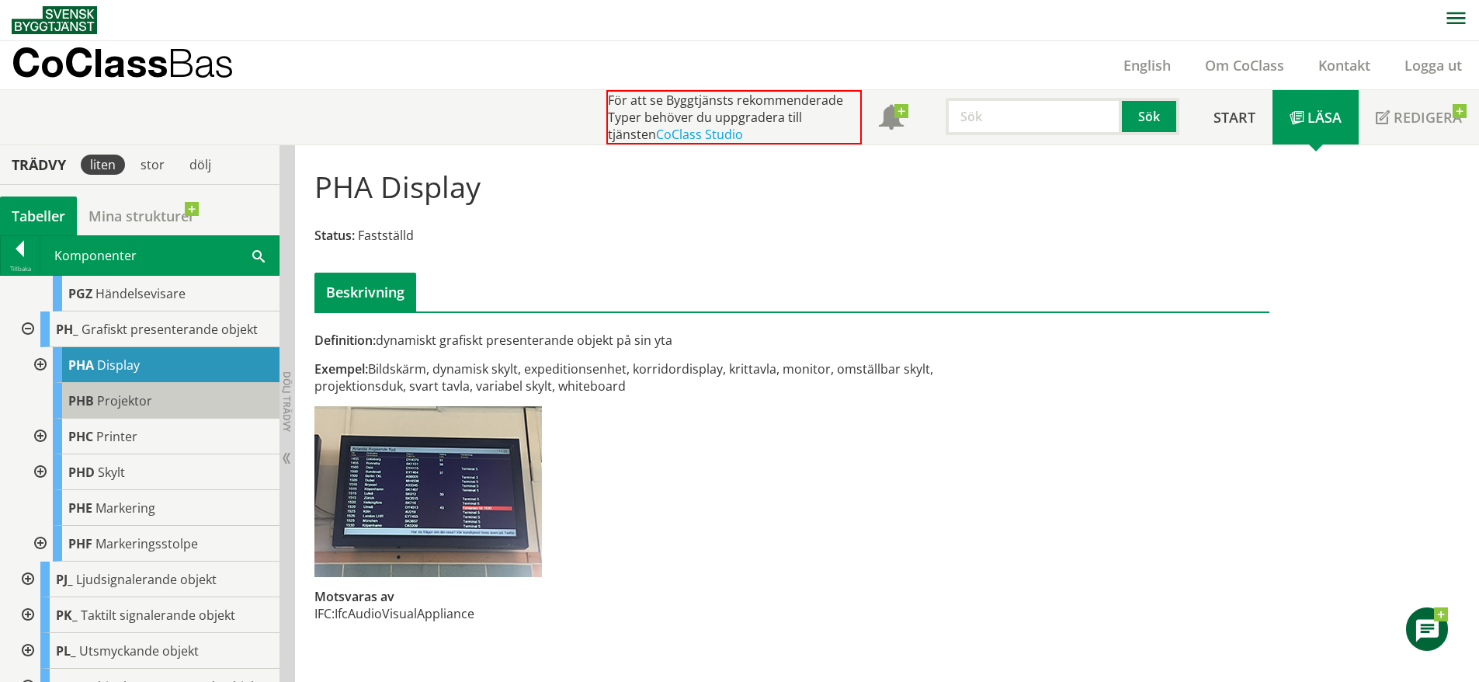
scroll to position [3603, 0]
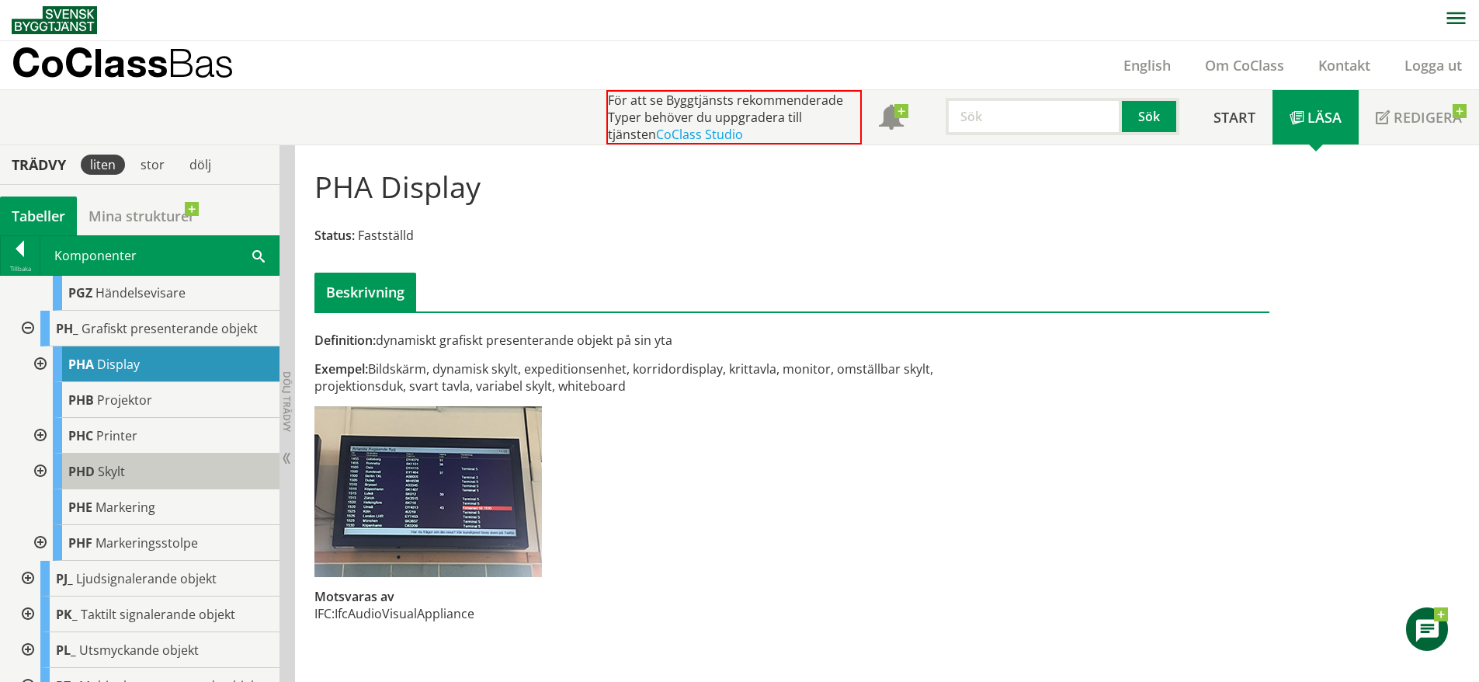
click at [189, 485] on div "PHD Skylt" at bounding box center [166, 472] width 227 height 36
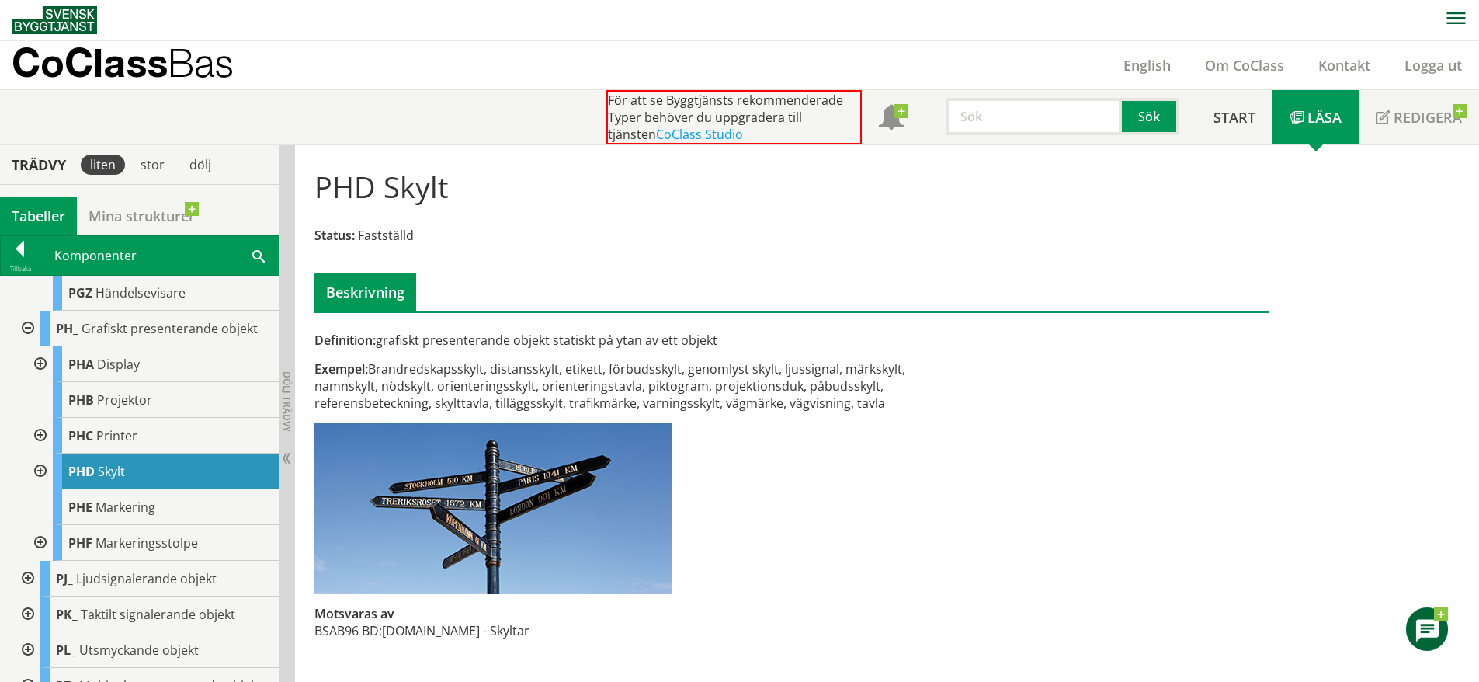
click at [38, 489] on div at bounding box center [39, 472] width 28 height 36
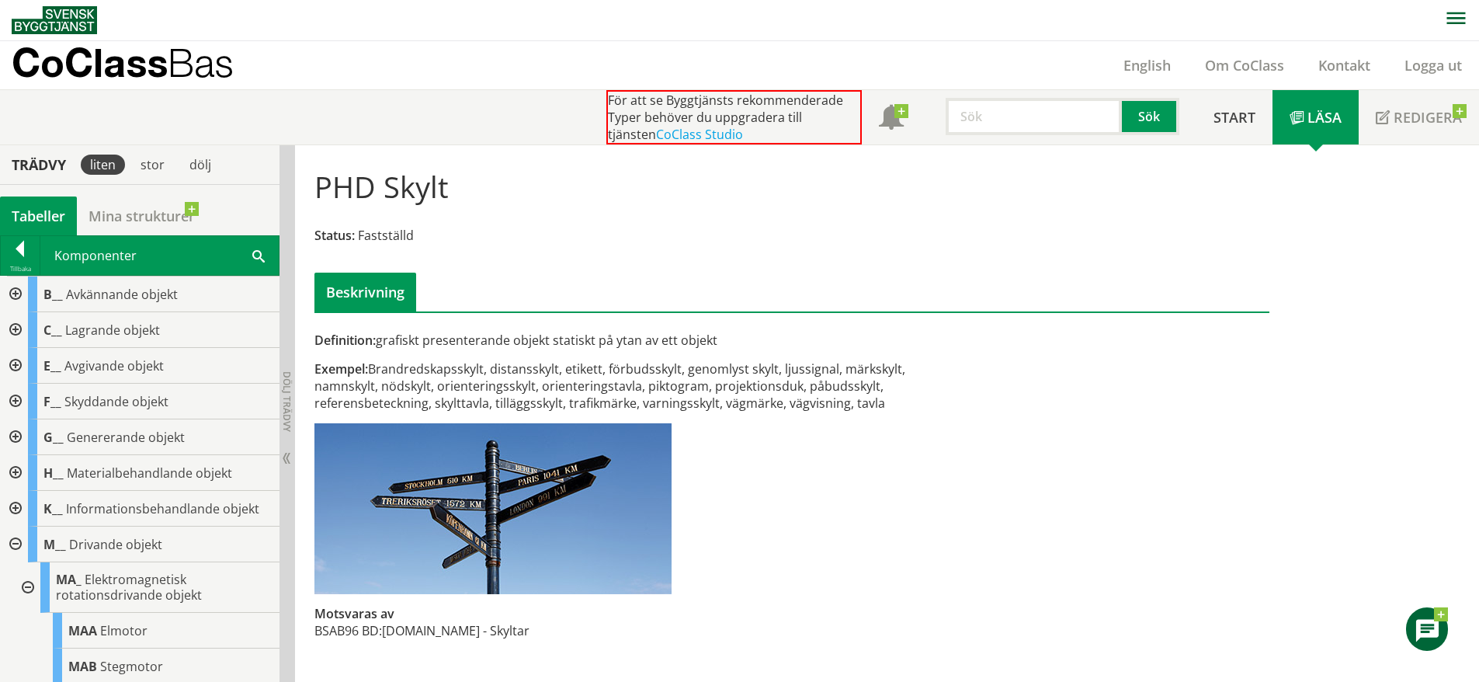
scroll to position [3603, 0]
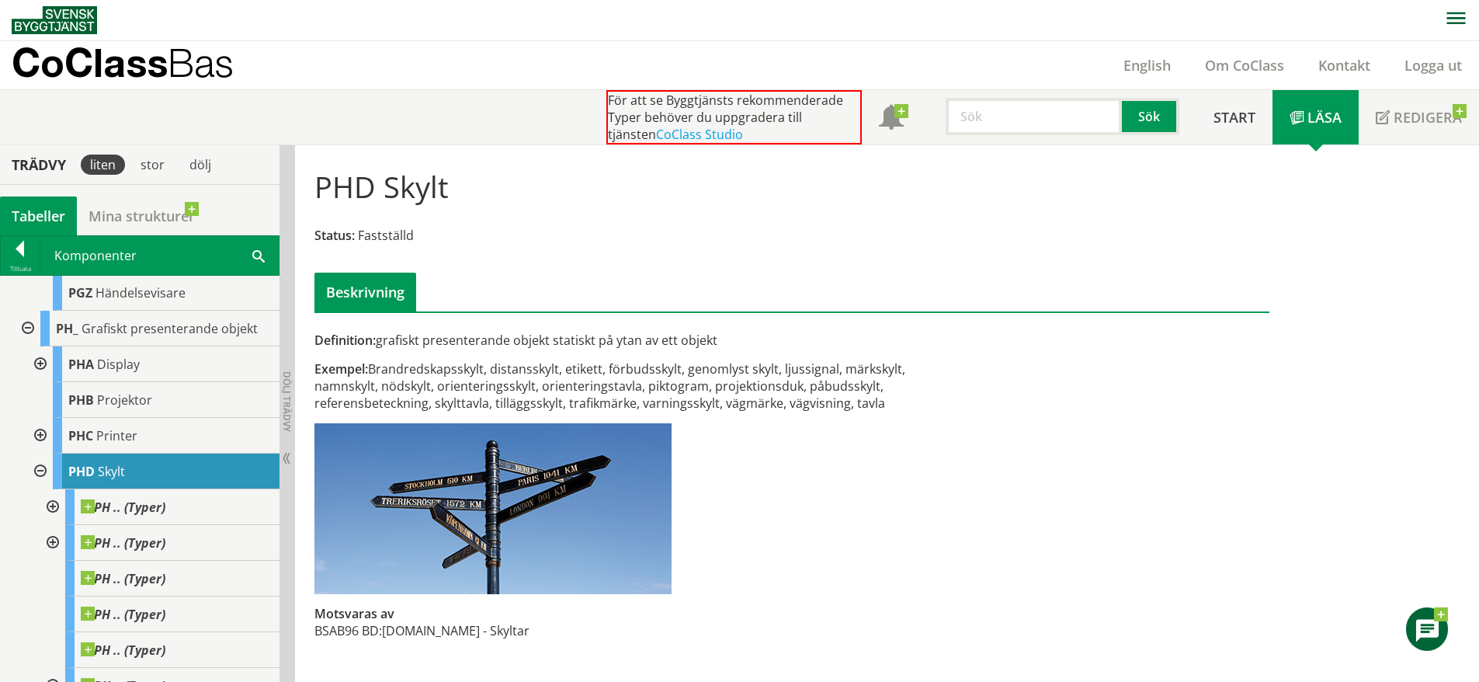
click at [31, 489] on div at bounding box center [39, 472] width 28 height 36
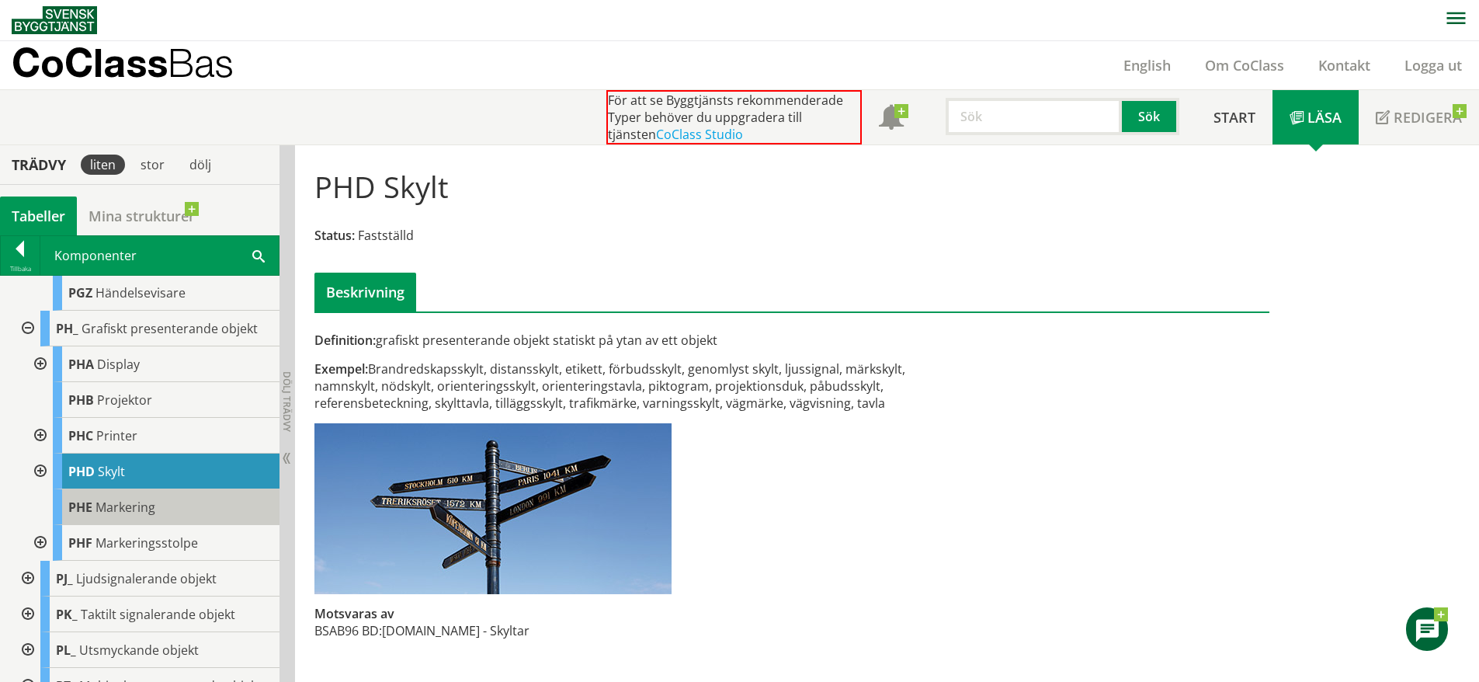
click at [105, 523] on div "PHE Markering" at bounding box center [166, 507] width 227 height 36
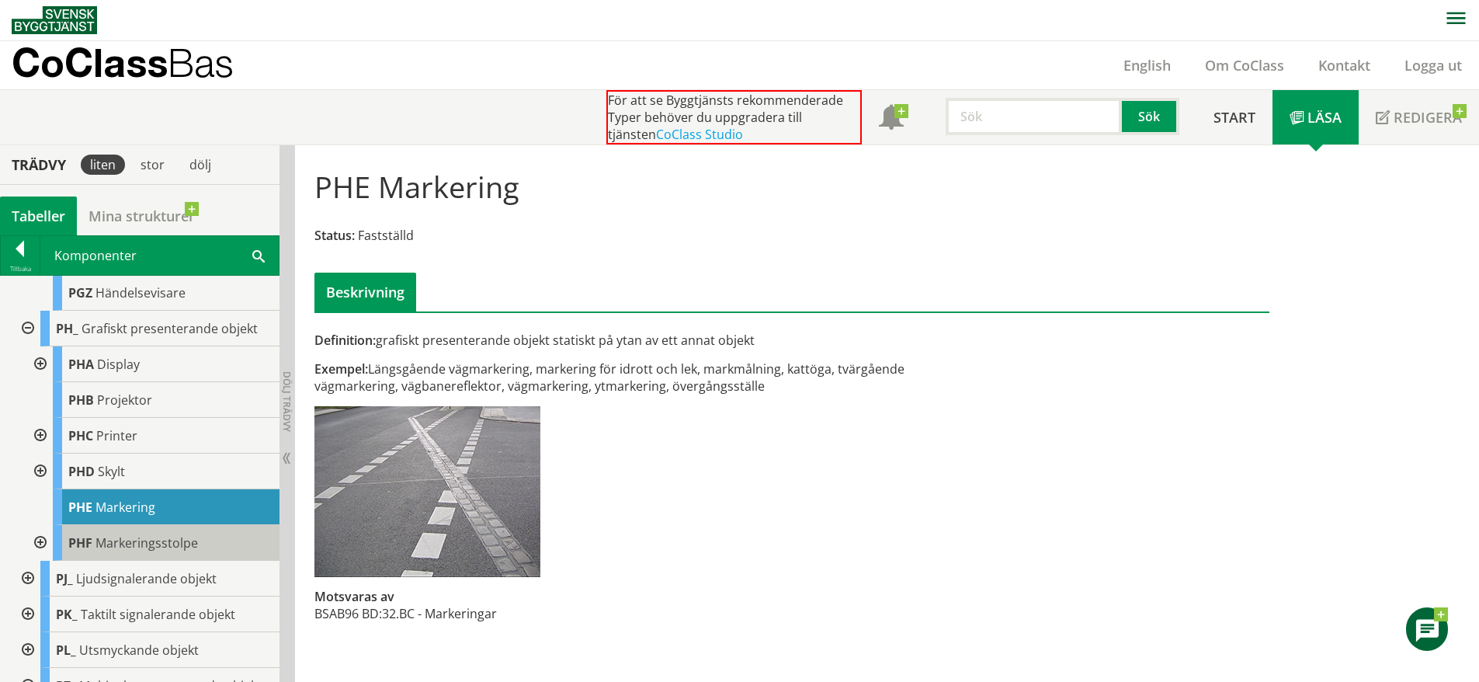
click at [171, 551] on span "Markeringsstolpe" at bounding box center [147, 542] width 103 height 17
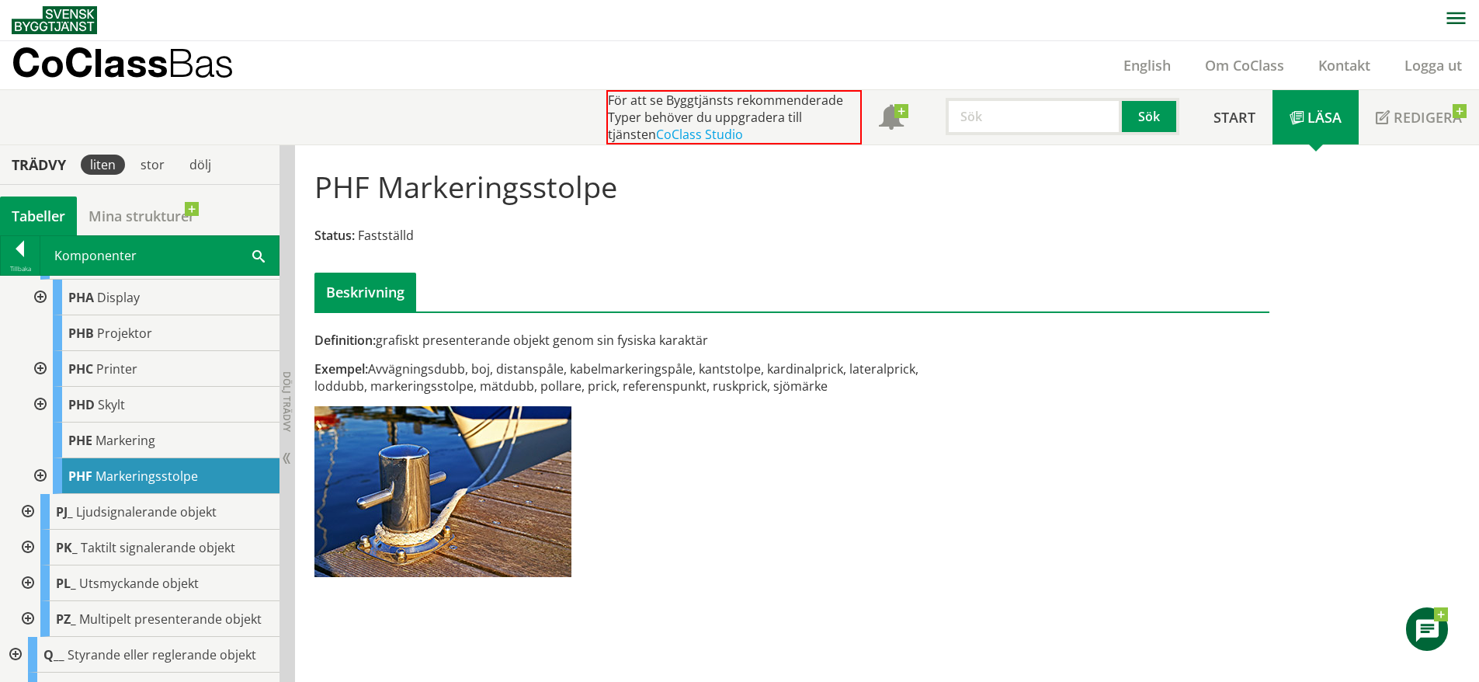
scroll to position [3671, 0]
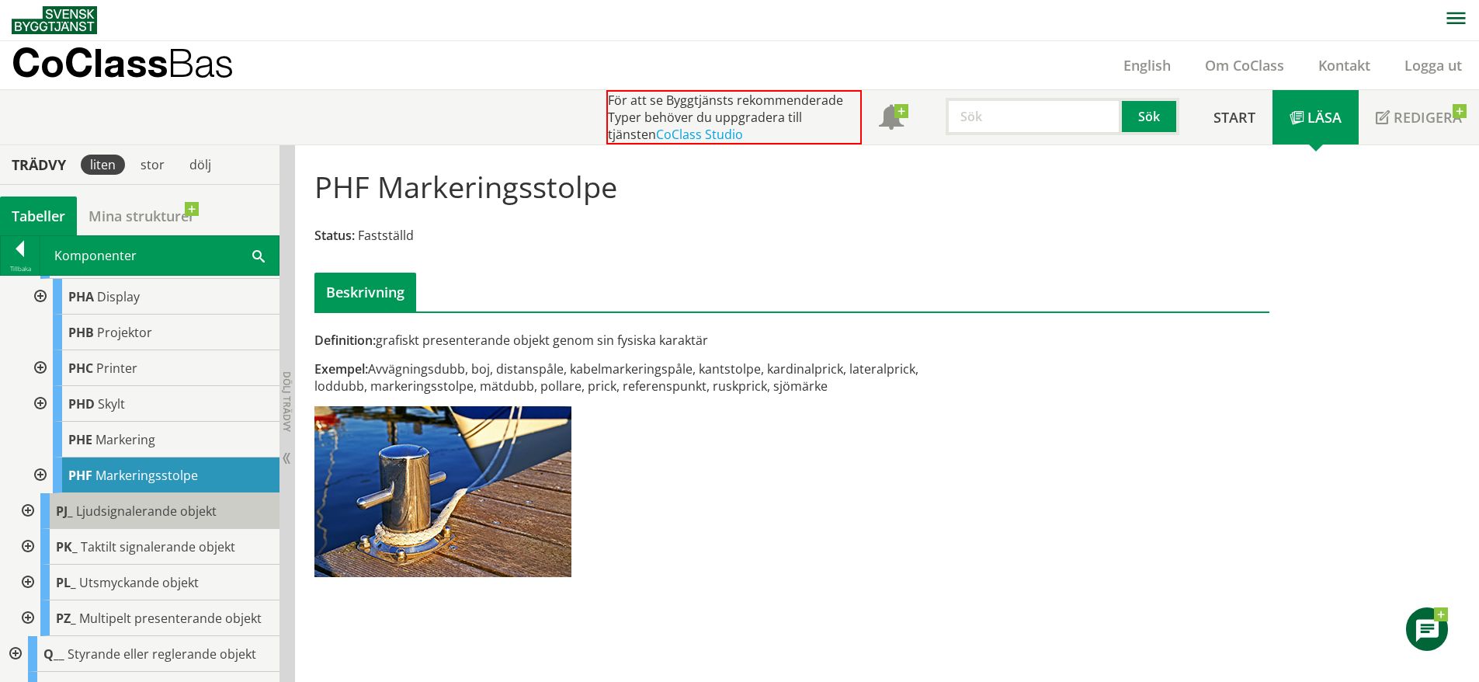
click at [160, 520] on span "Ljudsignalerande objekt" at bounding box center [146, 510] width 141 height 17
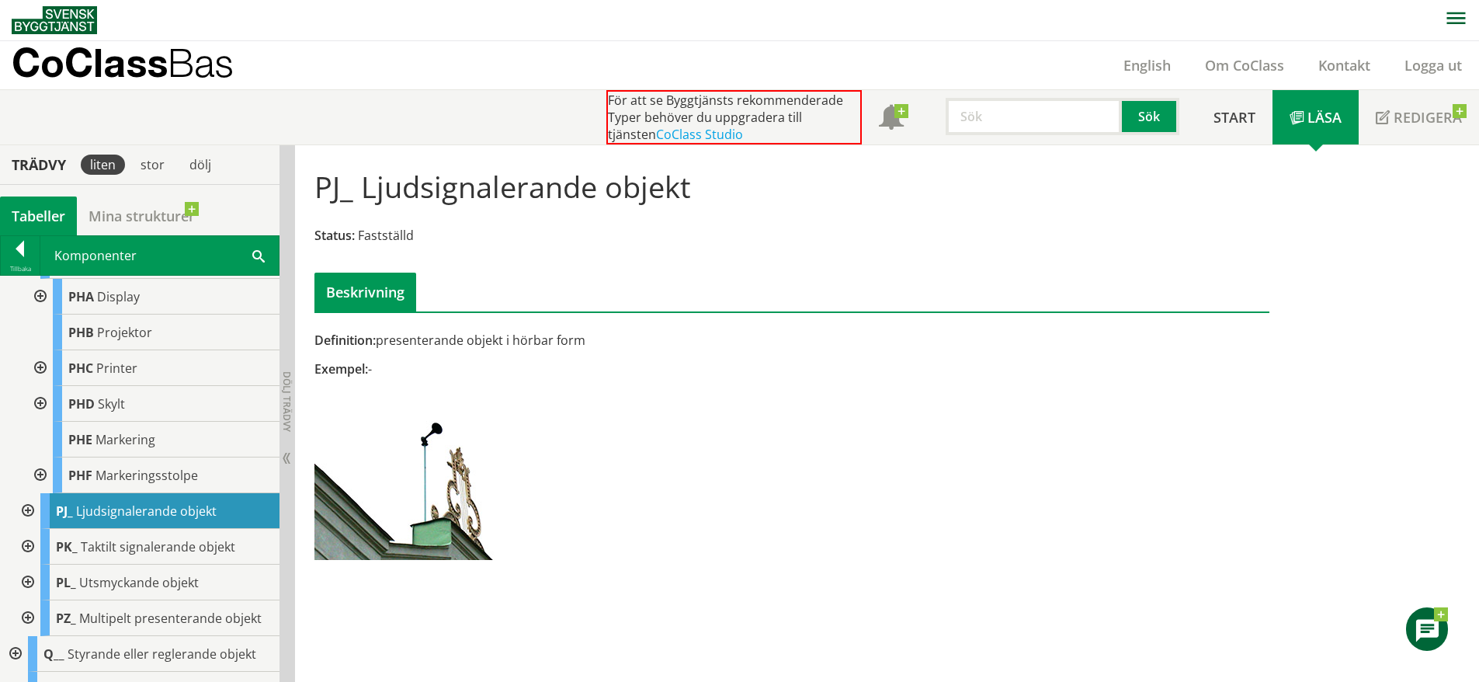
click at [32, 529] on div at bounding box center [26, 511] width 28 height 36
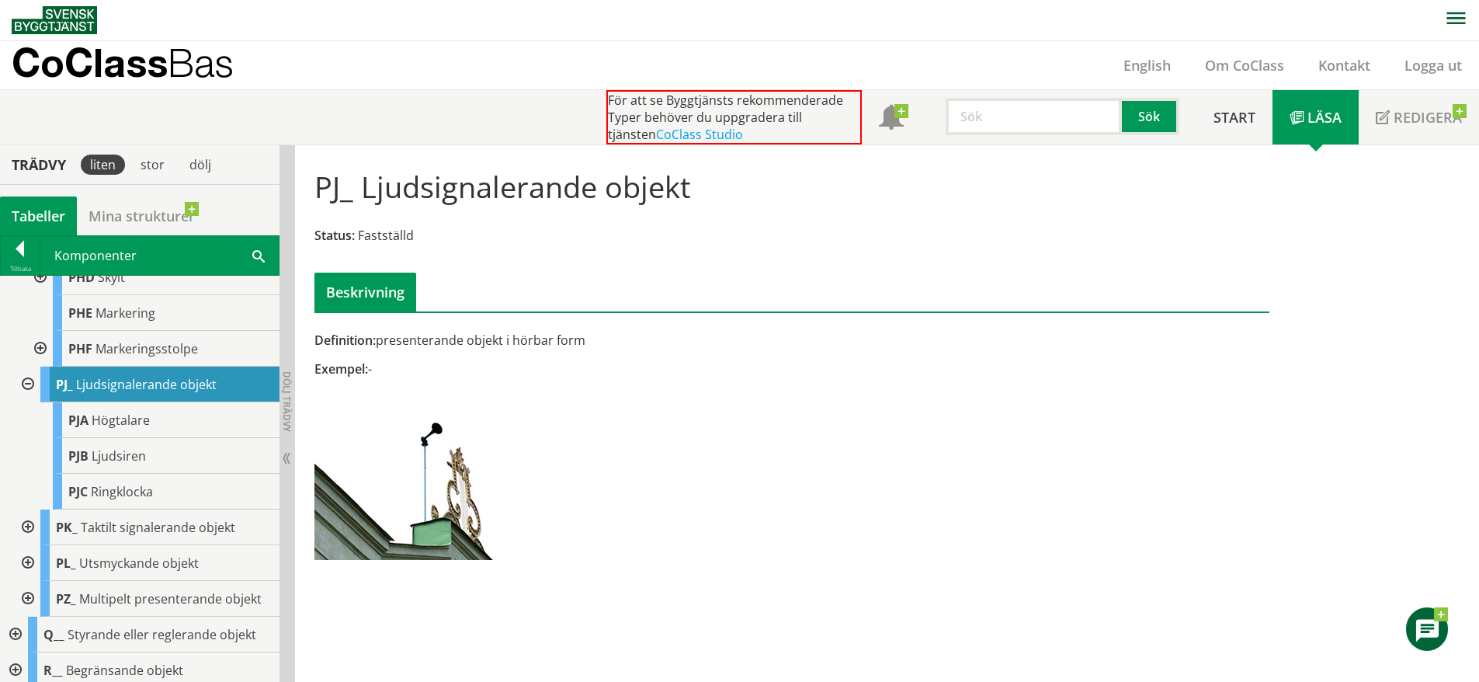
scroll to position [3797, 0]
click at [112, 509] on div "PJC Ringklocka" at bounding box center [166, 492] width 227 height 36
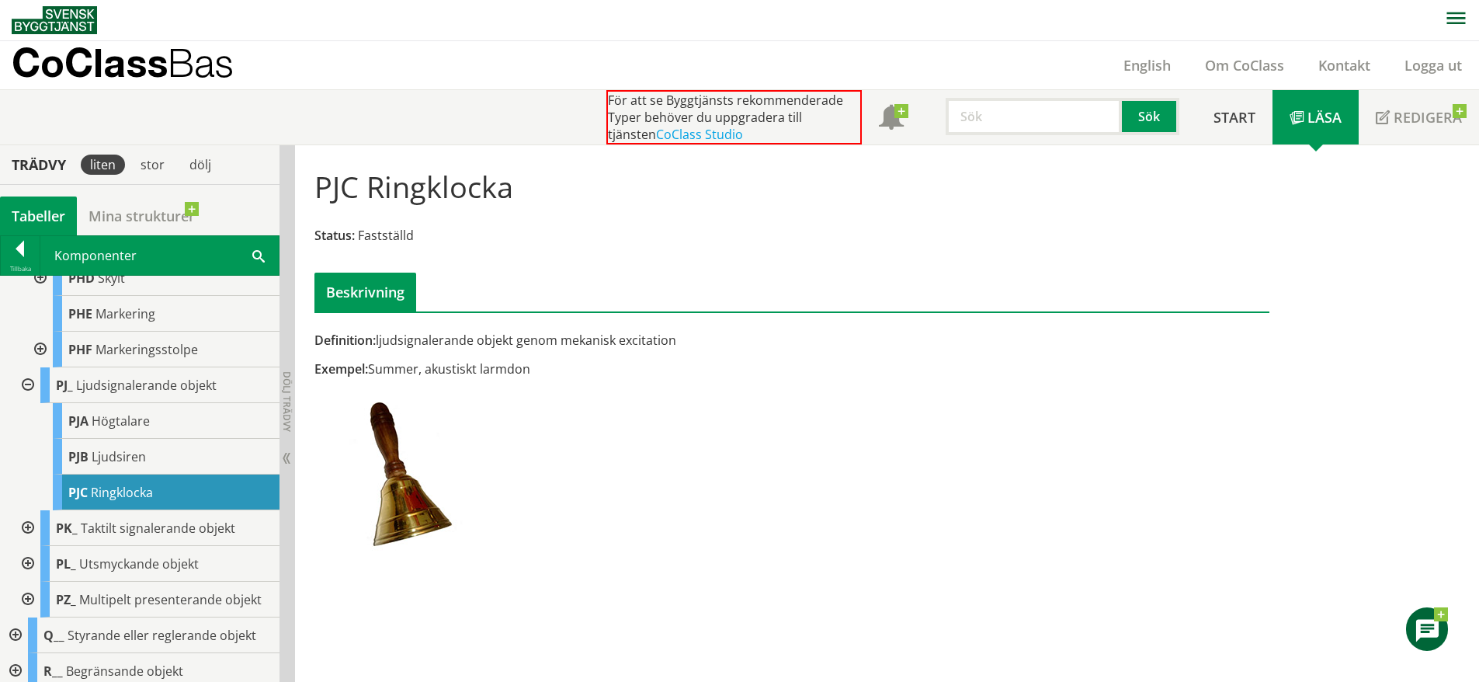
click at [19, 546] on div at bounding box center [26, 528] width 28 height 36
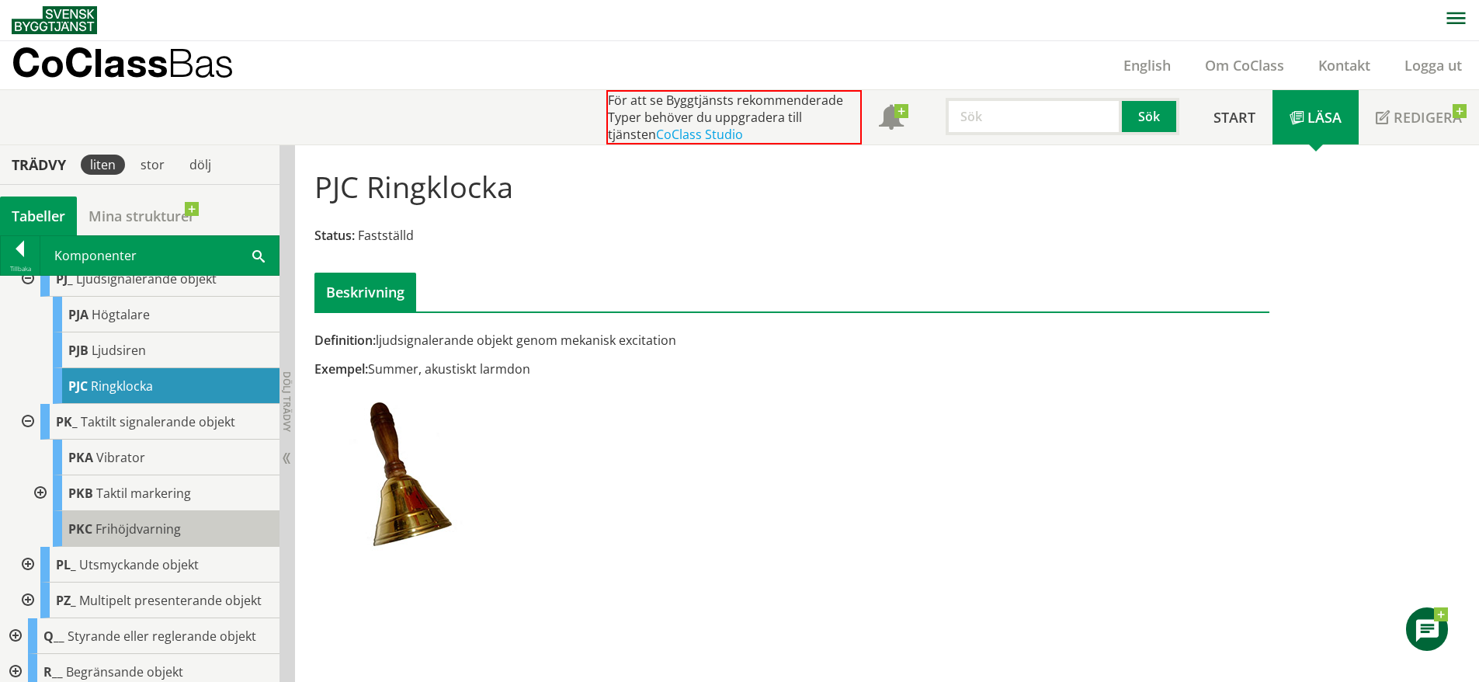
scroll to position [3958, 0]
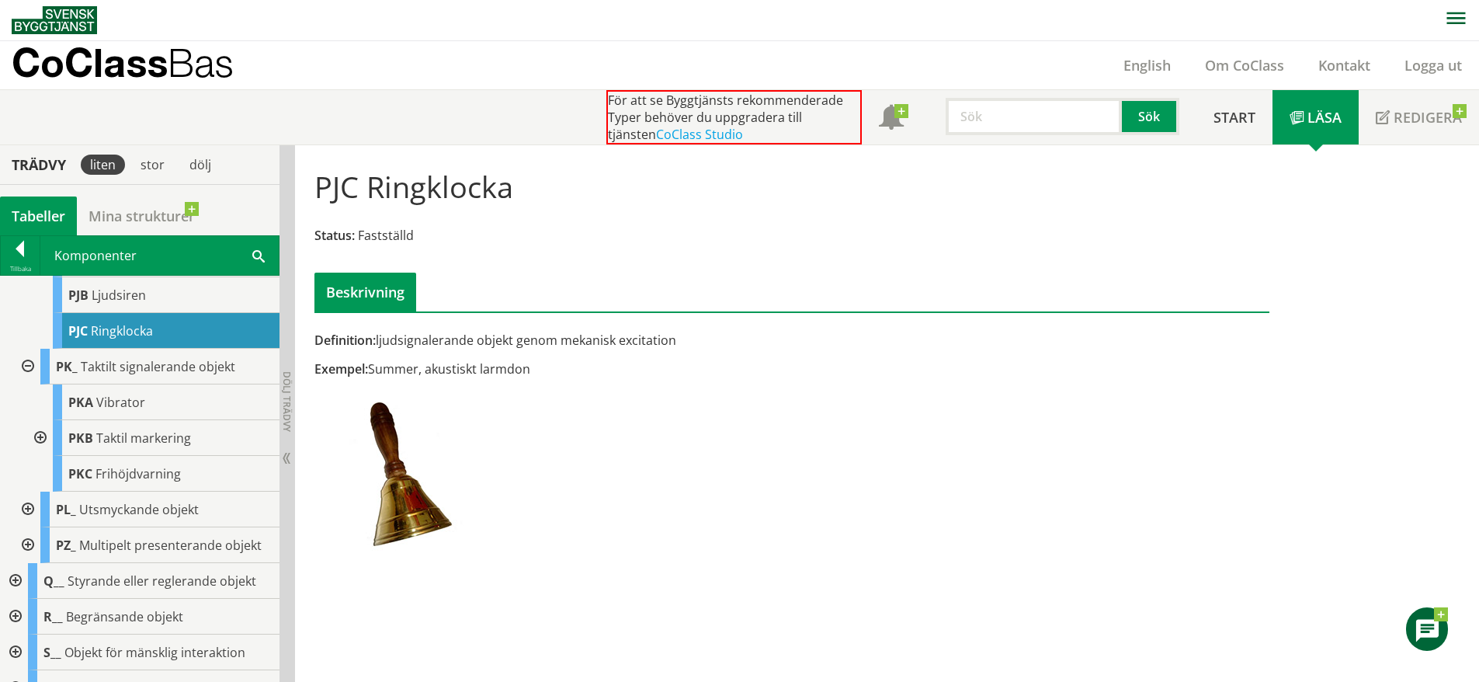
click at [26, 526] on div at bounding box center [26, 510] width 28 height 36
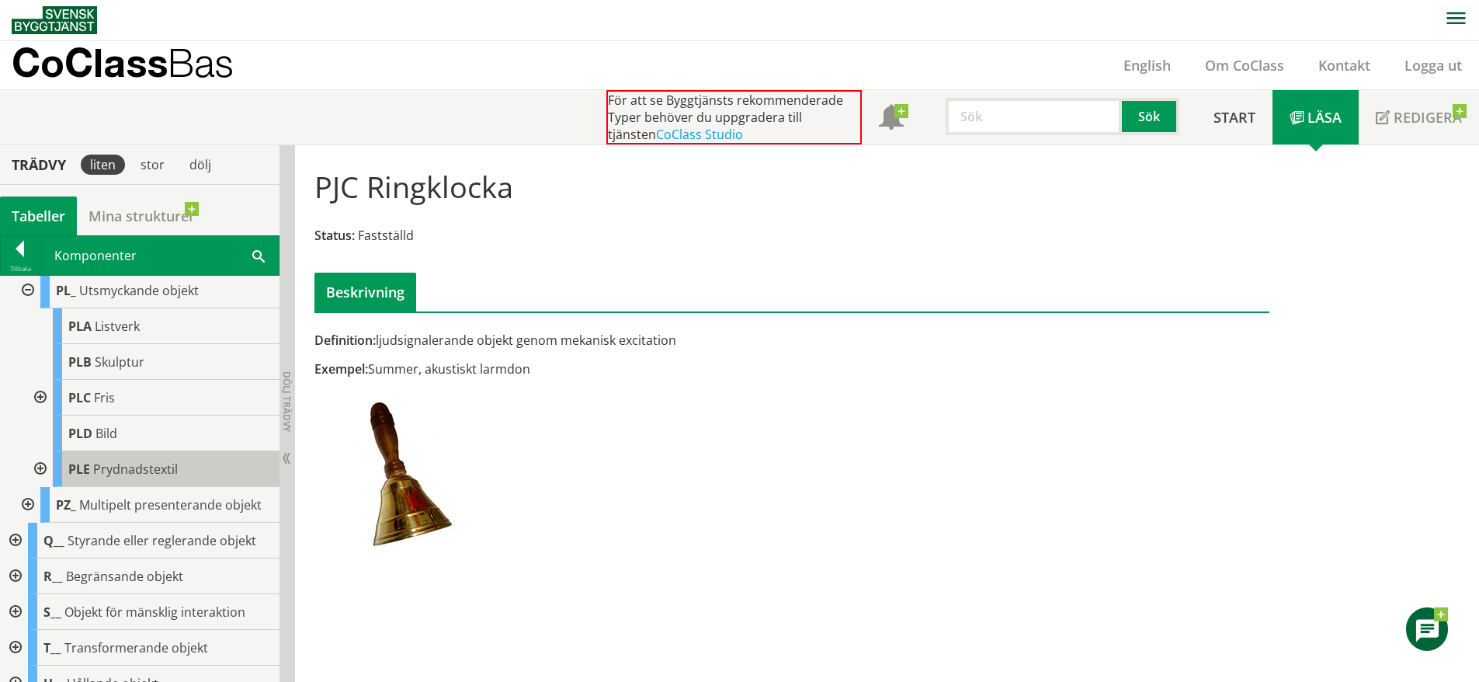
scroll to position [4177, 0]
click at [27, 523] on div at bounding box center [26, 505] width 28 height 36
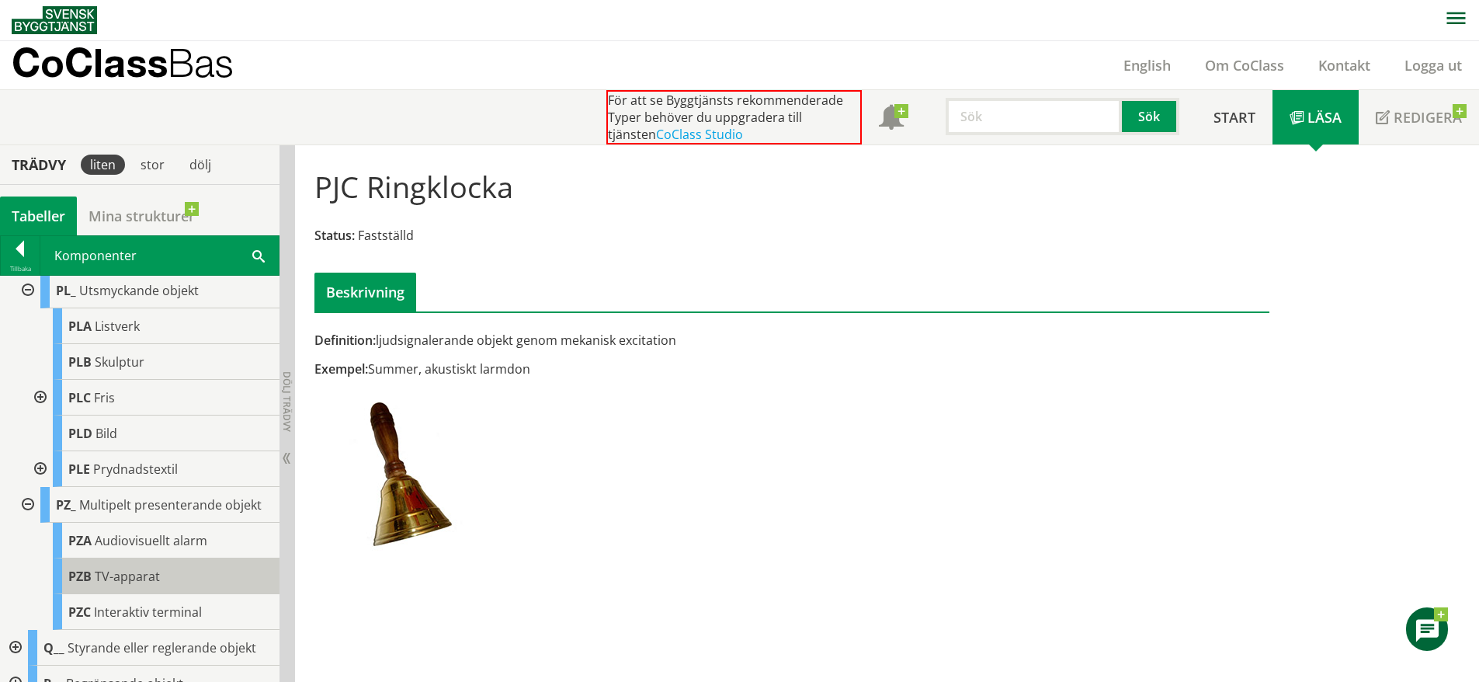
scroll to position [4229, 0]
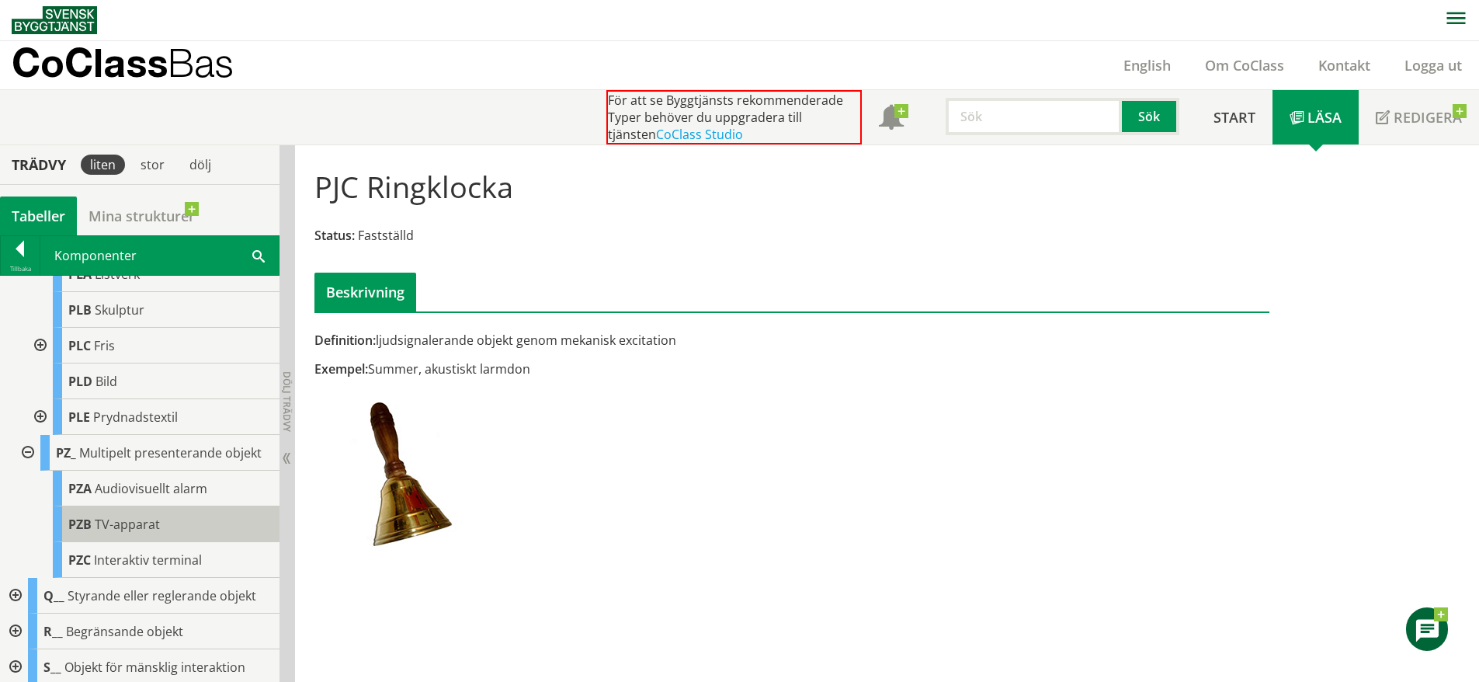
click at [132, 533] on span "TV-apparat" at bounding box center [127, 524] width 65 height 17
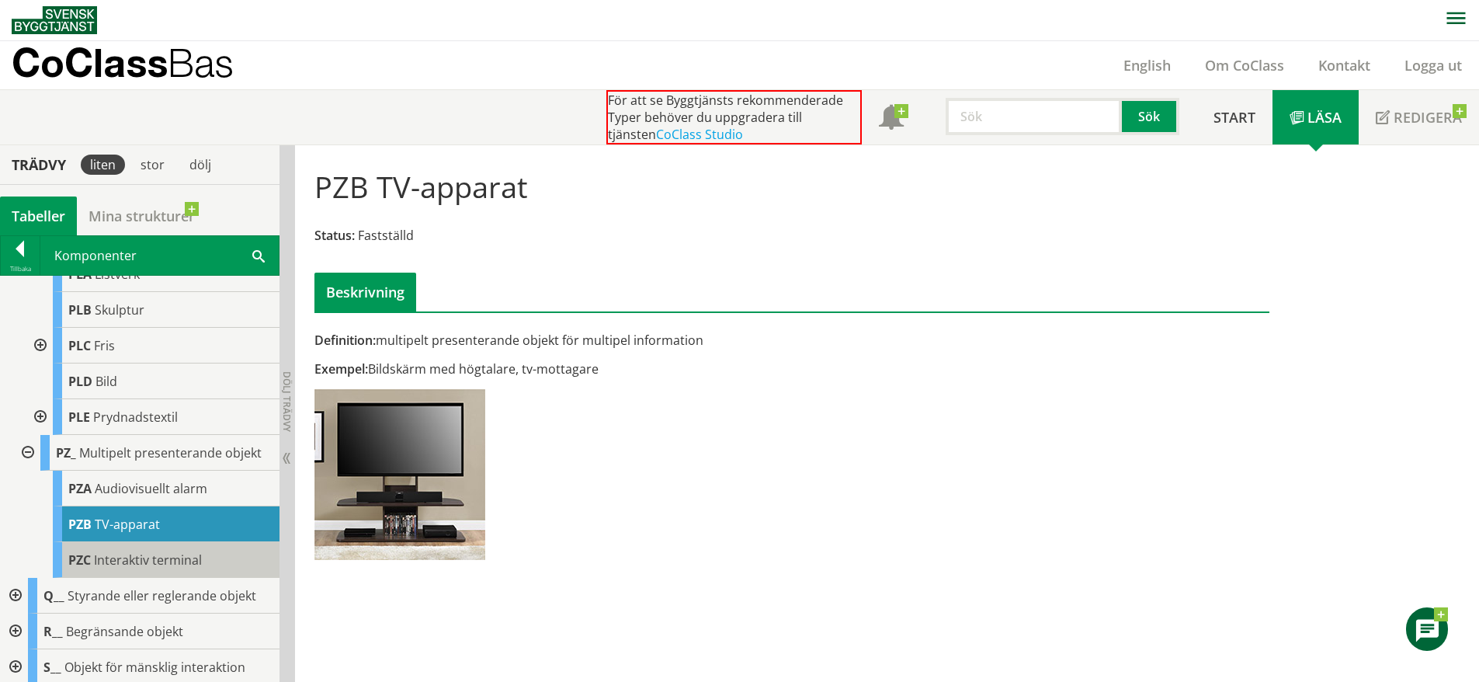
click at [216, 576] on div "PZC Interaktiv terminal" at bounding box center [166, 560] width 227 height 36
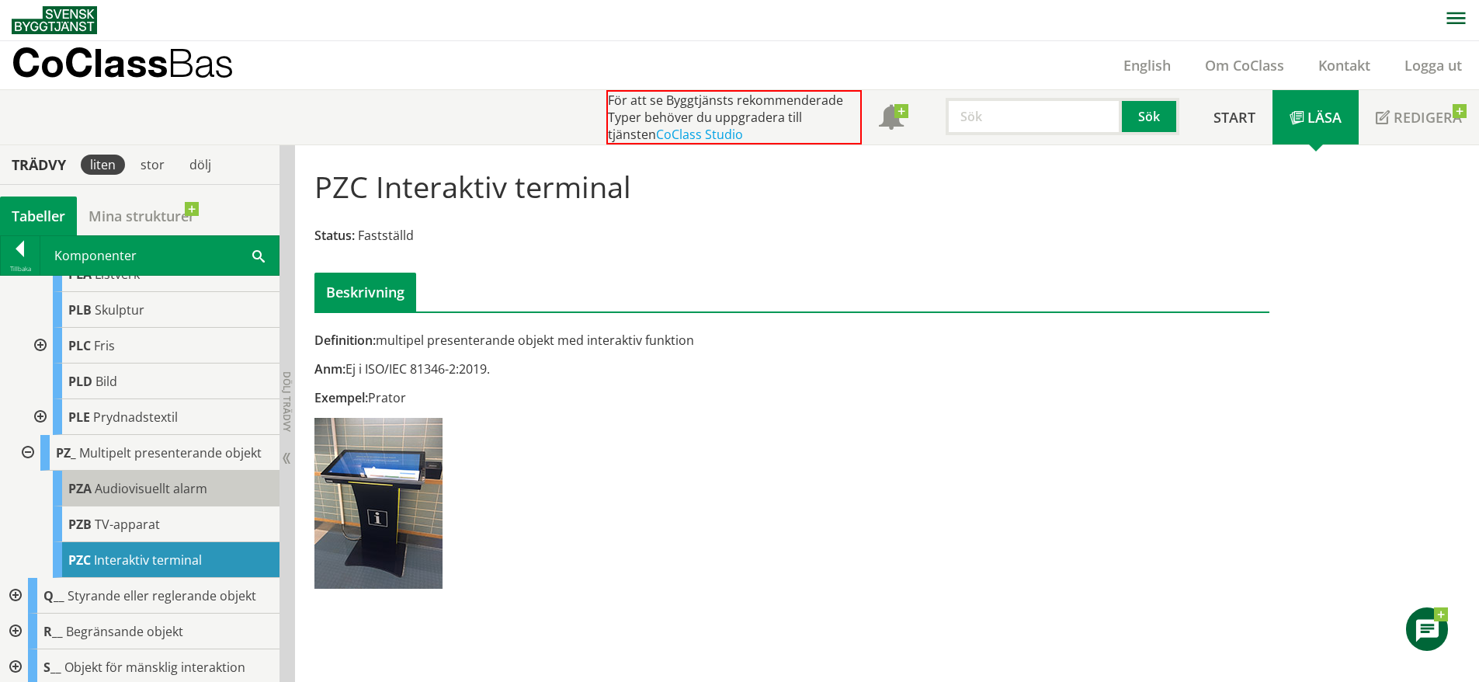
click at [173, 505] on div "PZA Audiovisuellt alarm" at bounding box center [166, 489] width 227 height 36
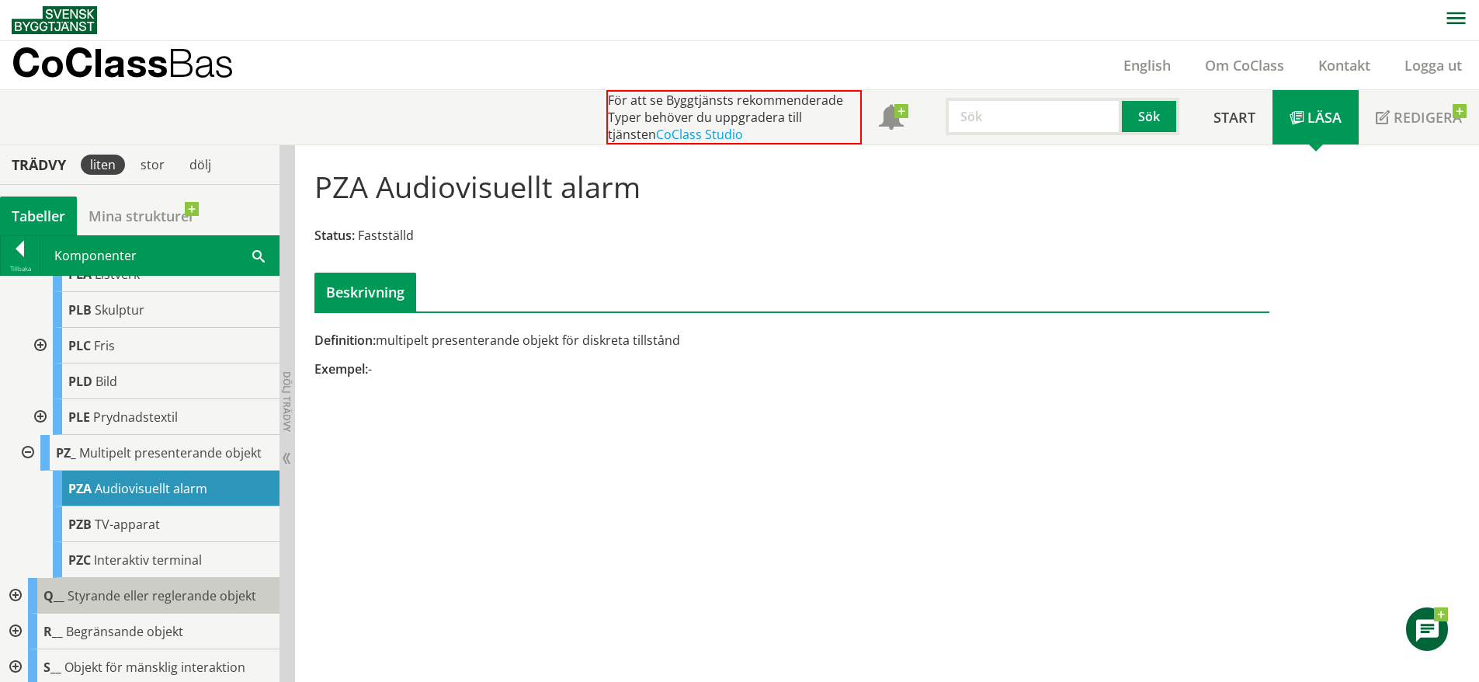
click at [92, 613] on div "Q__ Styrande eller reglerande objekt" at bounding box center [154, 596] width 252 height 36
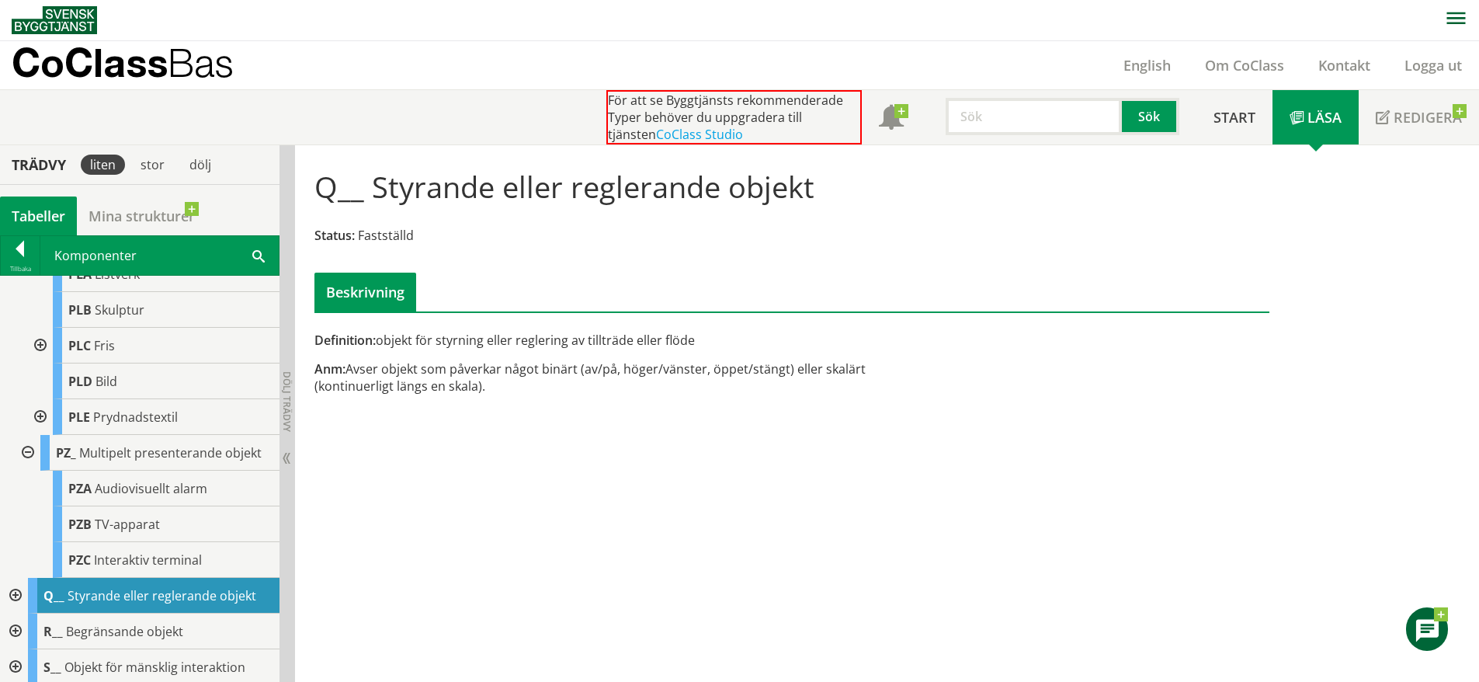
click at [16, 613] on div at bounding box center [14, 596] width 28 height 36
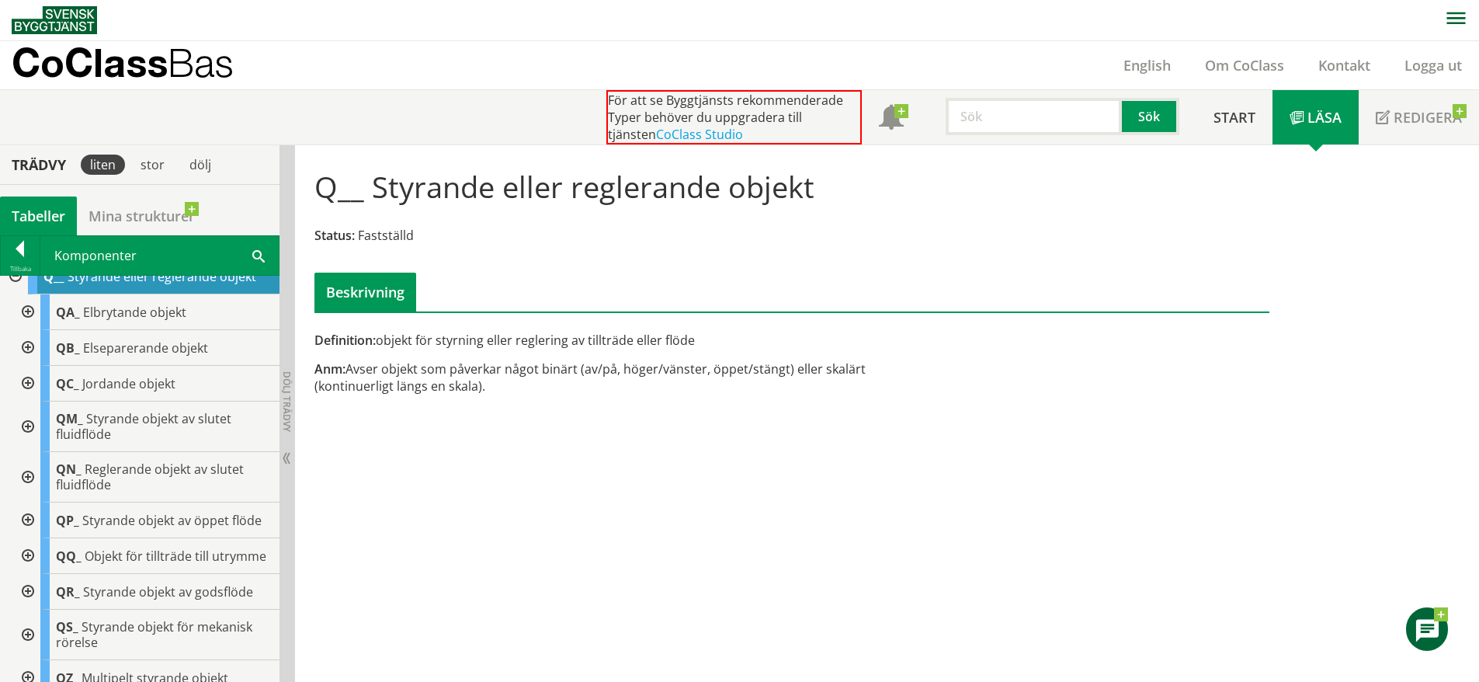
scroll to position [4573, 0]
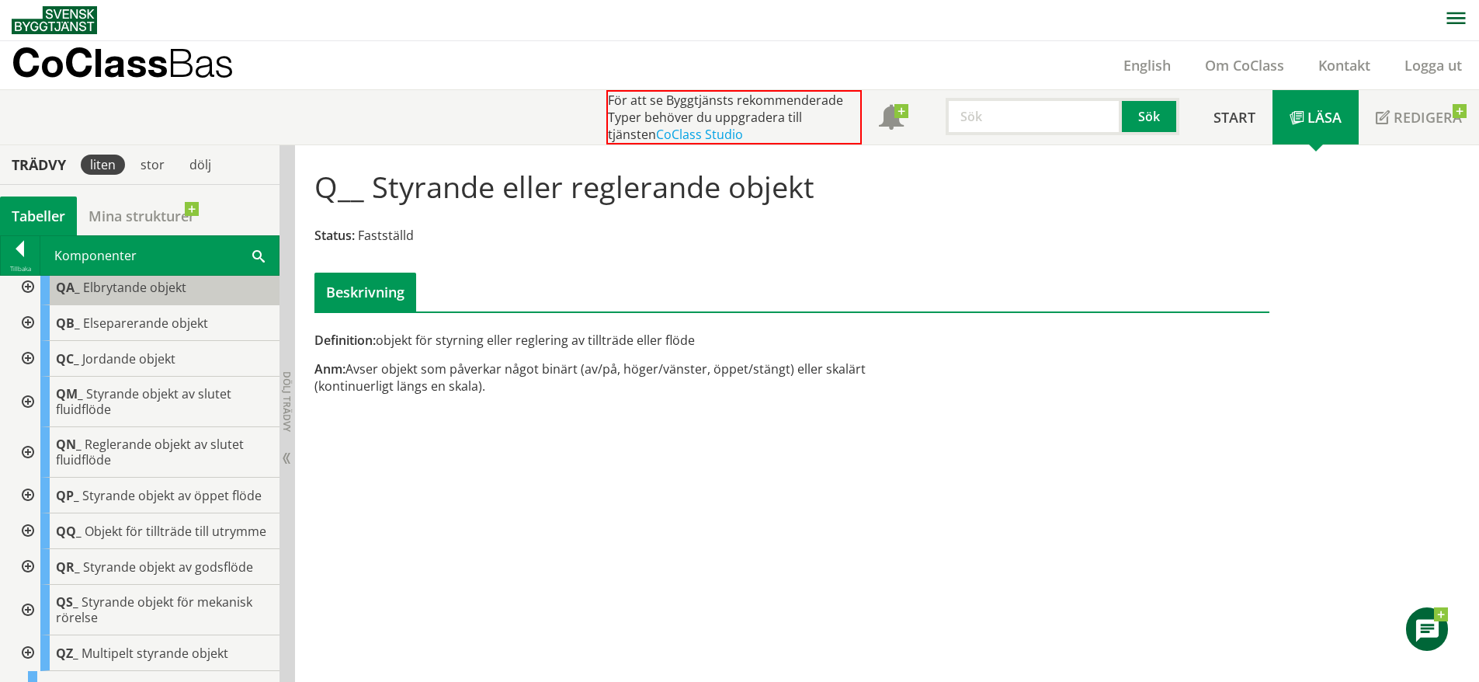
click at [123, 296] on span "Elbrytande objekt" at bounding box center [134, 287] width 103 height 17
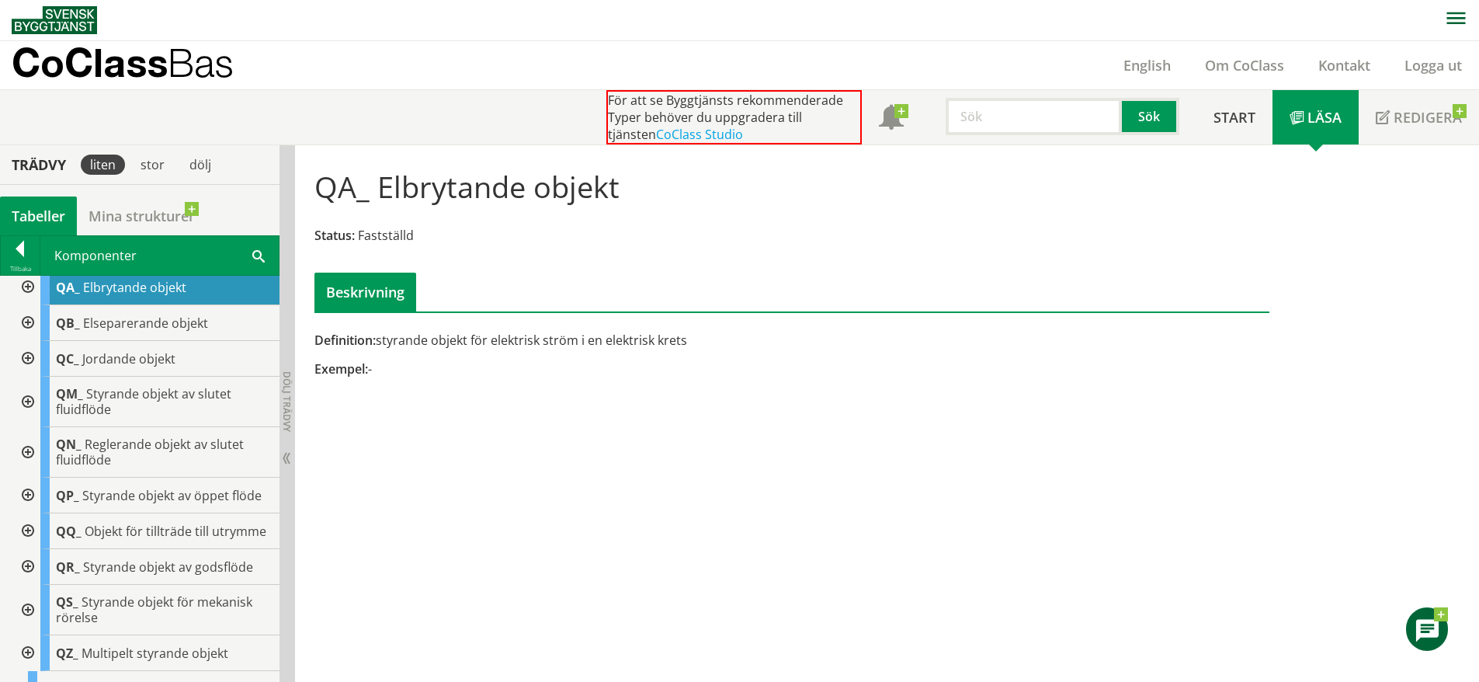
click at [32, 305] on div at bounding box center [26, 287] width 28 height 36
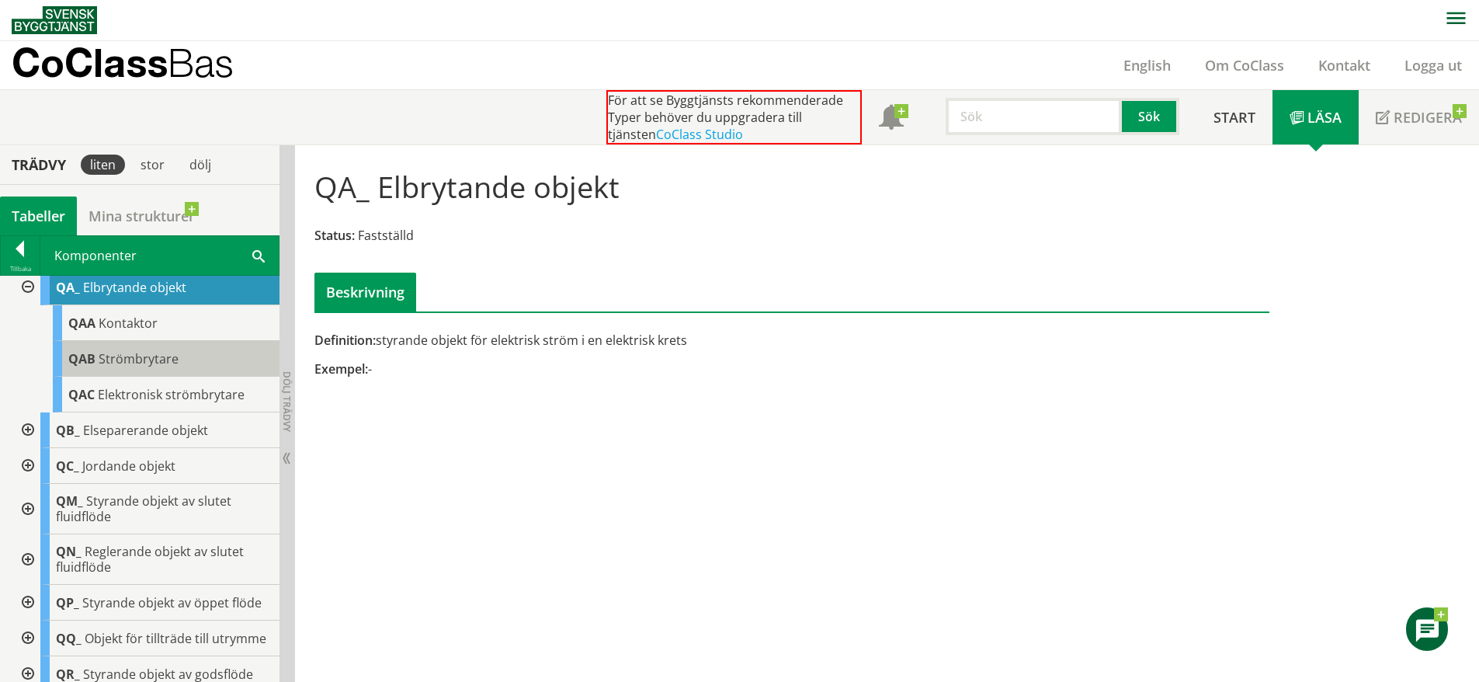
click at [182, 377] on div "QAB Strömbrytare" at bounding box center [166, 359] width 227 height 36
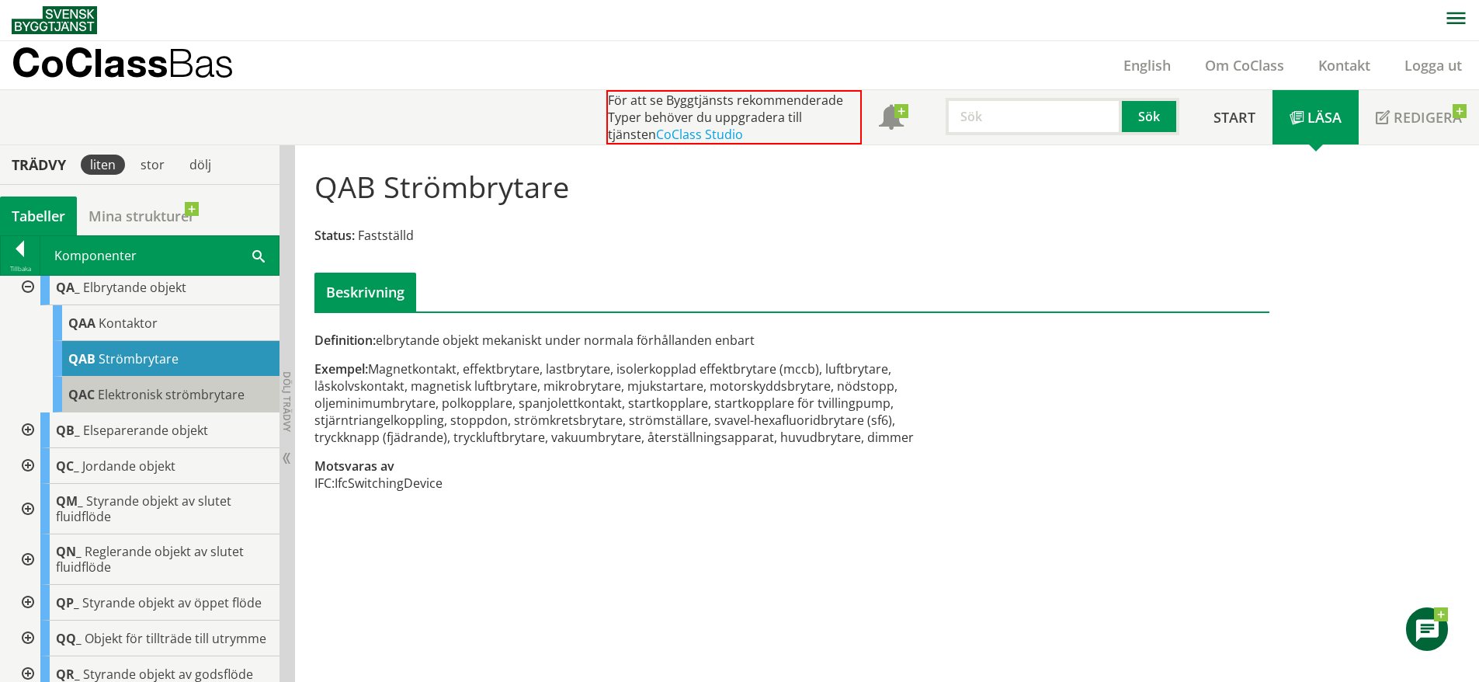
click at [176, 403] on span "Elektronisk strömbrytare" at bounding box center [171, 394] width 147 height 17
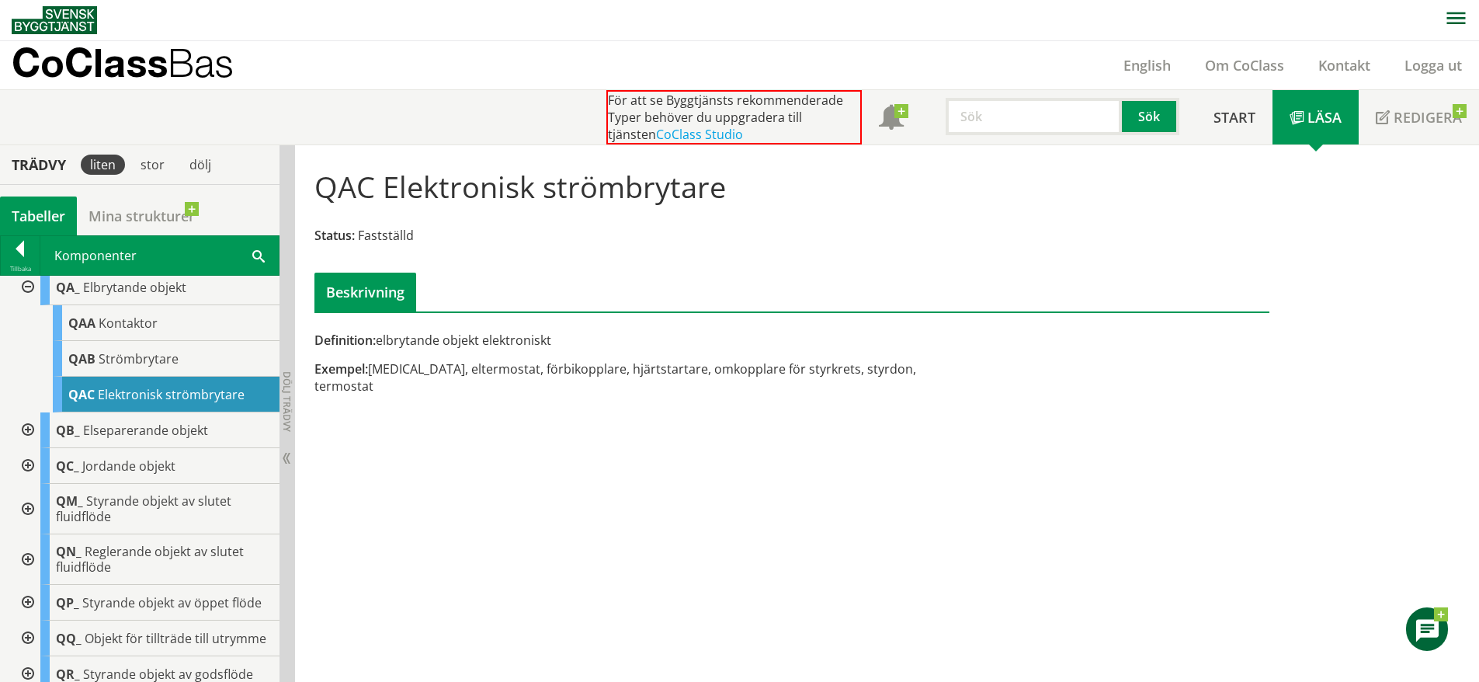
click at [28, 448] on div at bounding box center [26, 430] width 28 height 36
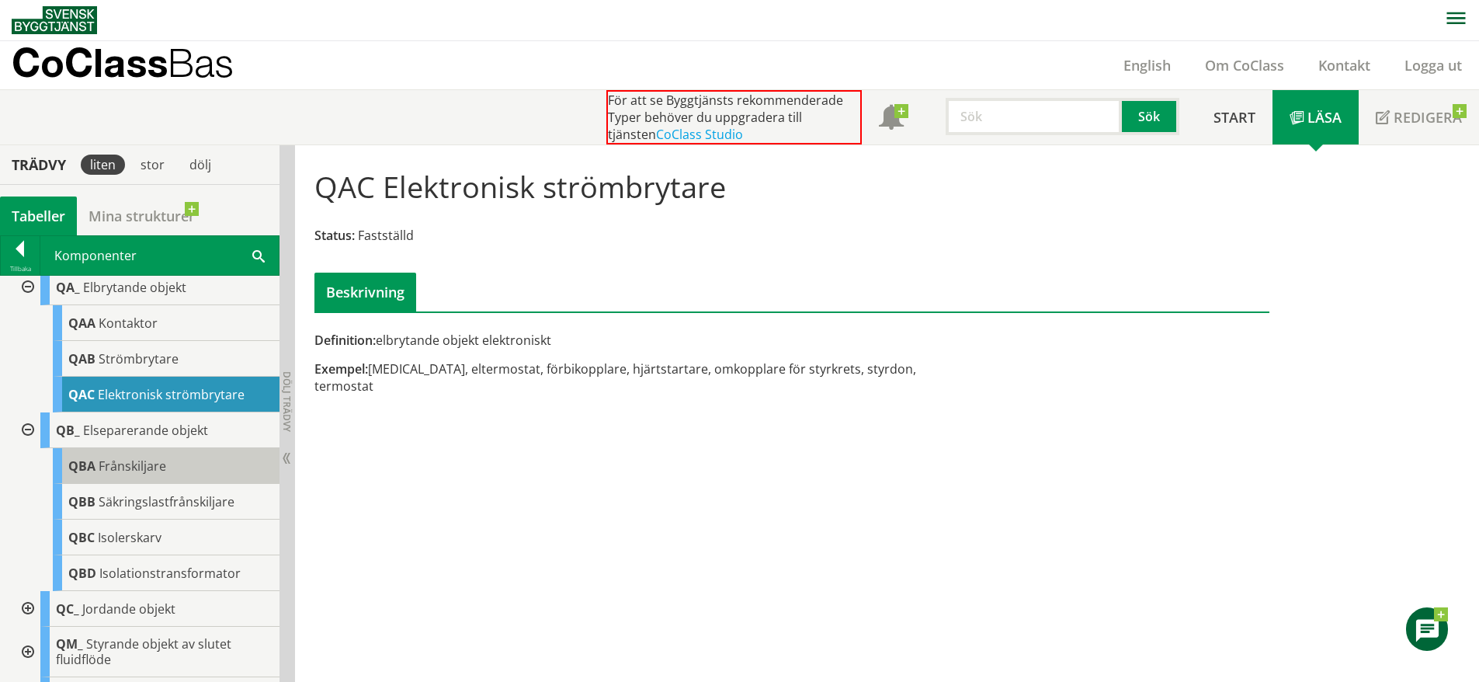
click at [154, 474] on span "Frånskiljare" at bounding box center [133, 465] width 68 height 17
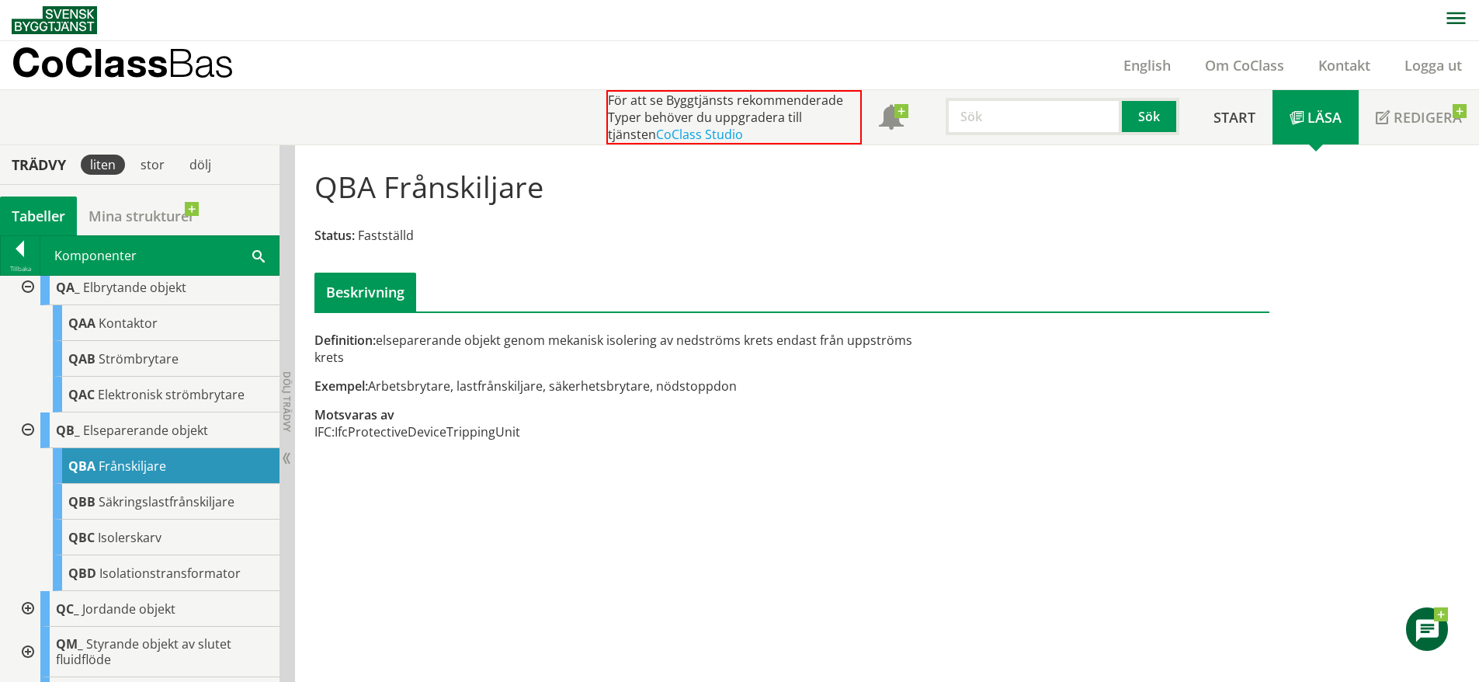
click at [155, 484] on div "QBA Frånskiljare" at bounding box center [166, 466] width 227 height 36
click at [175, 555] on div "QBC Isolerskarv" at bounding box center [166, 538] width 227 height 36
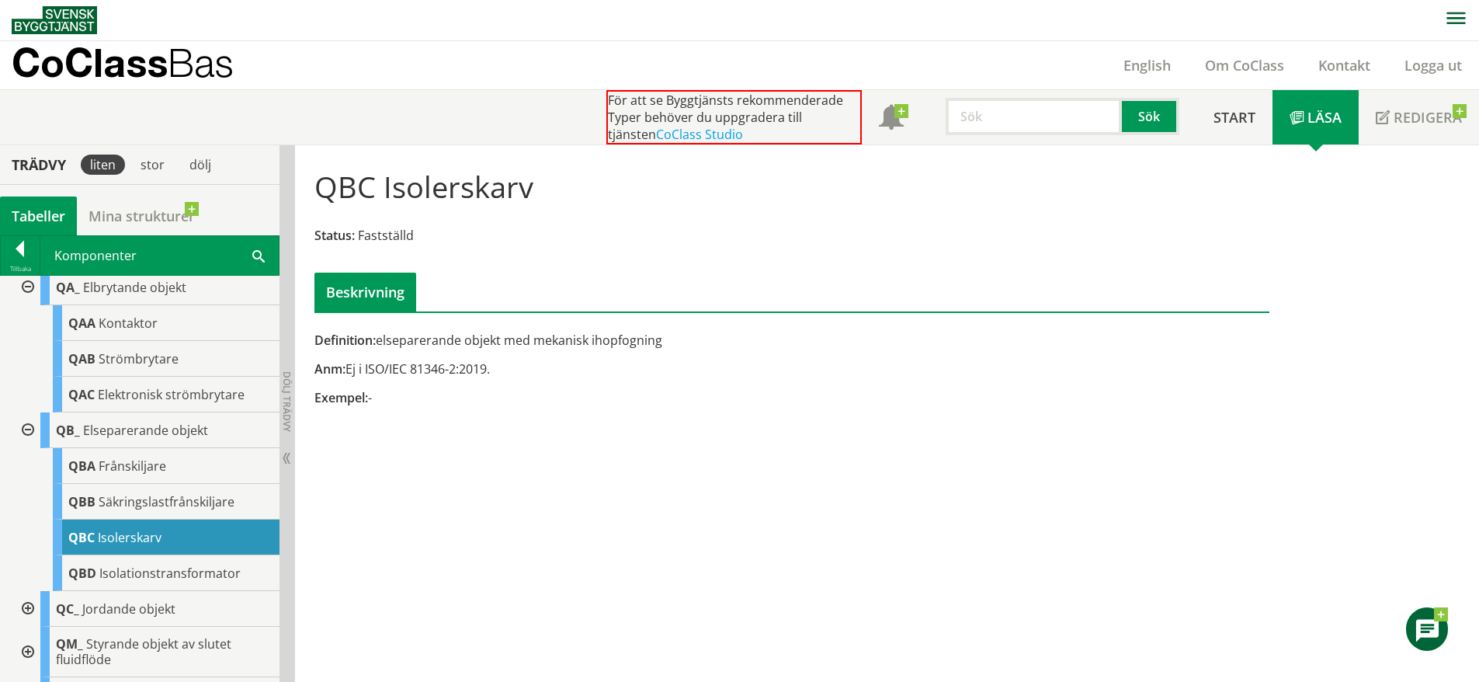
click at [30, 627] on div at bounding box center [26, 609] width 28 height 36
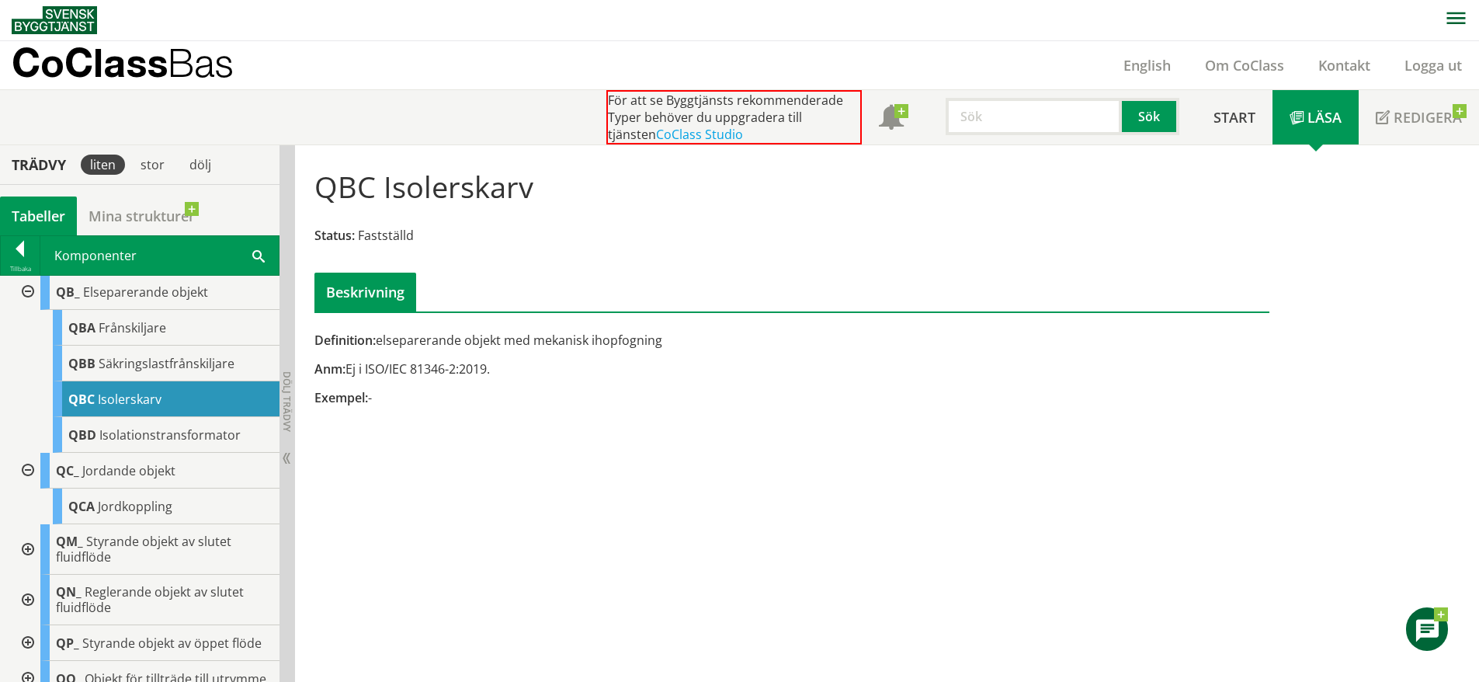
scroll to position [4712, 0]
click at [29, 574] on div at bounding box center [26, 548] width 28 height 50
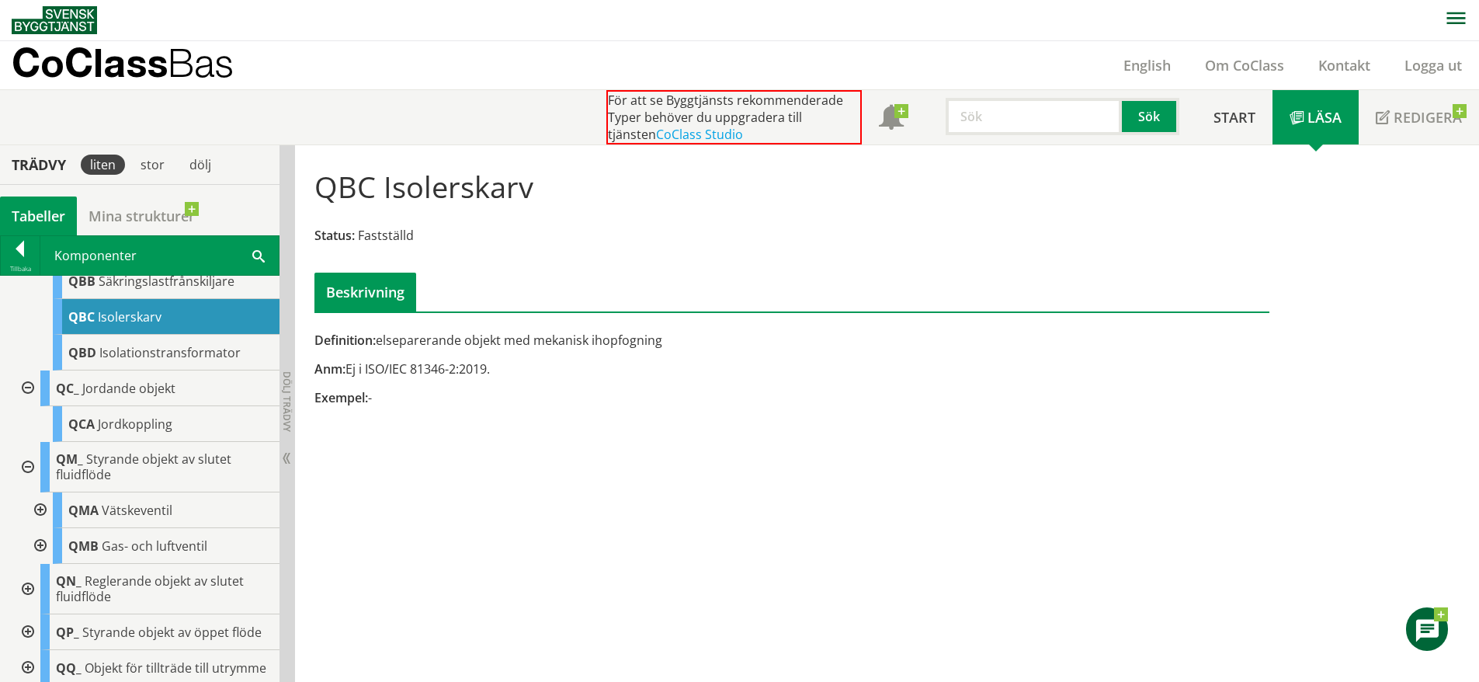
scroll to position [4794, 0]
click at [129, 518] on span "Vätskeventil" at bounding box center [137, 509] width 71 height 17
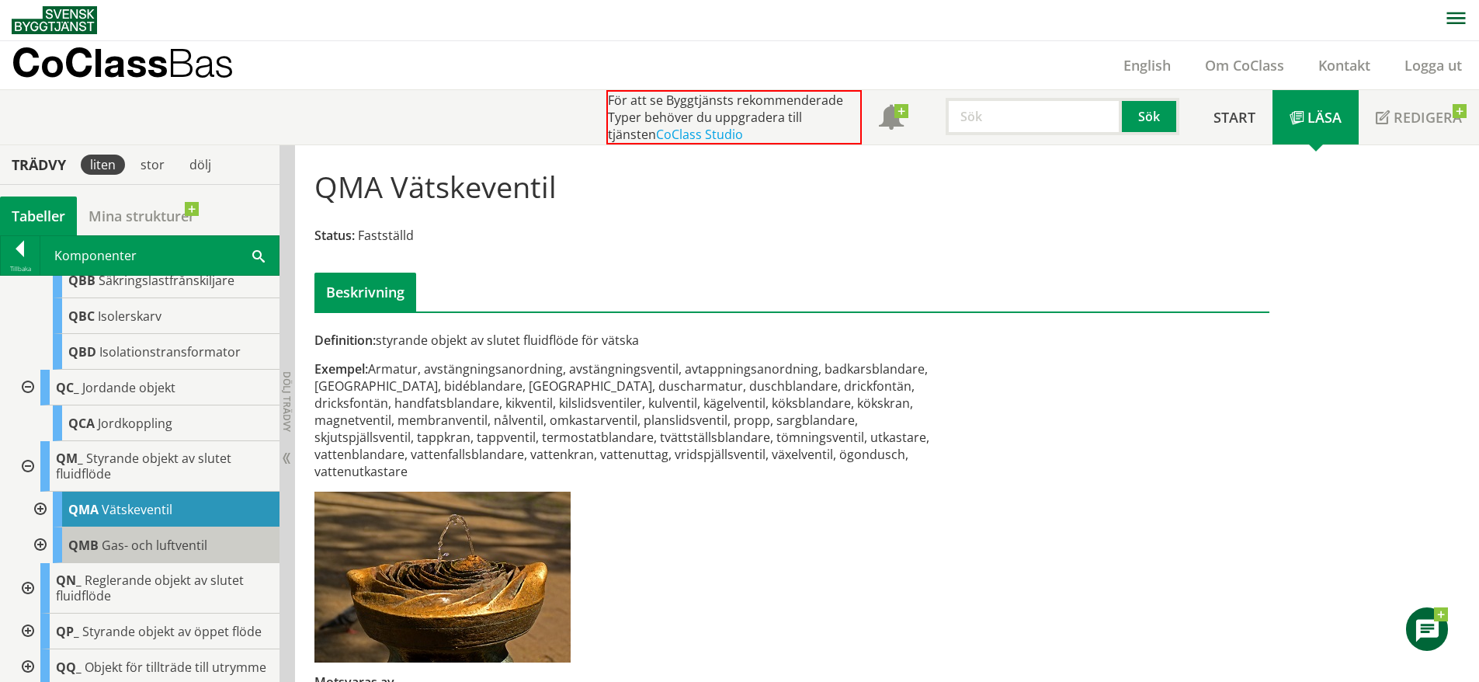
click at [152, 563] on div "QMB Gas- och luftventil" at bounding box center [166, 545] width 227 height 36
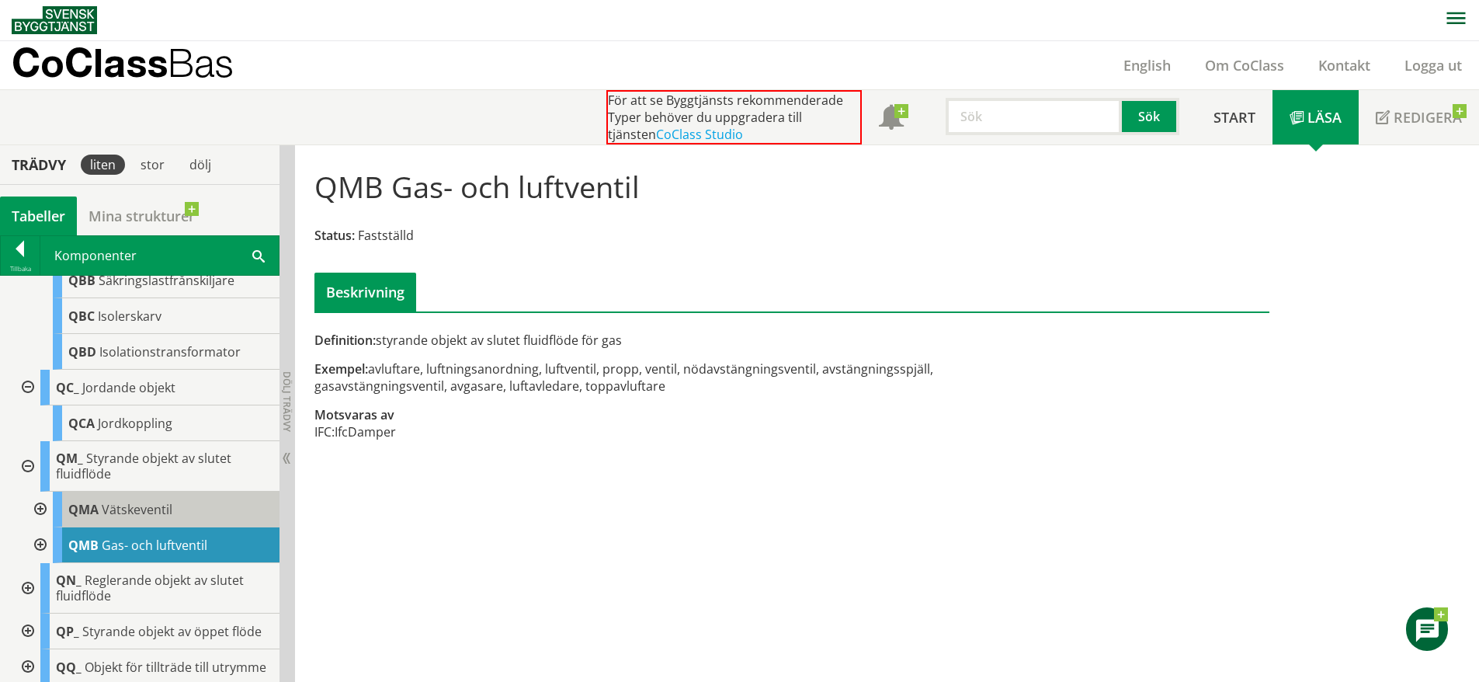
click at [158, 518] on span "Vätskeventil" at bounding box center [137, 509] width 71 height 17
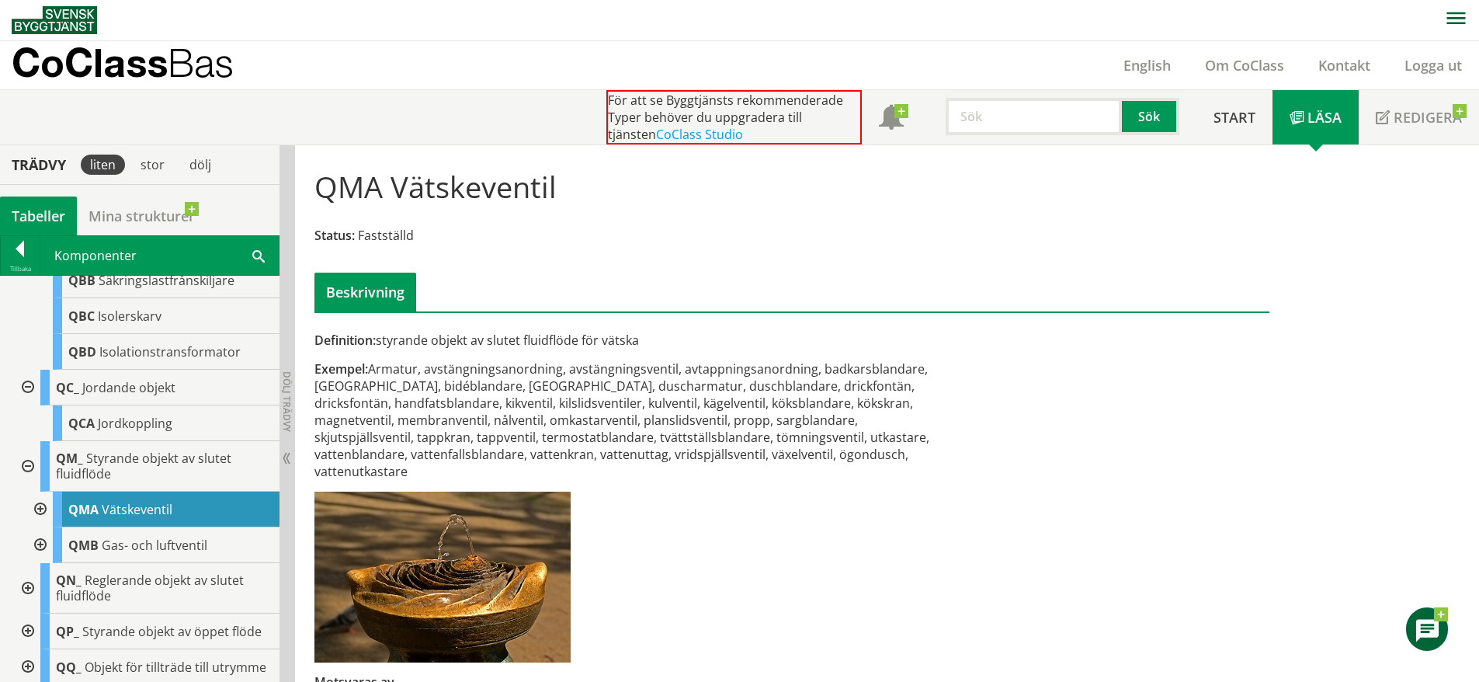
click at [601, 378] on div "Exempel: Armatur, avstängningsanordning, avstängningsventil, avtappningsanordni…" at bounding box center [629, 420] width 628 height 120
click at [566, 443] on div "Exempel: Armatur, avstängningsanordning, avstängningsventil, avtappningsanordni…" at bounding box center [629, 420] width 628 height 120
click at [131, 554] on span "Gas- och luftventil" at bounding box center [155, 545] width 106 height 17
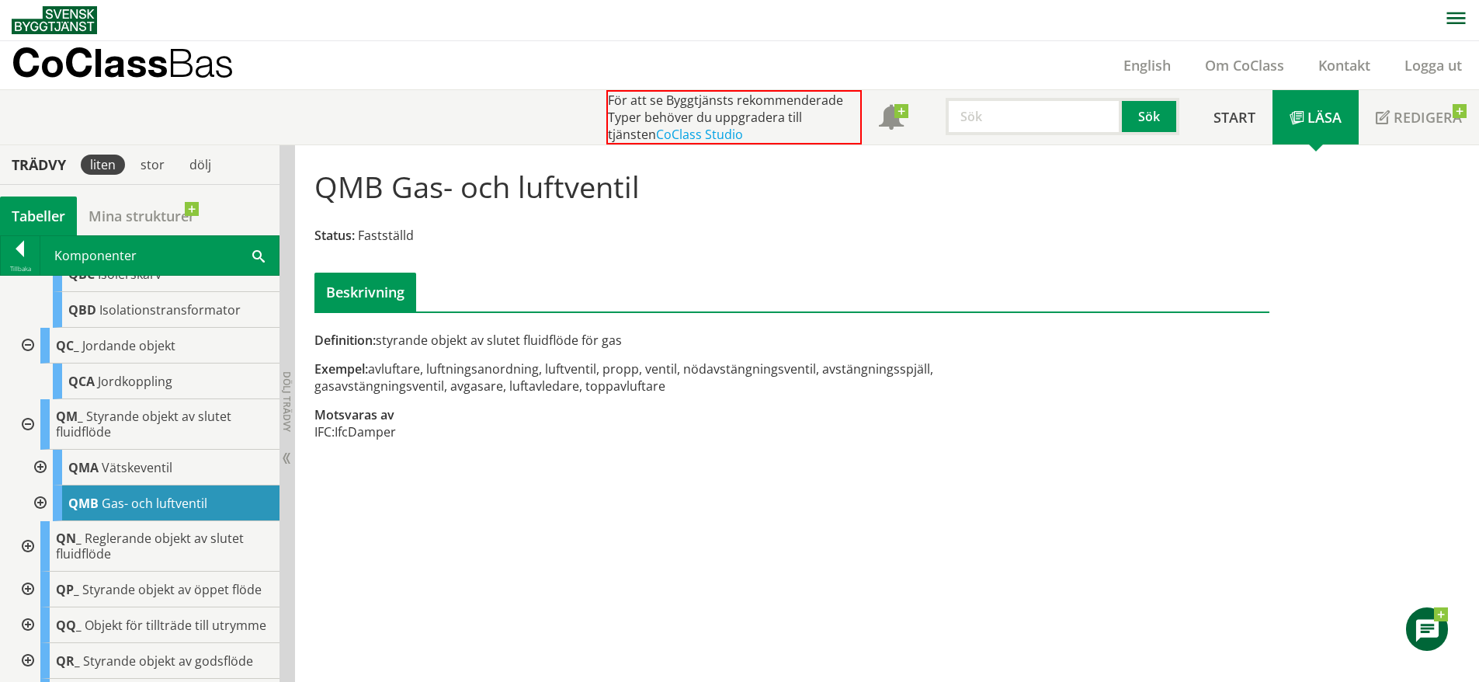
scroll to position [4839, 0]
click at [131, 560] on span "Reglerande objekt av slutet fluidflöde" at bounding box center [150, 543] width 188 height 33
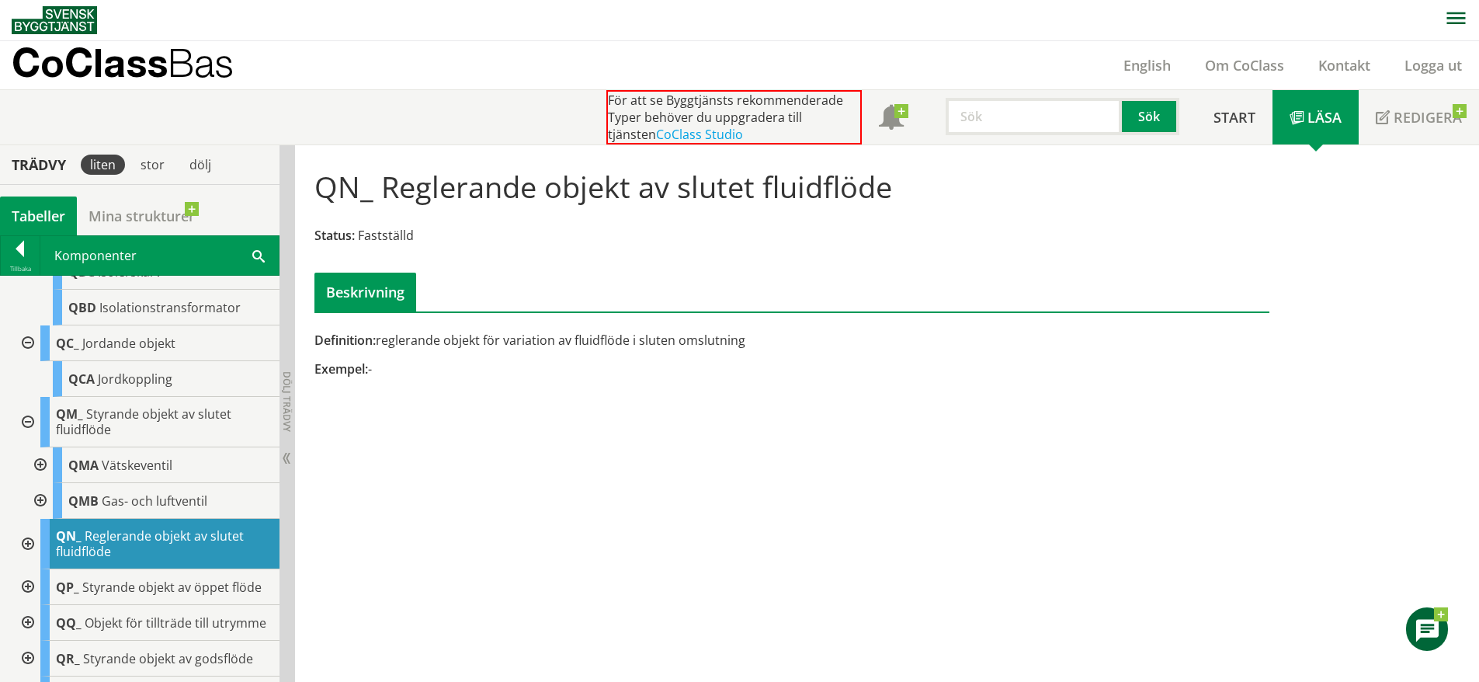
click at [28, 565] on div at bounding box center [26, 544] width 28 height 50
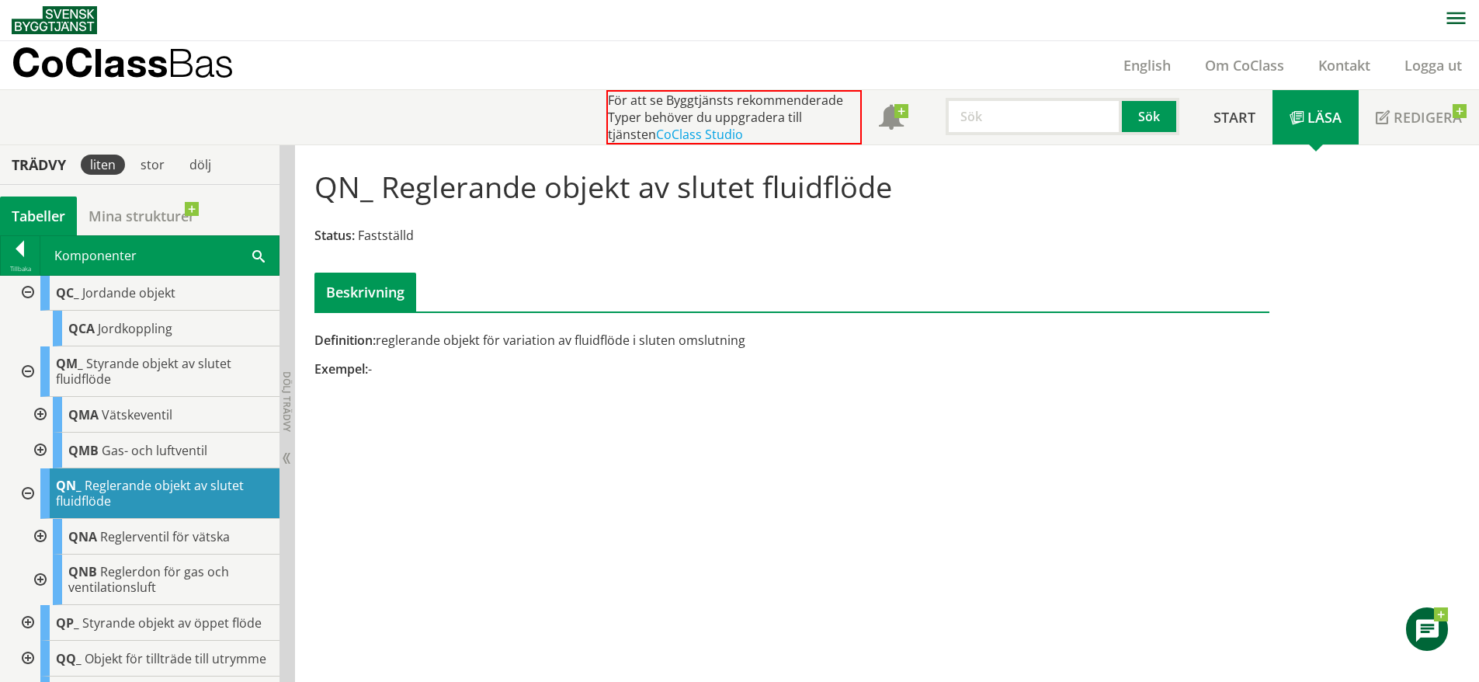
scroll to position [4891, 0]
click at [136, 544] on span "Reglerventil för vätska" at bounding box center [165, 534] width 130 height 17
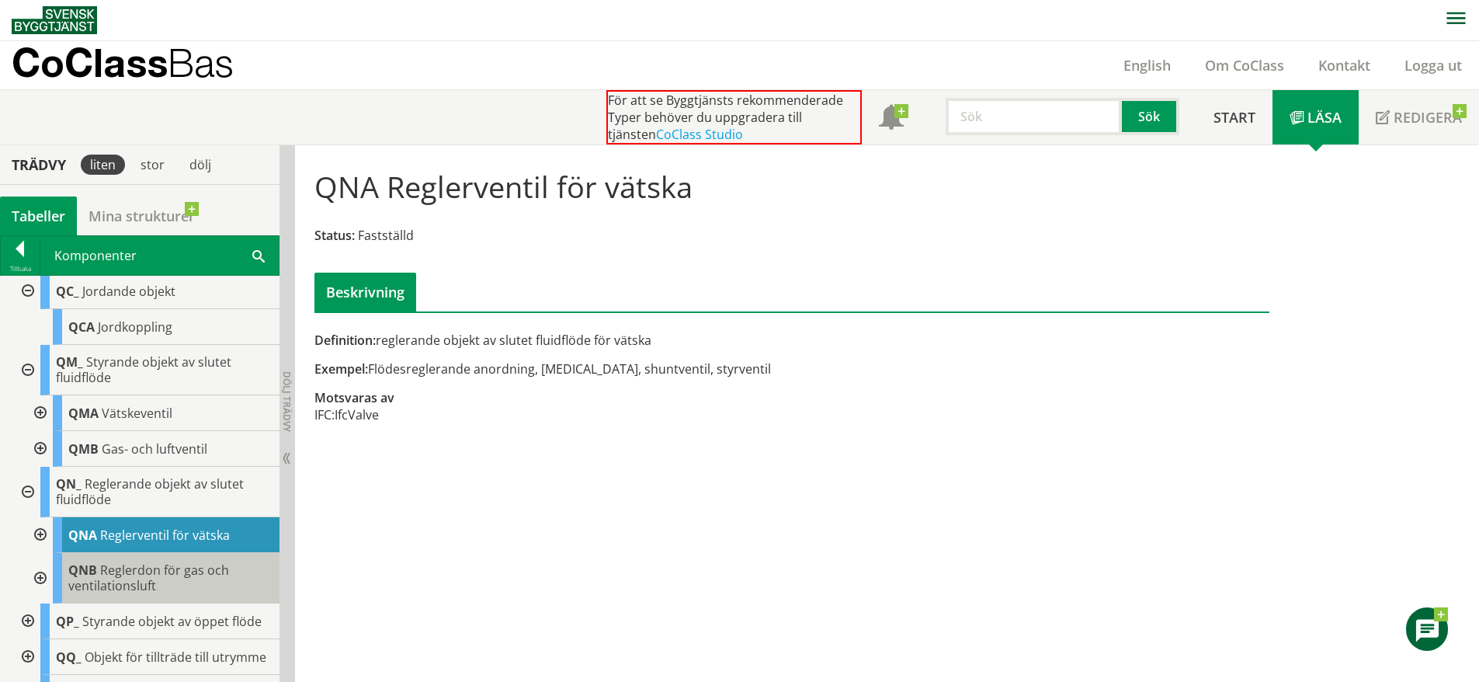
click at [187, 594] on span "Reglerdon för gas och ventilationsluft" at bounding box center [148, 577] width 161 height 33
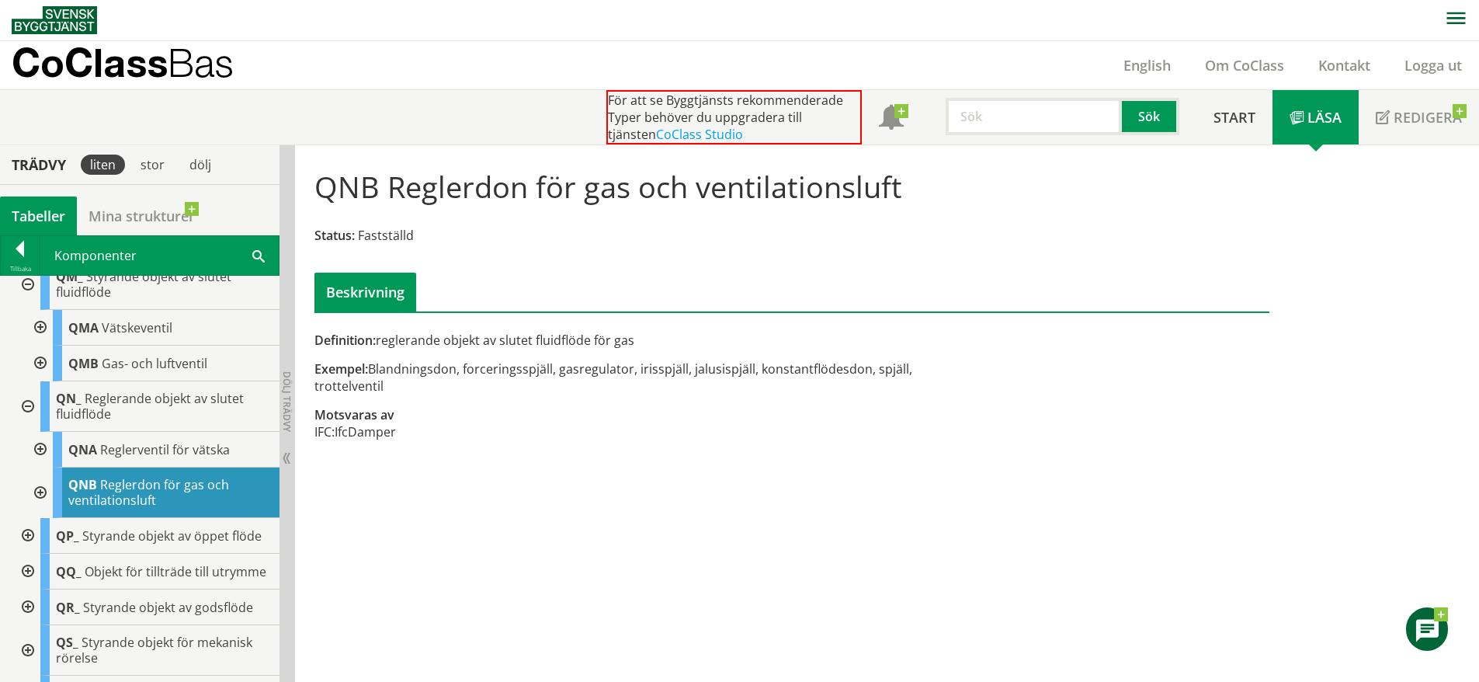
scroll to position [4977, 0]
click at [159, 544] on span "Styrande objekt av öppet flöde" at bounding box center [171, 534] width 179 height 17
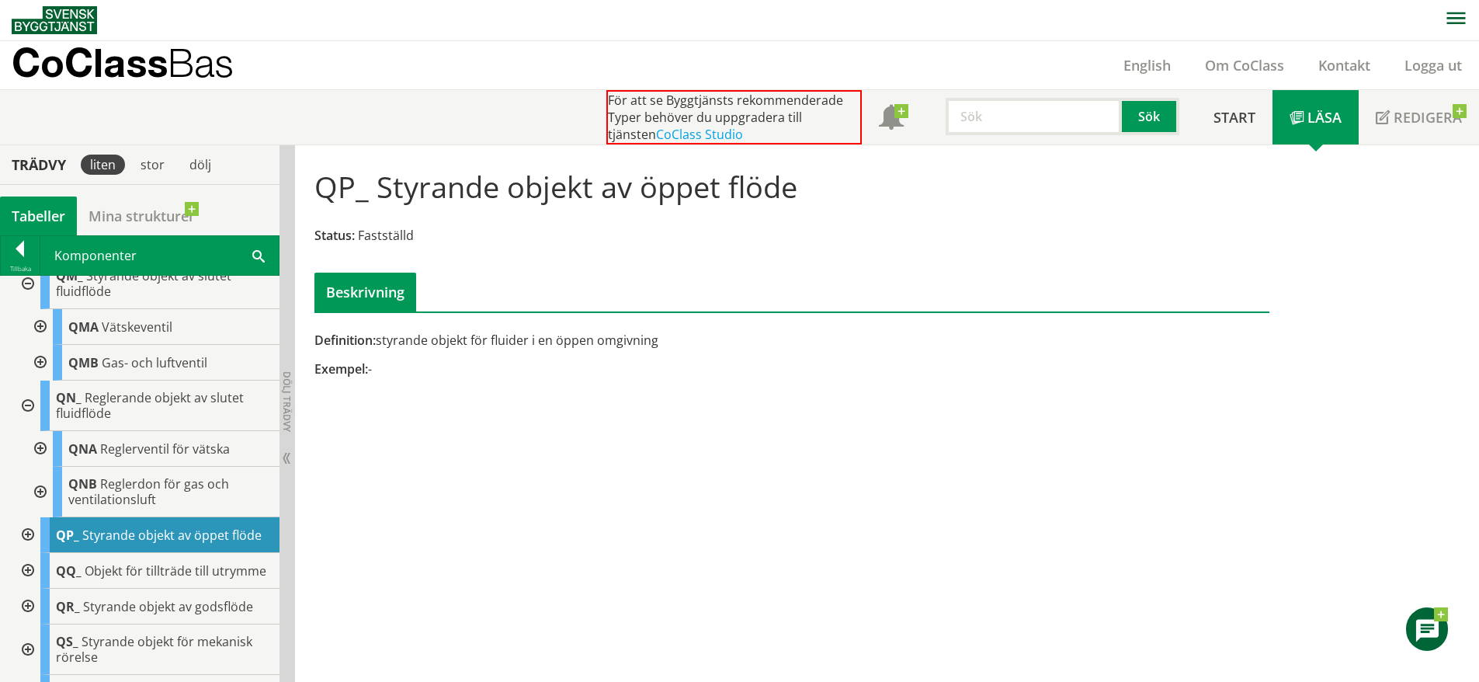
click at [23, 553] on div at bounding box center [26, 535] width 28 height 36
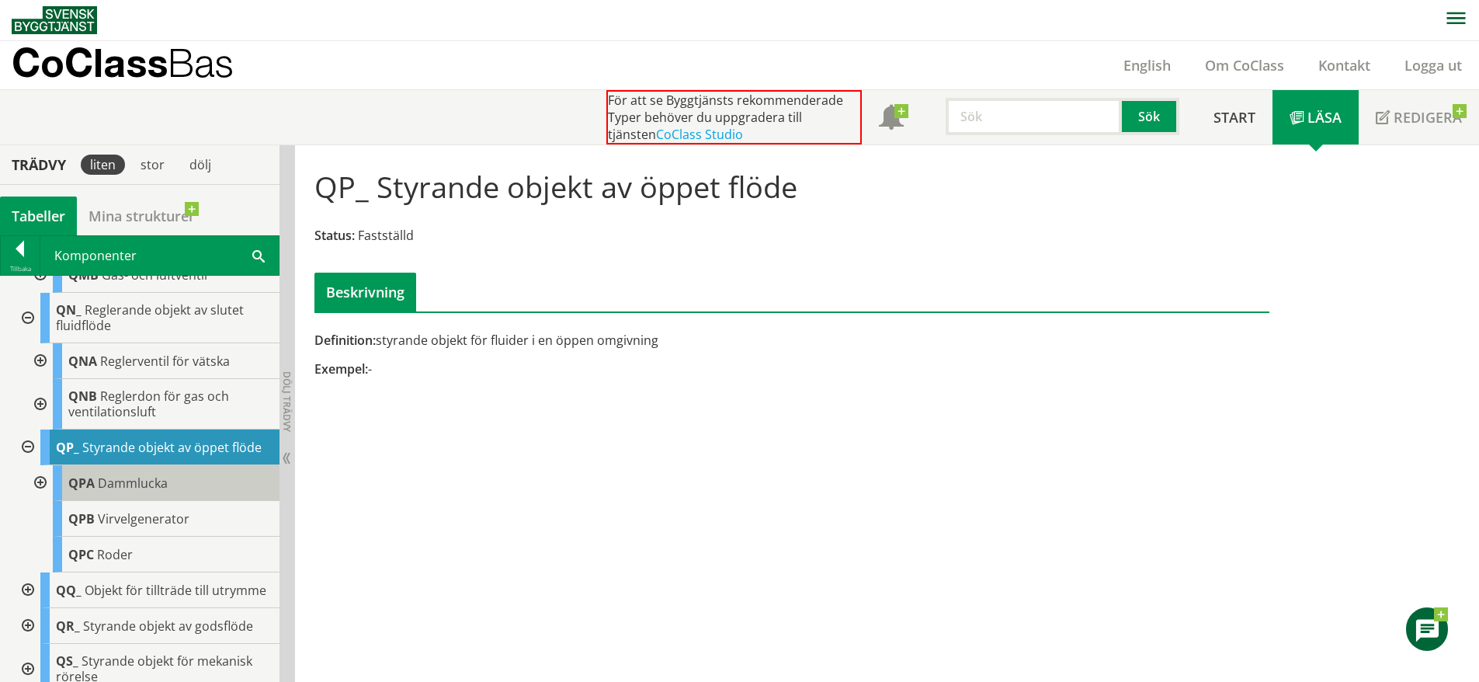
scroll to position [5066, 0]
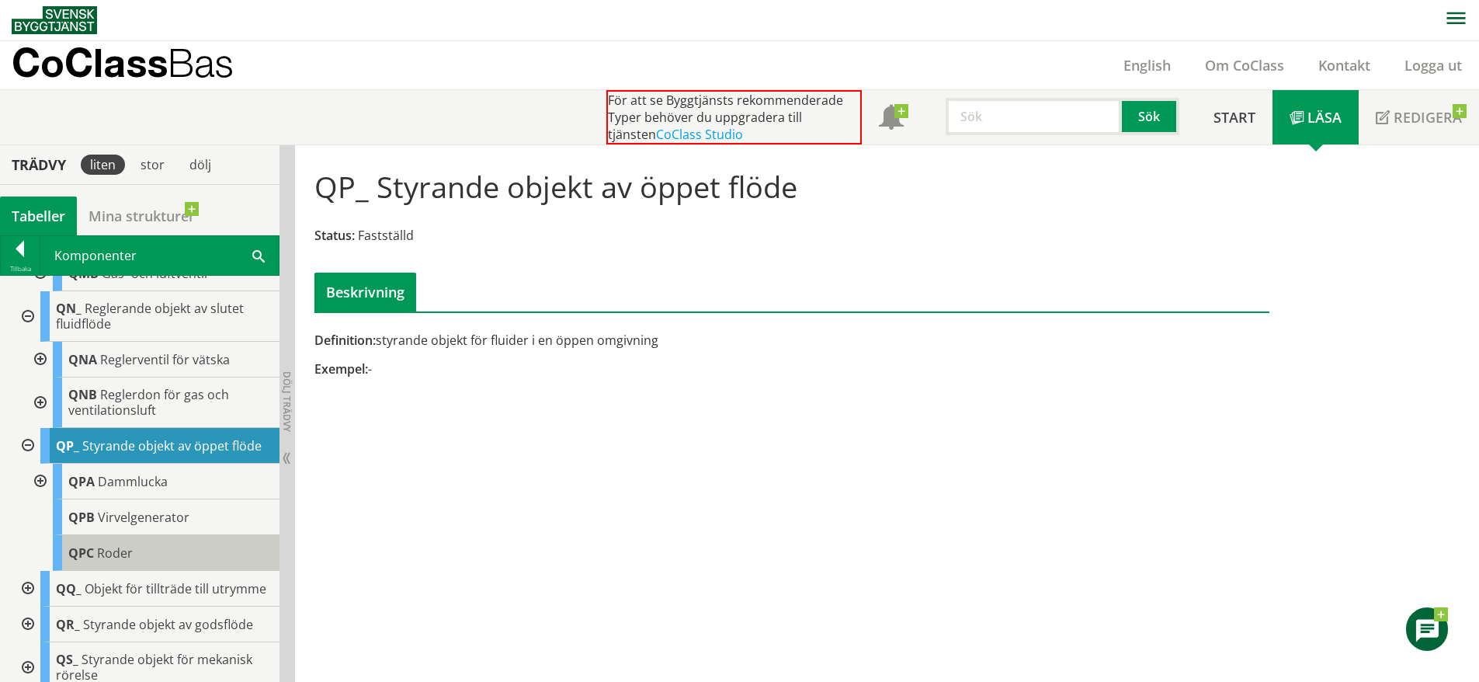
click at [161, 571] on div "QPC Roder" at bounding box center [166, 553] width 227 height 36
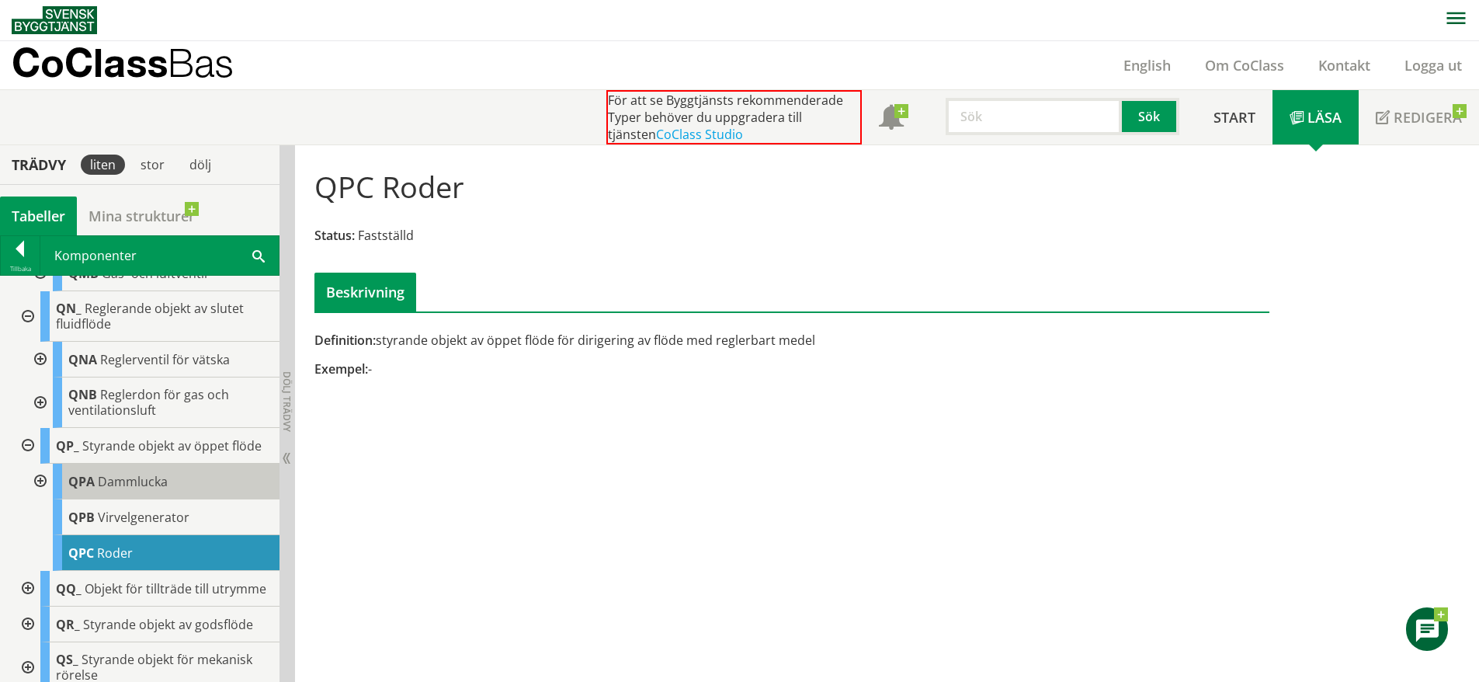
click at [119, 490] on span "Dammlucka" at bounding box center [133, 481] width 70 height 17
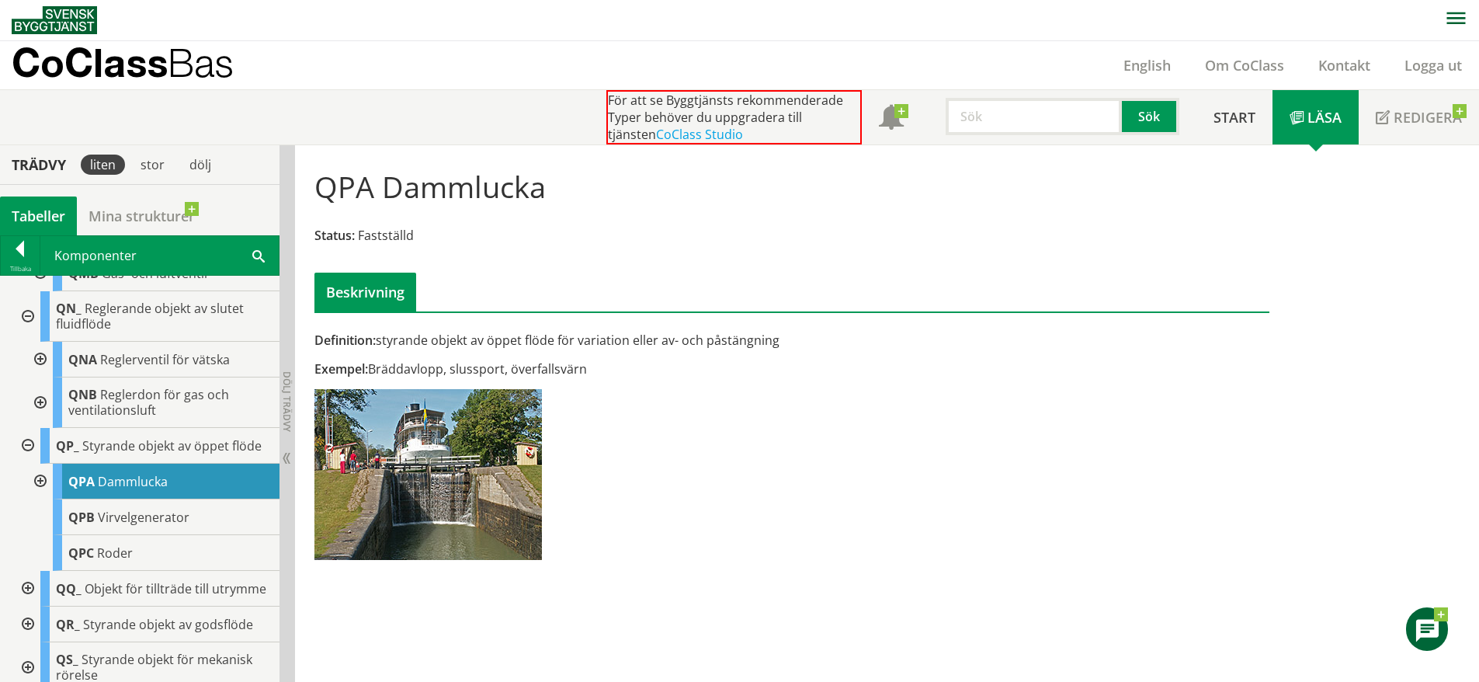
click at [30, 606] on div at bounding box center [26, 589] width 28 height 36
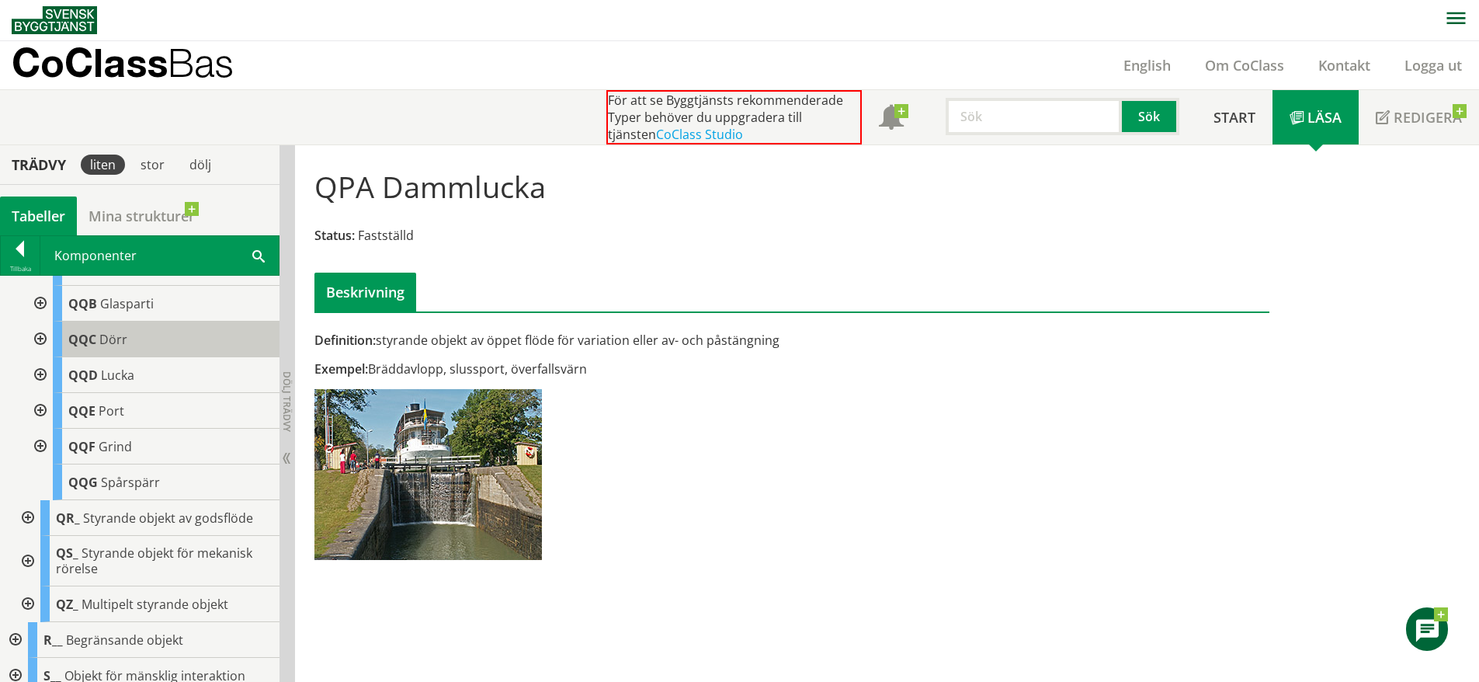
scroll to position [5427, 0]
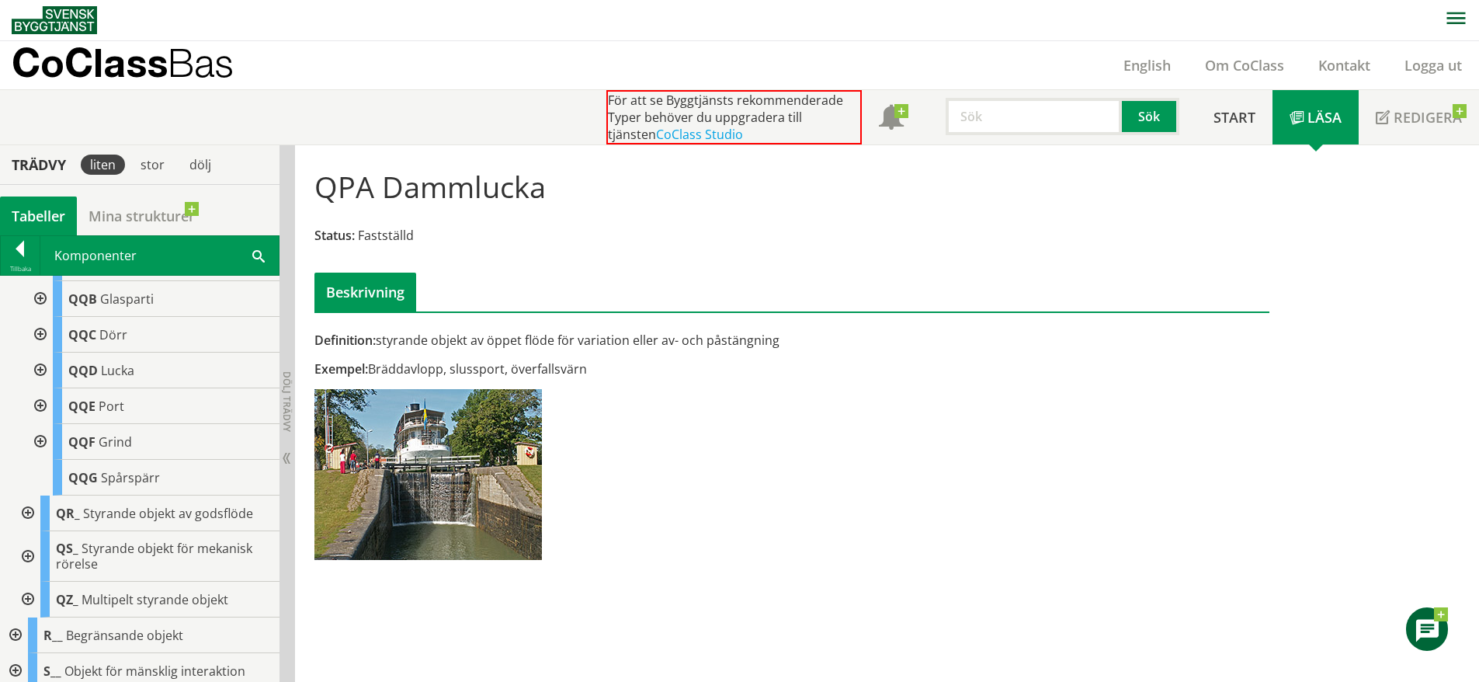
click at [25, 531] on div at bounding box center [26, 513] width 28 height 36
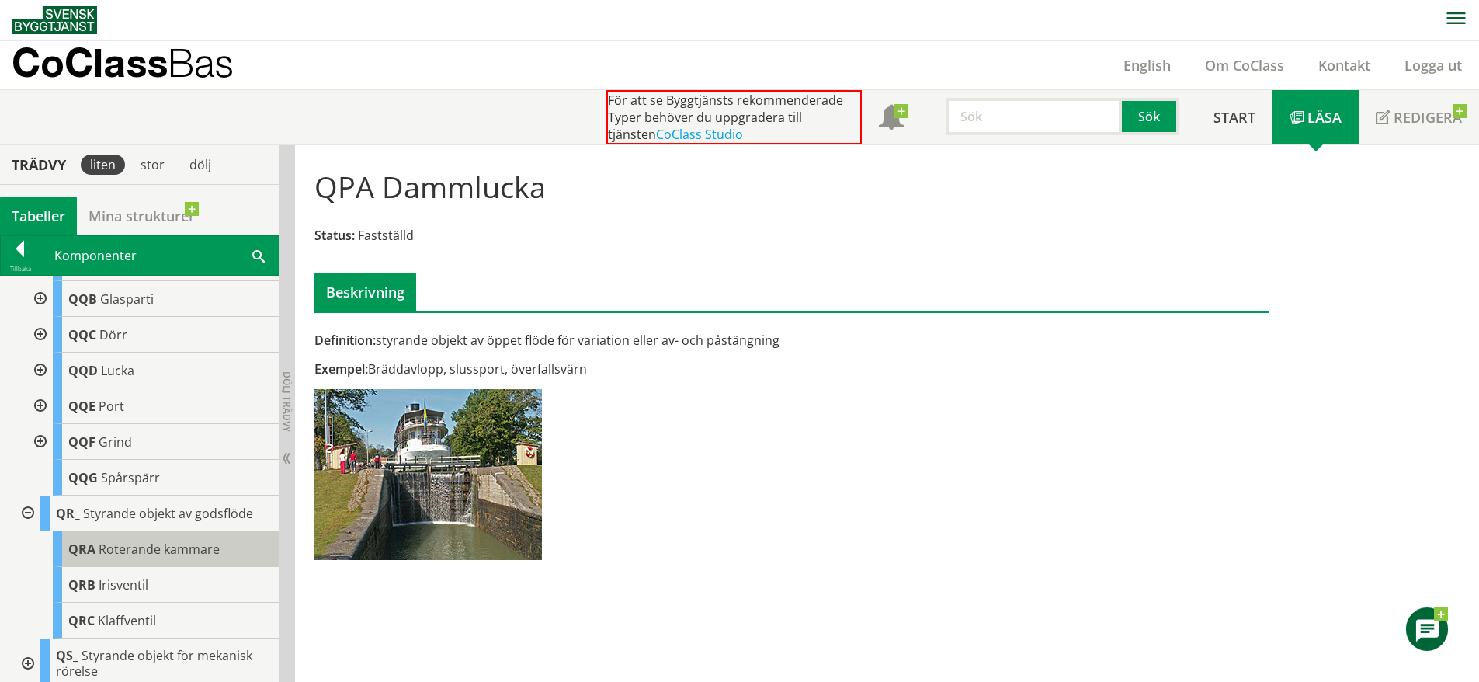
click at [146, 558] on span "Roterande kammare" at bounding box center [159, 548] width 121 height 17
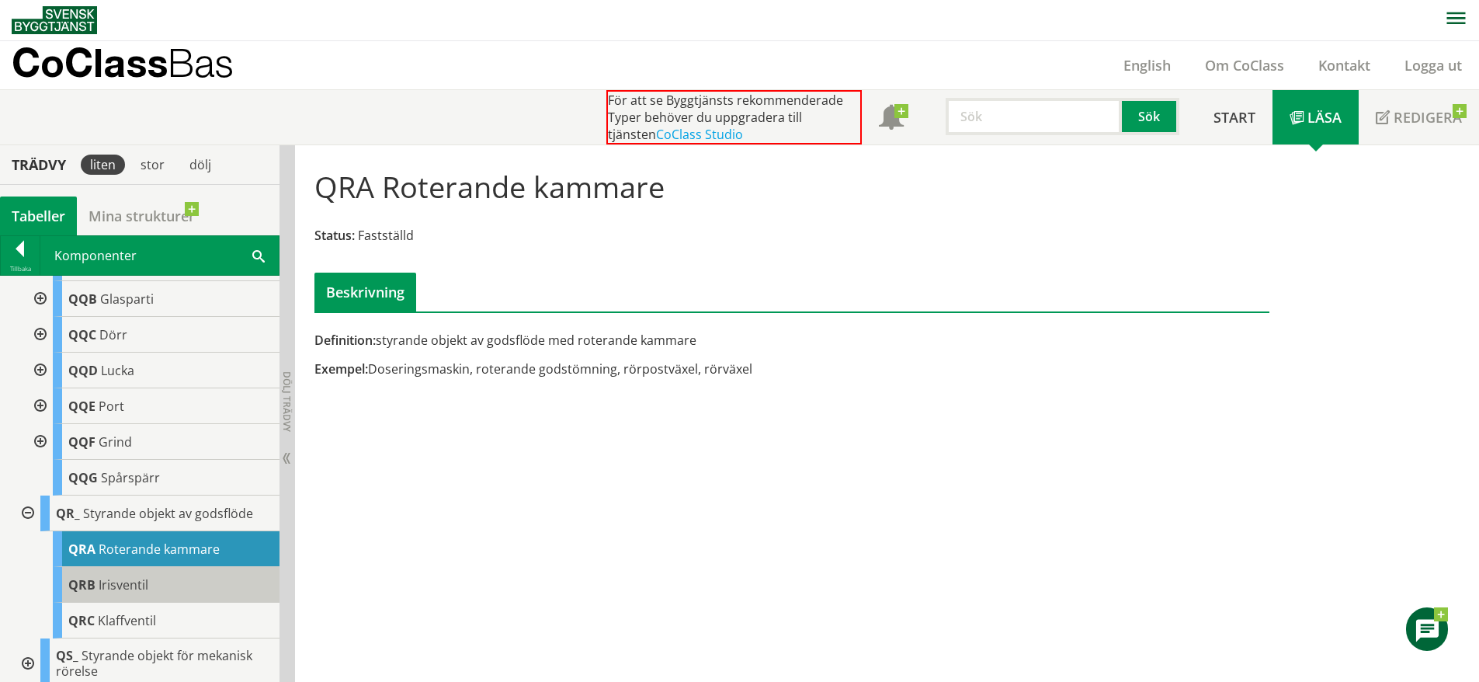
click at [183, 603] on div "QRB Irisventil" at bounding box center [166, 585] width 227 height 36
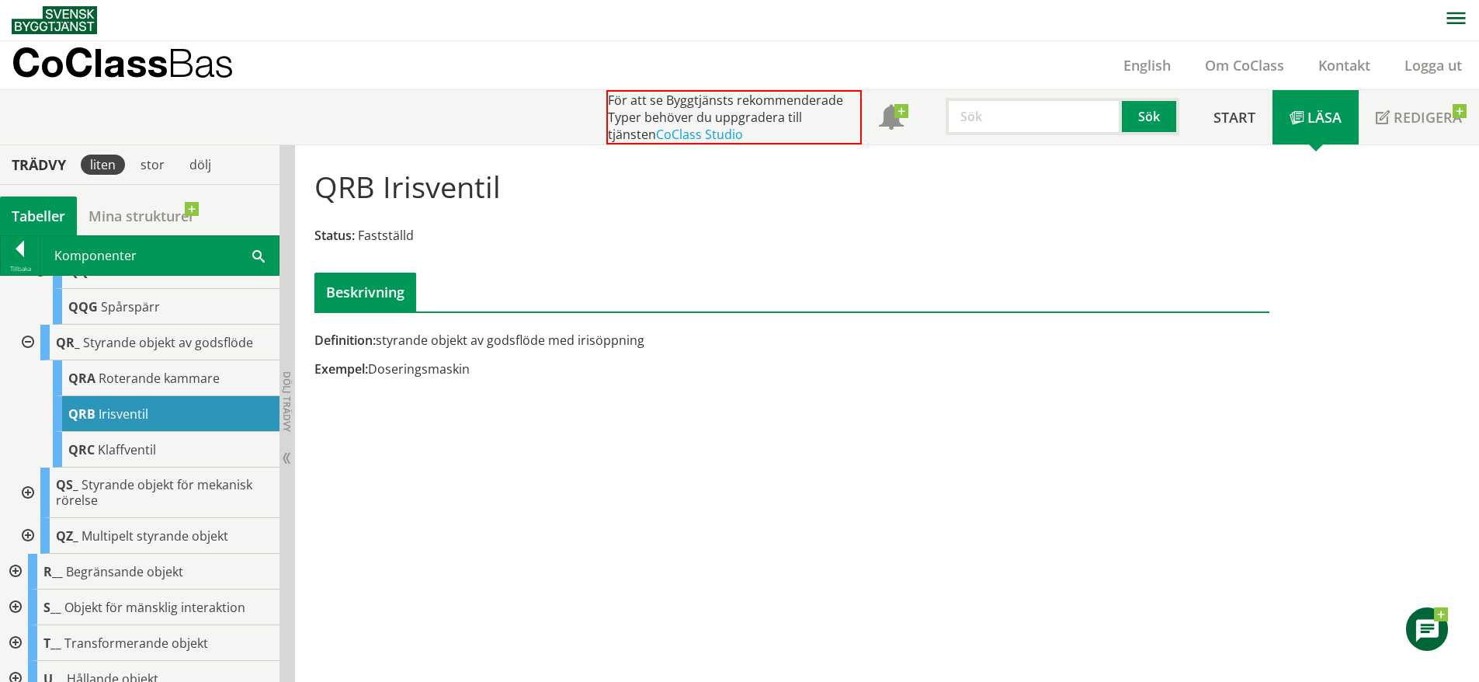
scroll to position [5599, 0]
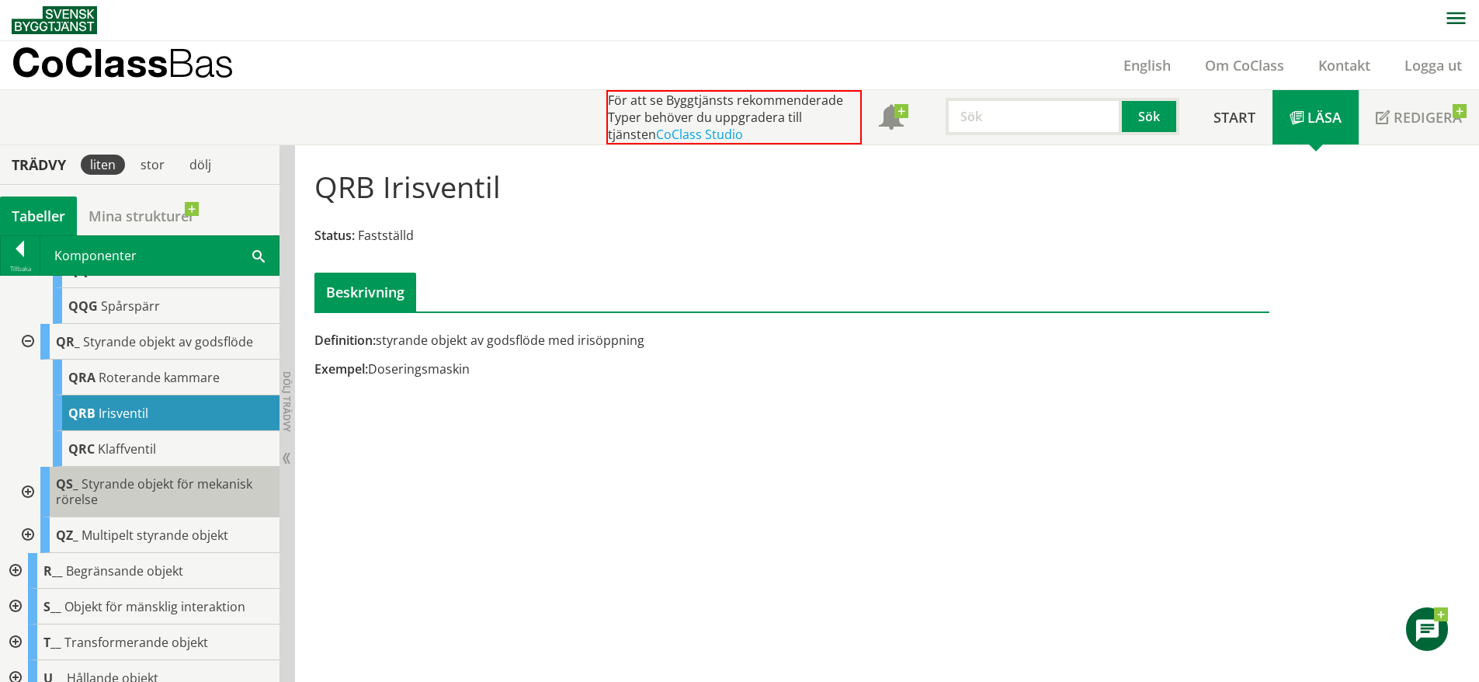
click at [169, 515] on div "QS_ Styrande objekt för mekanisk rörelse" at bounding box center [159, 492] width 239 height 50
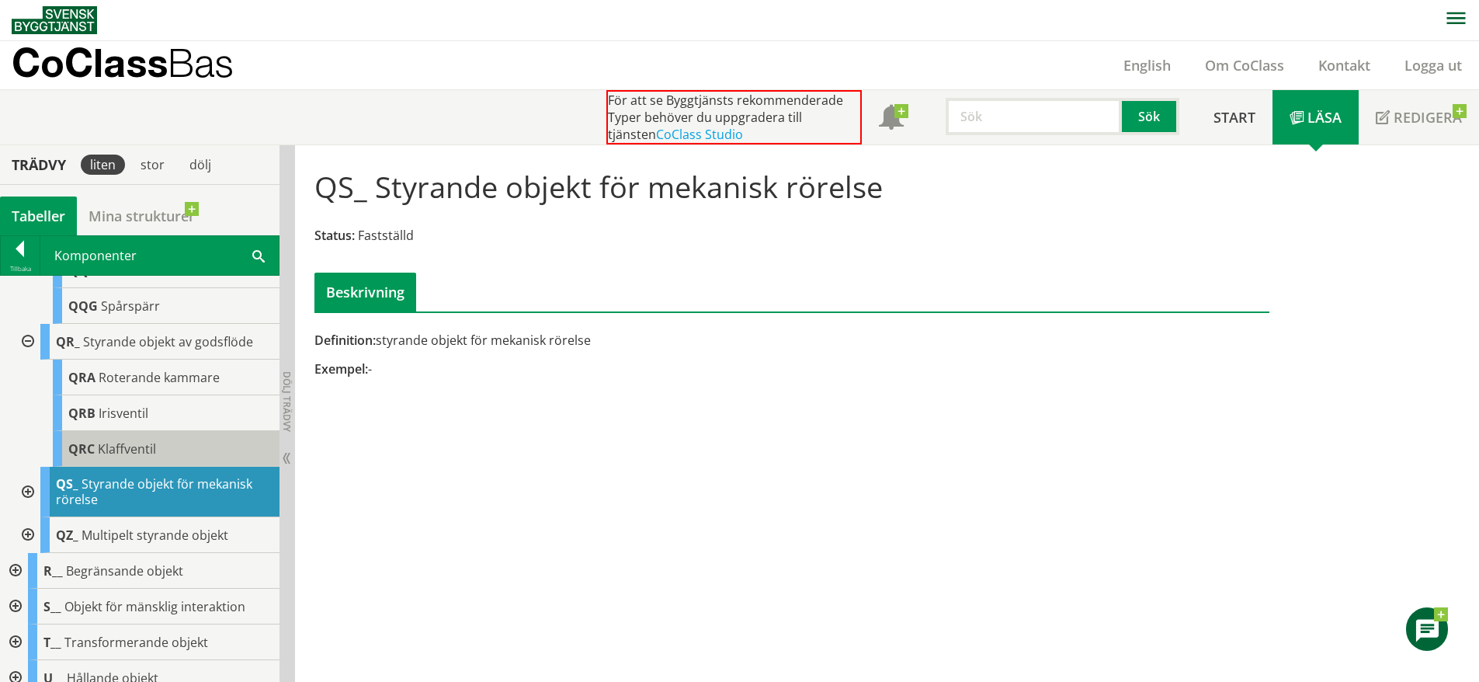
click at [165, 467] on div "QRC Klaffventil" at bounding box center [166, 449] width 227 height 36
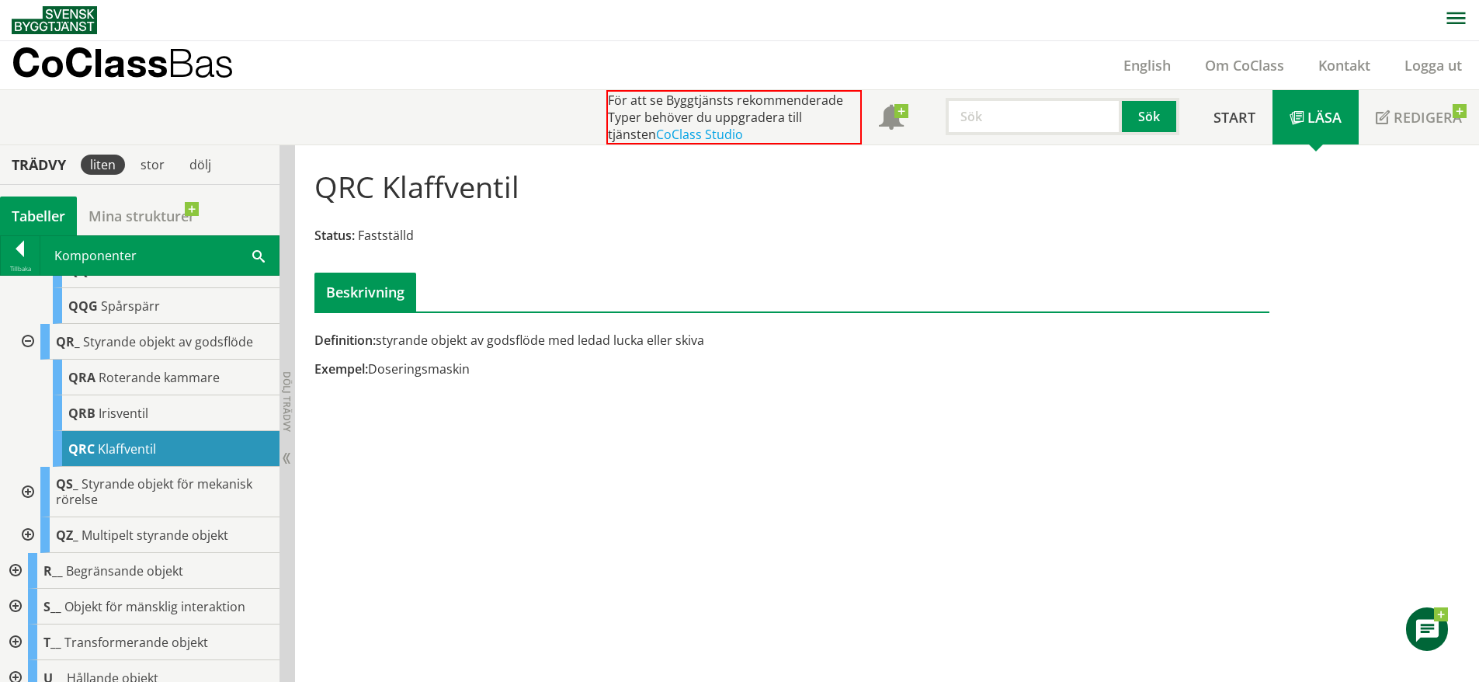
click at [29, 517] on div at bounding box center [26, 492] width 28 height 50
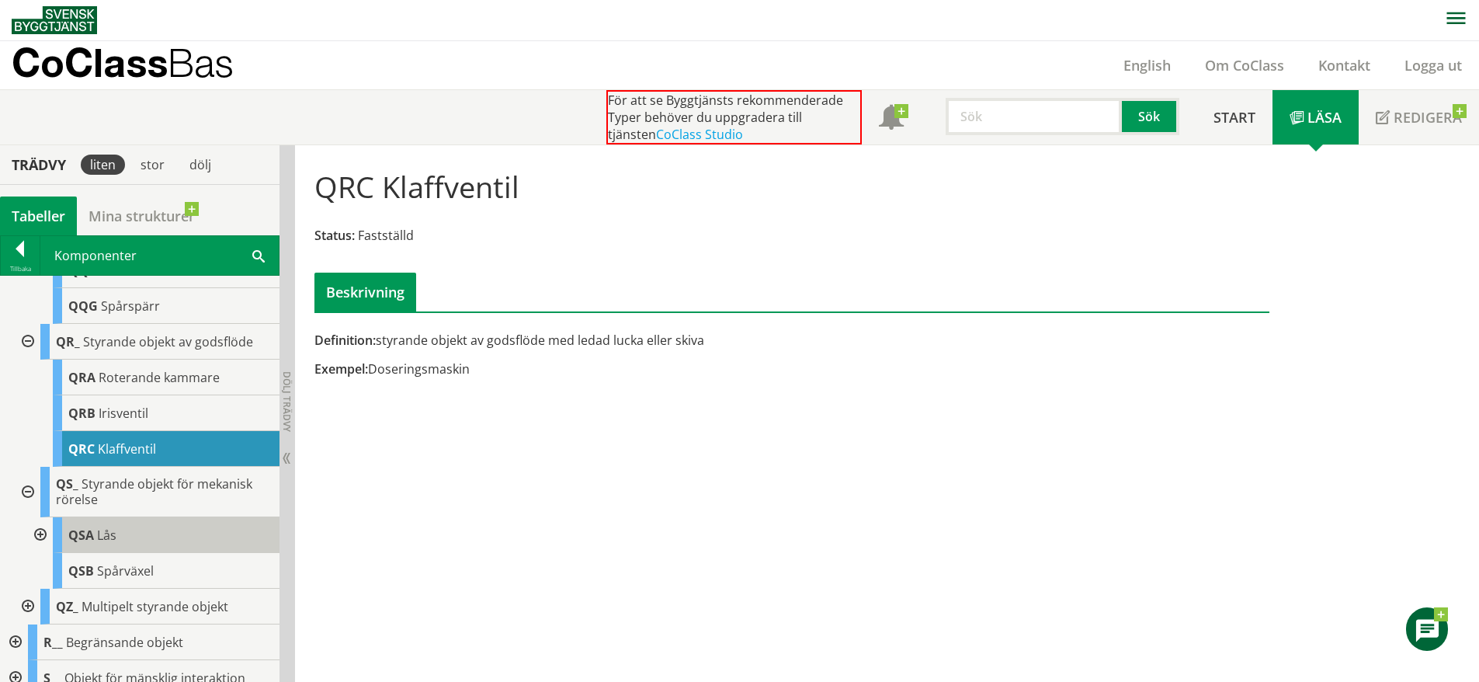
click at [140, 553] on div "QSA Lås" at bounding box center [166, 535] width 227 height 36
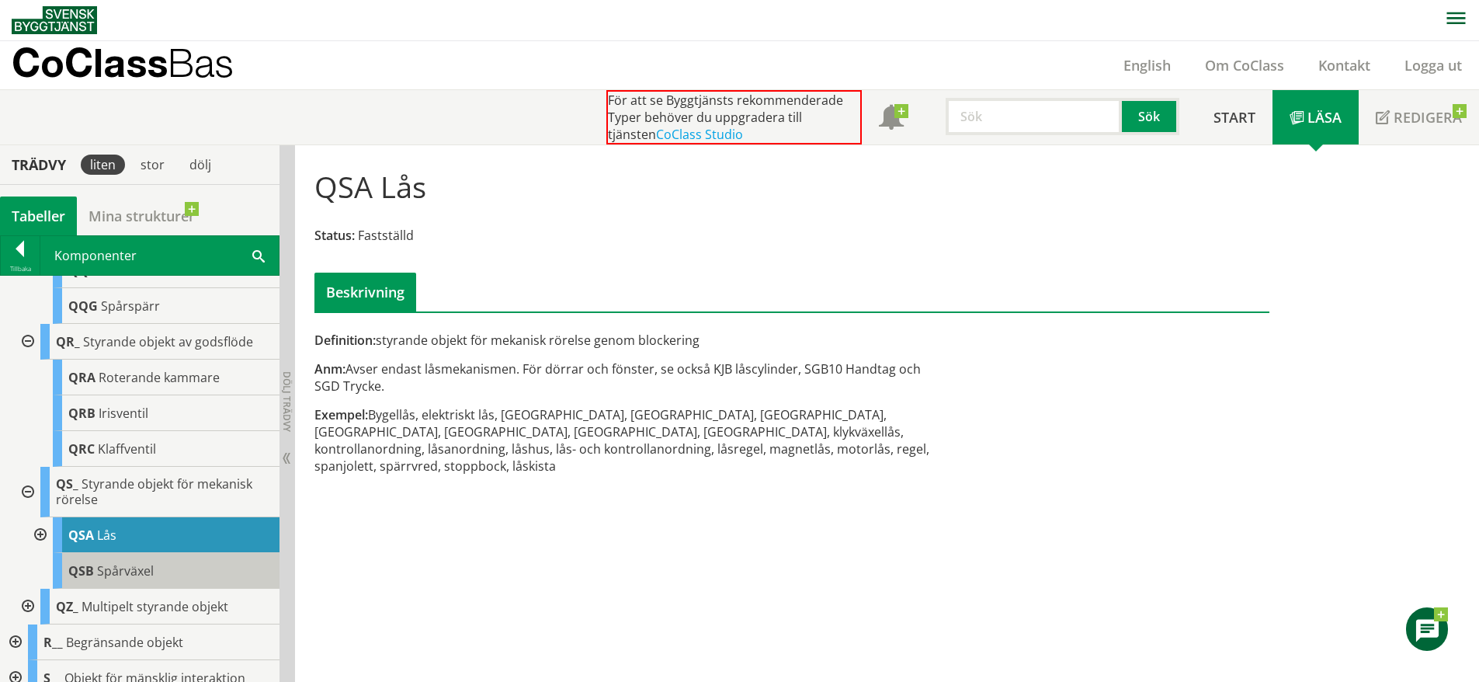
click at [184, 589] on div "QSB Spårväxel" at bounding box center [166, 571] width 227 height 36
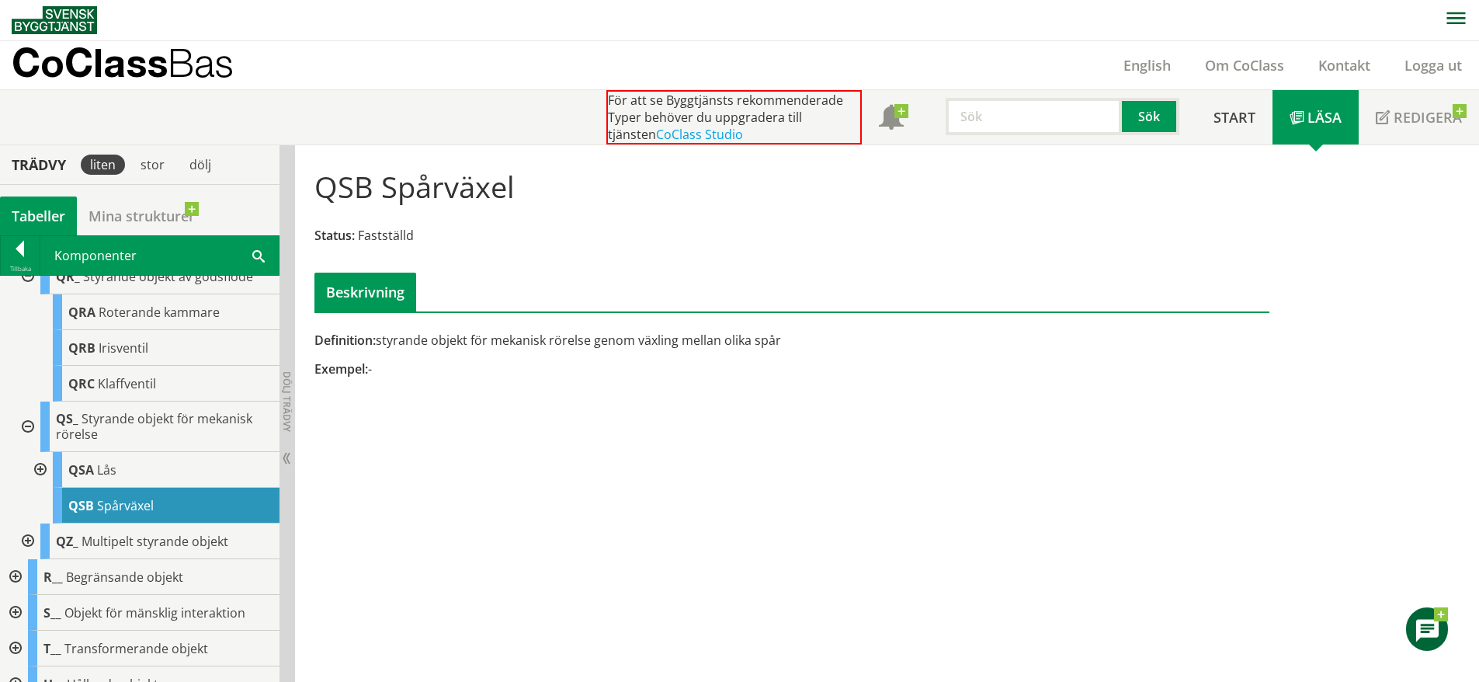
scroll to position [5670, 0]
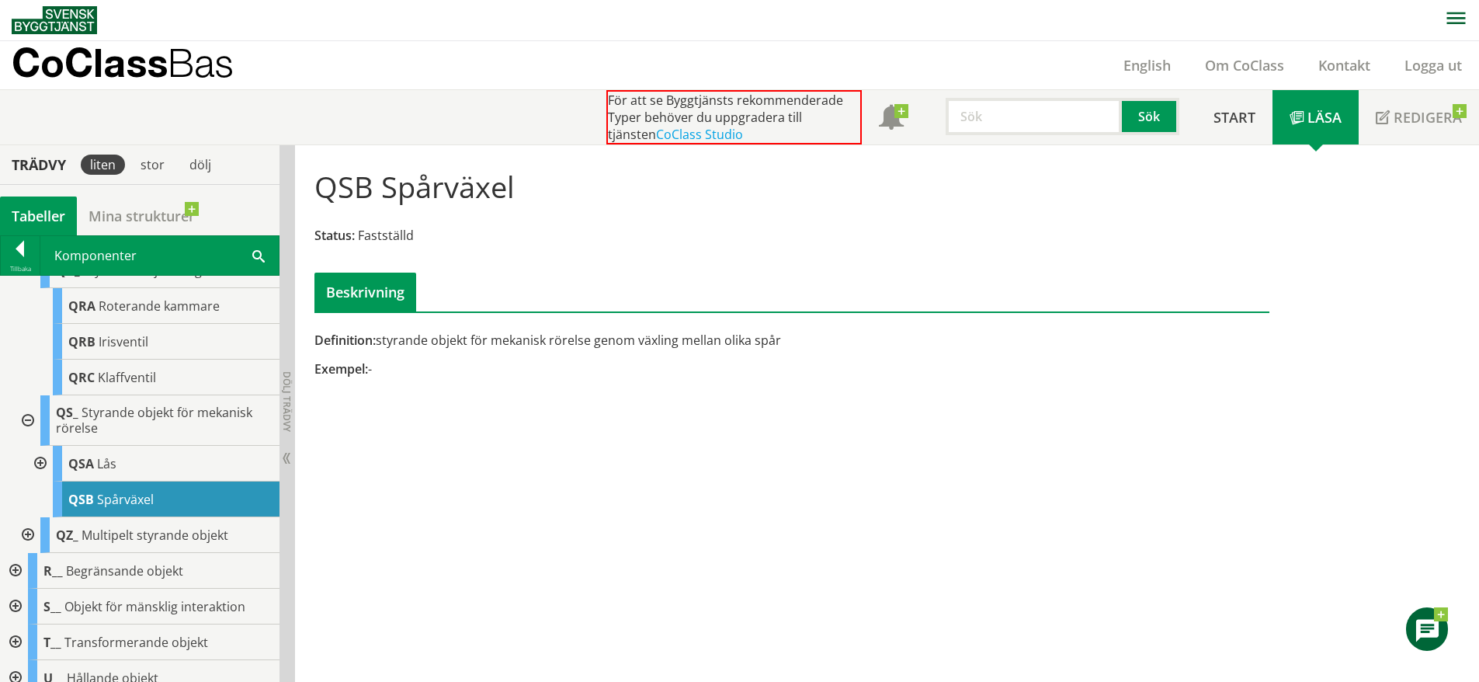
click at [25, 553] on div at bounding box center [26, 535] width 28 height 36
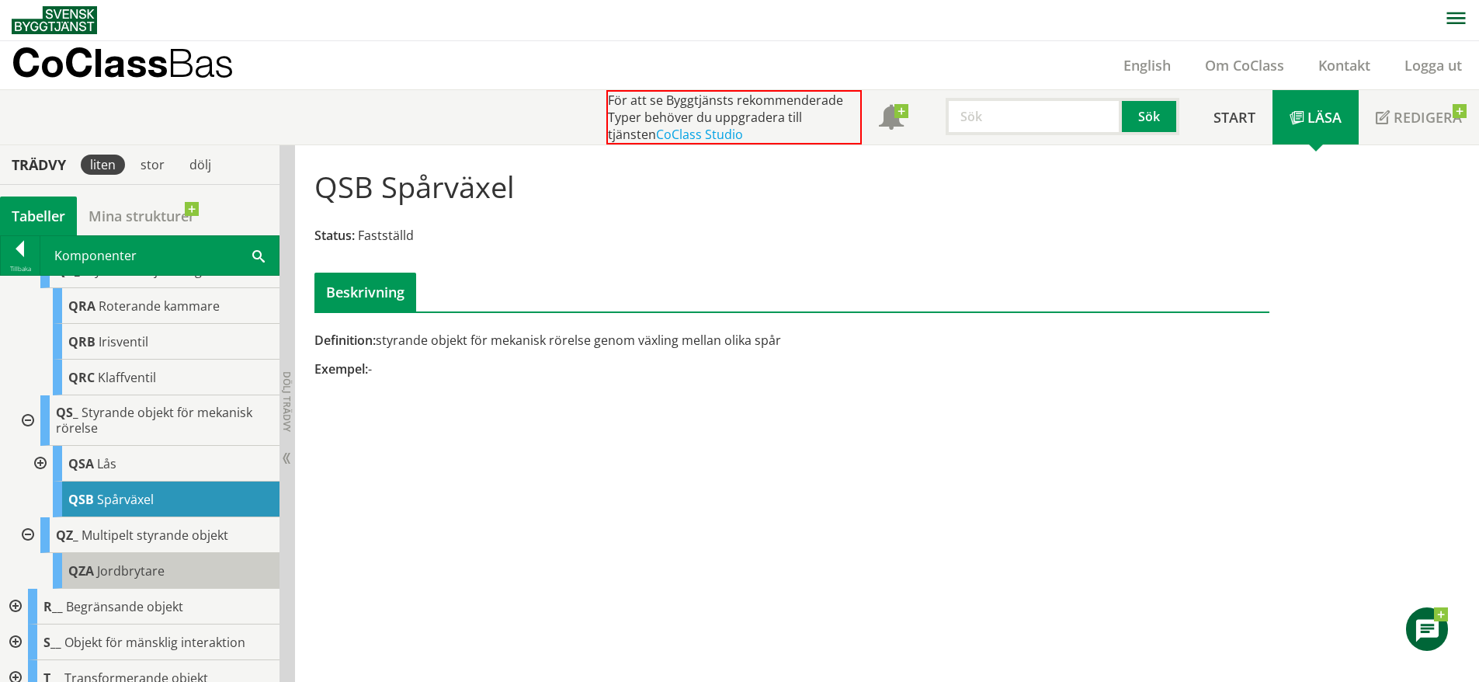
click at [170, 589] on div "QZA Jordbrytare" at bounding box center [166, 571] width 227 height 36
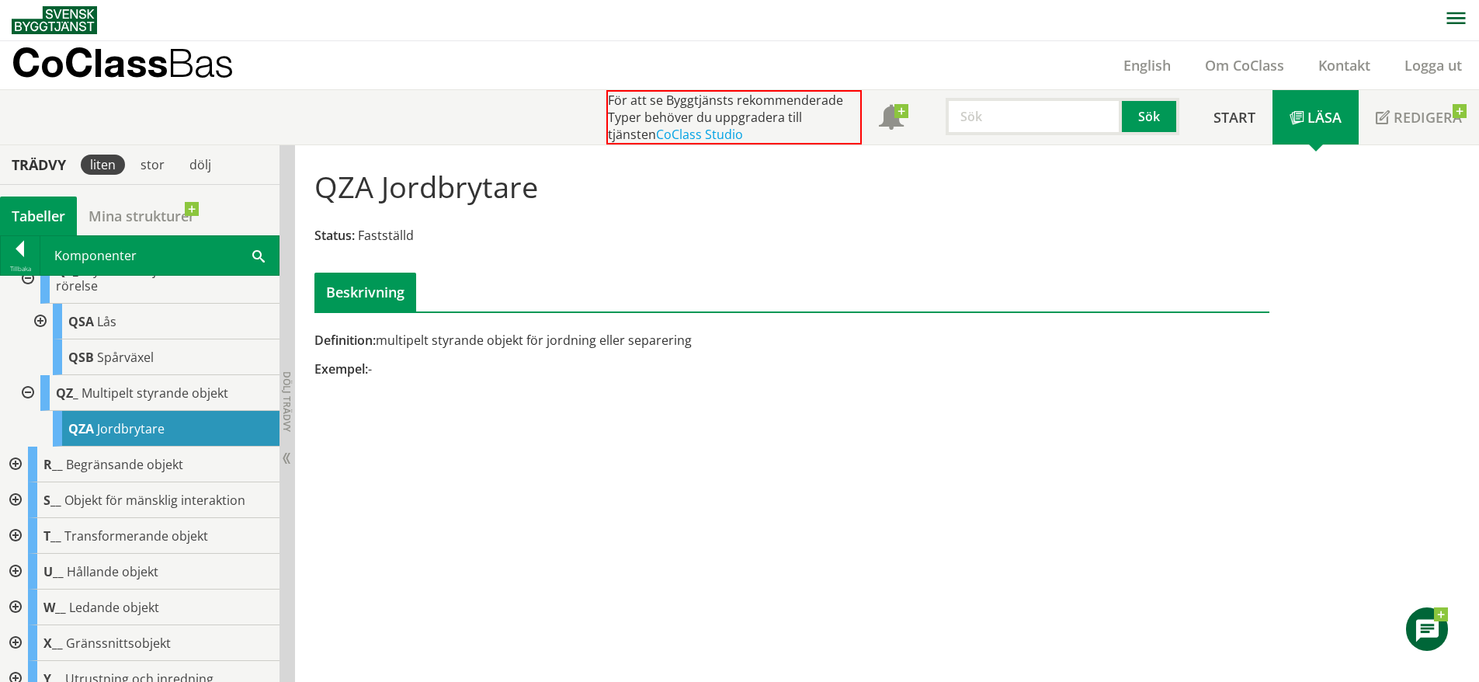
scroll to position [5813, 0]
click at [14, 481] on div at bounding box center [14, 464] width 28 height 36
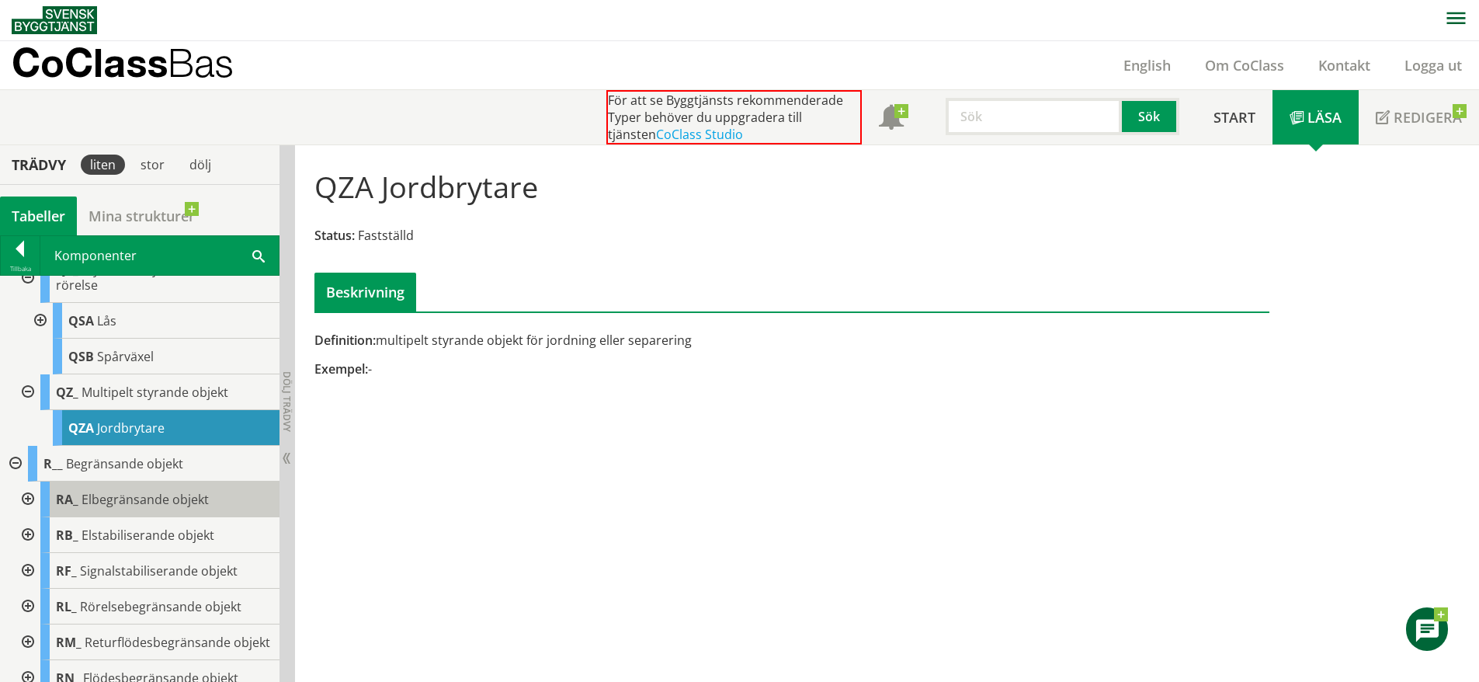
click at [122, 508] on span "Elbegränsande objekt" at bounding box center [145, 499] width 127 height 17
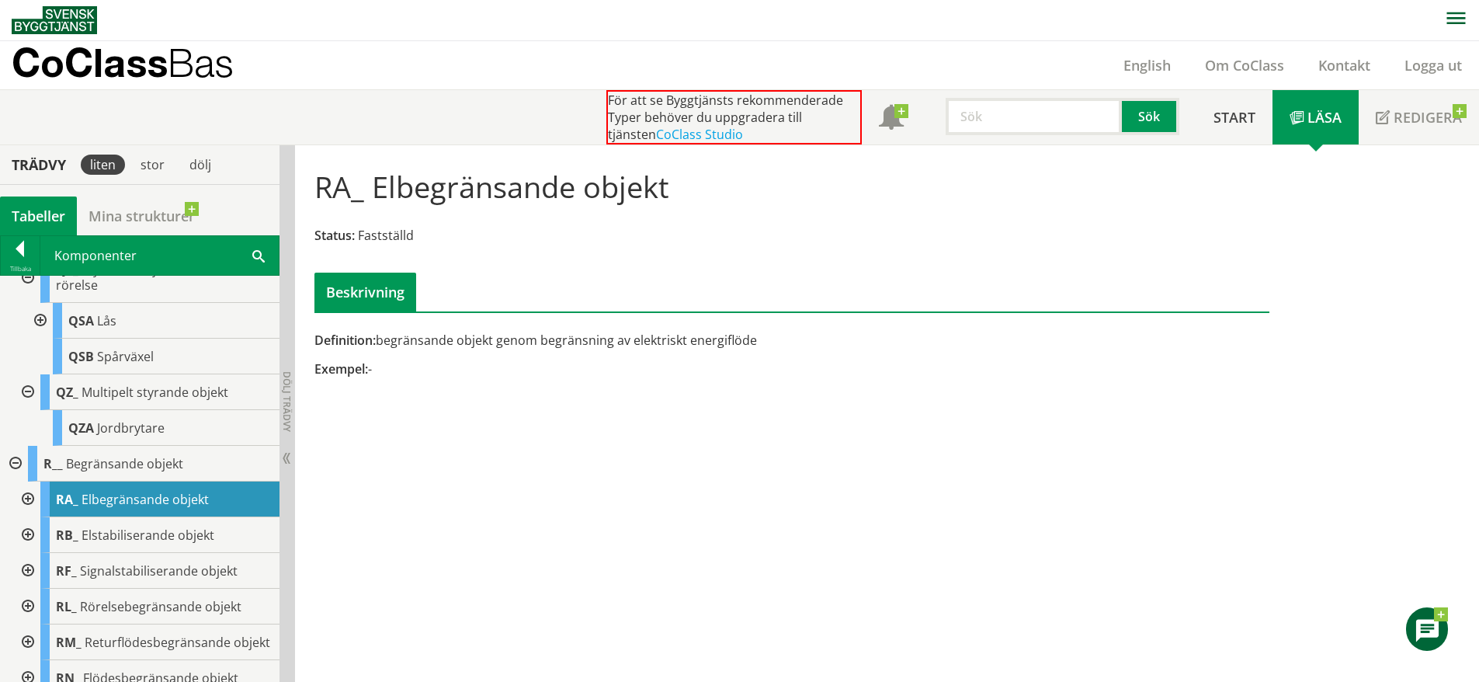
click at [33, 517] on div at bounding box center [26, 499] width 28 height 36
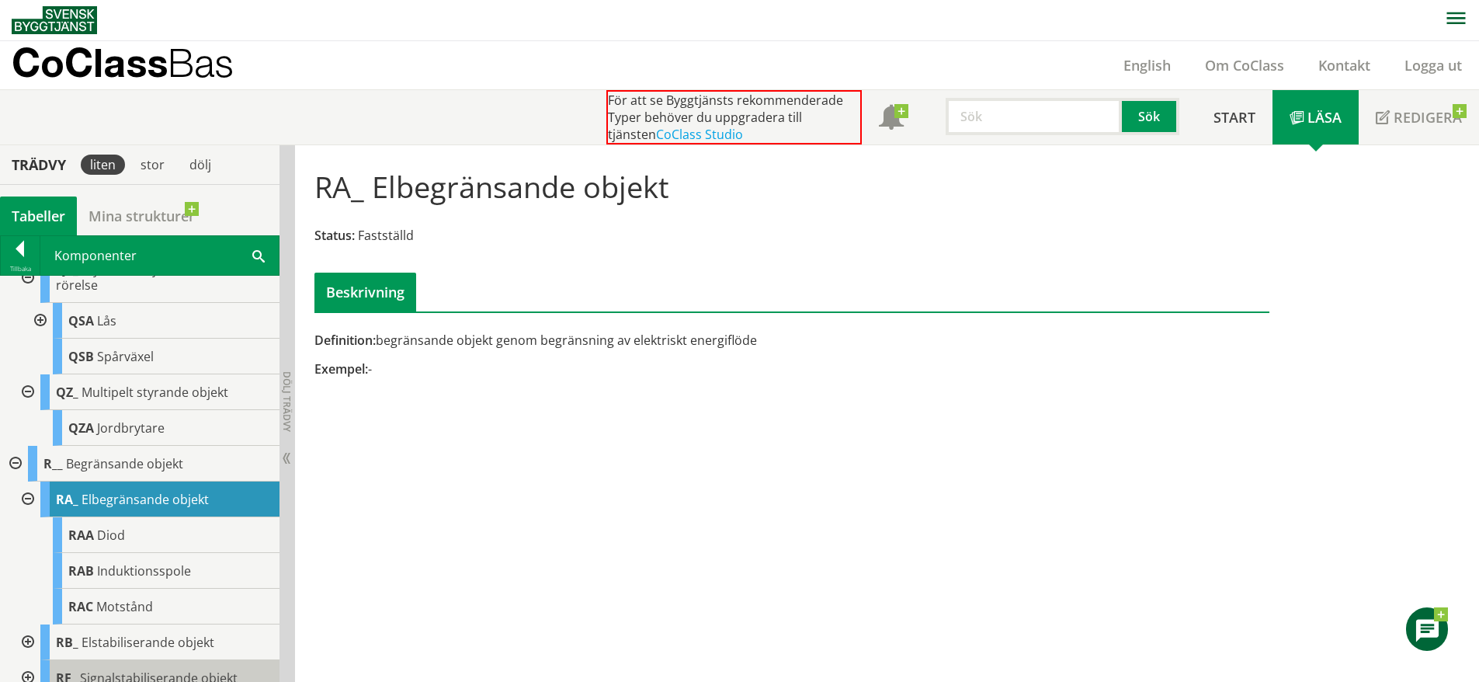
click at [172, 553] on div "[DEMOGRAPHIC_DATA] Diod" at bounding box center [166, 535] width 227 height 36
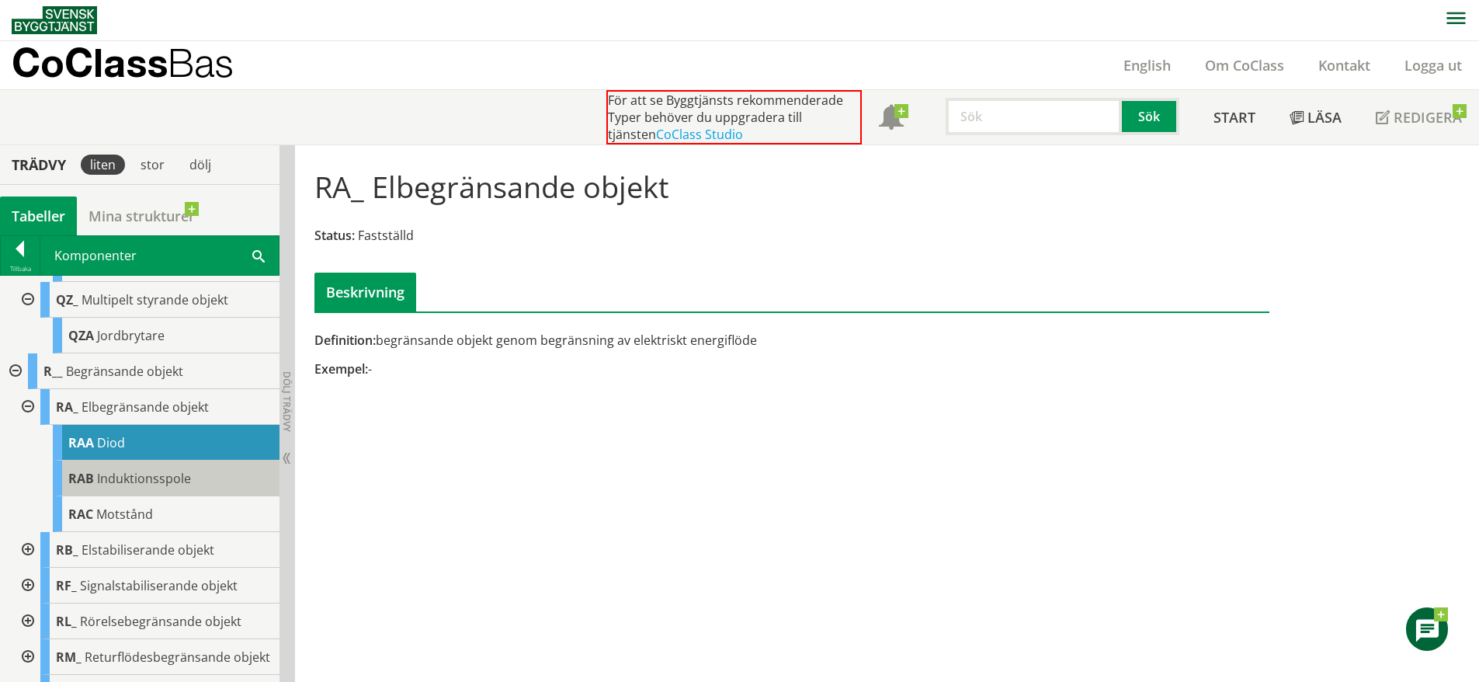
scroll to position [5907, 0]
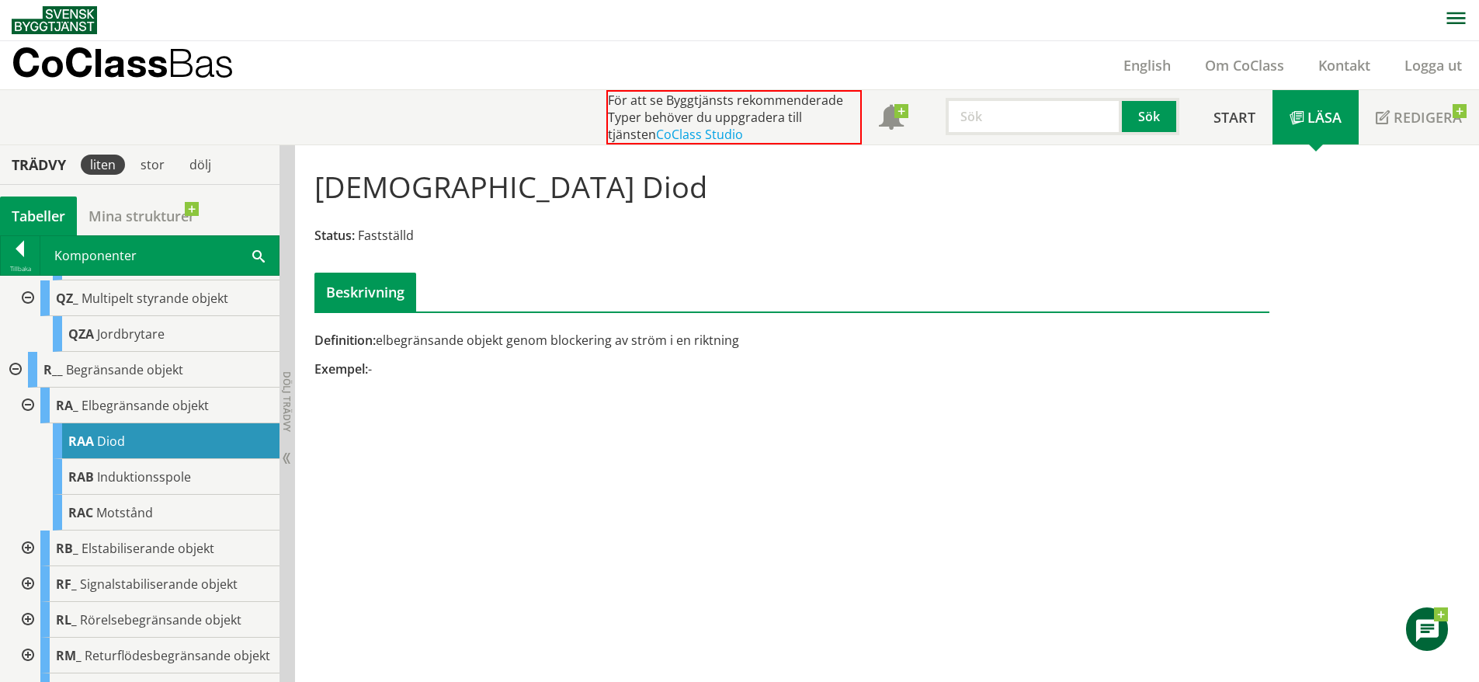
click at [27, 566] on div at bounding box center [26, 548] width 28 height 36
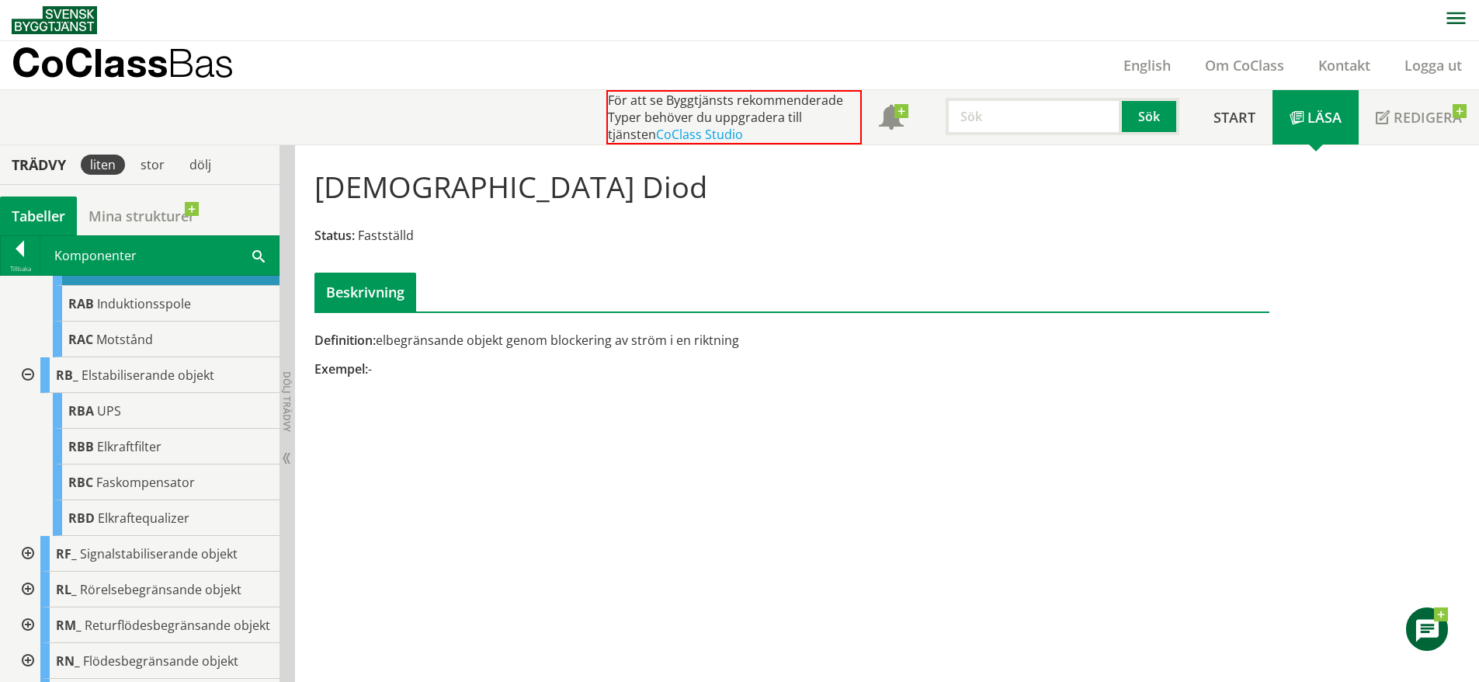
scroll to position [6080, 0]
drag, startPoint x: 26, startPoint y: 593, endPoint x: 23, endPoint y: 602, distance: 9.1
click at [23, 572] on div at bounding box center [26, 554] width 28 height 36
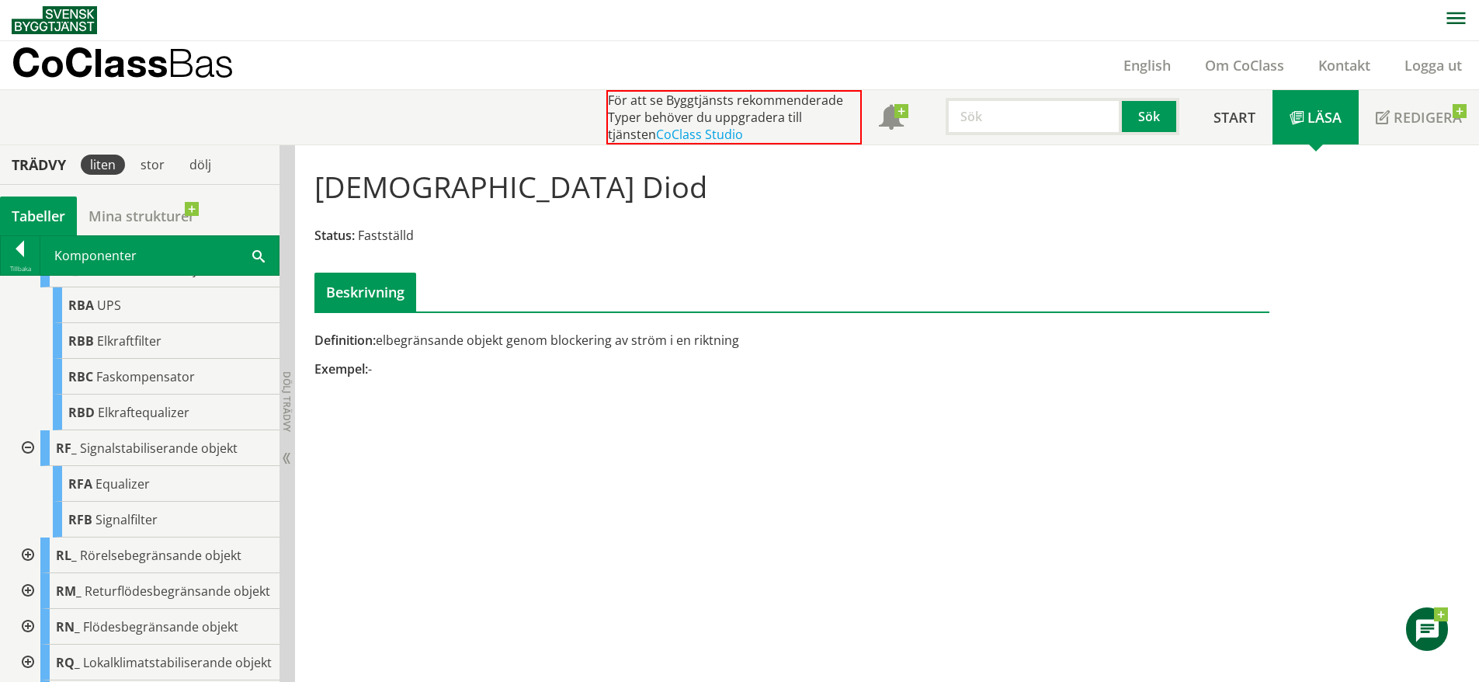
scroll to position [6187, 0]
click at [23, 572] on div at bounding box center [26, 555] width 28 height 36
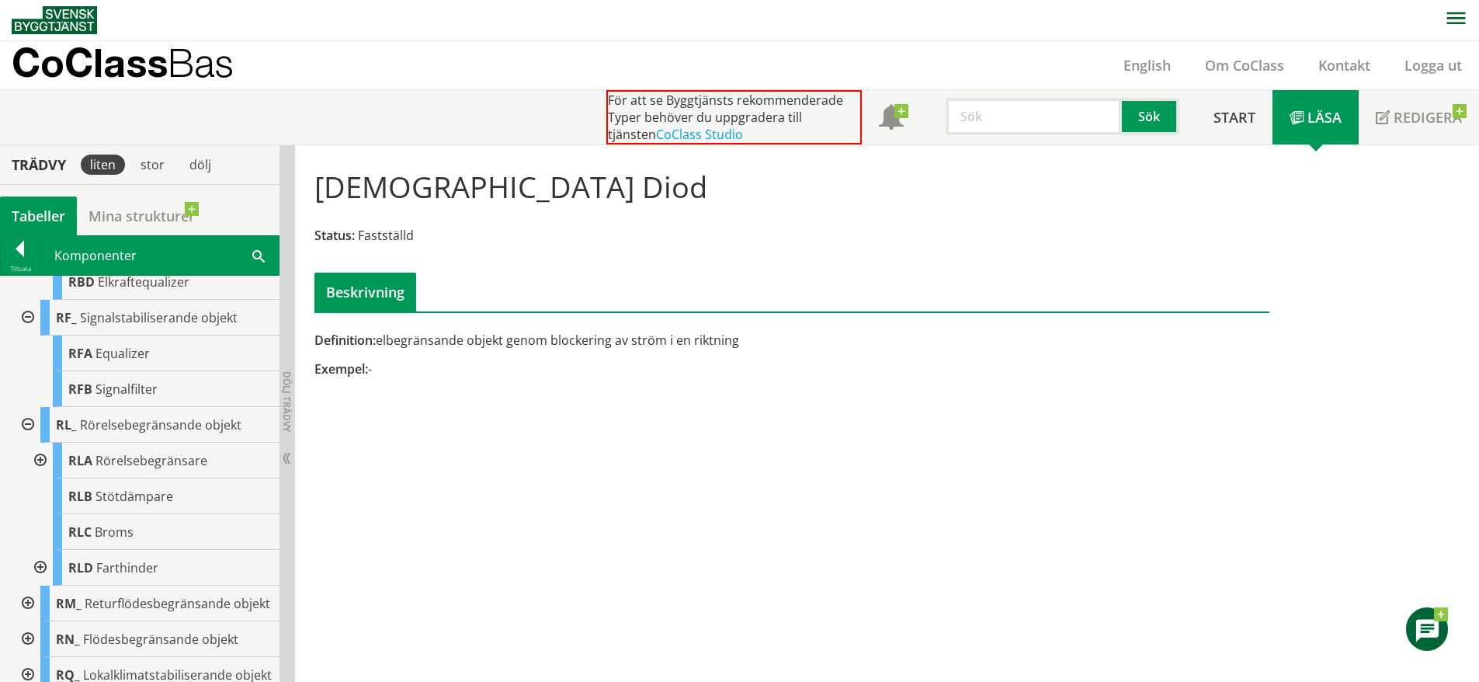
scroll to position [6320, 0]
click at [200, 474] on div "RLA Rörelsebegränsare" at bounding box center [166, 457] width 227 height 36
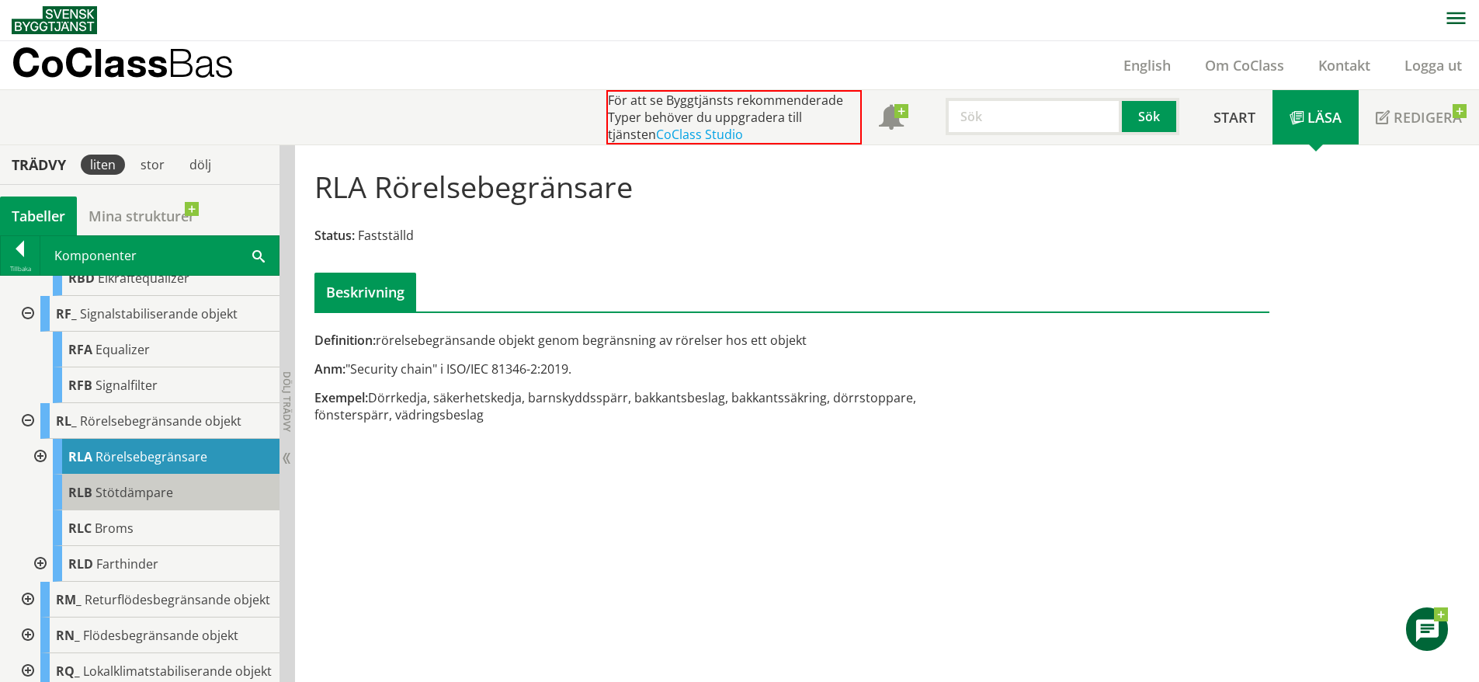
click at [167, 501] on span "Stötdämpare" at bounding box center [135, 492] width 78 height 17
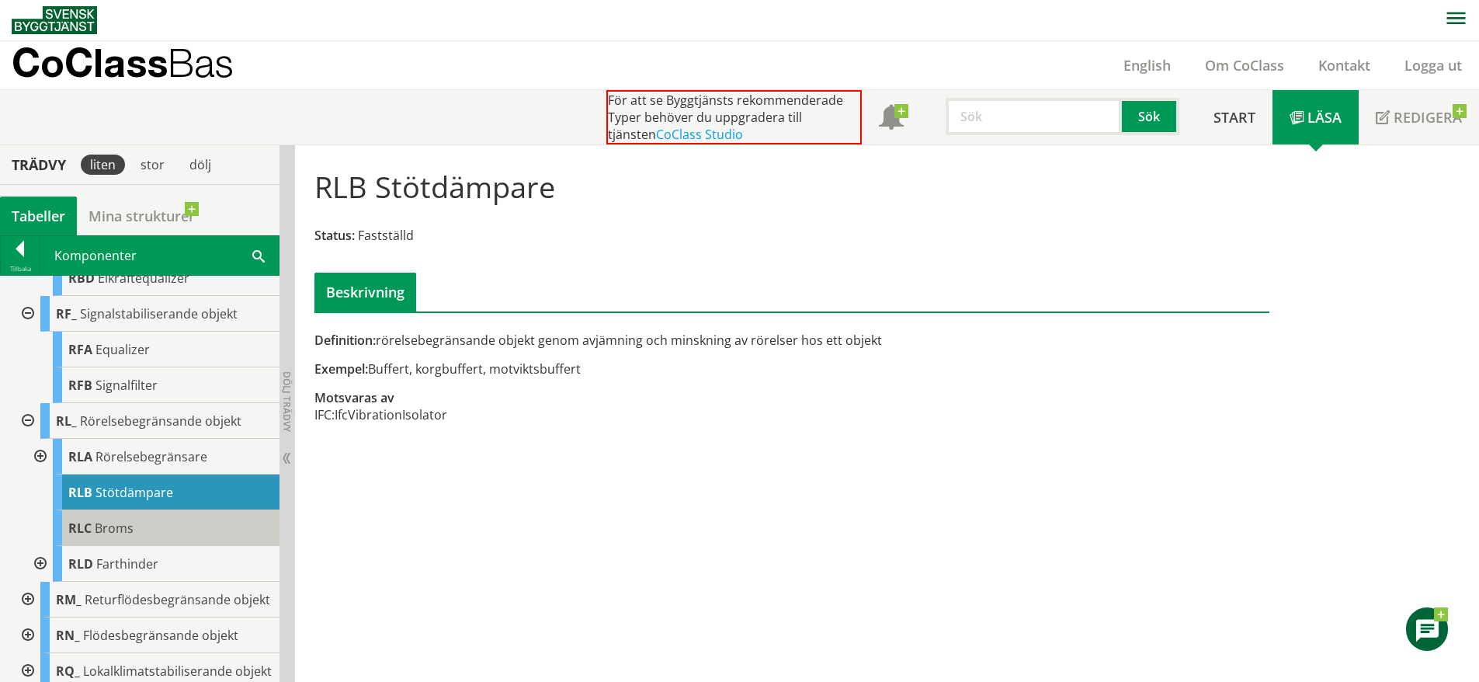
click at [165, 546] on div "RLC Broms" at bounding box center [166, 528] width 227 height 36
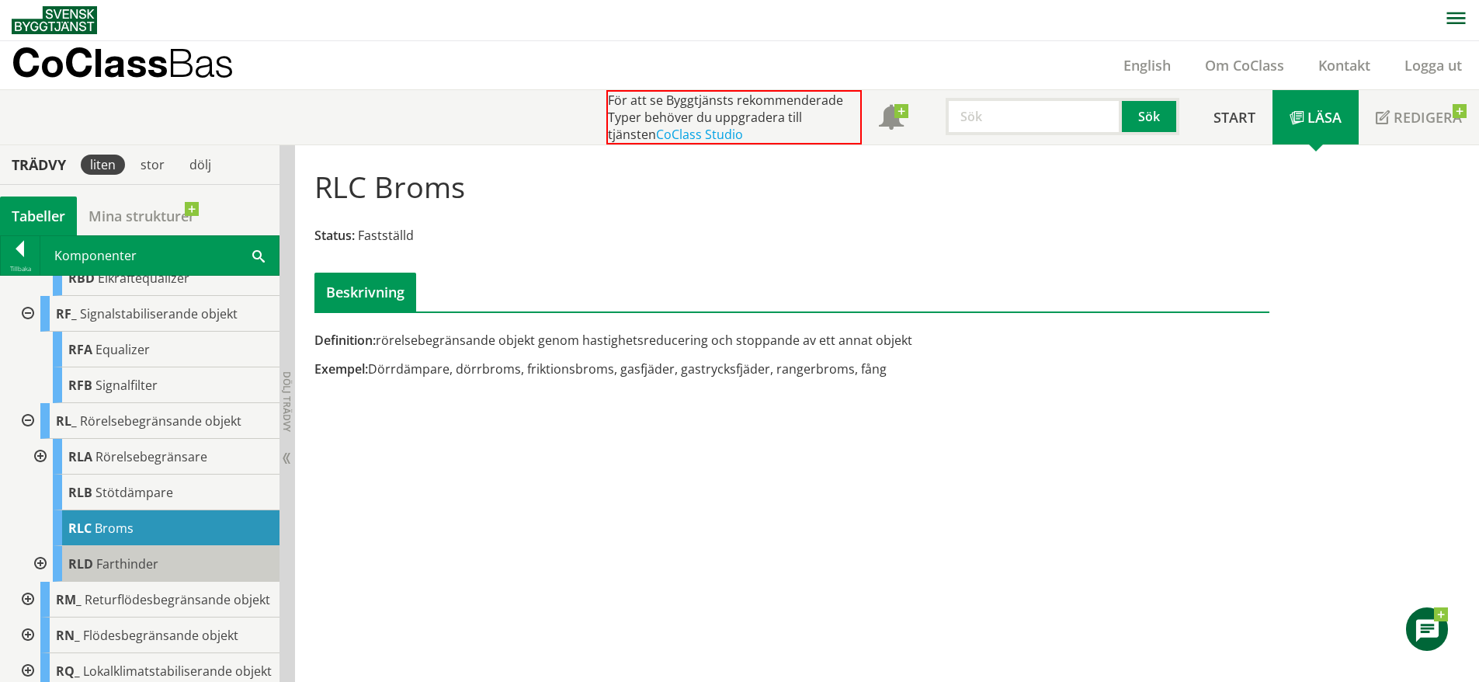
click at [147, 572] on span "Farthinder" at bounding box center [127, 563] width 62 height 17
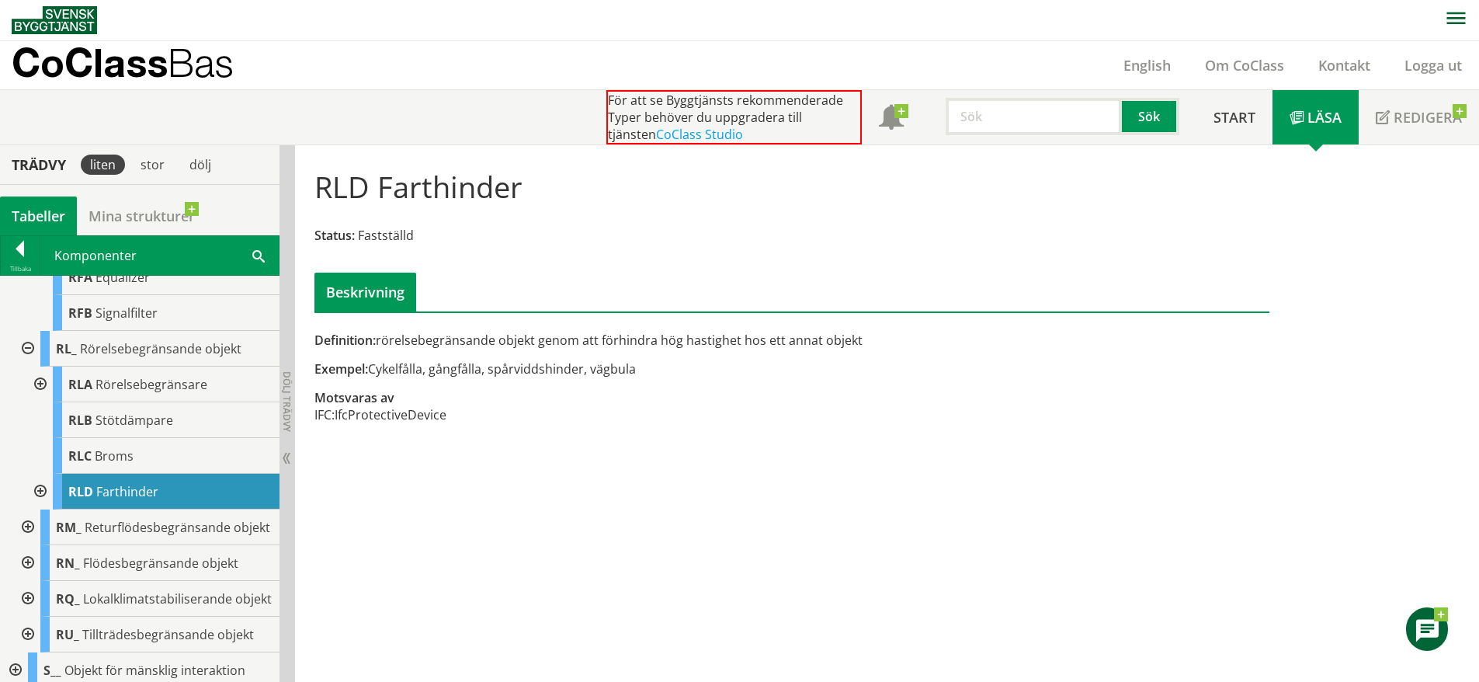
scroll to position [6393, 0]
click at [30, 544] on div at bounding box center [26, 527] width 28 height 36
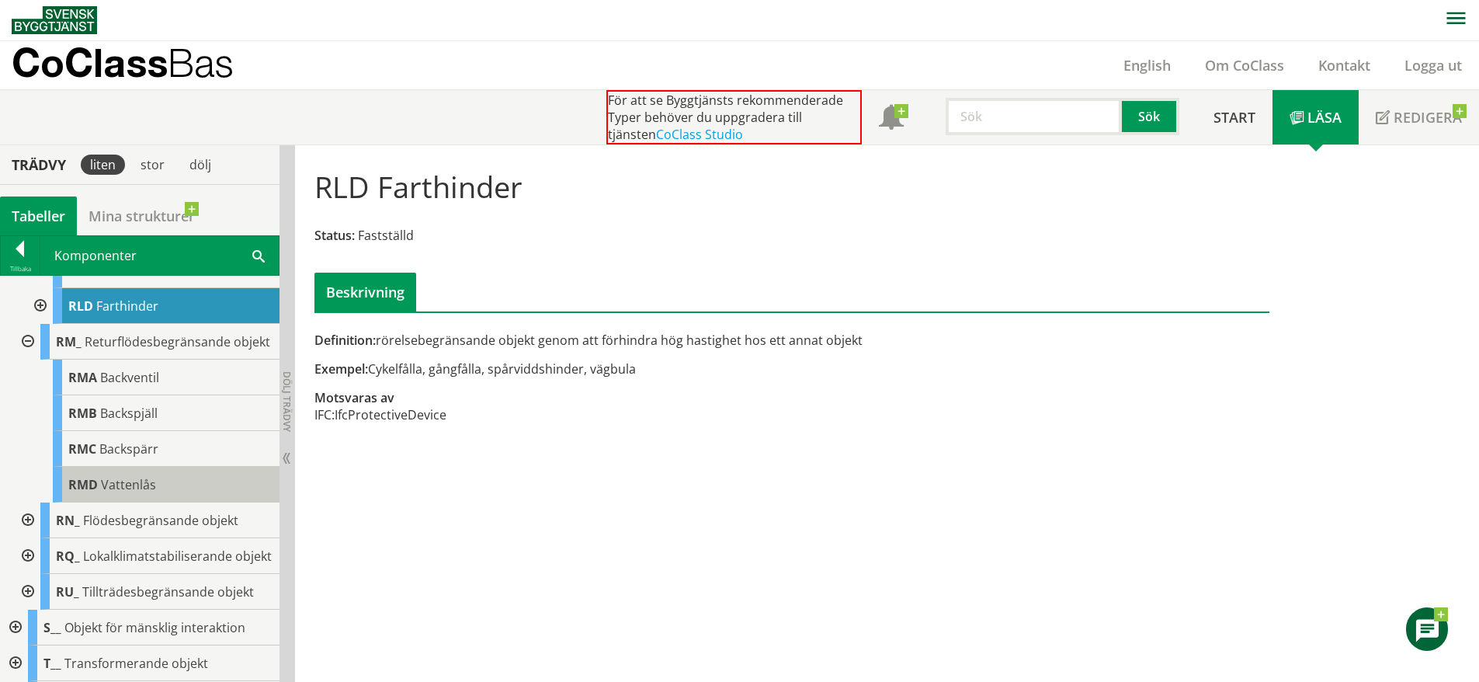
scroll to position [6584, 0]
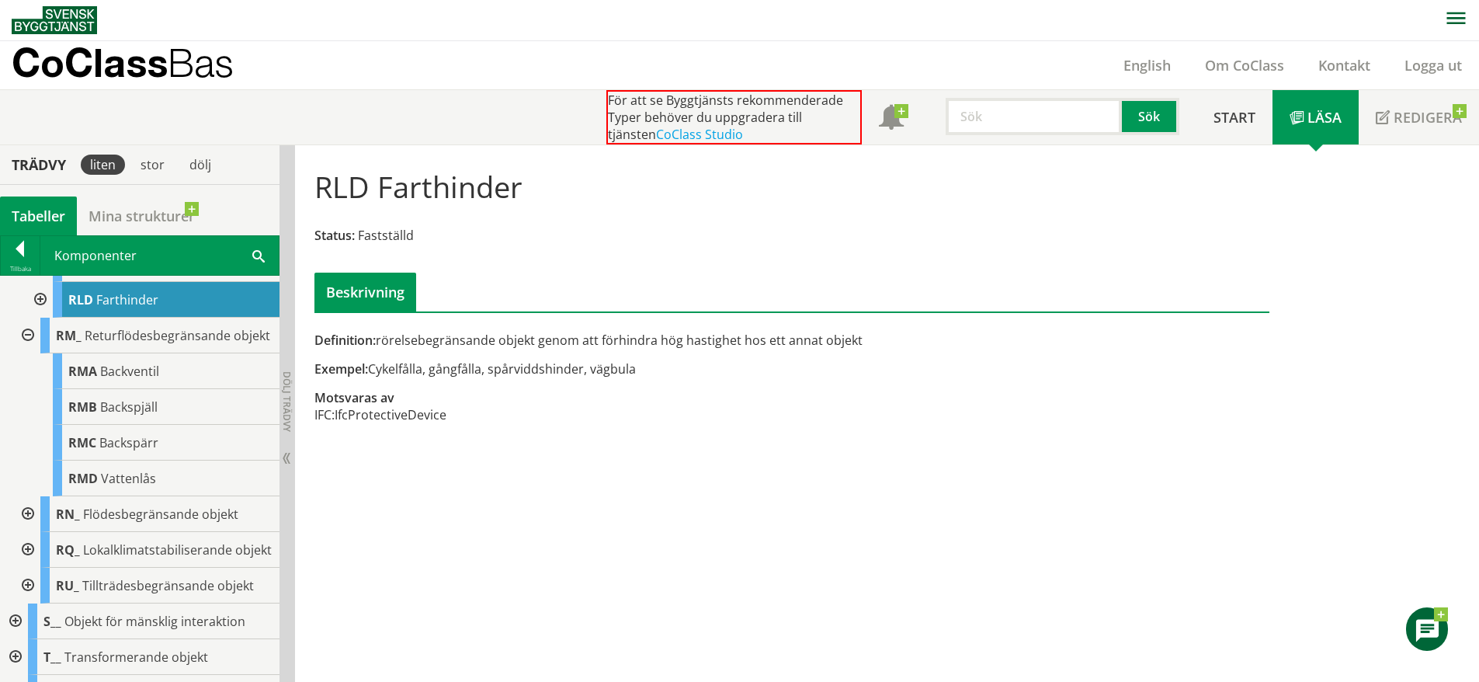
click at [28, 532] on div at bounding box center [26, 514] width 28 height 36
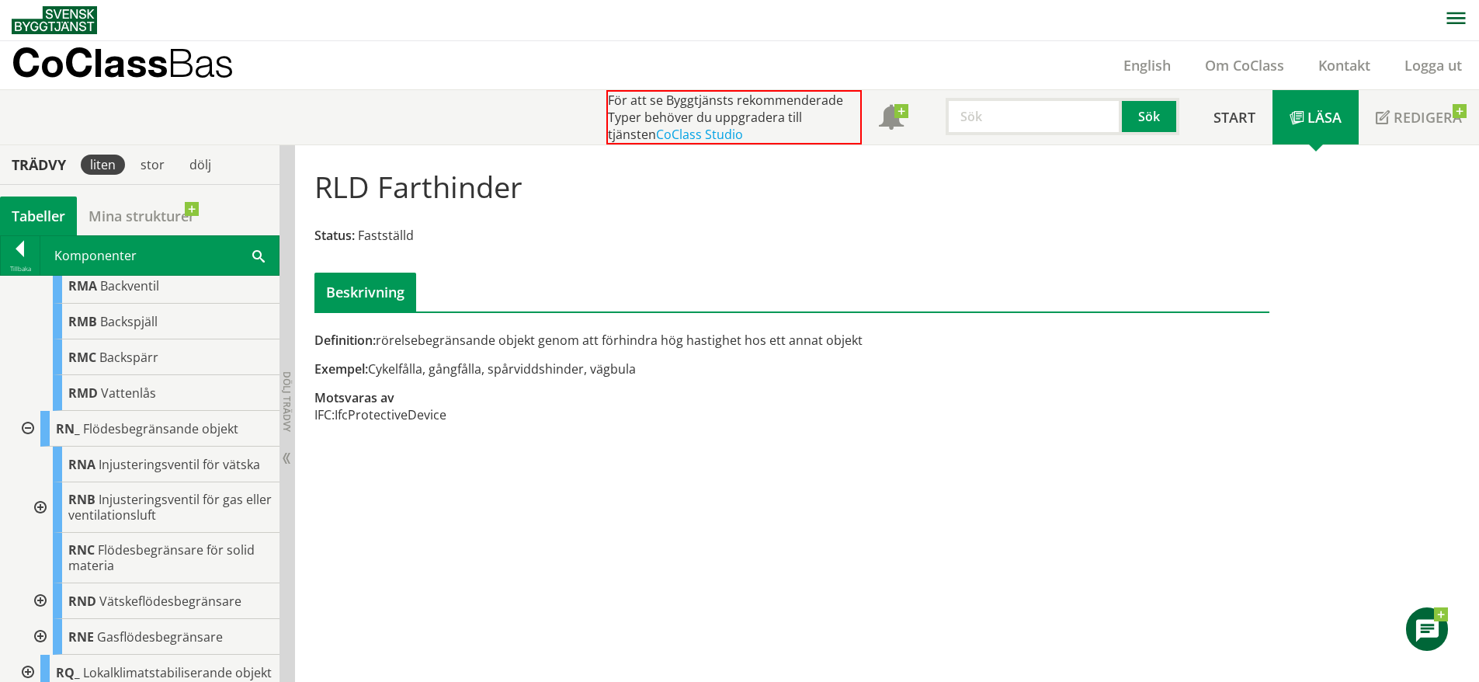
scroll to position [6675, 0]
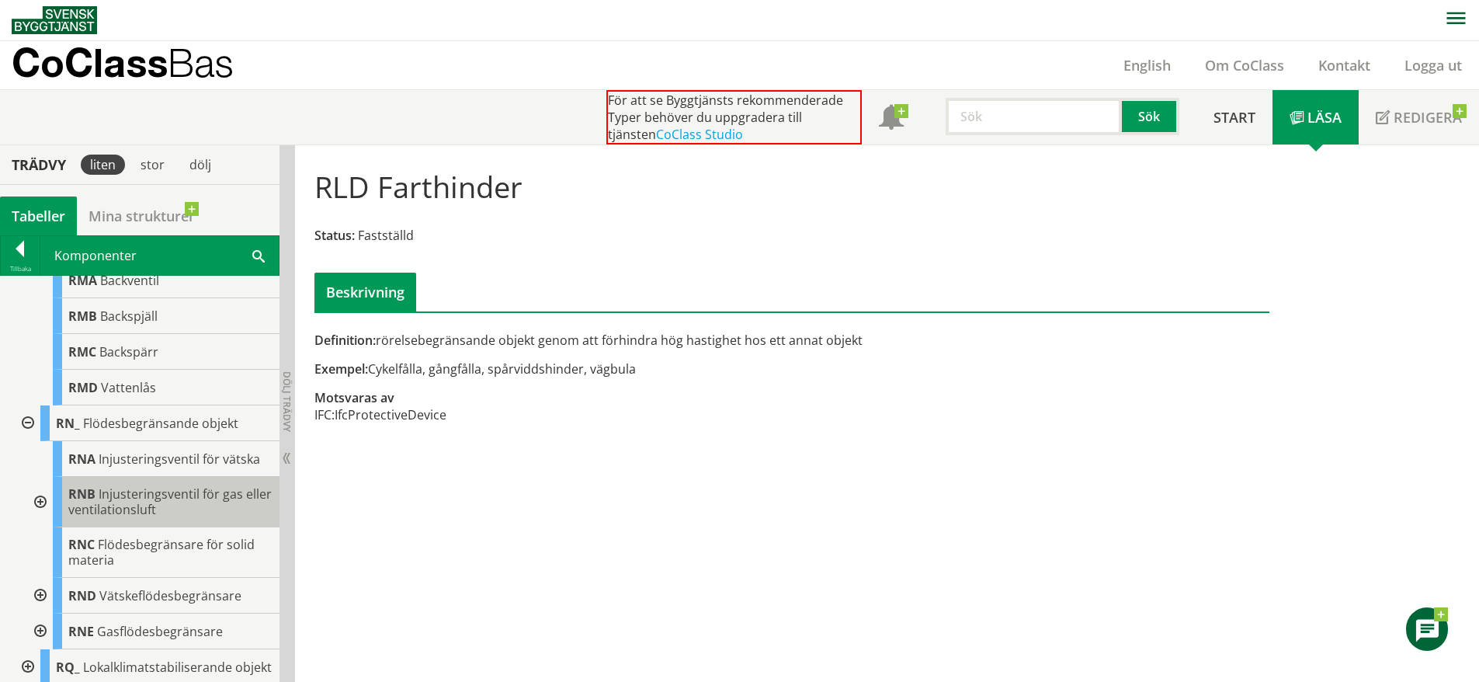
click at [186, 527] on div "RNB Injusteringsventil för gas eller ventilationsluft" at bounding box center [166, 502] width 227 height 50
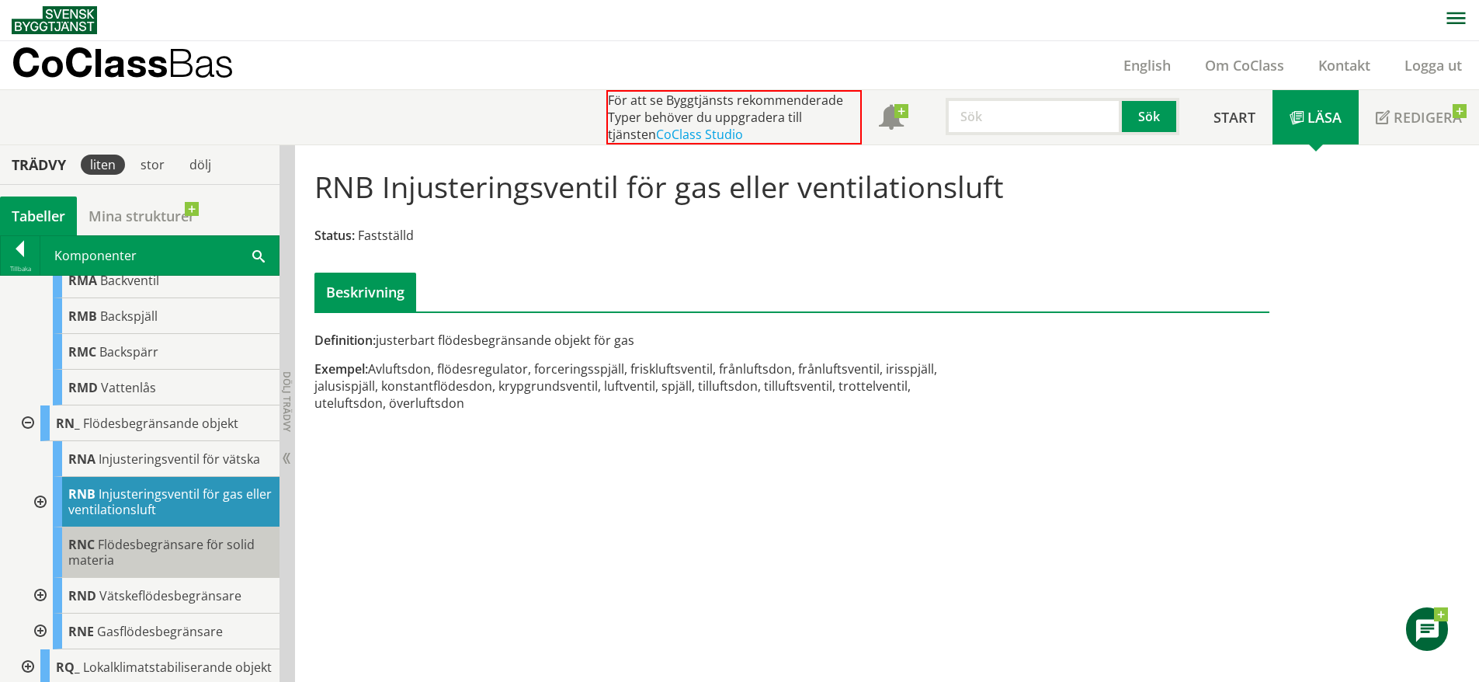
click at [197, 568] on span "Flödesbegränsare för solid materia" at bounding box center [161, 552] width 186 height 33
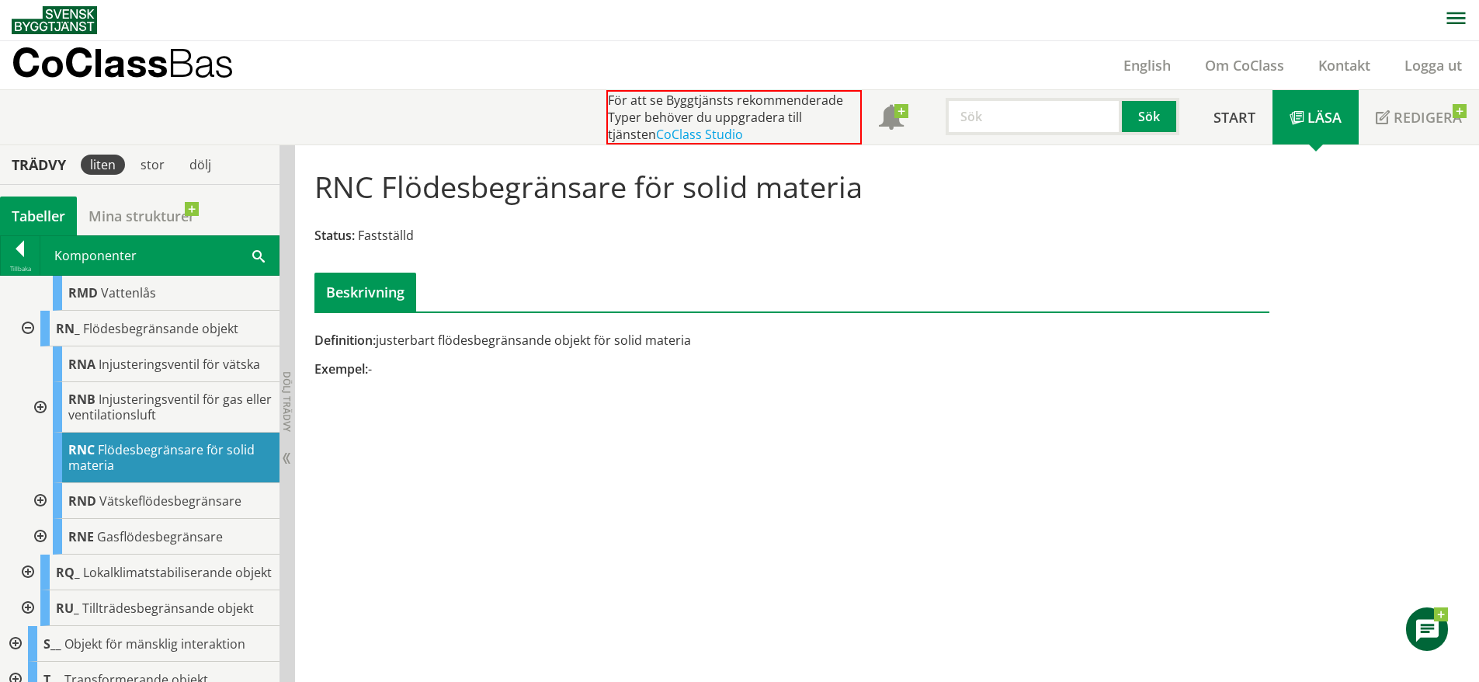
scroll to position [6775, 0]
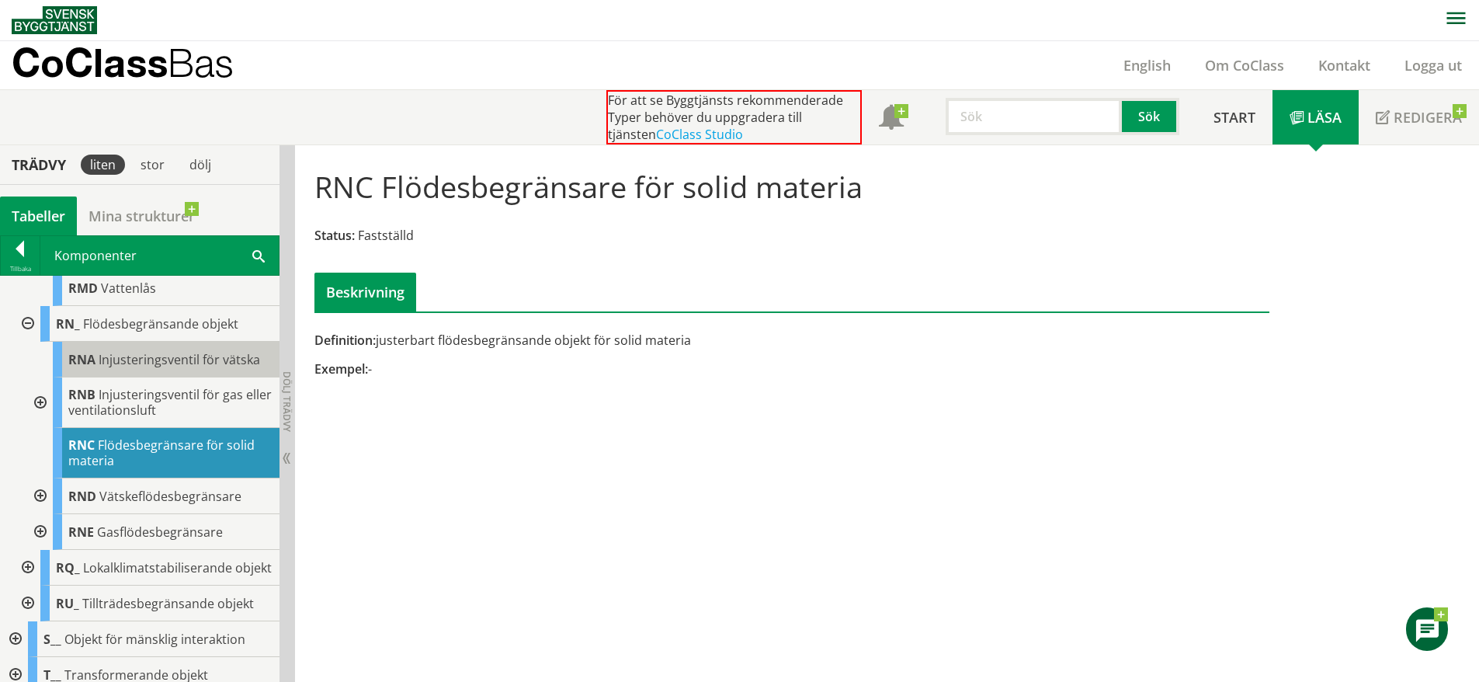
click at [193, 377] on div "RNA Injusteringsventil för vätska" at bounding box center [166, 360] width 227 height 36
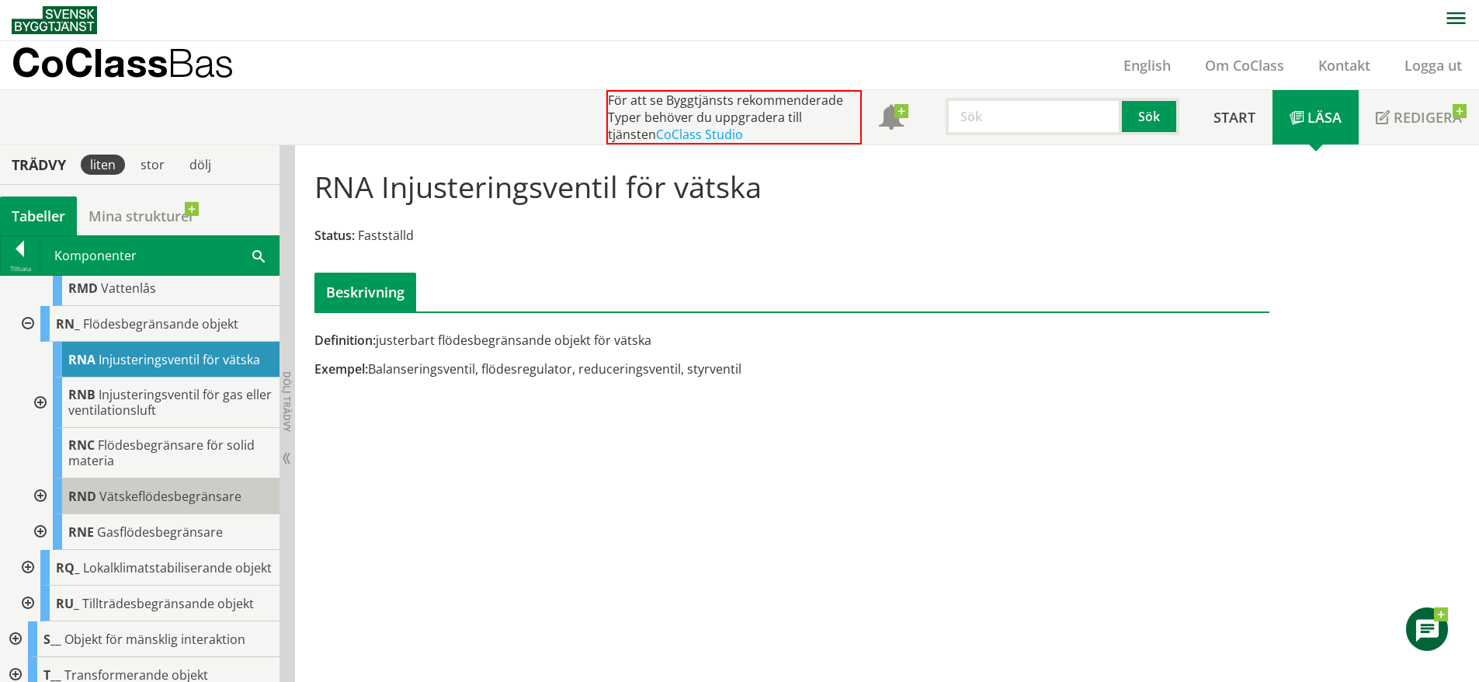
click at [202, 505] on span "Vätskeflödesbegränsare" at bounding box center [170, 496] width 142 height 17
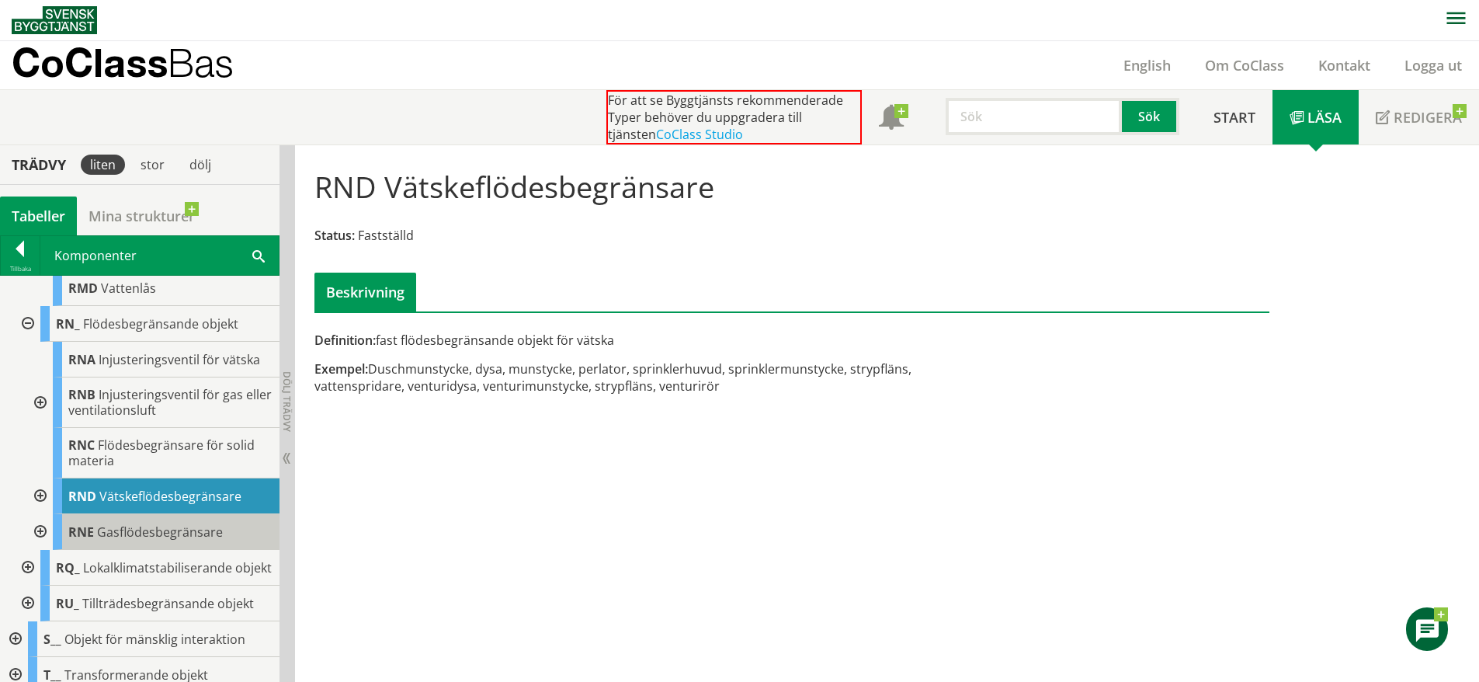
click at [197, 550] on div "RNE Gasflödesbegränsare" at bounding box center [166, 532] width 227 height 36
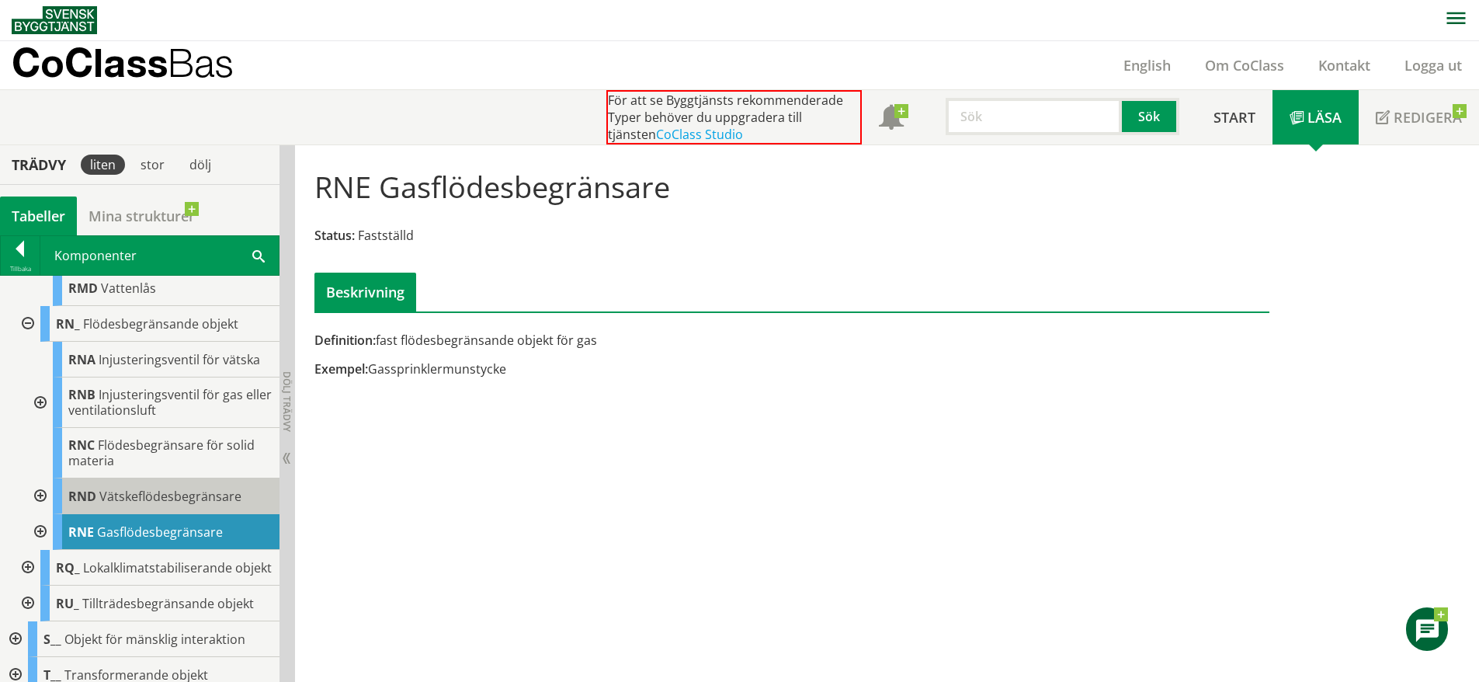
click at [200, 505] on span "Vätskeflödesbegränsare" at bounding box center [170, 496] width 142 height 17
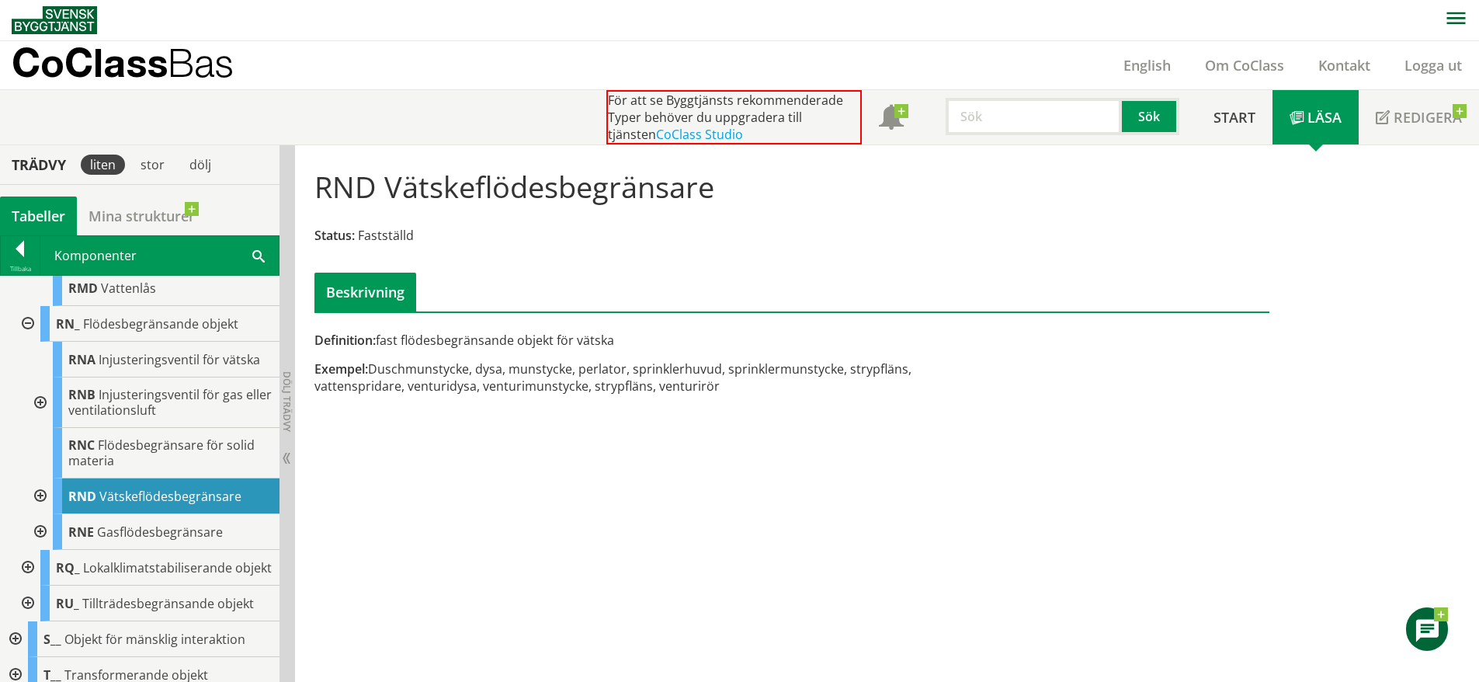
drag, startPoint x: 34, startPoint y: 631, endPoint x: 25, endPoint y: 638, distance: 12.1
click at [25, 586] on div at bounding box center [26, 568] width 28 height 36
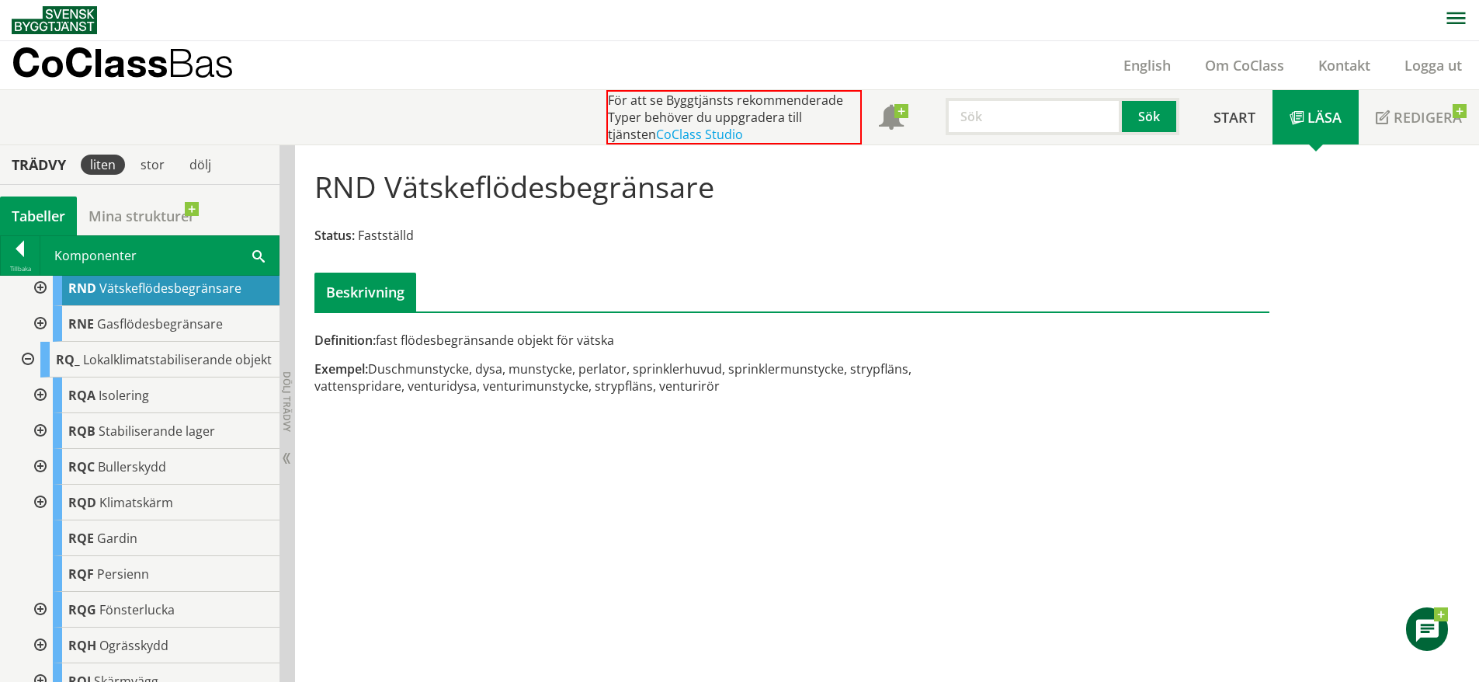
scroll to position [6983, 0]
click at [190, 439] on span "Stabiliserande lager" at bounding box center [157, 430] width 116 height 17
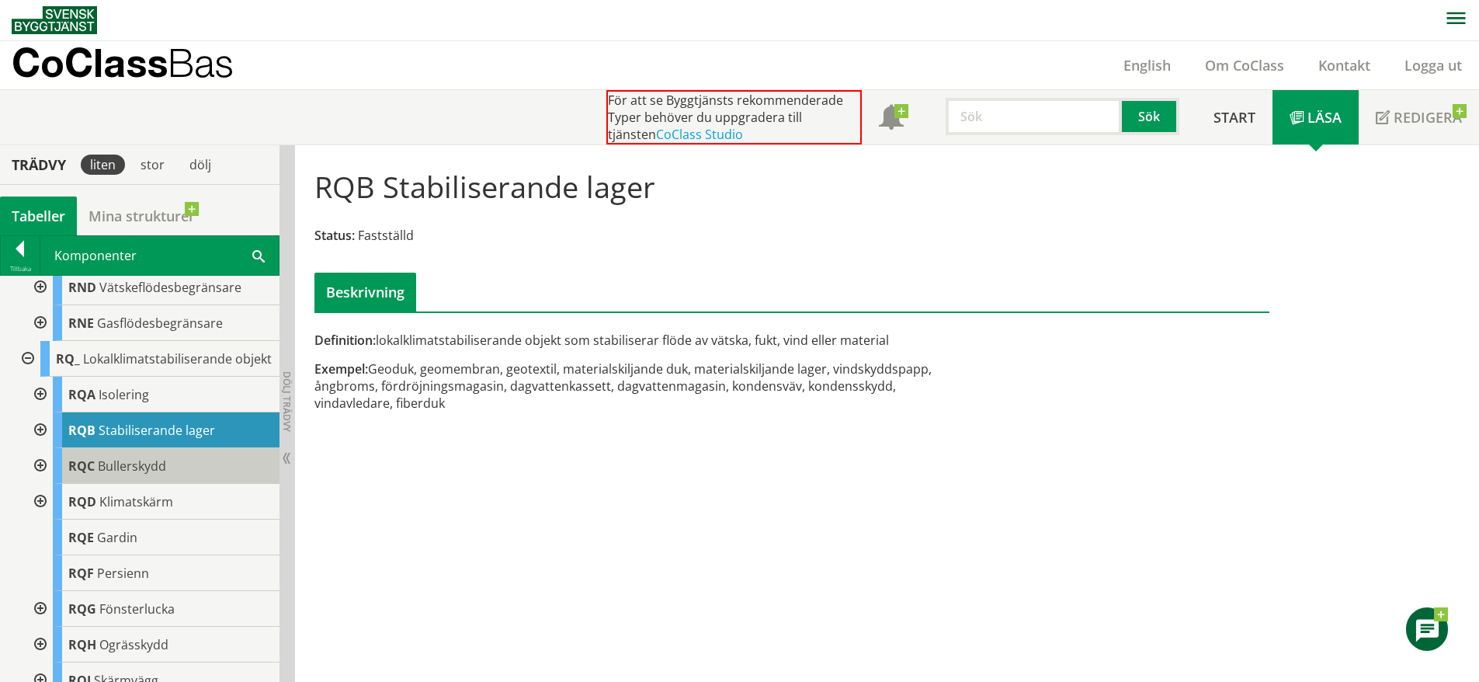
click at [169, 484] on div "RQC Bullerskydd" at bounding box center [166, 466] width 227 height 36
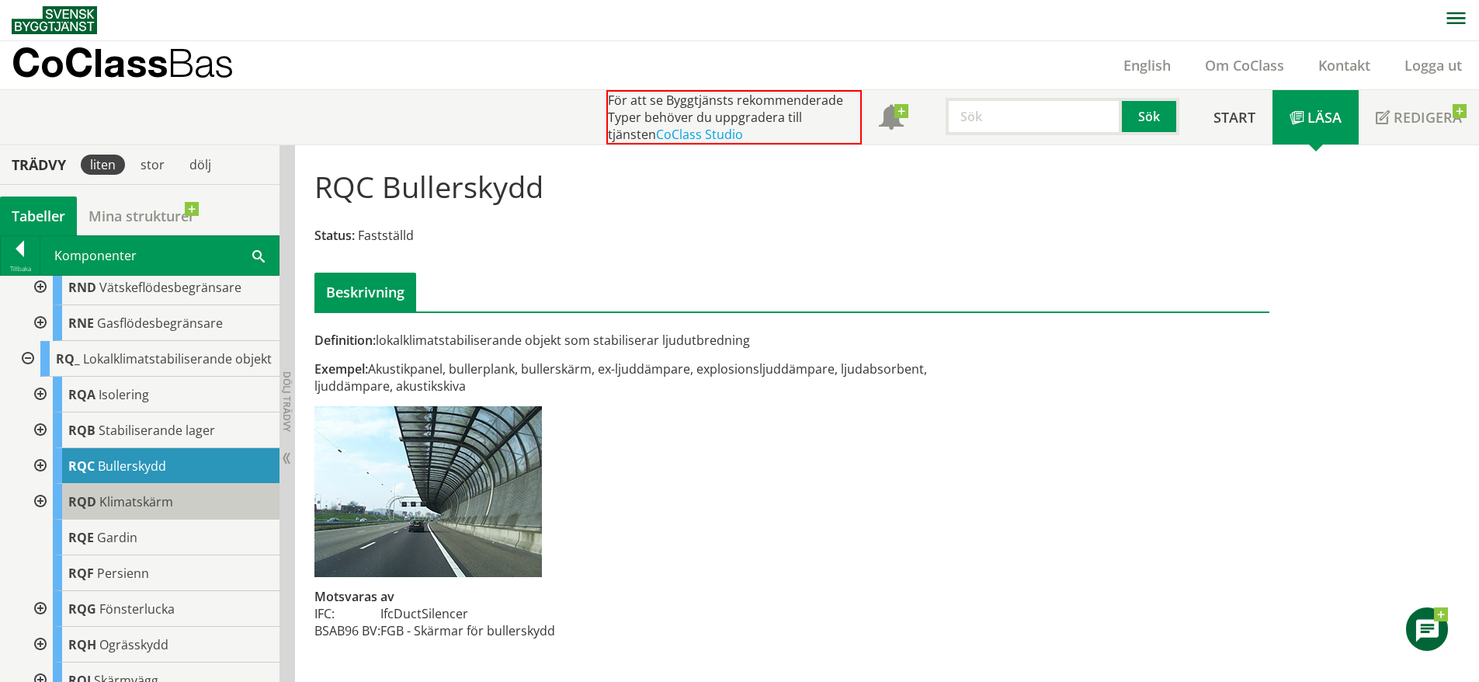
click at [162, 510] on span "Klimatskärm" at bounding box center [136, 501] width 74 height 17
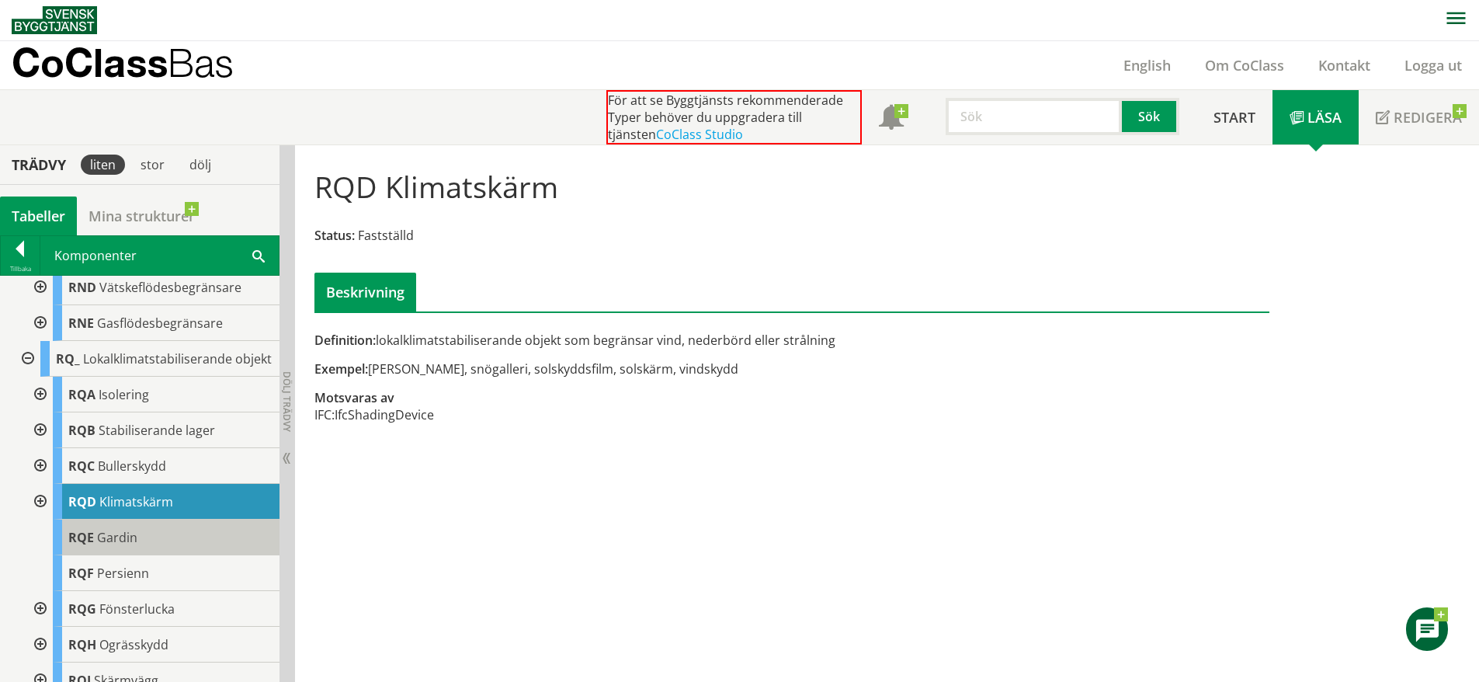
click at [155, 555] on div "RQE Gardin" at bounding box center [166, 538] width 227 height 36
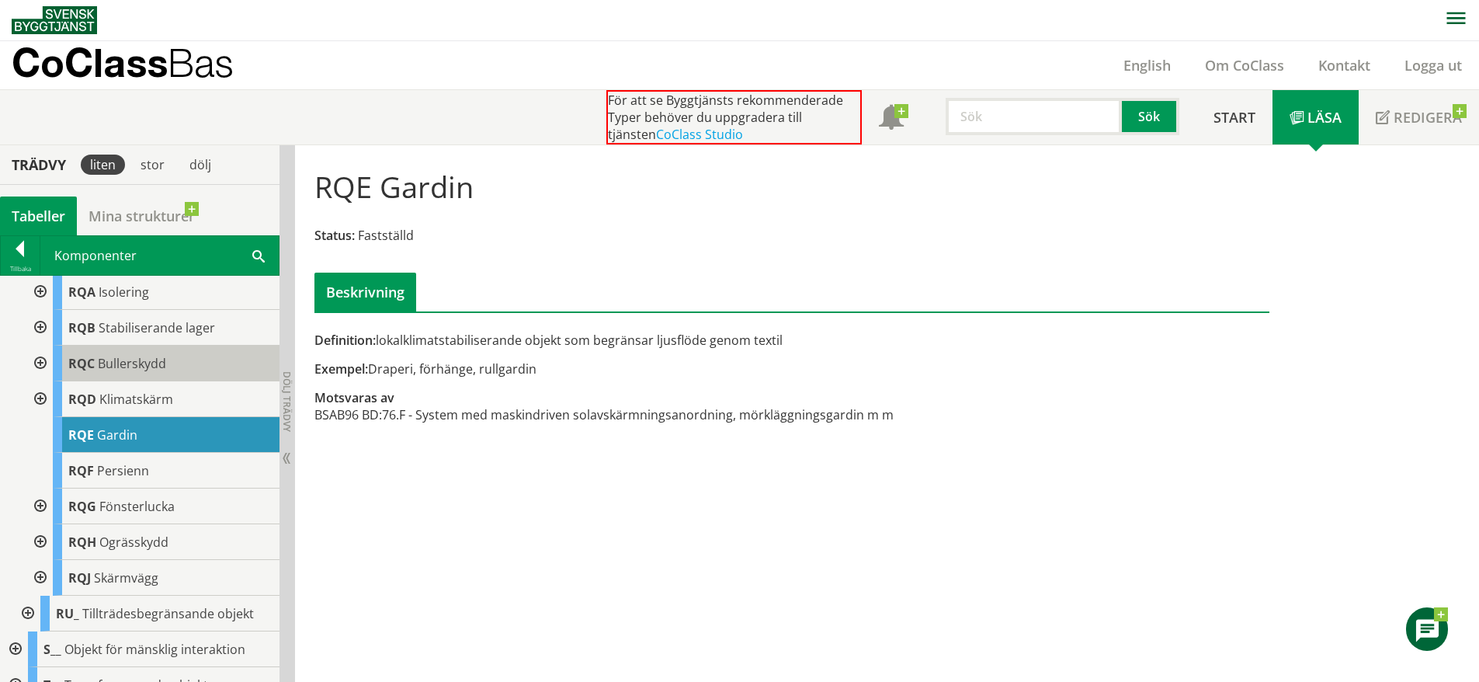
scroll to position [7088, 0]
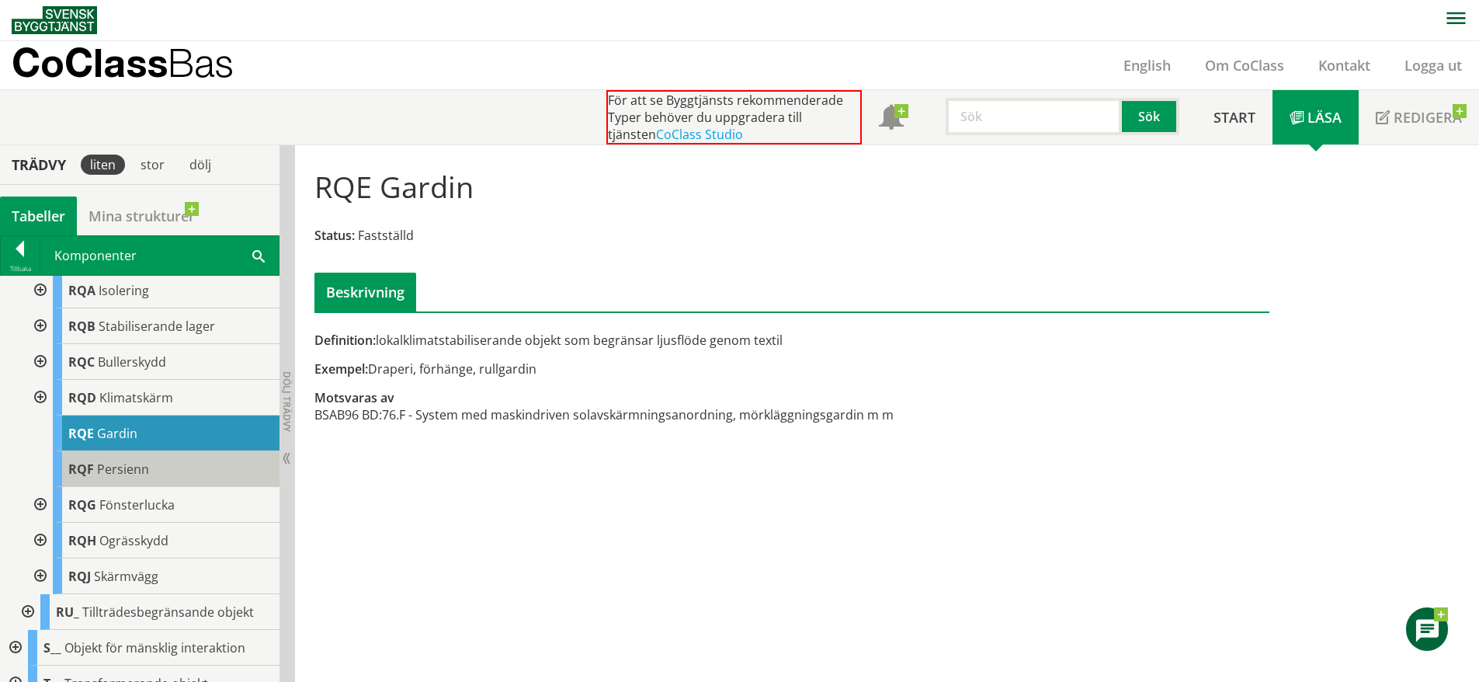
click at [167, 487] on div "RQF Persienn" at bounding box center [166, 469] width 227 height 36
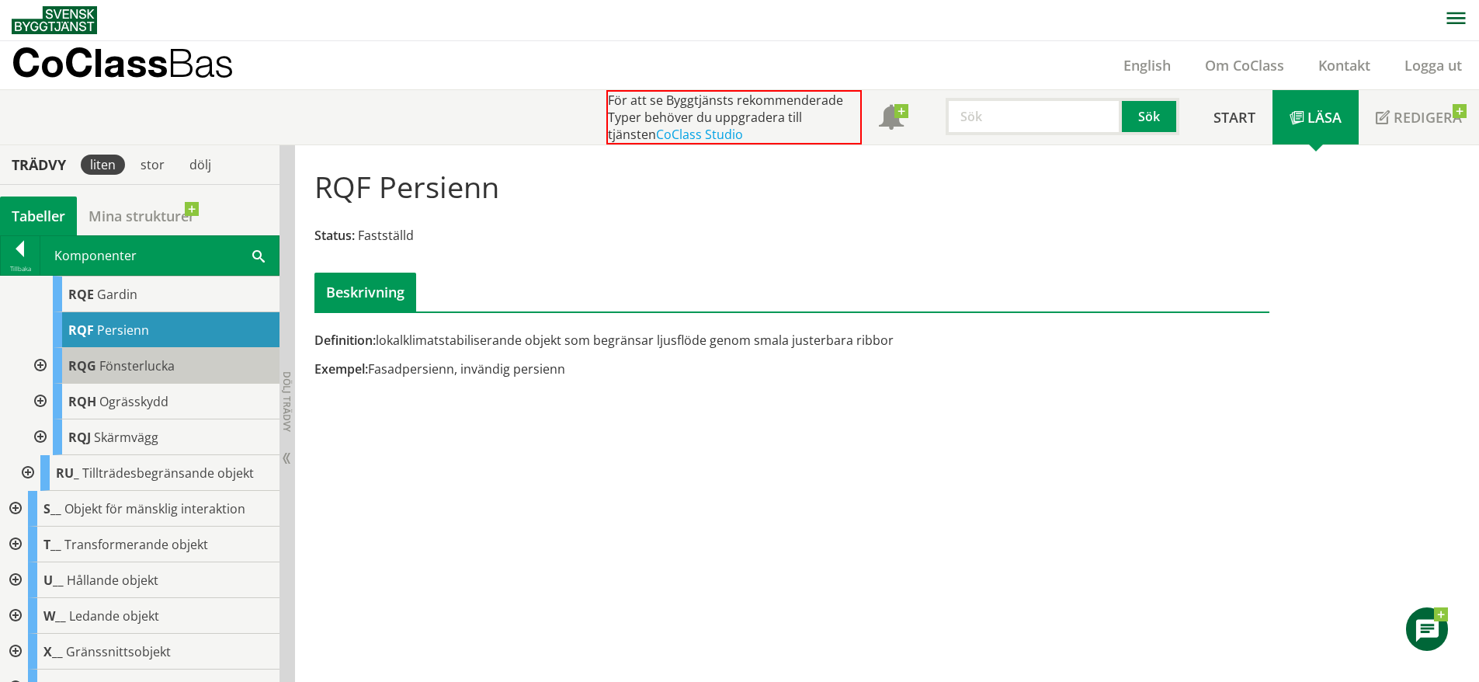
scroll to position [7228, 0]
click at [27, 489] on div at bounding box center [26, 472] width 28 height 36
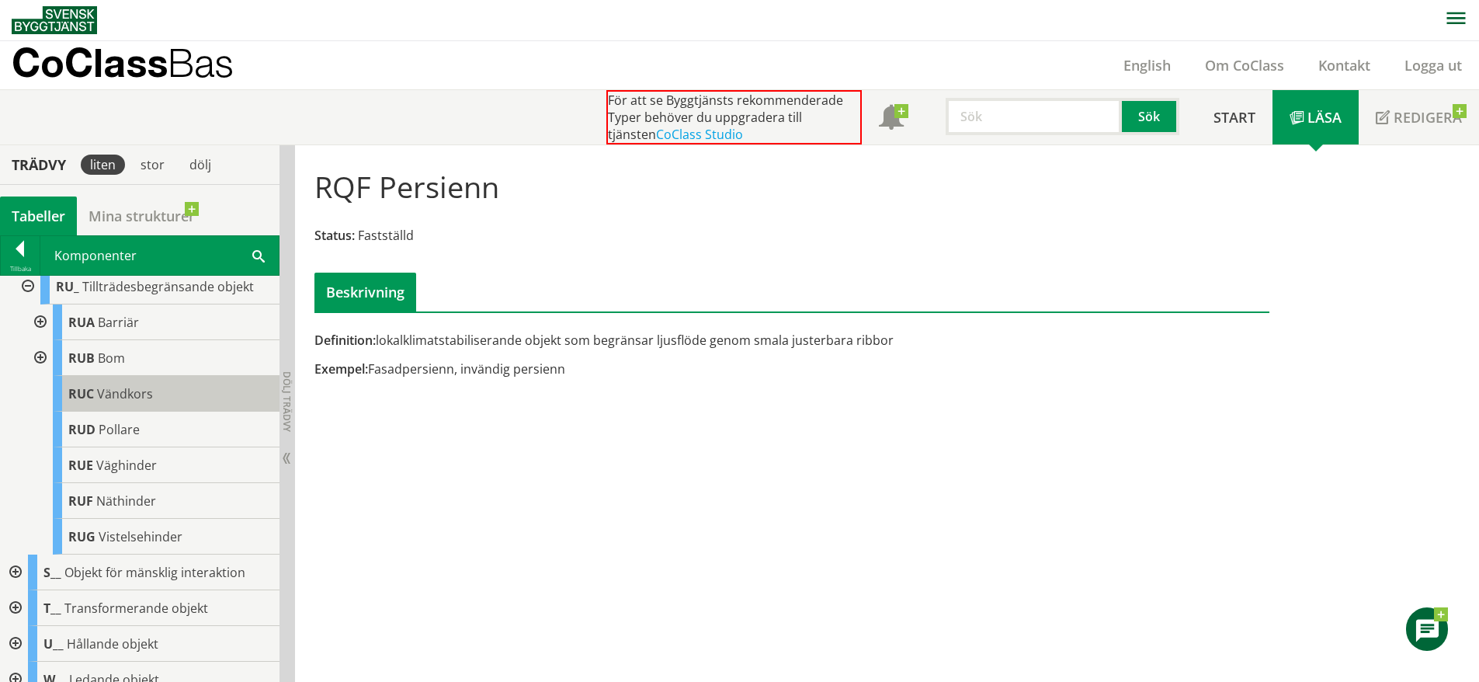
scroll to position [7502, 0]
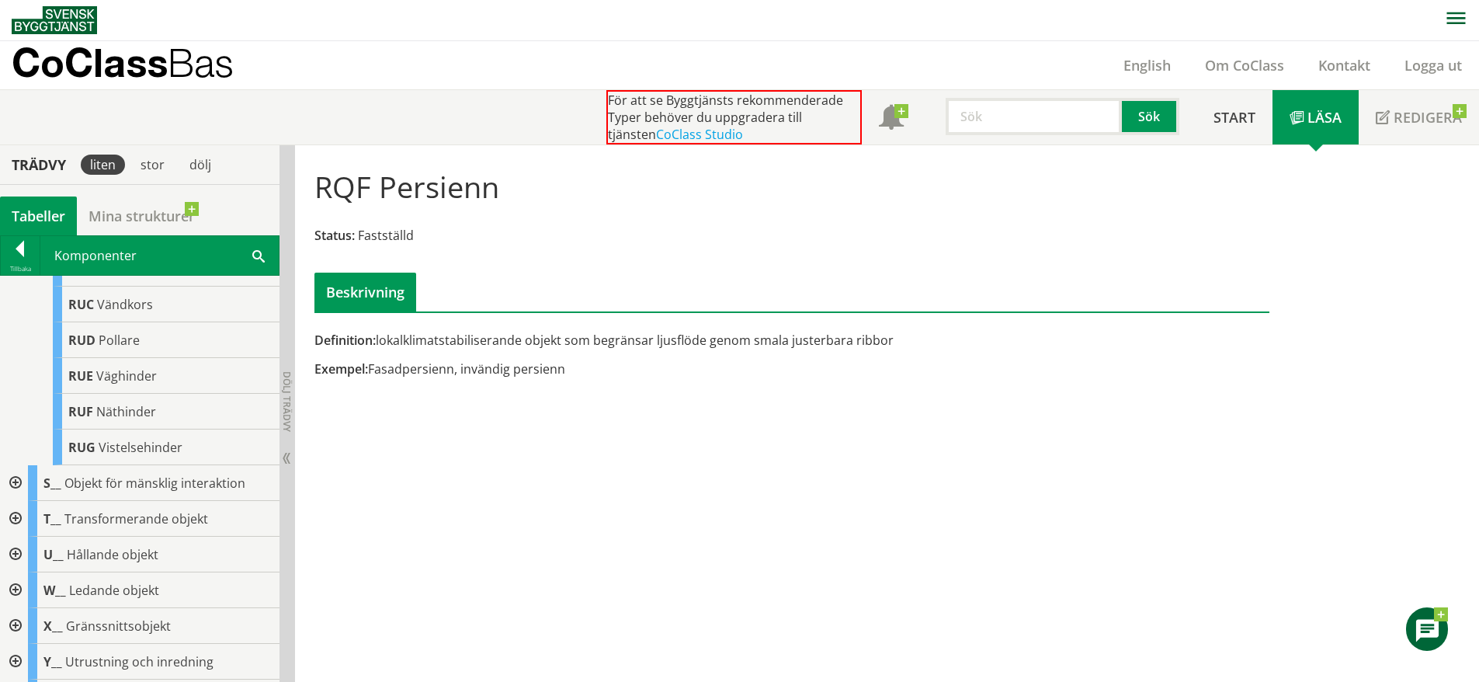
click at [18, 501] on div at bounding box center [14, 483] width 28 height 36
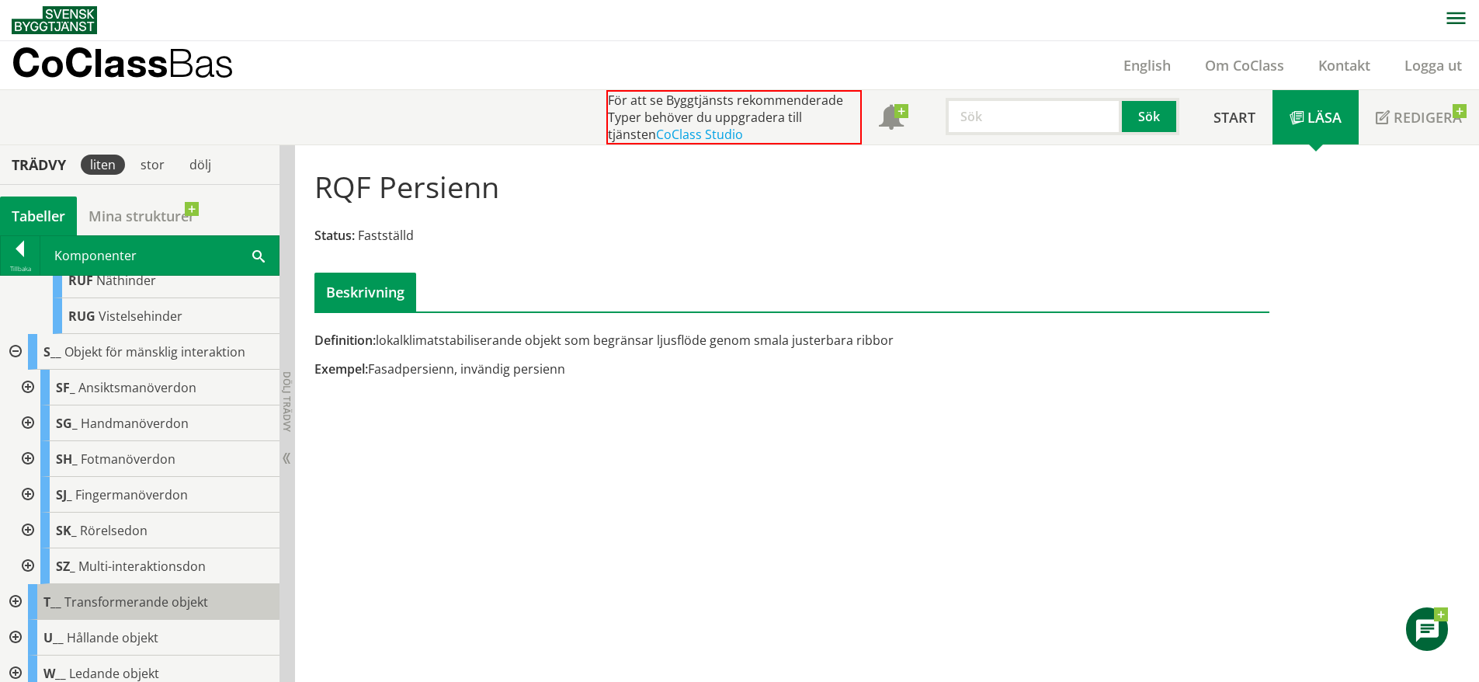
scroll to position [7634, 0]
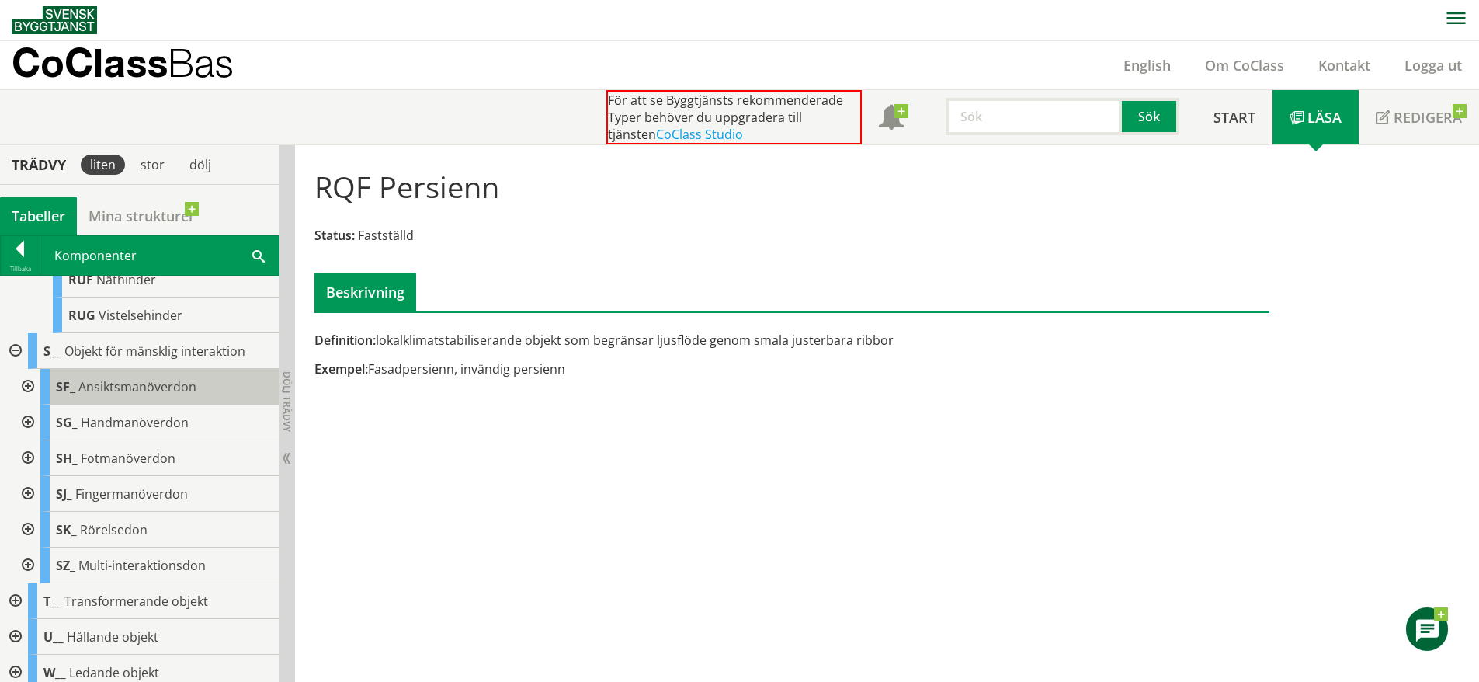
click at [186, 405] on div "SF_ Ansiktsmanöverdon" at bounding box center [159, 387] width 239 height 36
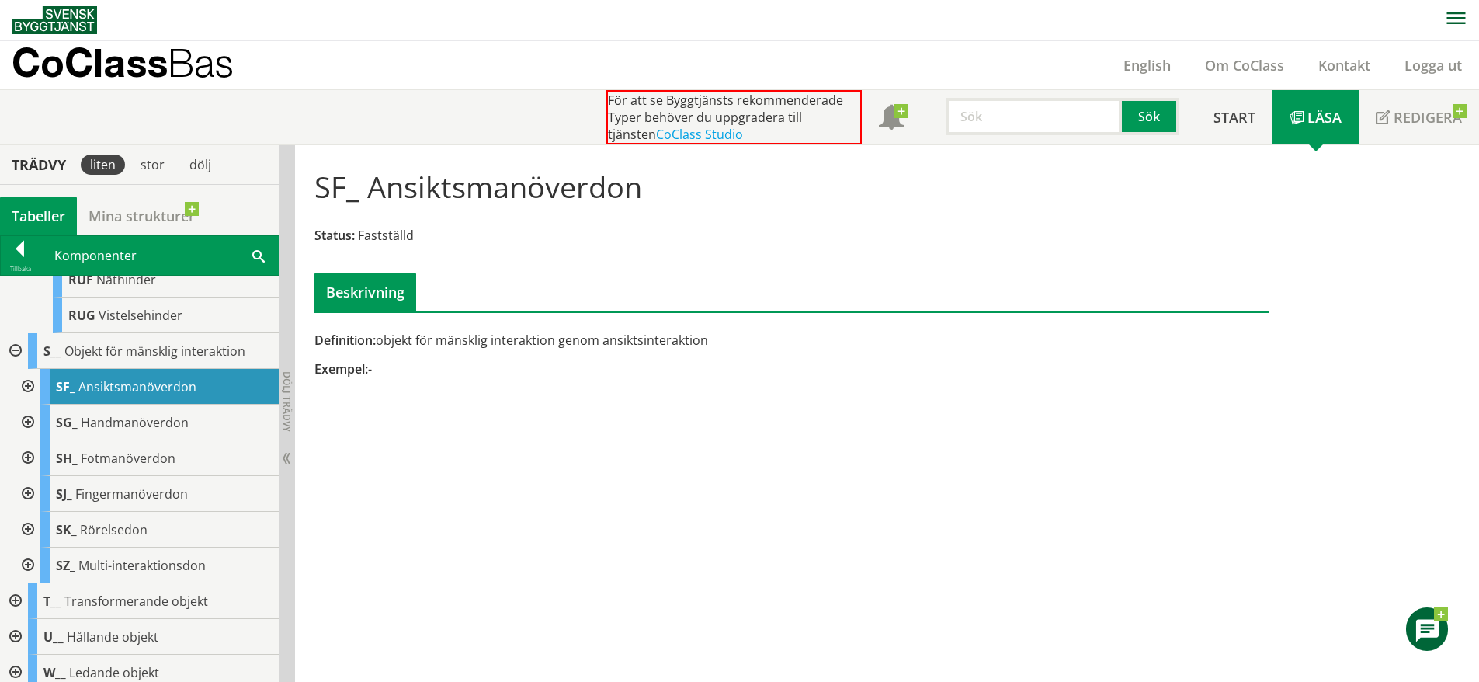
click at [28, 405] on div at bounding box center [26, 387] width 28 height 36
click at [29, 512] on div at bounding box center [26, 494] width 28 height 36
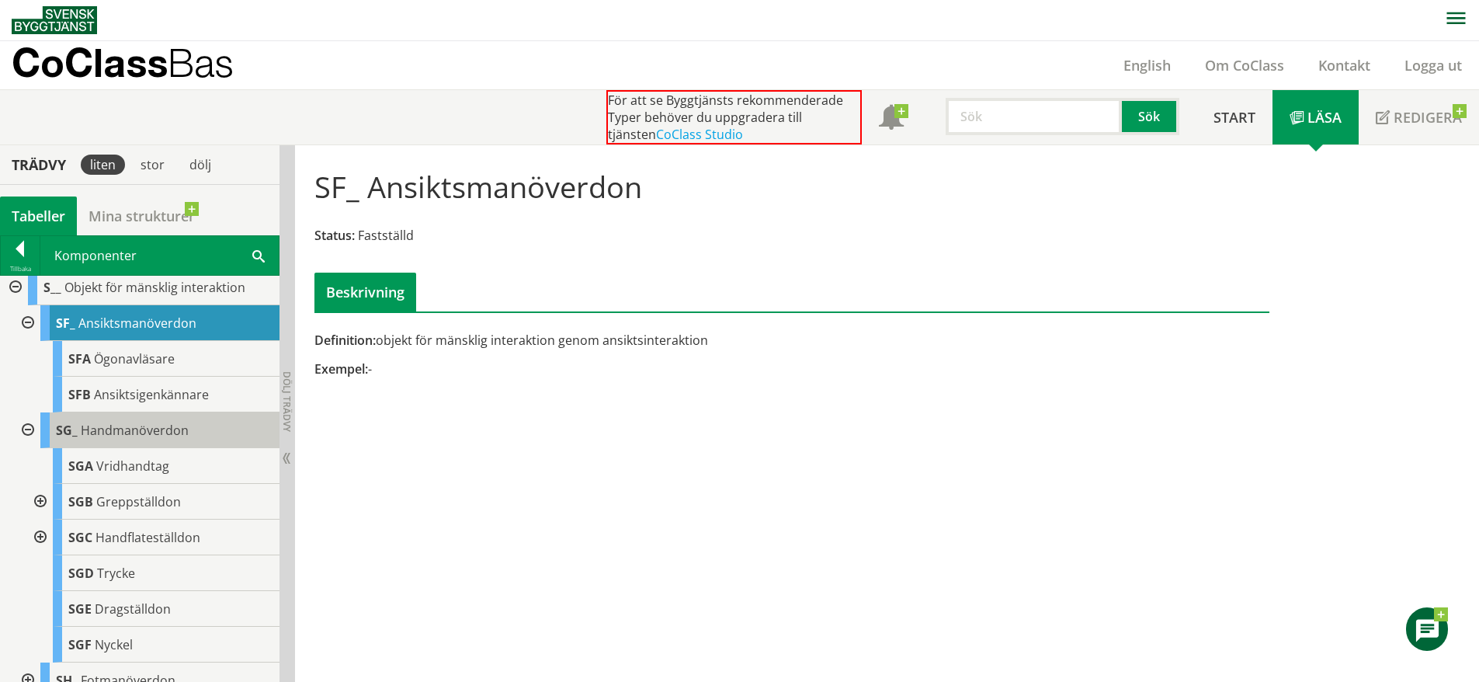
scroll to position [7699, 0]
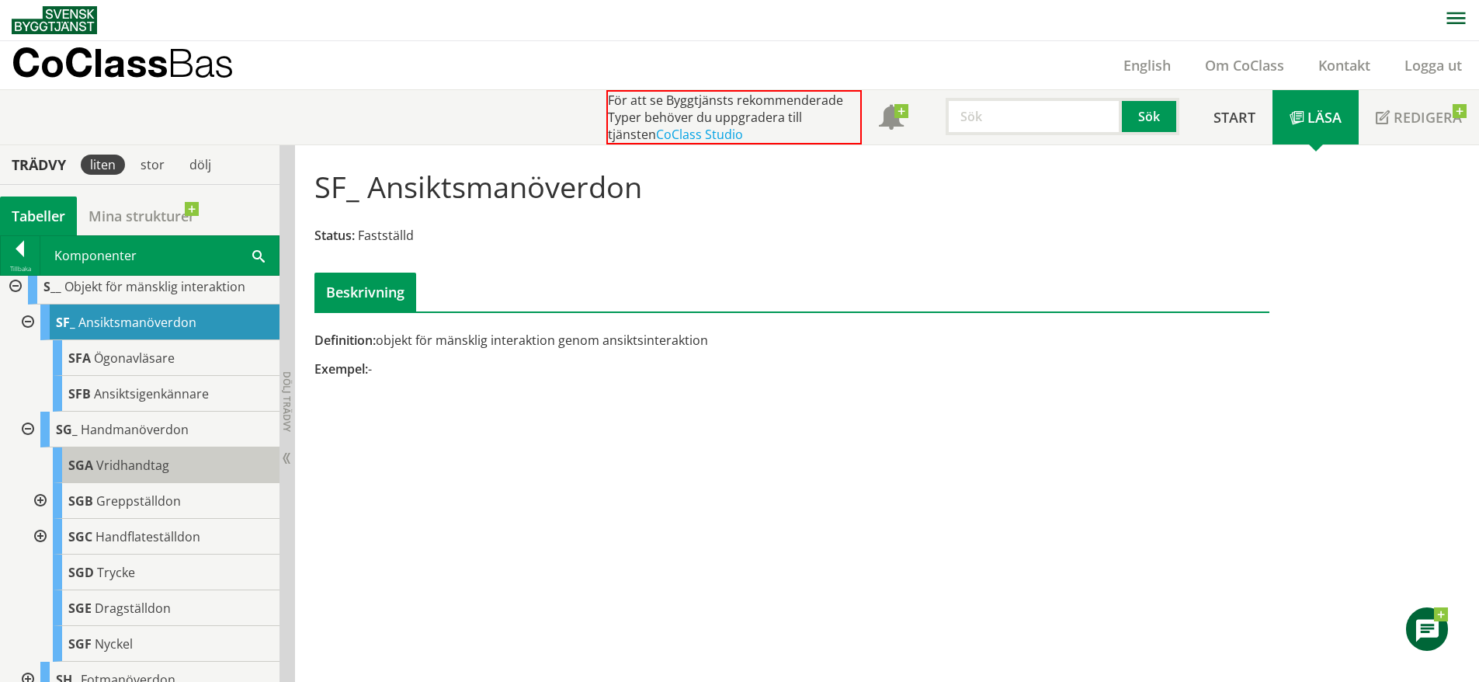
click at [137, 474] on span "Vridhandtag" at bounding box center [132, 465] width 73 height 17
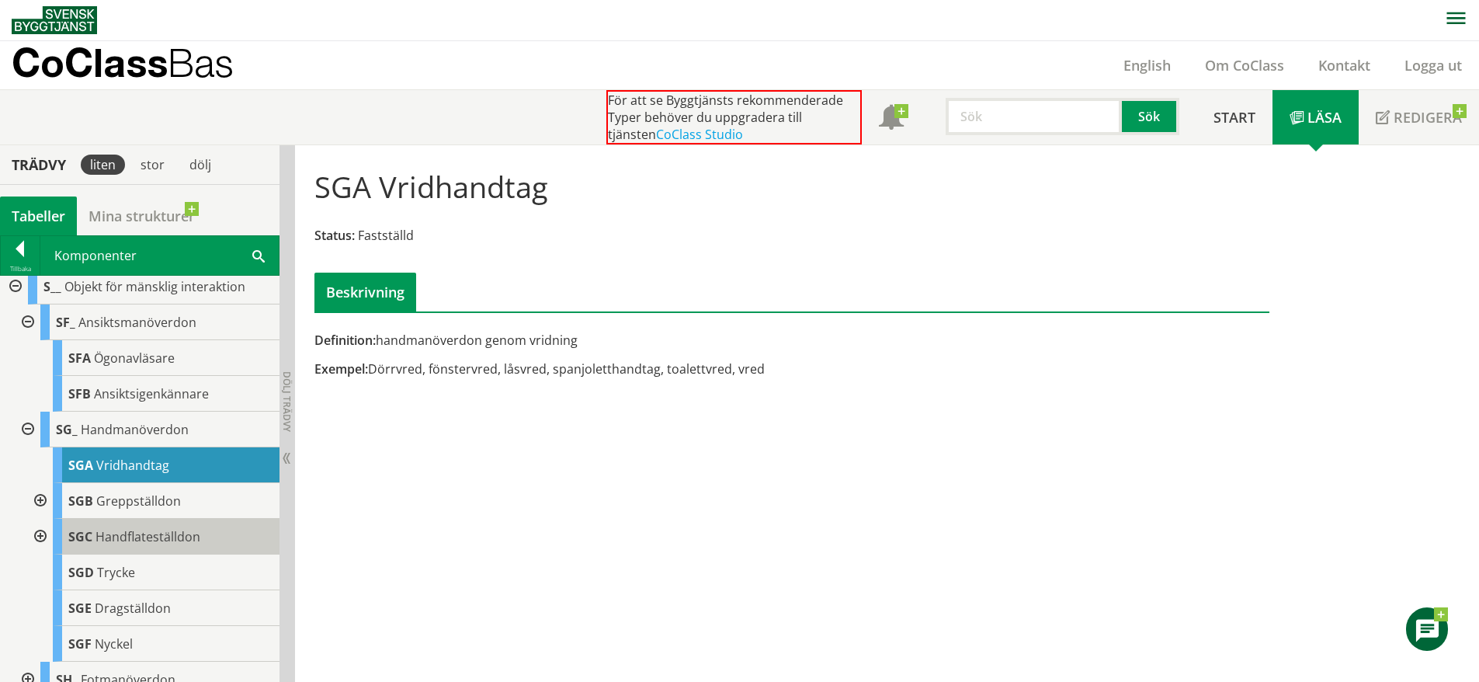
click at [195, 545] on span "Handflateställdon" at bounding box center [148, 536] width 105 height 17
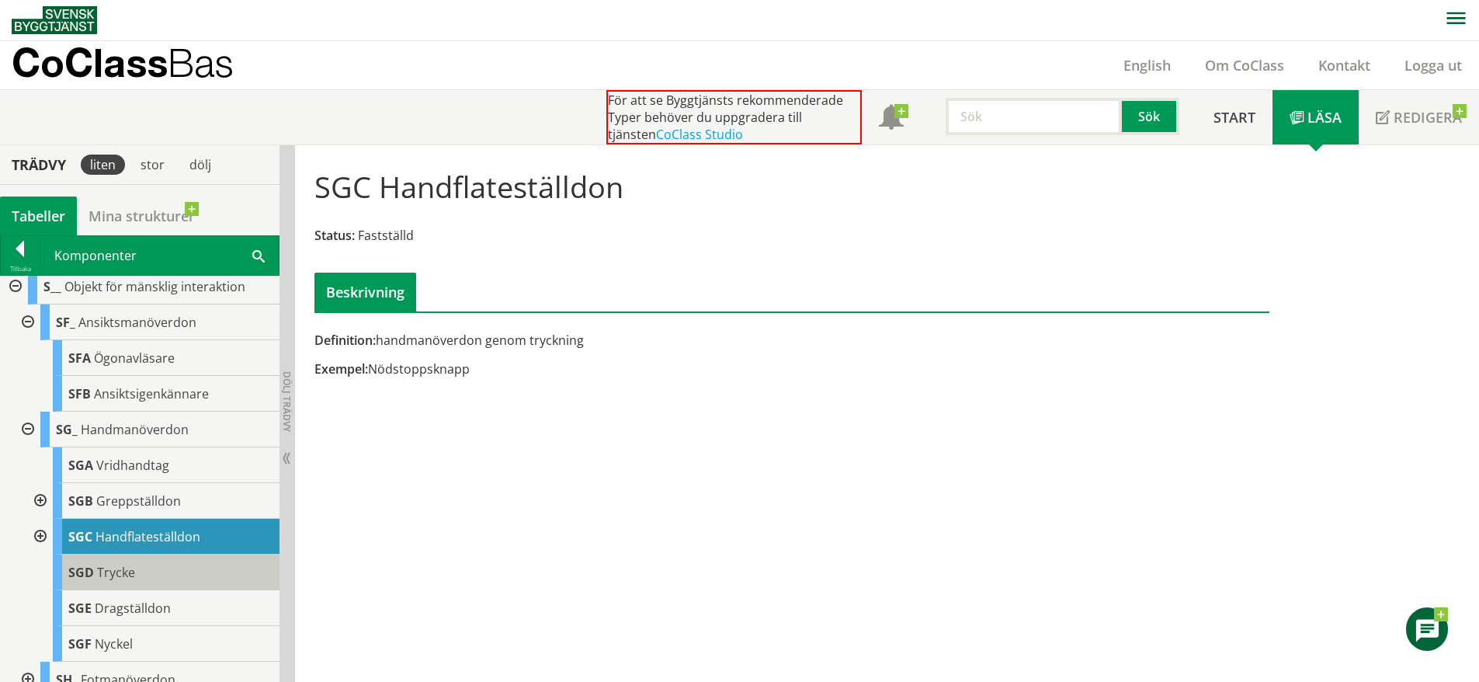
click at [138, 590] on div "SGD Trycke" at bounding box center [166, 572] width 227 height 36
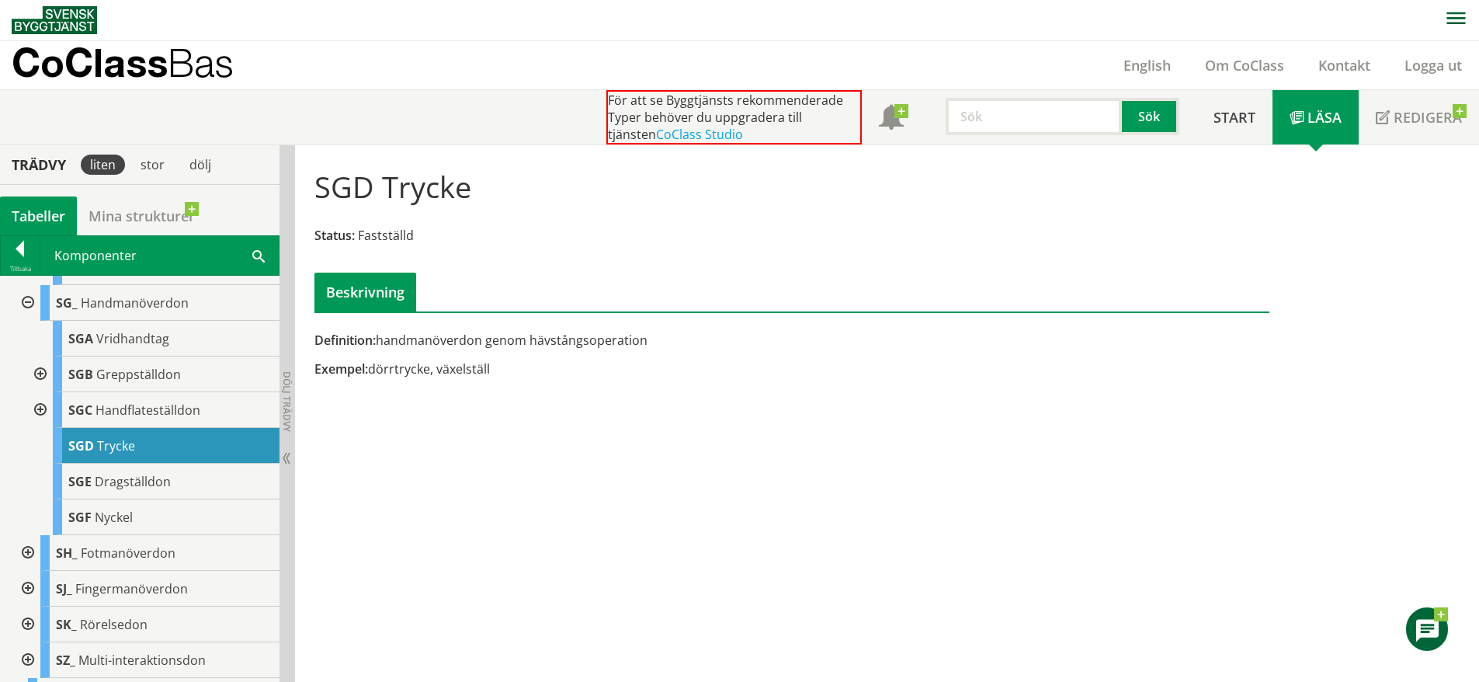
scroll to position [7833, 0]
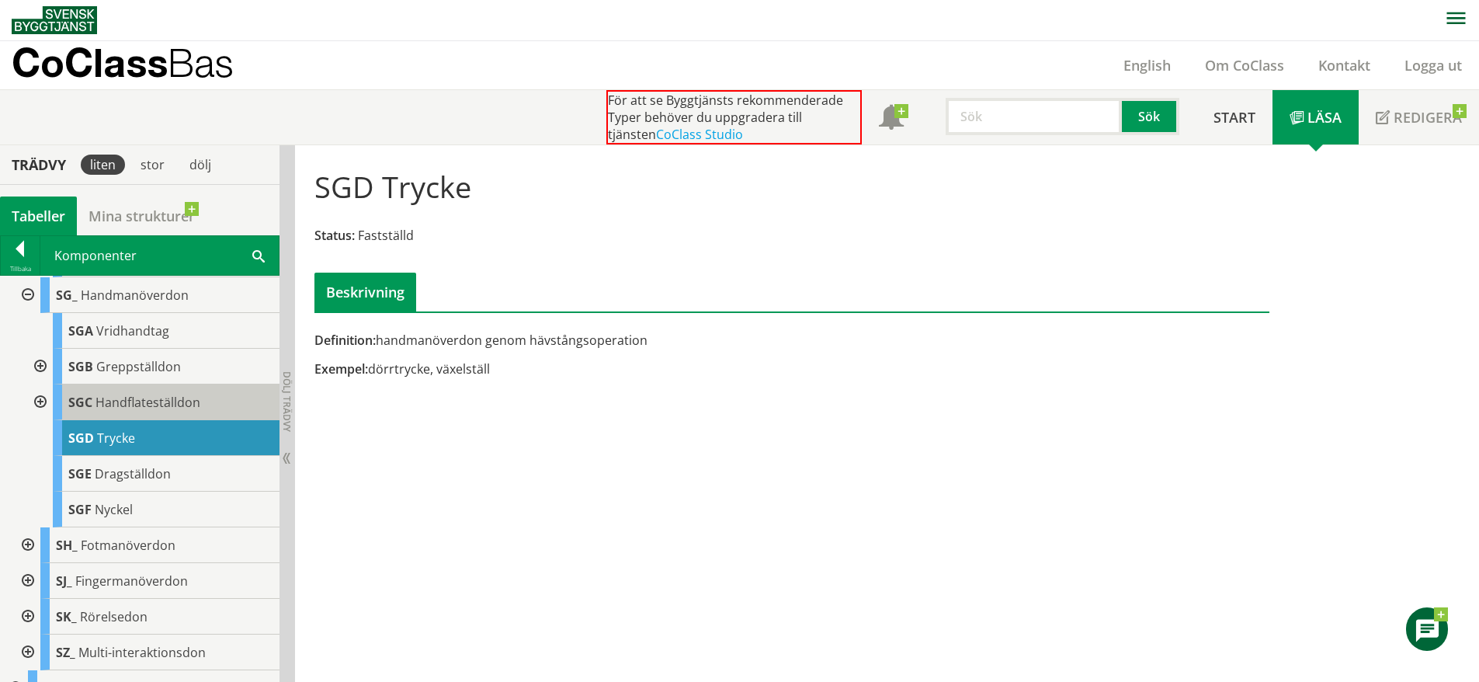
click at [151, 411] on span "Handflateställdon" at bounding box center [148, 402] width 105 height 17
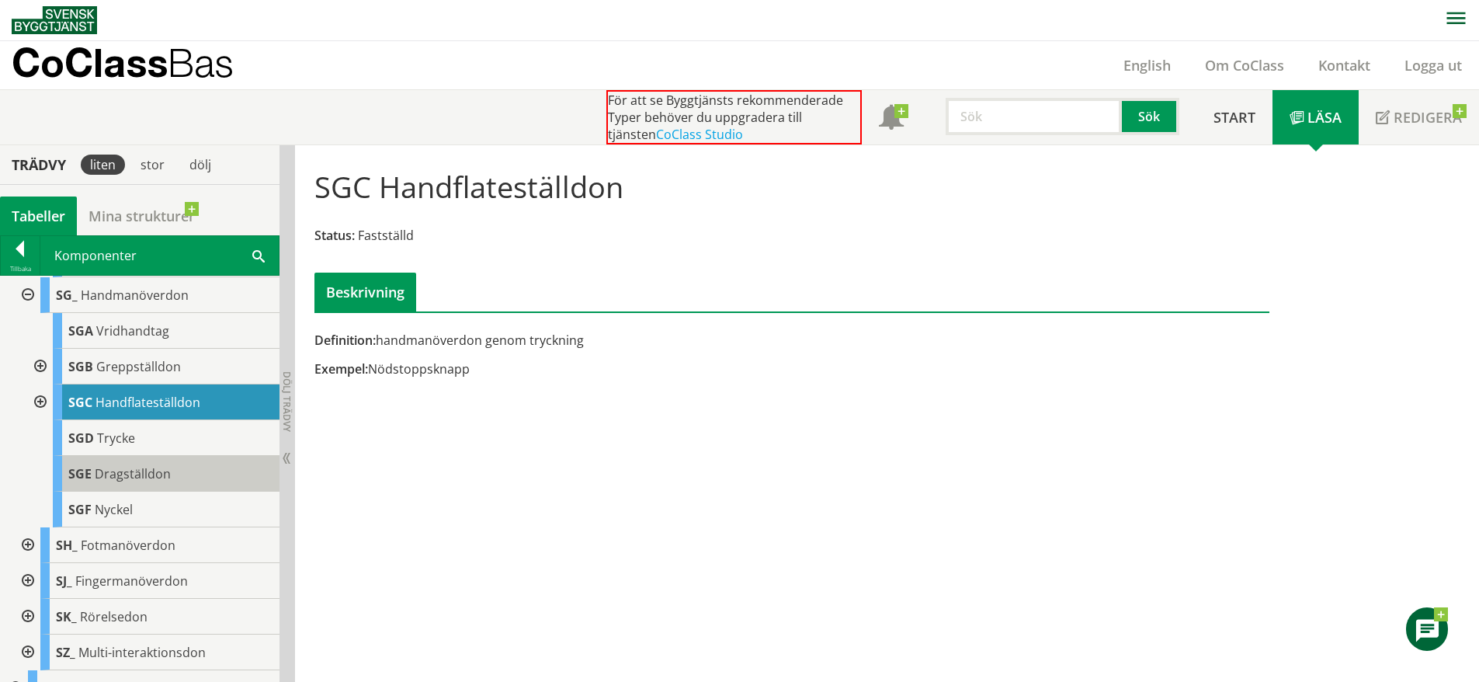
click at [149, 482] on span "Dragställdon" at bounding box center [133, 473] width 76 height 17
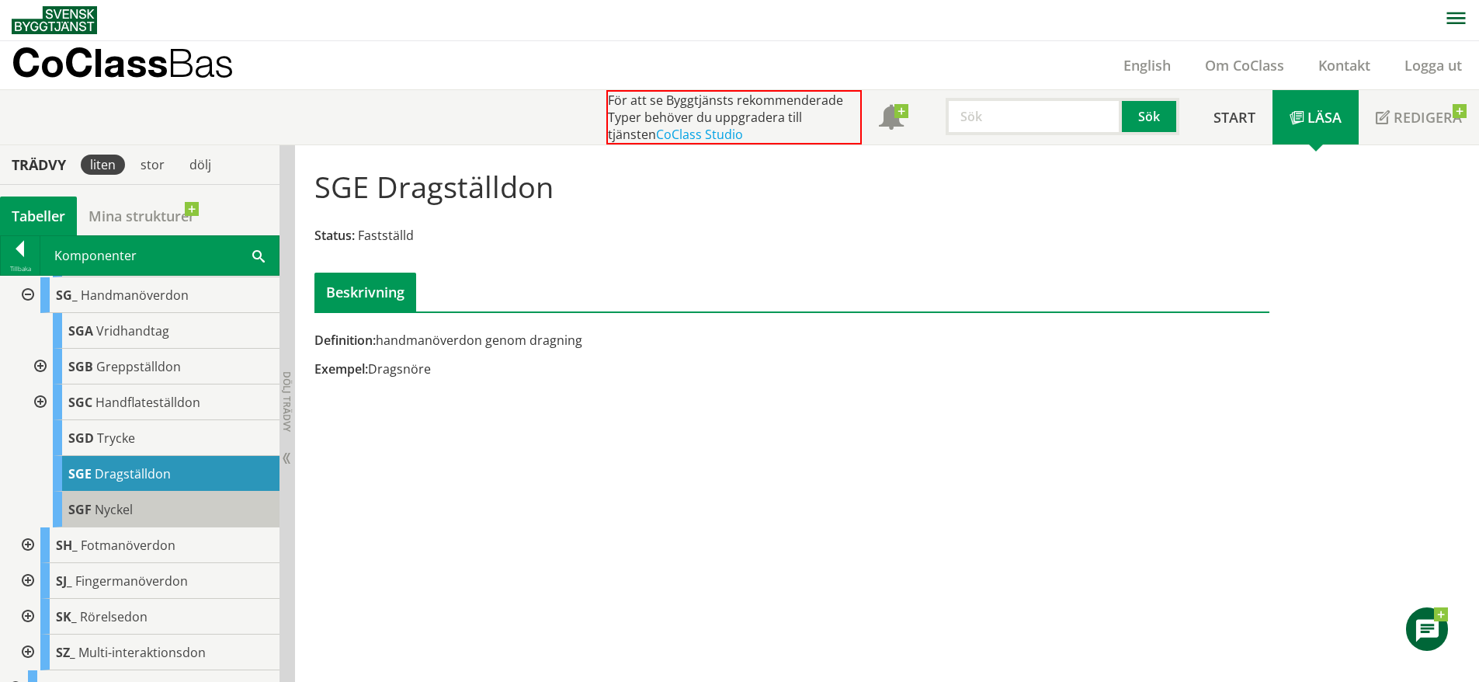
click at [166, 527] on div "SGF Nyckel" at bounding box center [166, 510] width 227 height 36
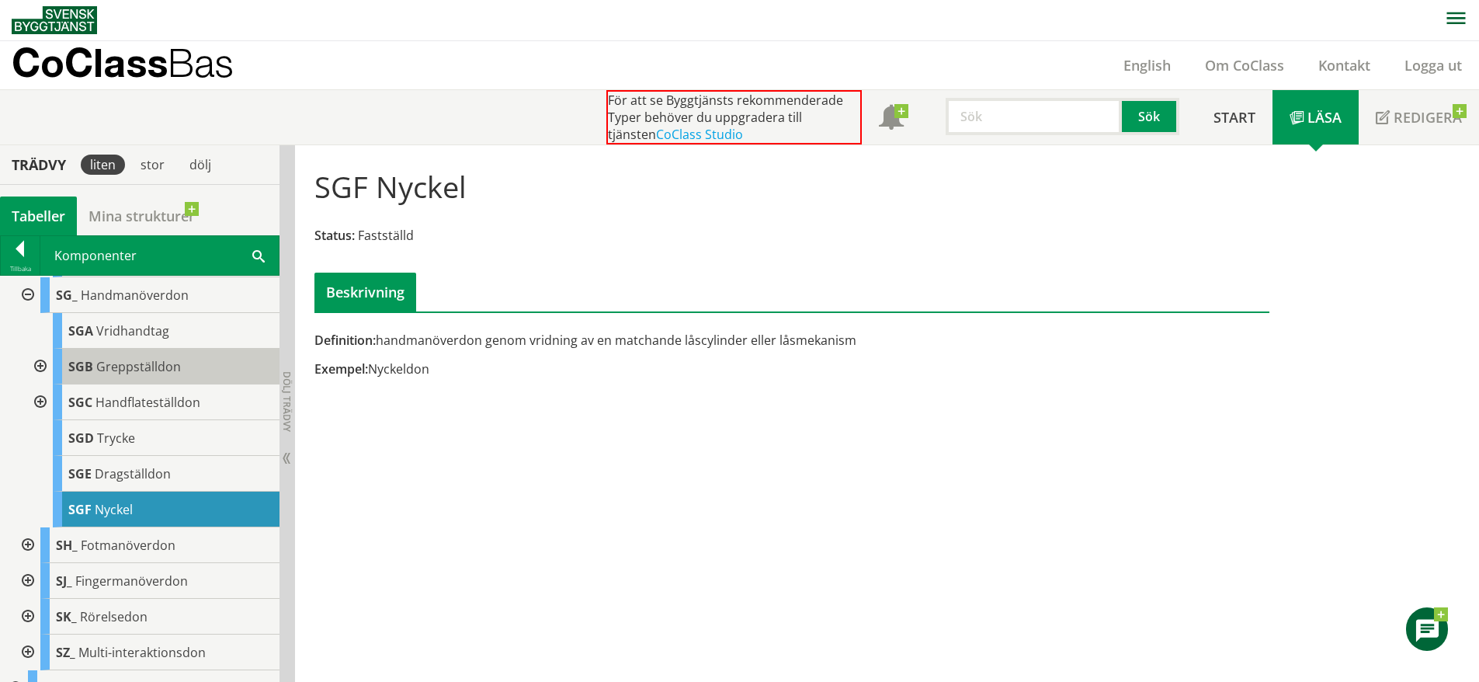
click at [169, 375] on span "Greppställdon" at bounding box center [138, 366] width 85 height 17
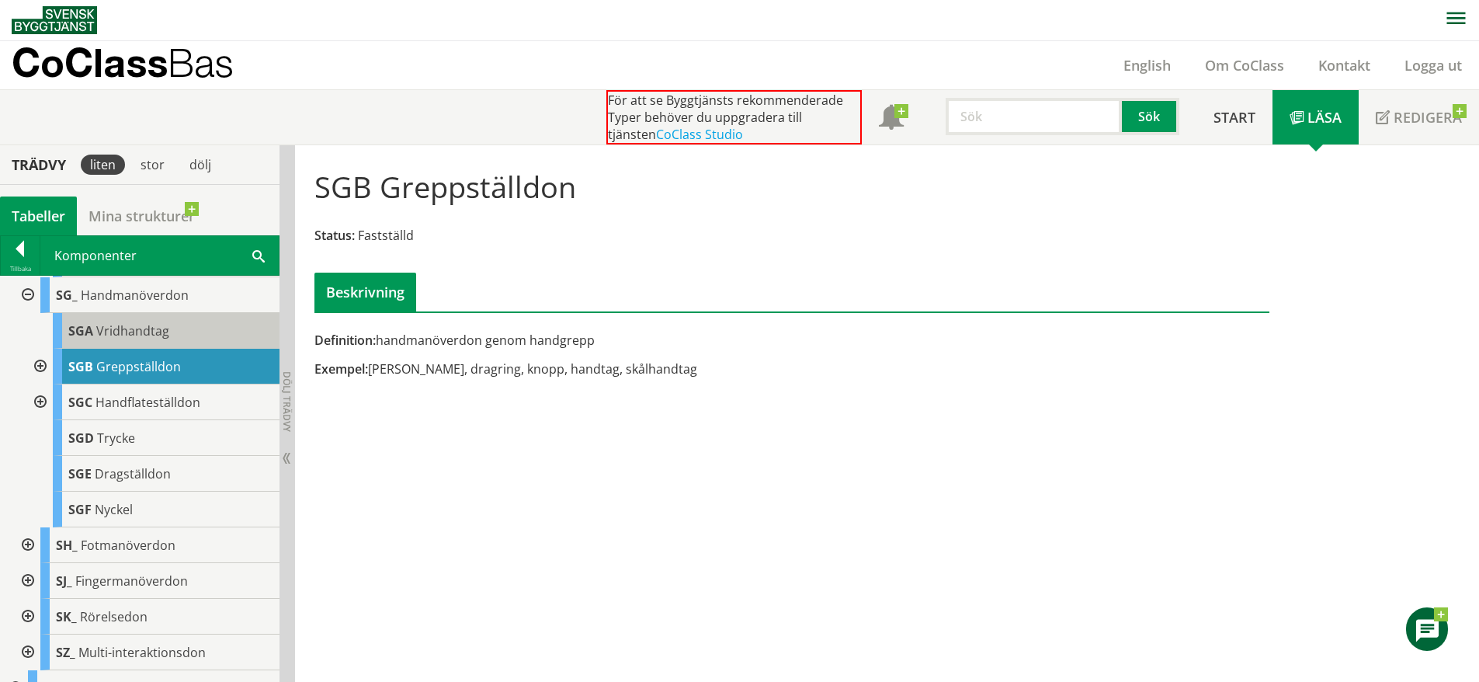
click at [168, 349] on div "SGA Vridhandtag" at bounding box center [166, 331] width 227 height 36
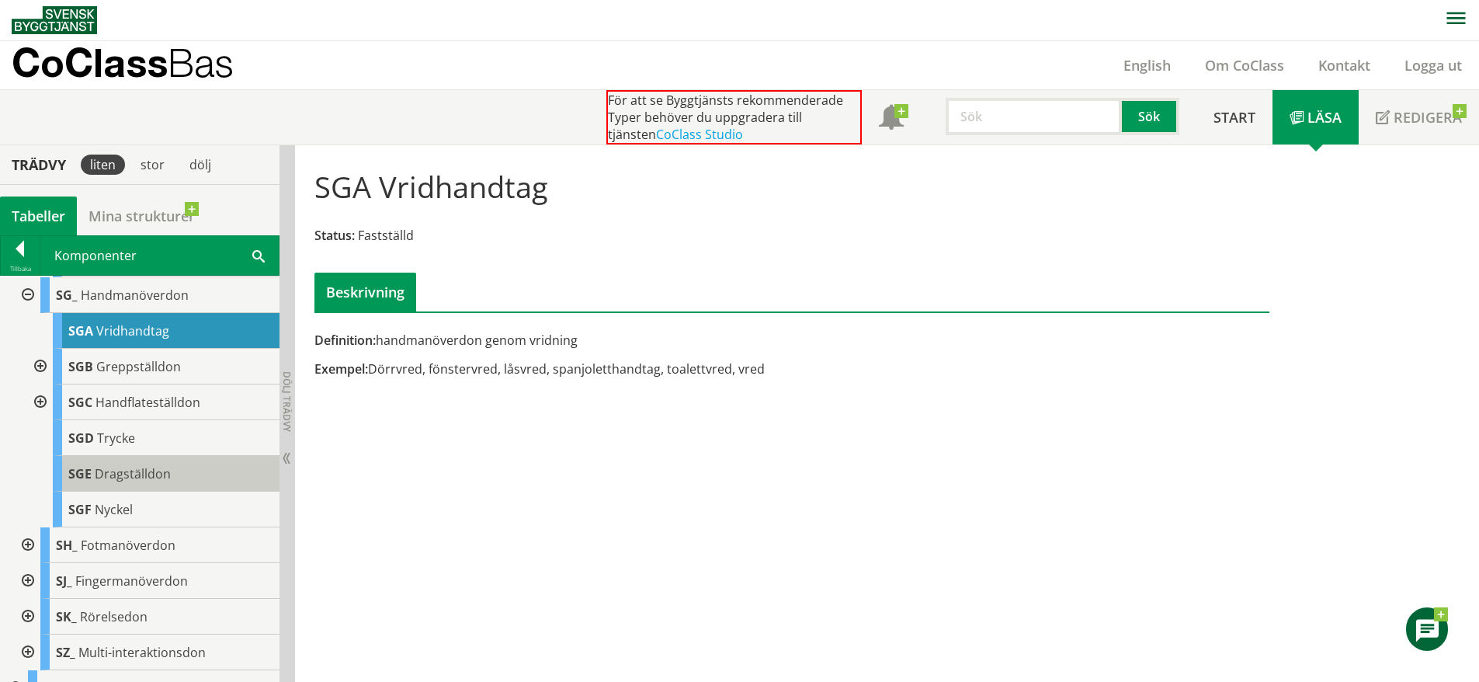
scroll to position [7866, 0]
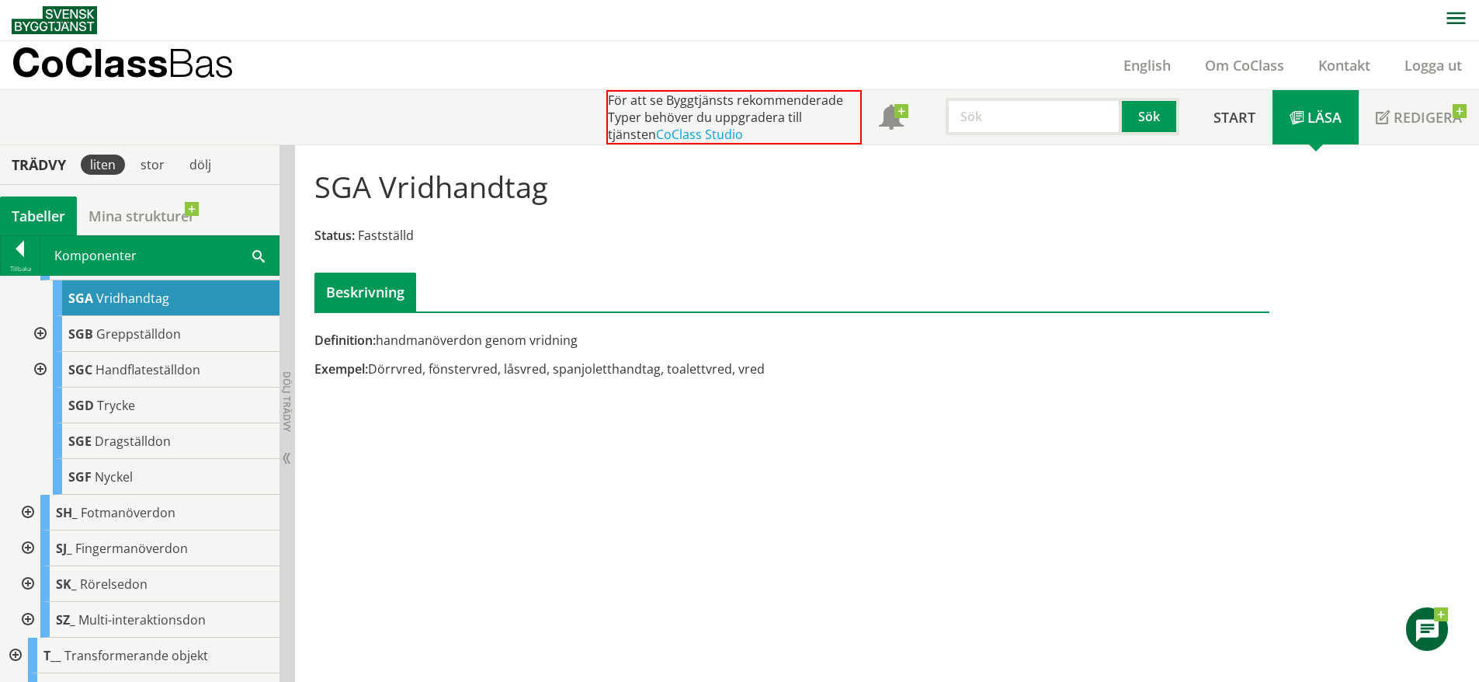
click at [31, 530] on div at bounding box center [26, 513] width 28 height 36
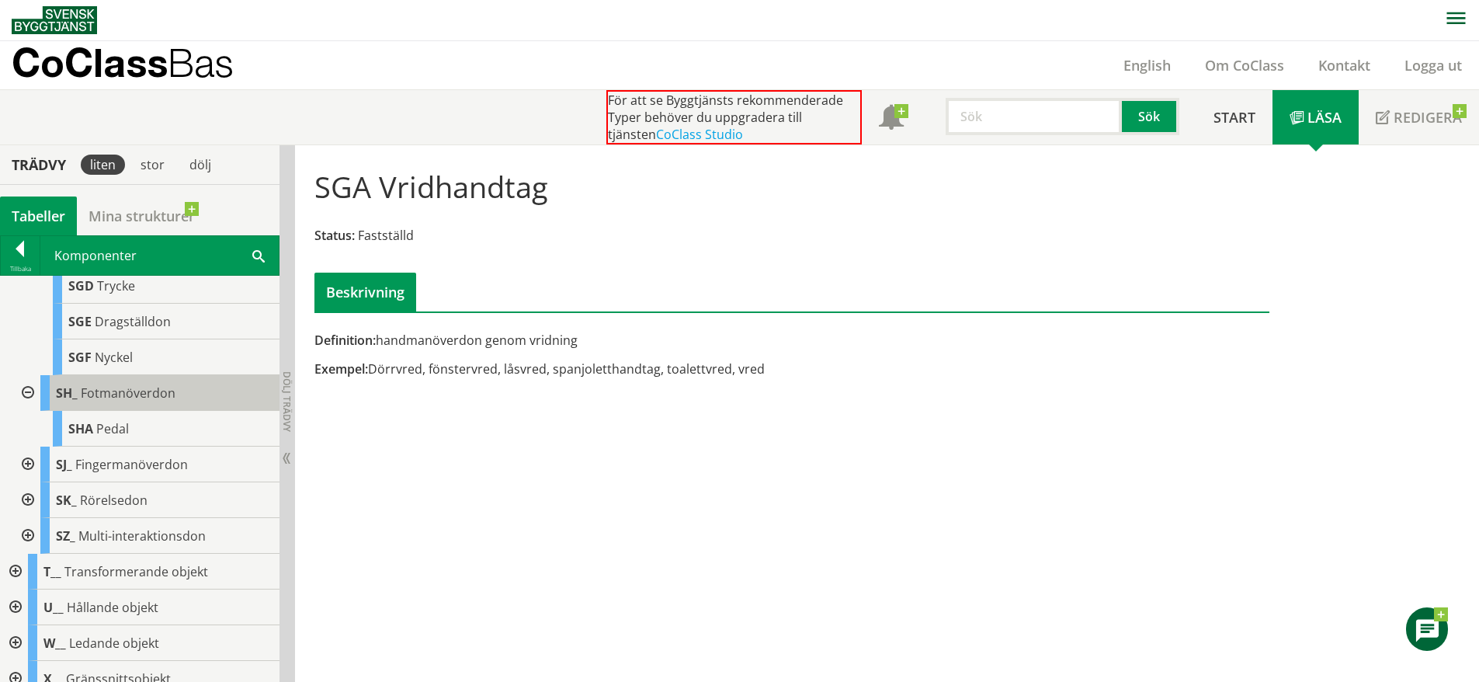
scroll to position [7986, 0]
click at [33, 481] on div at bounding box center [26, 464] width 28 height 36
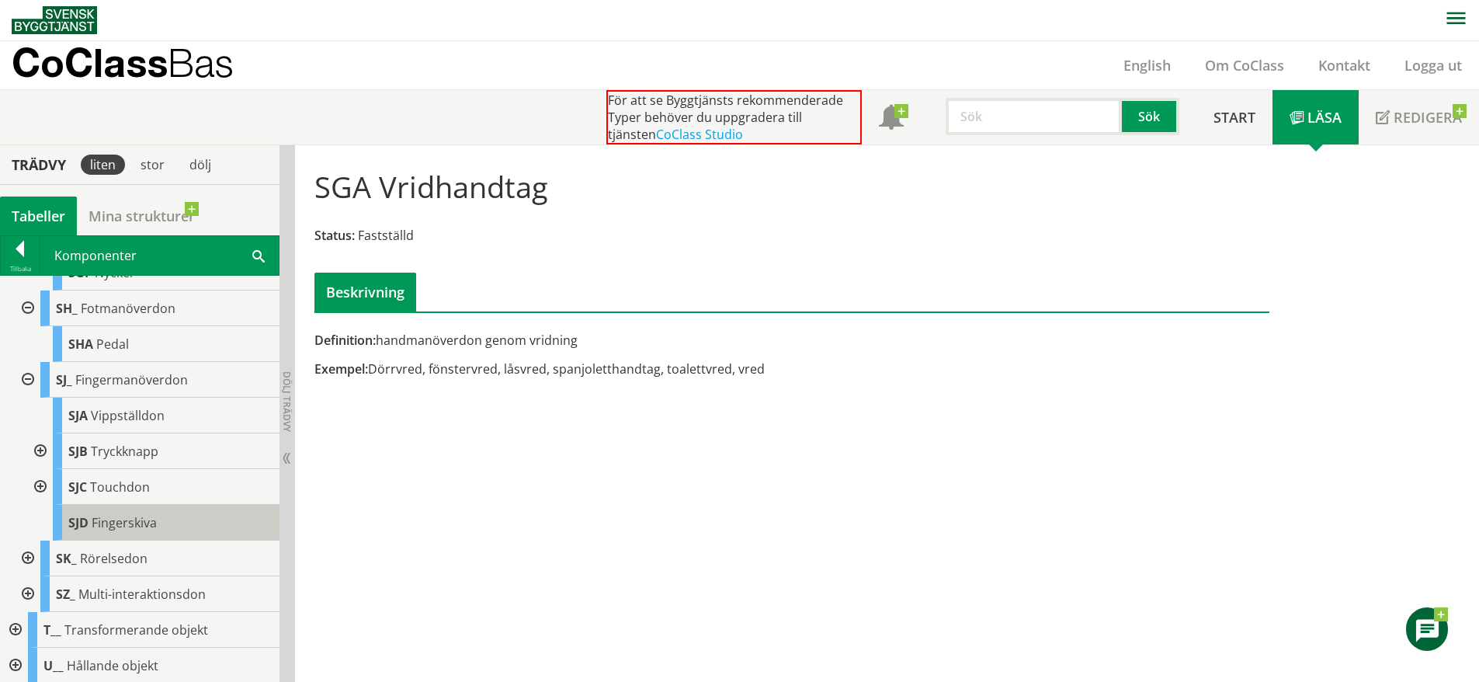
scroll to position [8083, 0]
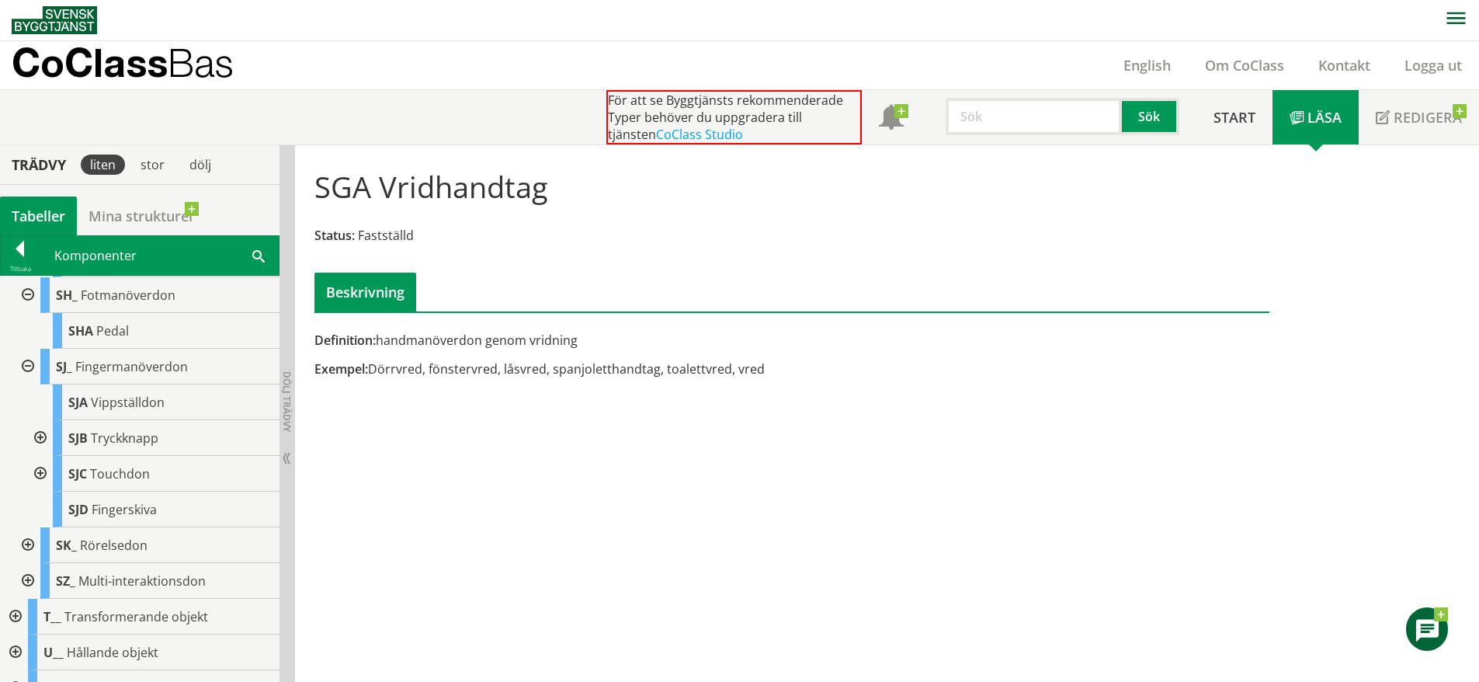
click at [28, 563] on div at bounding box center [26, 545] width 28 height 36
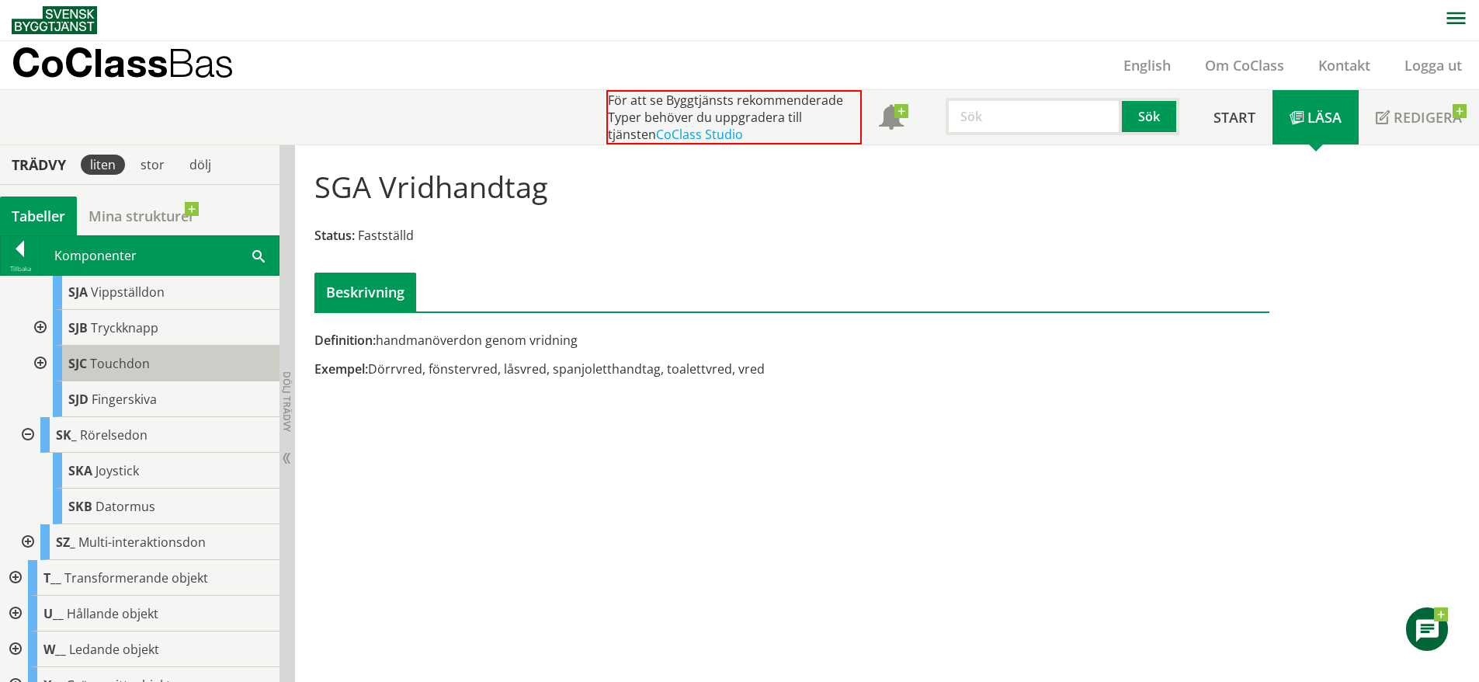
scroll to position [8227, 0]
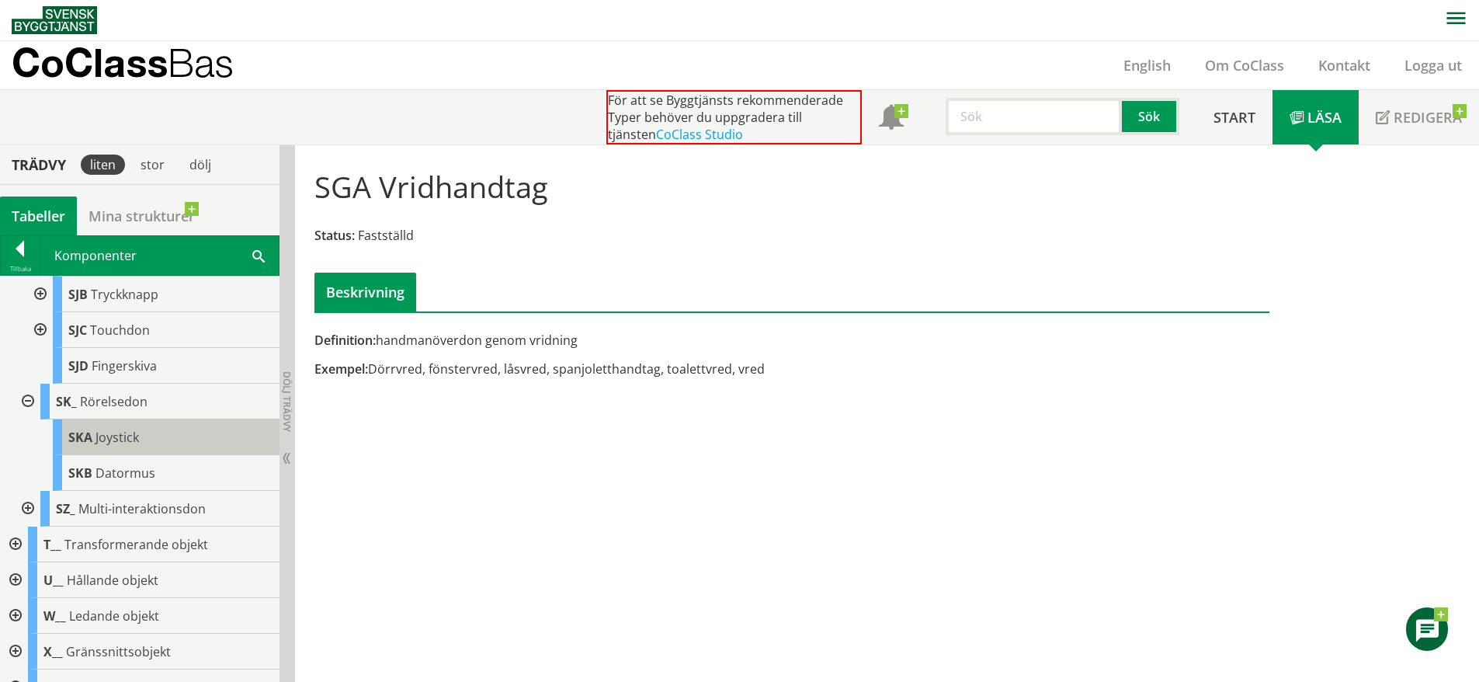
click at [172, 455] on div "SKA Joystick" at bounding box center [166, 437] width 227 height 36
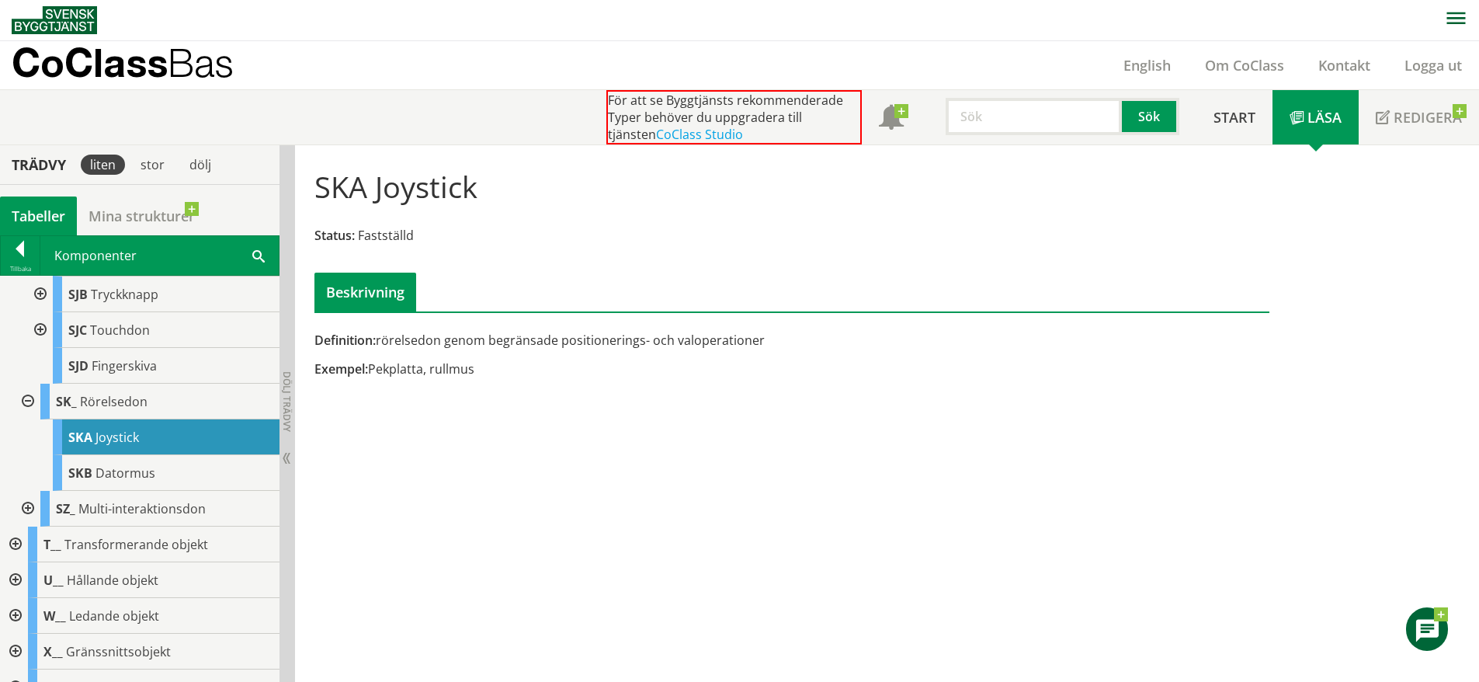
click at [28, 526] on div at bounding box center [26, 509] width 28 height 36
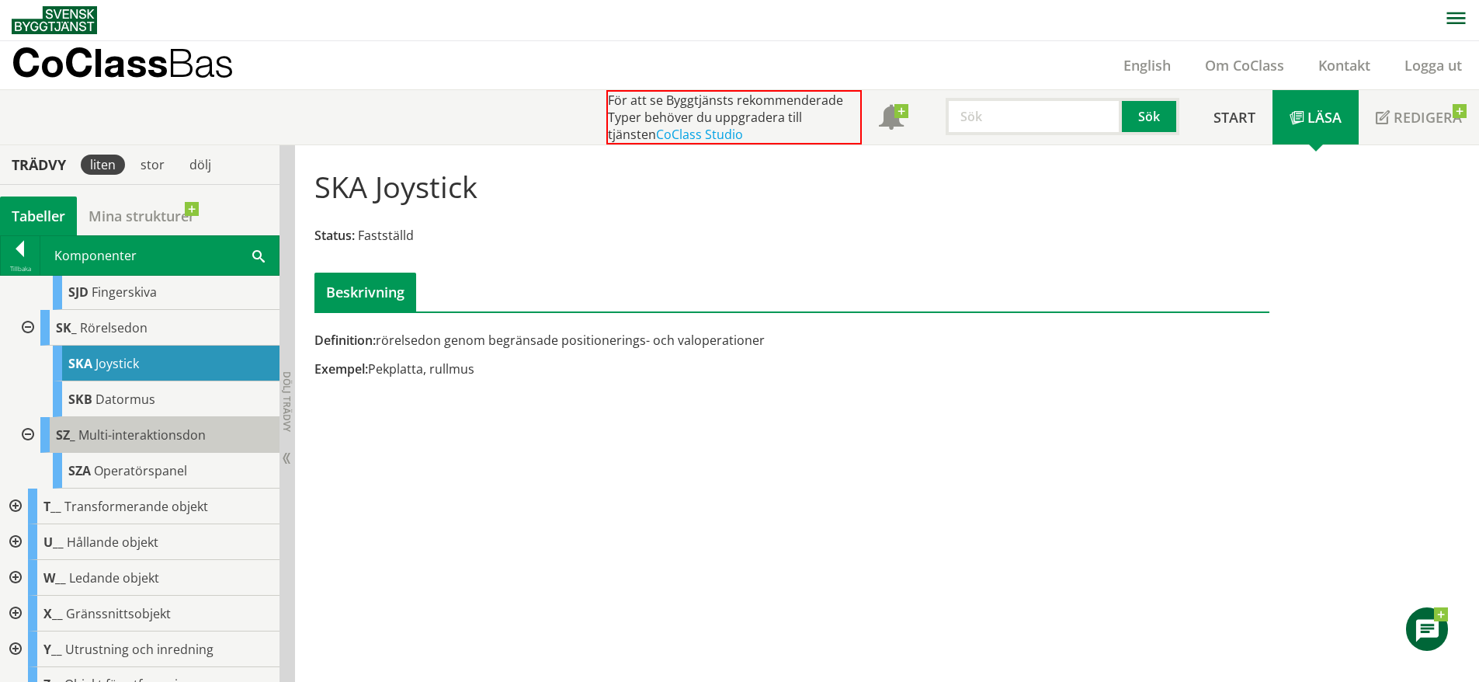
scroll to position [8301, 0]
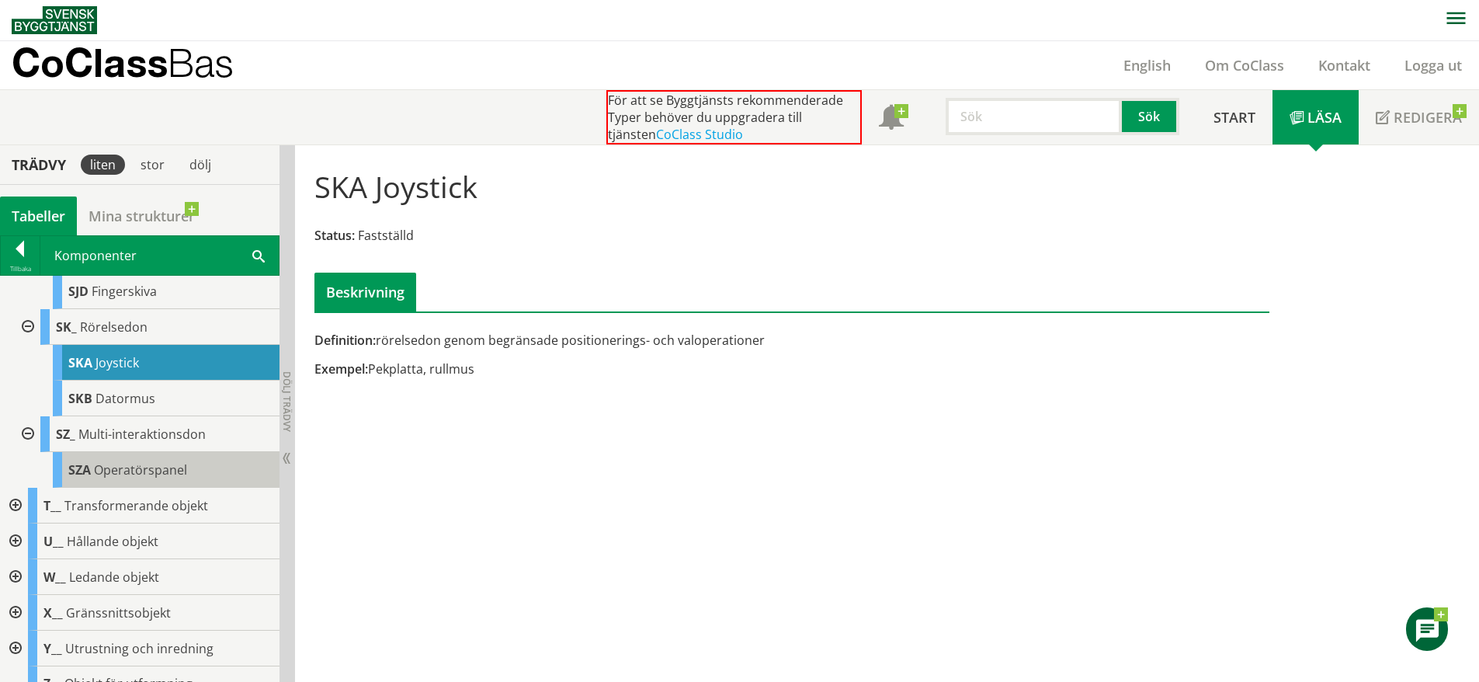
click at [196, 488] on div "SZA Operatörspanel" at bounding box center [166, 470] width 227 height 36
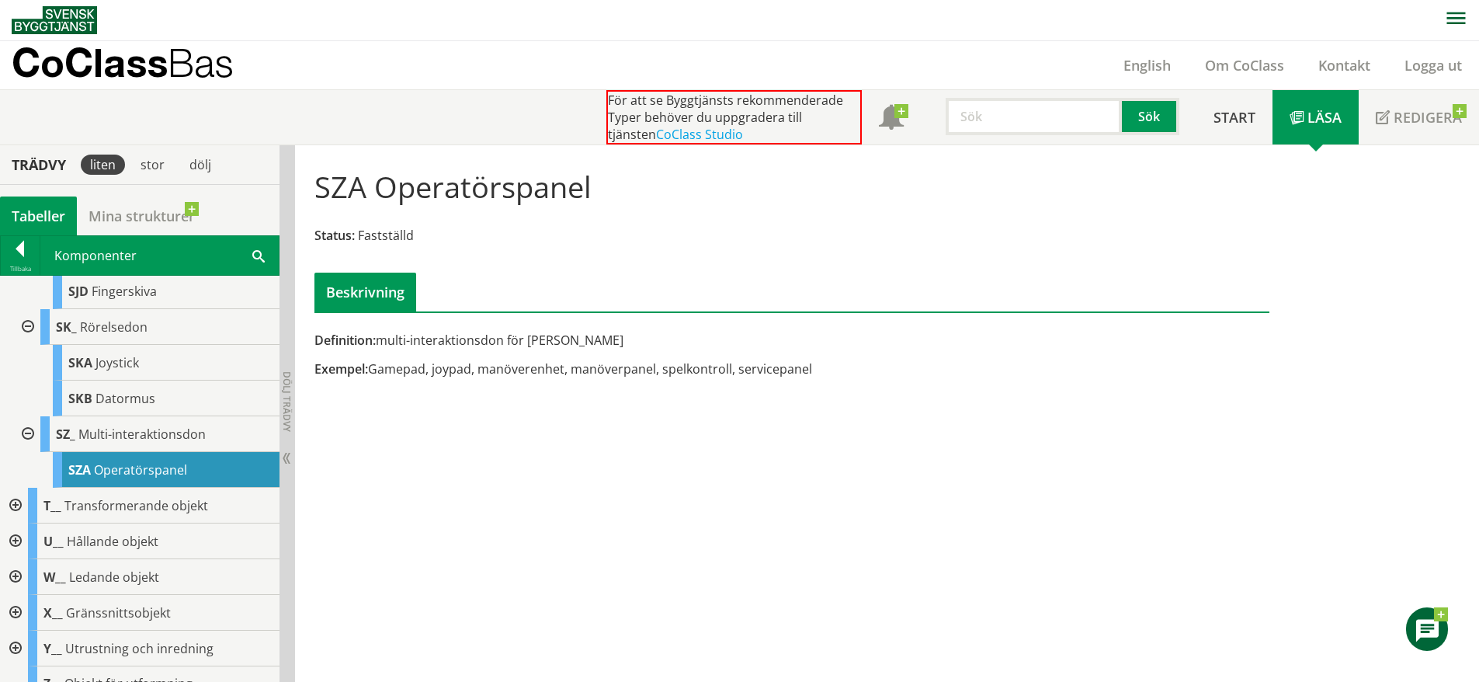
click at [20, 523] on div at bounding box center [14, 506] width 28 height 36
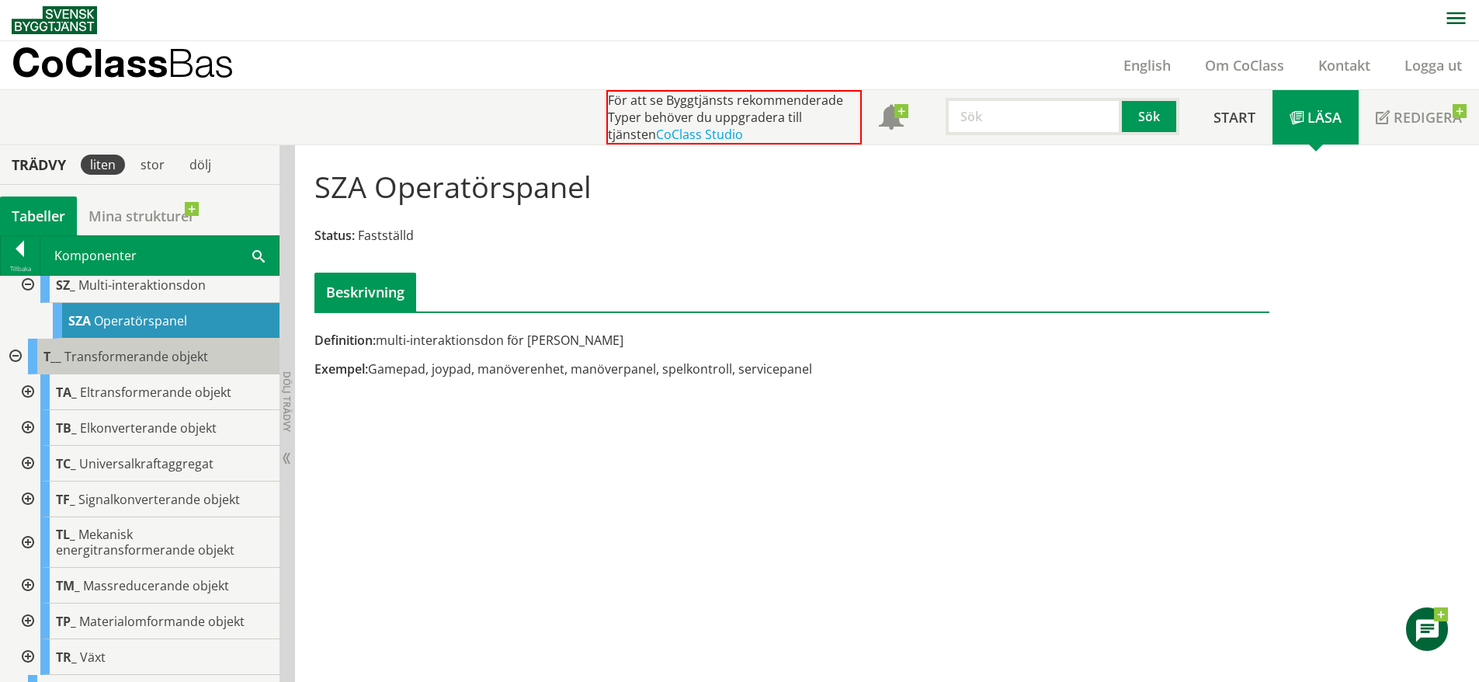
scroll to position [8453, 0]
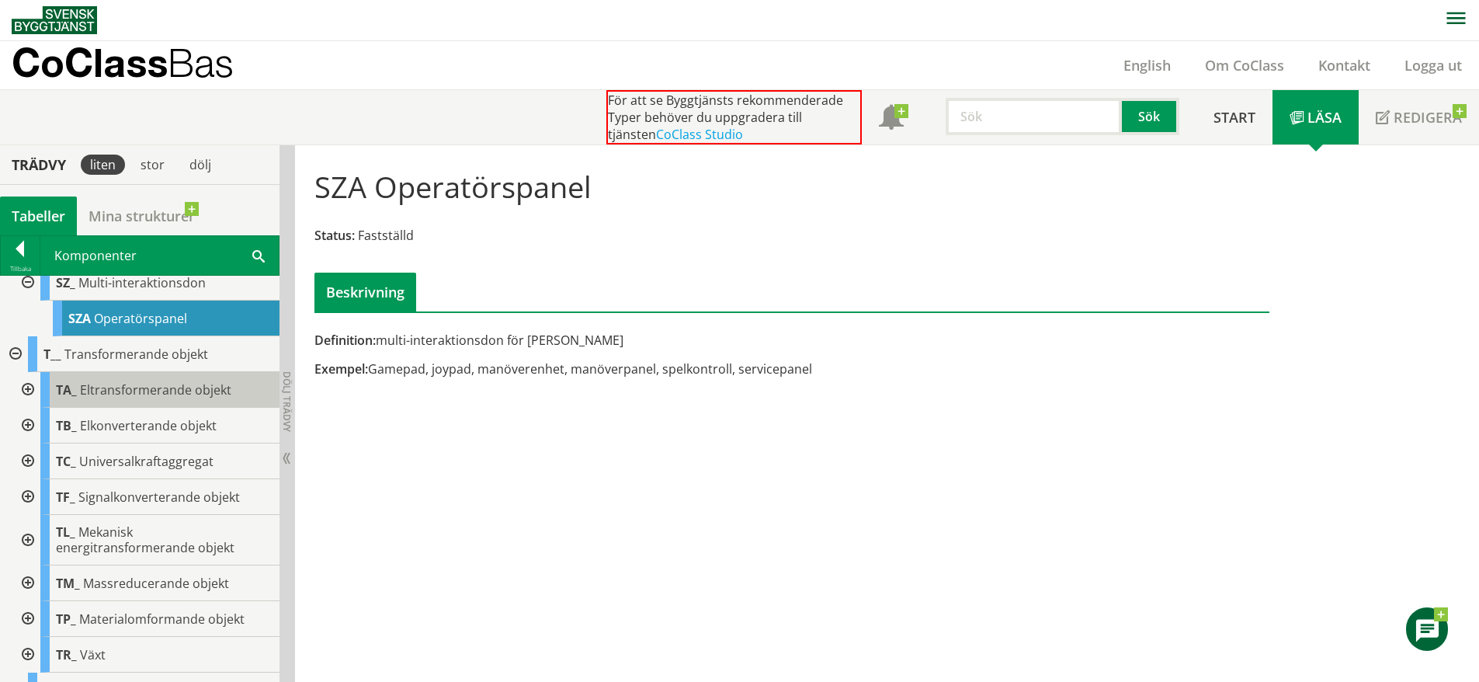
click at [138, 398] on span "Eltransformerande objekt" at bounding box center [155, 389] width 151 height 17
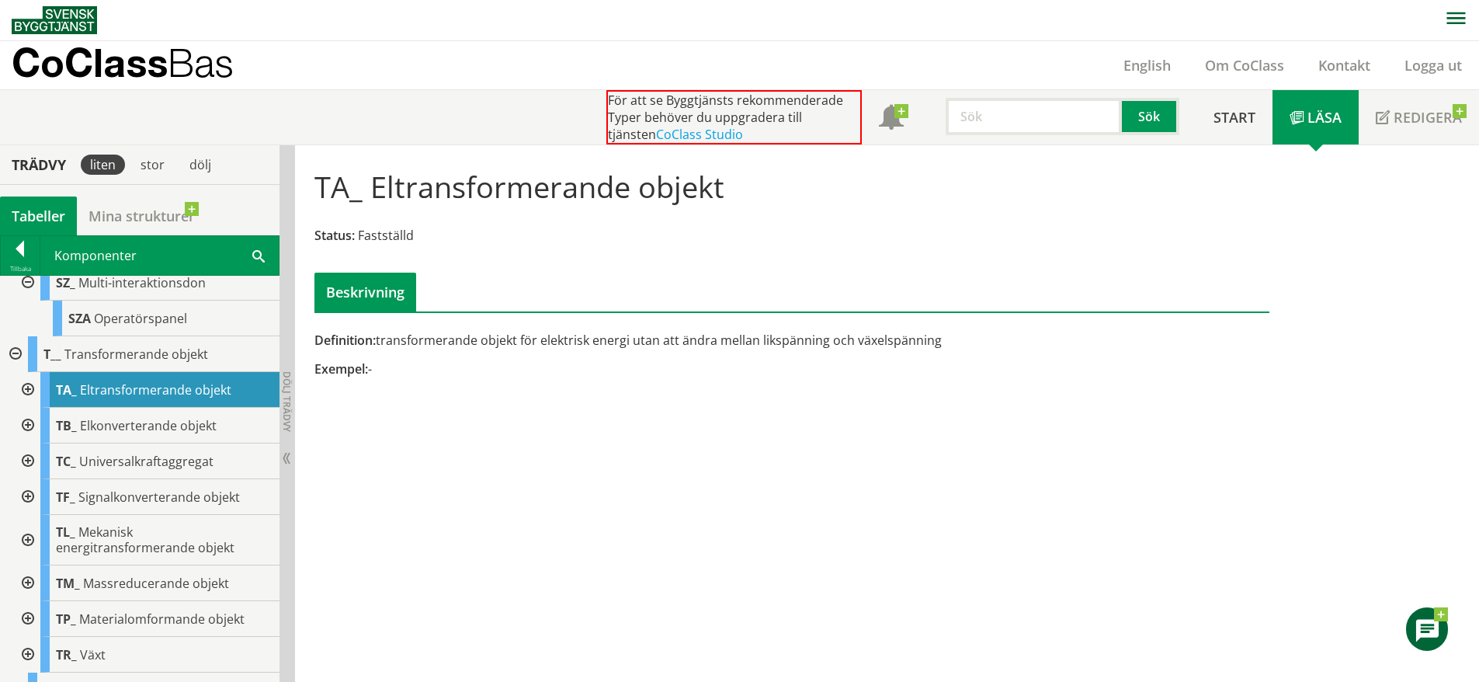
click at [33, 408] on div at bounding box center [26, 390] width 28 height 36
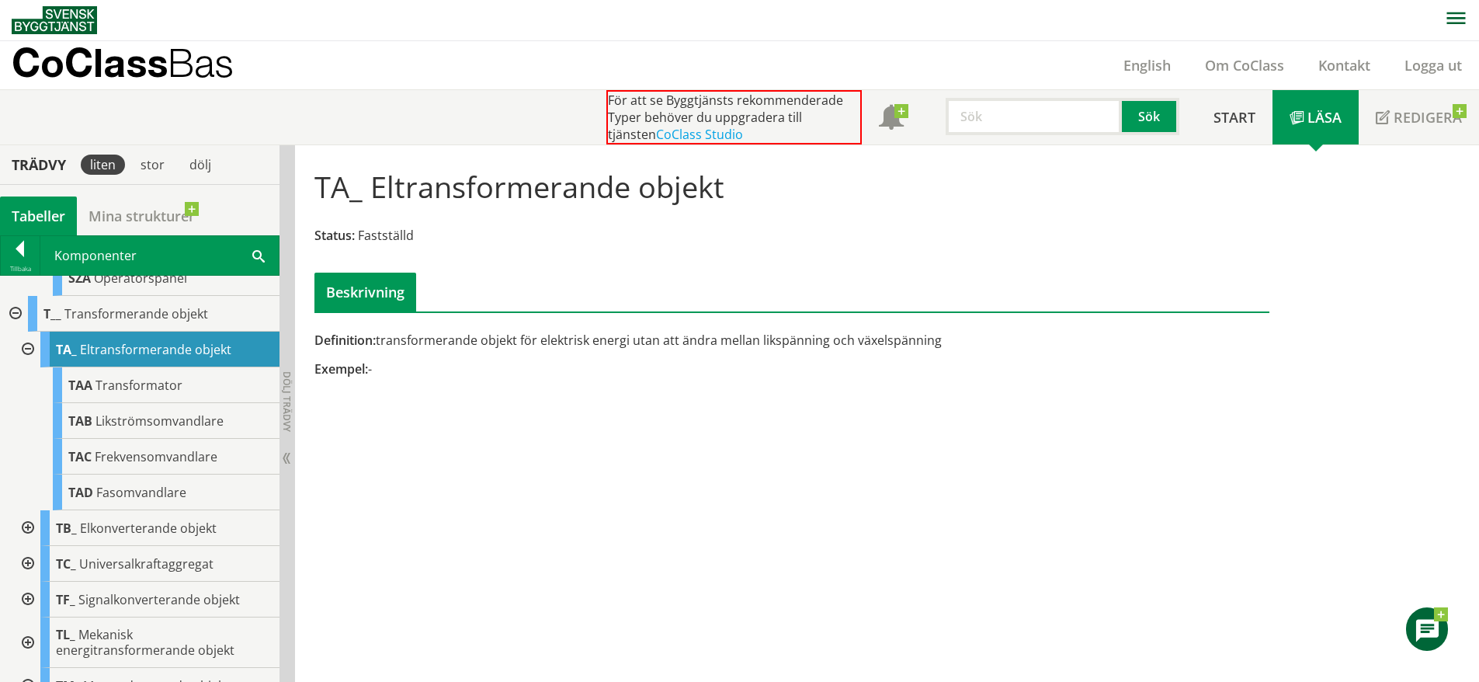
scroll to position [8495, 0]
click at [26, 544] on div at bounding box center [26, 526] width 28 height 36
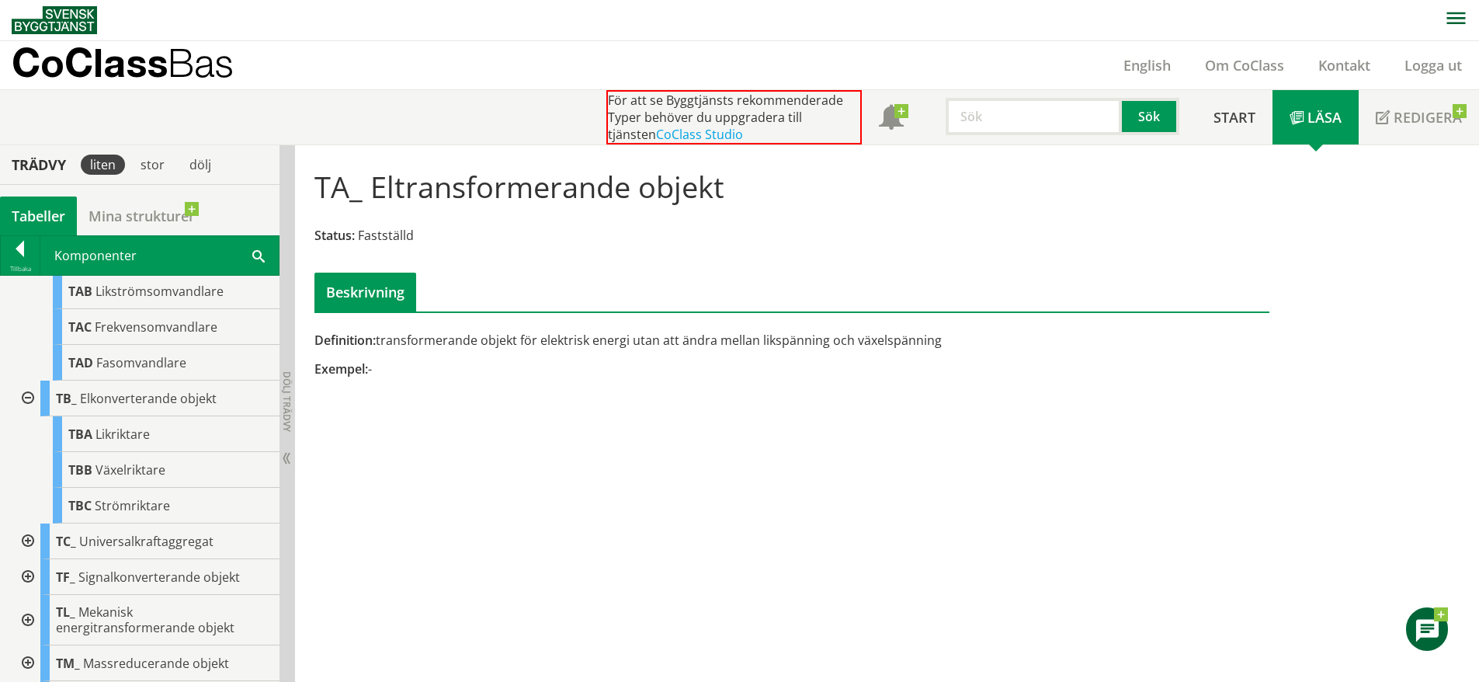
scroll to position [8669, 0]
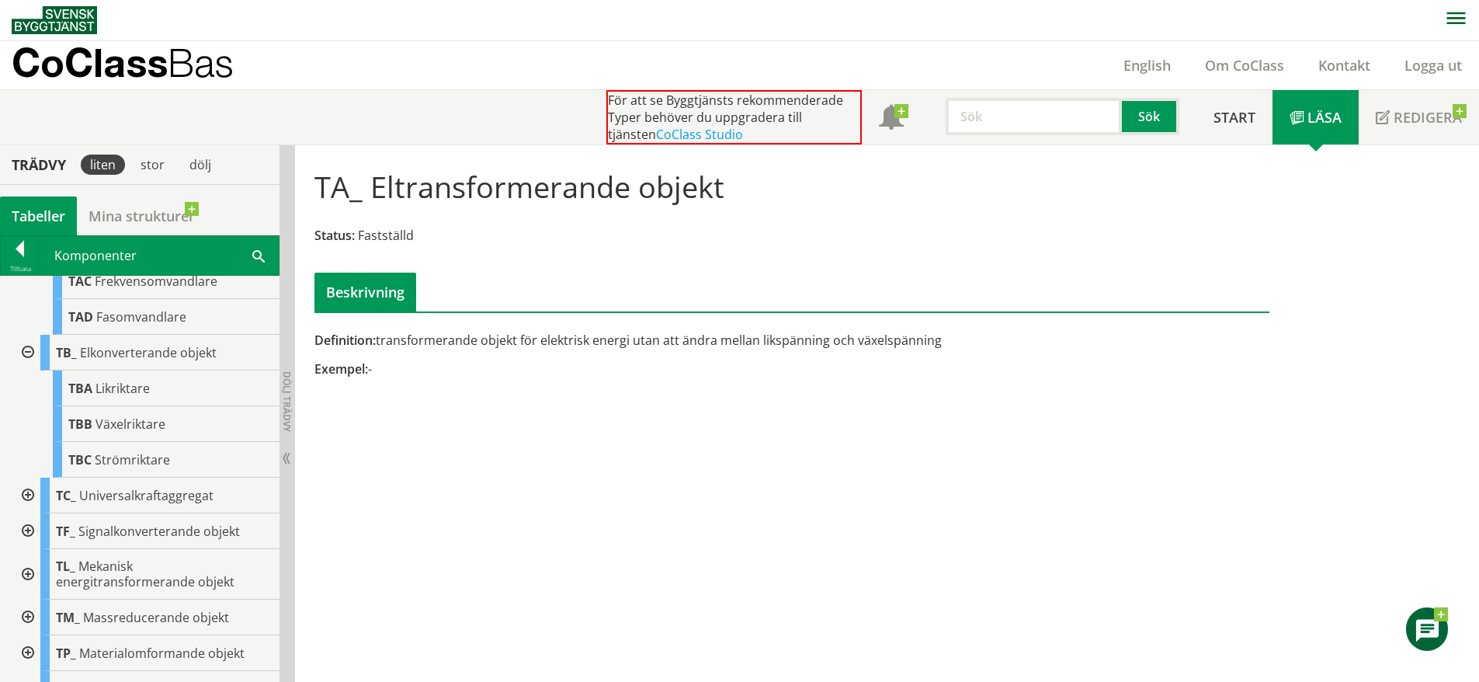
click at [29, 513] on div at bounding box center [26, 496] width 28 height 36
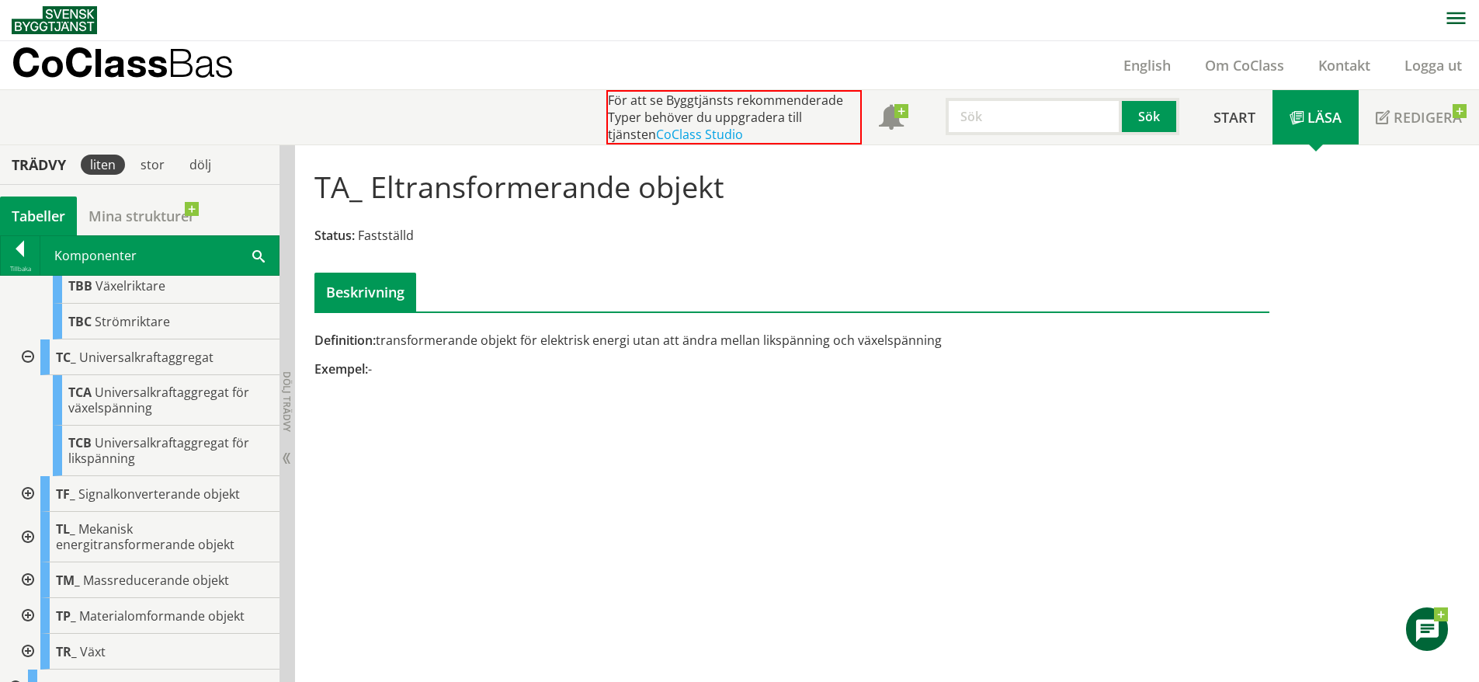
scroll to position [8808, 0]
click at [33, 510] on div at bounding box center [26, 492] width 28 height 36
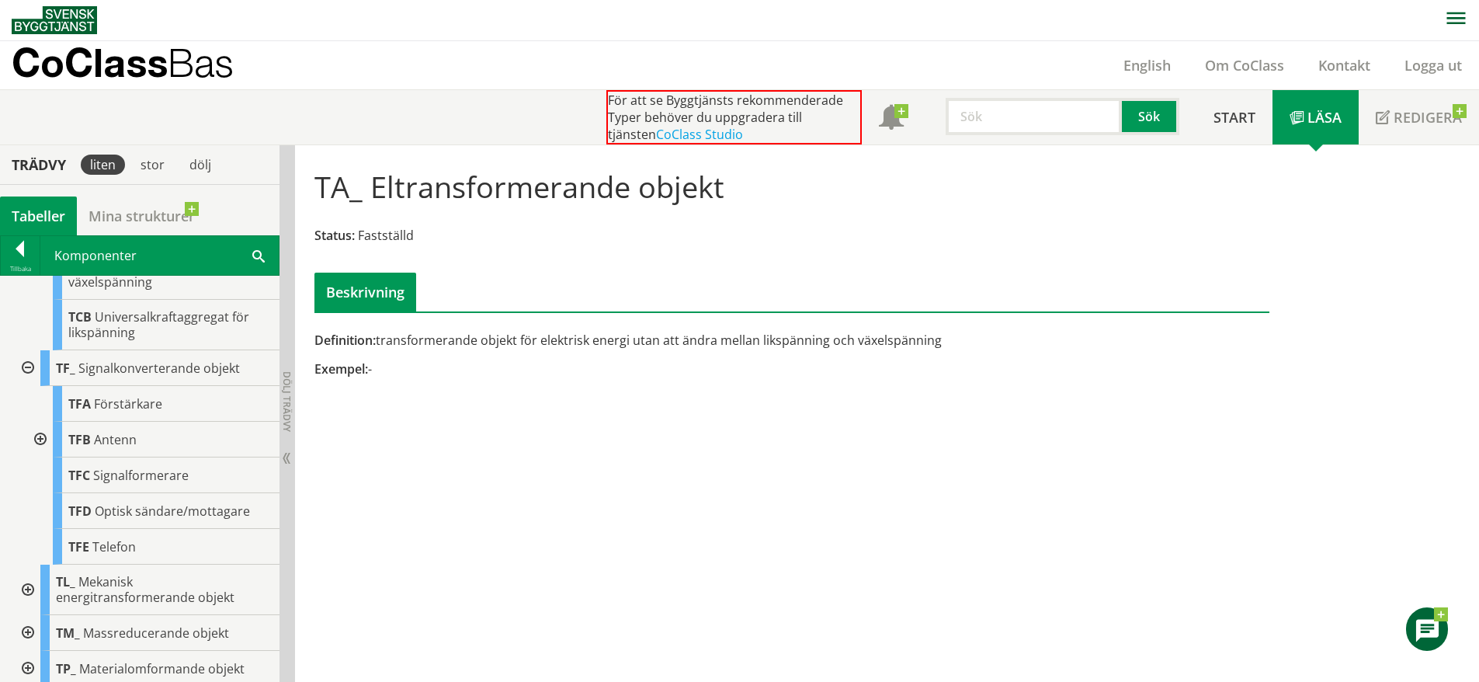
scroll to position [8934, 0]
click at [175, 518] on span "Optisk sändare/mottagare" at bounding box center [172, 509] width 155 height 17
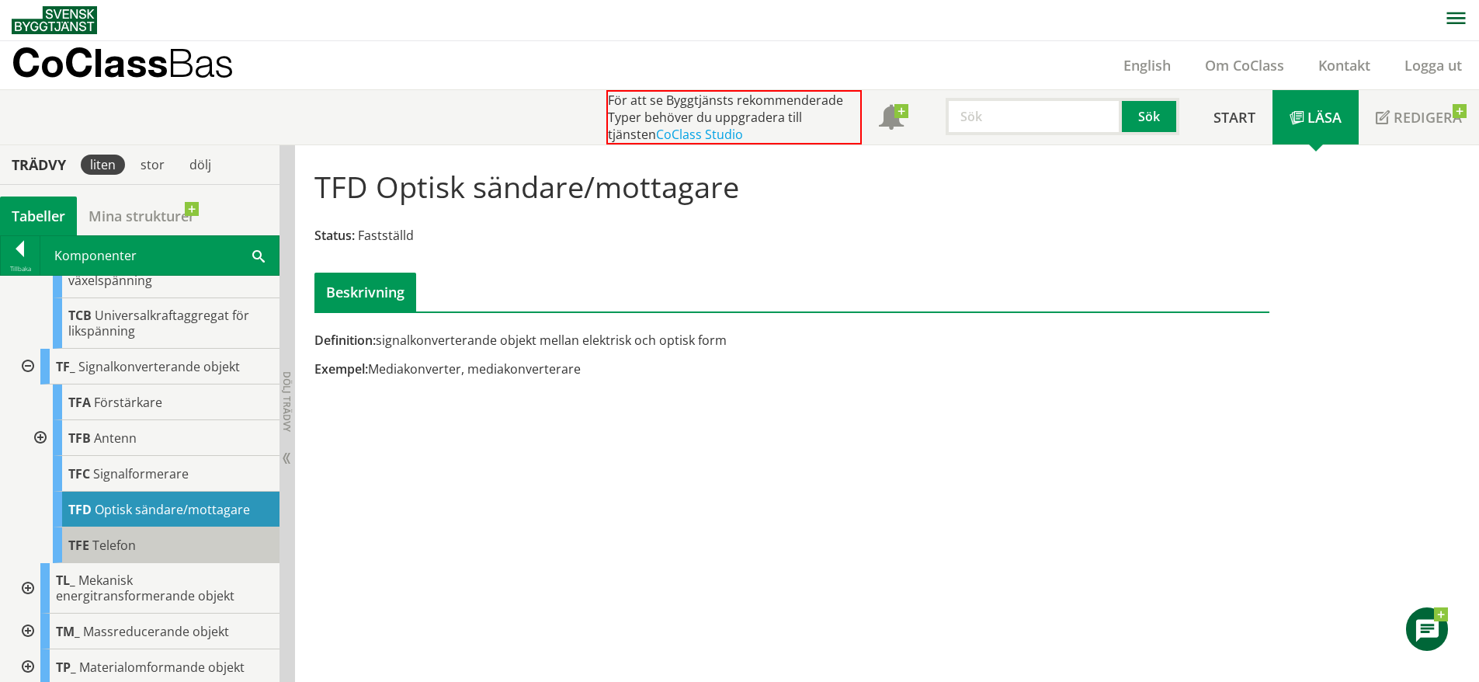
click at [123, 554] on span "Telefon" at bounding box center [113, 545] width 43 height 17
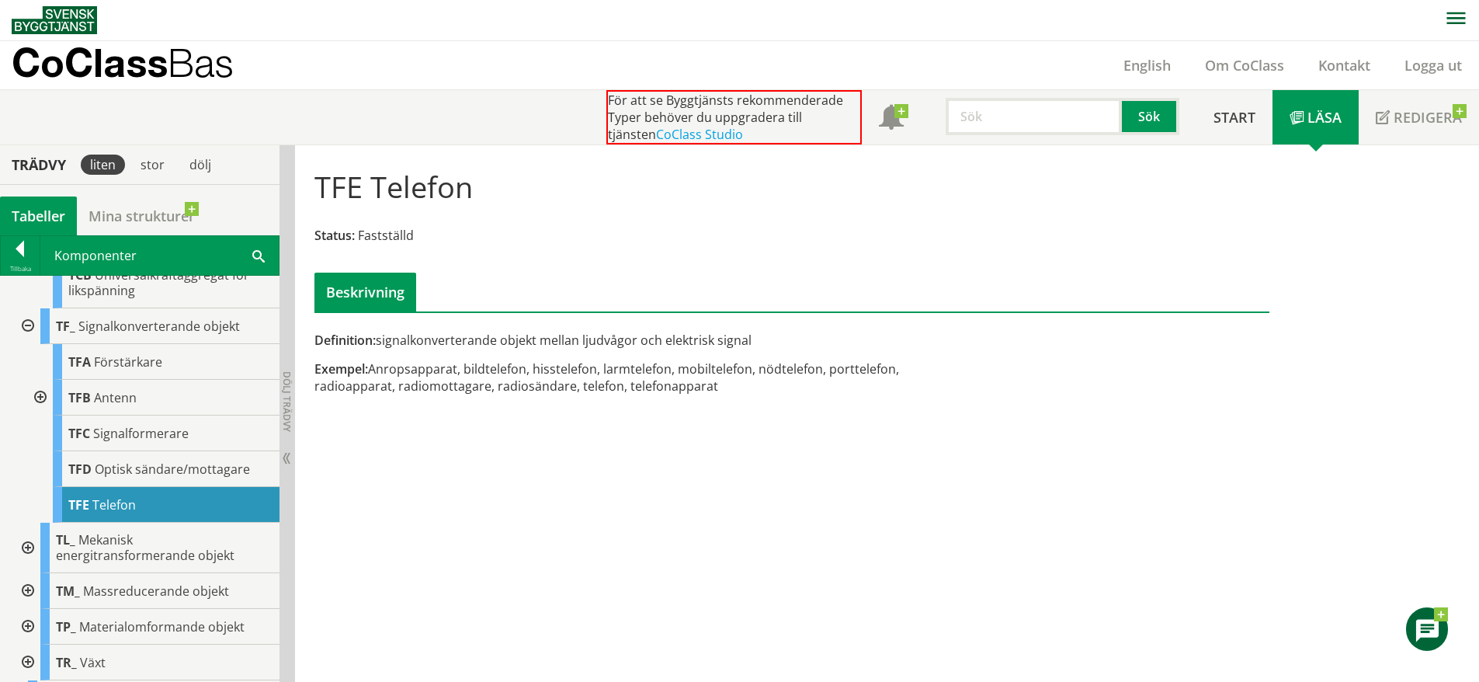
scroll to position [8976, 0]
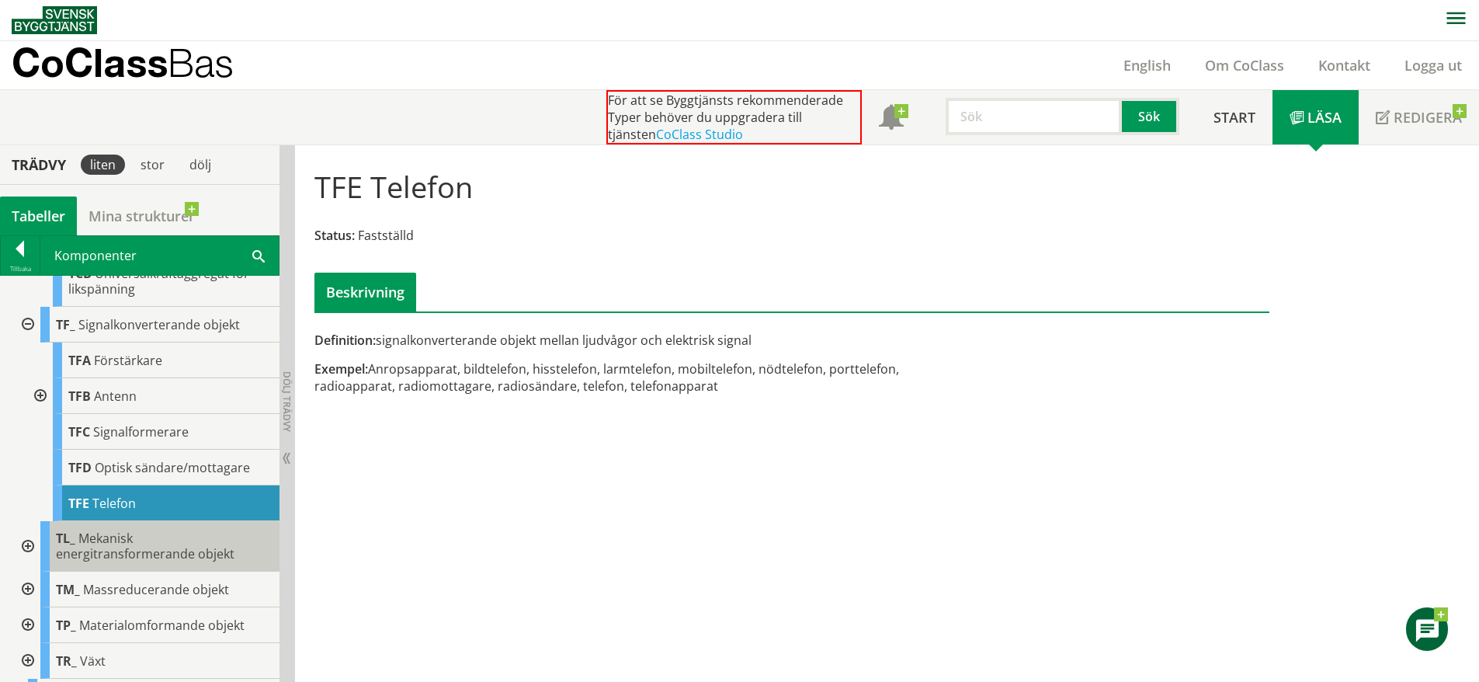
click at [95, 562] on span "Mekanisk energitransformerande objekt" at bounding box center [145, 546] width 179 height 33
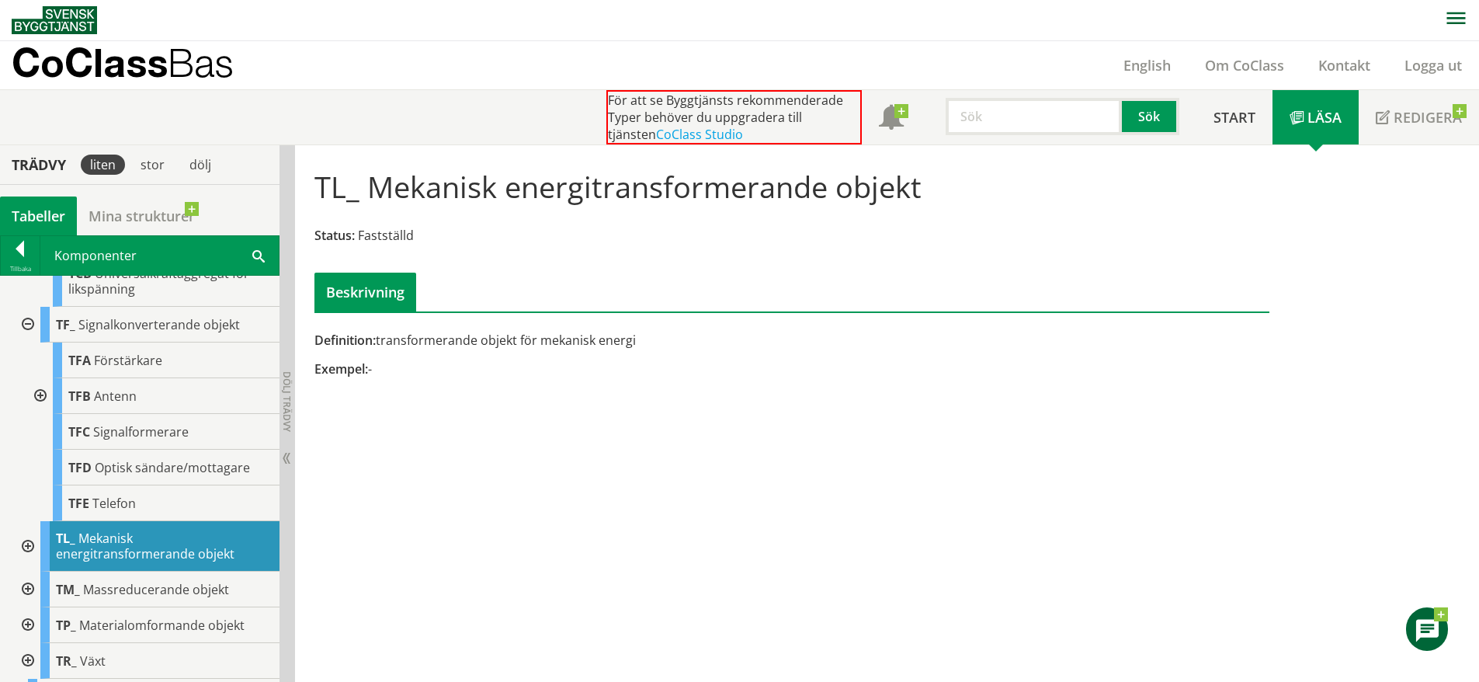
click at [28, 572] on div at bounding box center [26, 546] width 28 height 50
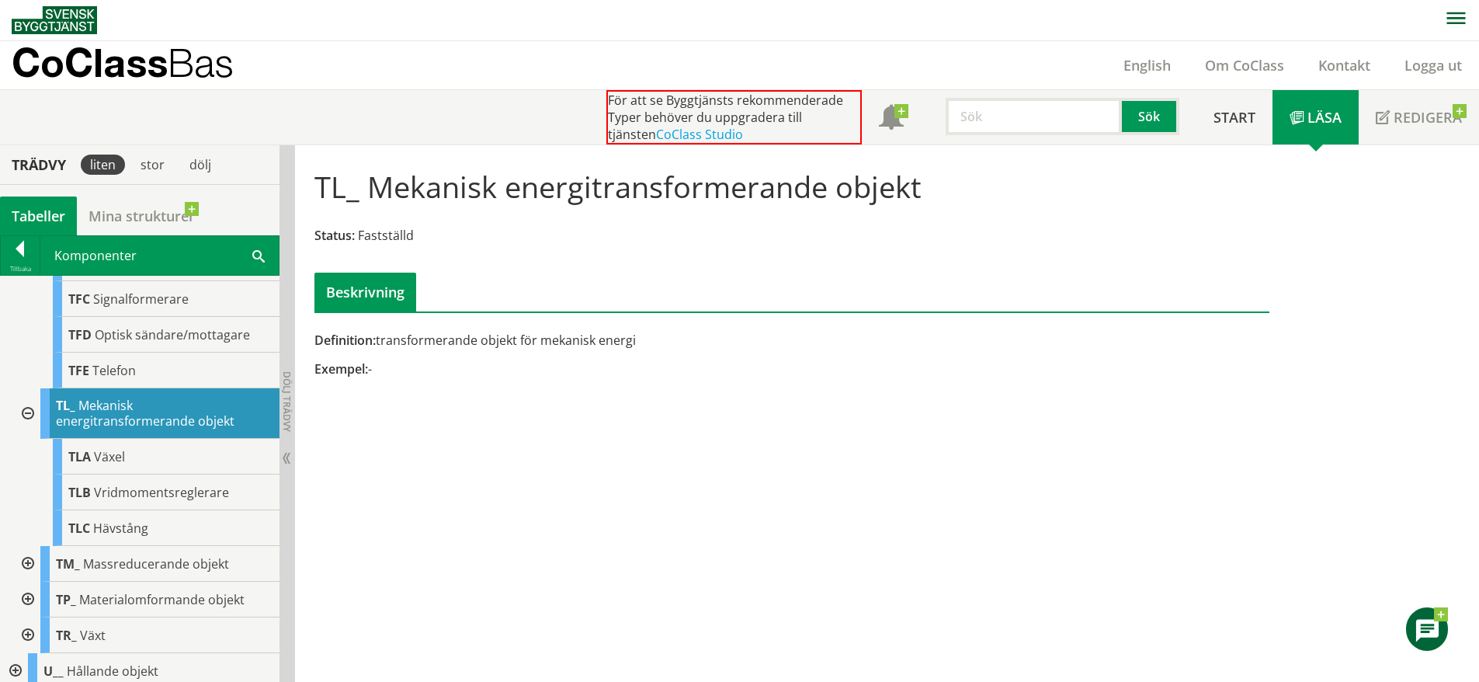
scroll to position [9111, 0]
click at [27, 579] on div at bounding box center [26, 562] width 28 height 36
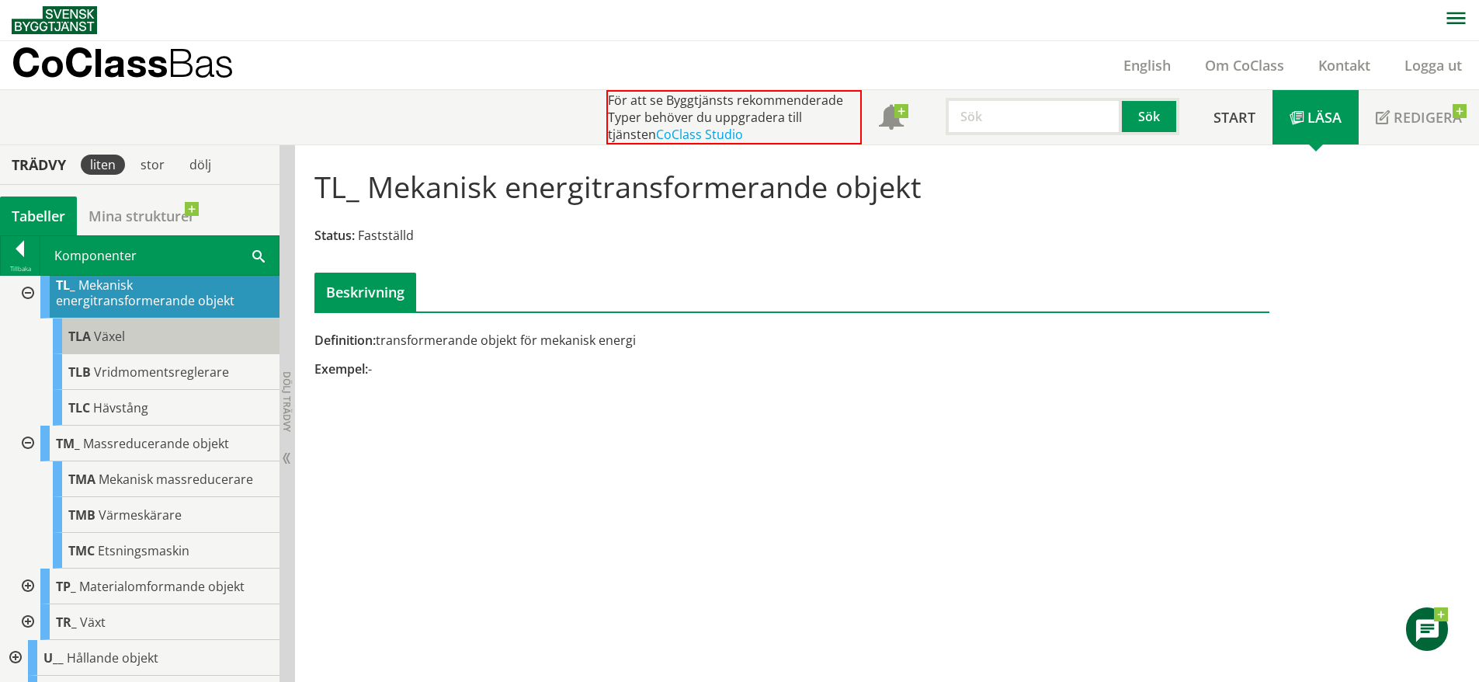
scroll to position [9229, 0]
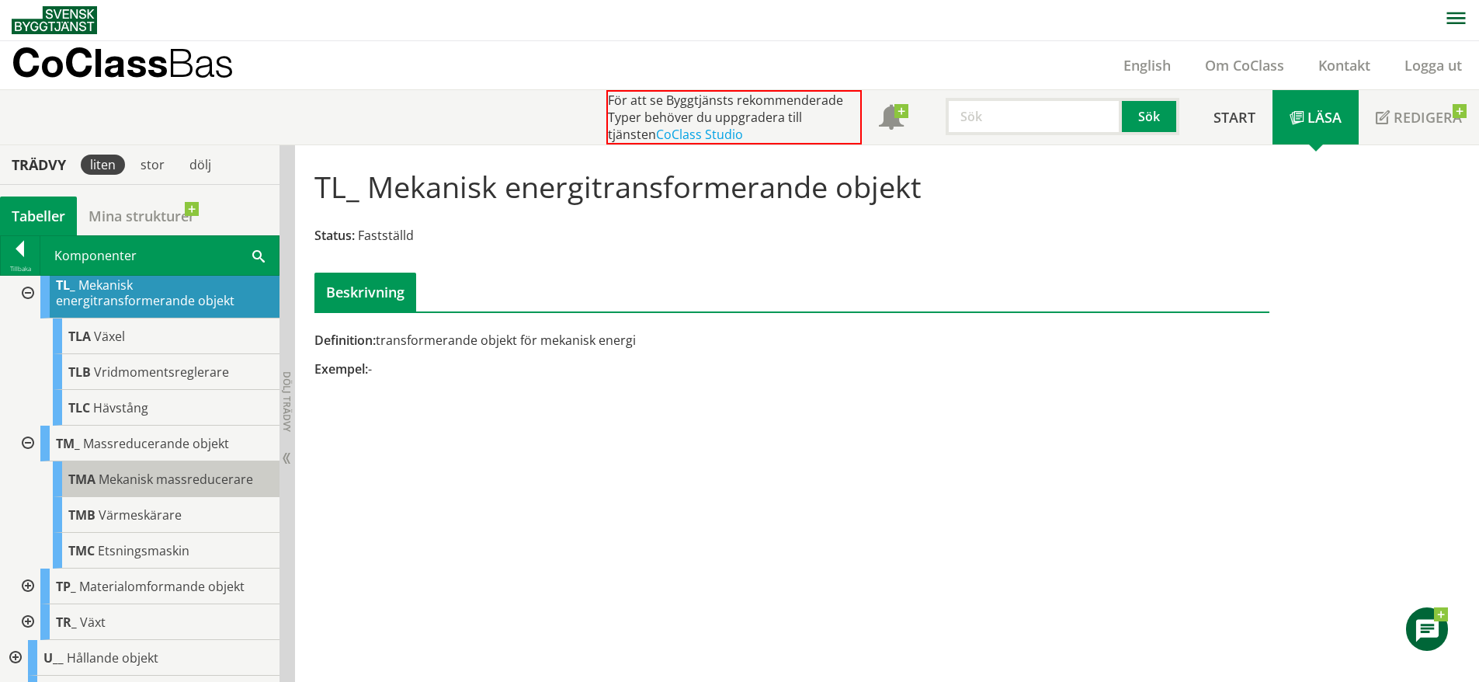
click at [147, 488] on span "Mekanisk massreducerare" at bounding box center [176, 479] width 155 height 17
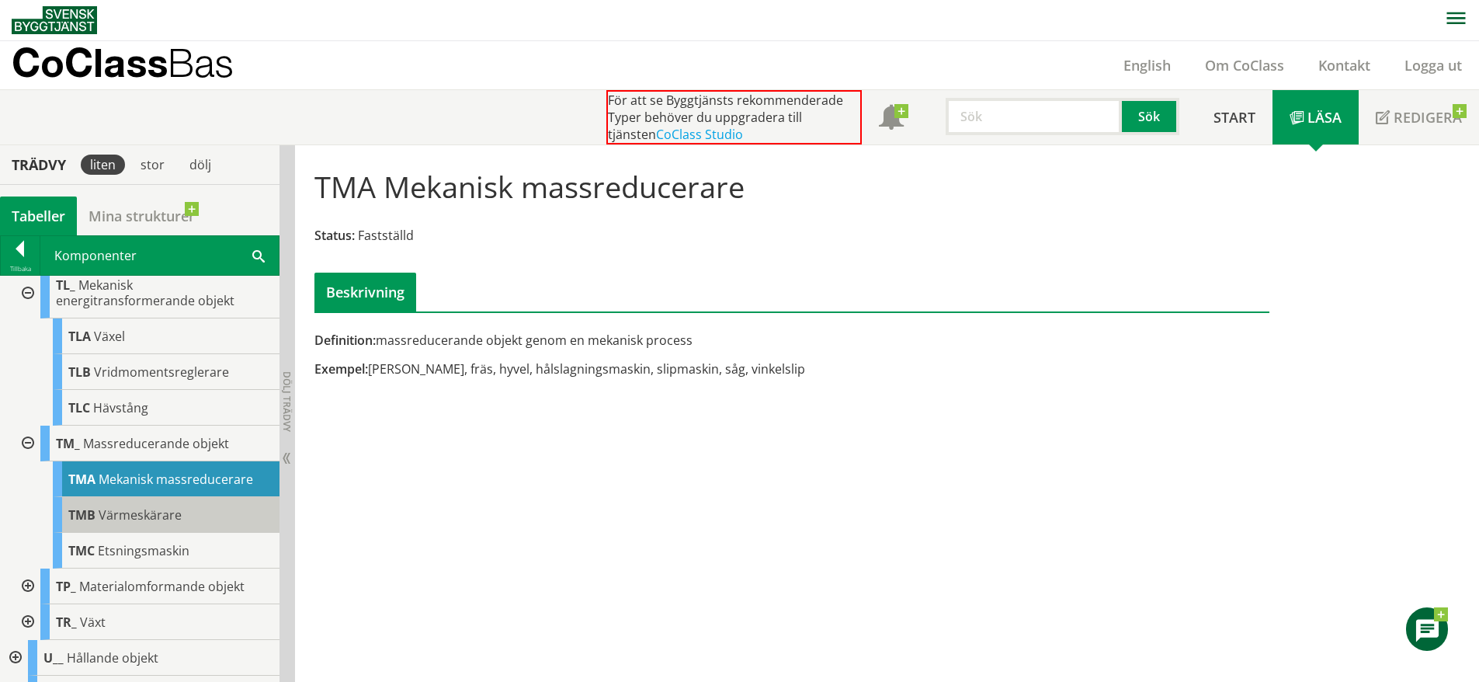
click at [172, 523] on span "Värmeskärare" at bounding box center [140, 514] width 83 height 17
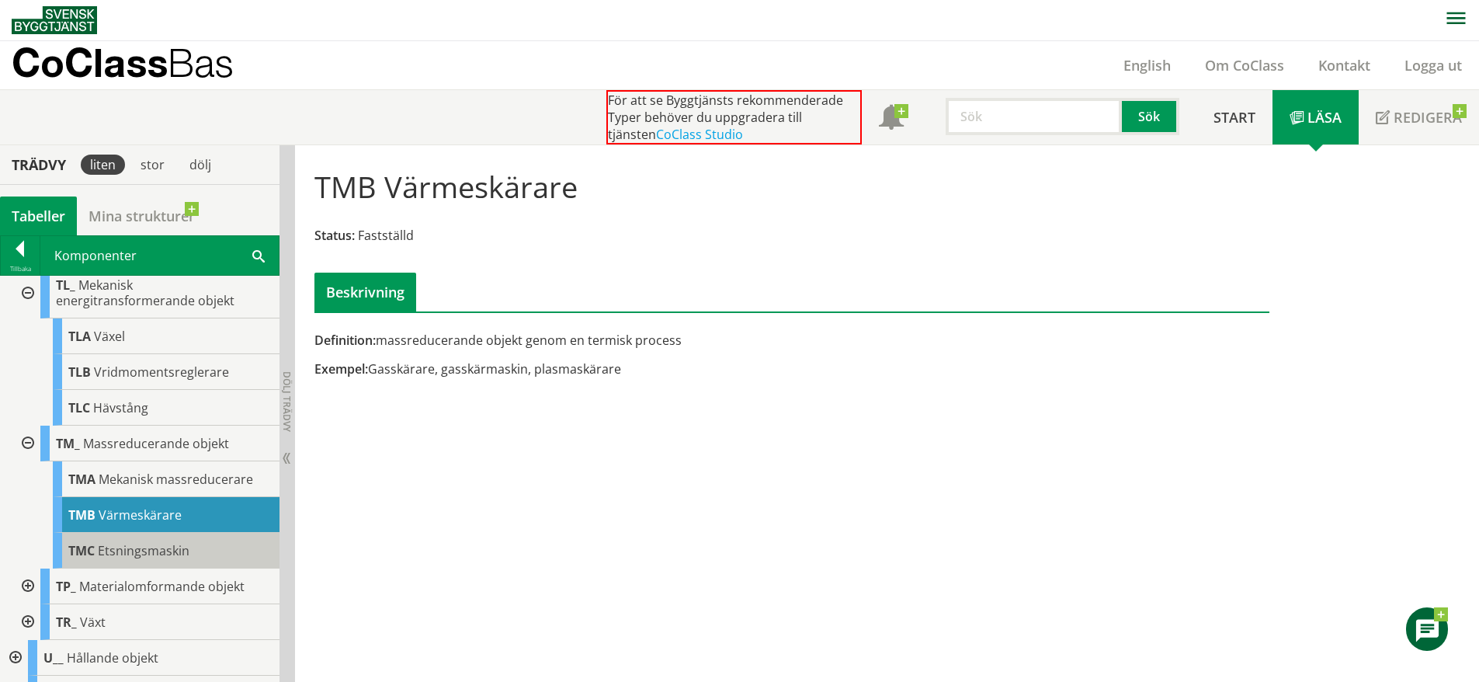
click at [175, 559] on span "Etsningsmaskin" at bounding box center [144, 550] width 92 height 17
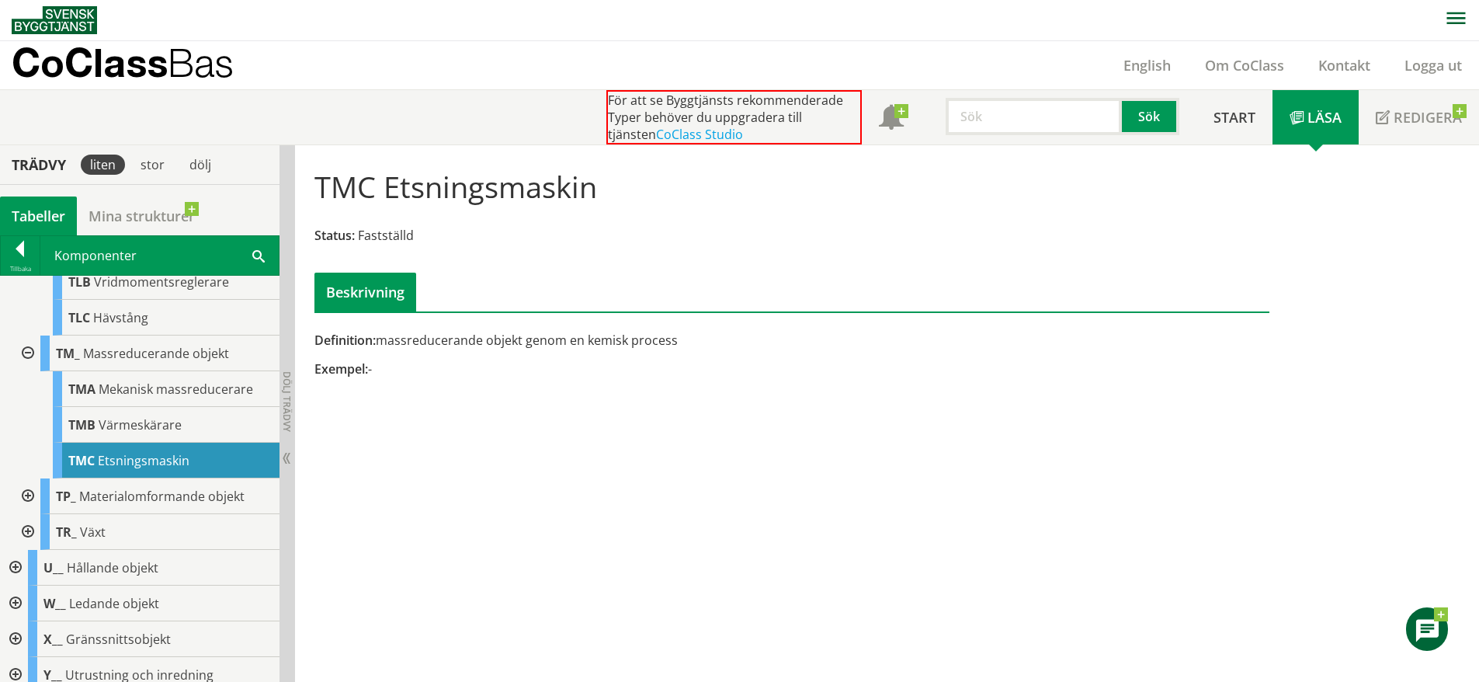
scroll to position [9320, 0]
click at [24, 513] on div at bounding box center [26, 496] width 28 height 36
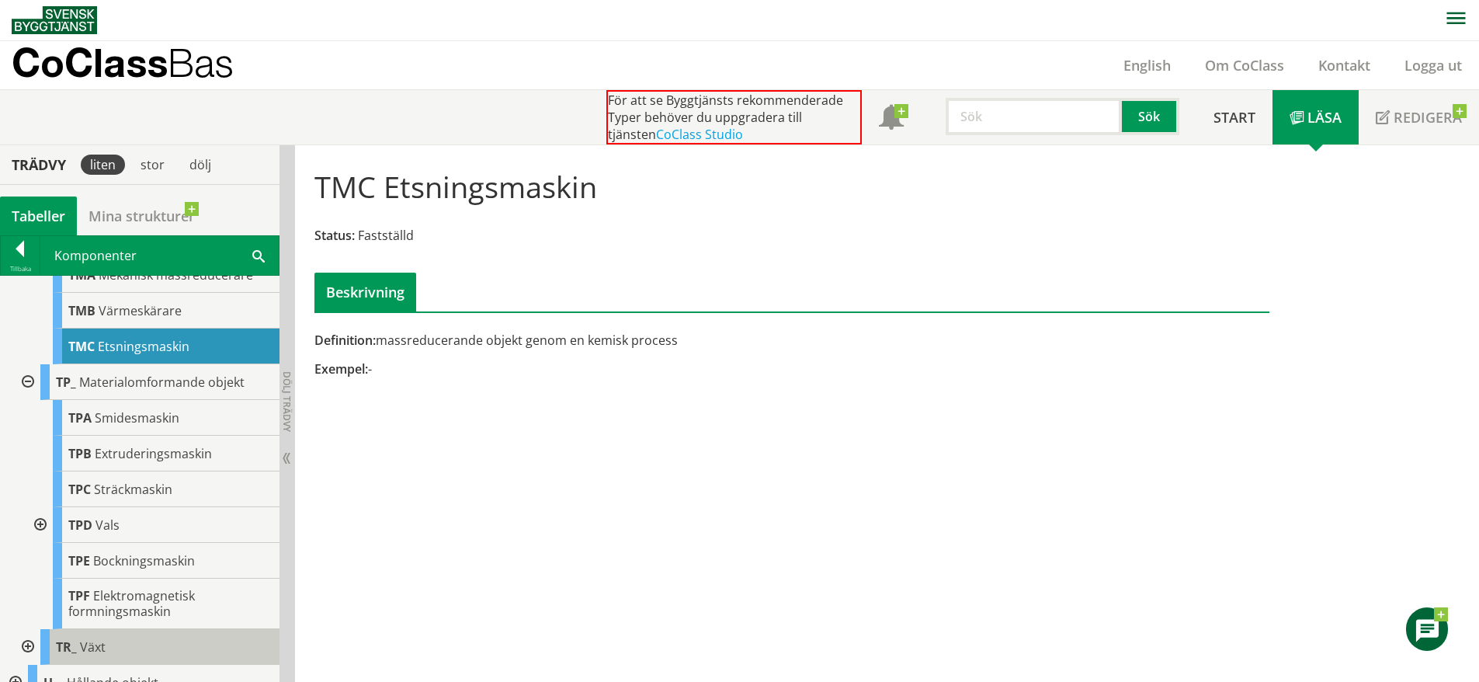
scroll to position [9434, 0]
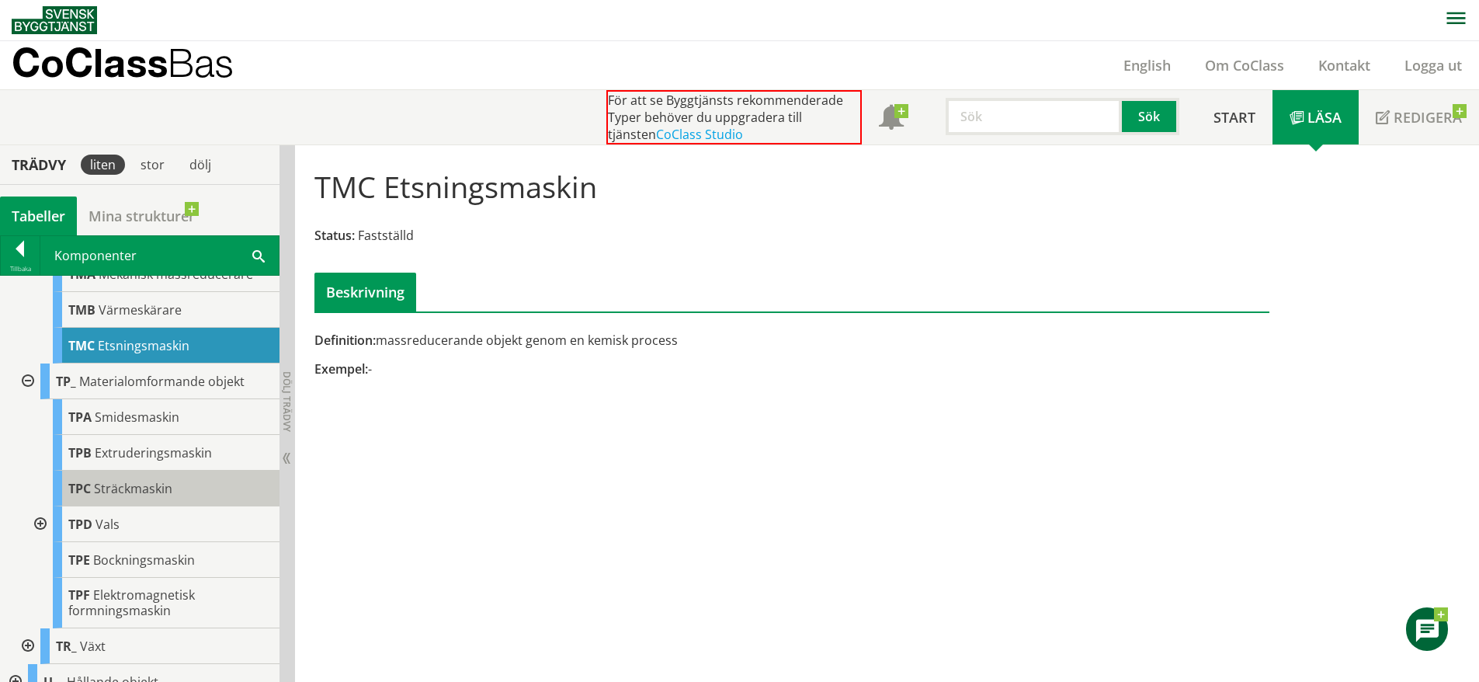
click at [174, 506] on div "TPC Sträckmaskin" at bounding box center [166, 489] width 227 height 36
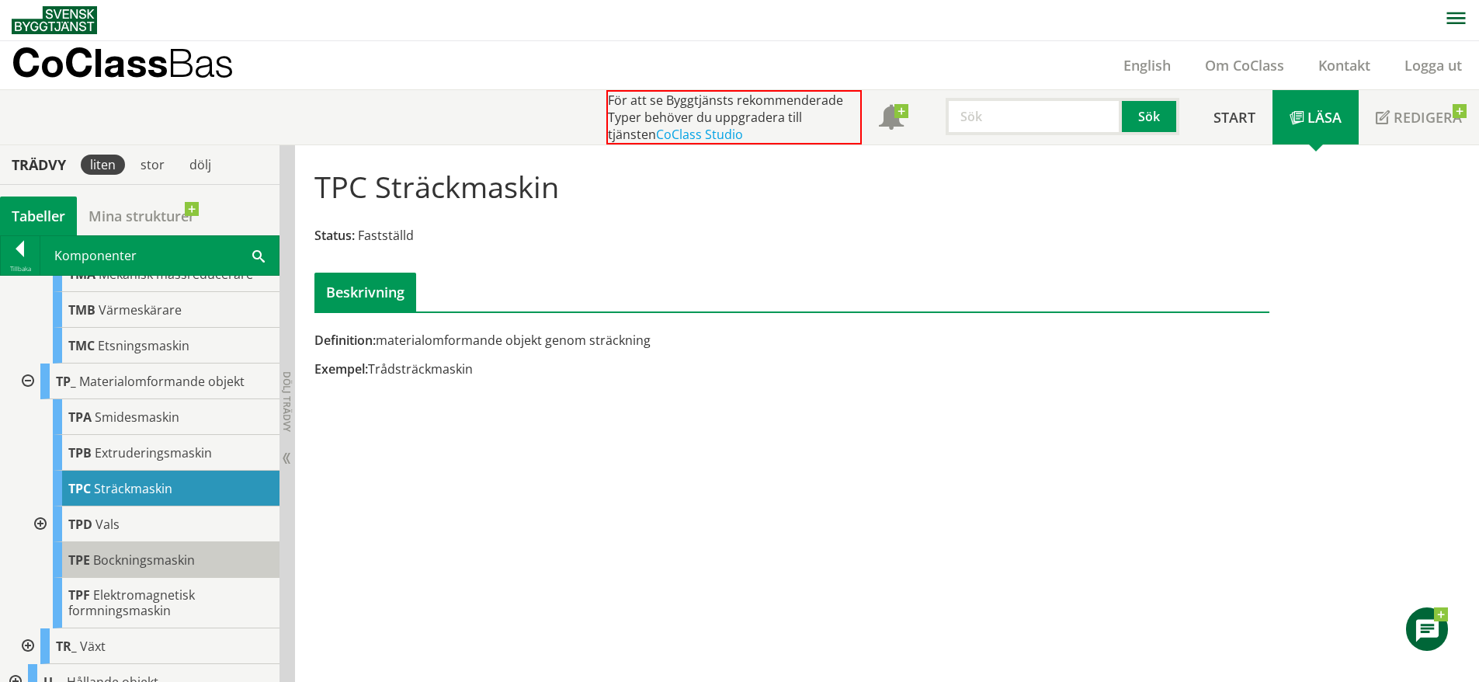
click at [189, 568] on span "Bockningsmaskin" at bounding box center [144, 559] width 102 height 17
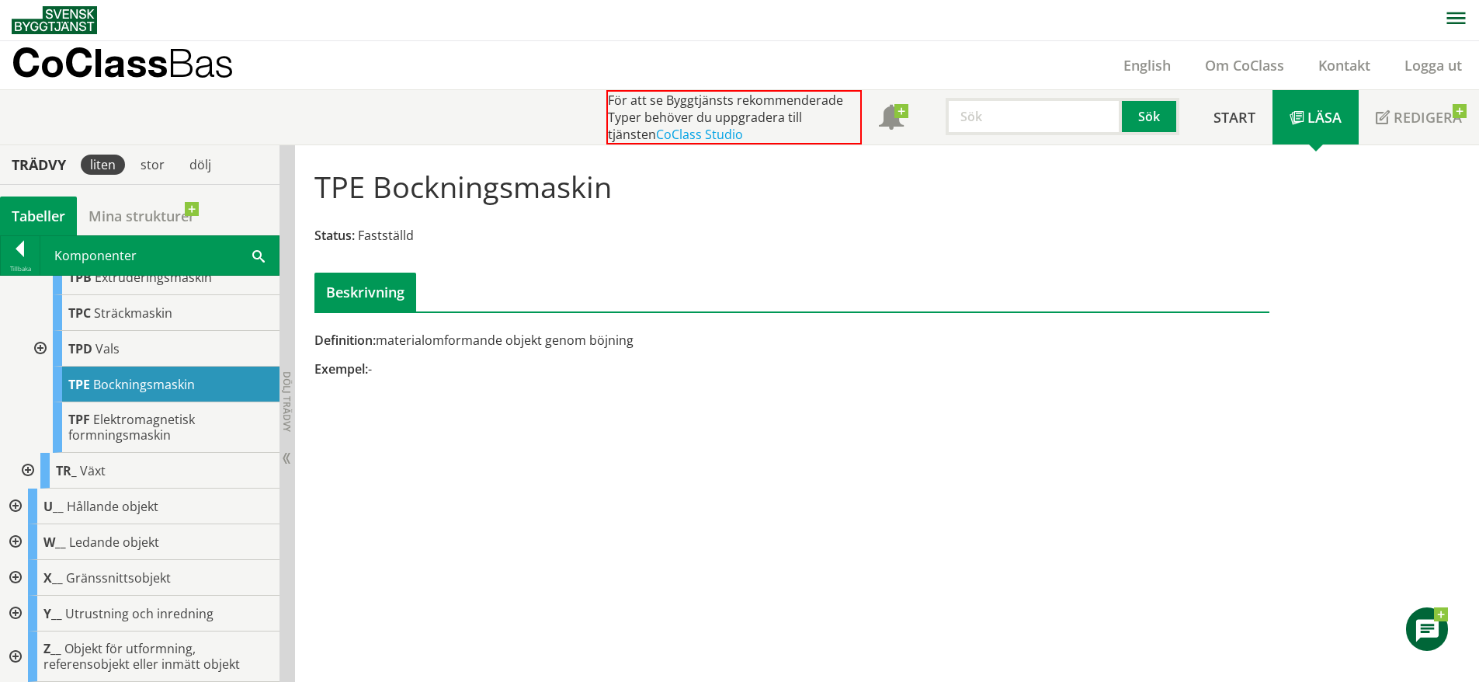
scroll to position [9621, 0]
click at [25, 488] on div at bounding box center [26, 471] width 28 height 36
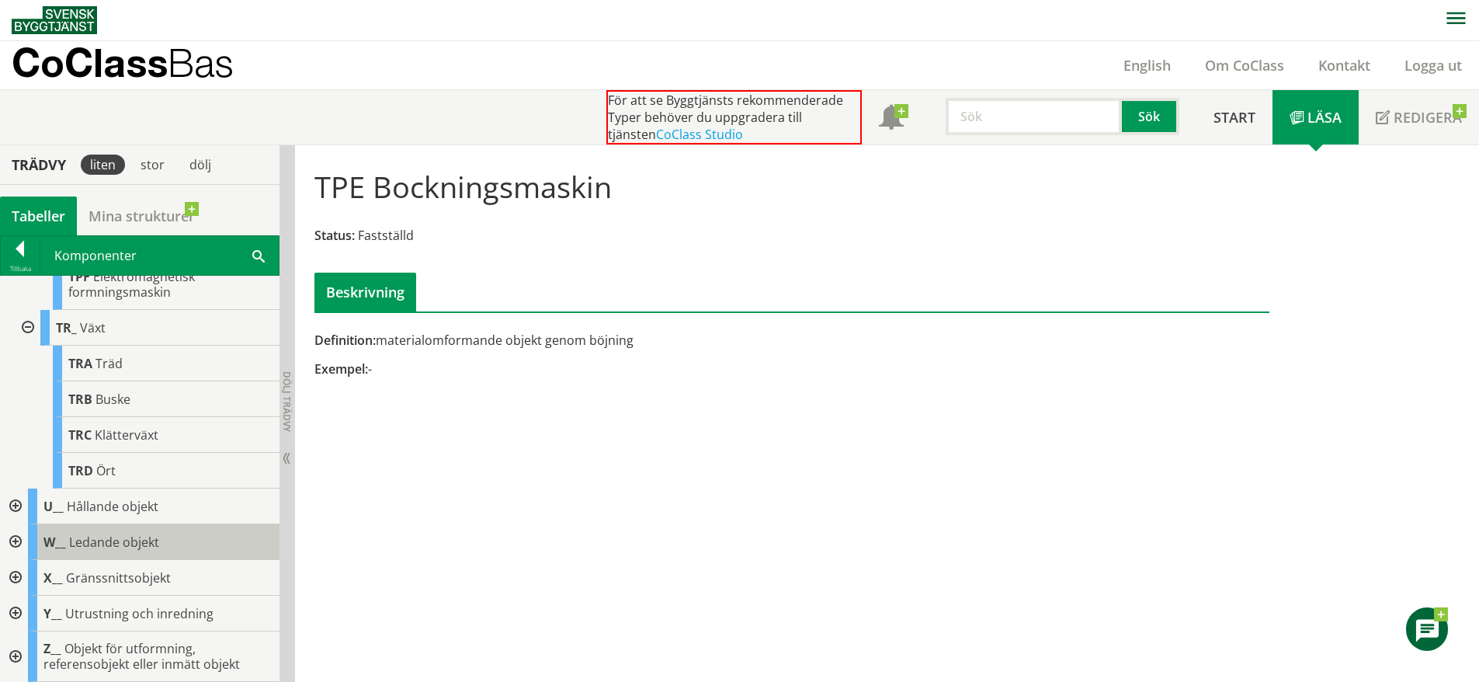
scroll to position [9790, 0]
click at [16, 524] on div at bounding box center [14, 506] width 28 height 36
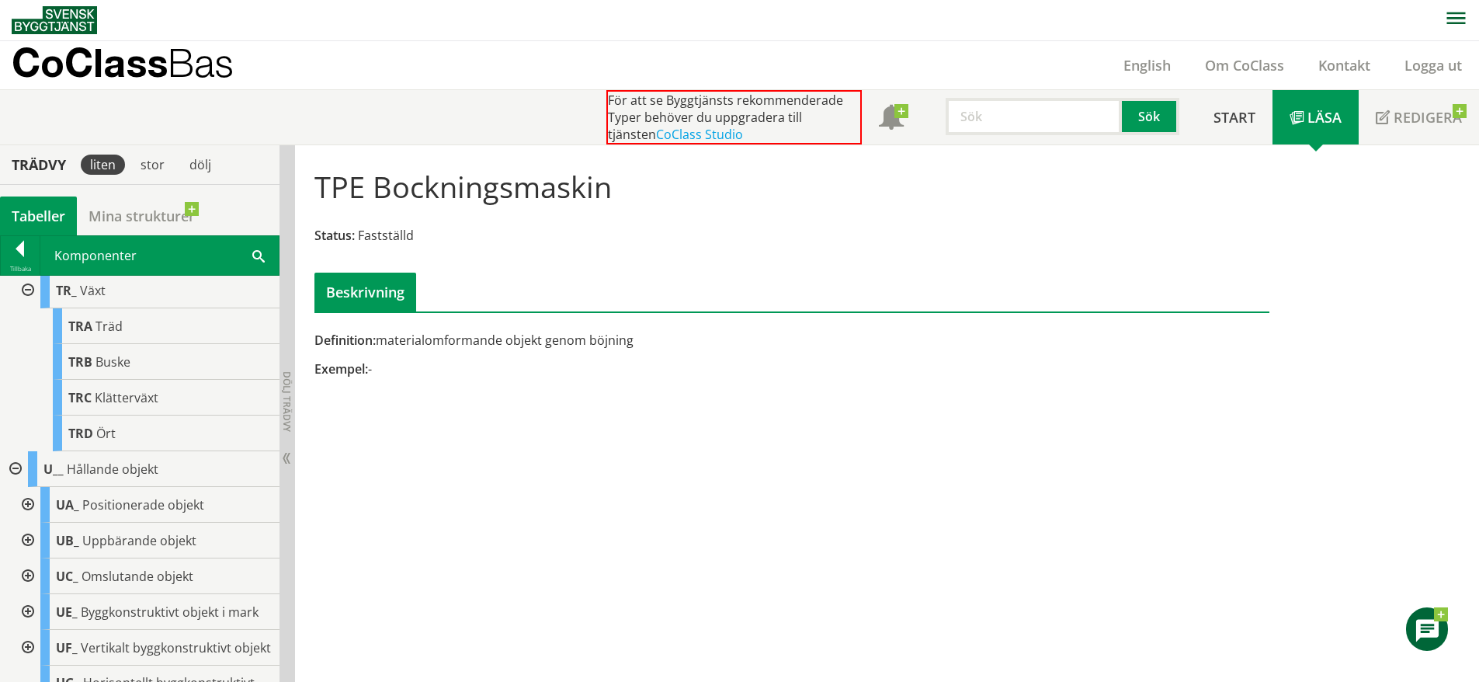
click at [23, 523] on div at bounding box center [26, 505] width 28 height 36
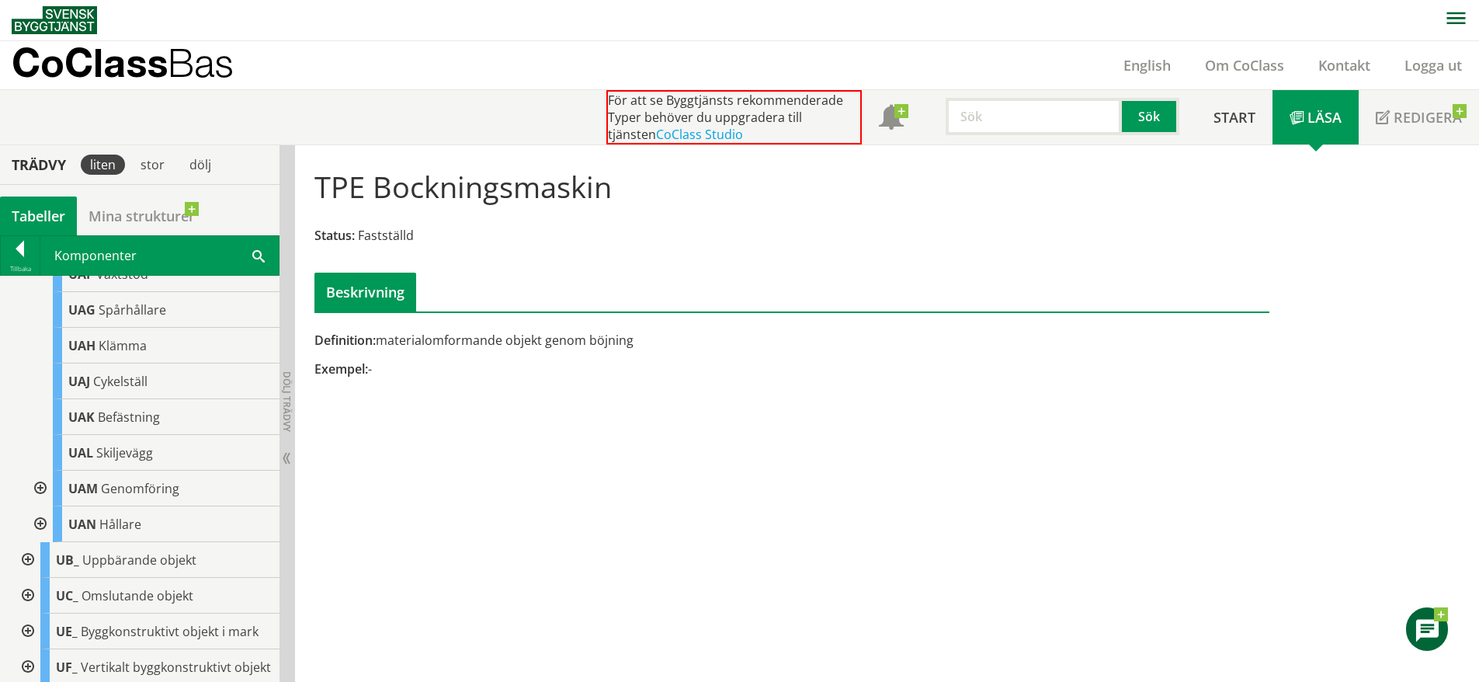
scroll to position [10250, 0]
click at [32, 577] on div at bounding box center [26, 559] width 28 height 36
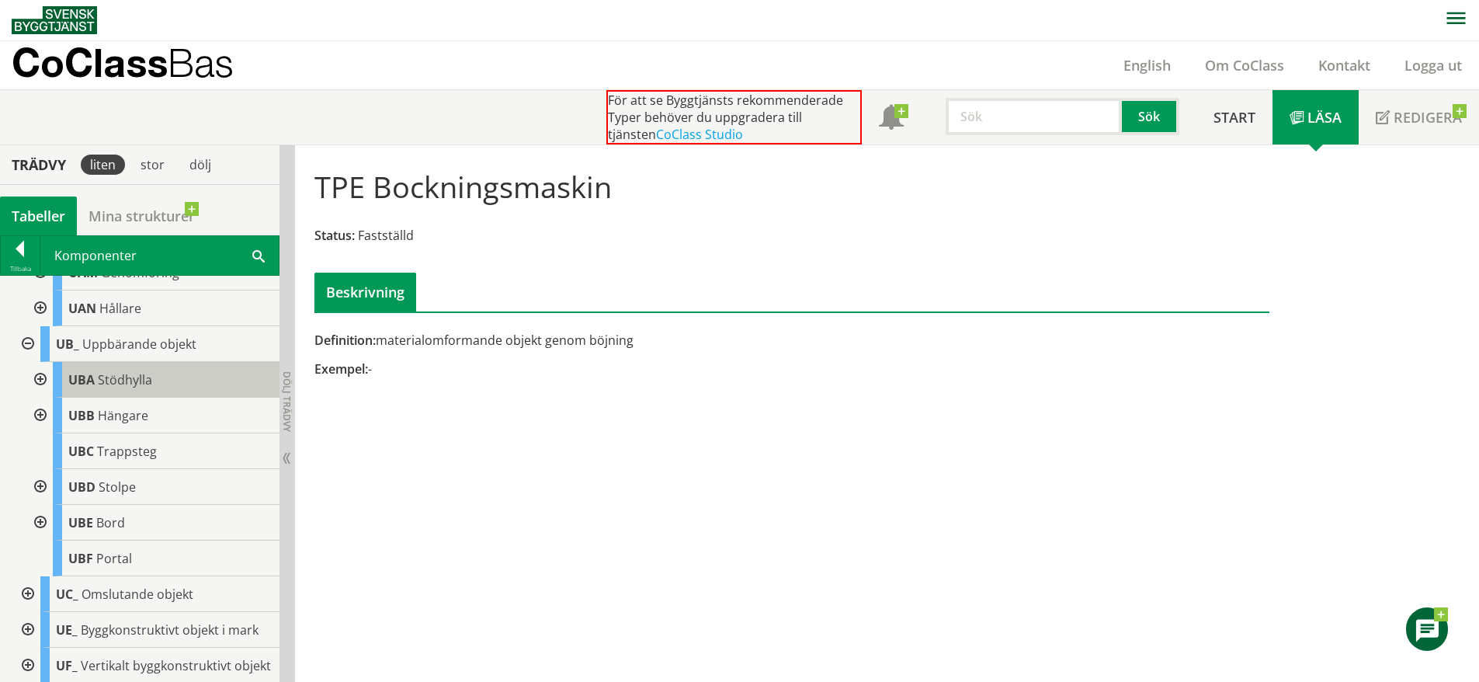
click at [132, 388] on span "Stödhylla" at bounding box center [125, 379] width 54 height 17
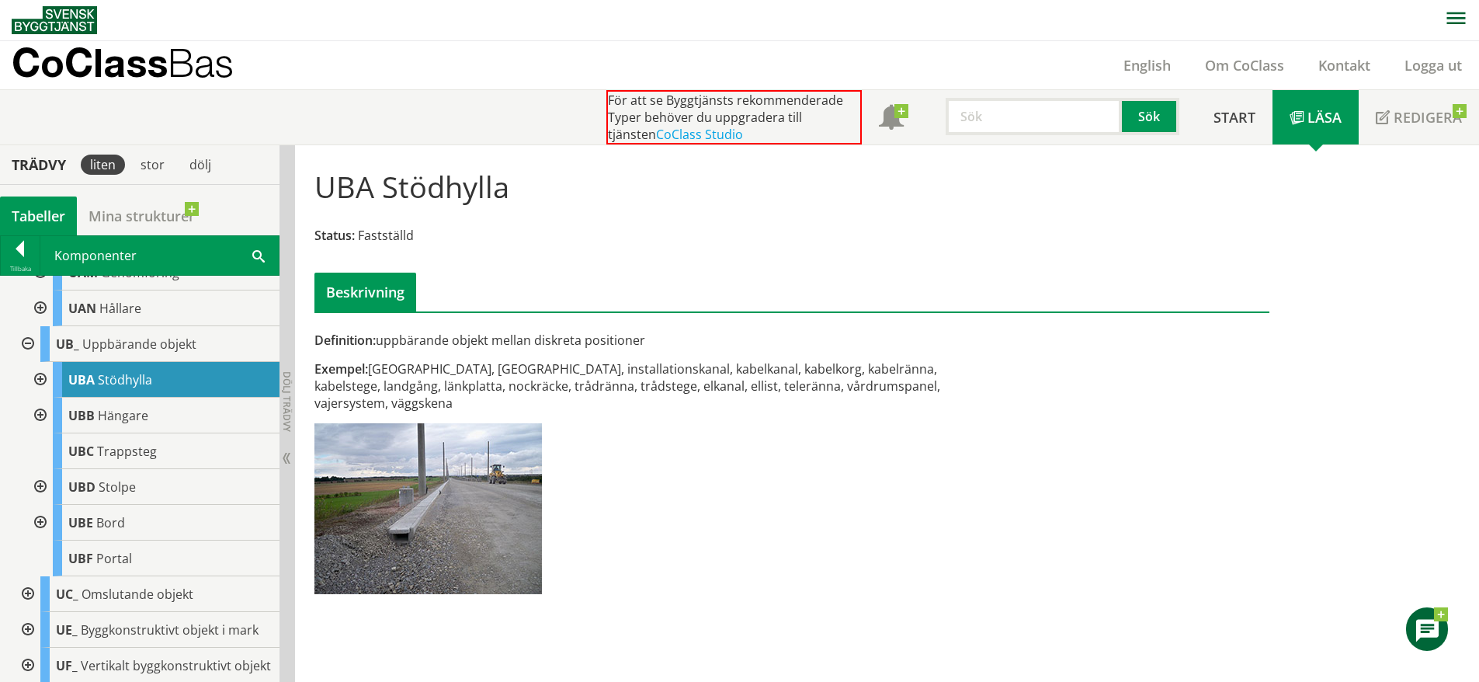
click at [41, 398] on div at bounding box center [39, 380] width 28 height 36
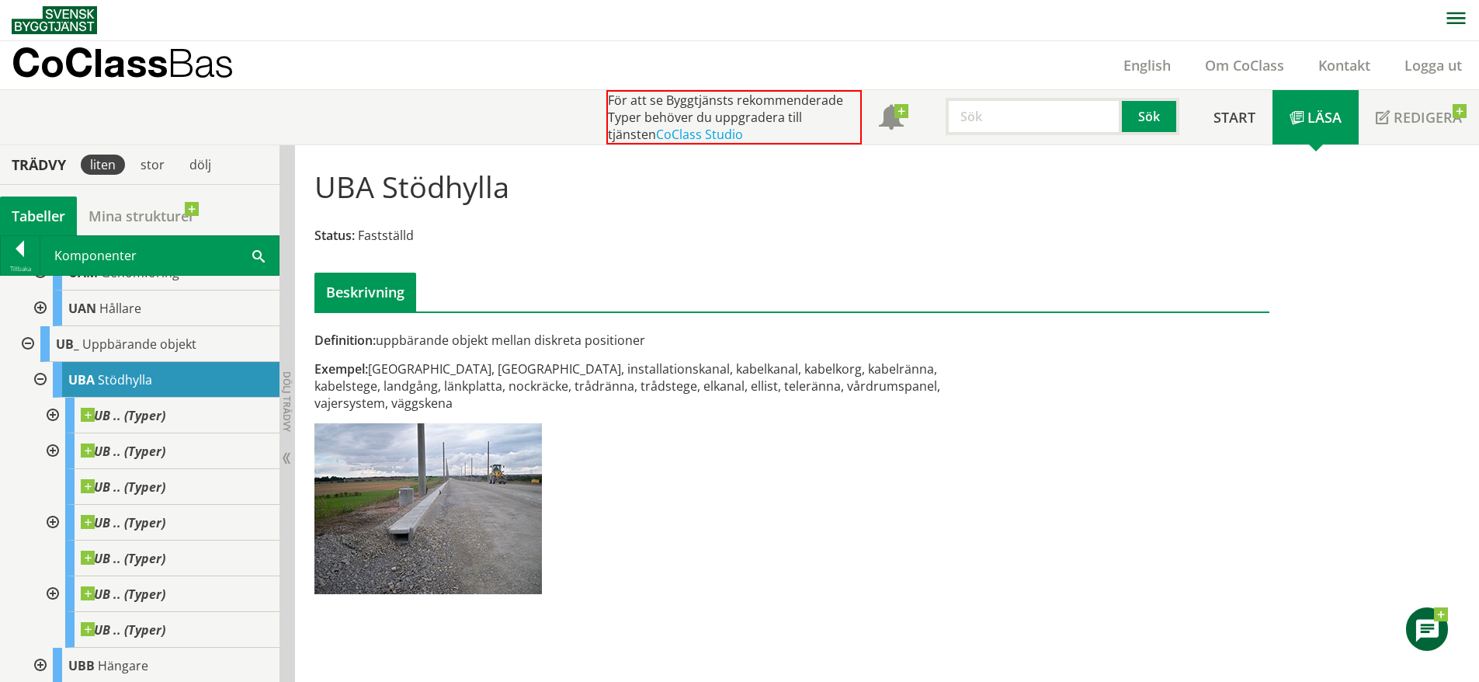
click at [41, 398] on div at bounding box center [39, 380] width 28 height 36
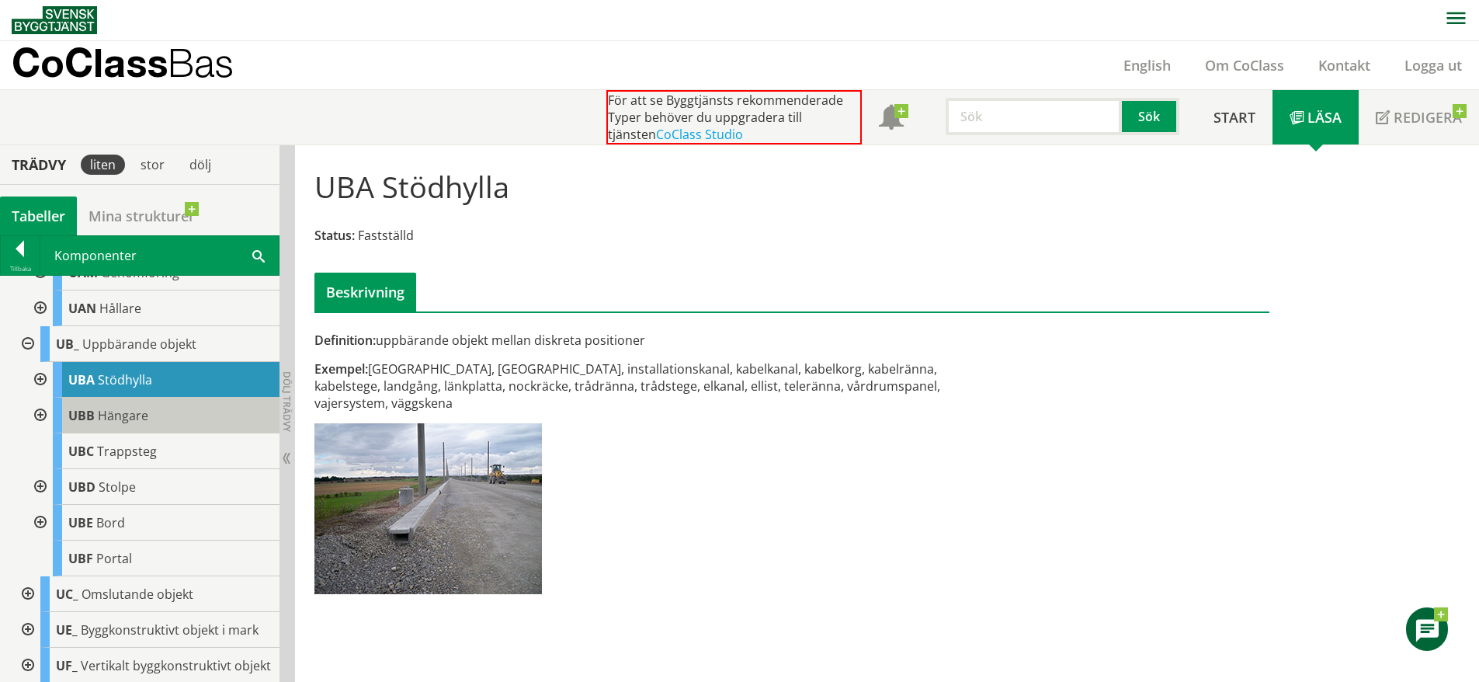
click at [134, 424] on span "Hängare" at bounding box center [123, 415] width 50 height 17
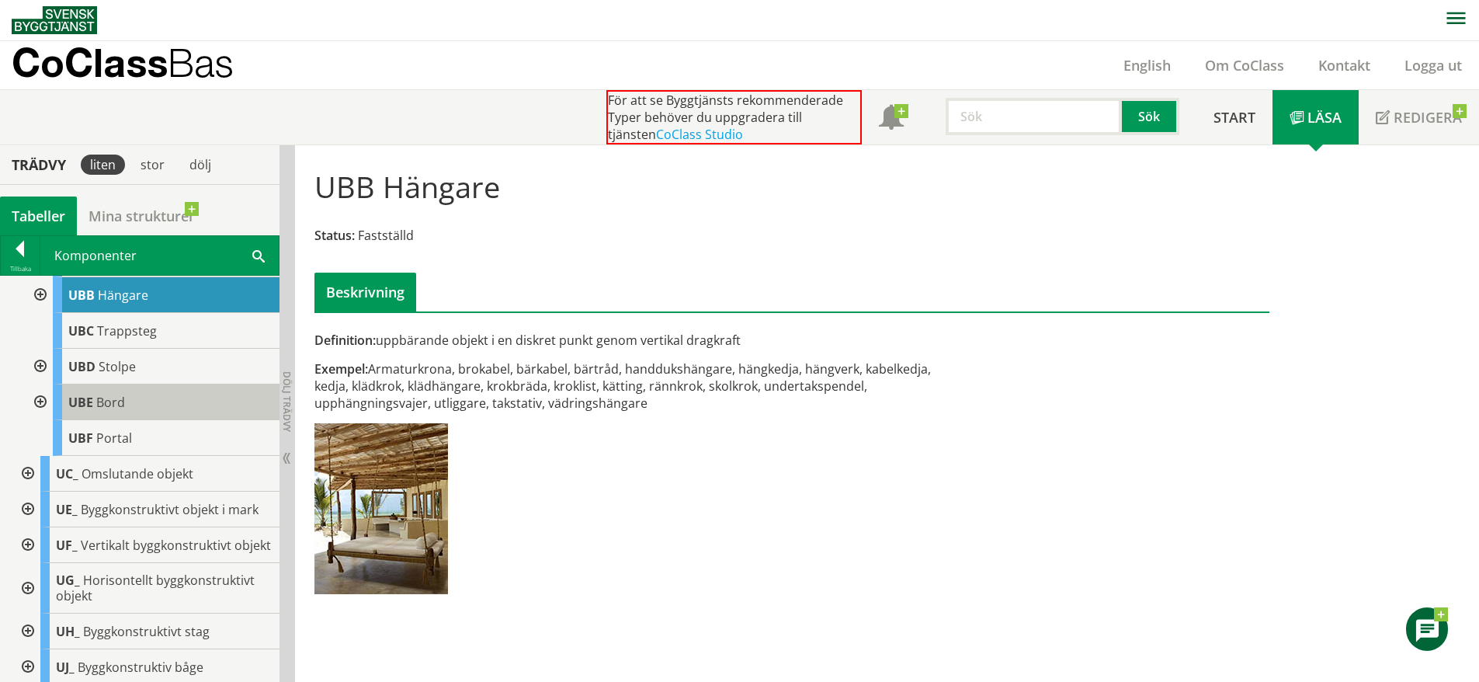
scroll to position [10587, 0]
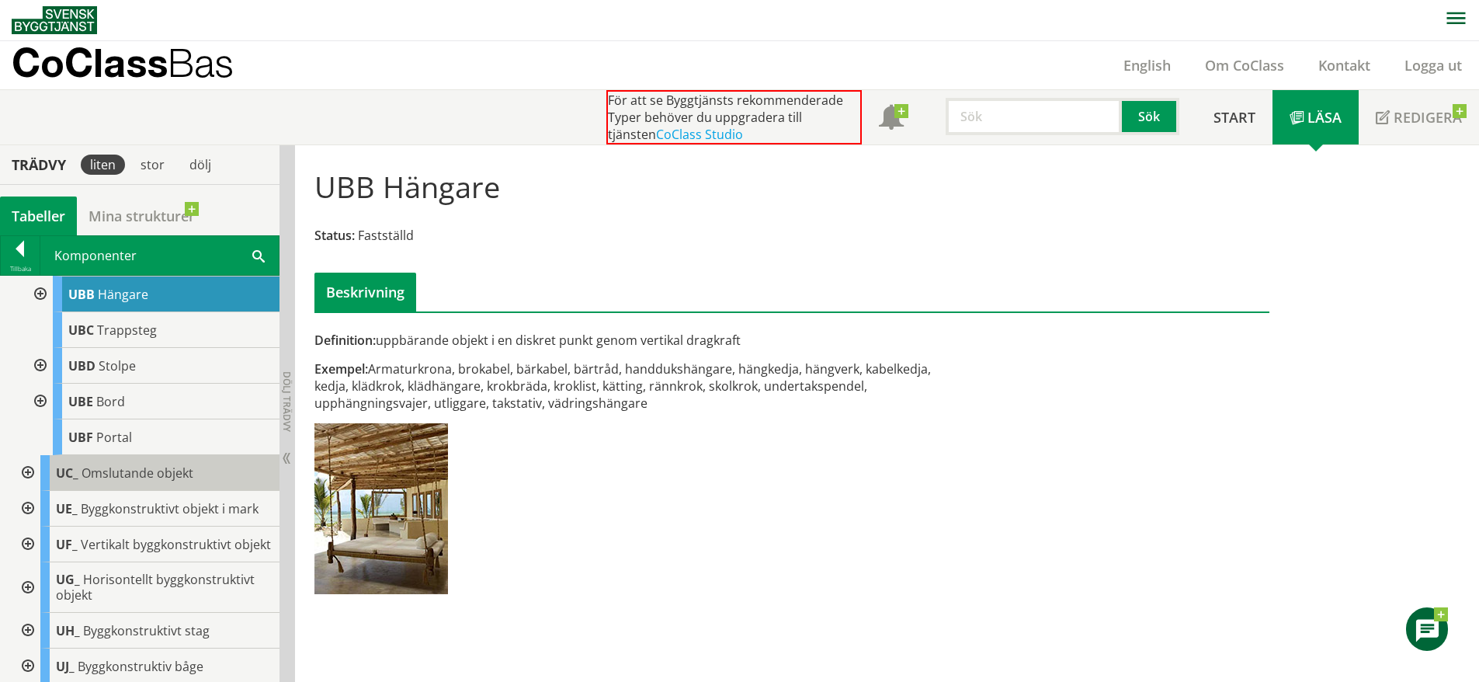
click at [165, 491] on div "UC_ Omslutande objekt" at bounding box center [159, 473] width 239 height 36
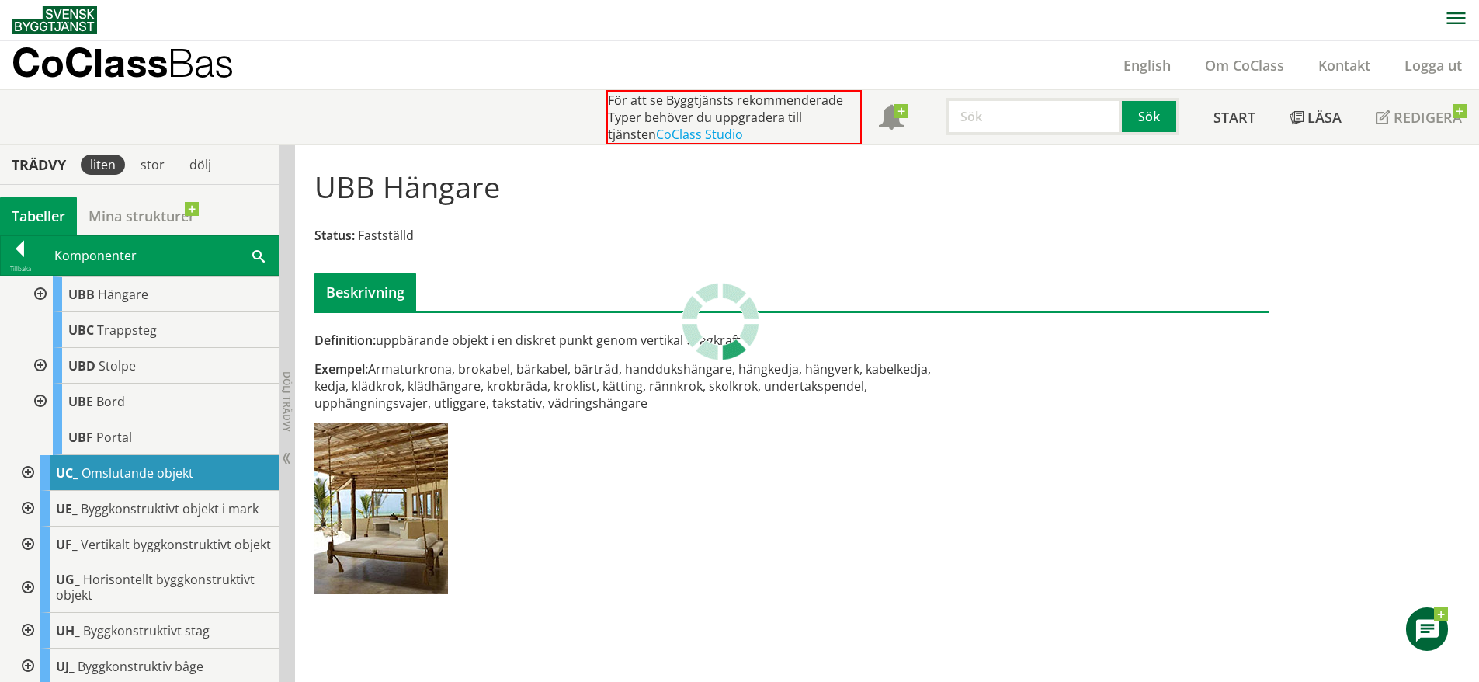
click at [19, 491] on div at bounding box center [26, 473] width 28 height 36
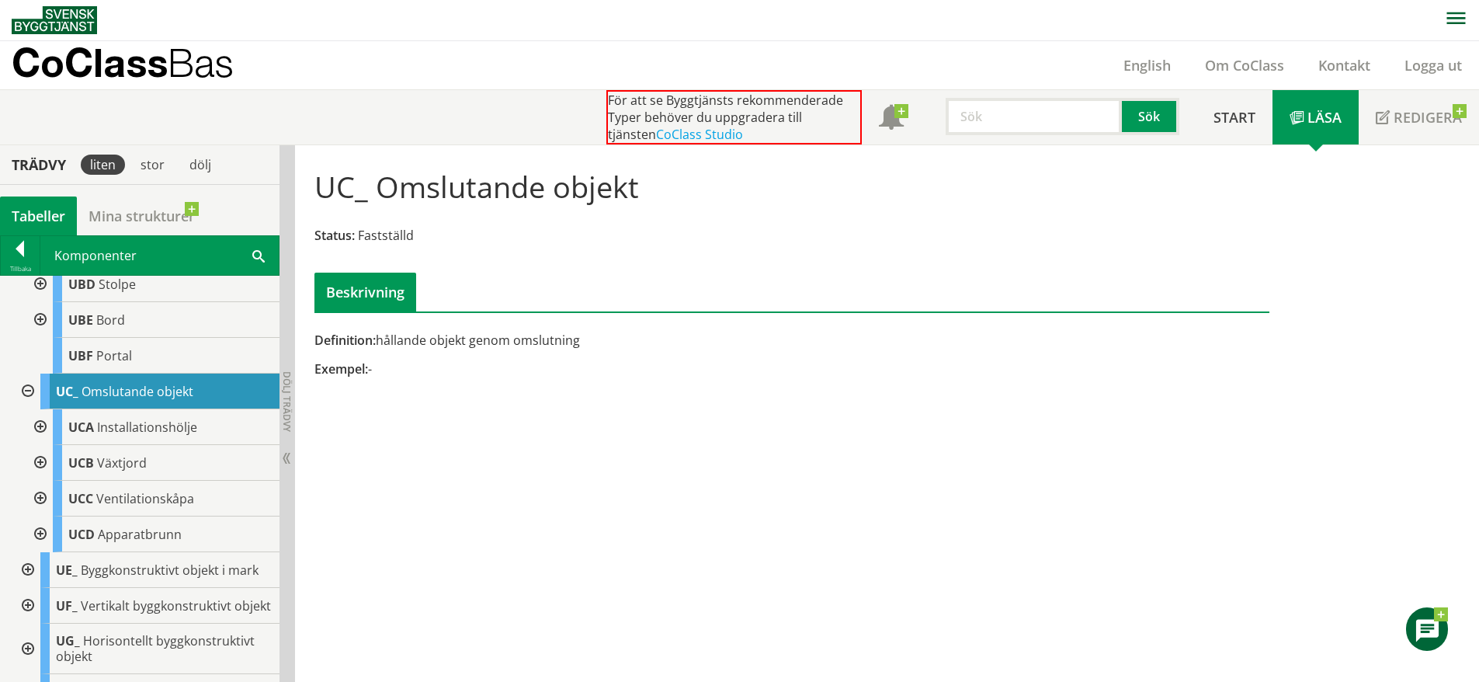
scroll to position [10671, 0]
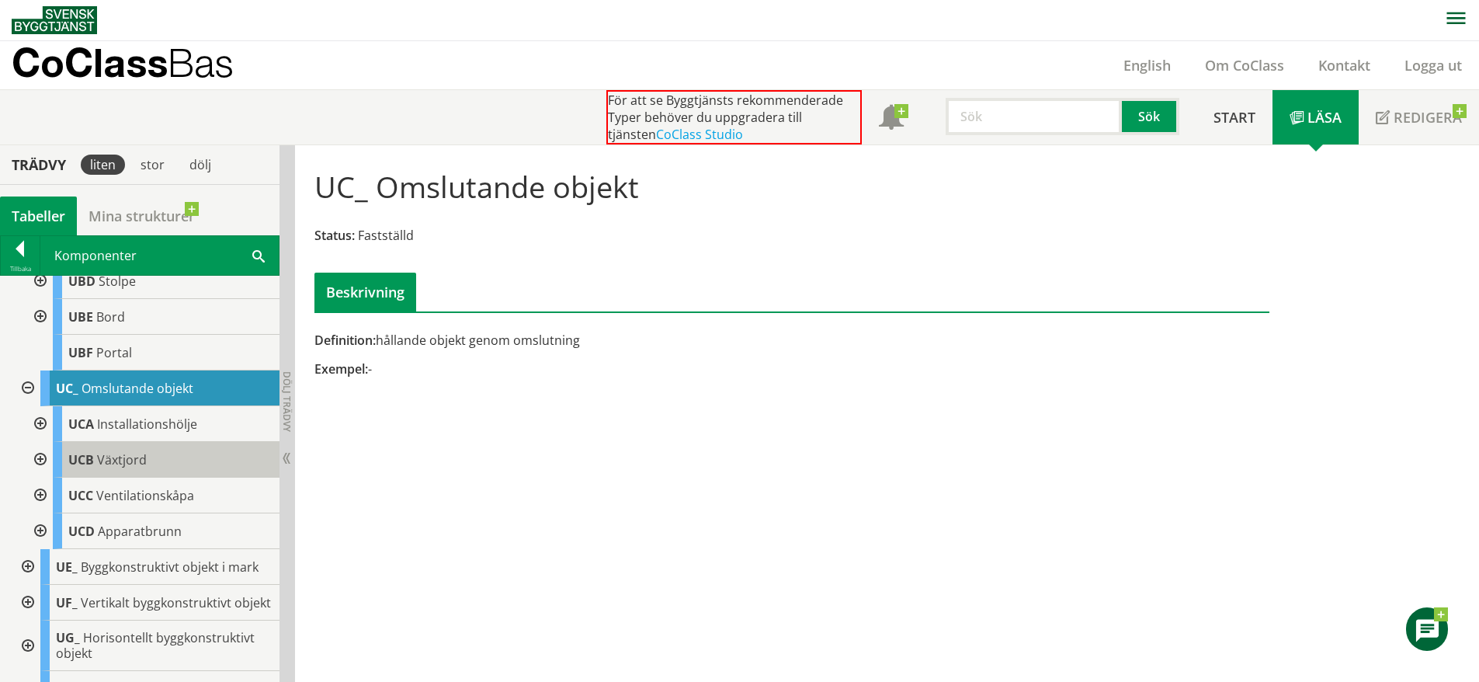
click at [142, 468] on span "Växtjord" at bounding box center [122, 459] width 50 height 17
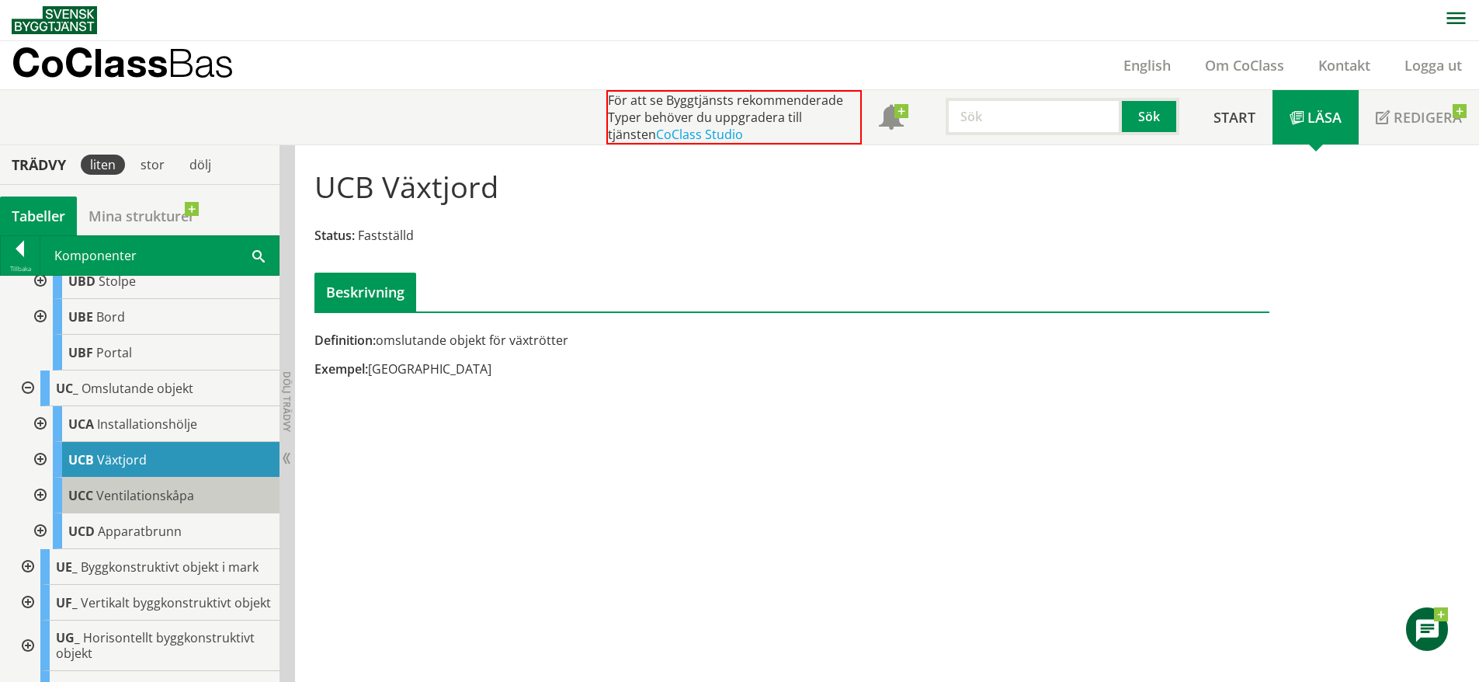
click at [165, 504] on span "Ventilationskåpa" at bounding box center [145, 495] width 98 height 17
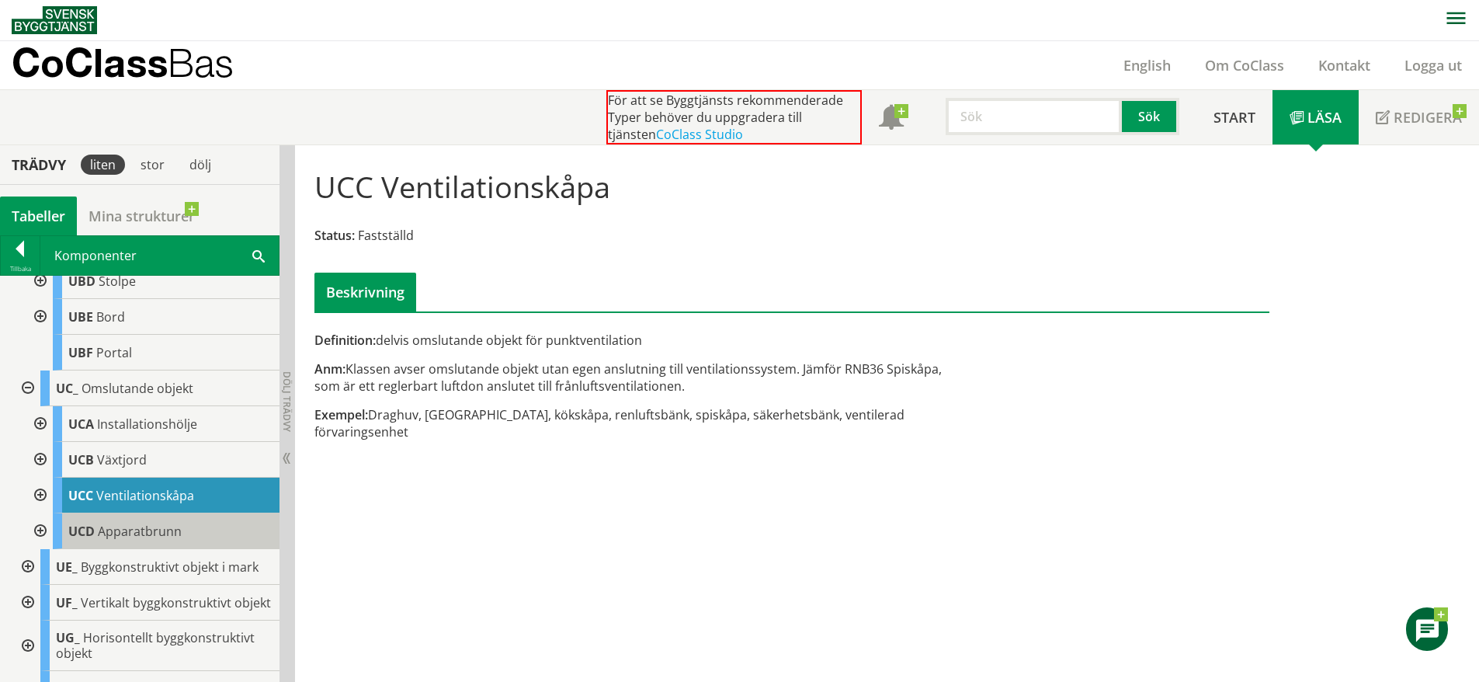
drag, startPoint x: 146, startPoint y: 594, endPoint x: 144, endPoint y: 604, distance: 10.4
click at [144, 549] on div "UCD Apparatbrunn" at bounding box center [166, 531] width 227 height 36
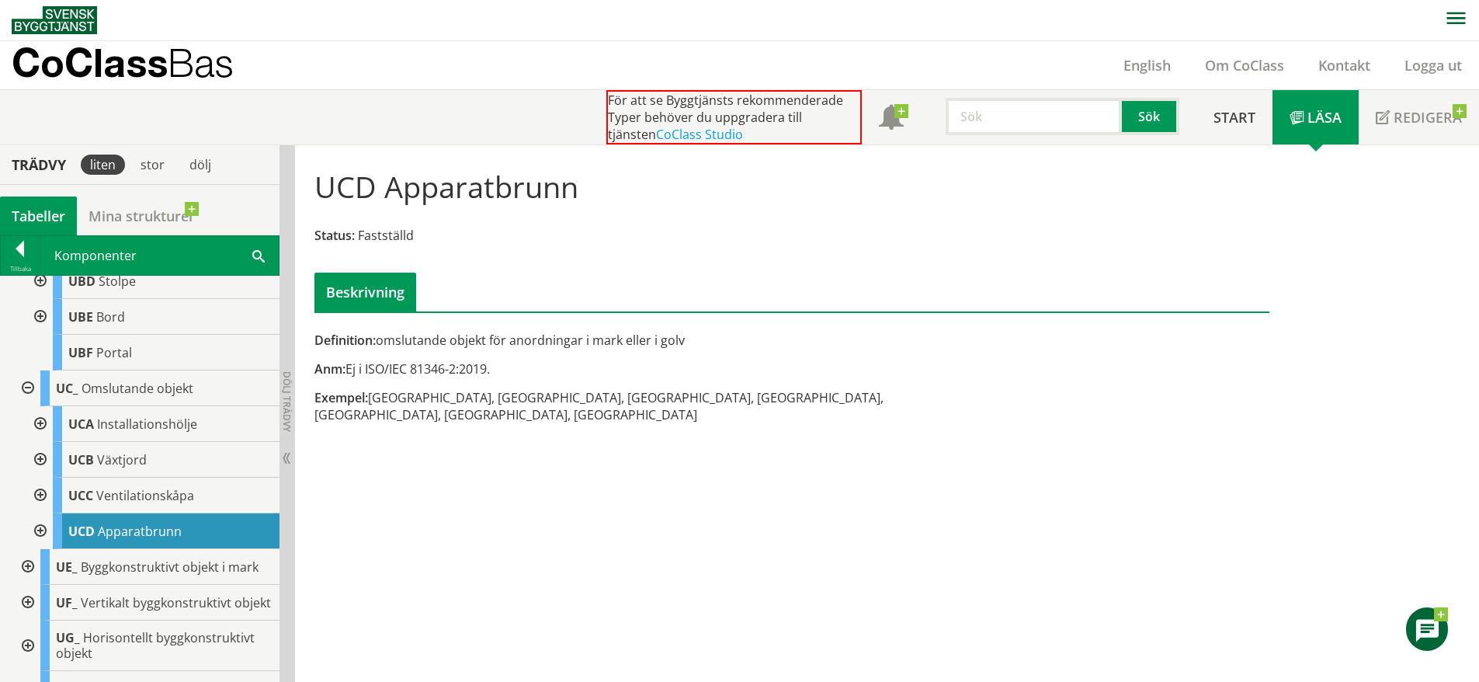
click at [32, 585] on div at bounding box center [26, 567] width 28 height 36
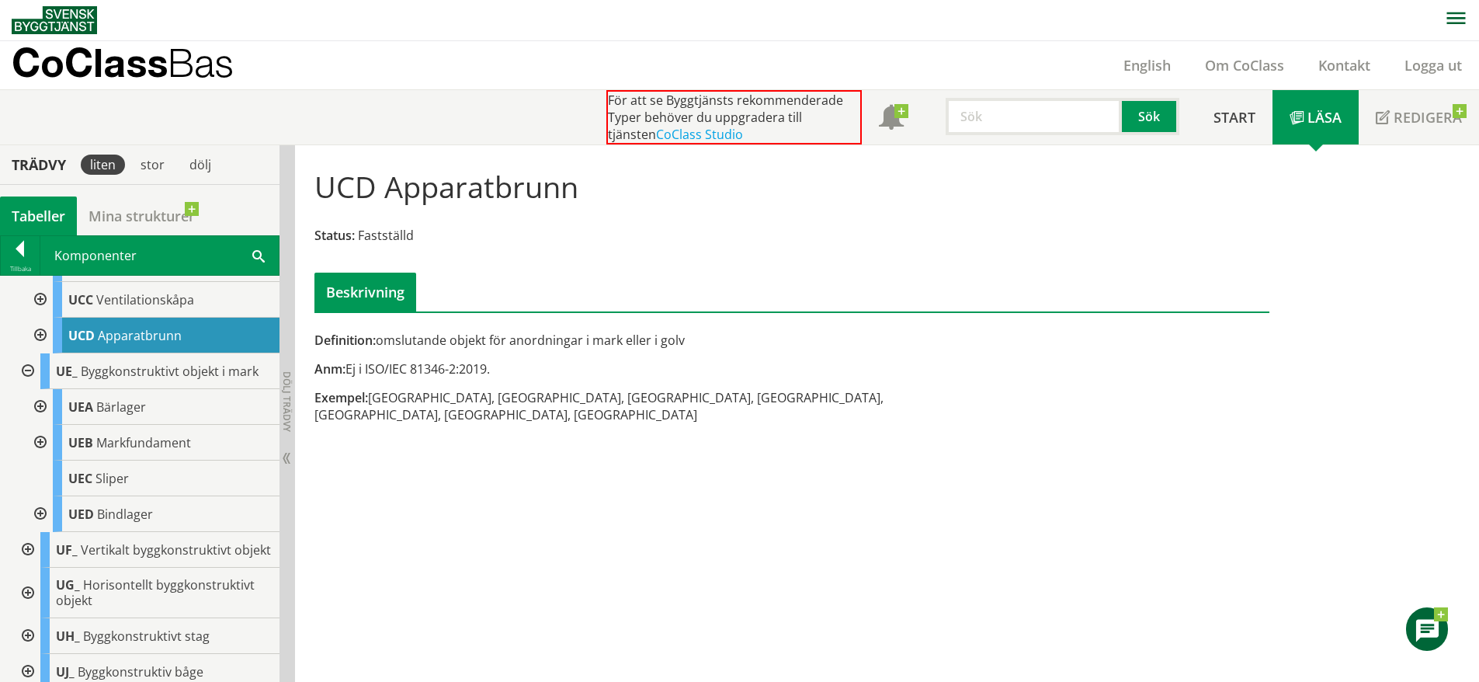
scroll to position [10869, 0]
click at [33, 566] on div at bounding box center [26, 548] width 28 height 36
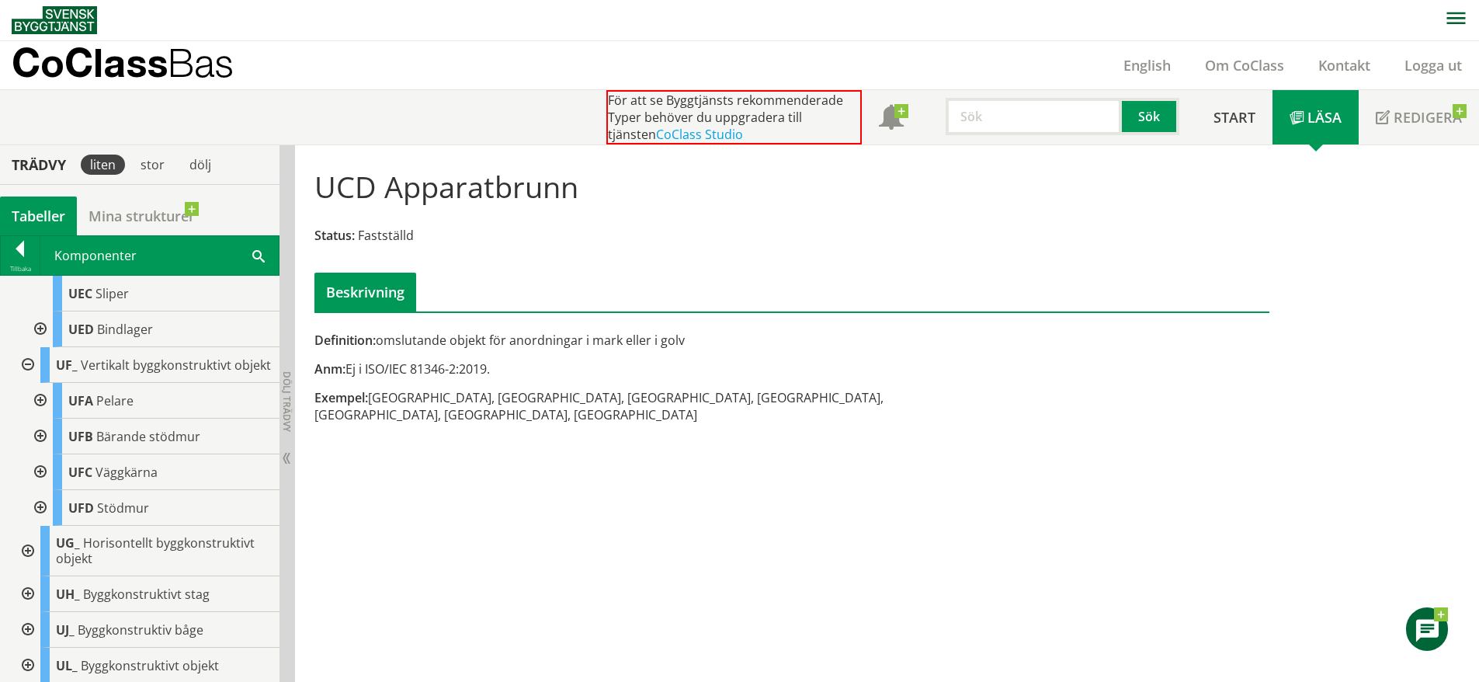
scroll to position [11053, 0]
click at [26, 575] on div at bounding box center [26, 549] width 28 height 50
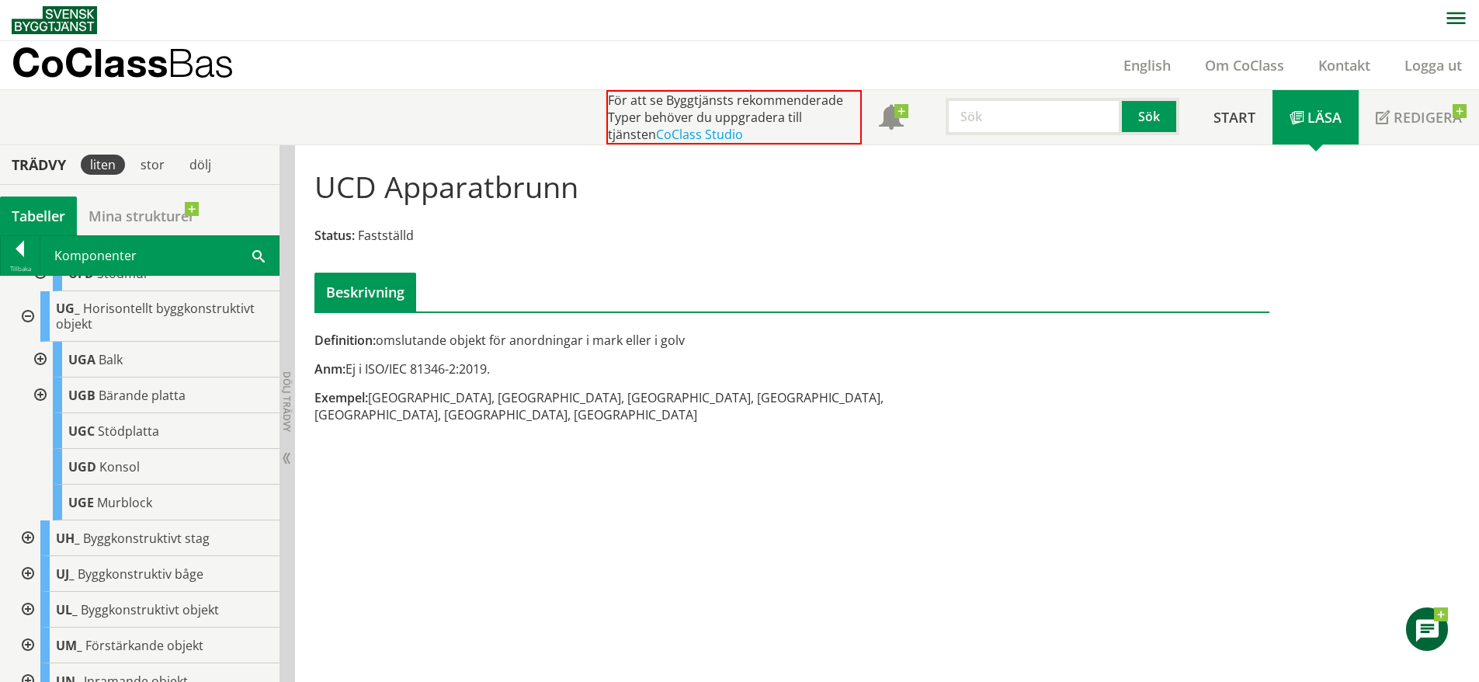
scroll to position [11290, 0]
click at [28, 552] on div at bounding box center [26, 534] width 28 height 36
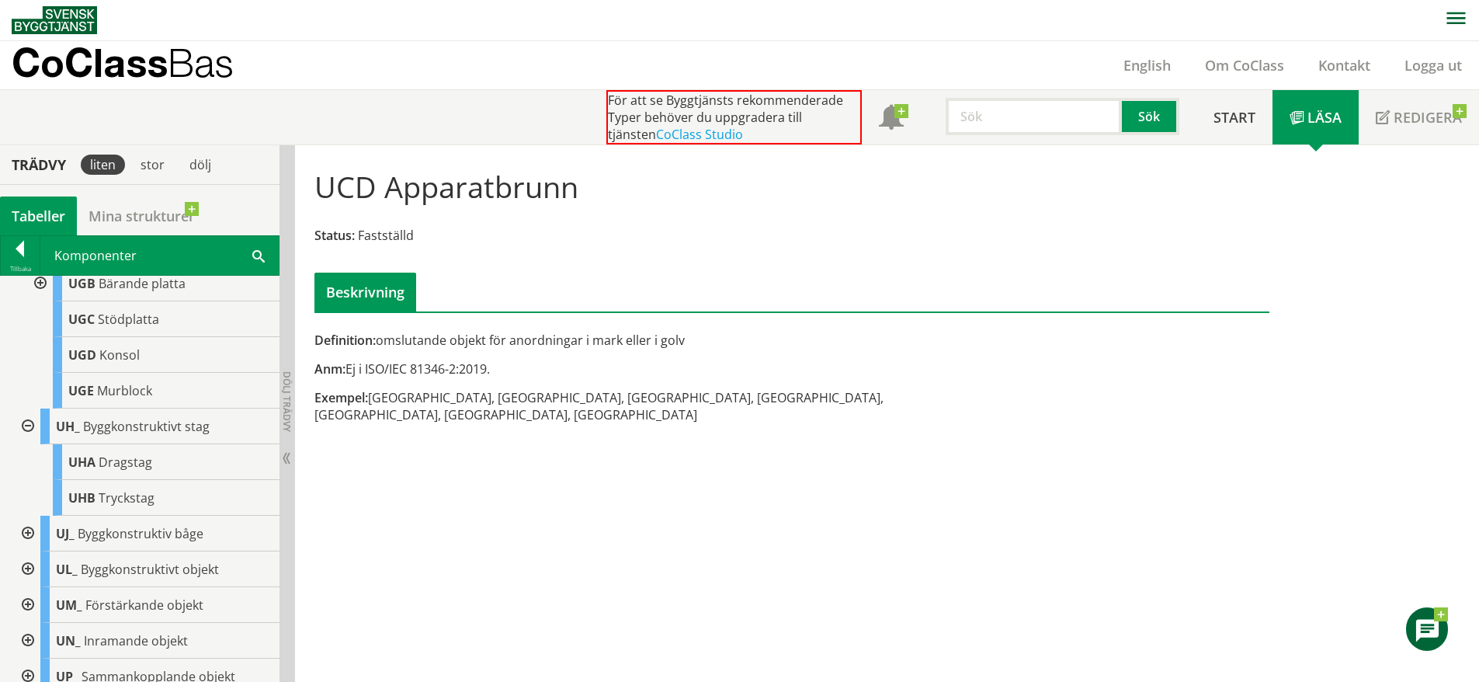
click at [28, 551] on div at bounding box center [26, 534] width 28 height 36
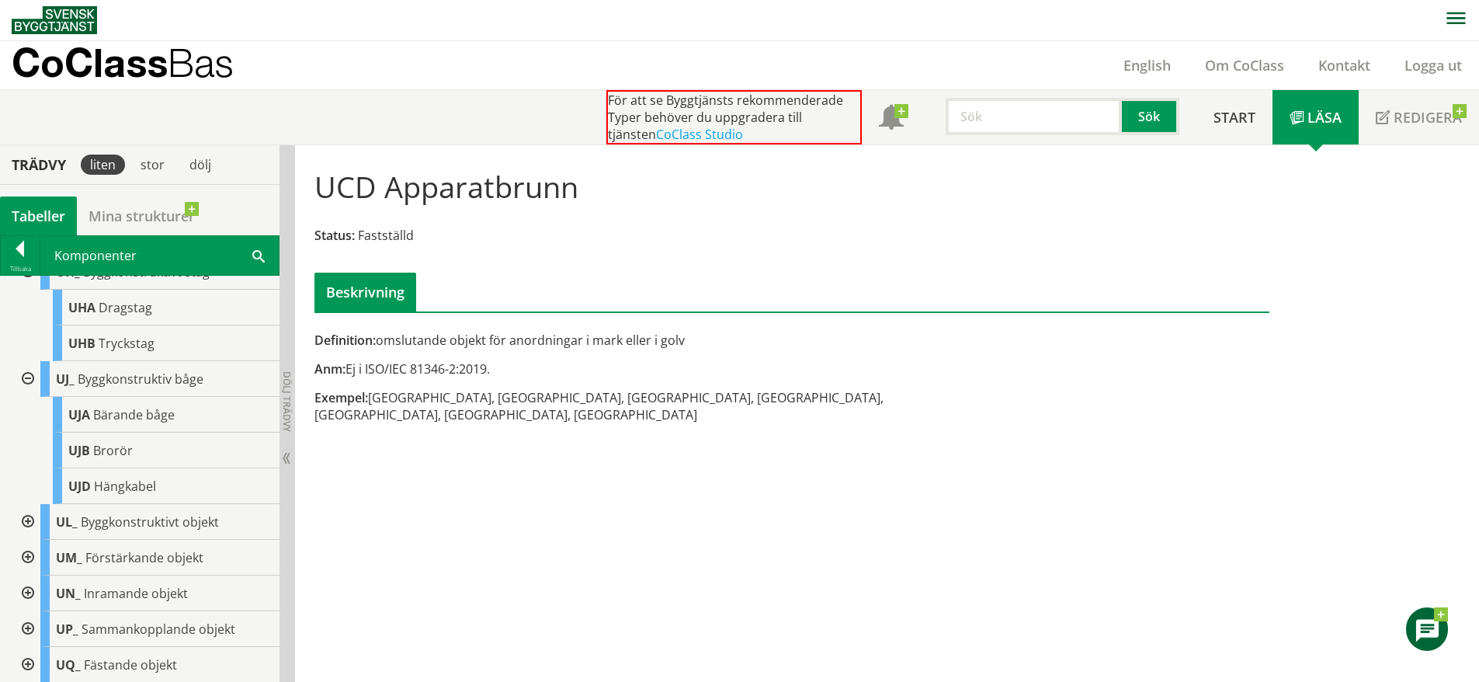
scroll to position [11553, 0]
click at [28, 539] on div at bounding box center [26, 521] width 28 height 36
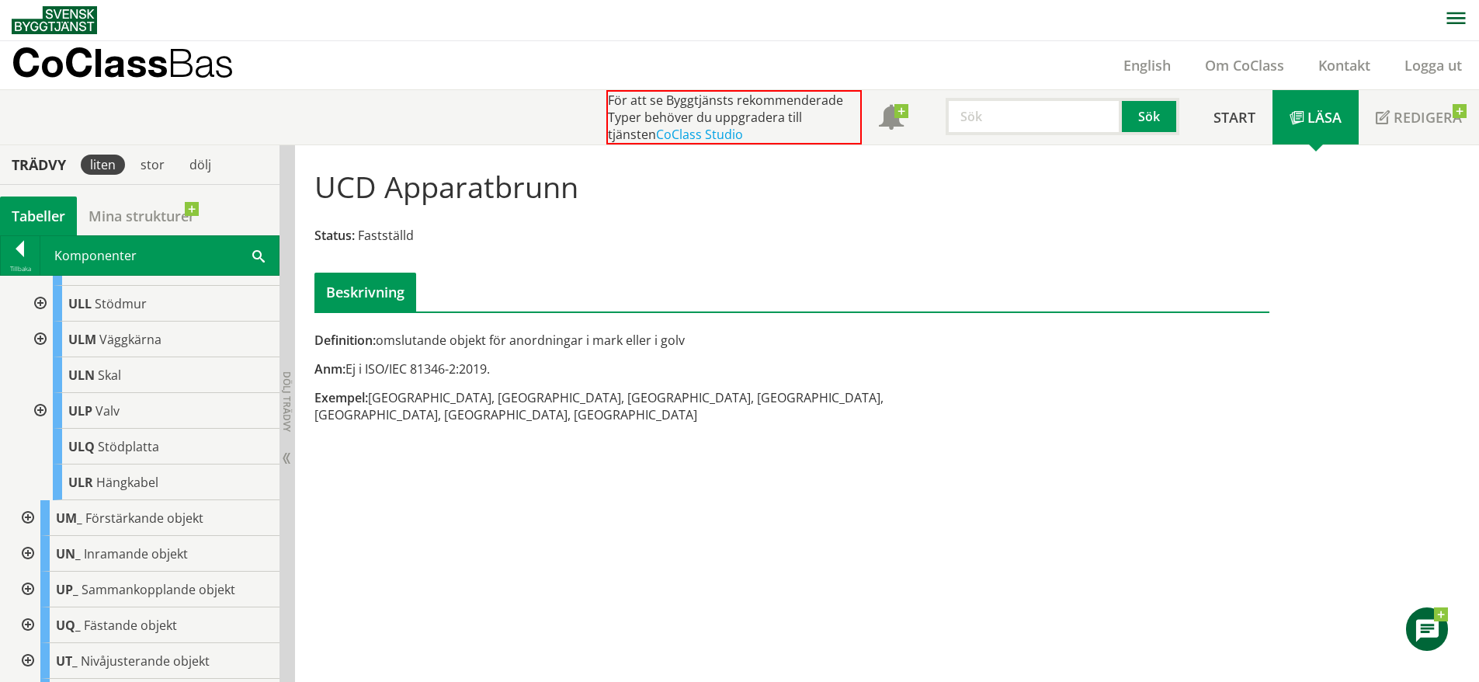
scroll to position [12165, 0]
click at [28, 535] on div at bounding box center [26, 517] width 28 height 36
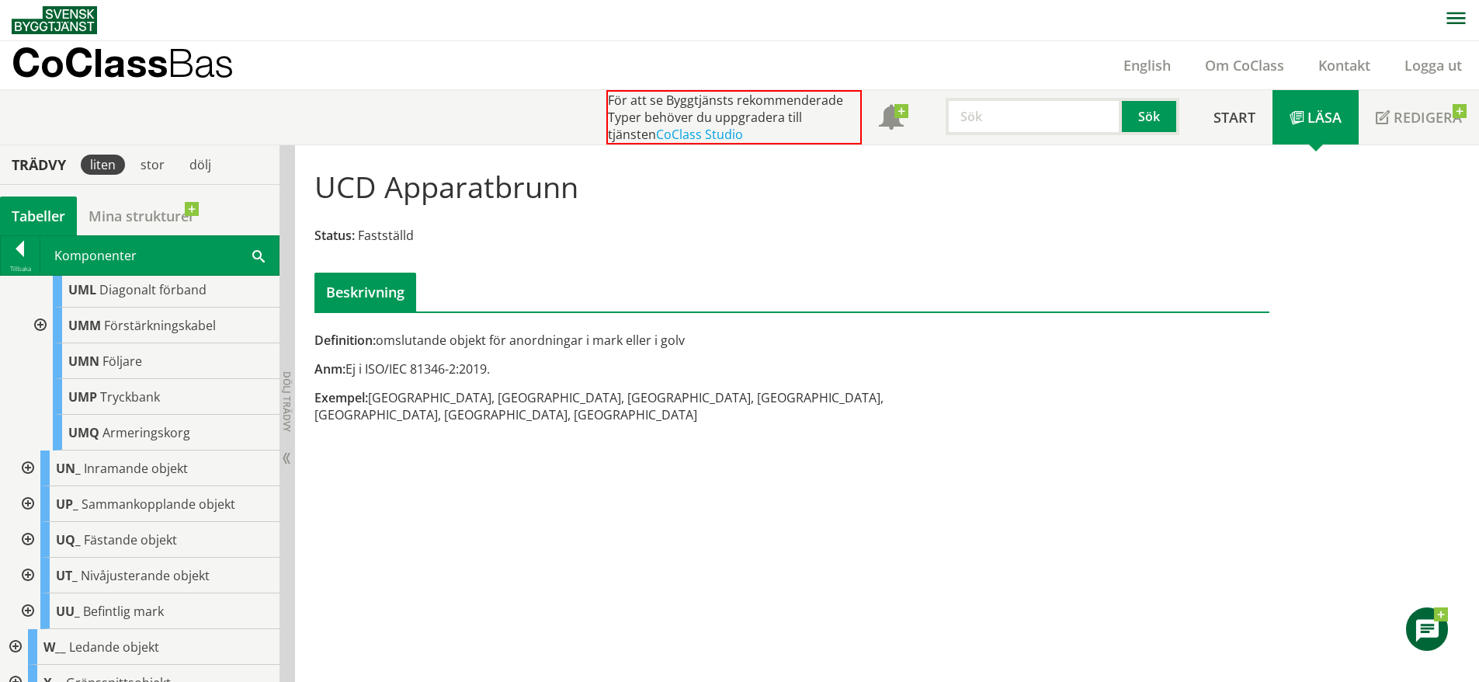
scroll to position [12787, 0]
click at [26, 484] on div at bounding box center [26, 466] width 28 height 36
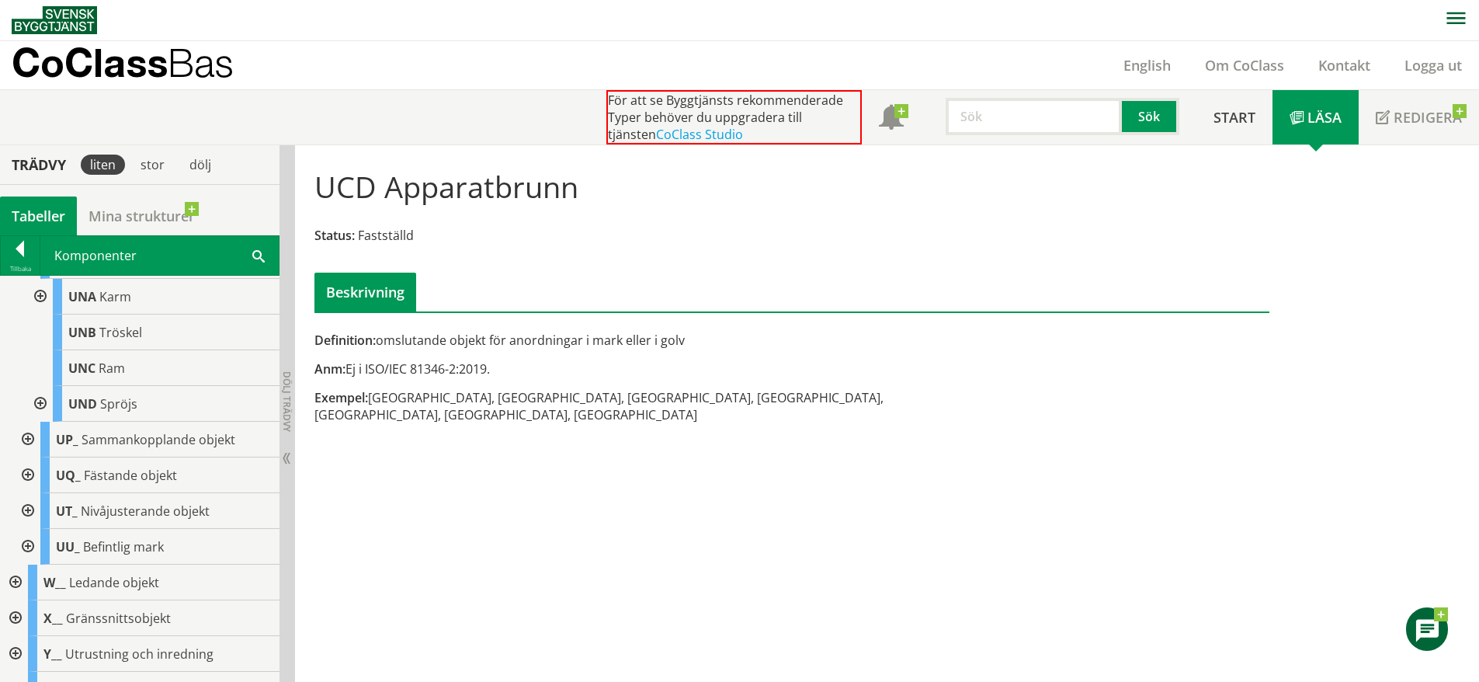
scroll to position [12994, 0]
click at [30, 456] on div at bounding box center [26, 438] width 28 height 36
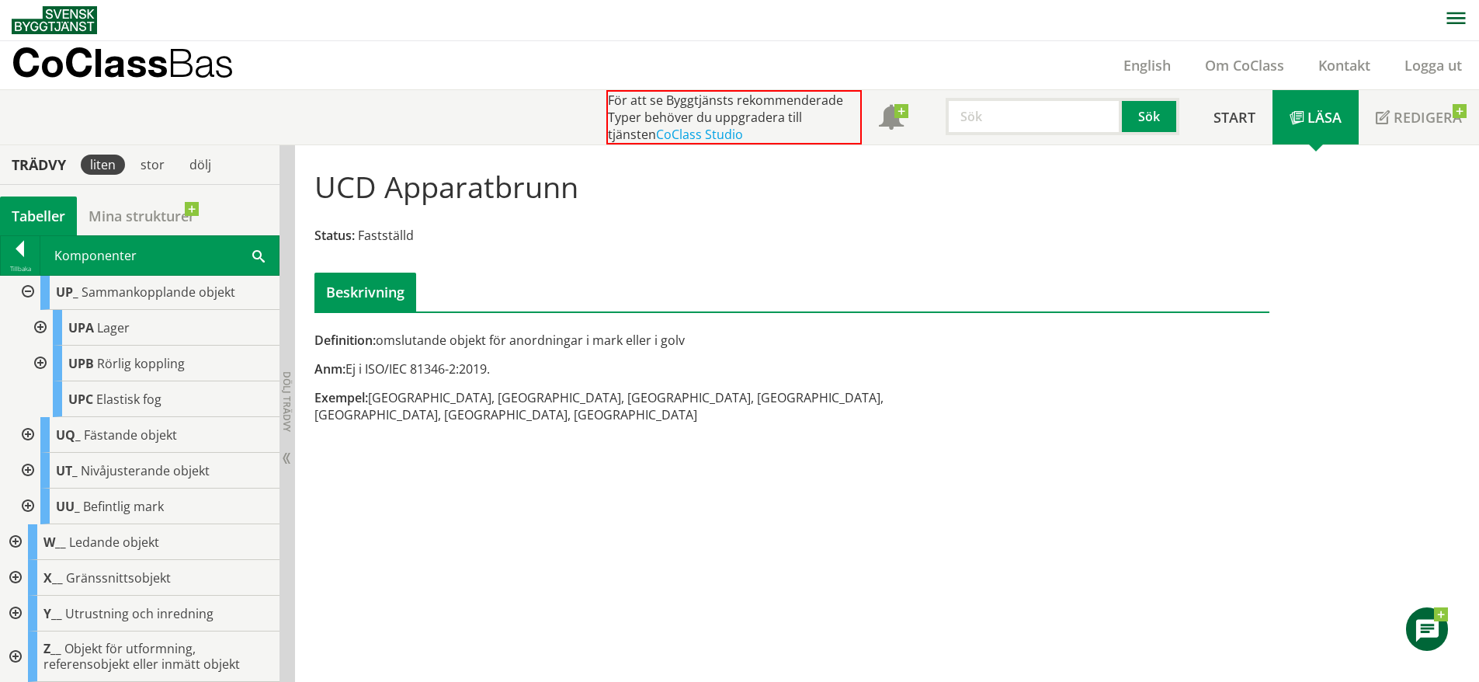
scroll to position [13145, 0]
click at [26, 453] on div at bounding box center [26, 435] width 28 height 36
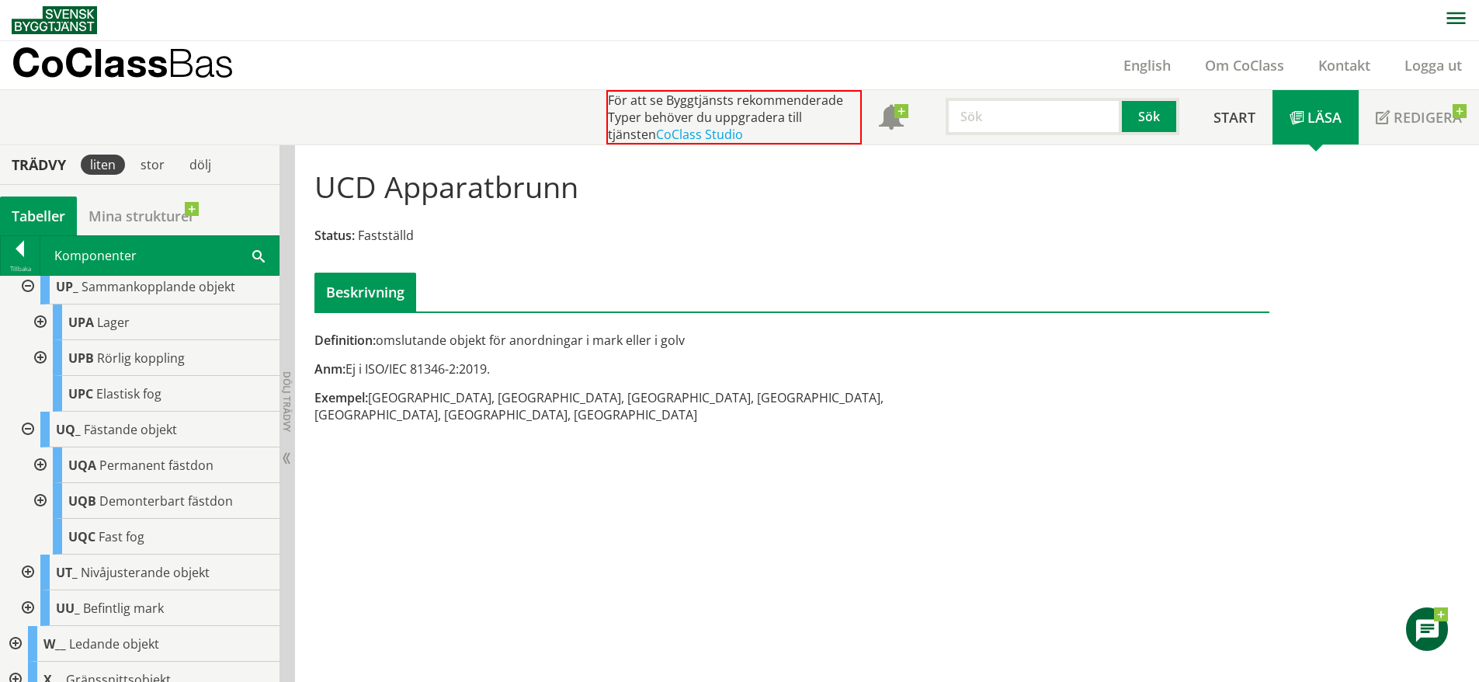
scroll to position [13218, 0]
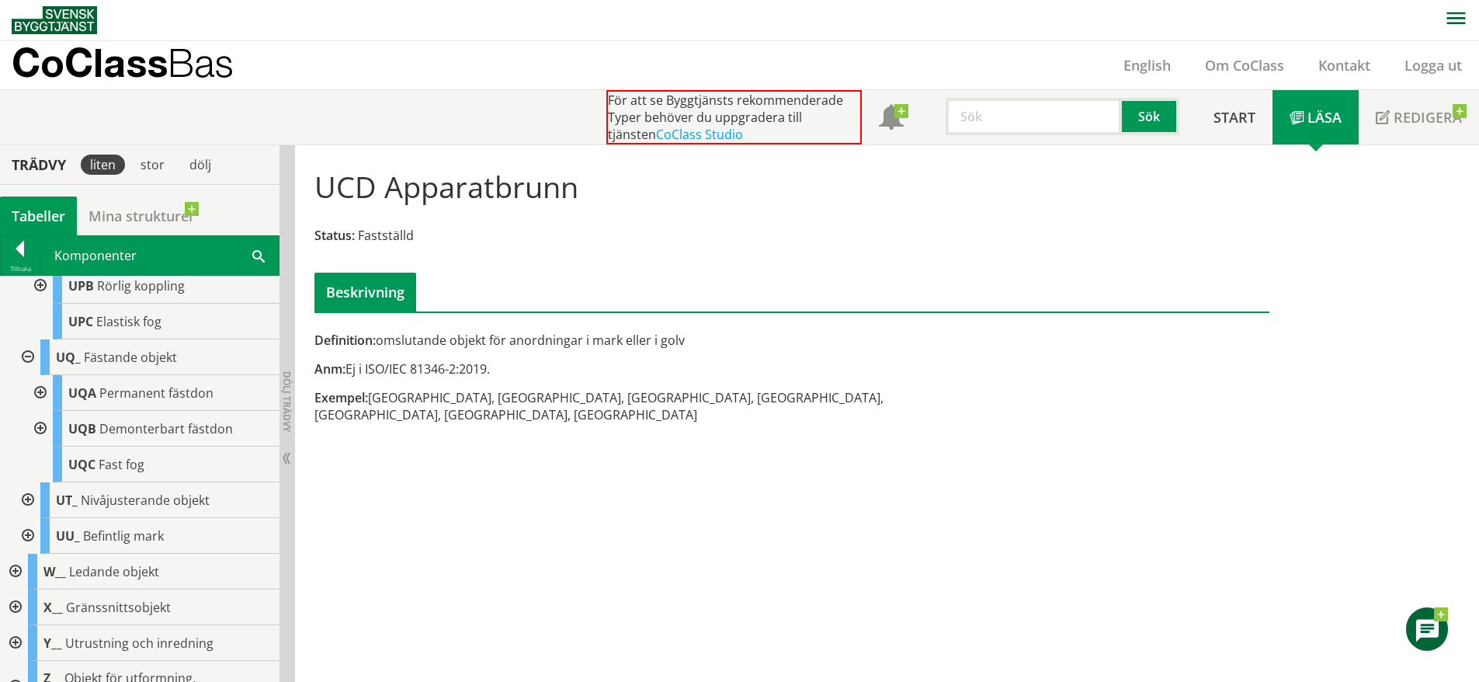
click at [31, 518] on div at bounding box center [26, 500] width 28 height 36
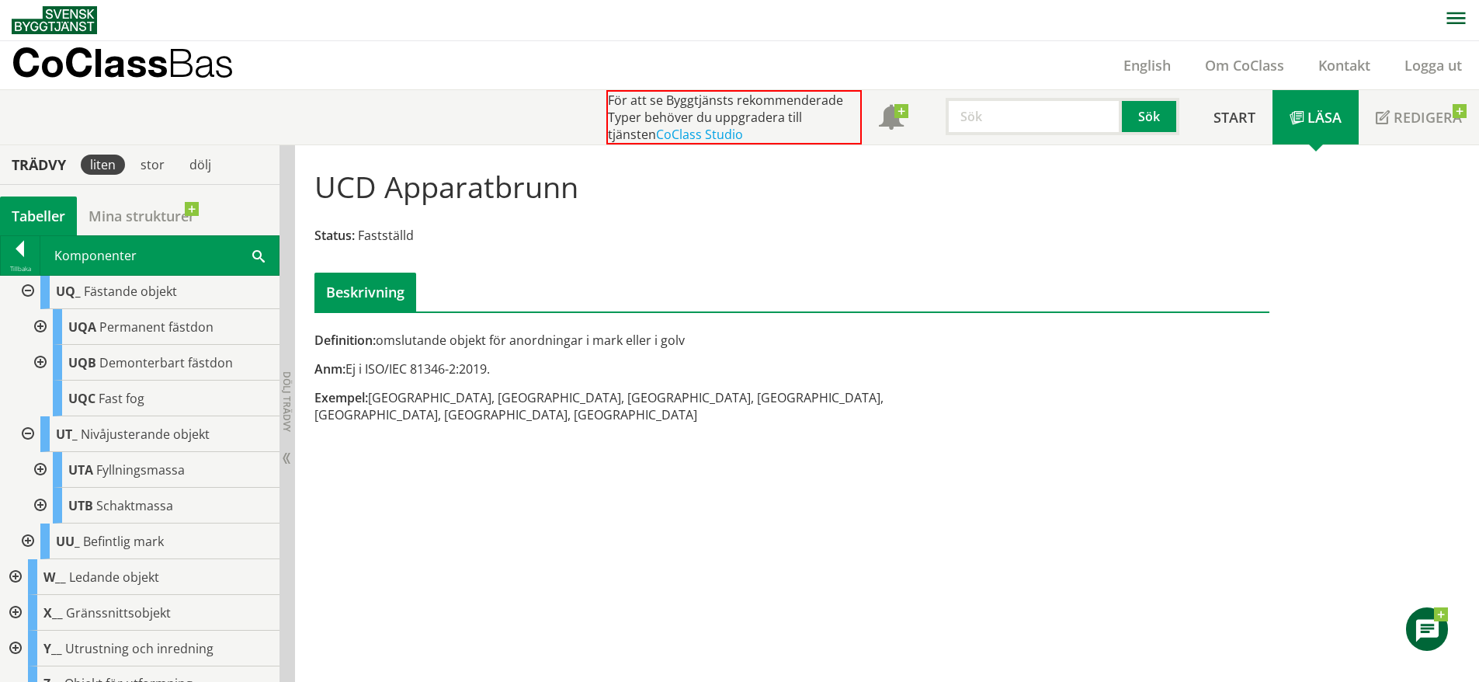
scroll to position [13284, 0]
click at [32, 558] on div at bounding box center [26, 541] width 28 height 36
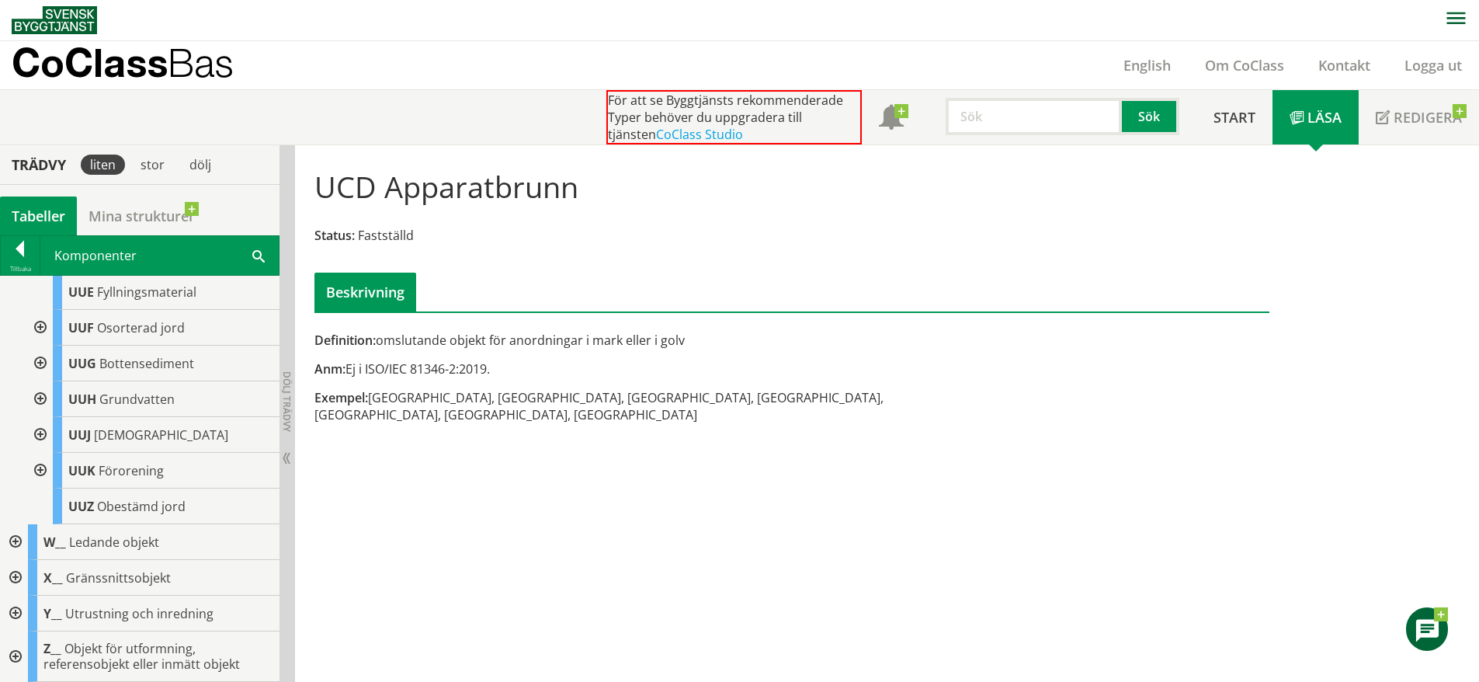
scroll to position [13726, 0]
click at [12, 560] on div at bounding box center [14, 542] width 28 height 36
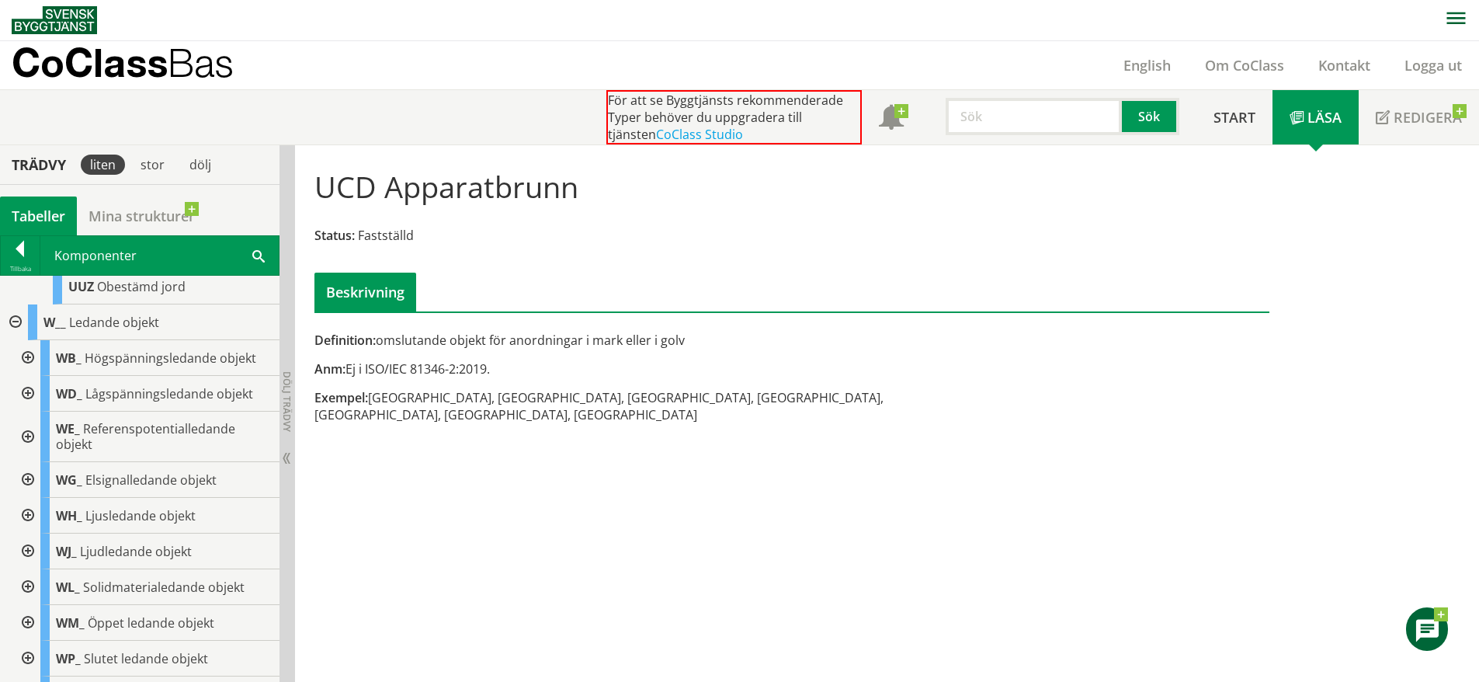
scroll to position [13933, 0]
click at [31, 374] on div at bounding box center [26, 357] width 28 height 36
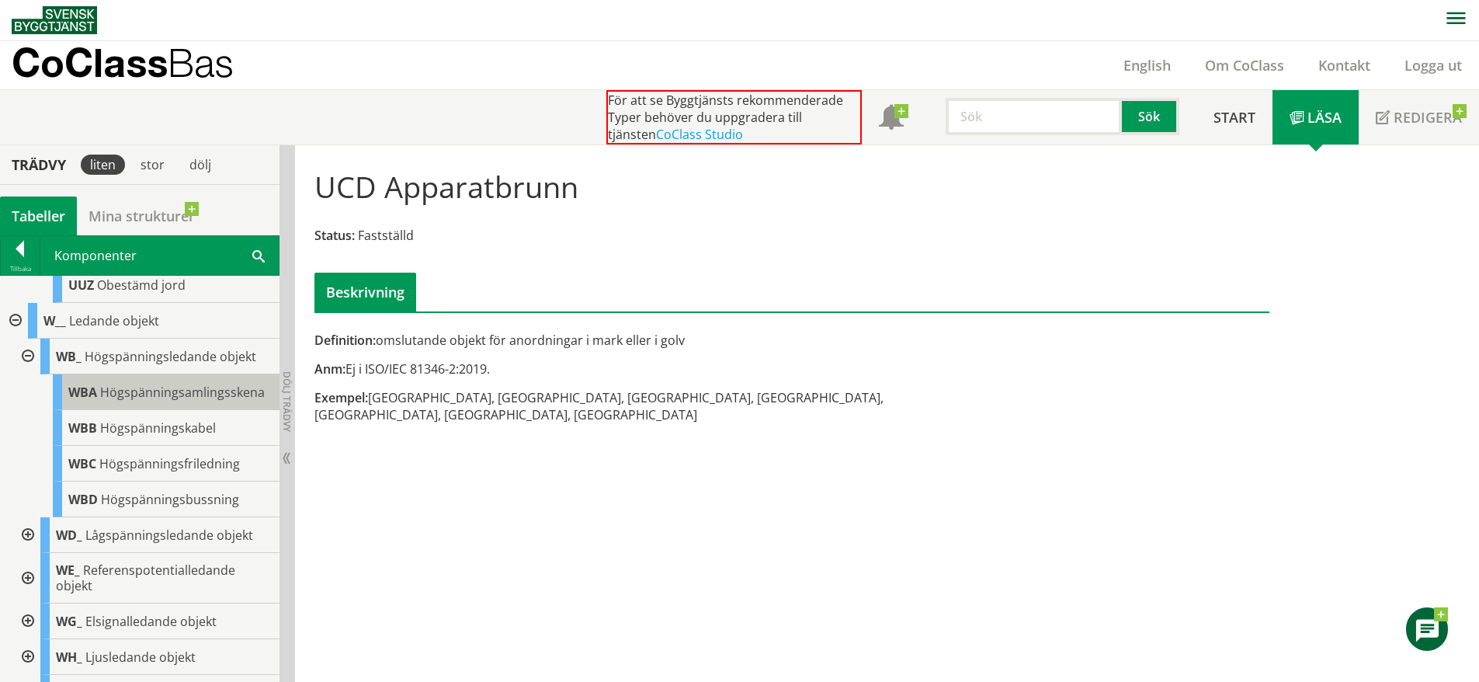
click at [121, 410] on div "WBA Högspänningsamlingsskena" at bounding box center [166, 392] width 227 height 36
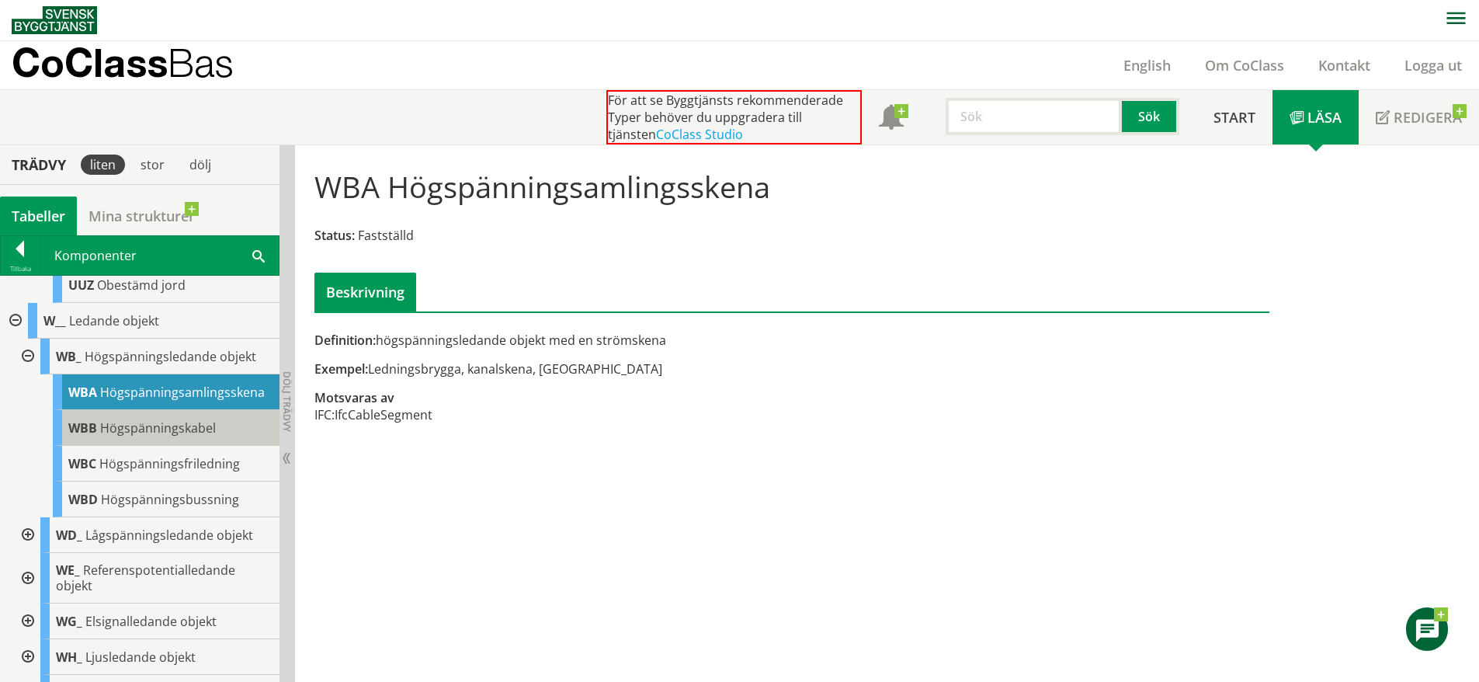
click at [159, 436] on span "Högspänningskabel" at bounding box center [158, 427] width 116 height 17
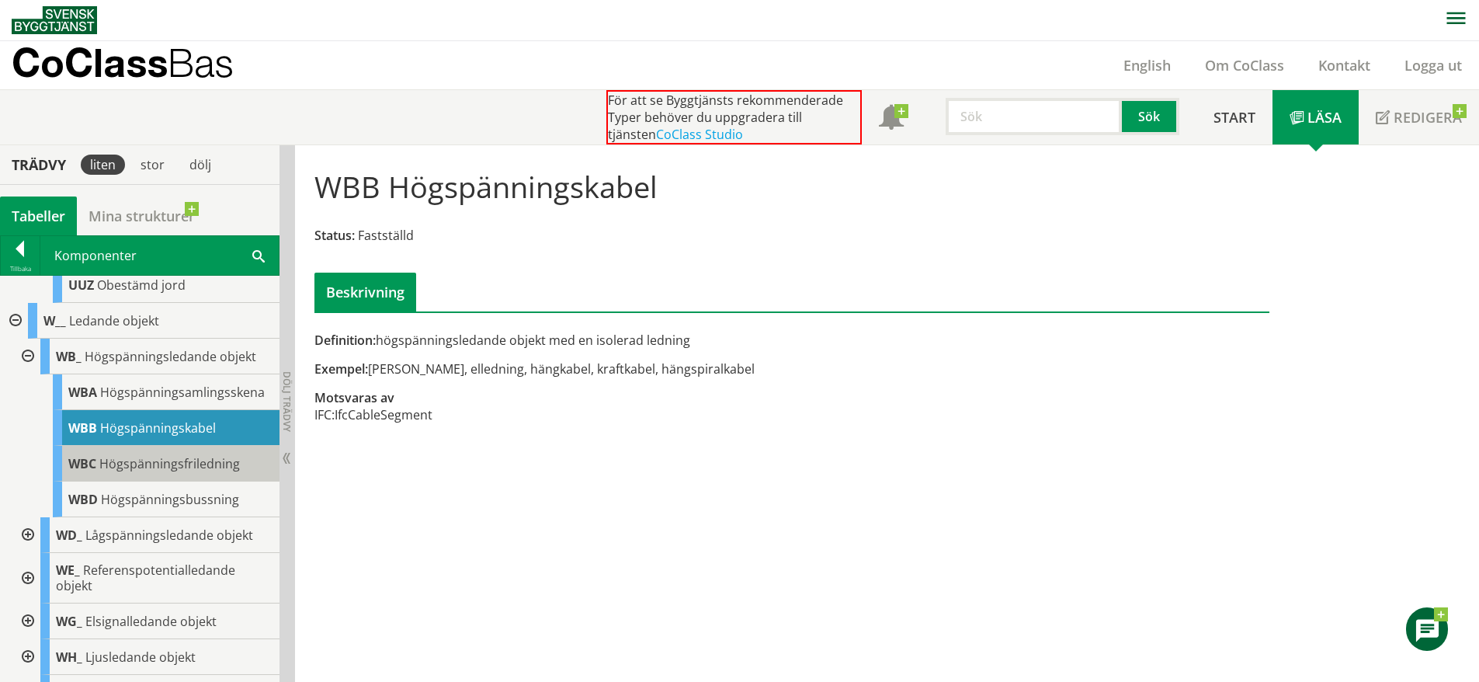
click at [172, 472] on span "Högspänningsfriledning" at bounding box center [169, 463] width 141 height 17
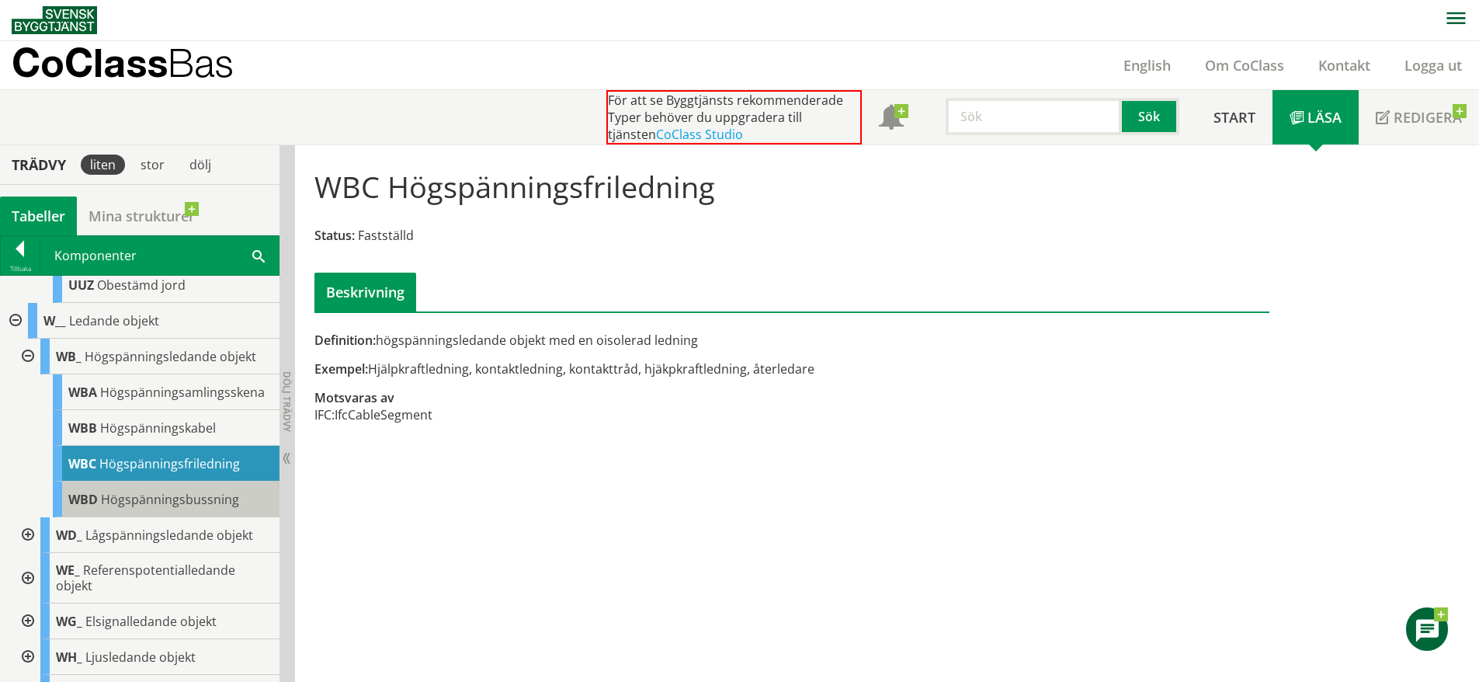
click at [162, 517] on div "WBD Högspänningsbussning" at bounding box center [166, 499] width 227 height 36
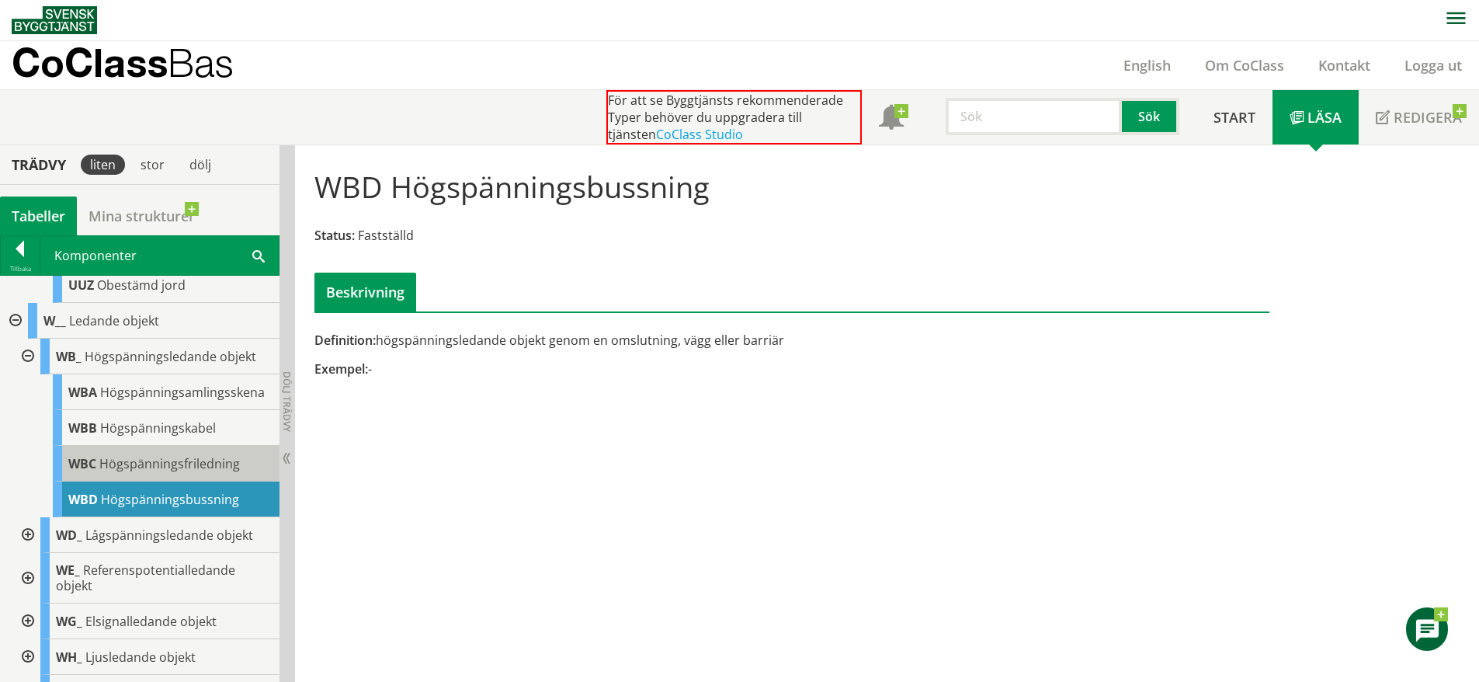
click at [160, 472] on span "Högspänningsfriledning" at bounding box center [169, 463] width 141 height 17
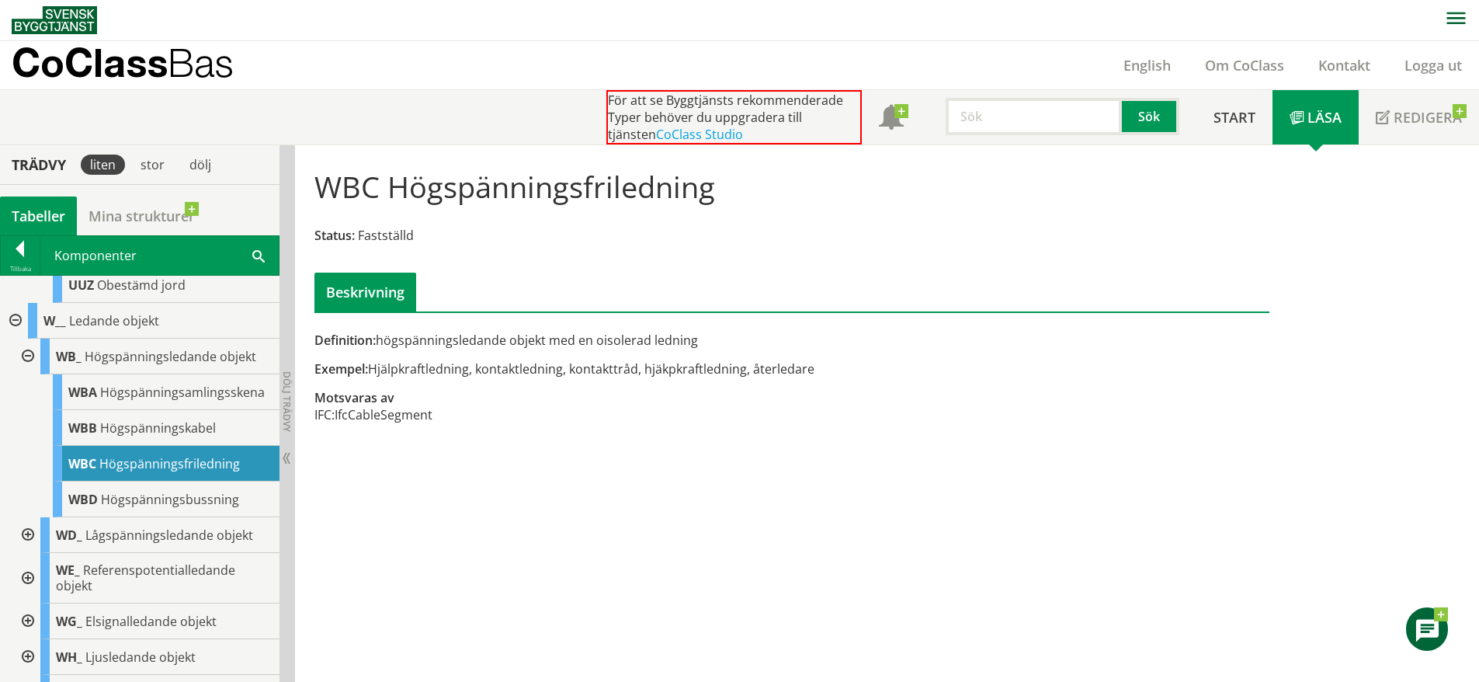
click at [20, 553] on div at bounding box center [26, 535] width 28 height 36
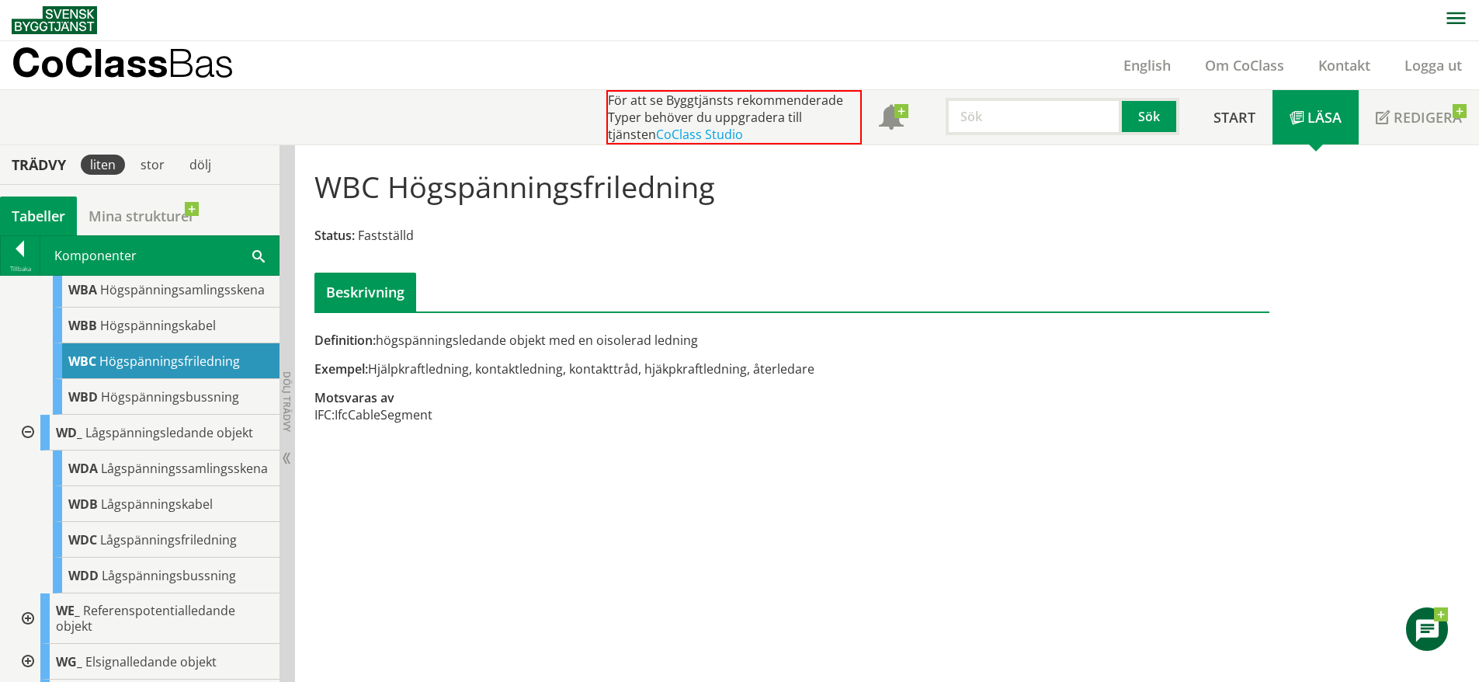
scroll to position [14041, 0]
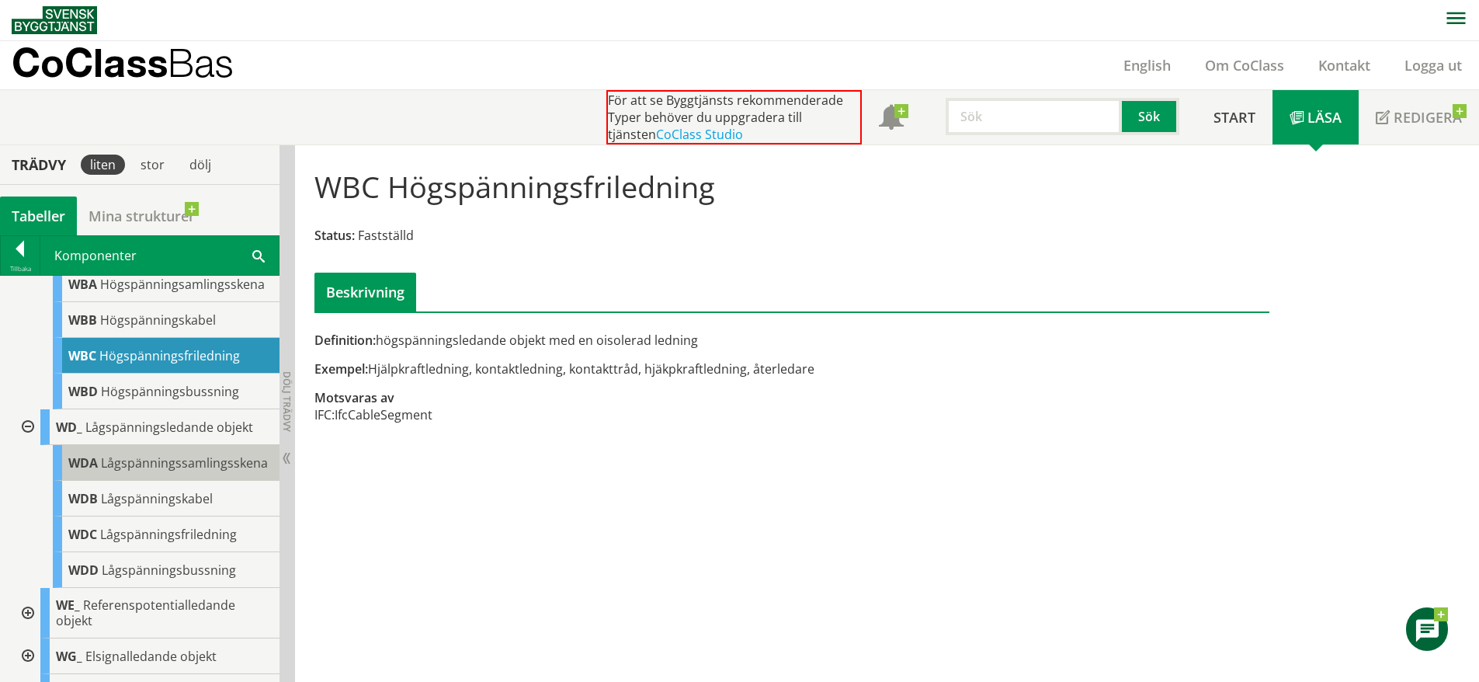
click at [151, 471] on span "Lågspänningssamlingsskena" at bounding box center [184, 462] width 167 height 17
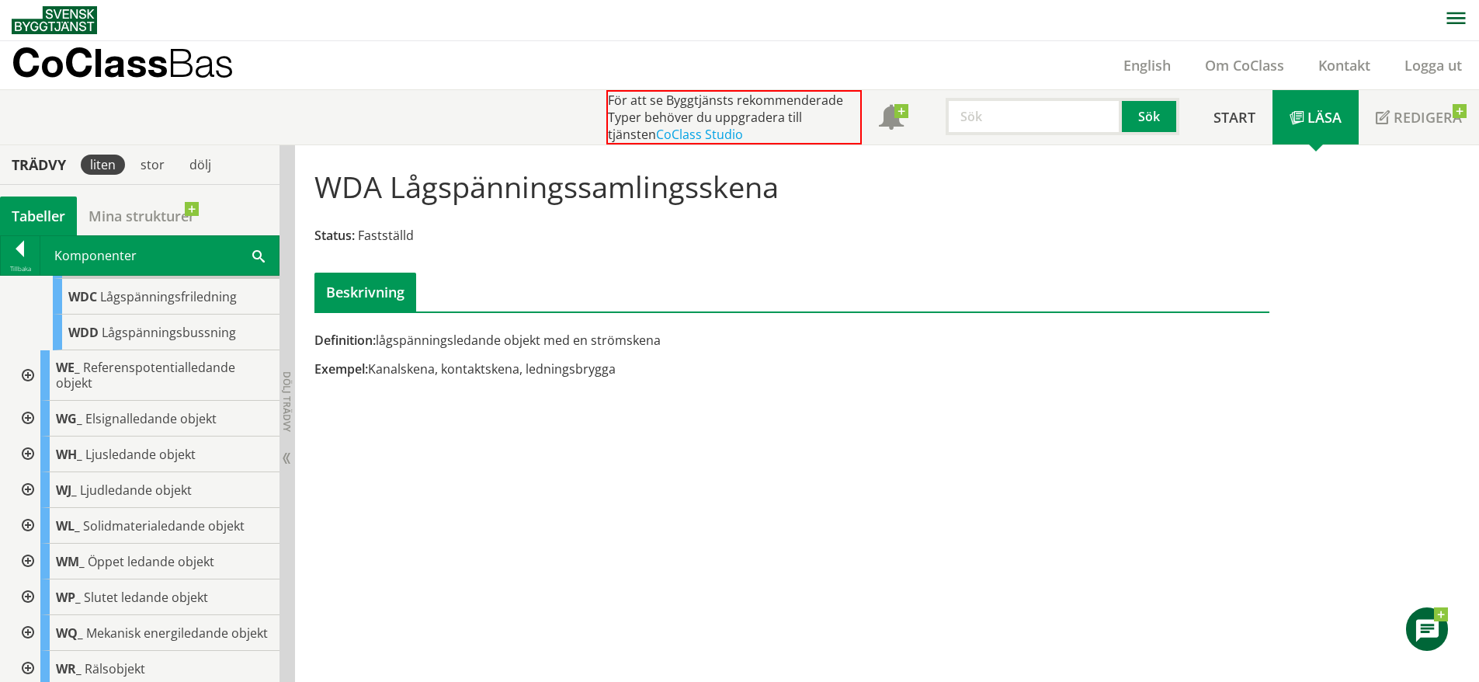
scroll to position [14278, 0]
click at [30, 401] on div at bounding box center [26, 375] width 28 height 50
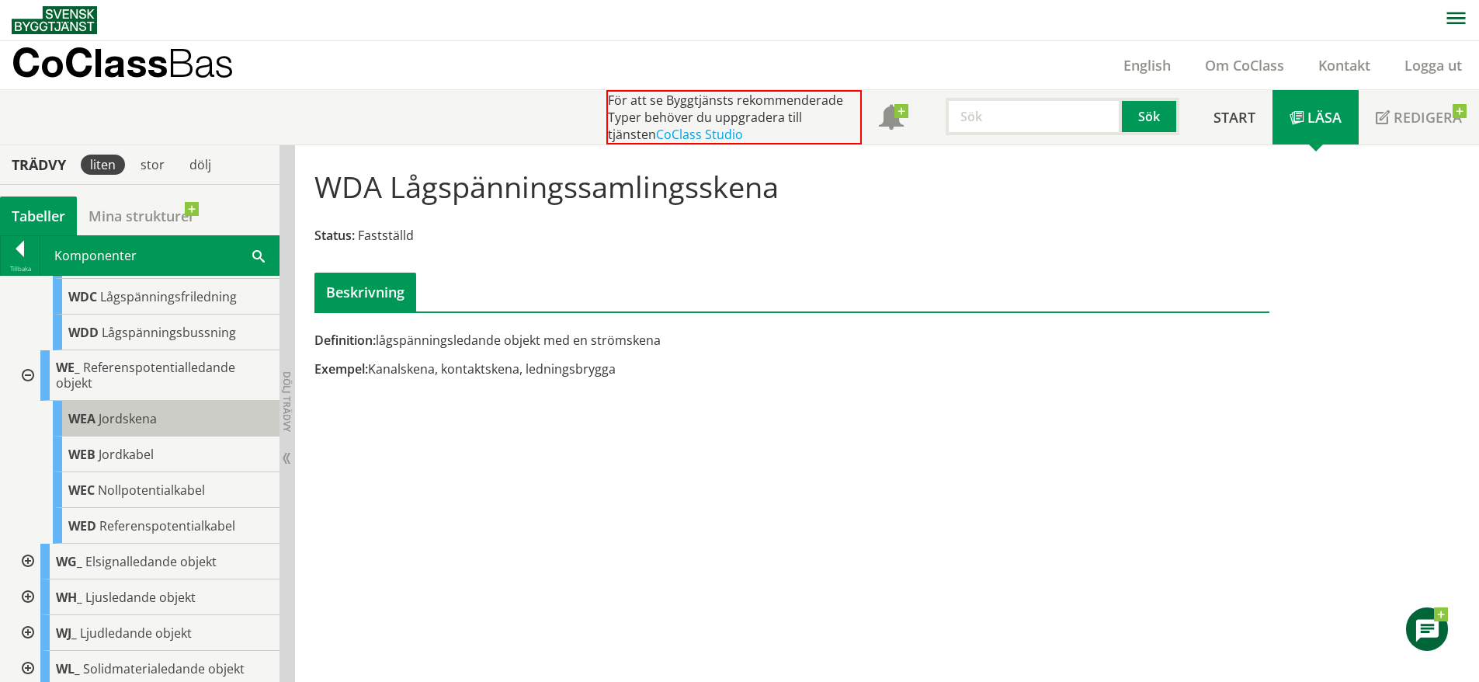
click at [153, 427] on span "Jordskena" at bounding box center [128, 418] width 58 height 17
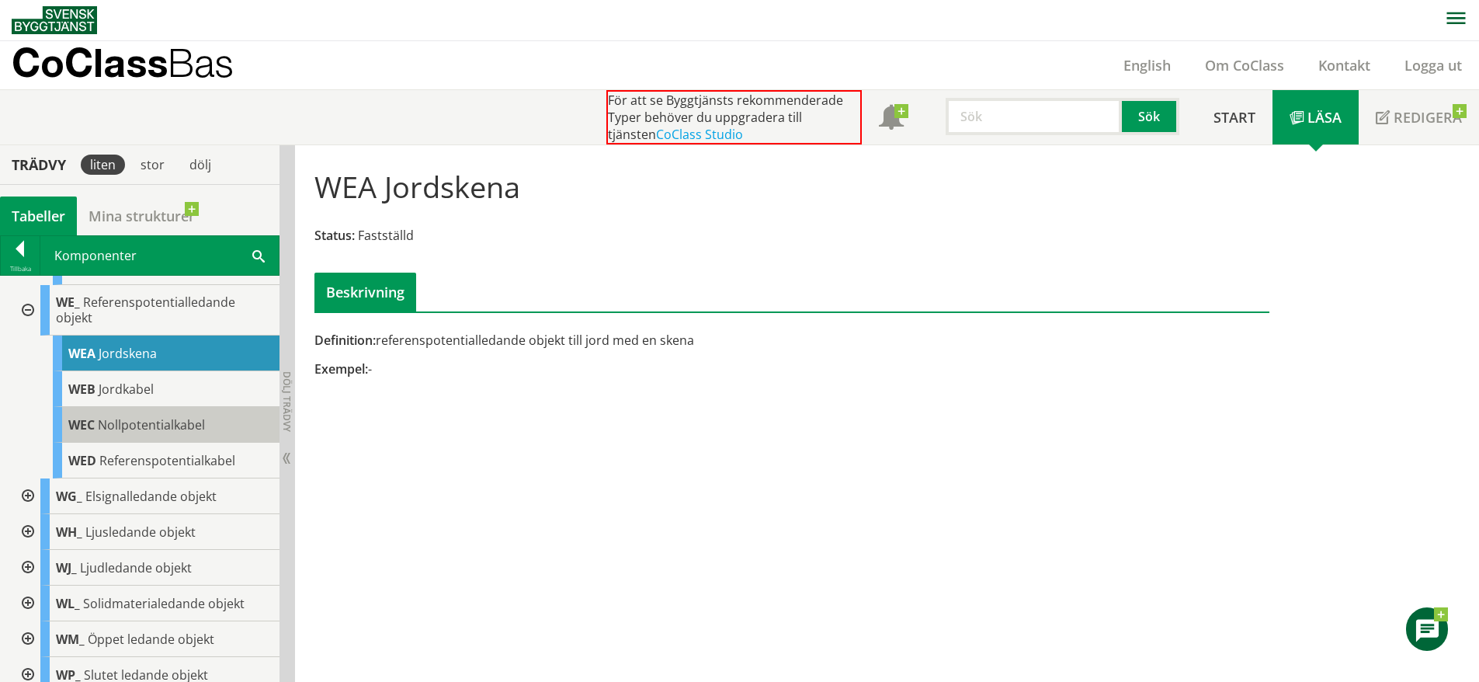
scroll to position [14344, 0]
click at [33, 513] on div at bounding box center [26, 496] width 28 height 36
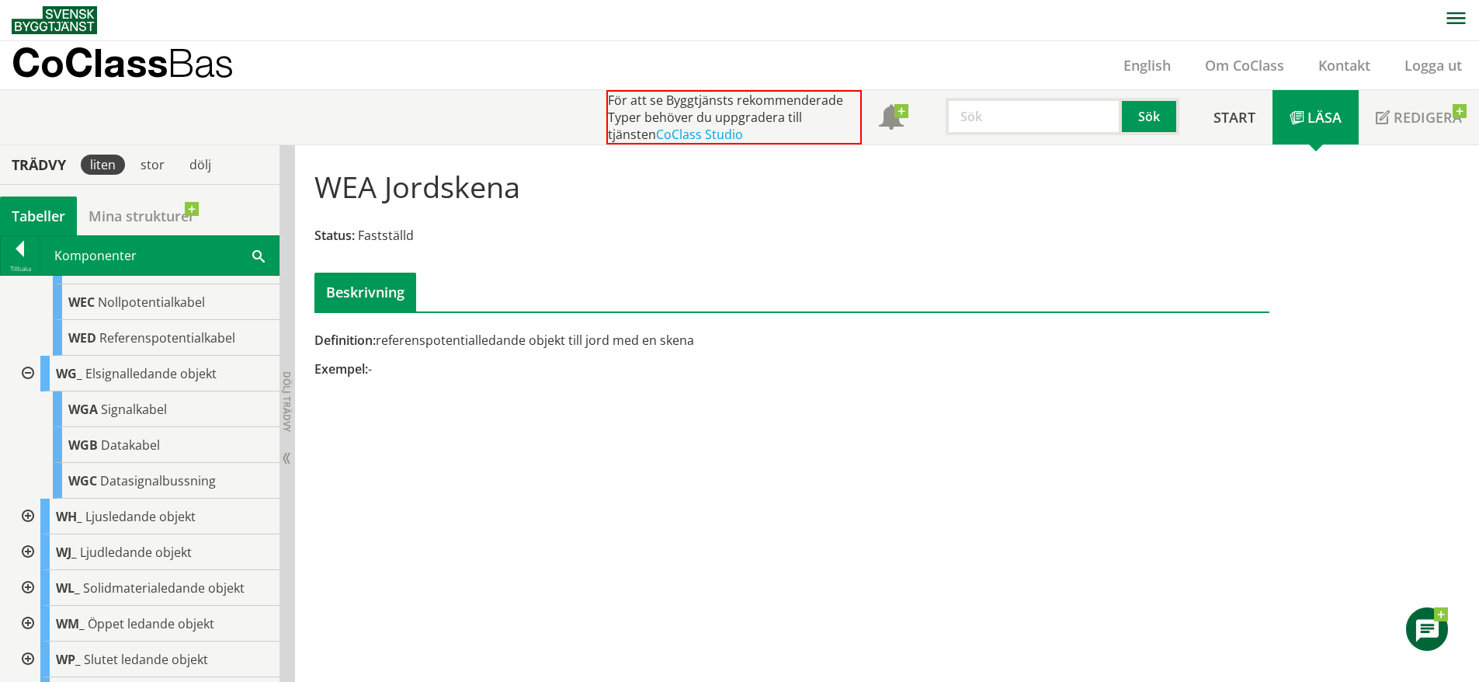
scroll to position [14467, 0]
click at [174, 426] on div "WGA Signalkabel" at bounding box center [166, 409] width 227 height 36
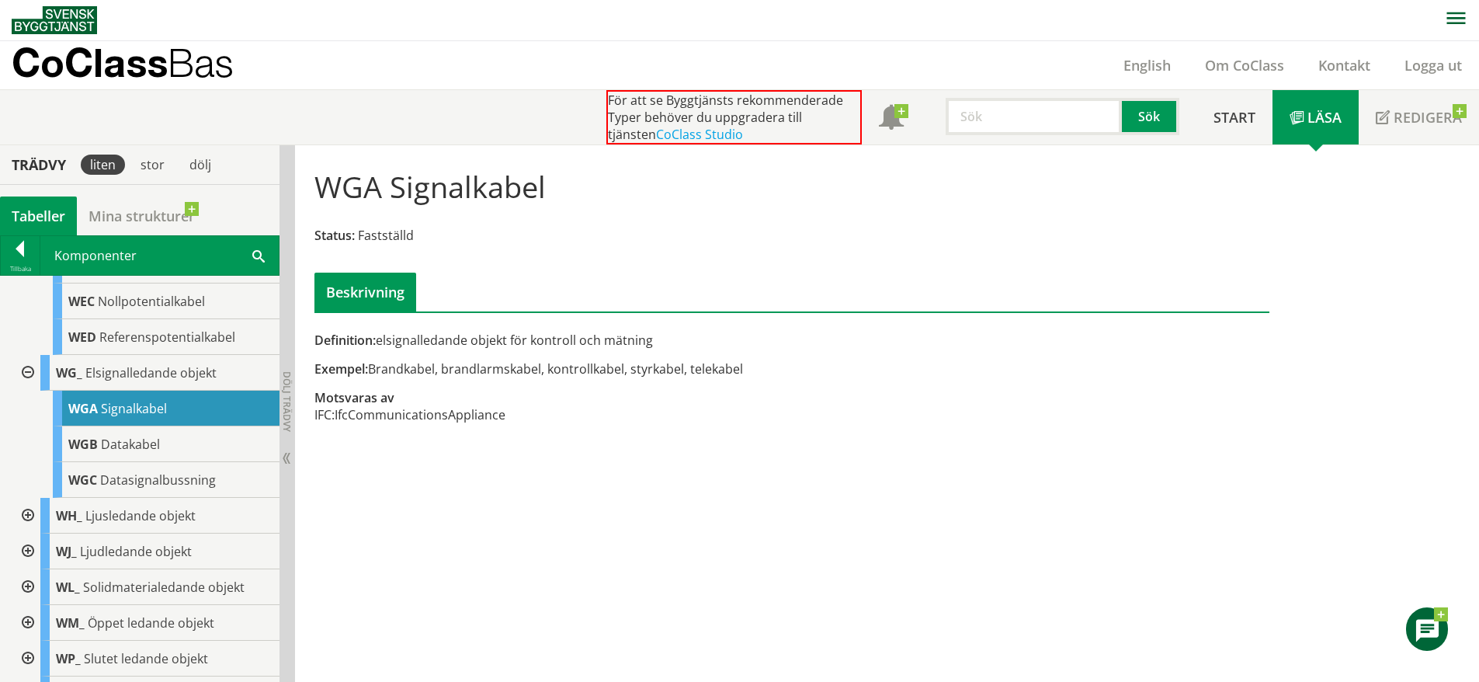
click at [11, 616] on div "W__ Ledande objekt WB_ Högspänningsledande objekt WBA Högspänningsamlingsskena …" at bounding box center [140, 301] width 280 height 1065
click at [36, 533] on div at bounding box center [26, 516] width 28 height 36
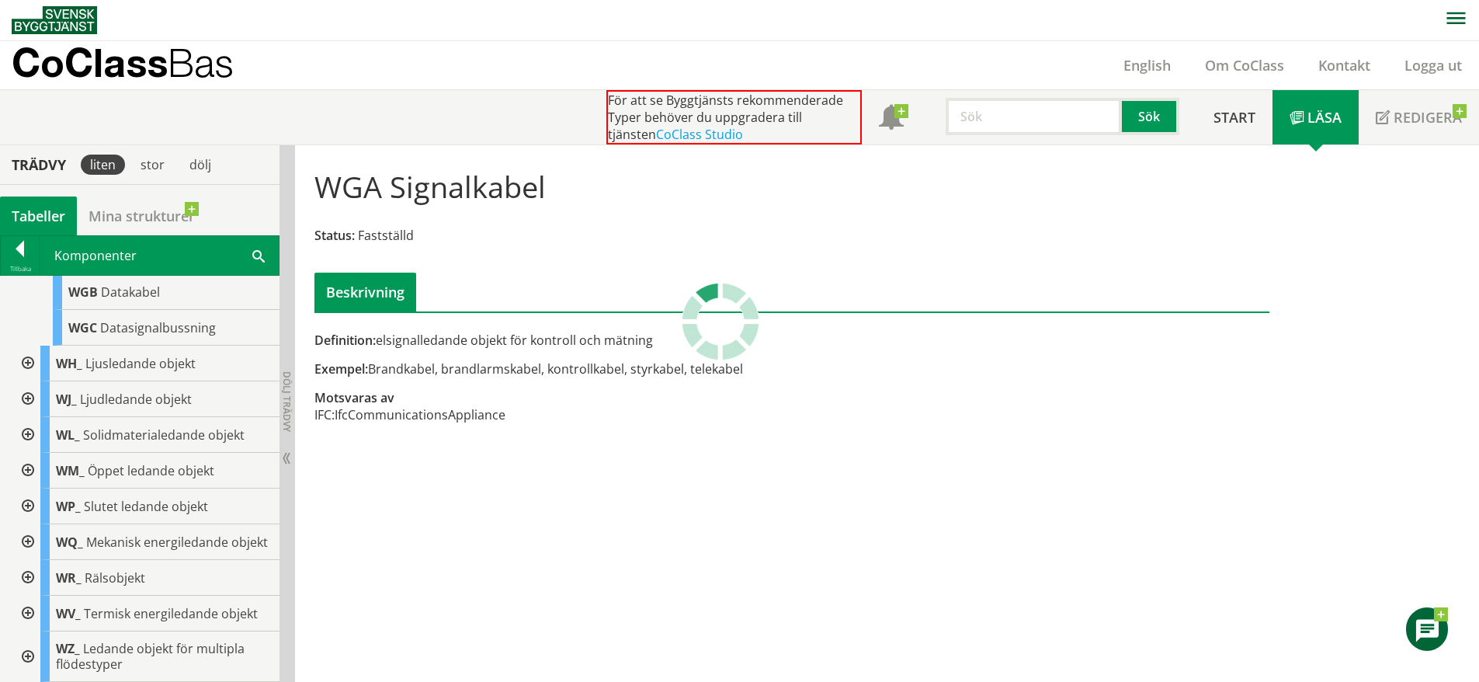
scroll to position [14622, 0]
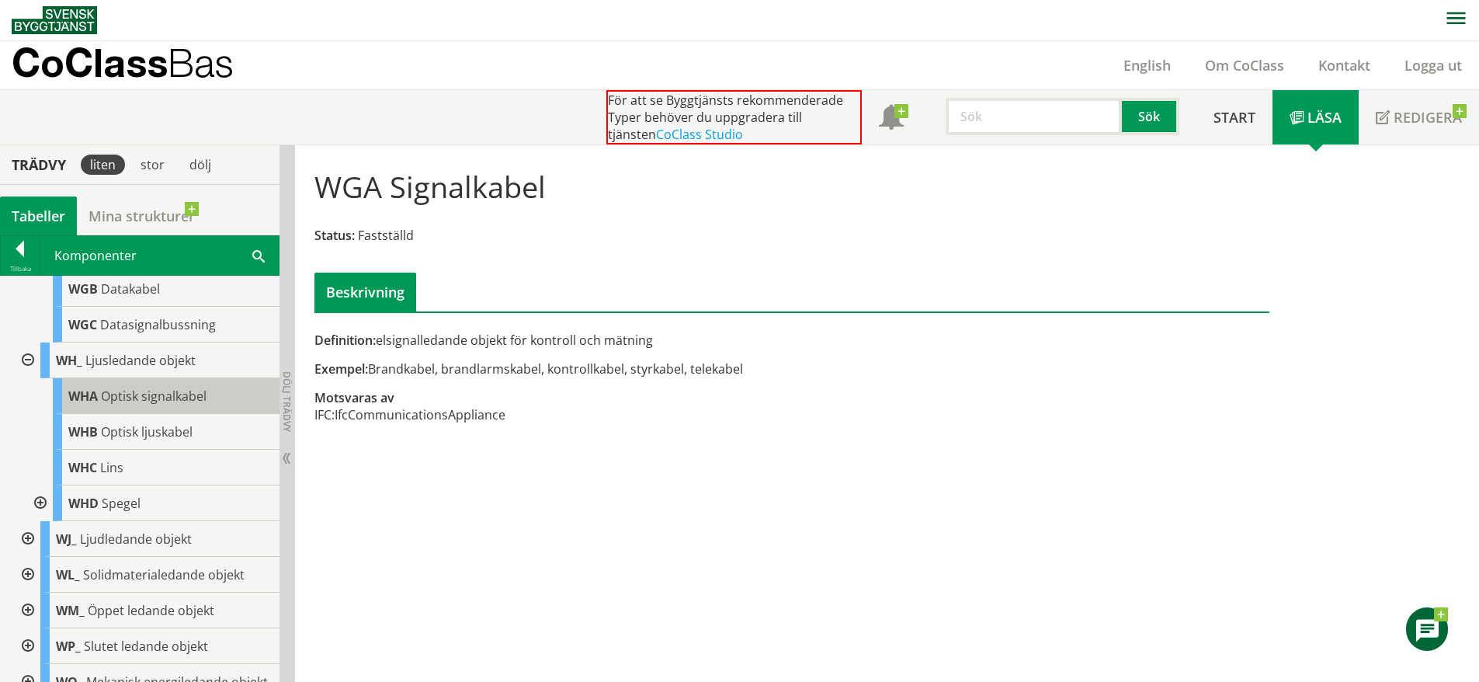
click at [150, 414] on div "WHA Optisk signalkabel" at bounding box center [166, 396] width 227 height 36
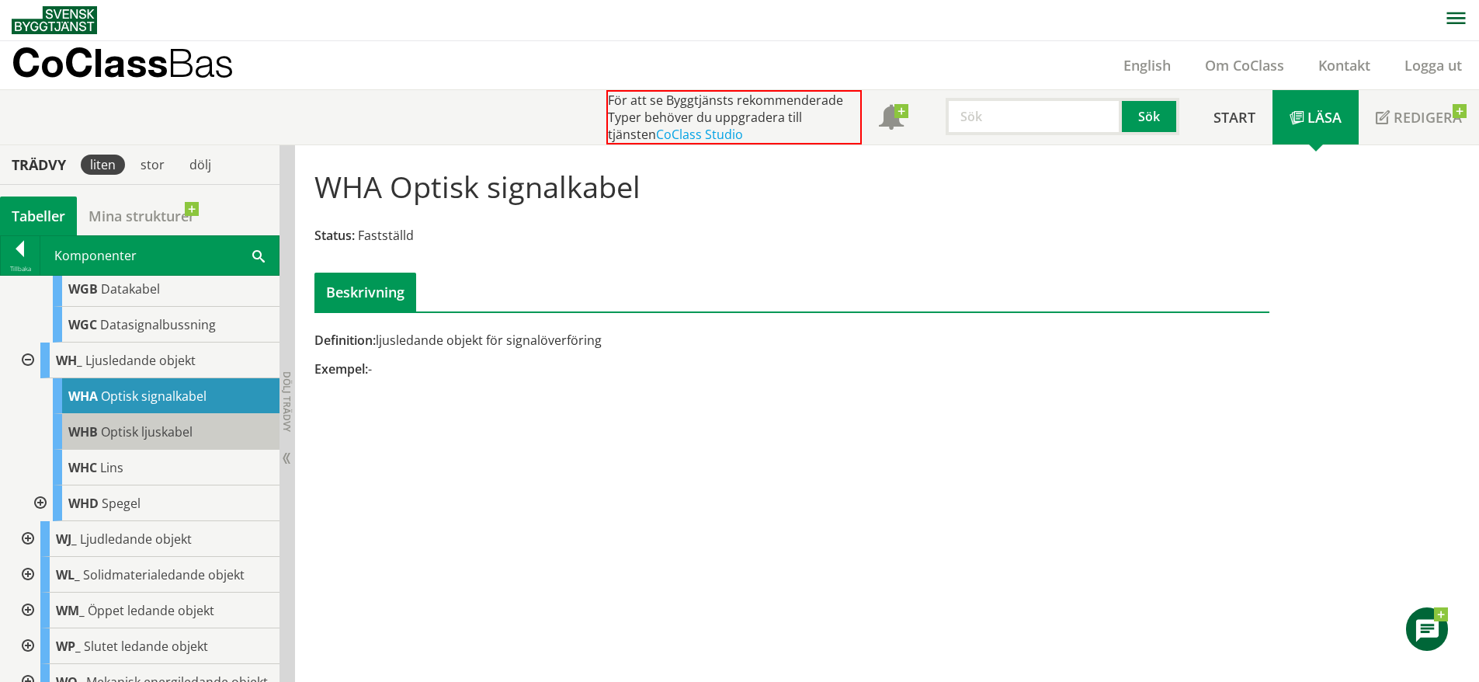
click at [147, 440] on span "Optisk ljuskabel" at bounding box center [147, 431] width 92 height 17
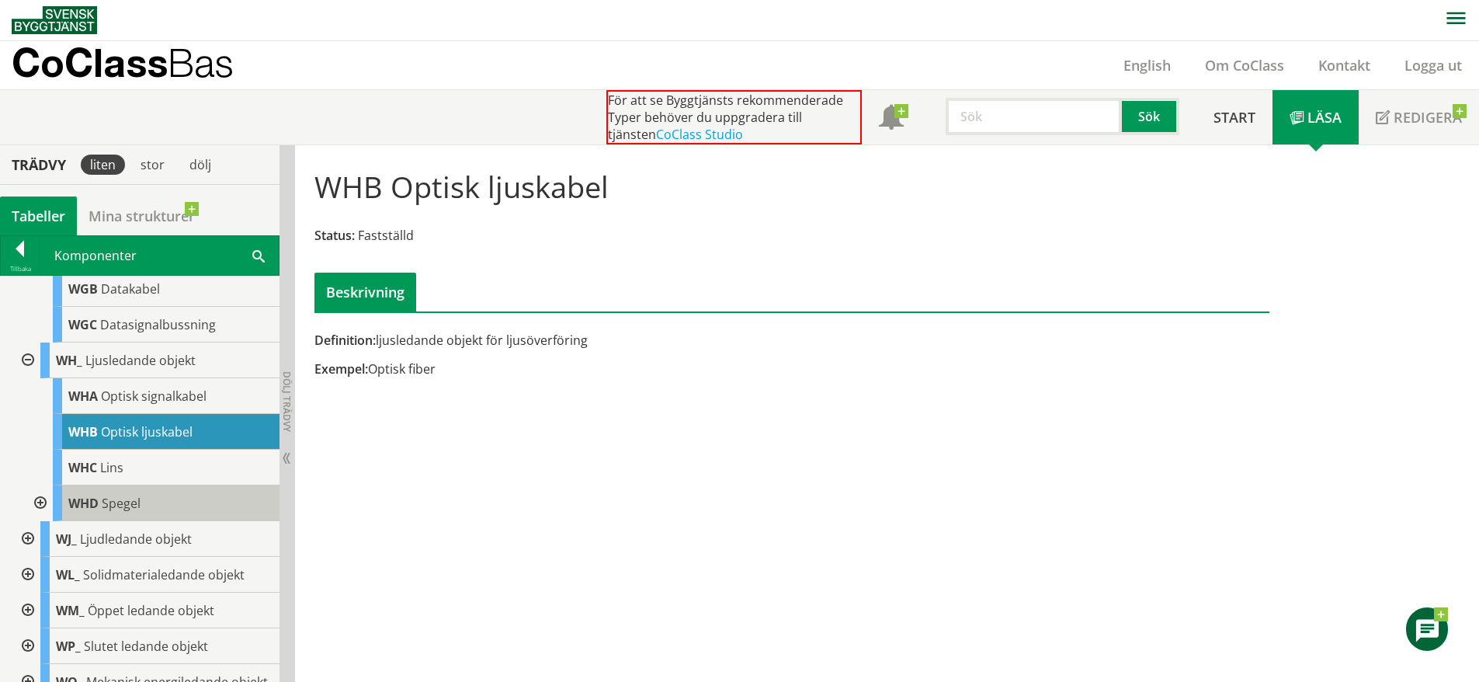
click at [139, 521] on div "WHD Spegel" at bounding box center [166, 503] width 227 height 36
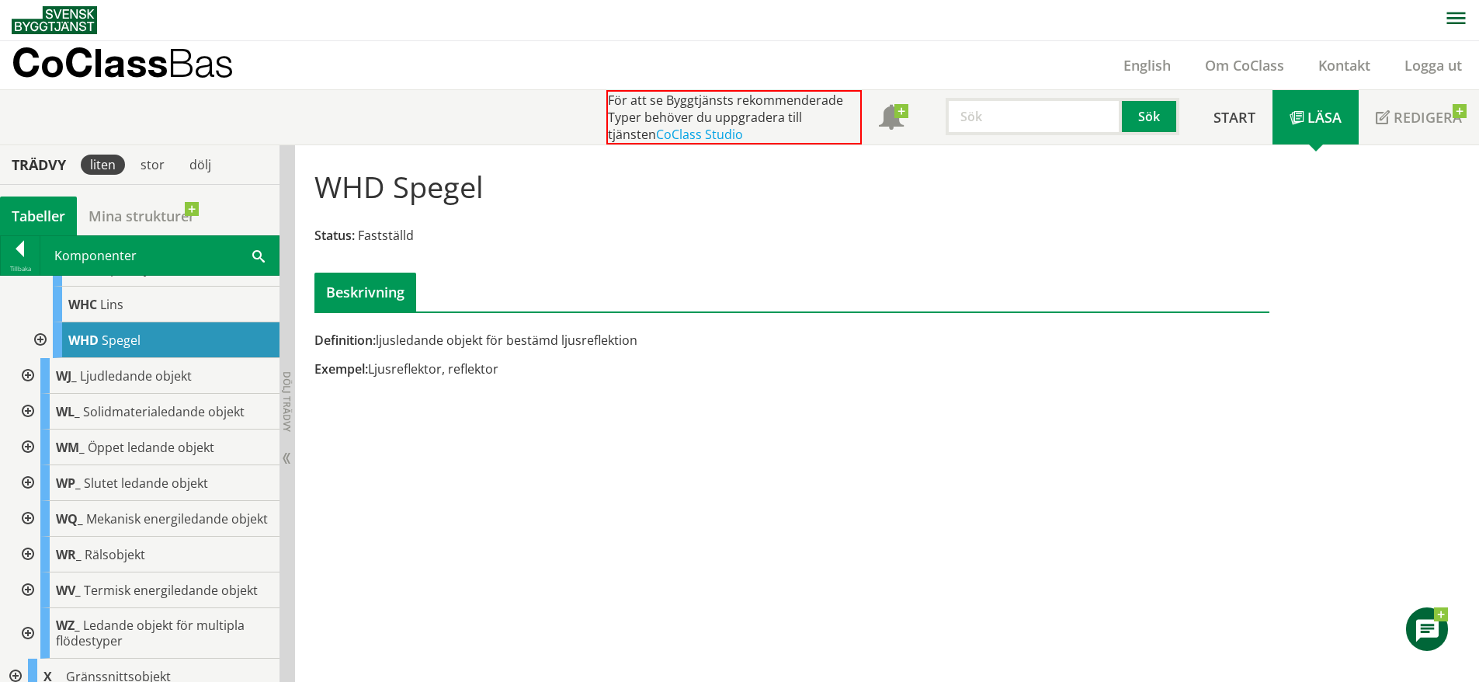
scroll to position [14794, 0]
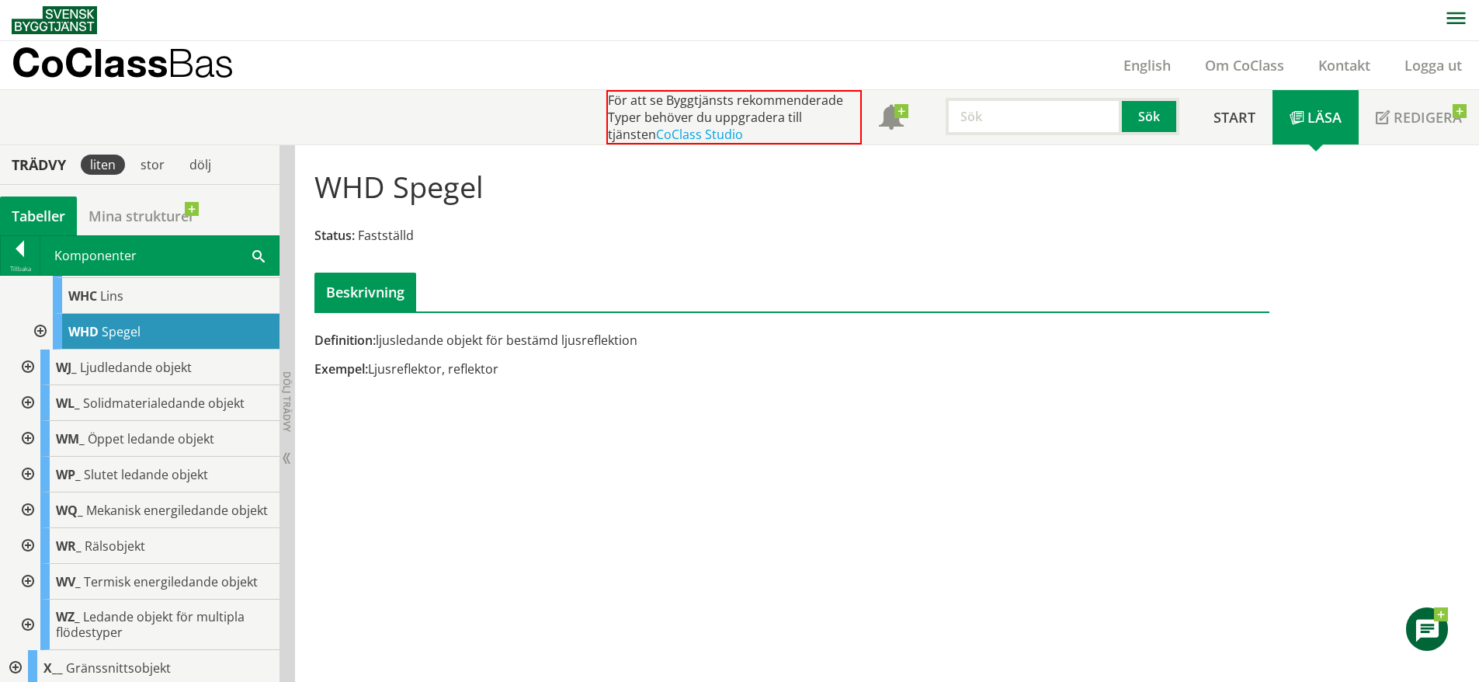
click at [33, 385] on div at bounding box center [26, 367] width 28 height 36
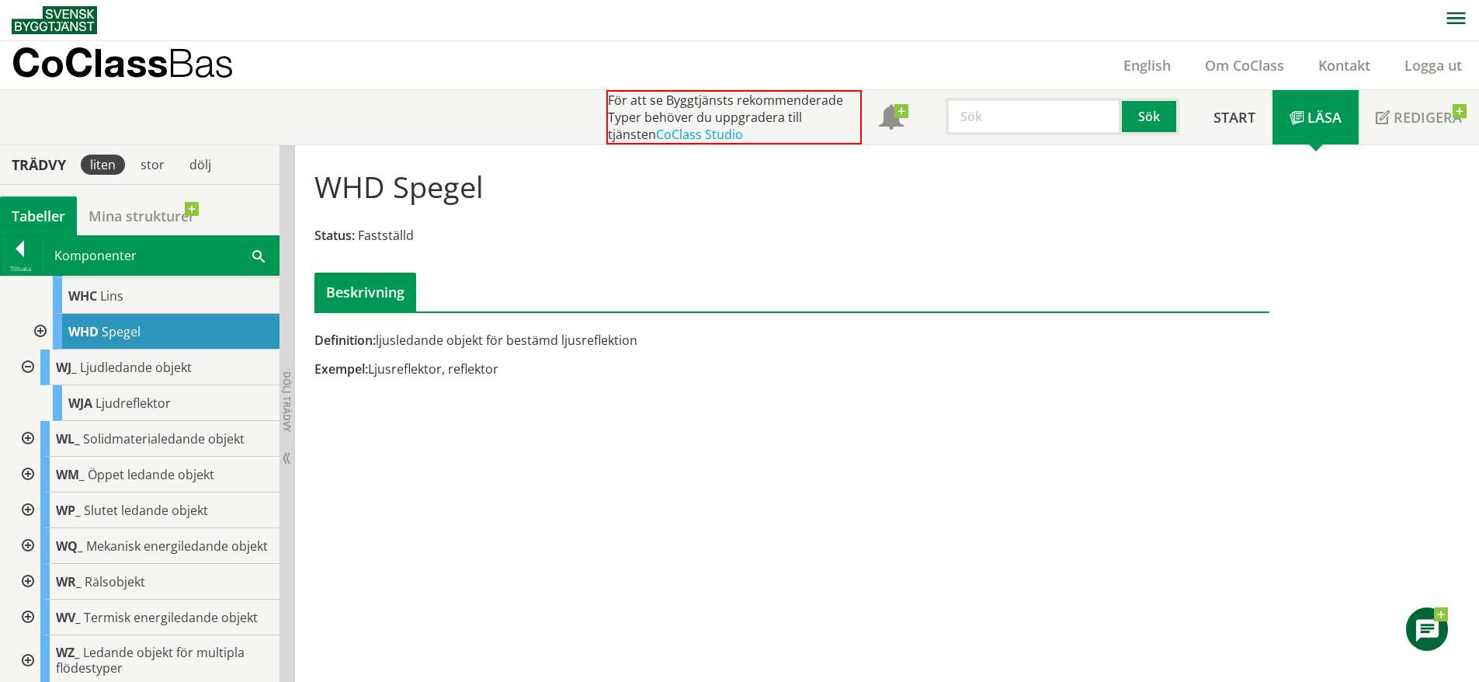
click at [28, 457] on div at bounding box center [26, 439] width 28 height 36
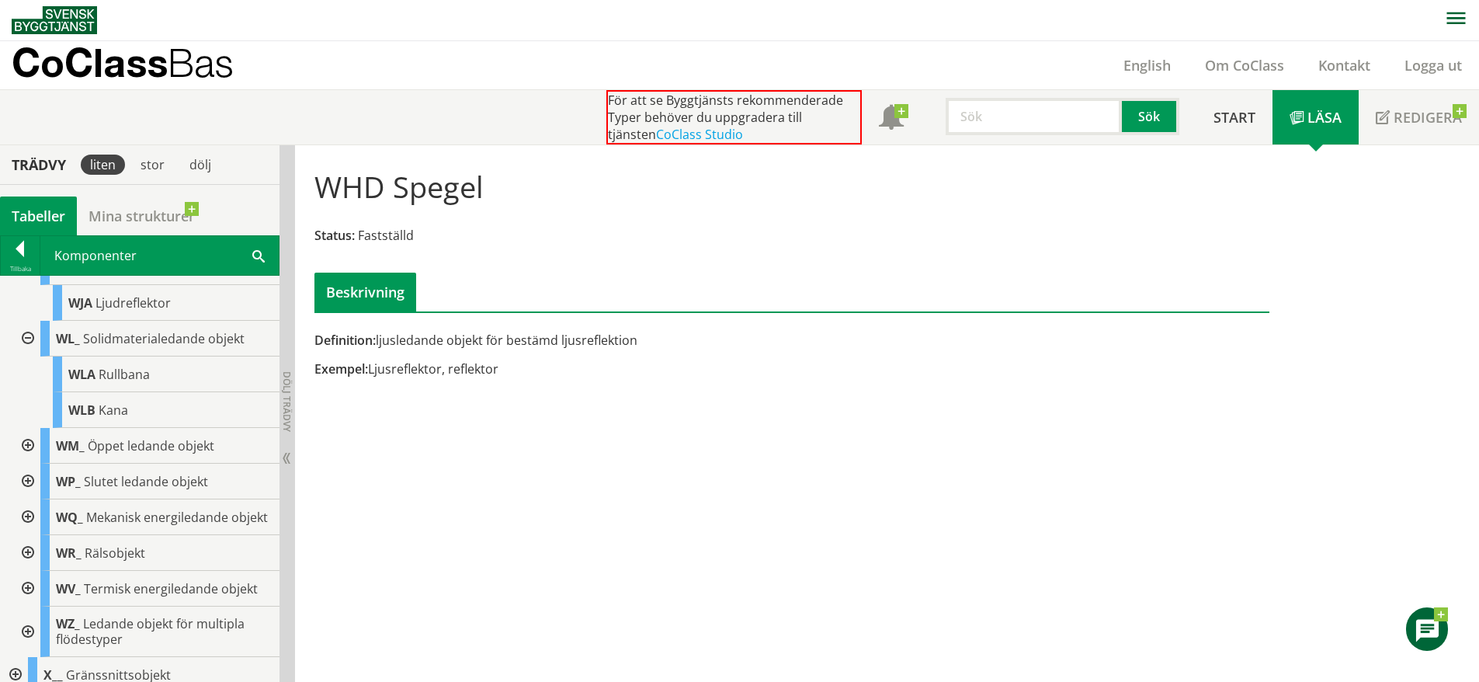
scroll to position [14895, 0]
click at [23, 463] on div at bounding box center [26, 445] width 28 height 36
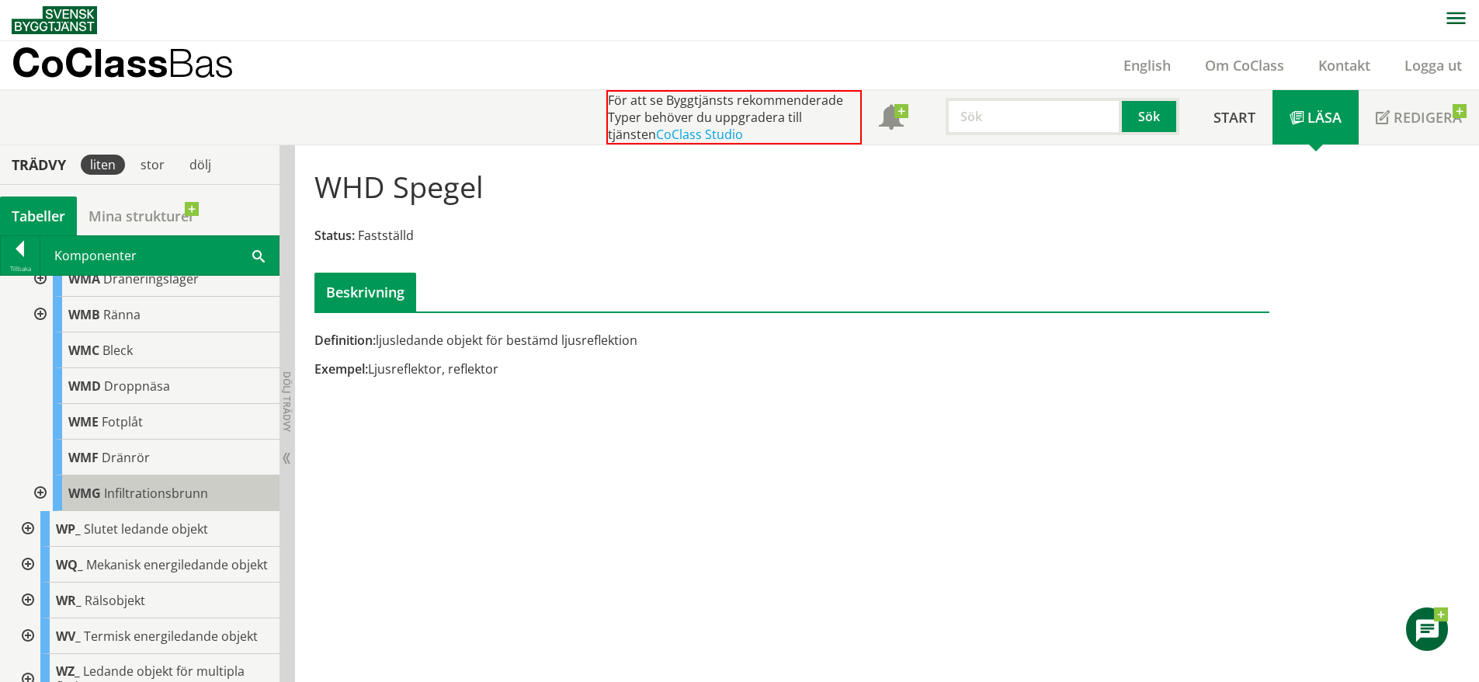
scroll to position [15195, 0]
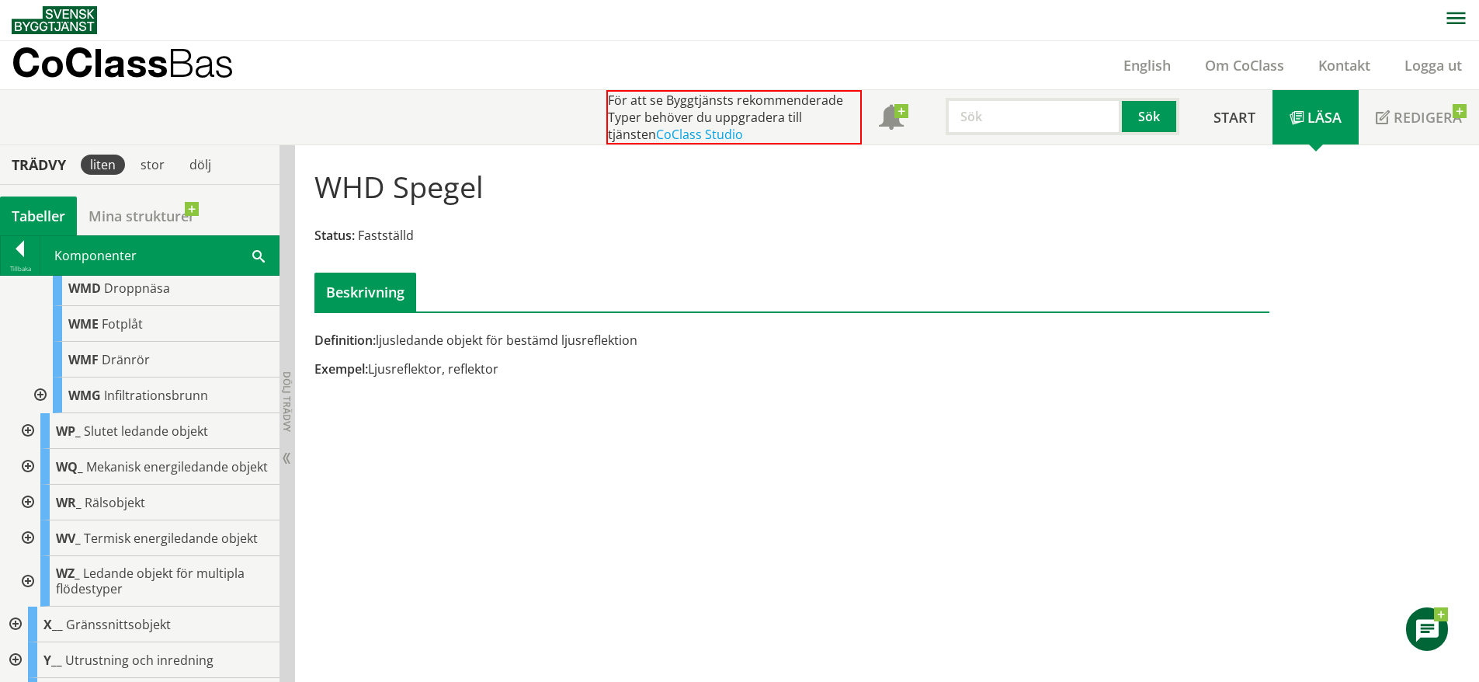
click at [36, 449] on div at bounding box center [26, 431] width 28 height 36
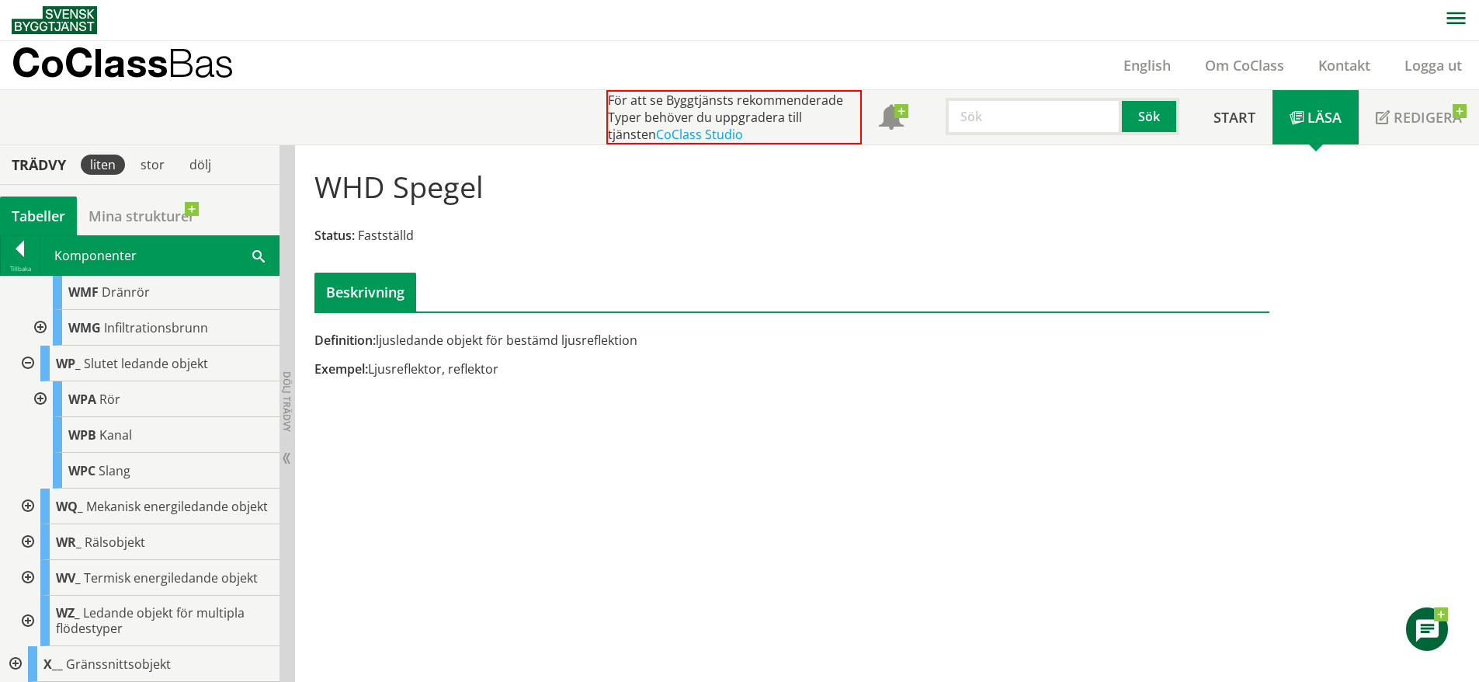
scroll to position [15264, 0]
click at [30, 523] on div at bounding box center [26, 505] width 28 height 36
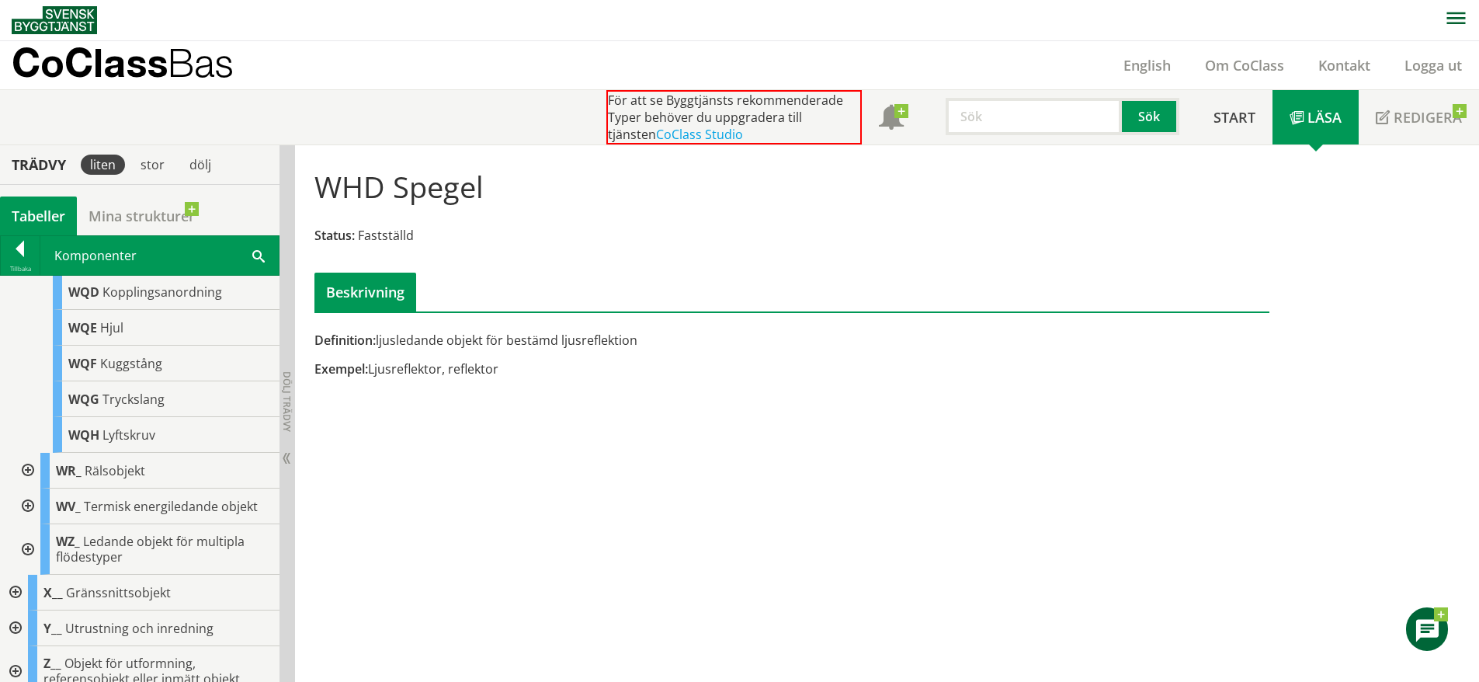
scroll to position [15623, 0]
click at [31, 485] on div at bounding box center [26, 468] width 28 height 36
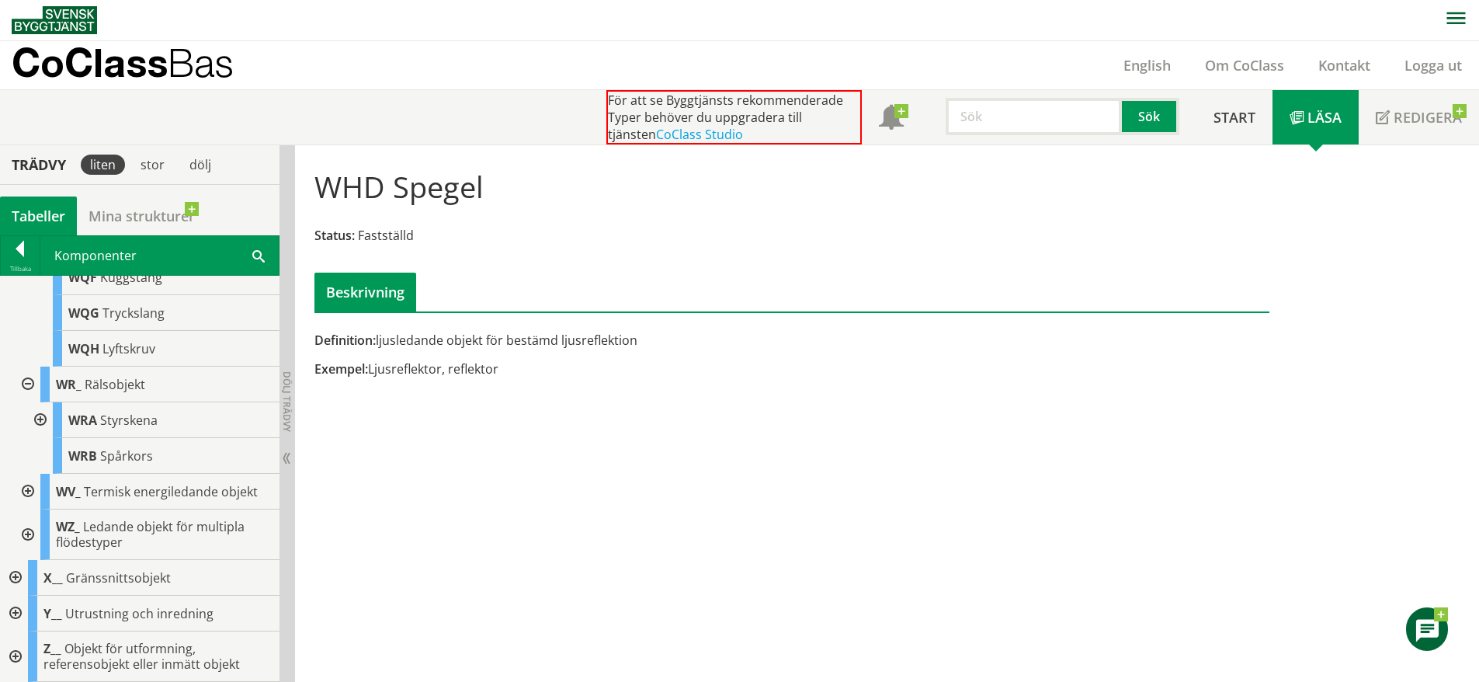
scroll to position [15719, 0]
click at [30, 509] on div at bounding box center [26, 492] width 28 height 36
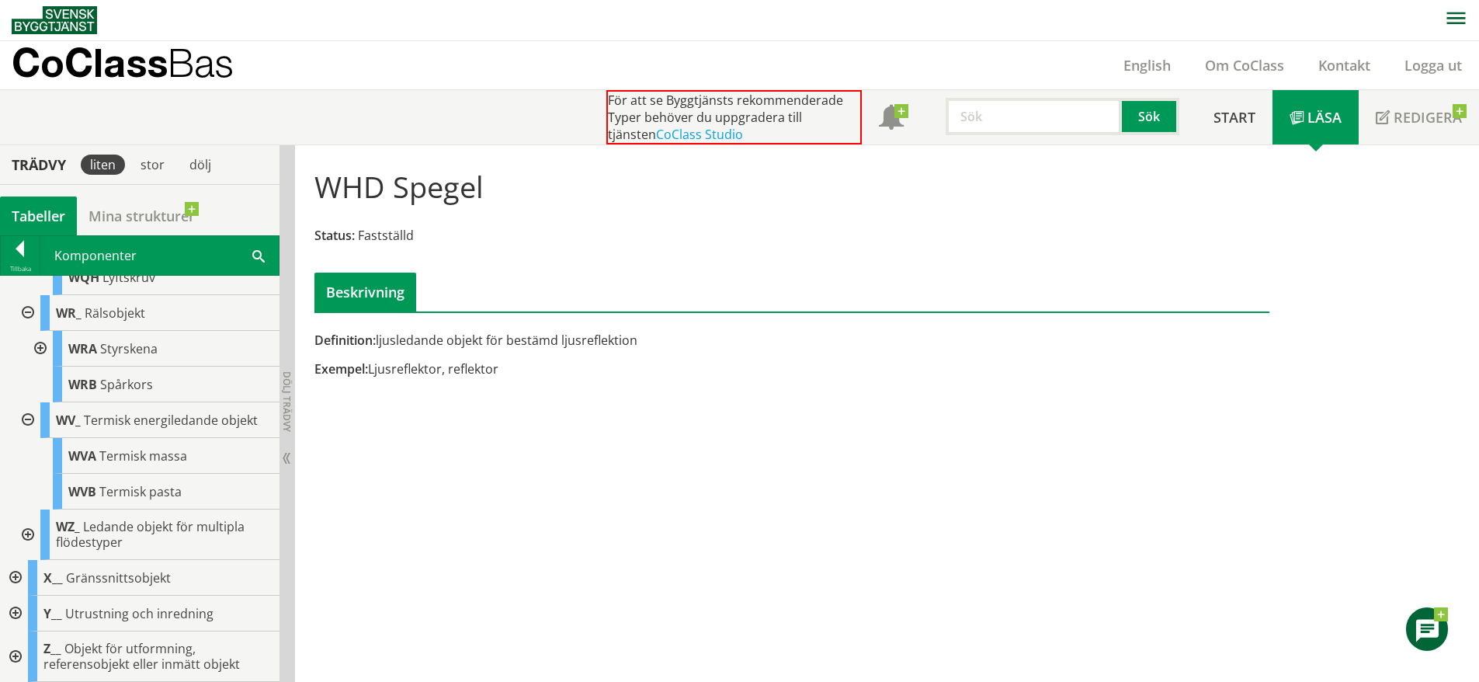
scroll to position [15845, 0]
click at [30, 560] on div at bounding box center [26, 534] width 28 height 50
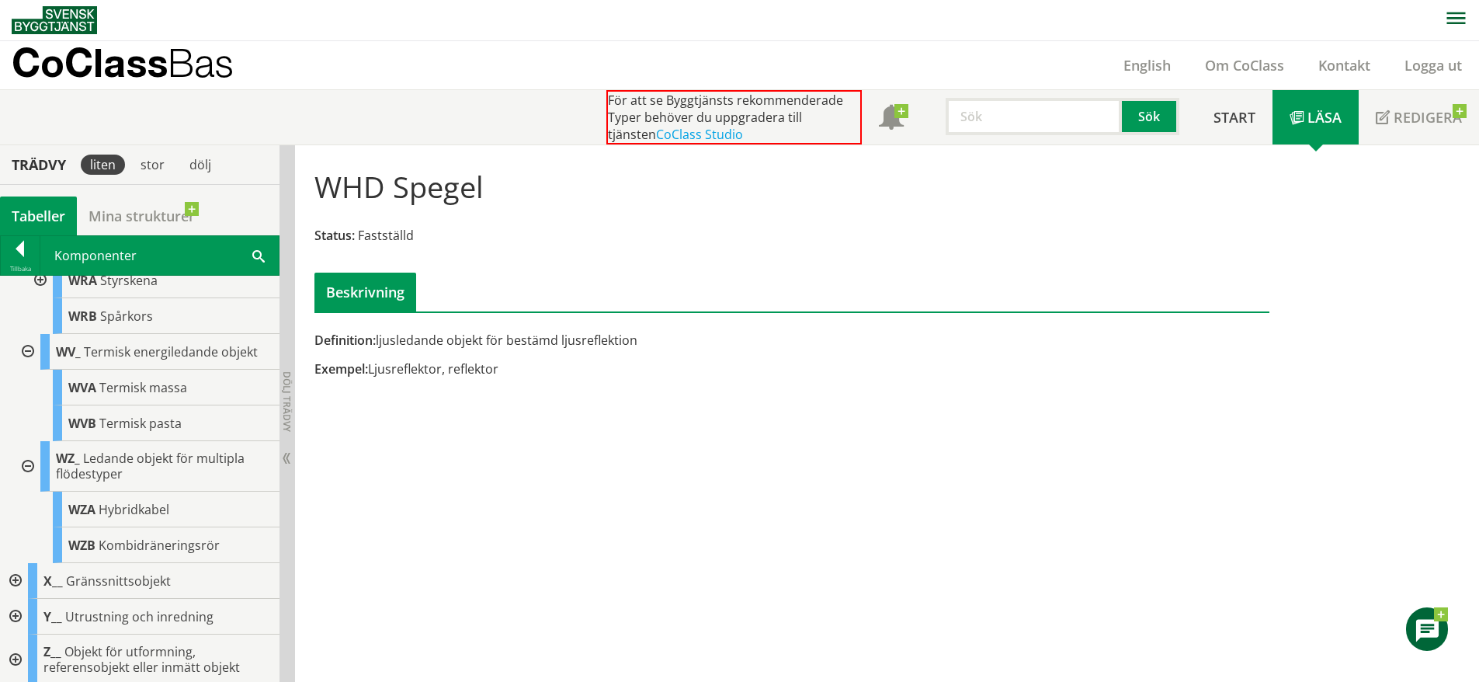
scroll to position [15967, 0]
click at [27, 579] on div at bounding box center [14, 578] width 28 height 36
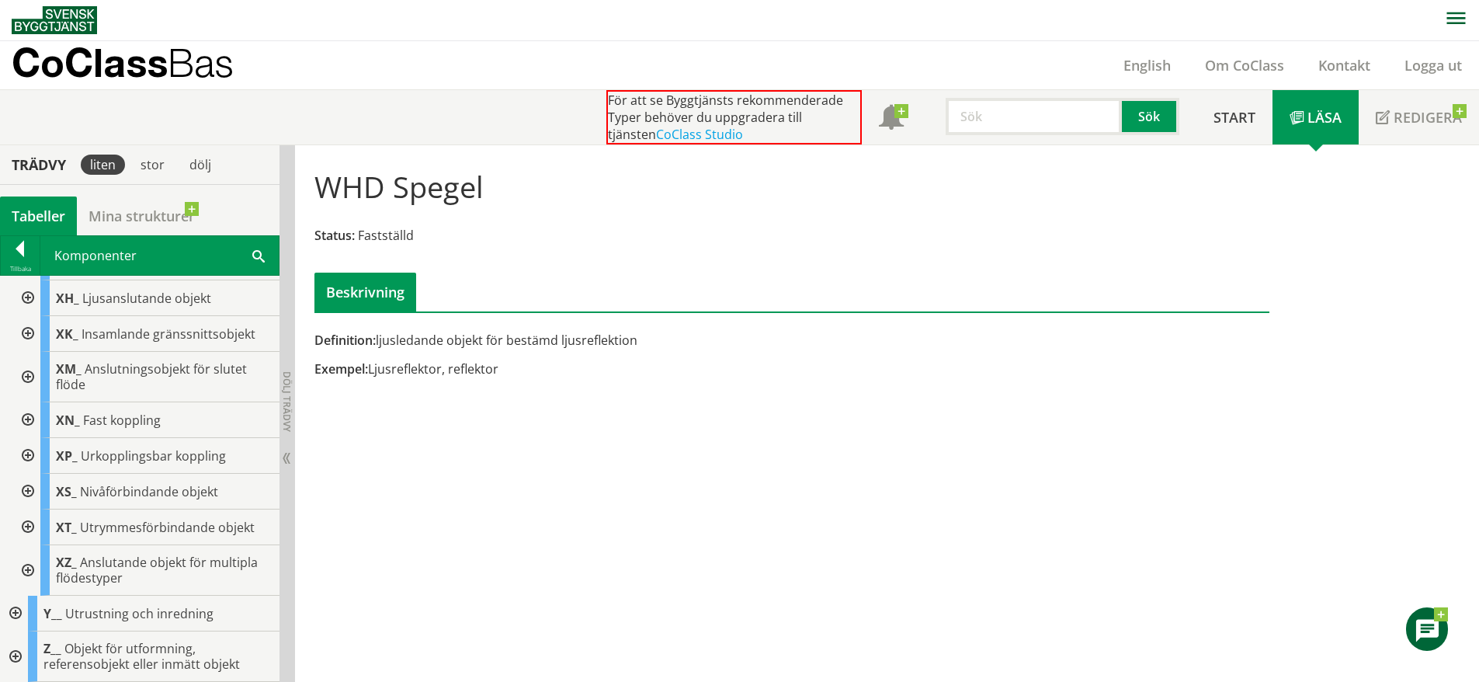
scroll to position [16454, 0]
click at [15, 654] on div at bounding box center [14, 656] width 28 height 50
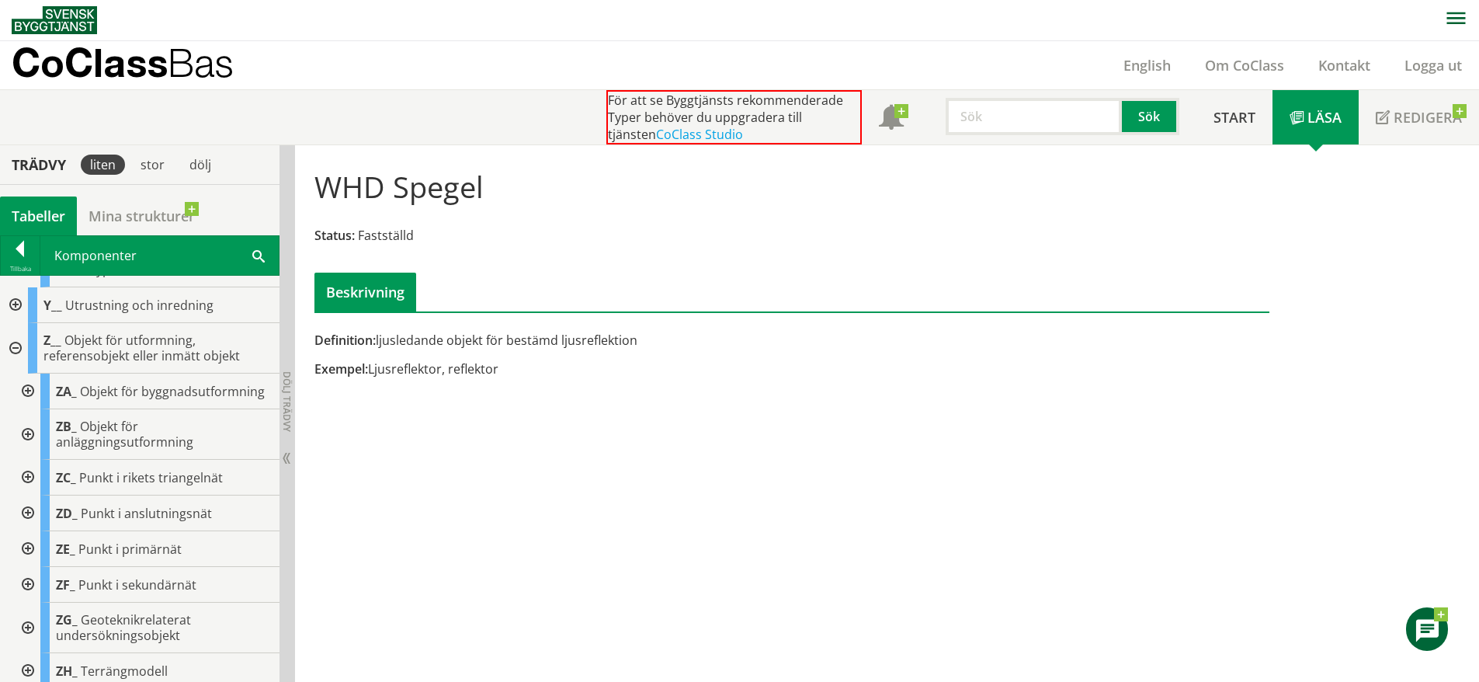
scroll to position [16644, 0]
click at [148, 400] on span "Objekt för byggnadsutformning" at bounding box center [172, 391] width 185 height 17
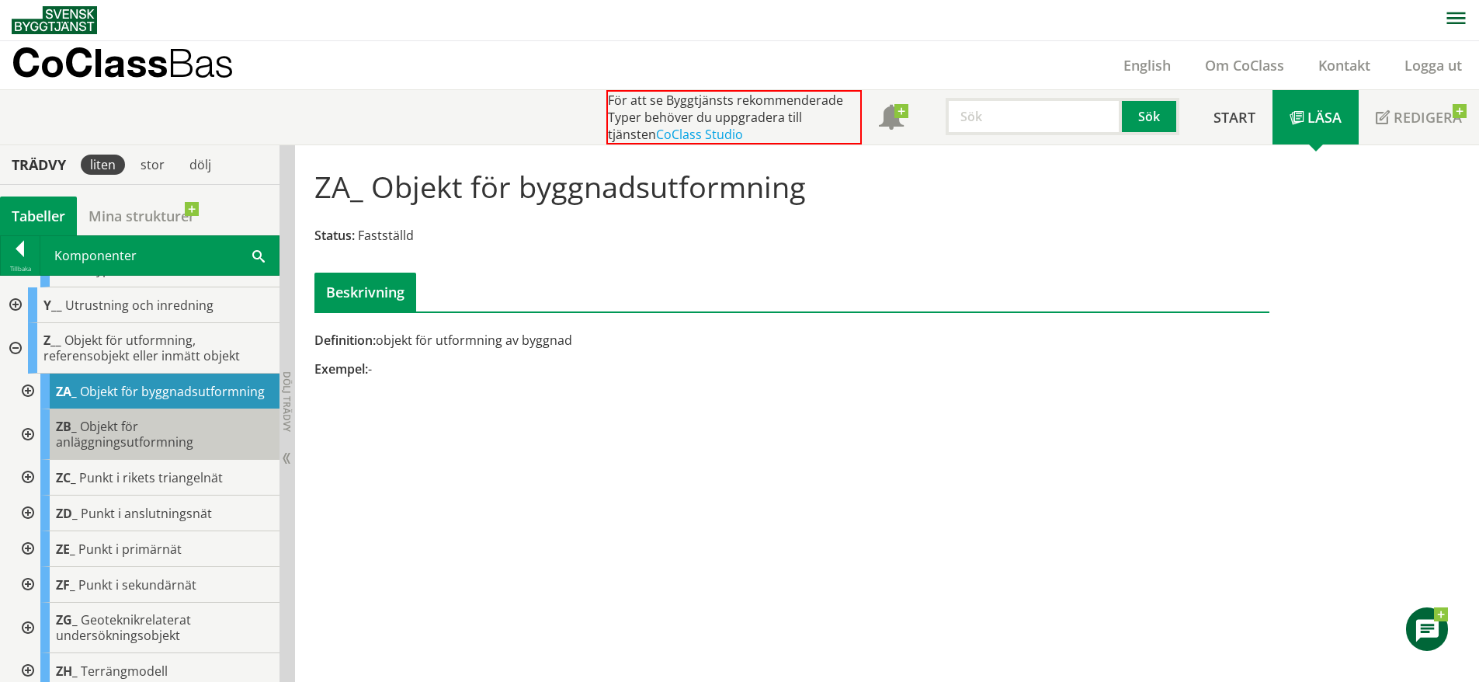
click at [155, 450] on span "Objekt för anläggningsutformning" at bounding box center [124, 434] width 137 height 33
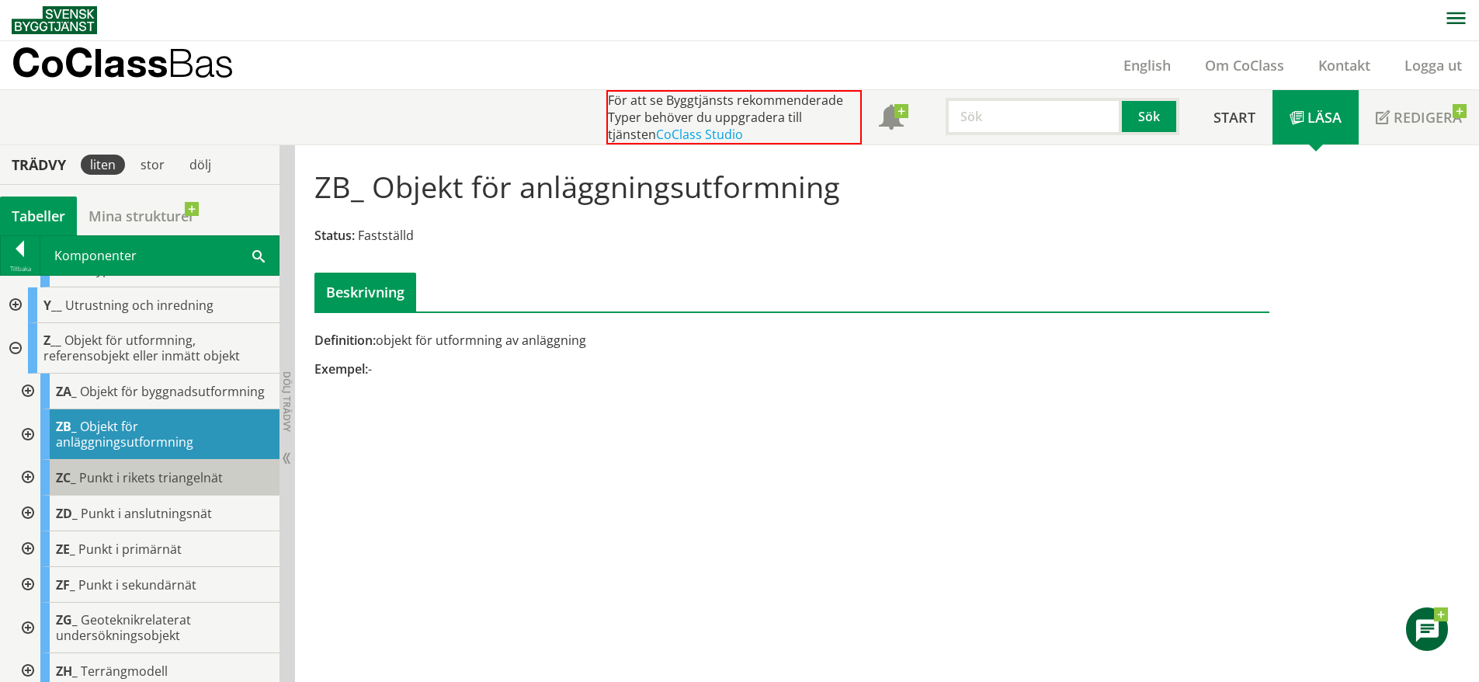
click at [156, 486] on span "Punkt i rikets triangelnät" at bounding box center [151, 477] width 144 height 17
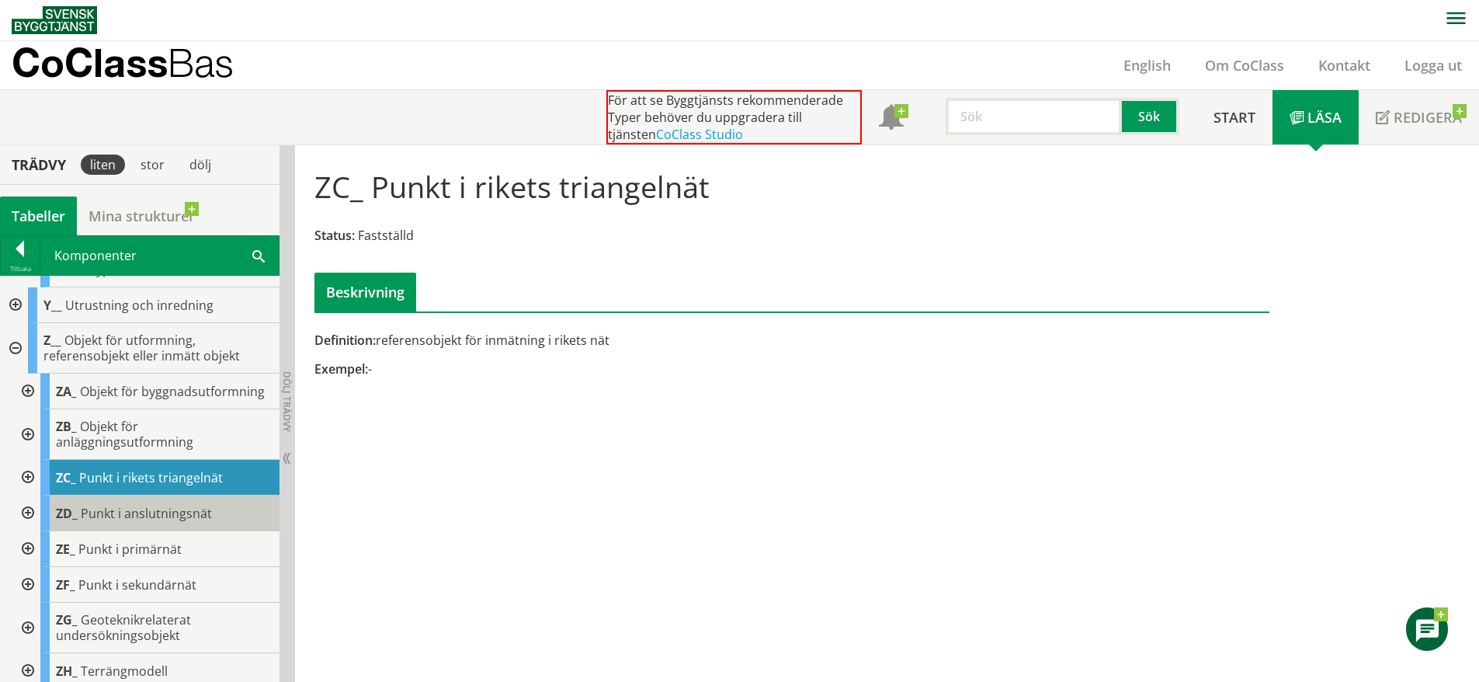
click at [163, 531] on div "ZD_ Punkt i anslutningsnät" at bounding box center [159, 513] width 239 height 36
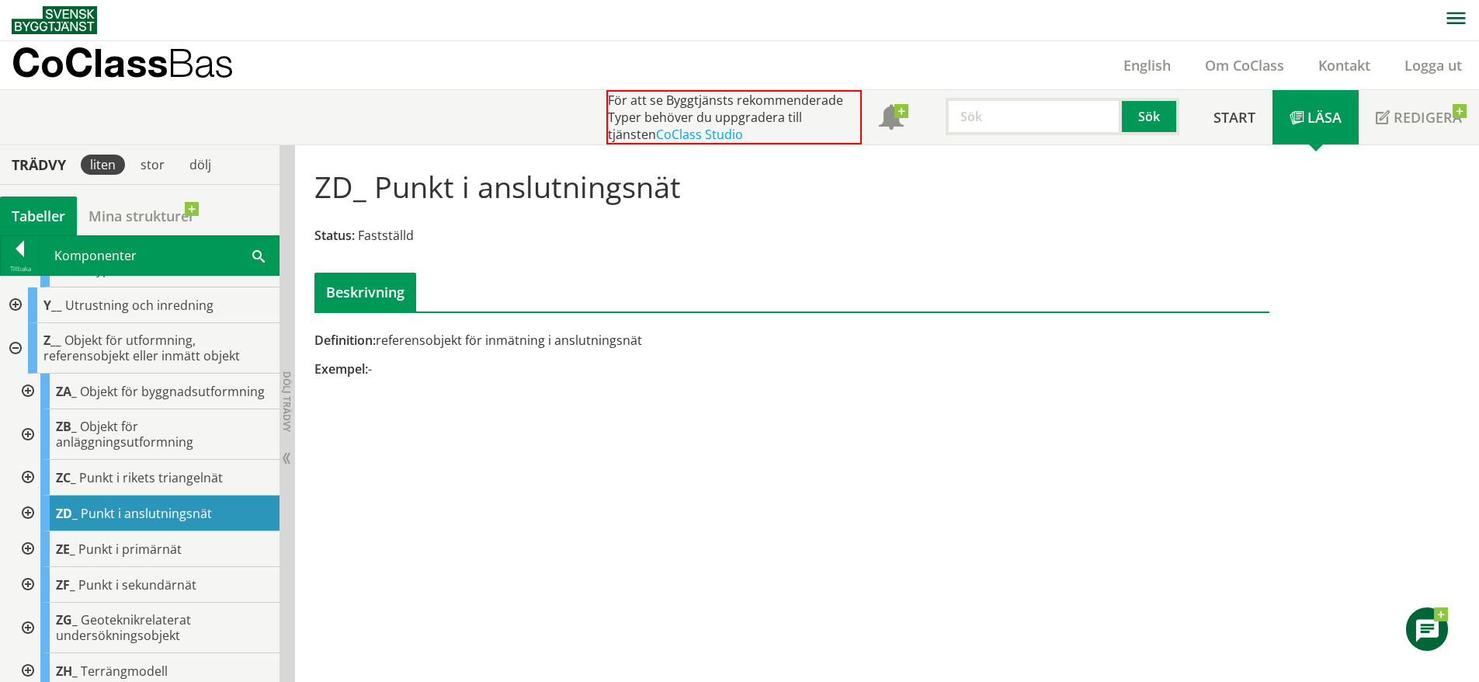
scroll to position [16856, 0]
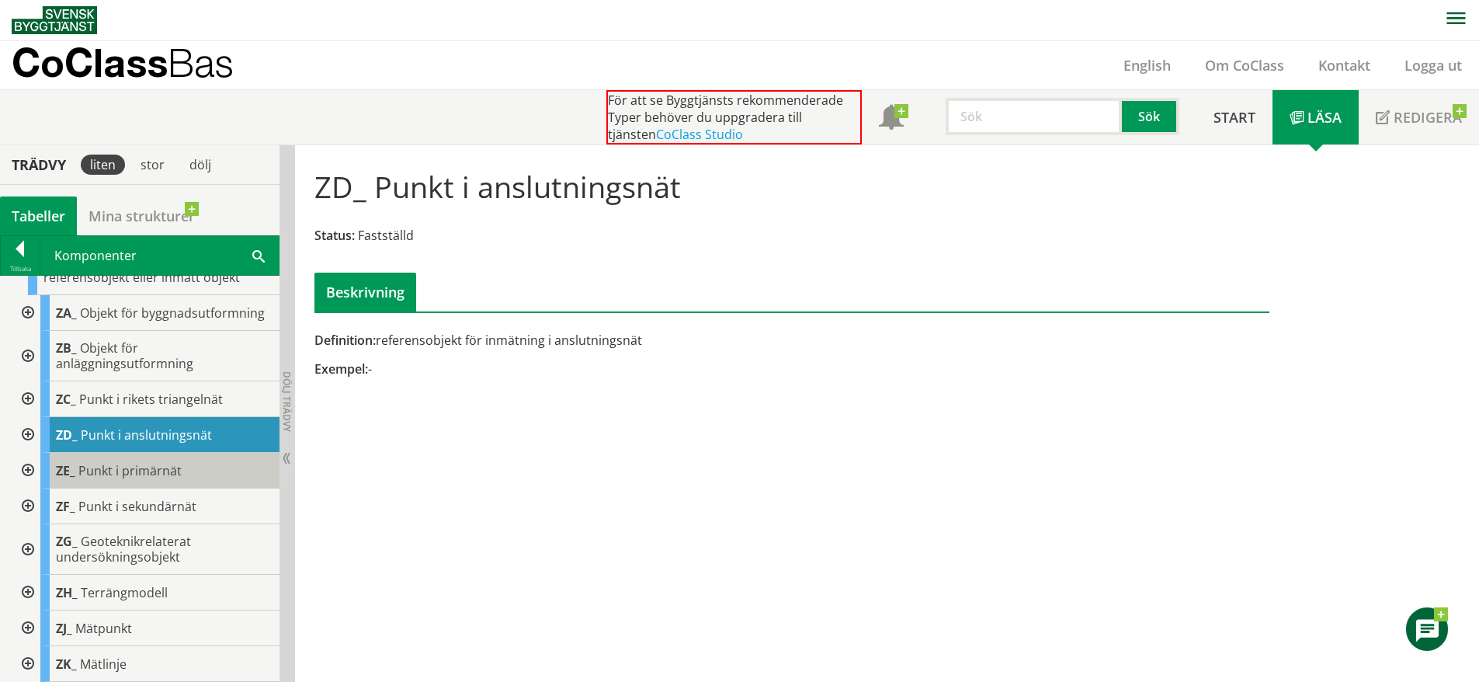
click at [169, 482] on div "ZE_ Punkt i primärnät" at bounding box center [159, 471] width 239 height 36
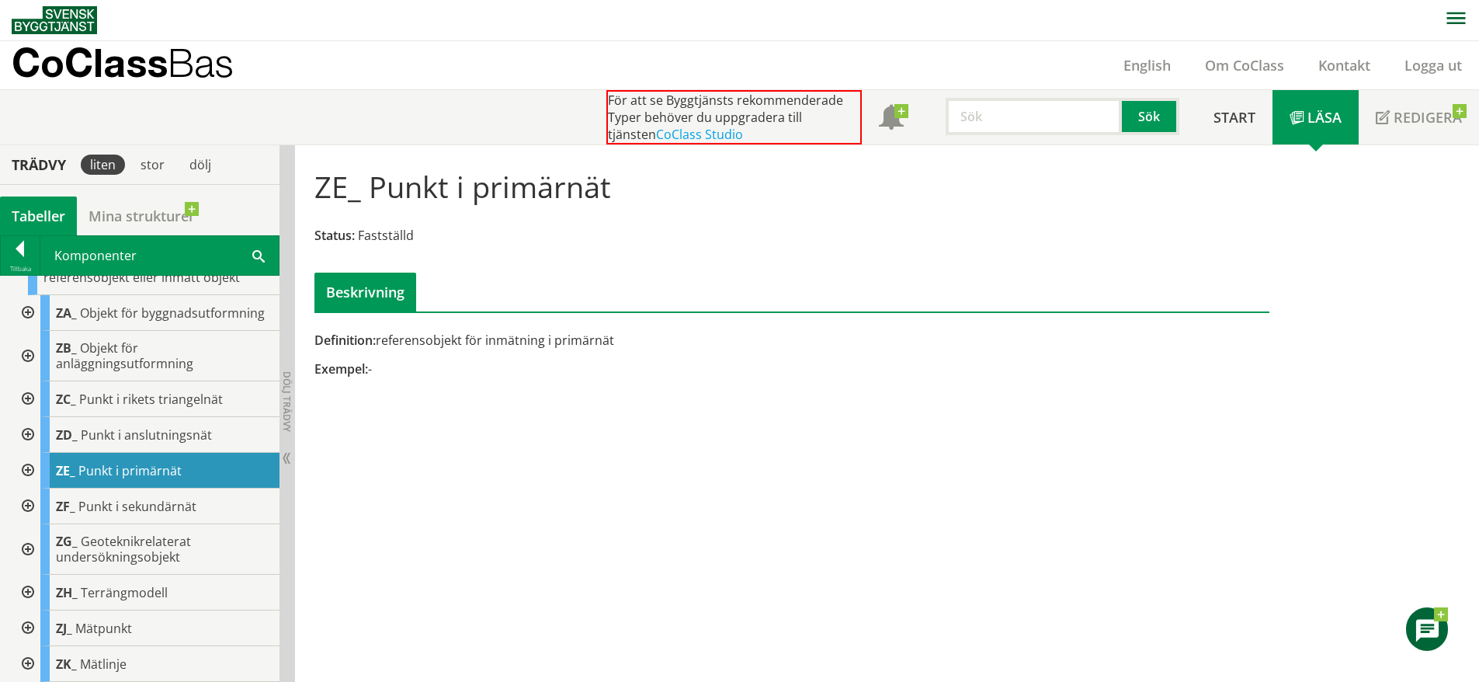
click at [32, 465] on div at bounding box center [26, 471] width 28 height 36
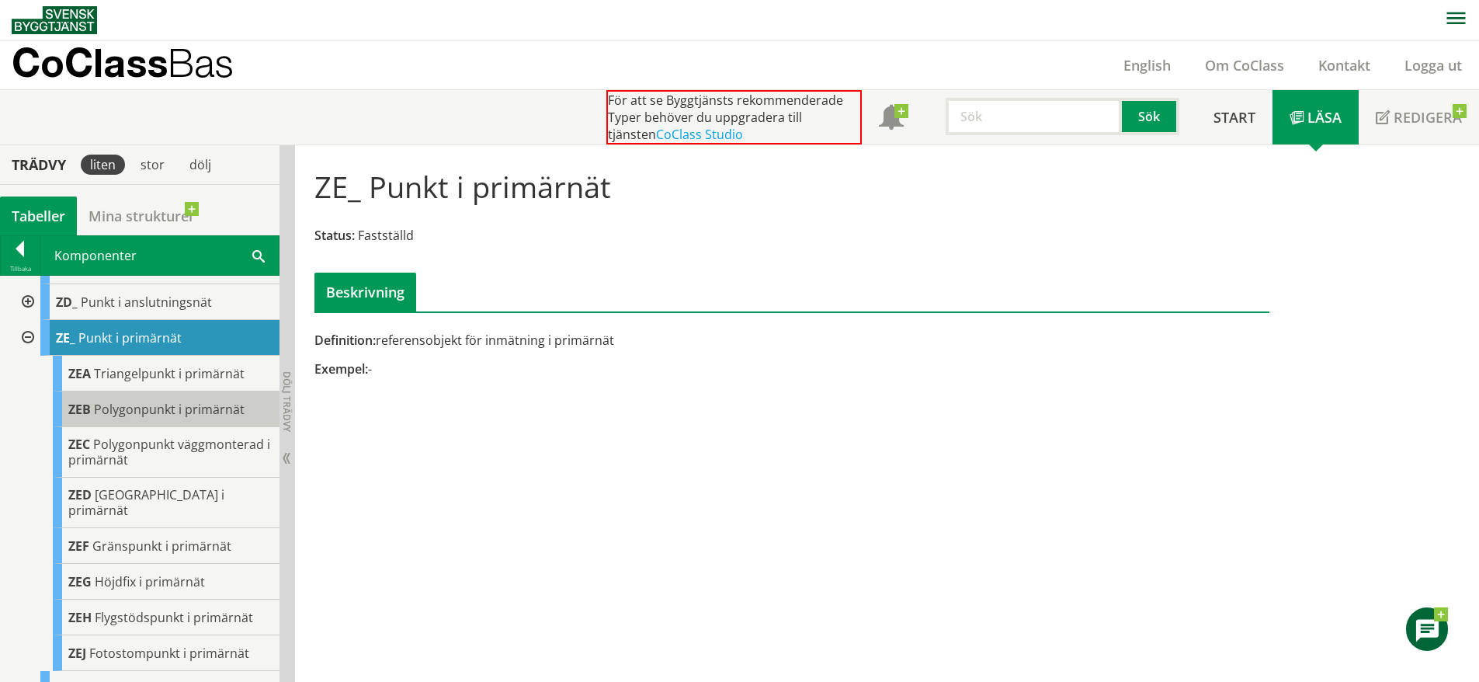
click at [127, 418] on span "Polygonpunkt i primärnät" at bounding box center [169, 409] width 151 height 17
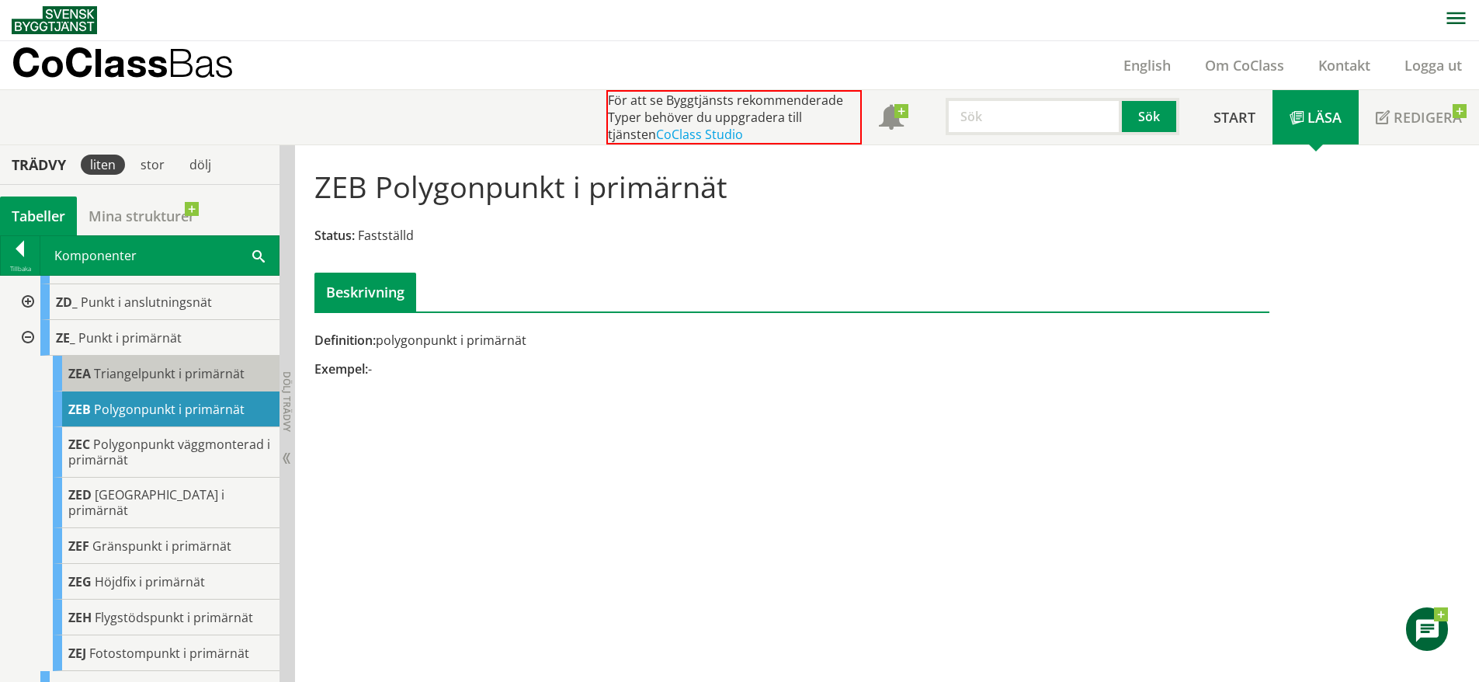
click at [170, 391] on div "ZEA Triangelpunkt i primärnät" at bounding box center [166, 374] width 227 height 36
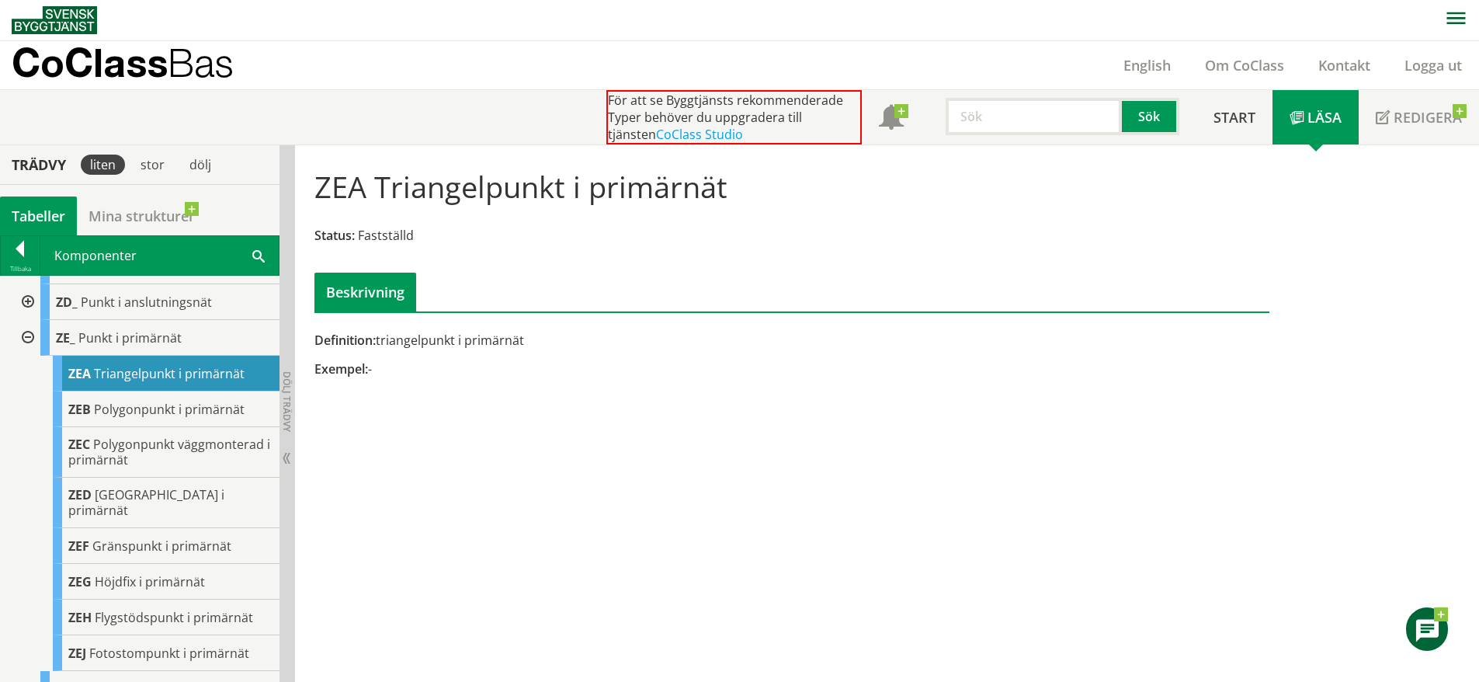
click at [33, 356] on div at bounding box center [26, 338] width 28 height 36
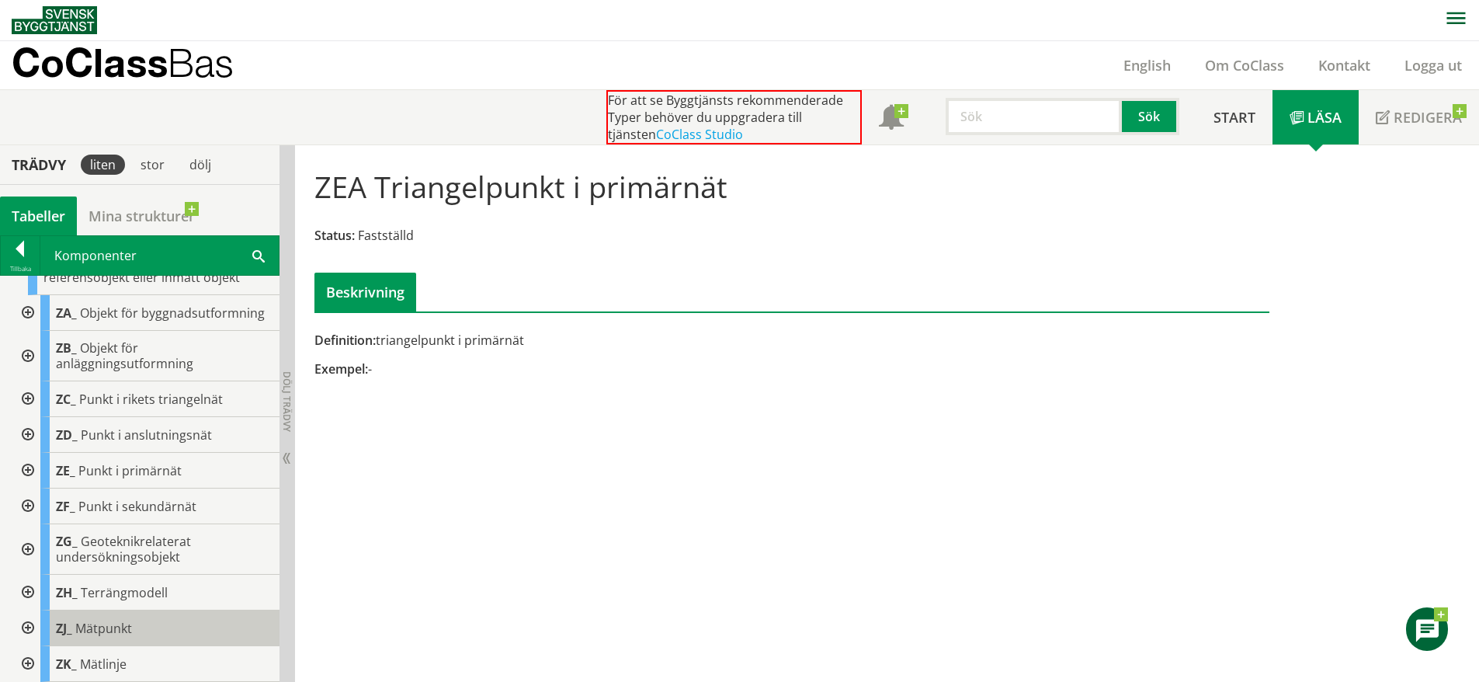
click at [105, 613] on div "ZJ_ Mätpunkt" at bounding box center [159, 628] width 239 height 36
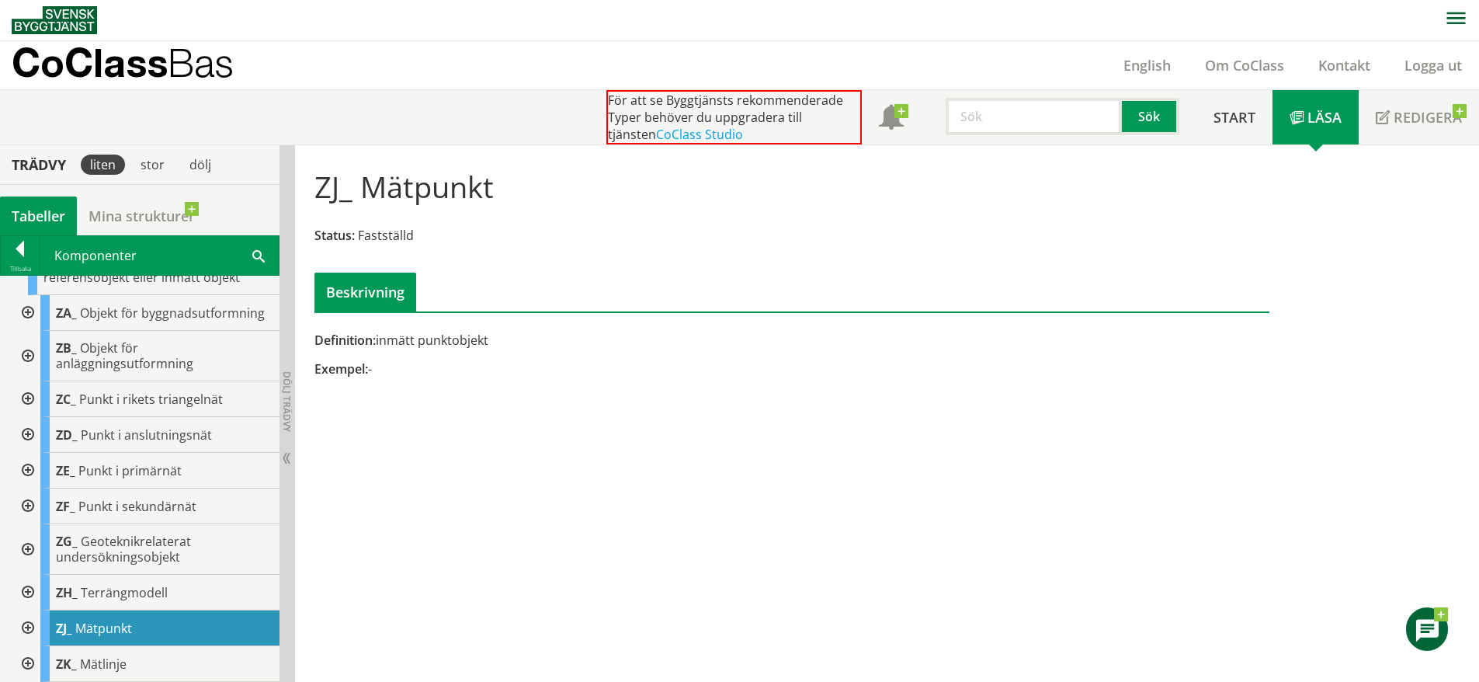
click at [34, 627] on div at bounding box center [26, 628] width 28 height 36
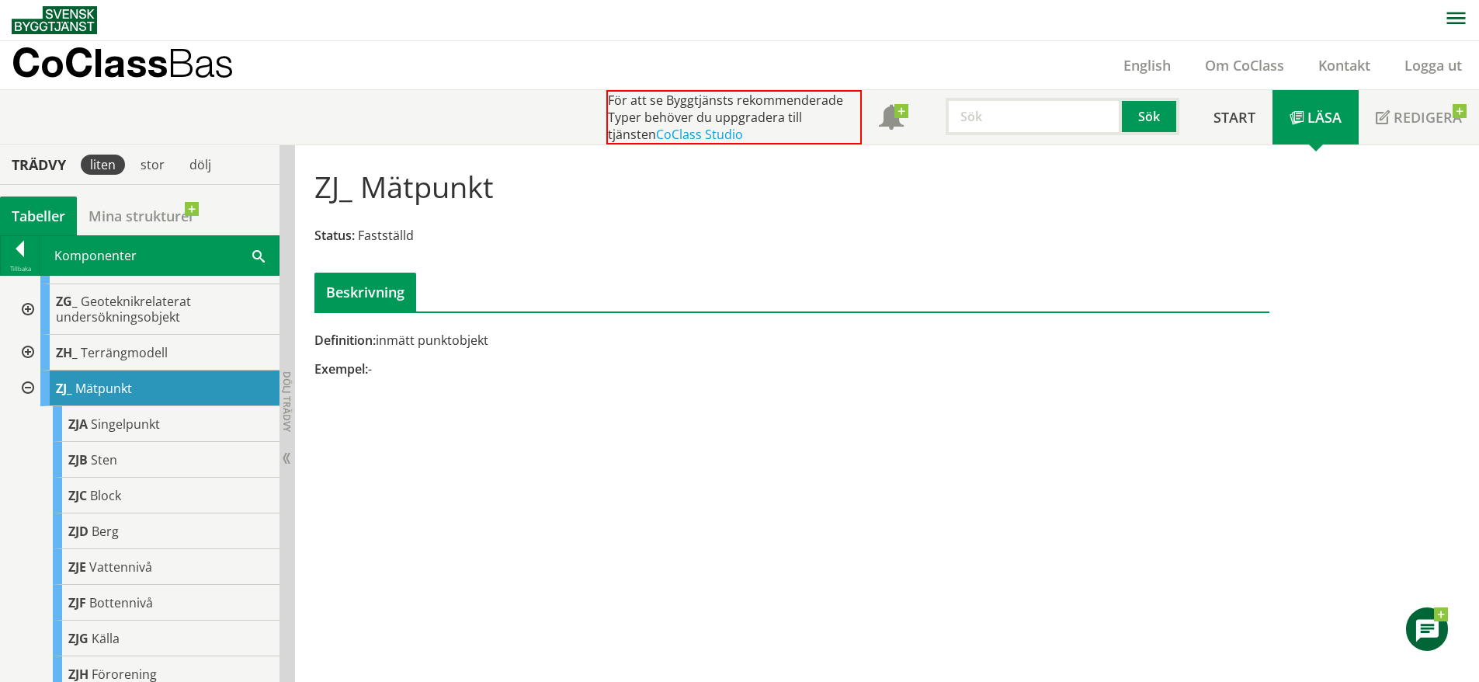
scroll to position [16969, 0]
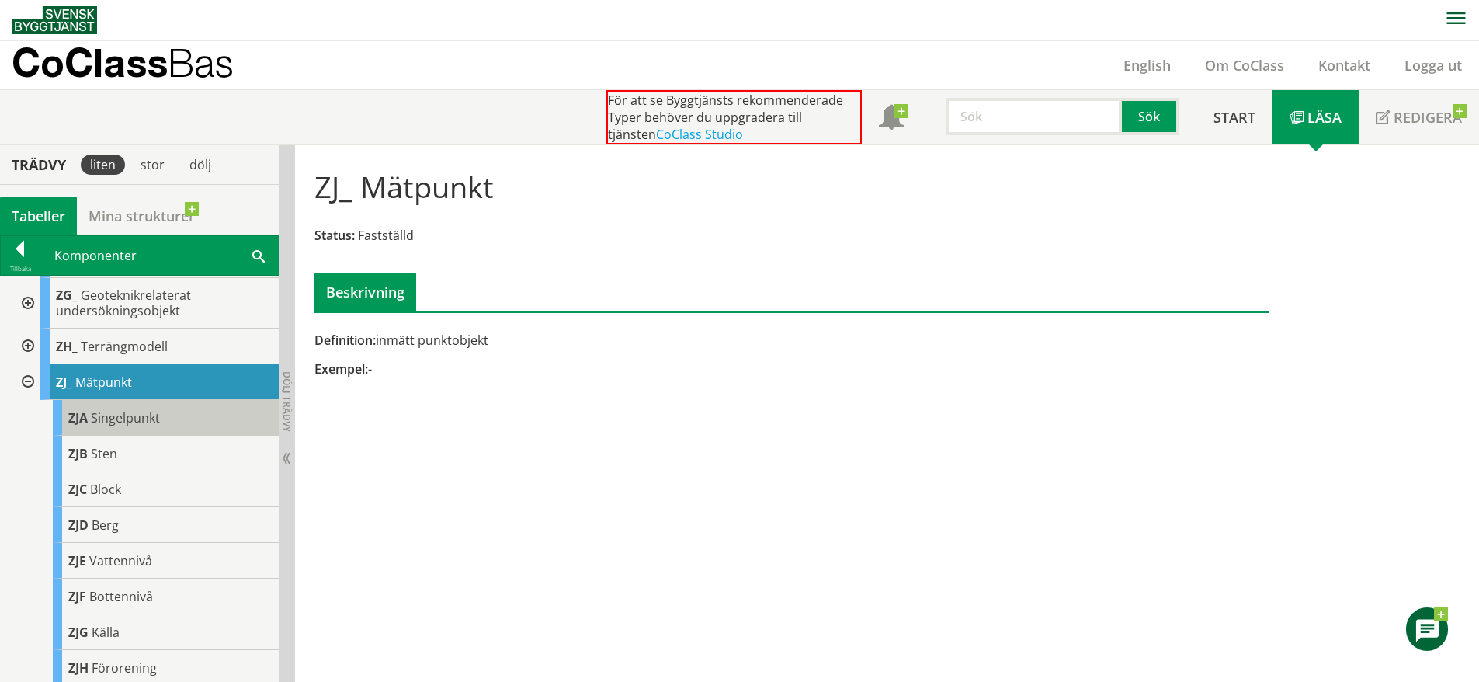
click at [170, 436] on div "ZJA Singelpunkt" at bounding box center [166, 418] width 227 height 36
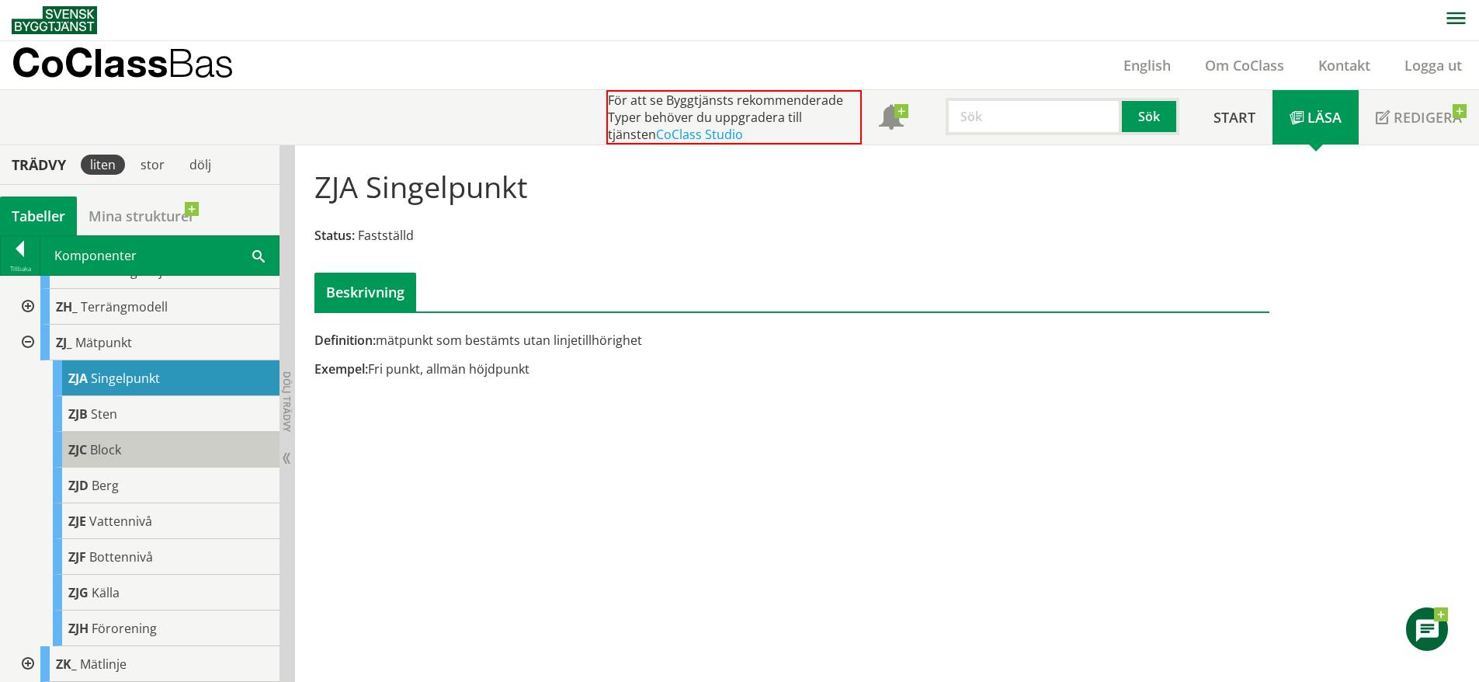
scroll to position [17103, 0]
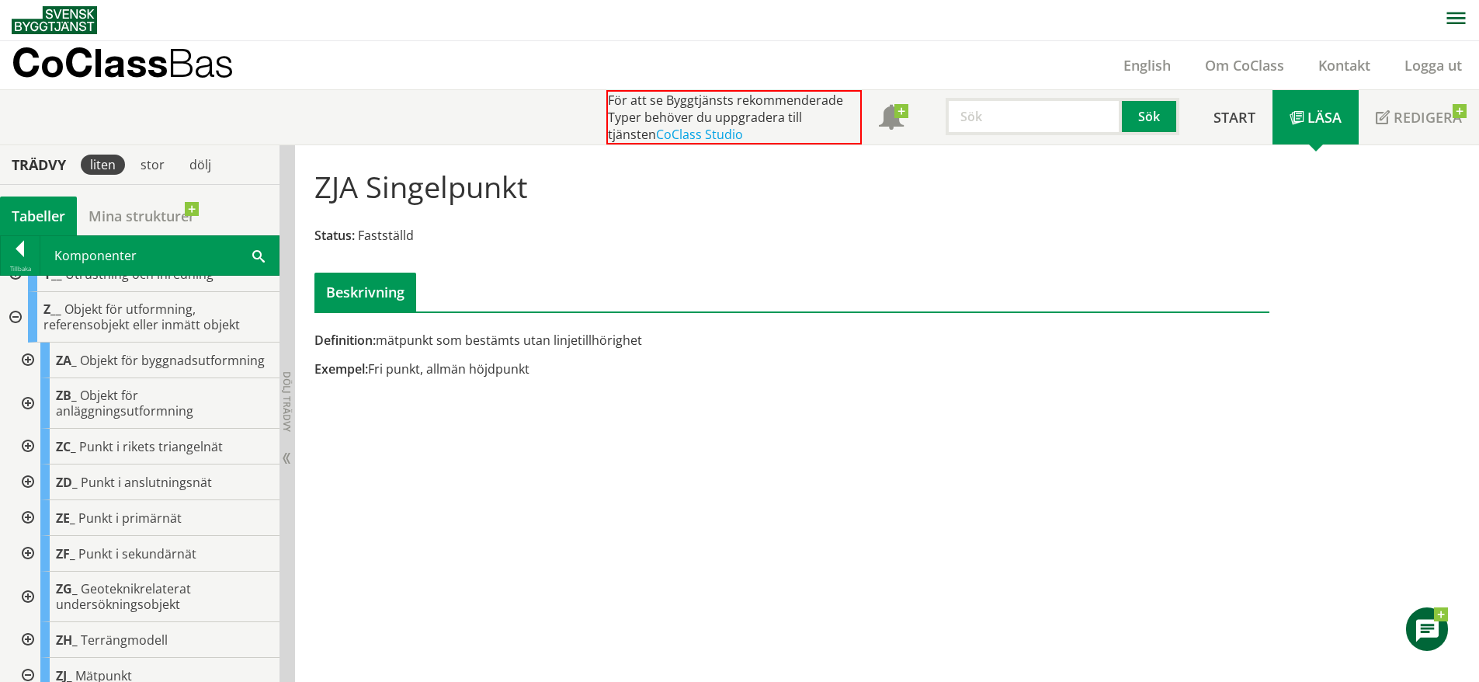
click at [16, 342] on div at bounding box center [14, 317] width 28 height 50
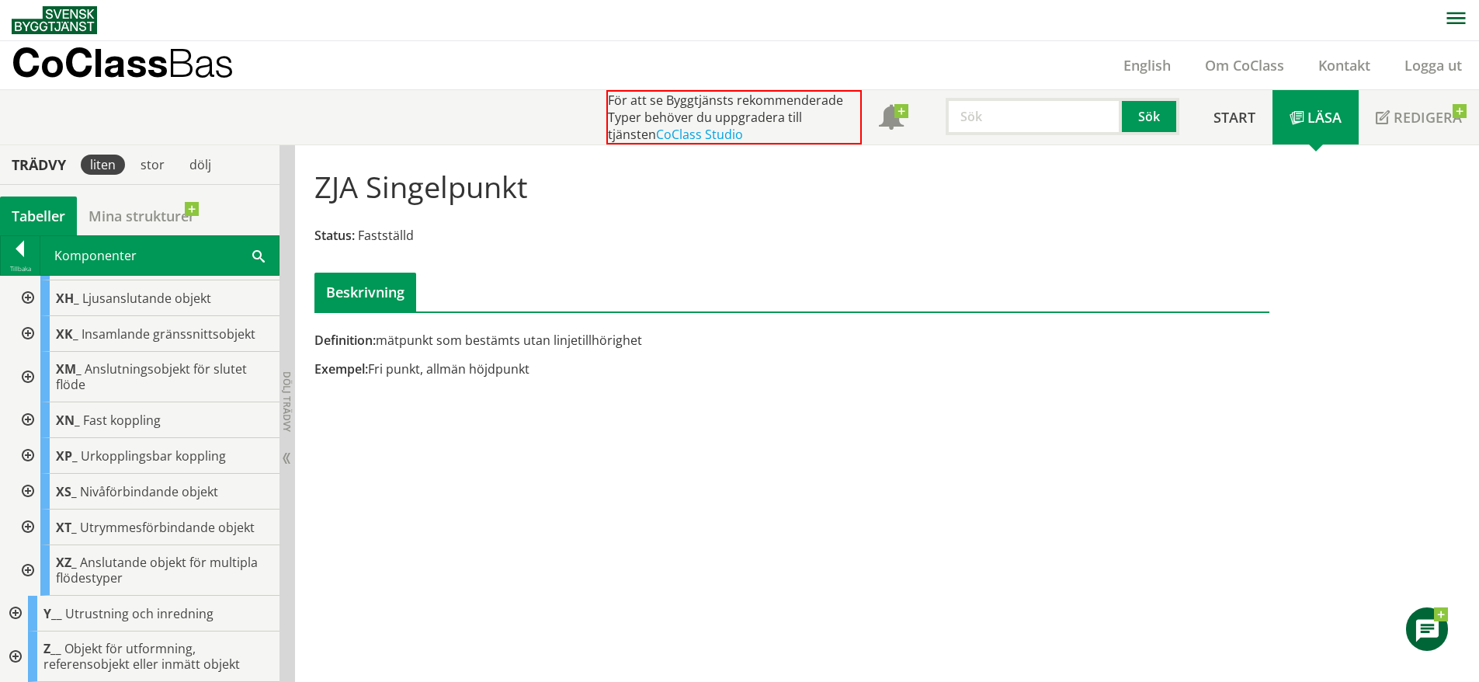
scroll to position [16454, 0]
click at [18, 610] on div at bounding box center [14, 614] width 28 height 36
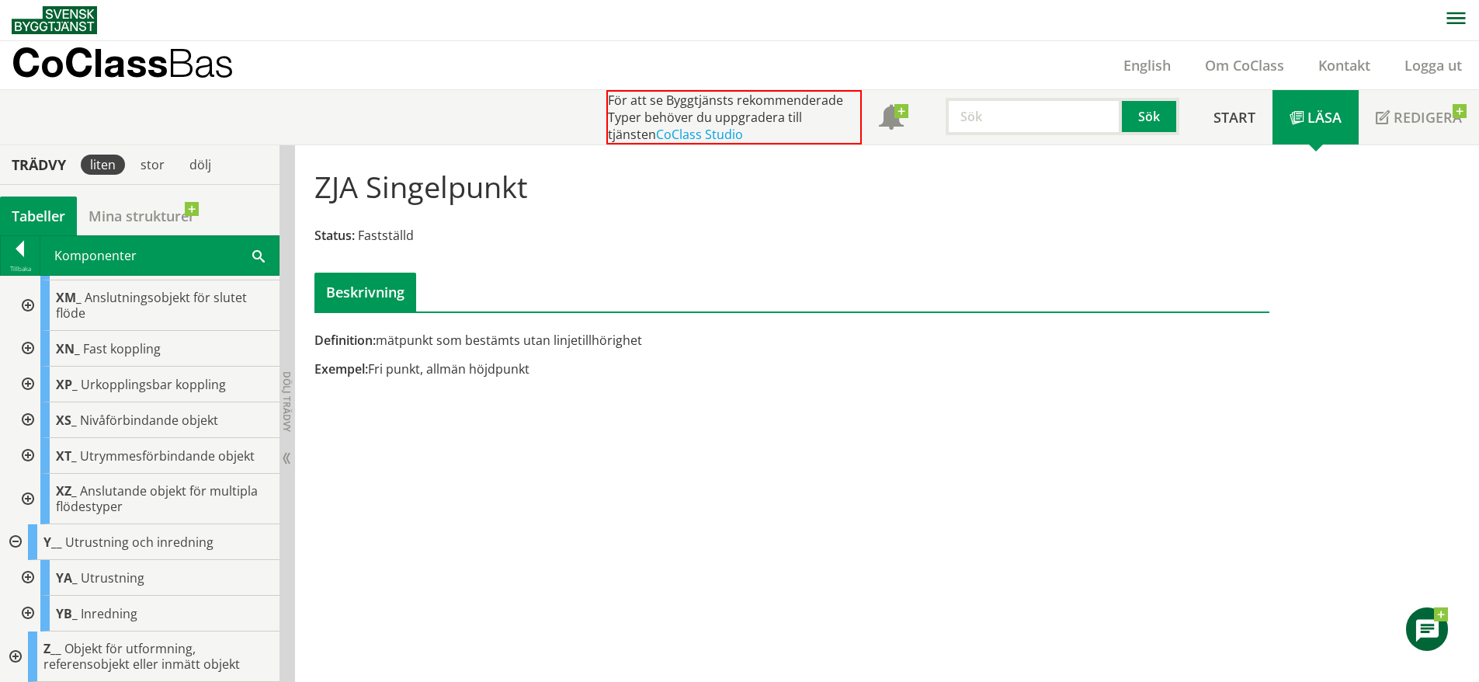
click at [26, 572] on div at bounding box center [26, 578] width 28 height 36
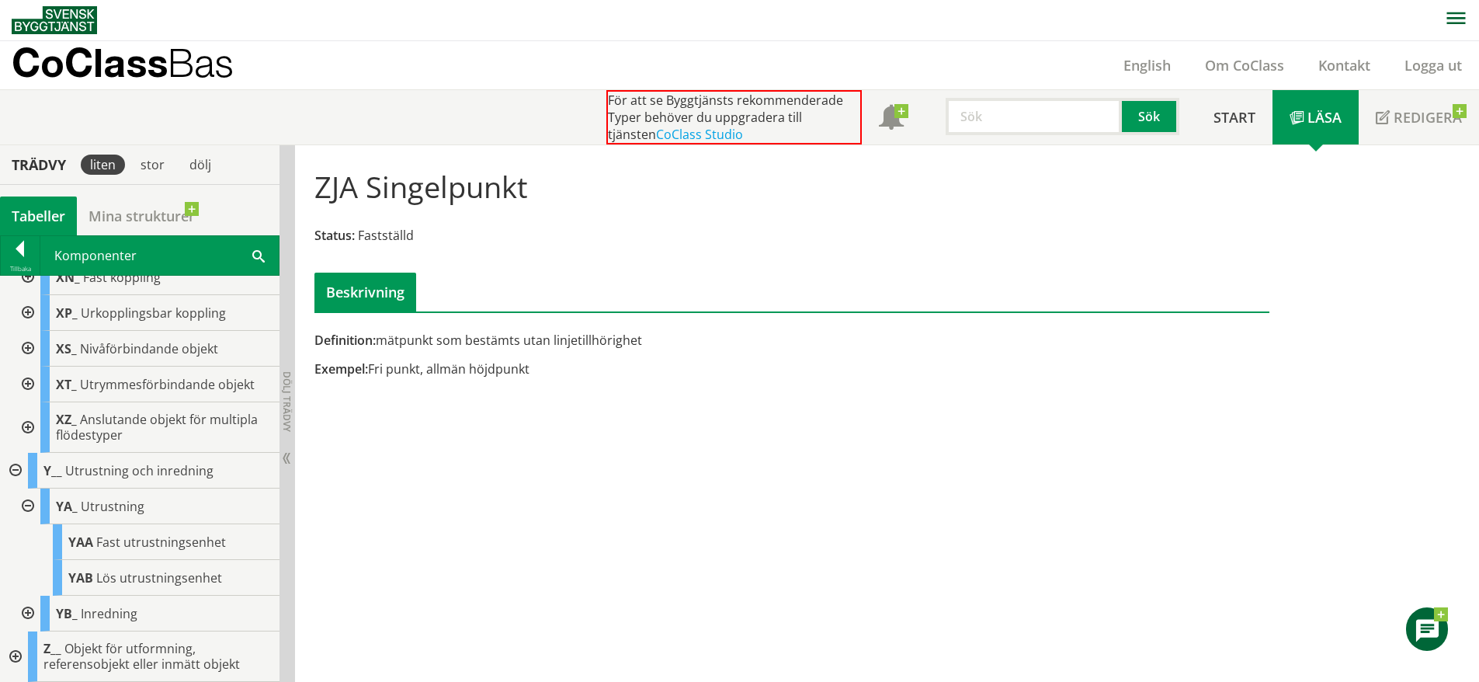
scroll to position [16597, 0]
click at [131, 546] on span "Fast utrustningsenhet" at bounding box center [161, 541] width 130 height 17
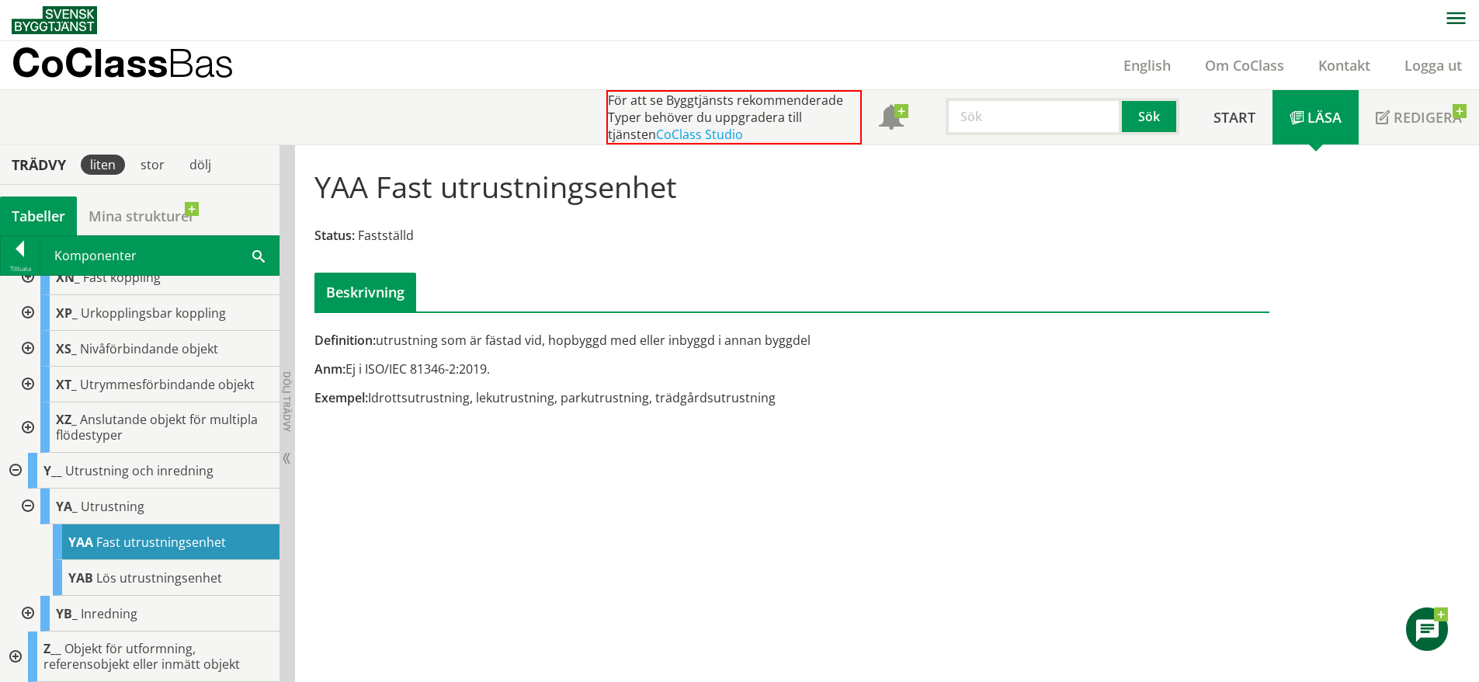
click at [26, 610] on div at bounding box center [26, 614] width 28 height 36
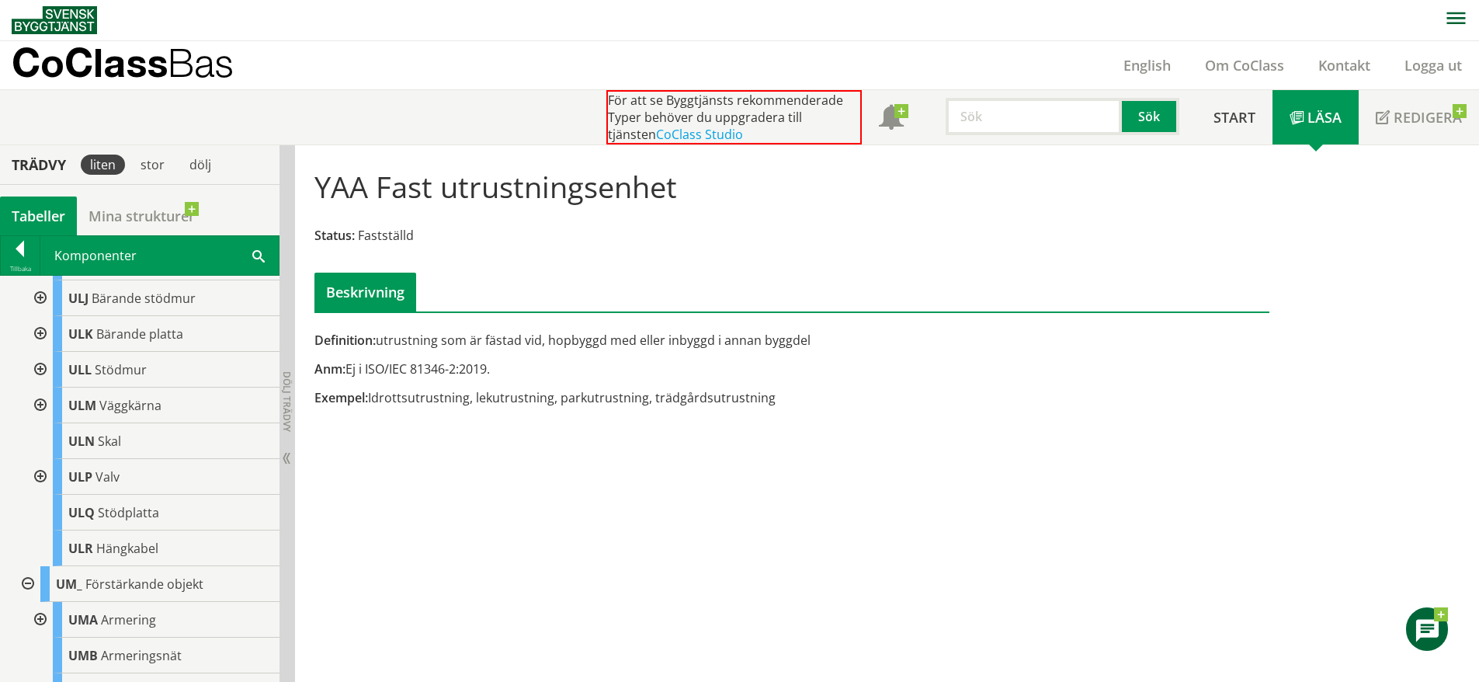
scroll to position [12097, 0]
click at [15, 259] on div at bounding box center [20, 252] width 39 height 22
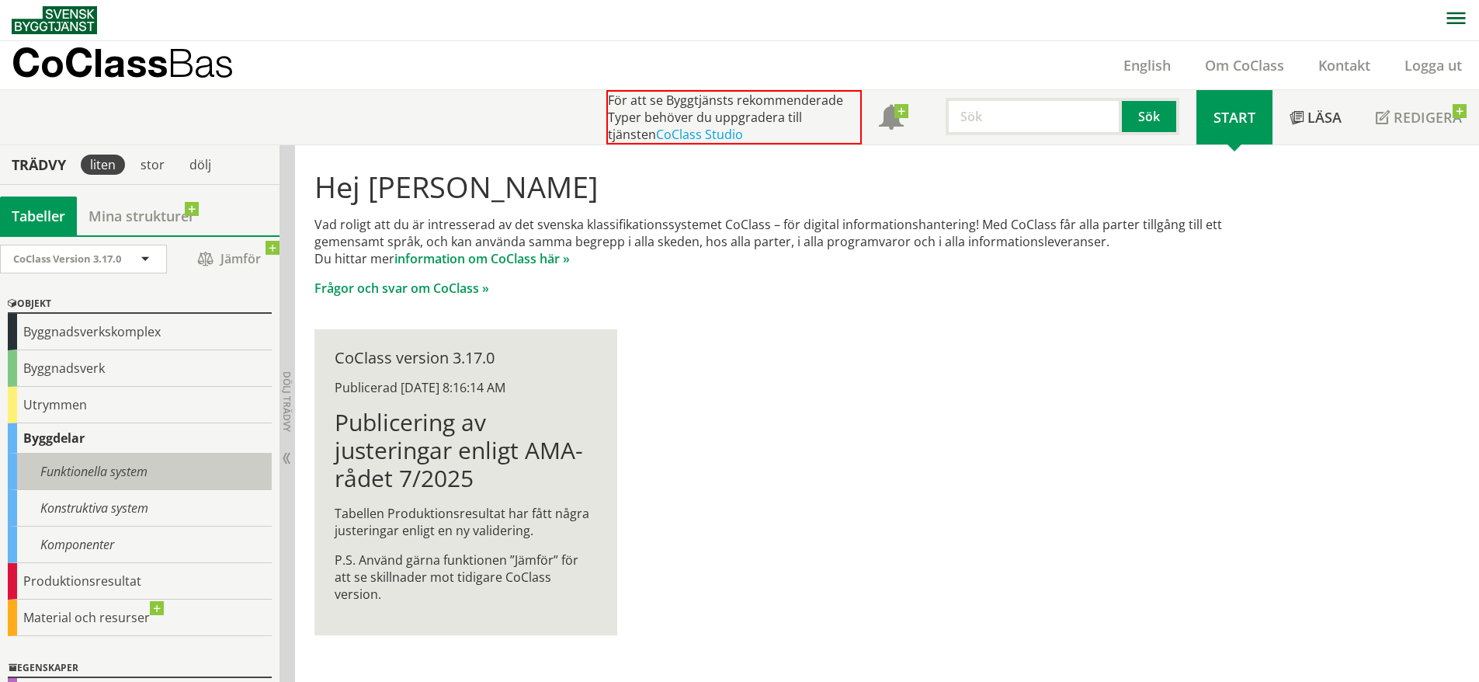
click at [137, 478] on div "Funktionella system" at bounding box center [140, 472] width 264 height 36
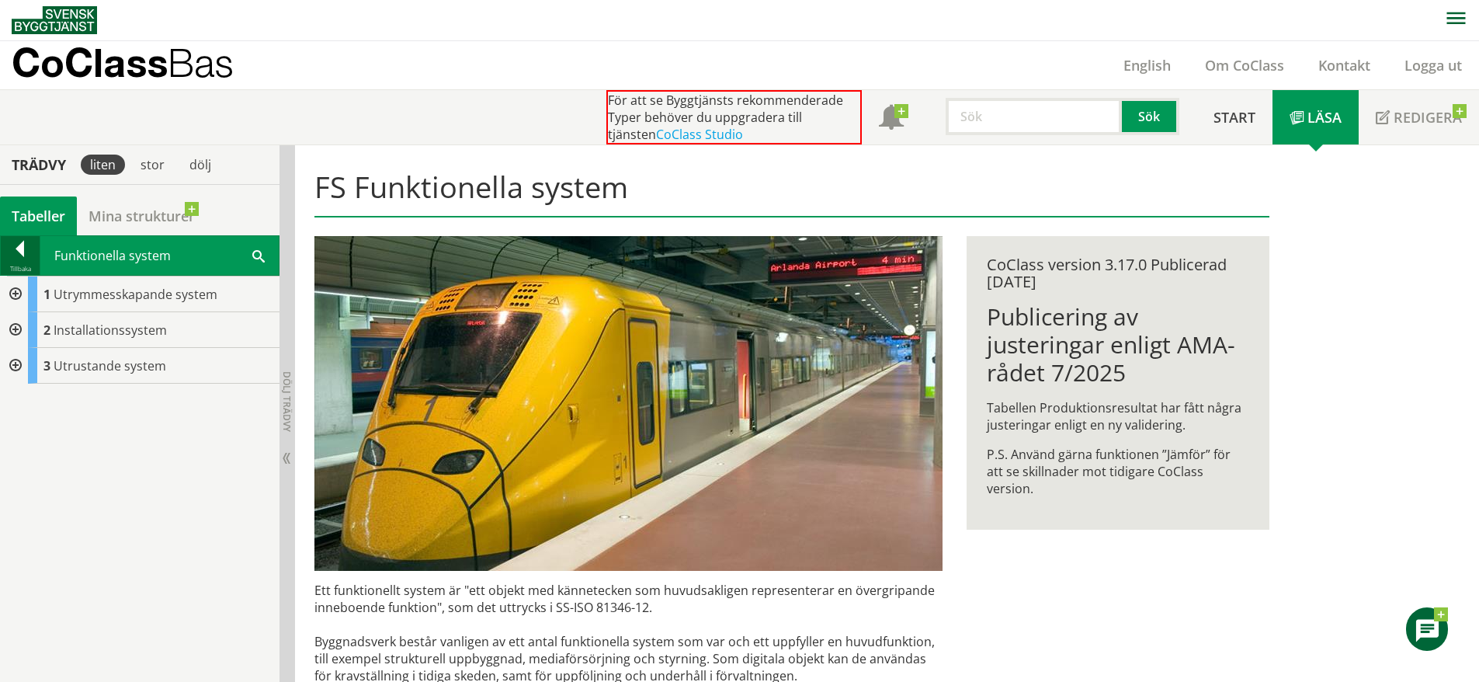
click at [16, 248] on div at bounding box center [20, 252] width 39 height 22
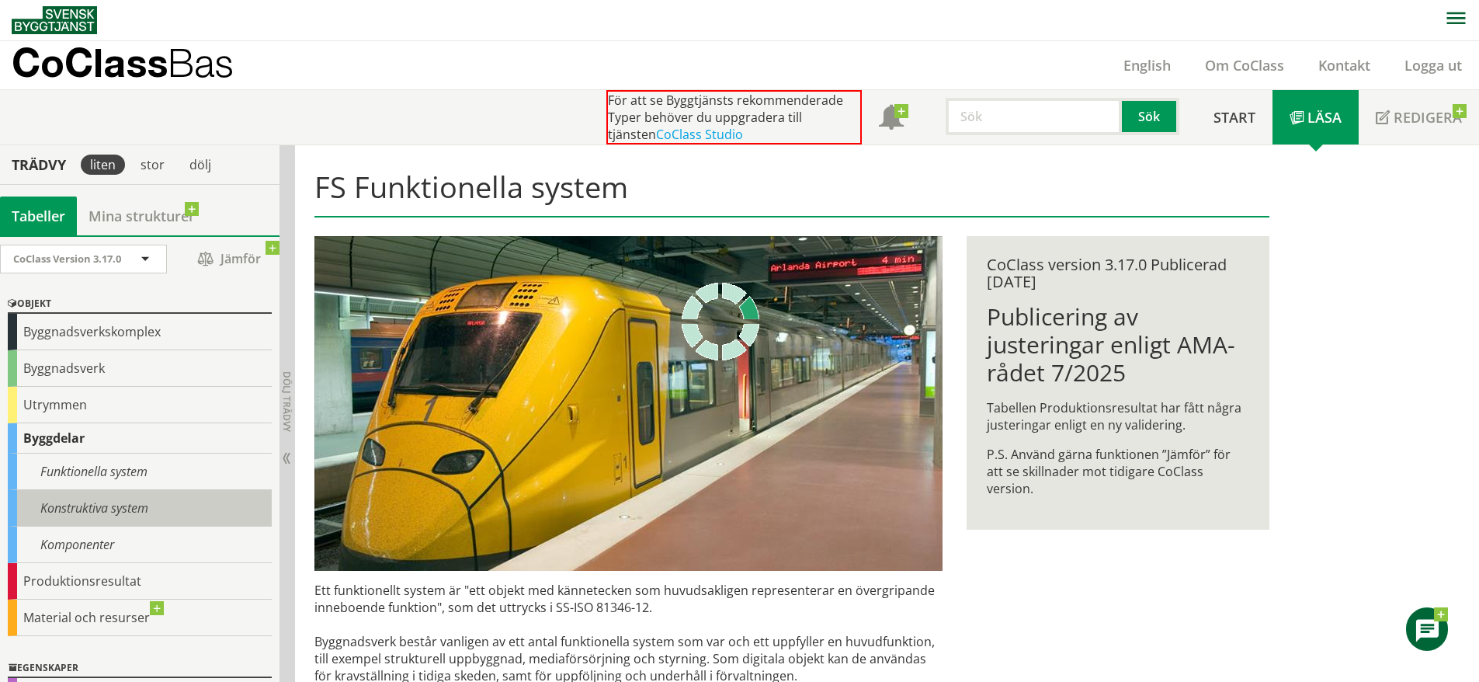
click at [120, 512] on div "Konstruktiva system" at bounding box center [140, 508] width 264 height 36
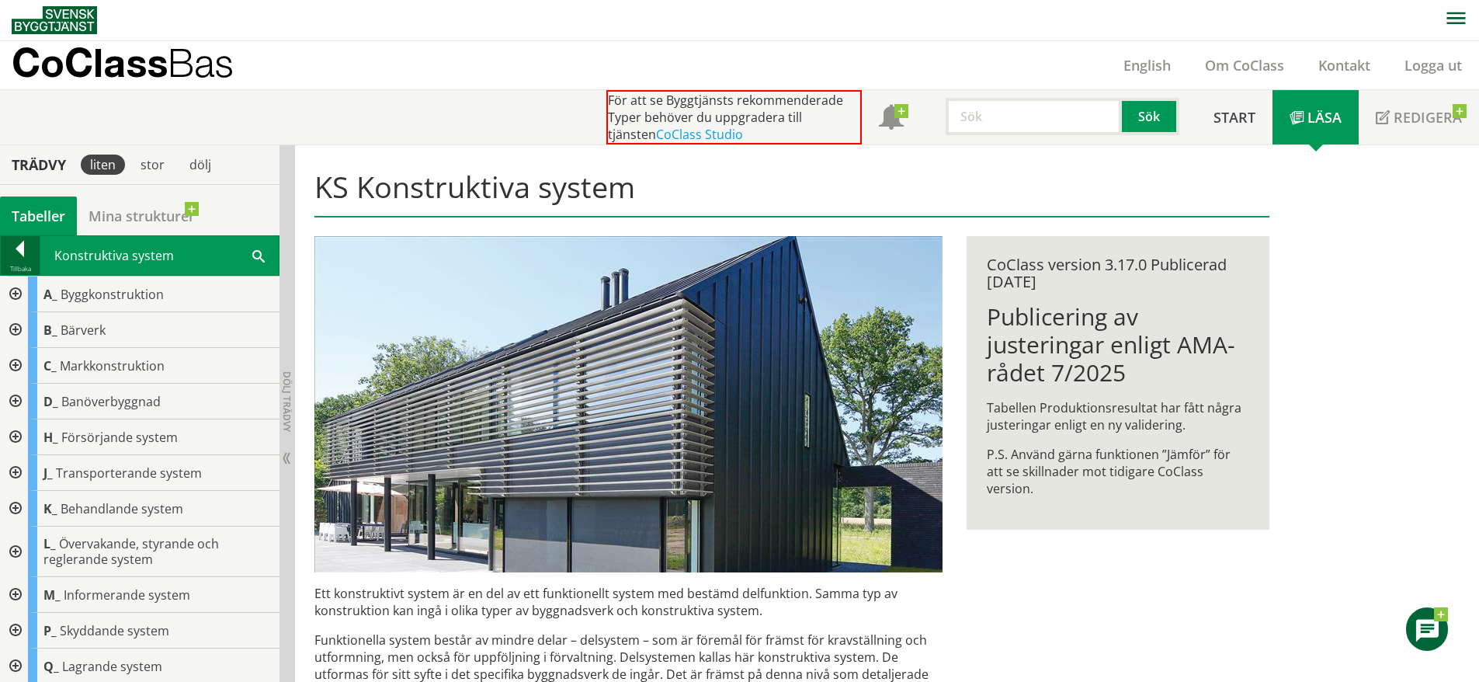
click at [19, 251] on div at bounding box center [20, 252] width 39 height 22
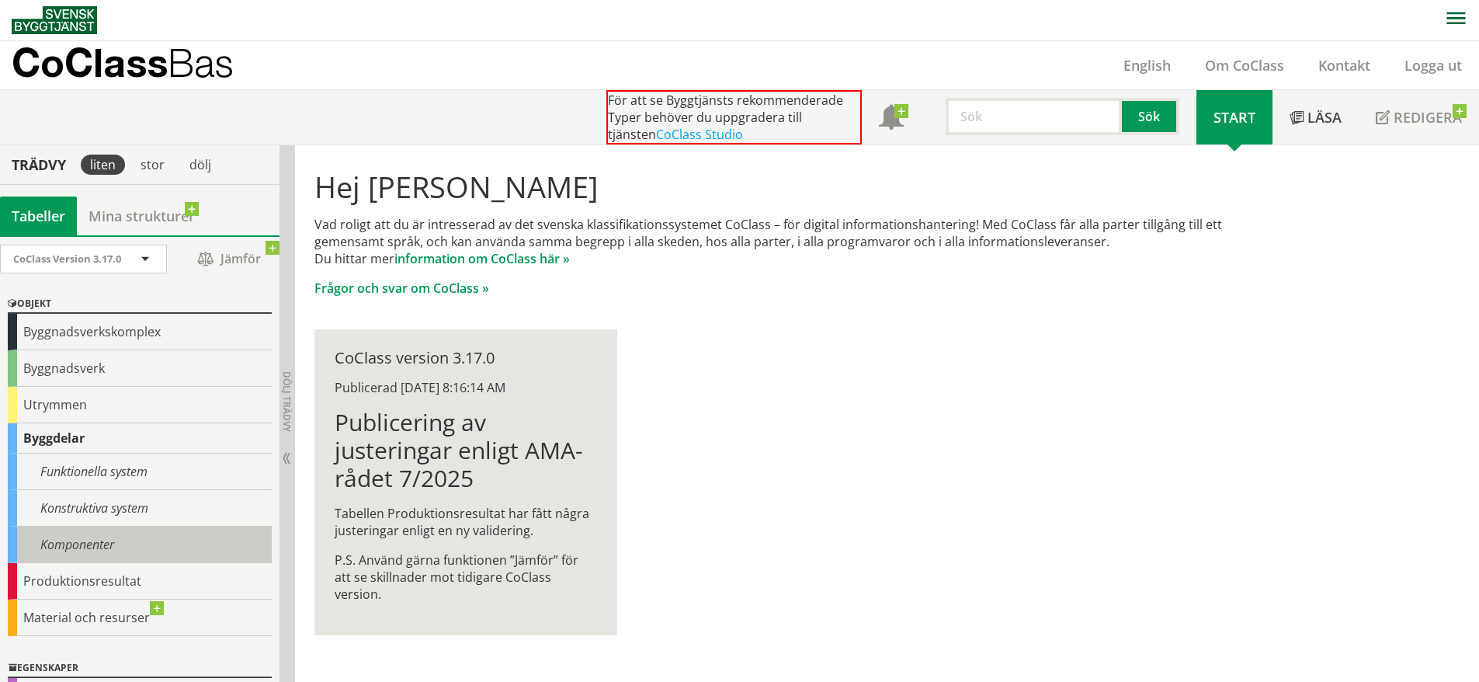
click at [85, 537] on div "Komponenter" at bounding box center [140, 544] width 264 height 36
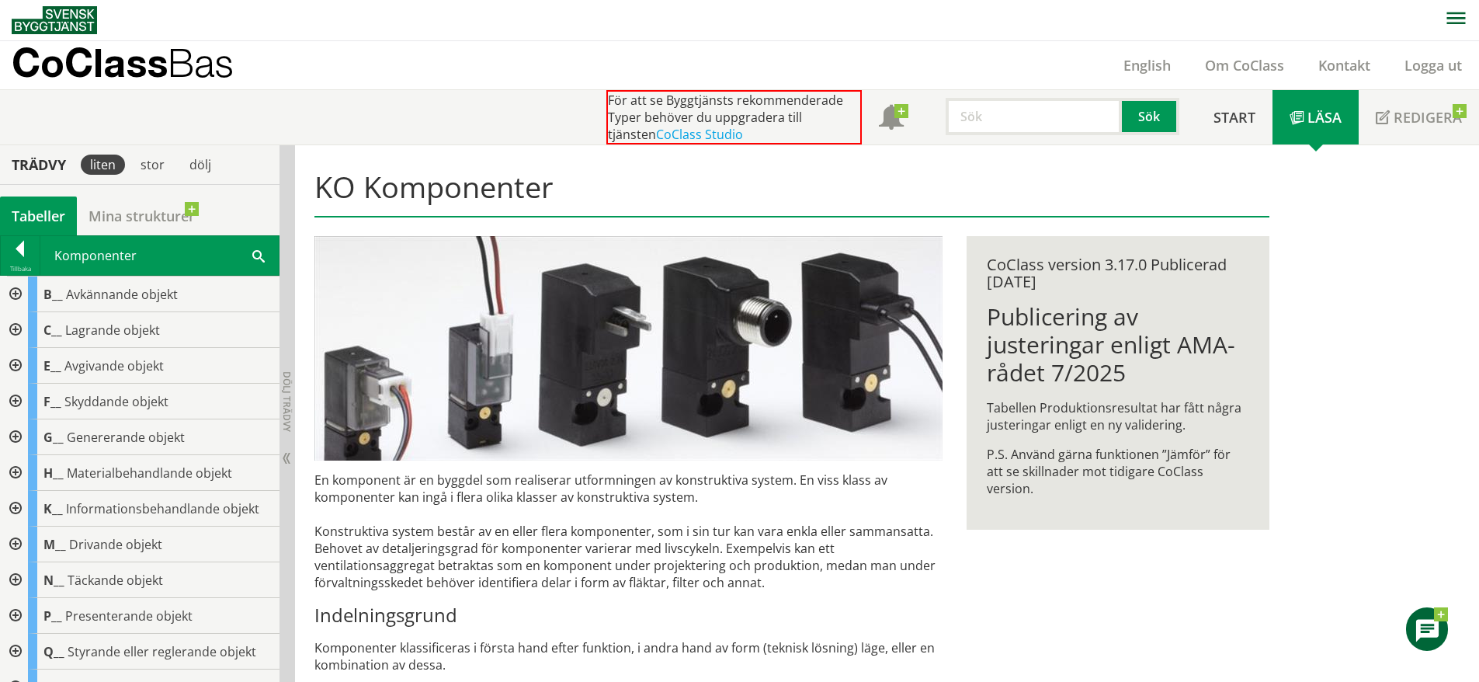
click at [11, 283] on div at bounding box center [14, 294] width 28 height 36
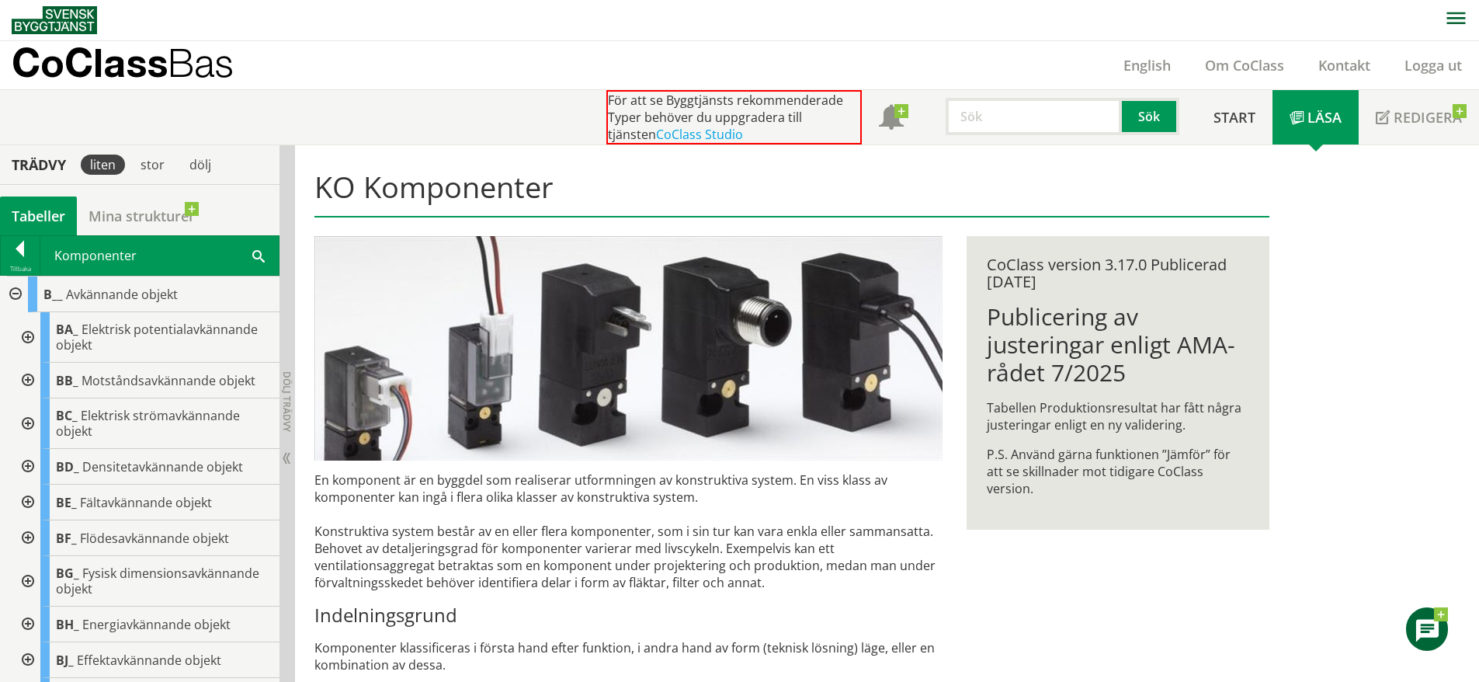
click at [29, 332] on div at bounding box center [26, 337] width 28 height 50
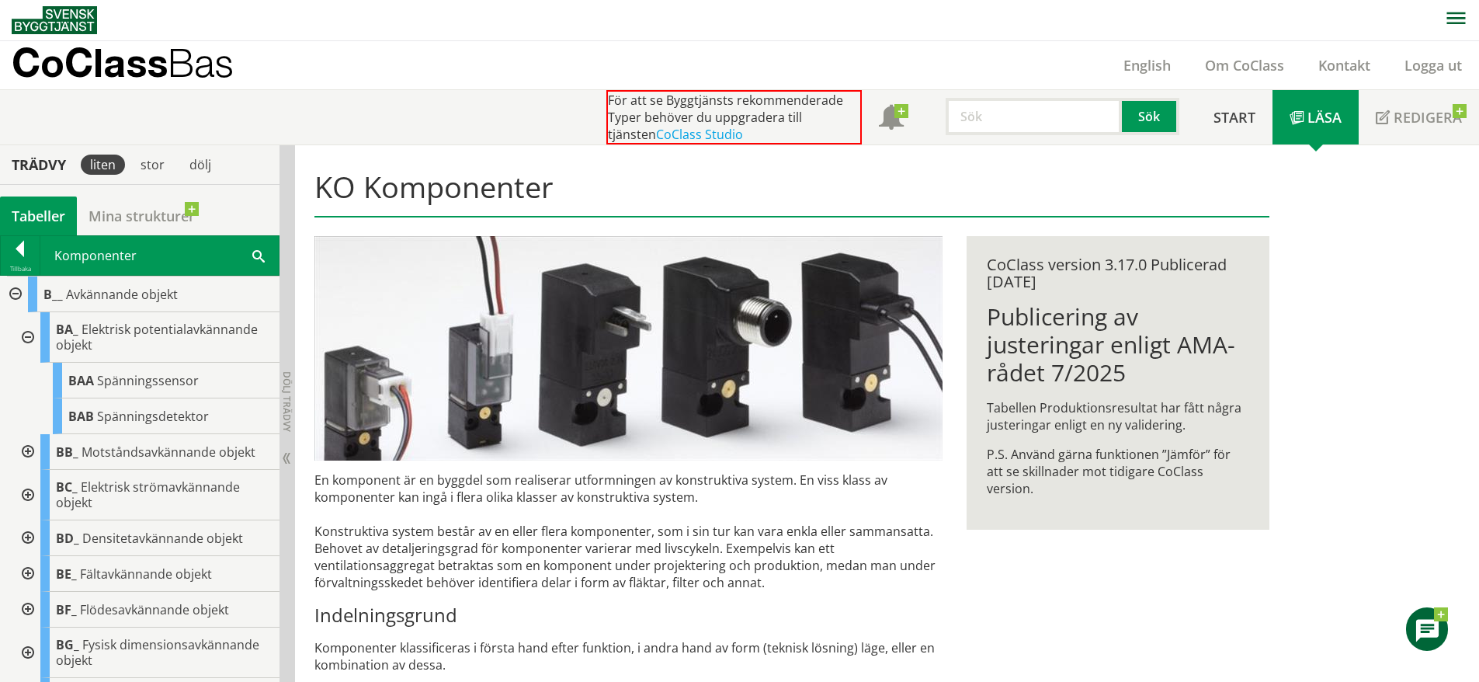
click at [29, 332] on div at bounding box center [26, 337] width 28 height 50
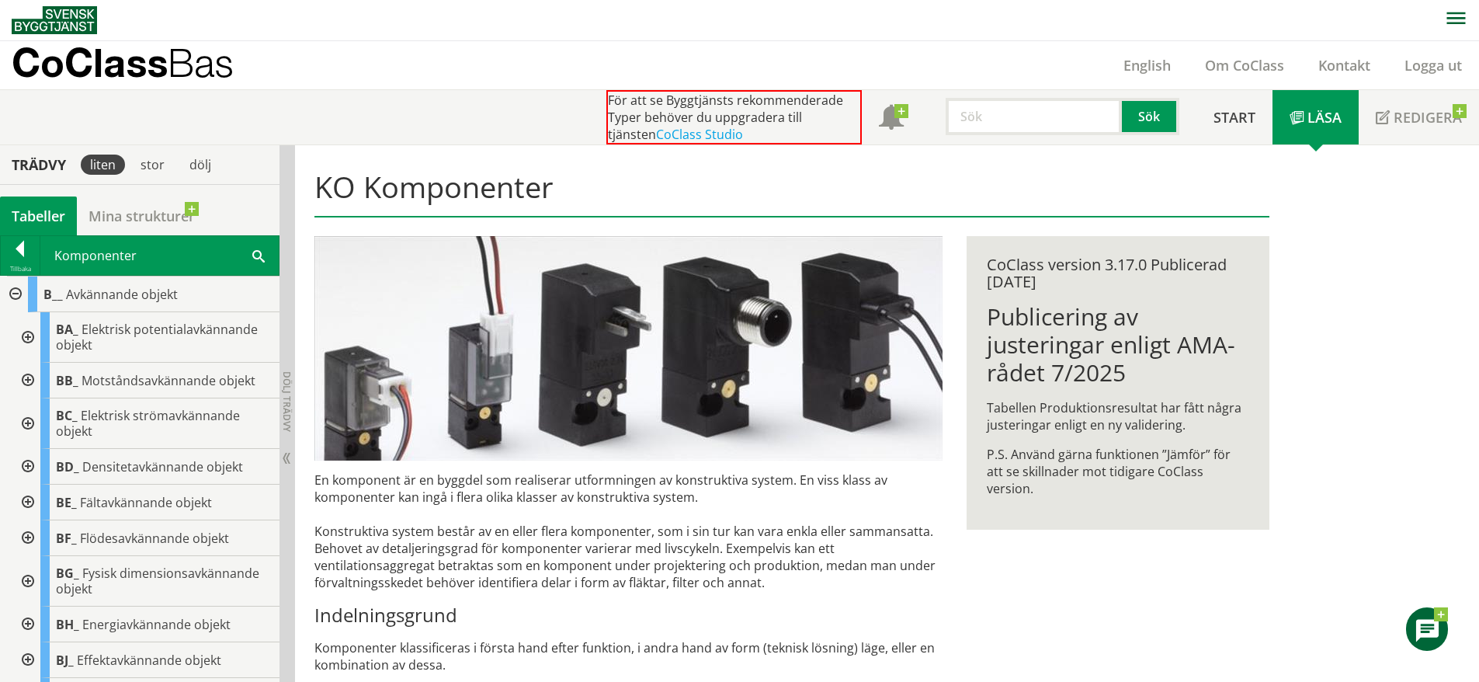
click at [23, 370] on div at bounding box center [26, 381] width 28 height 36
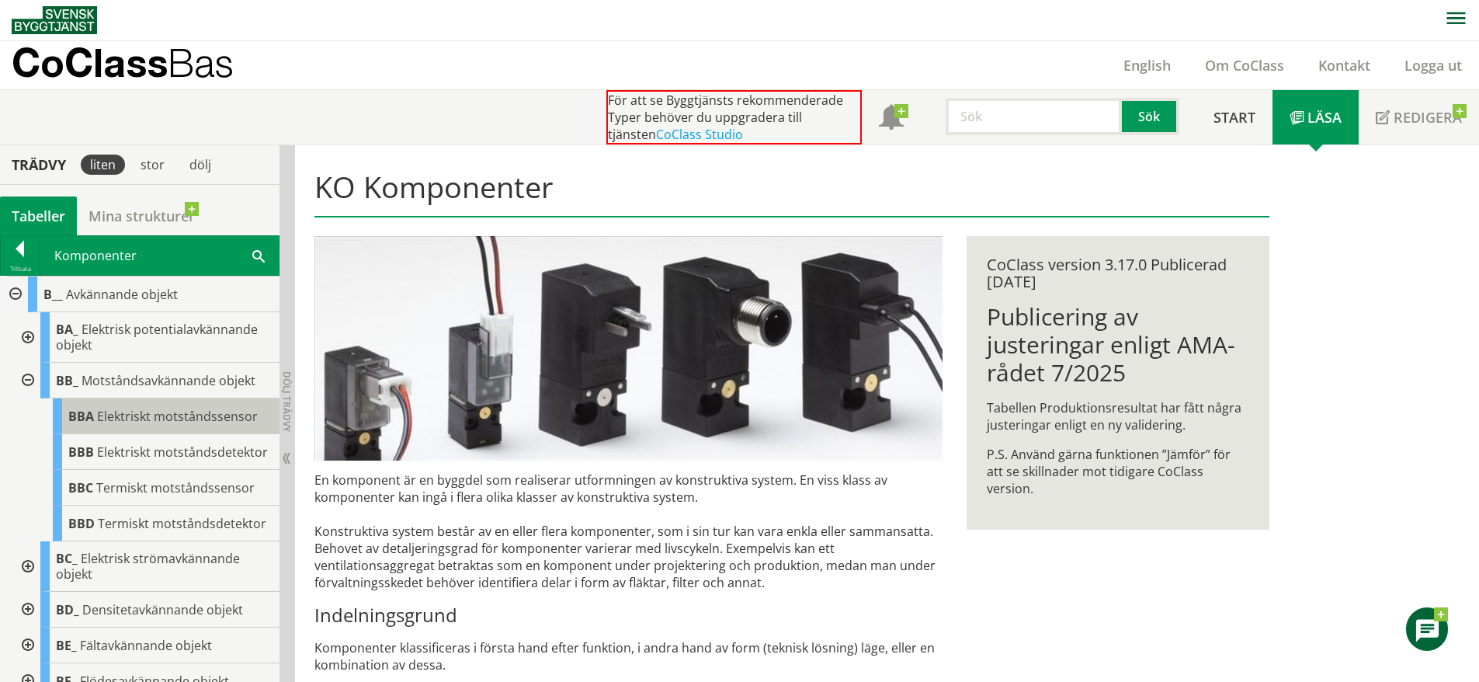
click at [151, 412] on span "Elektriskt motståndssensor" at bounding box center [177, 416] width 161 height 17
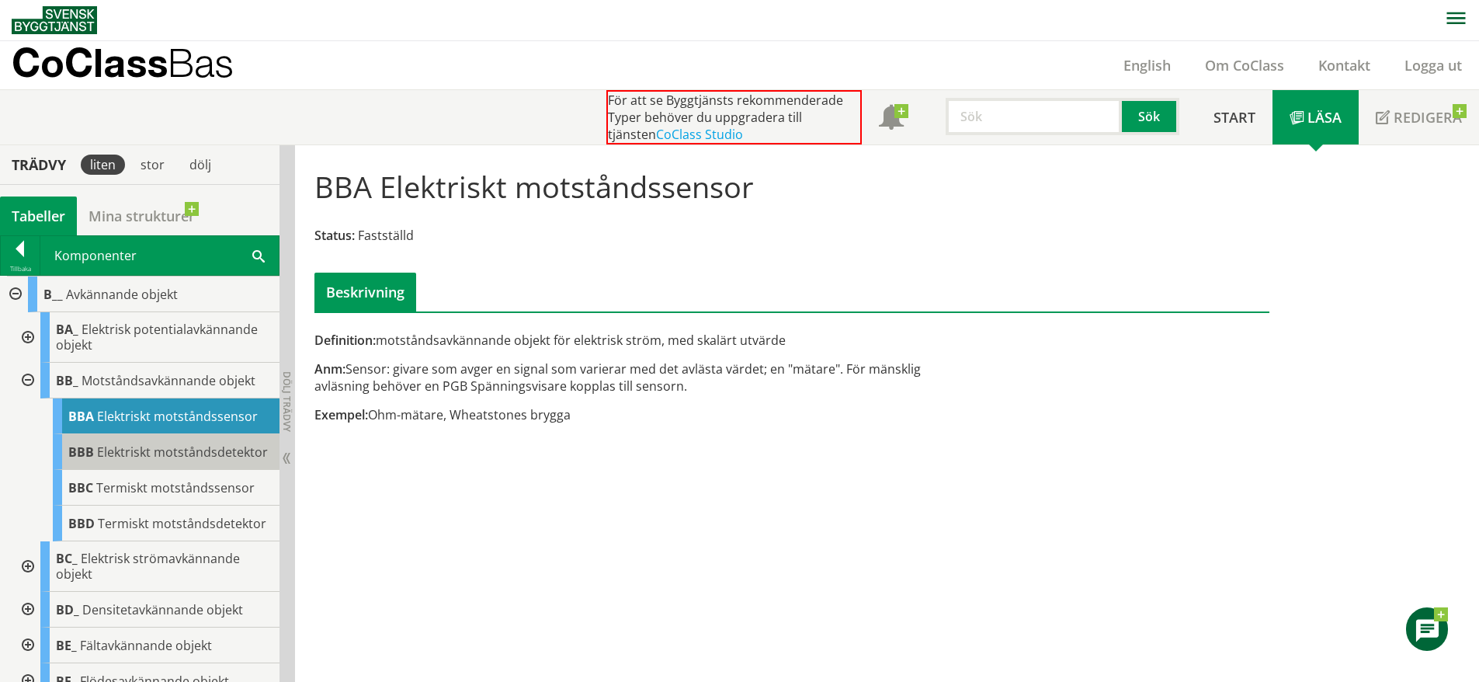
click at [160, 447] on div "BBB Elektriskt motståndsdetektor" at bounding box center [166, 452] width 227 height 36
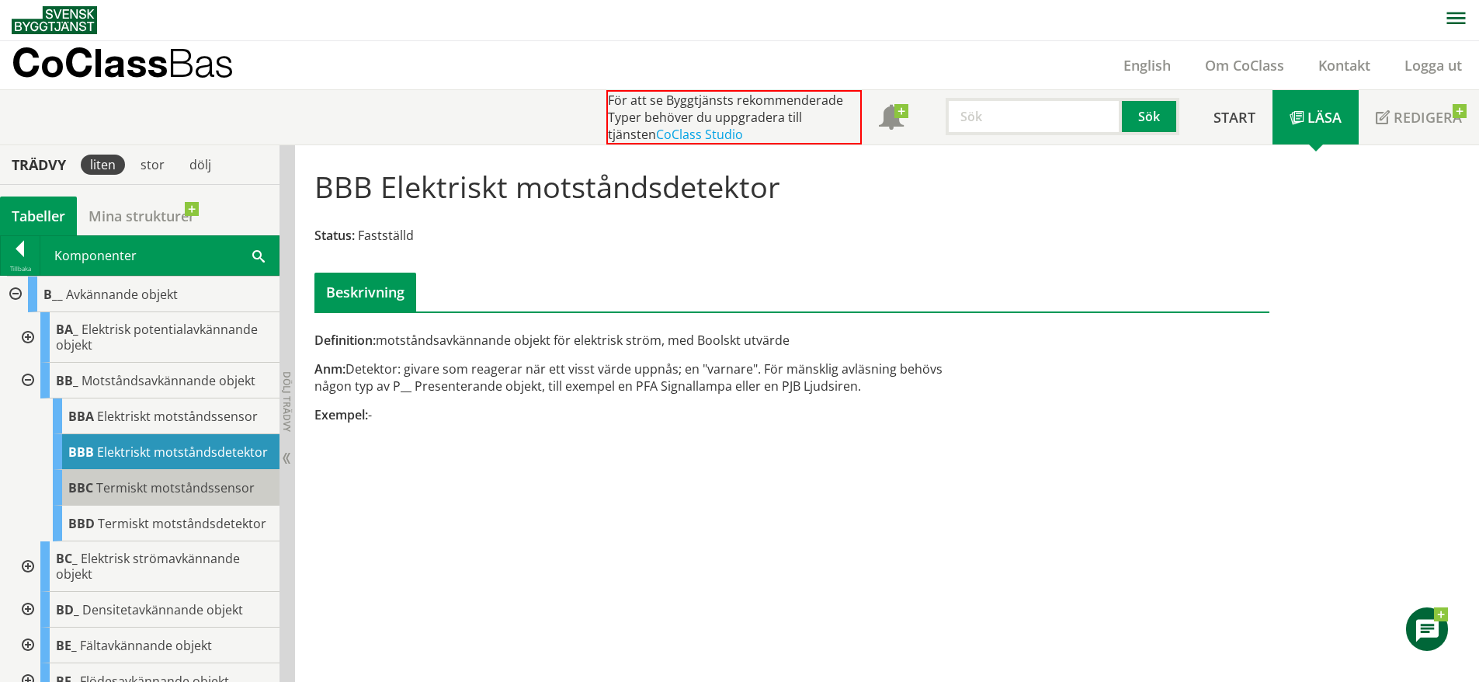
click at [146, 496] on span "Termiskt motståndssensor" at bounding box center [175, 487] width 158 height 17
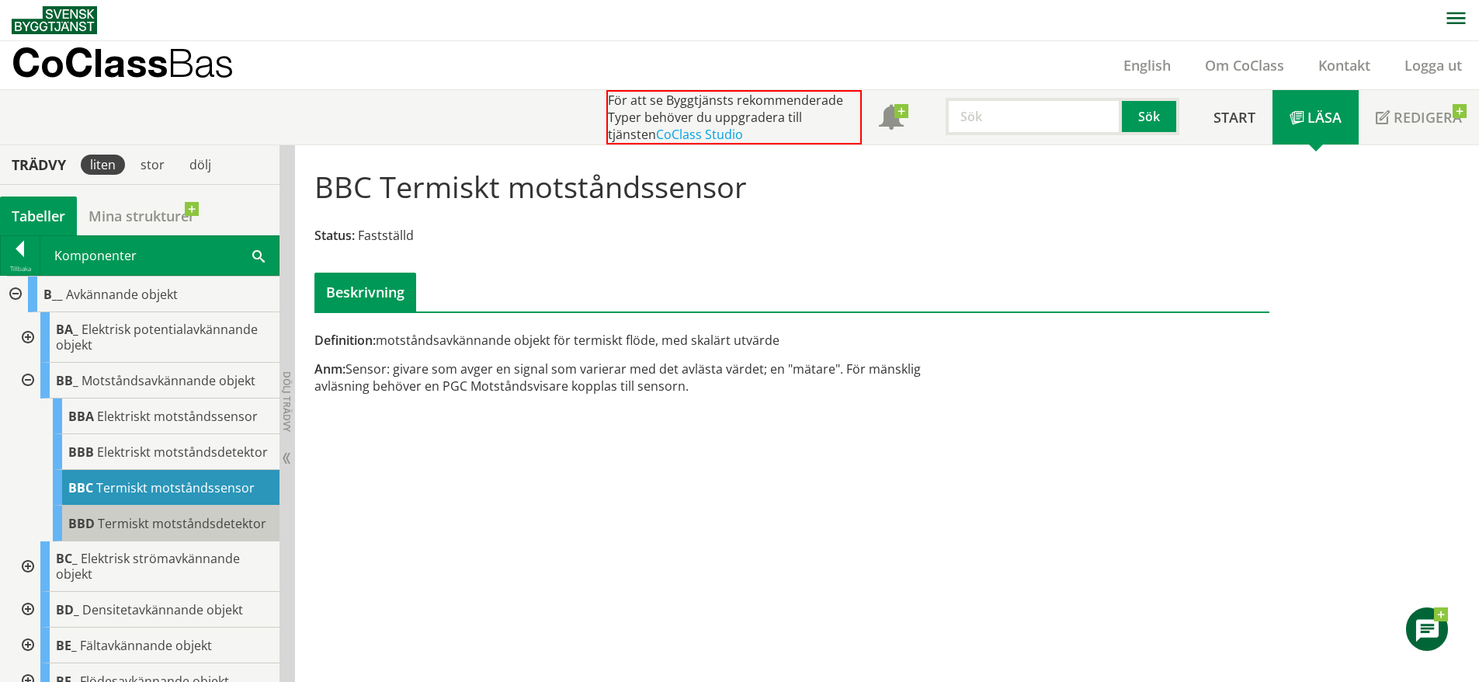
click at [134, 532] on span "Termiskt motståndsdetektor" at bounding box center [182, 523] width 169 height 17
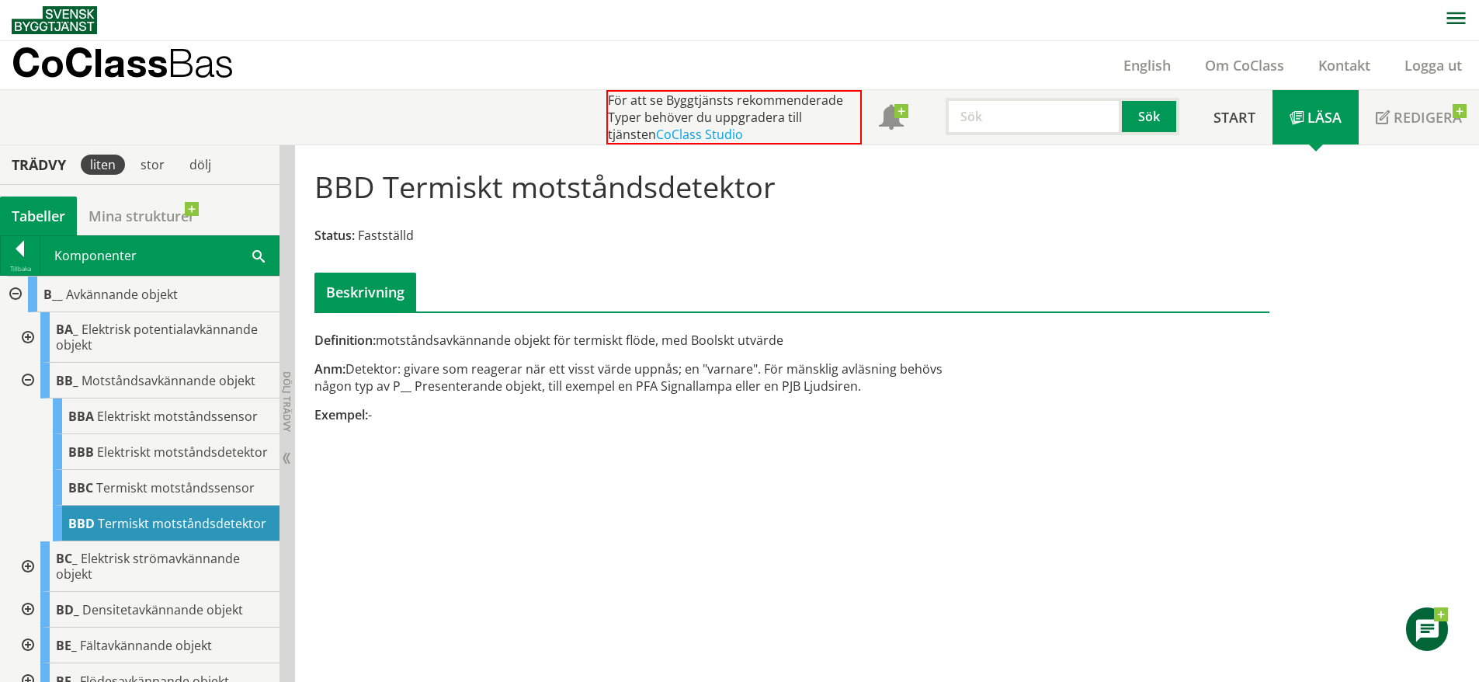
click at [28, 374] on div at bounding box center [26, 381] width 28 height 36
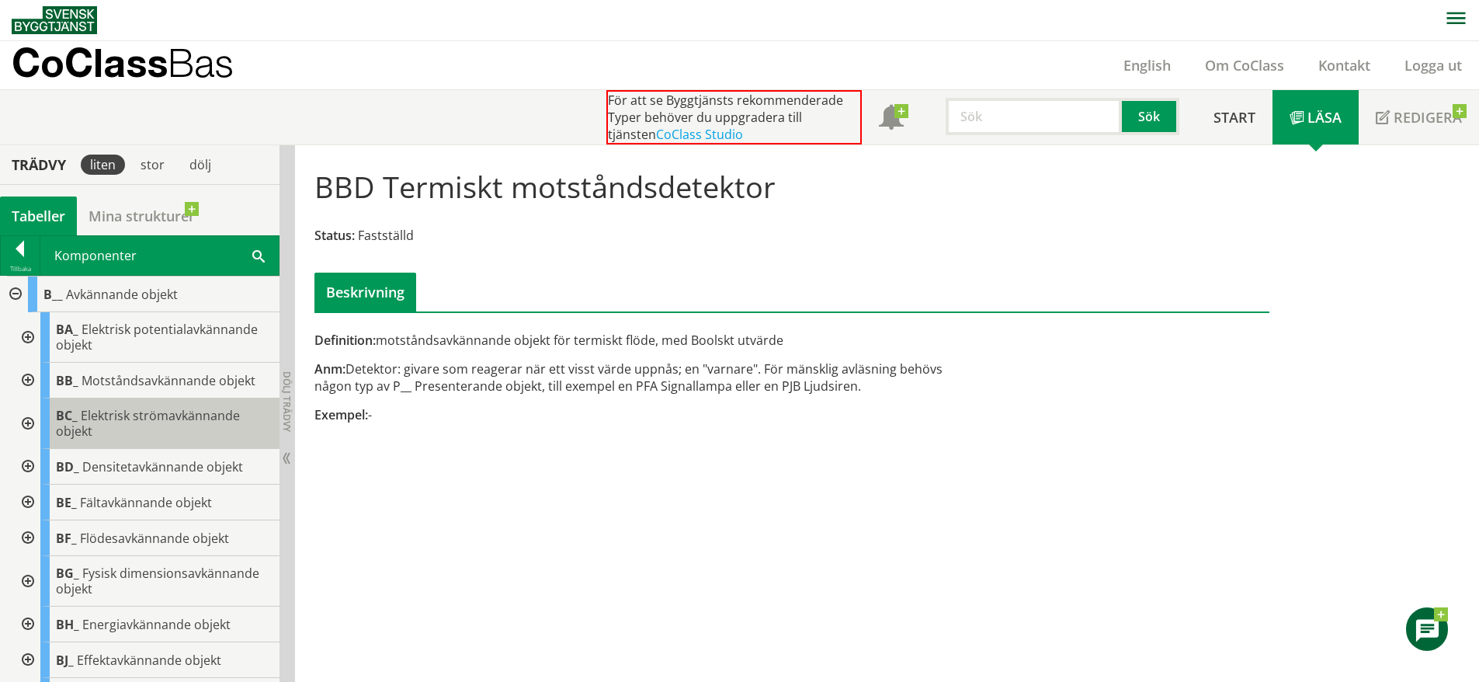
click at [105, 428] on div "BC_ Elektrisk strömavkännande objekt" at bounding box center [159, 423] width 239 height 50
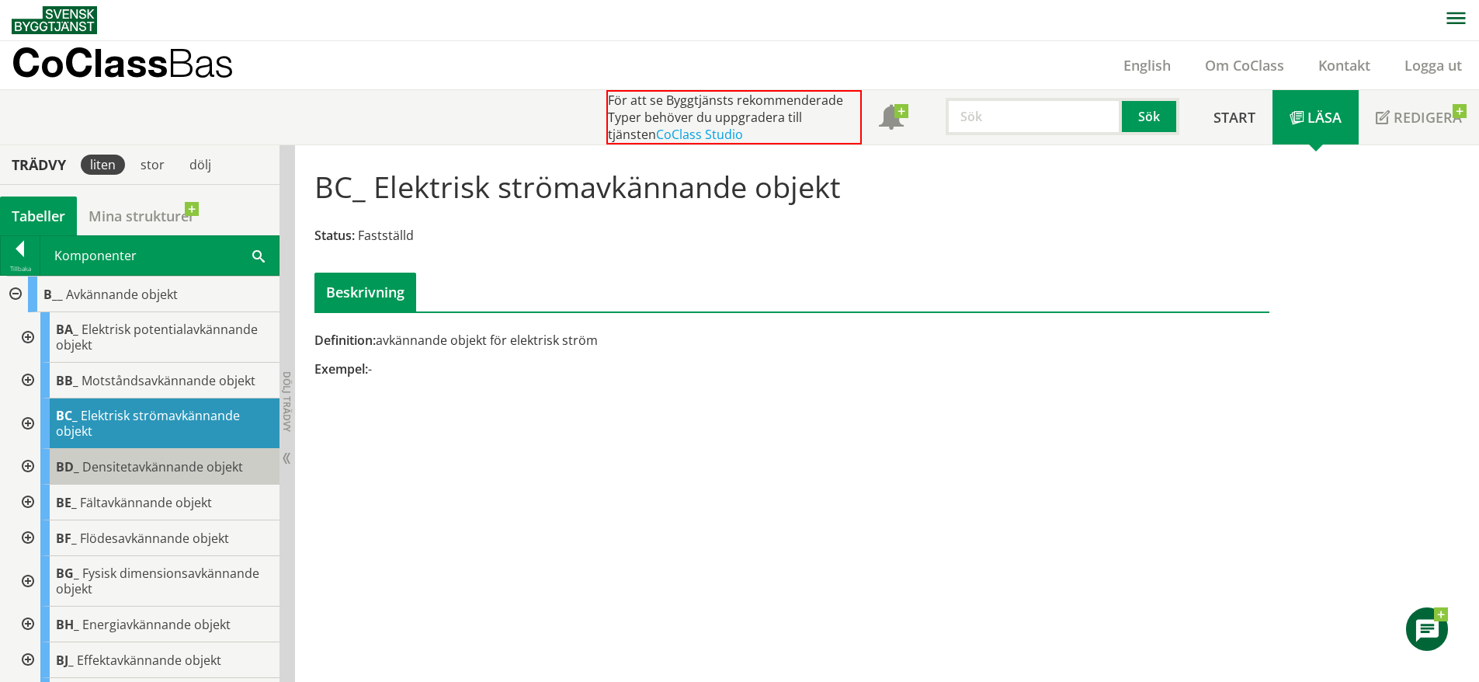
click at [146, 466] on span "Densitetavkännande objekt" at bounding box center [162, 466] width 161 height 17
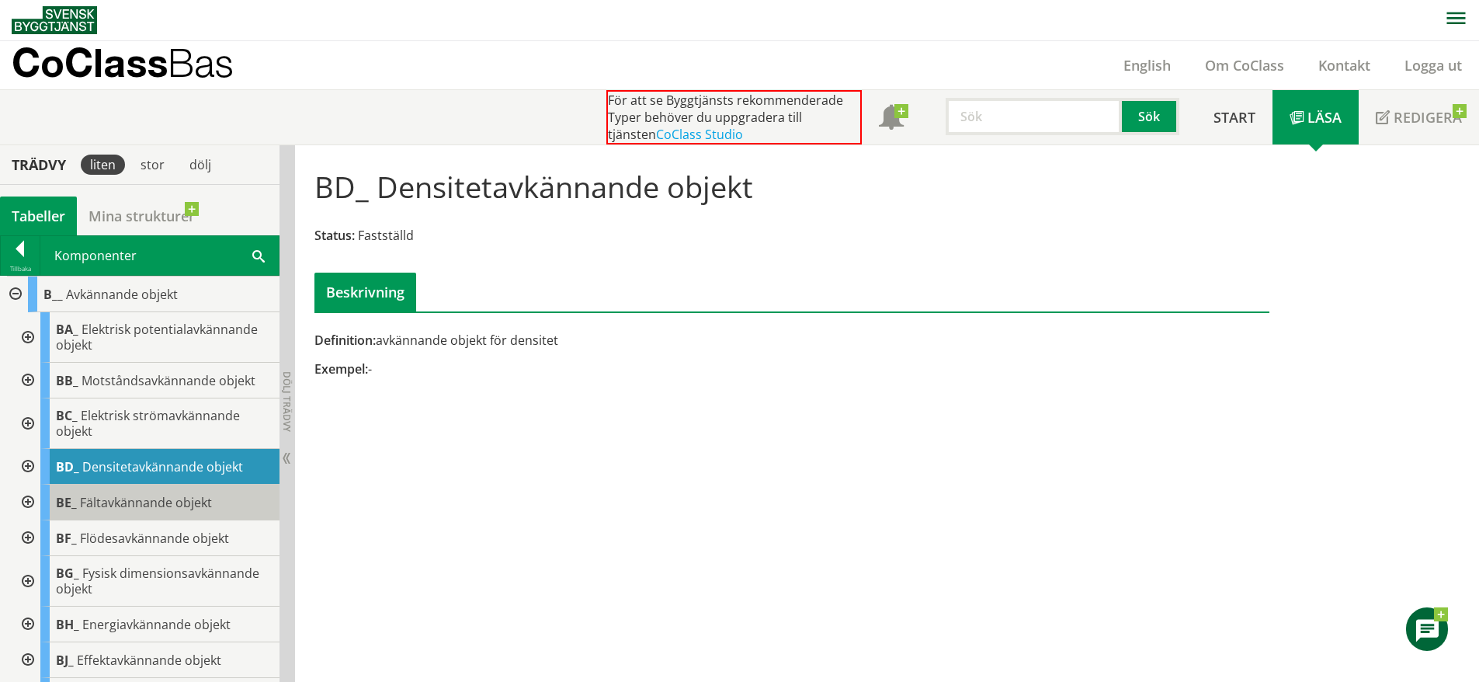
click at [177, 509] on span "Fältavkännande objekt" at bounding box center [146, 502] width 132 height 17
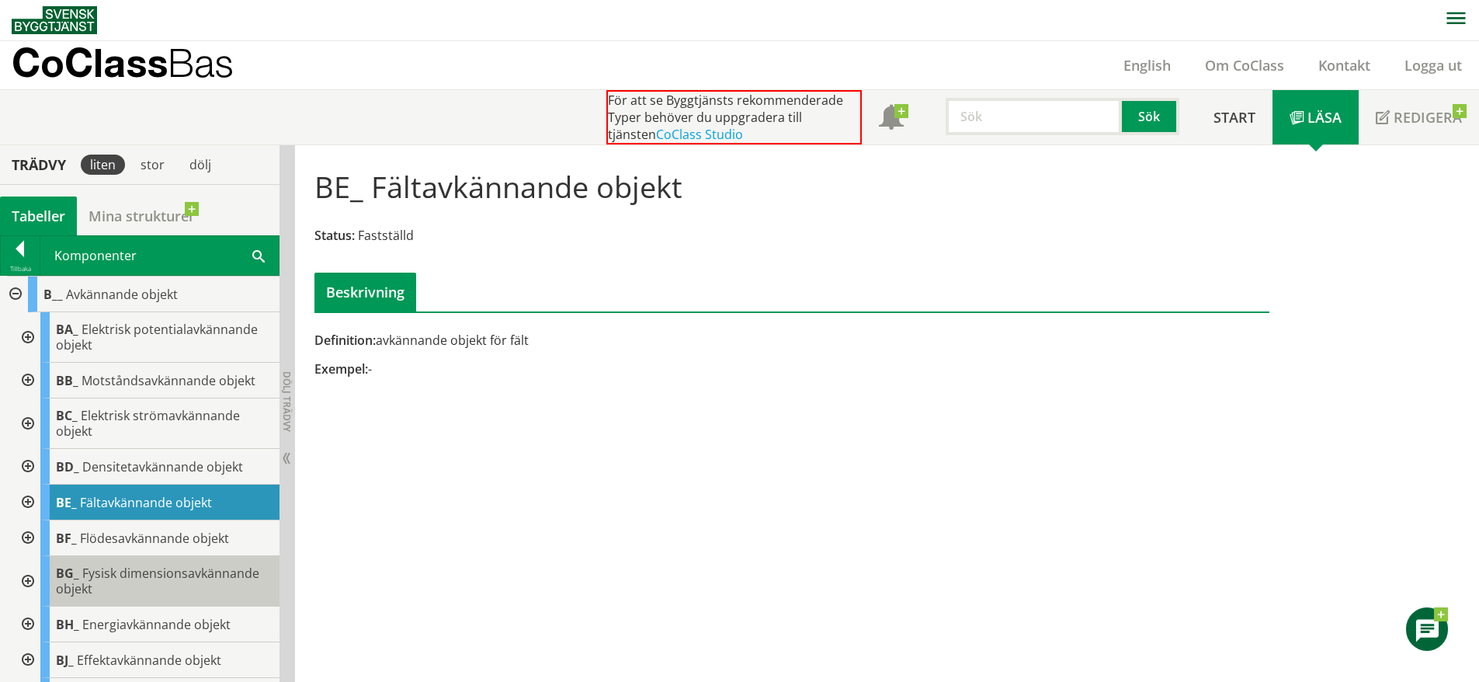
click at [177, 586] on div "BG_ Fysisk dimensionsavkännande objekt" at bounding box center [159, 581] width 239 height 50
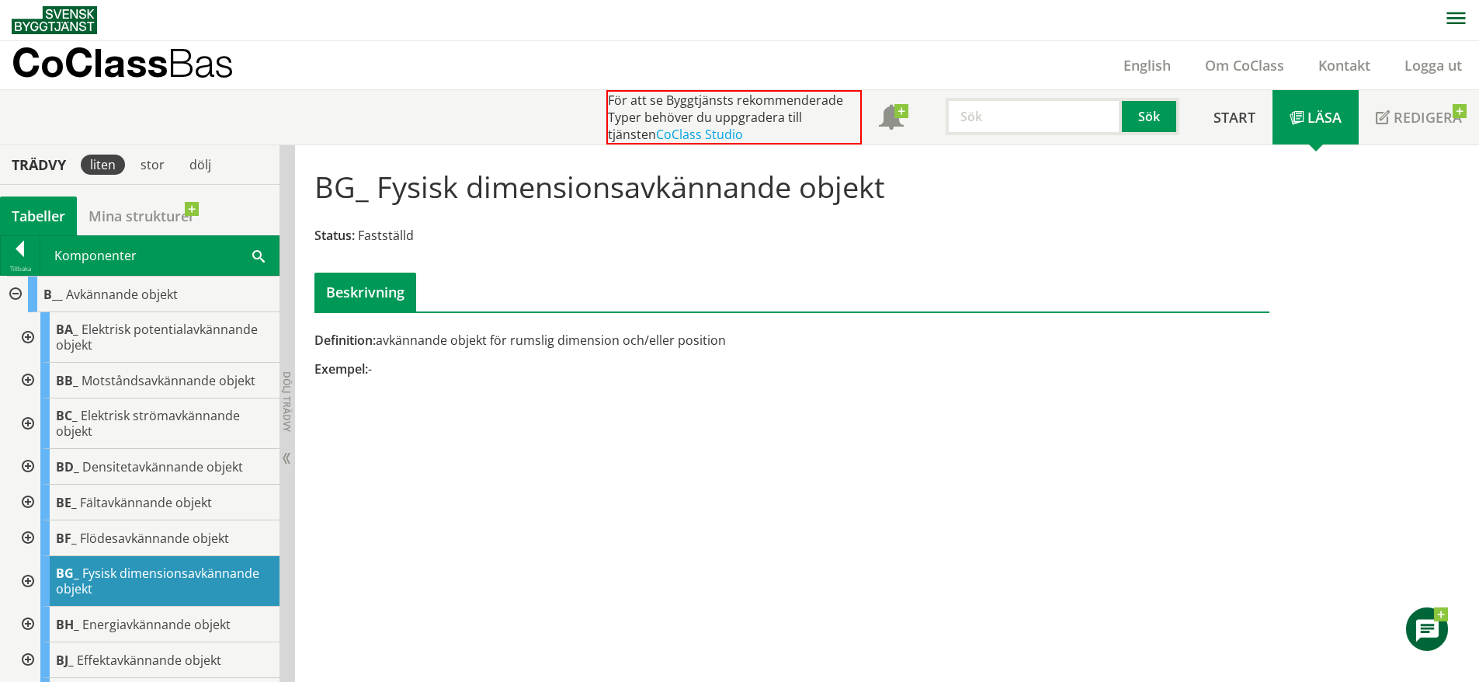
click at [23, 577] on div at bounding box center [26, 581] width 28 height 50
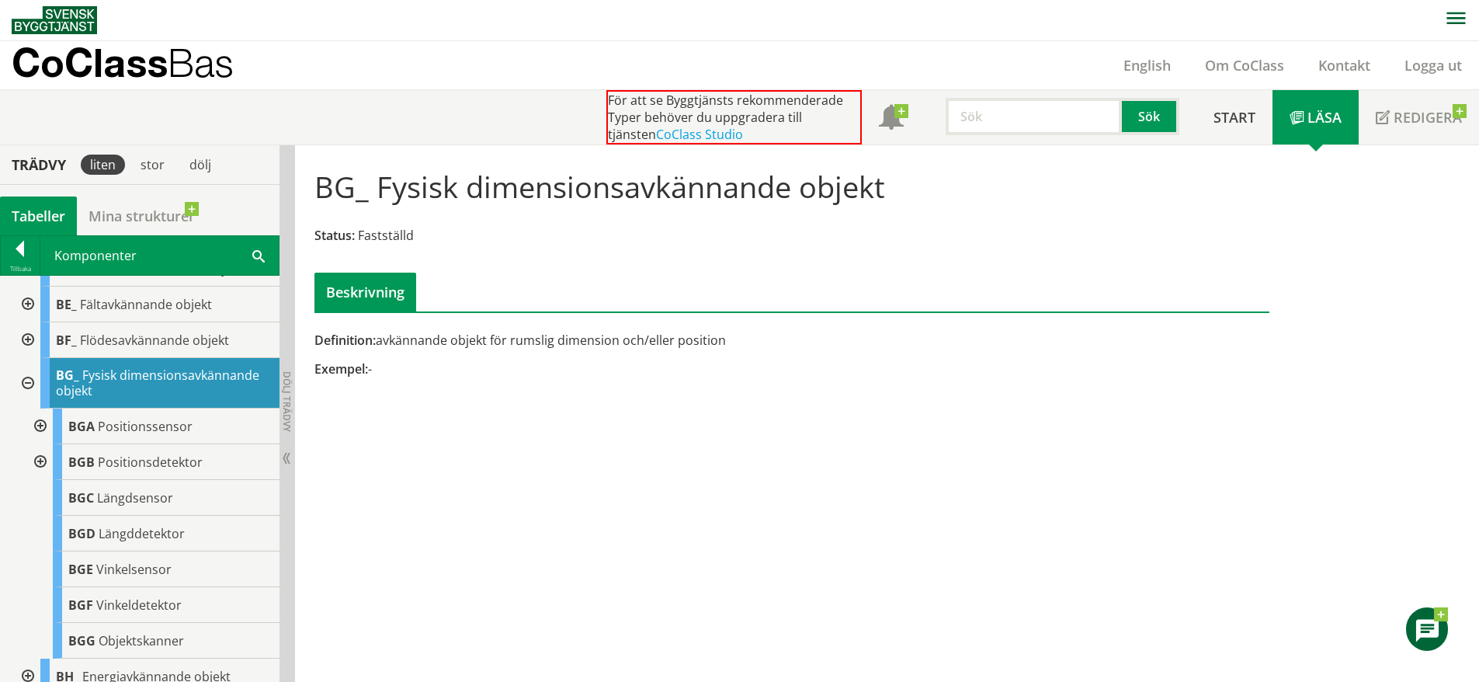
scroll to position [199, 0]
click at [162, 439] on div "BGA Positionssensor" at bounding box center [166, 426] width 227 height 36
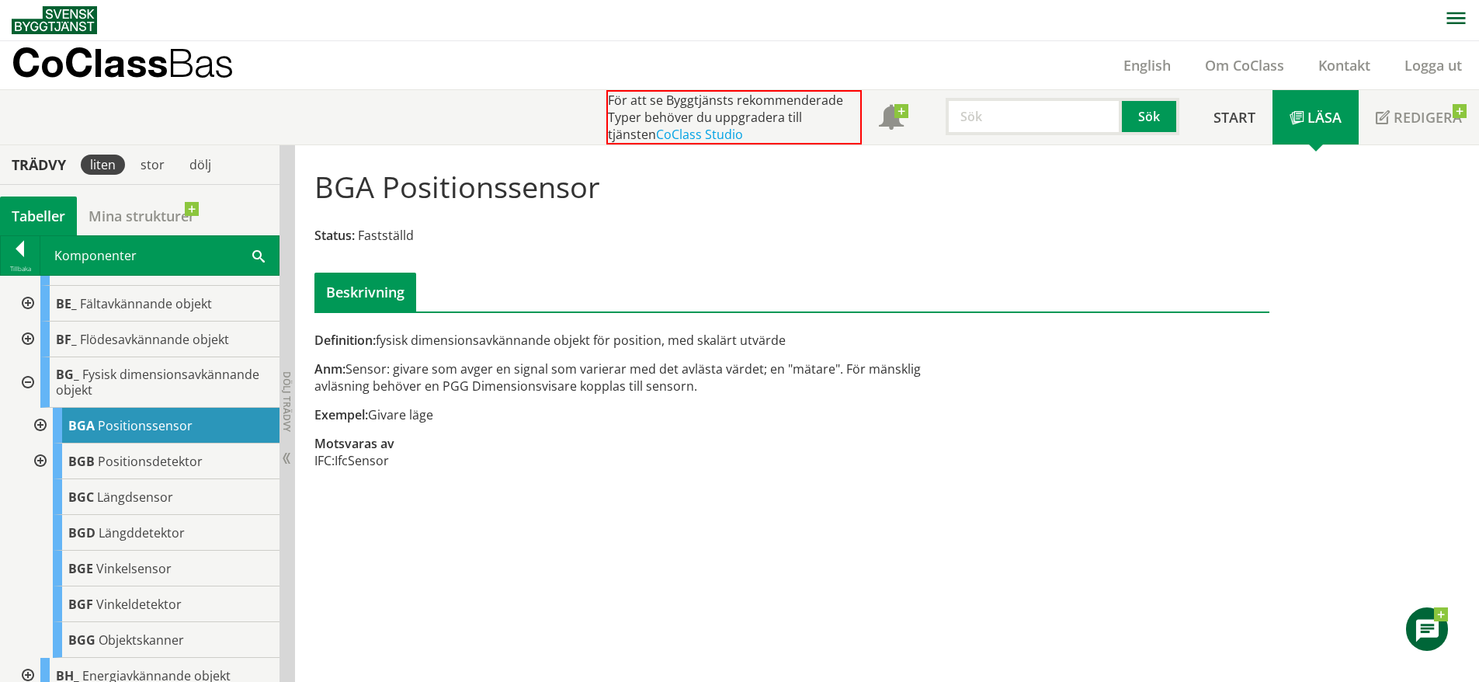
click at [38, 423] on div at bounding box center [39, 426] width 28 height 36
click at [151, 496] on span "Längdsensor" at bounding box center [135, 496] width 76 height 17
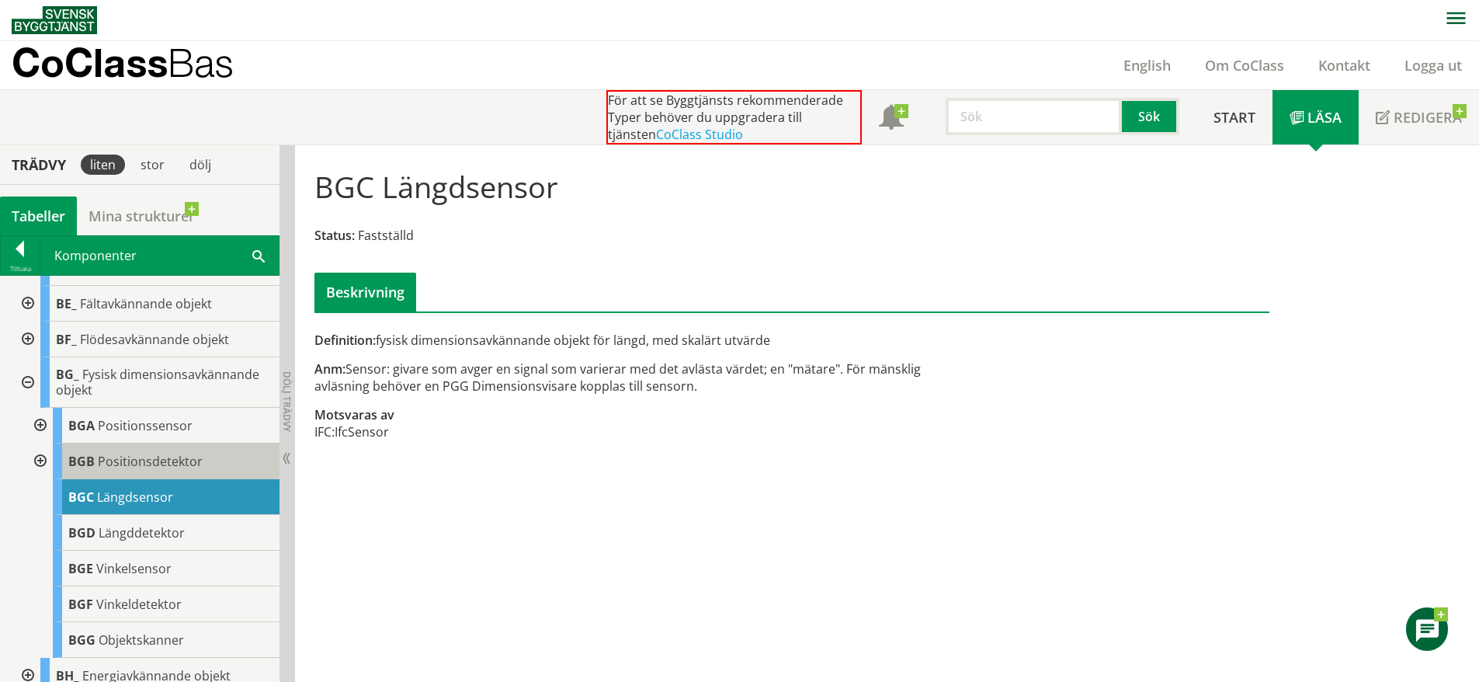
click at [179, 462] on span "Positionsdetektor" at bounding box center [150, 461] width 105 height 17
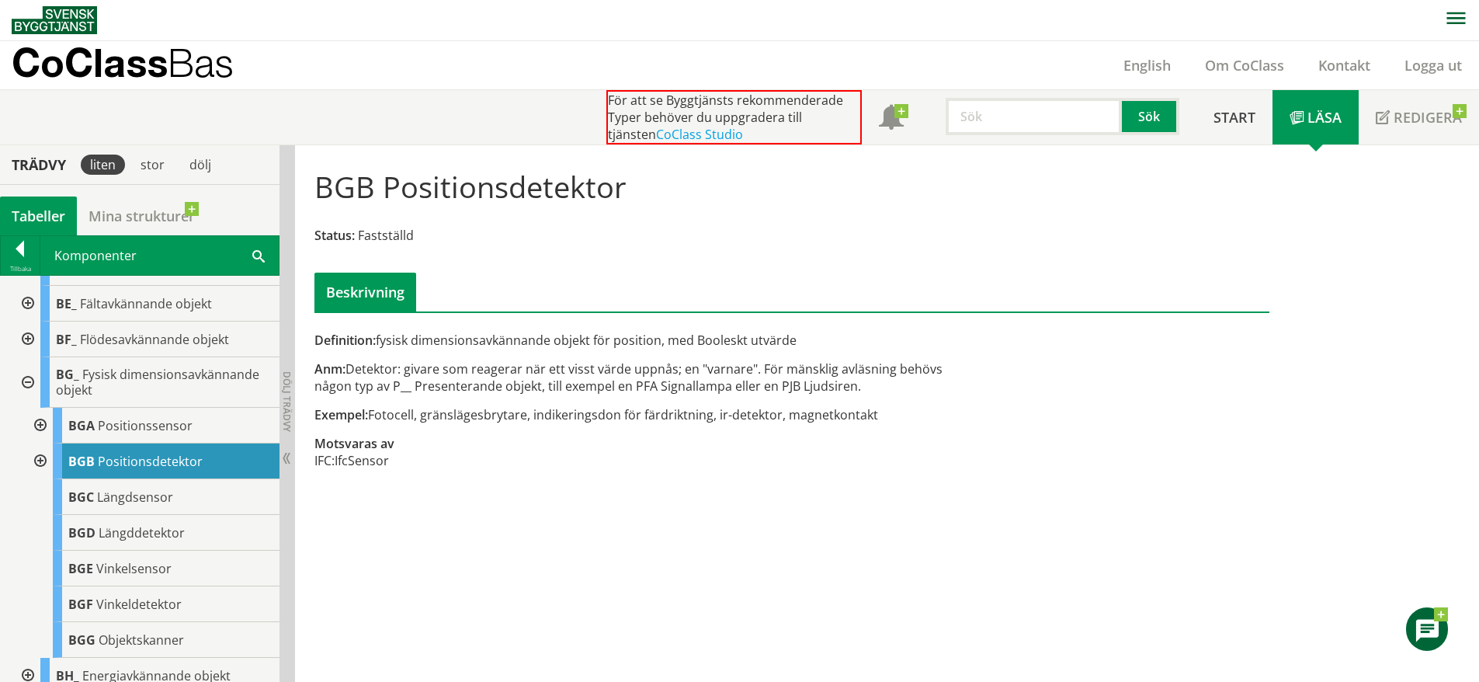
click at [23, 378] on div at bounding box center [26, 382] width 28 height 50
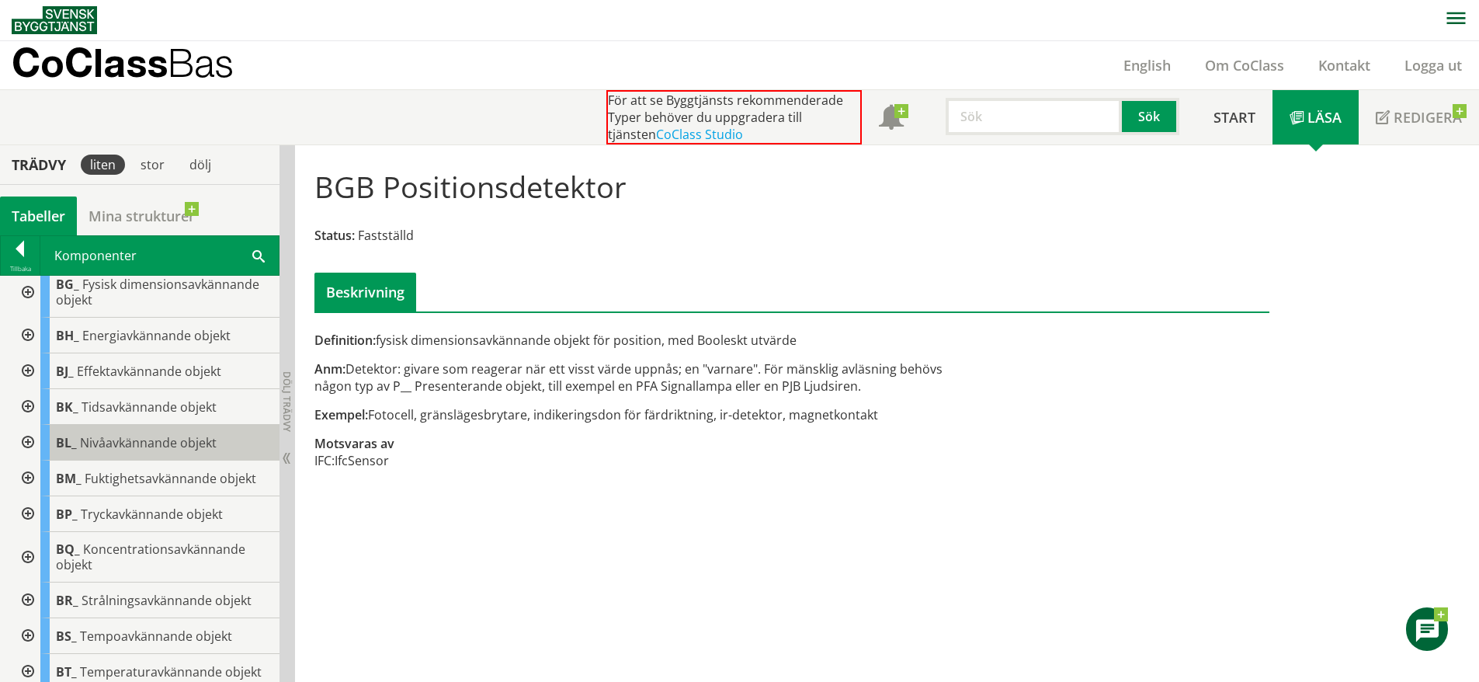
scroll to position [290, 0]
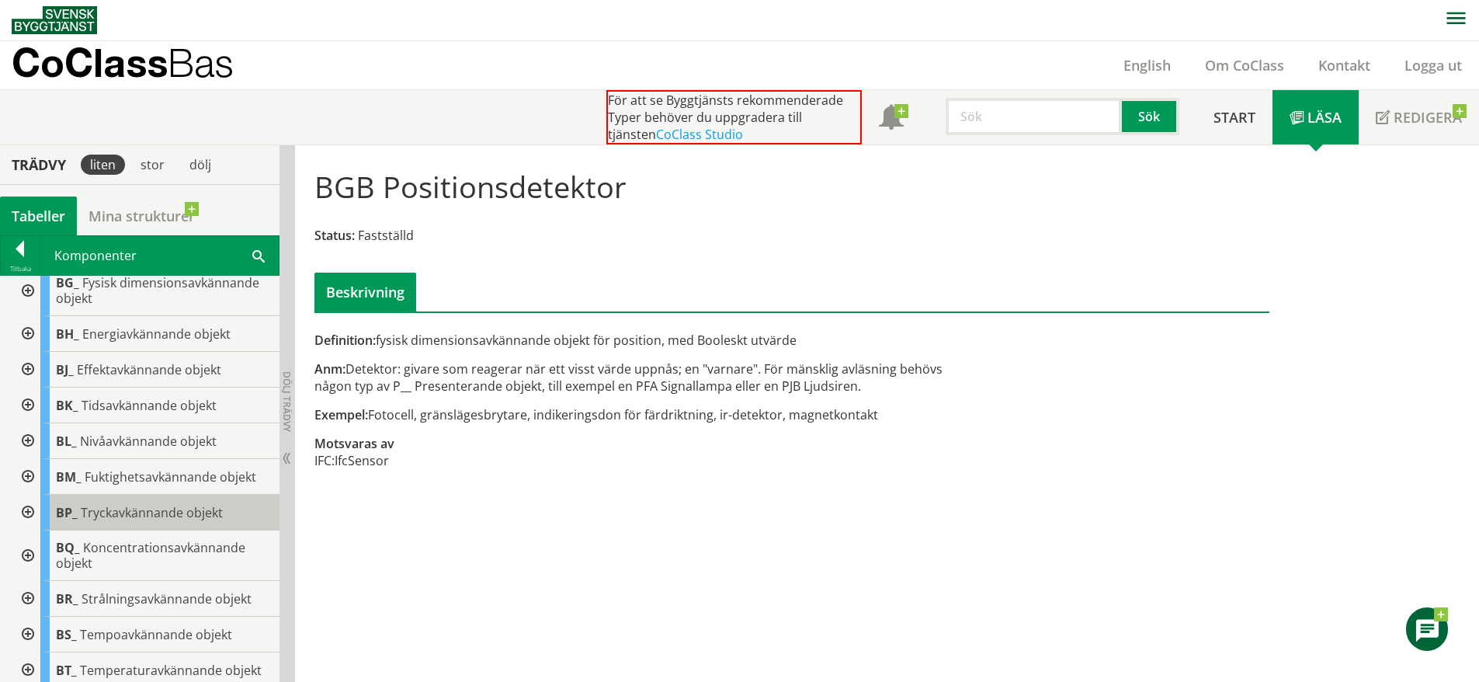
click at [146, 515] on span "Tryckavkännande objekt" at bounding box center [152, 512] width 142 height 17
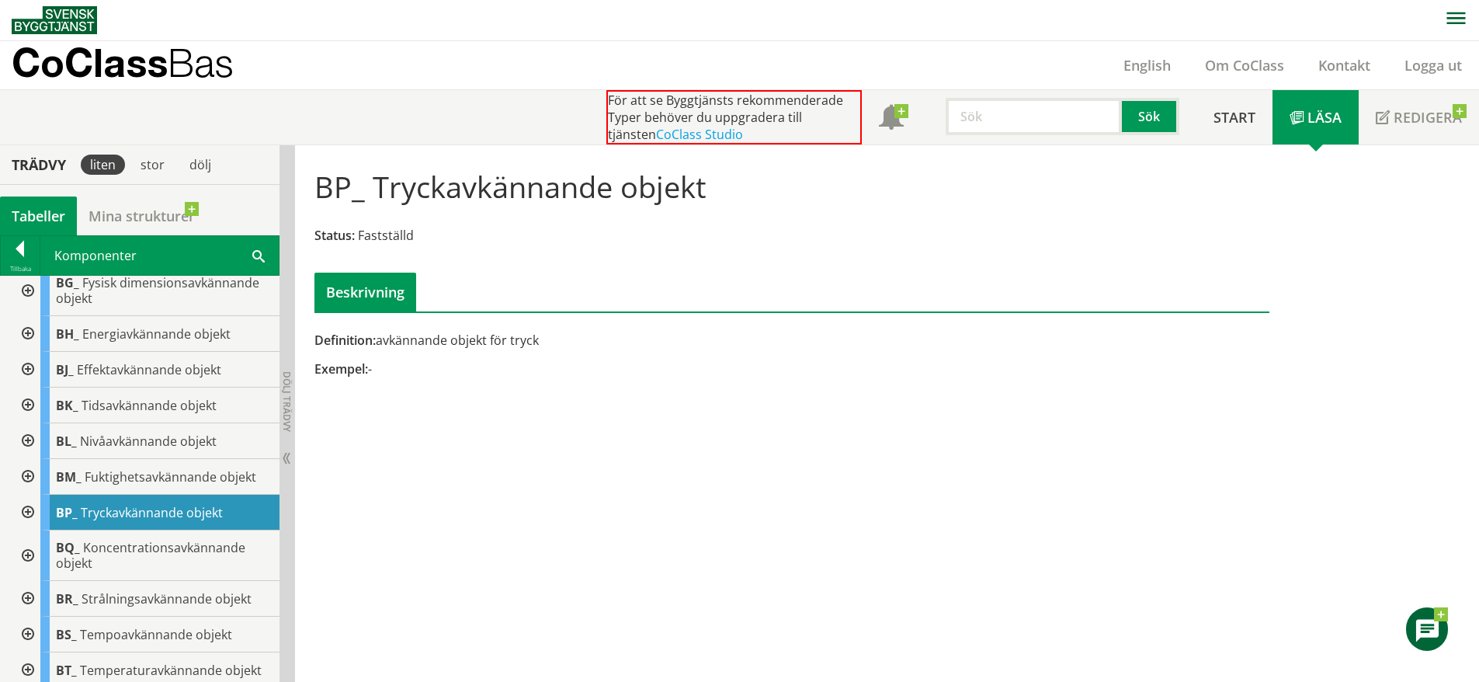
click at [29, 511] on div at bounding box center [26, 513] width 28 height 36
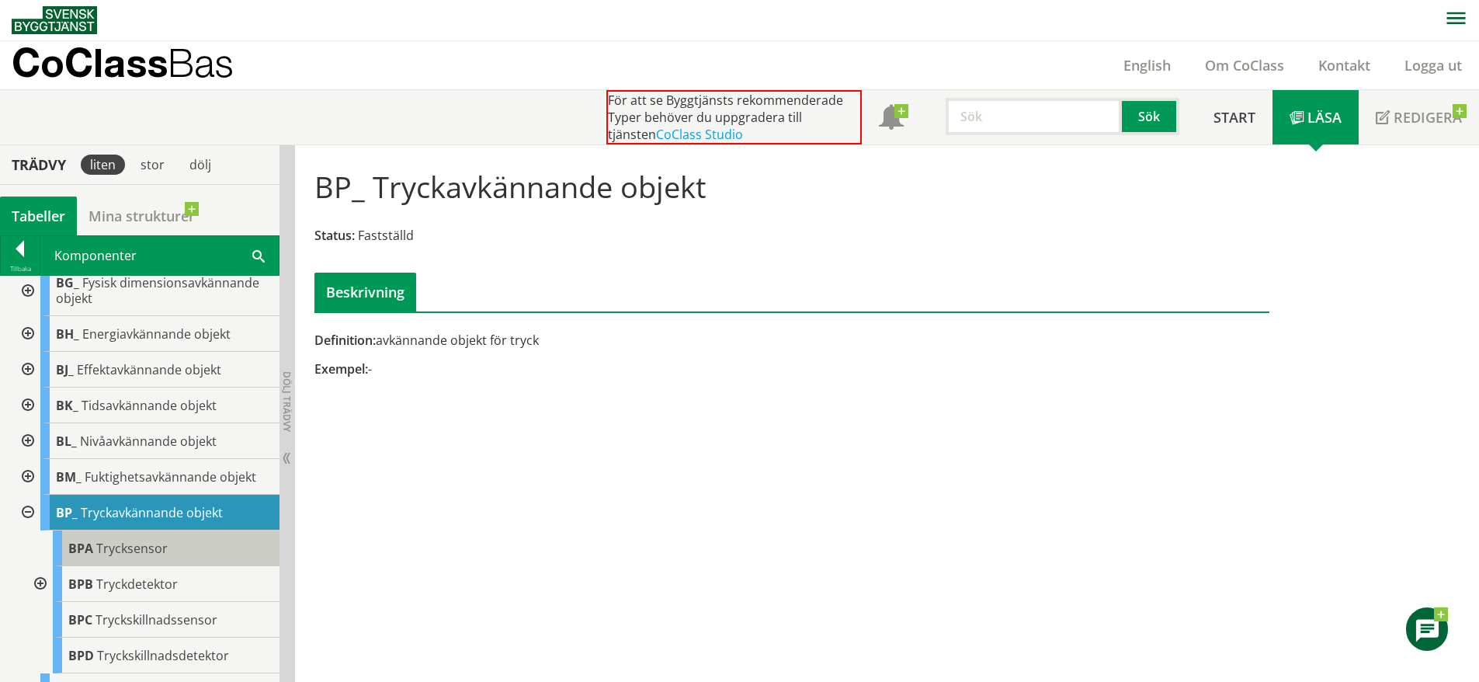
click at [141, 544] on span "Trycksensor" at bounding box center [131, 548] width 71 height 17
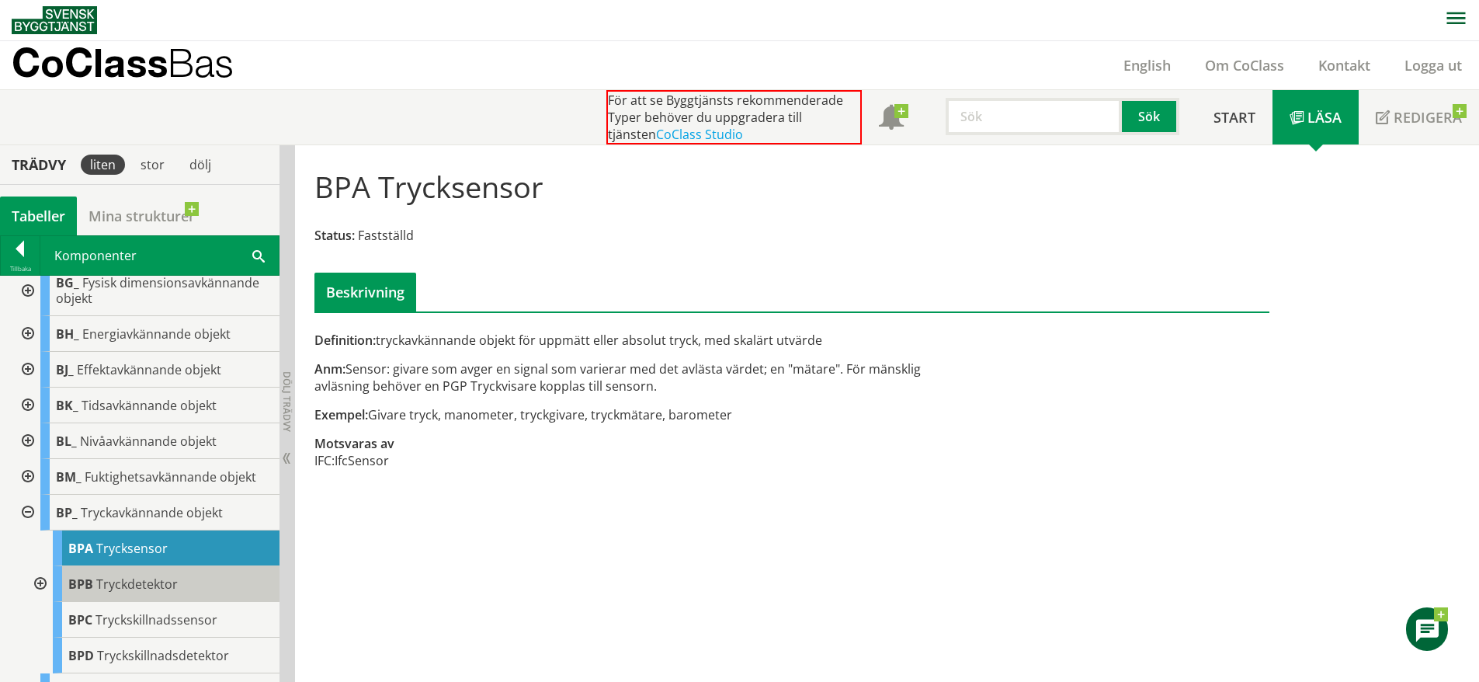
click at [153, 579] on span "Tryckdetektor" at bounding box center [137, 583] width 82 height 17
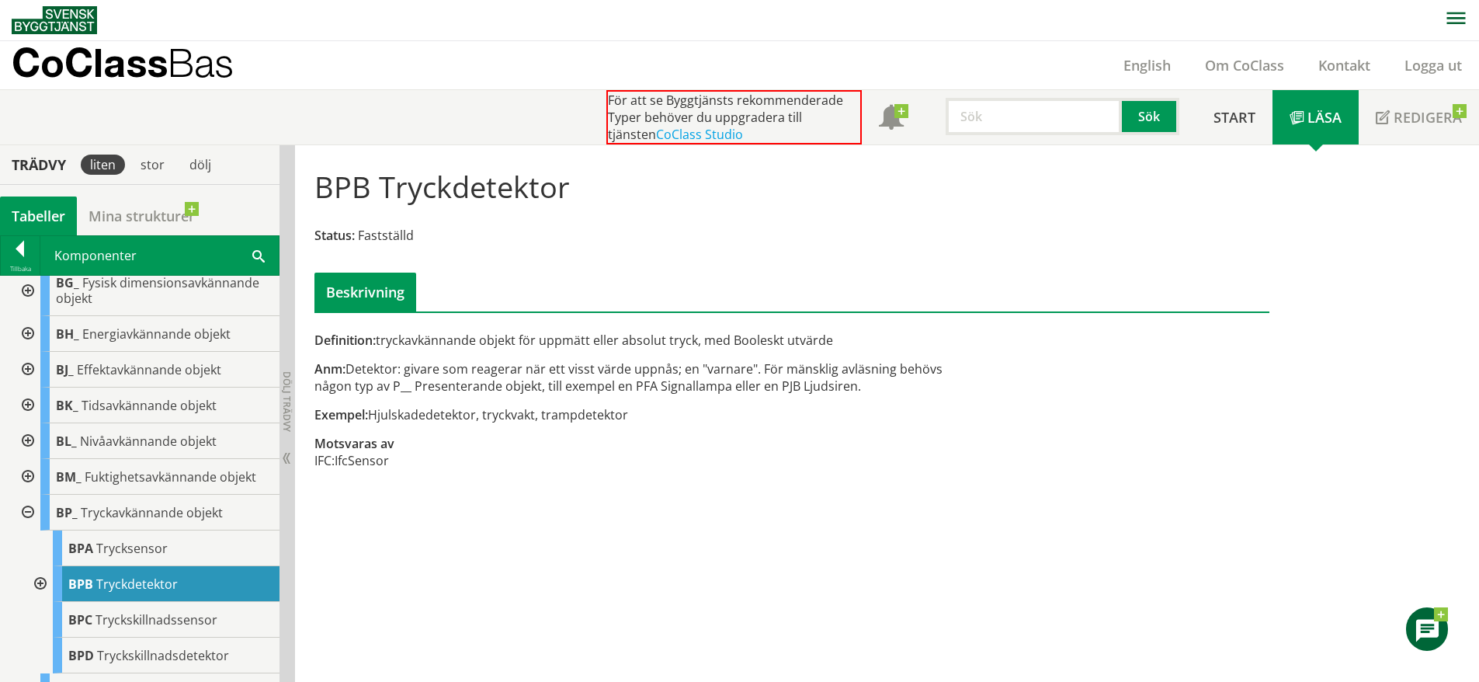
click at [43, 577] on div at bounding box center [39, 584] width 28 height 36
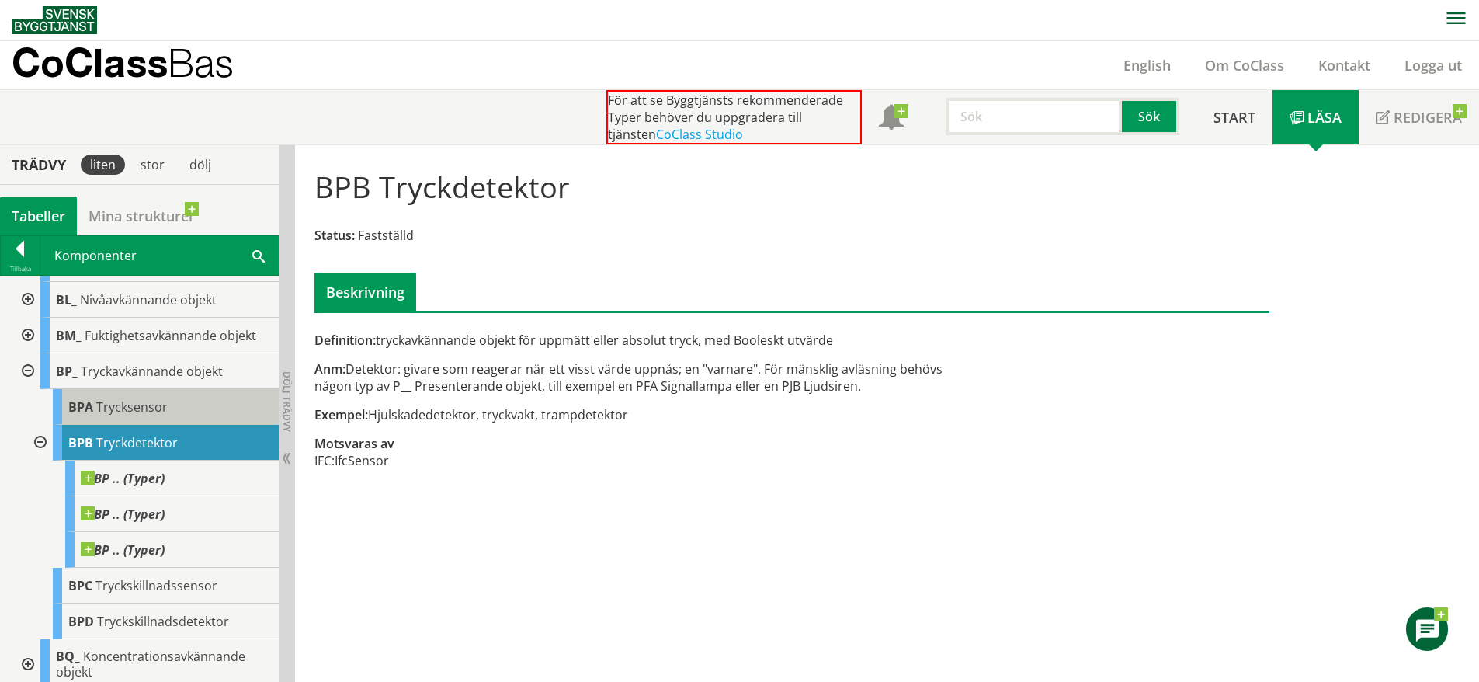
scroll to position [436, 0]
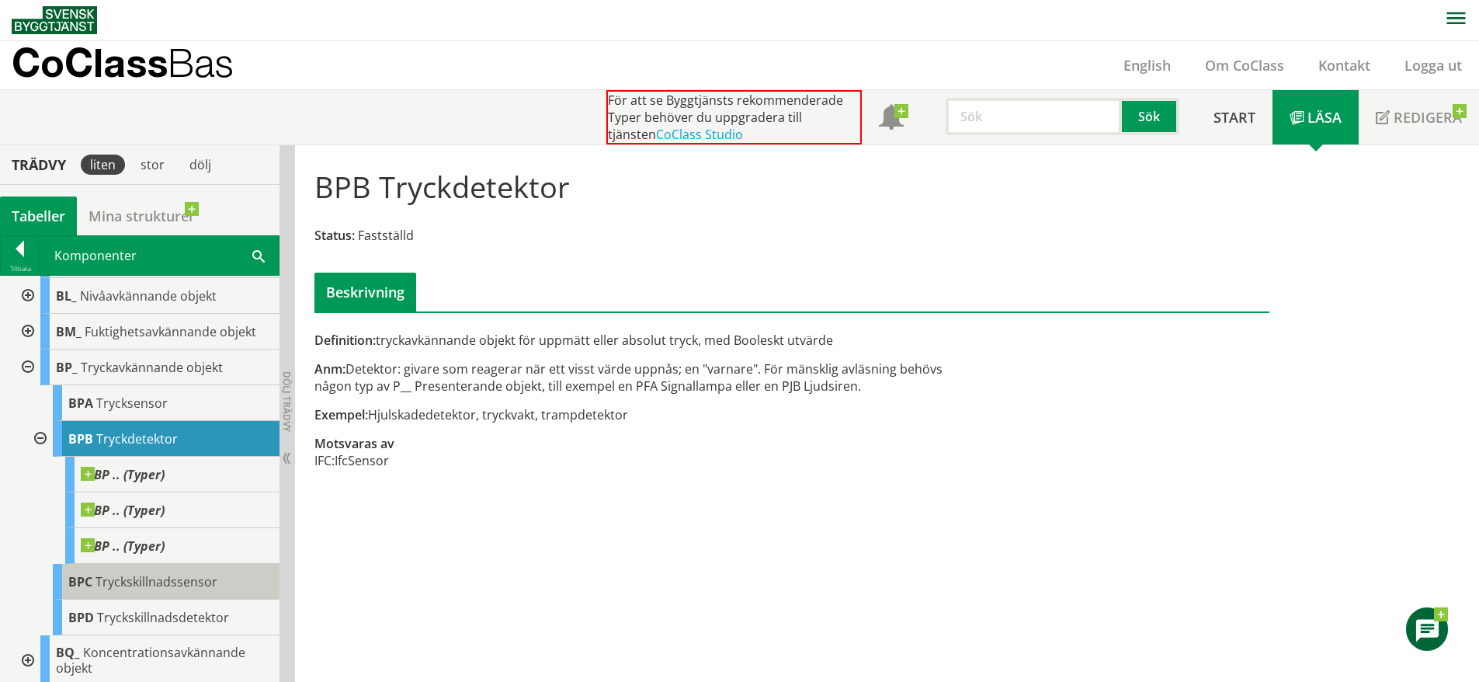
click at [191, 584] on span "Tryckskillnadssensor" at bounding box center [157, 581] width 122 height 17
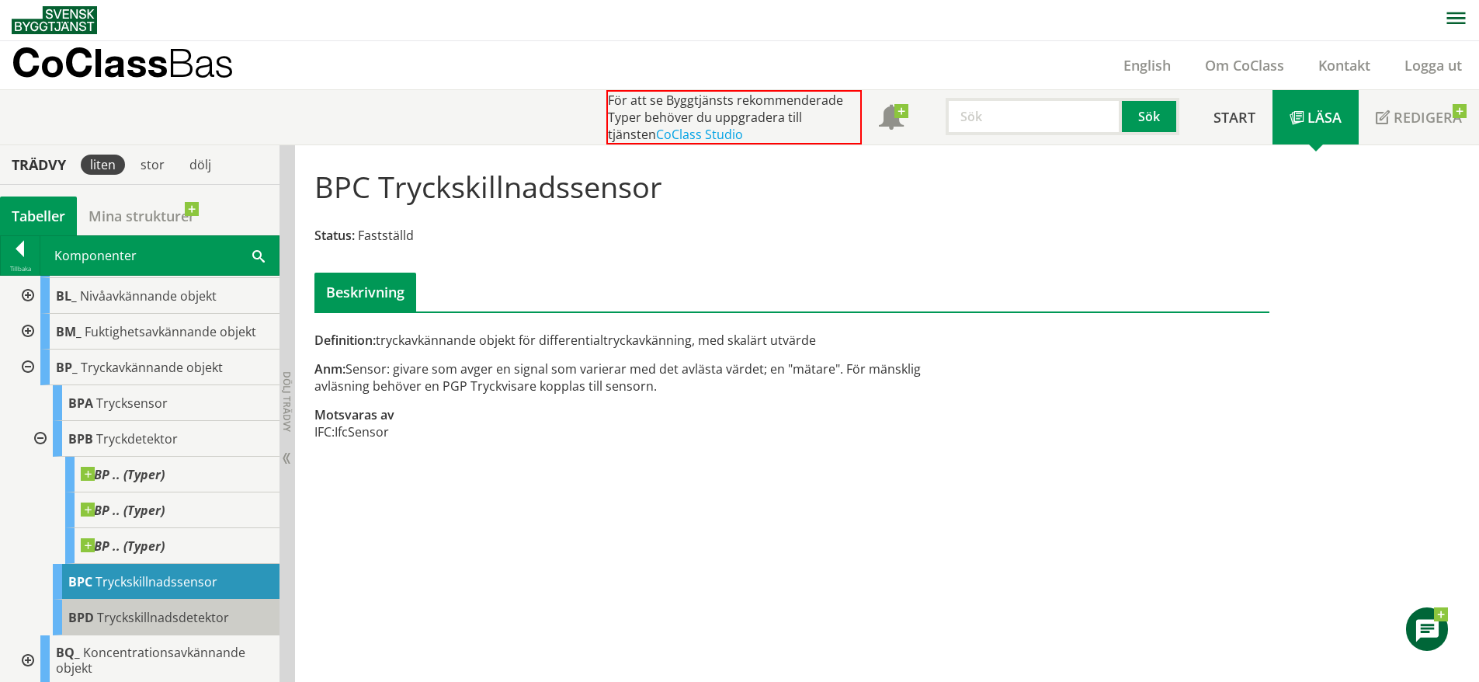
click at [210, 609] on span "Tryckskillnadsdetektor" at bounding box center [163, 617] width 132 height 17
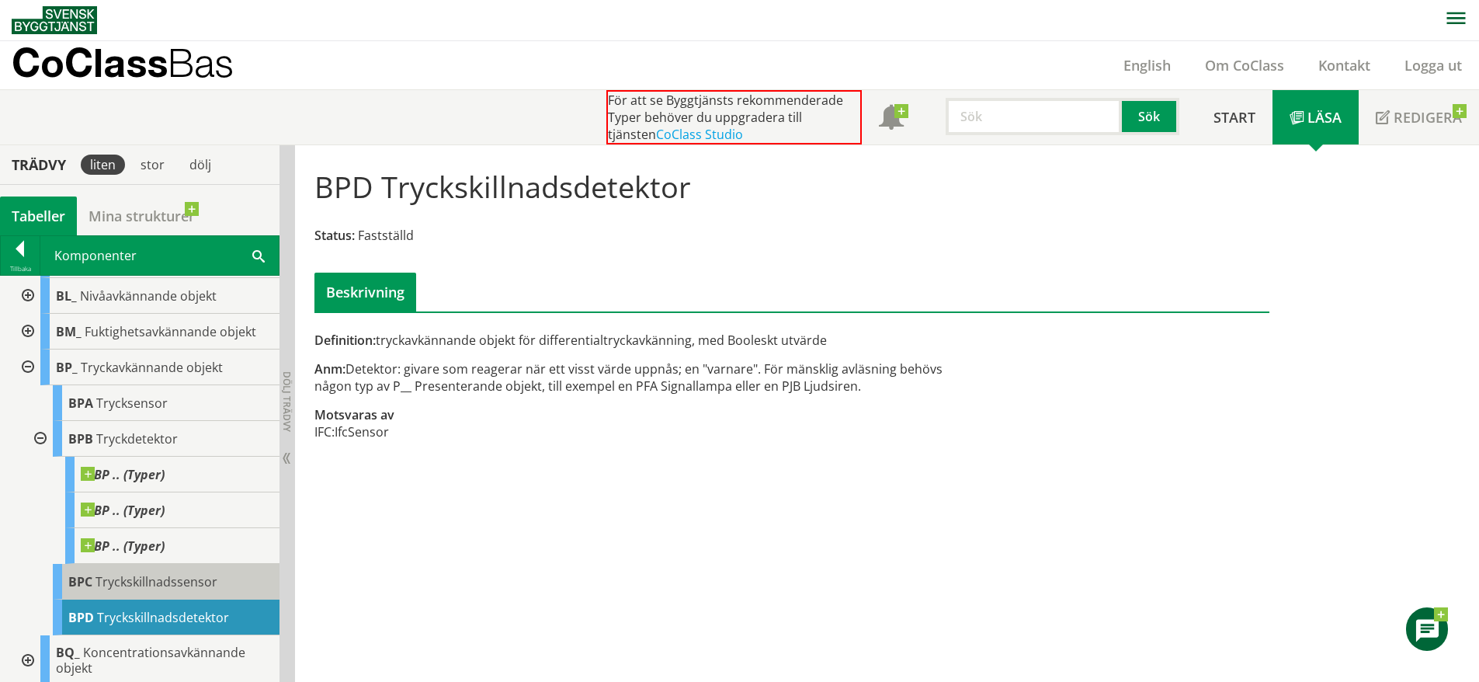
click at [207, 586] on span "Tryckskillnadssensor" at bounding box center [157, 581] width 122 height 17
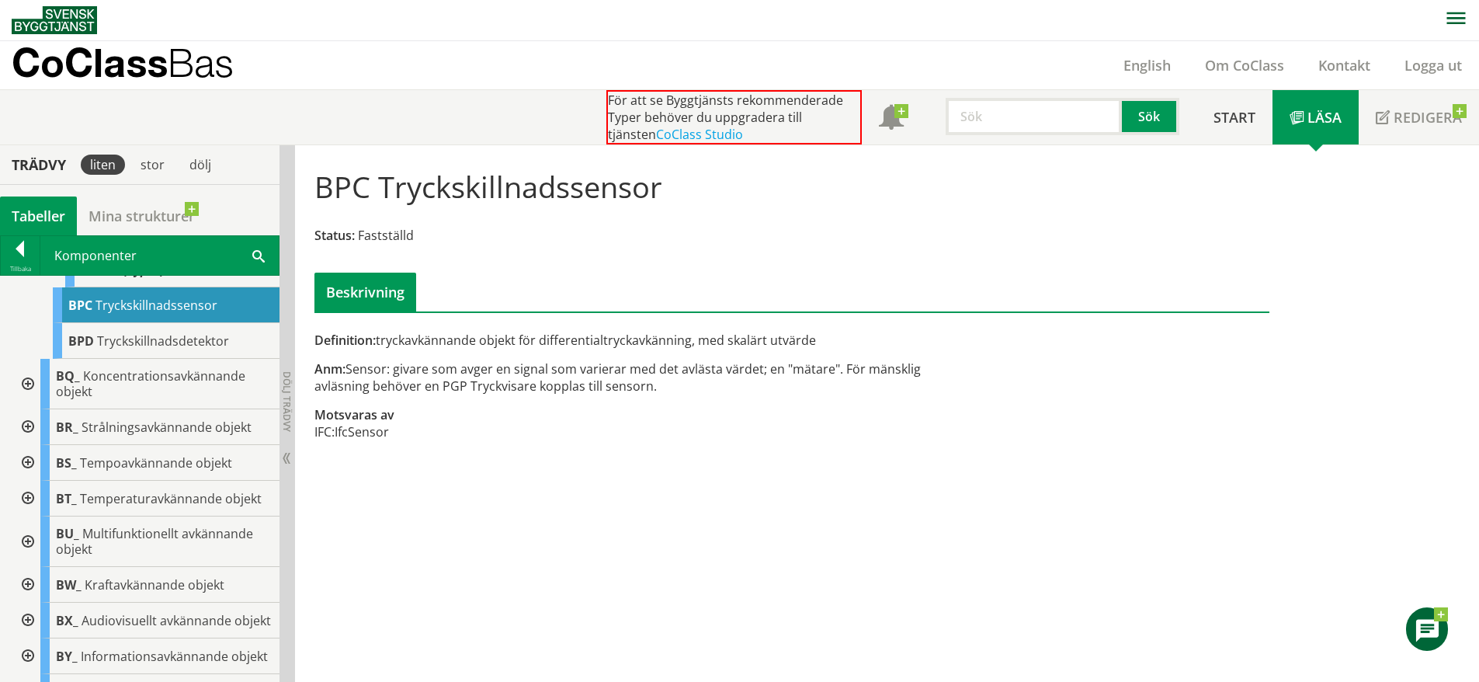
scroll to position [713, 0]
click at [189, 553] on div "BU_ Multifunktionellt avkännande objekt" at bounding box center [159, 541] width 239 height 50
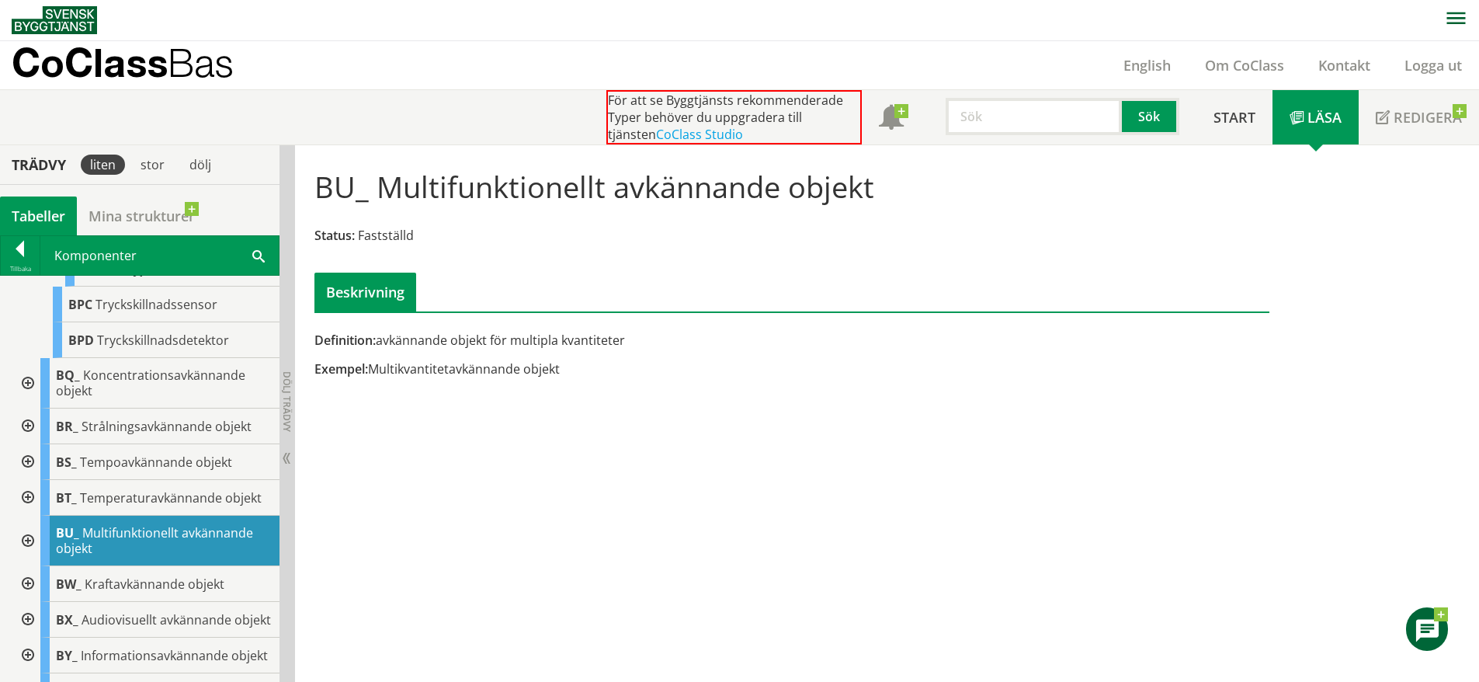
click at [30, 539] on div at bounding box center [26, 541] width 28 height 50
click at [99, 585] on span "Flerfunktionssensor" at bounding box center [156, 583] width 117 height 17
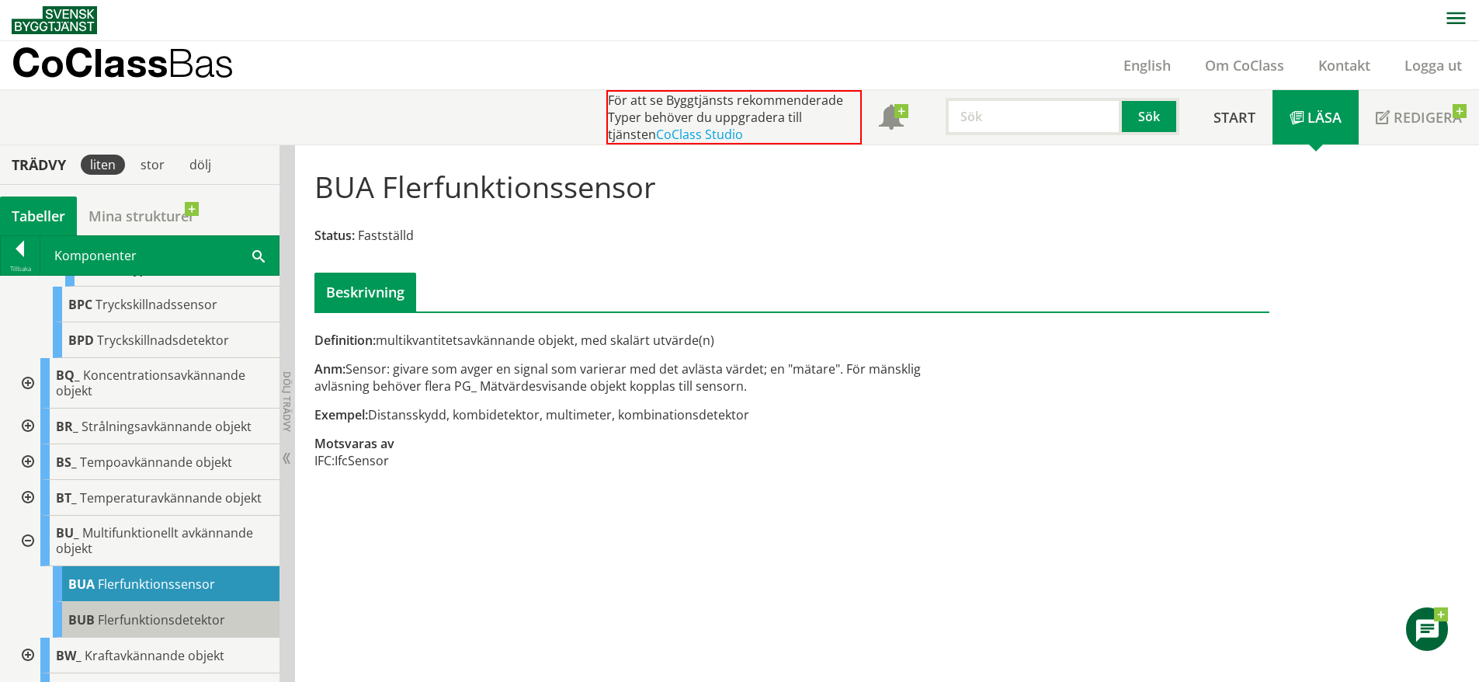
click at [151, 627] on span "Flerfunktionsdetektor" at bounding box center [161, 619] width 127 height 17
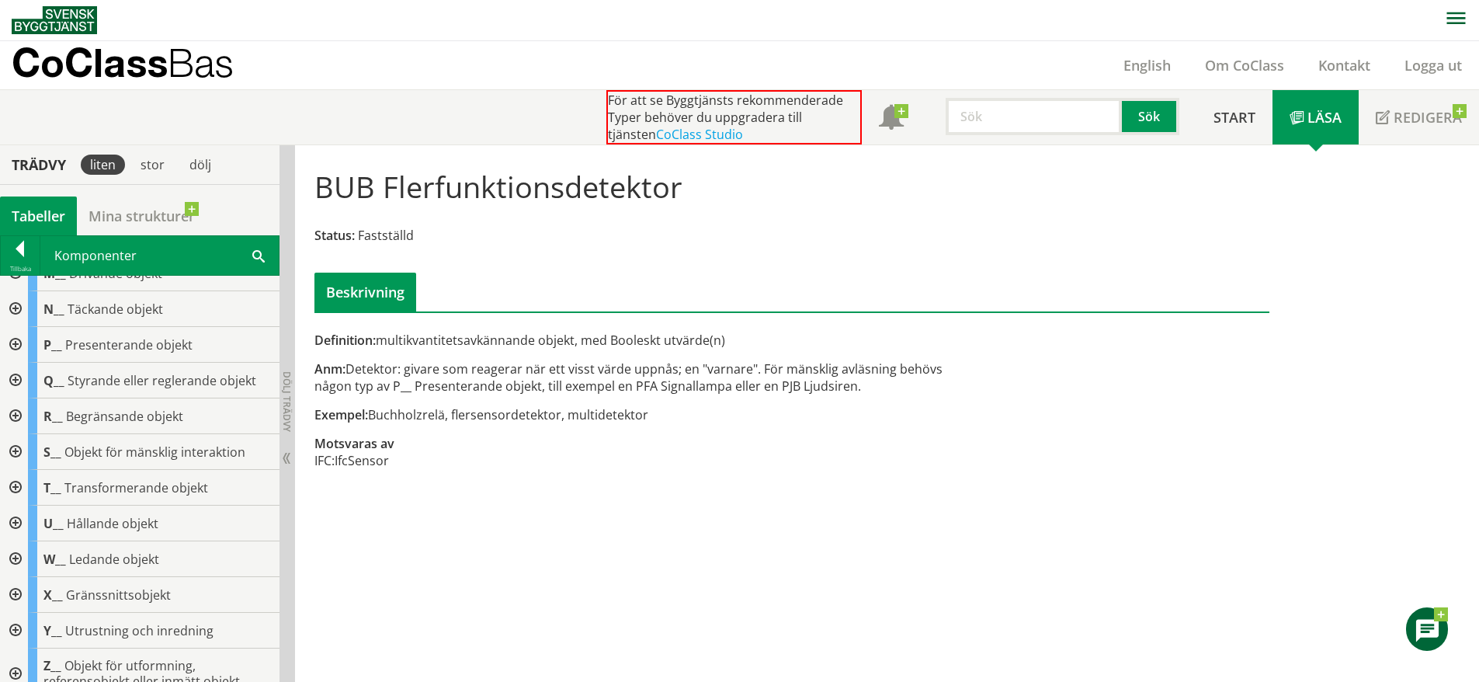
scroll to position [1453, 0]
click at [73, 612] on div "X__ Gränssnittsobjekt" at bounding box center [154, 594] width 252 height 36
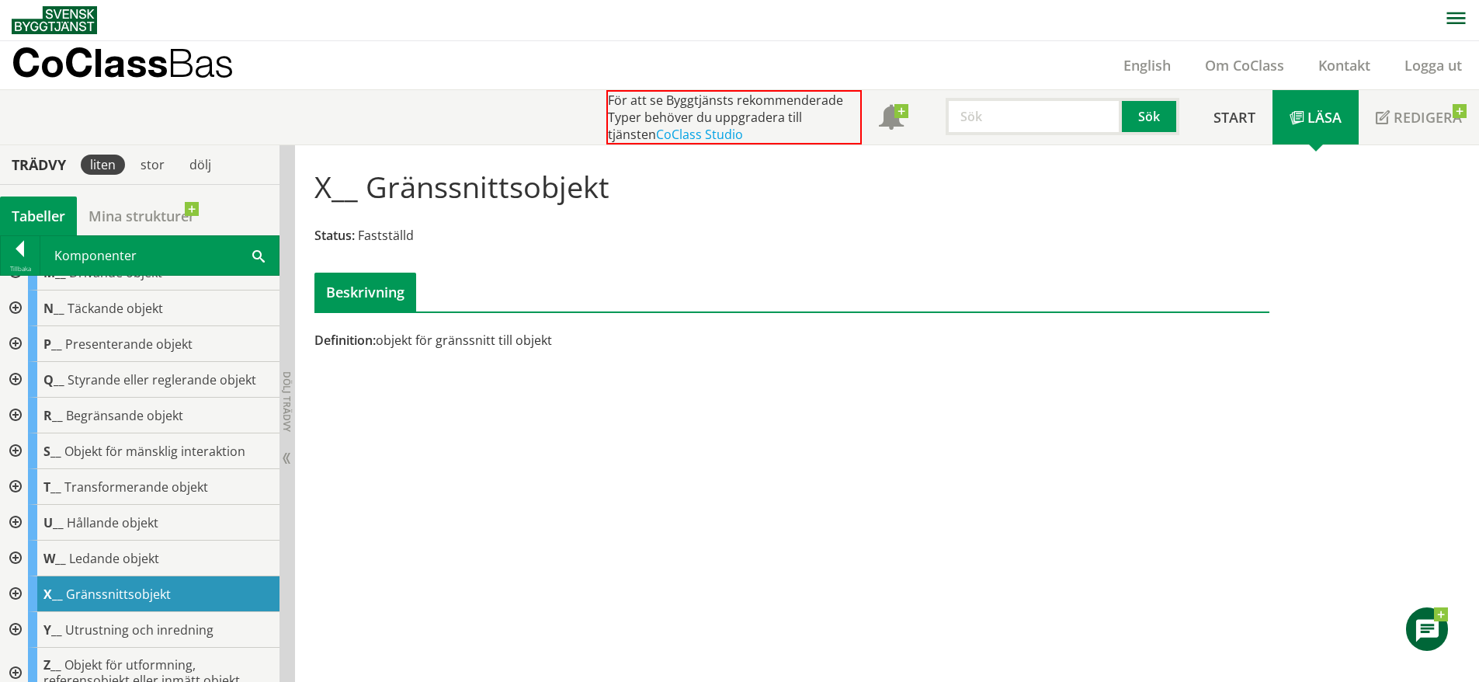
click at [8, 612] on div at bounding box center [14, 594] width 28 height 36
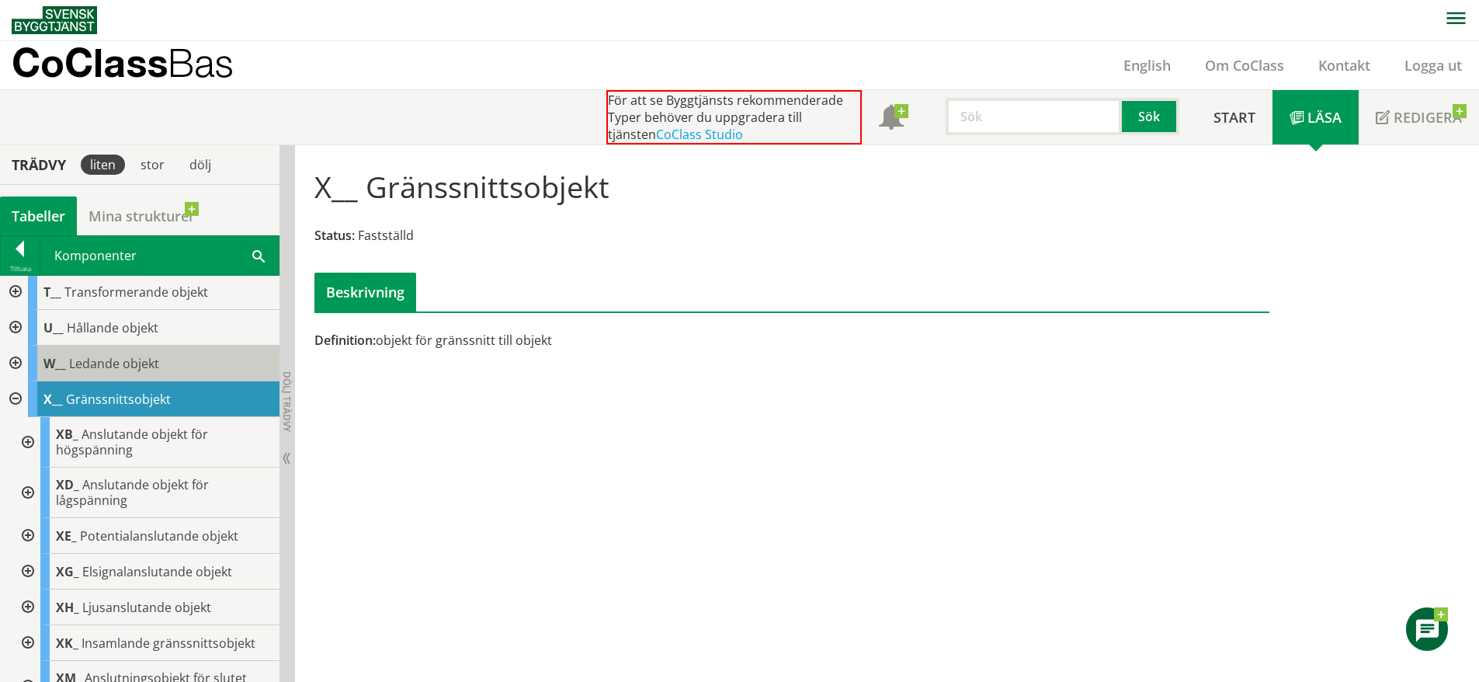
scroll to position [1649, 0]
click at [29, 466] on div at bounding box center [26, 440] width 28 height 50
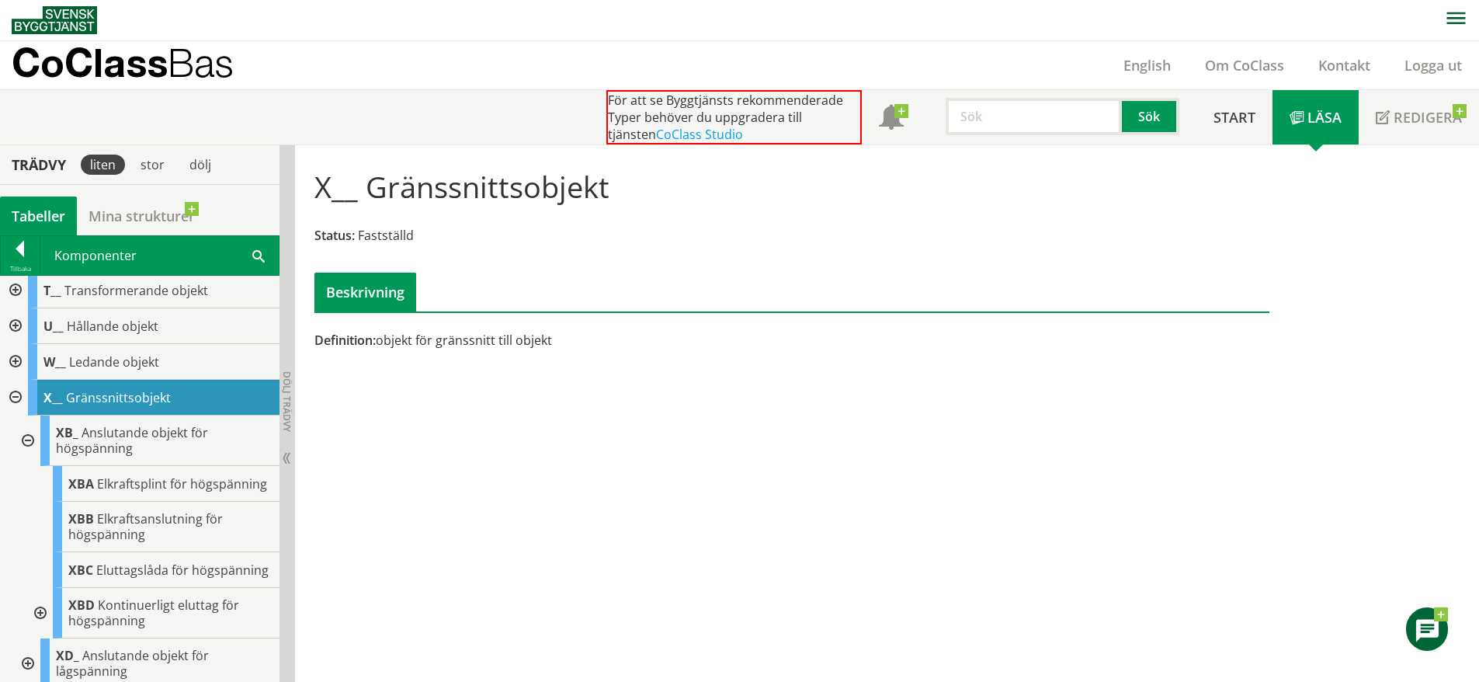
click at [29, 466] on div at bounding box center [26, 440] width 28 height 50
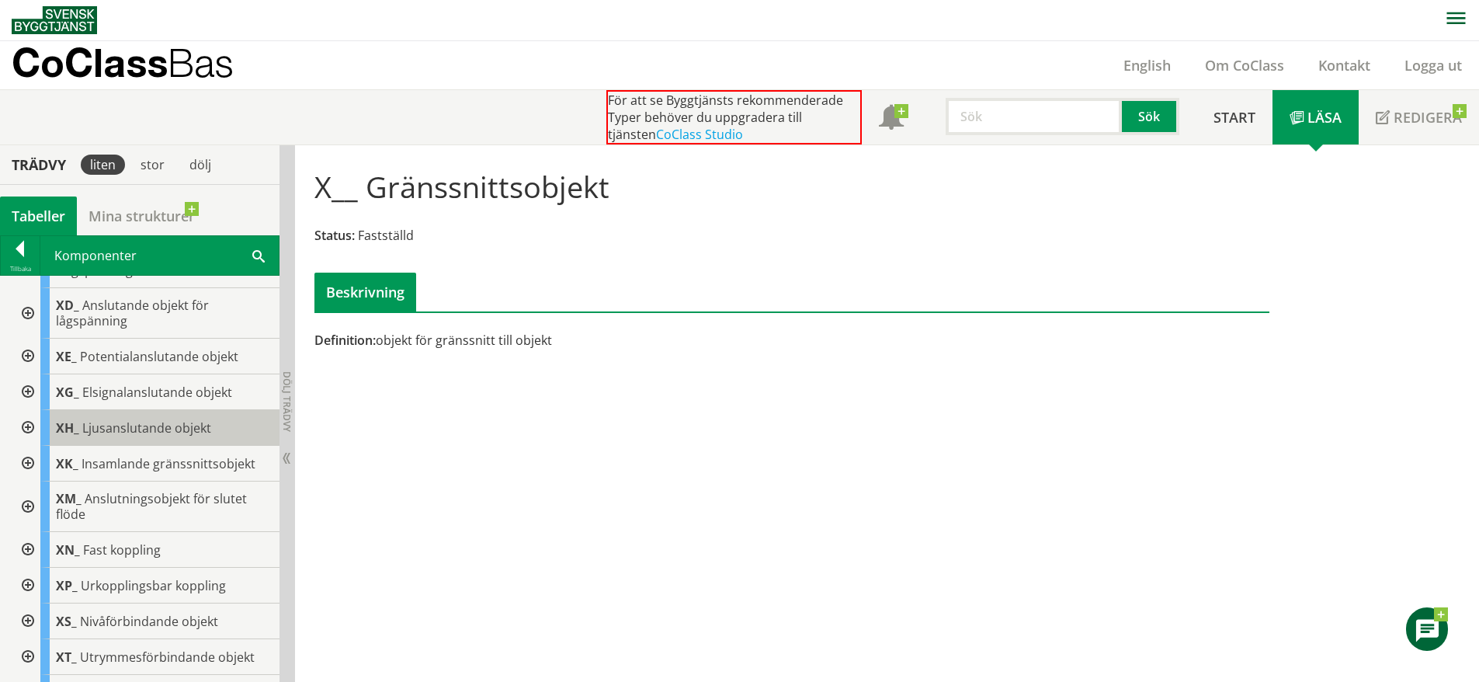
scroll to position [1826, 0]
click at [32, 482] on div at bounding box center [26, 465] width 28 height 36
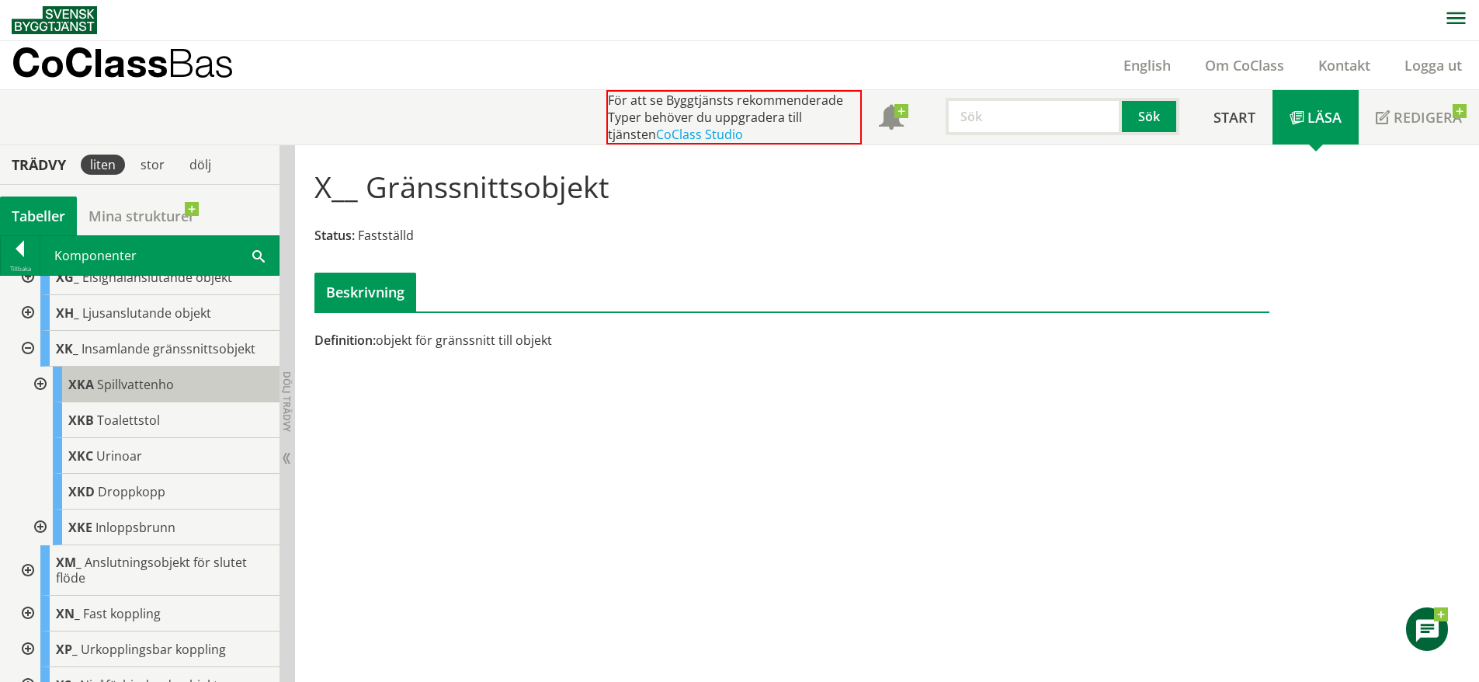
scroll to position [1943, 0]
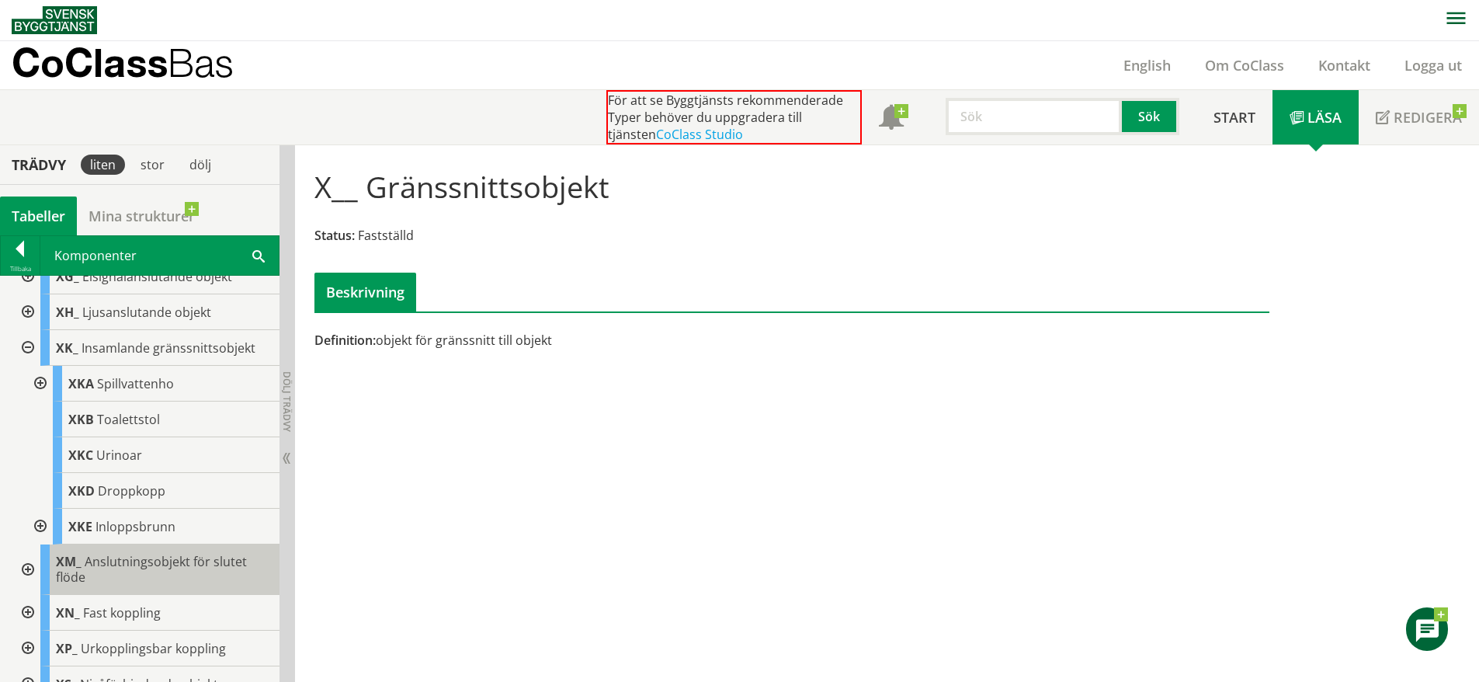
click at [42, 595] on div "XM_ Anslutningsobjekt för slutet flöde" at bounding box center [159, 569] width 239 height 50
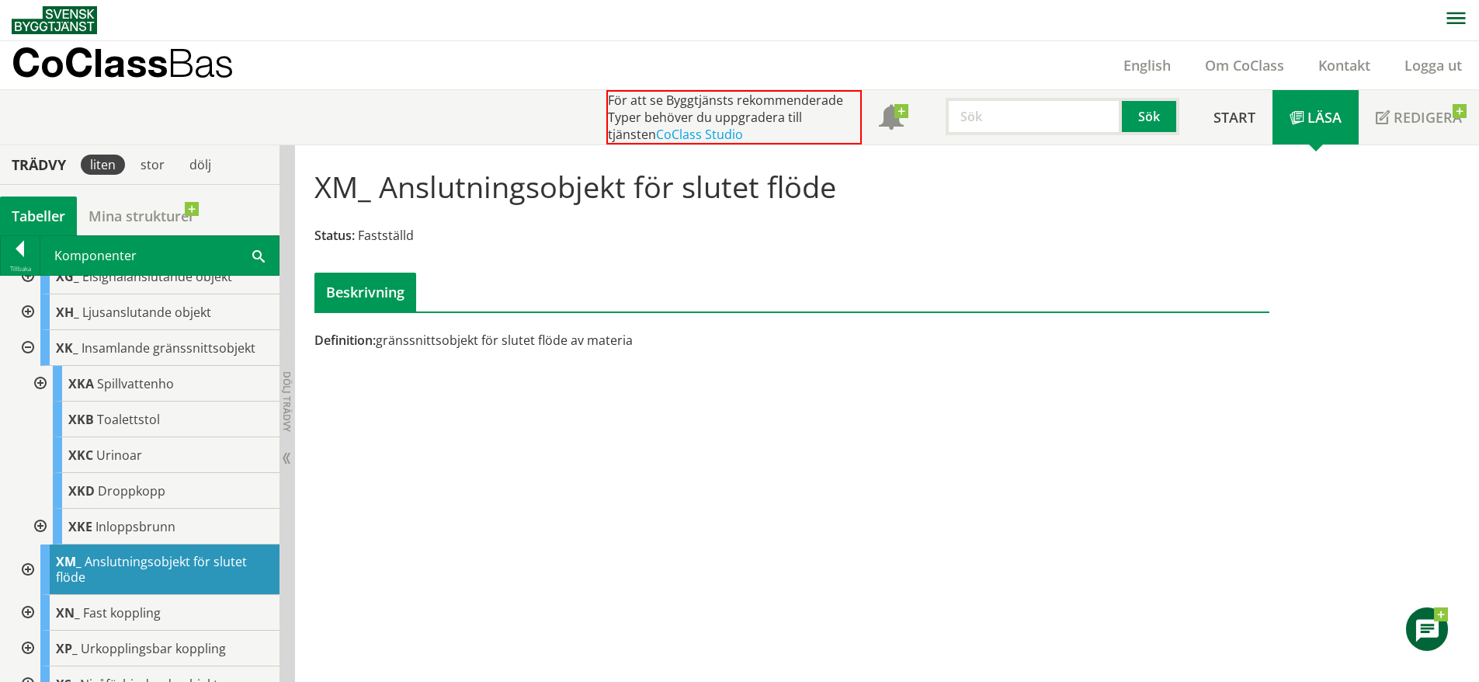
click at [24, 595] on div at bounding box center [26, 569] width 28 height 50
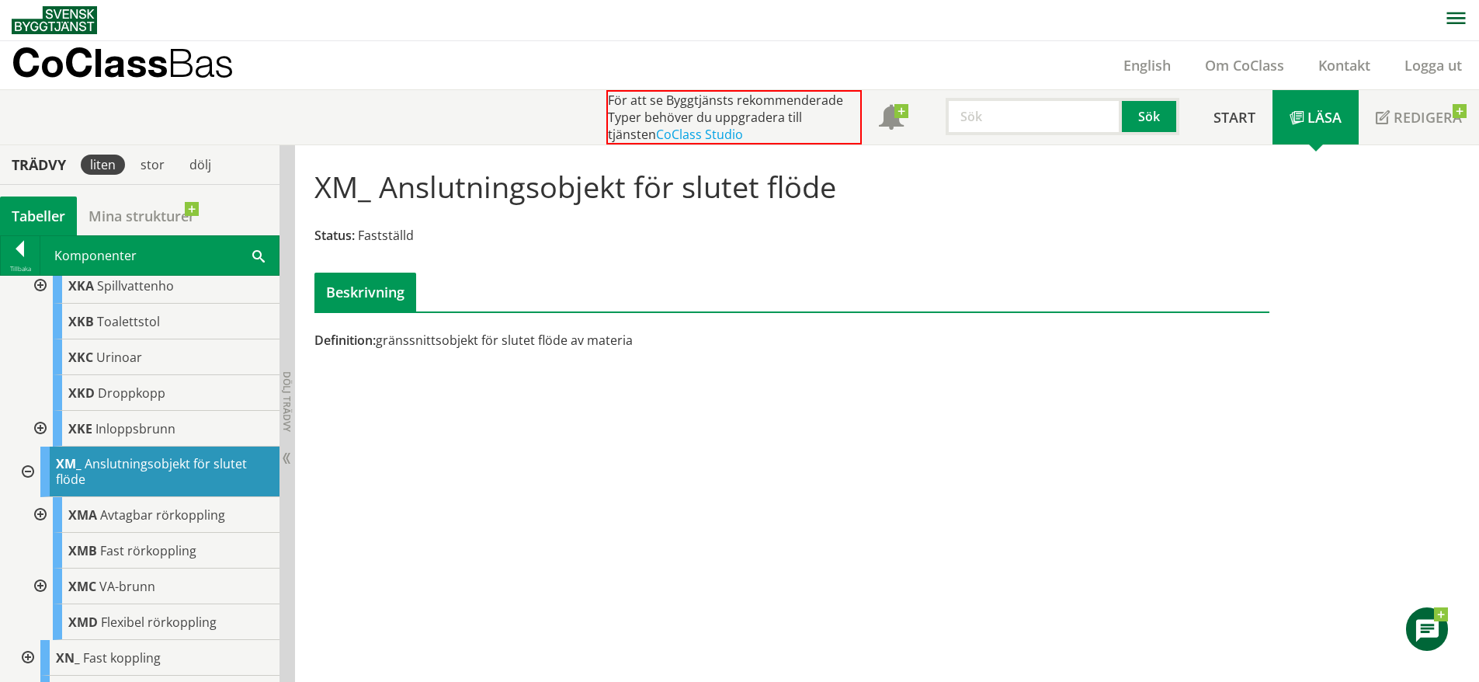
scroll to position [2046, 0]
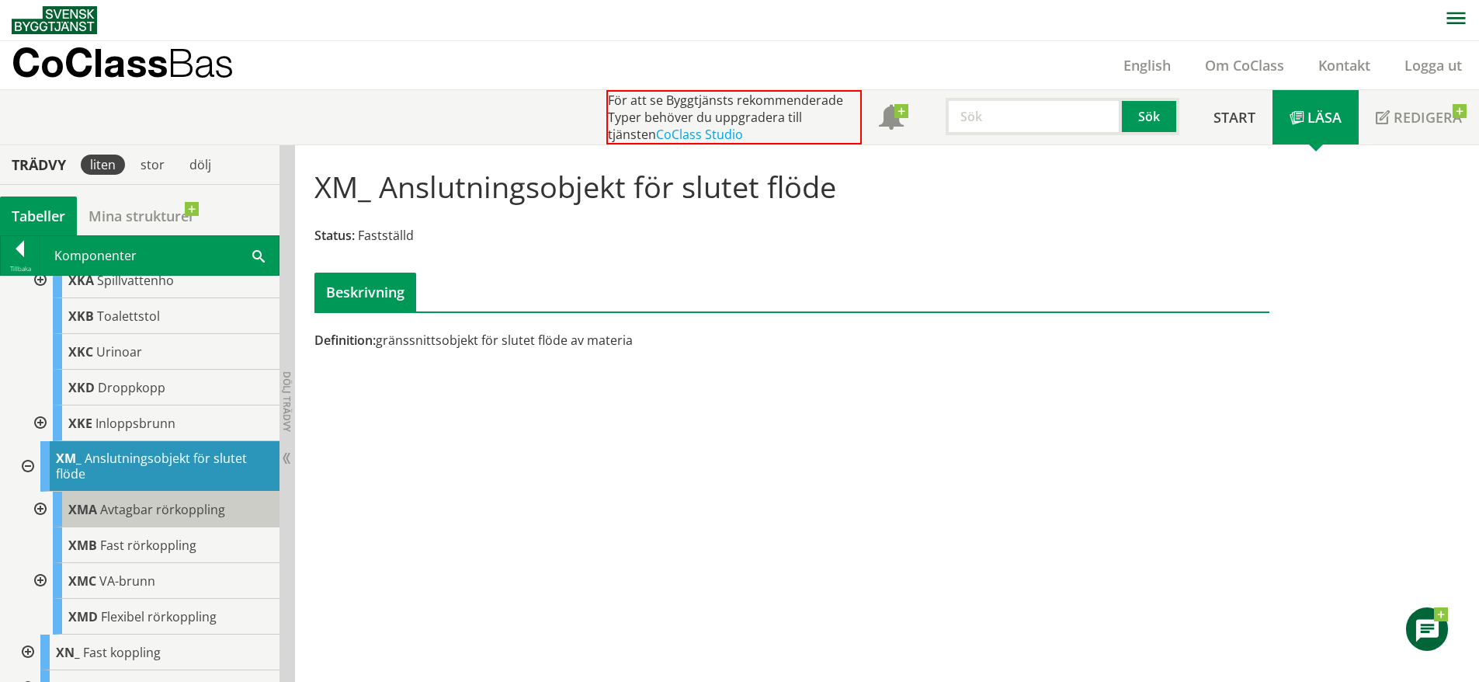
click at [139, 527] on div "XMA Avtagbar rörkoppling" at bounding box center [166, 510] width 227 height 36
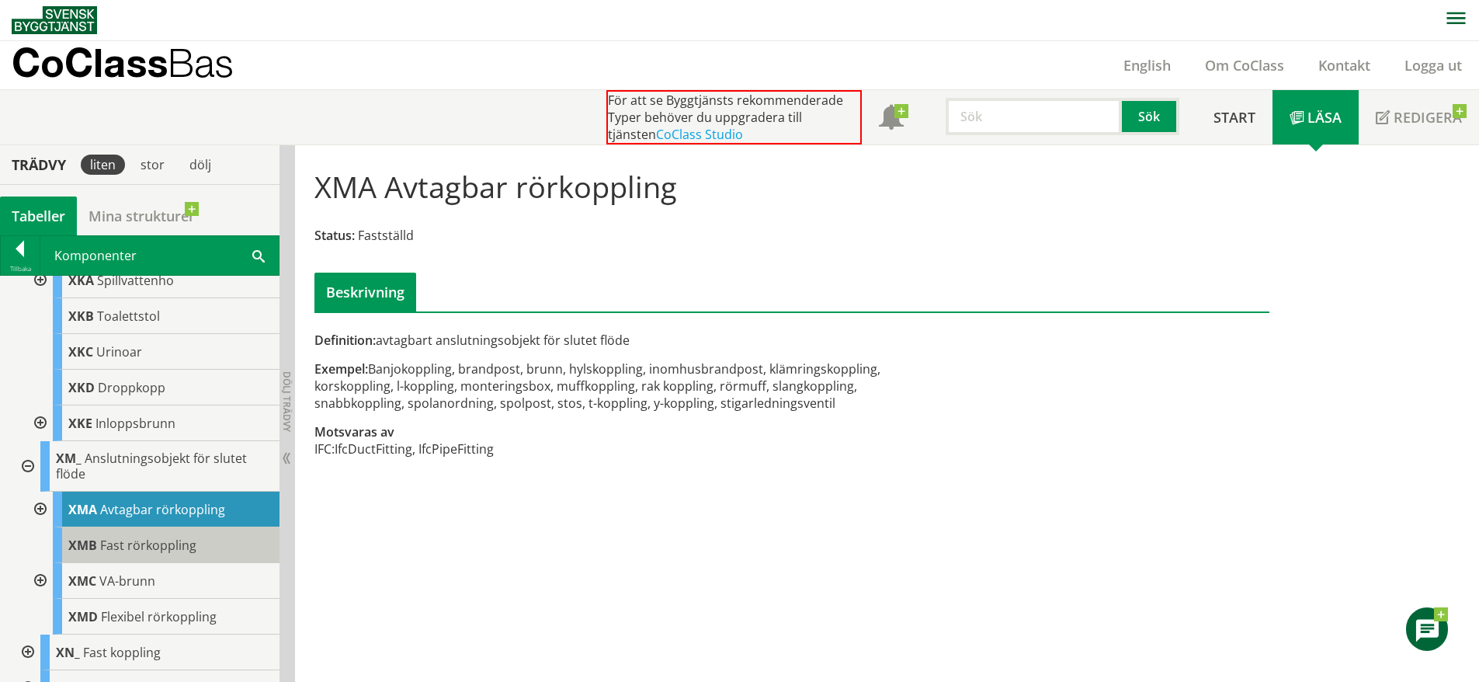
click at [145, 554] on span "Fast rörkoppling" at bounding box center [148, 545] width 96 height 17
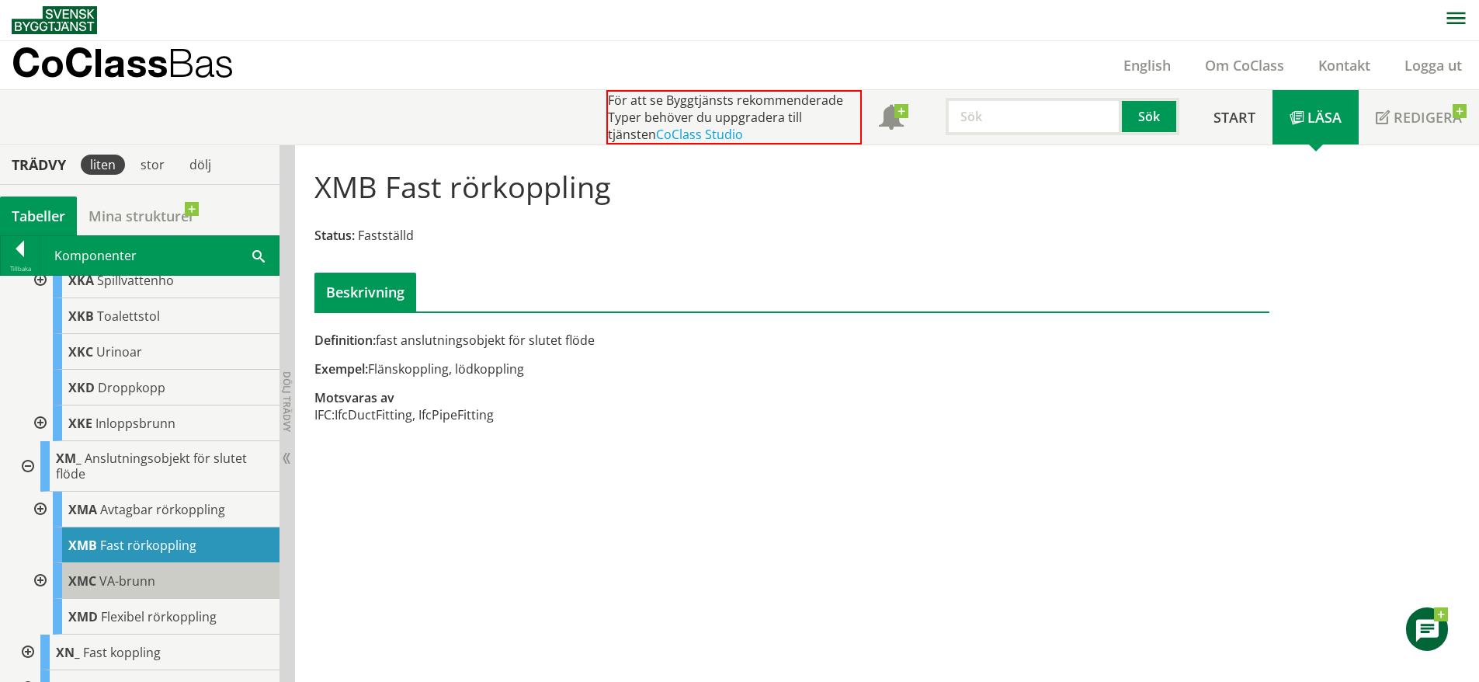
click at [151, 589] on span "VA-brunn" at bounding box center [127, 580] width 56 height 17
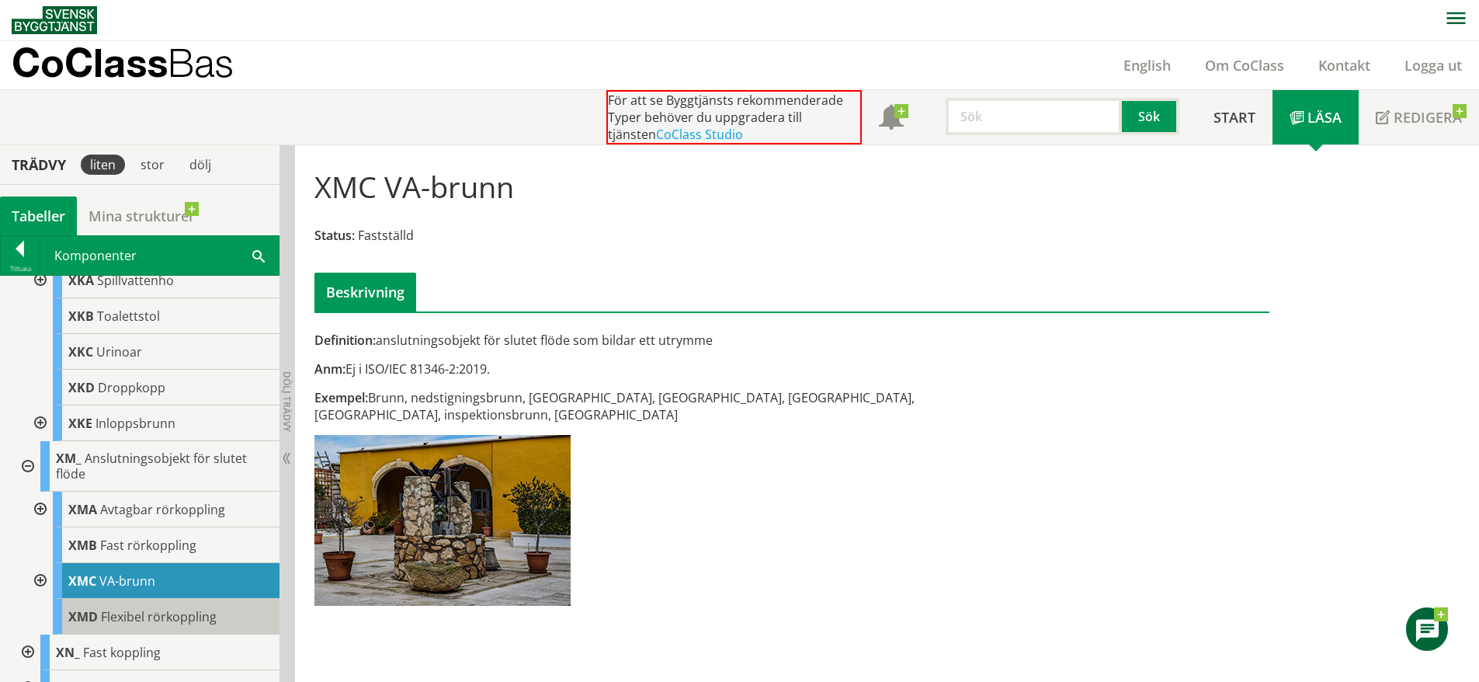
click at [169, 625] on span "Flexibel rörkoppling" at bounding box center [159, 616] width 116 height 17
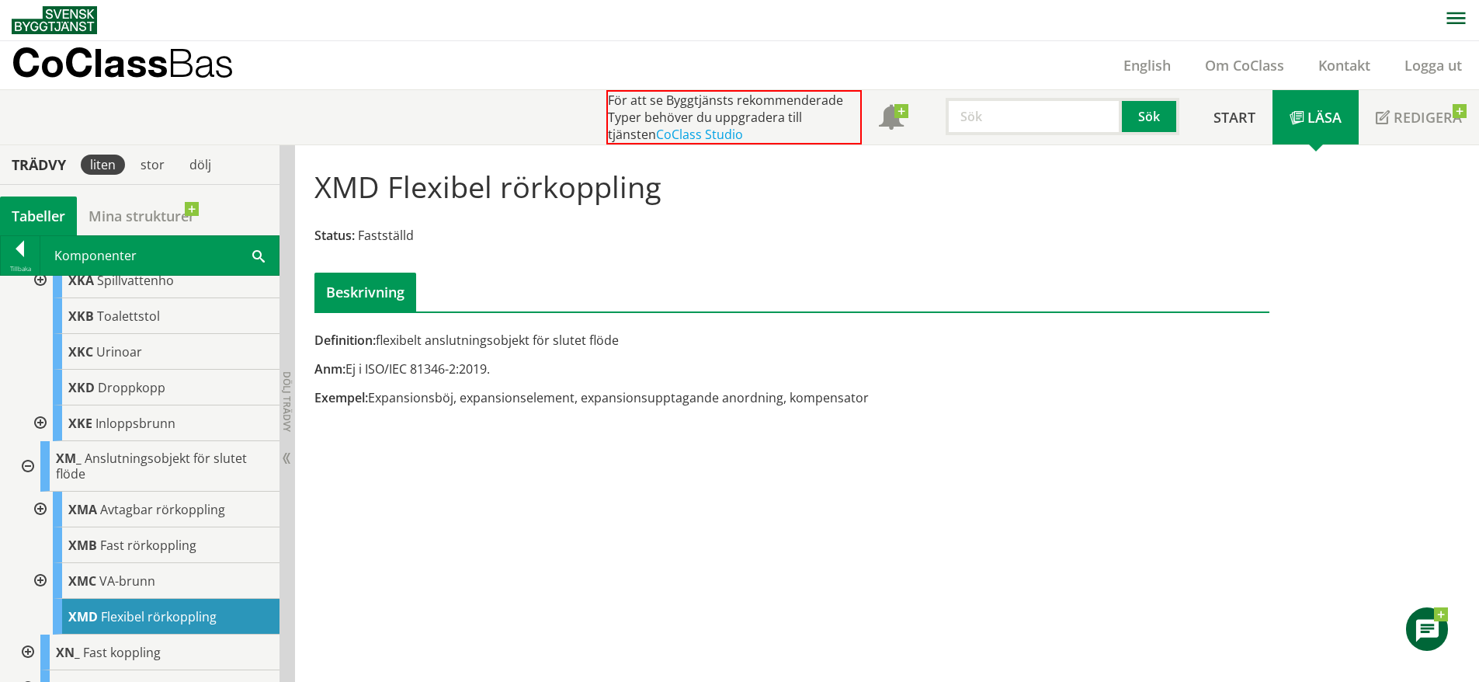
click at [262, 255] on span at bounding box center [258, 255] width 12 height 16
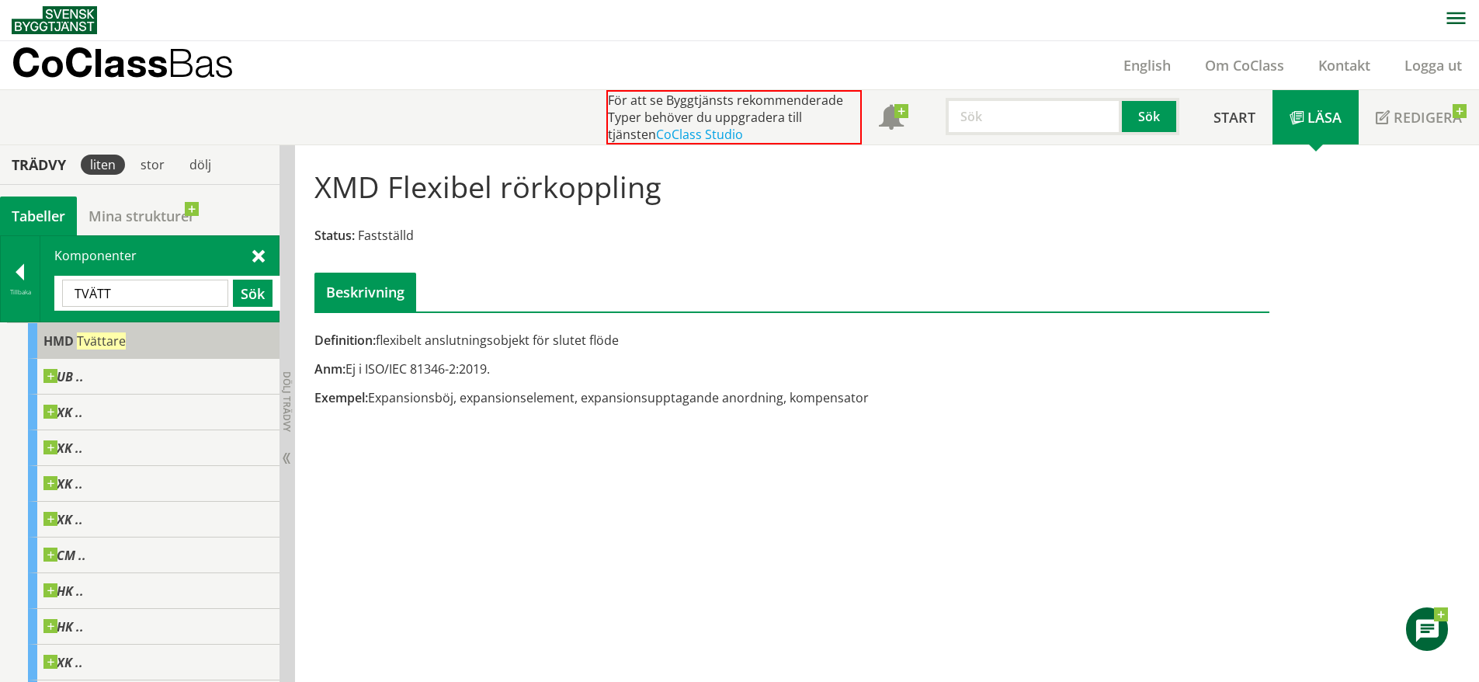
click at [143, 332] on div "HMD Tvättare" at bounding box center [154, 341] width 252 height 36
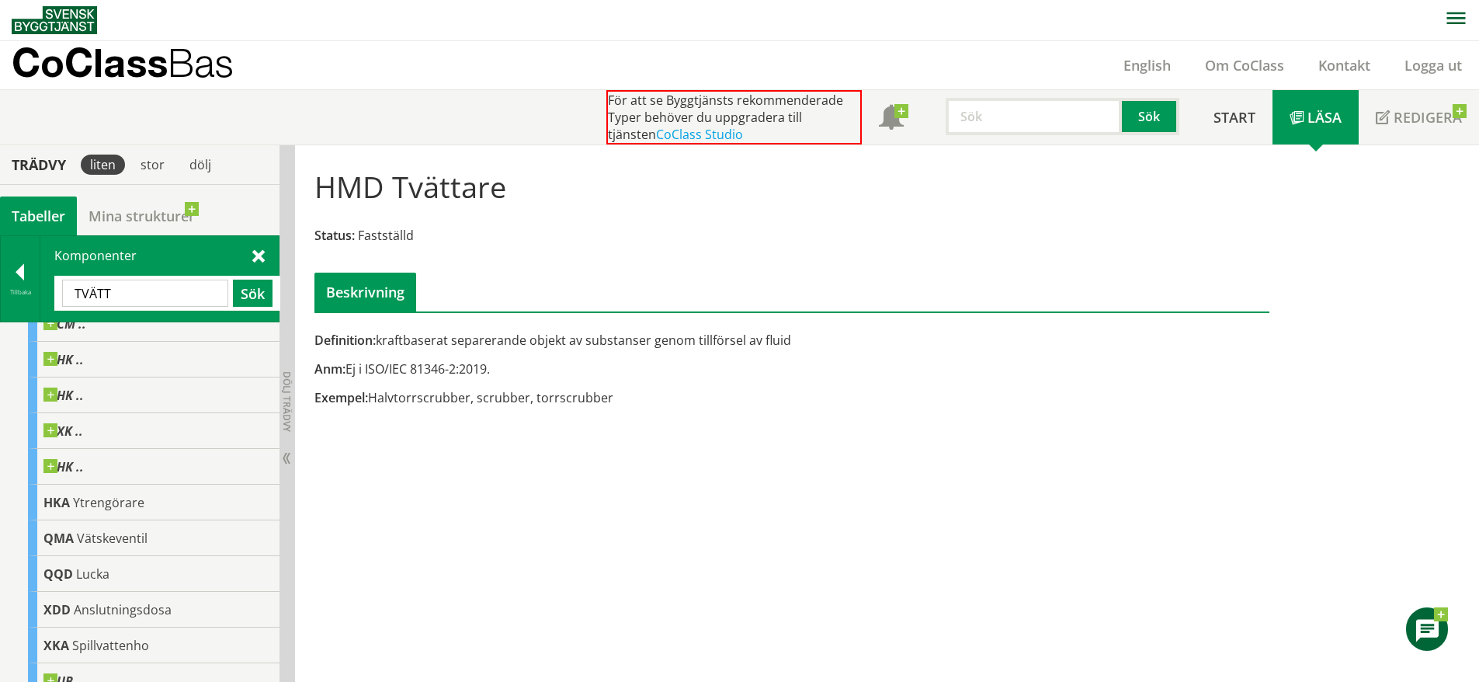
scroll to position [245, 0]
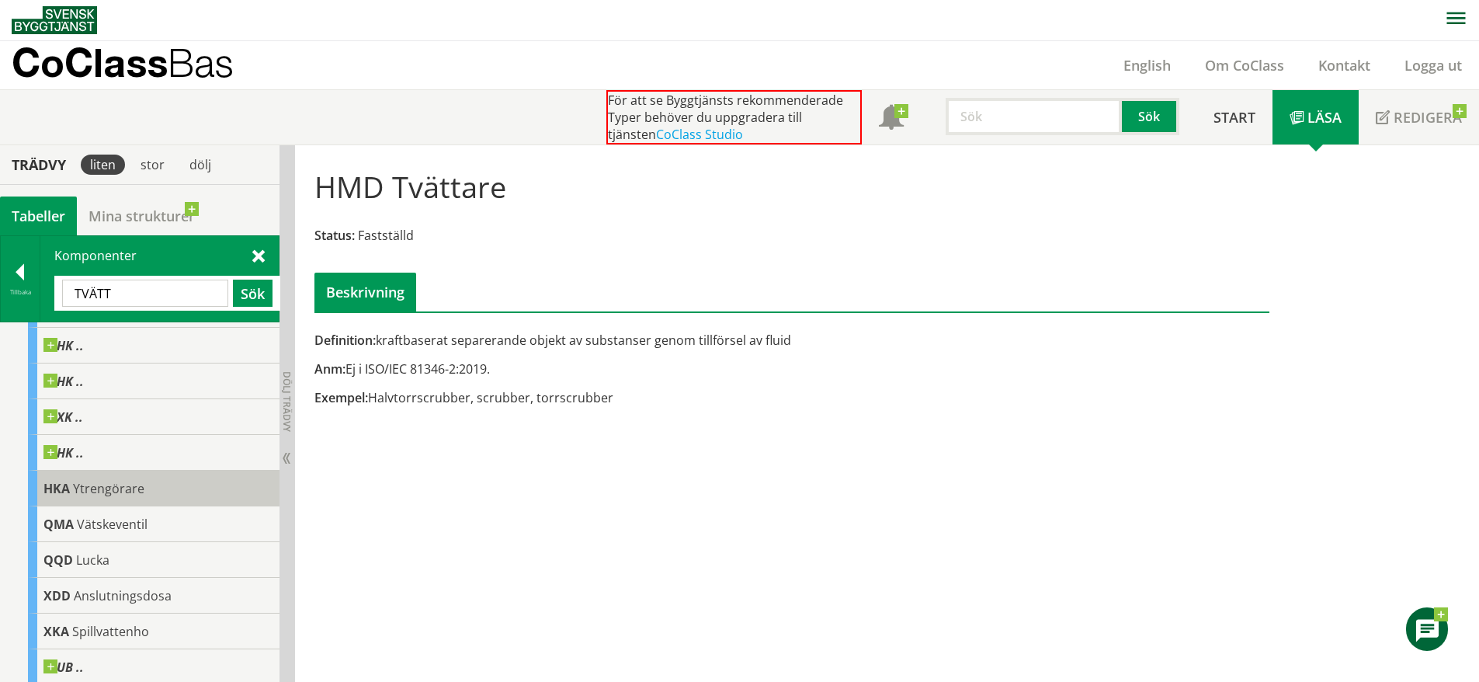
click at [156, 480] on div "HKA Ytrengörare" at bounding box center [154, 489] width 252 height 36
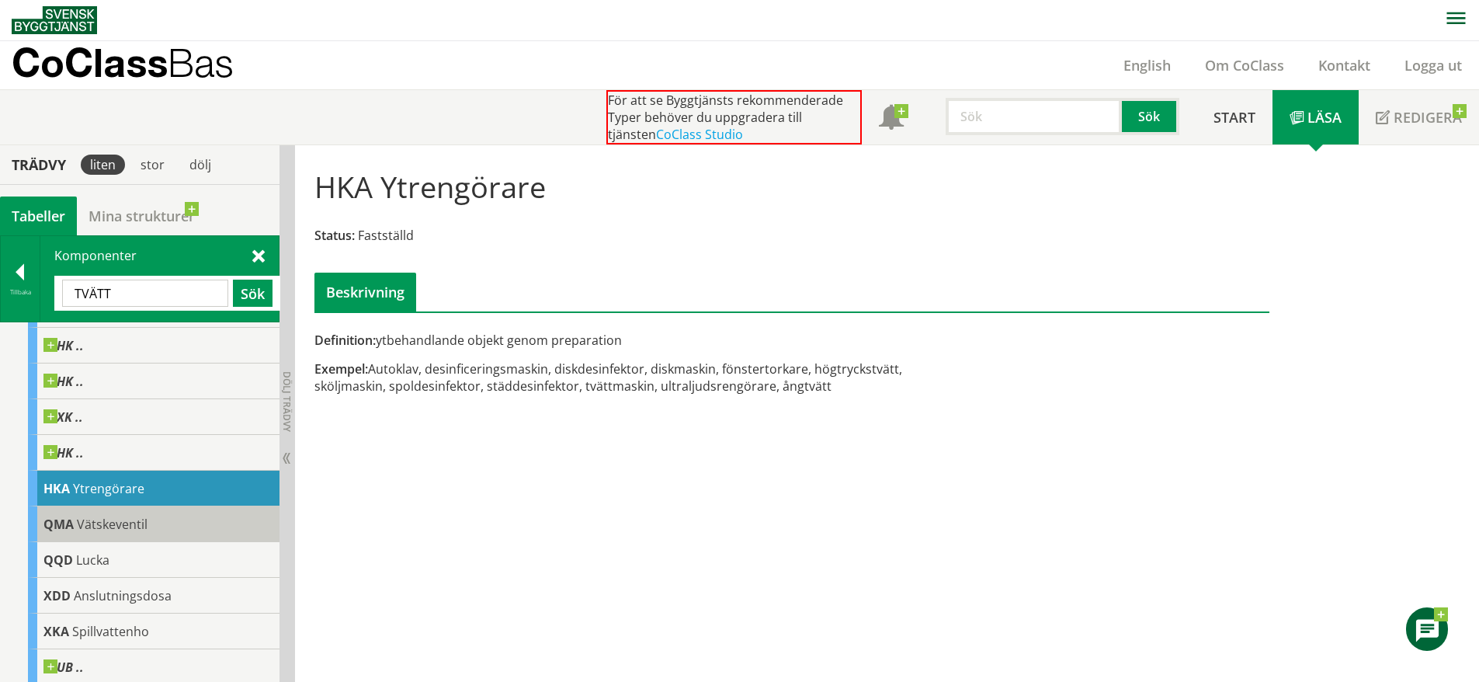
click at [147, 523] on div "QMA Vätskeventil" at bounding box center [154, 524] width 252 height 36
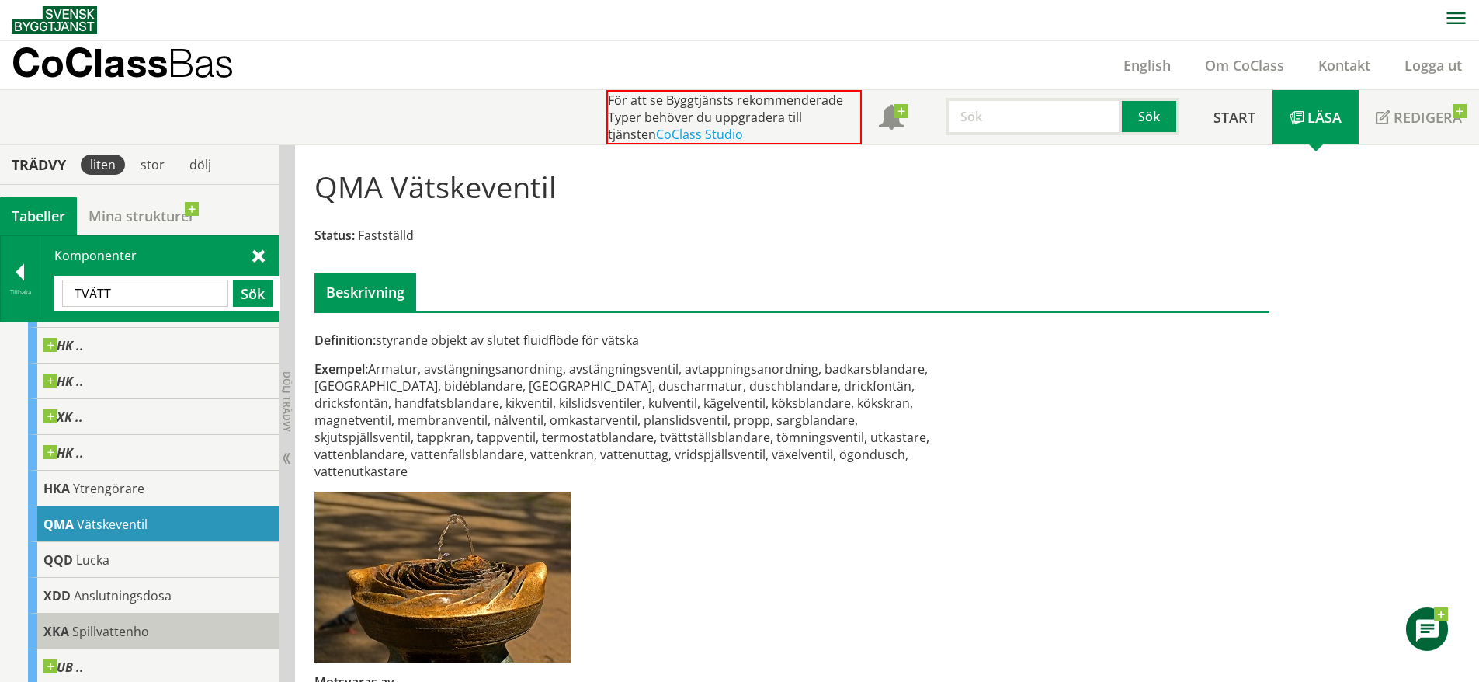
click at [130, 616] on div "XKA Spillvattenho" at bounding box center [154, 631] width 252 height 36
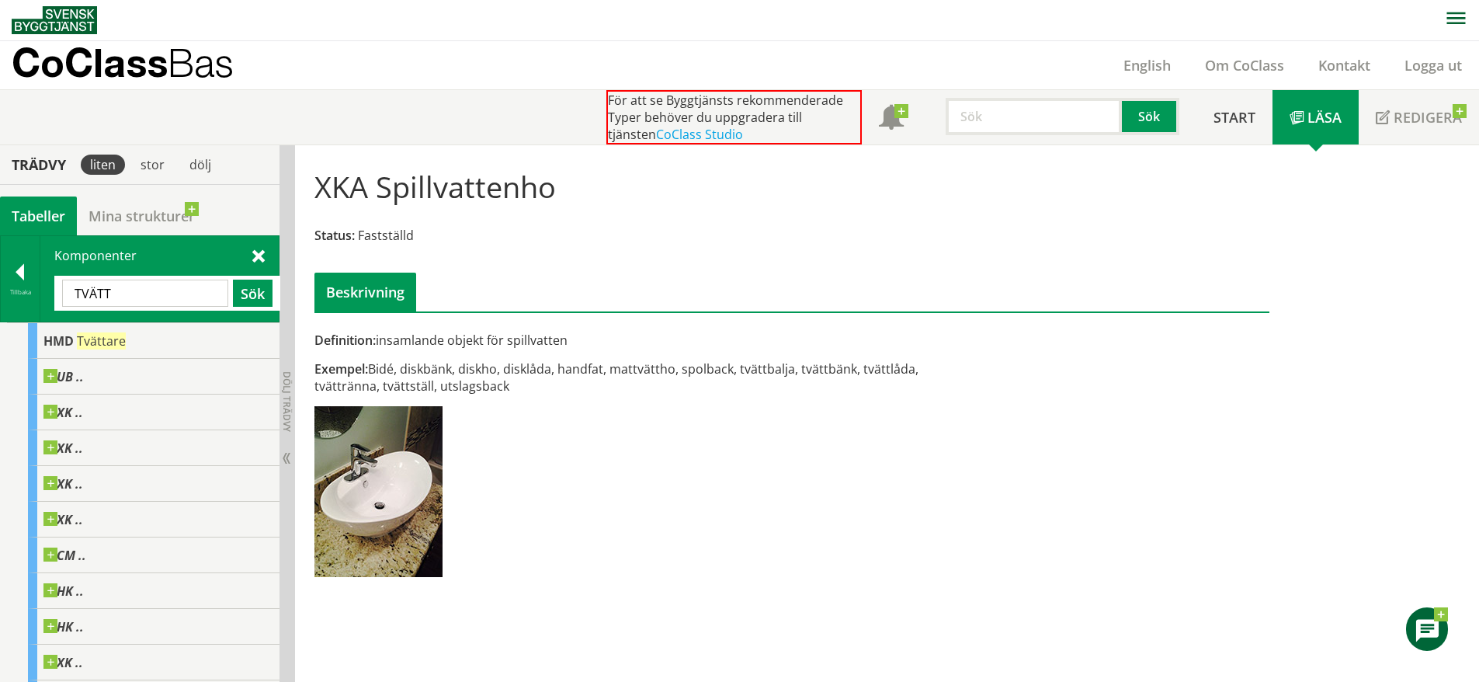
drag, startPoint x: 134, startPoint y: 287, endPoint x: -112, endPoint y: 247, distance: 249.5
click at [0, 247] on html "AMA AMA Beskrivningsverktyg AMA Funktion BSAB Bygginfo Byggjura Byggkatalogen […" at bounding box center [739, 340] width 1479 height 682
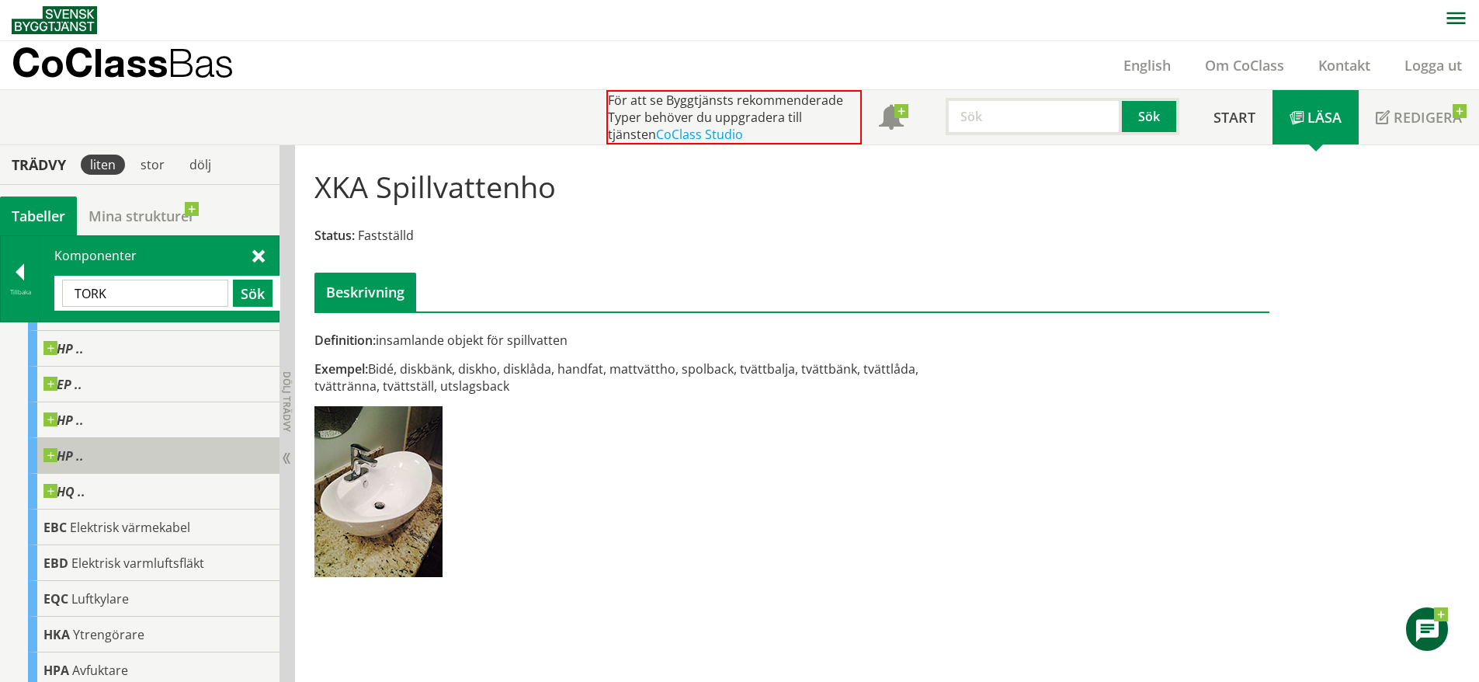
scroll to position [104, 0]
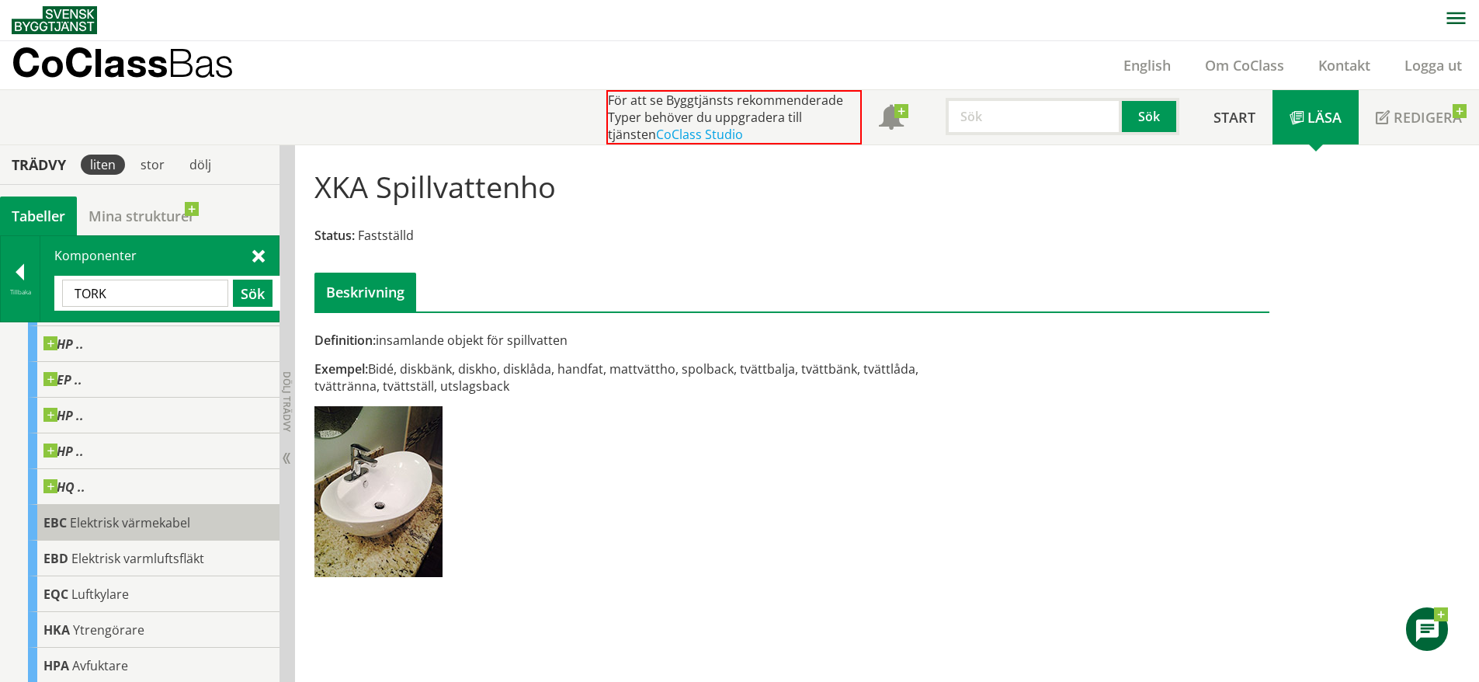
click at [96, 532] on div "EBC Elektrisk värmekabel" at bounding box center [154, 523] width 252 height 36
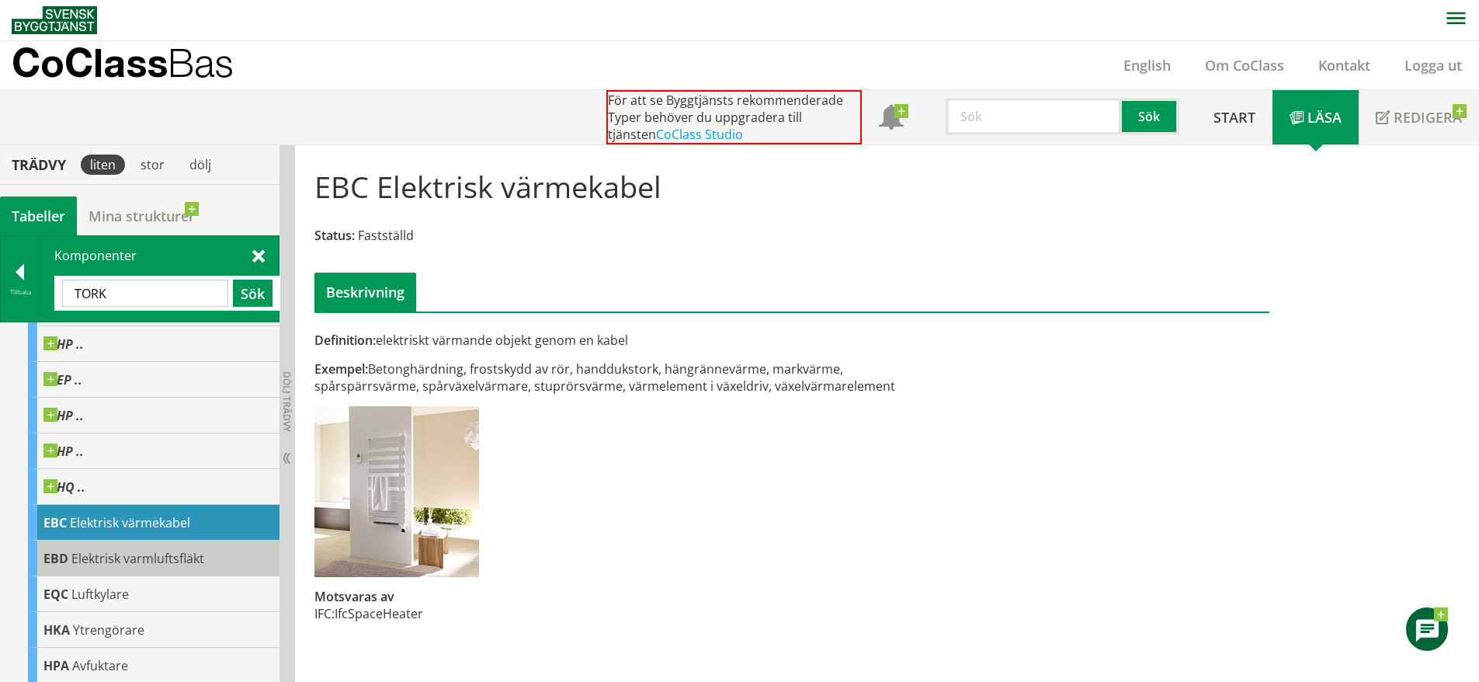
click at [144, 554] on span "Elektrisk varmluftsfläkt" at bounding box center [137, 558] width 133 height 17
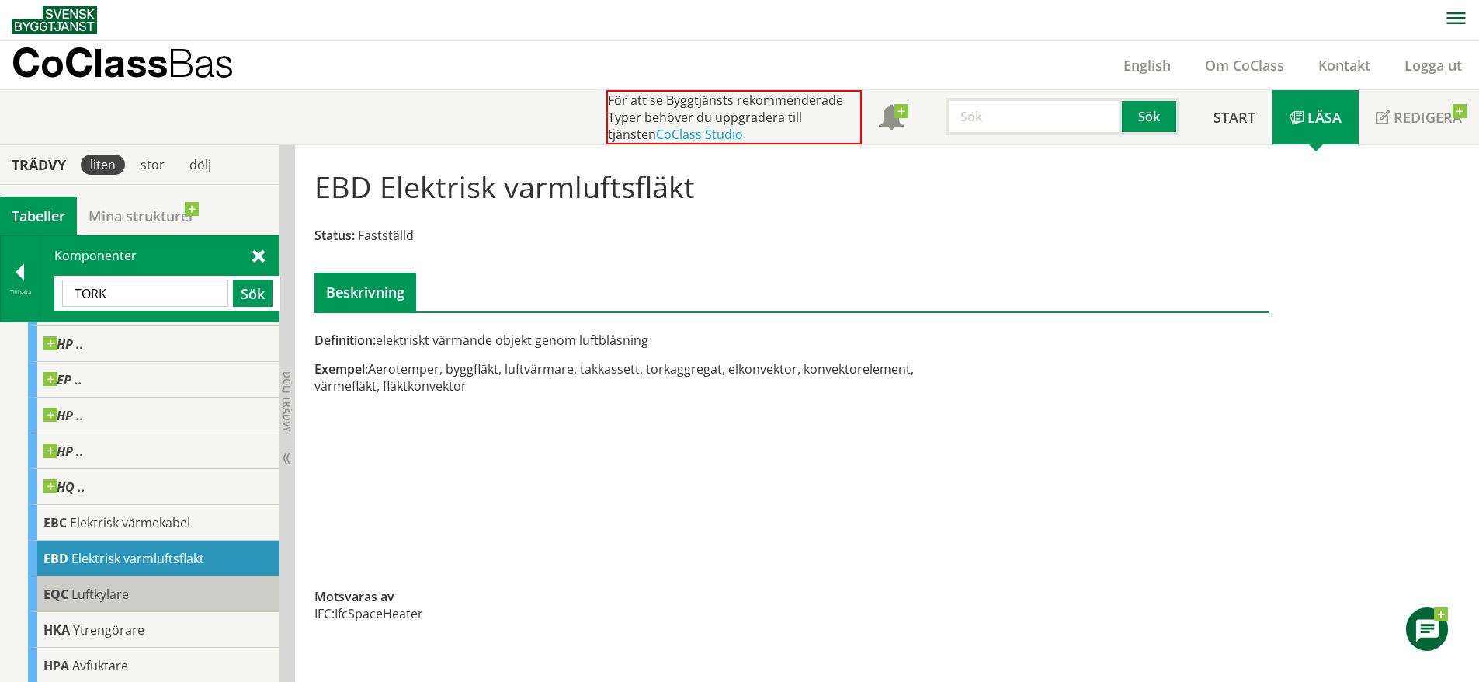
click at [139, 584] on div "EQC Luftkylare" at bounding box center [154, 594] width 252 height 36
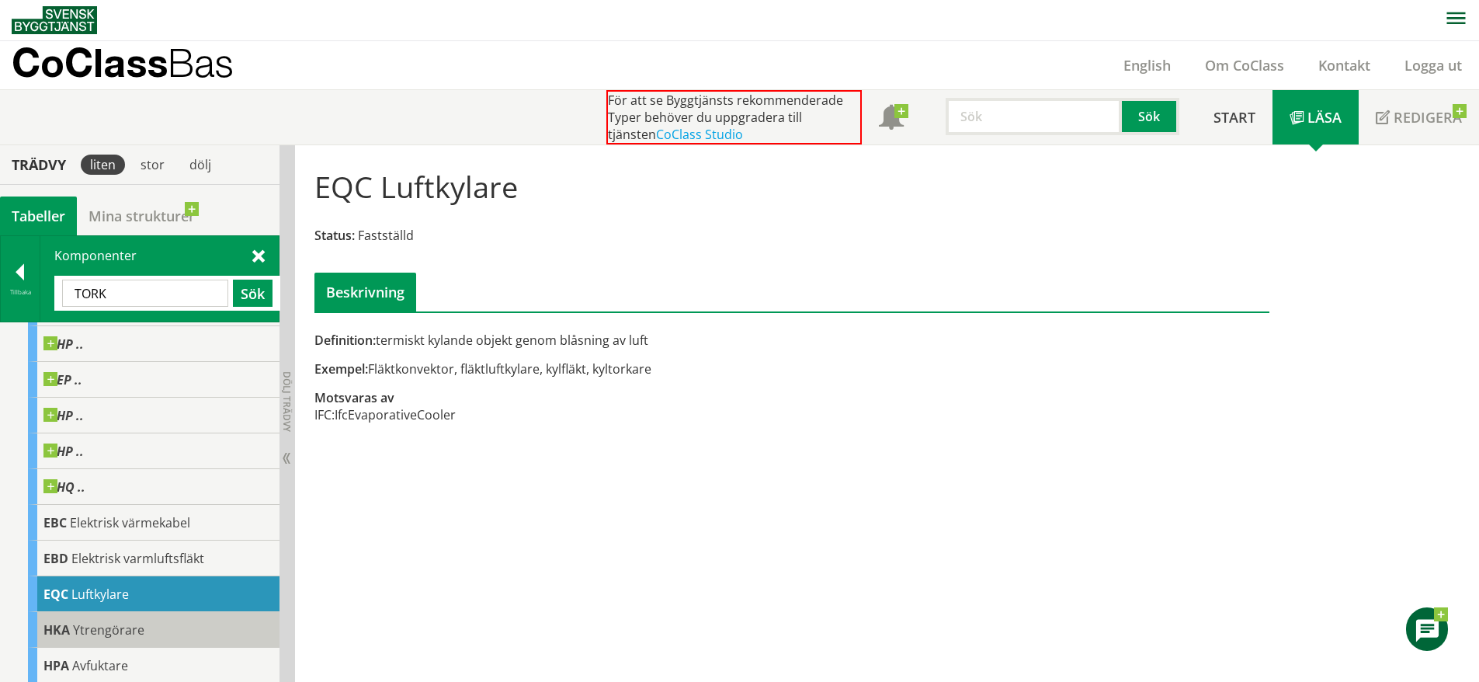
click at [131, 624] on span "Ytrengörare" at bounding box center [108, 629] width 71 height 17
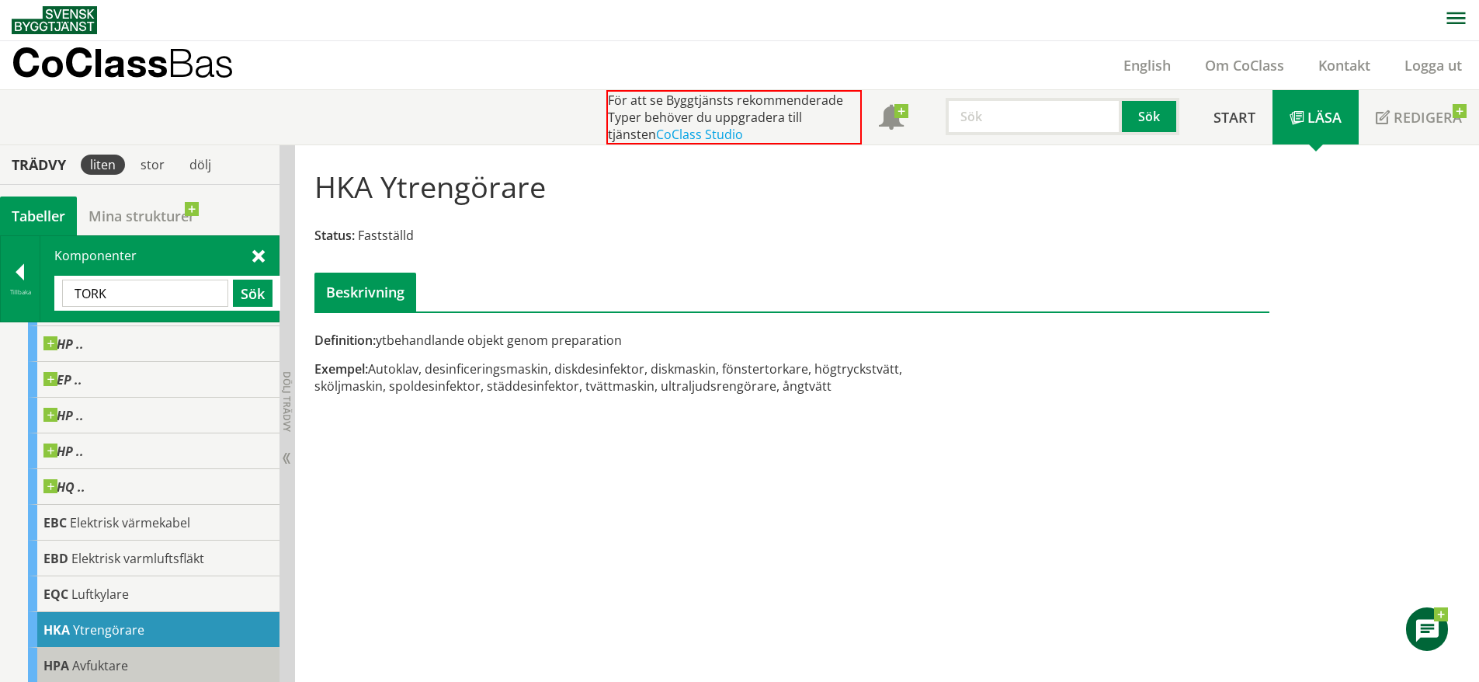
click at [123, 666] on span "Avfuktare" at bounding box center [100, 665] width 56 height 17
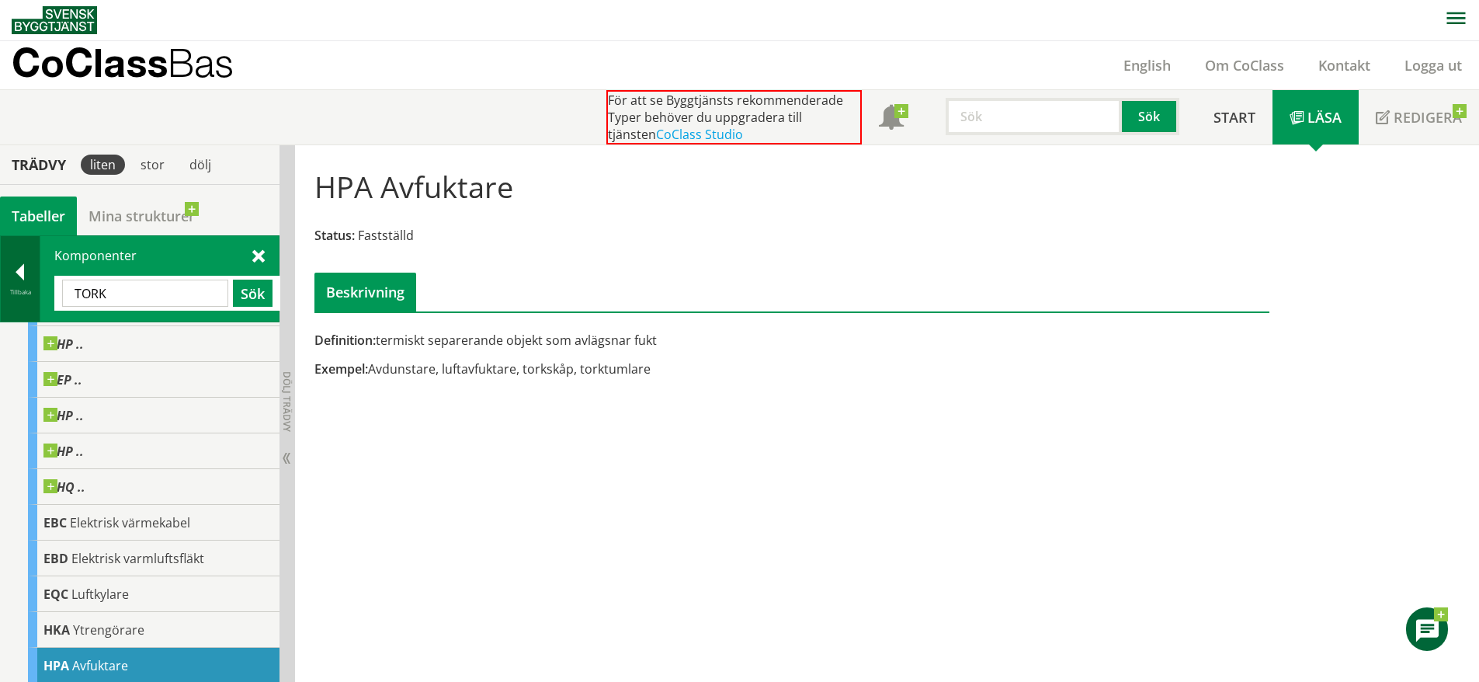
drag, startPoint x: 153, startPoint y: 289, endPoint x: 27, endPoint y: 286, distance: 125.8
click at [27, 286] on div "Tillbaka Komponenter [GEOGRAPHIC_DATA] Sök" at bounding box center [140, 278] width 280 height 87
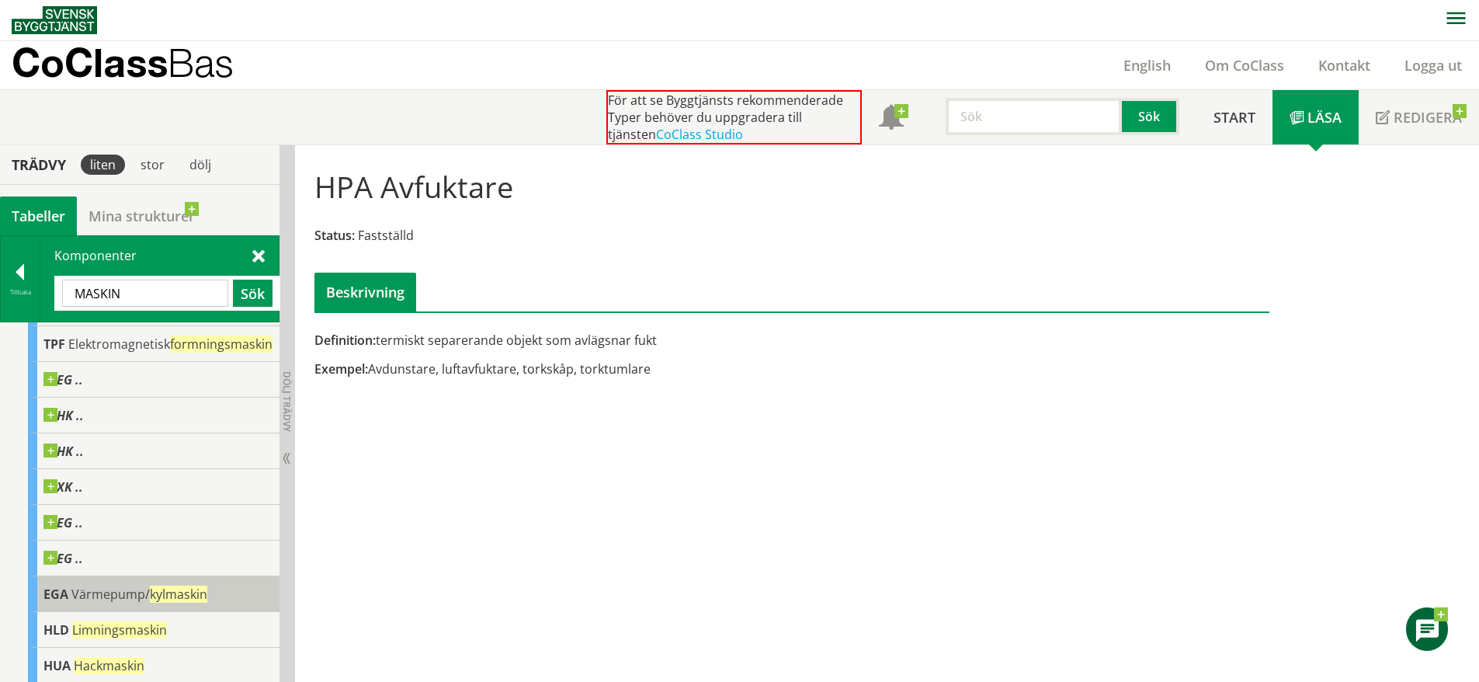
click at [159, 603] on span "kylmaskin" at bounding box center [178, 594] width 57 height 17
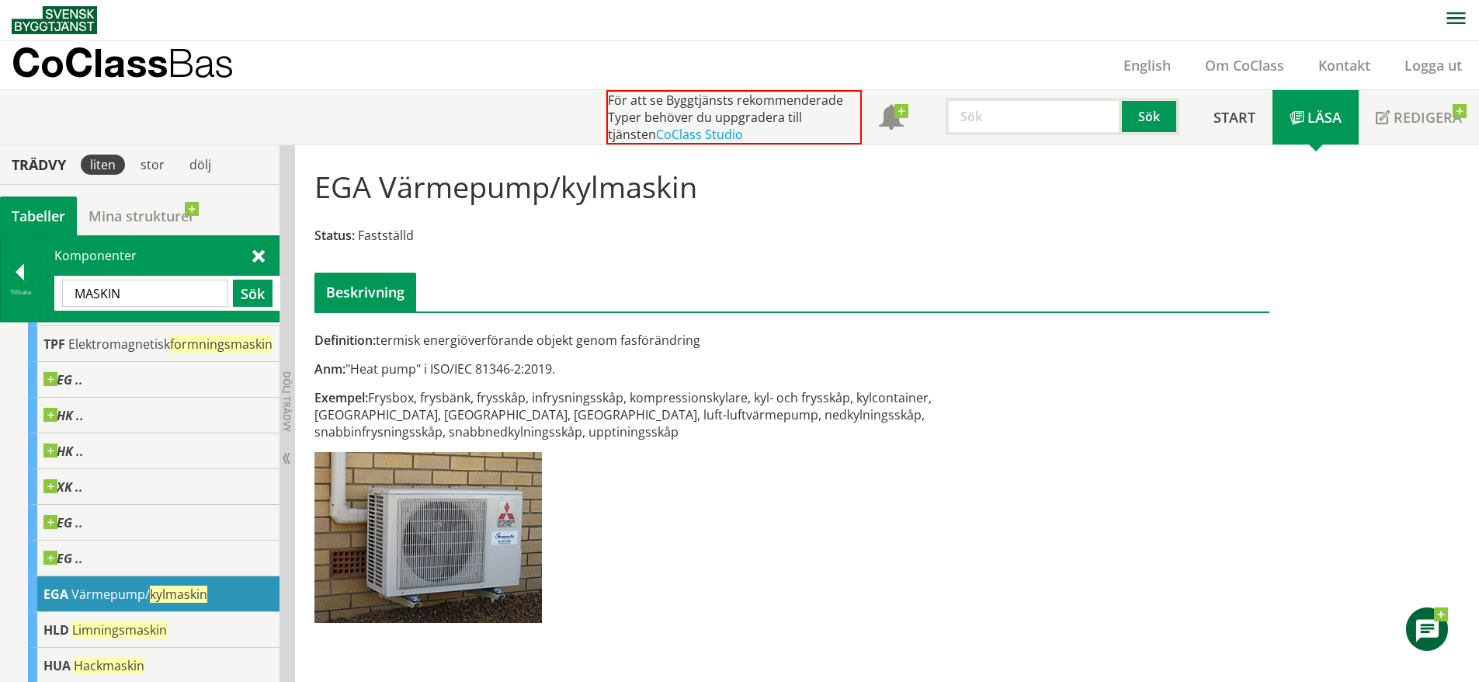
scroll to position [137, 0]
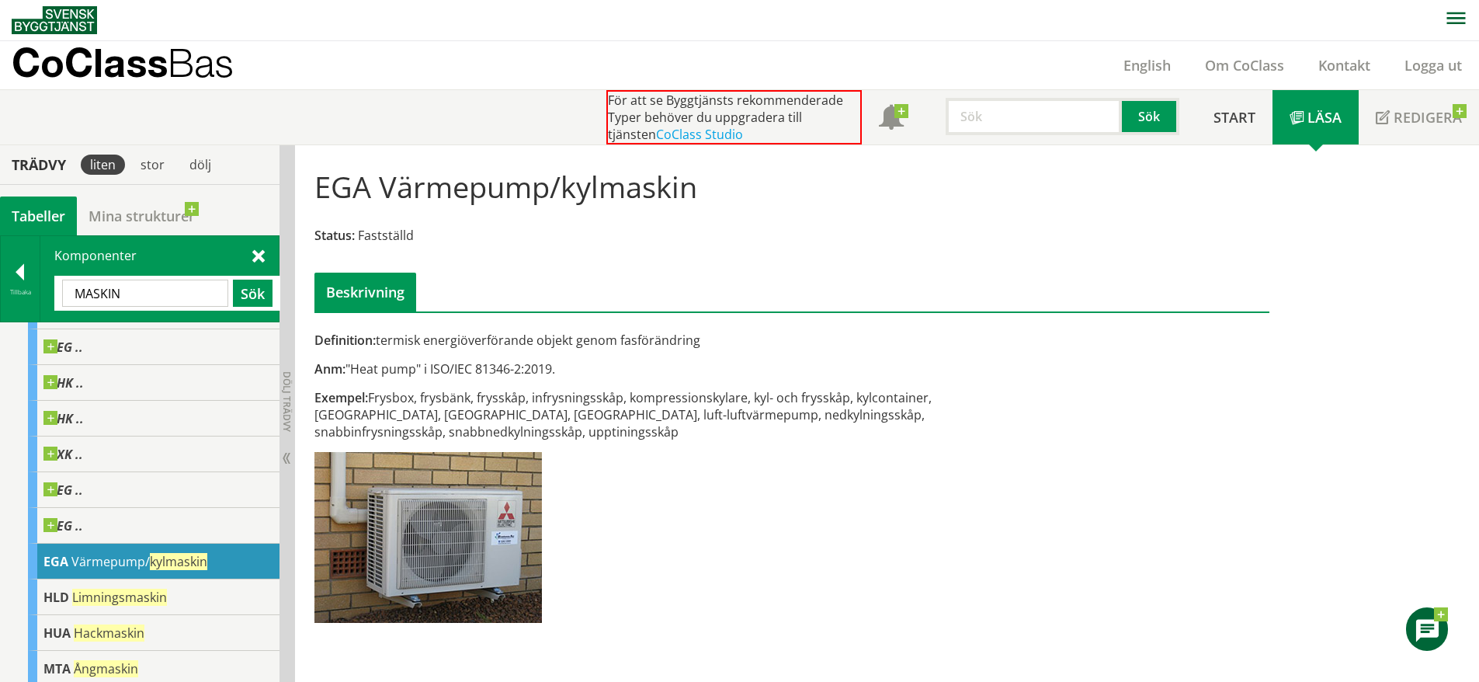
click at [159, 606] on span "Limningsmaskin" at bounding box center [119, 597] width 95 height 17
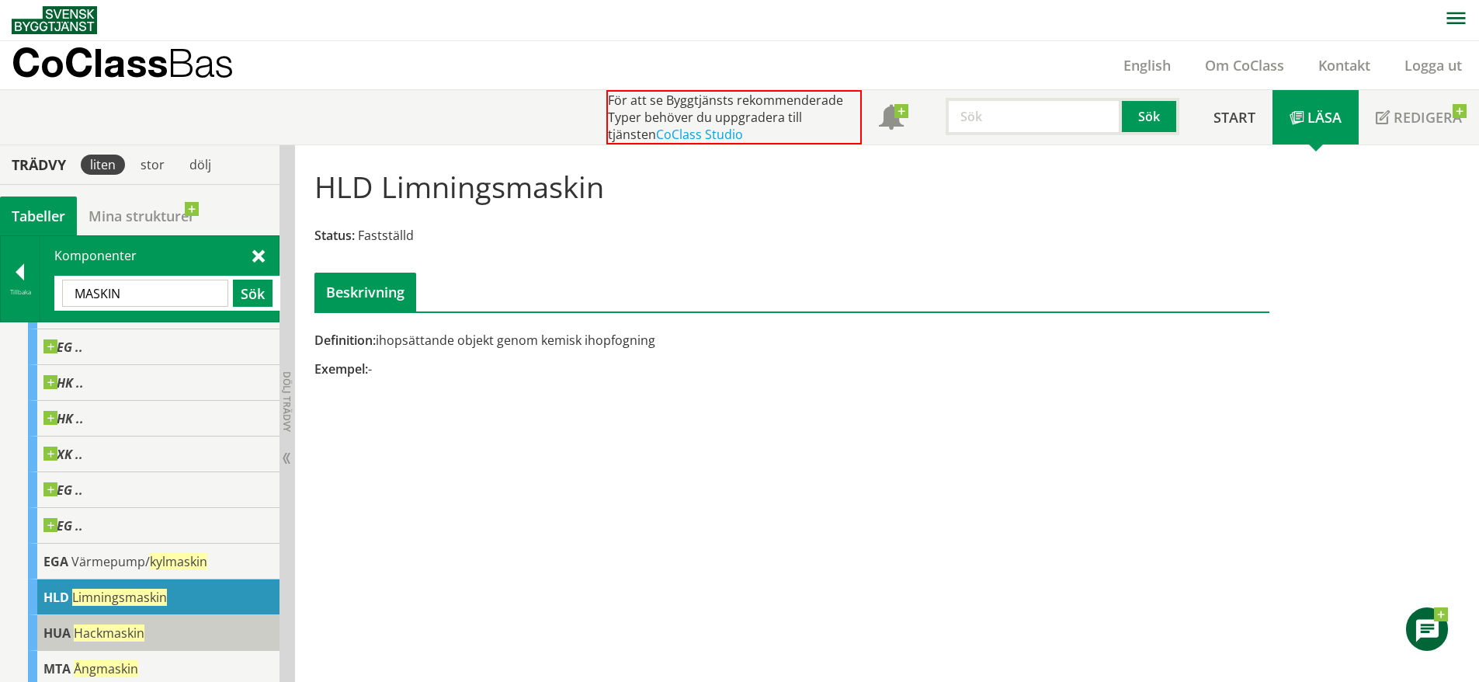
click at [167, 650] on div "[PERSON_NAME]" at bounding box center [154, 633] width 252 height 36
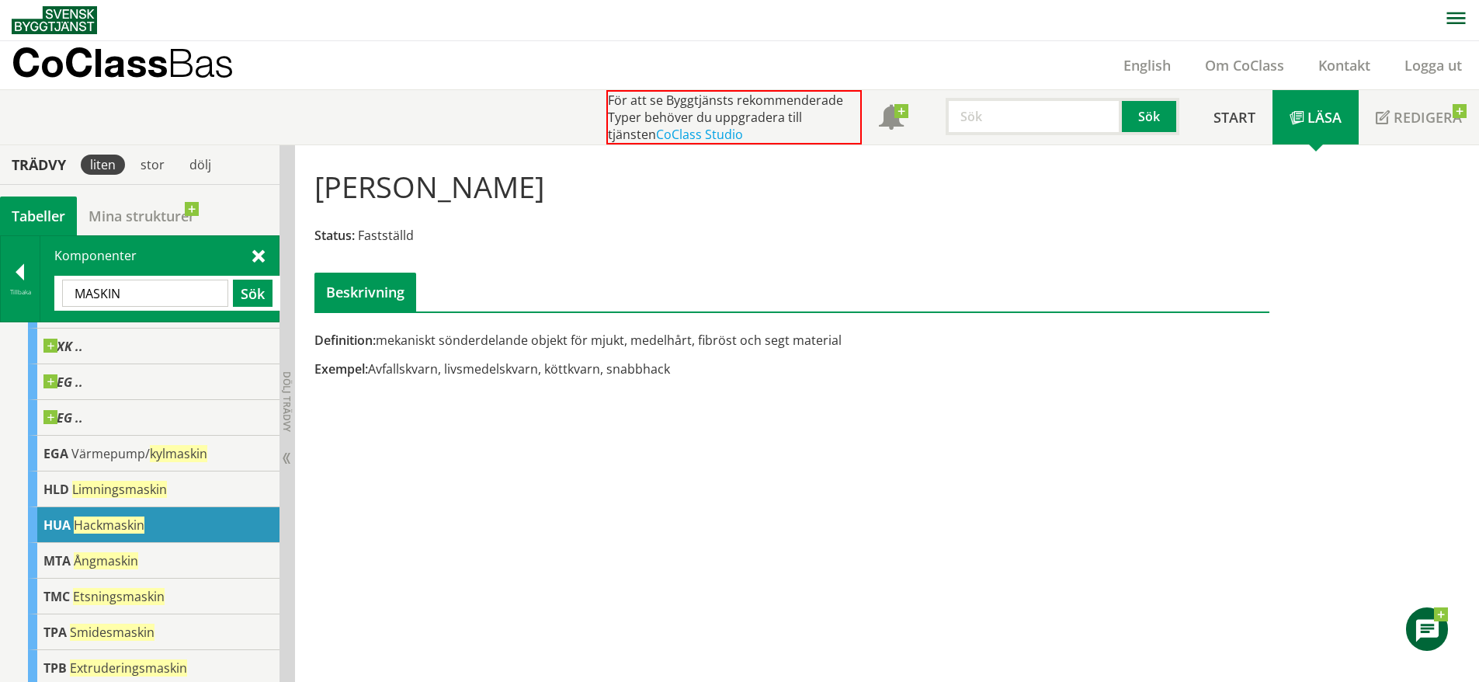
scroll to position [255, 0]
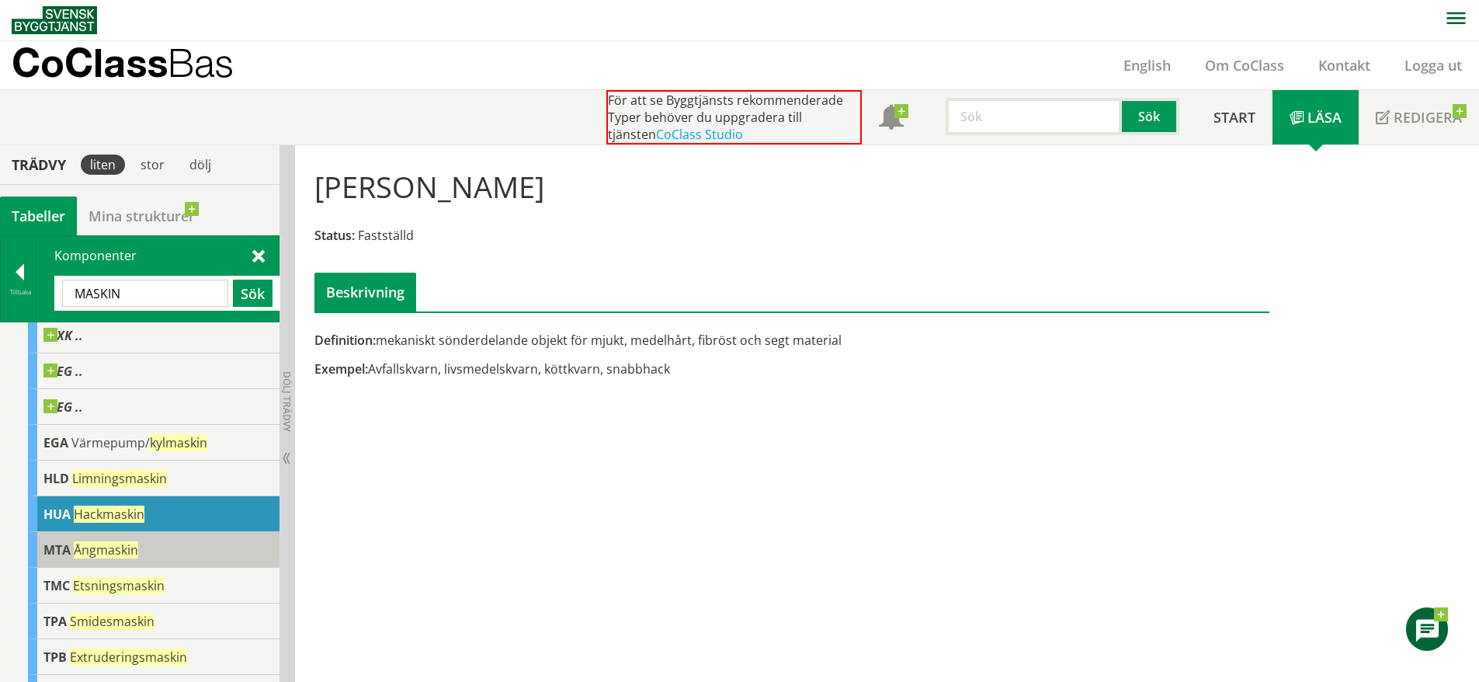
click at [172, 568] on div "MTA Ångmaskin" at bounding box center [154, 550] width 252 height 36
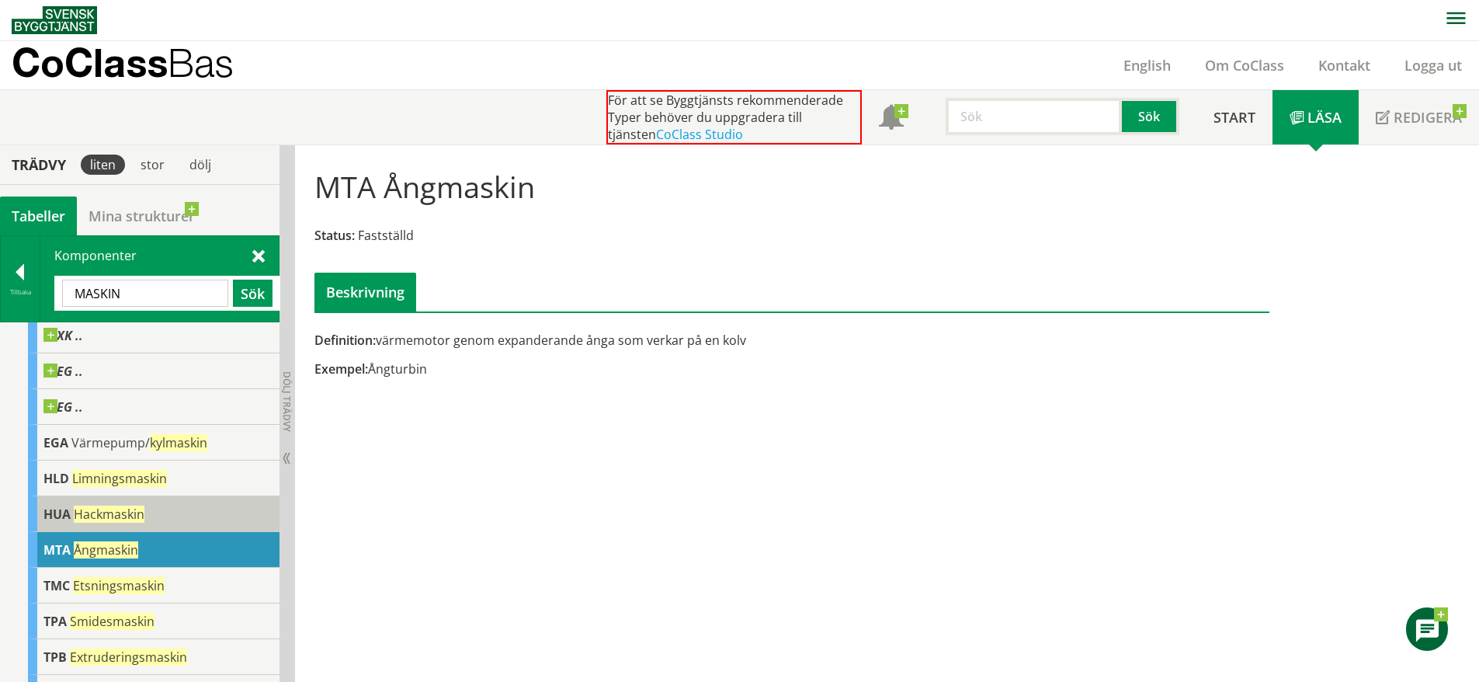
click at [178, 530] on div "[PERSON_NAME]" at bounding box center [154, 514] width 252 height 36
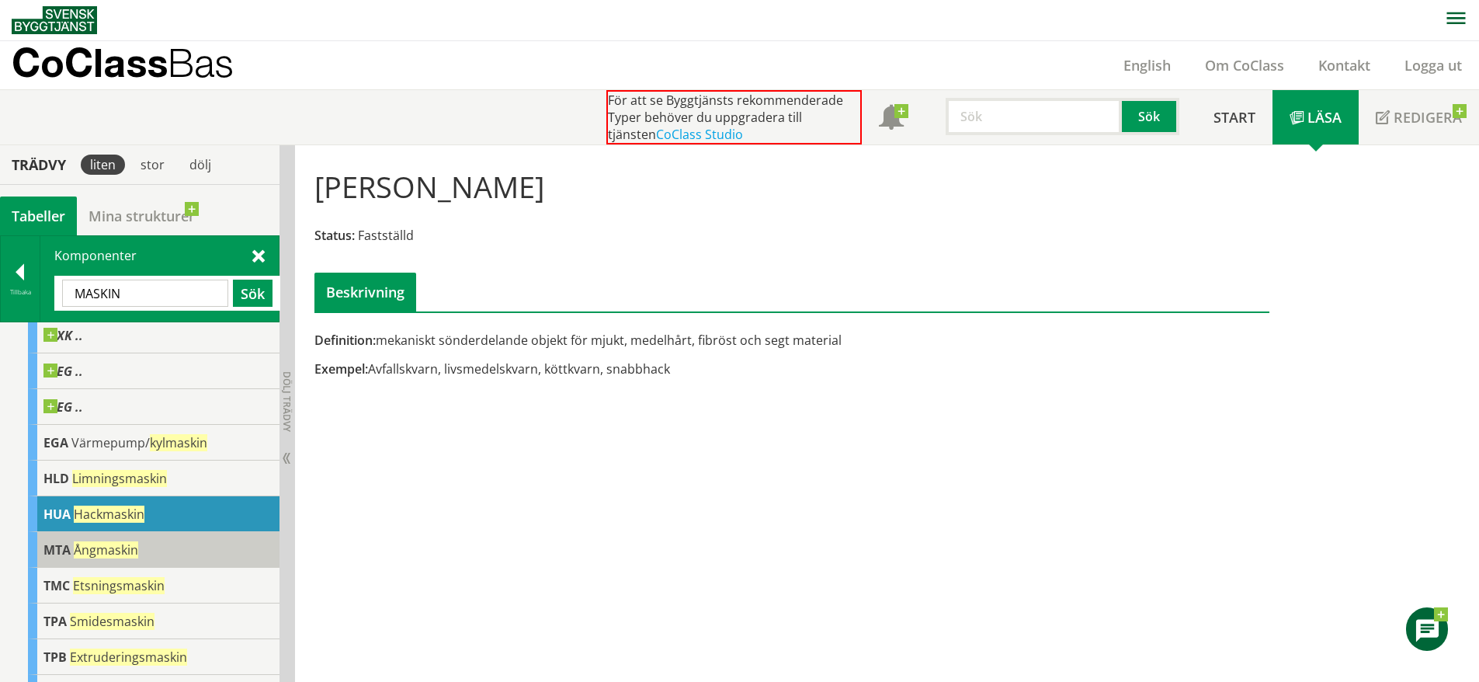
click at [175, 568] on div "MTA Ångmaskin" at bounding box center [154, 550] width 252 height 36
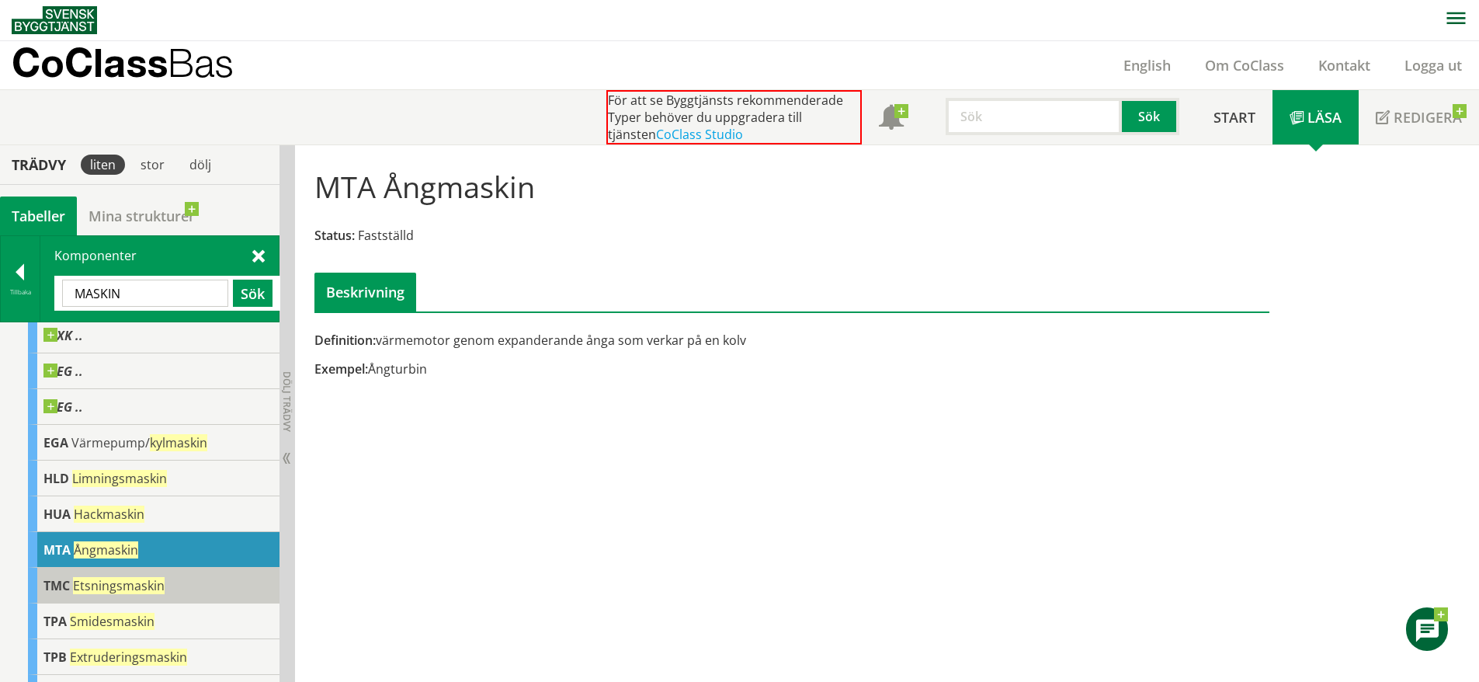
click at [188, 599] on div "TMC Etsningsmaskin" at bounding box center [154, 586] width 252 height 36
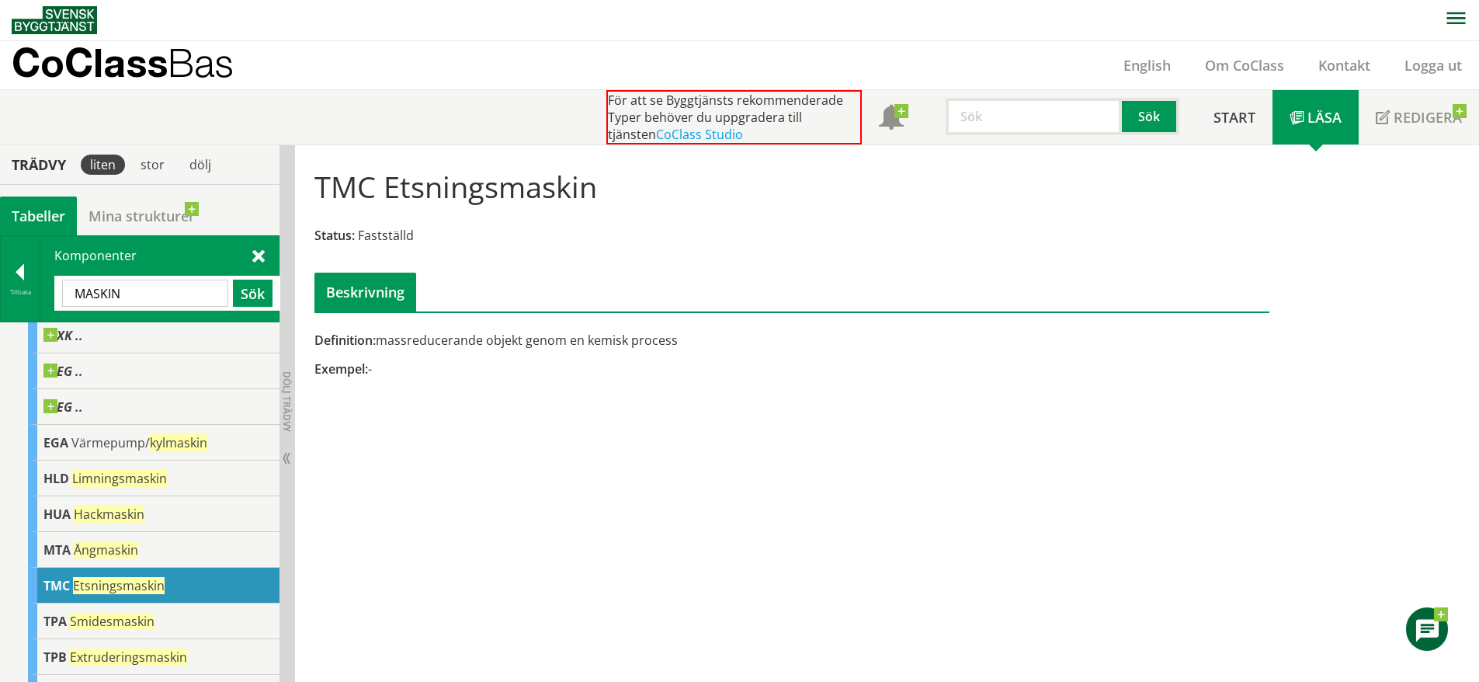
click at [179, 603] on div "TMC Etsningsmaskin" at bounding box center [154, 586] width 252 height 36
click at [151, 630] on span "Smidesmaskin" at bounding box center [112, 621] width 85 height 17
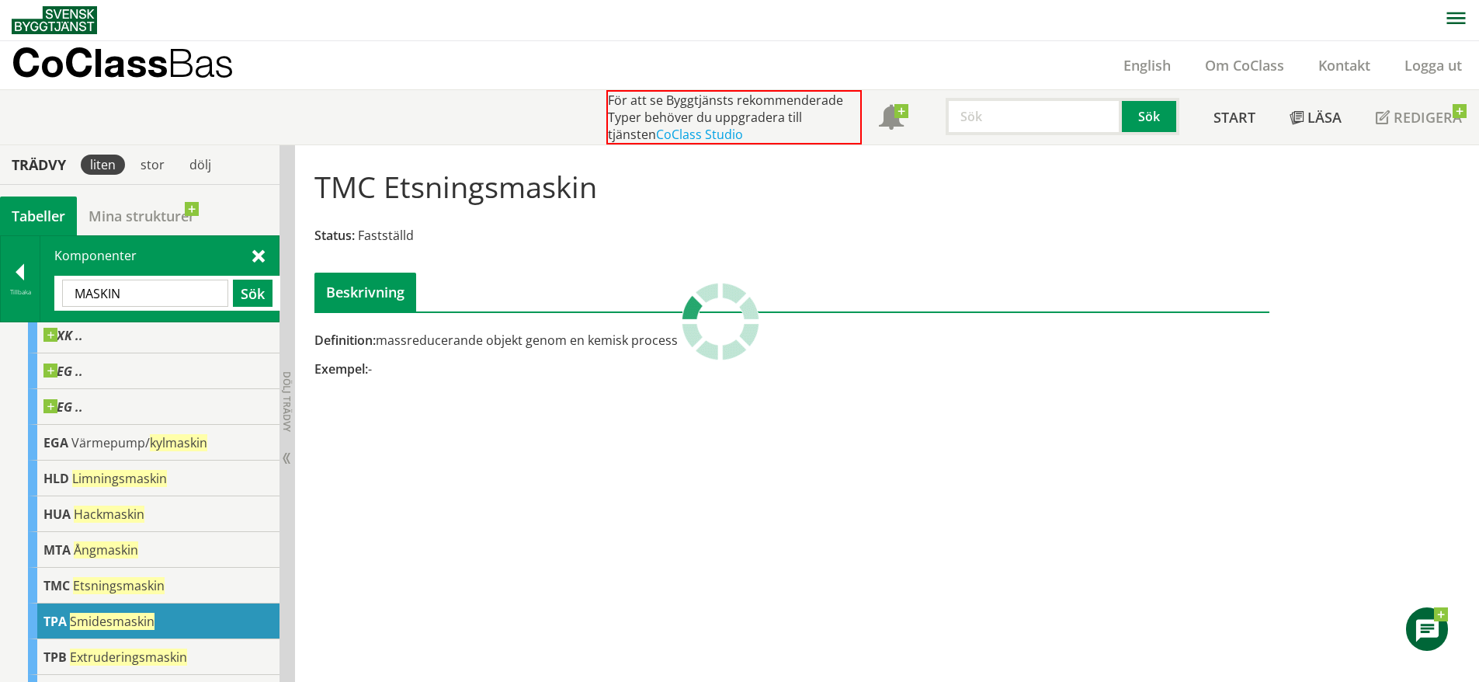
scroll to position [369, 0]
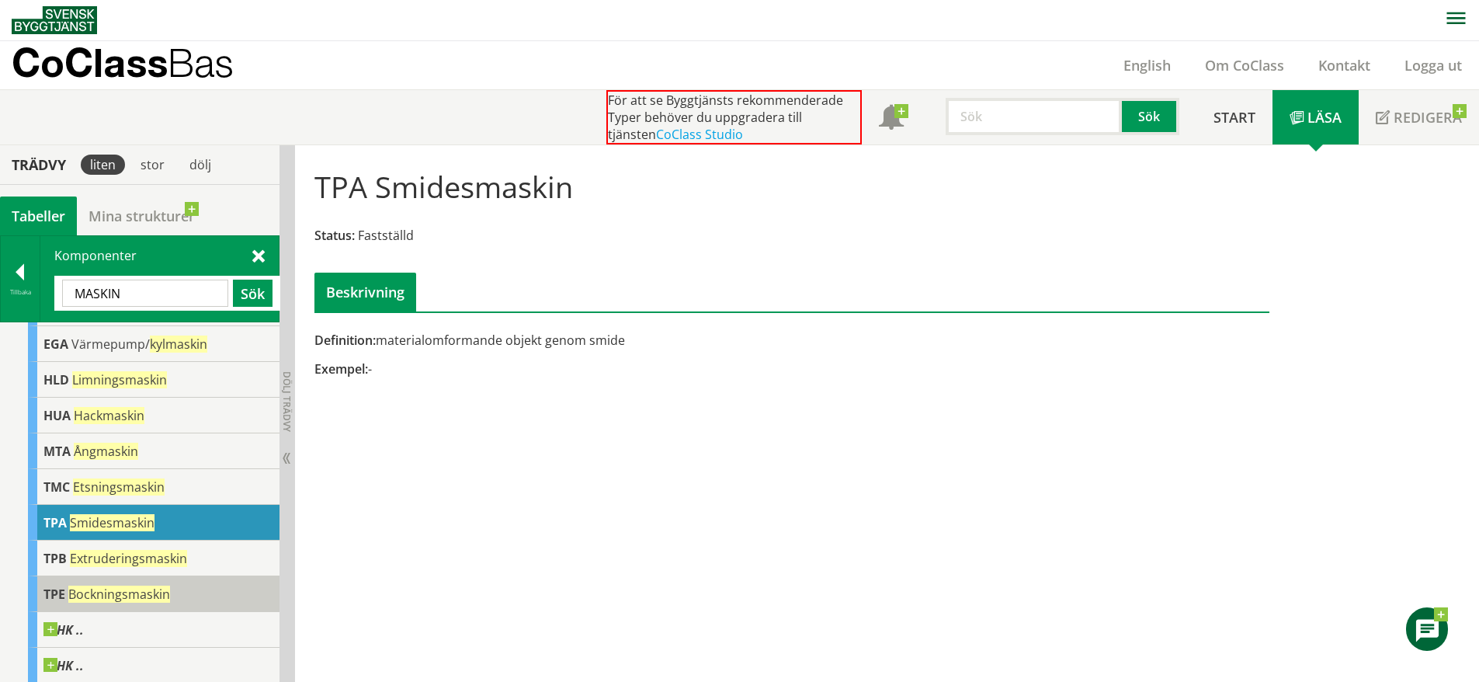
click at [177, 600] on div "TPE Bockningsmaskin" at bounding box center [154, 594] width 252 height 36
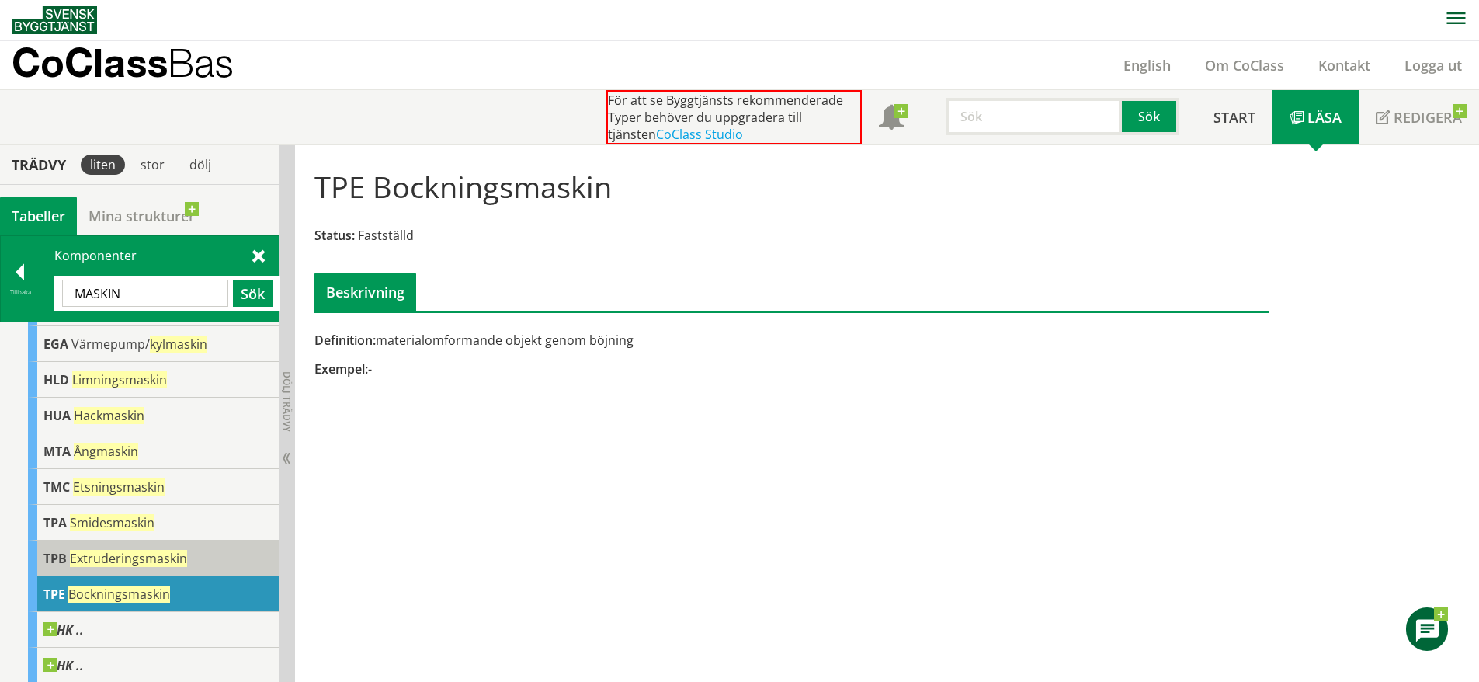
click at [180, 573] on div "TPB Extruderingsmaskin" at bounding box center [154, 558] width 252 height 36
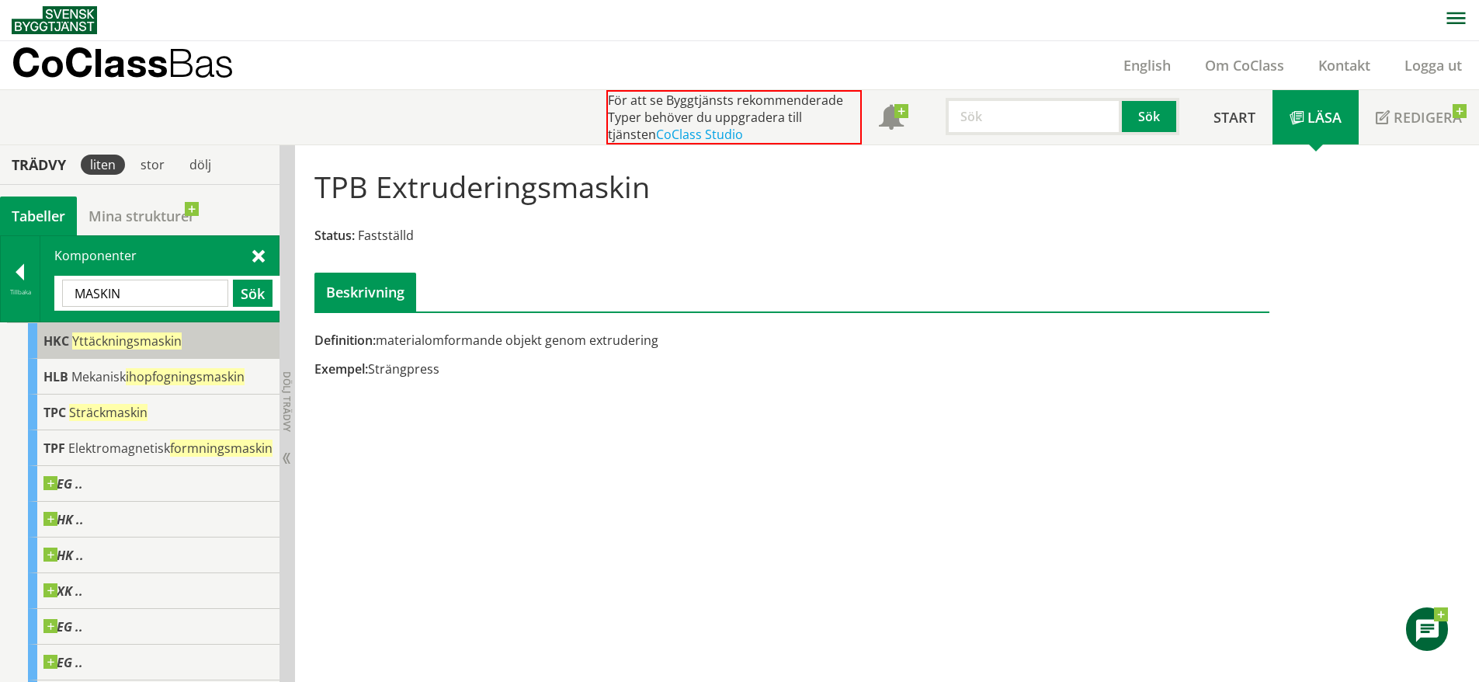
click at [206, 340] on div "HKC Yttäckningsmaskin" at bounding box center [154, 341] width 252 height 36
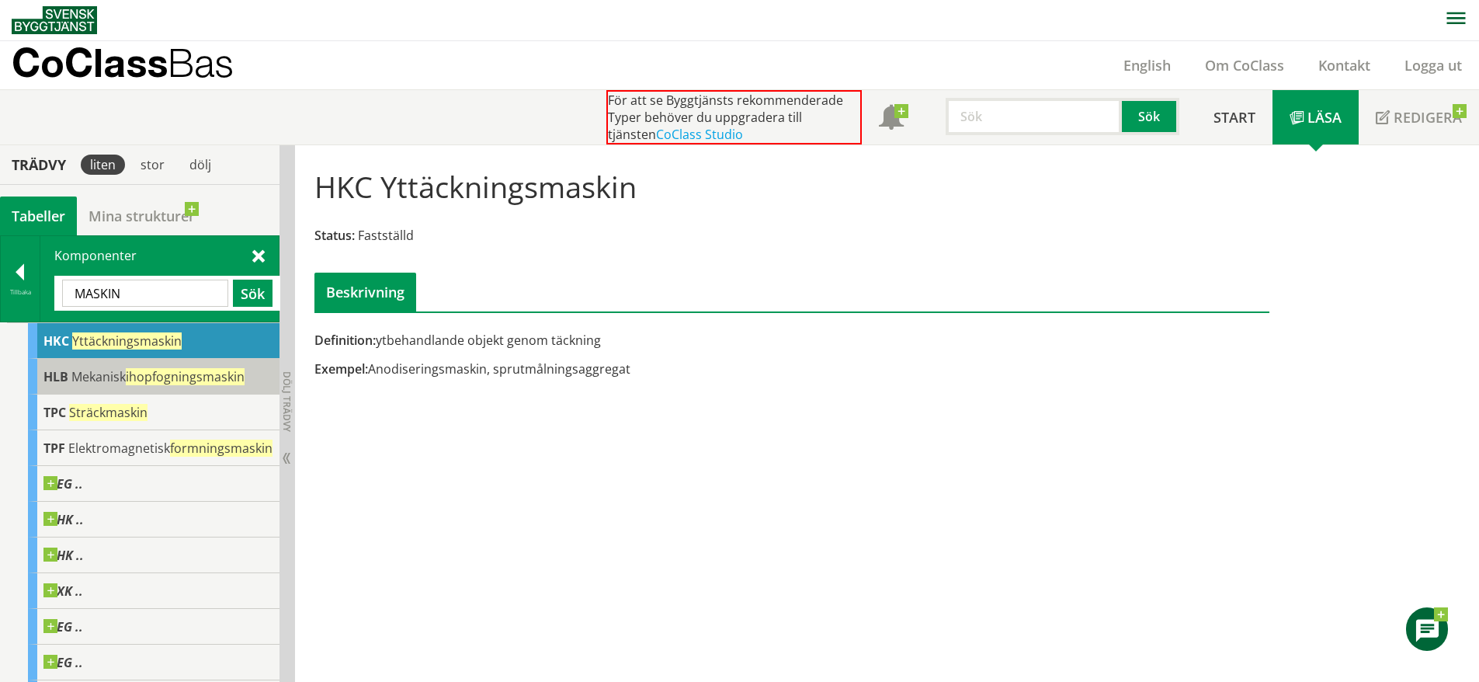
click at [196, 377] on span "ihopfogningsmaskin" at bounding box center [185, 376] width 119 height 17
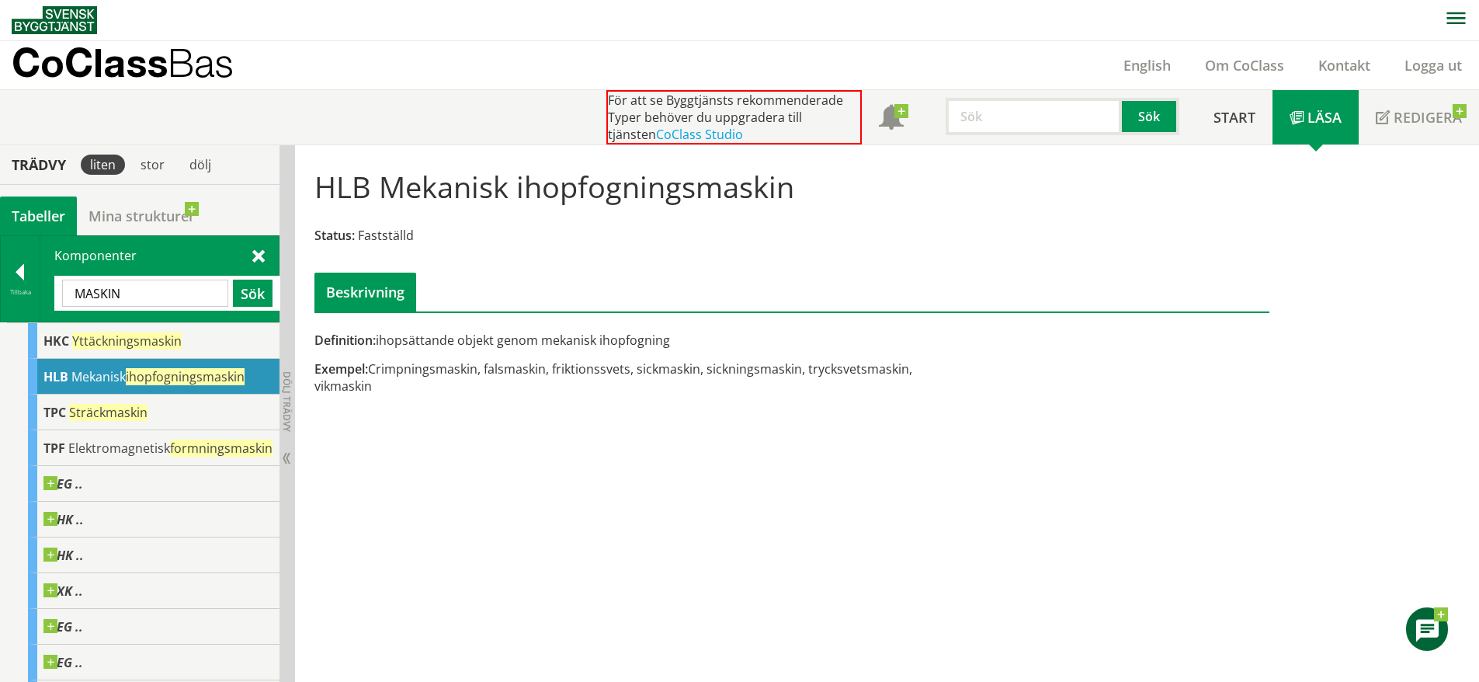
click at [256, 258] on span at bounding box center [258, 255] width 12 height 16
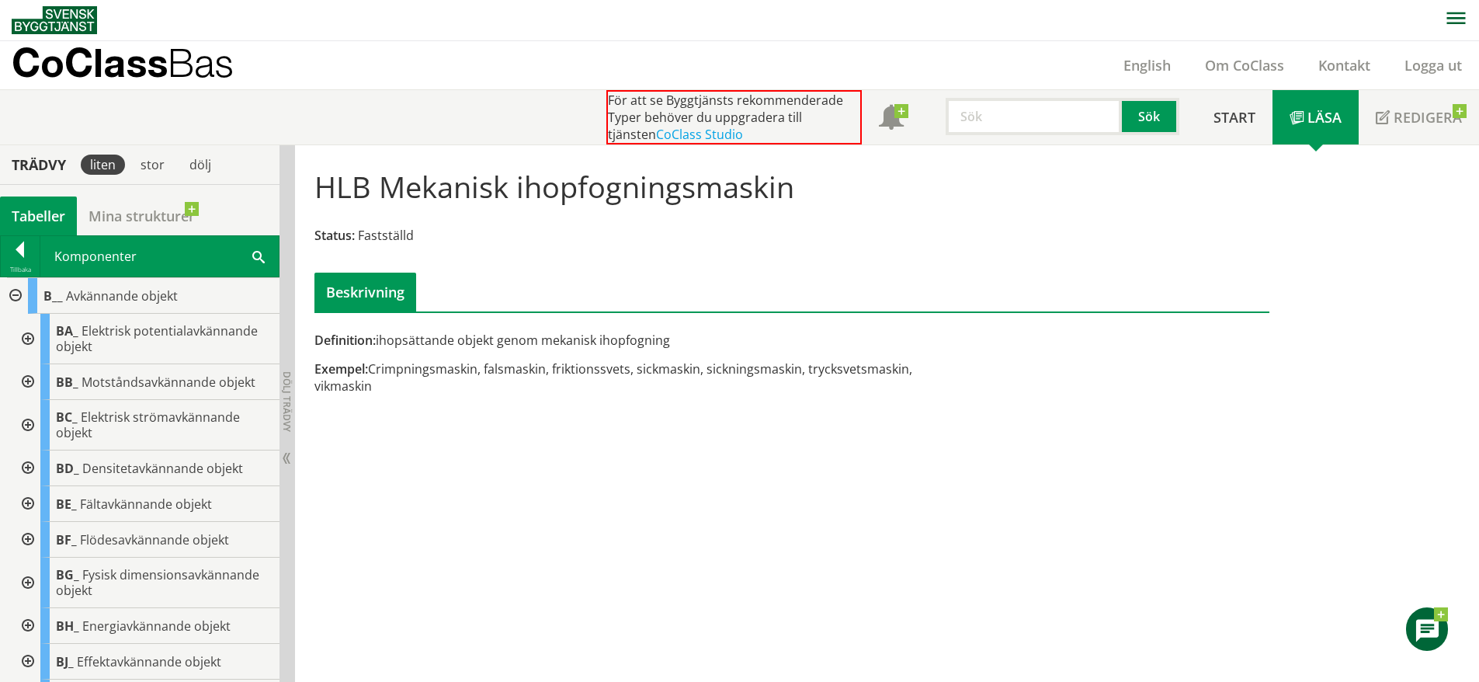
click at [11, 289] on div at bounding box center [14, 296] width 28 height 36
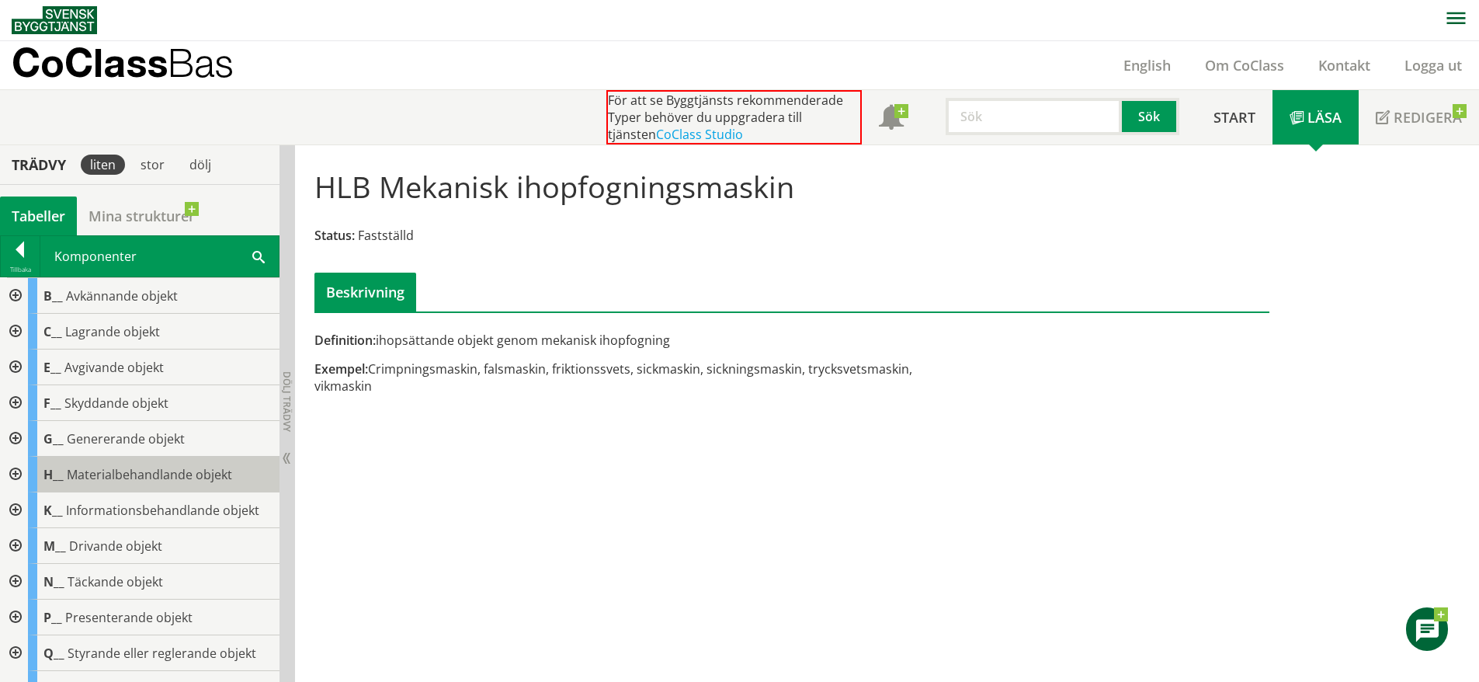
click at [75, 472] on span "Materialbehandlande objekt" at bounding box center [149, 474] width 165 height 17
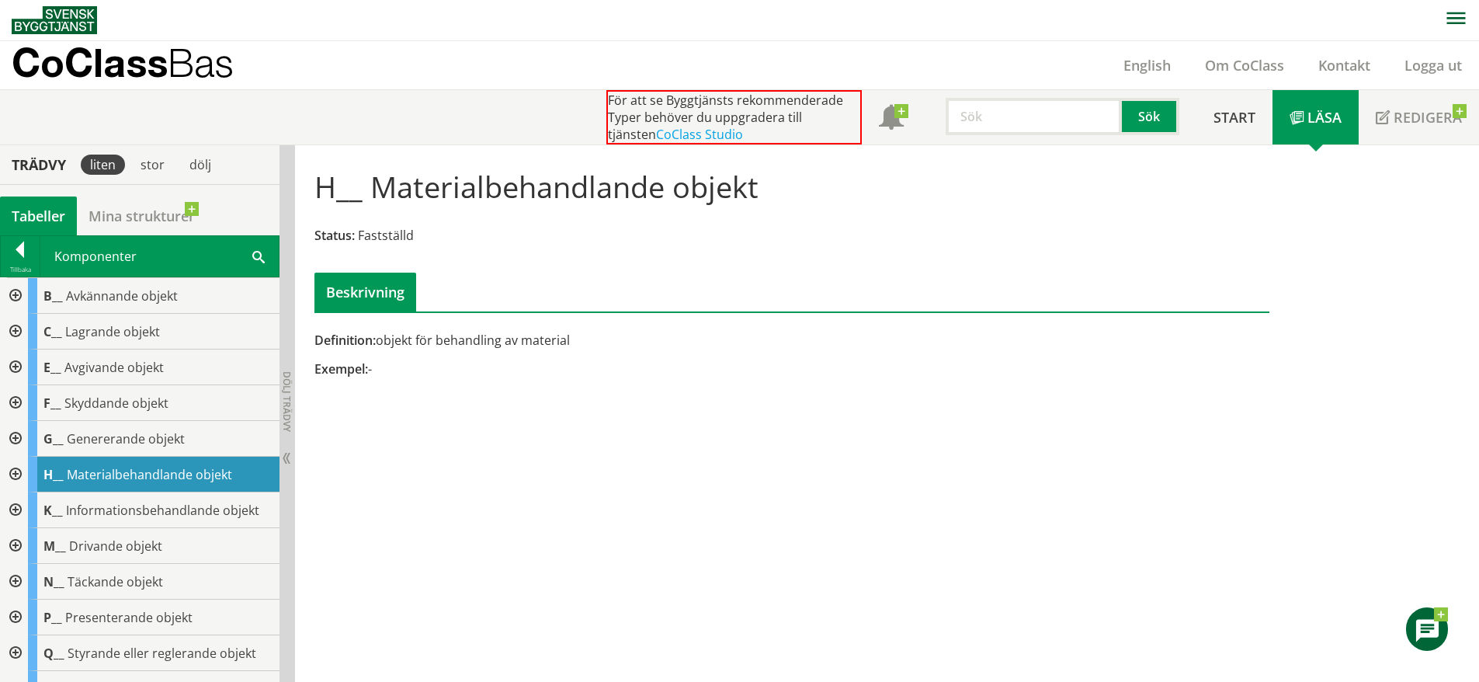
click at [18, 473] on div at bounding box center [14, 475] width 28 height 36
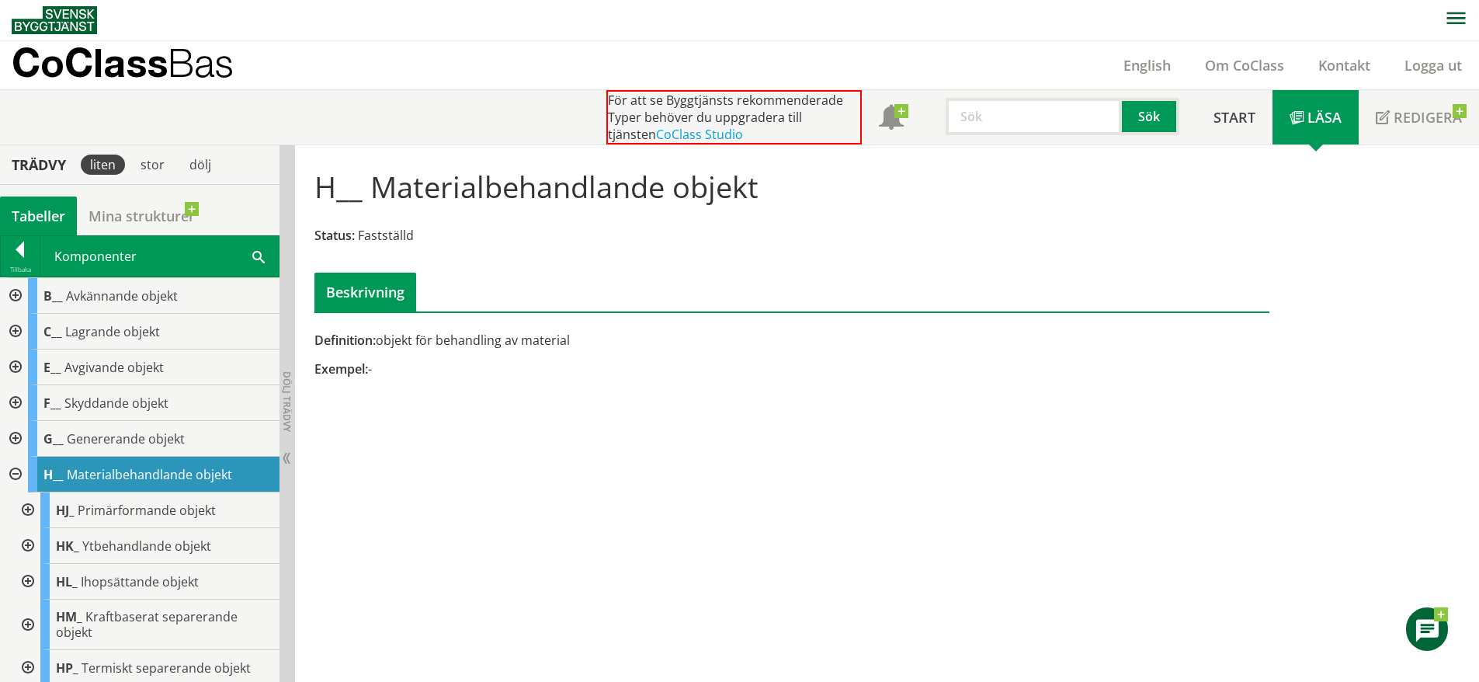
click at [33, 509] on div at bounding box center [26, 510] width 28 height 36
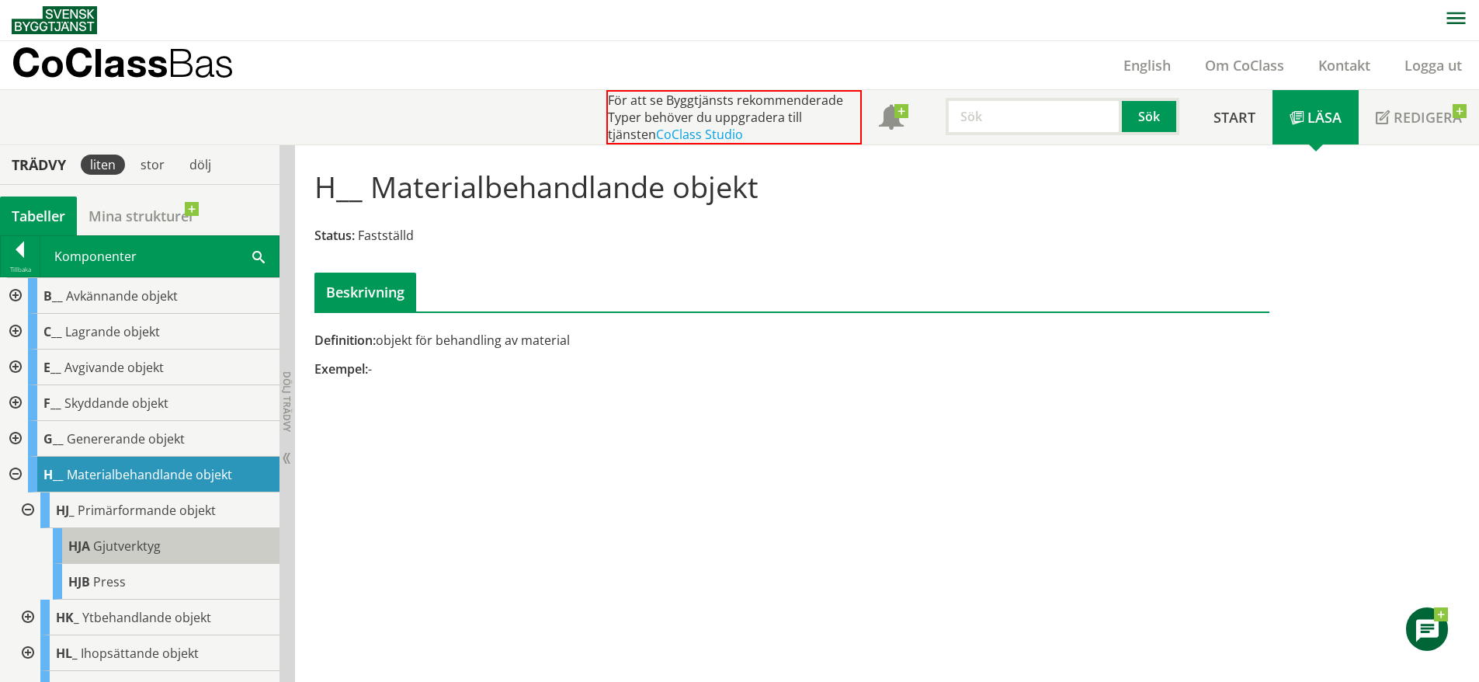
click at [135, 545] on span "Gjutverktyg" at bounding box center [127, 545] width 68 height 17
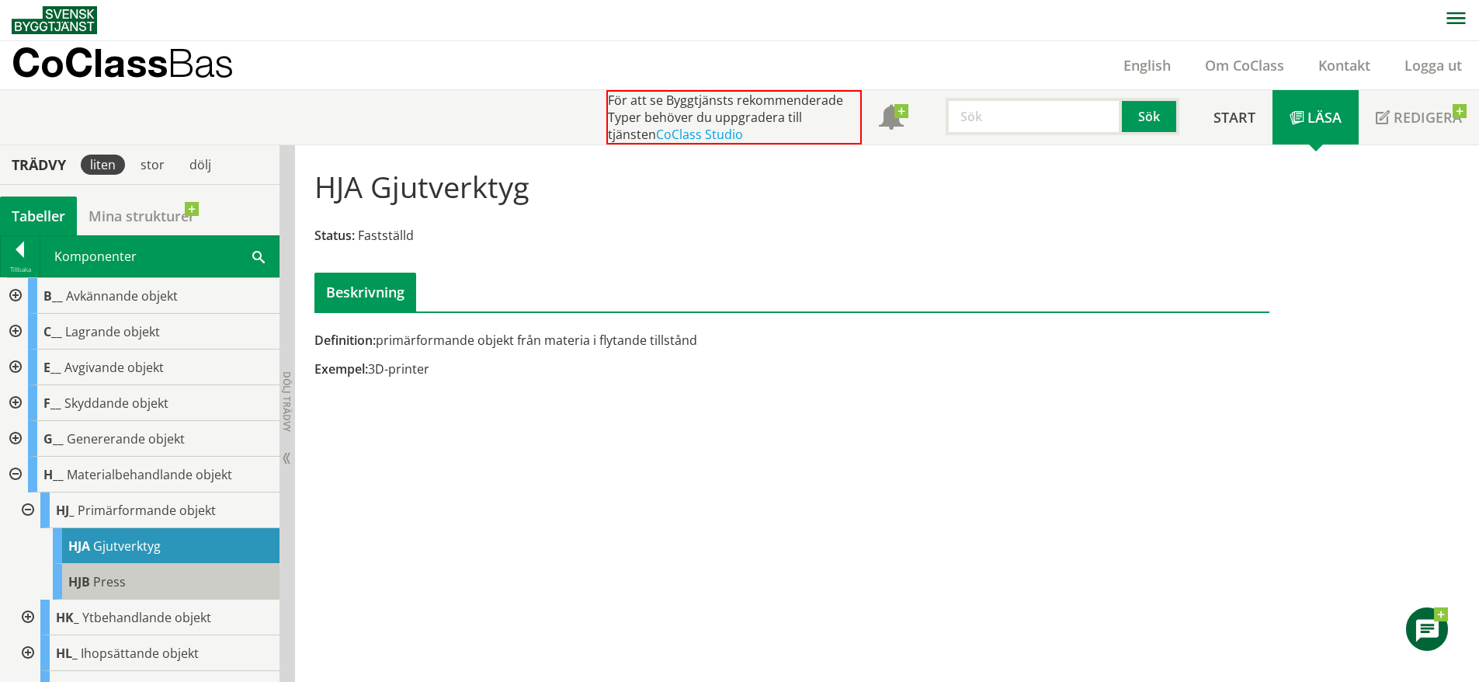
click at [138, 578] on div "HJB Press" at bounding box center [166, 582] width 227 height 36
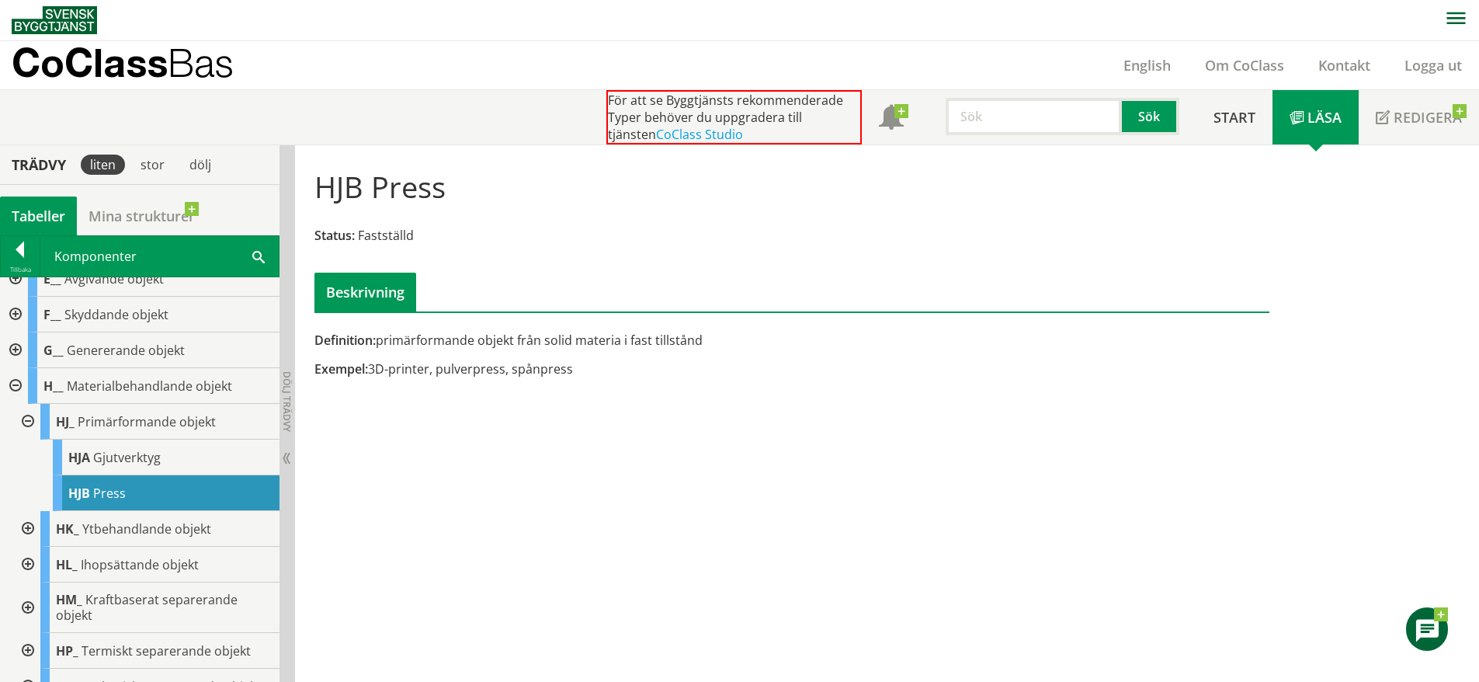
scroll to position [89, 0]
click at [118, 431] on div "HJ_ Primärformande objekt" at bounding box center [159, 421] width 239 height 36
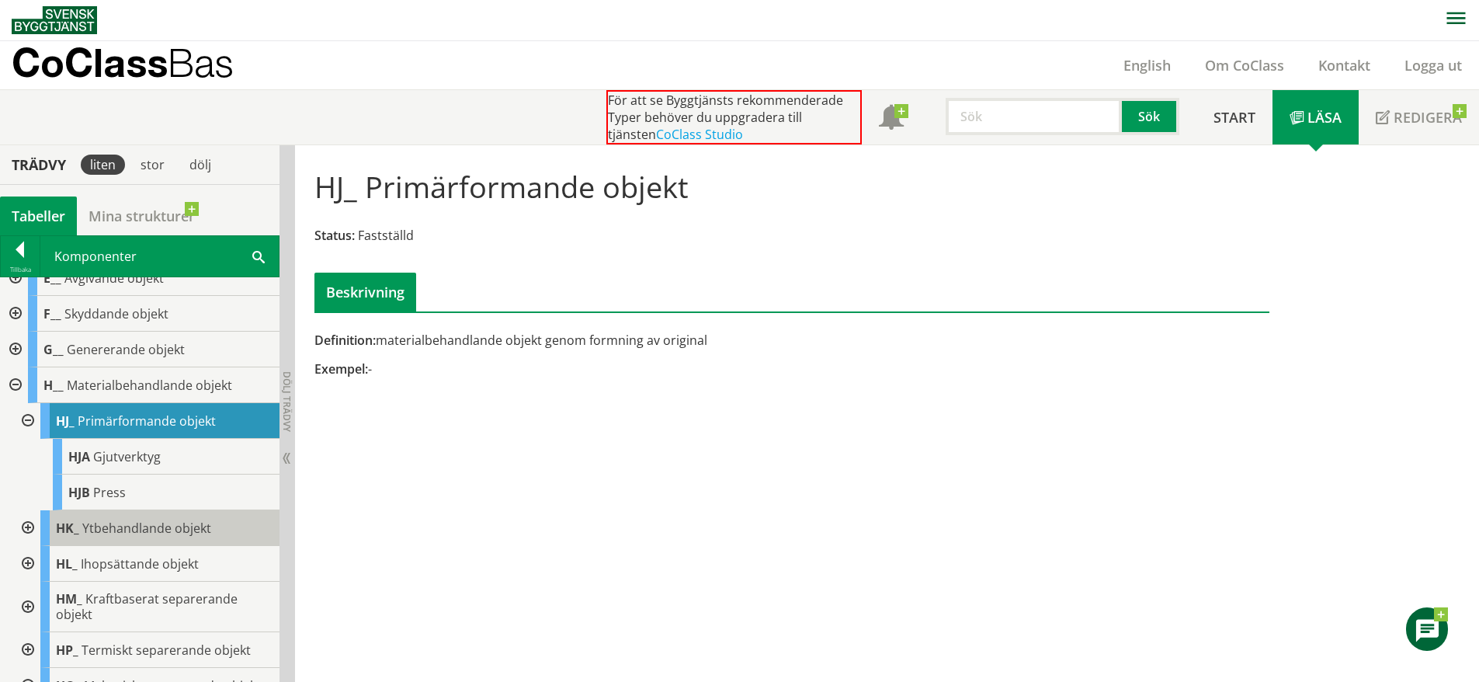
click at [113, 523] on span "Ytbehandlande objekt" at bounding box center [146, 528] width 129 height 17
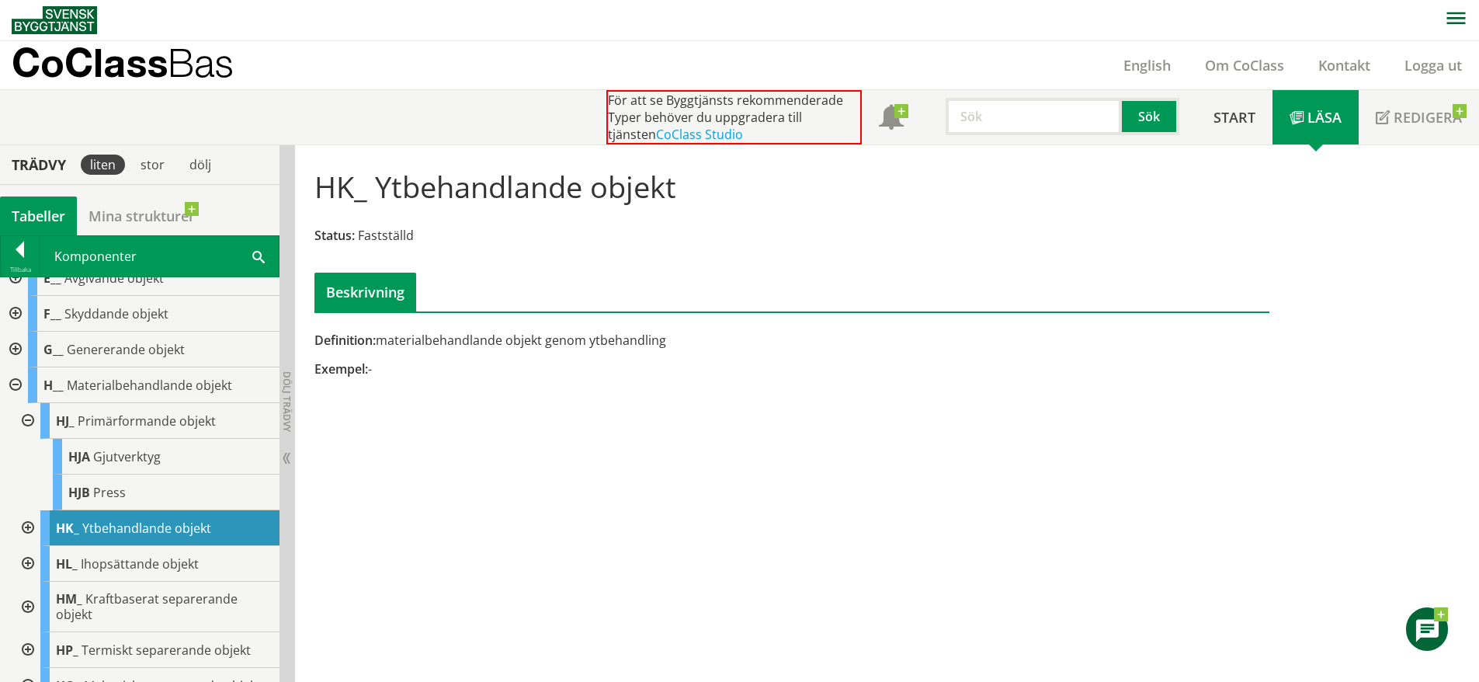
click at [27, 526] on div at bounding box center [26, 528] width 28 height 36
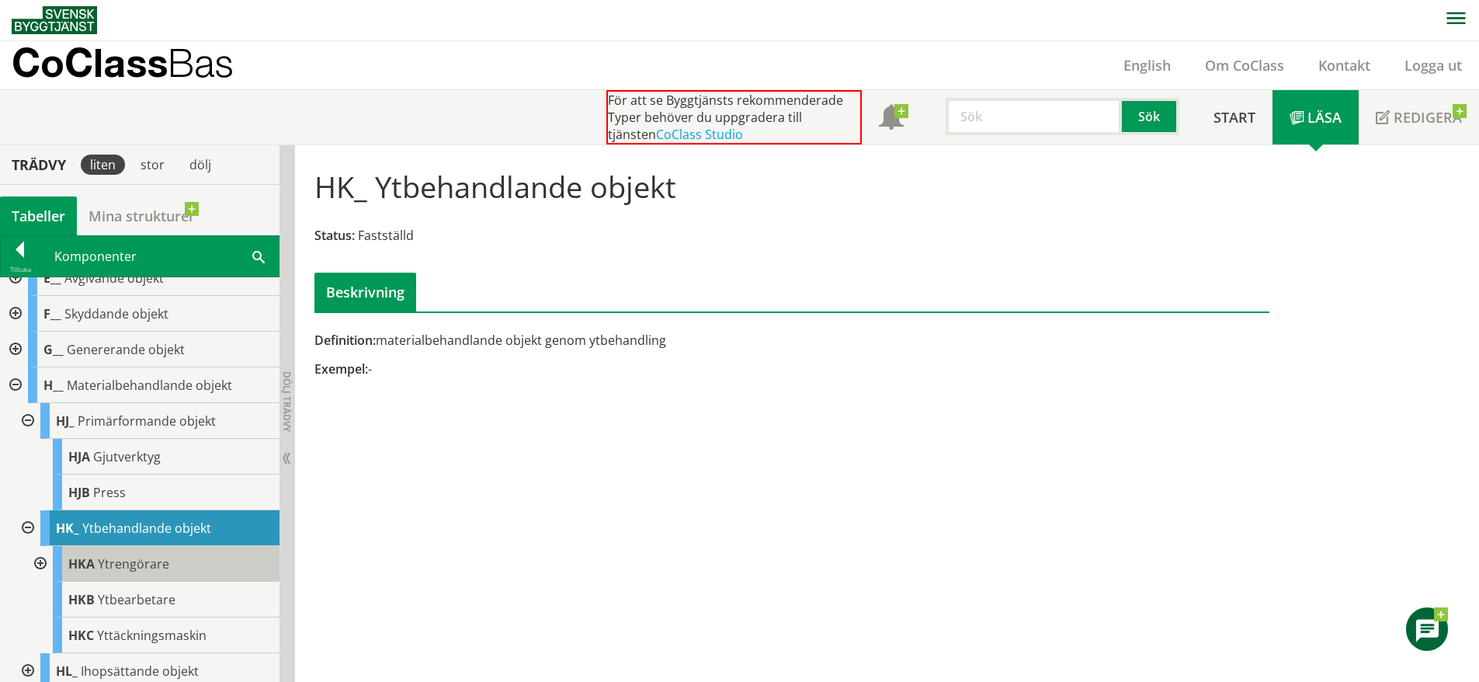
click at [127, 565] on span "Ytrengörare" at bounding box center [133, 563] width 71 height 17
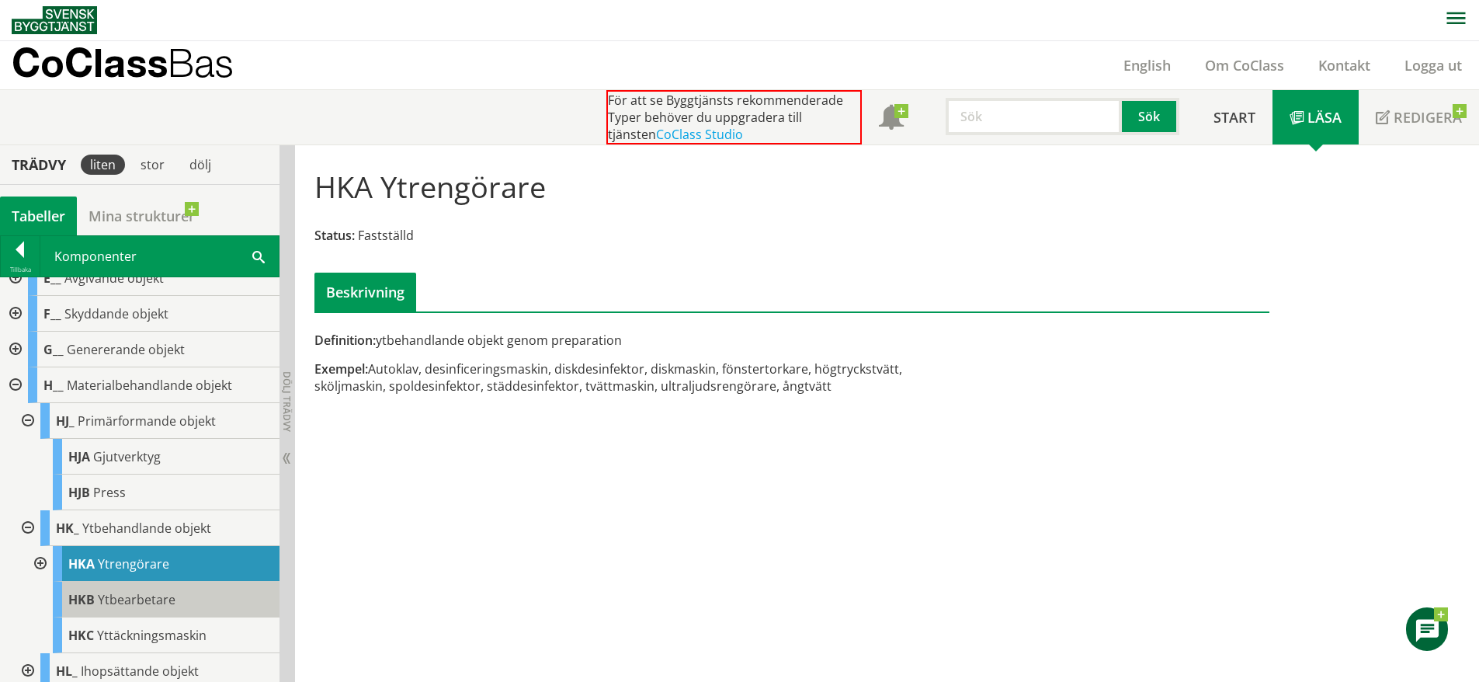
click at [186, 598] on div "HKB Ytbearbetare" at bounding box center [166, 600] width 227 height 36
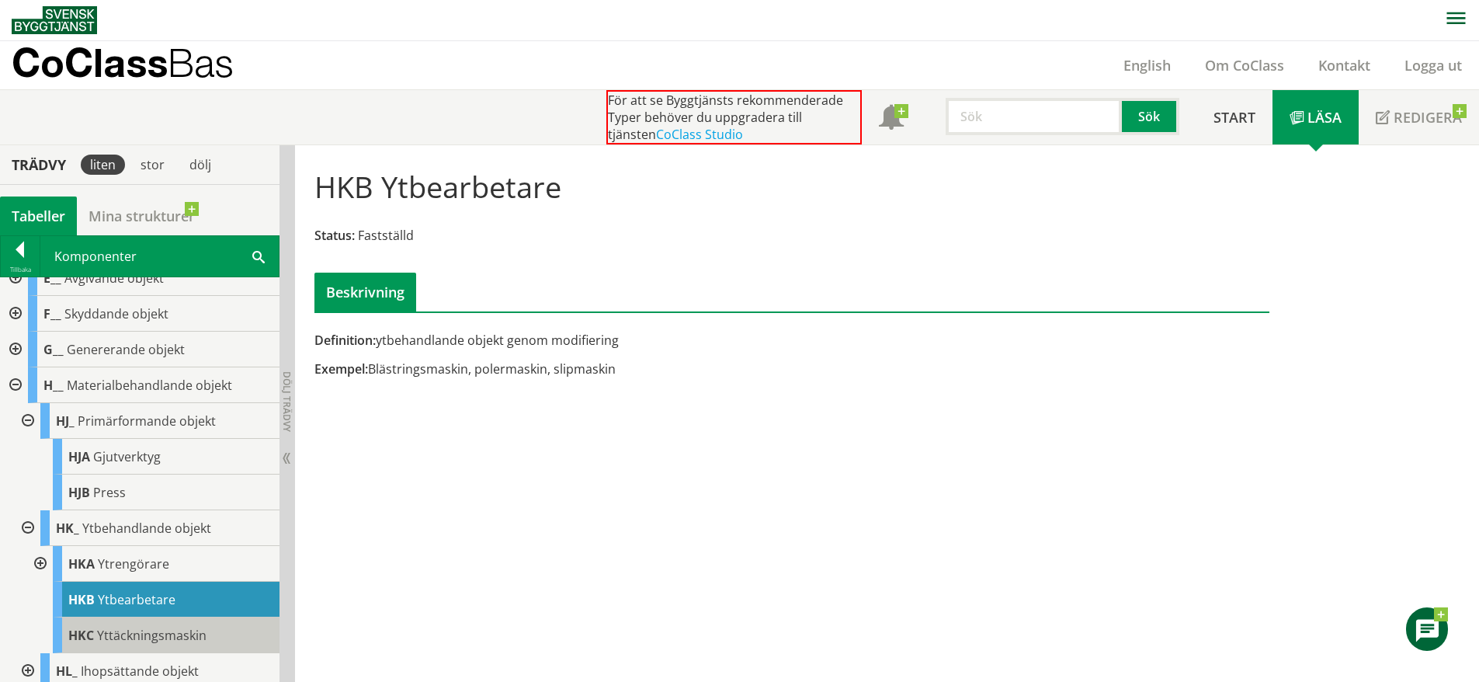
click at [186, 620] on div "HKC Yttäckningsmaskin" at bounding box center [166, 635] width 227 height 36
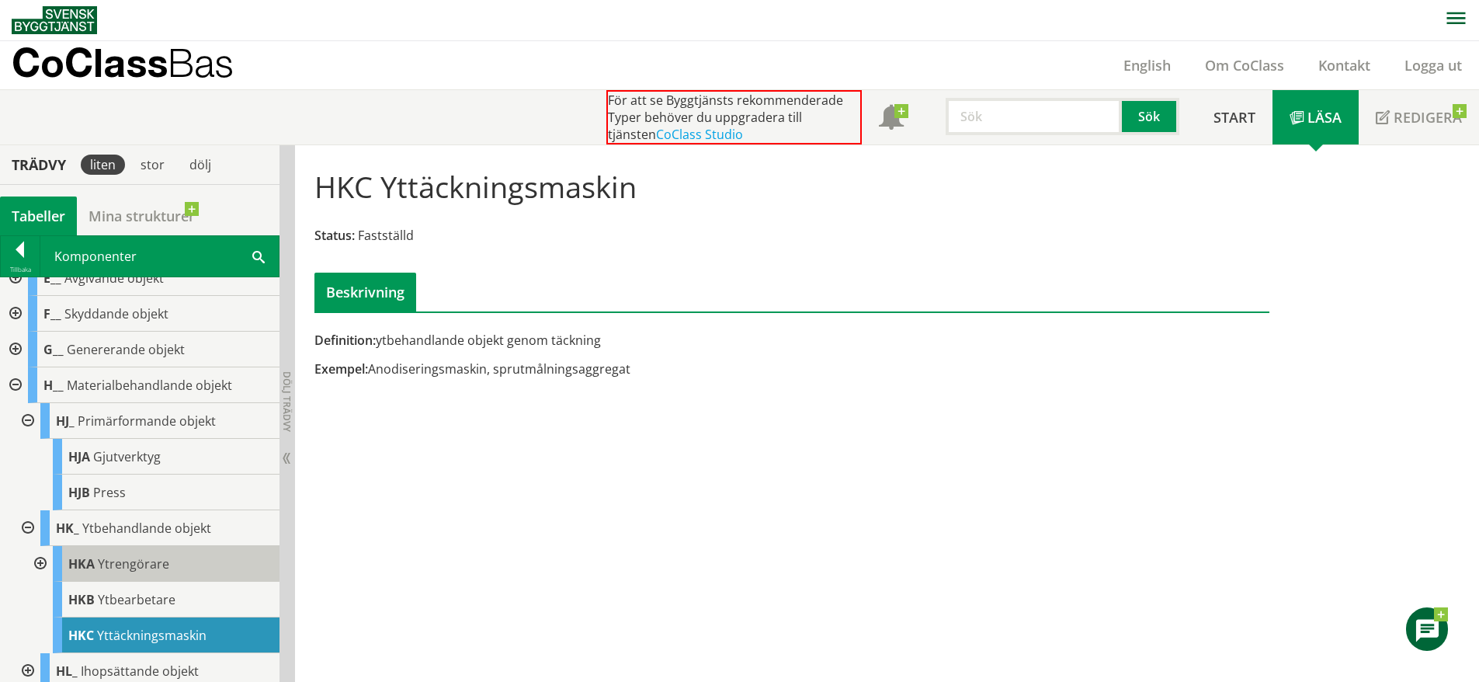
click at [186, 577] on div "HKA Ytrengörare" at bounding box center [166, 564] width 227 height 36
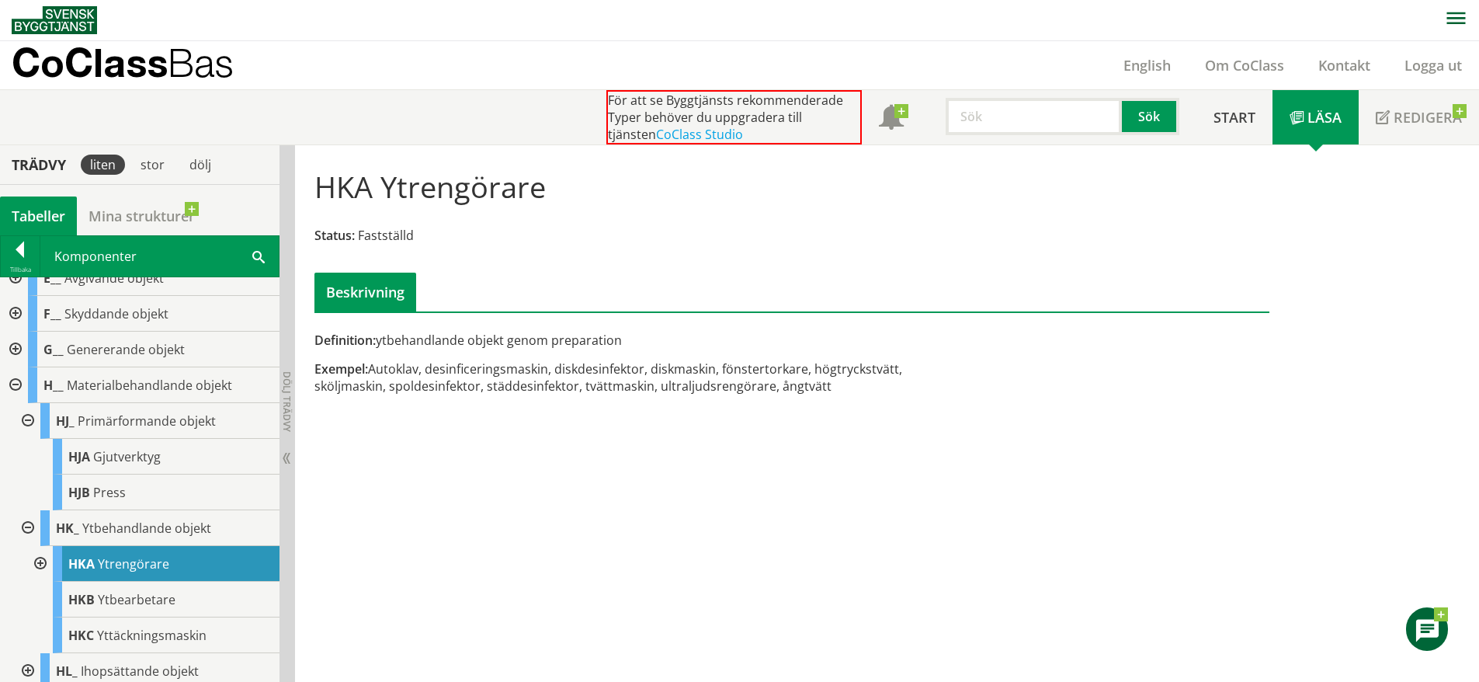
click at [252, 253] on span at bounding box center [258, 256] width 12 height 16
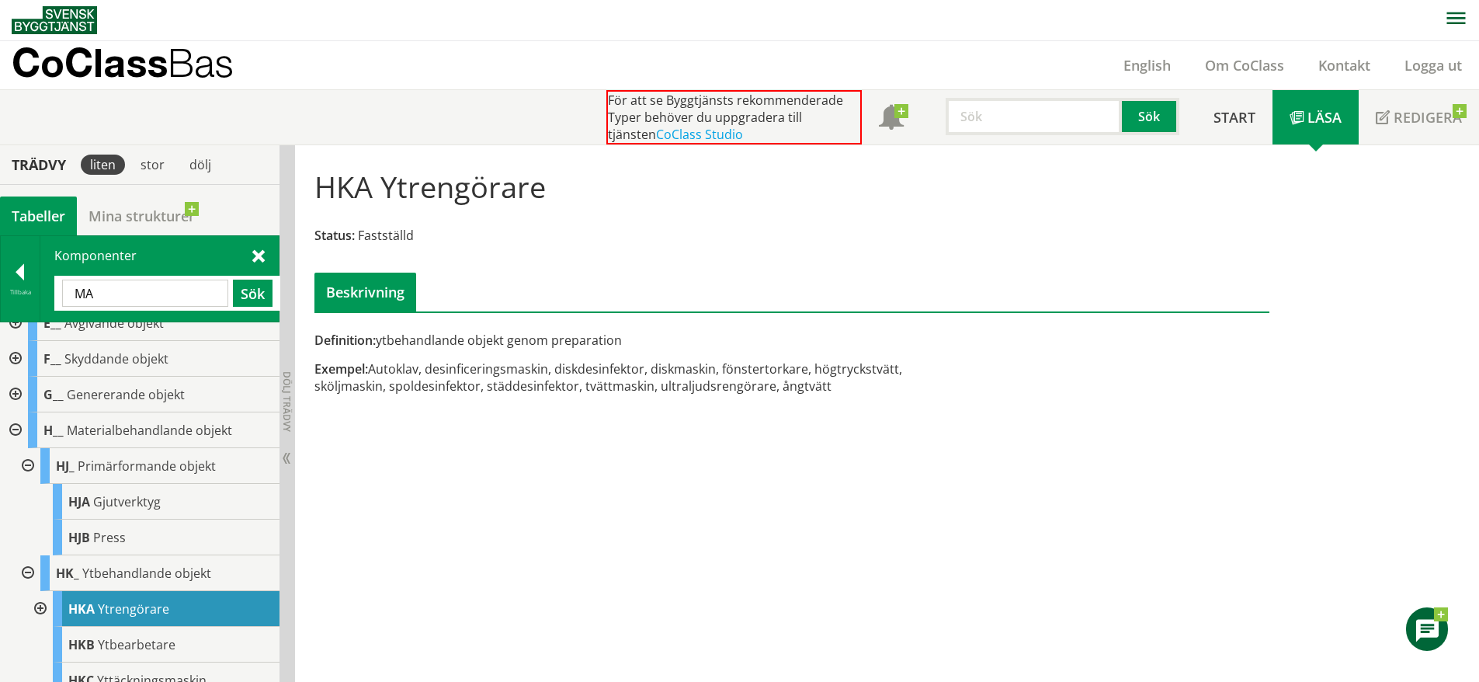
type input "M"
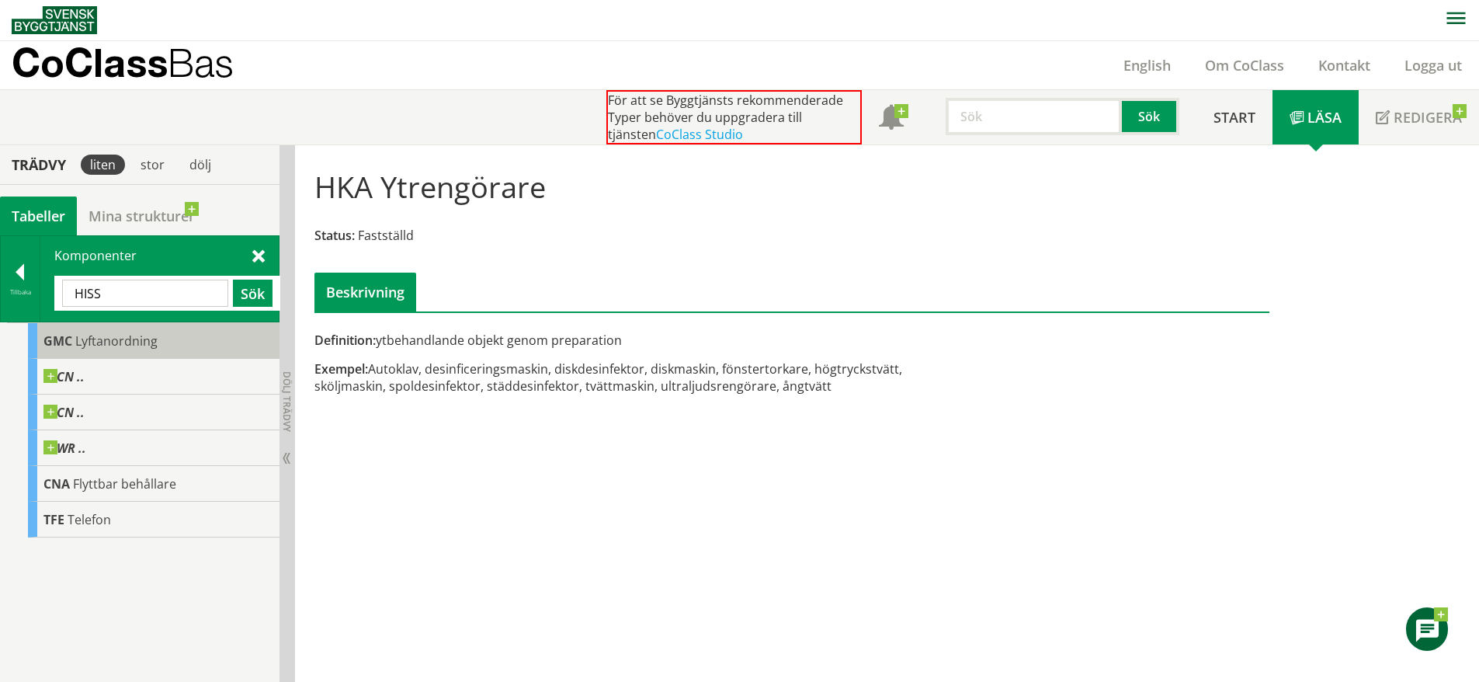
click at [137, 357] on div "GMC Lyftanordning" at bounding box center [154, 341] width 252 height 36
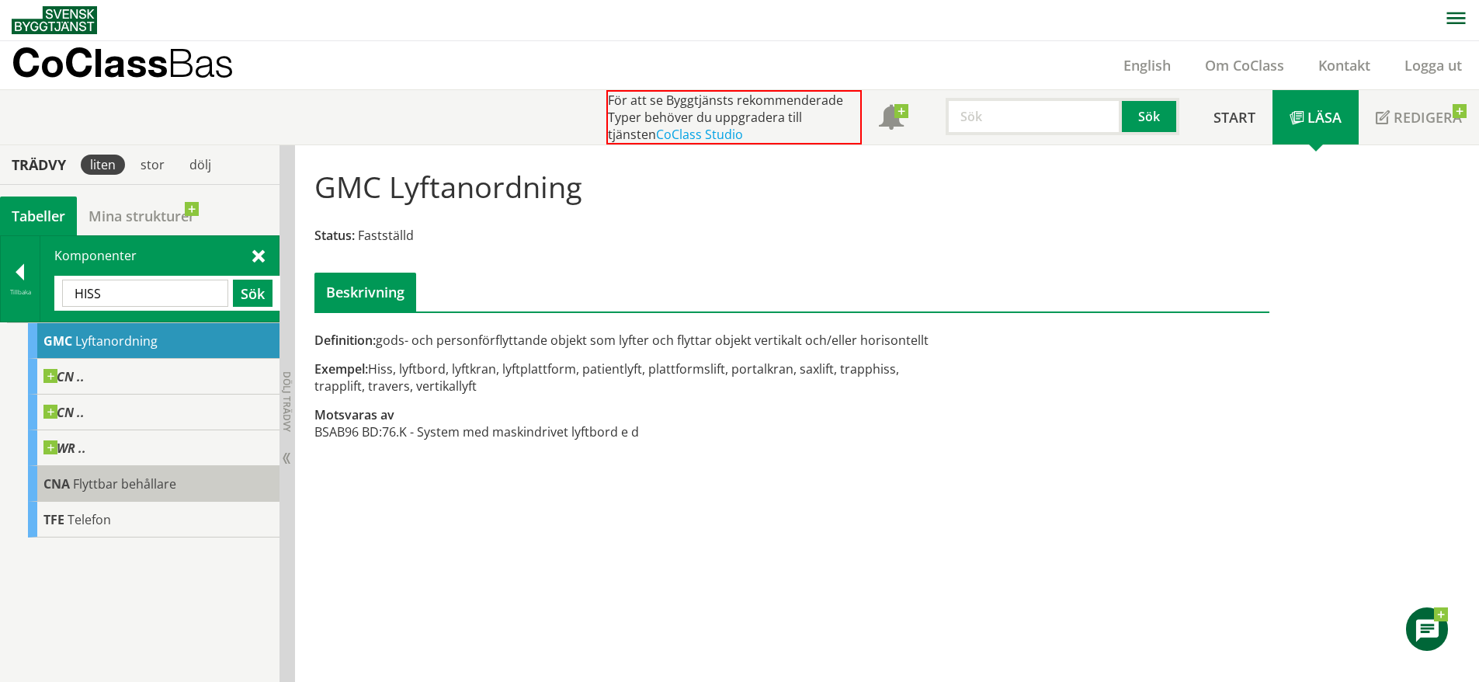
click at [219, 490] on div "CNA Flyttbar behållare" at bounding box center [154, 484] width 252 height 36
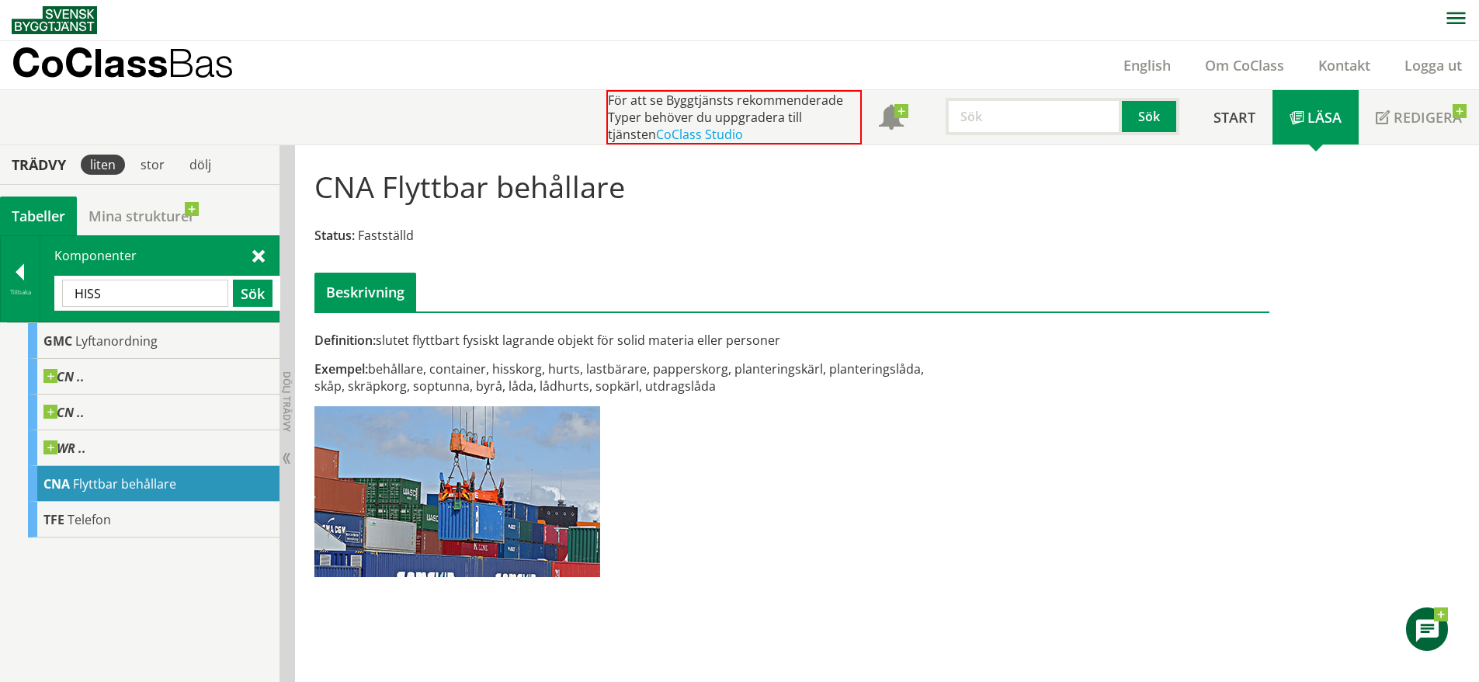
click at [261, 251] on span at bounding box center [258, 255] width 12 height 16
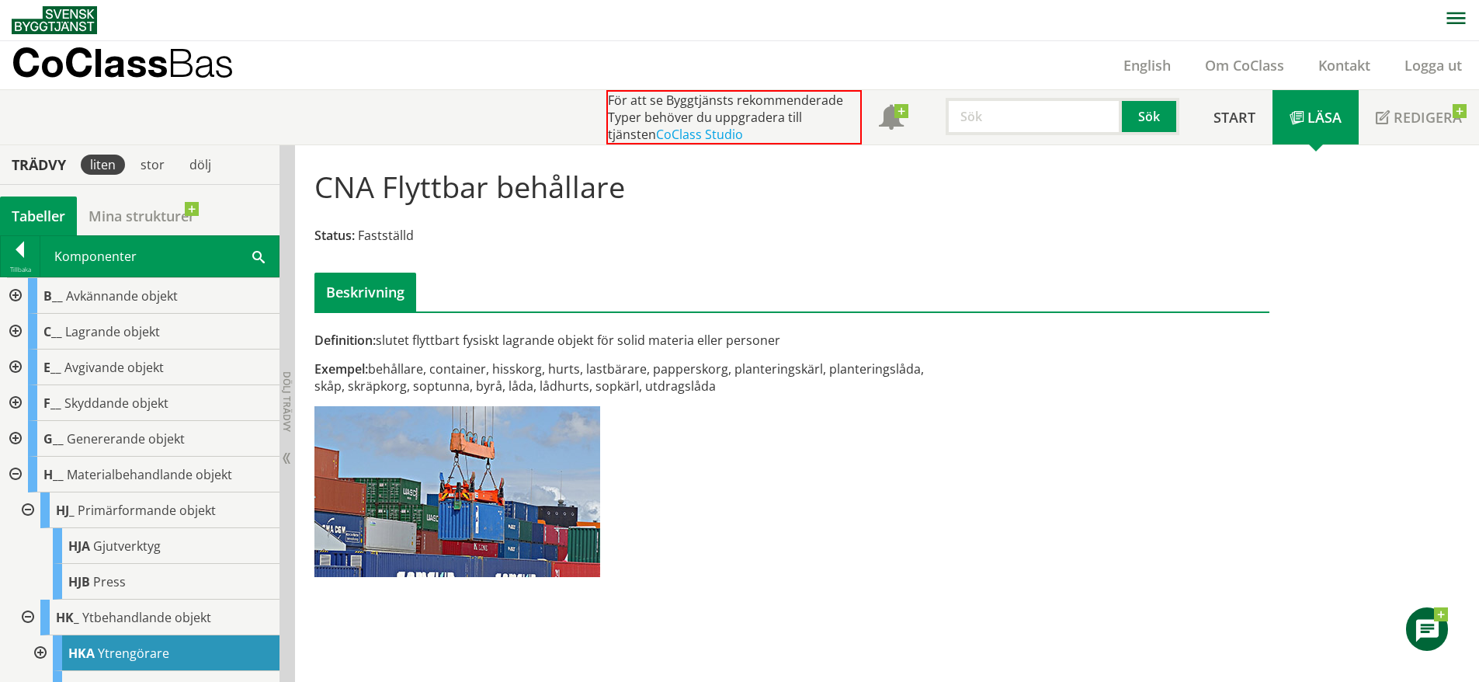
click at [16, 458] on div at bounding box center [14, 475] width 28 height 36
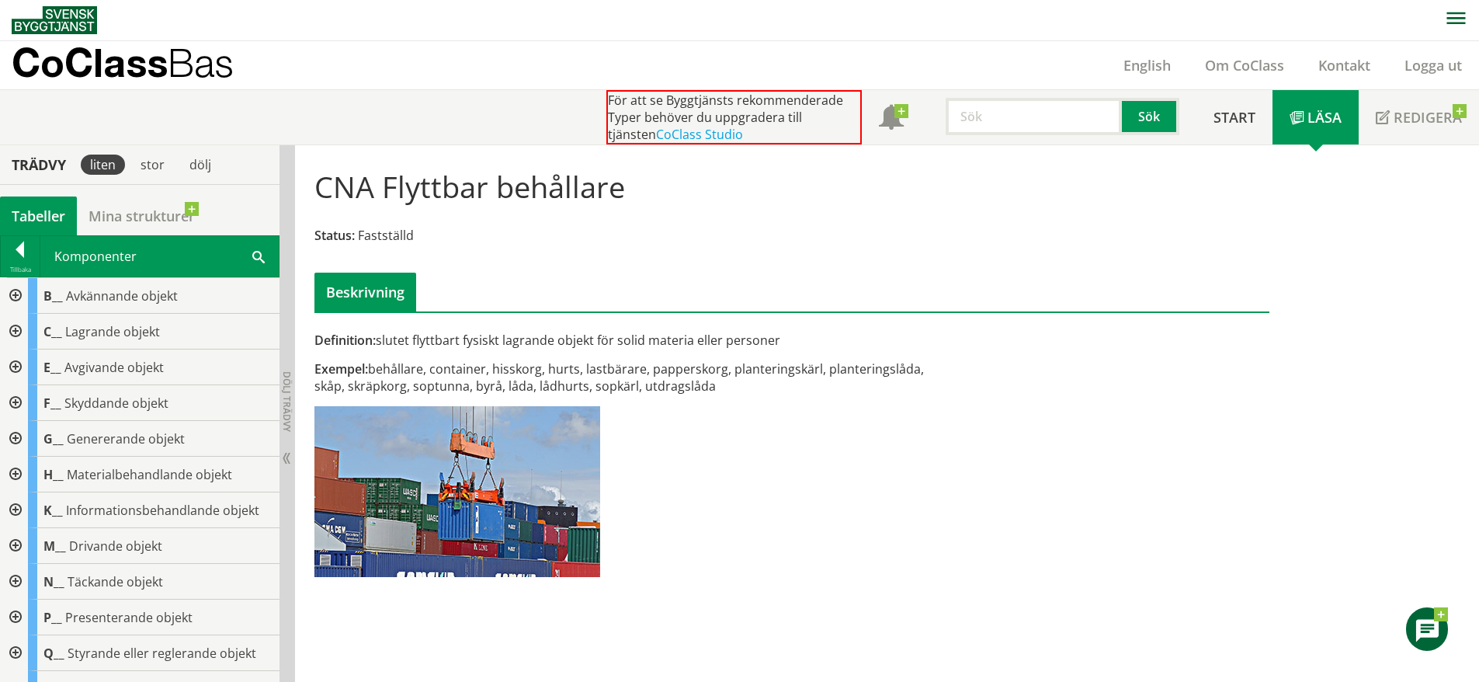
click at [16, 438] on div at bounding box center [14, 439] width 28 height 36
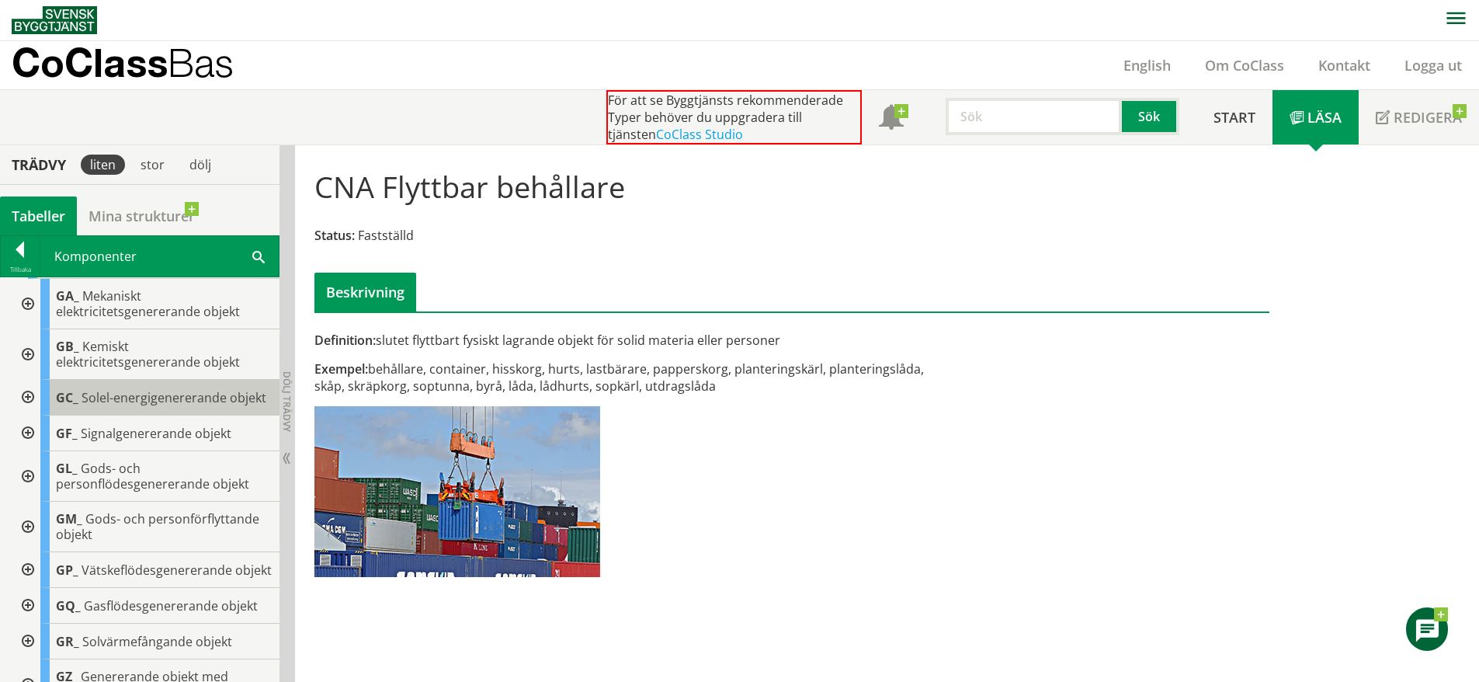
scroll to position [196, 0]
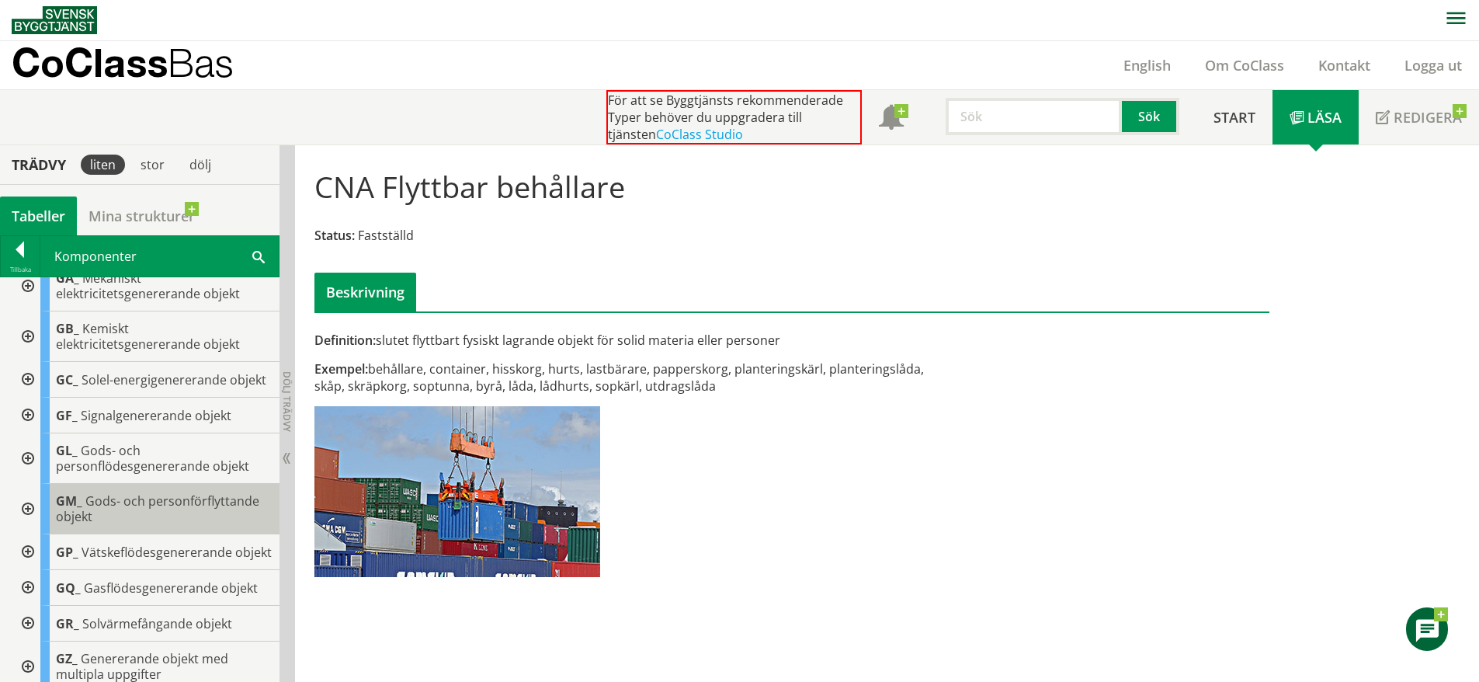
click at [172, 529] on div "GM_ Gods- och personförflyttande objekt" at bounding box center [159, 509] width 239 height 50
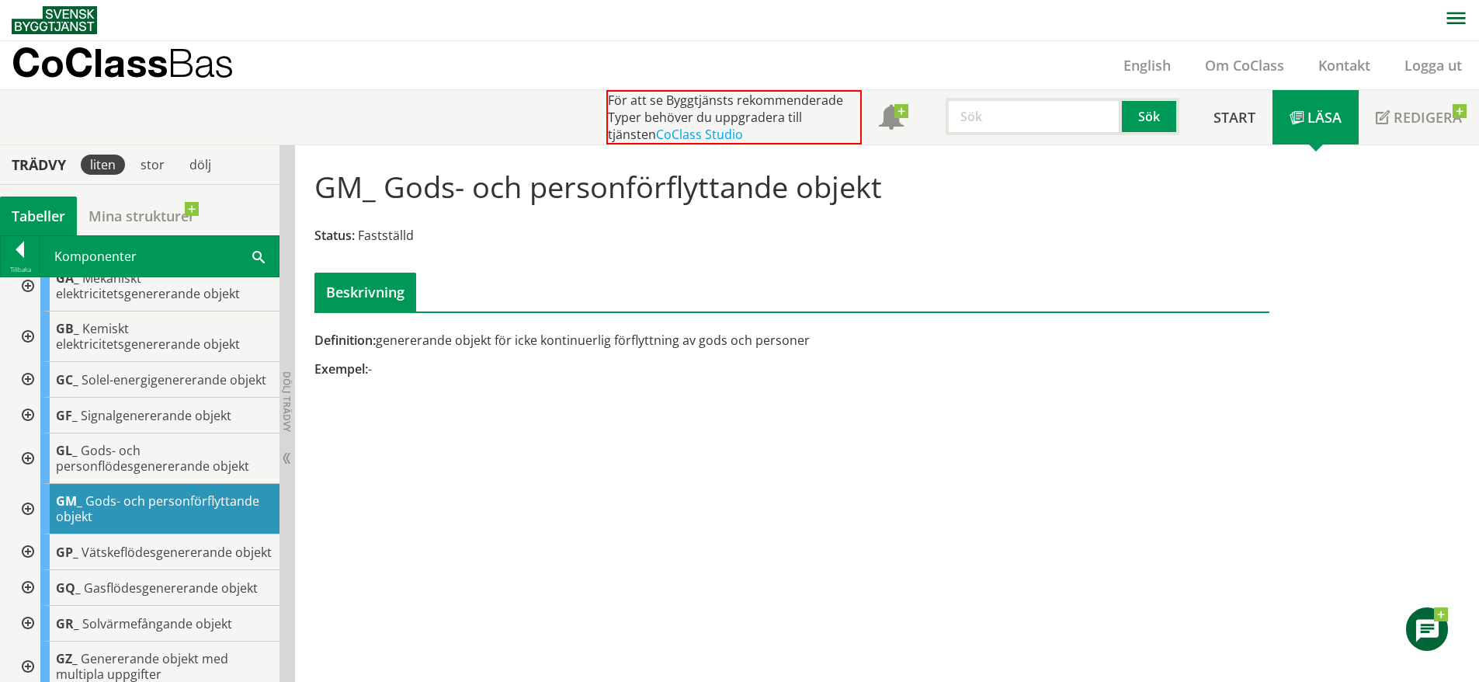
click at [28, 523] on div at bounding box center [26, 509] width 28 height 50
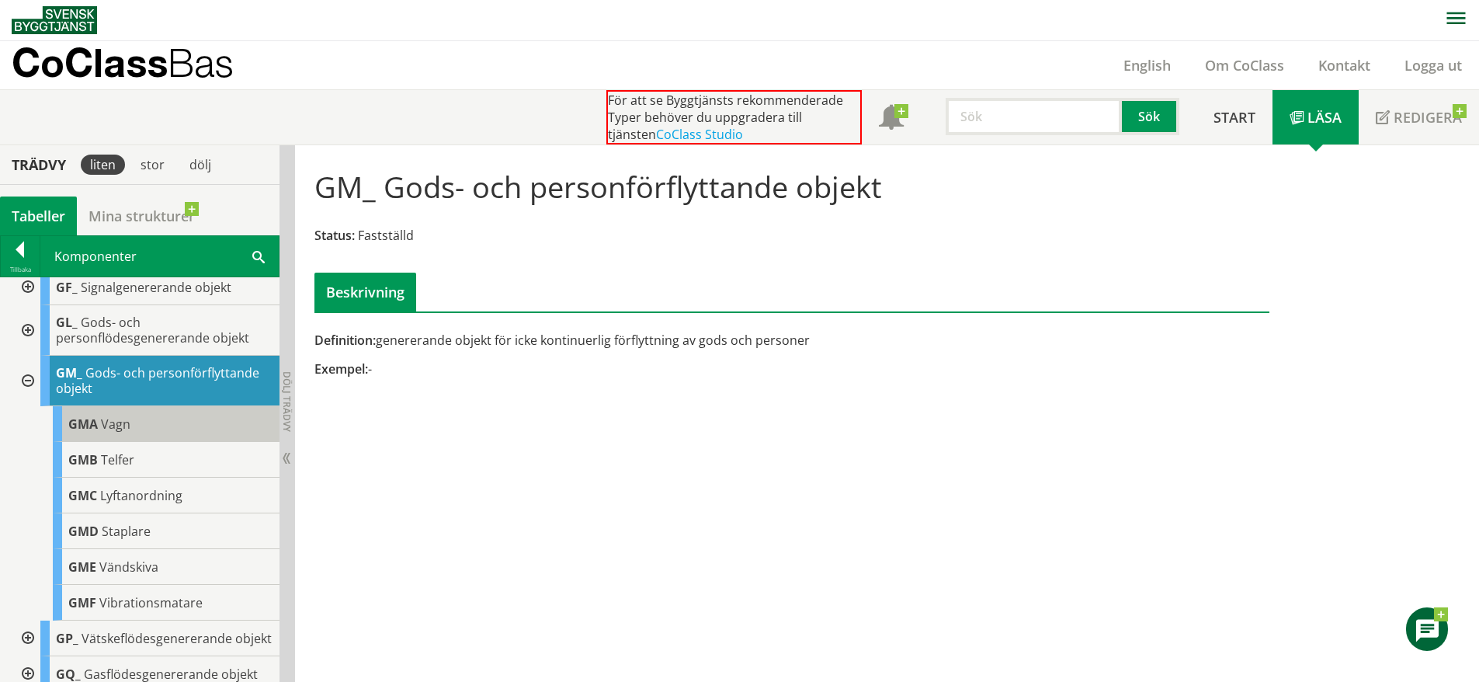
scroll to position [325, 0]
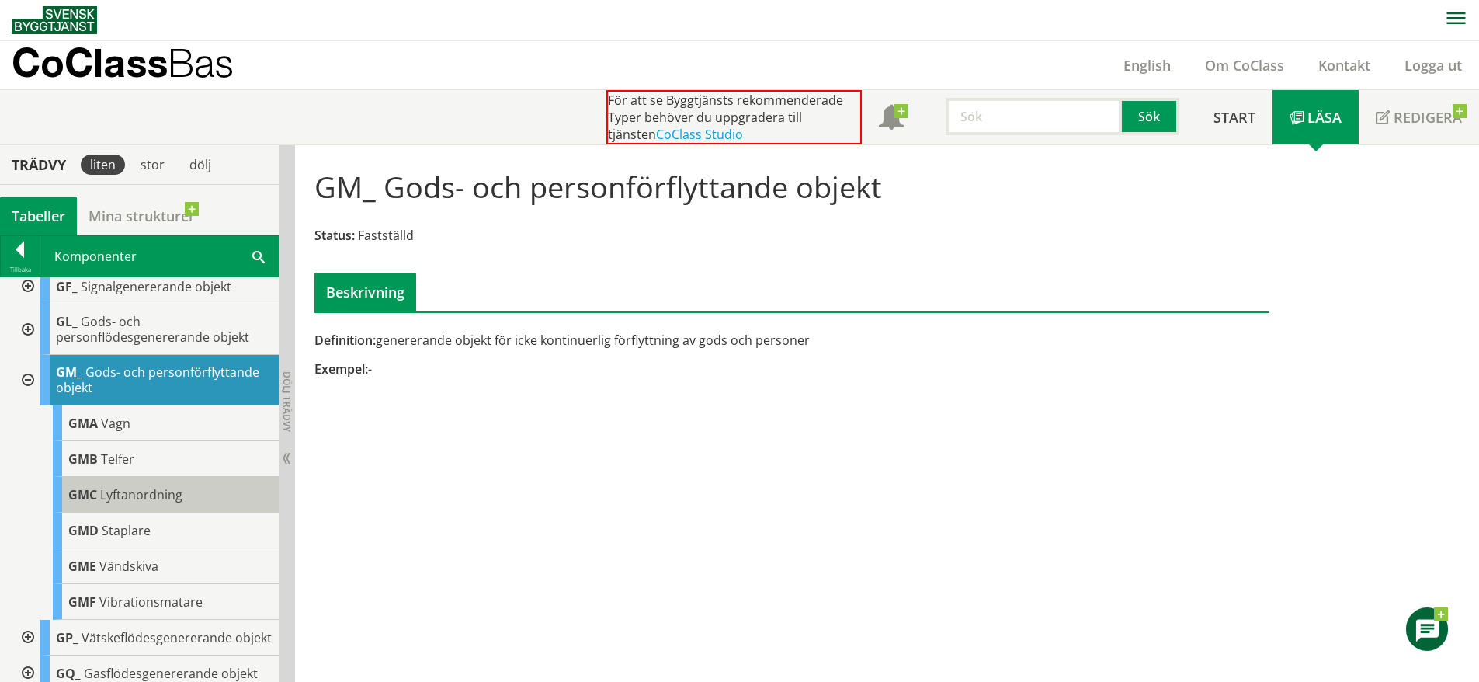
click at [183, 504] on div "GMC Lyftanordning" at bounding box center [166, 495] width 227 height 36
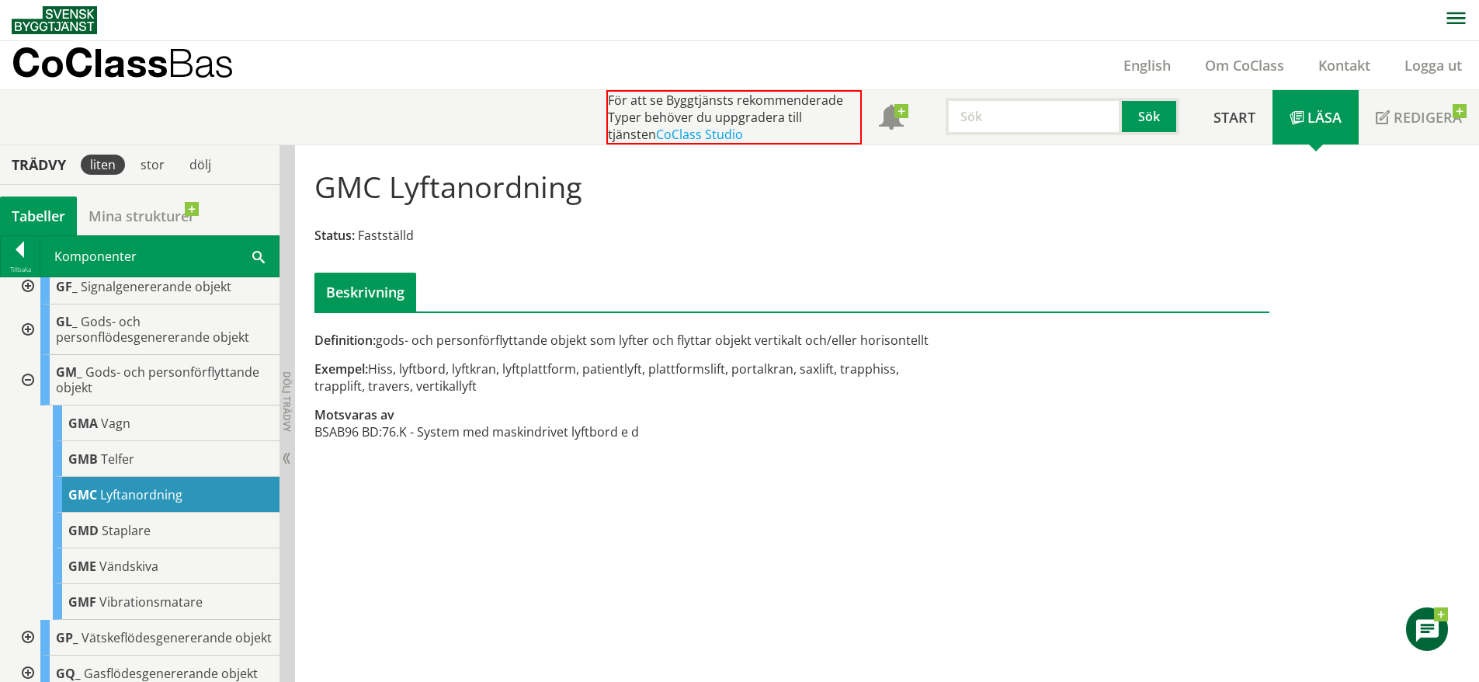
click at [136, 257] on div "Komponenter HISS Sök" at bounding box center [159, 256] width 238 height 40
click at [257, 262] on span at bounding box center [258, 256] width 12 height 16
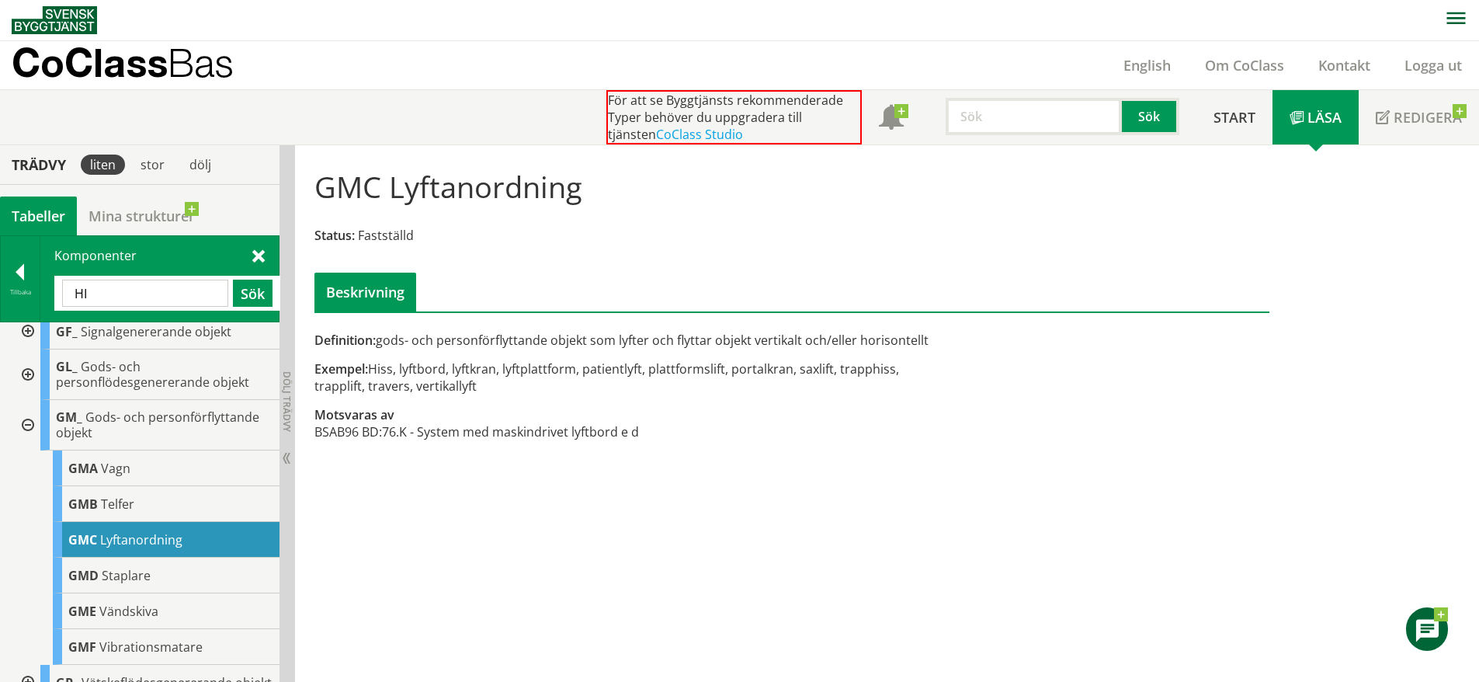
type input "H"
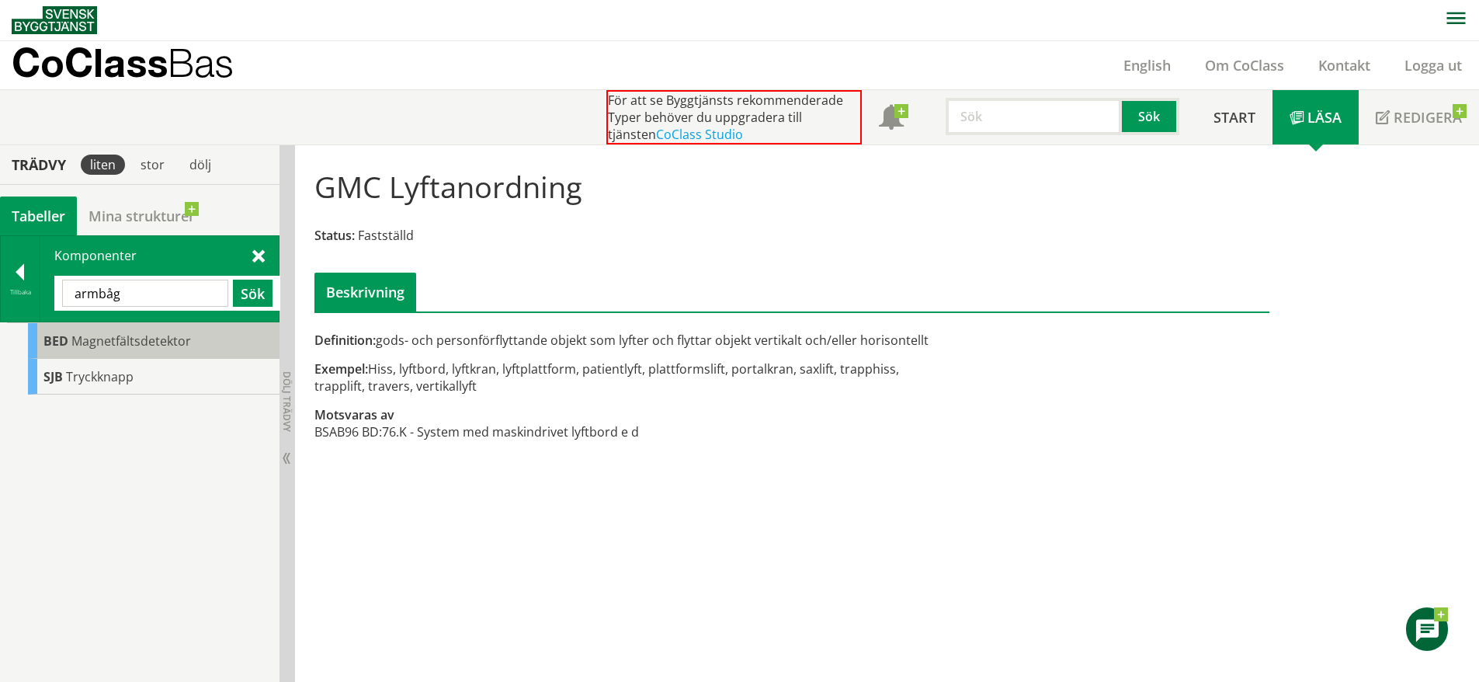
click at [184, 348] on span "Magnetfältsdetektor" at bounding box center [131, 340] width 120 height 17
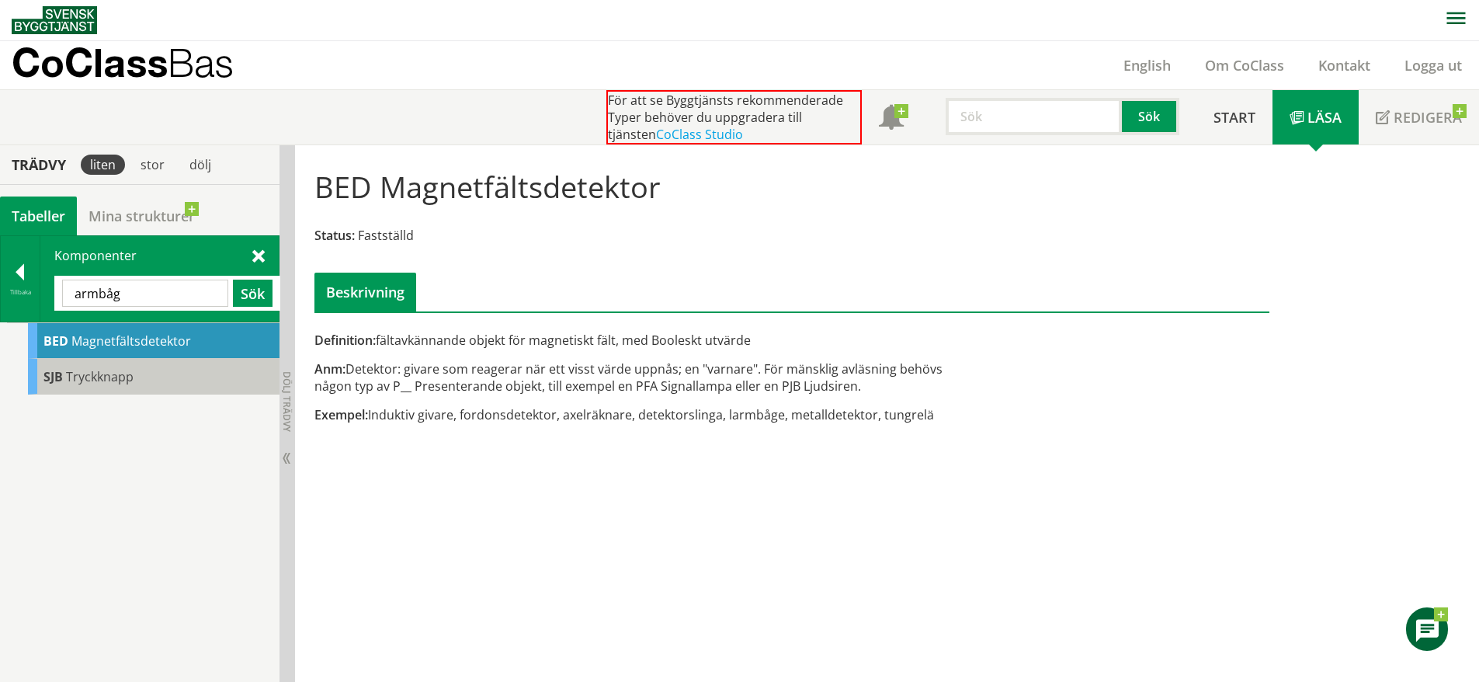
click at [230, 394] on div "SJB Tryckknapp" at bounding box center [154, 377] width 252 height 36
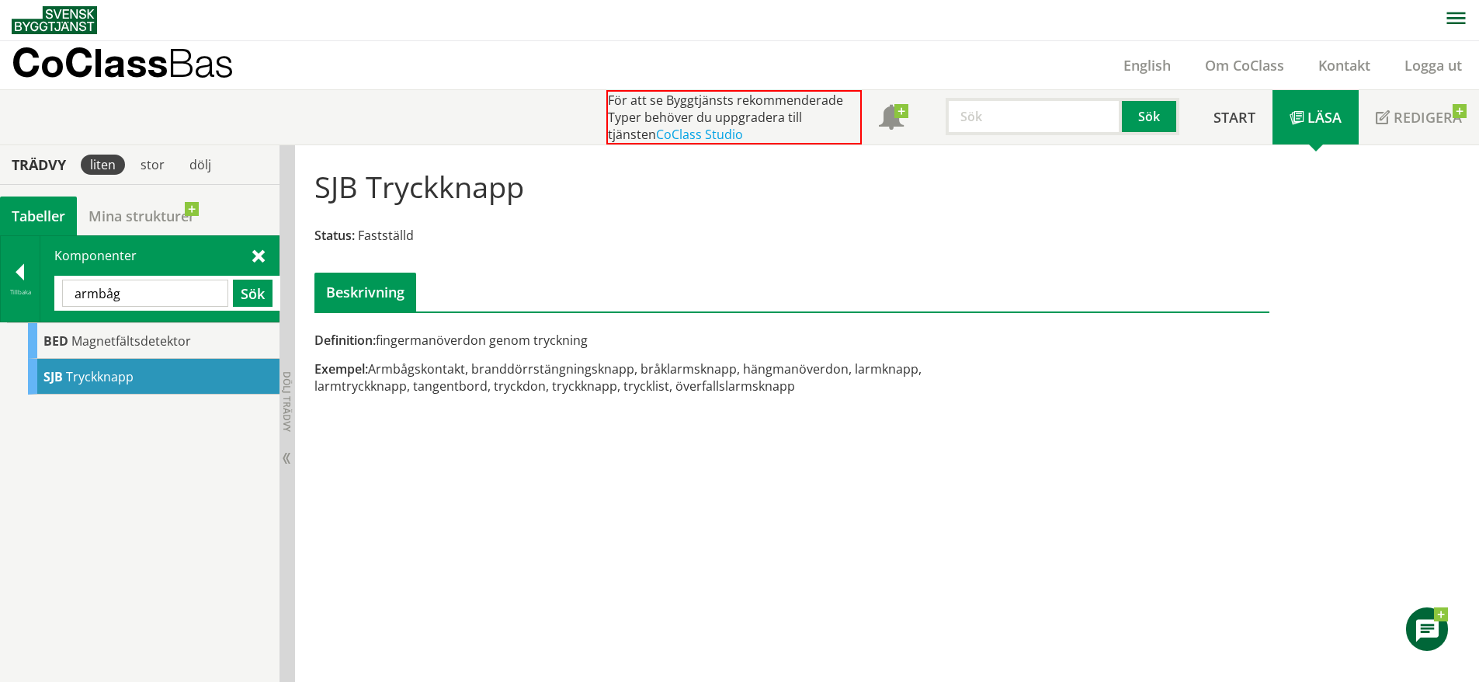
click at [0, 264] on html "AMA AMA Beskrivningsverktyg AMA Funktion BSAB Bygginfo Byggjura Byggkatalogen […" at bounding box center [739, 340] width 1479 height 682
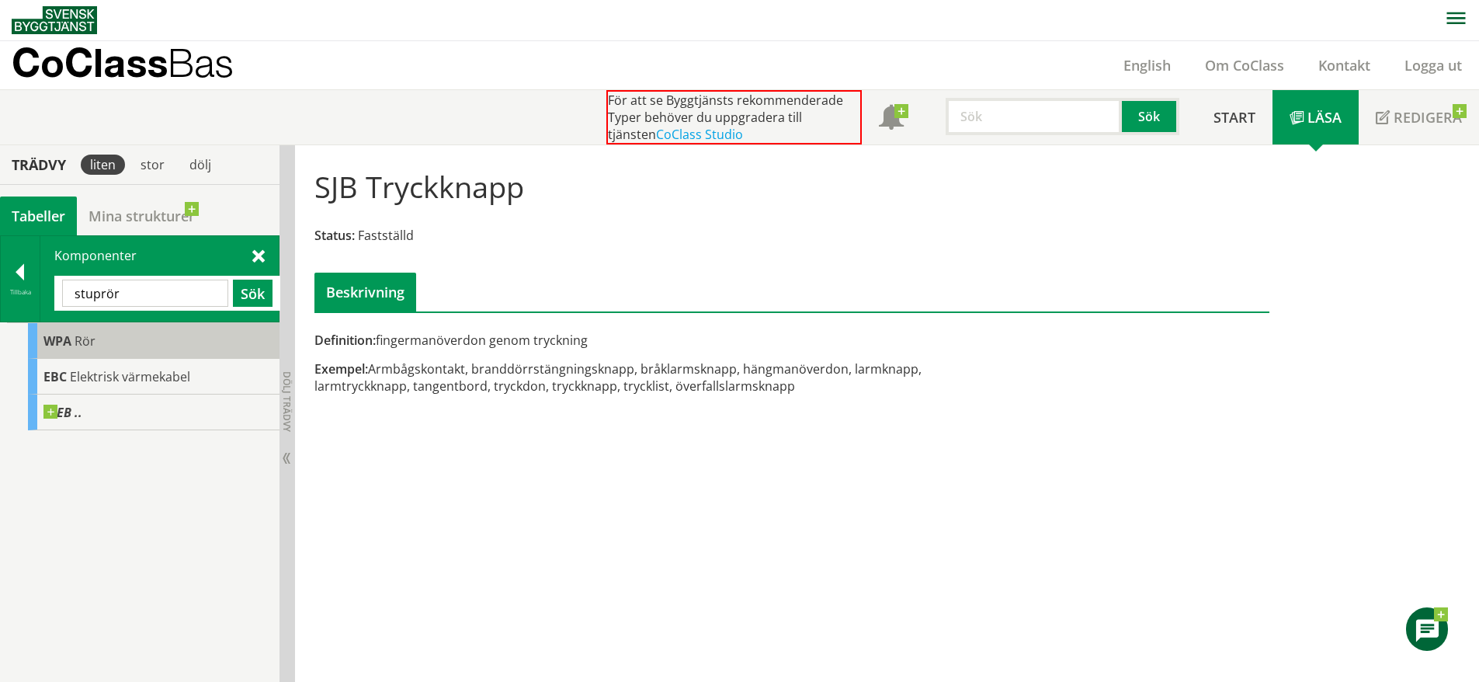
click at [125, 349] on div "WPA Rör" at bounding box center [154, 341] width 252 height 36
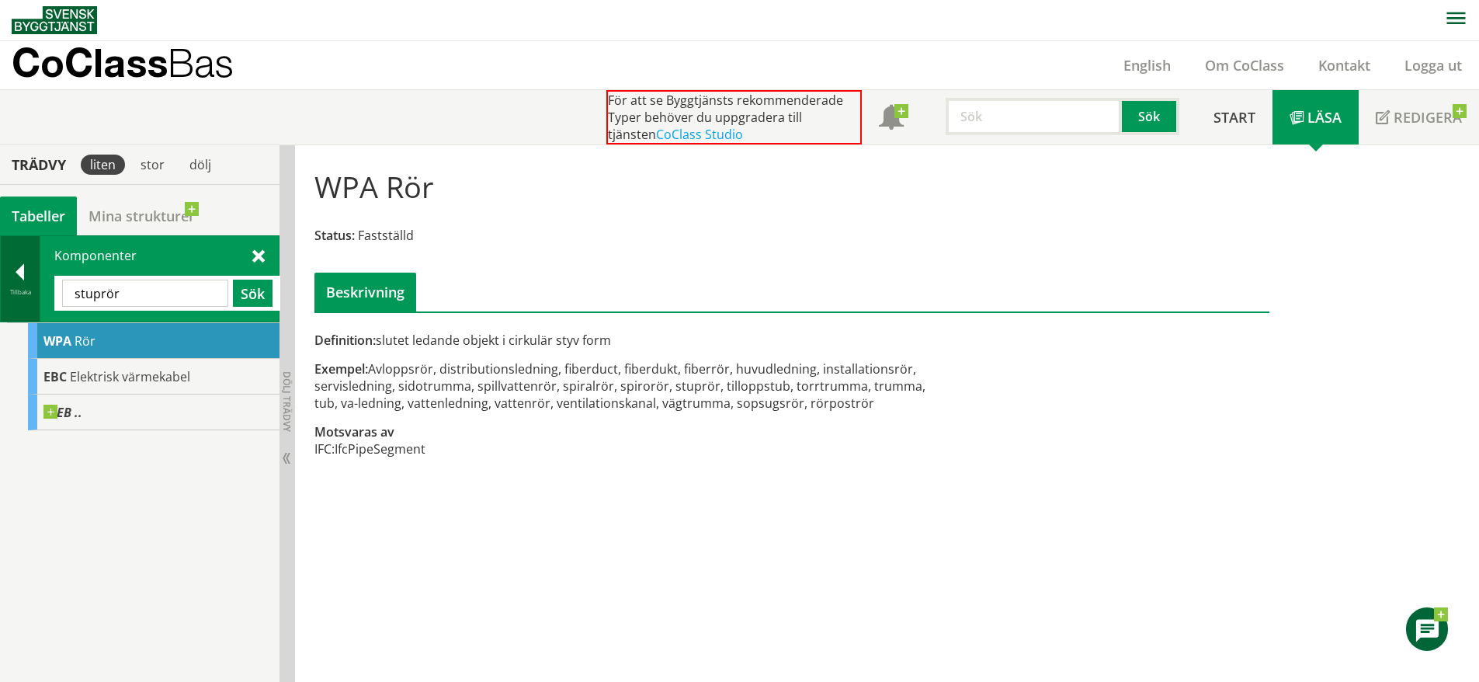
drag, startPoint x: 189, startPoint y: 294, endPoint x: 16, endPoint y: 290, distance: 173.2
click at [16, 290] on div "Tillbaka Komponenter stuprör Sök" at bounding box center [140, 278] width 280 height 87
type input "brand"
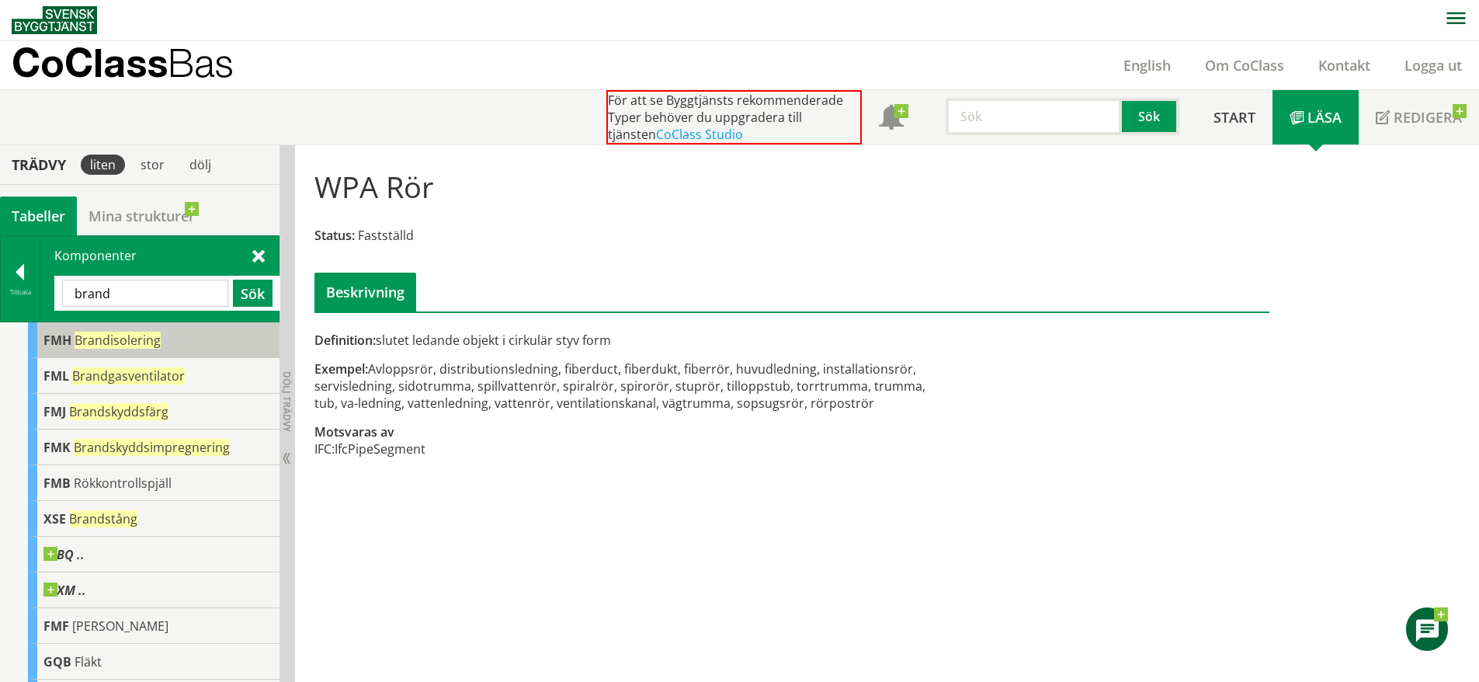
scroll to position [259, 0]
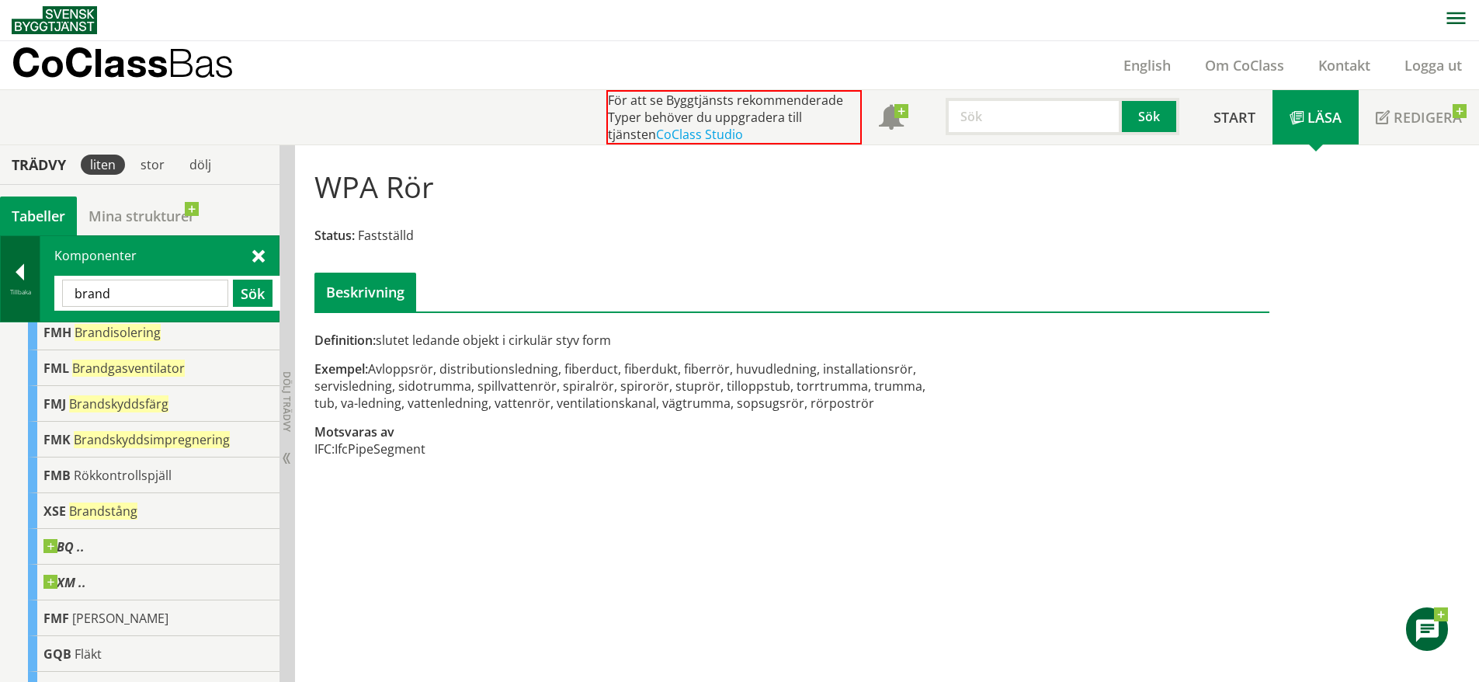
click at [9, 271] on div at bounding box center [20, 275] width 39 height 22
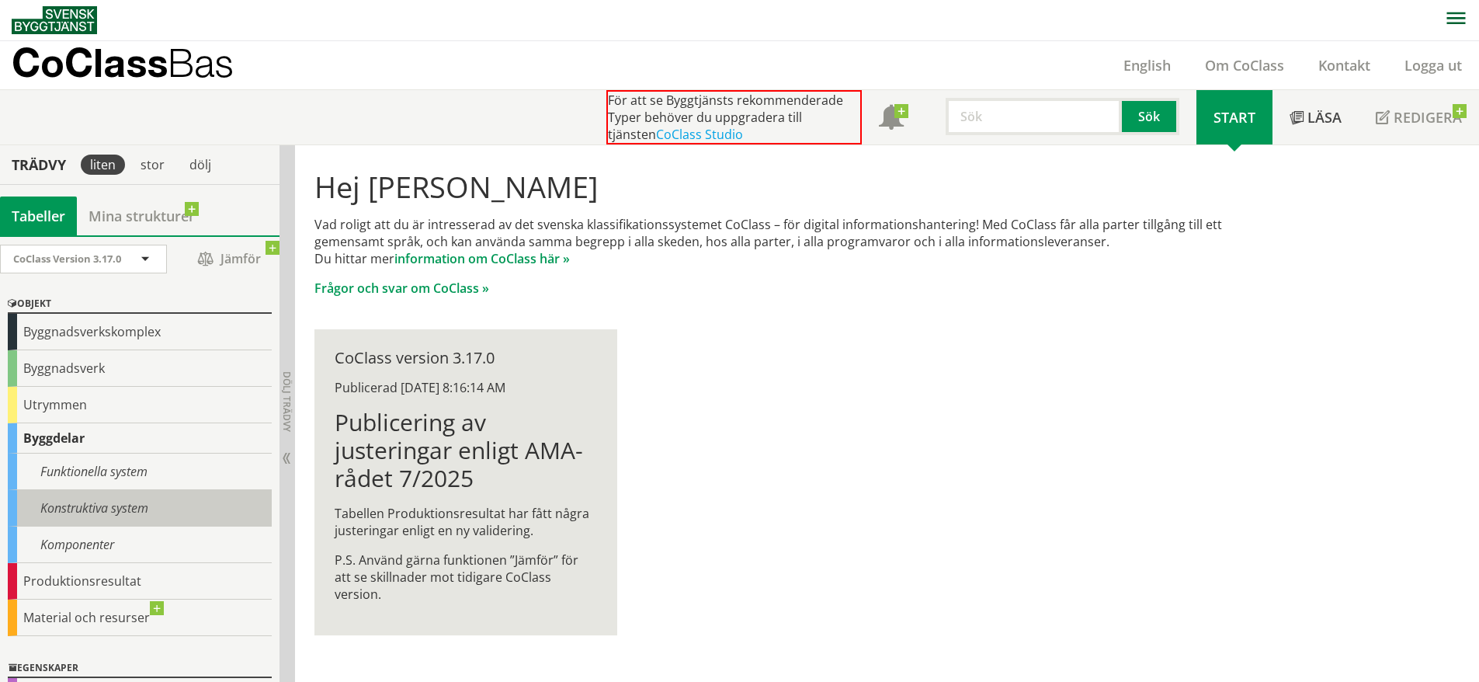
click at [123, 502] on div "Konstruktiva system" at bounding box center [140, 508] width 264 height 36
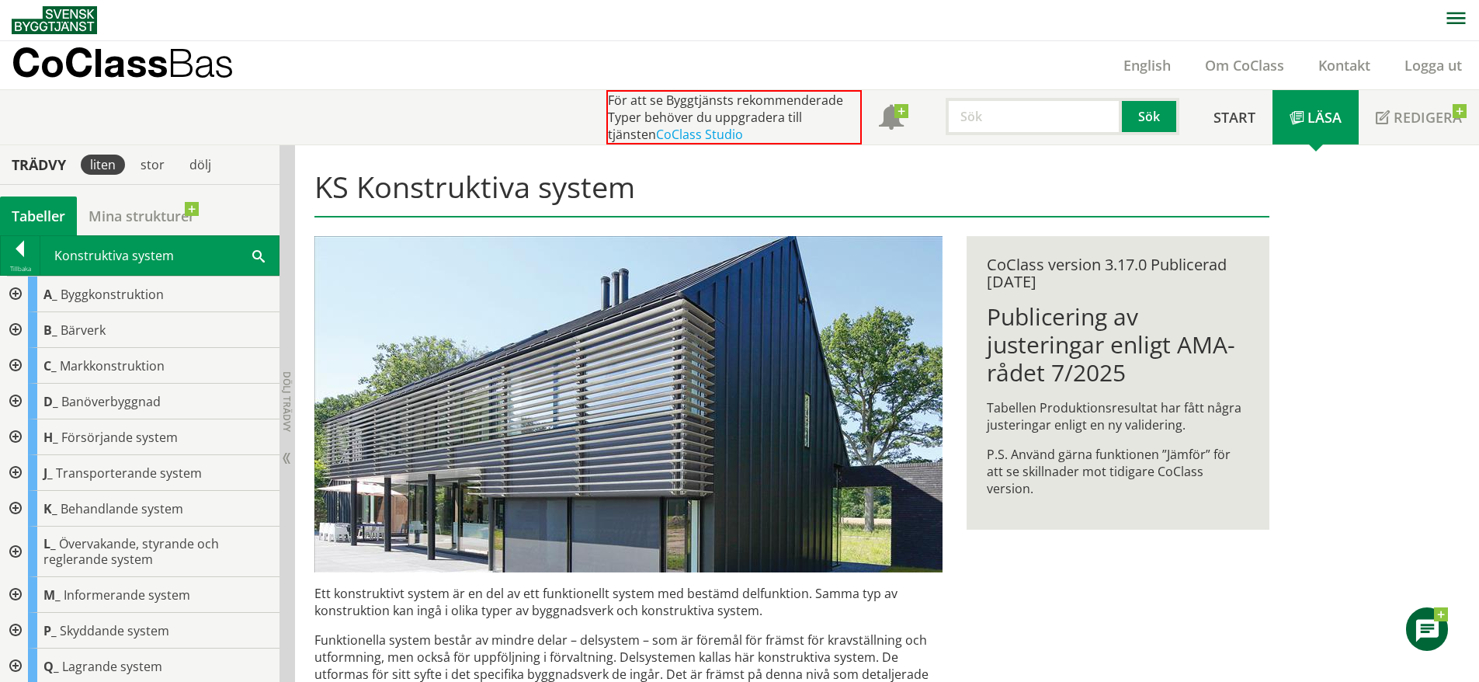
click at [138, 251] on div "Konstruktiva system Sök" at bounding box center [159, 255] width 238 height 39
click at [260, 252] on span at bounding box center [258, 255] width 12 height 16
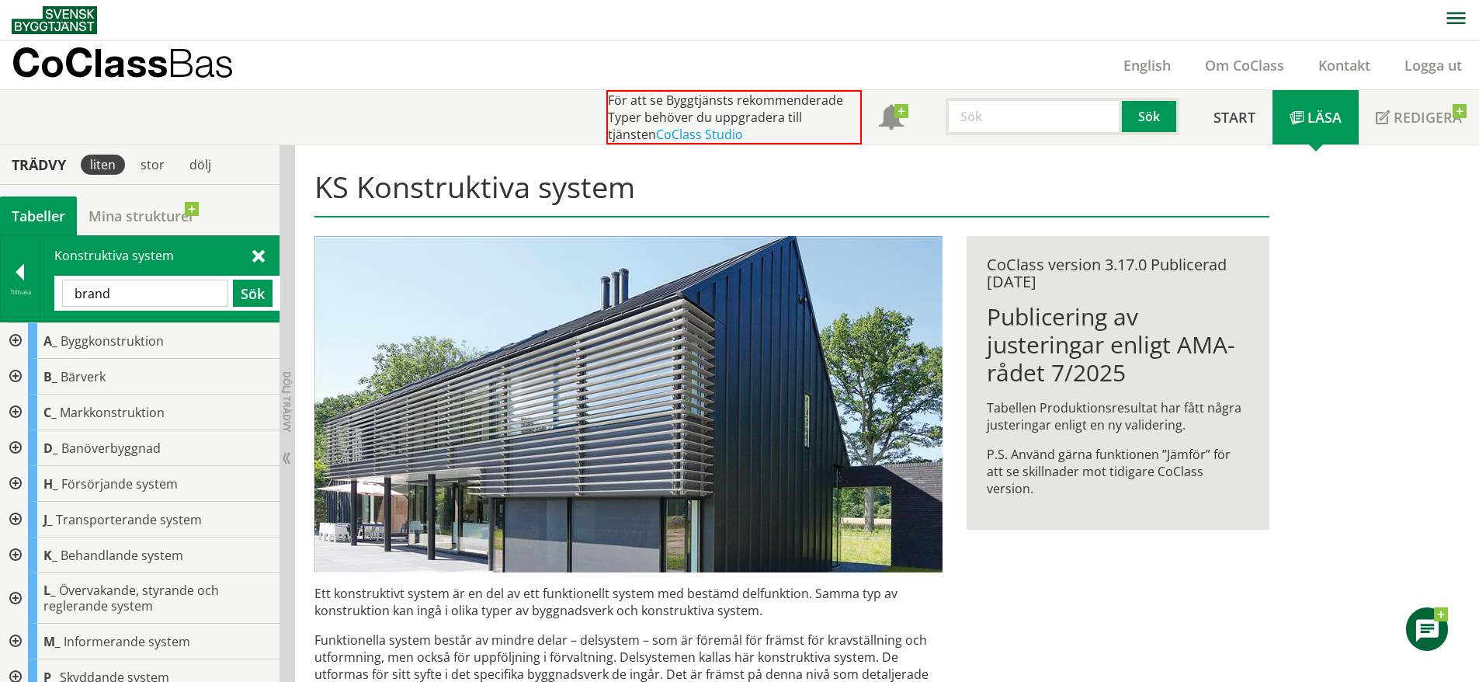
type input "brand"
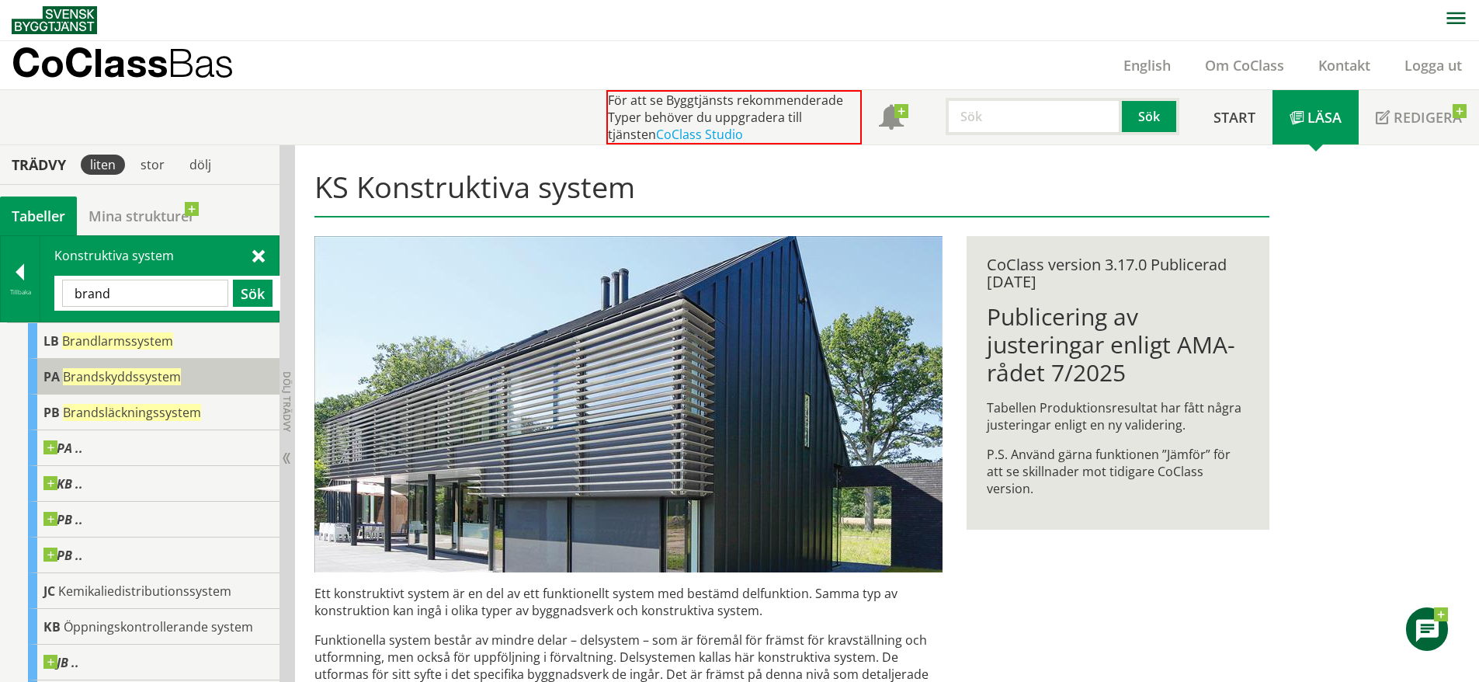
click at [170, 373] on span "Brandskyddssystem" at bounding box center [122, 376] width 118 height 17
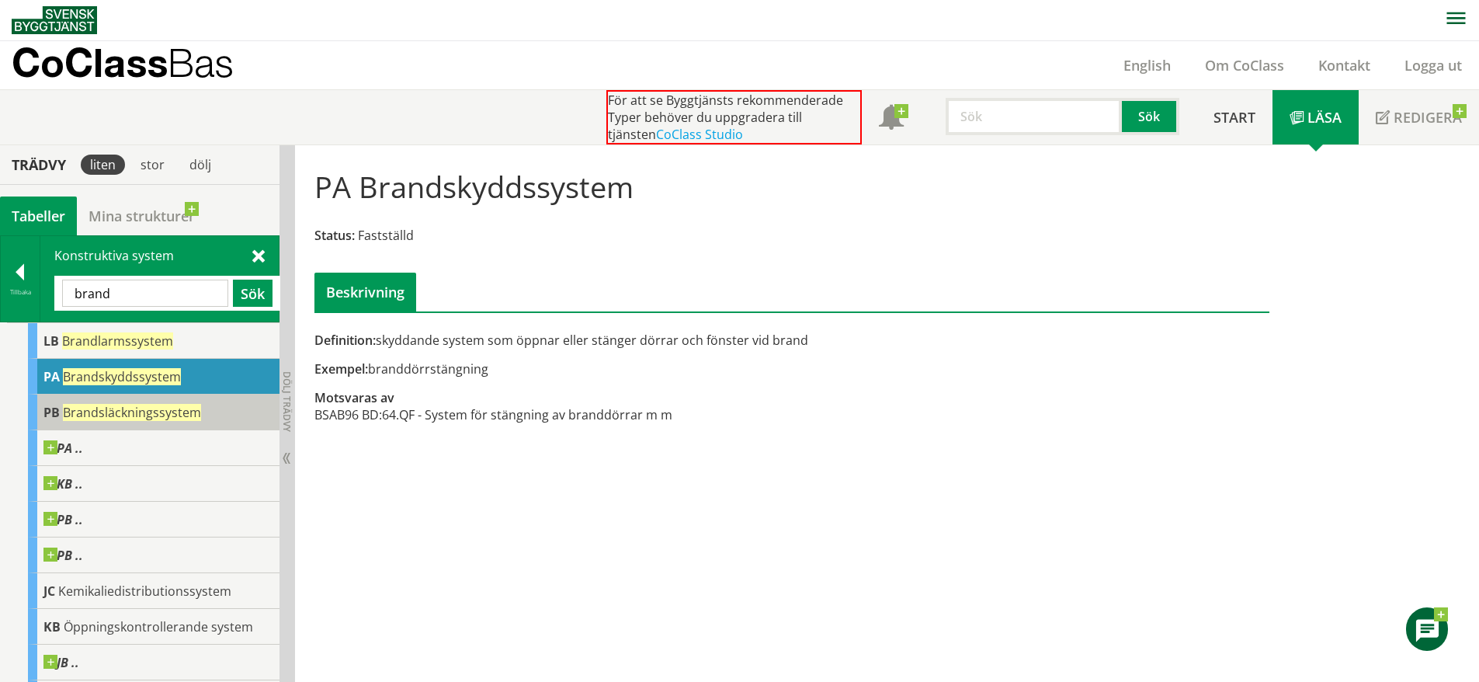
click at [173, 408] on span "Brandsläckningssystem" at bounding box center [132, 412] width 138 height 17
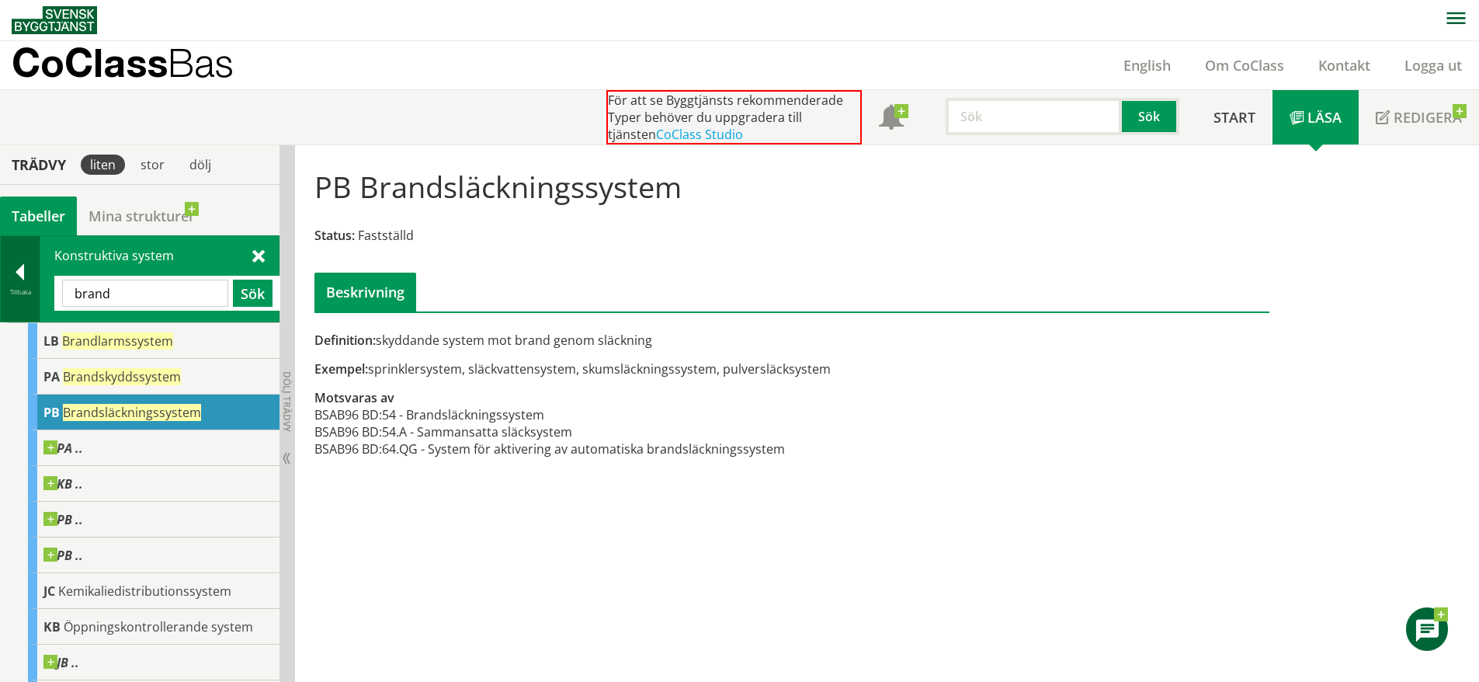
click at [17, 276] on div at bounding box center [20, 275] width 39 height 22
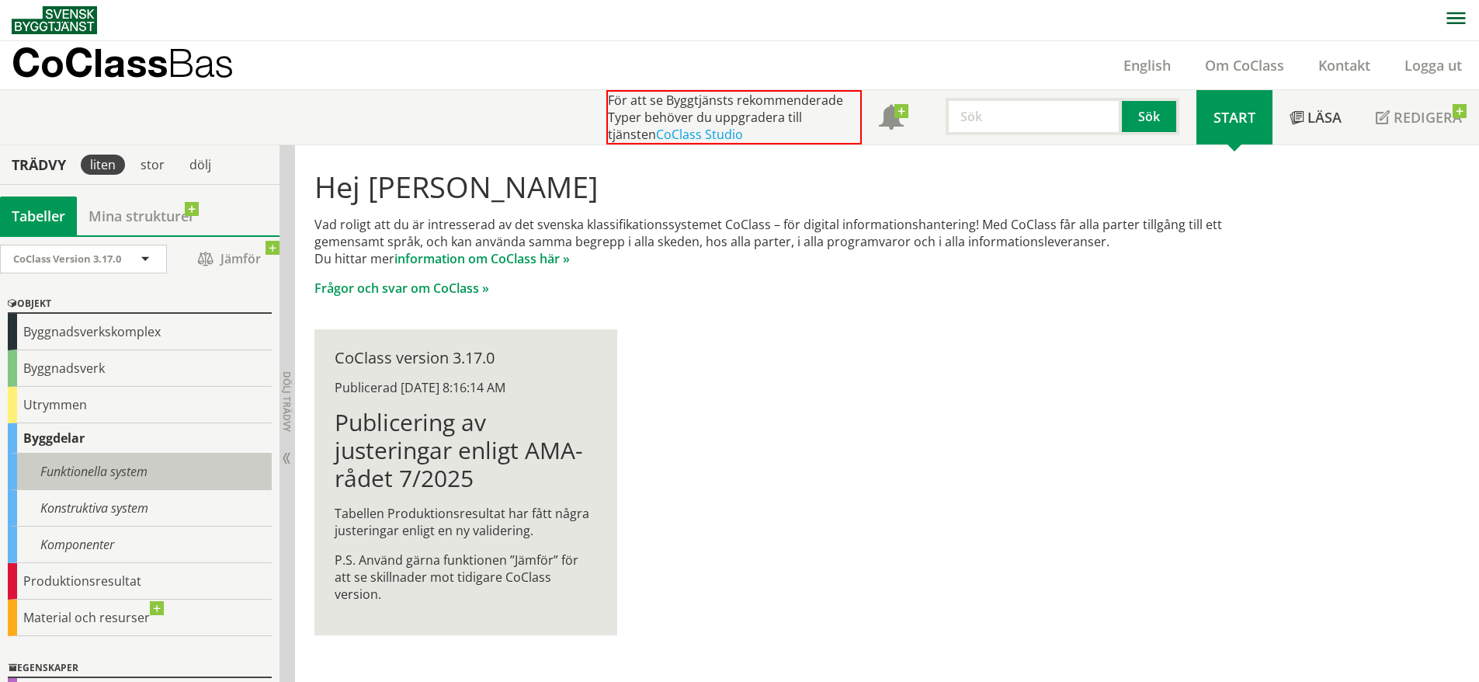
click at [75, 464] on div "Funktionella system" at bounding box center [140, 472] width 264 height 36
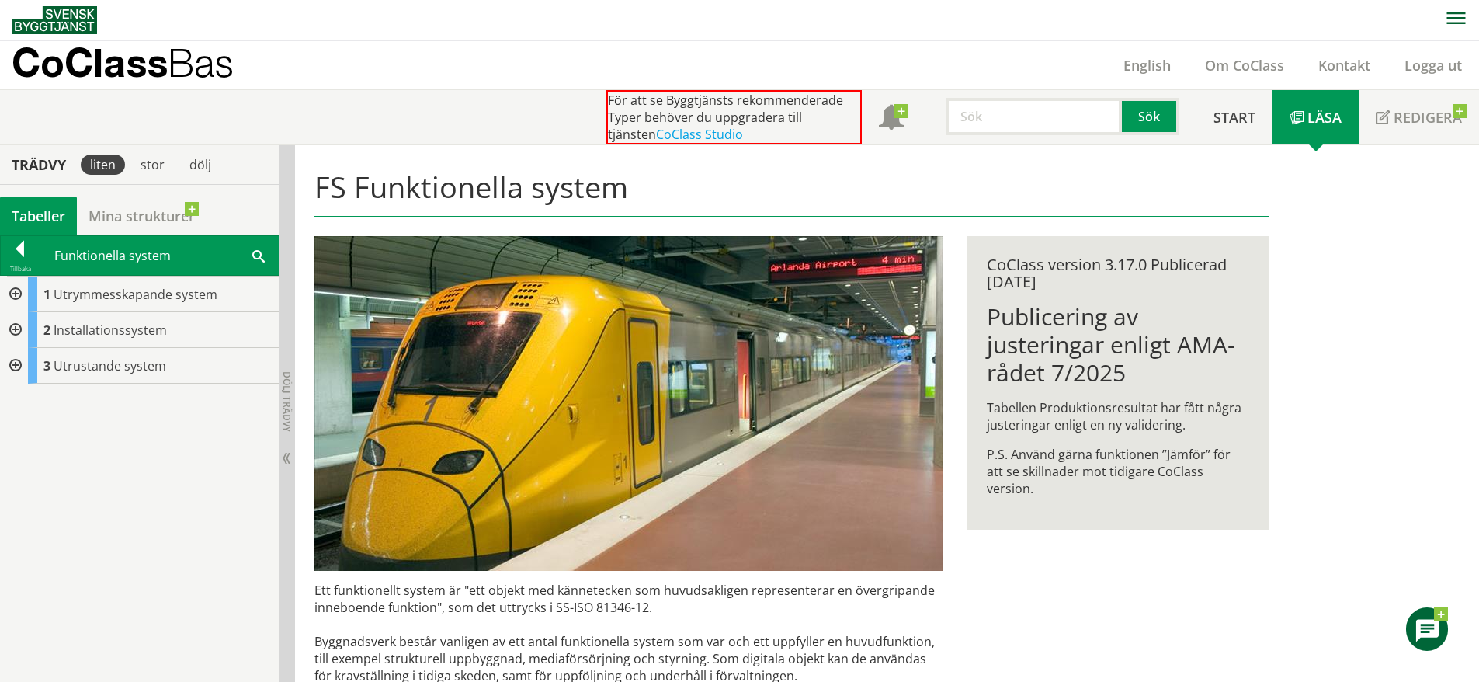
click at [259, 257] on span at bounding box center [258, 255] width 12 height 16
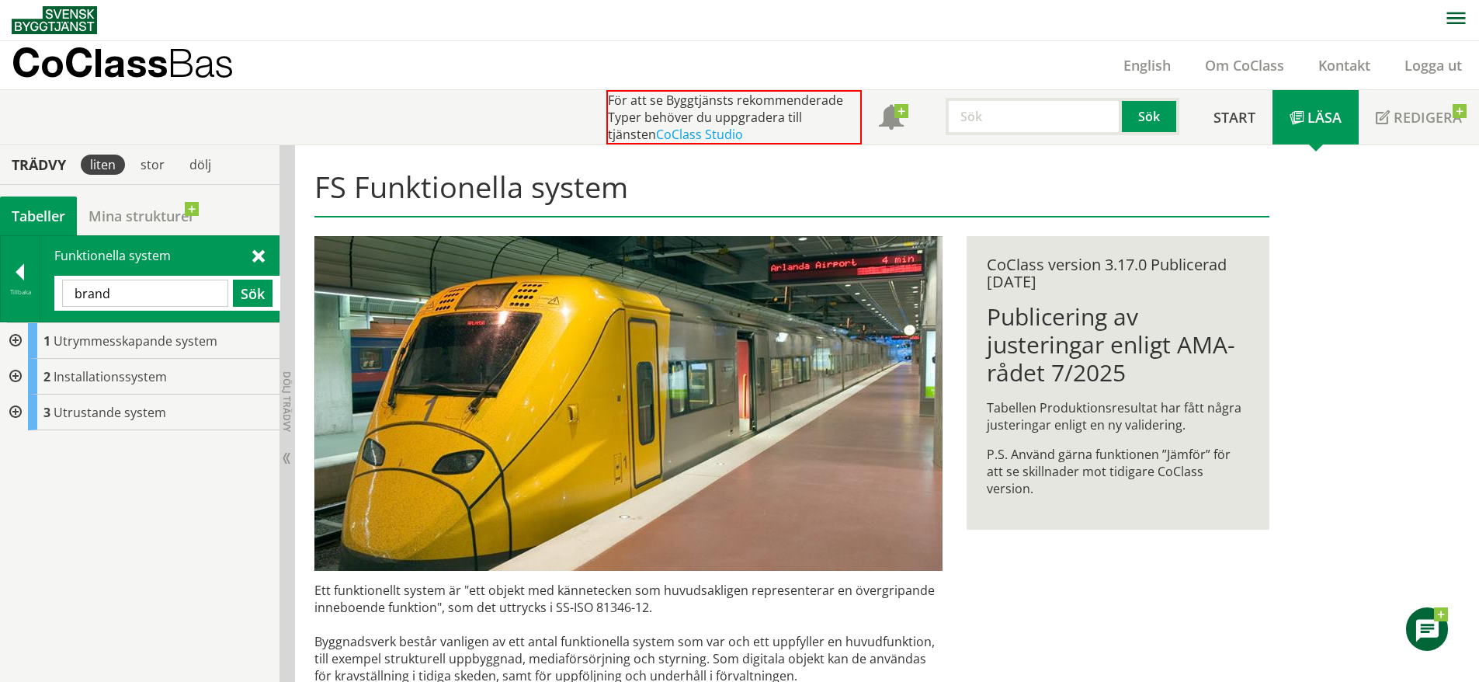
type input "brand"
click at [21, 280] on div at bounding box center [20, 275] width 39 height 22
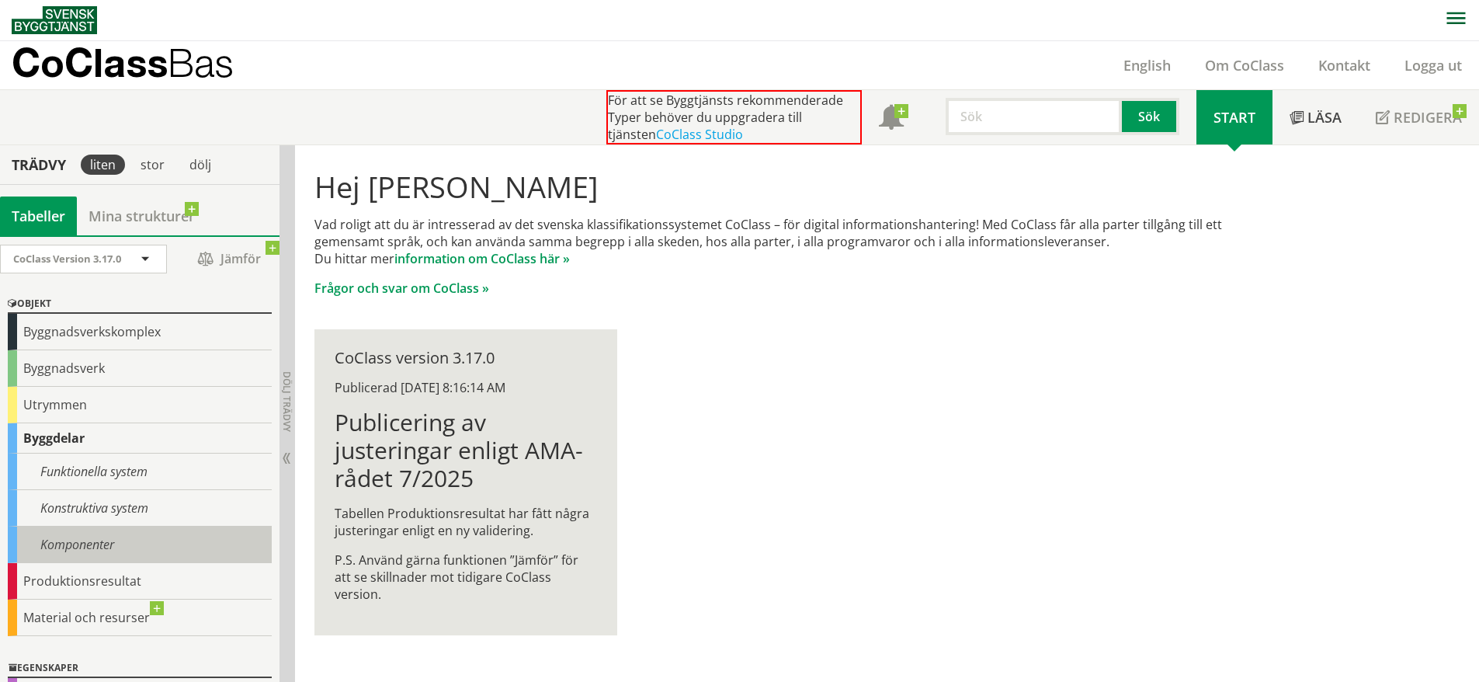
click at [91, 533] on div "Komponenter" at bounding box center [140, 544] width 264 height 36
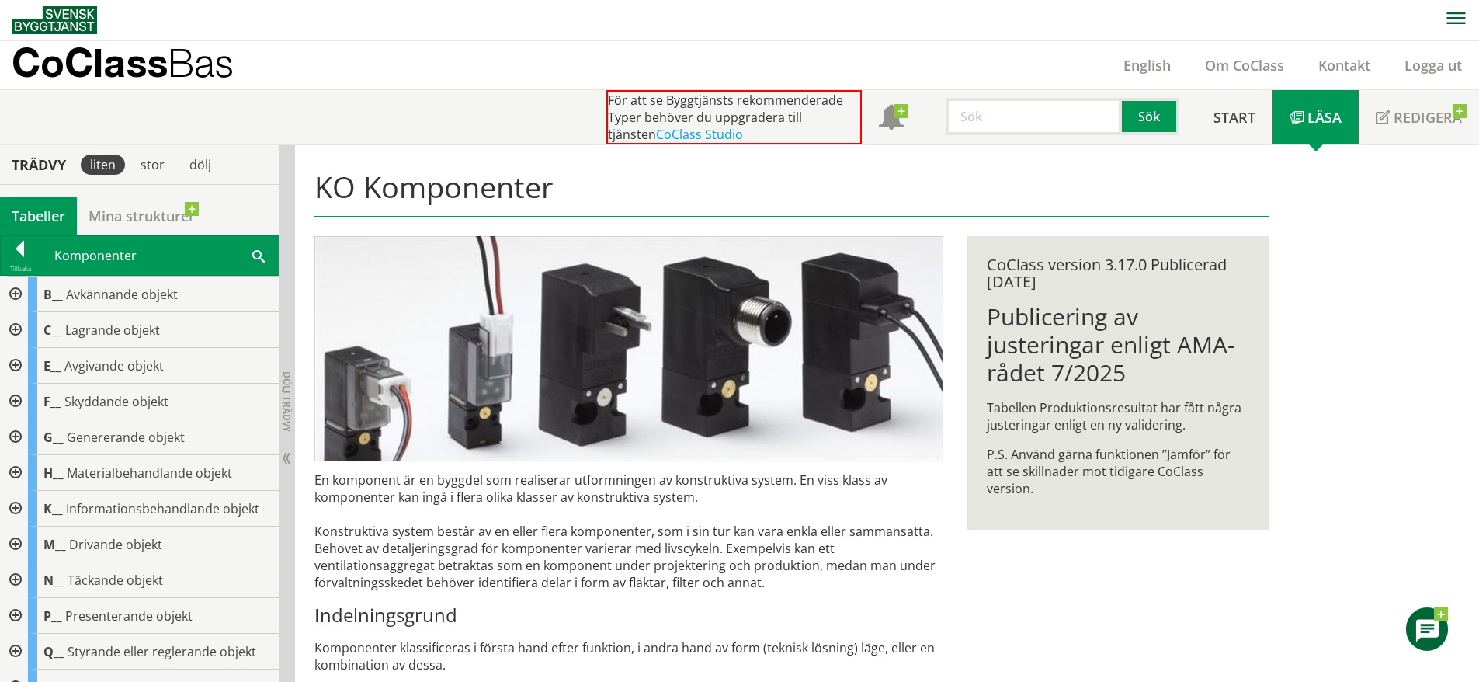
click at [15, 329] on div at bounding box center [14, 330] width 28 height 36
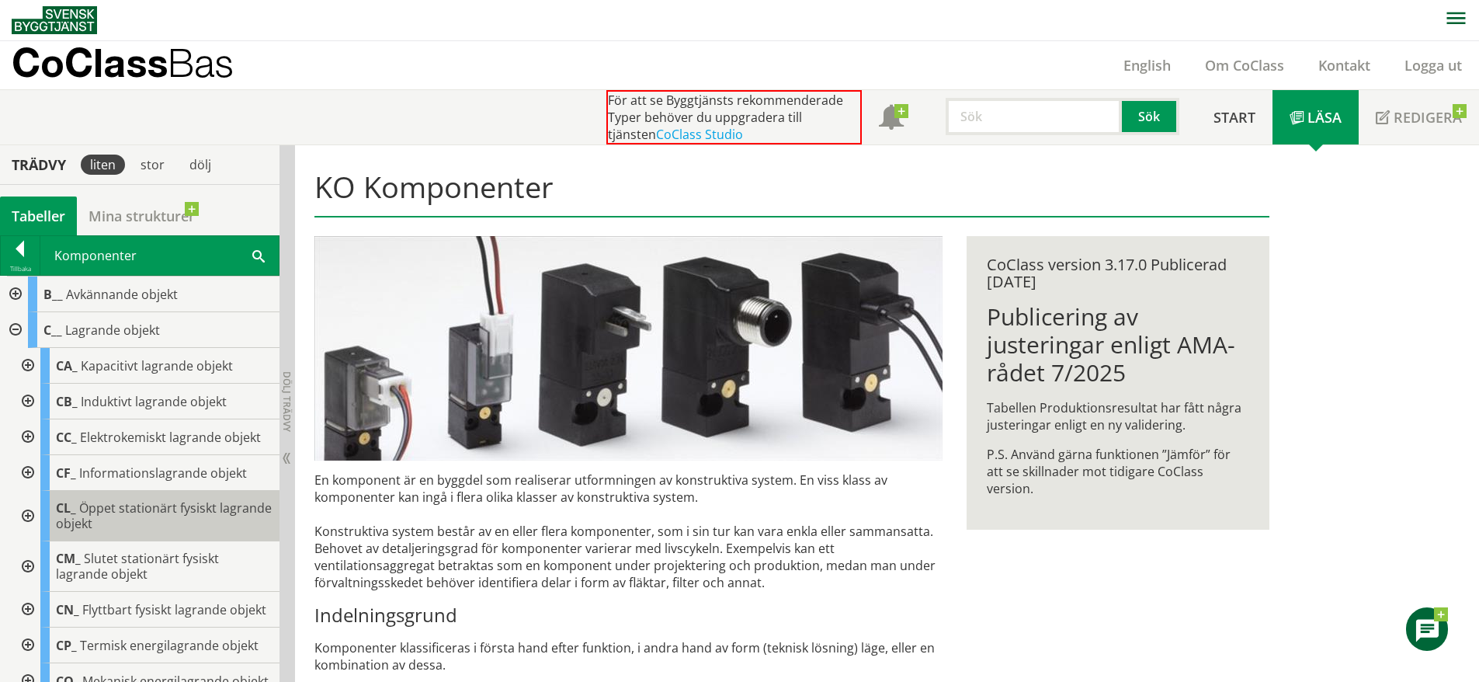
click at [103, 499] on span "Öppet stationärt fysiskt lagrande objekt" at bounding box center [164, 515] width 216 height 33
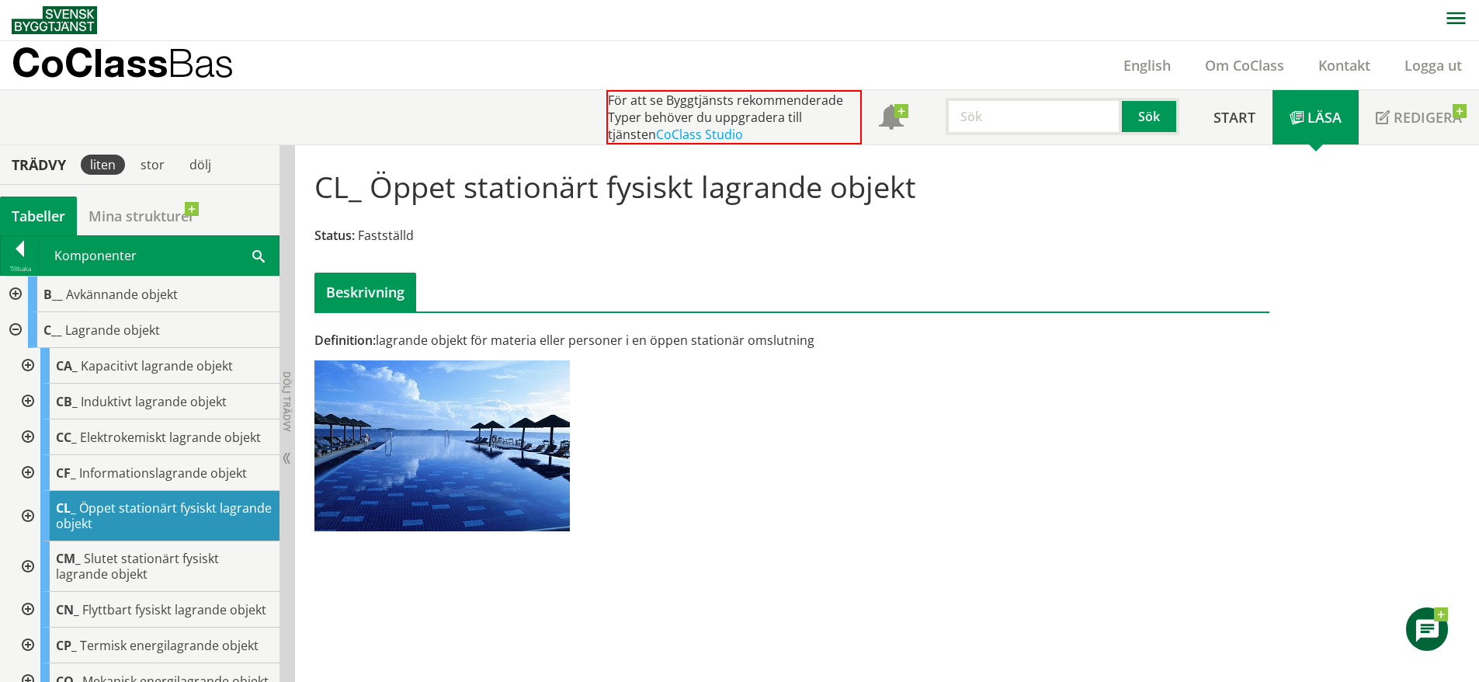
click at [25, 512] on div at bounding box center [26, 516] width 28 height 50
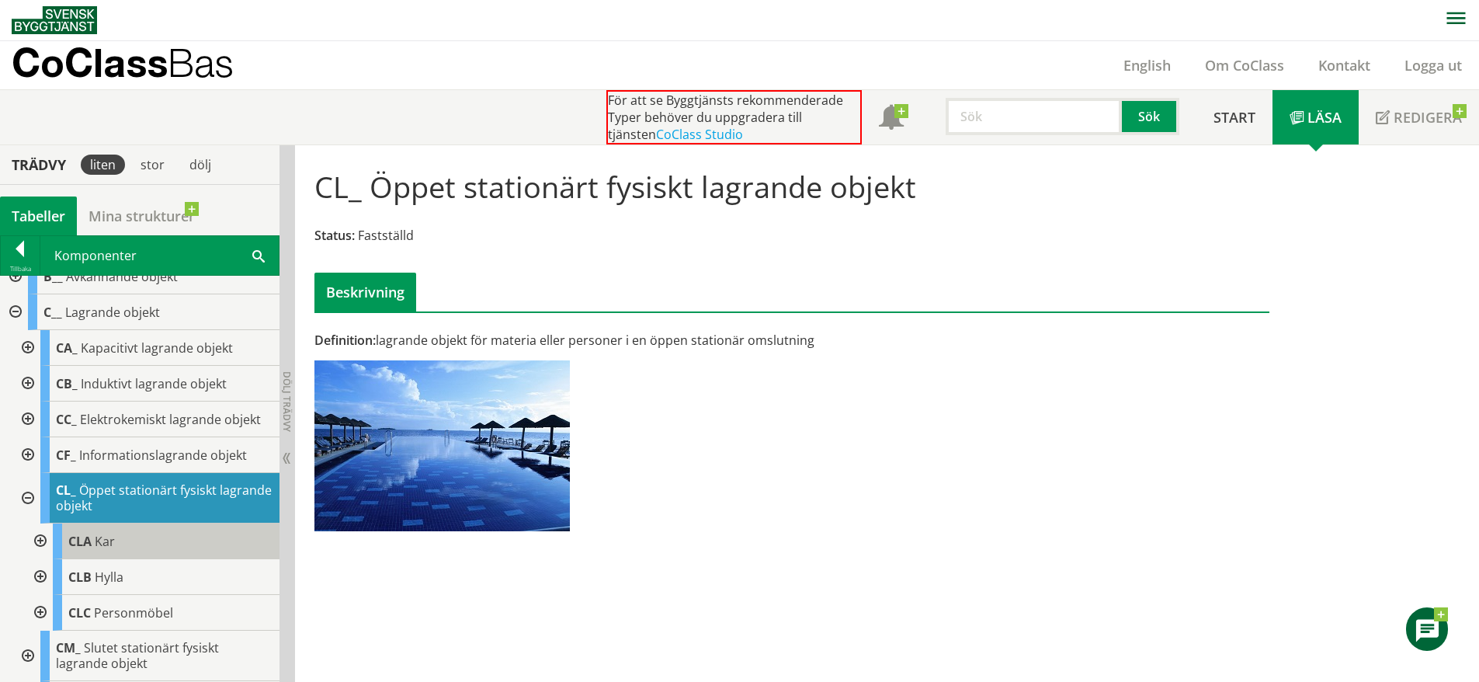
scroll to position [19, 0]
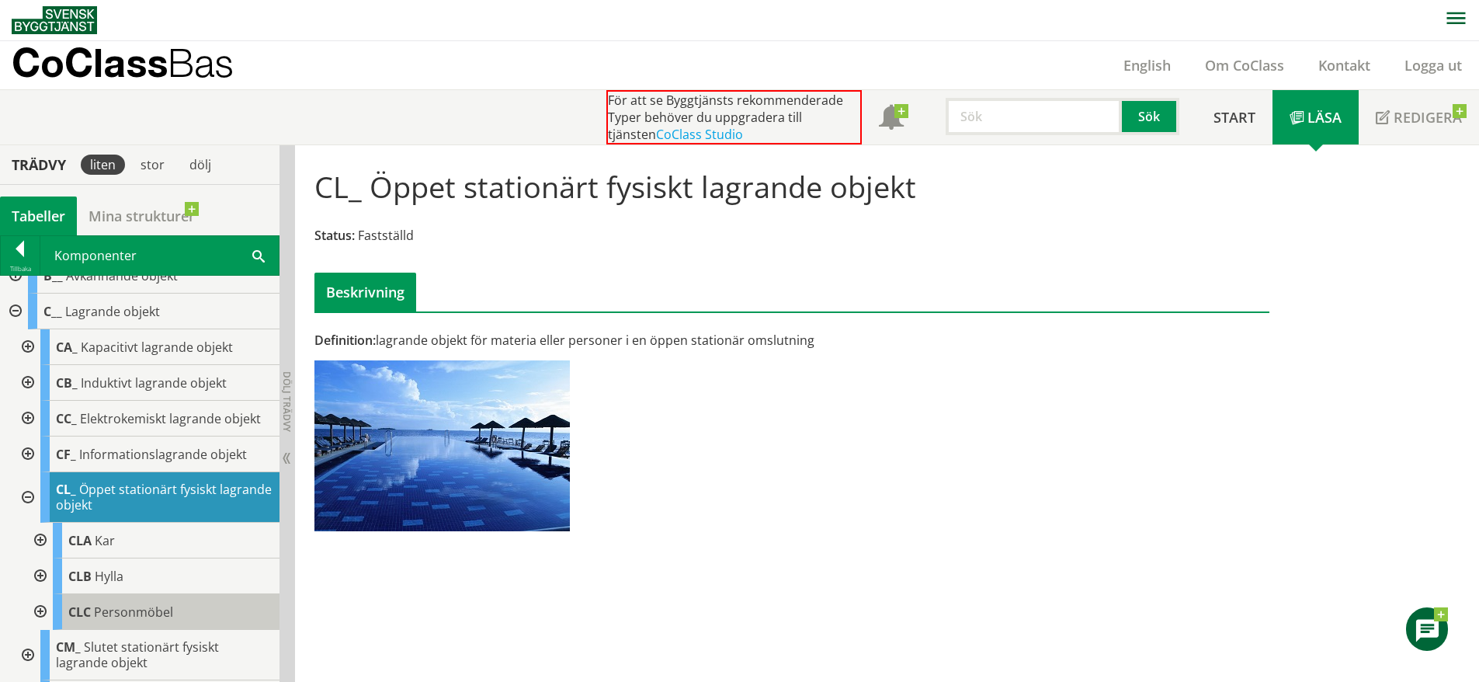
click at [125, 615] on span "Personmöbel" at bounding box center [133, 611] width 79 height 17
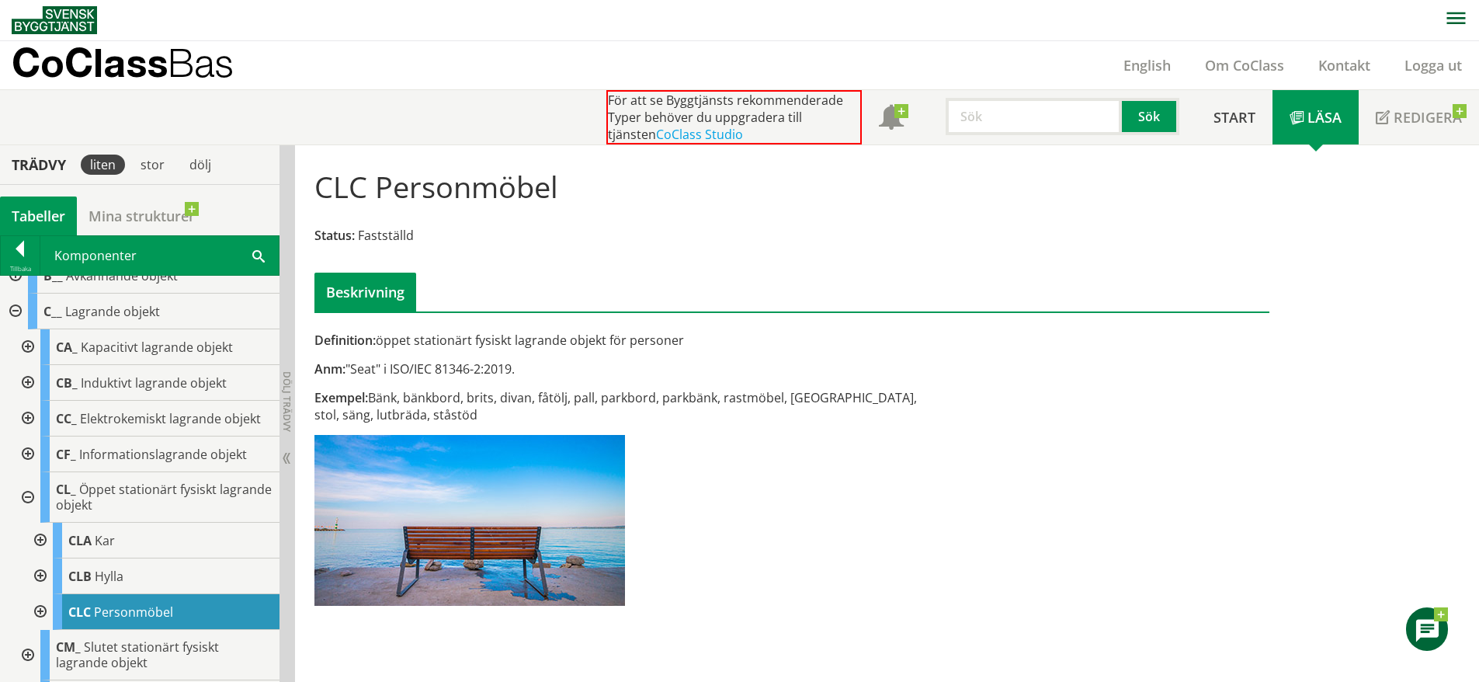
click at [40, 606] on div at bounding box center [39, 612] width 28 height 36
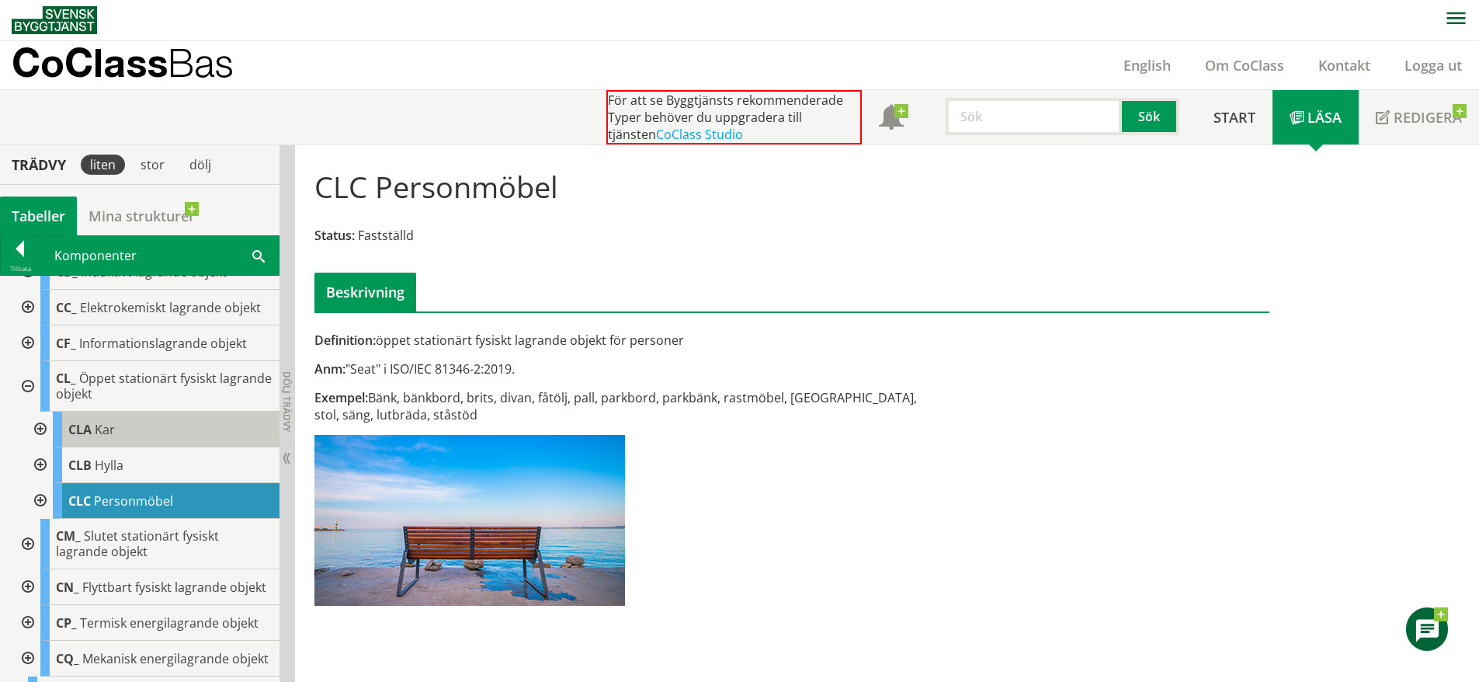
scroll to position [130, 0]
click at [259, 255] on span at bounding box center [258, 255] width 12 height 16
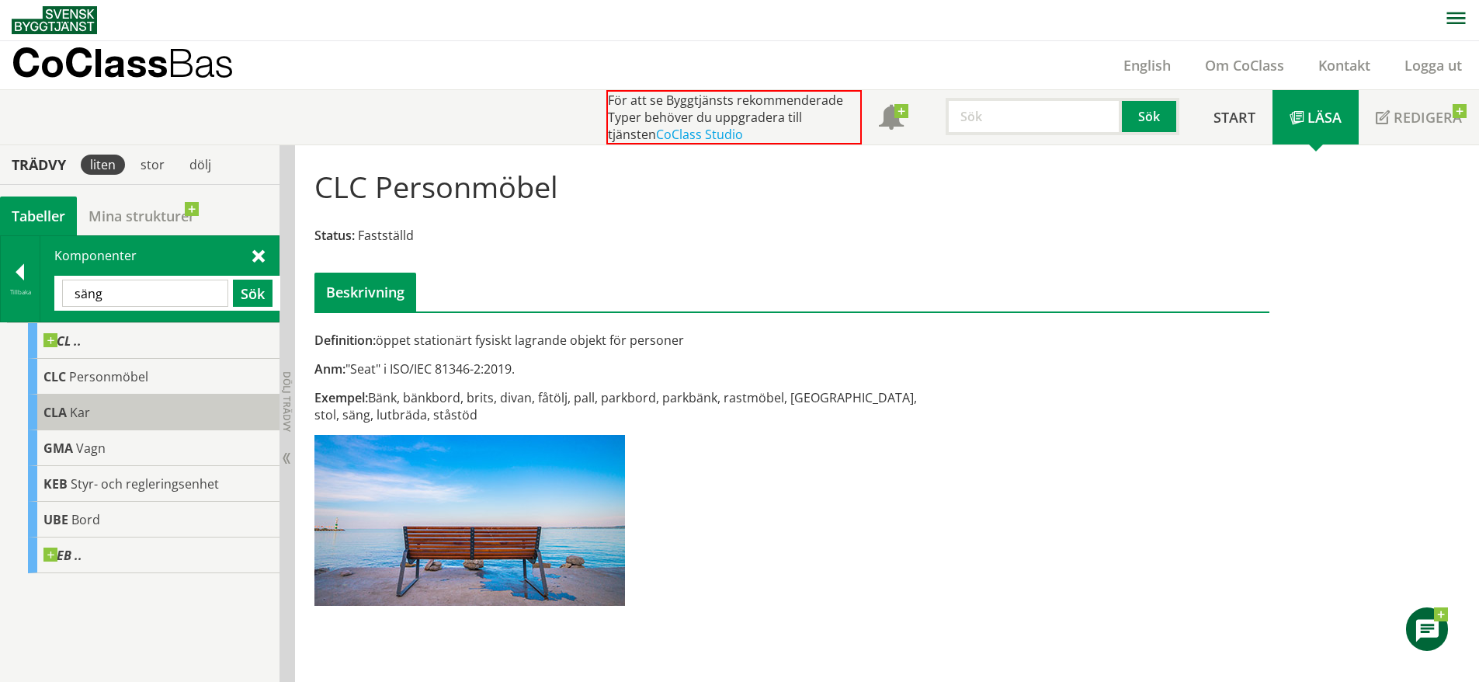
scroll to position [0, 0]
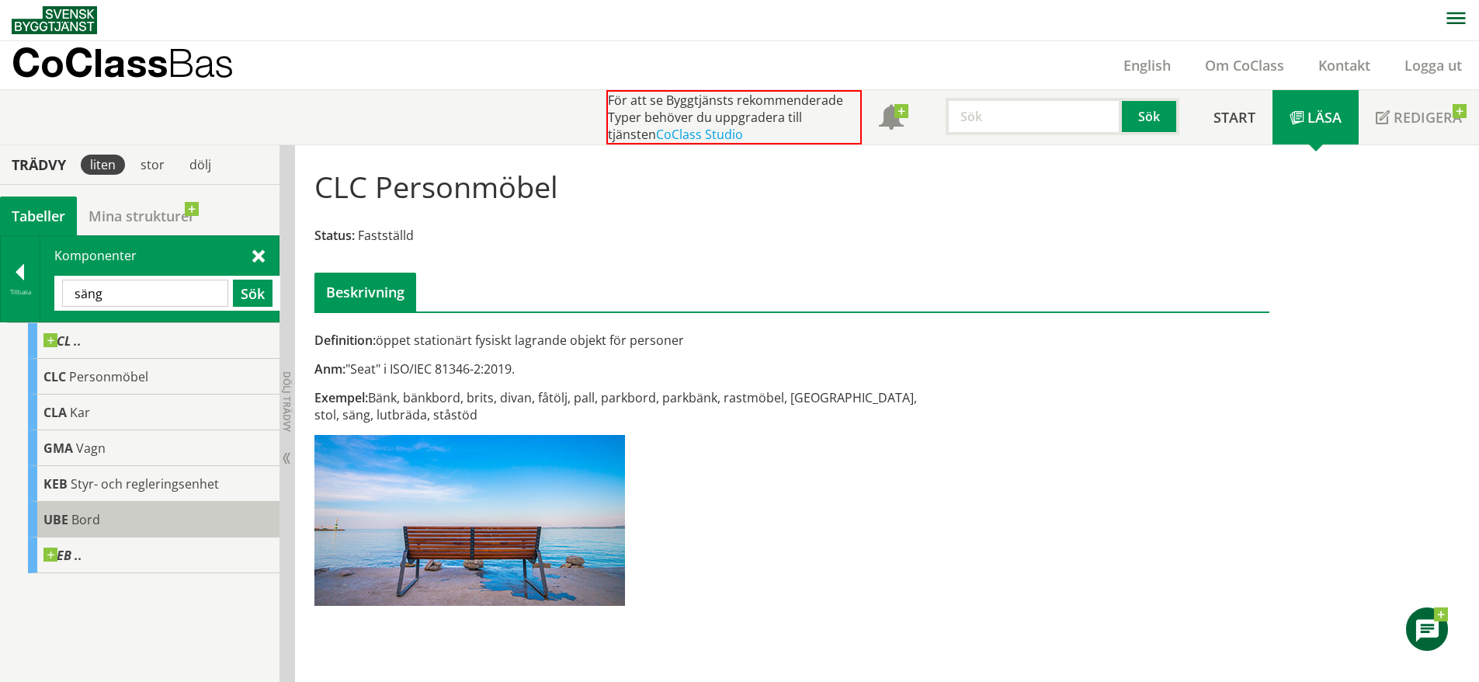
click at [108, 513] on div "UBE Bord" at bounding box center [154, 520] width 252 height 36
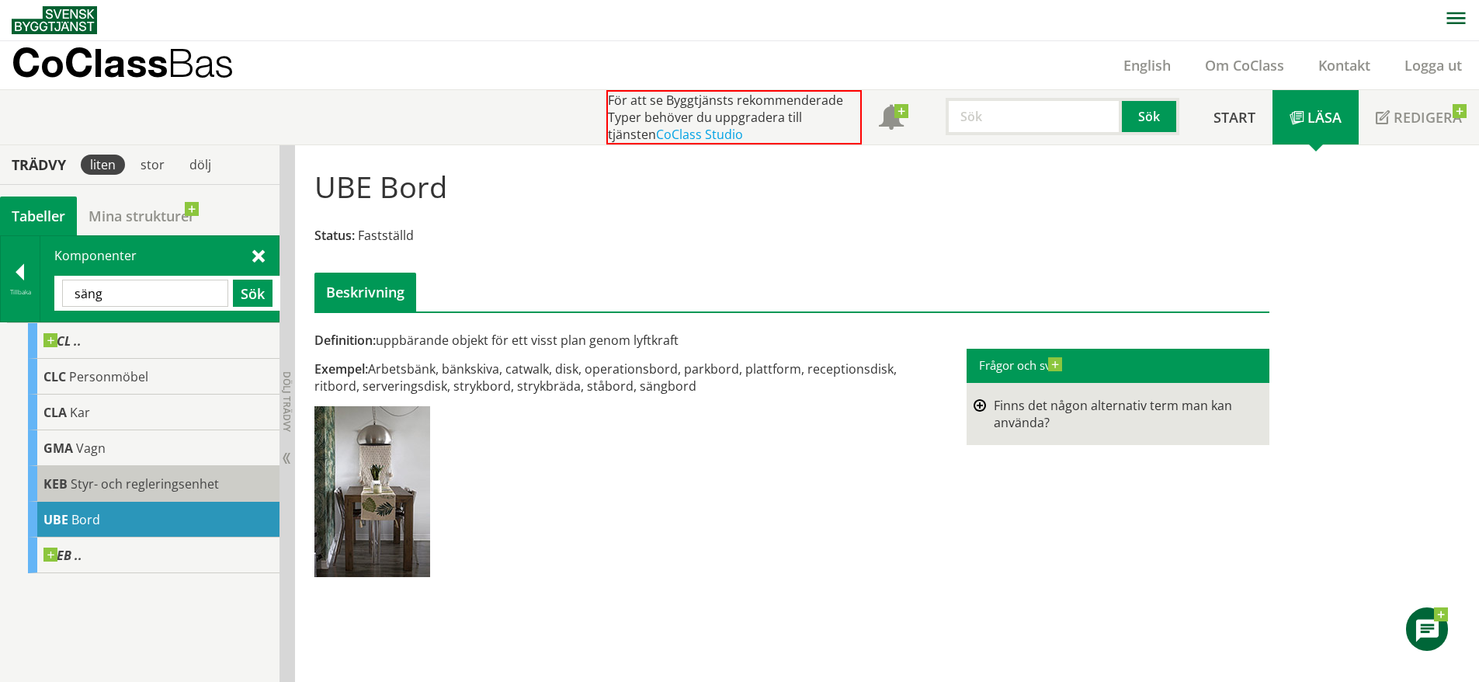
click at [117, 489] on span "Styr- och regleringsenhet" at bounding box center [145, 483] width 148 height 17
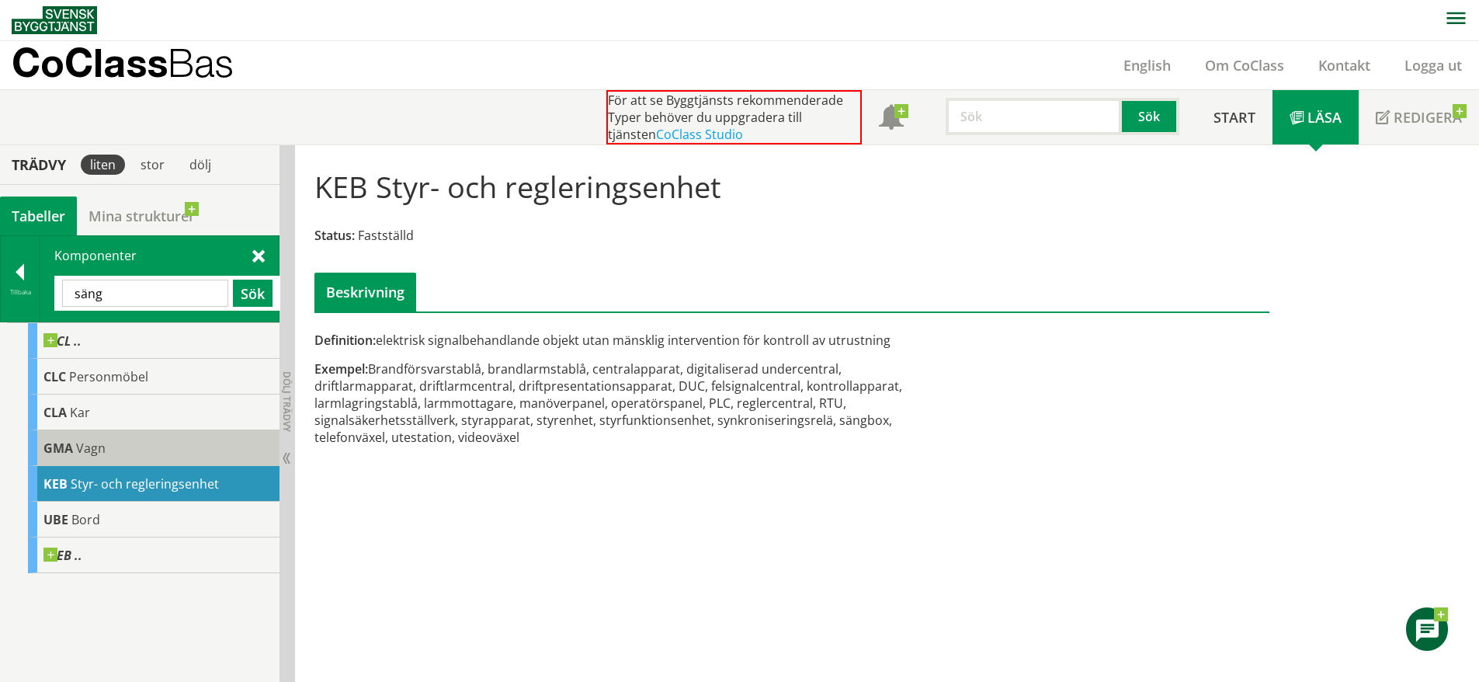
click at [145, 447] on div "GMA Vagn" at bounding box center [154, 448] width 252 height 36
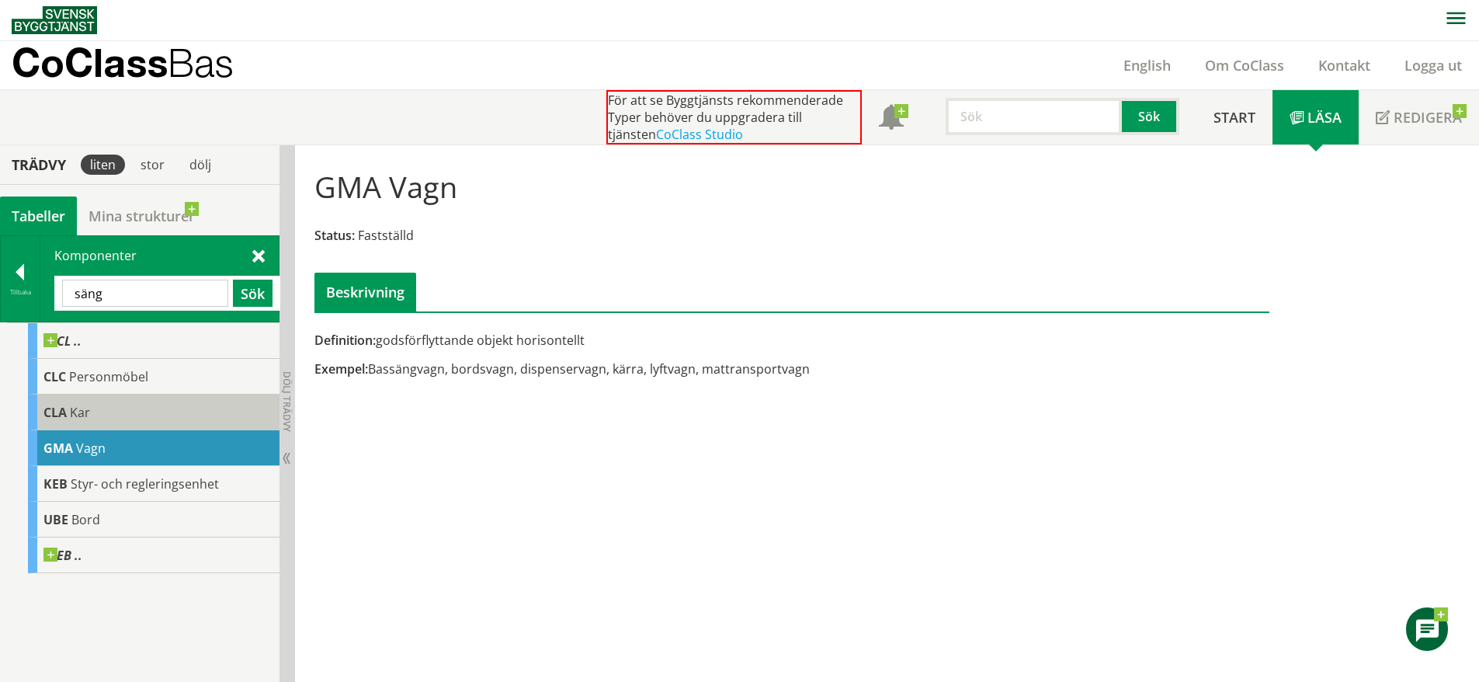
click at [134, 409] on div "CLA Kar" at bounding box center [154, 412] width 252 height 36
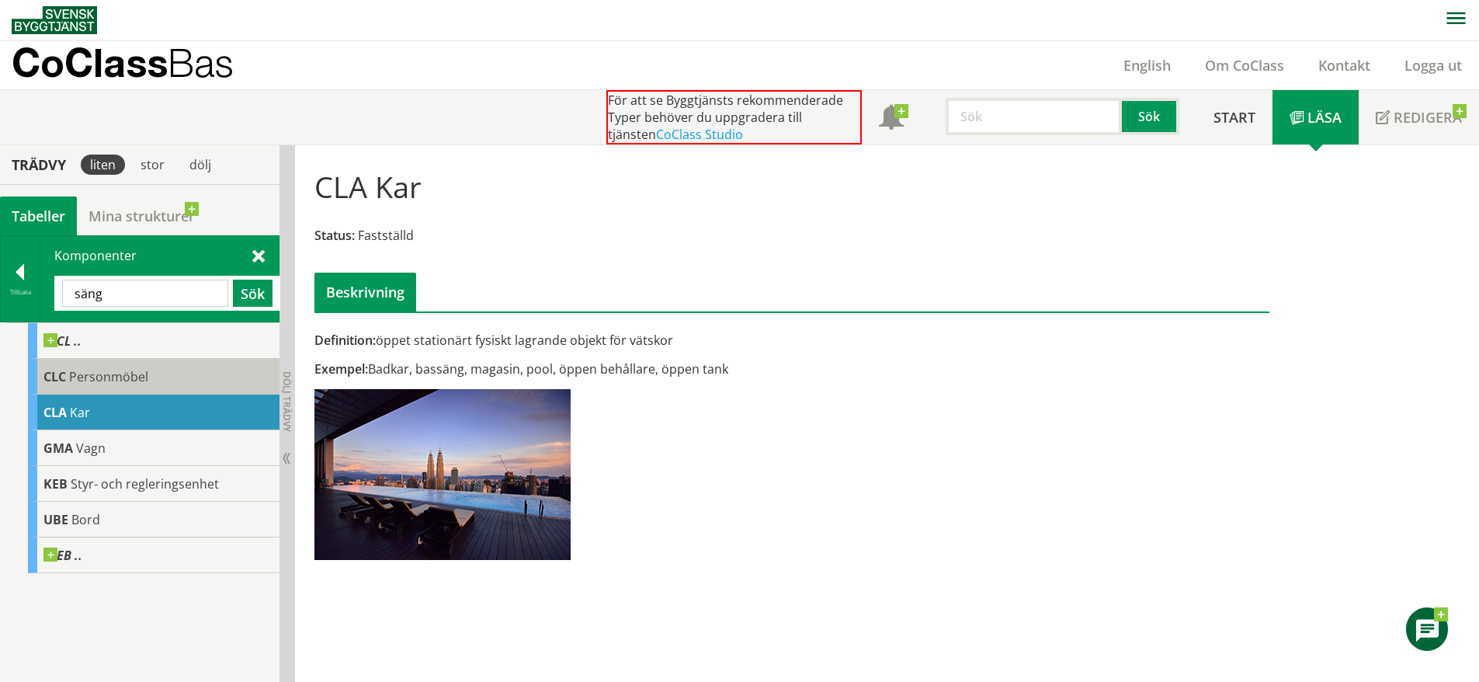
click at [148, 382] on div "CLC Personmöbel" at bounding box center [154, 377] width 252 height 36
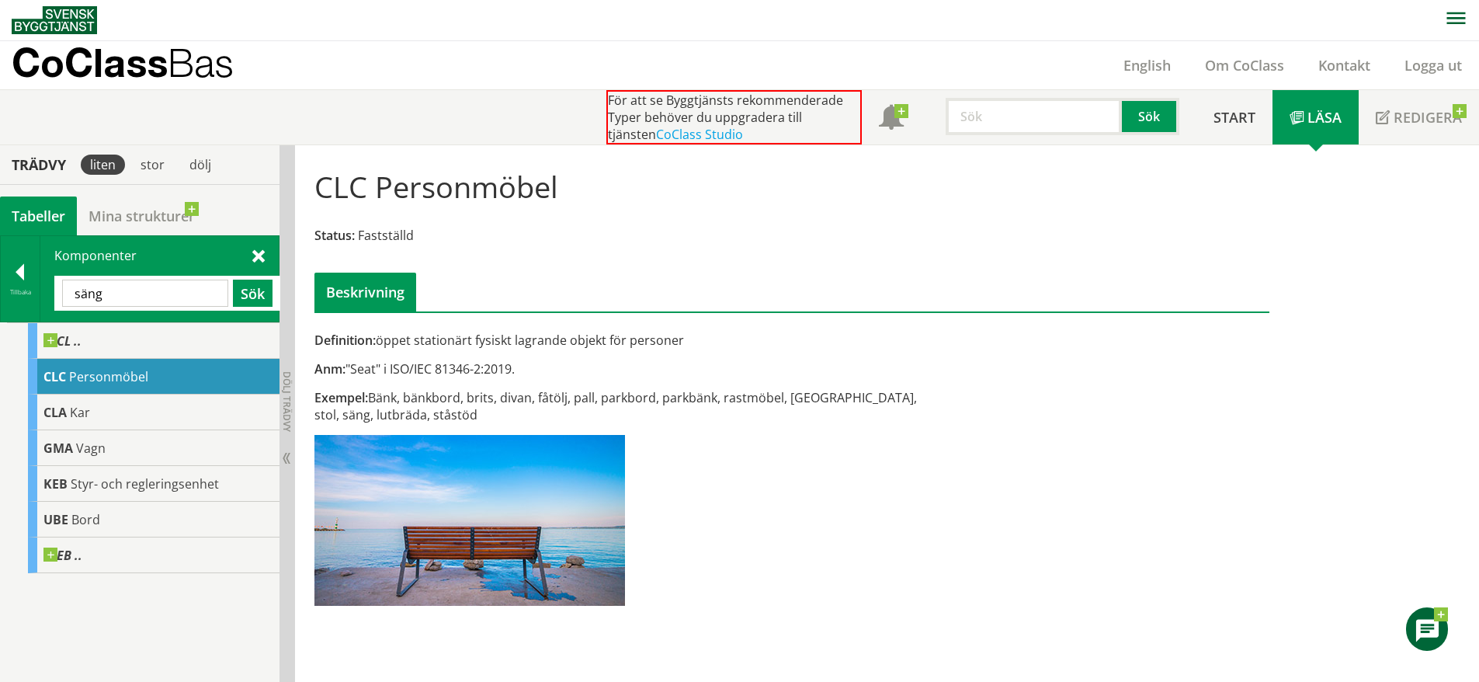
drag, startPoint x: 160, startPoint y: 294, endPoint x: -14, endPoint y: 290, distance: 174.0
click at [0, 290] on html "AMA AMA Beskrivningsverktyg AMA Funktion BSAB Bygginfo Byggjura Byggkatalogen […" at bounding box center [739, 340] width 1479 height 682
type input "spegel"
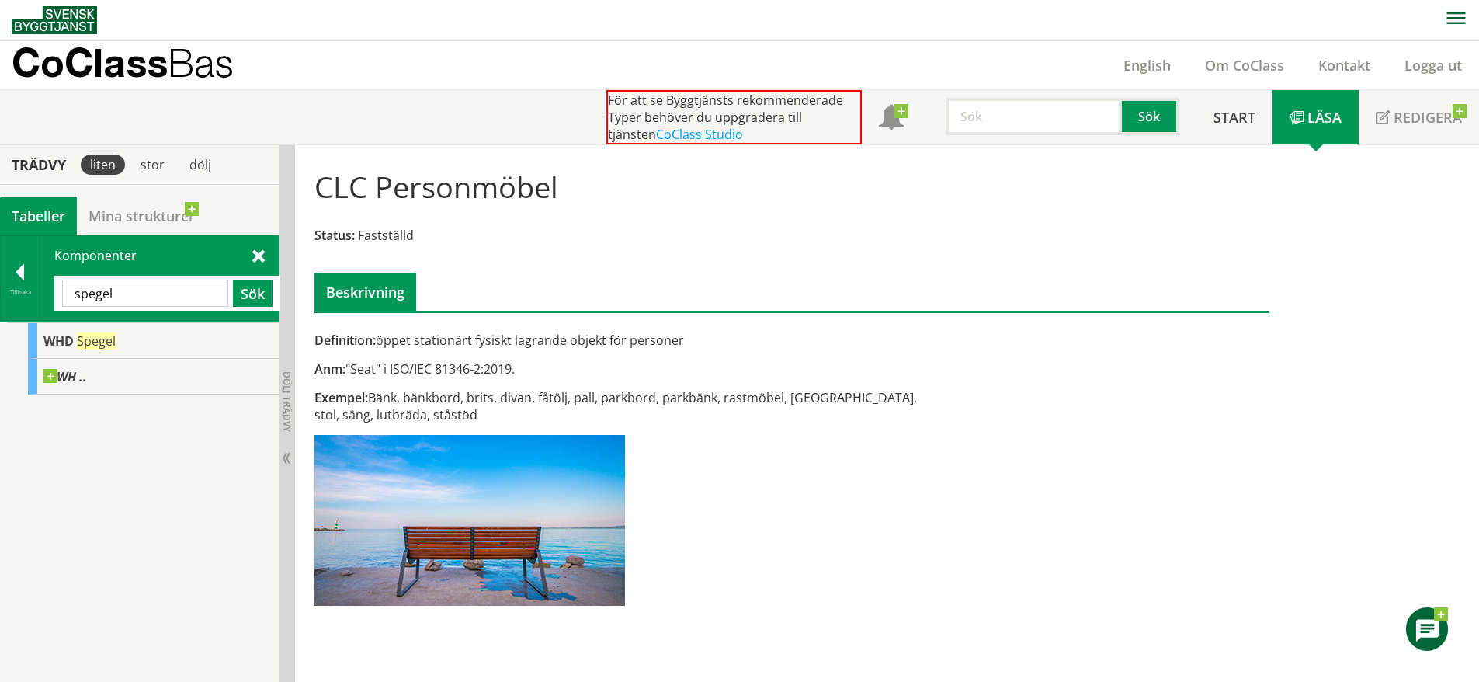
click at [106, 322] on div at bounding box center [143, 322] width 273 height 1
click at [106, 337] on span "Spegel" at bounding box center [96, 340] width 39 height 17
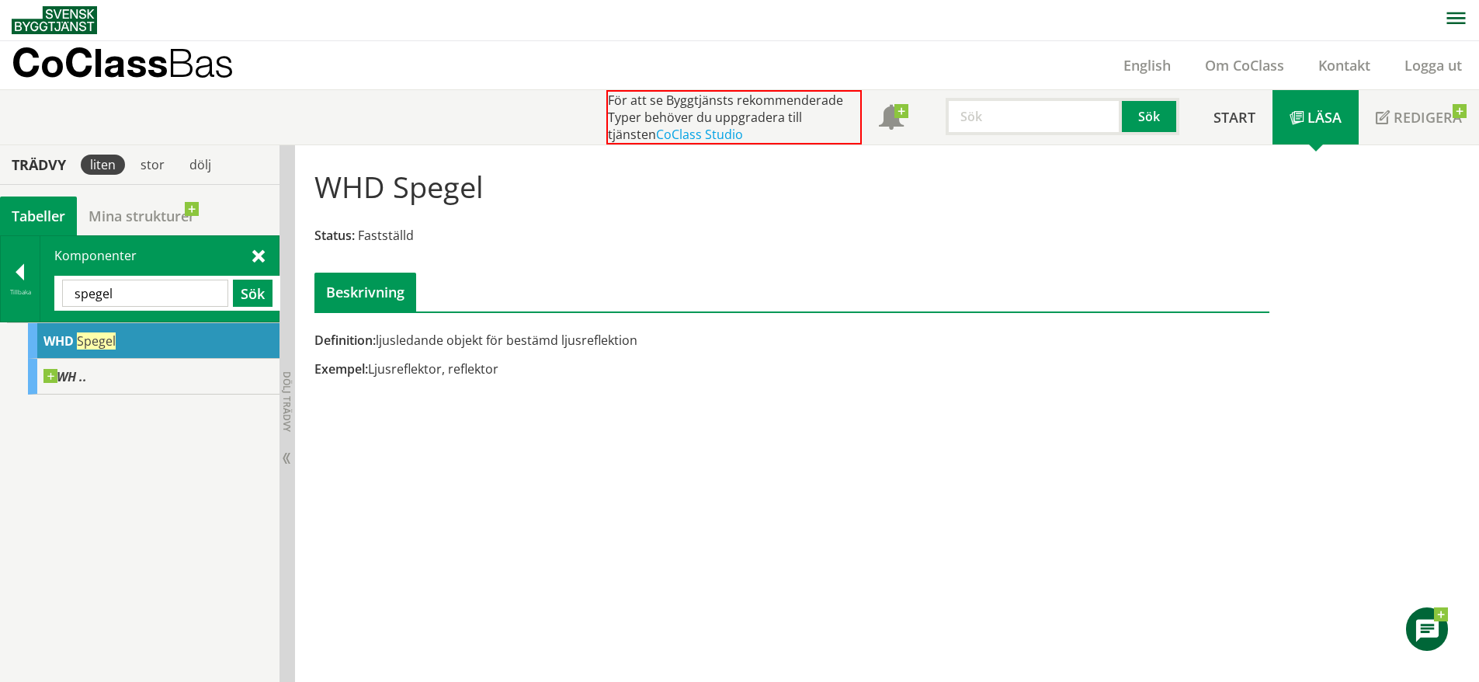
drag, startPoint x: 376, startPoint y: 371, endPoint x: 506, endPoint y: 384, distance: 131.1
click at [495, 369] on div "Exempel: Ljusreflektor, reflektor" at bounding box center [629, 368] width 628 height 17
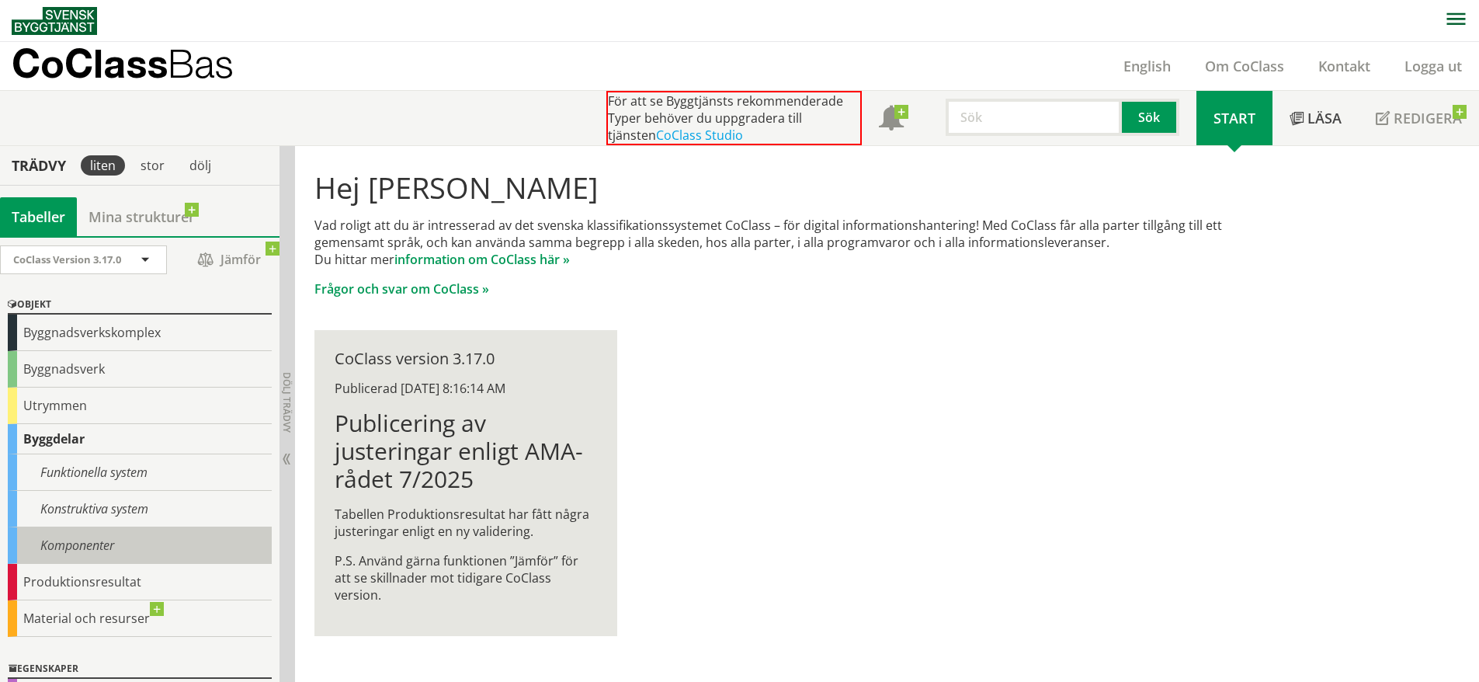
click at [96, 540] on div "Komponenter" at bounding box center [140, 545] width 264 height 36
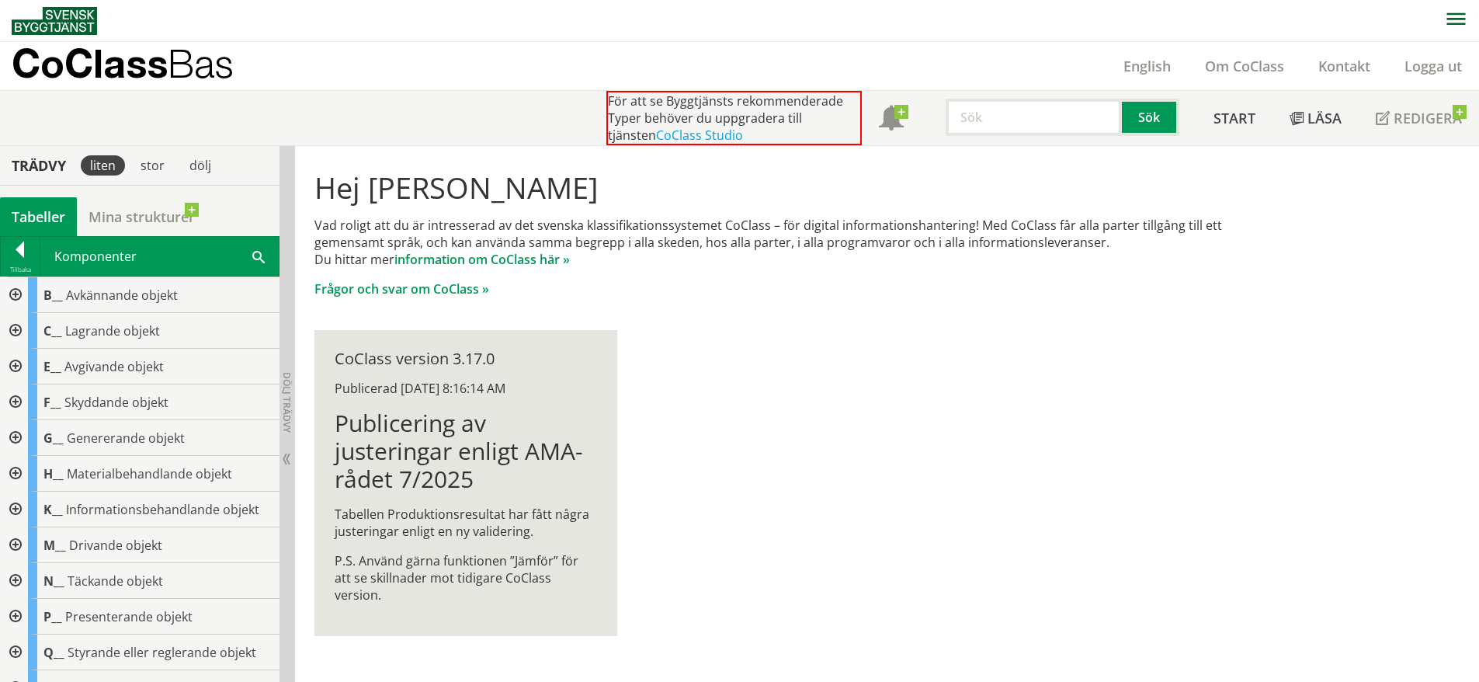
scroll to position [289, 0]
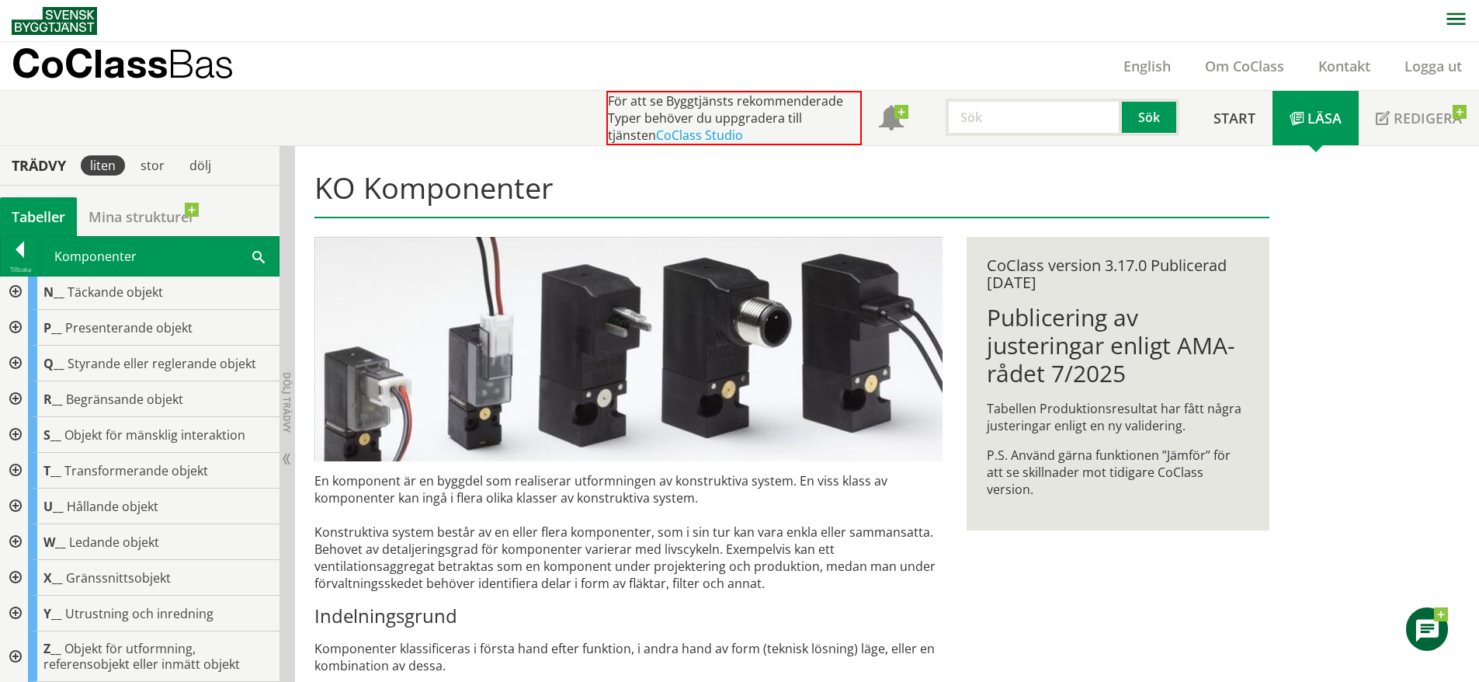
click at [11, 573] on div at bounding box center [14, 578] width 28 height 36
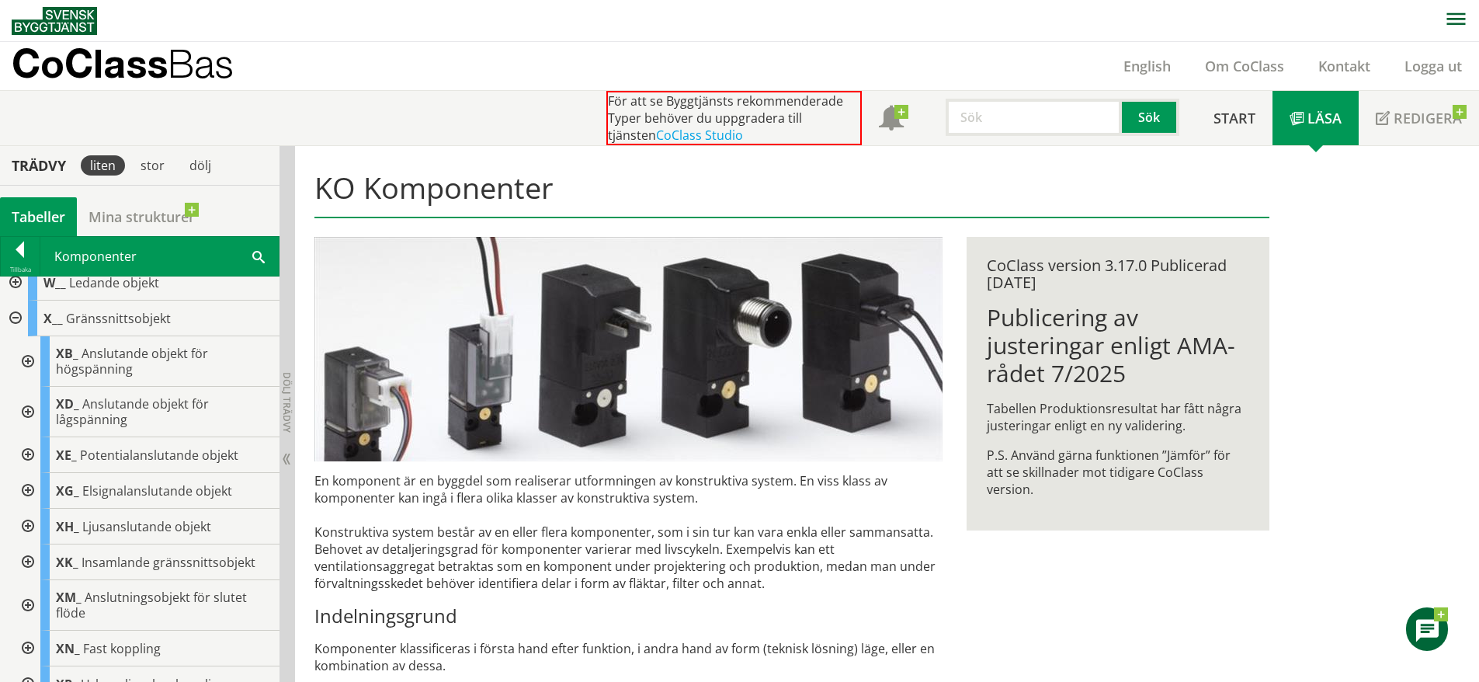
scroll to position [565, 0]
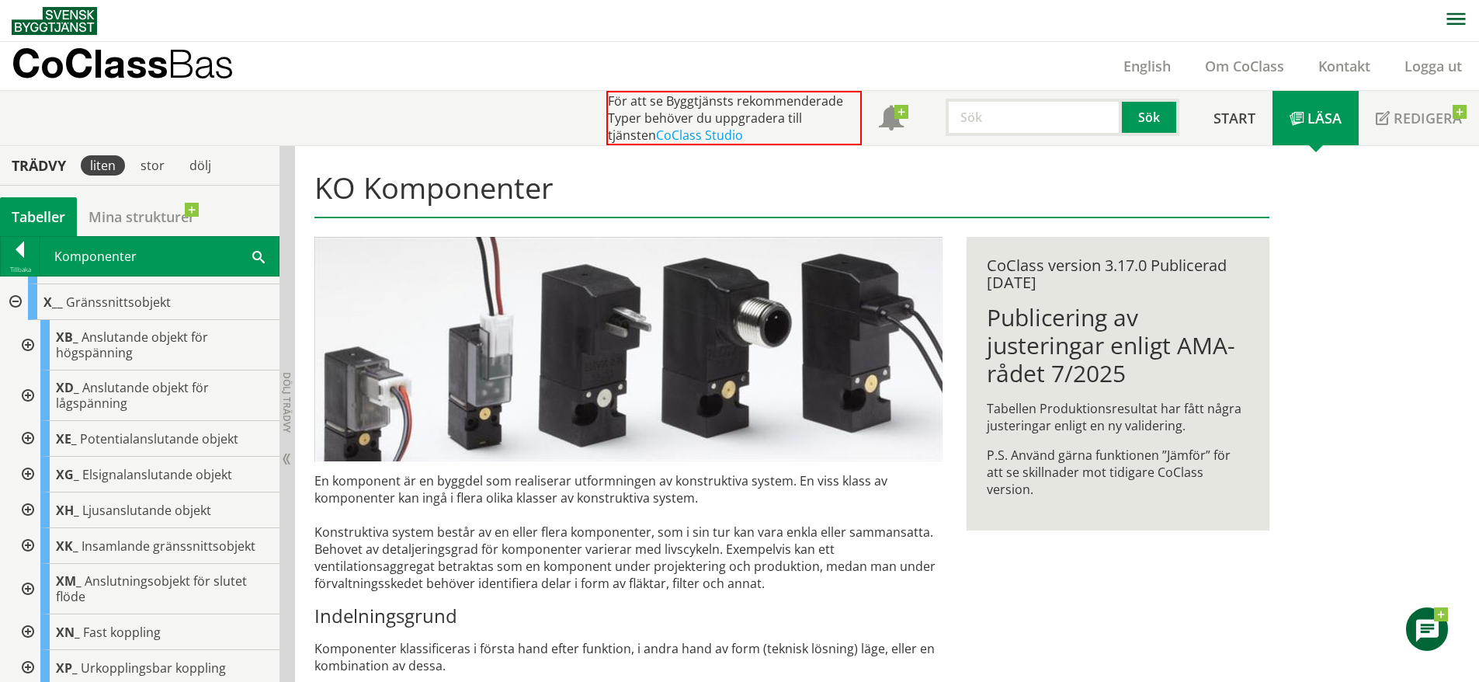
click at [32, 547] on div at bounding box center [26, 546] width 28 height 36
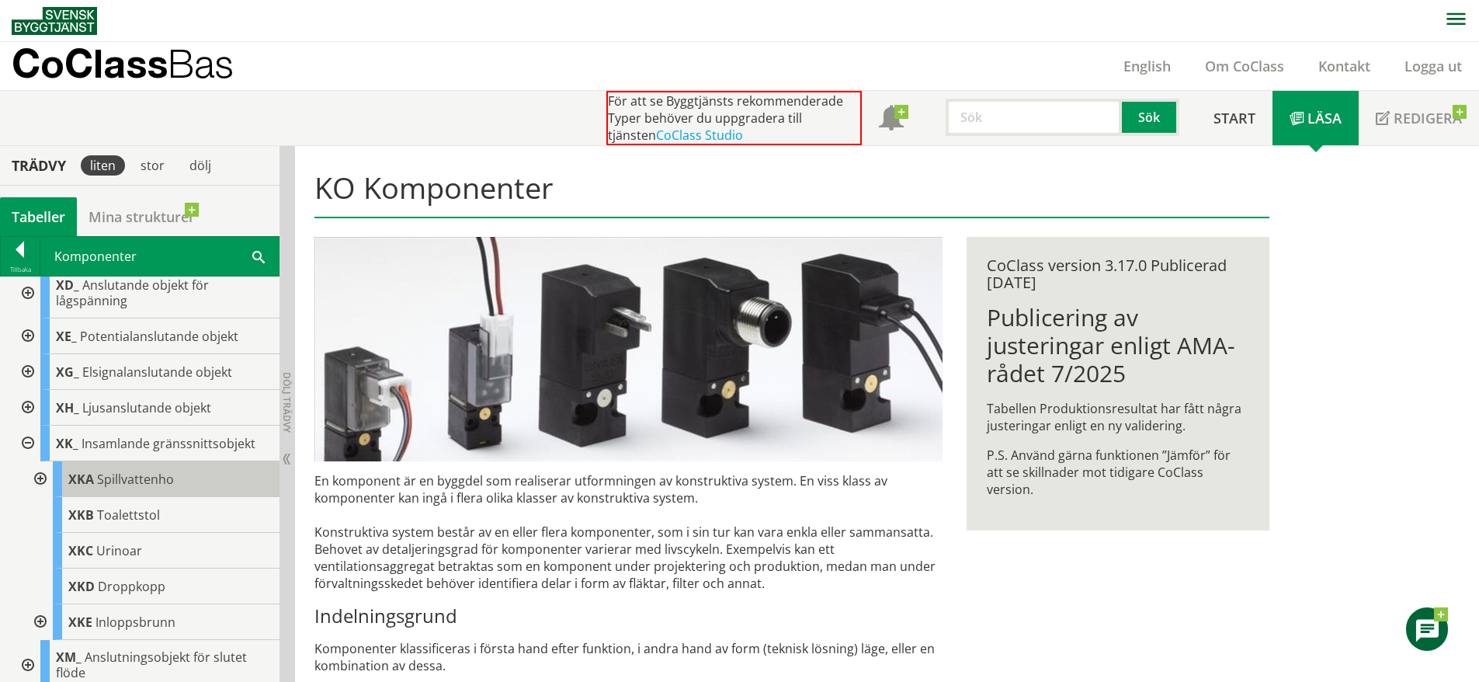
scroll to position [668, 0]
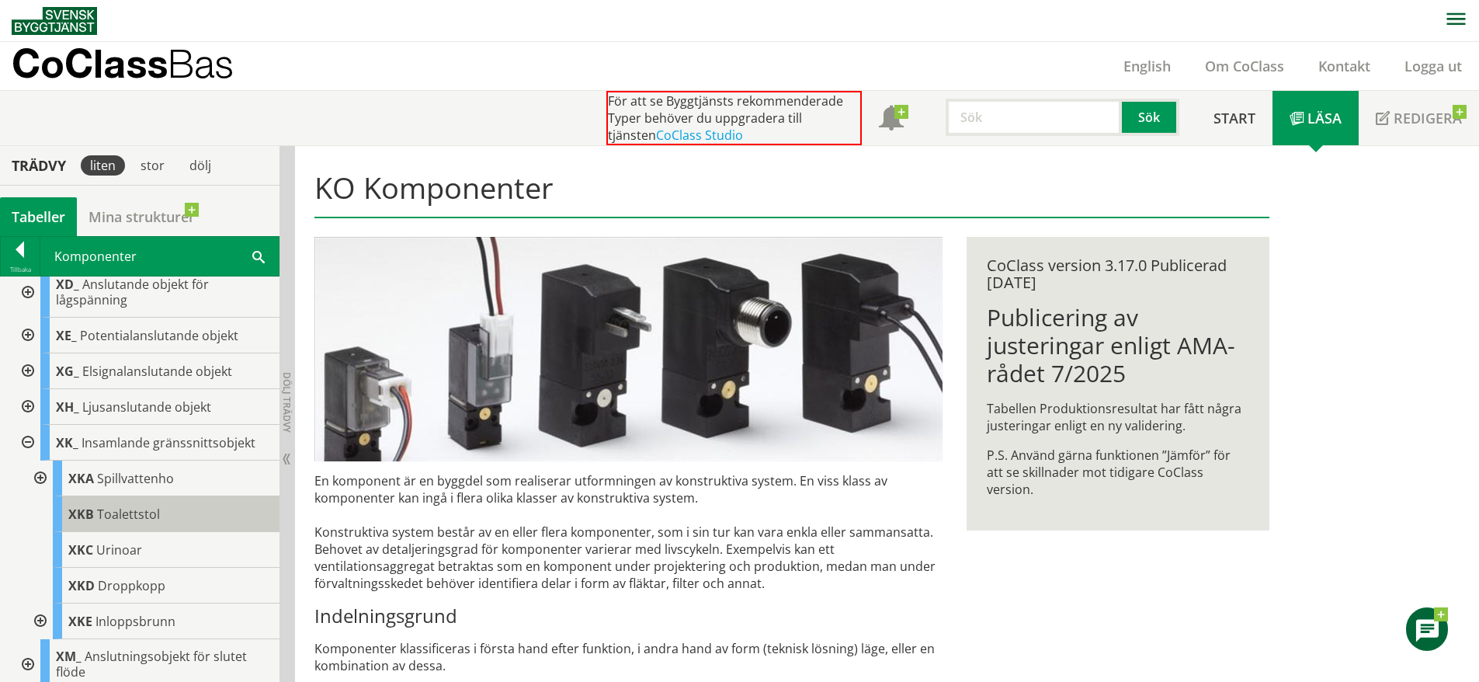
click at [174, 525] on div "XKB Toalettstol" at bounding box center [166, 514] width 227 height 36
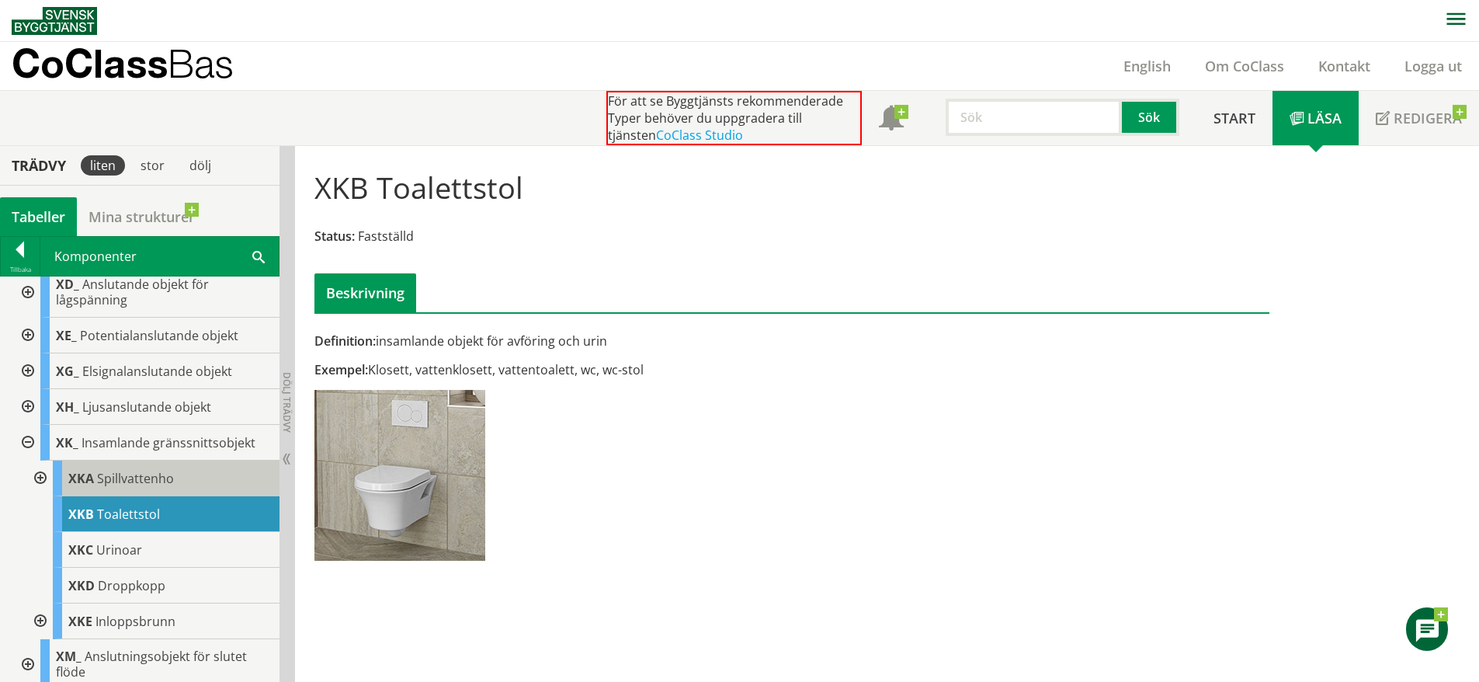
click at [170, 471] on span "Spillvattenho" at bounding box center [135, 478] width 77 height 17
